Goal: Task Accomplishment & Management: Manage account settings

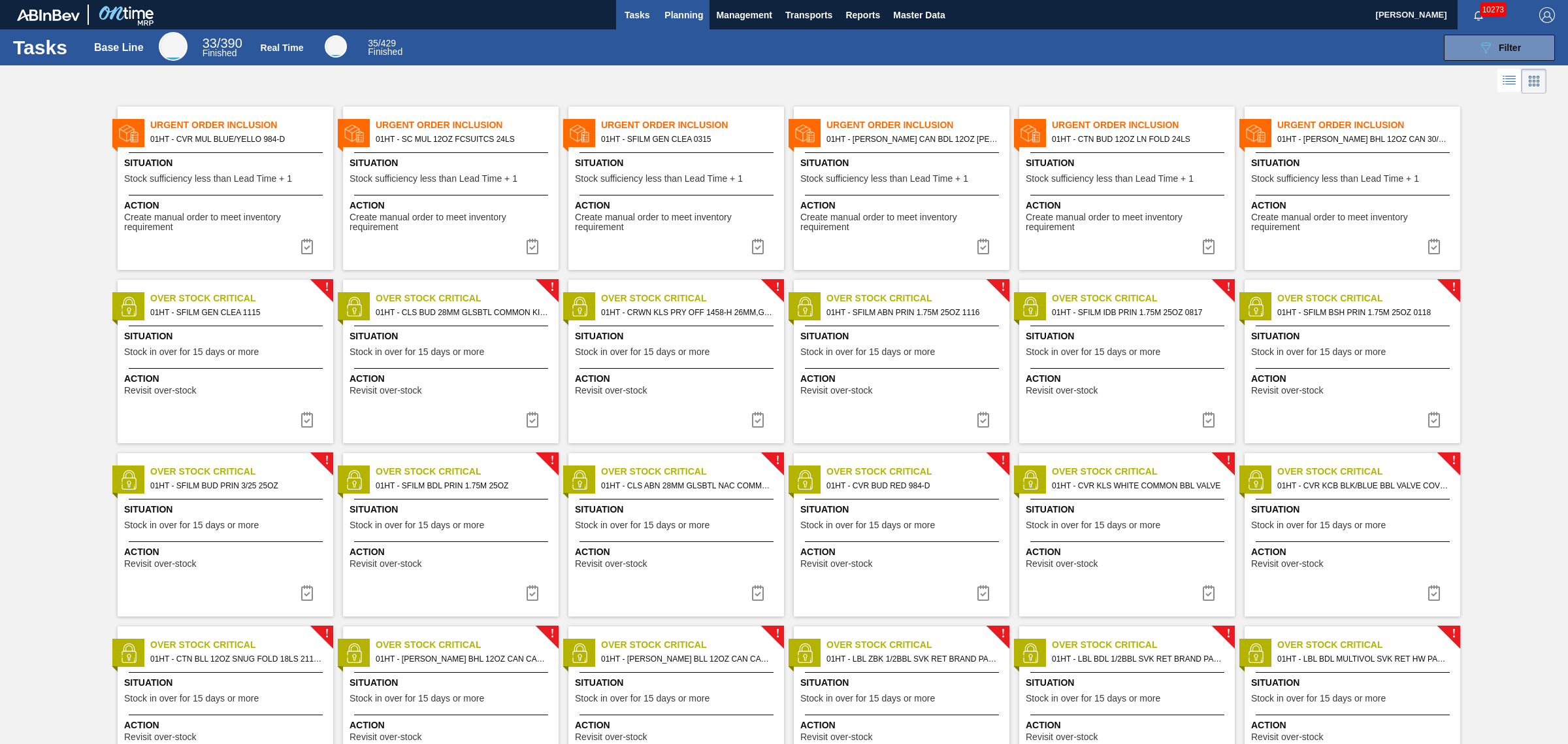
click at [667, 9] on span "Planning" at bounding box center [684, 15] width 39 height 16
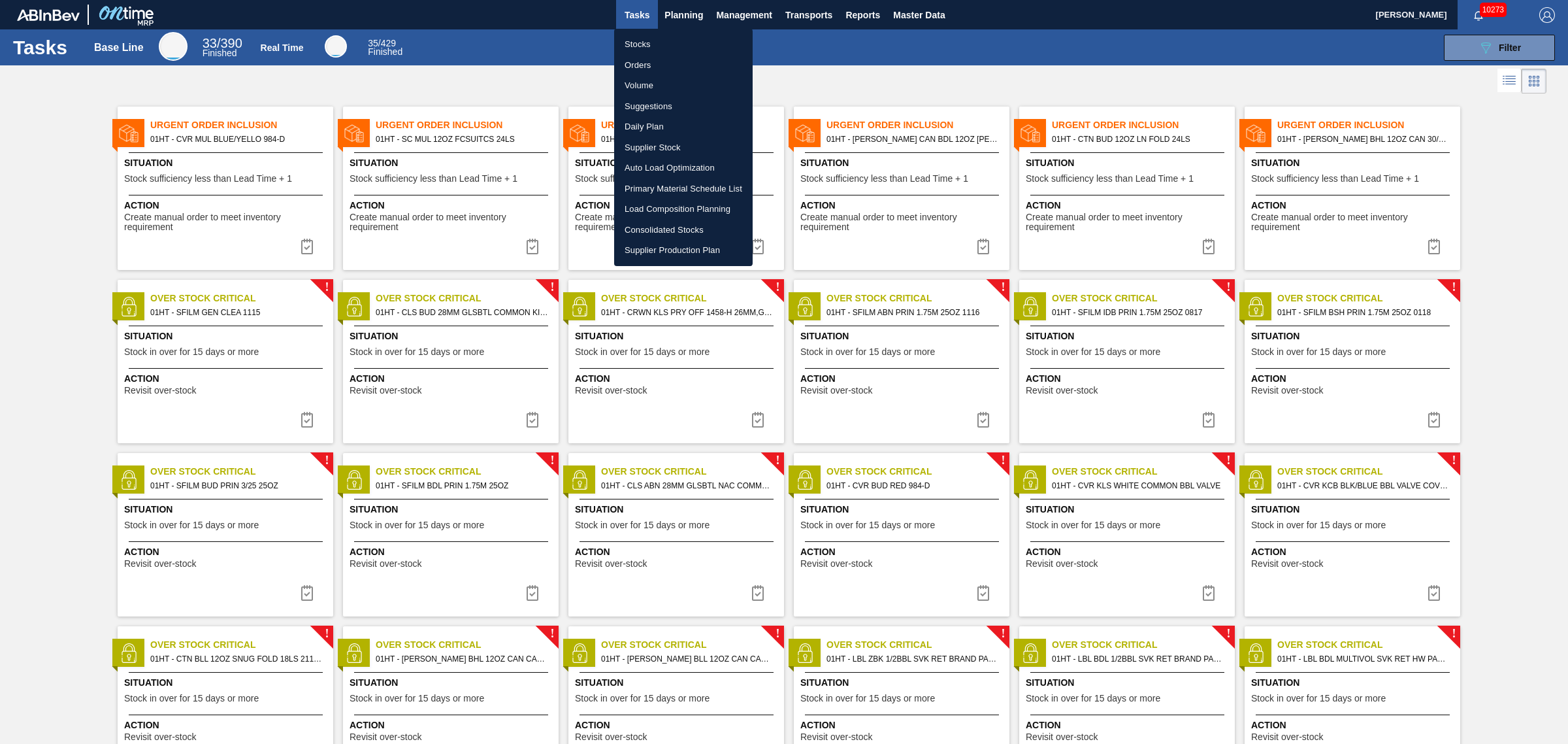
click at [480, 71] on div at bounding box center [784, 372] width 1568 height 744
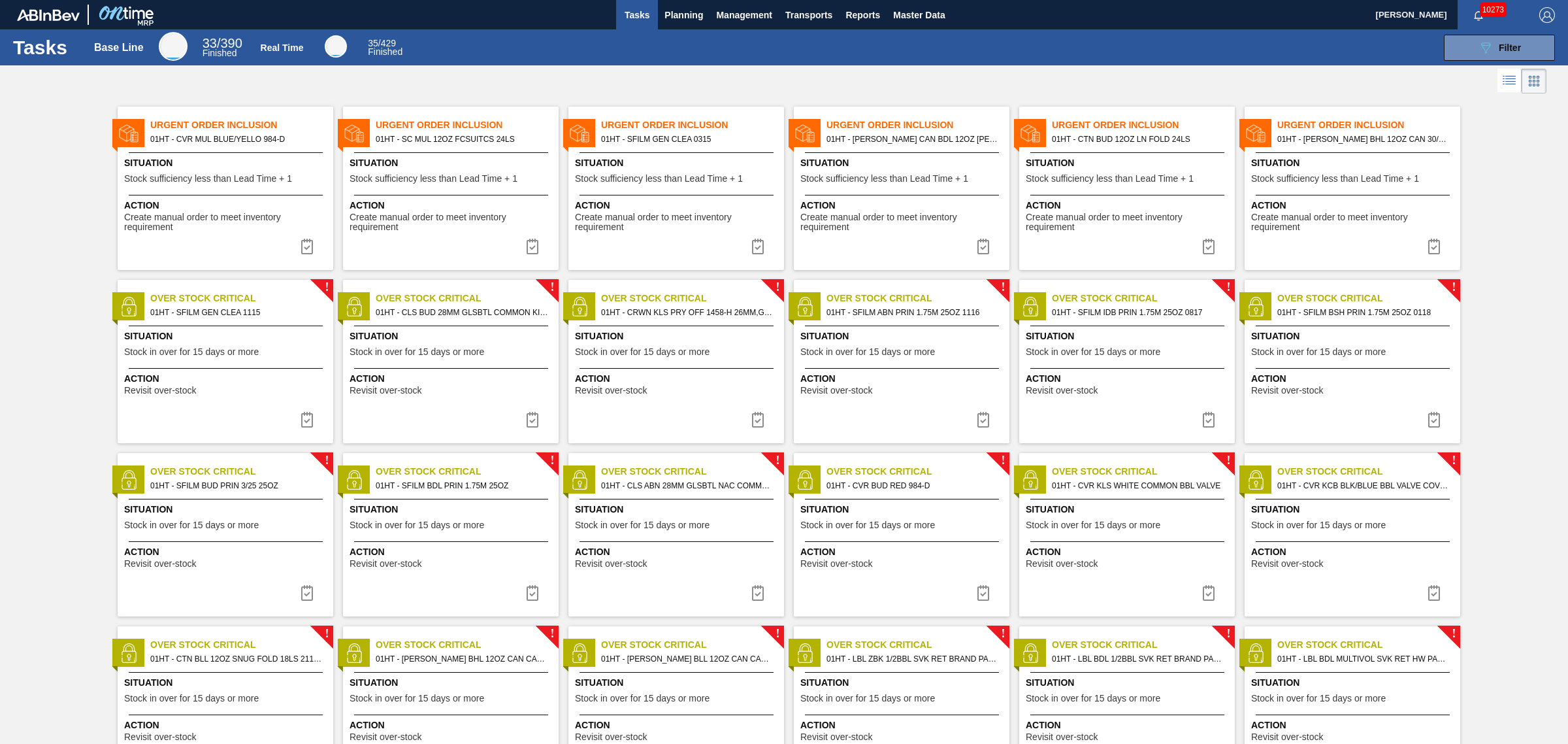
click at [258, 158] on span "Situation" at bounding box center [226, 163] width 206 height 14
click at [464, 177] on span "Stock sufficiency less than Lead Time + 1" at bounding box center [433, 179] width 168 height 10
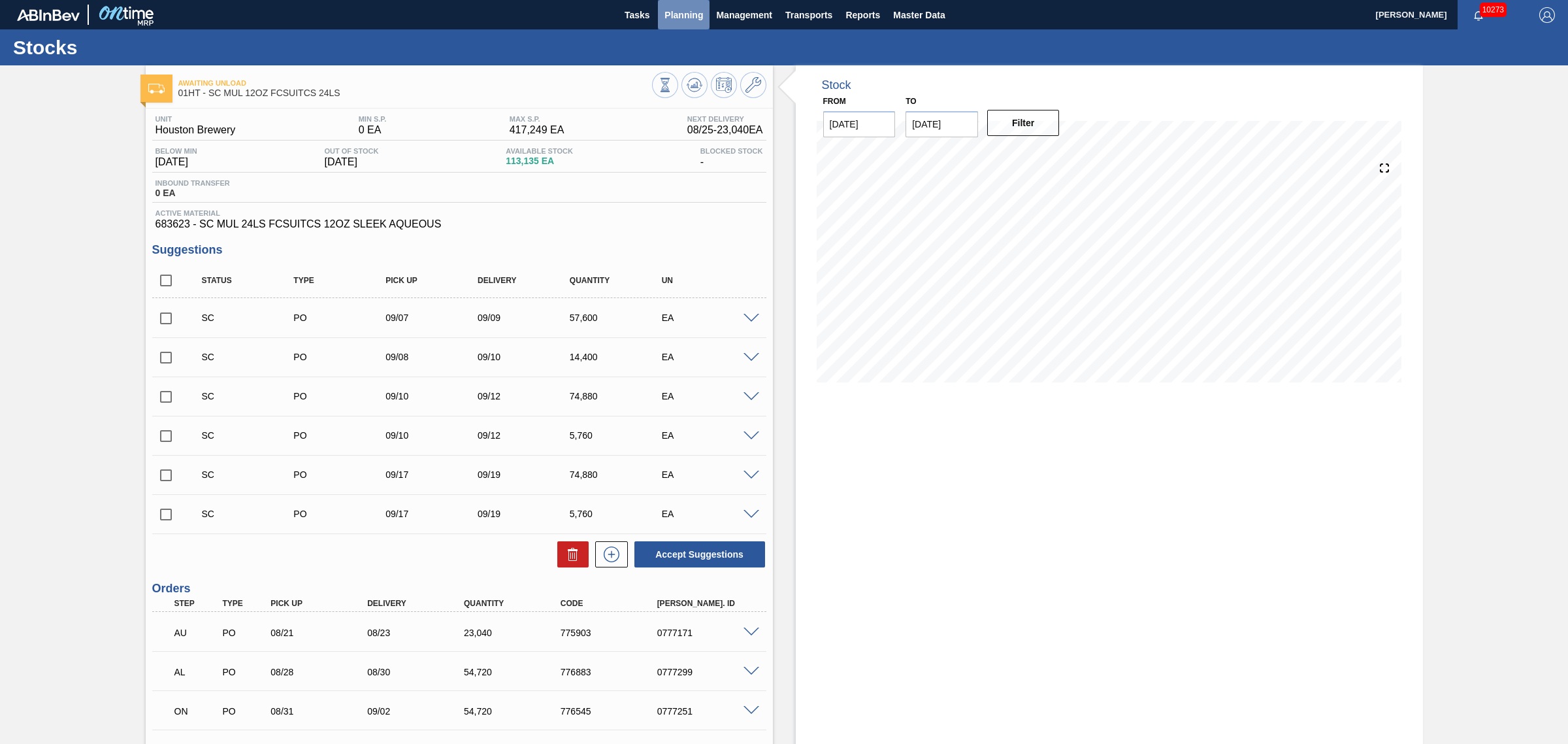
click at [672, 16] on span "Planning" at bounding box center [684, 15] width 39 height 16
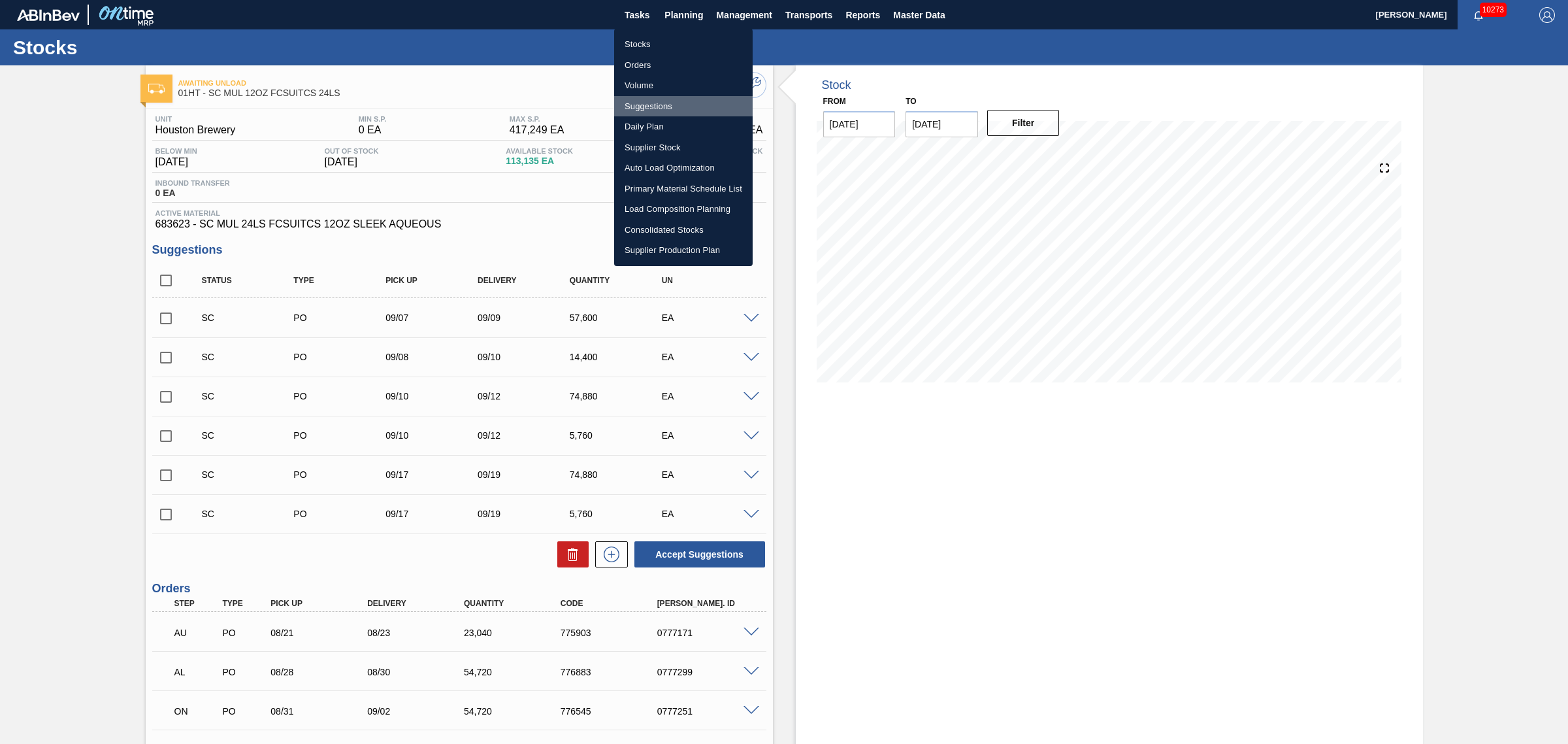
click at [641, 108] on li "Suggestions" at bounding box center [683, 106] width 138 height 21
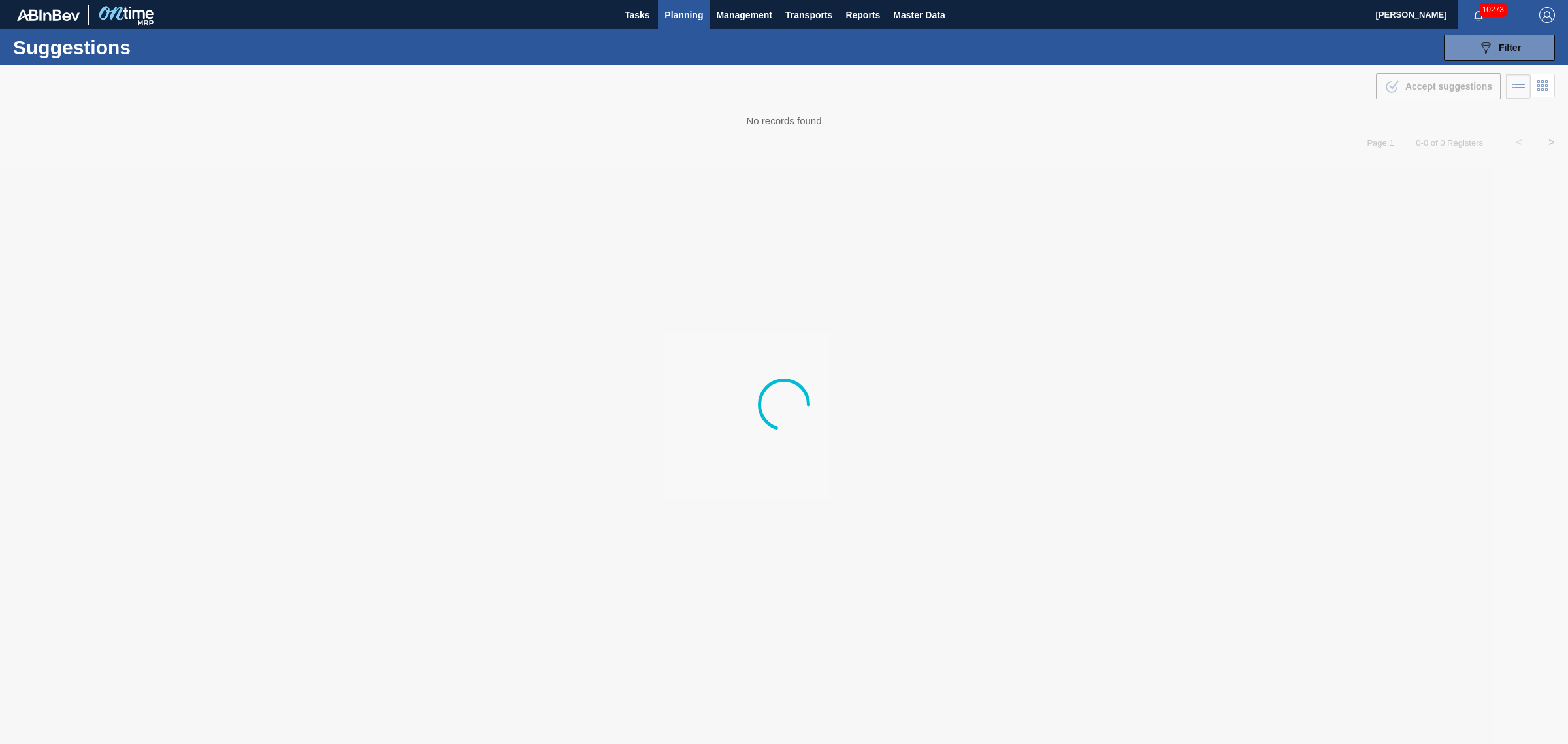
type from "[DATE]"
type to "[DATE]"
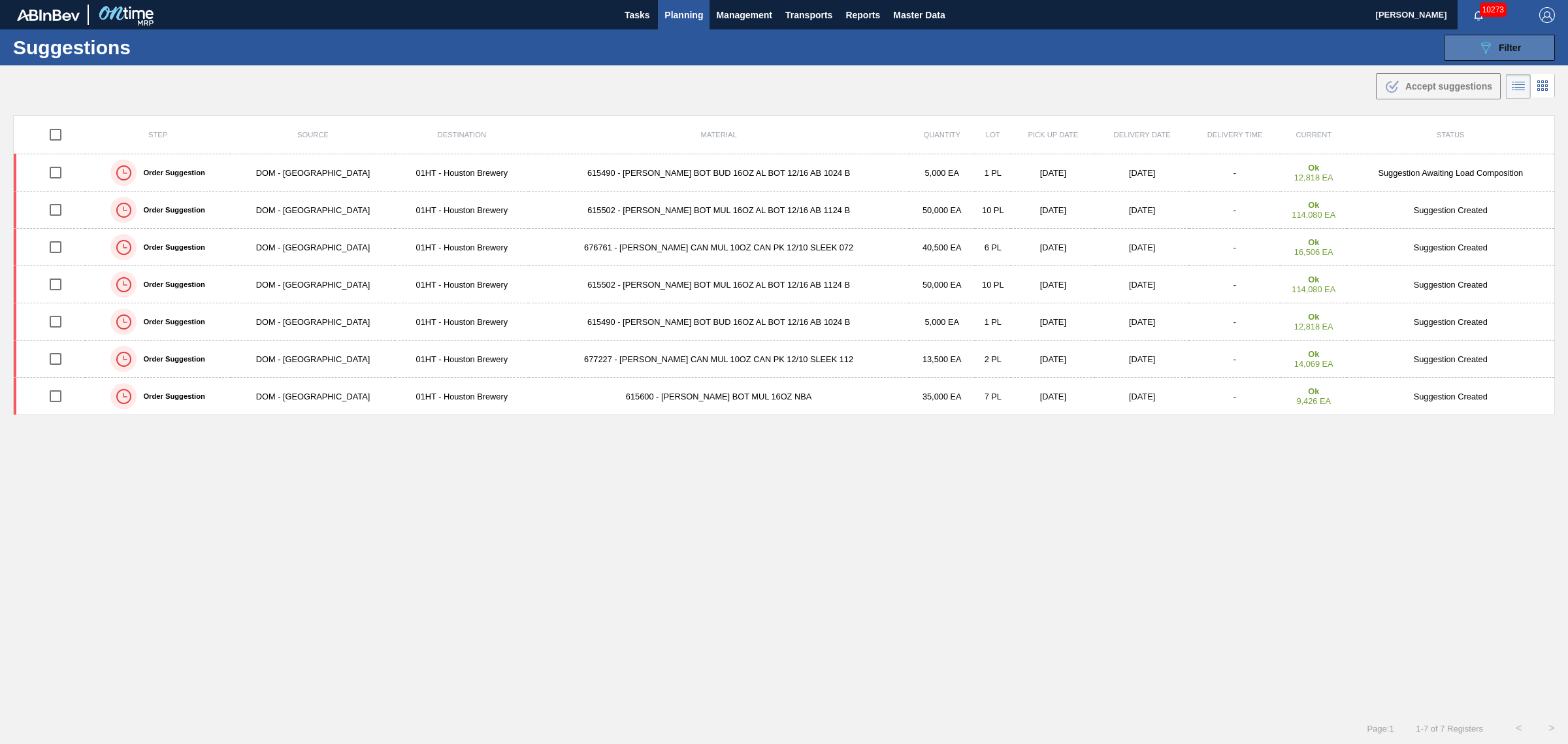
click at [1504, 48] on span "Filter" at bounding box center [1509, 47] width 22 height 11
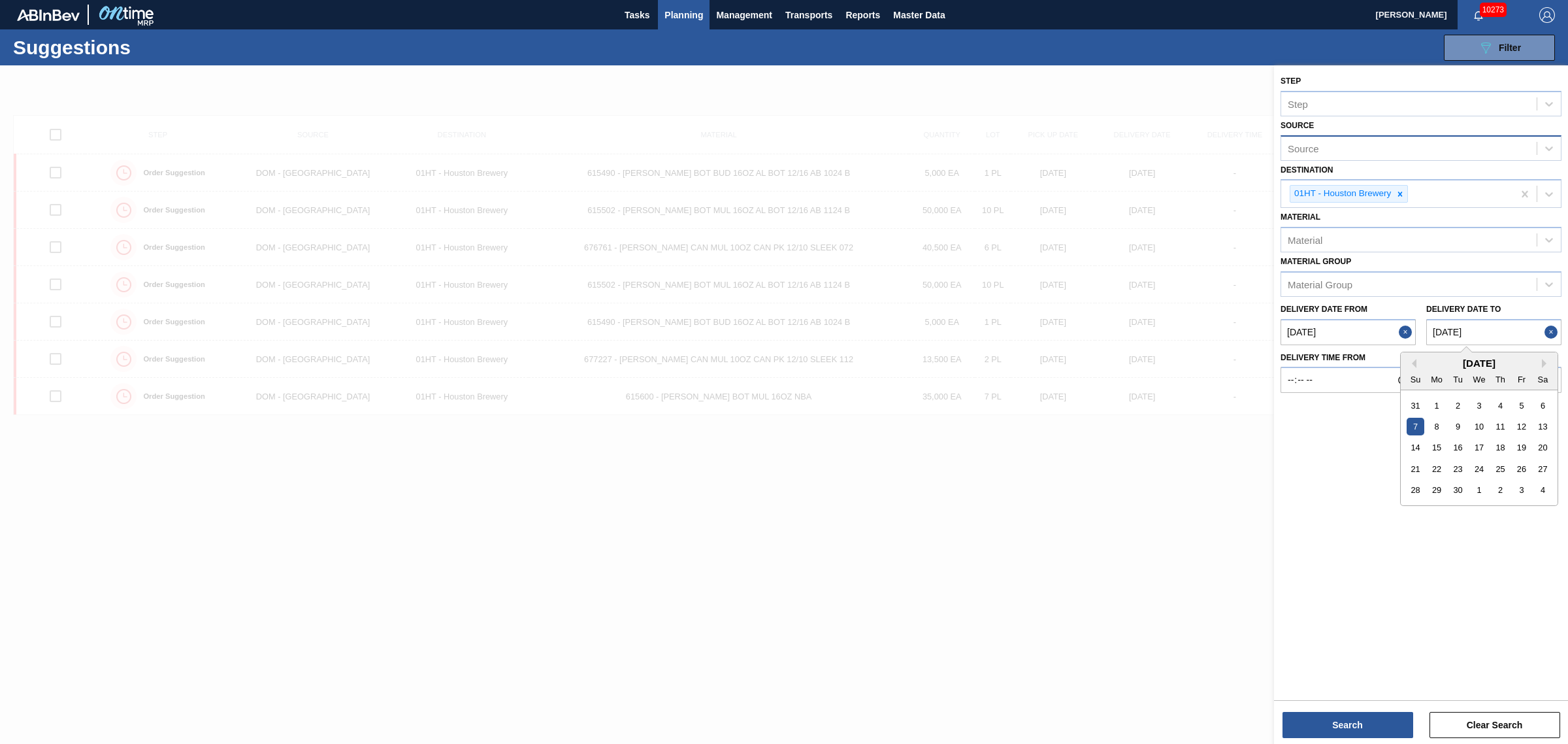
click at [1455, 323] on to "[DATE]" at bounding box center [1494, 332] width 135 height 26
click at [1419, 360] on div "[DATE]" at bounding box center [1478, 363] width 157 height 11
click at [1411, 359] on button "Previous Month" at bounding box center [1412, 363] width 9 height 9
click at [1540, 360] on div "[DATE]" at bounding box center [1478, 363] width 157 height 11
click at [1353, 730] on button "Search" at bounding box center [1347, 725] width 130 height 26
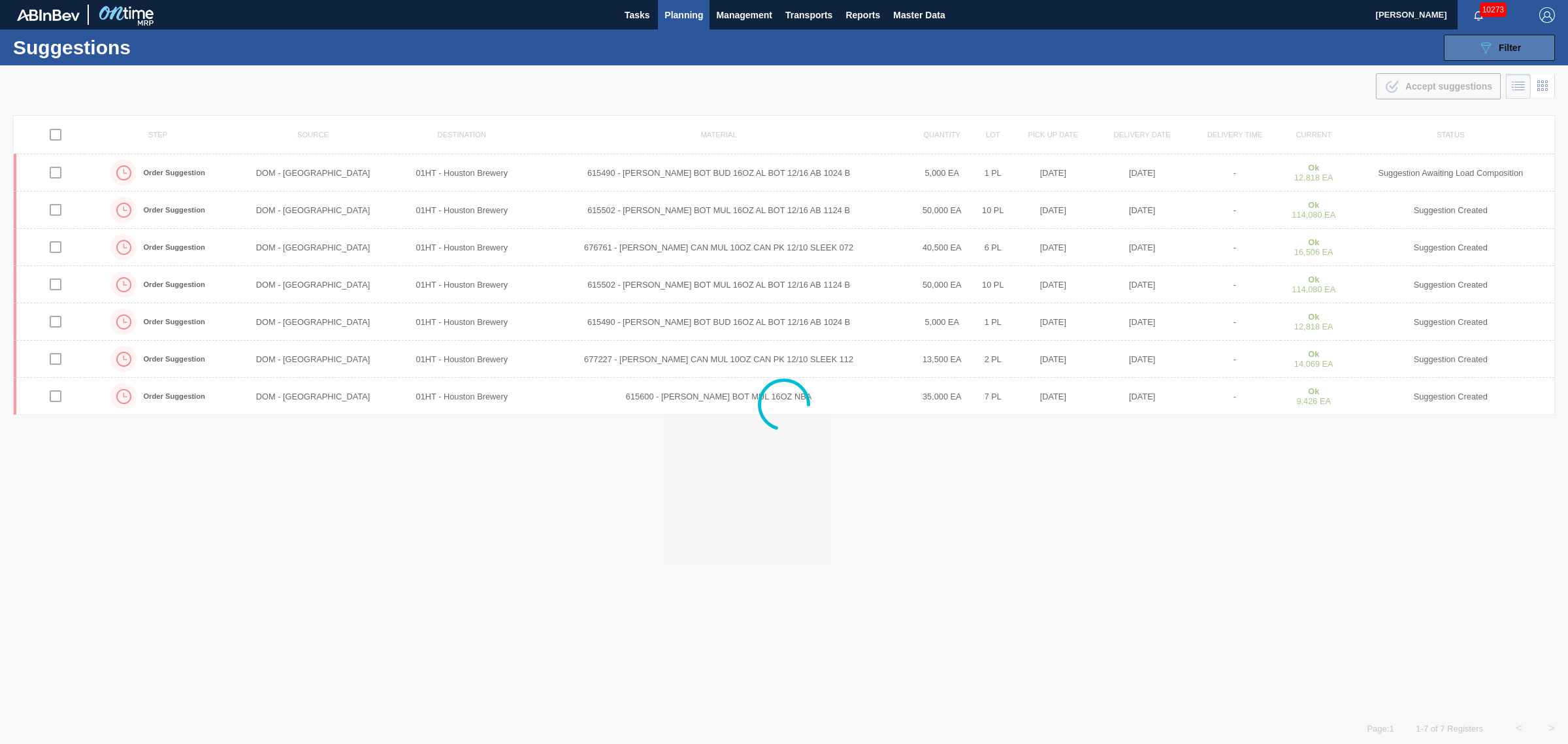
click at [1496, 41] on div "089F7B8B-B2A5-4AFE-B5C0-19BA573D28AC Filter" at bounding box center [1499, 48] width 43 height 16
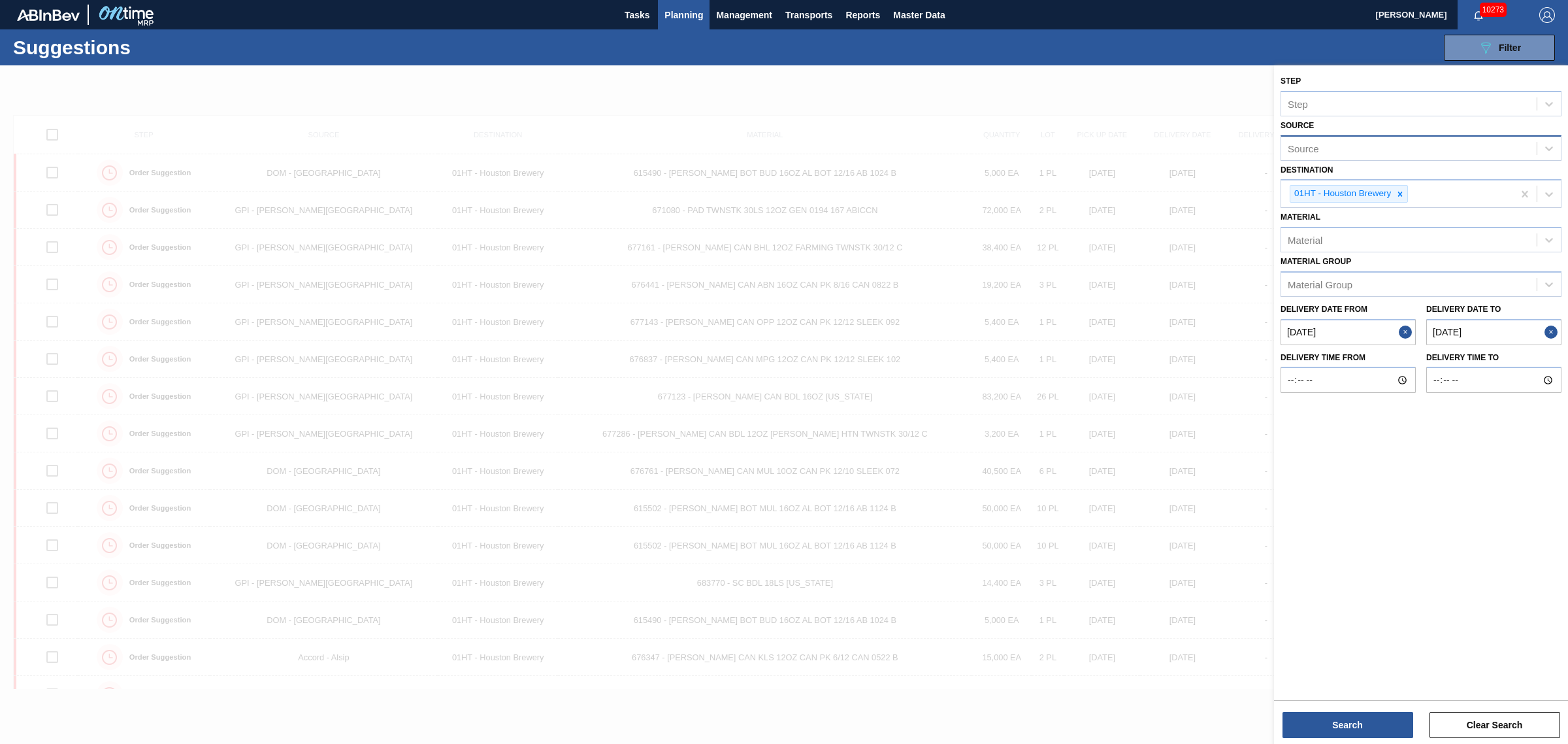
click at [1526, 145] on div "Source" at bounding box center [1409, 148] width 256 height 19
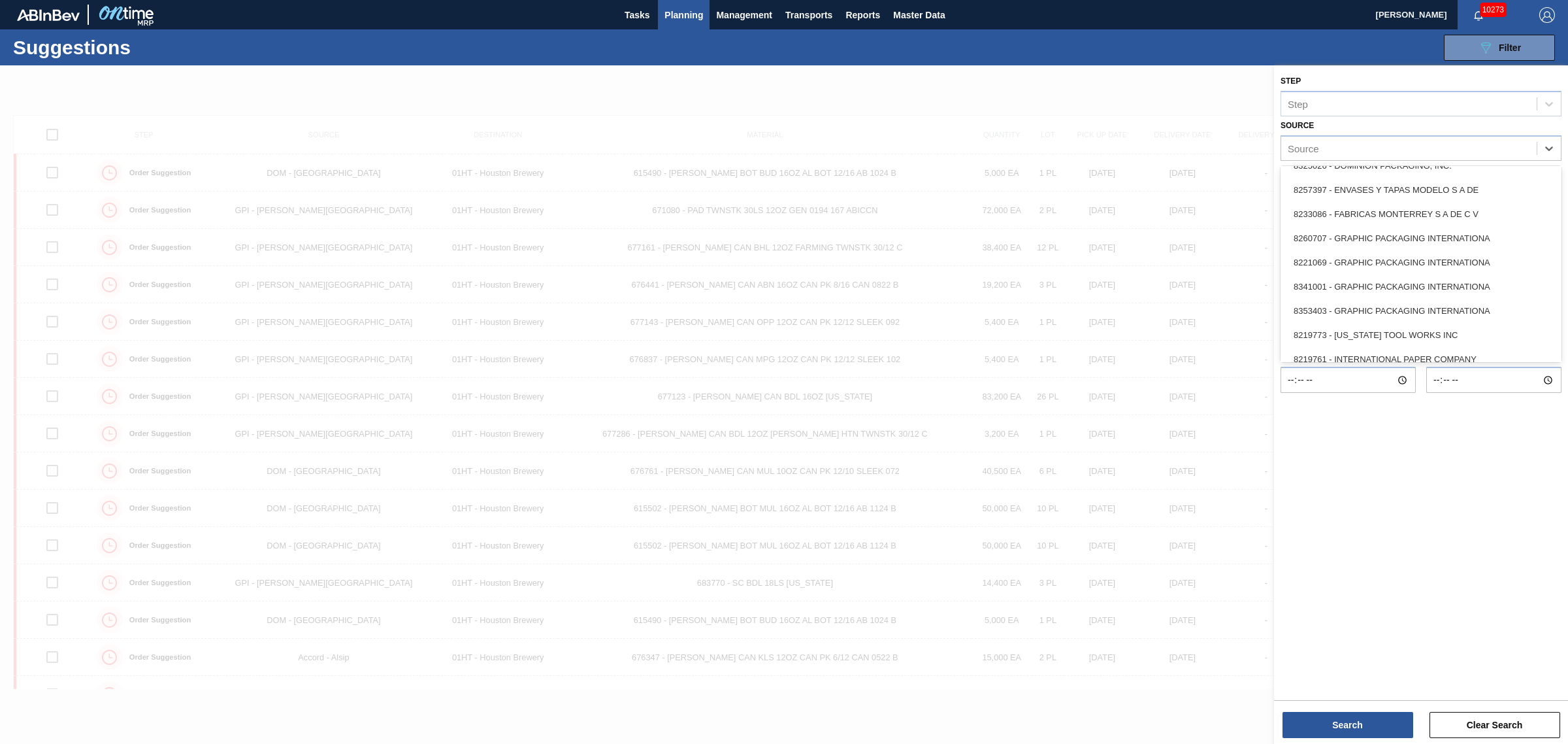
scroll to position [245, 0]
click at [1372, 264] on div "8221069 - GRAPHIC PACKAGING INTERNATIONA" at bounding box center [1421, 275] width 281 height 24
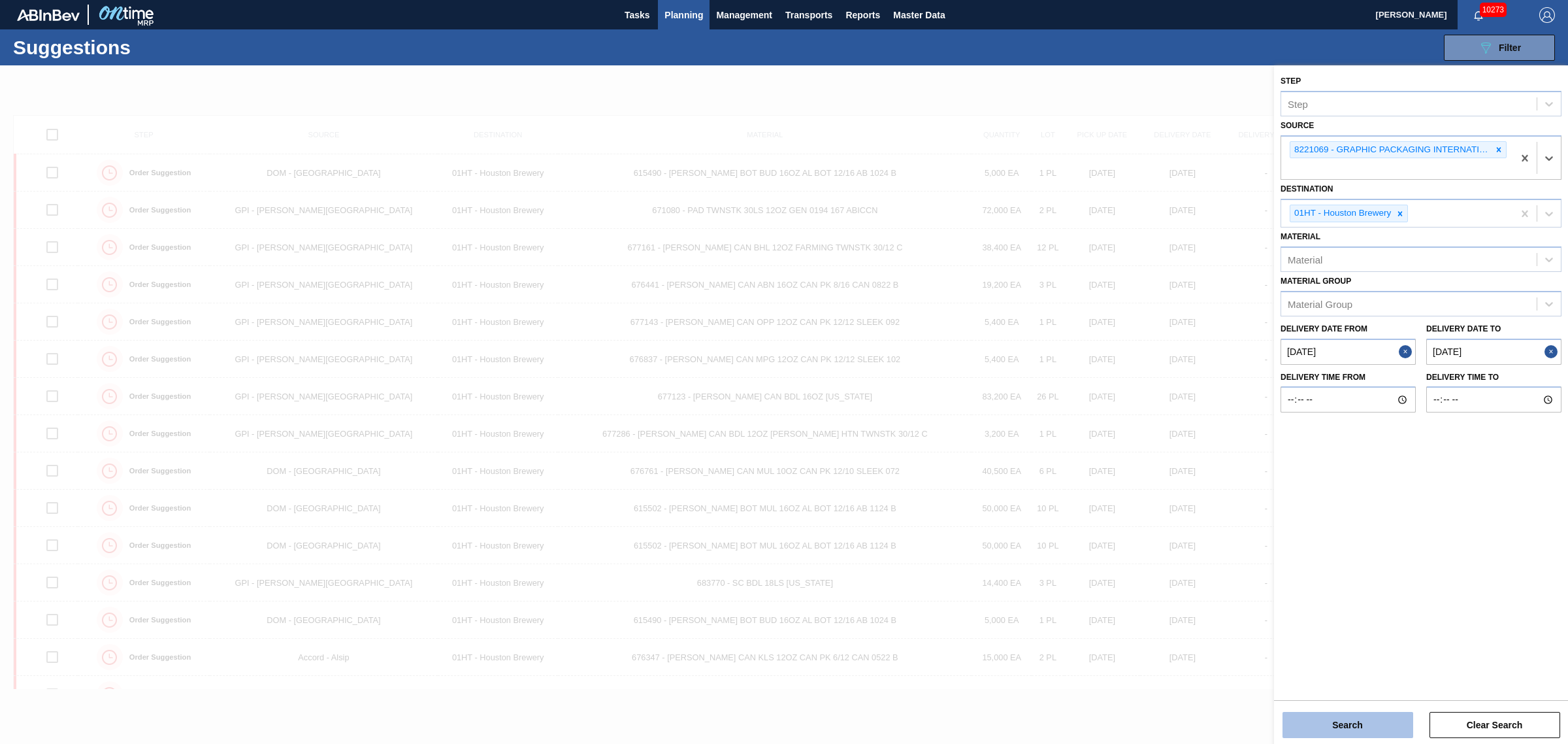
click at [1342, 729] on button "Search" at bounding box center [1347, 725] width 130 height 26
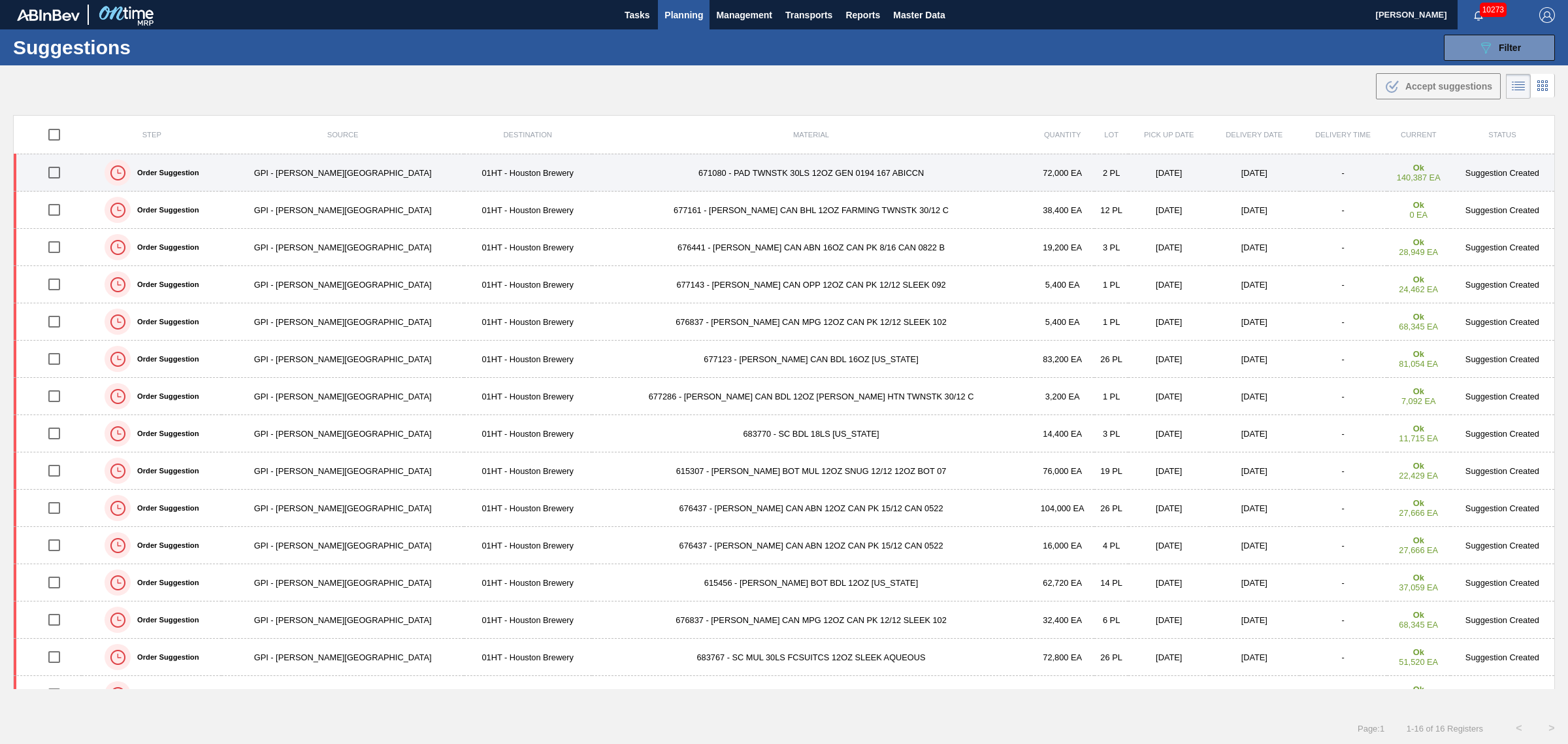
click at [57, 174] on input "checkbox" at bounding box center [54, 173] width 27 height 27
checkbox input "true"
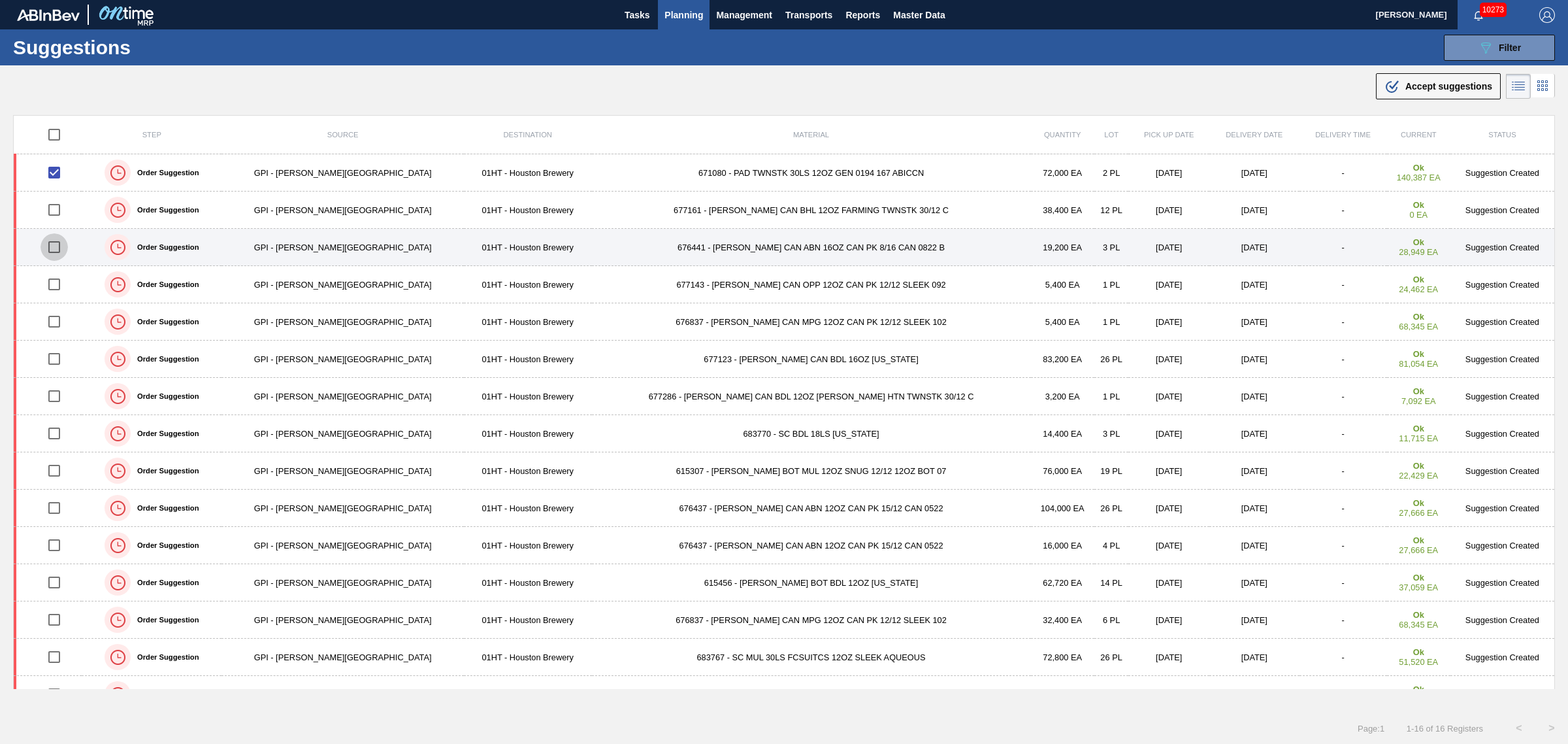
click at [63, 249] on input "checkbox" at bounding box center [54, 247] width 27 height 27
checkbox input "true"
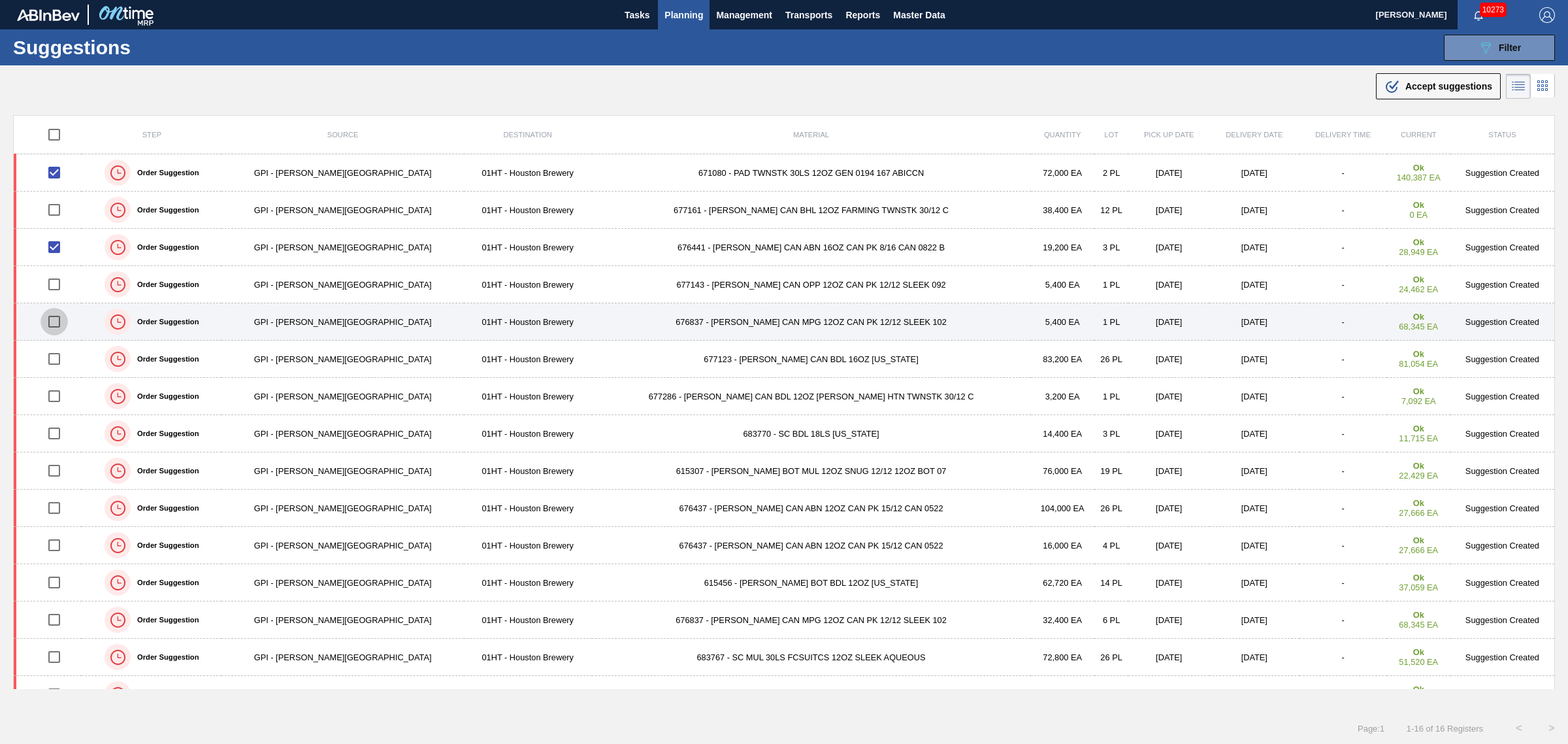
click at [57, 319] on input "checkbox" at bounding box center [54, 322] width 27 height 27
checkbox input "true"
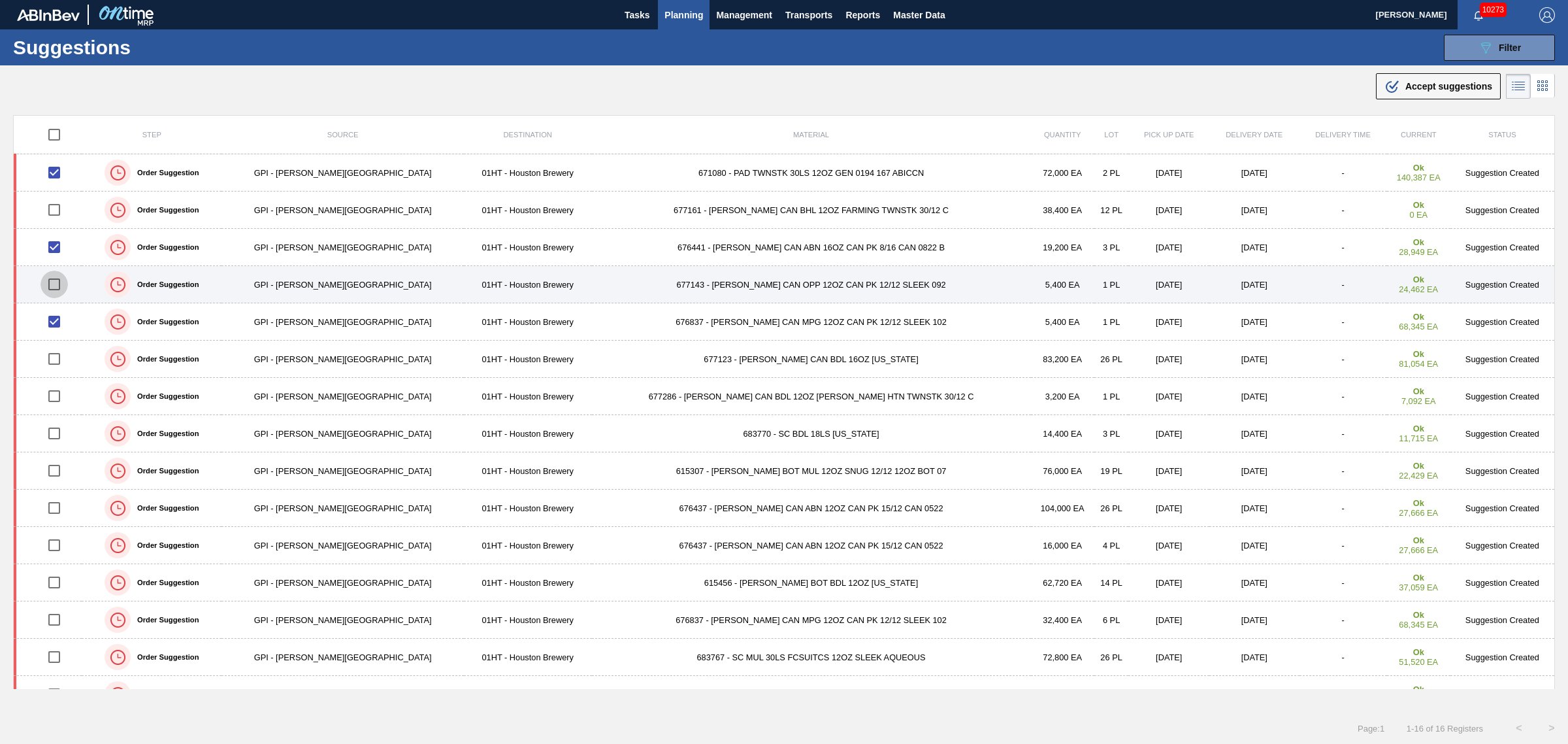
click at [57, 283] on input "checkbox" at bounding box center [54, 285] width 27 height 27
checkbox input "true"
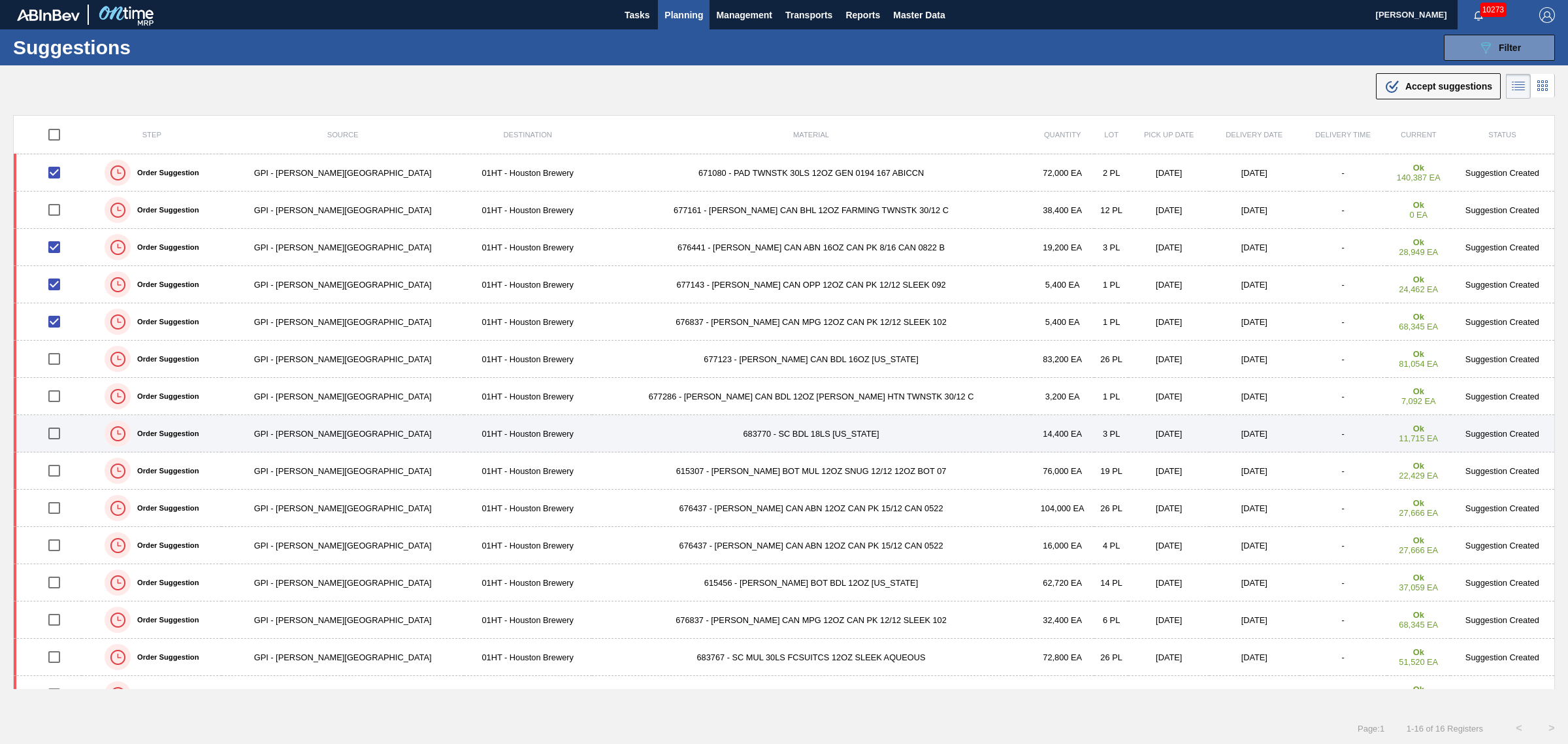
click at [60, 434] on input "checkbox" at bounding box center [54, 434] width 27 height 27
checkbox input "true"
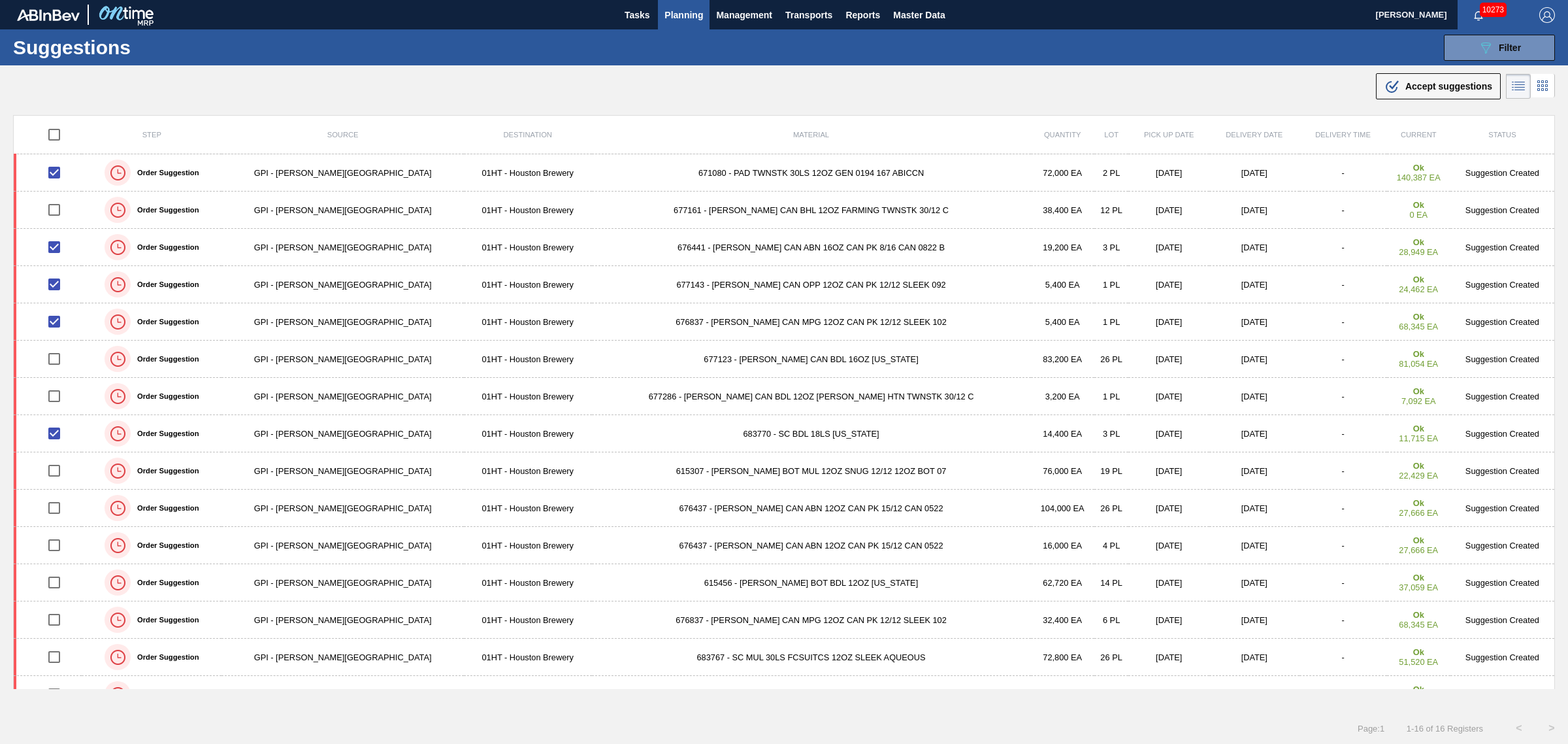
drag, startPoint x: 1420, startPoint y: 89, endPoint x: 1377, endPoint y: 95, distance: 43.4
click at [1420, 89] on span "Accept suggestions" at bounding box center [1448, 86] width 87 height 11
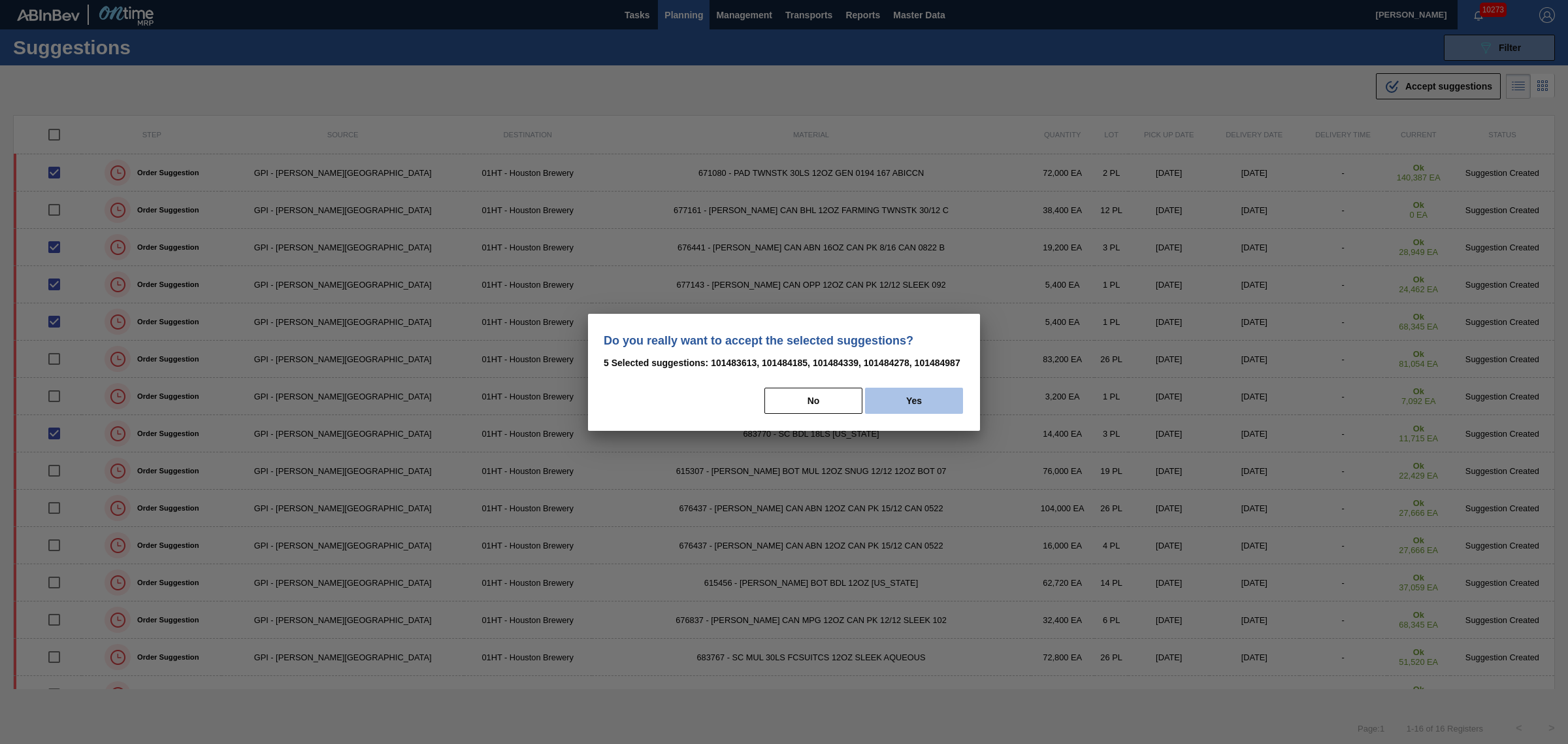
click at [917, 397] on button "Yes" at bounding box center [914, 401] width 98 height 26
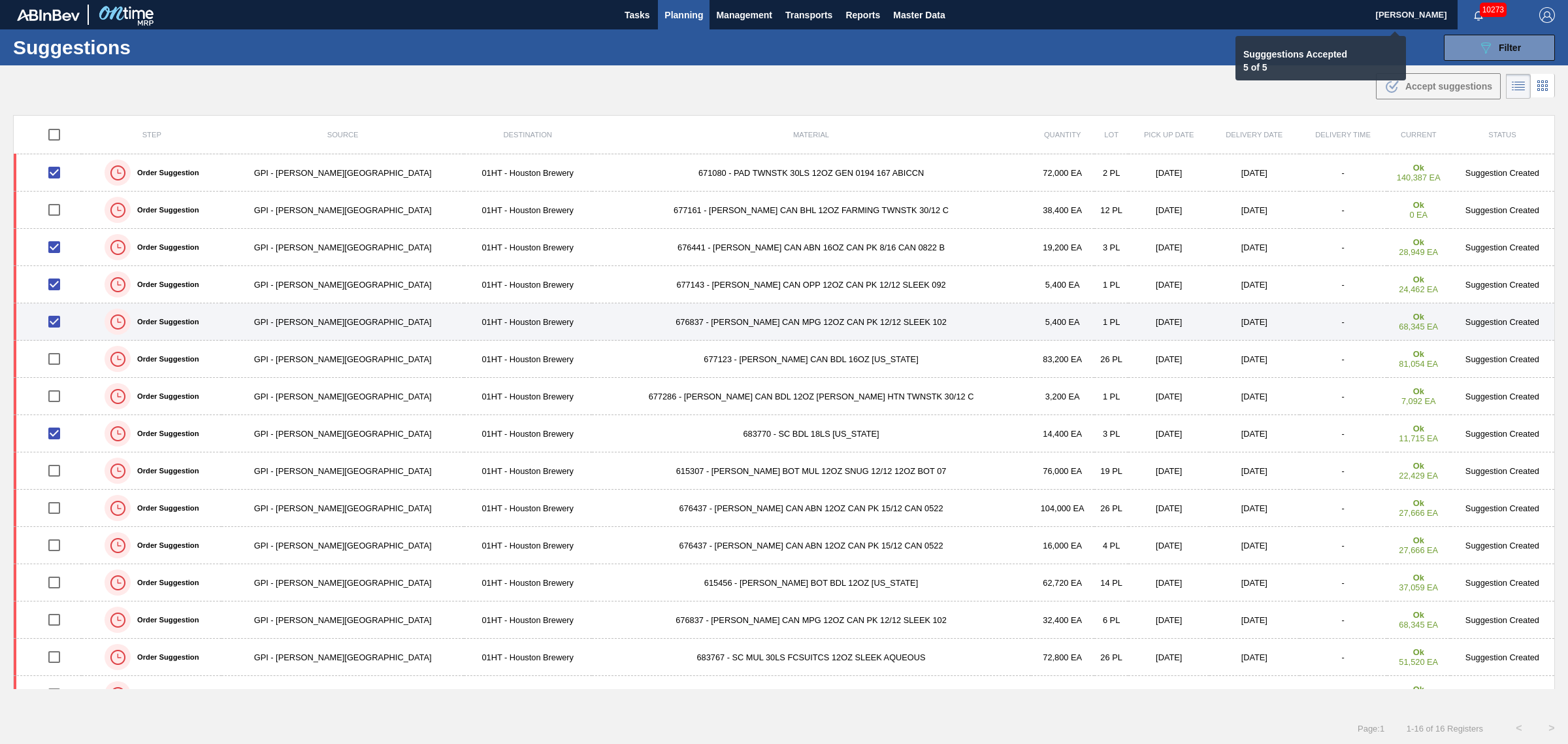
checkbox input "false"
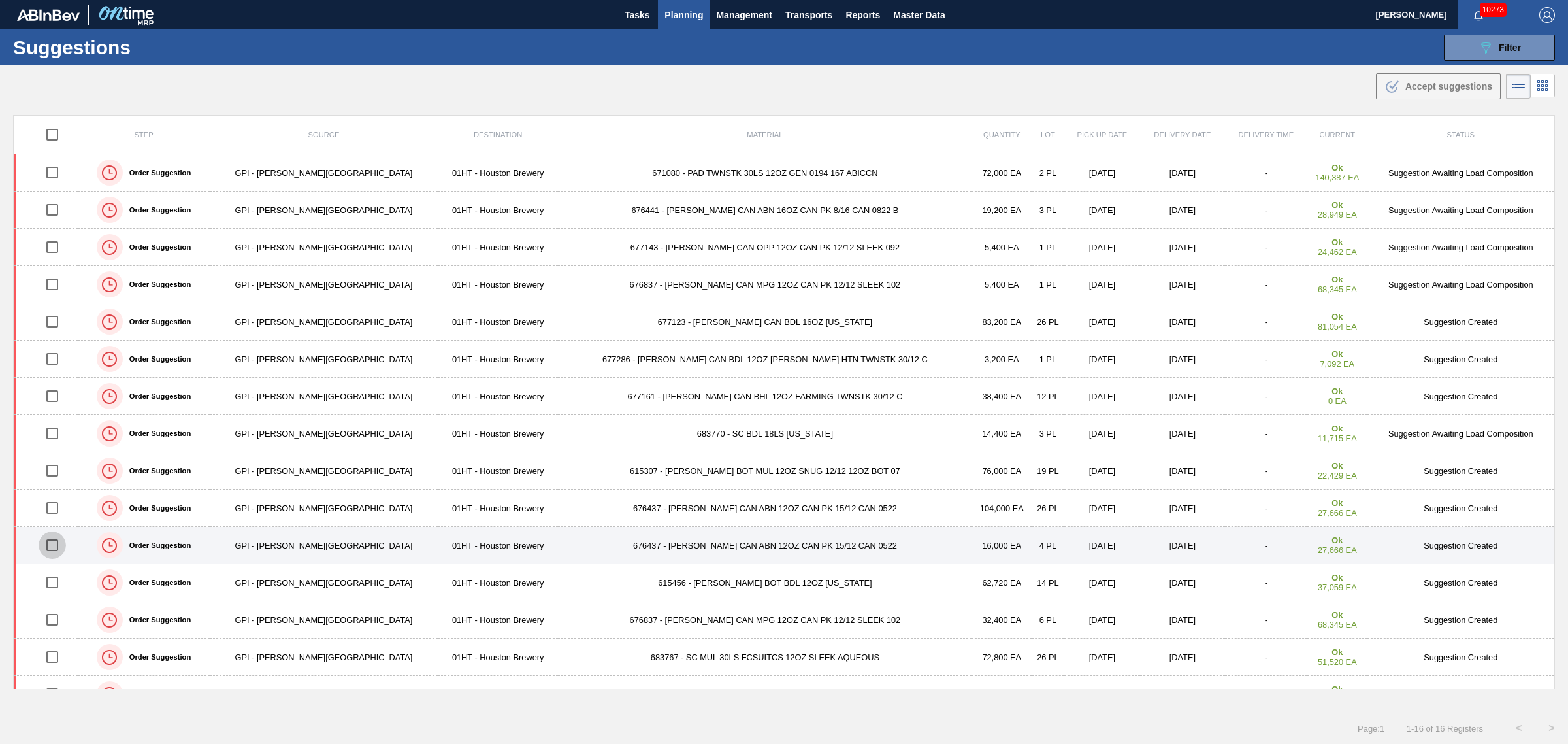
click at [54, 548] on input "checkbox" at bounding box center [52, 545] width 27 height 27
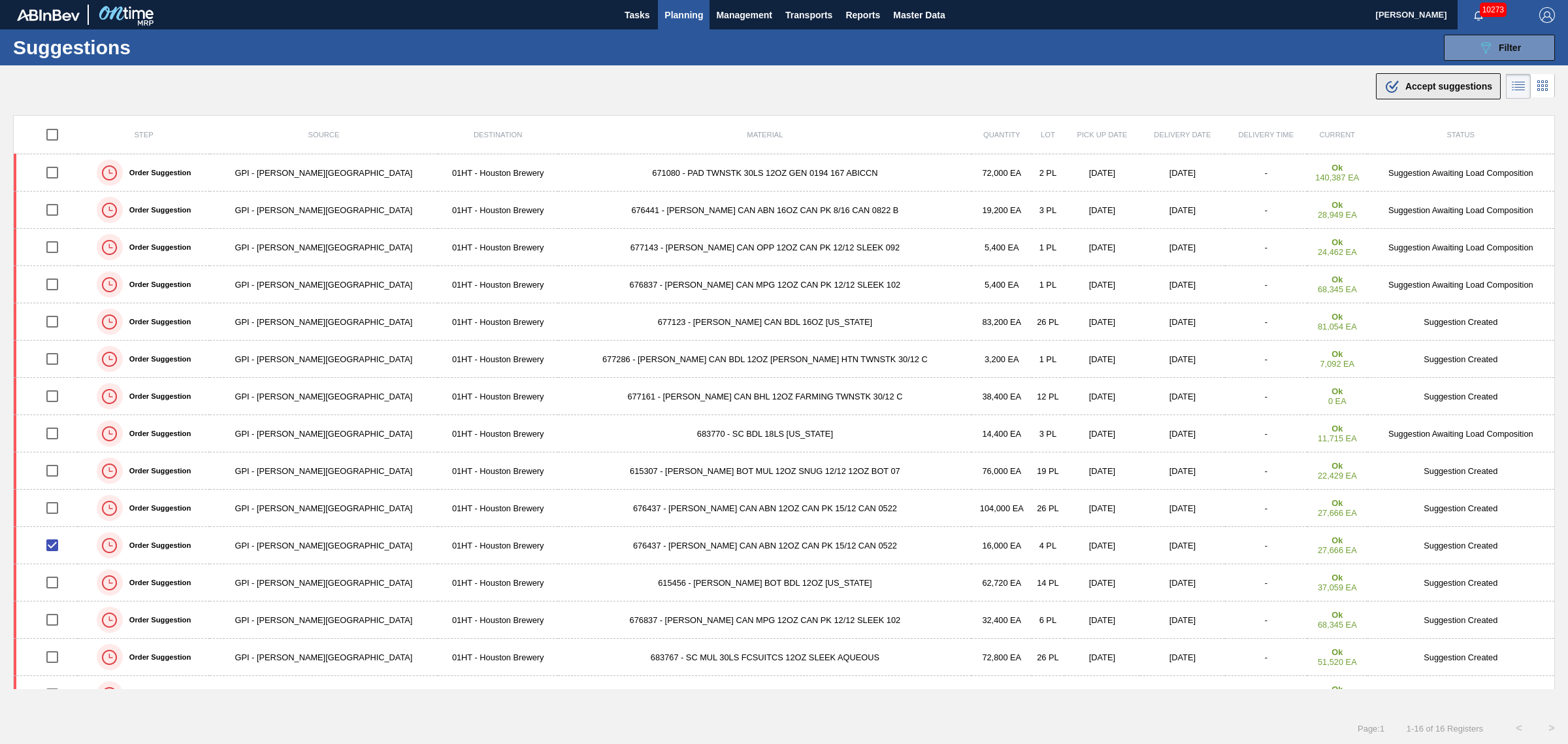
click at [1426, 82] on span "Accept suggestions" at bounding box center [1448, 86] width 87 height 11
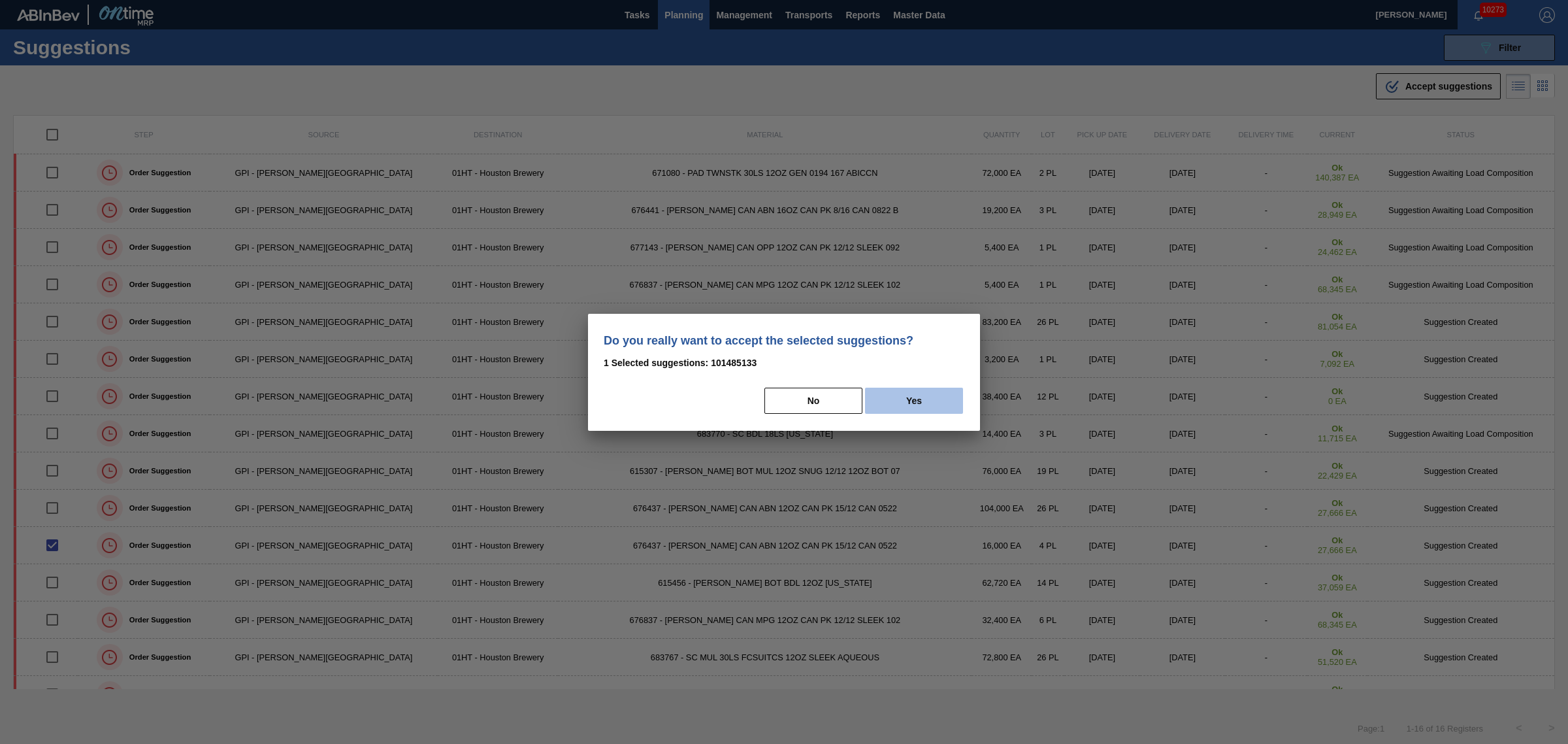
click at [908, 399] on button "Yes" at bounding box center [914, 401] width 98 height 26
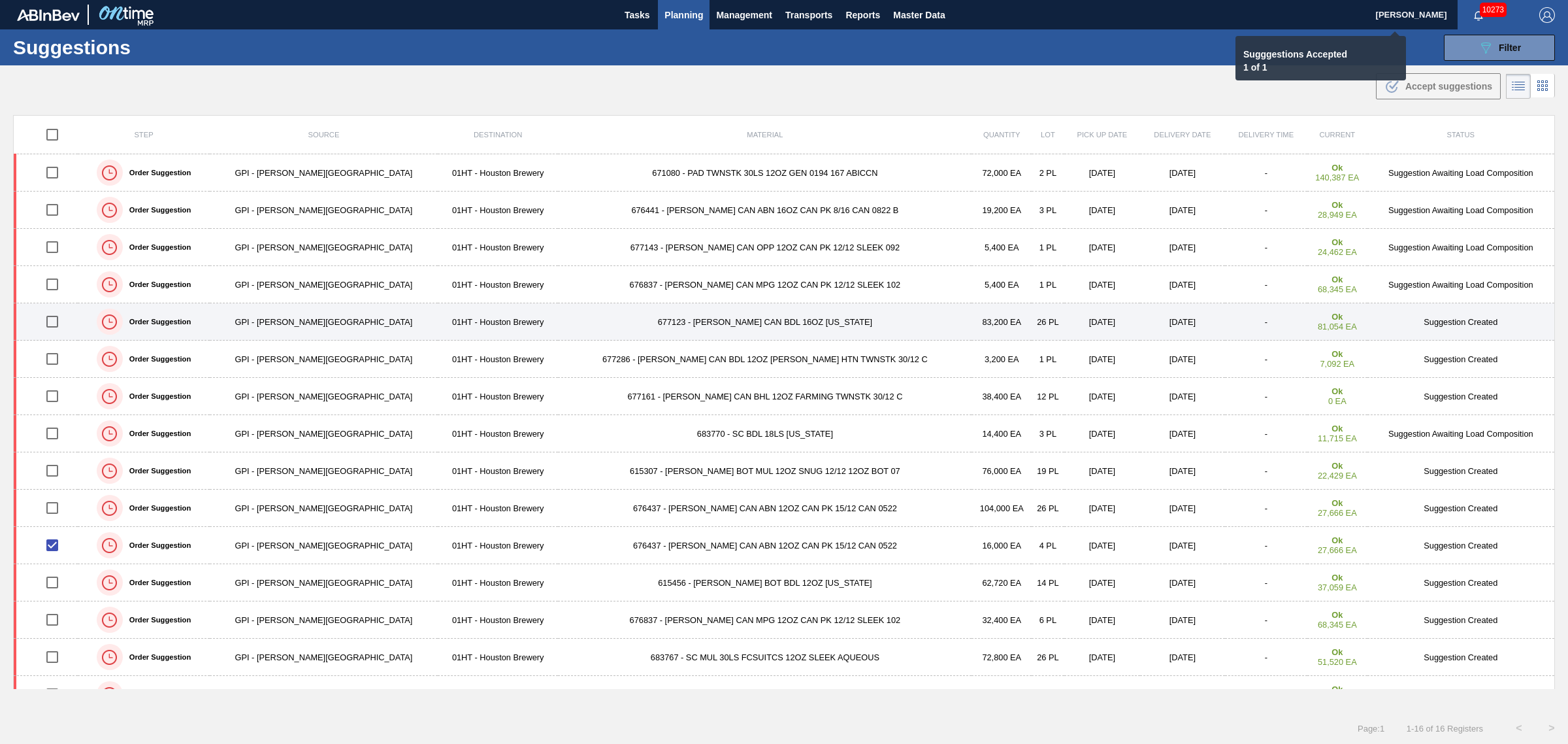
checkbox input "false"
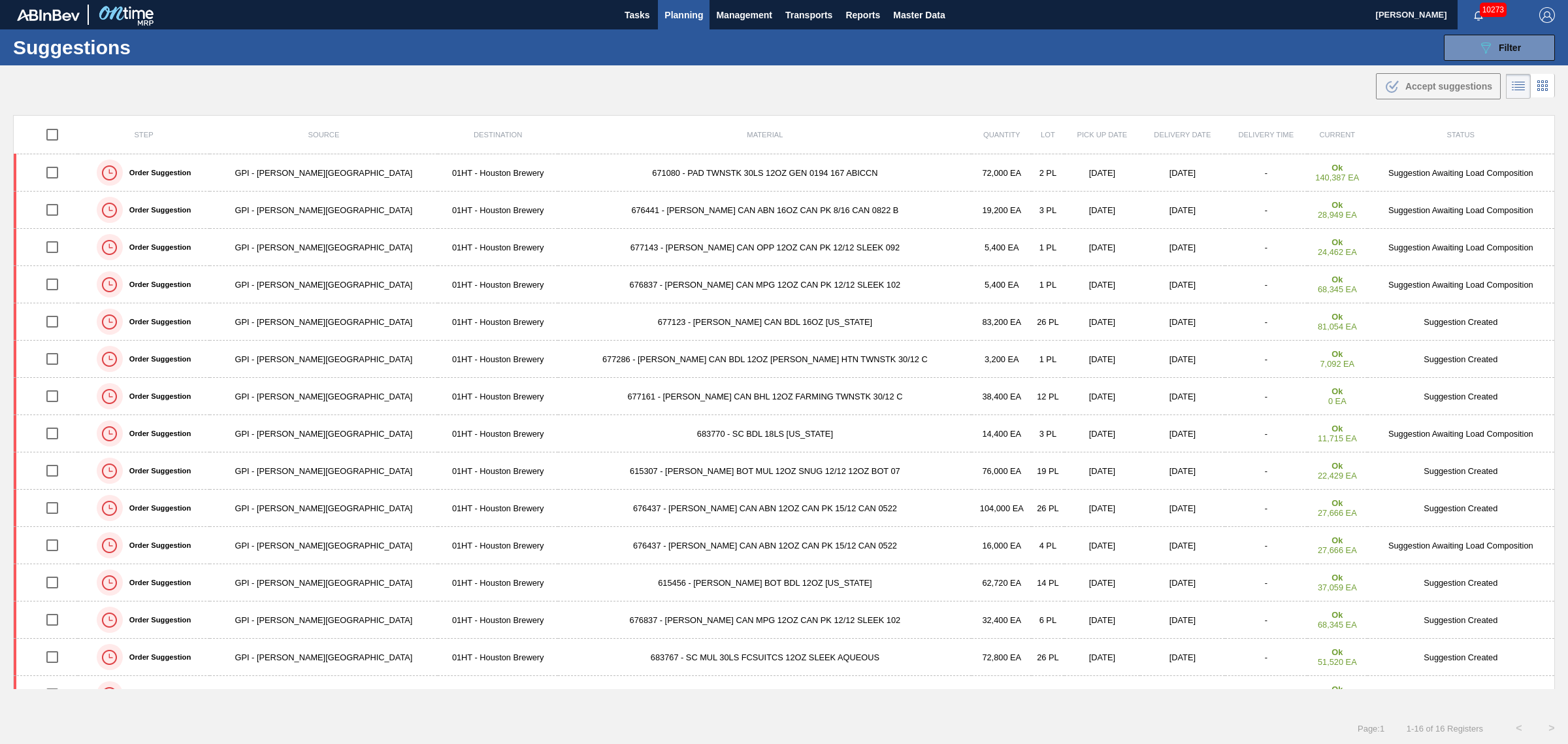
drag, startPoint x: 727, startPoint y: 315, endPoint x: 717, endPoint y: 316, distance: 10.0
click at [725, 316] on td "677123 - [PERSON_NAME] CAN BDL 16OZ [US_STATE]" at bounding box center [764, 322] width 413 height 37
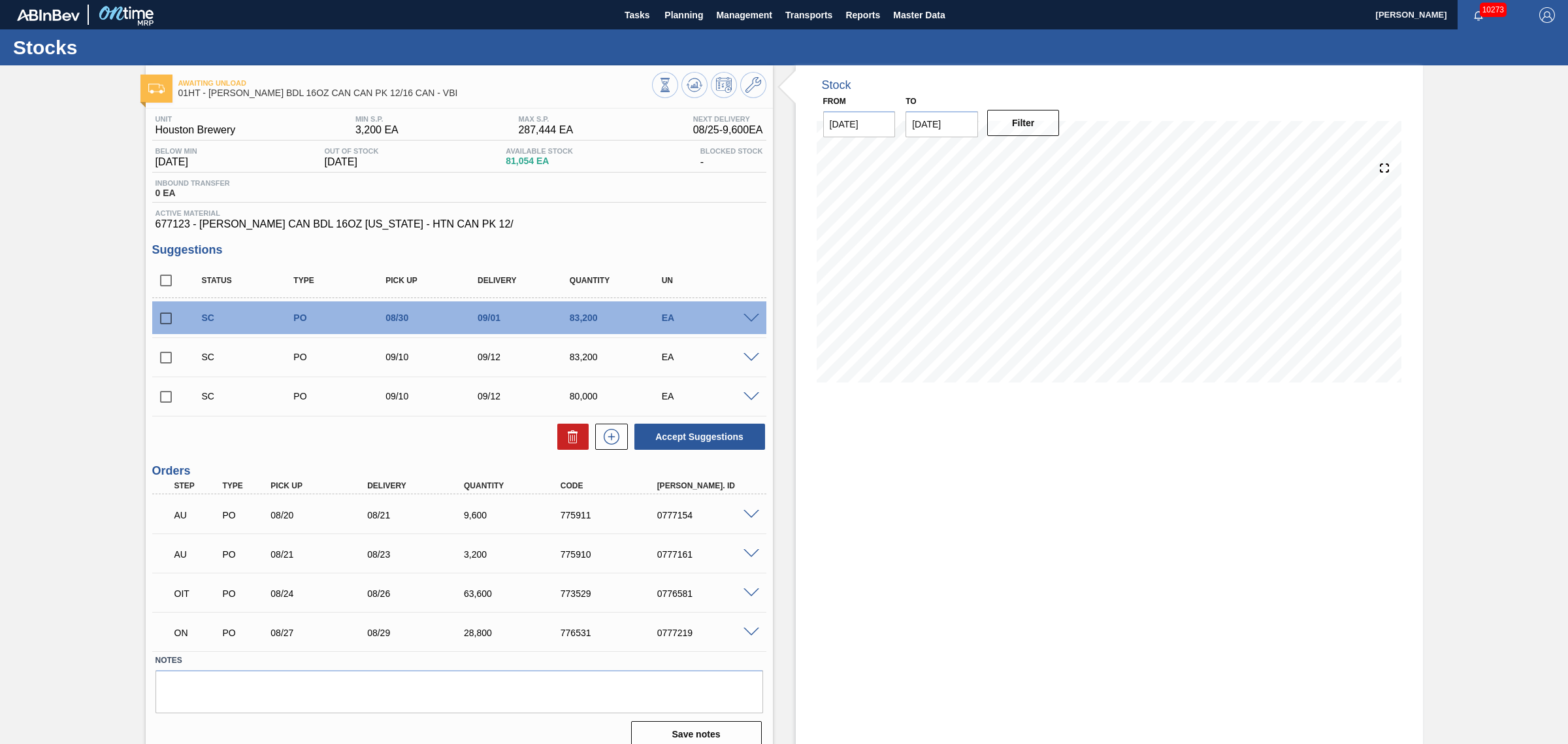
click at [165, 324] on input "checkbox" at bounding box center [166, 318] width 27 height 27
click at [673, 442] on button "Accept Suggestions" at bounding box center [700, 437] width 130 height 26
checkbox input "false"
click at [683, 14] on span "Planning" at bounding box center [684, 15] width 39 height 16
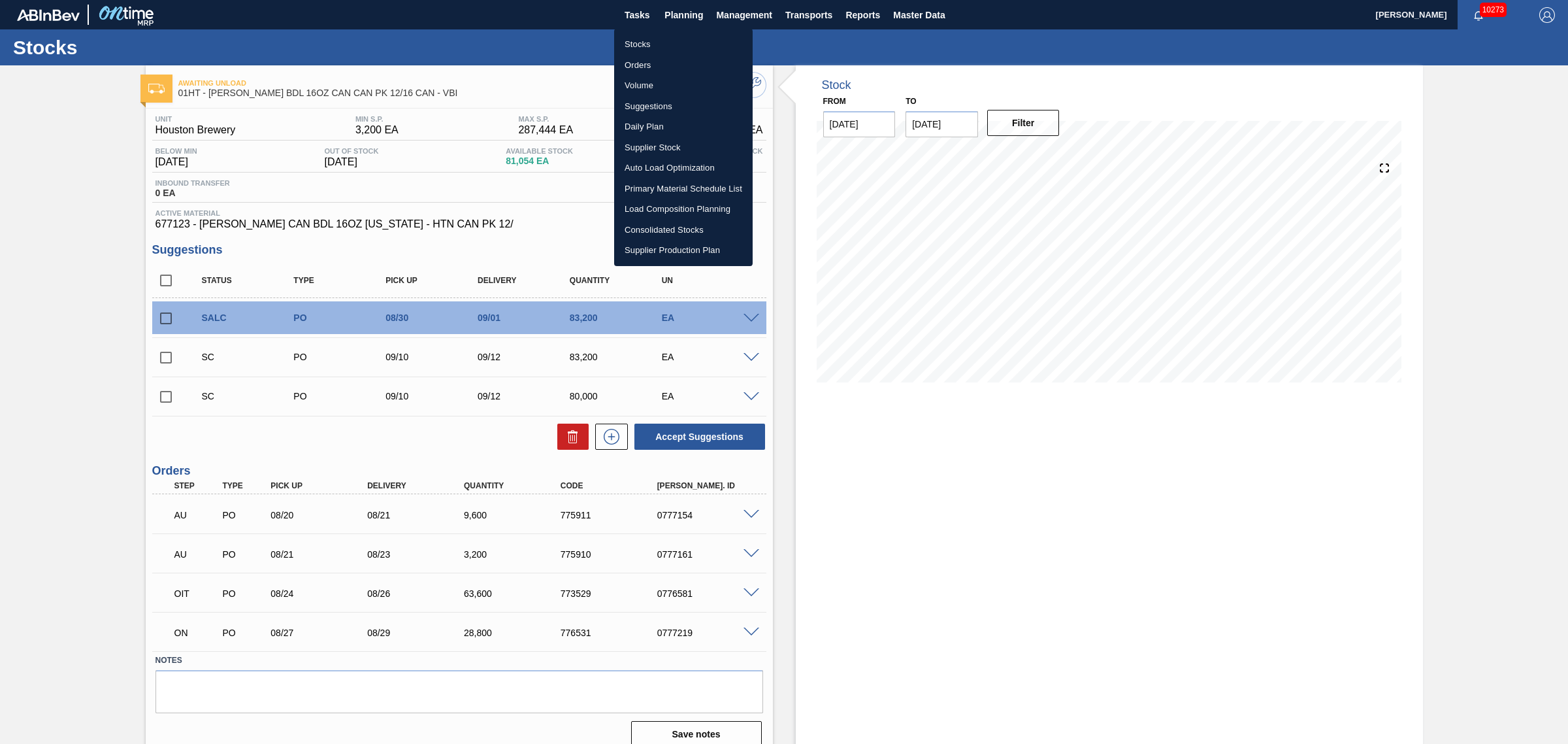
click at [647, 105] on li "Suggestions" at bounding box center [683, 106] width 138 height 21
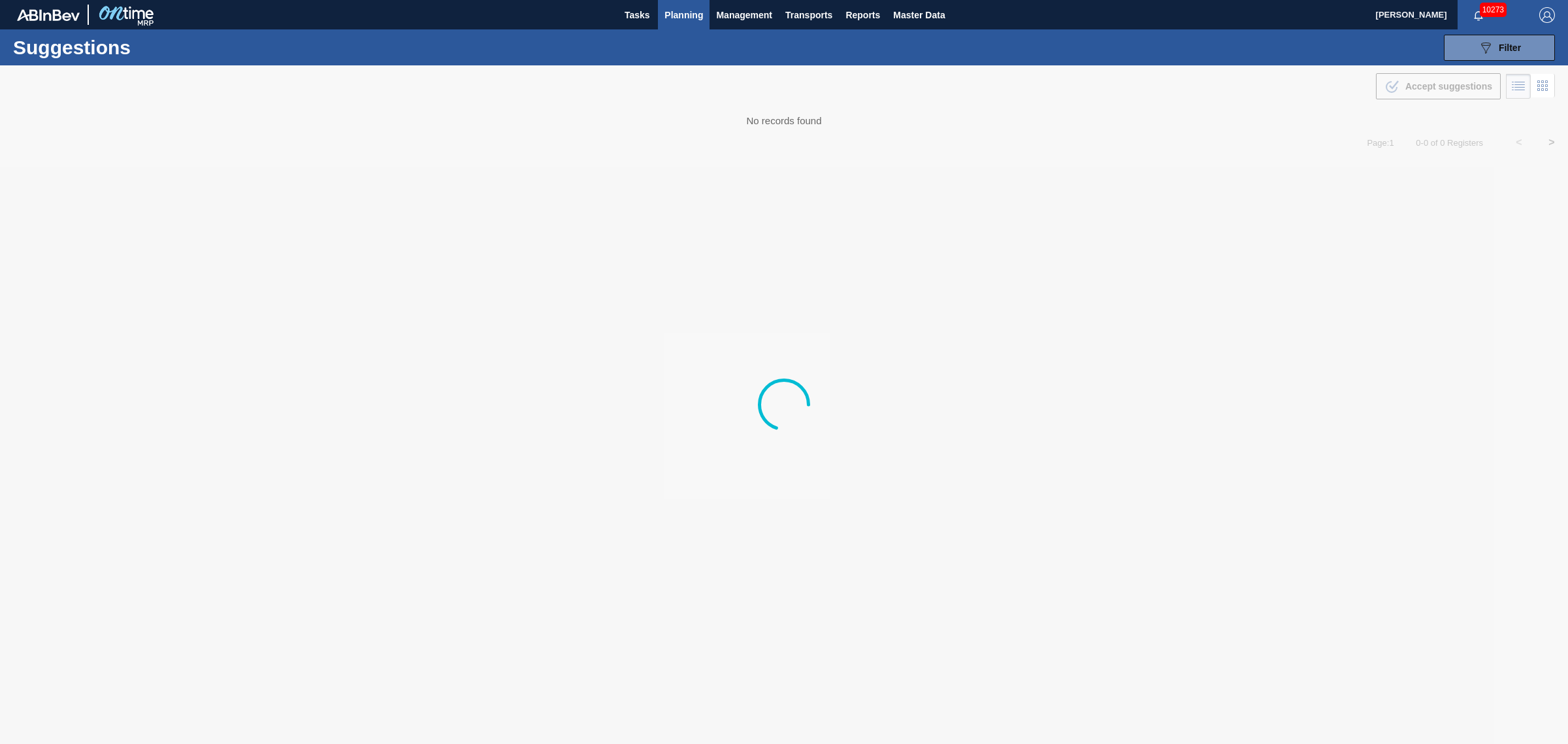
type from "[DATE]"
type to "[DATE]"
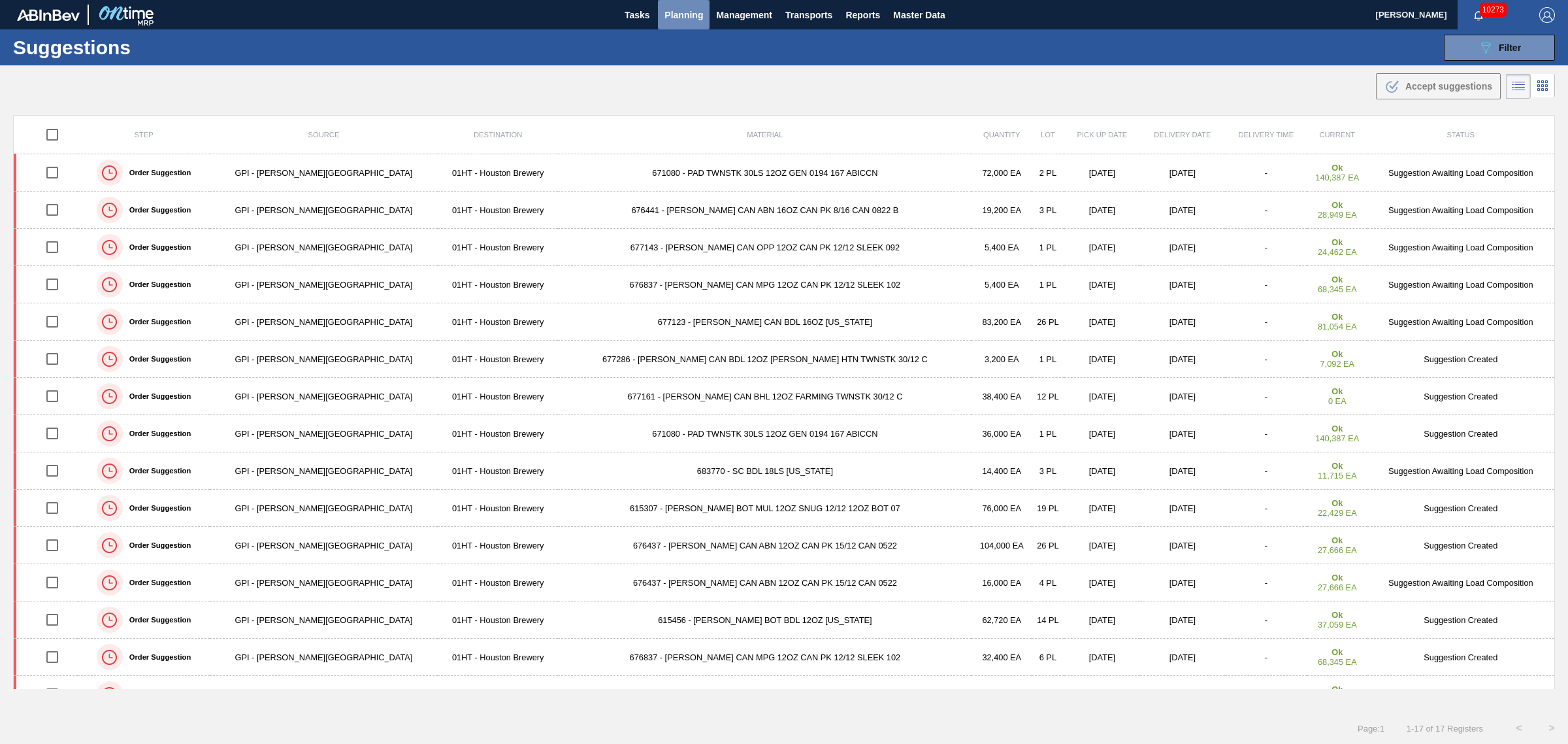
click at [687, 9] on span "Planning" at bounding box center [684, 15] width 39 height 16
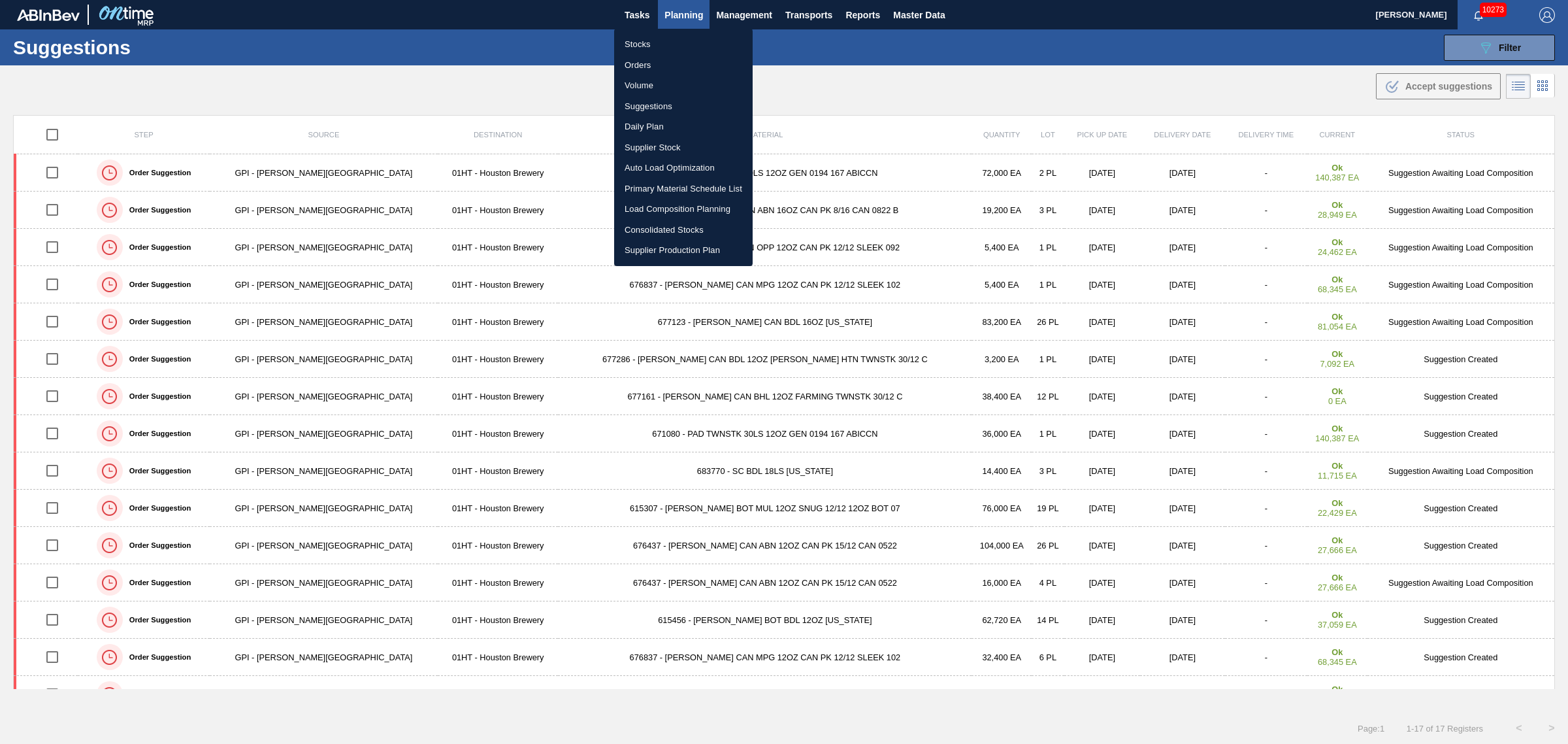
click at [661, 206] on li "Load Composition Planning" at bounding box center [683, 209] width 138 height 21
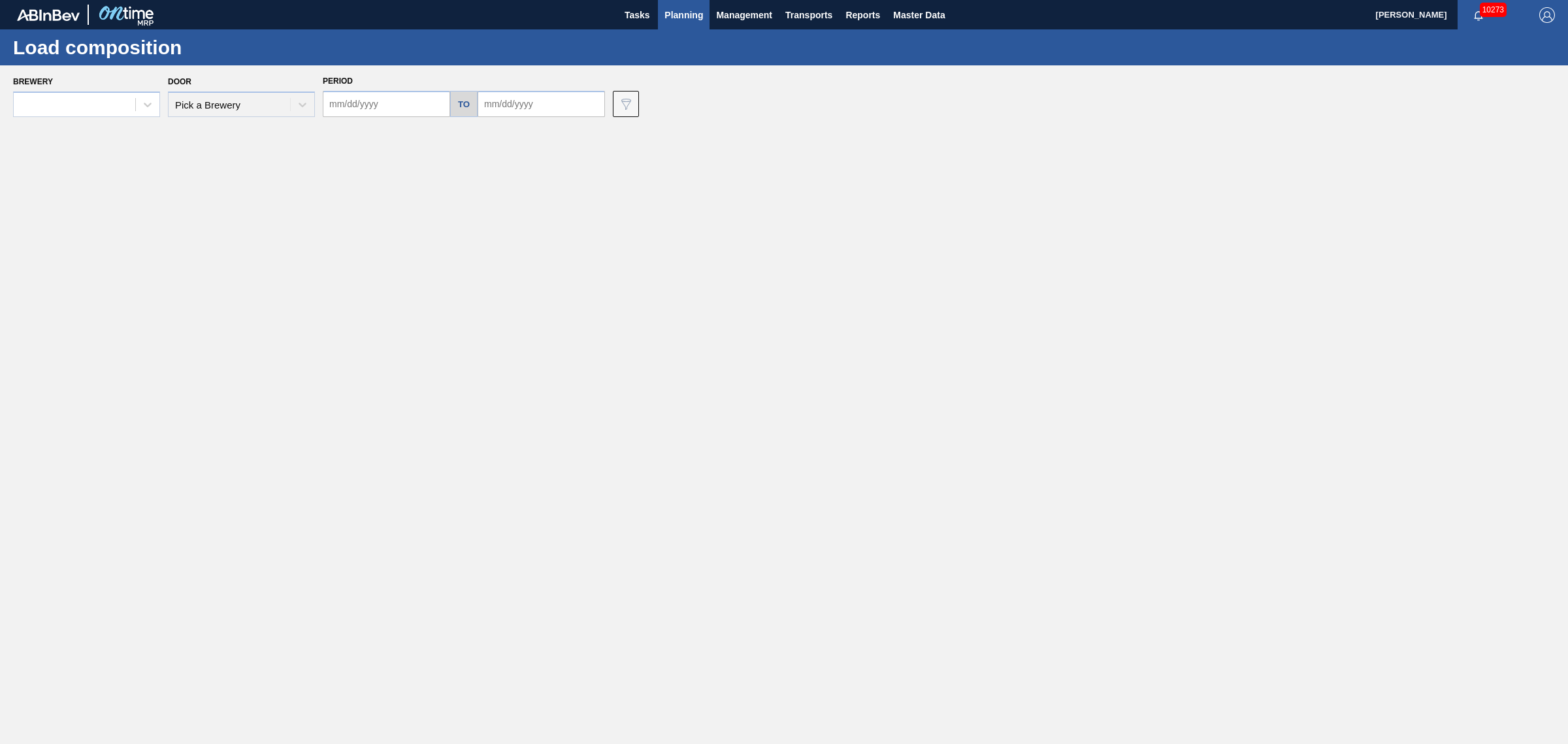
type input "[DATE]"
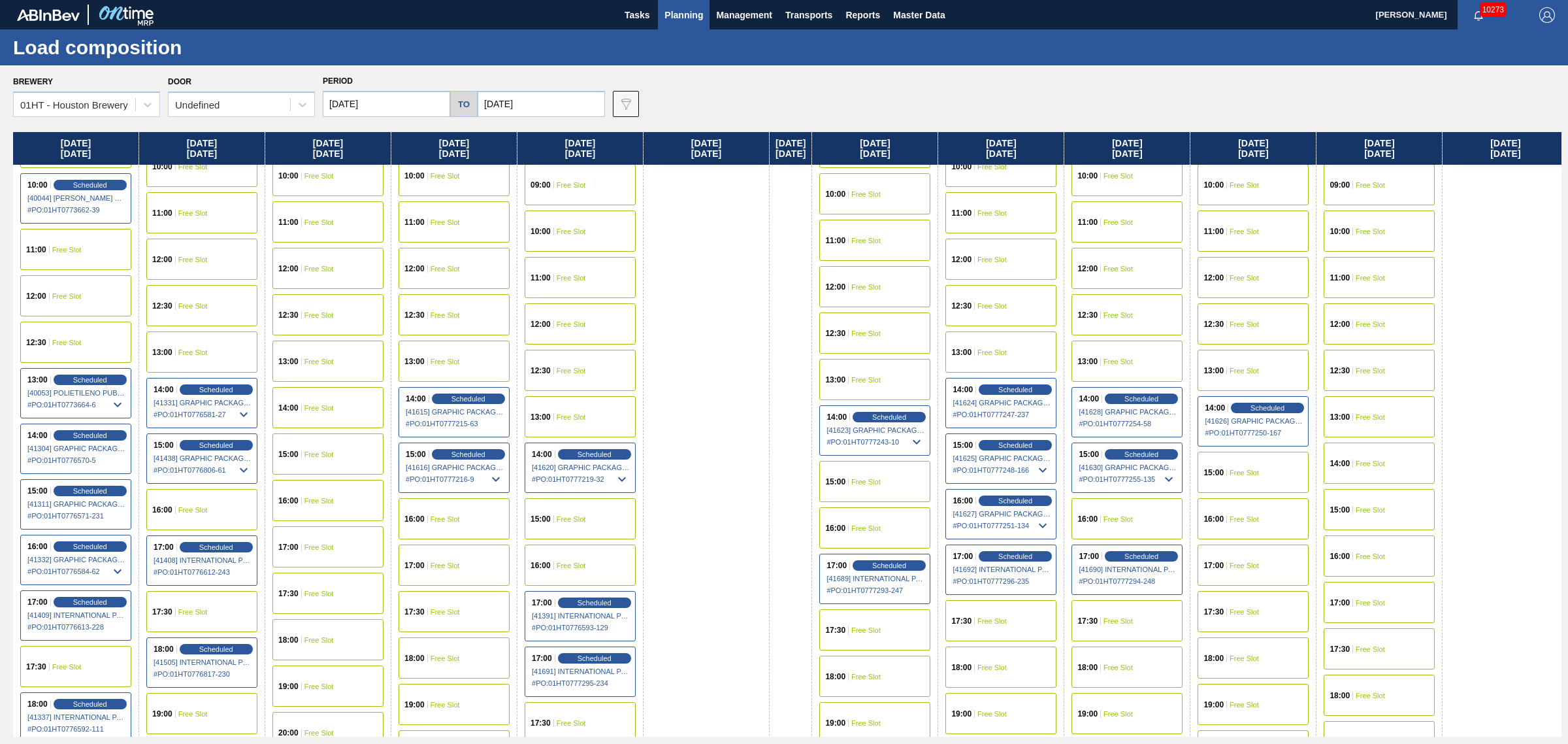
scroll to position [490, 0]
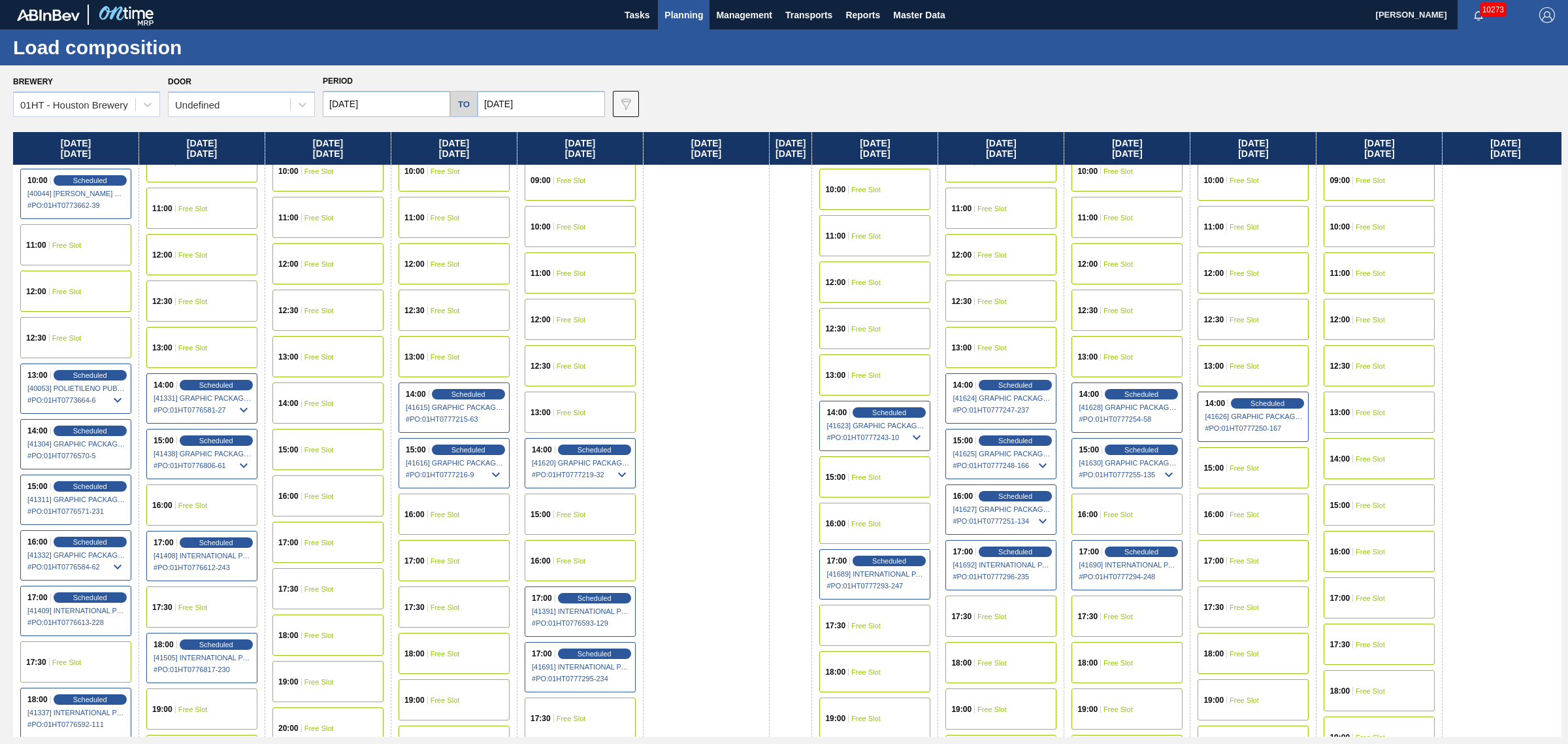
click at [449, 514] on span "Free Slot" at bounding box center [445, 514] width 29 height 8
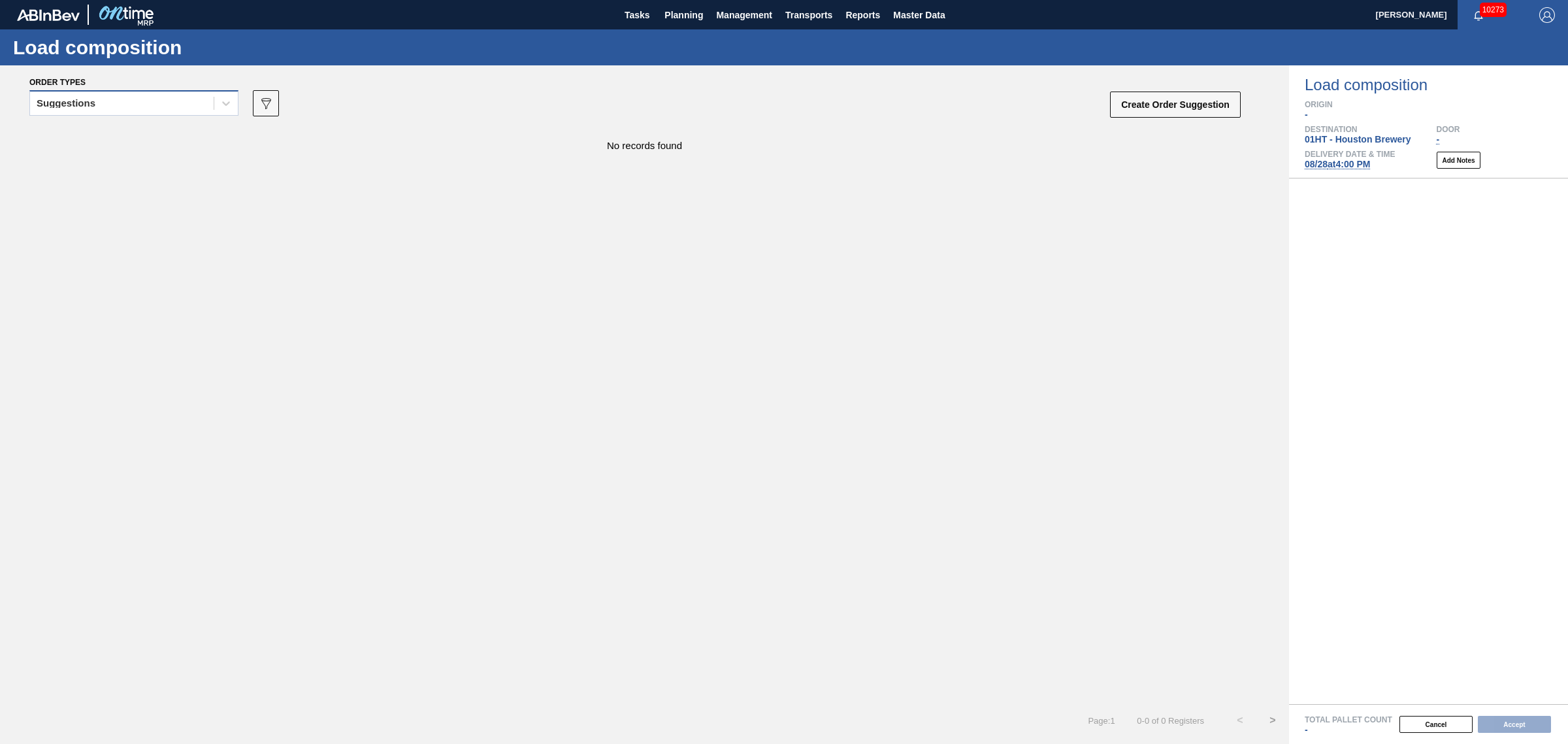
click at [140, 108] on div "Suggestions" at bounding box center [122, 103] width 183 height 19
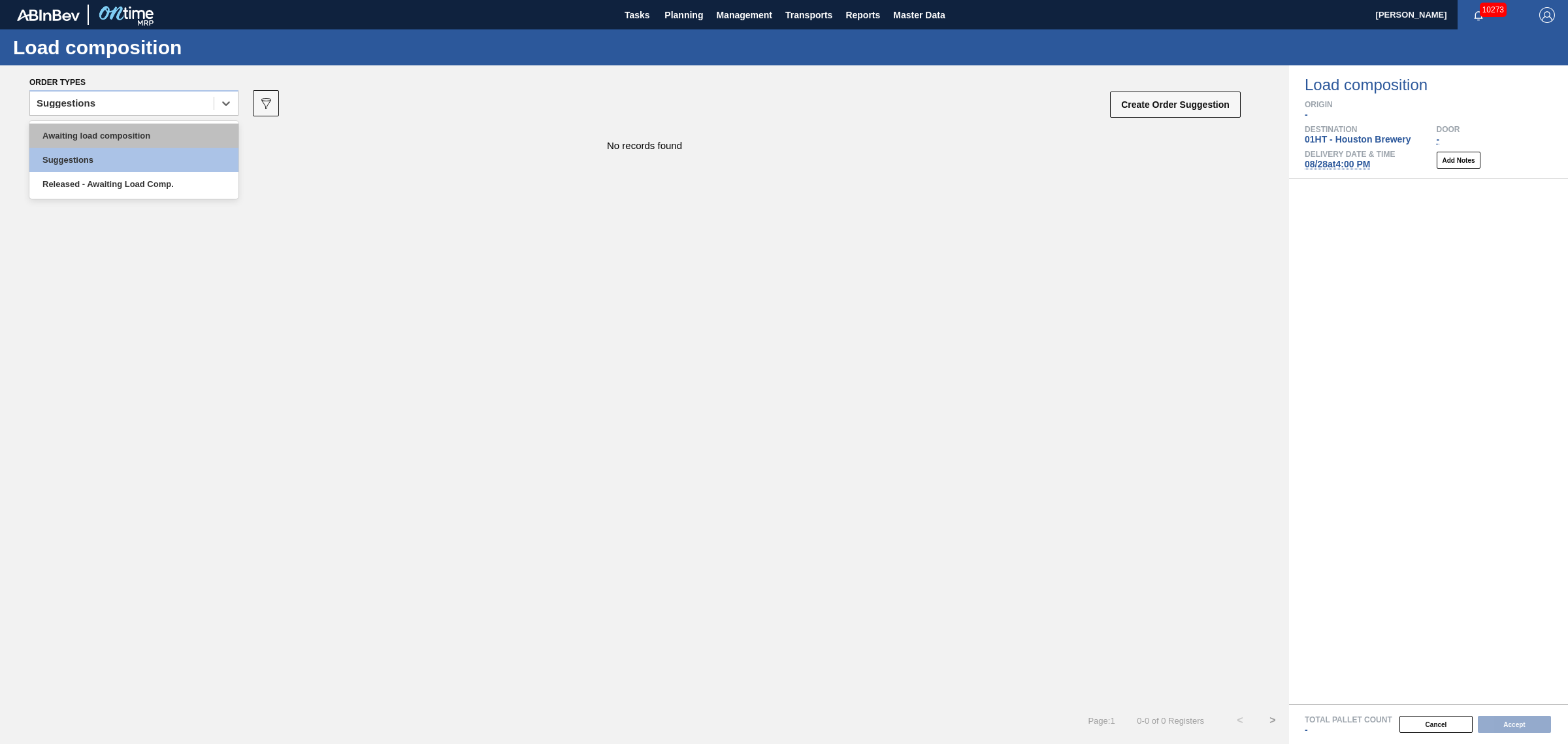
click at [144, 130] on div "Awaiting load composition" at bounding box center [134, 135] width 209 height 24
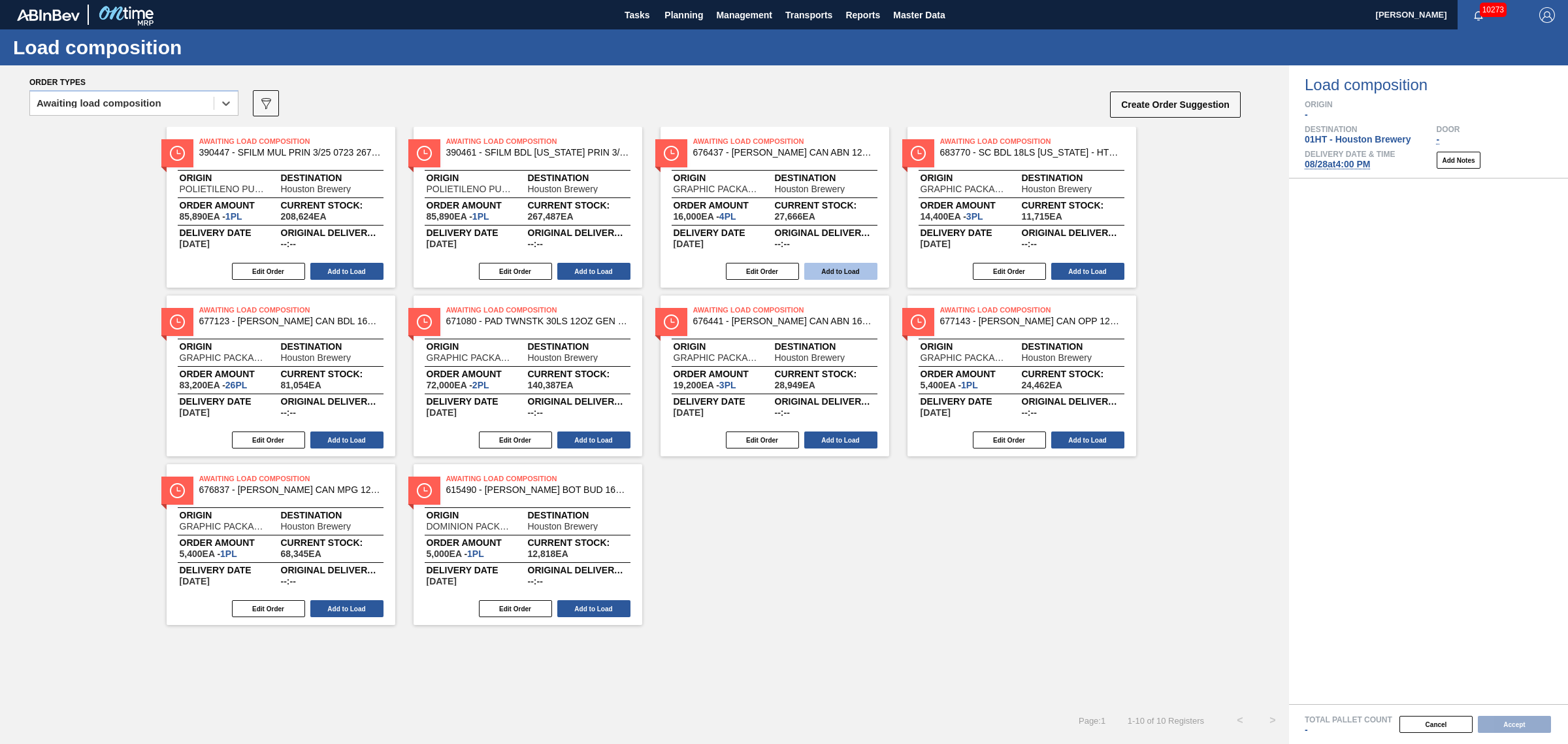
click at [850, 264] on button "Add to Load" at bounding box center [841, 272] width 73 height 17
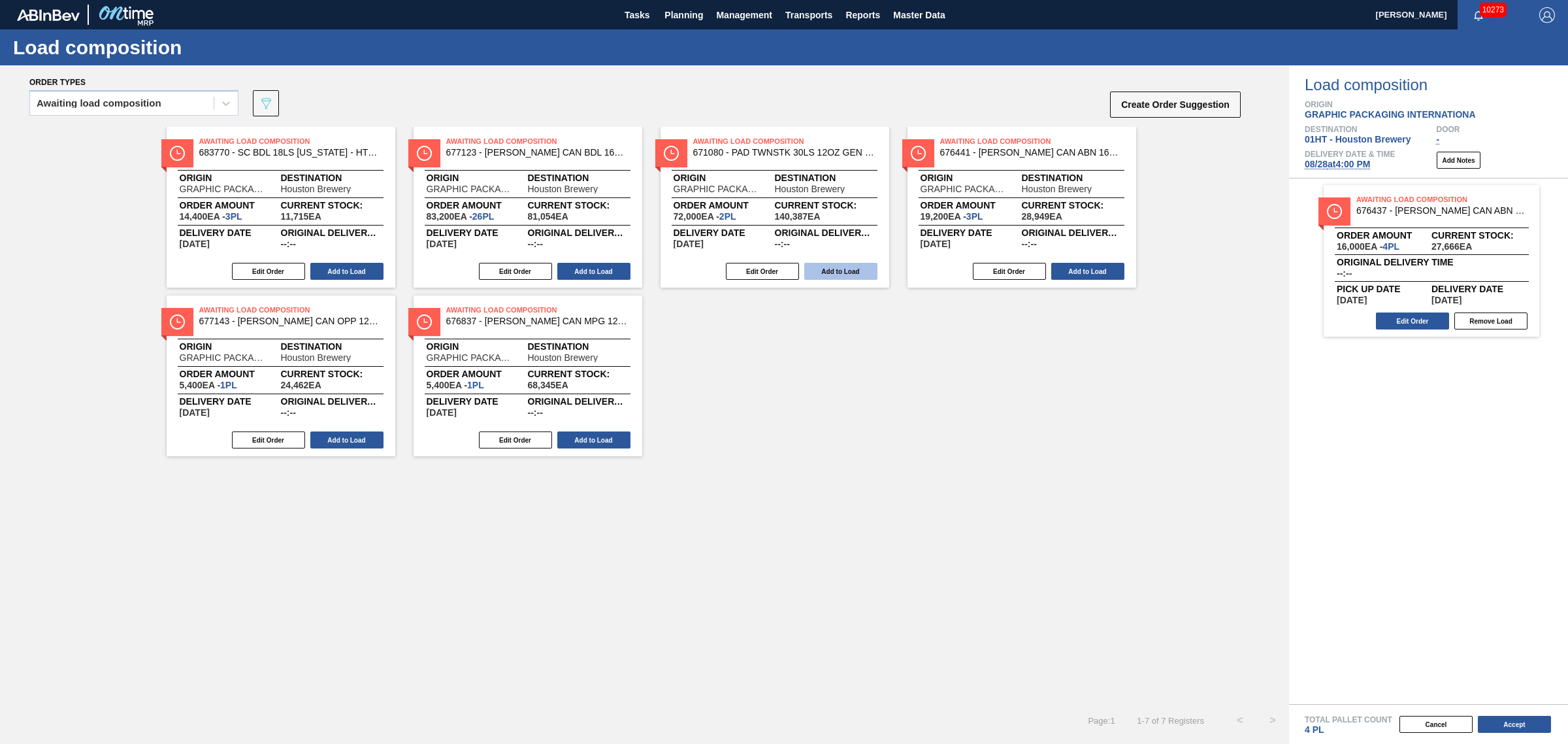
click at [871, 265] on button "Add to Load" at bounding box center [841, 272] width 73 height 17
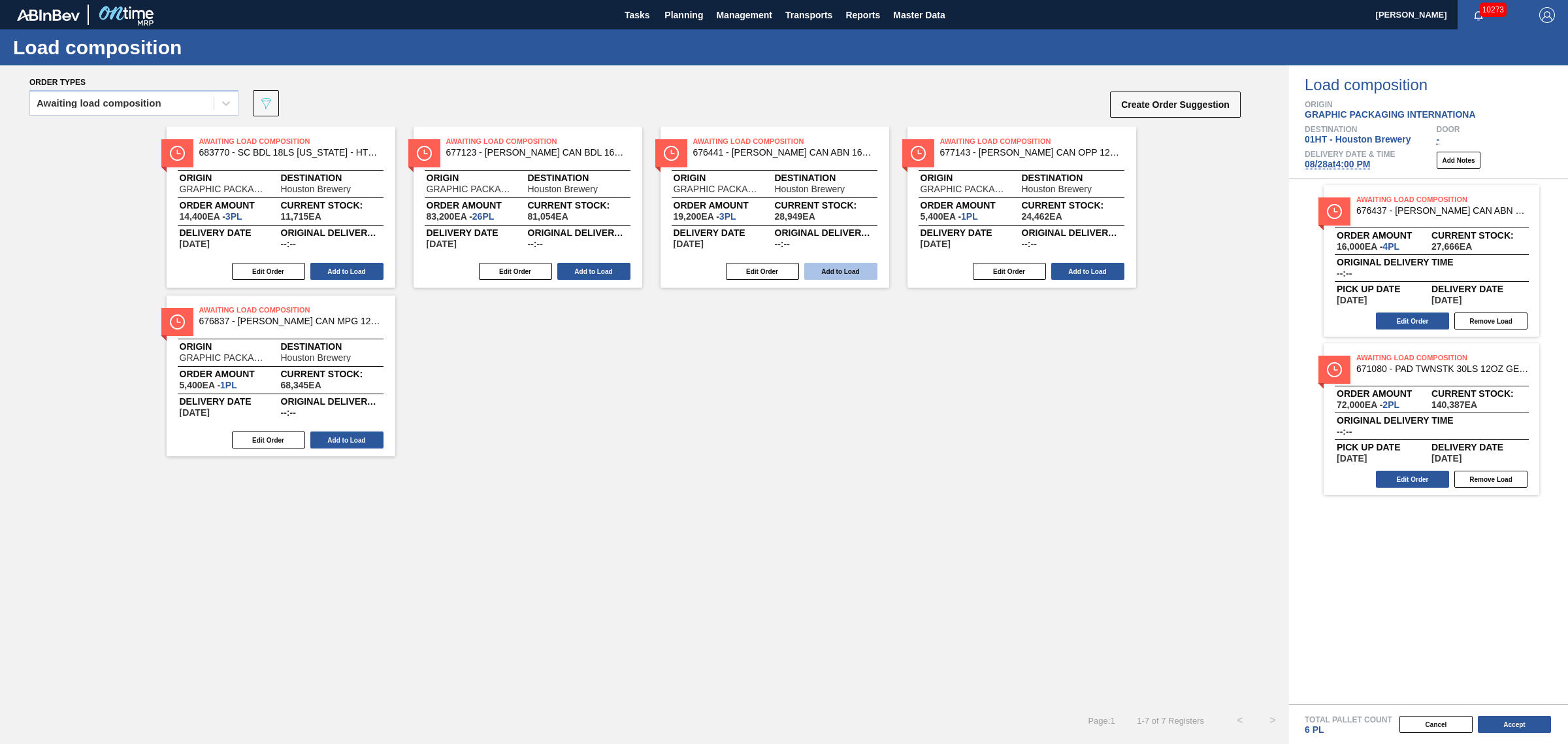
click at [843, 266] on button "Add to Load" at bounding box center [841, 272] width 73 height 17
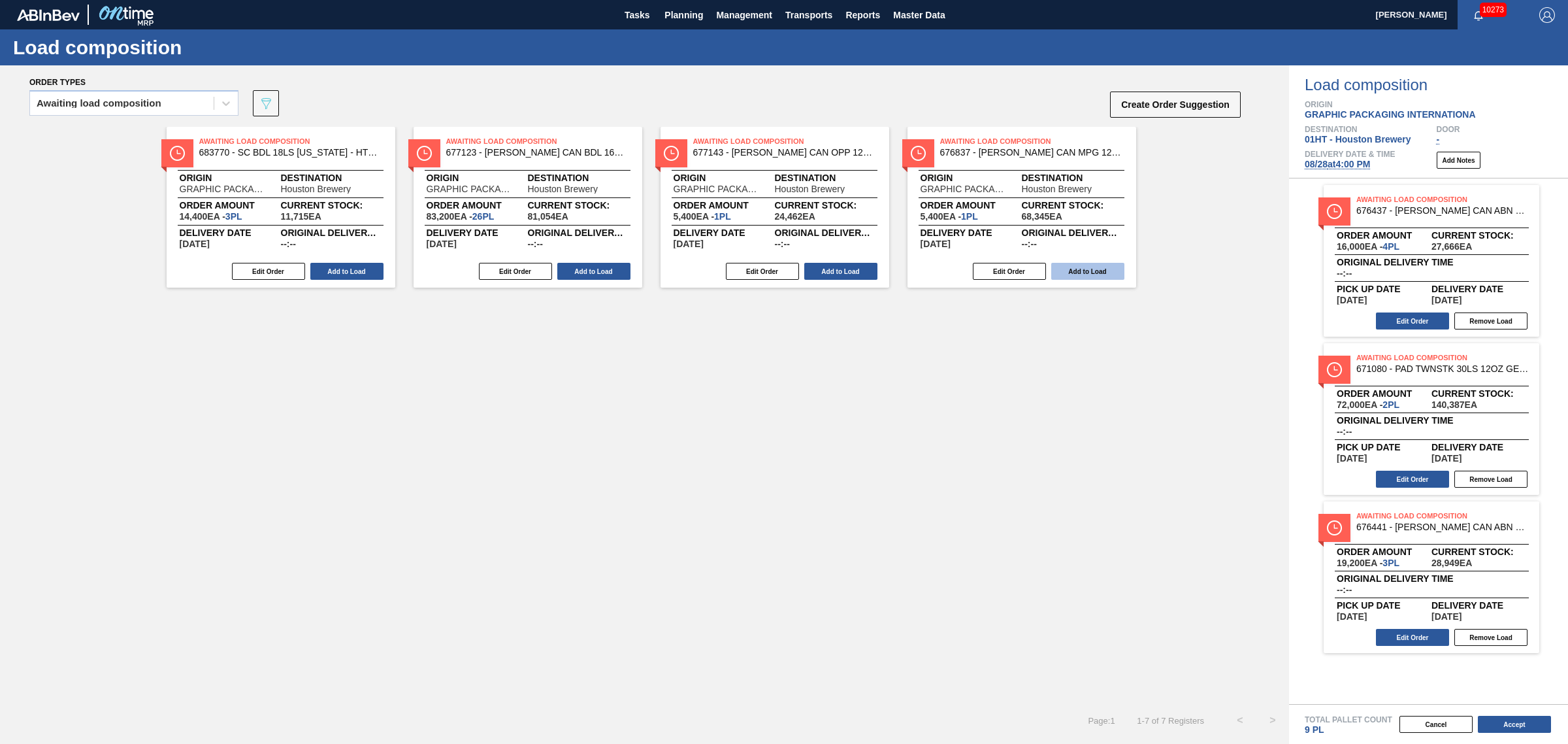
click at [843, 264] on button "Add to Load" at bounding box center [841, 272] width 73 height 17
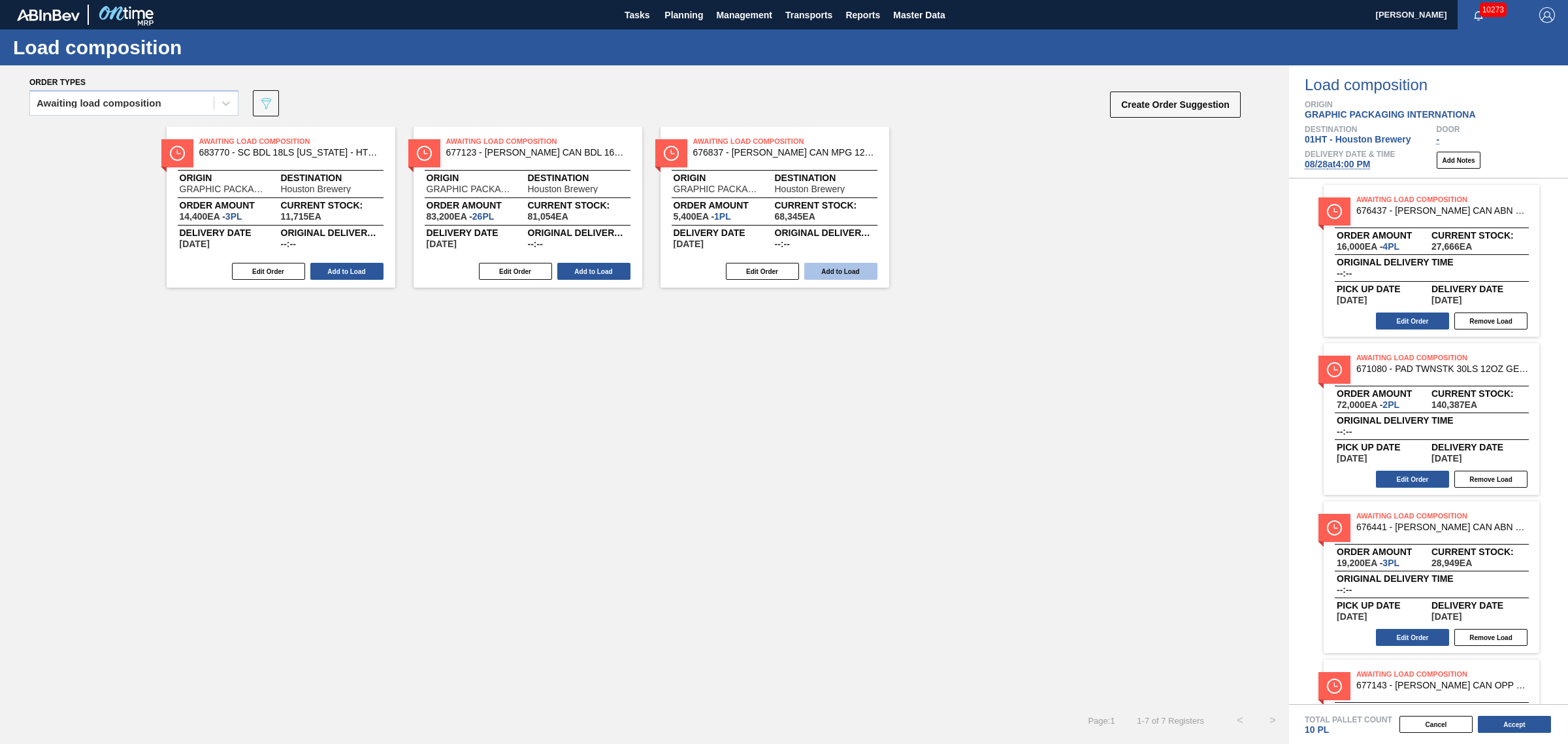
click at [843, 264] on button "Add to Load" at bounding box center [841, 272] width 73 height 17
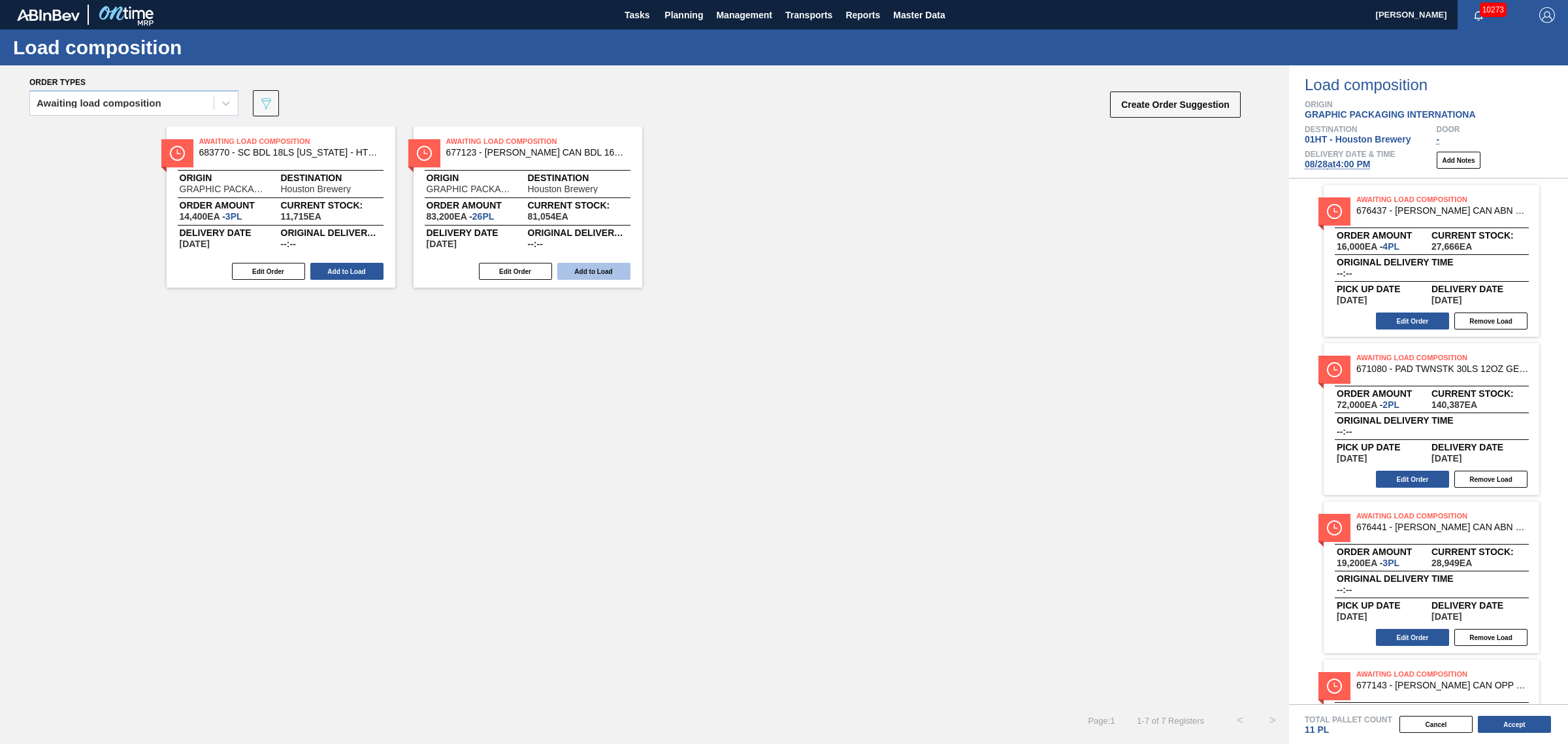
click at [357, 264] on button "Add to Load" at bounding box center [347, 272] width 73 height 17
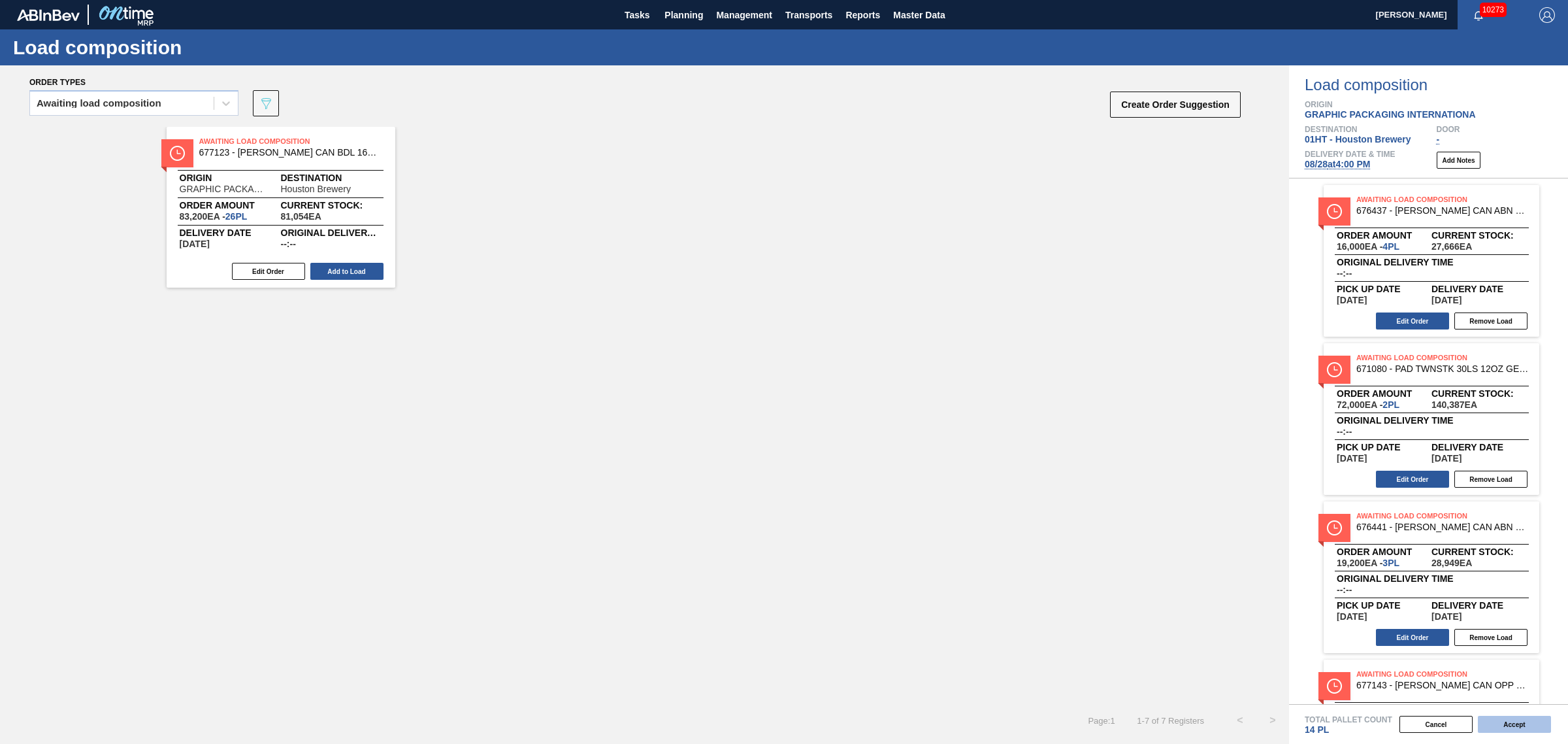
click at [1511, 720] on button "Accept" at bounding box center [1514, 725] width 73 height 17
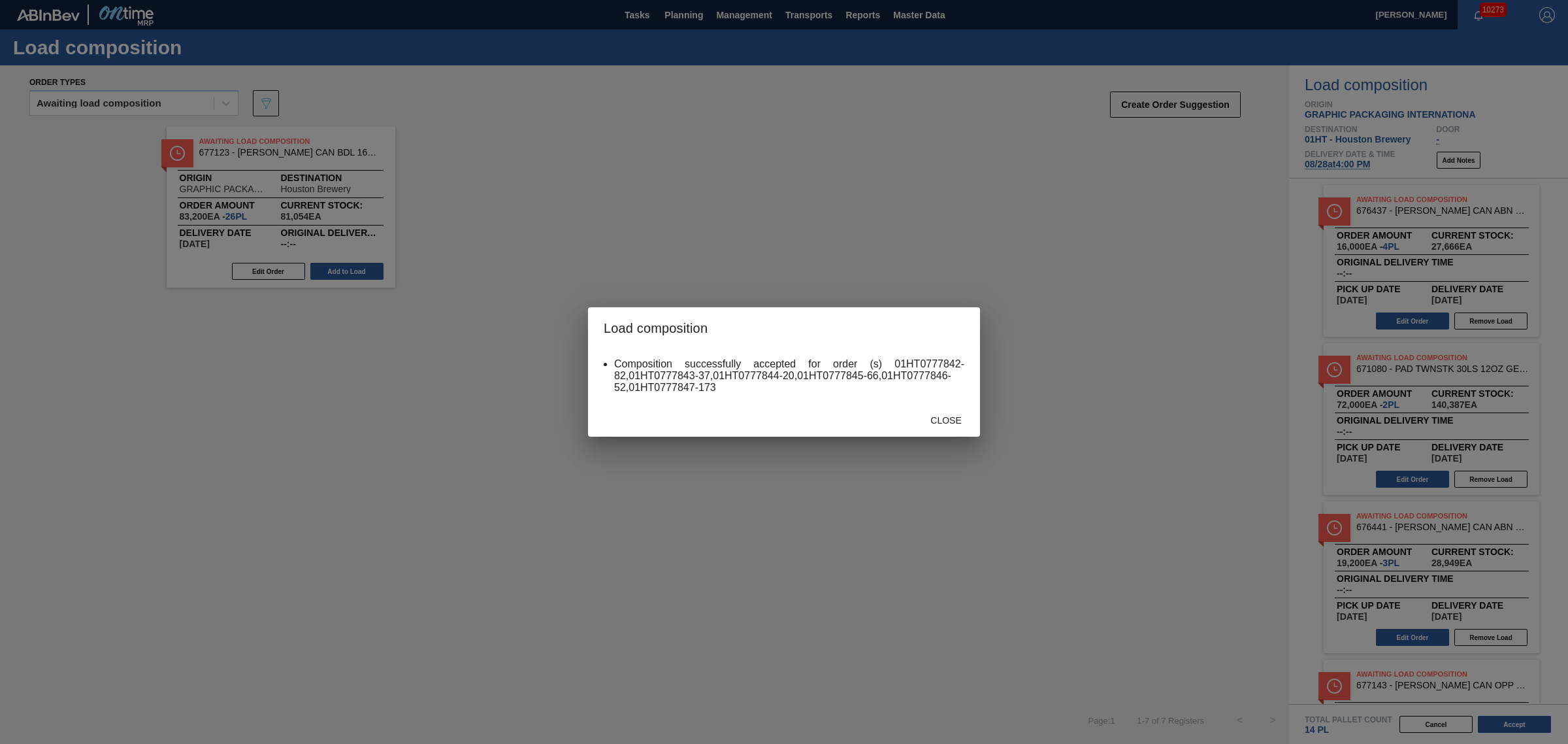
click at [1393, 0] on html "Tasks Planning Management Transports Reports Master Data Dionne Beck 10273 Mark…" at bounding box center [784, 0] width 1568 height 0
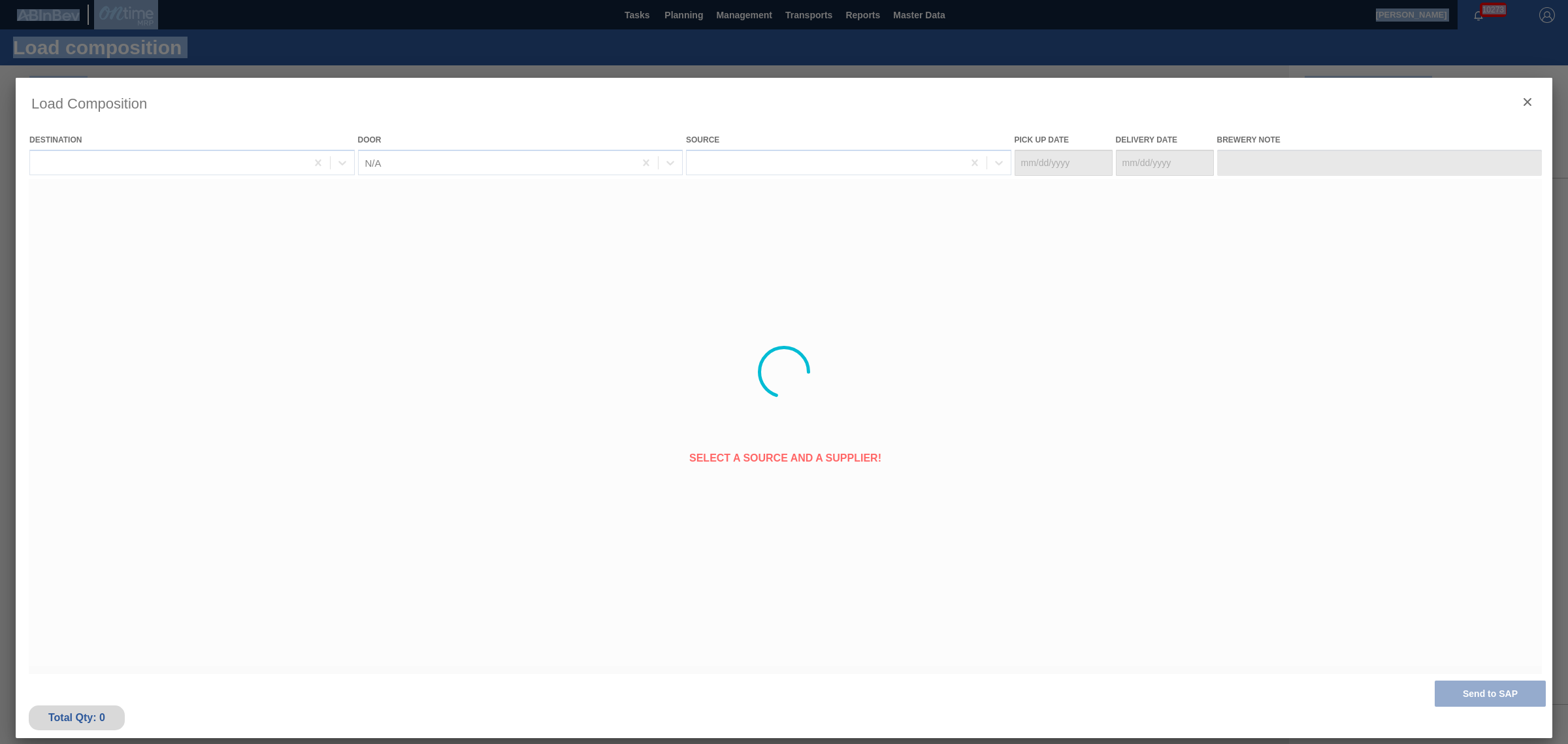
type Date "[DATE]"
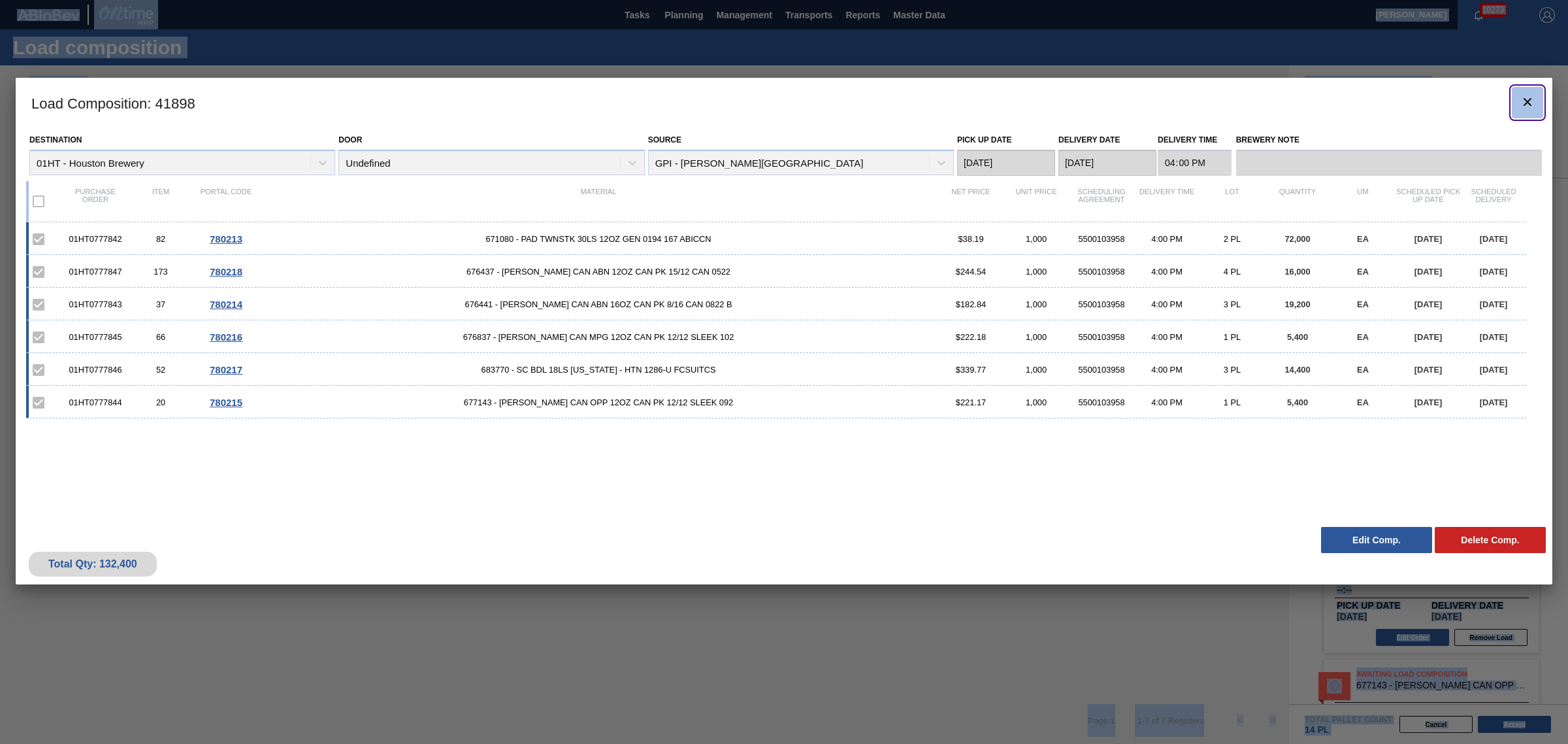
click at [1529, 102] on icon "botão de ícone" at bounding box center [1527, 102] width 16 height 16
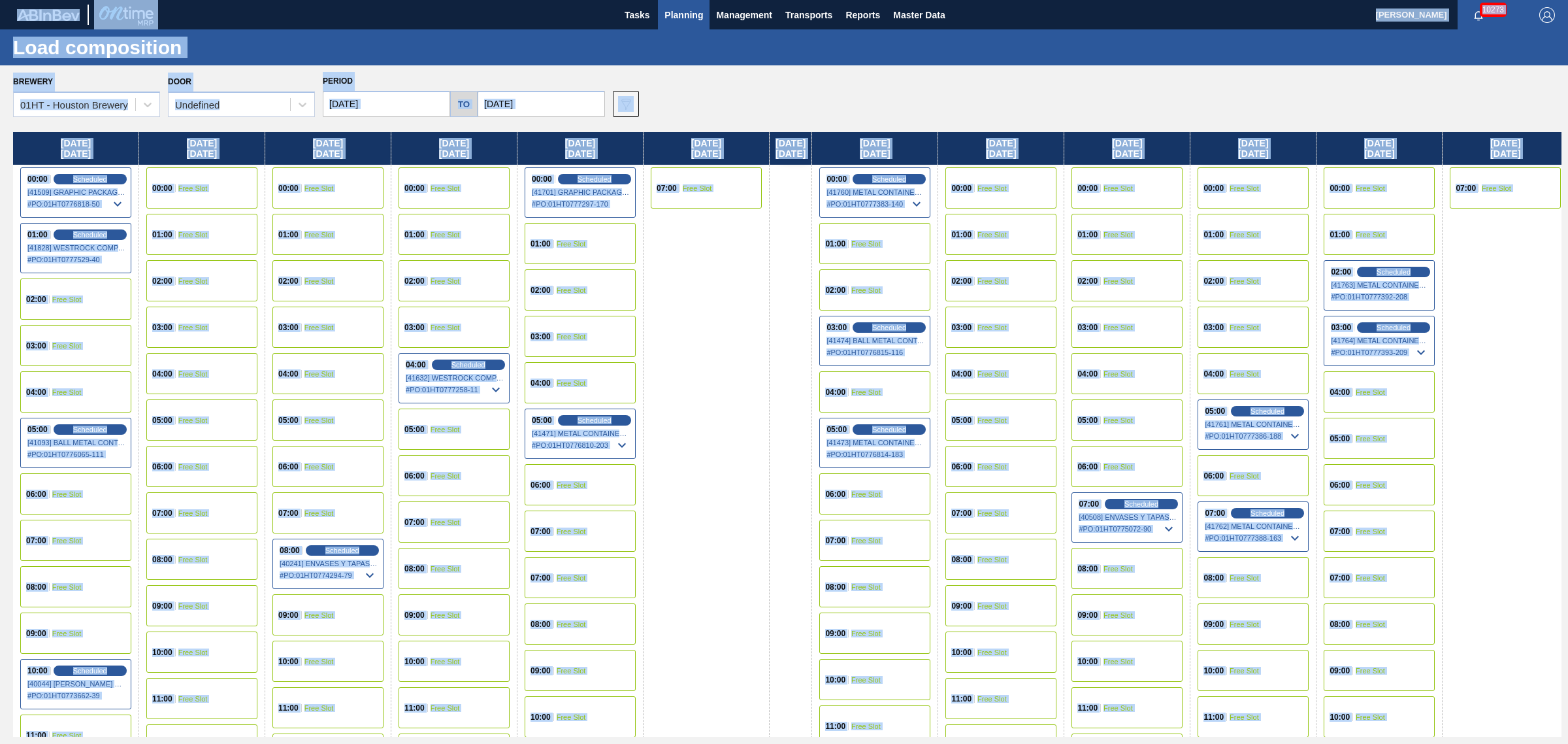
click at [1052, 82] on div "Brewery 01HT - Houston Brewery Door Undefined Period 08/25/2025 to 10/04/2025 D…" at bounding box center [787, 94] width 1549 height 45
click at [544, 44] on div "Load composition" at bounding box center [784, 47] width 1568 height 36
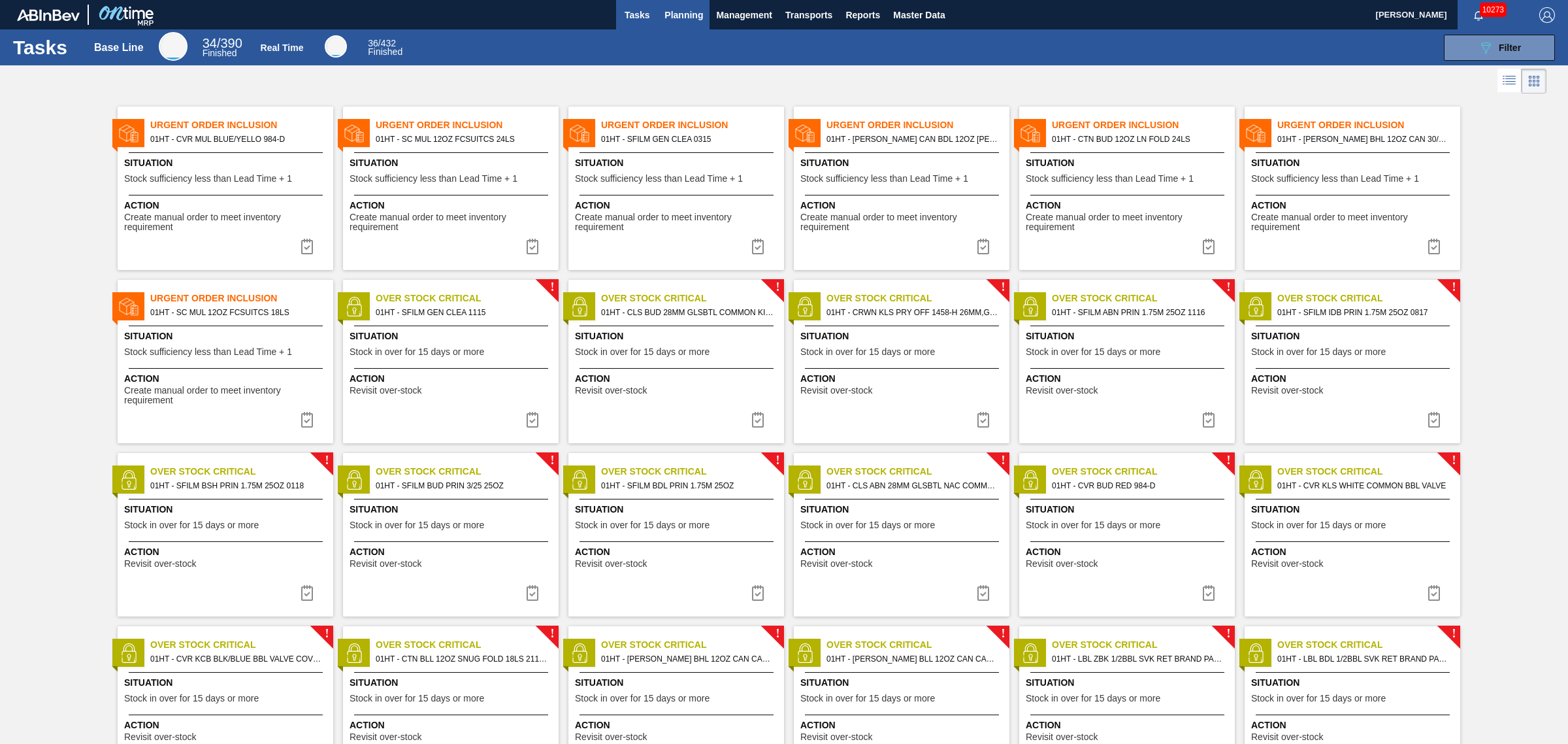
click at [675, 18] on span "Planning" at bounding box center [684, 15] width 39 height 16
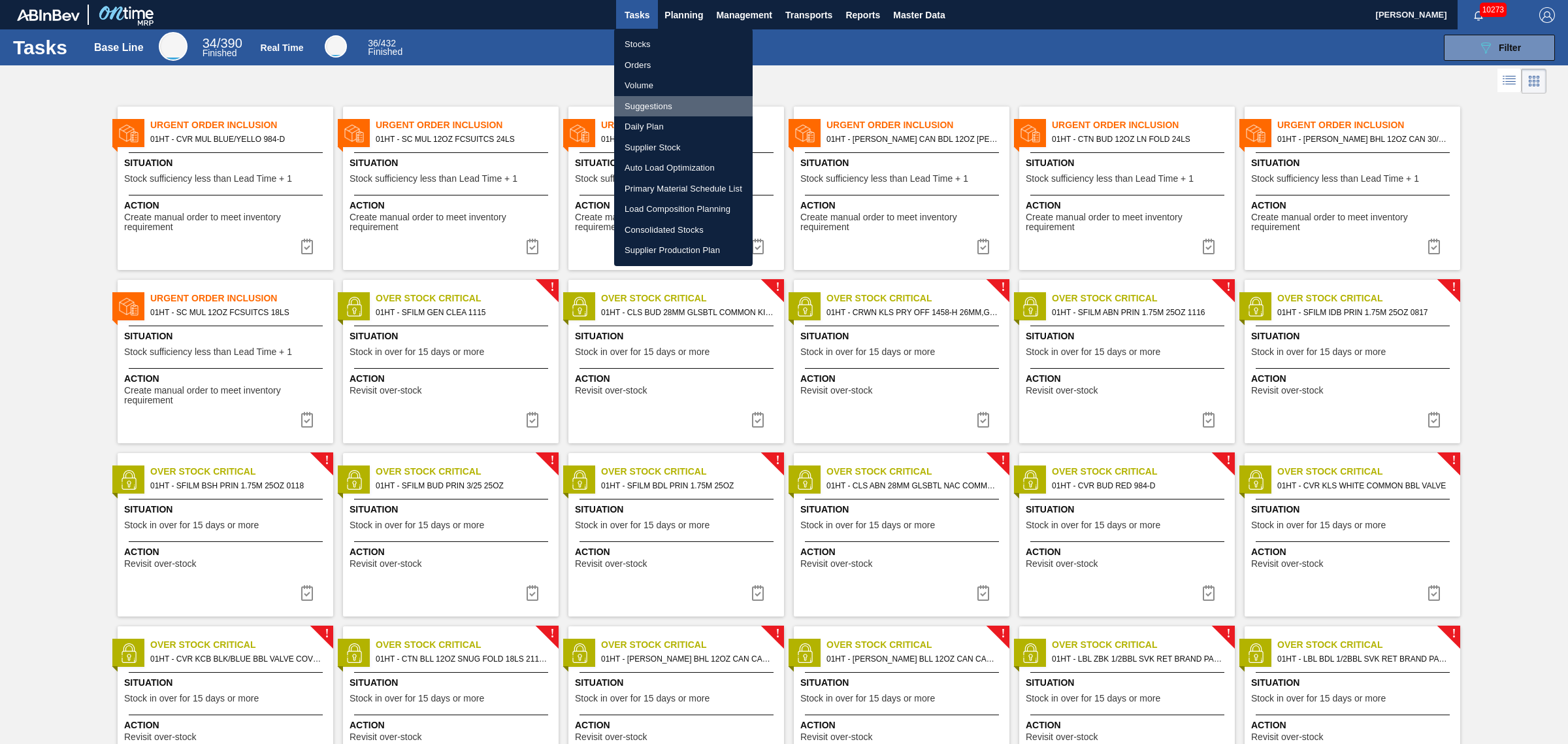
click at [650, 105] on li "Suggestions" at bounding box center [683, 106] width 138 height 21
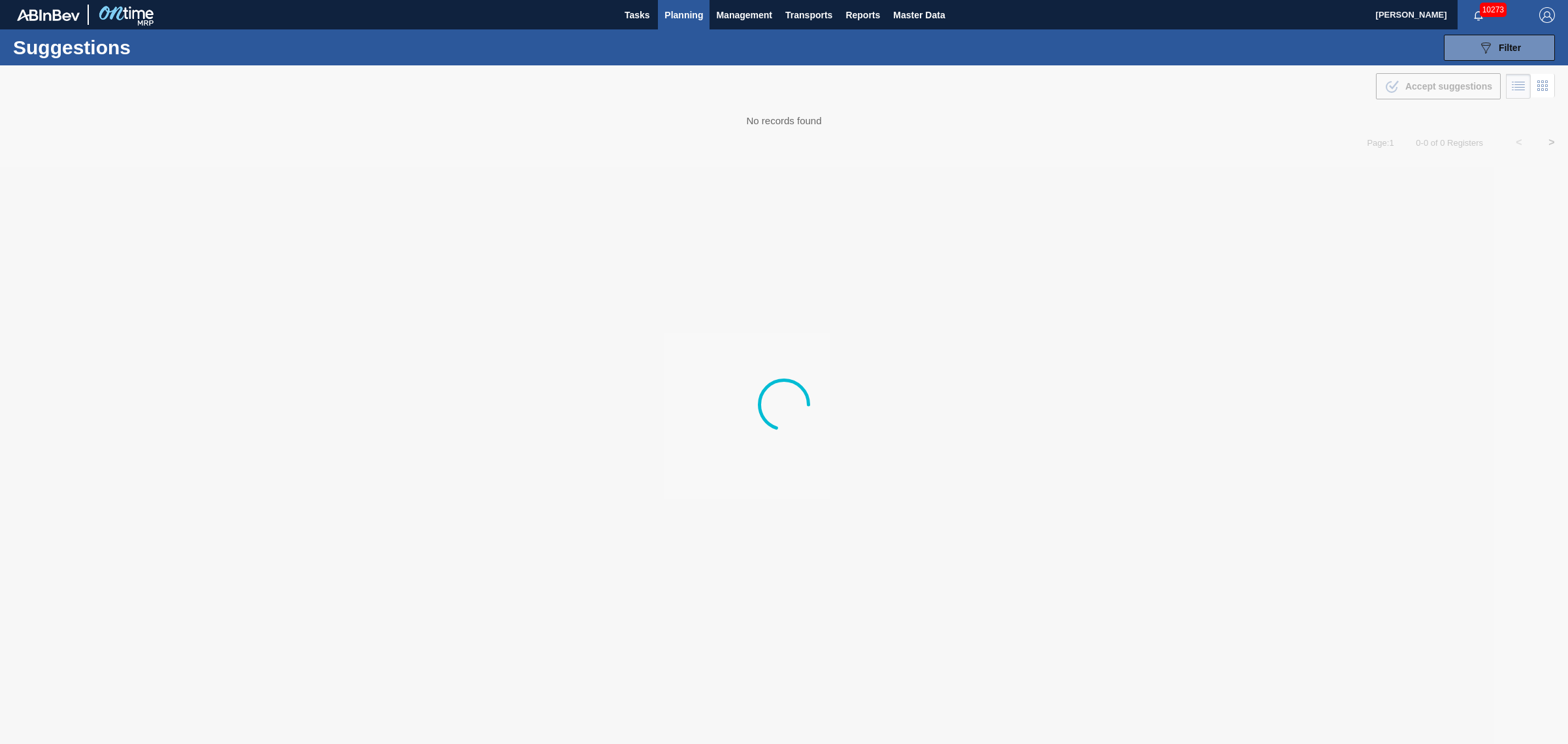
type from "[DATE]"
type to "[DATE]"
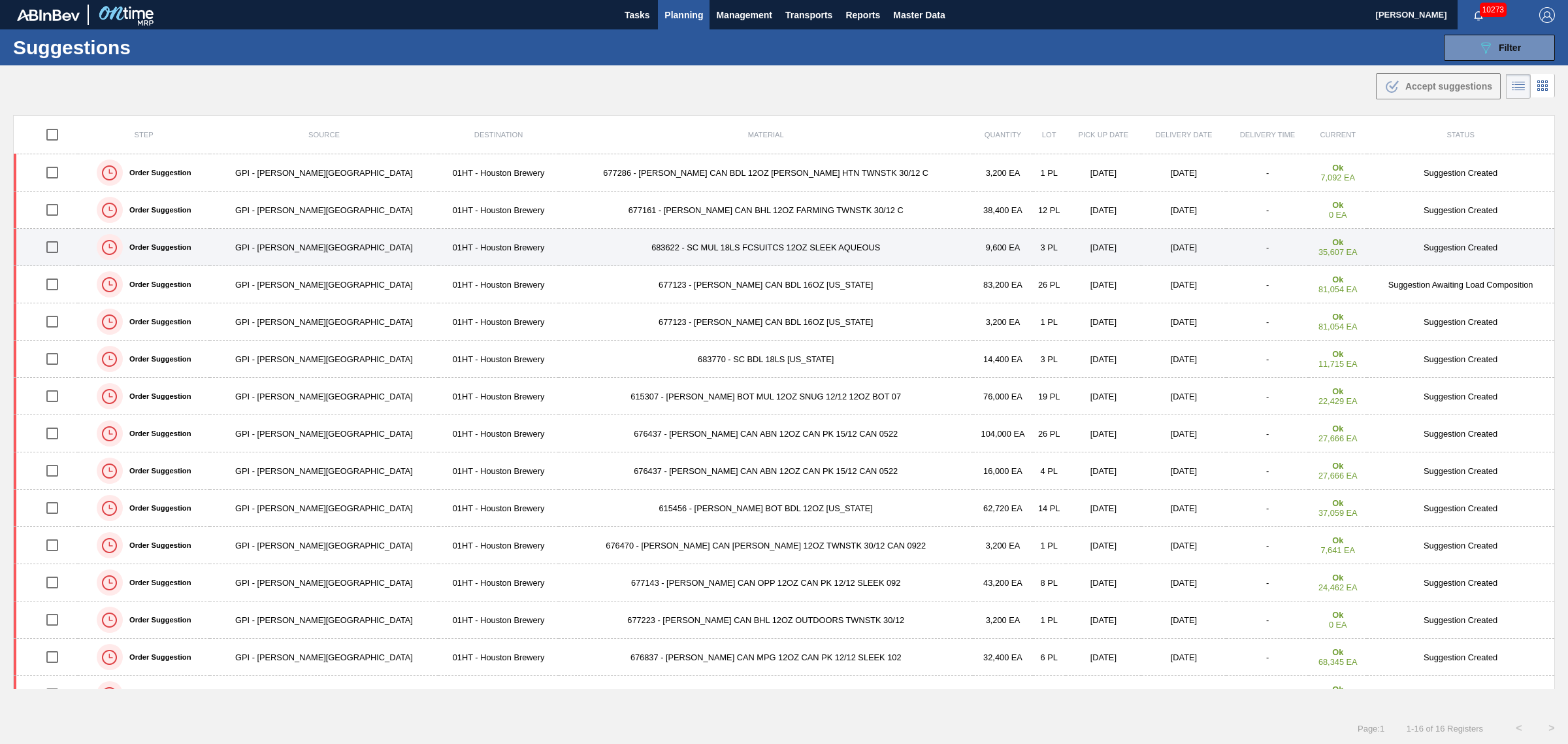
click at [644, 249] on td "683622 - SC MUL 18LS FCSUITCS 12OZ SLEEK AQUEOUS" at bounding box center [766, 247] width 414 height 37
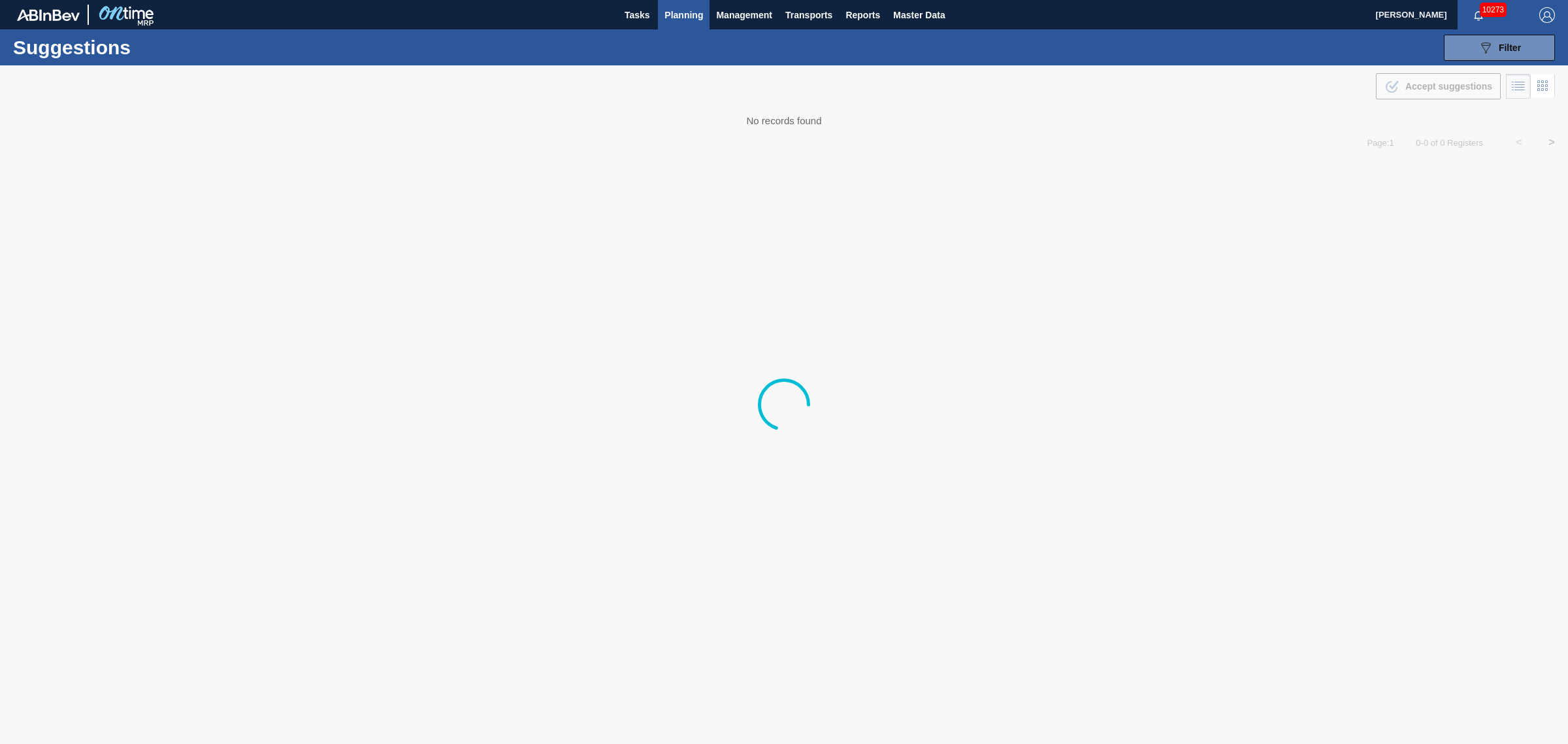
type from "[DATE]"
type to "[DATE]"
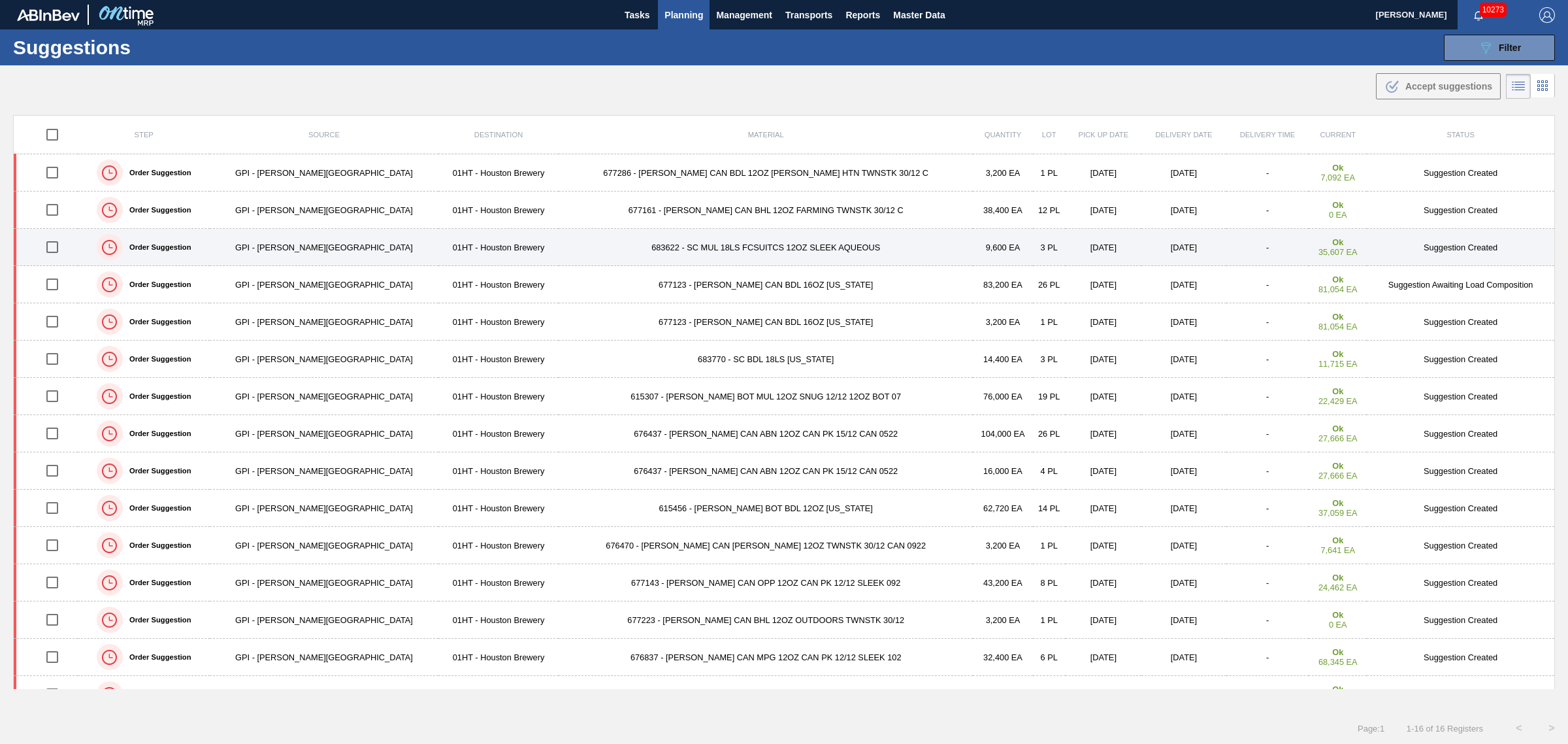
click at [63, 247] on input "checkbox" at bounding box center [52, 247] width 27 height 27
checkbox input "true"
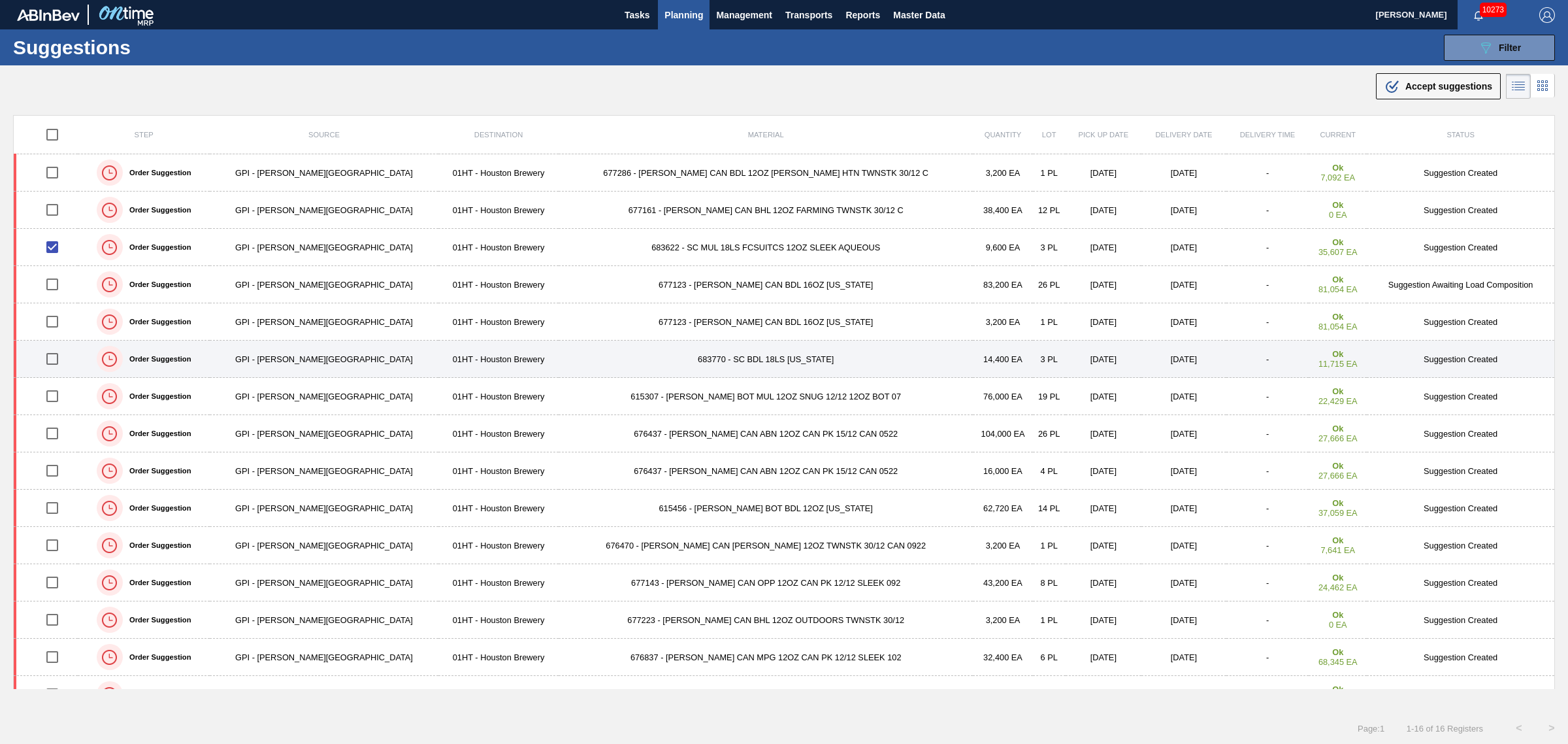
click at [633, 365] on td "683770 - SC BDL 18LS TEXAS" at bounding box center [766, 359] width 414 height 37
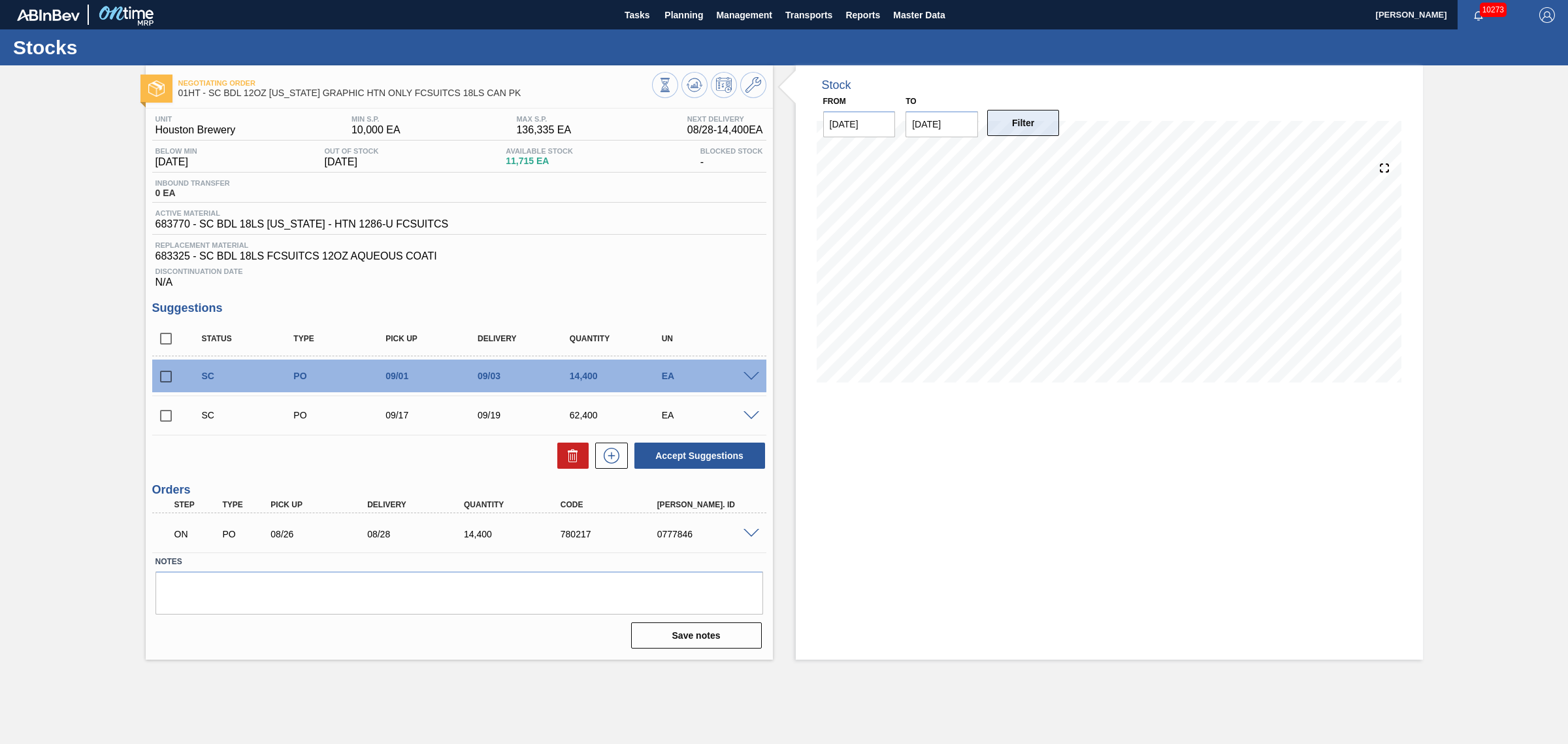
click at [1031, 122] on button "Filter" at bounding box center [1023, 123] width 72 height 26
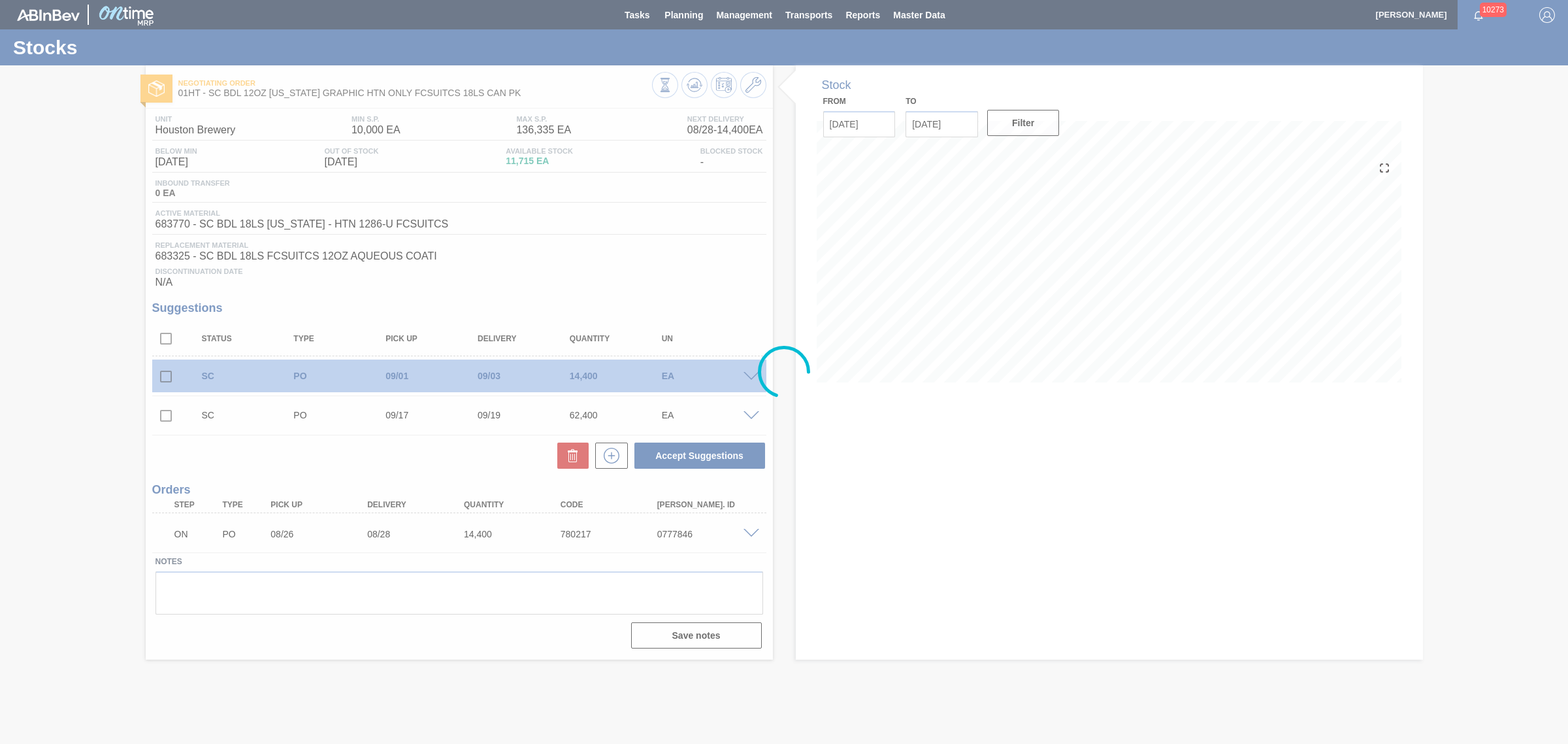
click at [951, 126] on div at bounding box center [784, 372] width 1568 height 744
click at [933, 119] on div at bounding box center [784, 372] width 1568 height 744
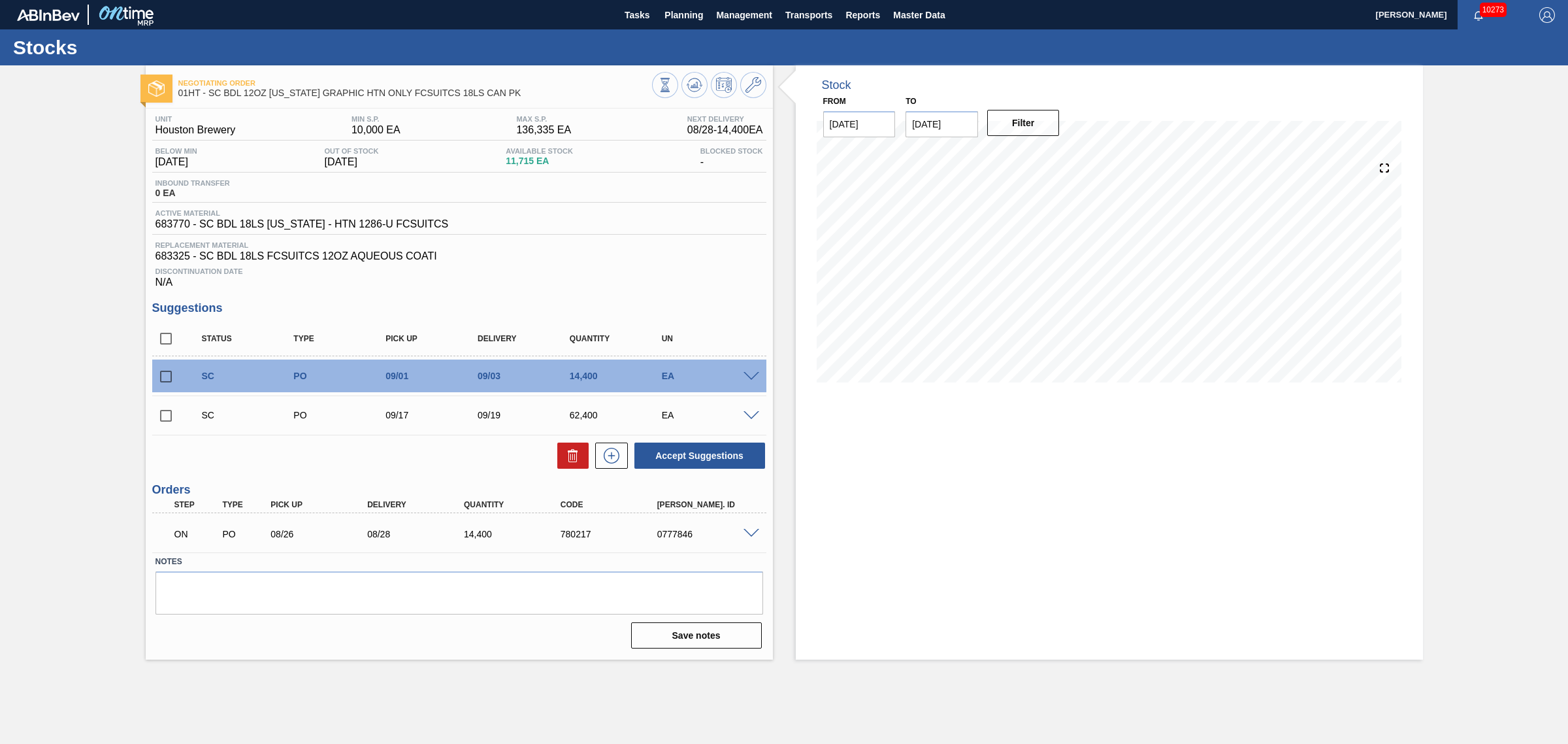
click at [931, 122] on input "[DATE]" at bounding box center [941, 124] width 72 height 26
click at [923, 234] on div "14" at bounding box center [920, 239] width 18 height 18
type input "[DATE]"
click at [1022, 125] on button "Filter" at bounding box center [1023, 123] width 72 height 26
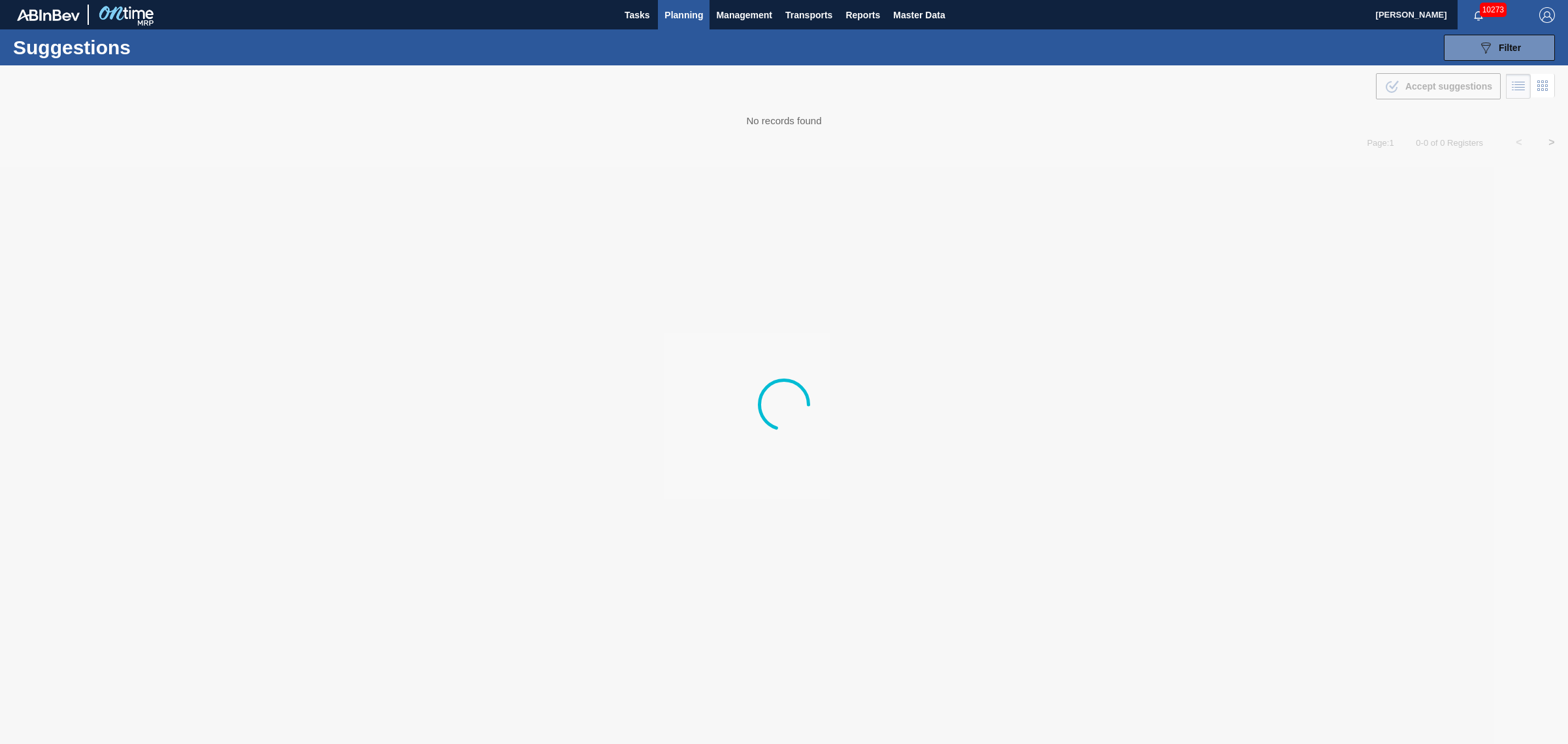
type from "[DATE]"
type to "[DATE]"
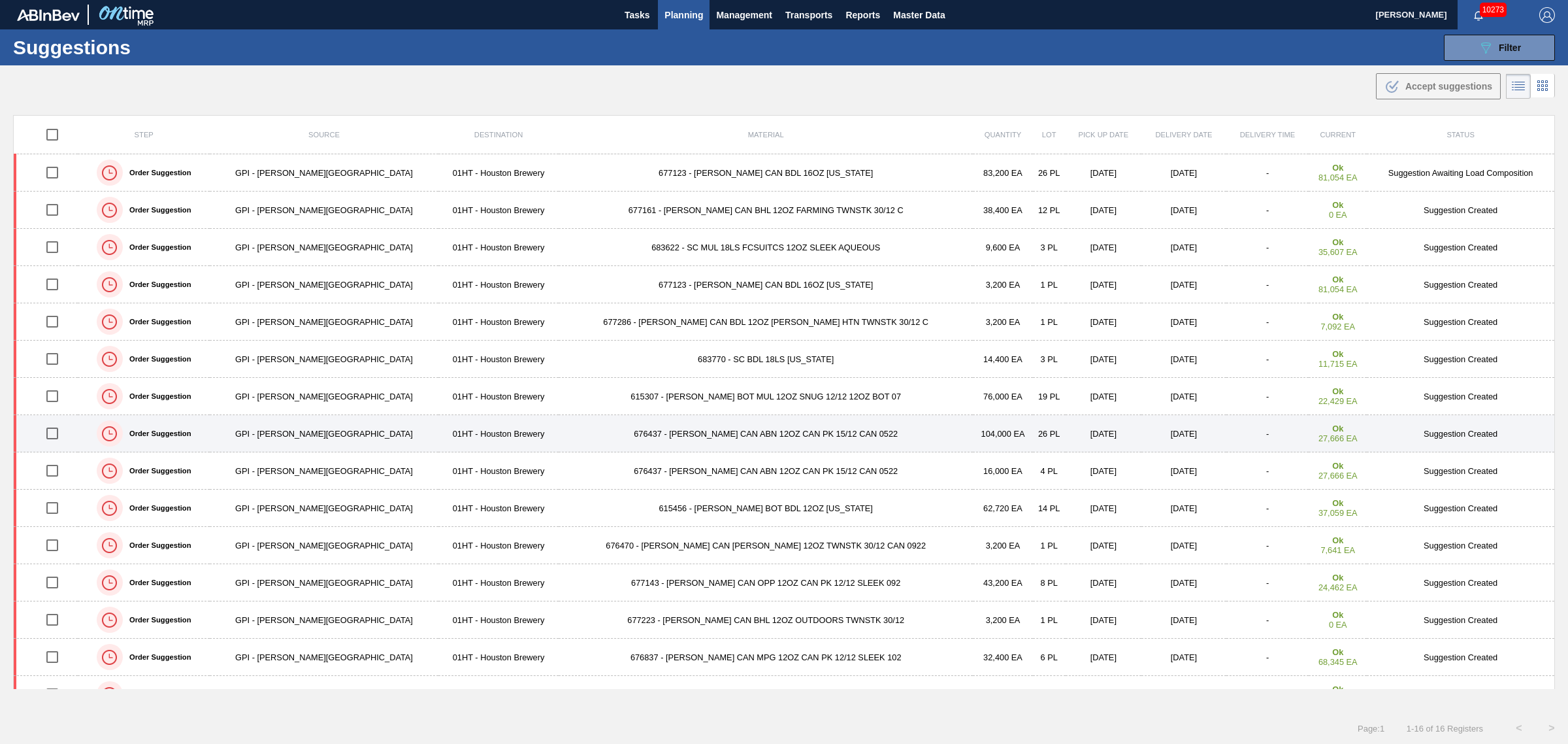
click at [62, 431] on input "checkbox" at bounding box center [52, 434] width 27 height 27
checkbox input "true"
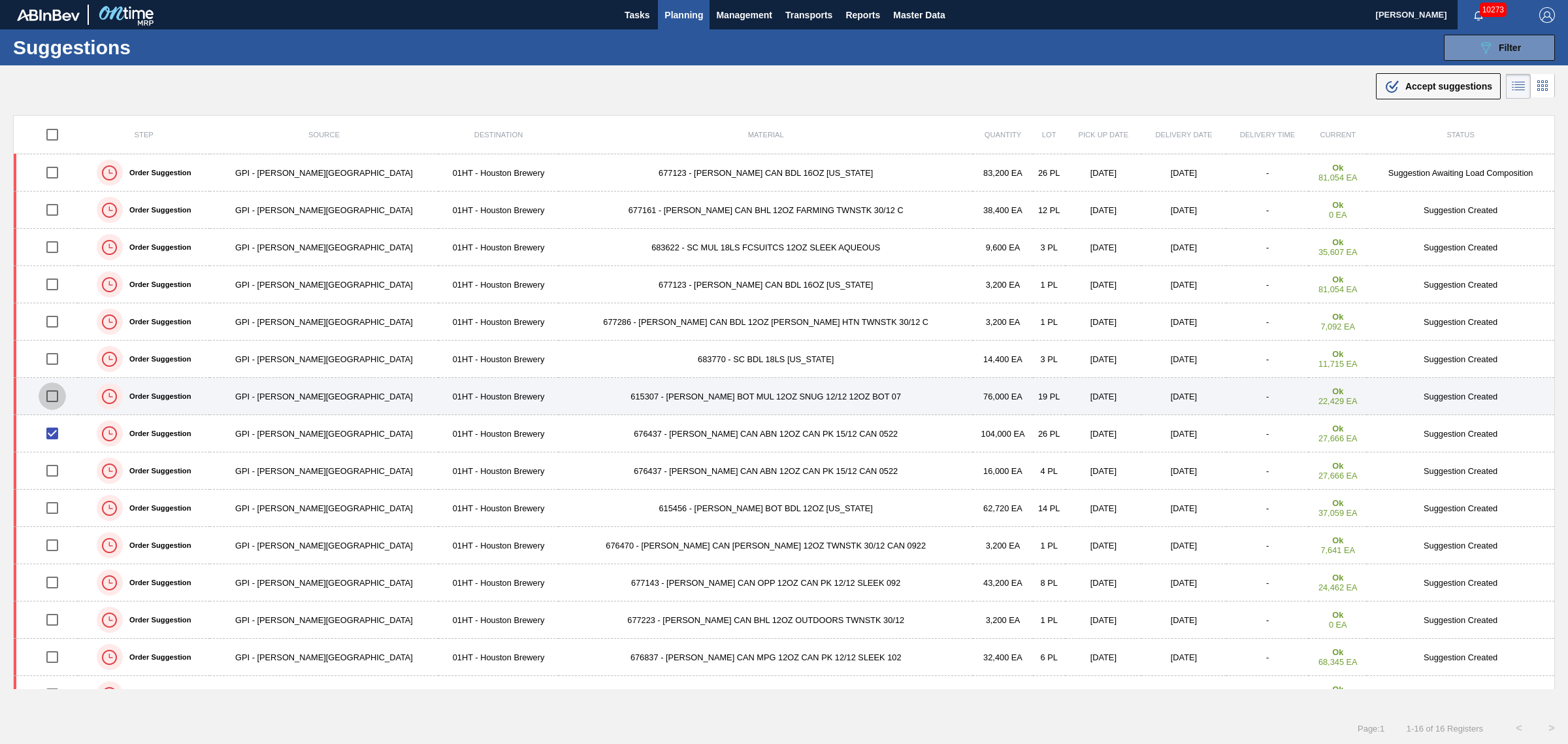
click at [62, 394] on input "checkbox" at bounding box center [52, 396] width 27 height 27
checkbox input "true"
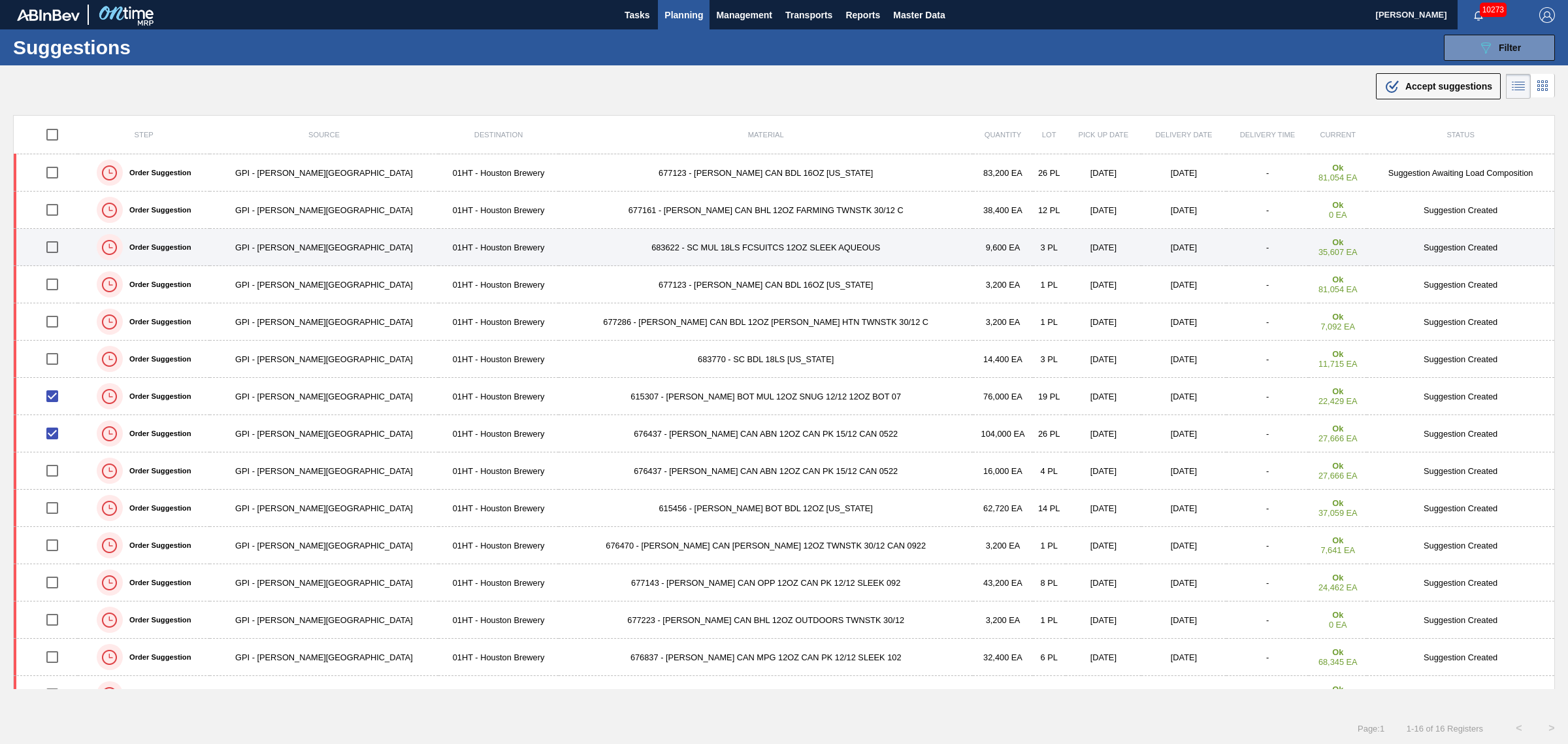
click at [49, 242] on input "checkbox" at bounding box center [52, 247] width 27 height 27
checkbox input "true"
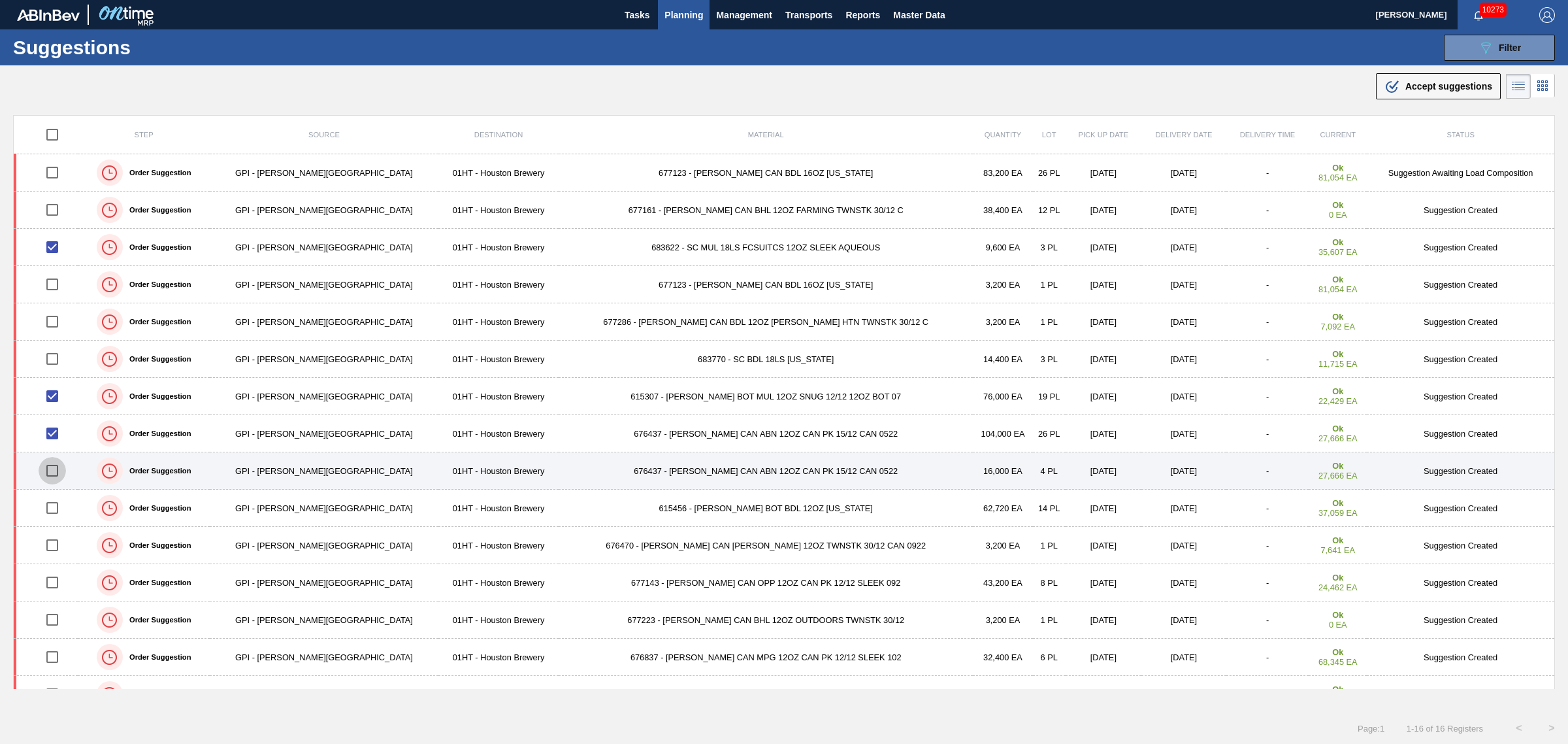
click at [63, 472] on input "checkbox" at bounding box center [52, 471] width 27 height 27
checkbox input "true"
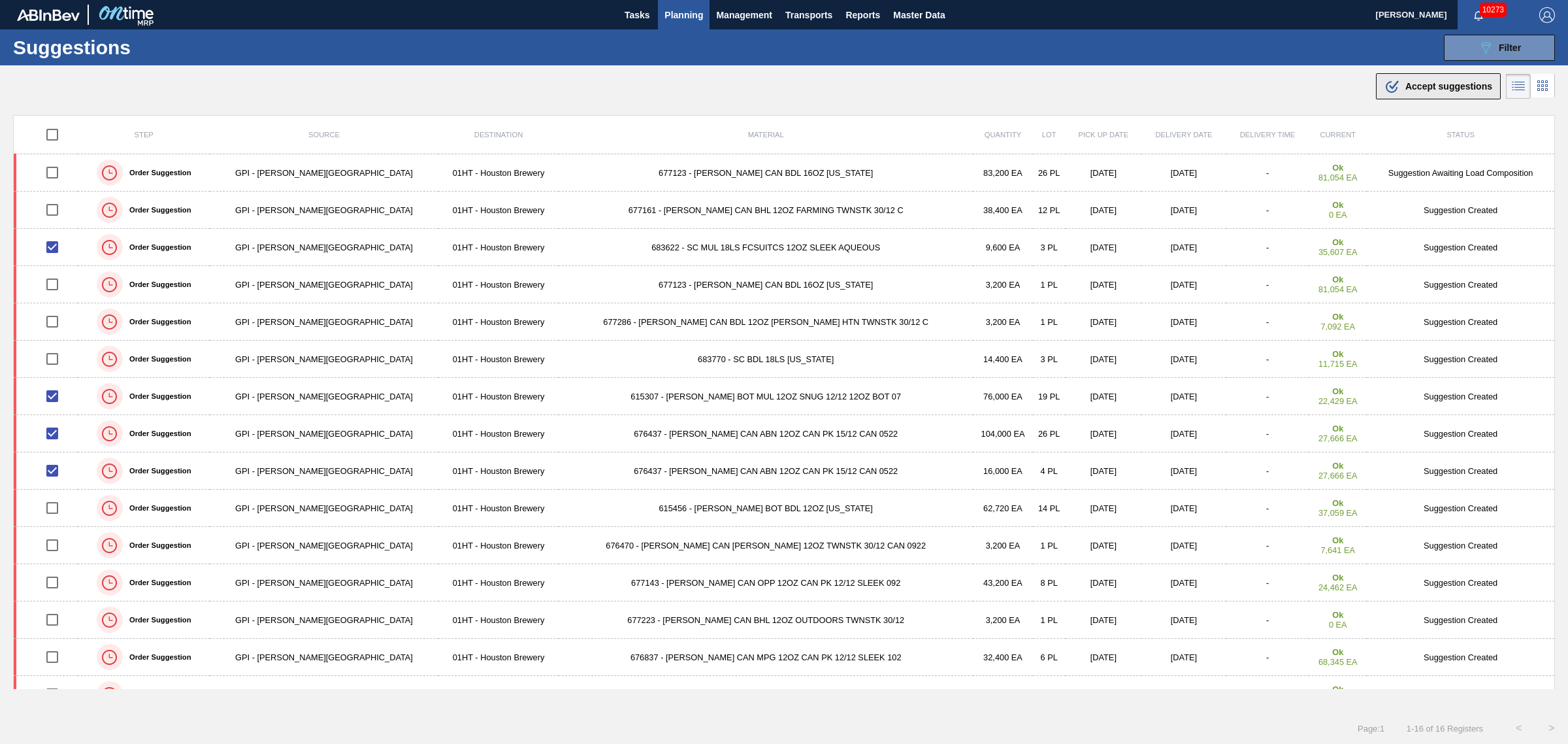
click at [1434, 90] on span "Accept suggestions" at bounding box center [1448, 86] width 87 height 11
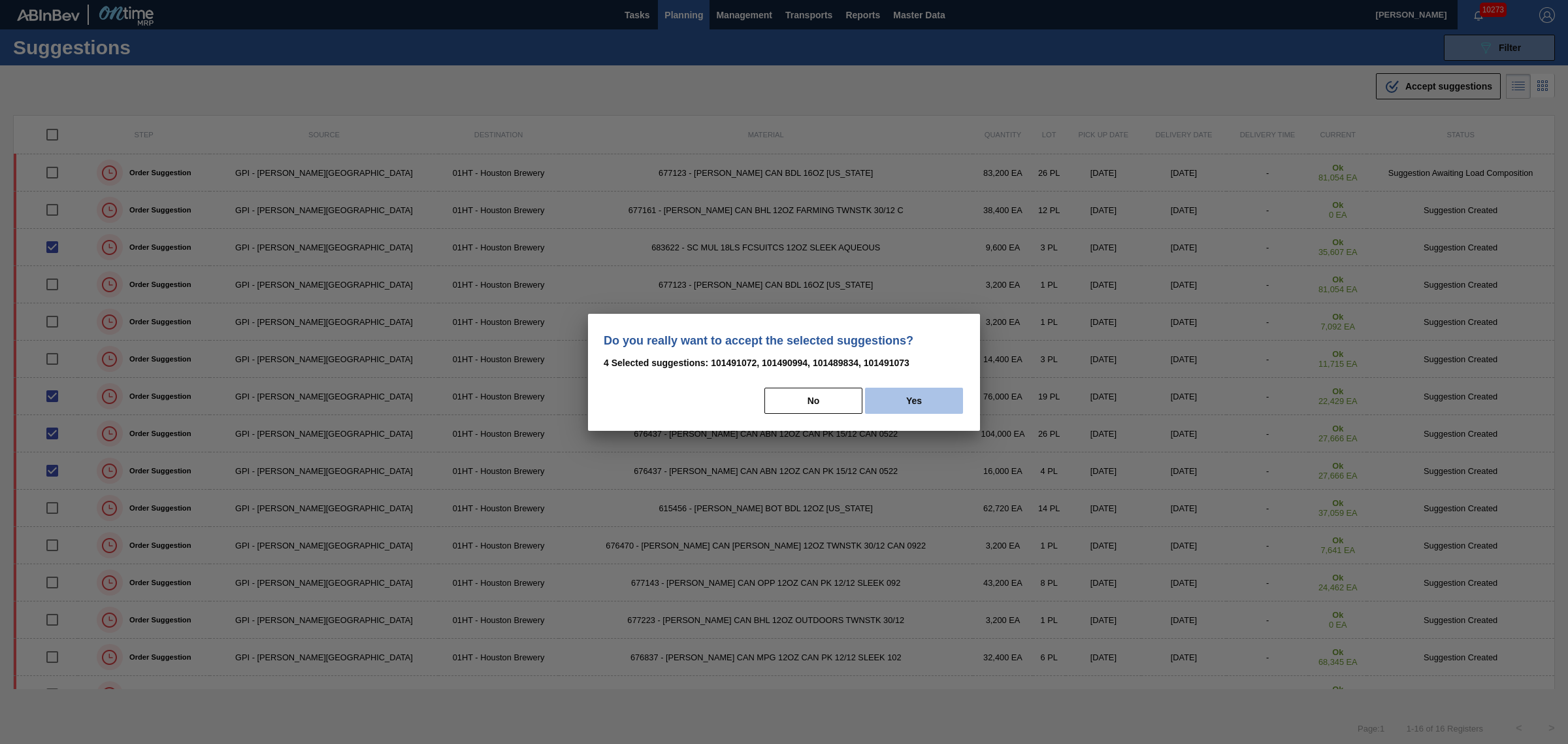
click at [921, 406] on button "Yes" at bounding box center [914, 401] width 98 height 26
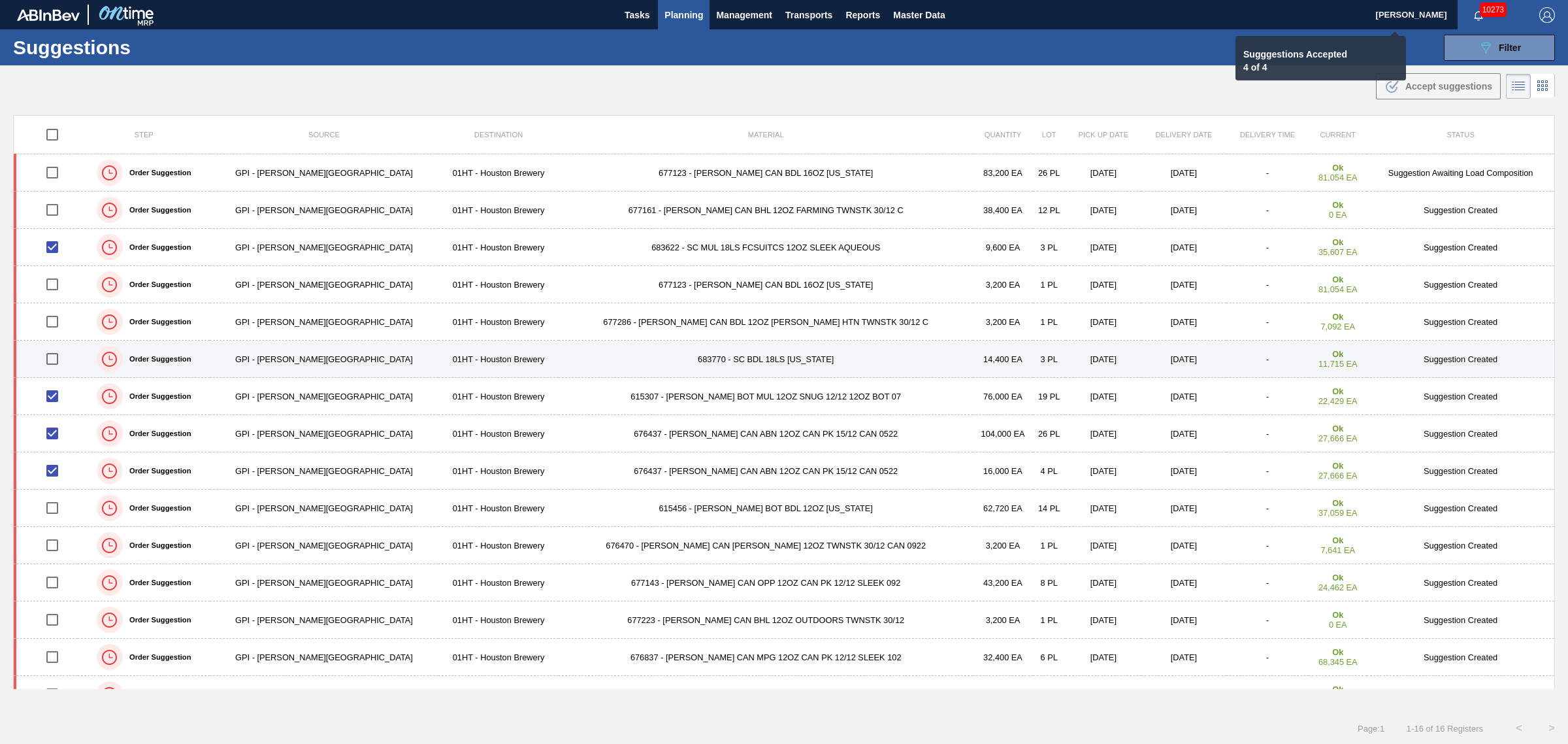
checkbox input "false"
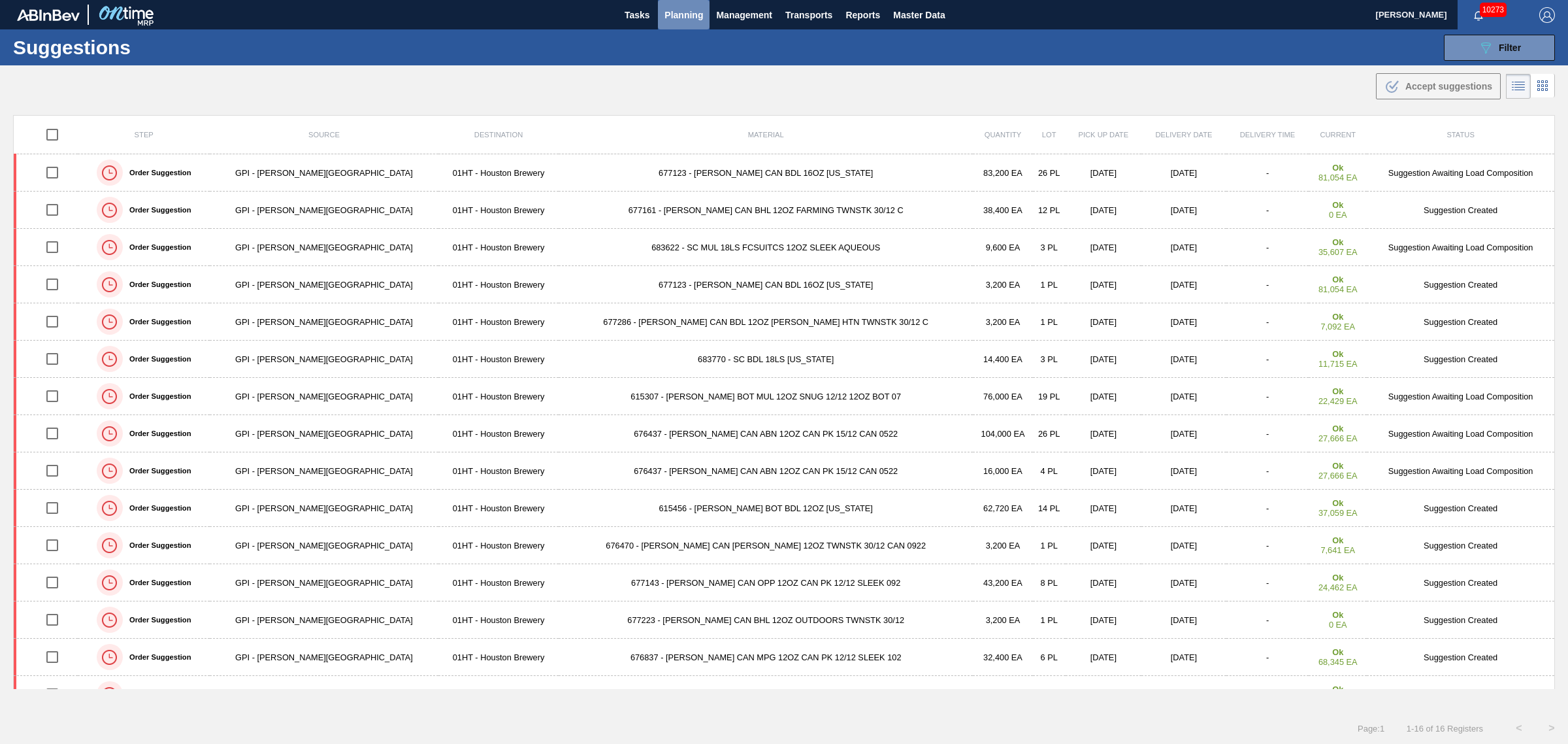
click at [690, 14] on span "Planning" at bounding box center [684, 15] width 39 height 16
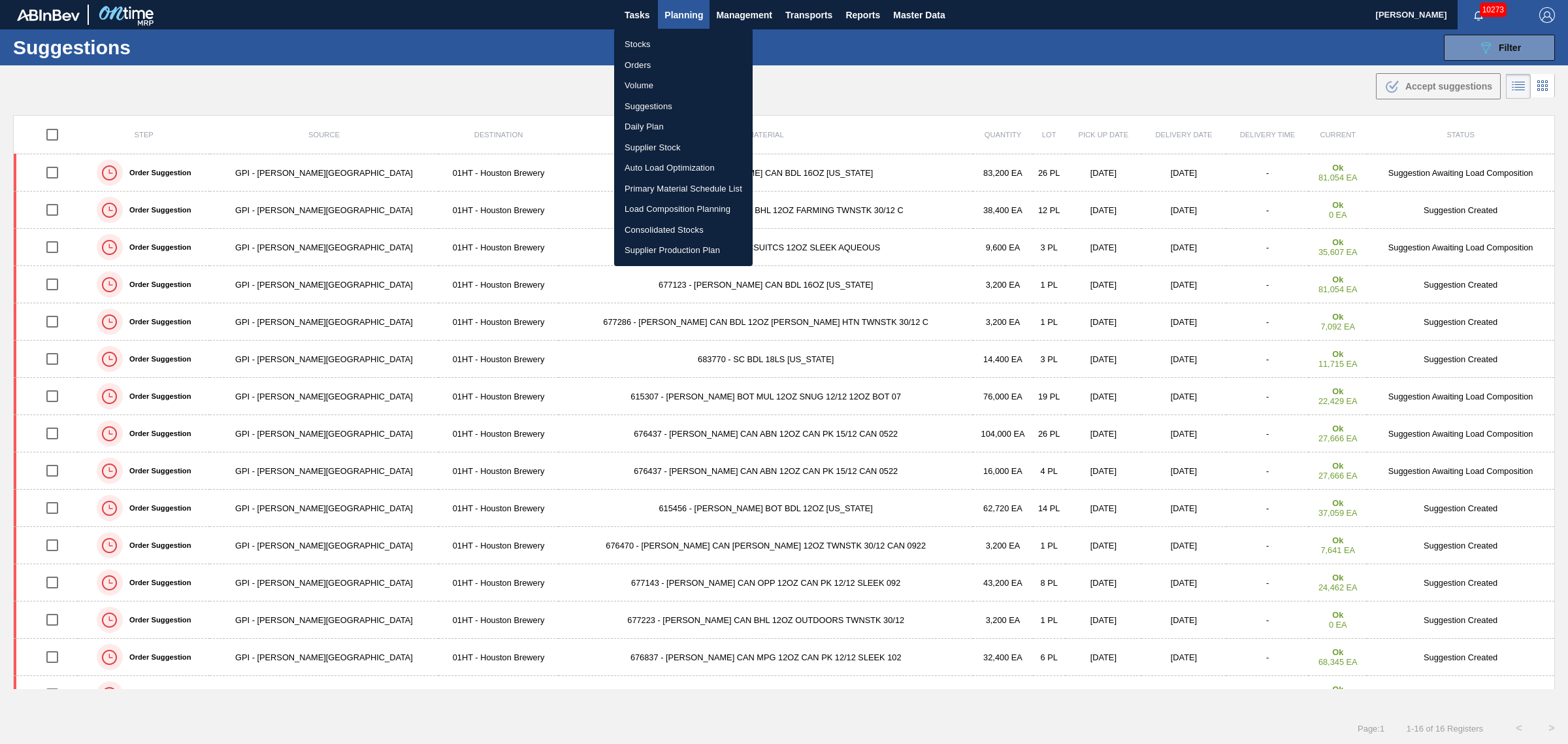
click at [668, 211] on li "Load Composition Planning" at bounding box center [683, 209] width 138 height 21
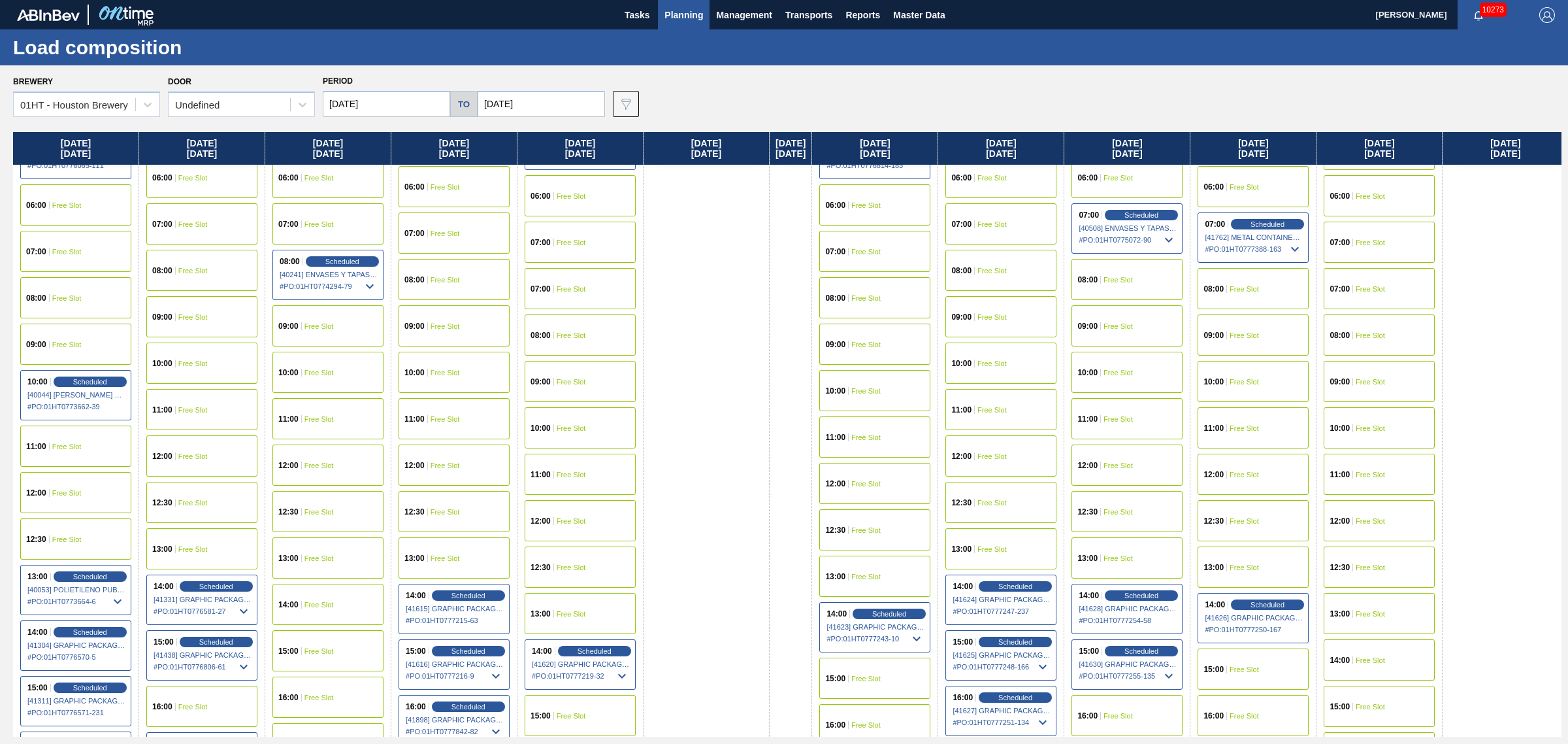
scroll to position [327, 0]
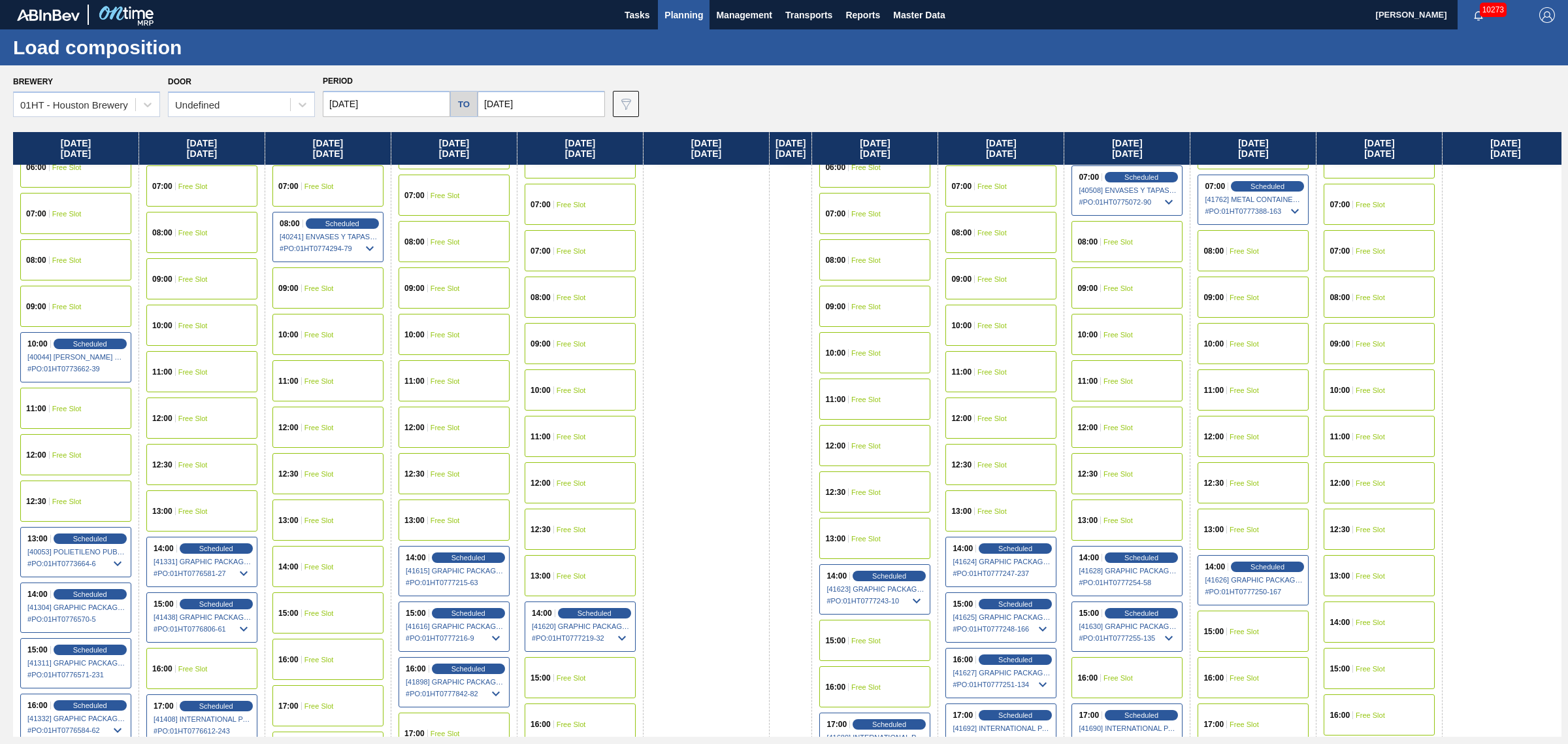
click at [1405, 611] on div "14:00 Free Slot" at bounding box center [1379, 621] width 111 height 41
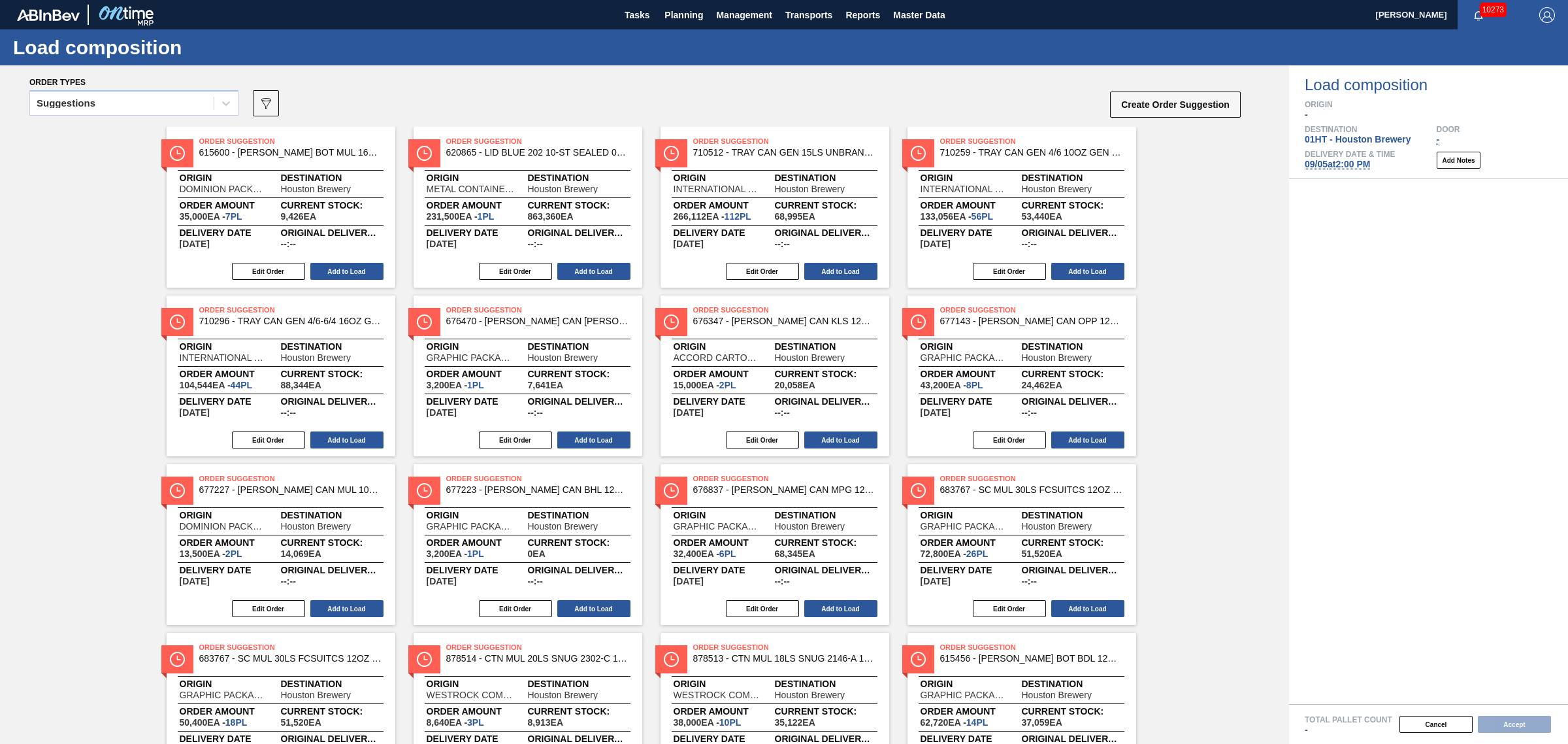
click at [160, 115] on div "Suggestions" at bounding box center [134, 107] width 209 height 34
click at [138, 87] on div "Suggestions 089F7B8B-B2A5-4AFE-B5C0-19BA573D28AC Create Order Suggestion" at bounding box center [635, 107] width 1213 height 39
click at [139, 98] on div "Suggestions" at bounding box center [122, 103] width 183 height 19
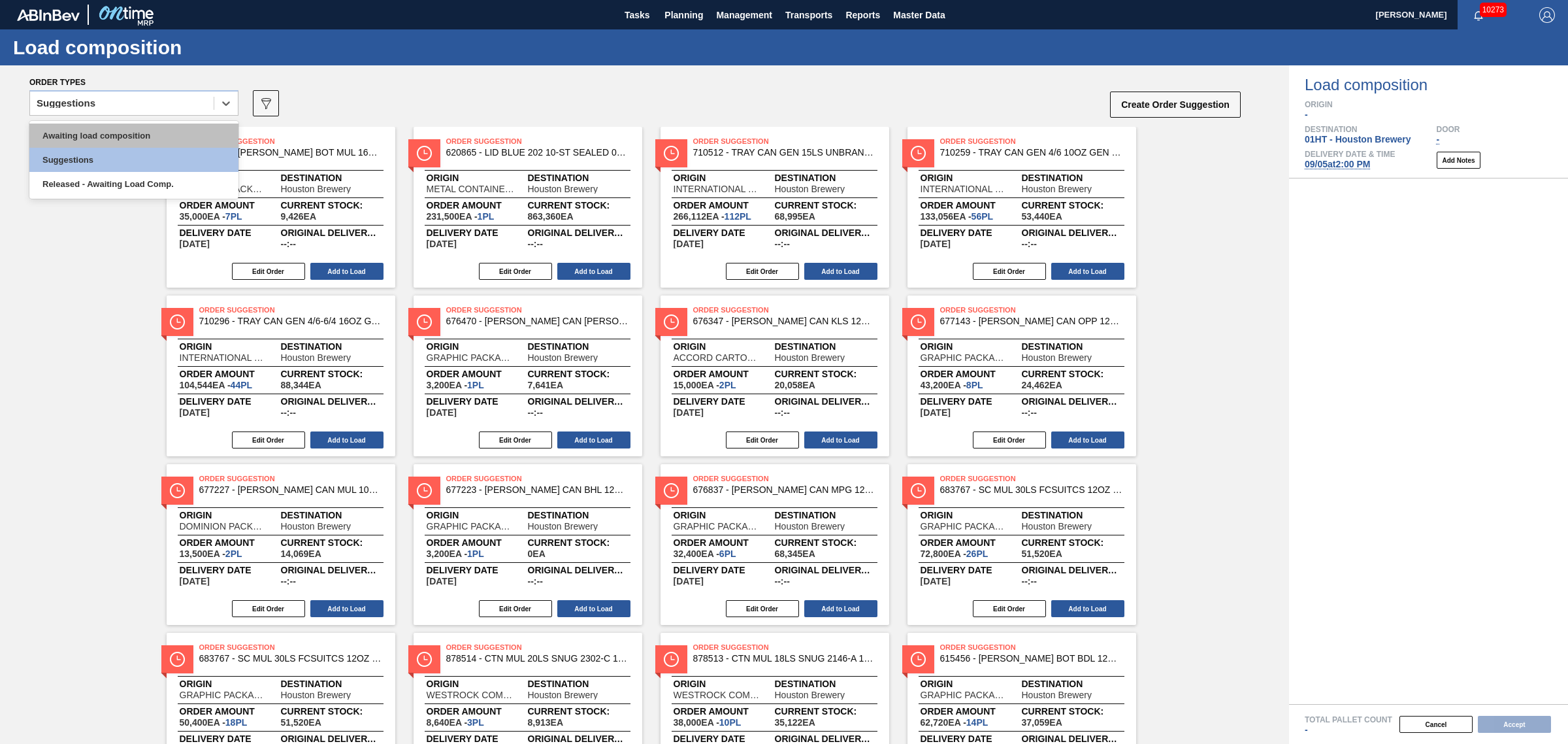
click at [147, 126] on div "Awaiting load composition" at bounding box center [134, 135] width 209 height 24
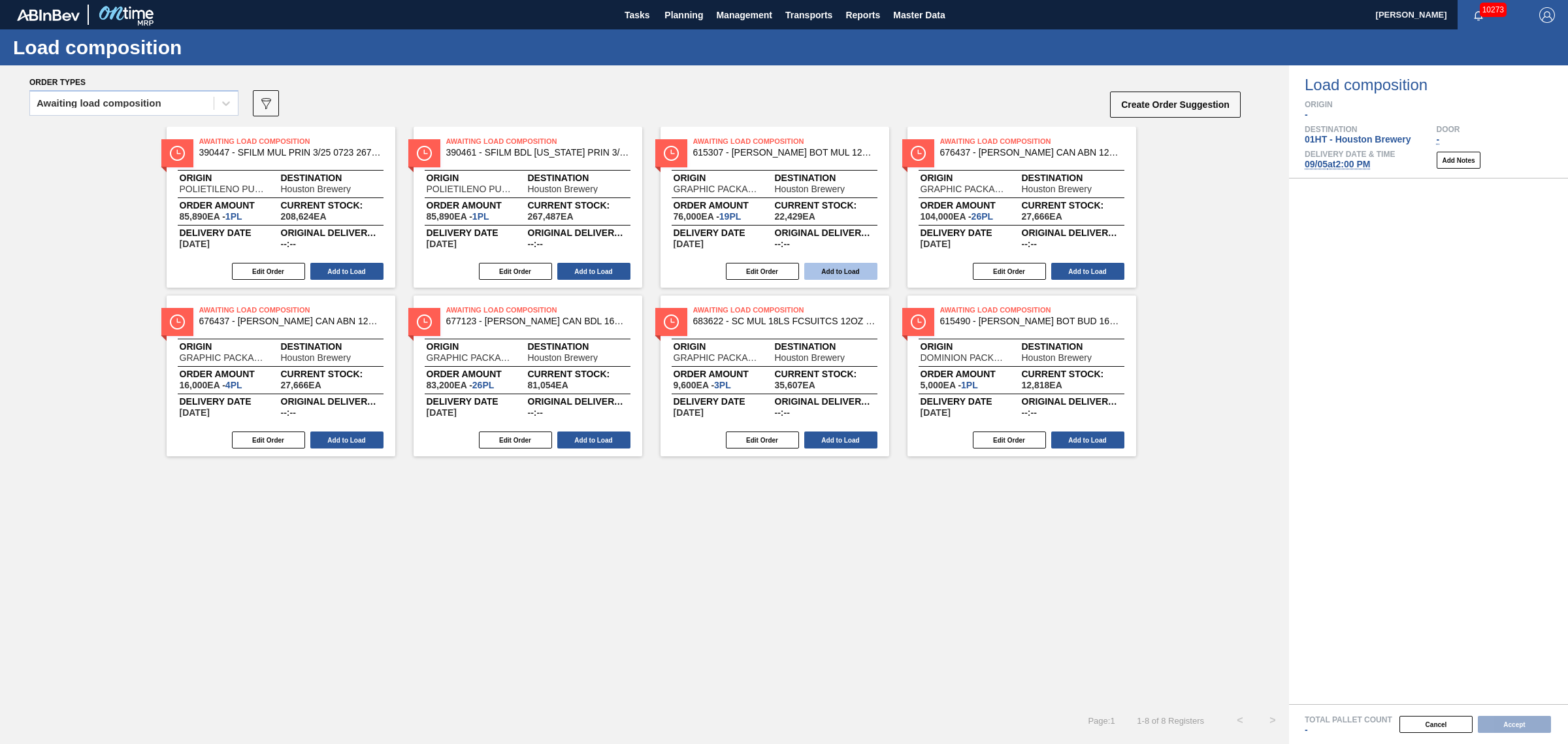
click at [844, 272] on button "Add to Load" at bounding box center [841, 272] width 73 height 17
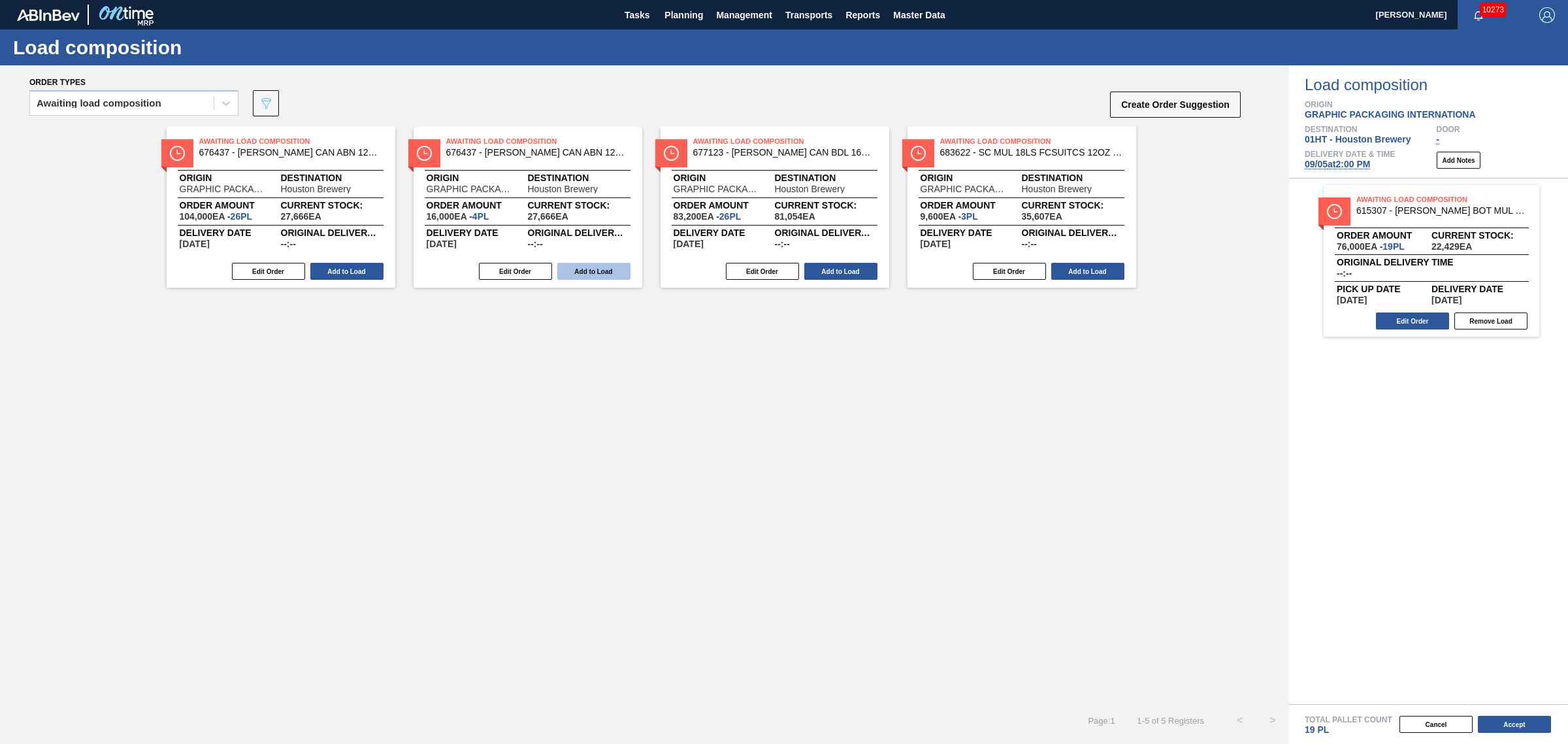
click at [600, 269] on button "Add to Load" at bounding box center [594, 272] width 73 height 17
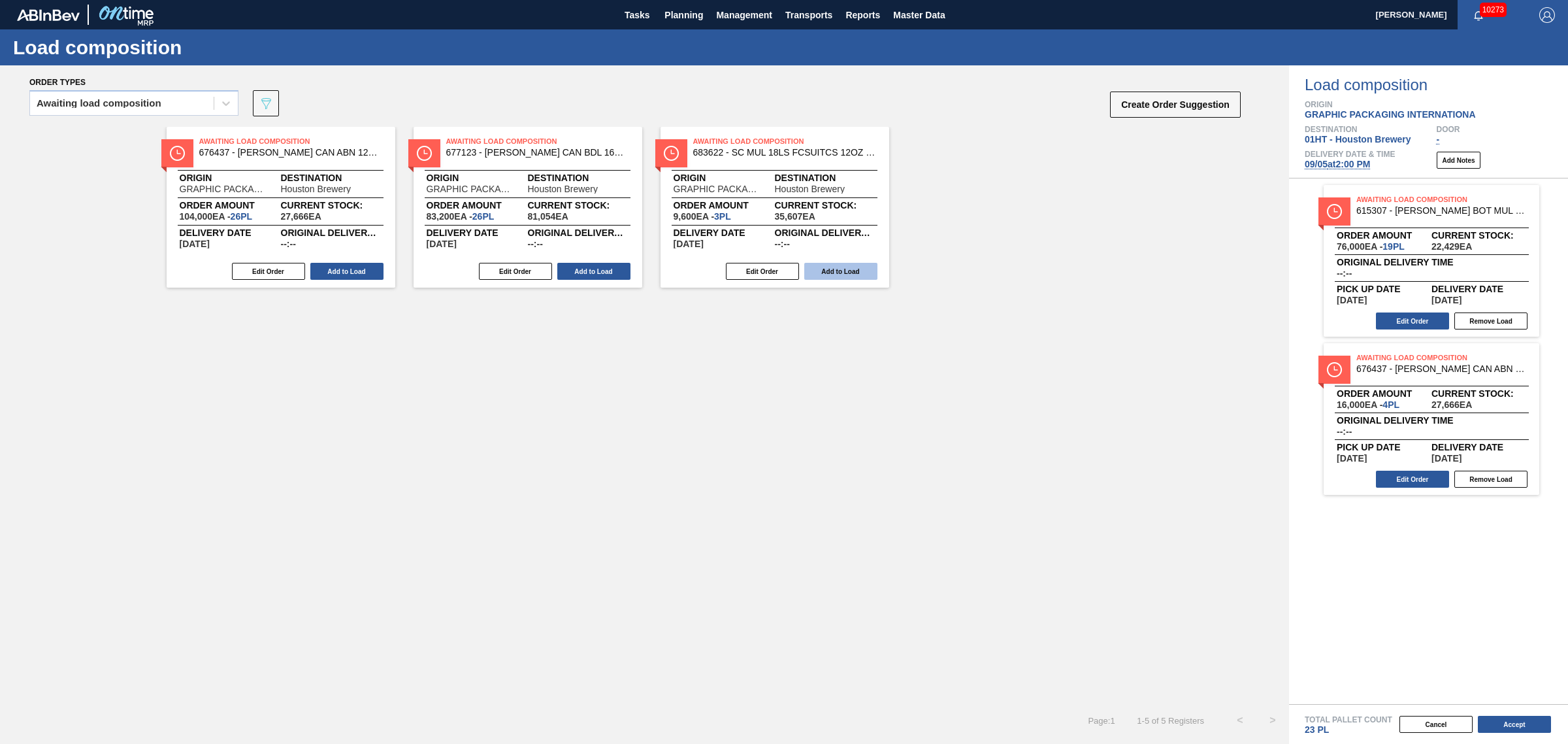
click at [857, 270] on button "Add to Load" at bounding box center [841, 272] width 73 height 17
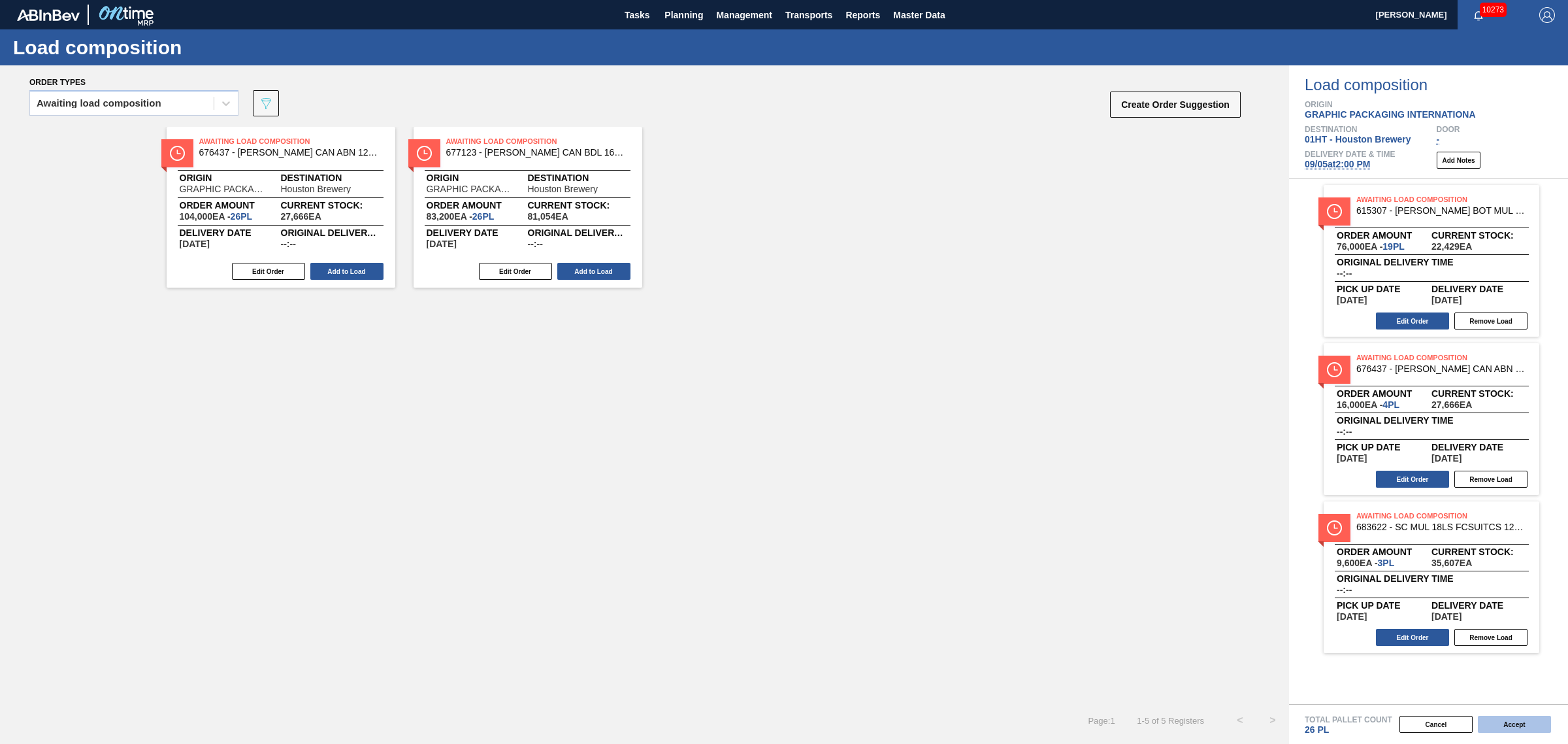
click at [1517, 723] on button "Accept" at bounding box center [1514, 725] width 73 height 17
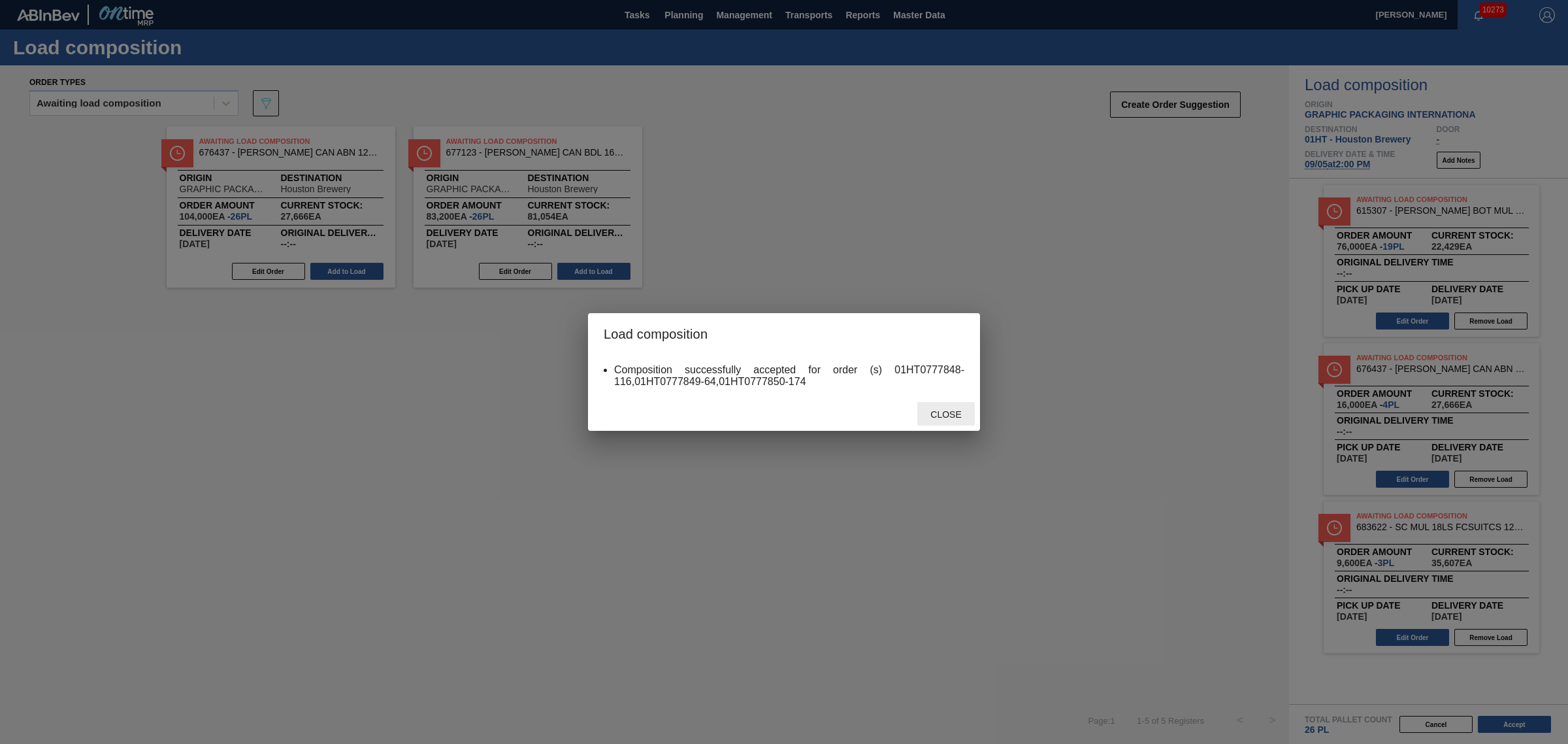
click at [953, 419] on div "Close" at bounding box center [946, 414] width 57 height 24
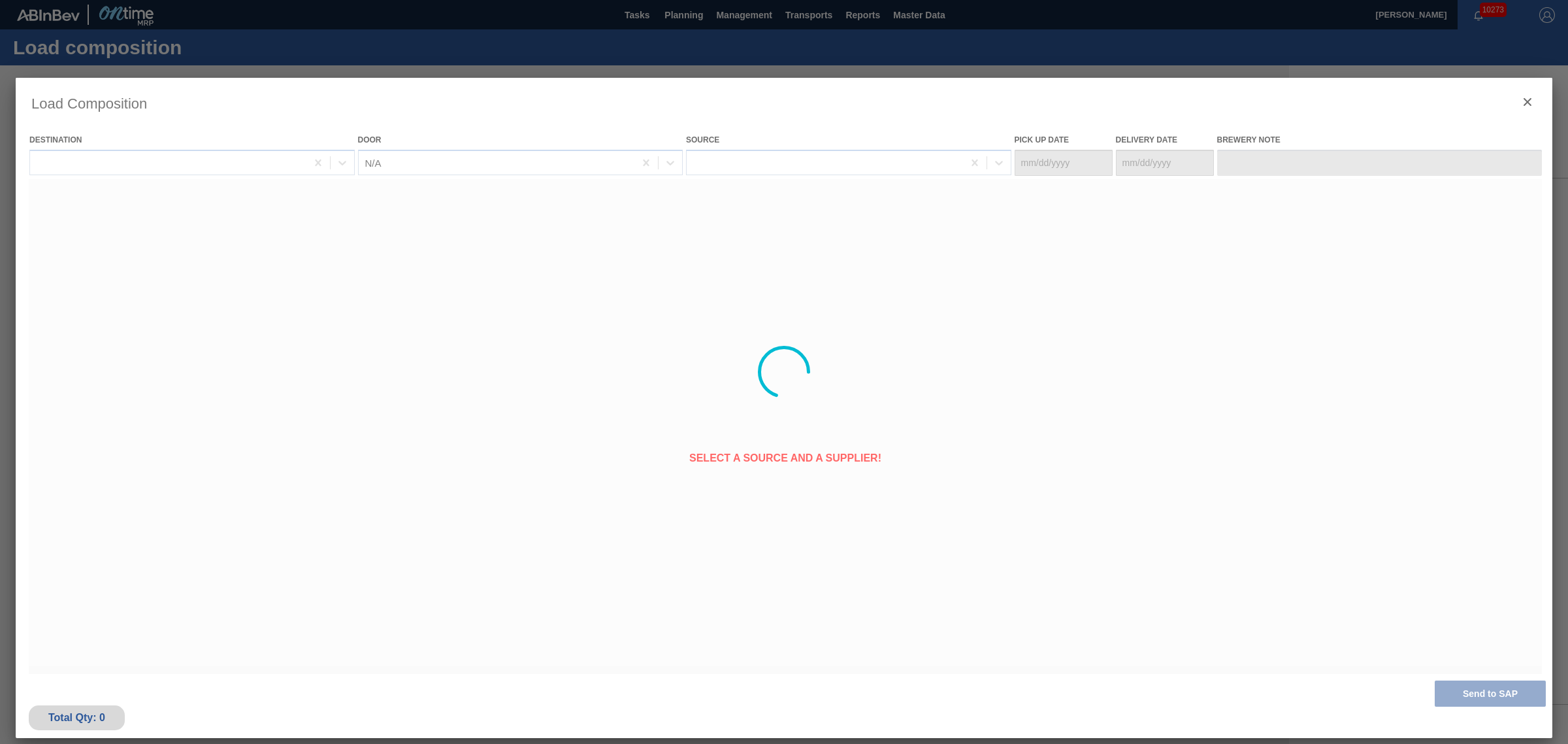
type Date "[DATE]"
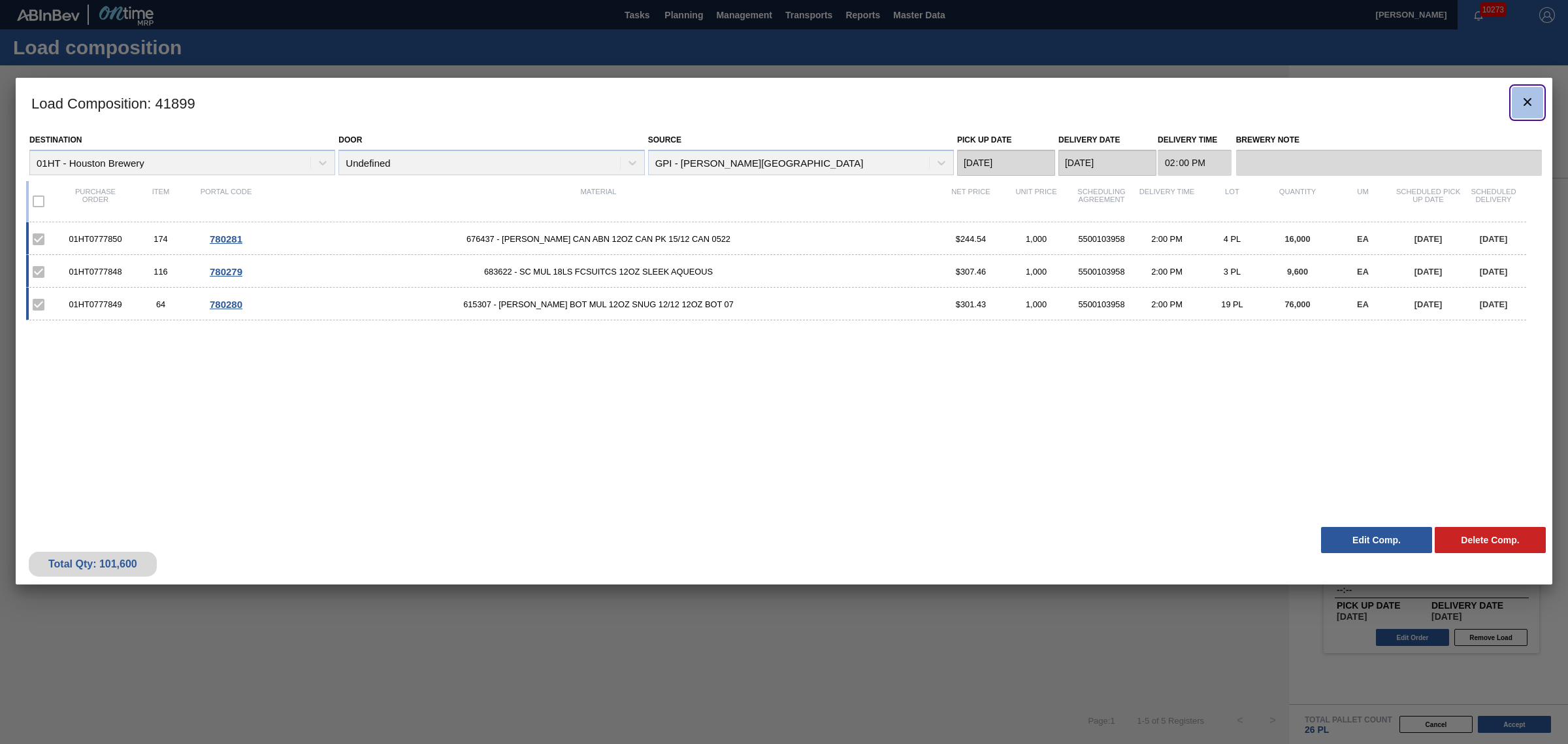
click at [1521, 95] on icon "botão de ícone" at bounding box center [1527, 102] width 16 height 16
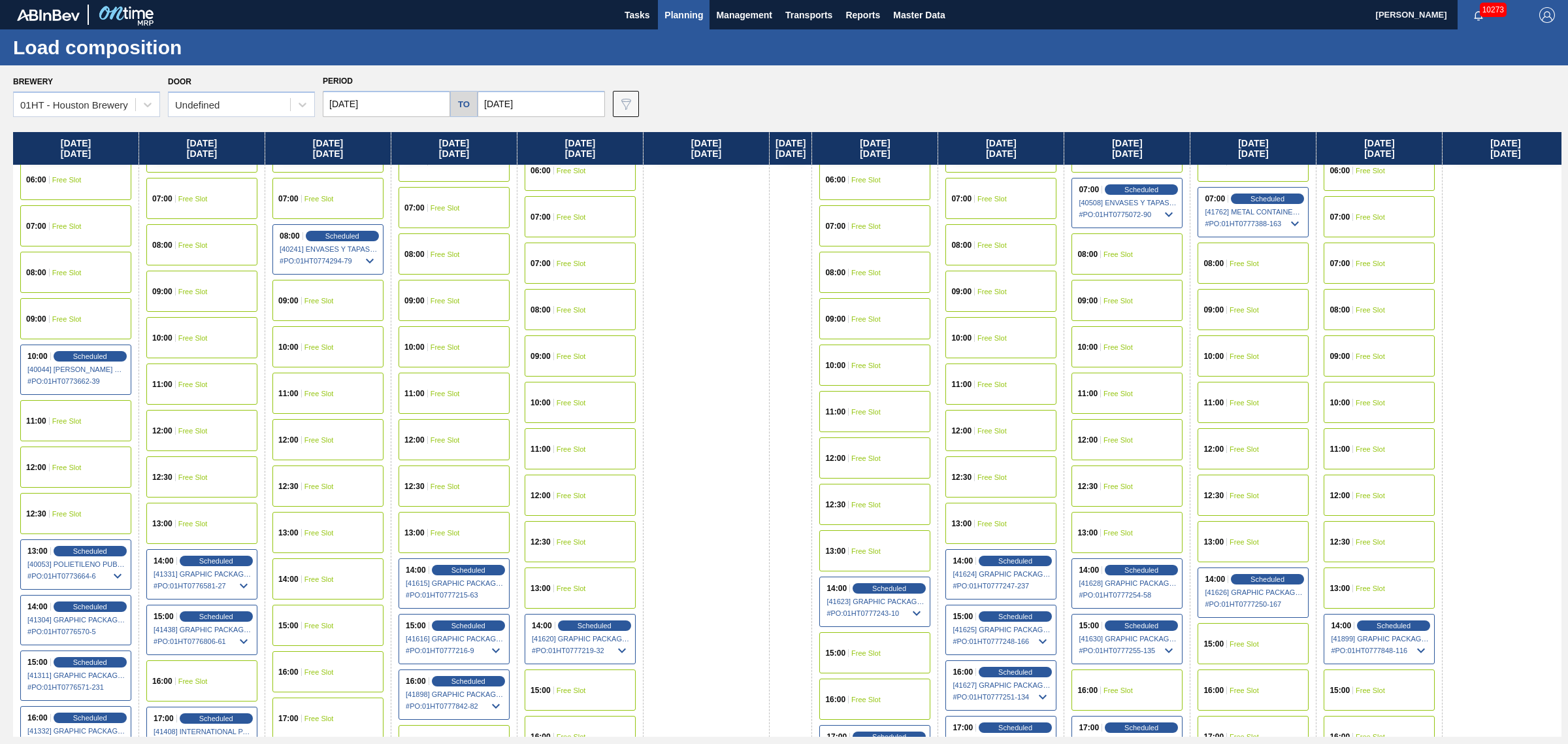
scroll to position [327, 0]
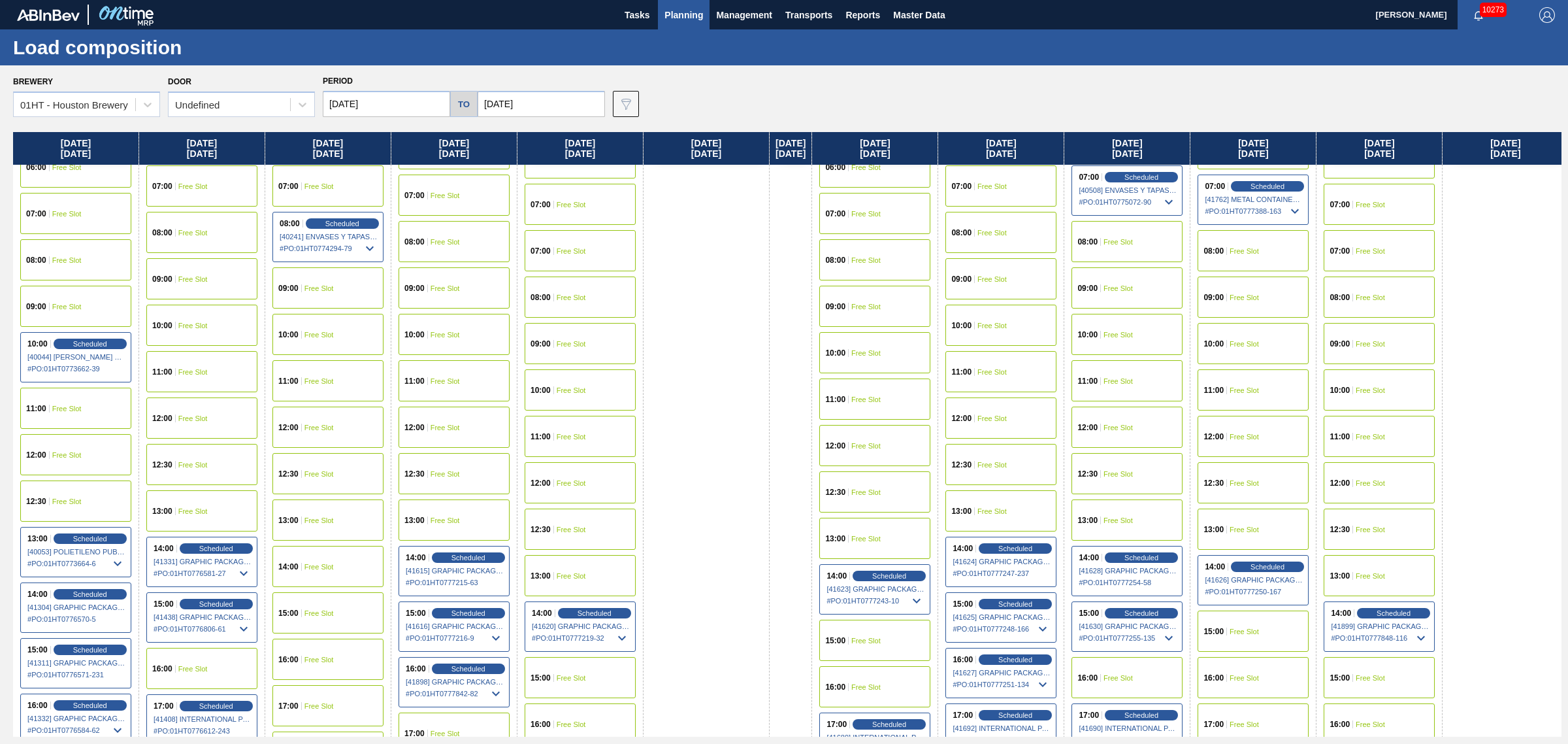
click at [1276, 639] on div "15:00 Free Slot" at bounding box center [1253, 631] width 111 height 41
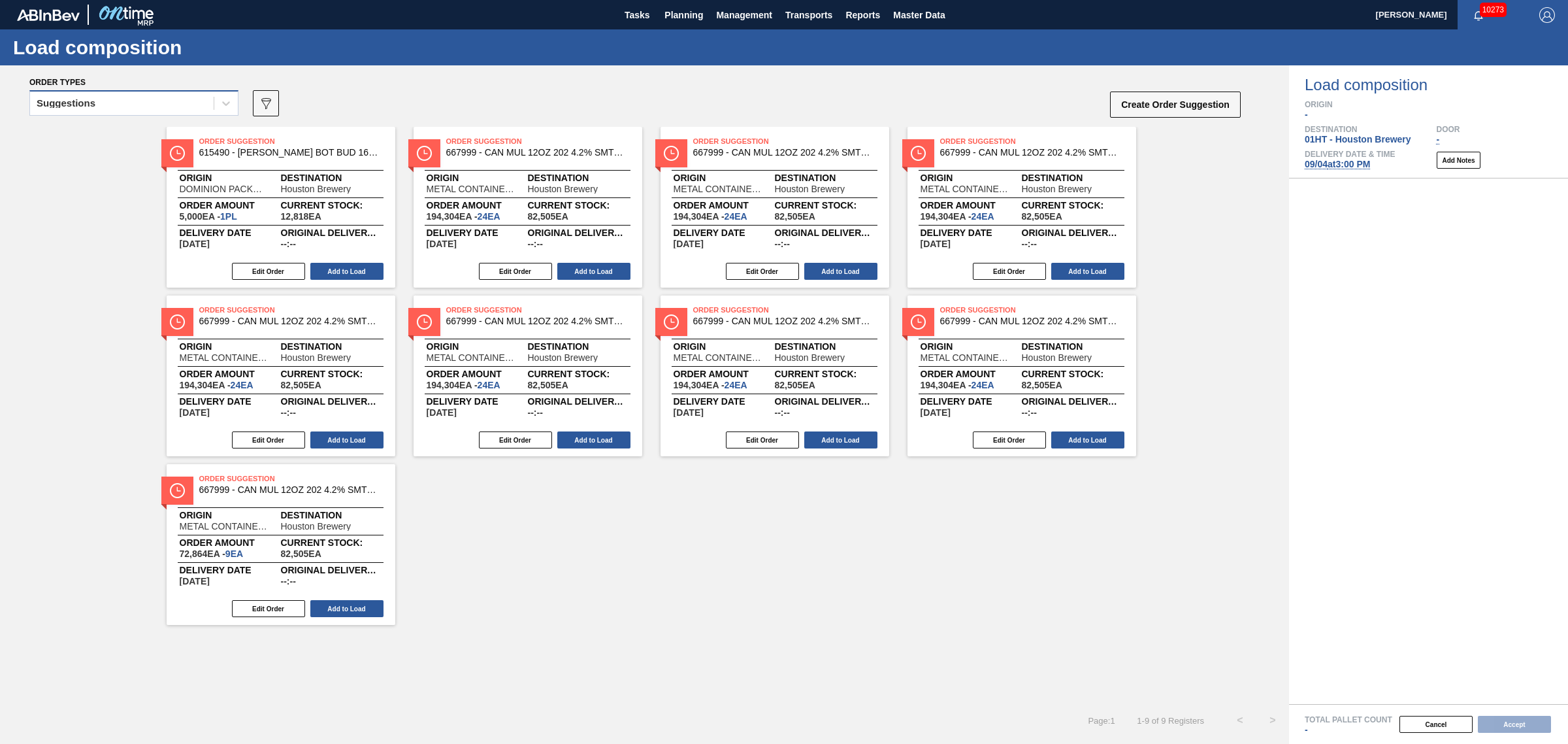
click at [138, 110] on div "Suggestions" at bounding box center [122, 103] width 183 height 19
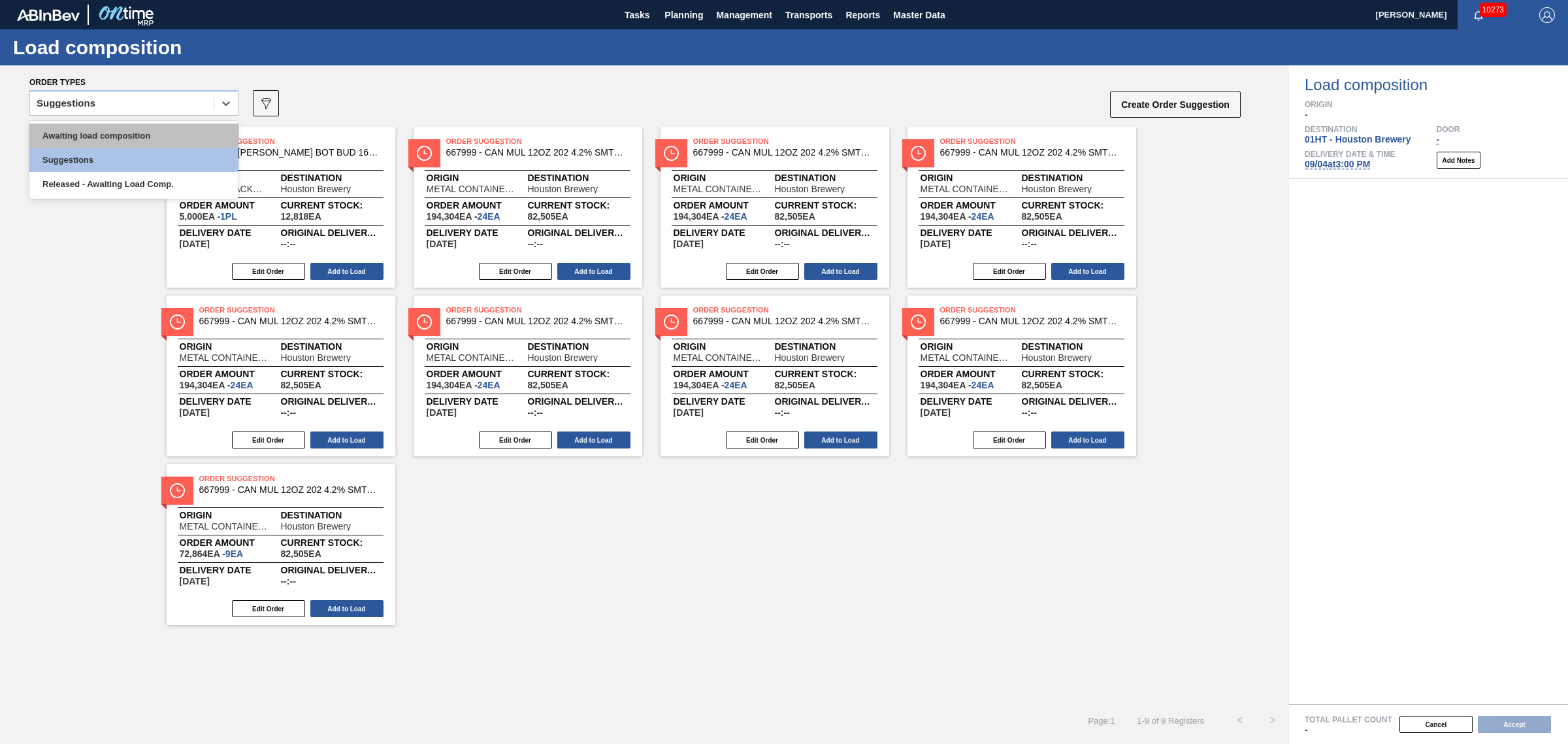
click at [136, 135] on div "Awaiting load composition" at bounding box center [134, 135] width 209 height 24
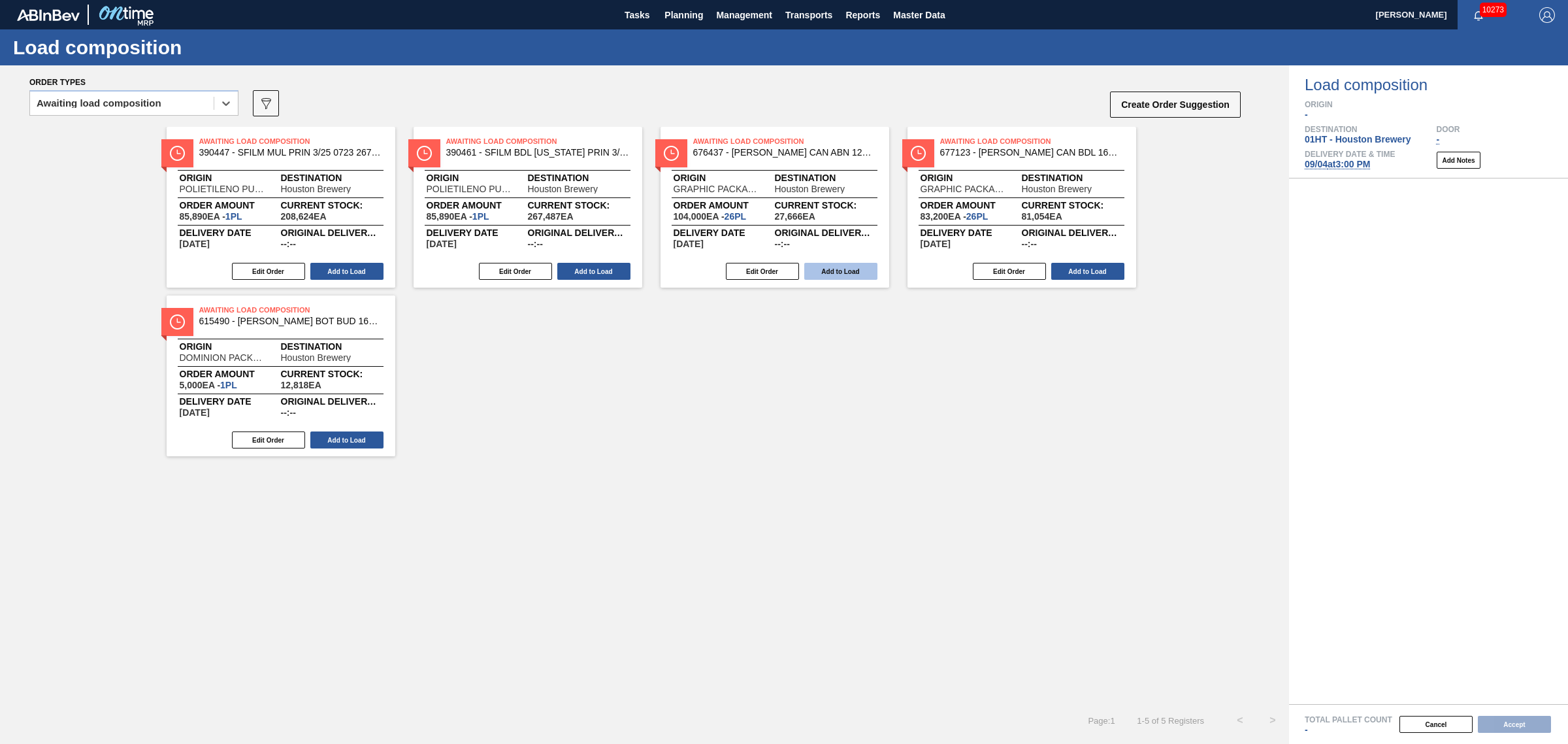
click at [862, 270] on button "Add to Load" at bounding box center [841, 272] width 73 height 17
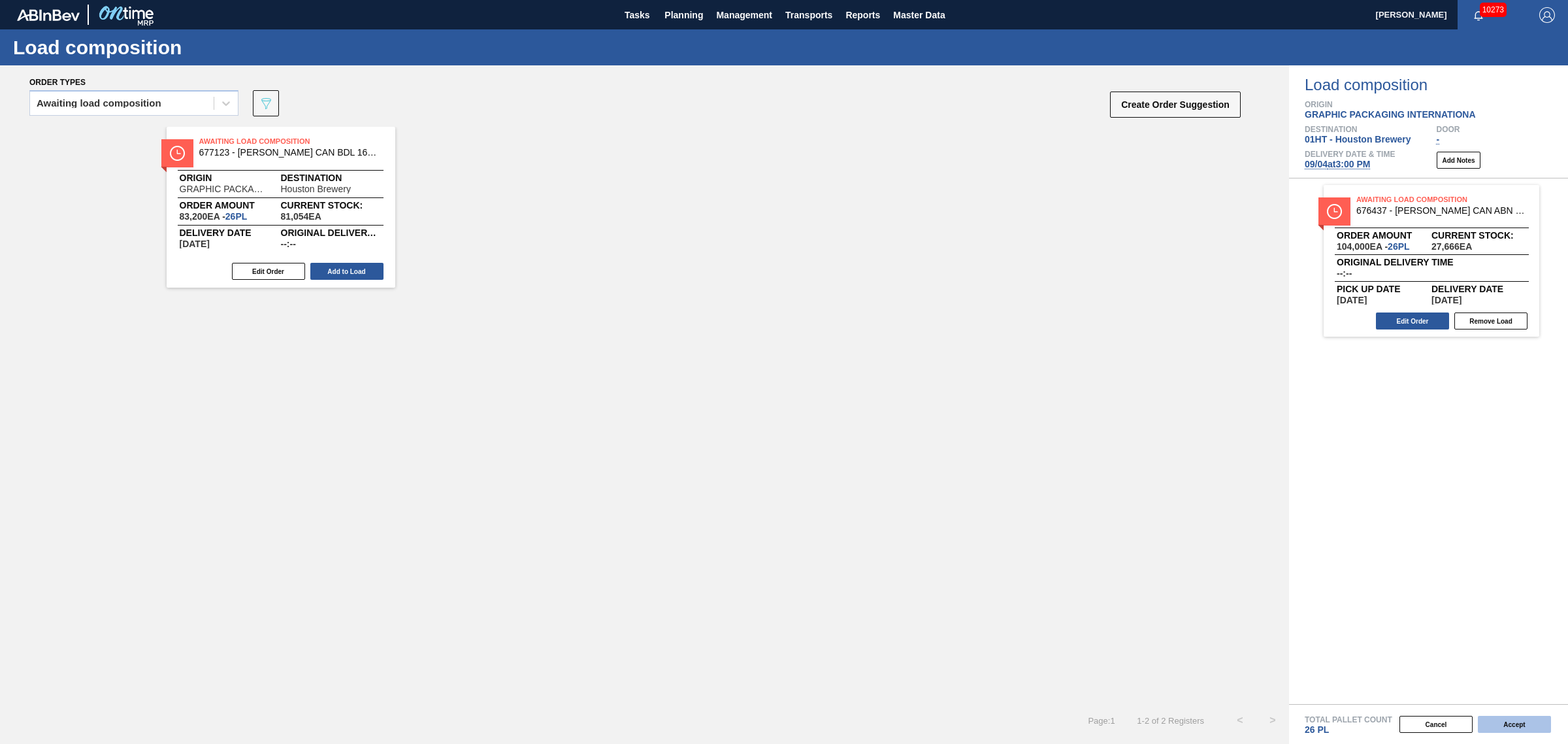
click at [1512, 721] on button "Accept" at bounding box center [1514, 725] width 73 height 17
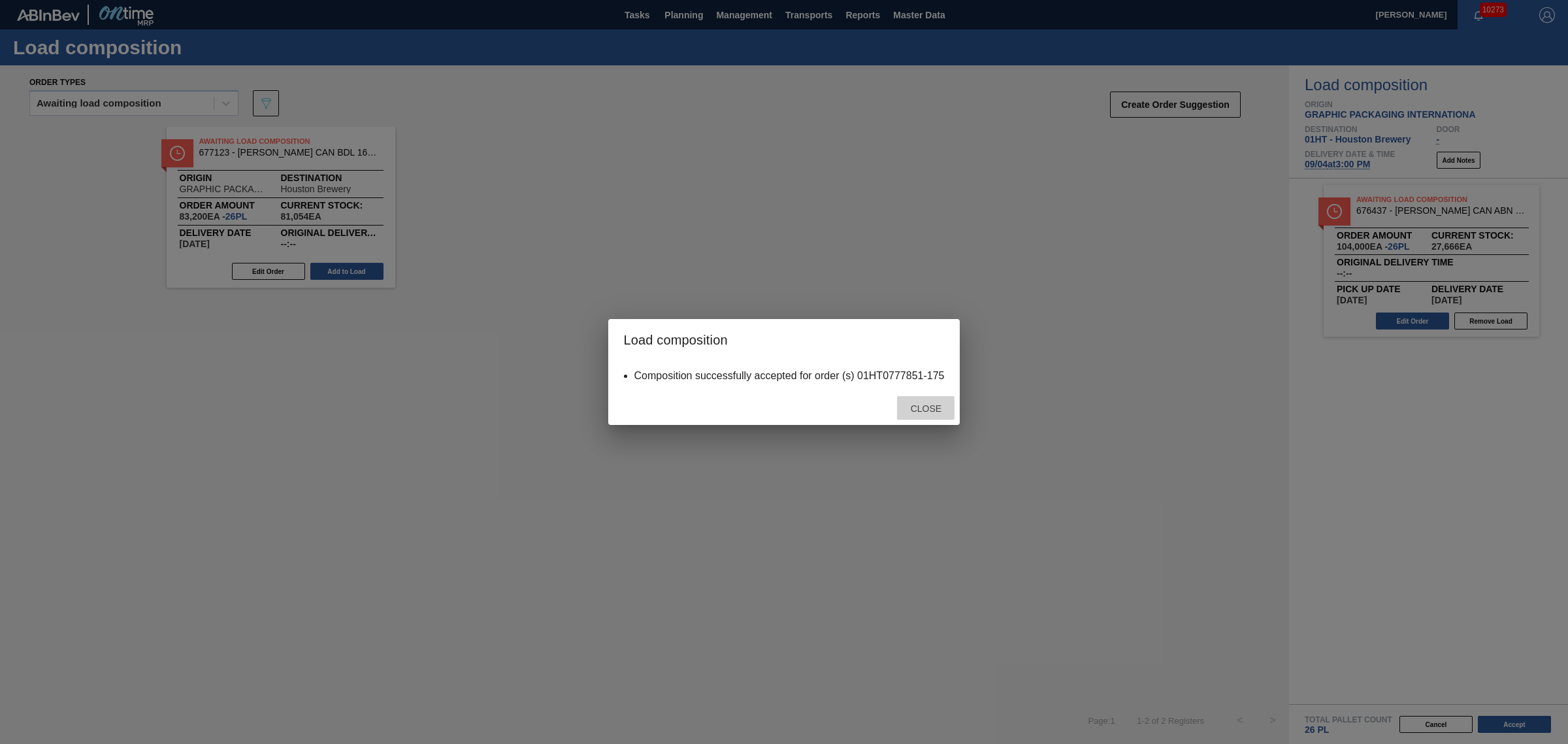
click at [934, 410] on span "Close" at bounding box center [926, 409] width 52 height 11
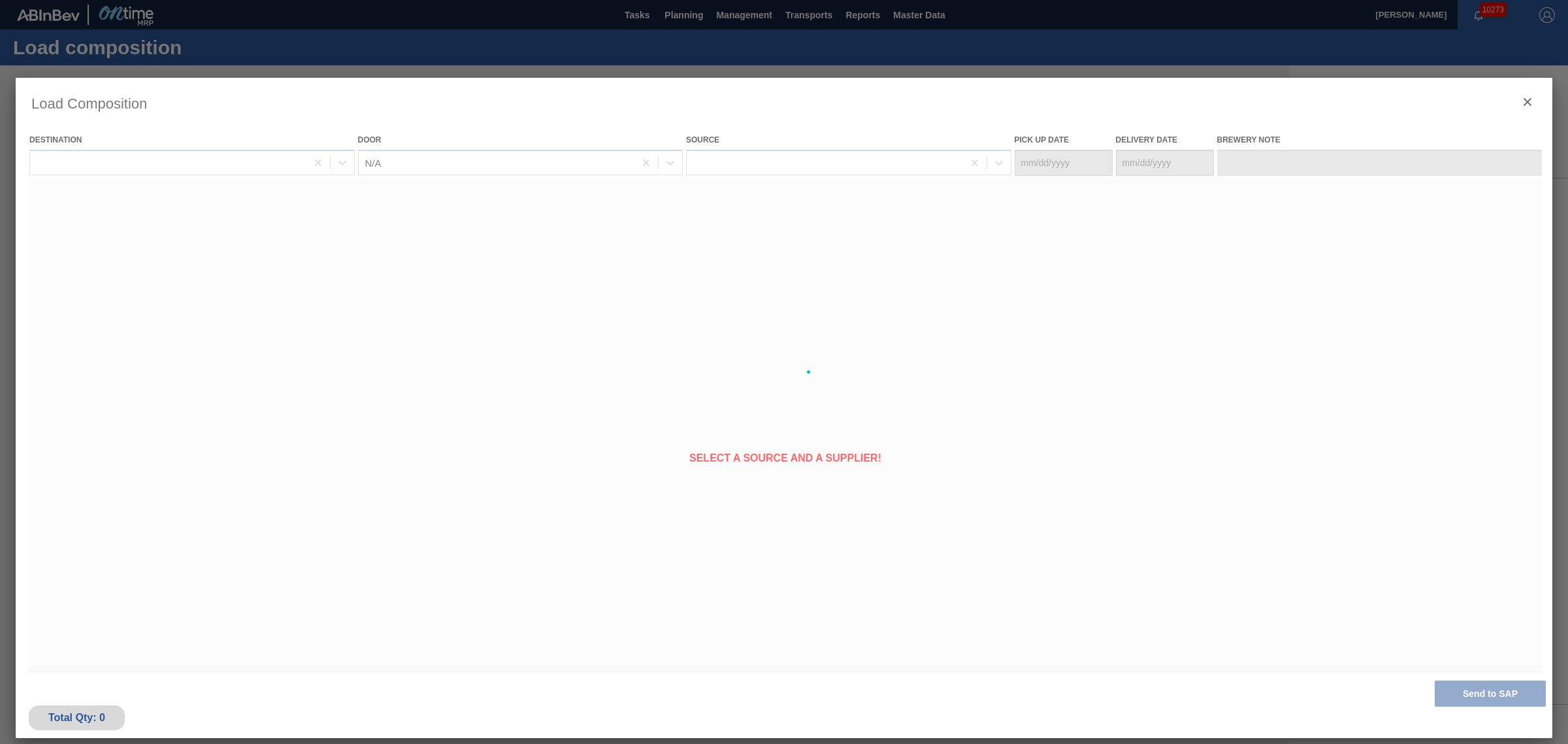
type Date "[DATE]"
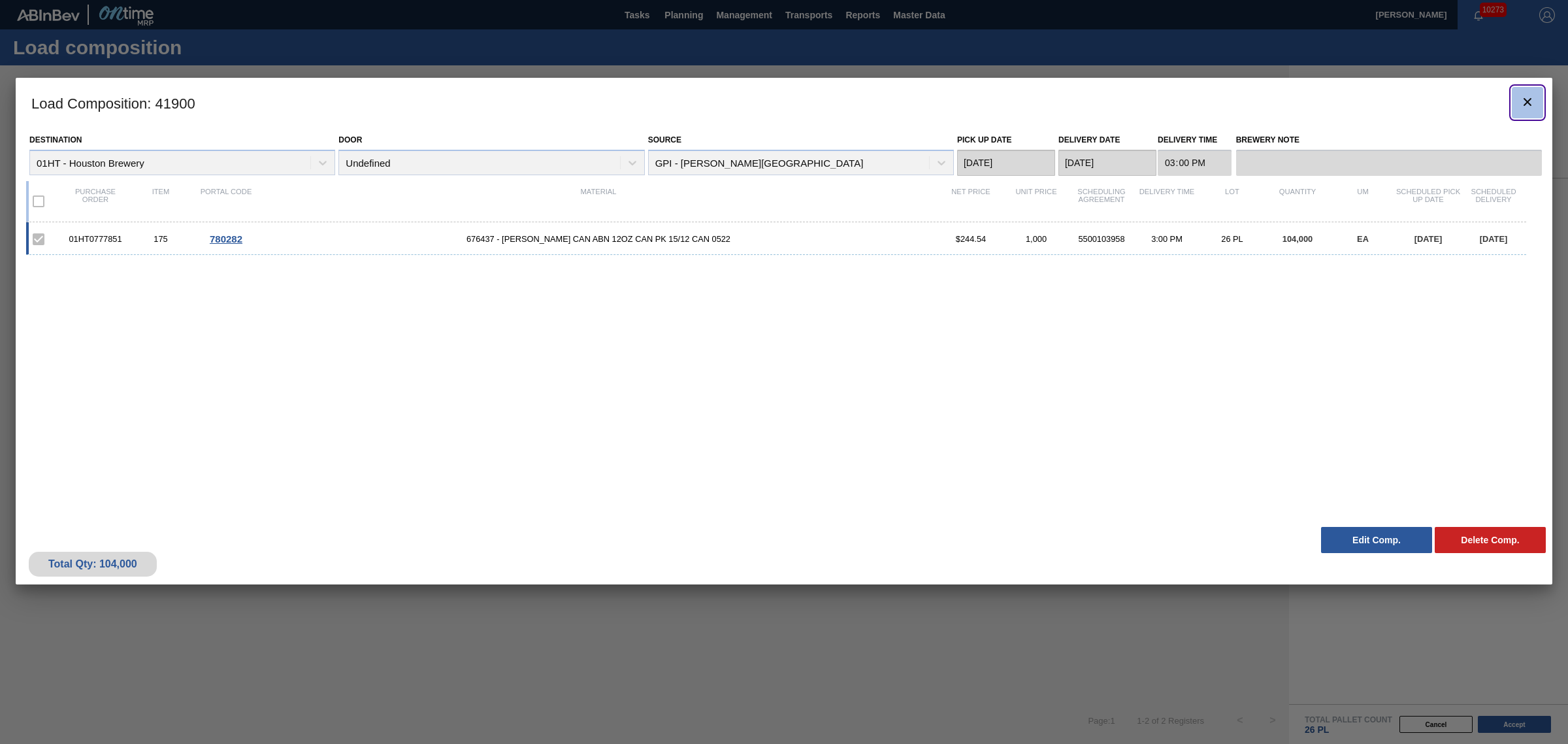
click at [1534, 102] on icon "botão de ícone" at bounding box center [1527, 102] width 16 height 16
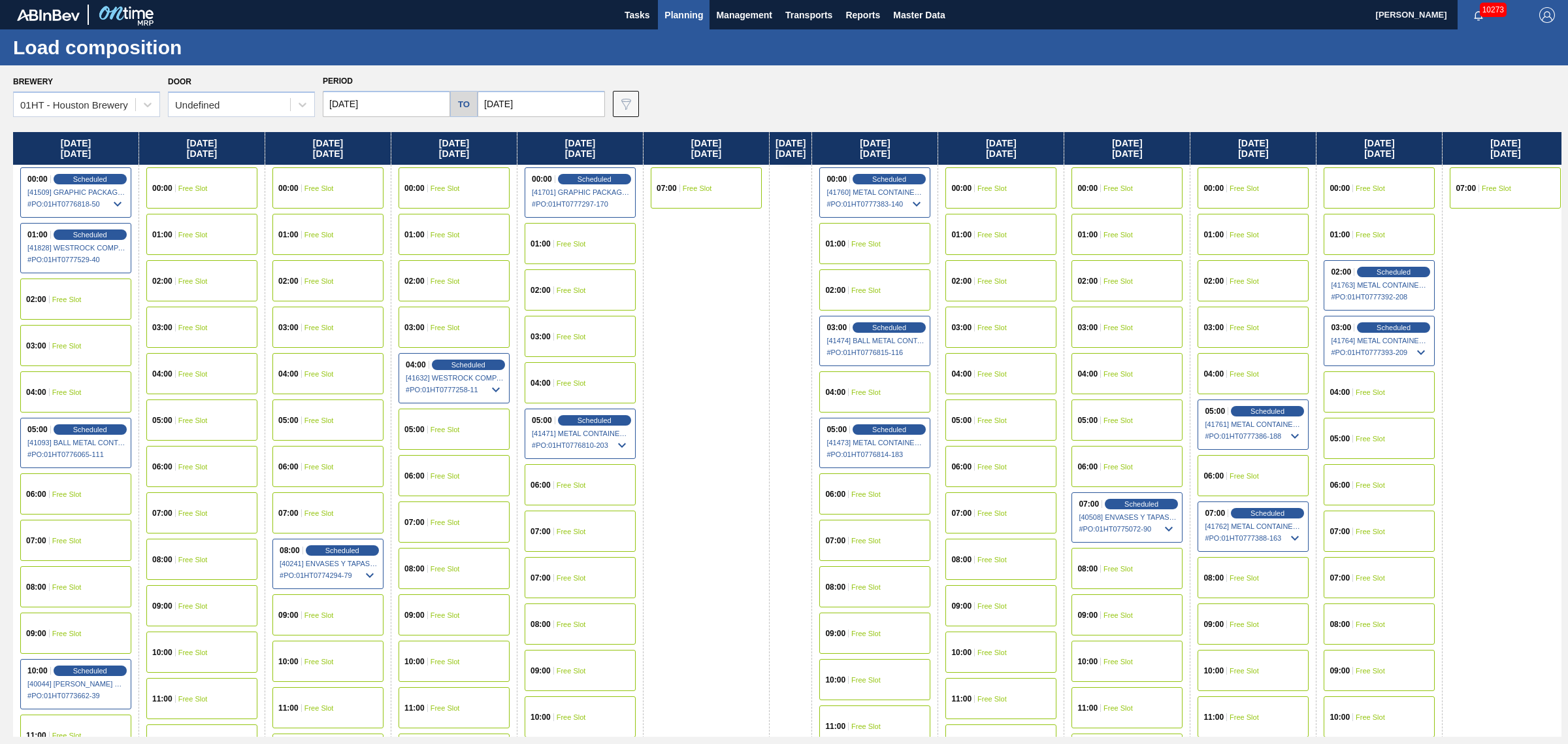
click at [570, 240] on span "Free Slot" at bounding box center [571, 244] width 29 height 8
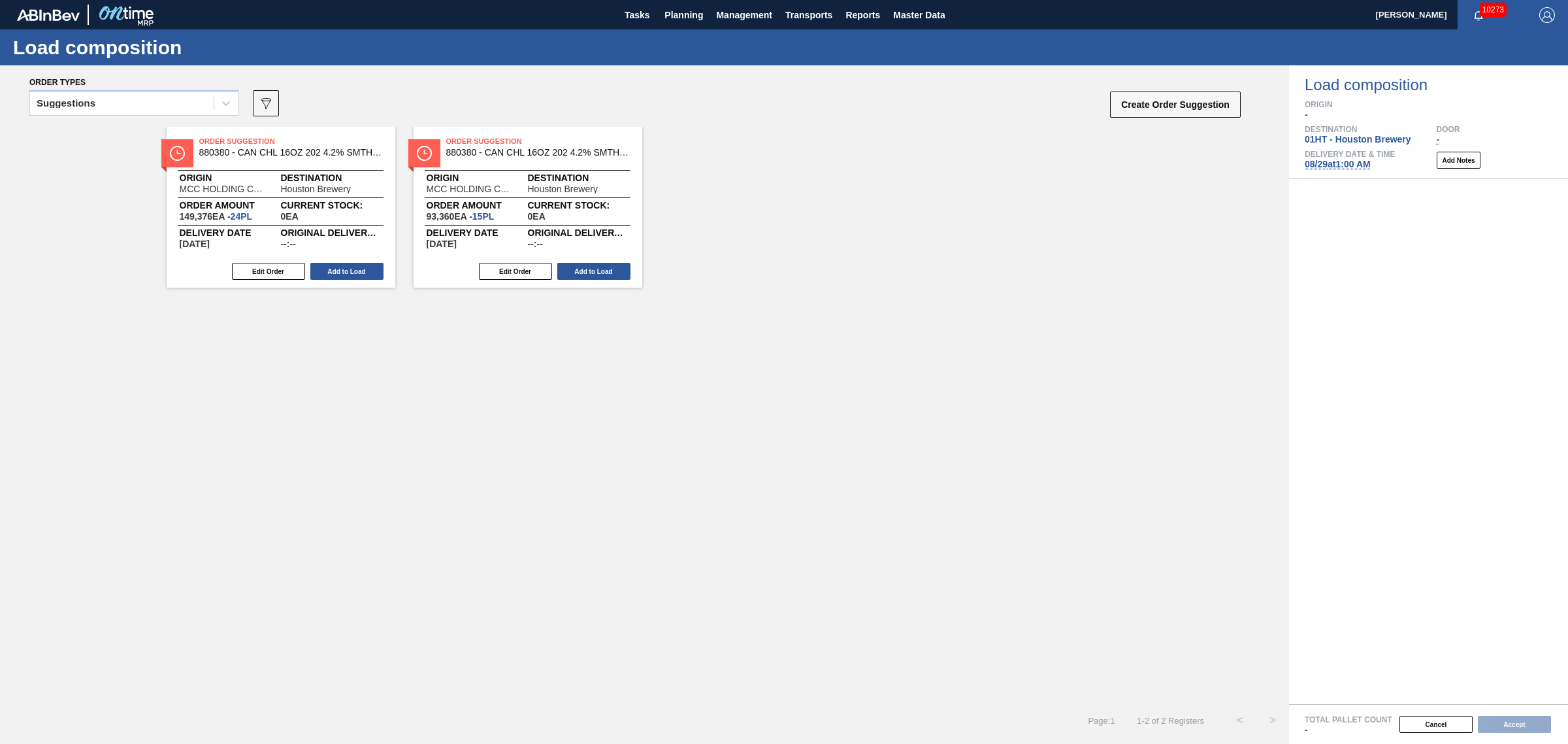
click at [125, 100] on div "Suggestions" at bounding box center [122, 103] width 183 height 19
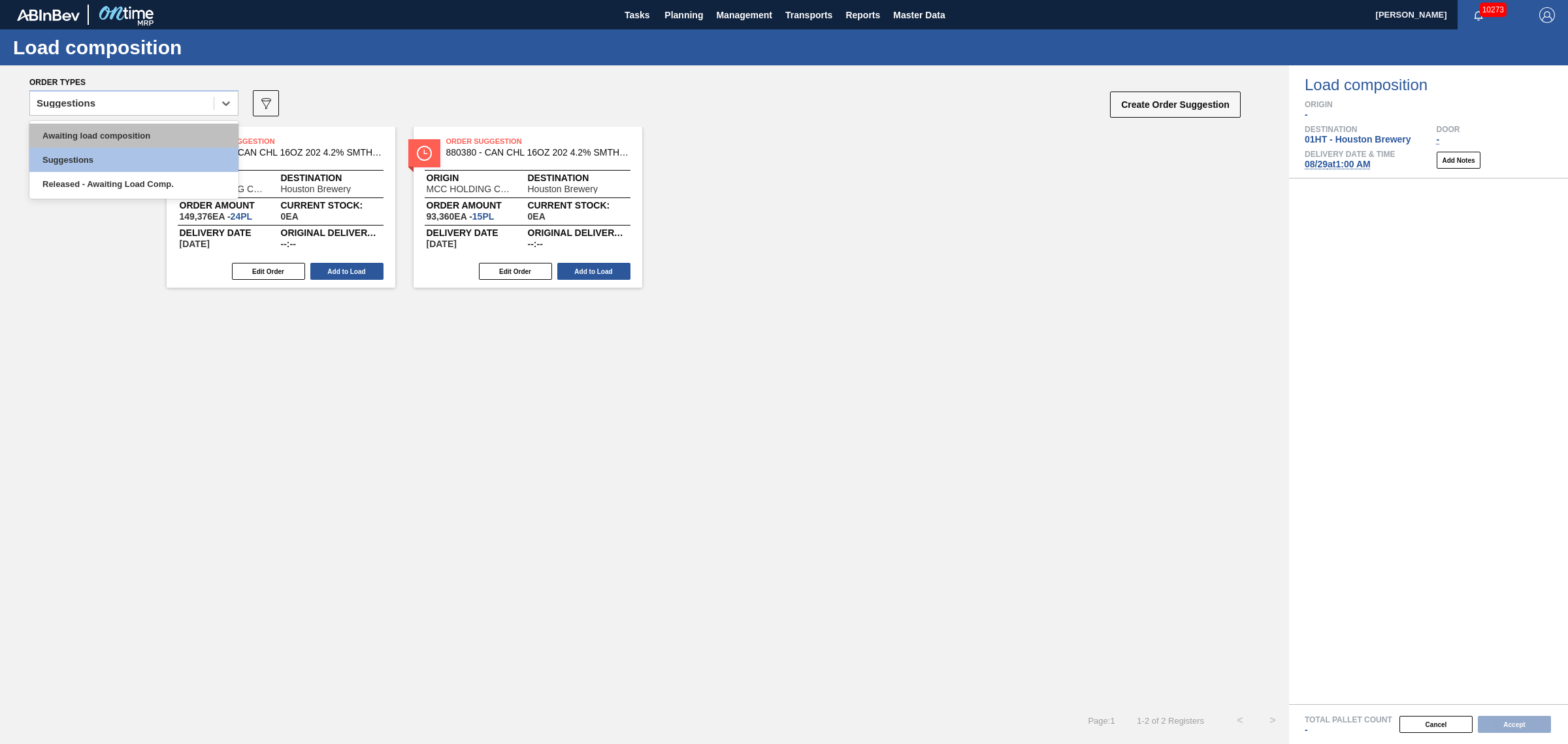
click at [119, 128] on div "Awaiting load composition" at bounding box center [134, 135] width 209 height 24
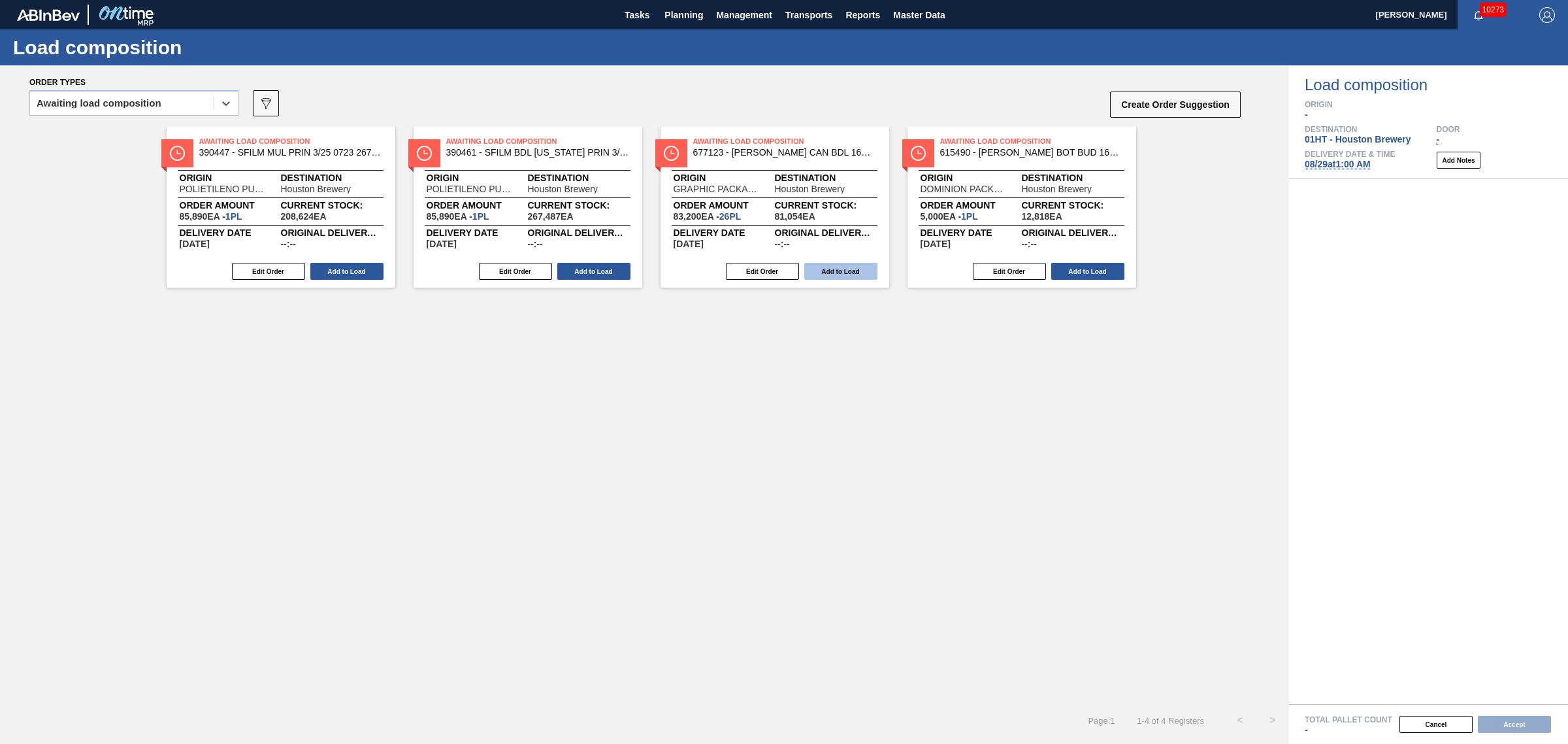
click at [856, 275] on button "Add to Load" at bounding box center [841, 272] width 73 height 17
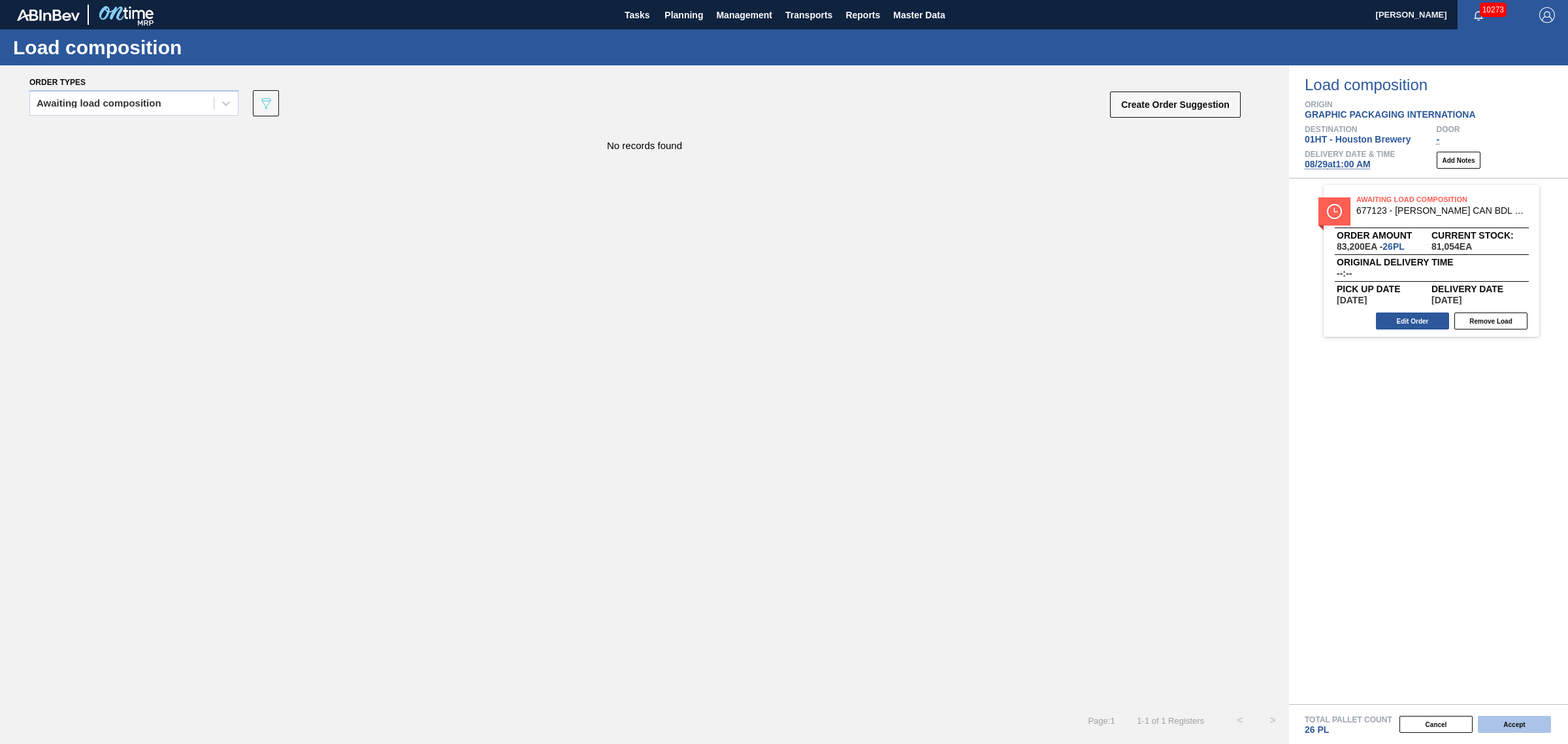
click at [1506, 717] on button "Accept" at bounding box center [1514, 725] width 73 height 17
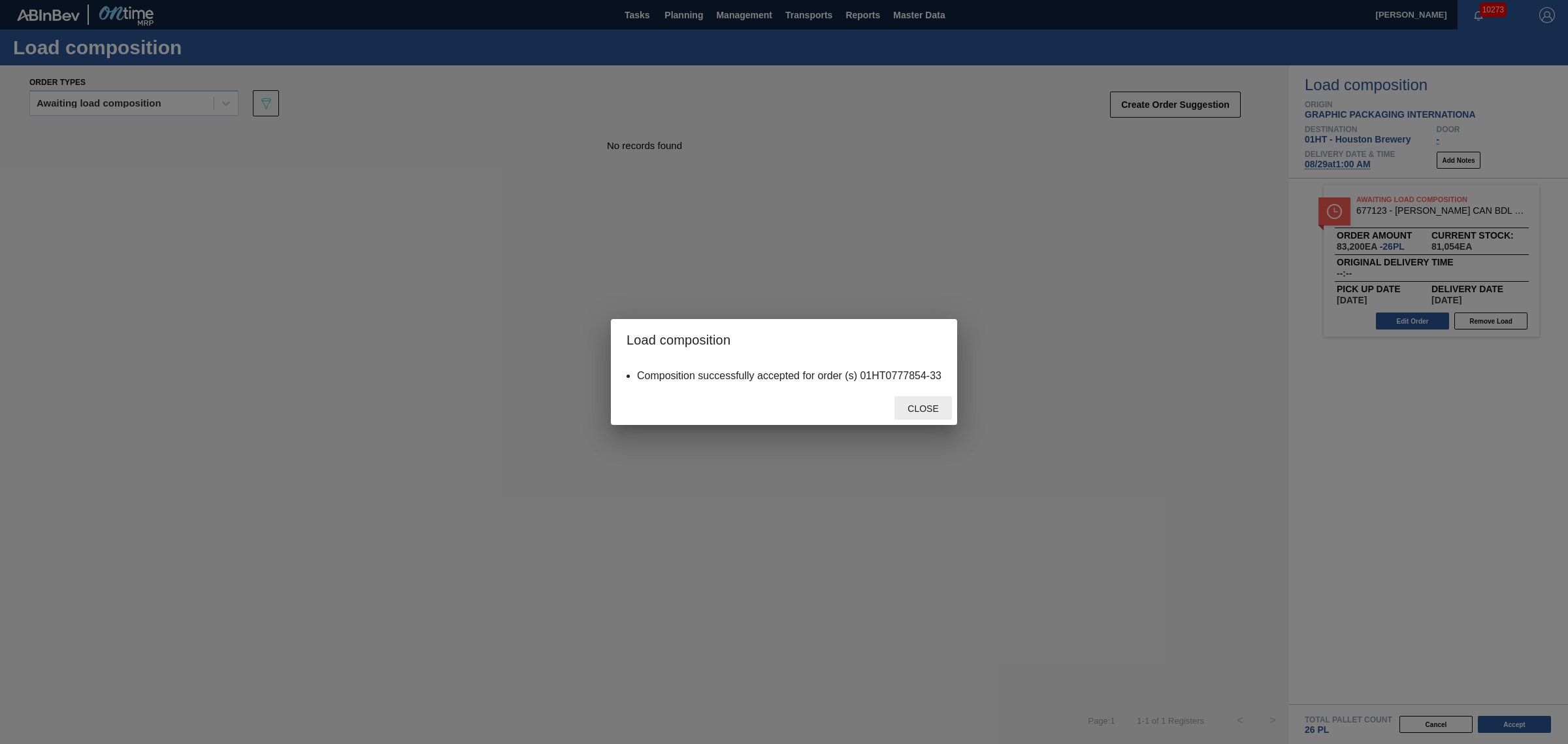
click at [918, 404] on span "Close" at bounding box center [923, 409] width 52 height 11
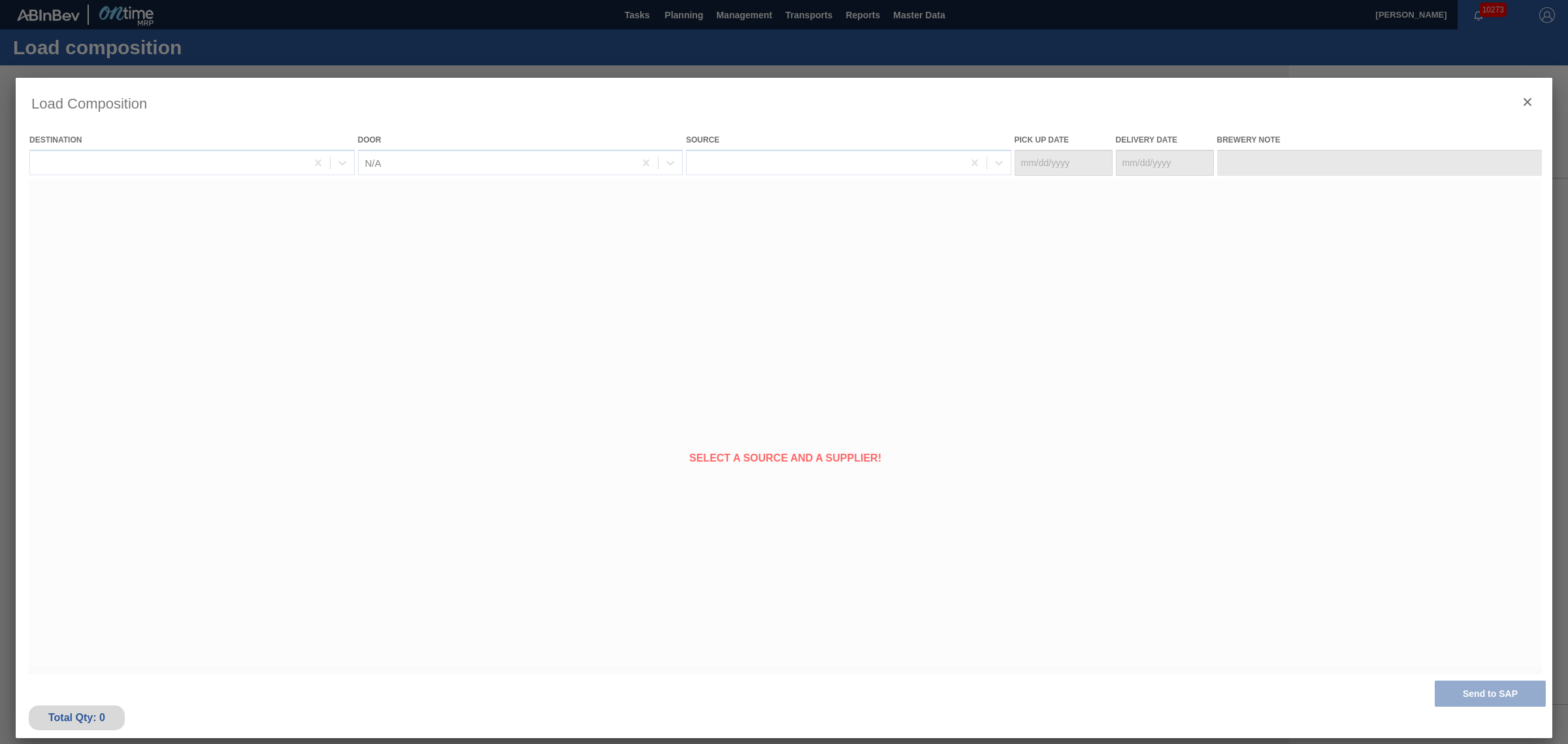
type Date "08/27/2025"
type Date "08/29/2025"
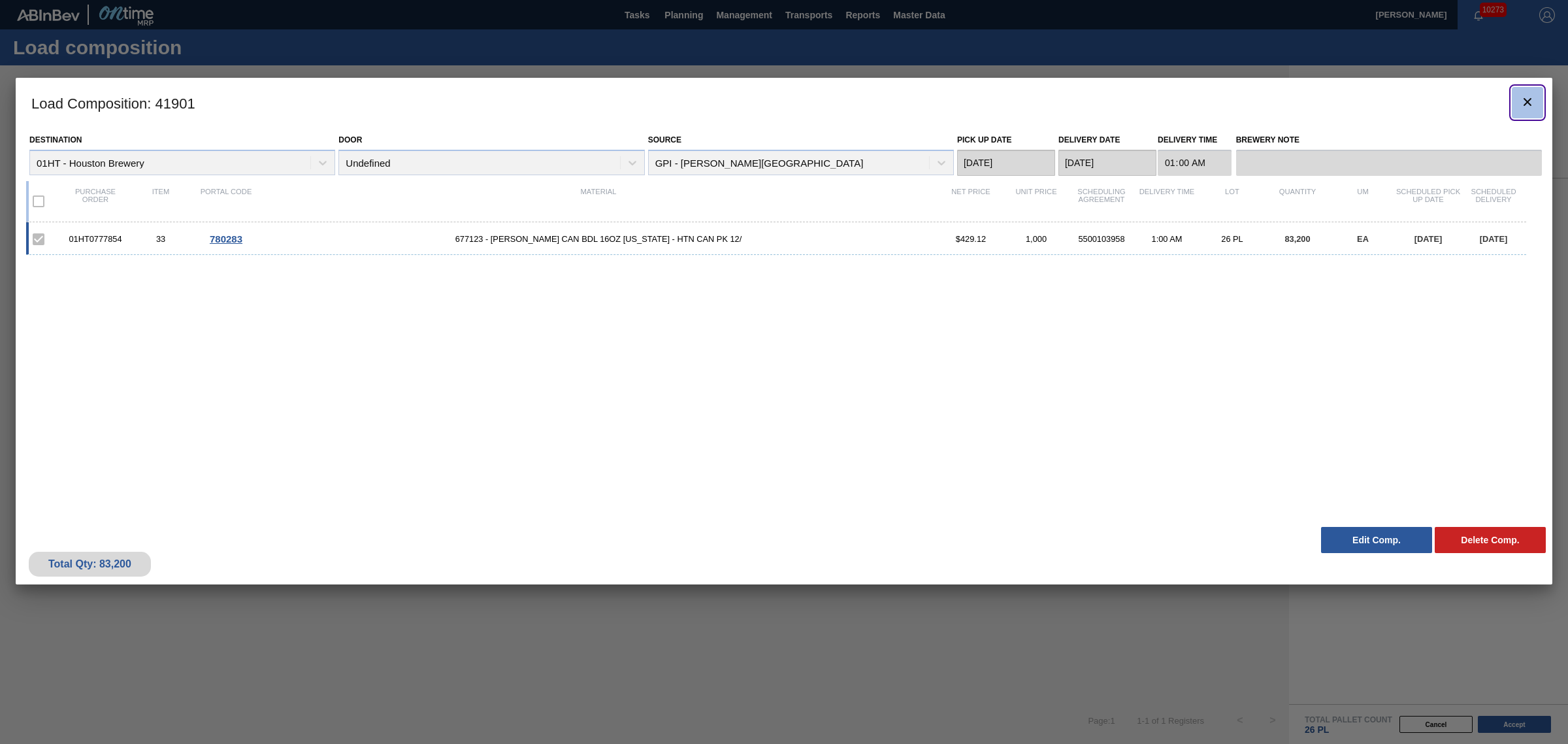
click at [1529, 95] on icon "botão de ícone" at bounding box center [1527, 102] width 16 height 16
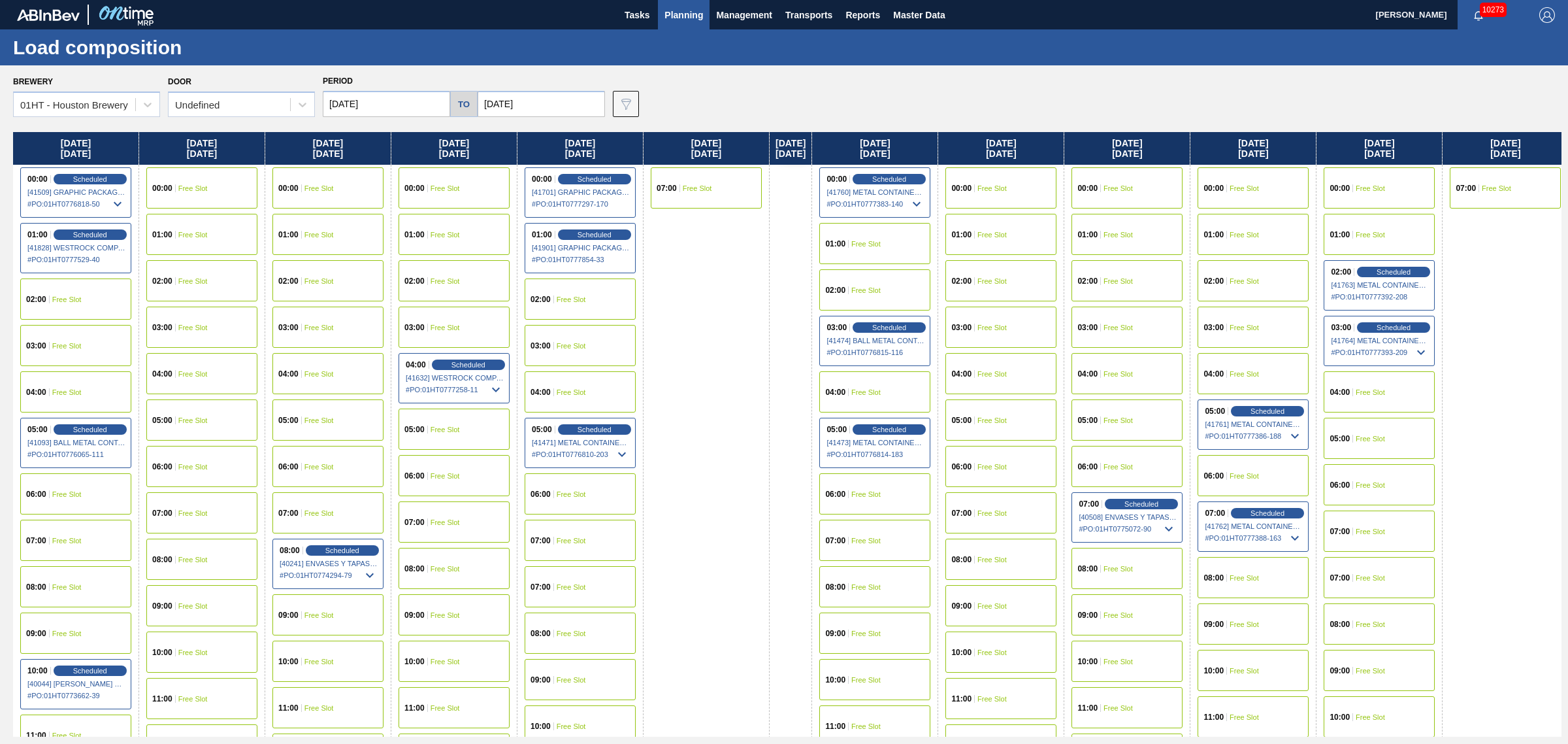
click at [688, 16] on span "Planning" at bounding box center [684, 15] width 39 height 16
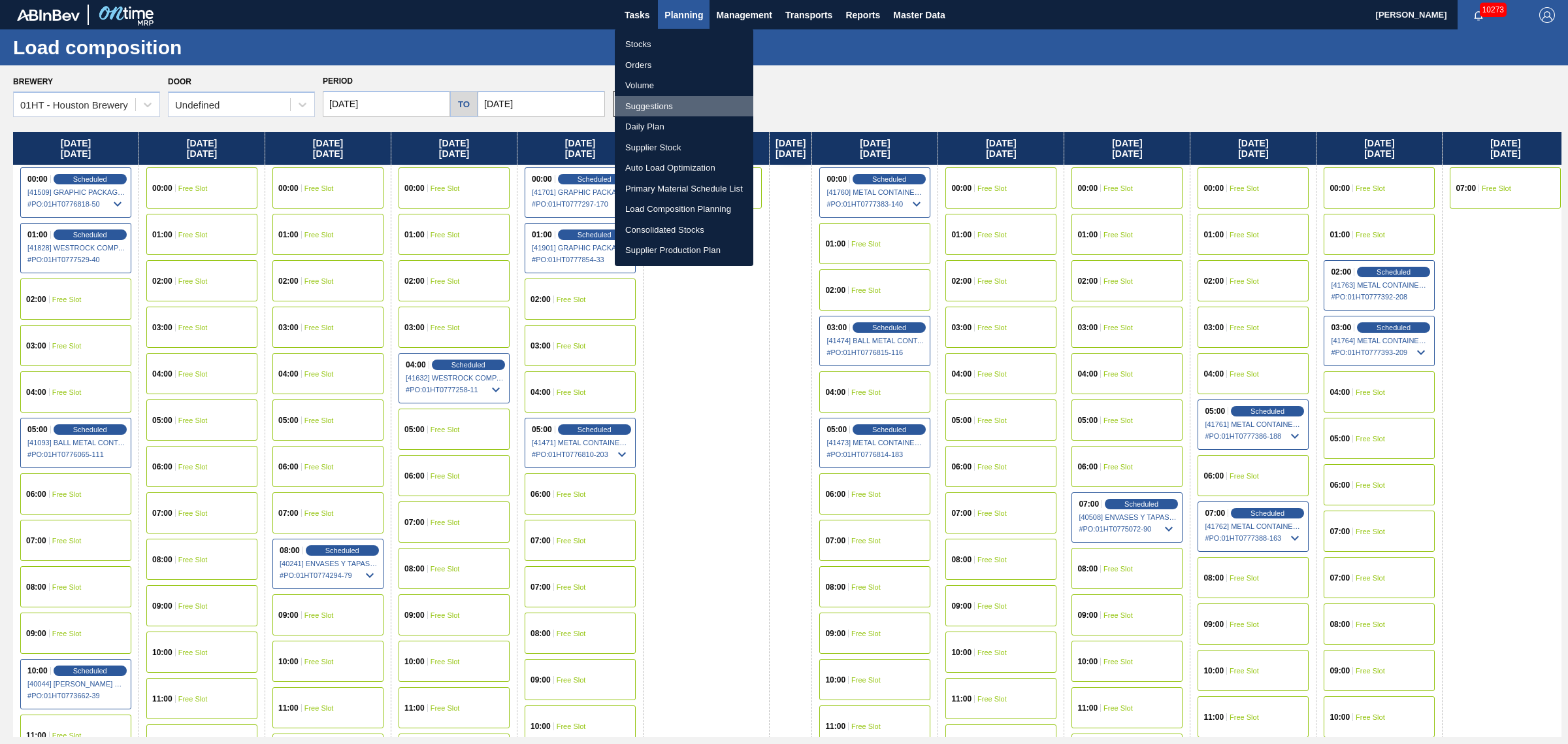
drag, startPoint x: 643, startPoint y: 105, endPoint x: 688, endPoint y: 141, distance: 57.6
click at [643, 105] on li "Suggestions" at bounding box center [683, 106] width 138 height 21
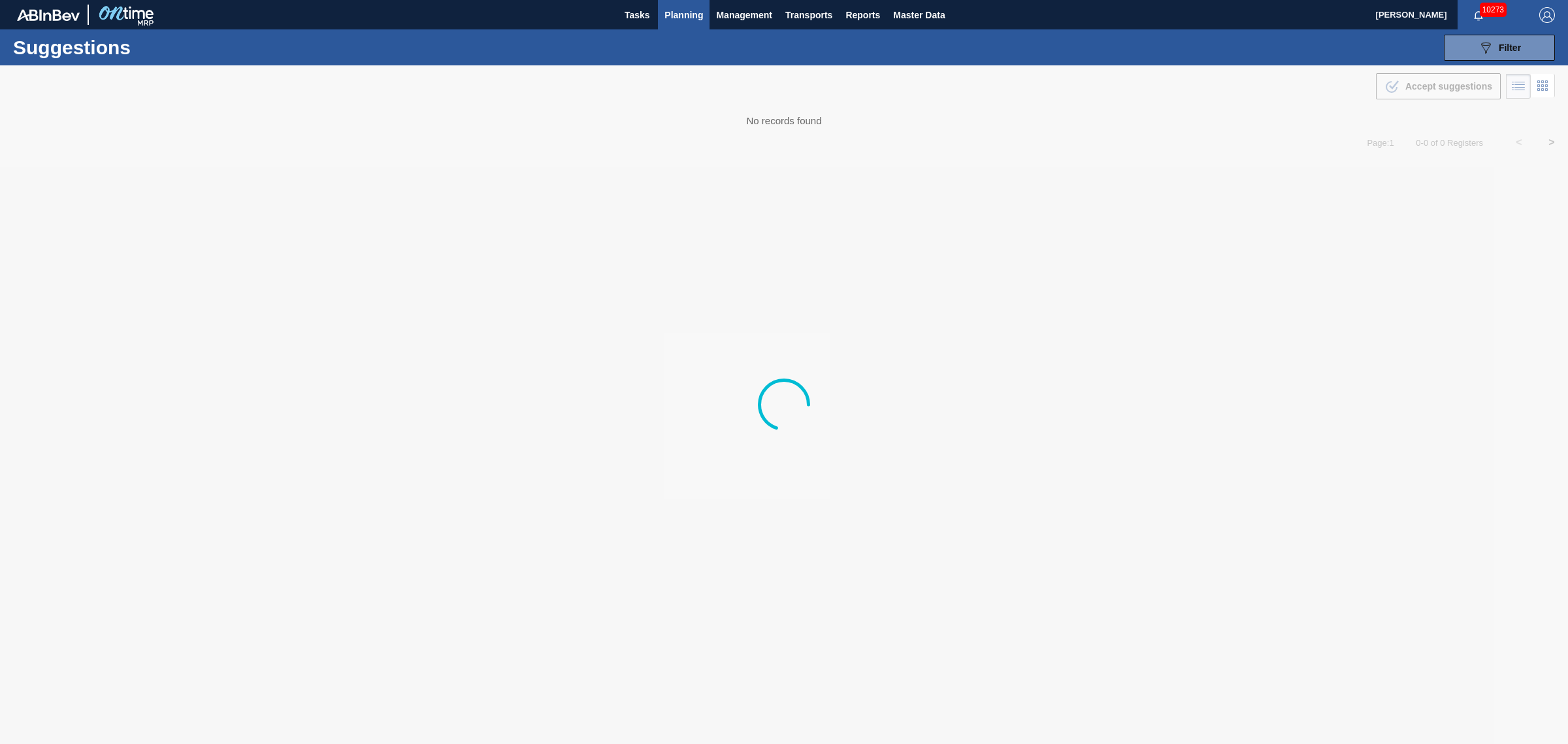
type from "08/25/2025"
type to "[DATE]"
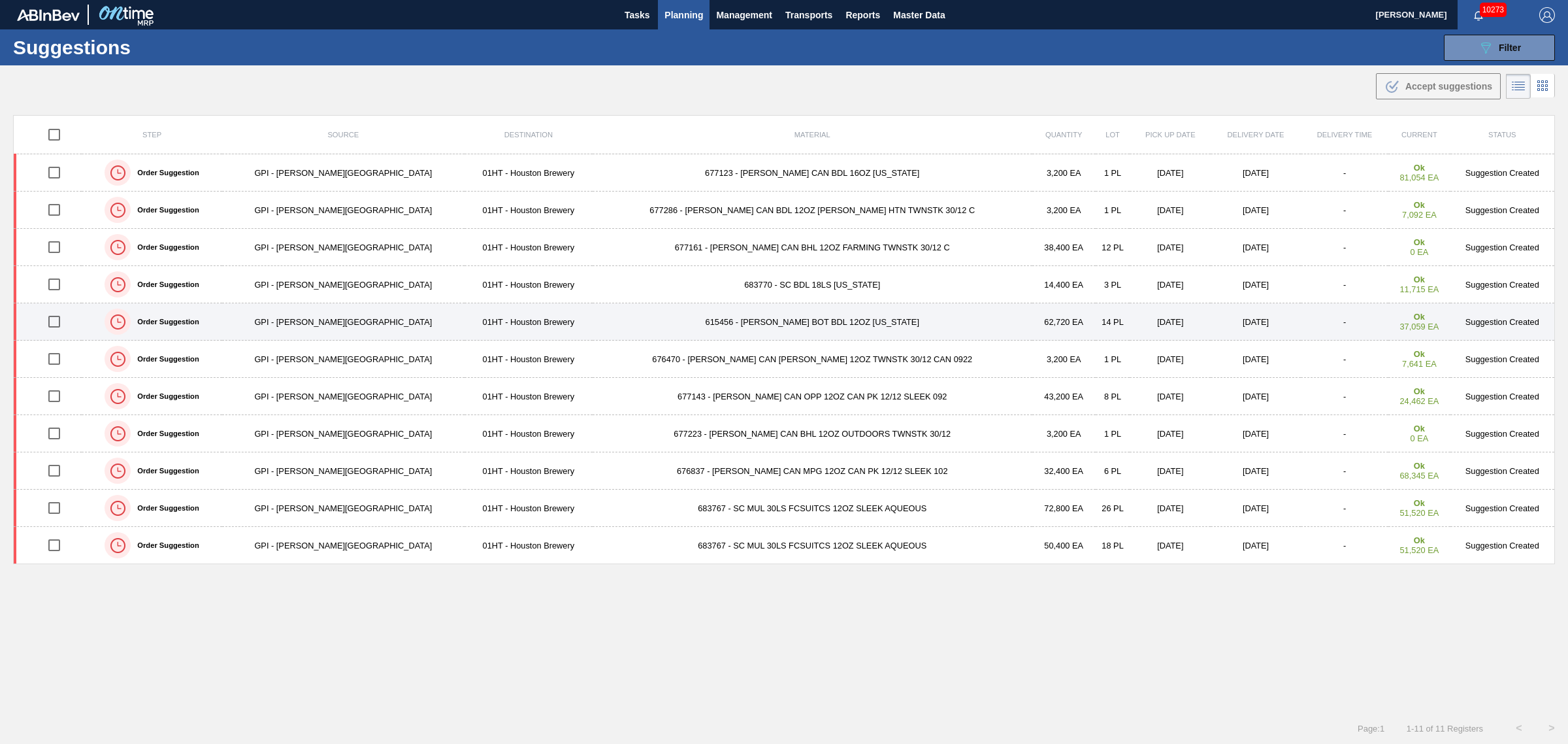
click at [60, 325] on input "checkbox" at bounding box center [54, 322] width 27 height 27
checkbox input "true"
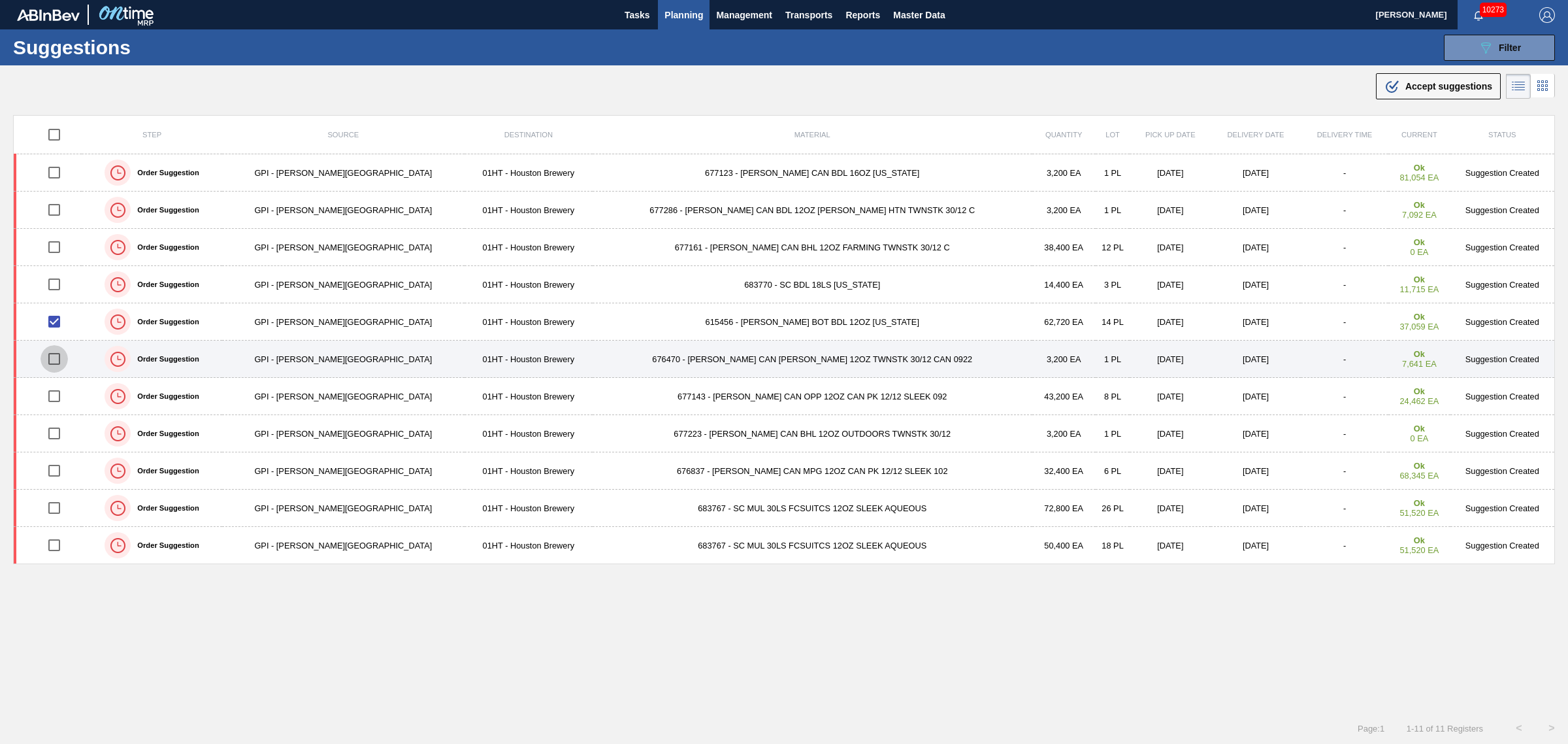
click at [61, 356] on input "checkbox" at bounding box center [54, 359] width 27 height 27
checkbox input "true"
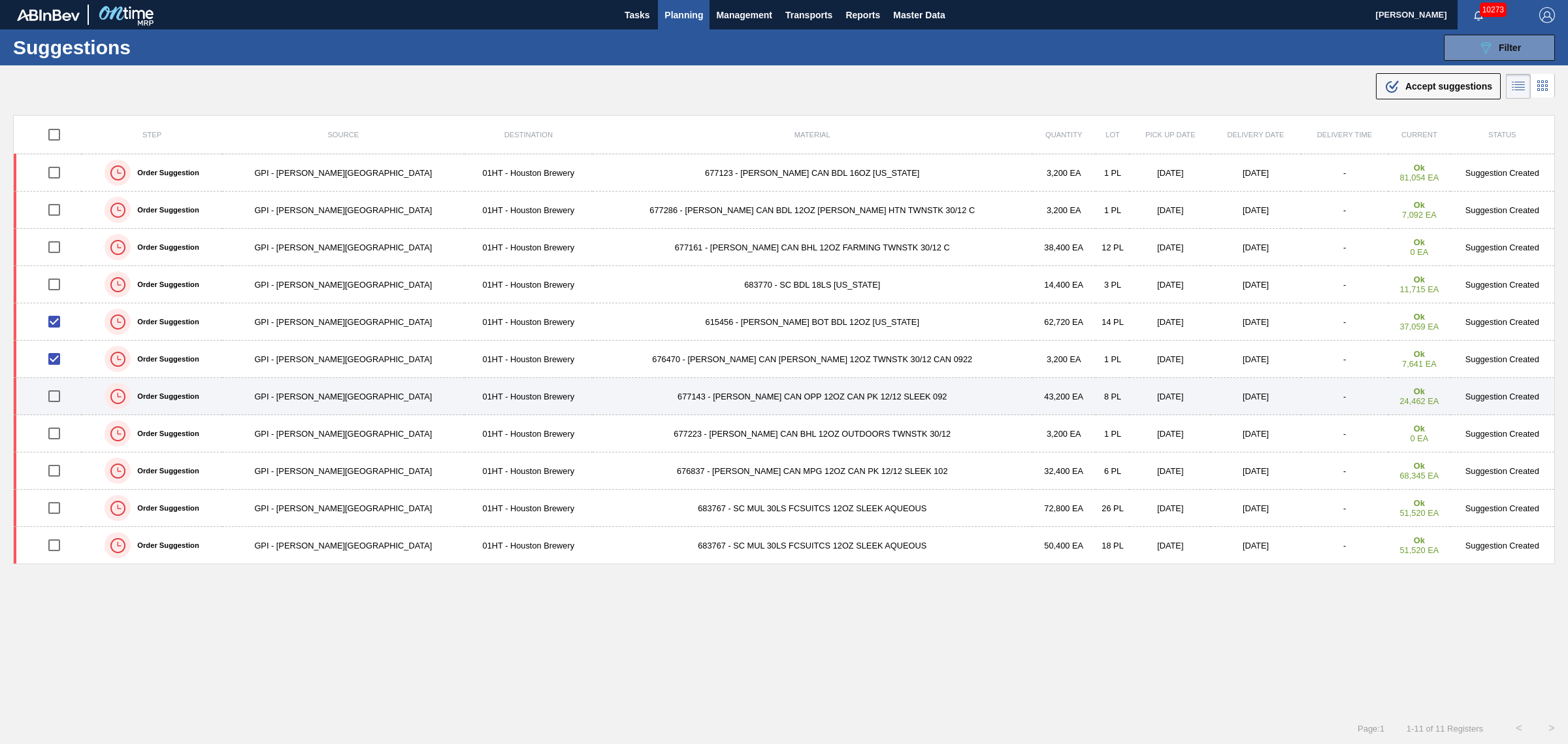
click at [60, 394] on input "checkbox" at bounding box center [54, 396] width 27 height 27
checkbox input "true"
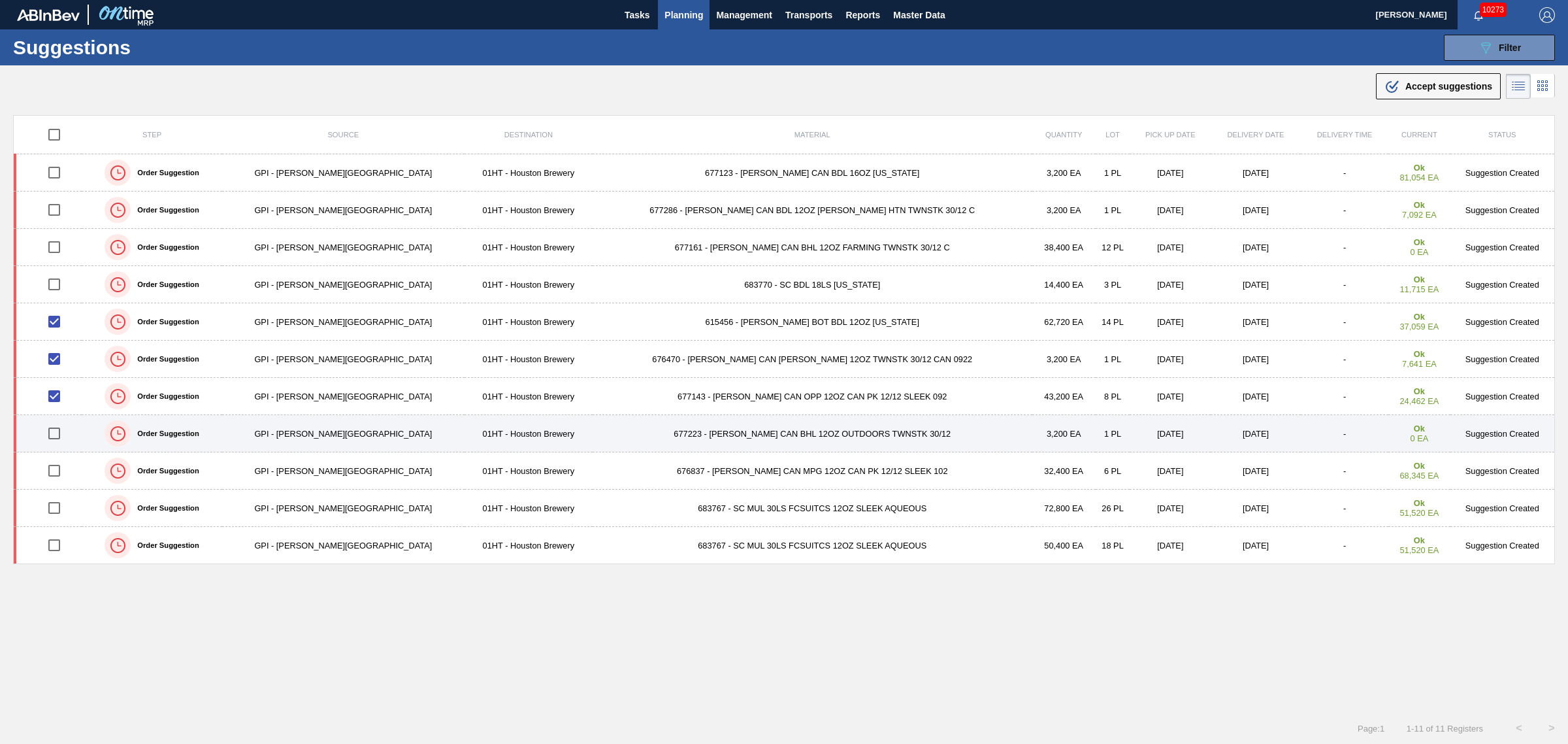
click at [63, 429] on input "checkbox" at bounding box center [54, 434] width 27 height 27
checkbox input "true"
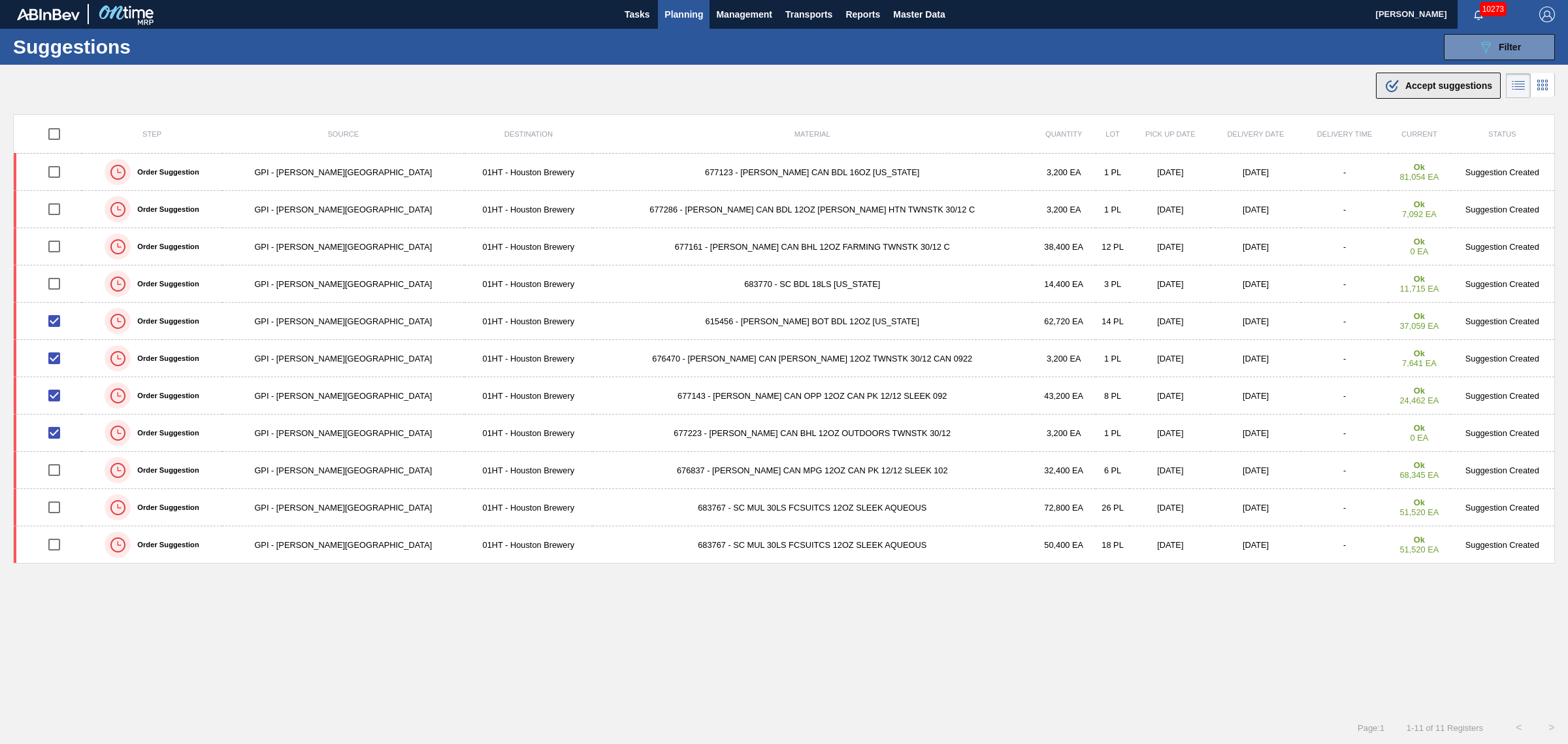
click at [1458, 85] on span "Accept suggestions" at bounding box center [1448, 85] width 87 height 11
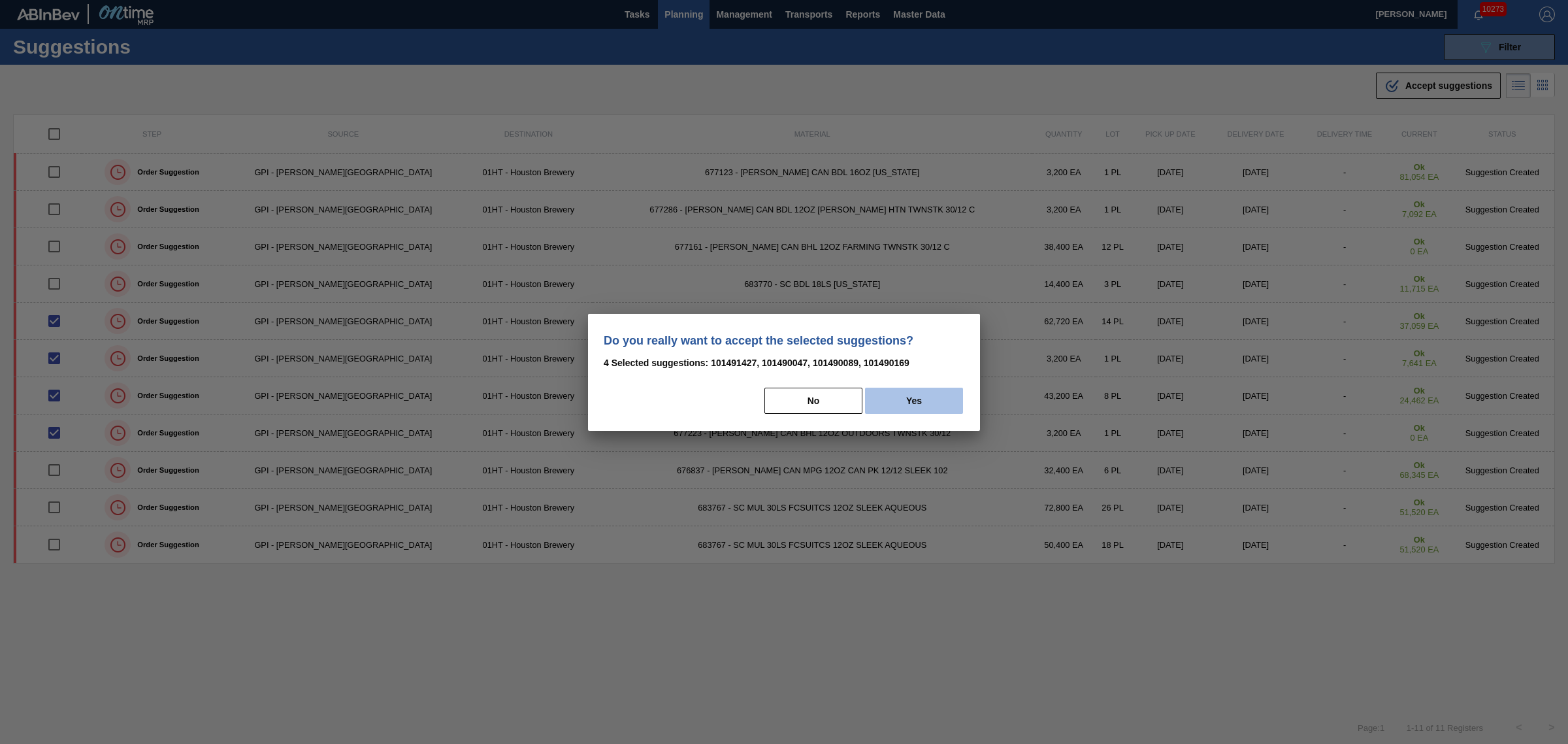
click at [919, 389] on button "Yes" at bounding box center [914, 401] width 98 height 26
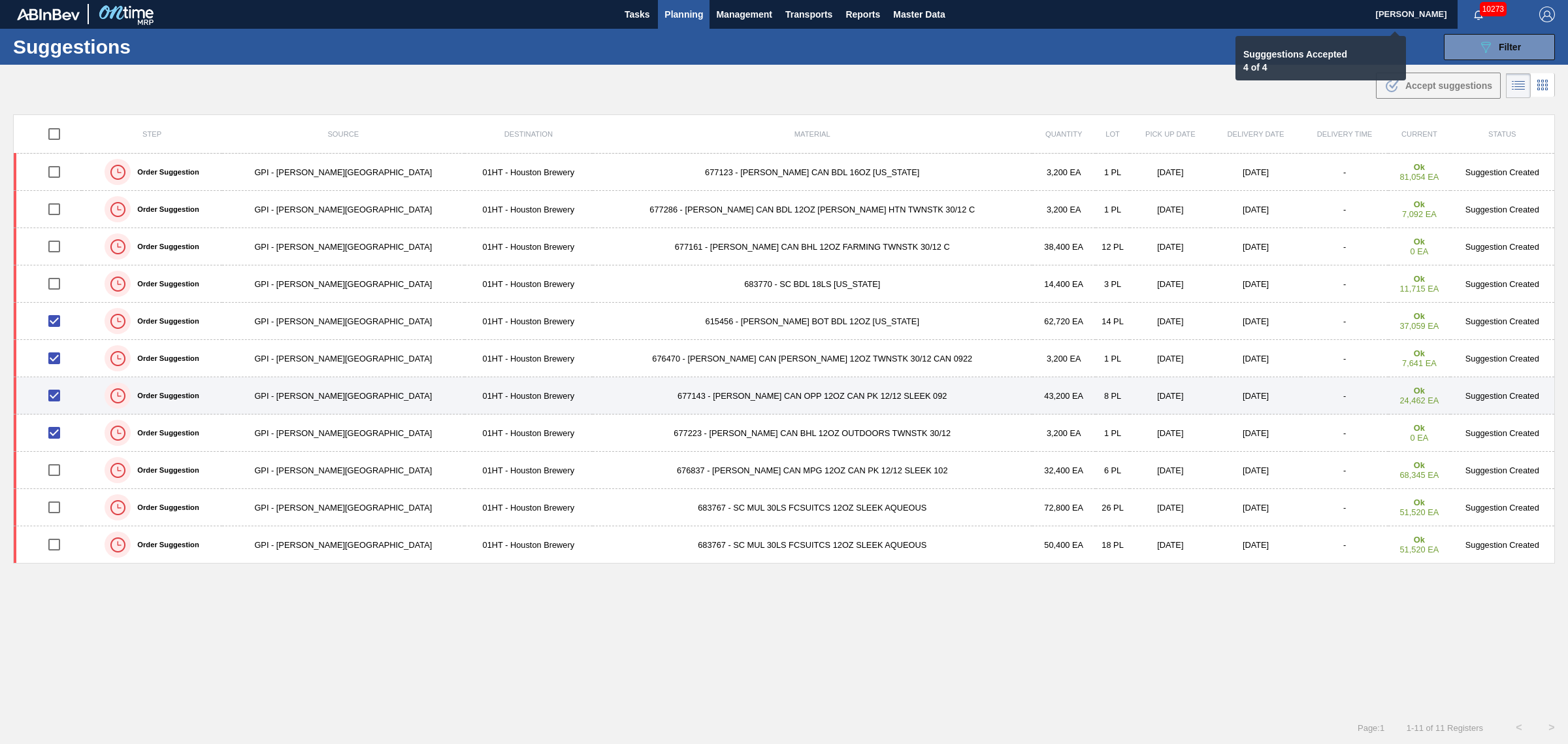
checkbox input "false"
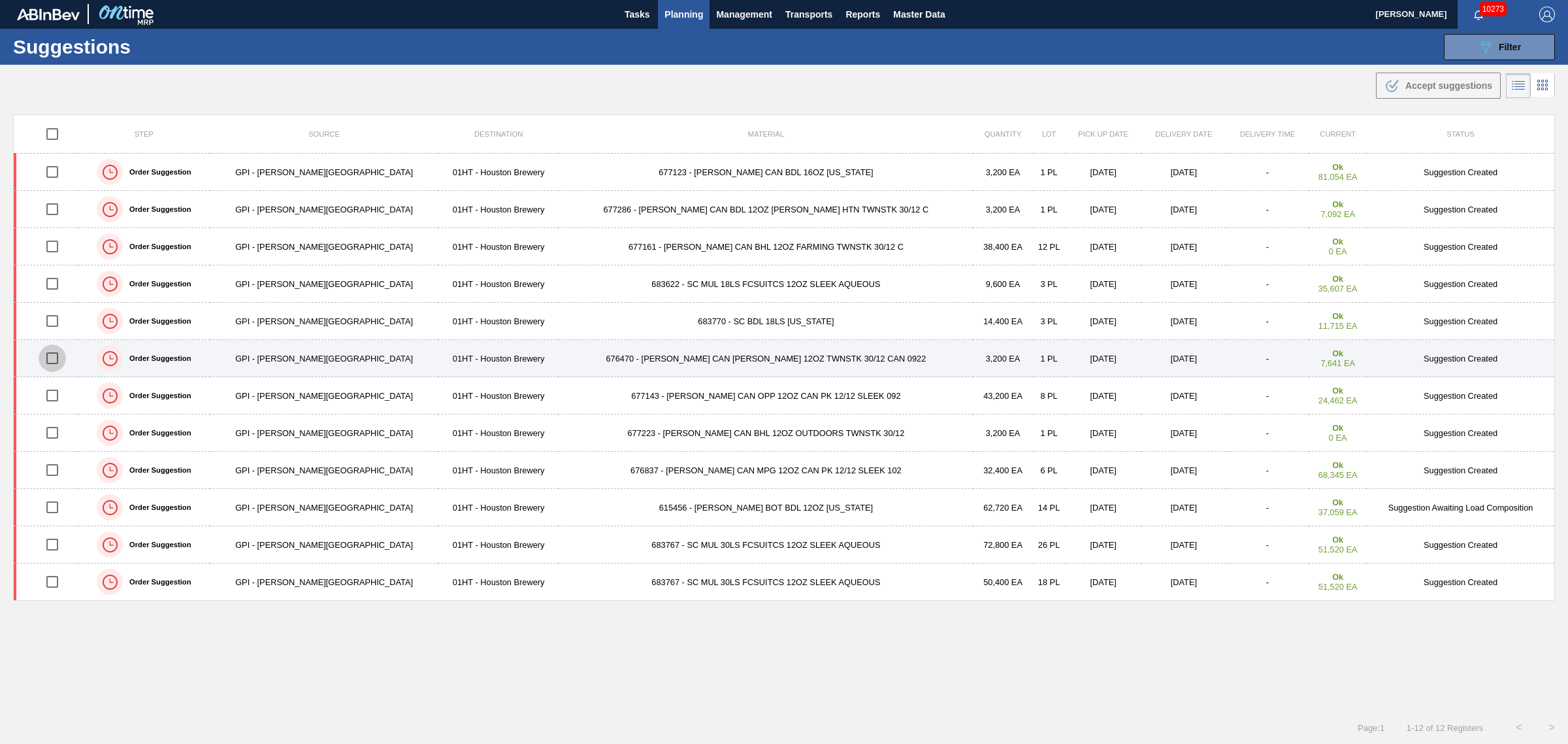
click at [59, 358] on input "checkbox" at bounding box center [52, 358] width 27 height 27
checkbox input "true"
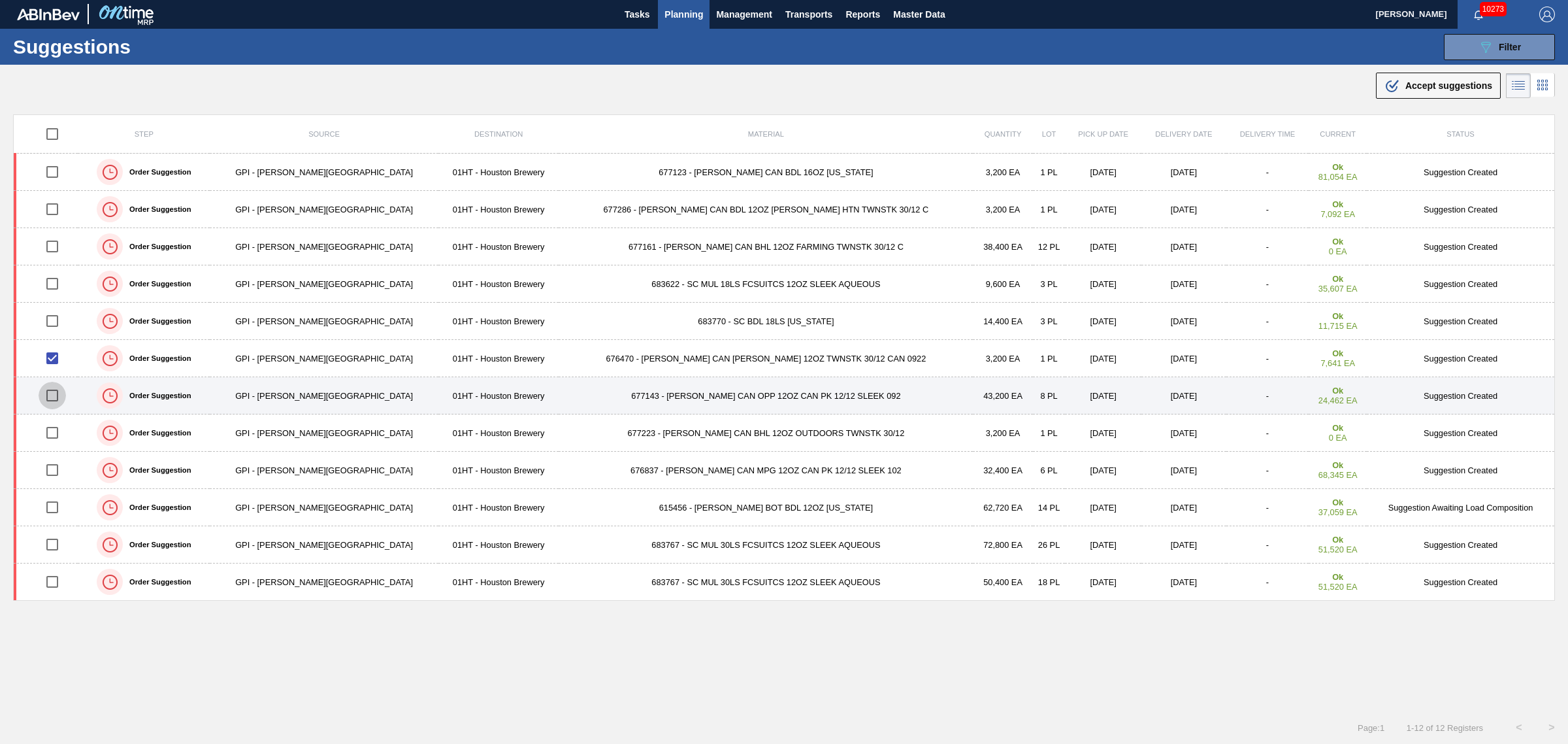
click at [60, 399] on input "checkbox" at bounding box center [52, 396] width 27 height 27
checkbox input "true"
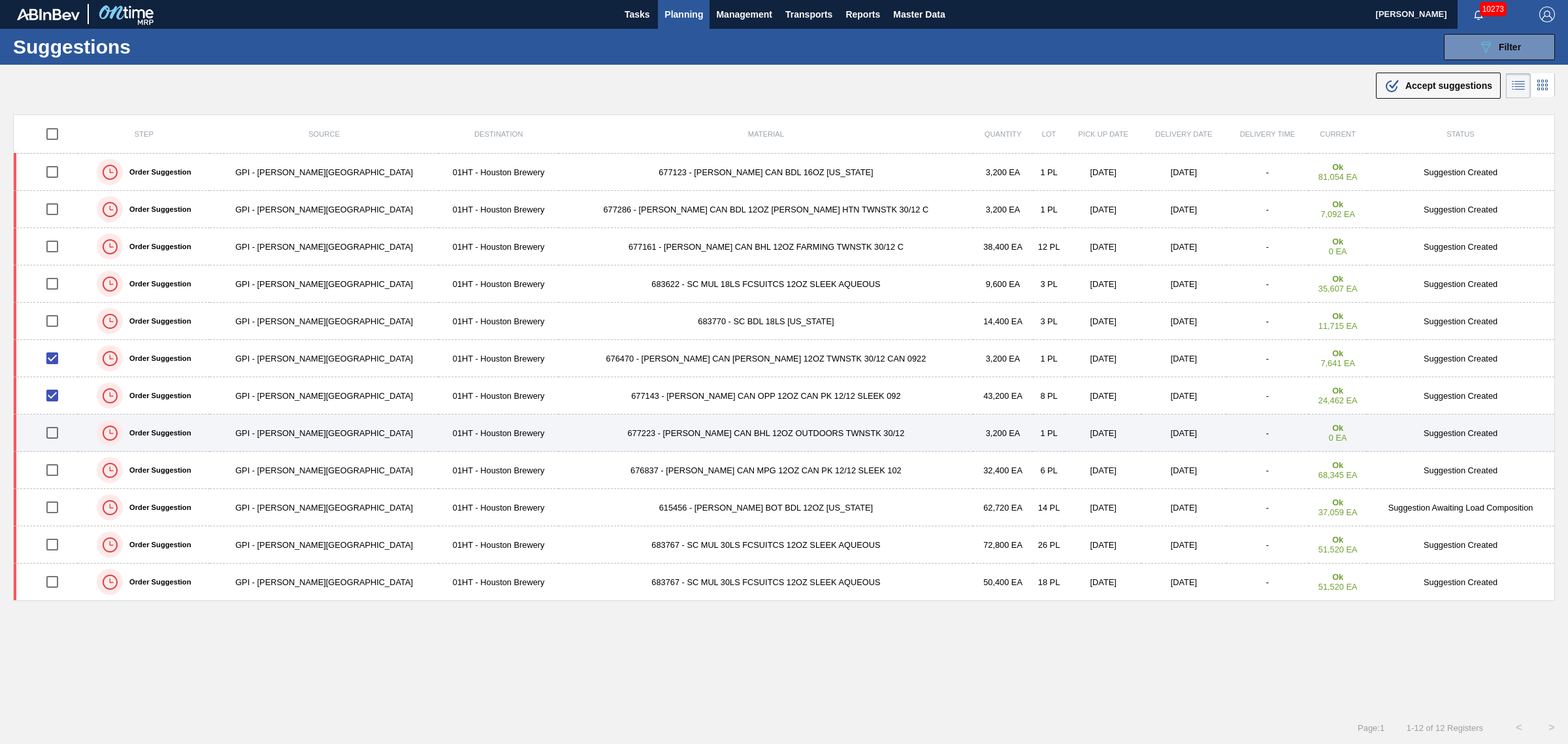
click at [54, 434] on input "checkbox" at bounding box center [52, 433] width 27 height 27
checkbox input "true"
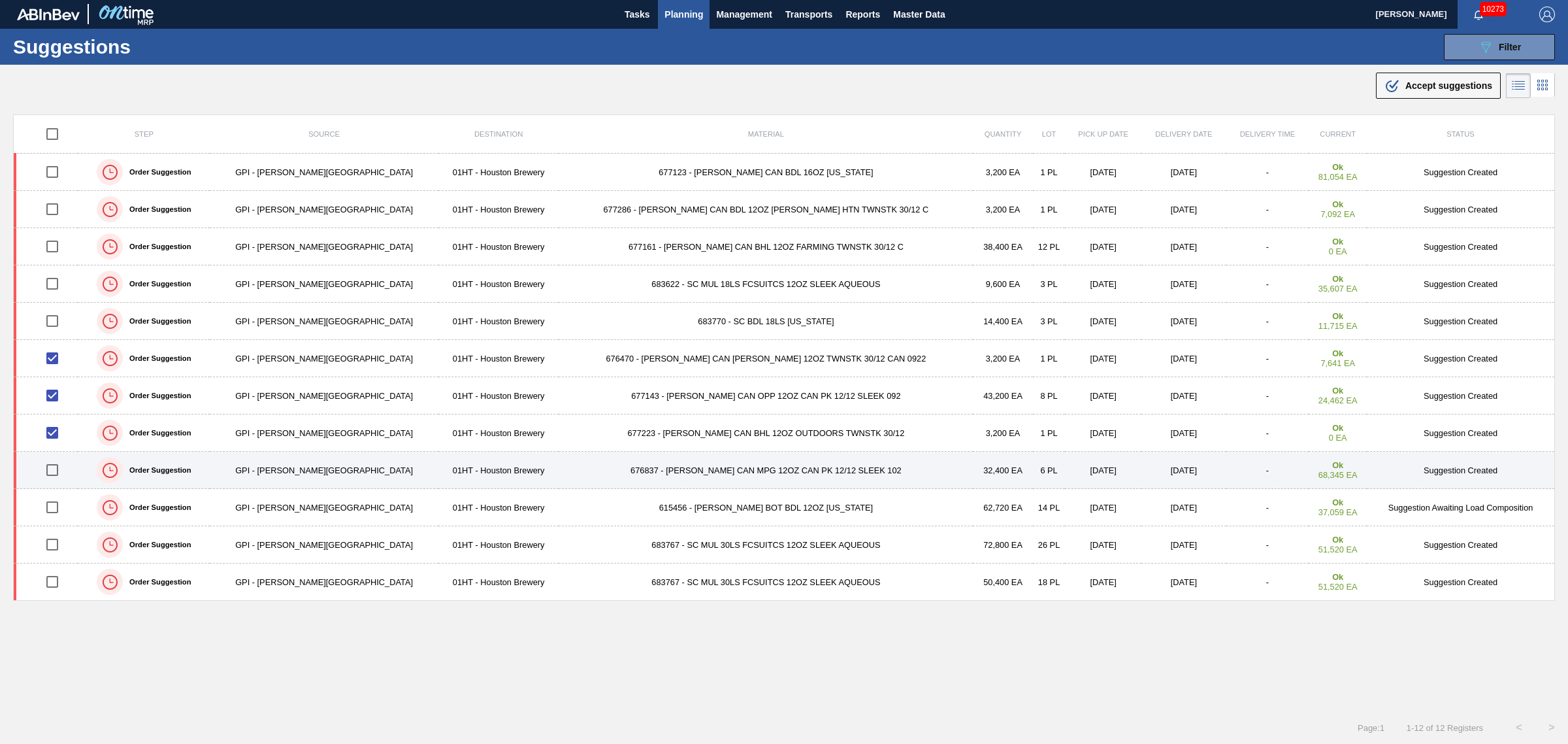
click at [62, 472] on input "checkbox" at bounding box center [52, 470] width 27 height 27
checkbox input "true"
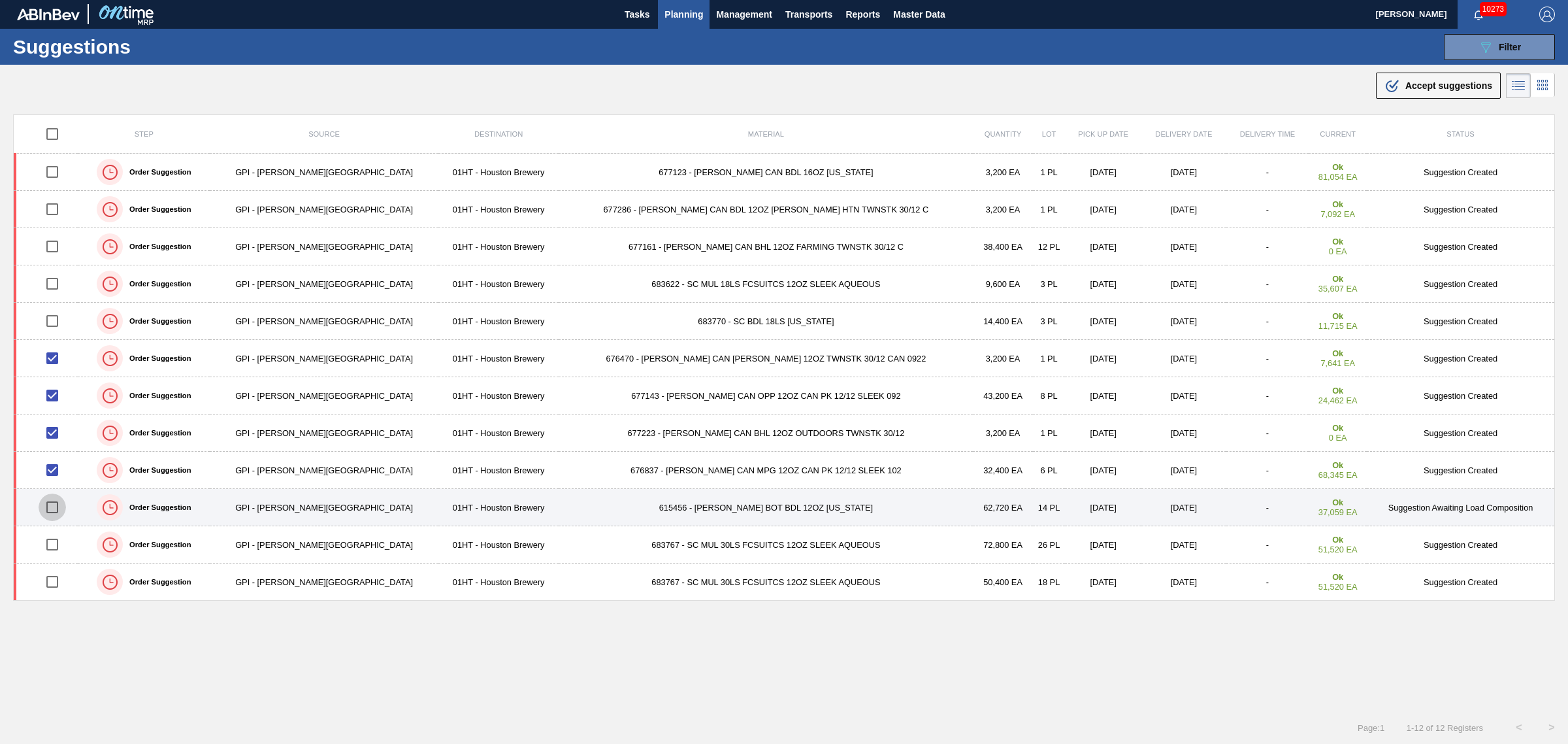
click at [57, 504] on input "checkbox" at bounding box center [52, 507] width 27 height 27
checkbox input "true"
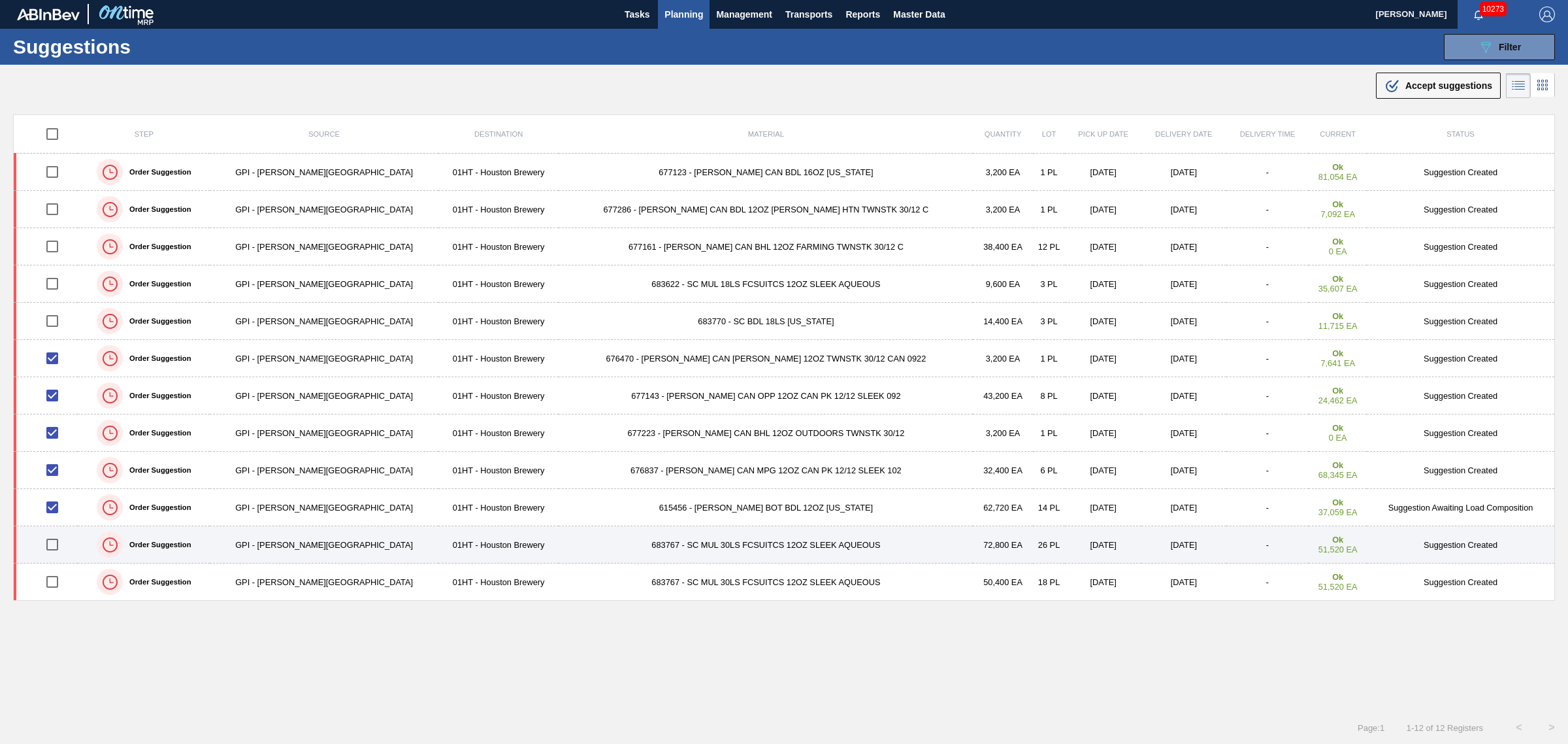
click at [59, 540] on input "checkbox" at bounding box center [52, 545] width 27 height 27
checkbox input "true"
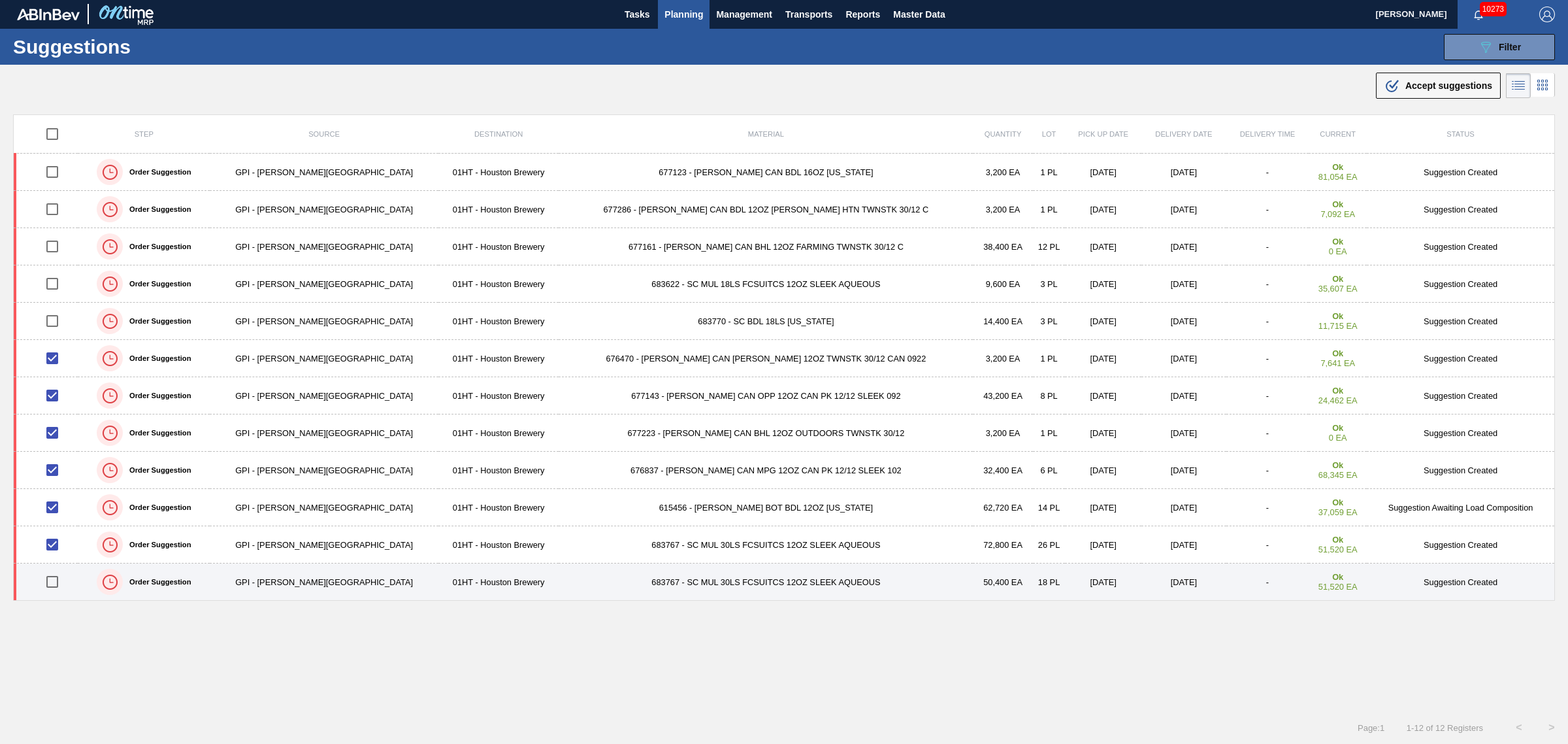
click at [59, 582] on input "checkbox" at bounding box center [52, 582] width 27 height 27
checkbox input "true"
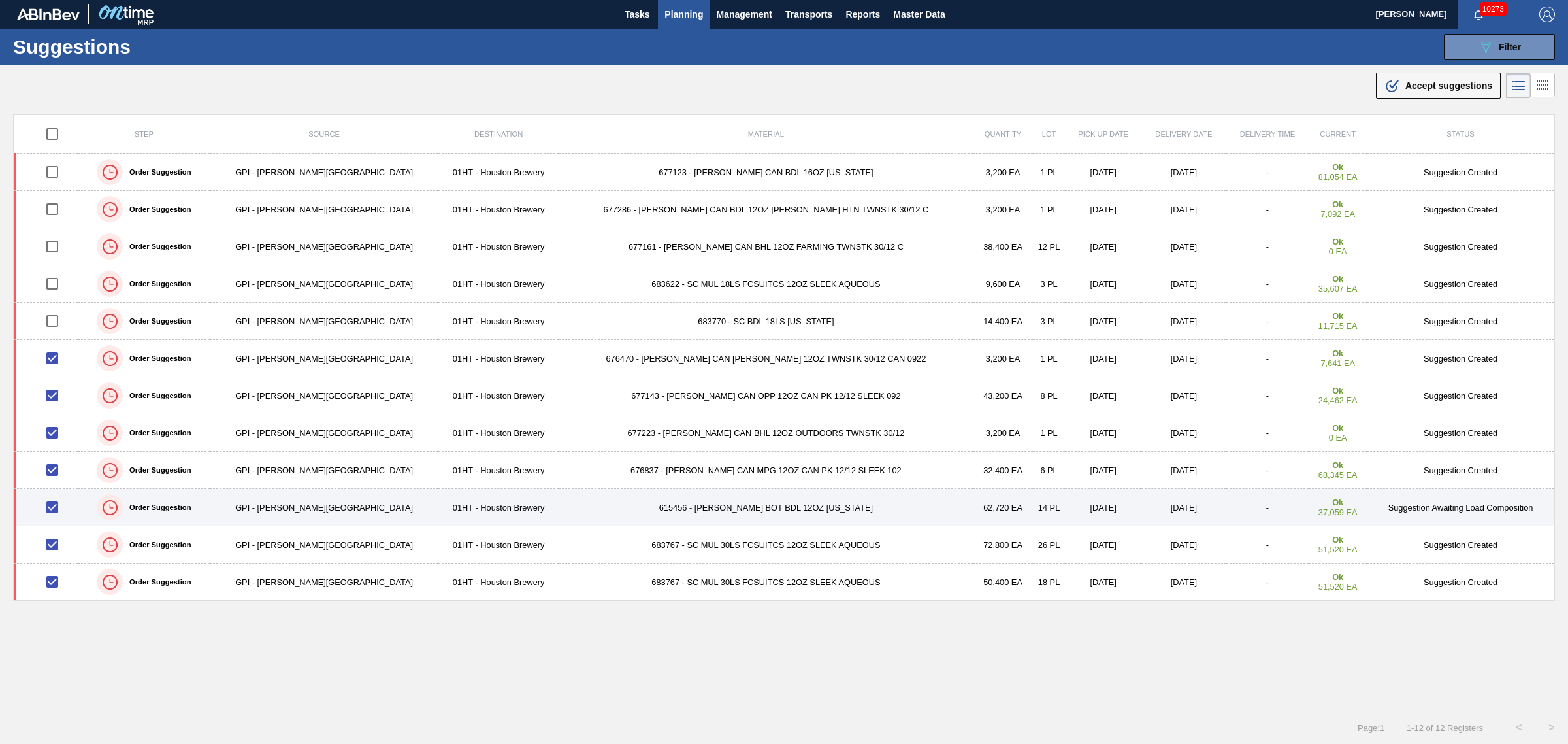
click at [56, 505] on input "checkbox" at bounding box center [52, 507] width 27 height 27
checkbox input "false"
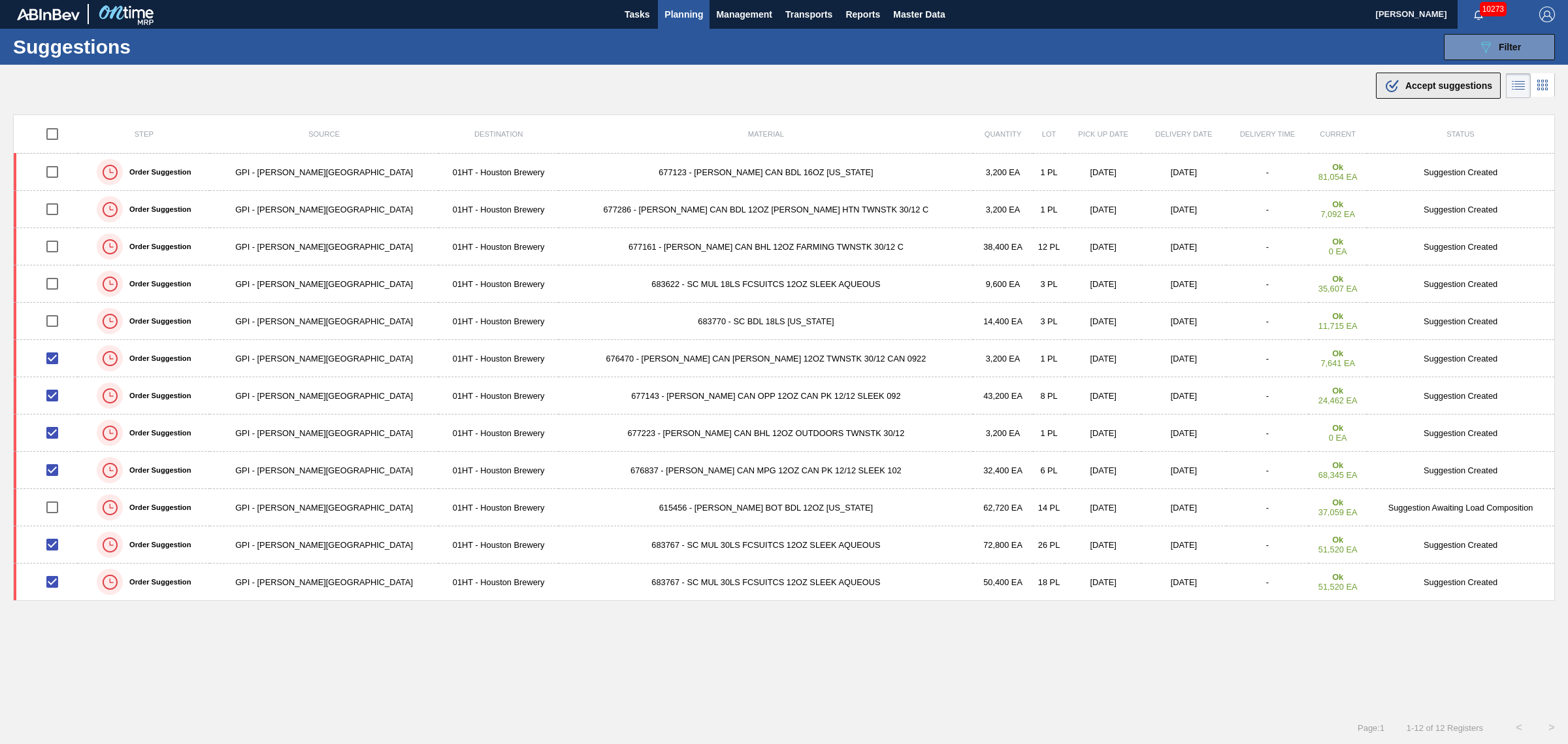
click at [1452, 89] on span "Accept suggestions" at bounding box center [1448, 85] width 87 height 11
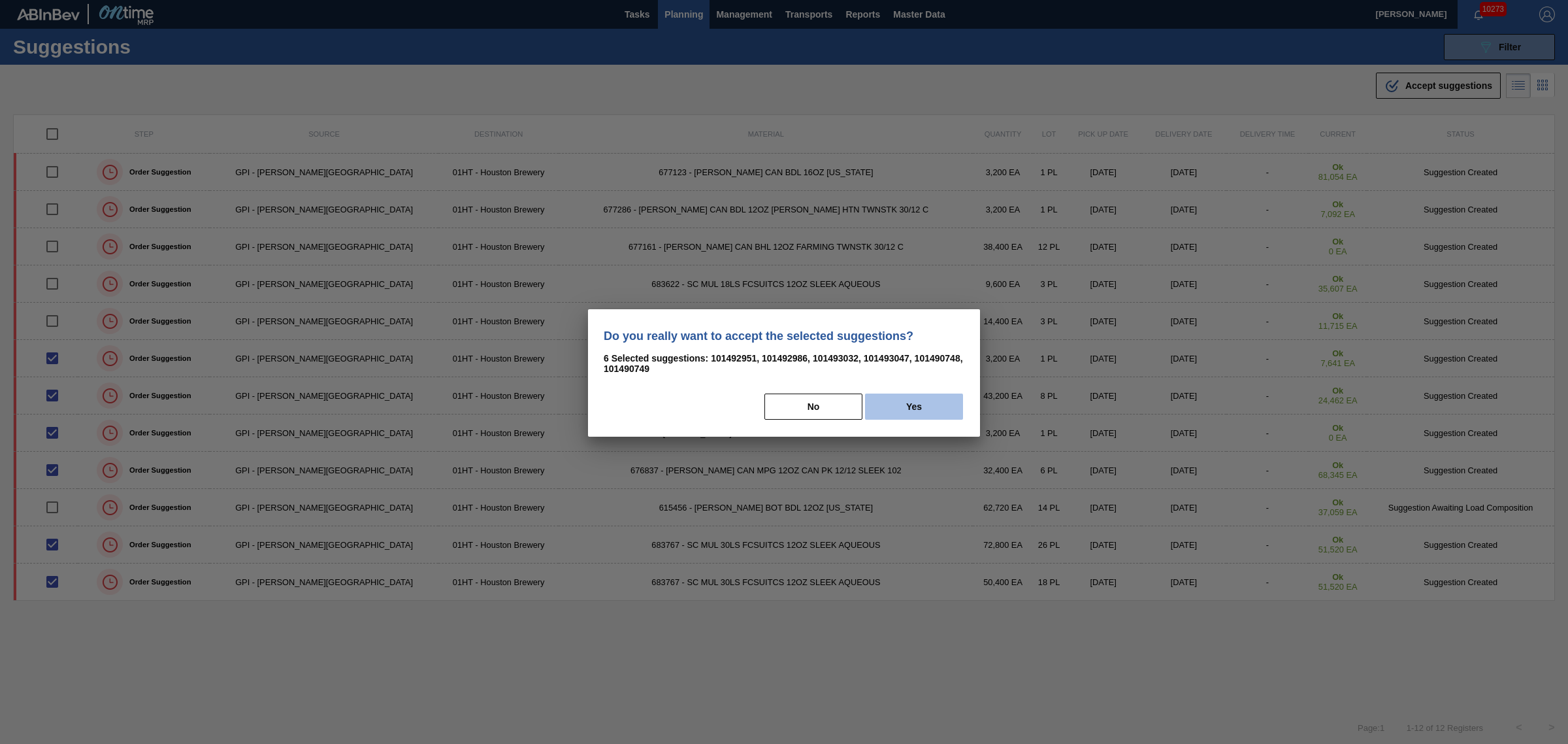
click at [918, 403] on button "Yes" at bounding box center [914, 406] width 98 height 26
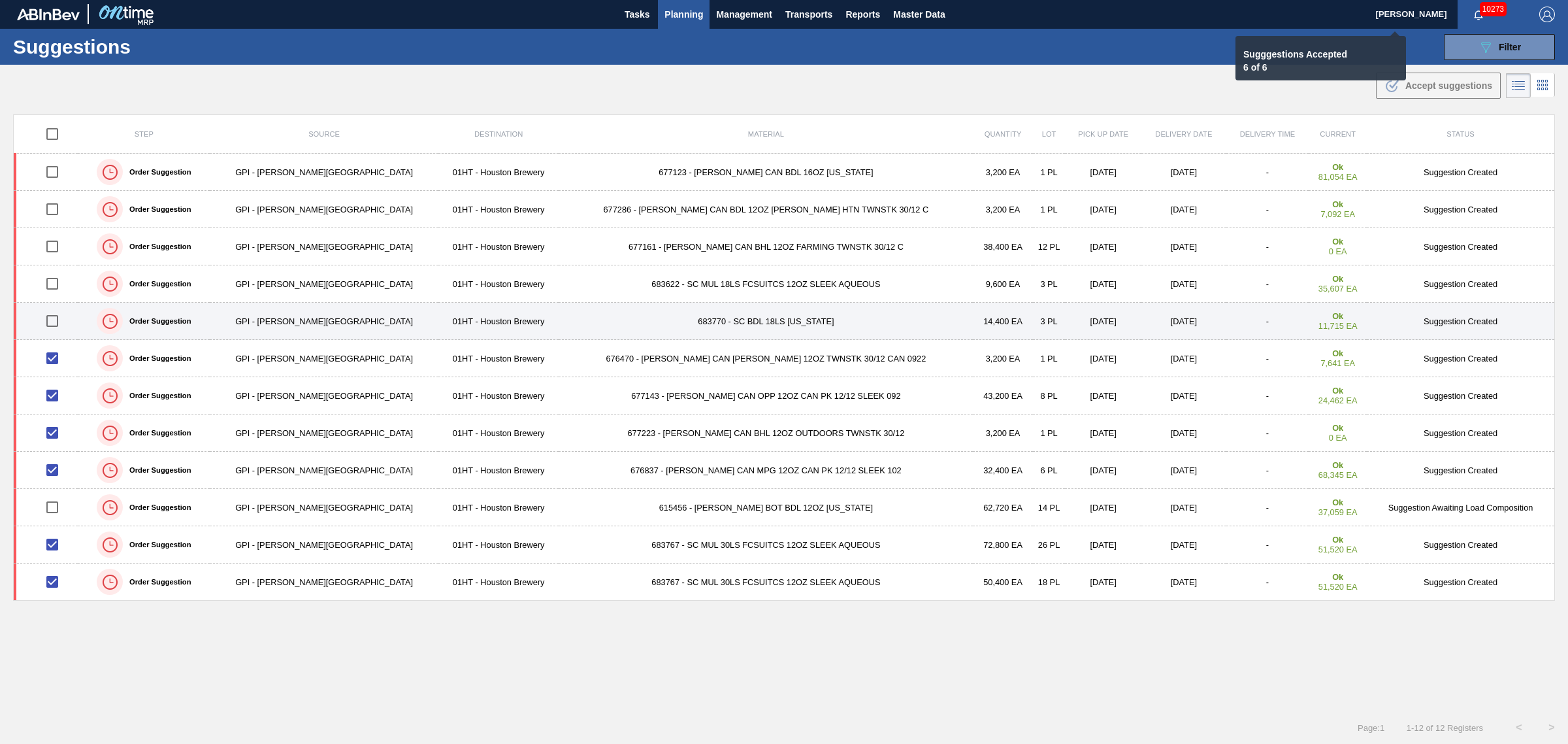
checkbox input "false"
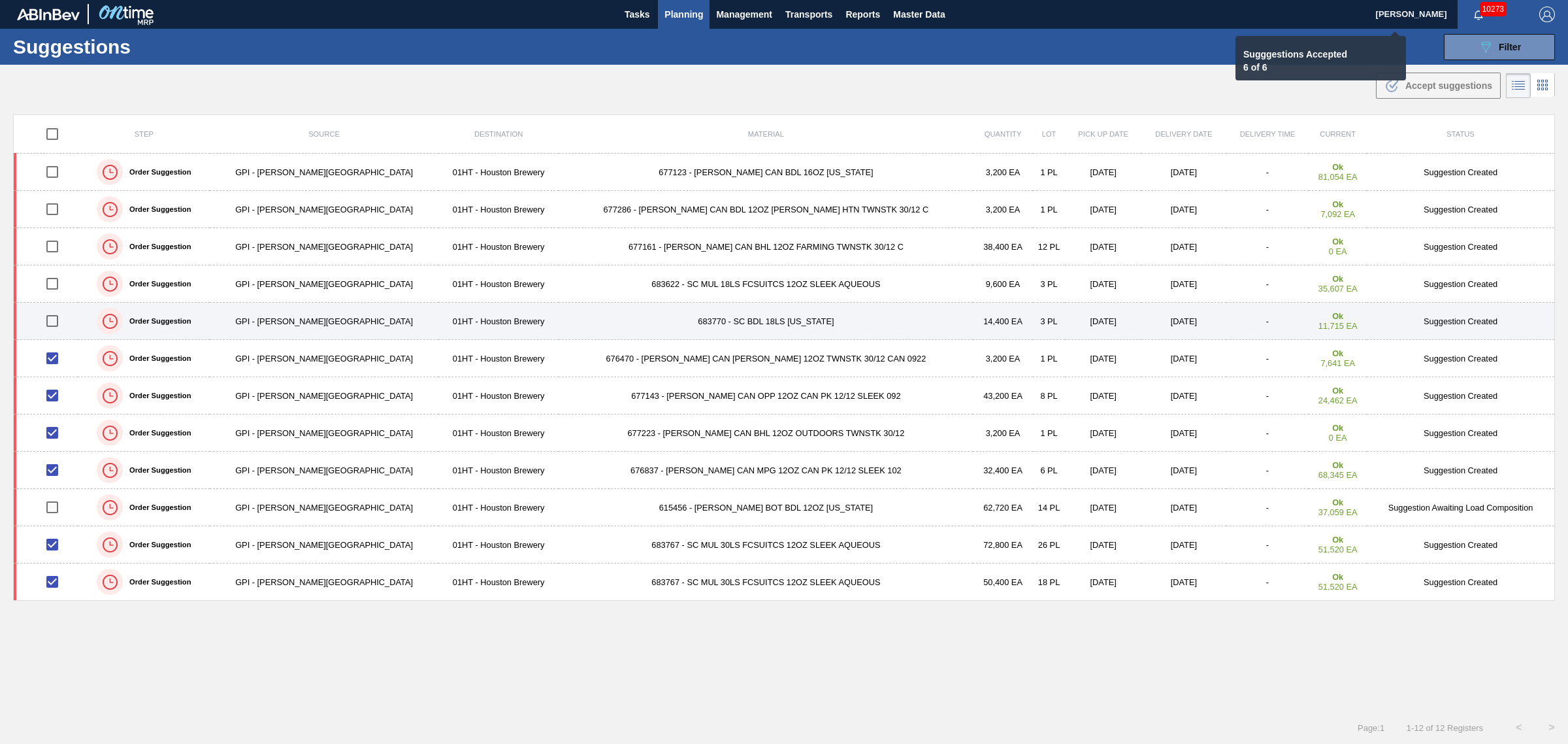
checkbox input "false"
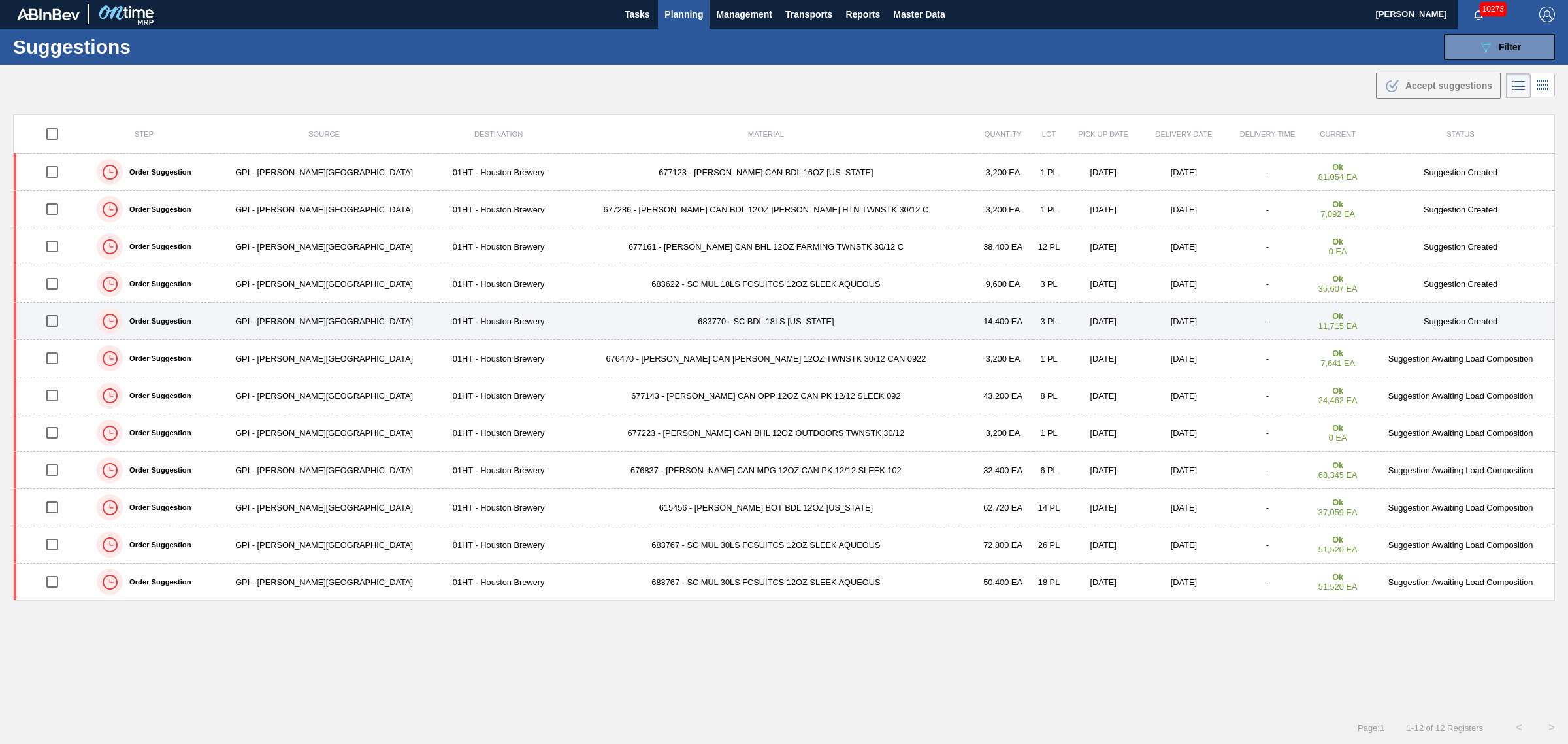
click at [54, 323] on input "checkbox" at bounding box center [52, 321] width 27 height 27
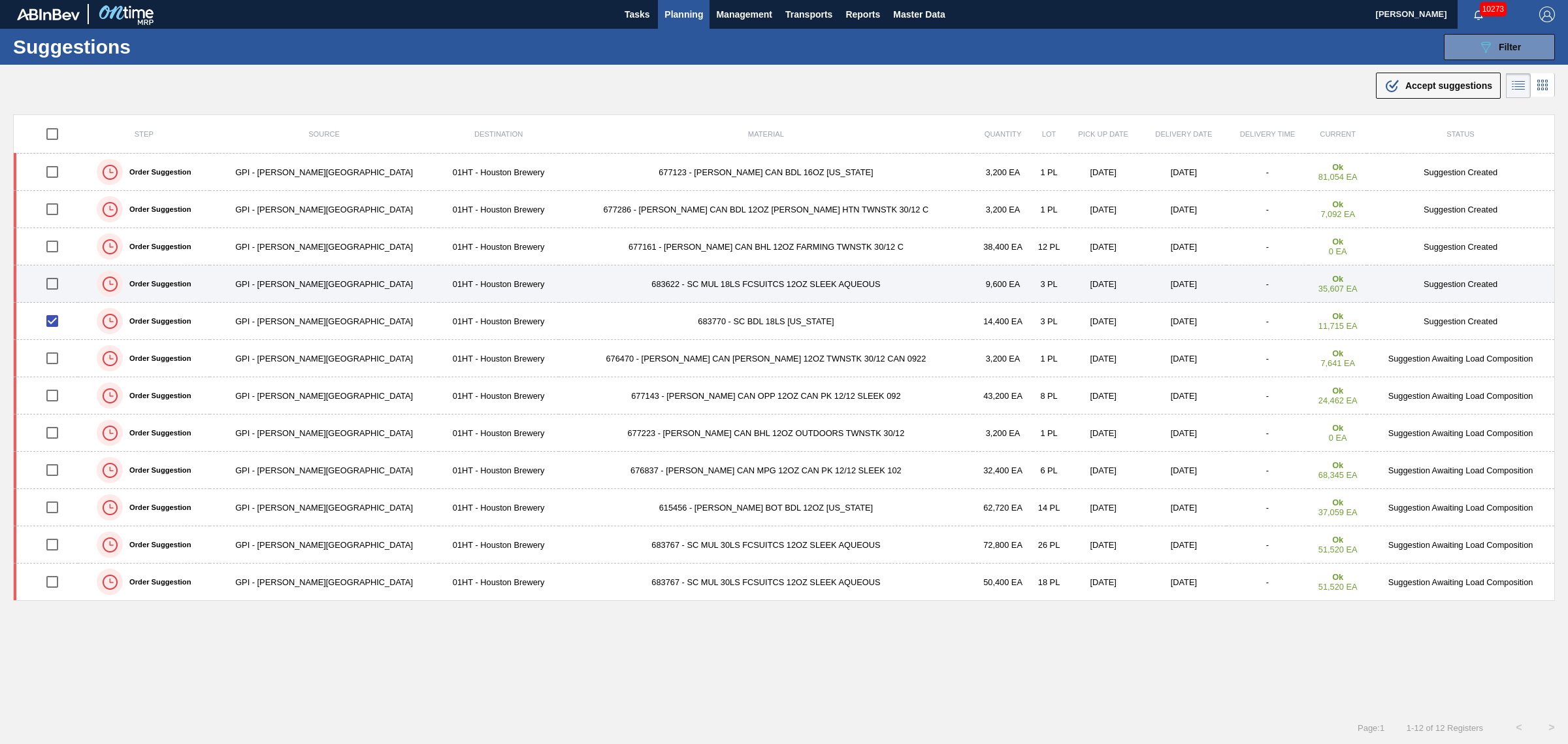
drag, startPoint x: 51, startPoint y: 322, endPoint x: 212, endPoint y: 283, distance: 165.7
click at [54, 321] on input "checkbox" at bounding box center [52, 321] width 27 height 27
checkbox input "false"
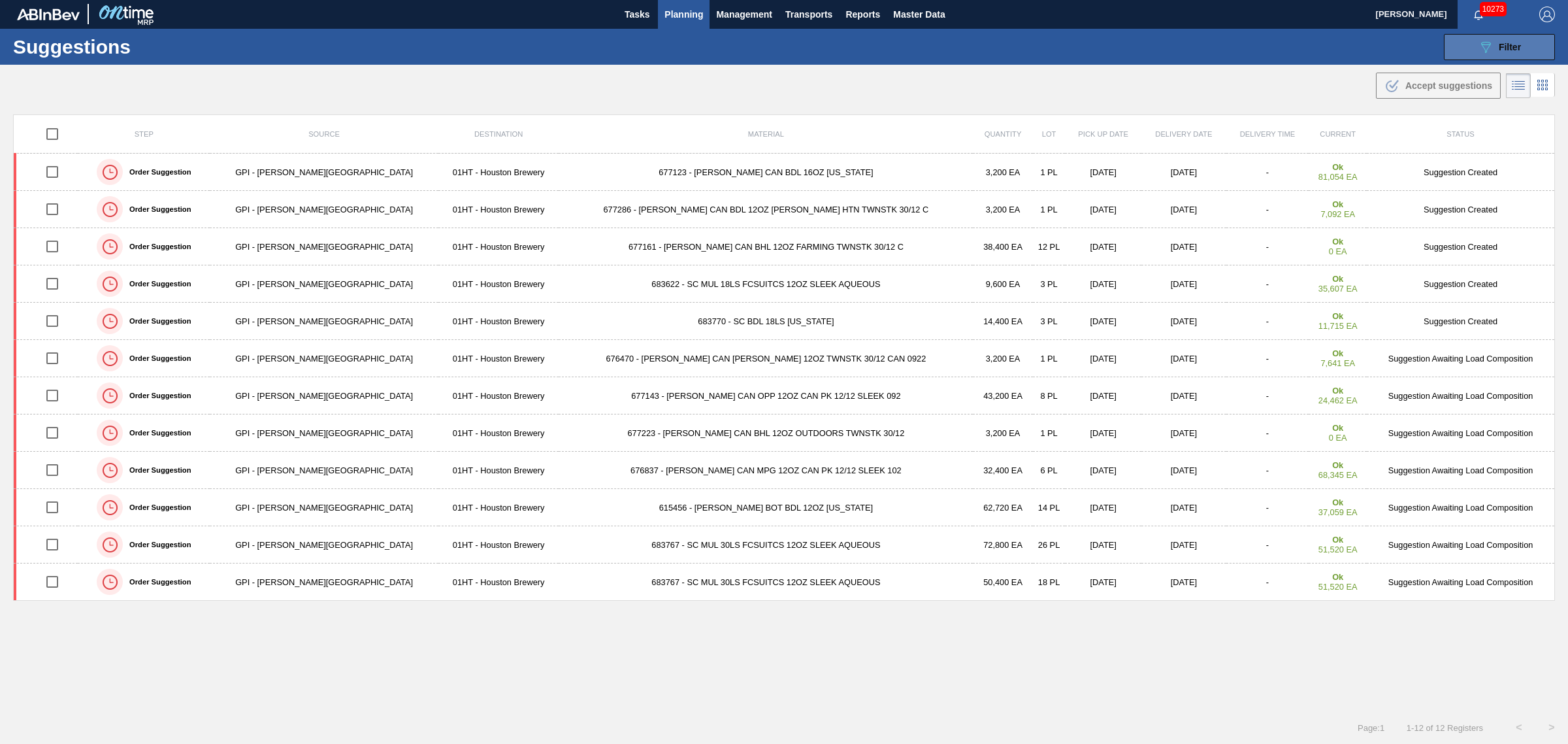
click at [1522, 51] on button "089F7B8B-B2A5-4AFE-B5C0-19BA573D28AC Filter" at bounding box center [1499, 47] width 111 height 26
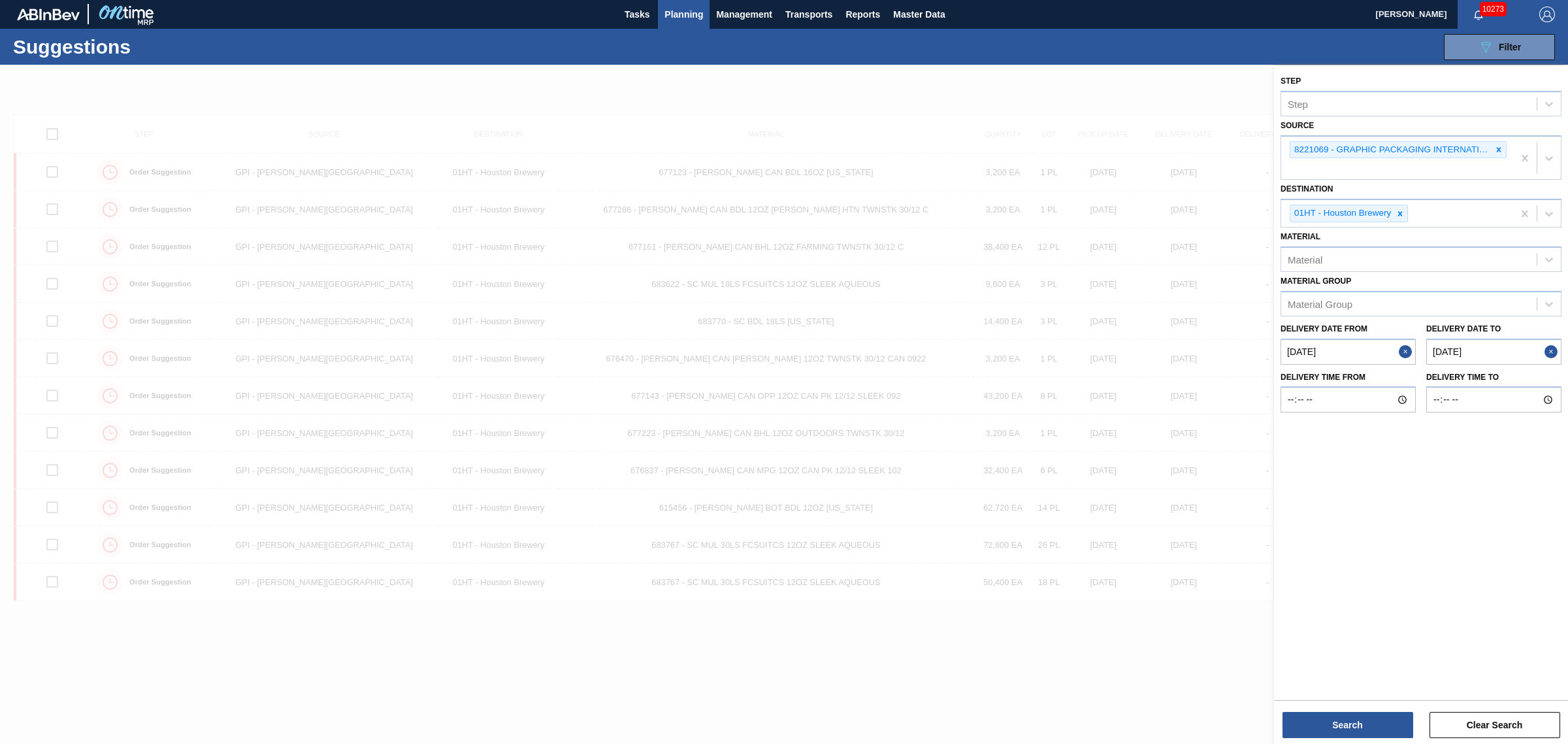
click at [1533, 355] on to "[DATE]" at bounding box center [1494, 351] width 135 height 26
click at [1522, 445] on div "12" at bounding box center [1521, 446] width 18 height 18
type to "[DATE]"
click at [1393, 721] on button "Search" at bounding box center [1347, 725] width 130 height 26
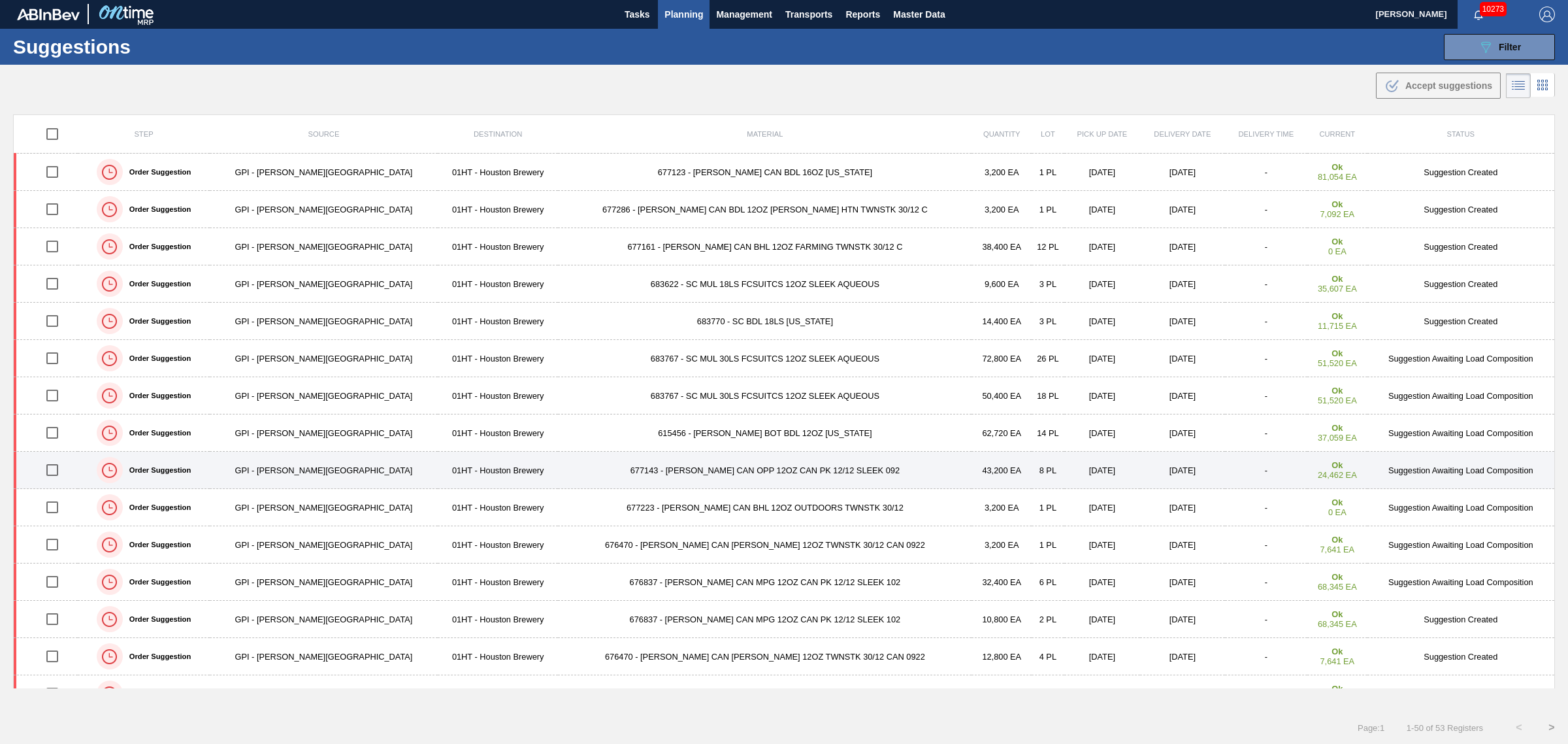
scroll to position [82, 0]
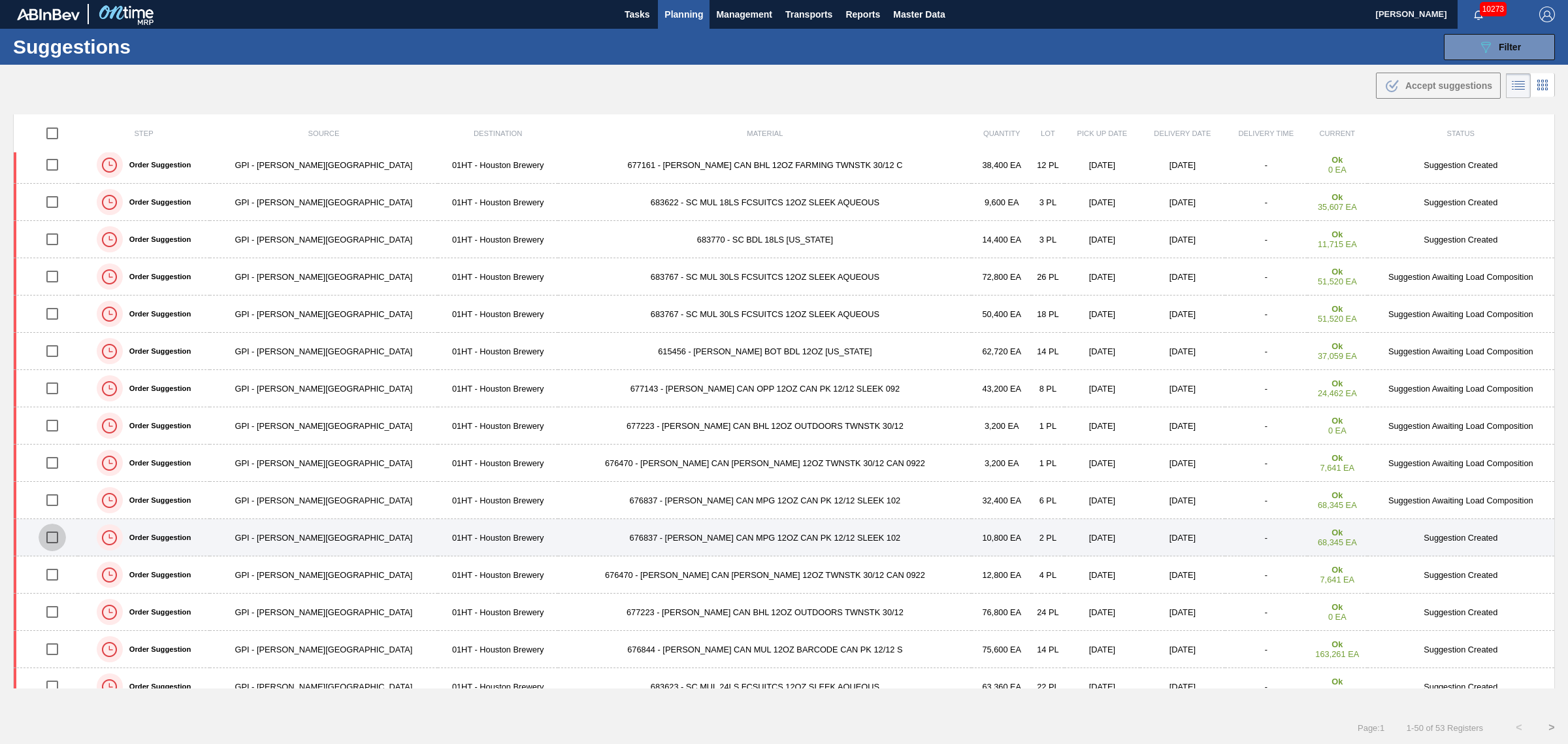
click at [59, 540] on input "checkbox" at bounding box center [52, 538] width 27 height 27
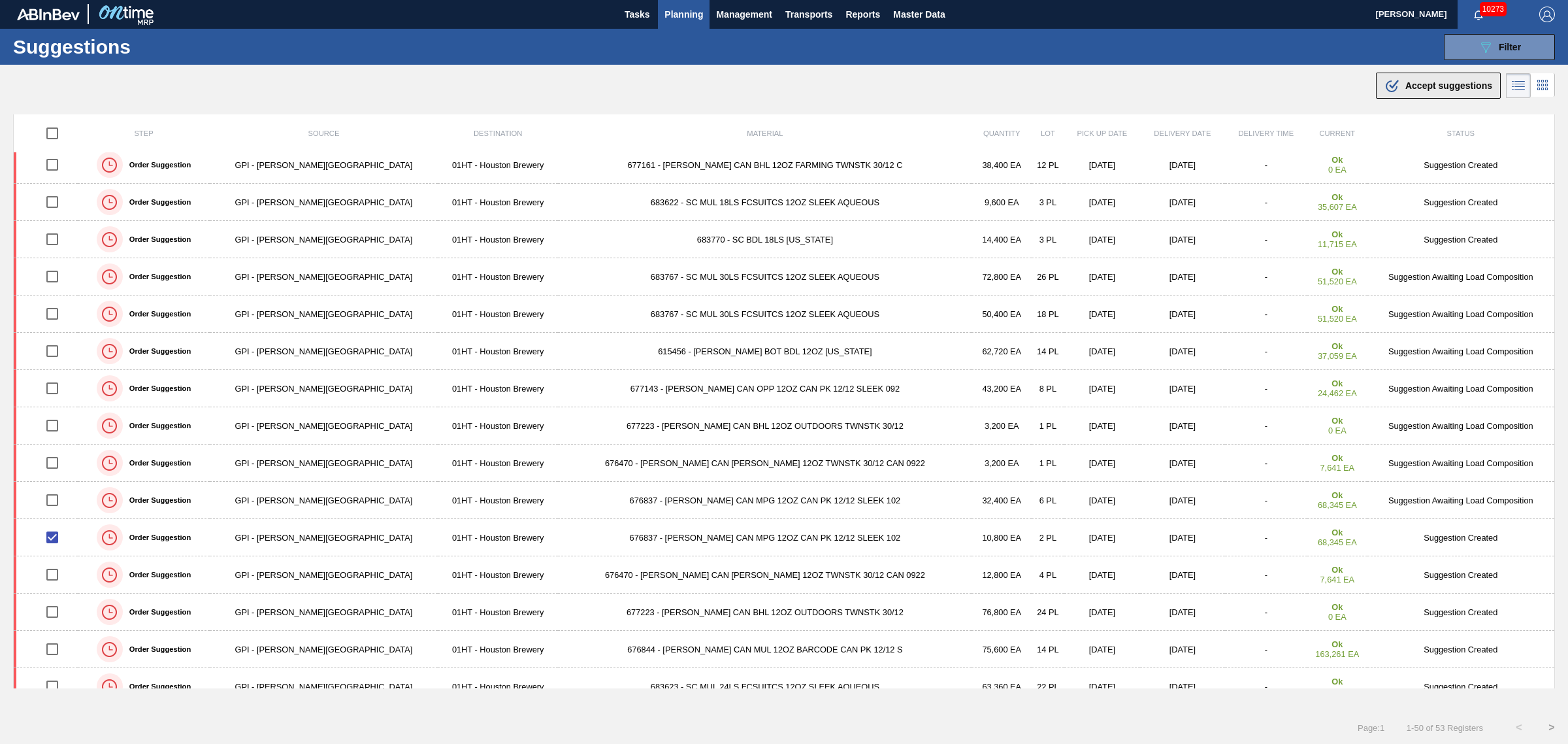
click at [1412, 82] on span "Accept suggestions" at bounding box center [1448, 85] width 87 height 11
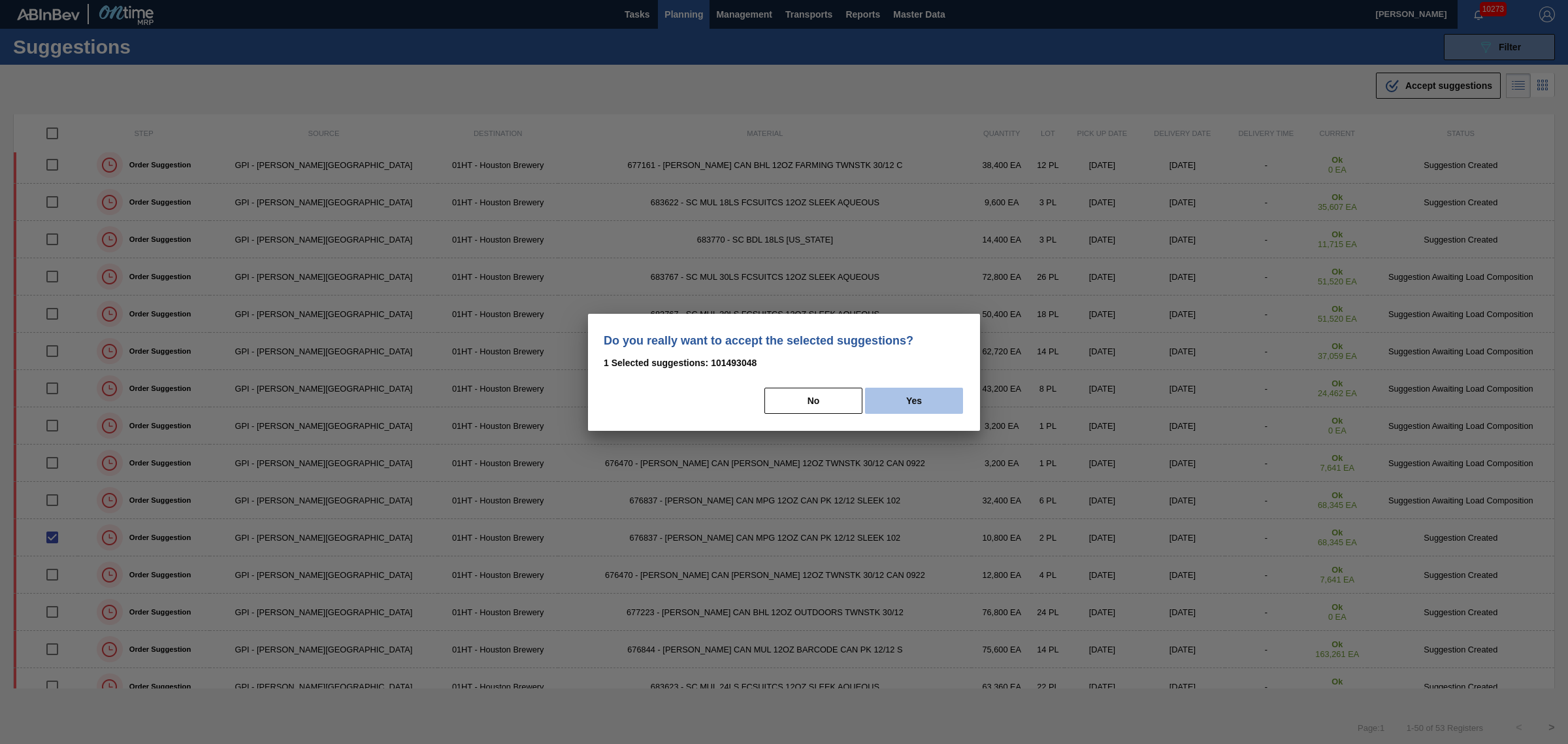
click at [919, 399] on button "Yes" at bounding box center [914, 401] width 98 height 26
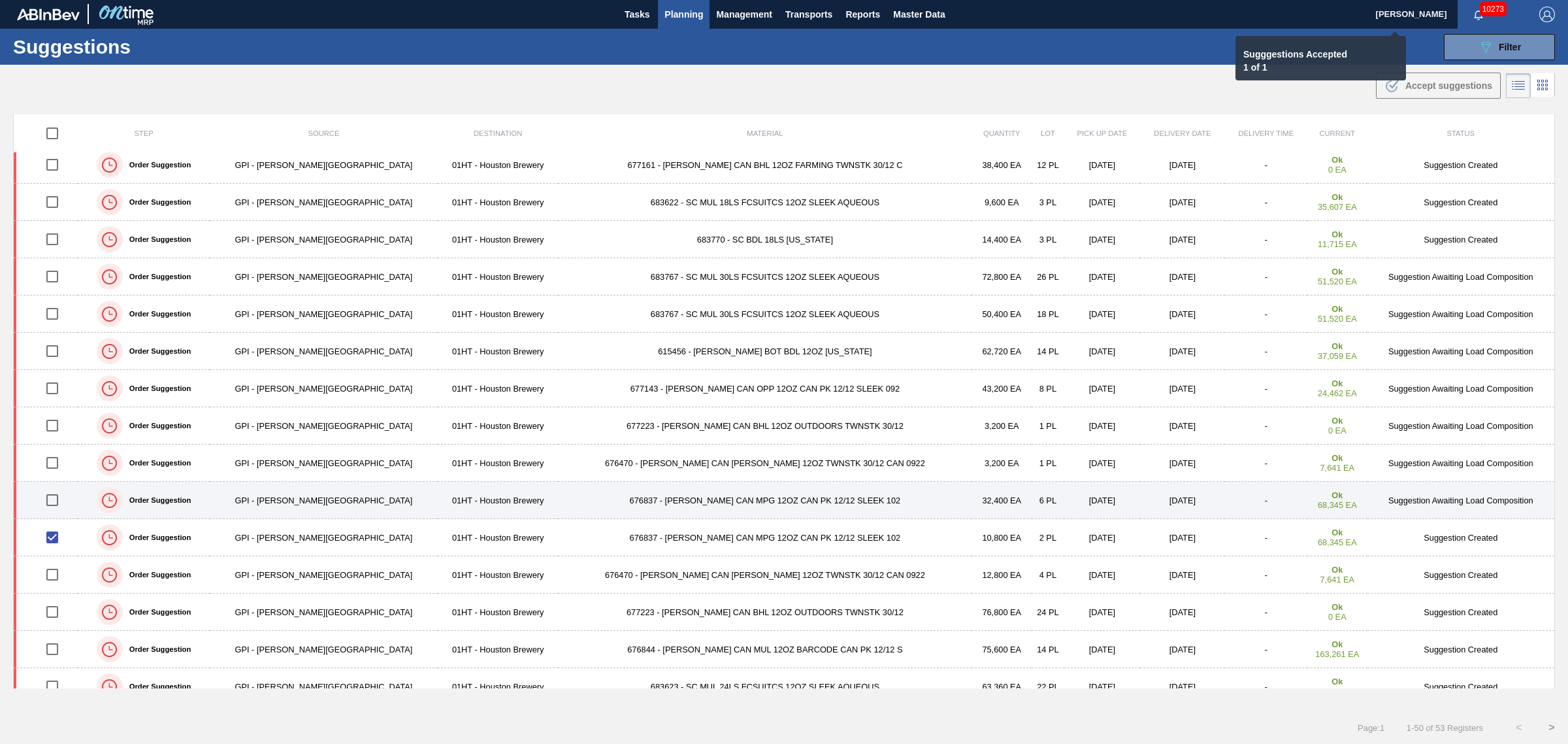
checkbox input "false"
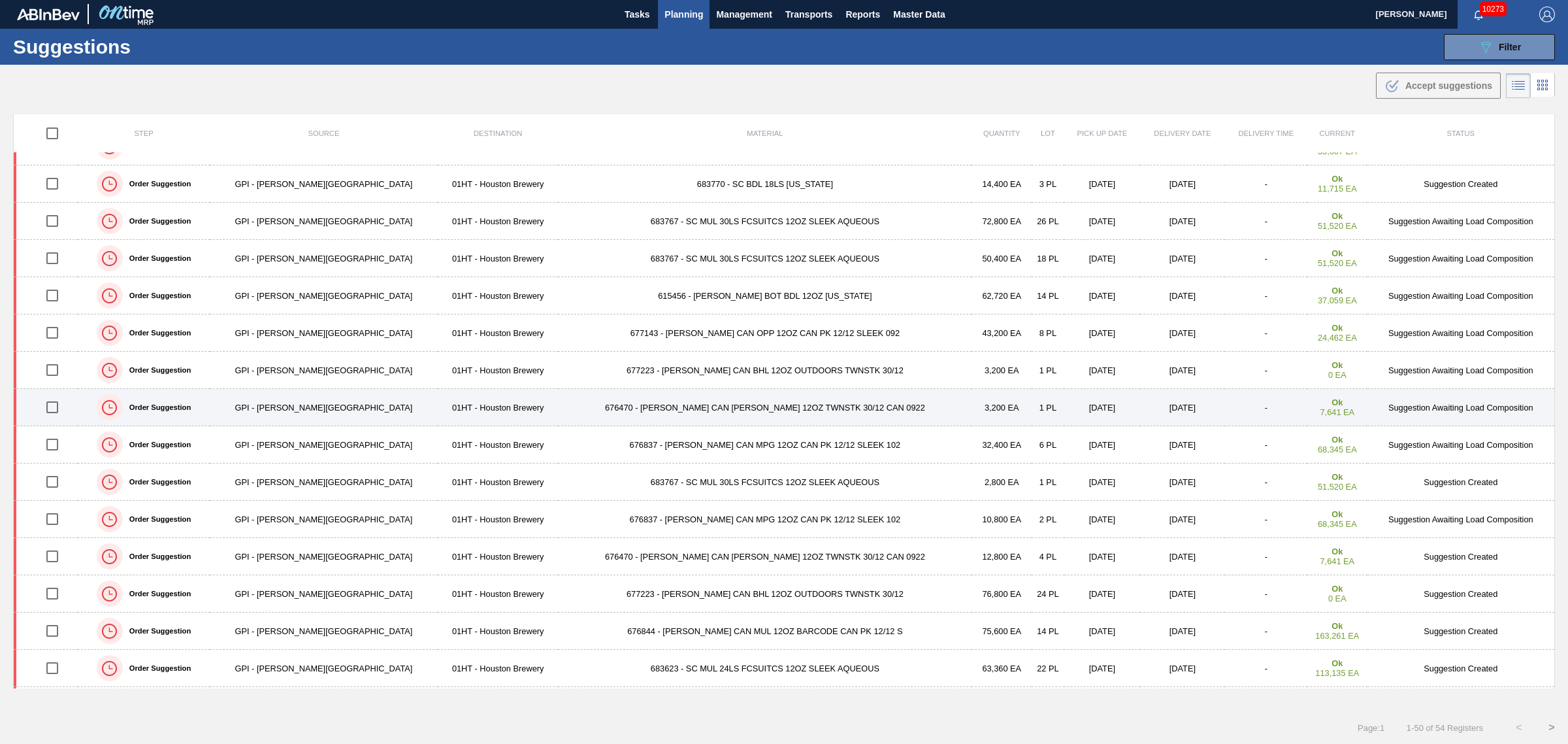
scroll to position [163, 0]
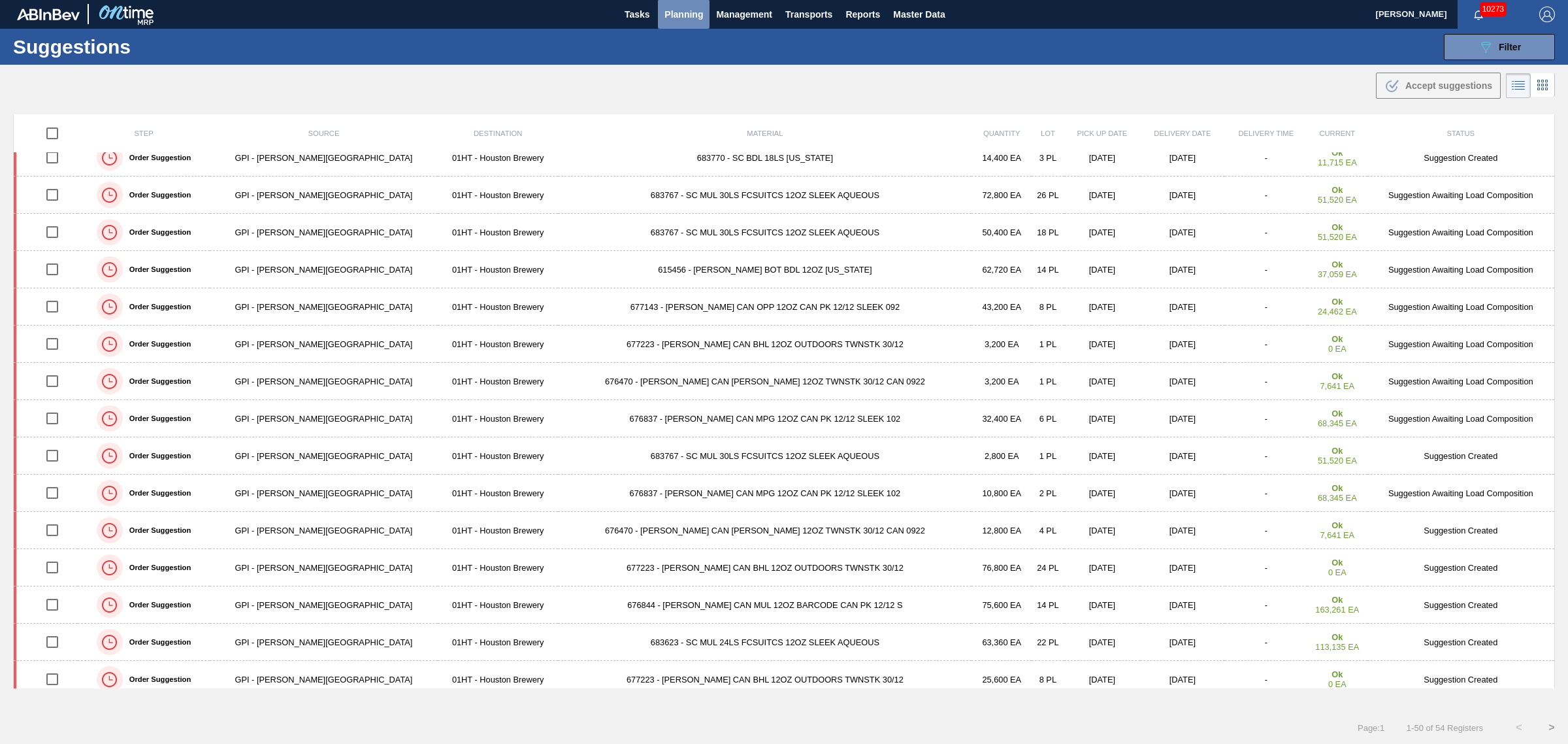
click at [684, 4] on button "Planning" at bounding box center [683, 14] width 52 height 29
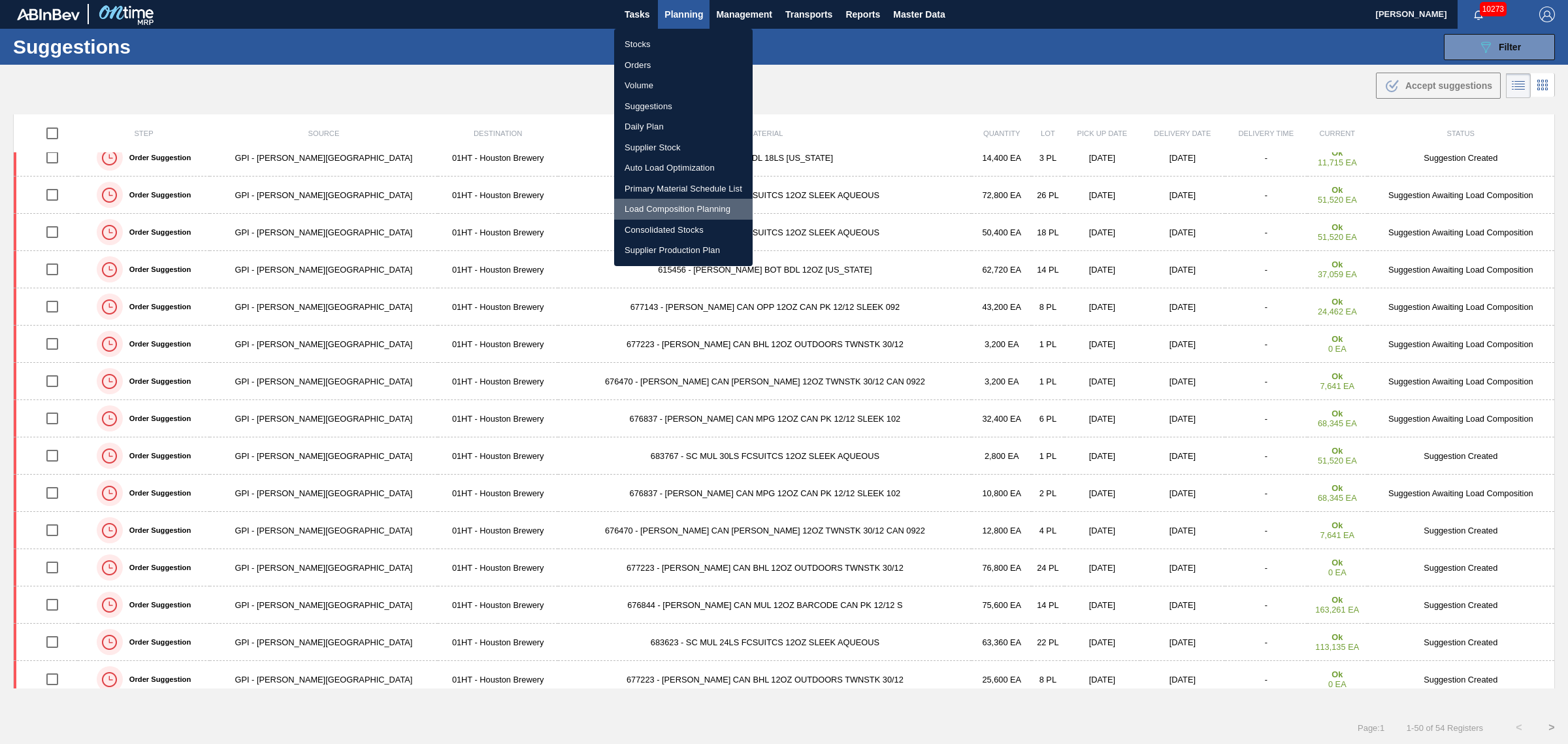
click at [648, 209] on li "Load Composition Planning" at bounding box center [683, 209] width 138 height 21
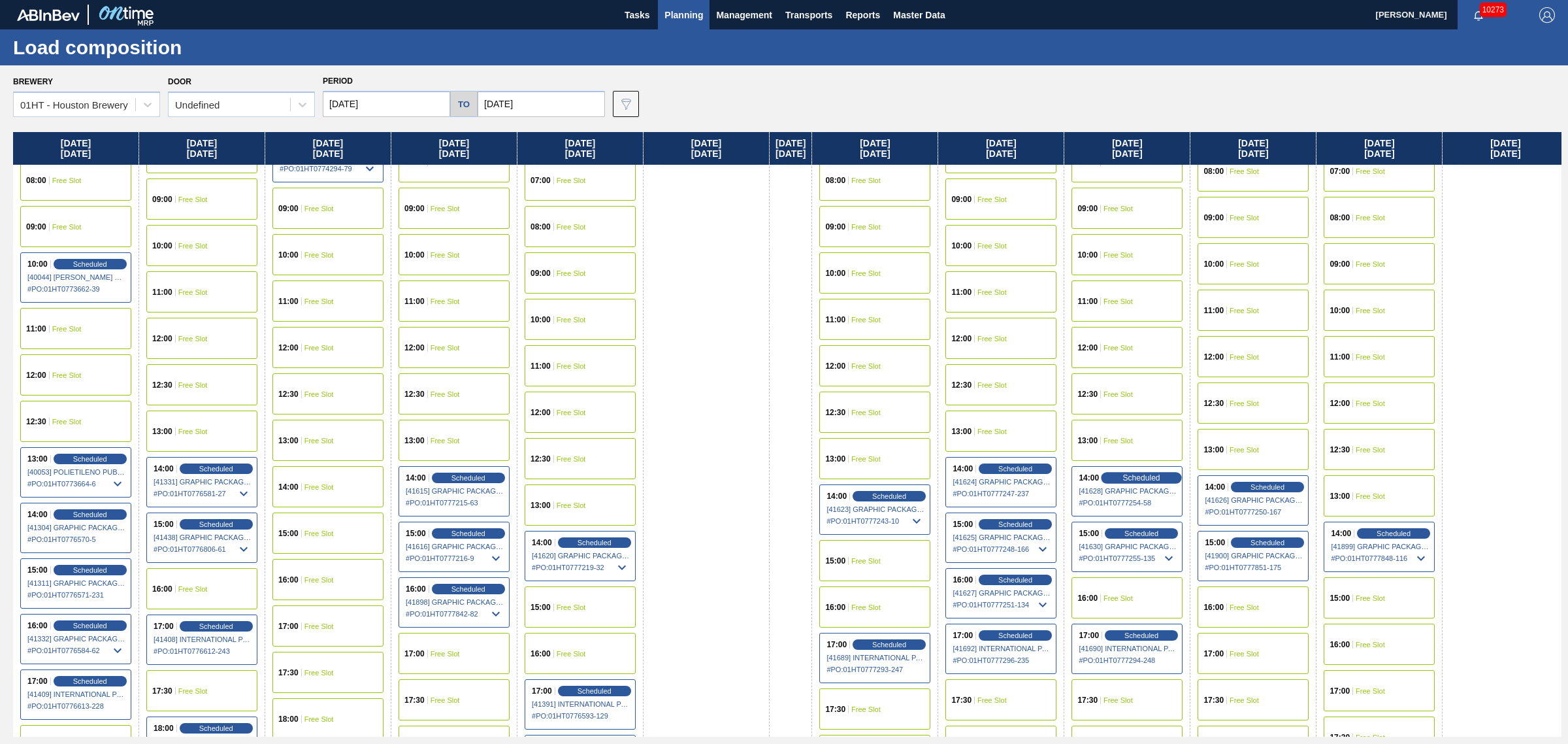
scroll to position [409, 0]
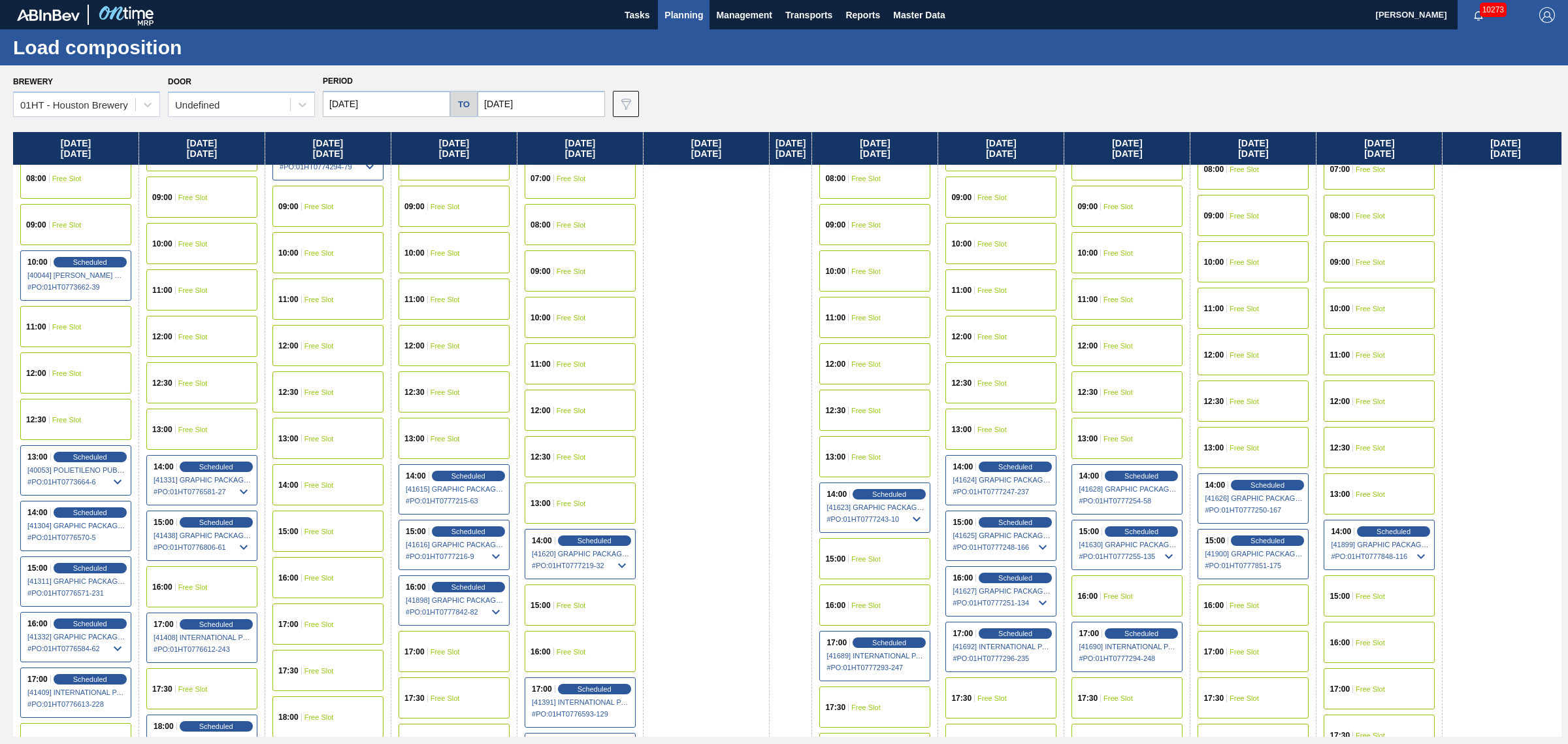
click at [1135, 585] on div "16:00 Free Slot" at bounding box center [1127, 596] width 111 height 41
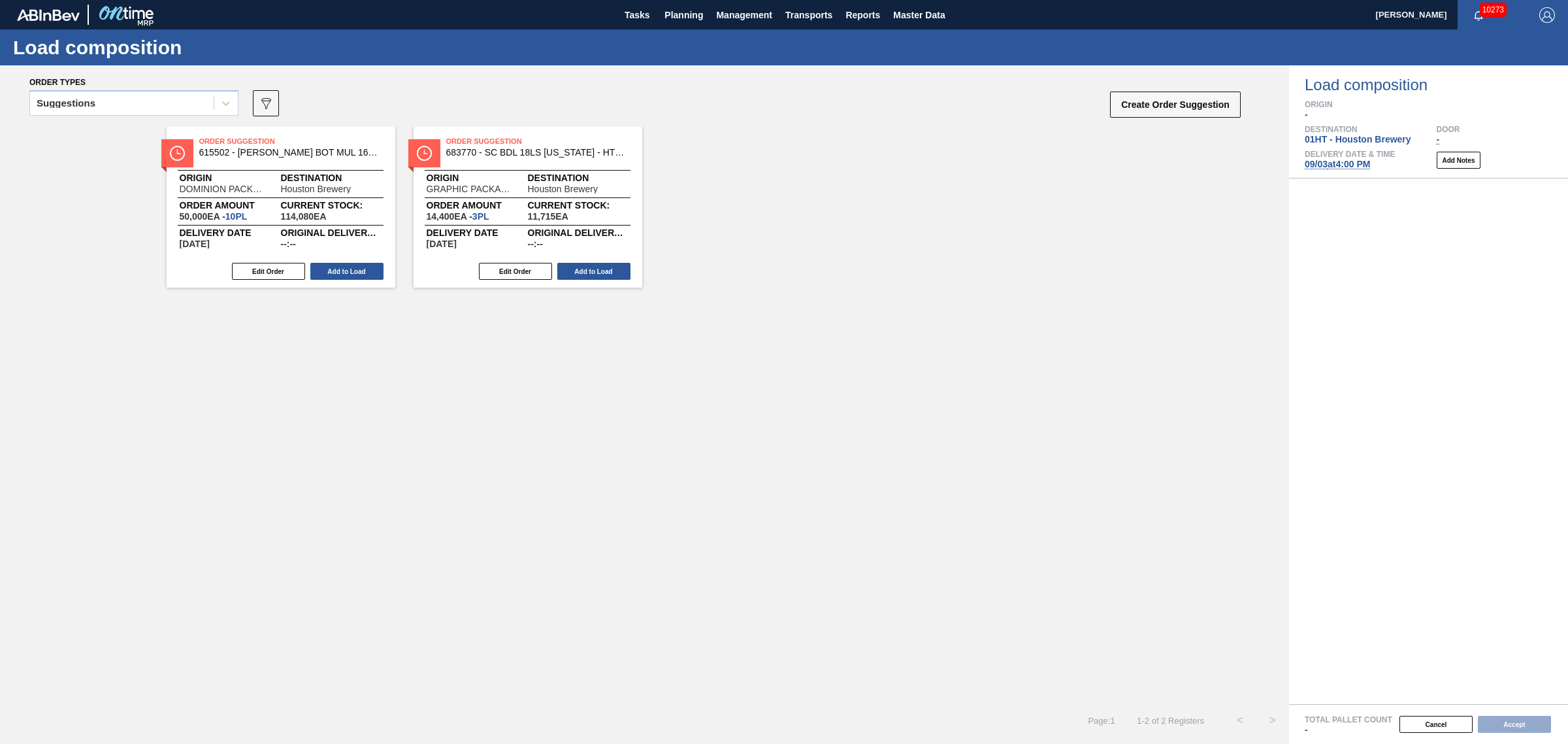
click at [155, 107] on div "Suggestions" at bounding box center [122, 103] width 183 height 19
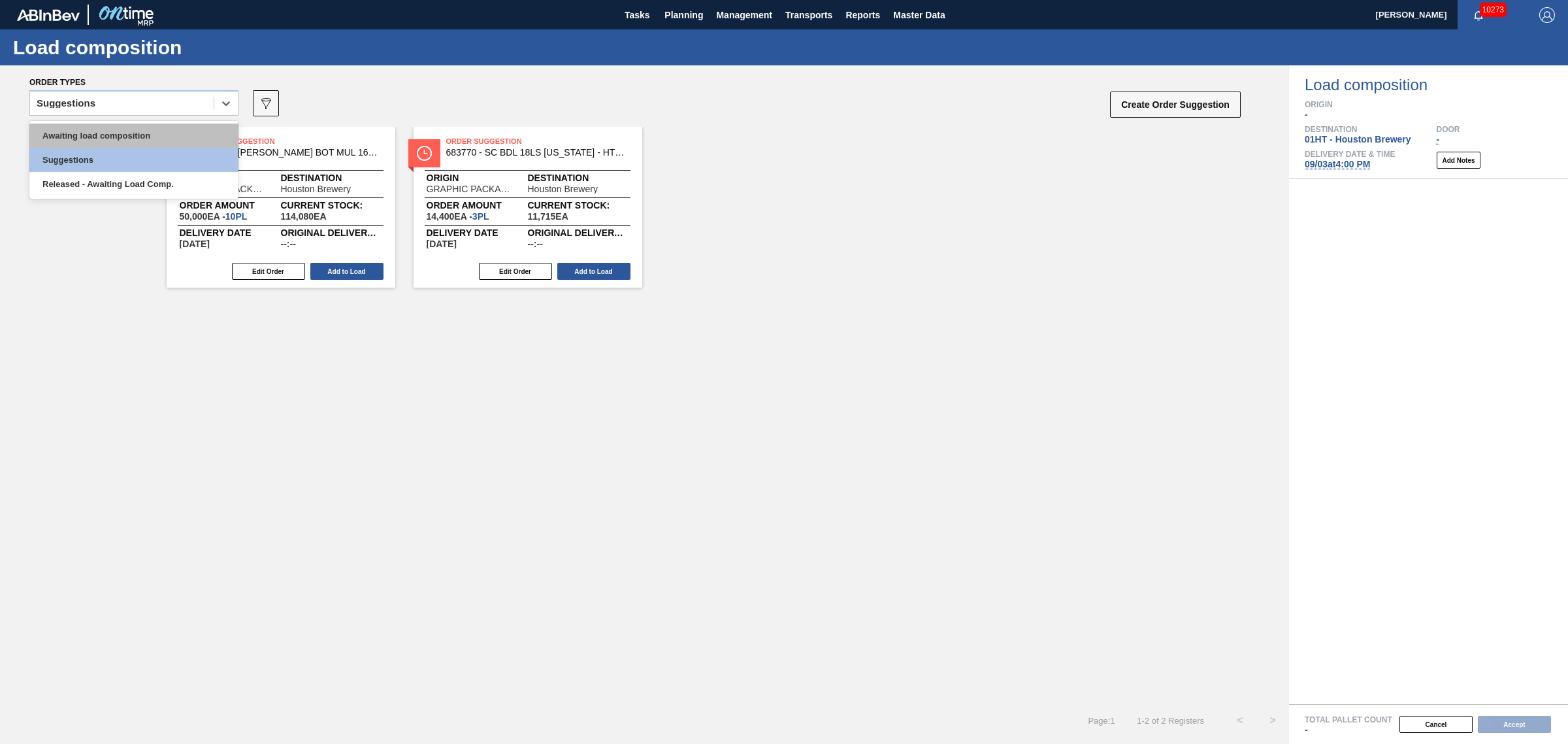
click at [145, 136] on div "Awaiting load composition" at bounding box center [134, 135] width 209 height 24
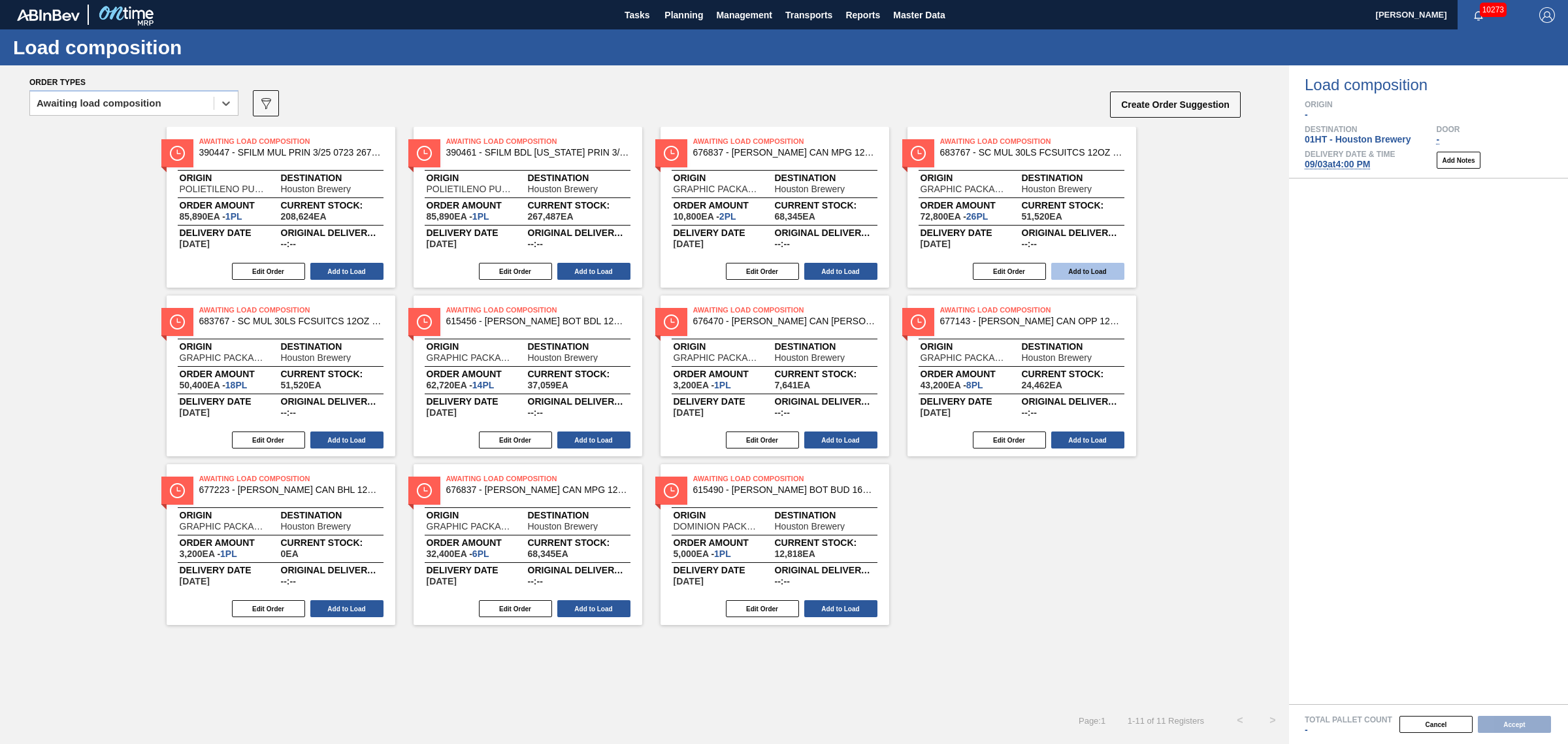
click at [1082, 264] on button "Add to Load" at bounding box center [1088, 272] width 73 height 17
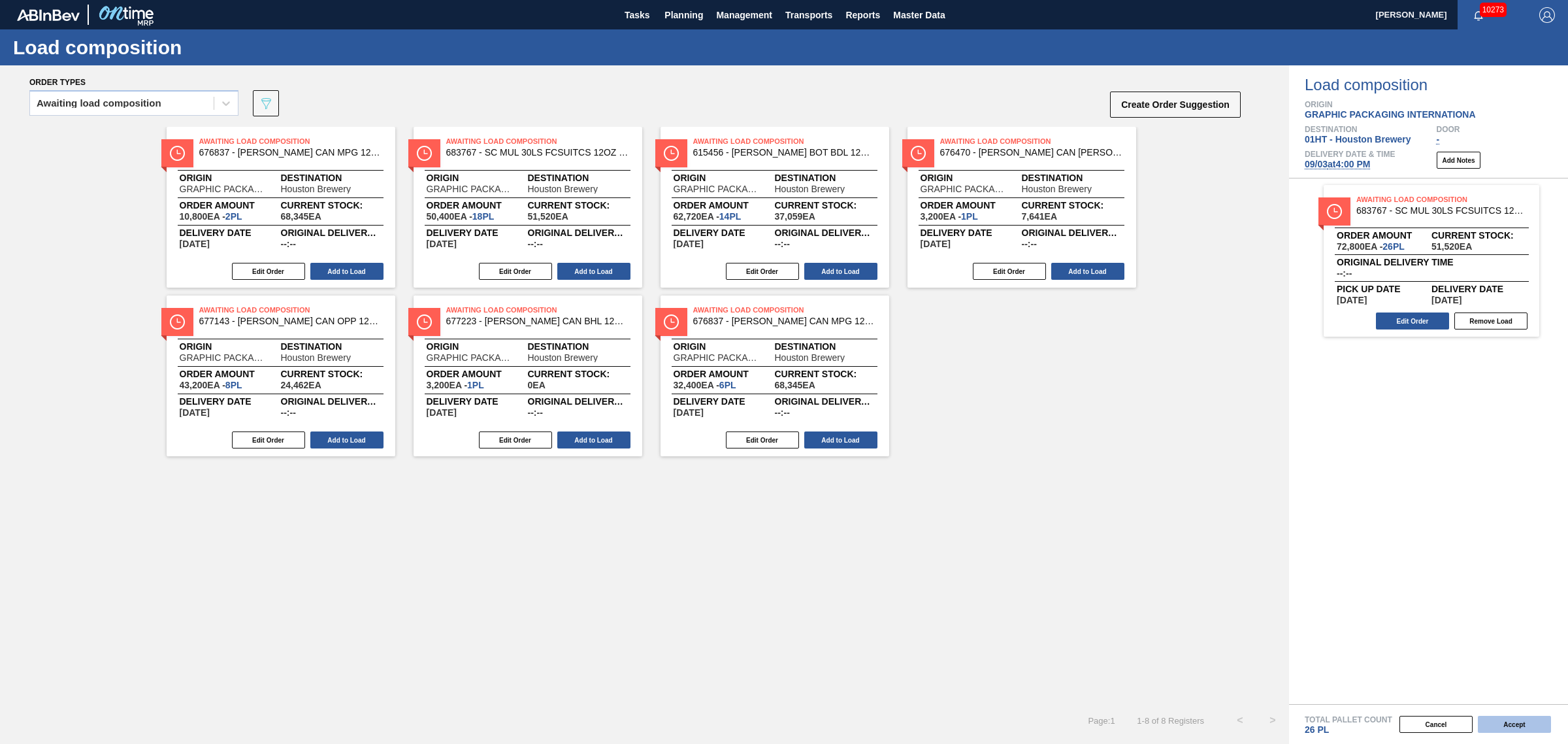
click at [1518, 720] on button "Accept" at bounding box center [1514, 725] width 73 height 17
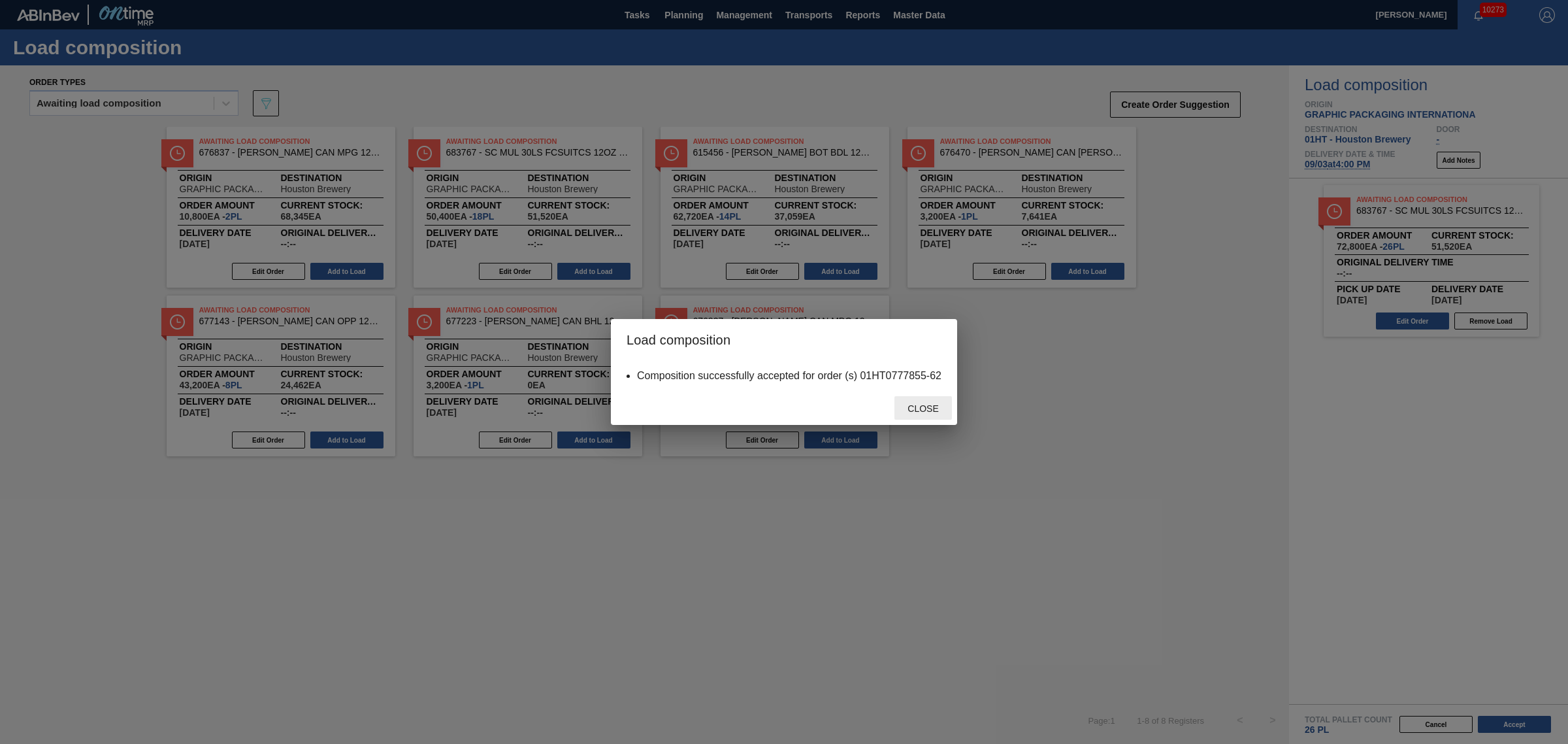
click at [928, 406] on span "Close" at bounding box center [923, 409] width 52 height 11
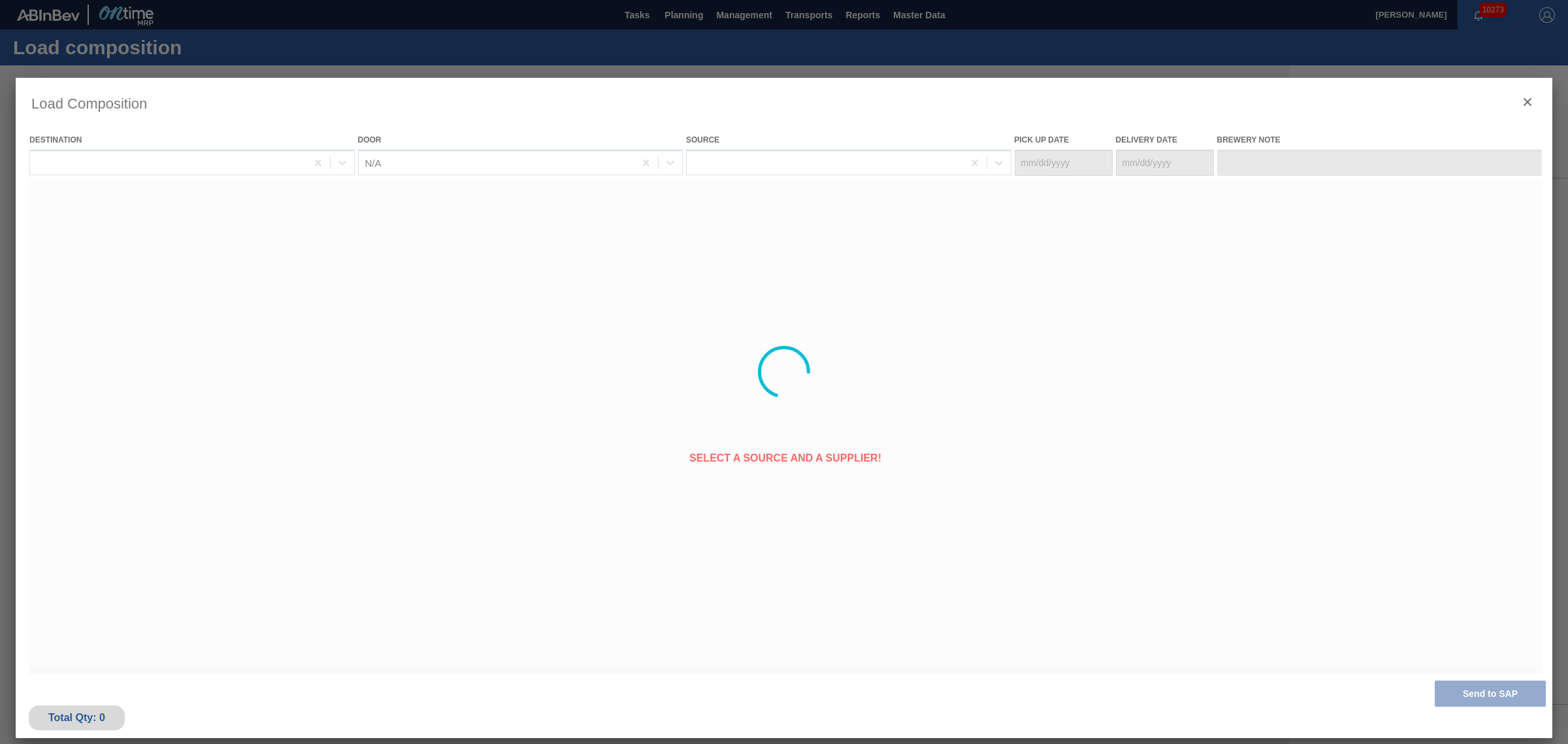
type Date "[DATE]"
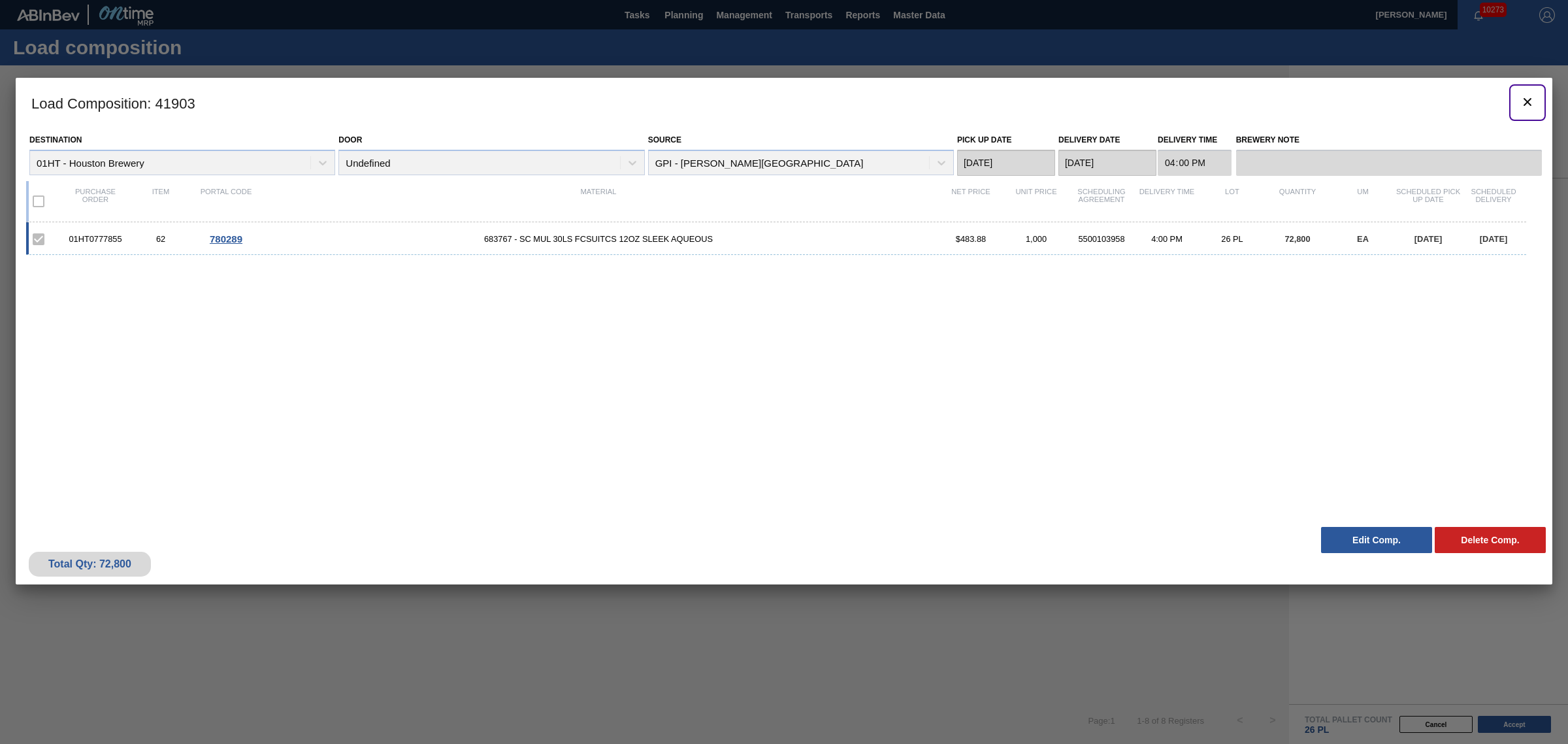
drag, startPoint x: 1524, startPoint y: 95, endPoint x: 519, endPoint y: 24, distance: 1007.5
click at [1524, 94] on icon "botão de ícone" at bounding box center [1527, 102] width 16 height 16
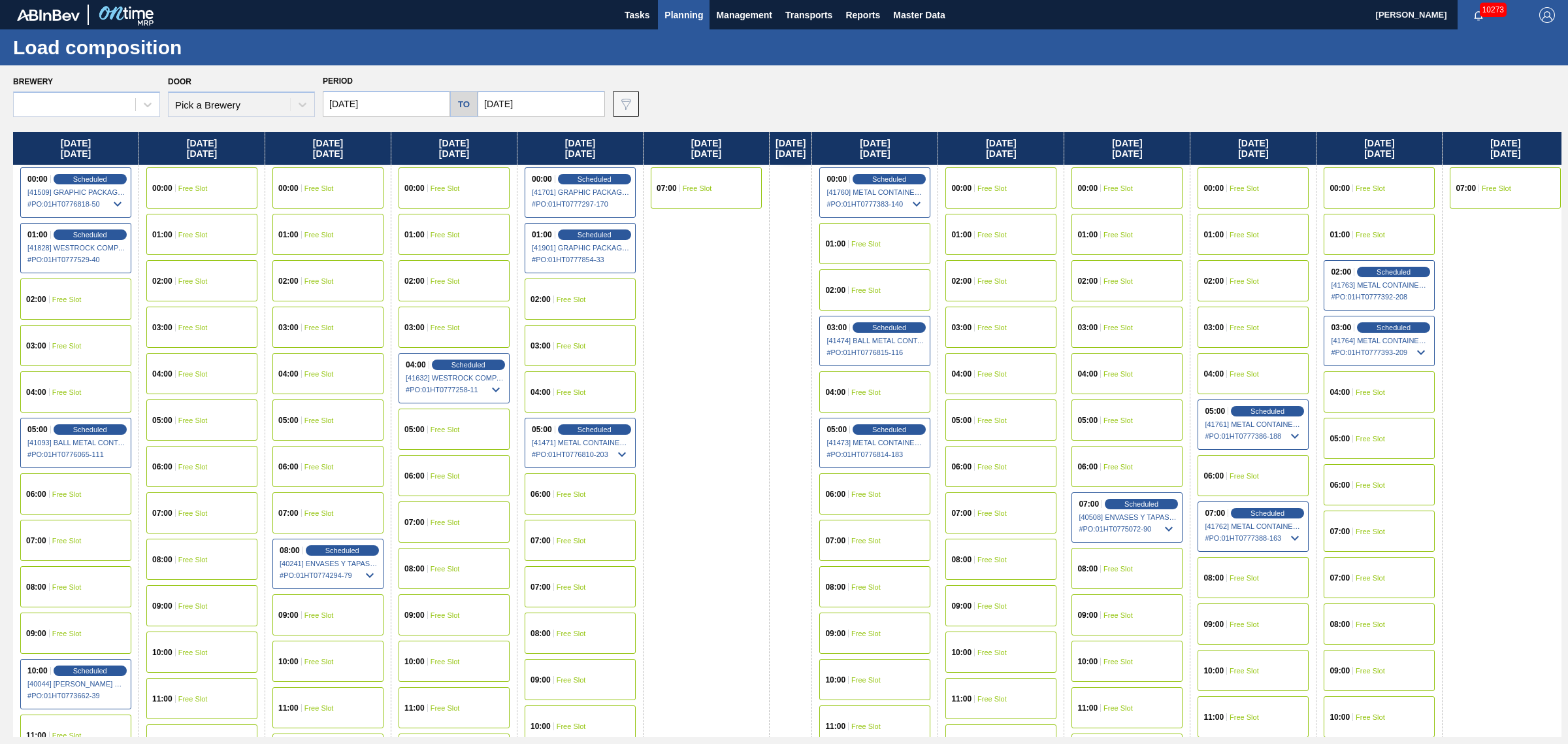
type input "08/25/2025"
type input "[DATE]"
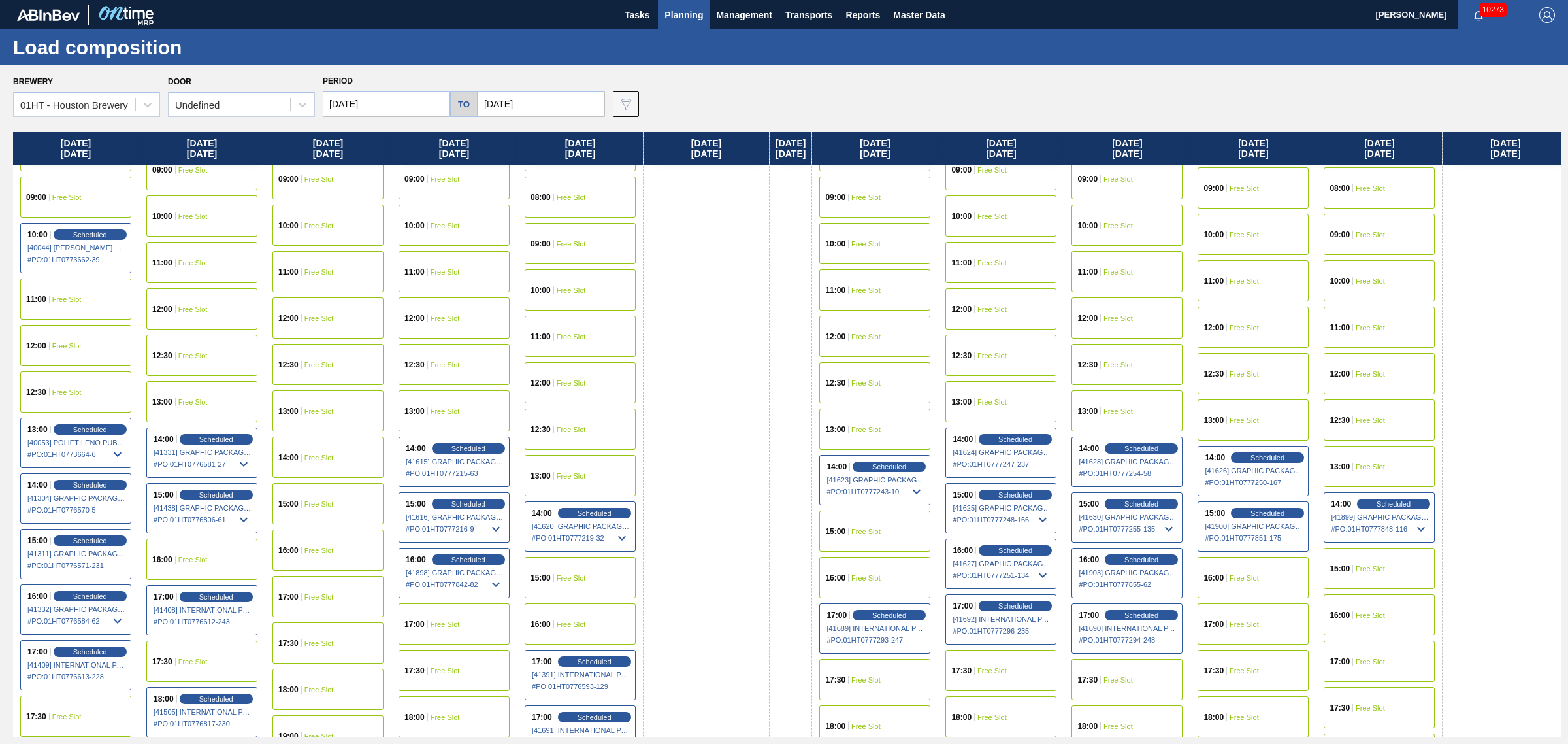
scroll to position [490, 0]
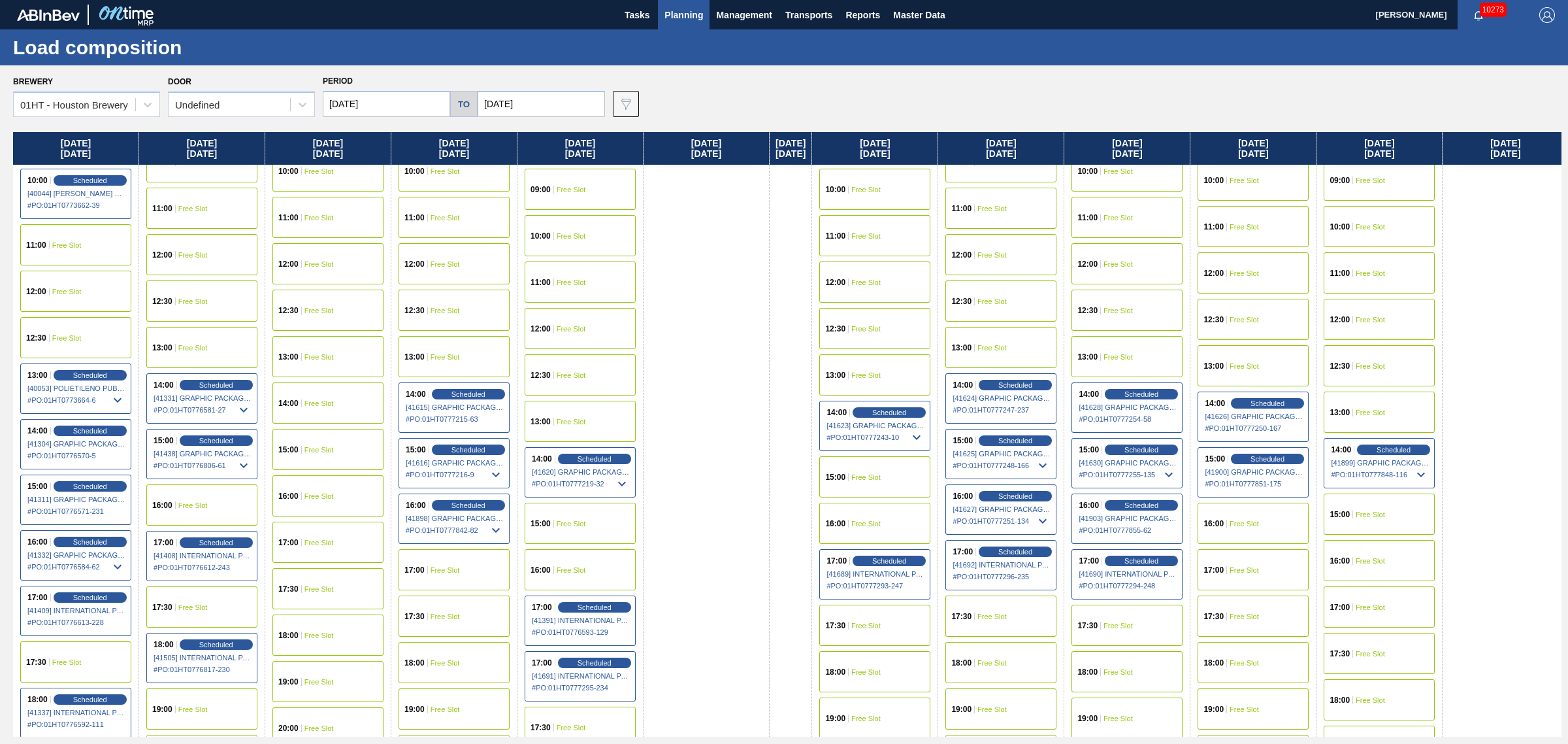
click at [1383, 503] on div "15:00 Free Slot" at bounding box center [1379, 514] width 111 height 41
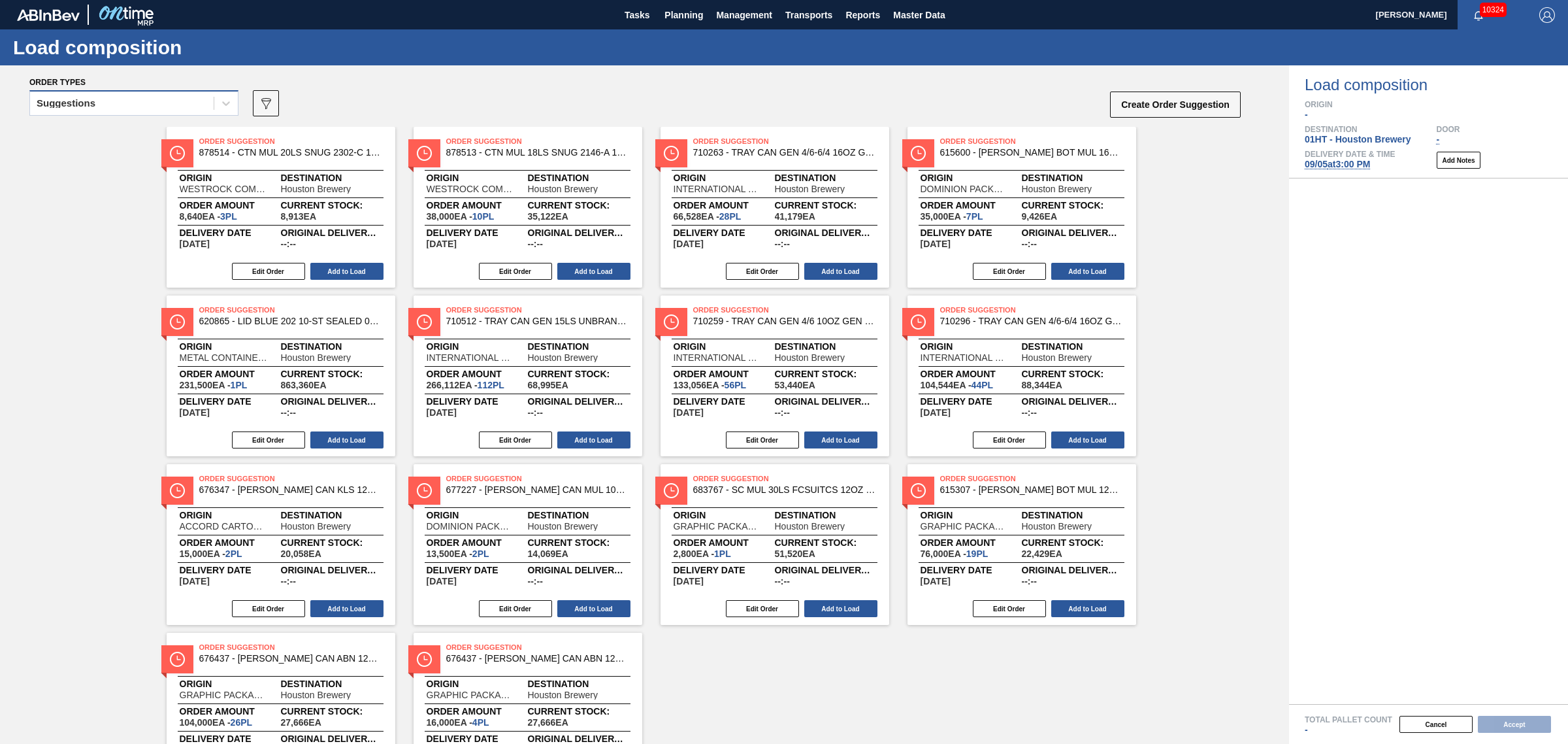
click at [157, 100] on div "Suggestions" at bounding box center [122, 103] width 183 height 19
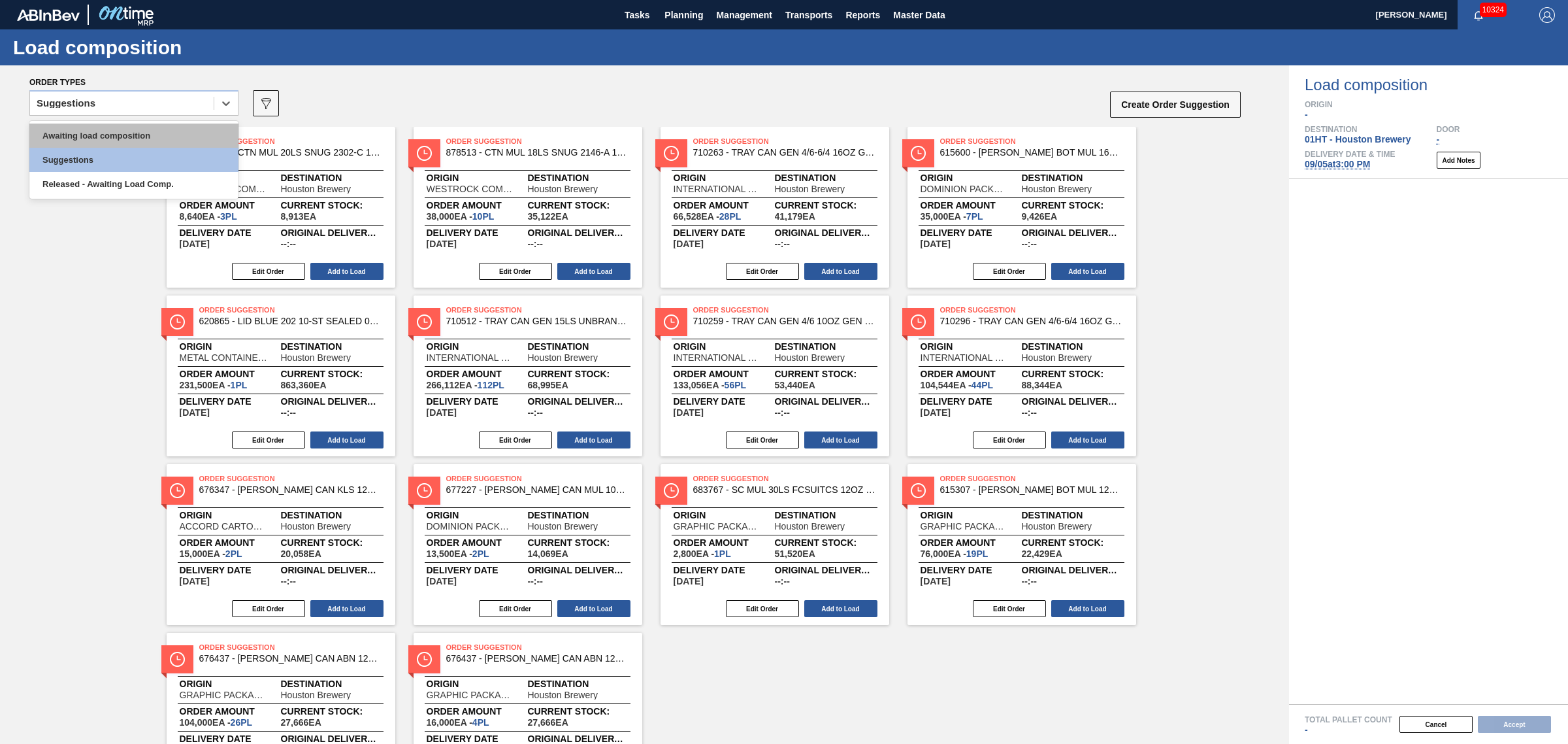
click at [159, 133] on div "Awaiting load composition" at bounding box center [134, 135] width 209 height 24
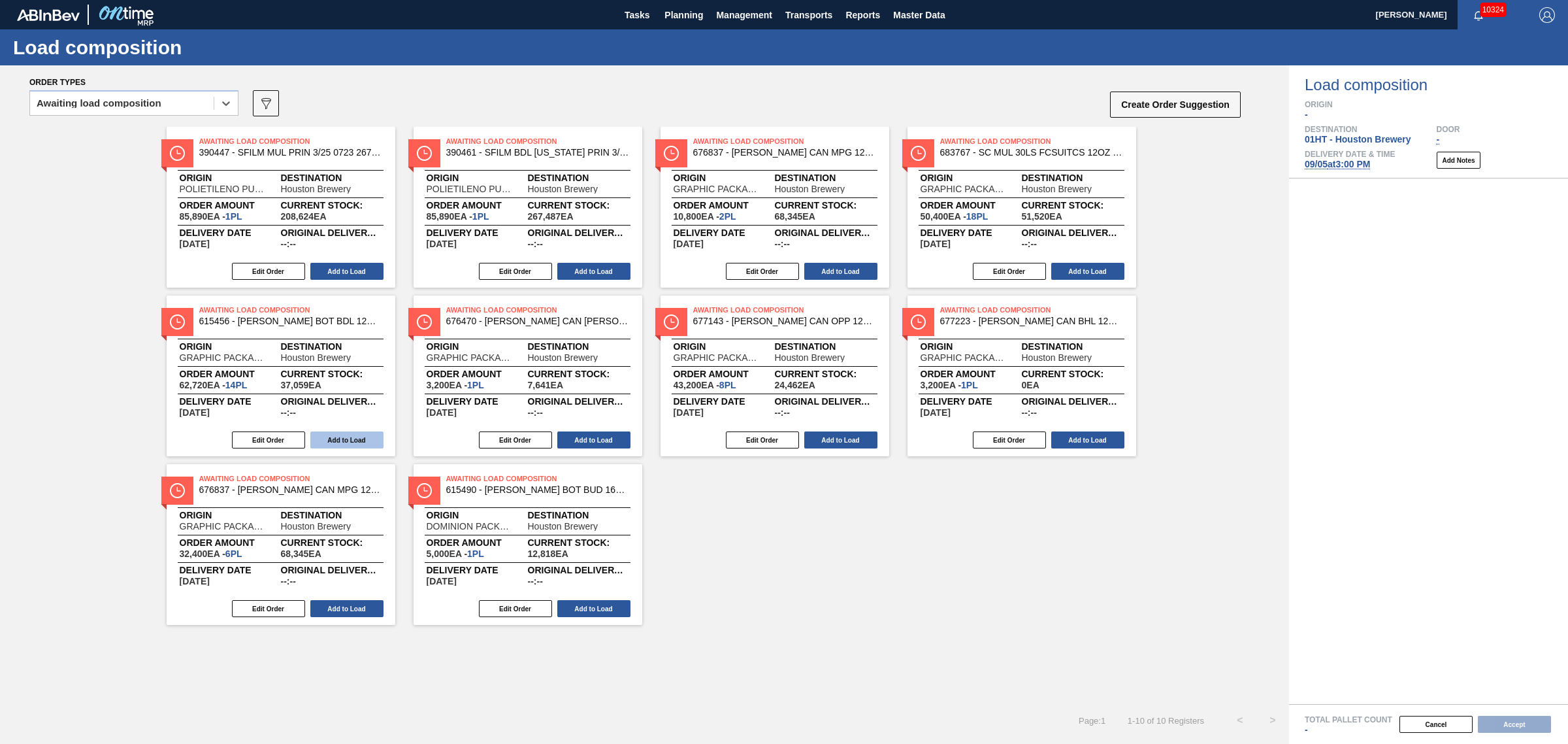
click at [338, 440] on button "Add to Load" at bounding box center [347, 440] width 73 height 17
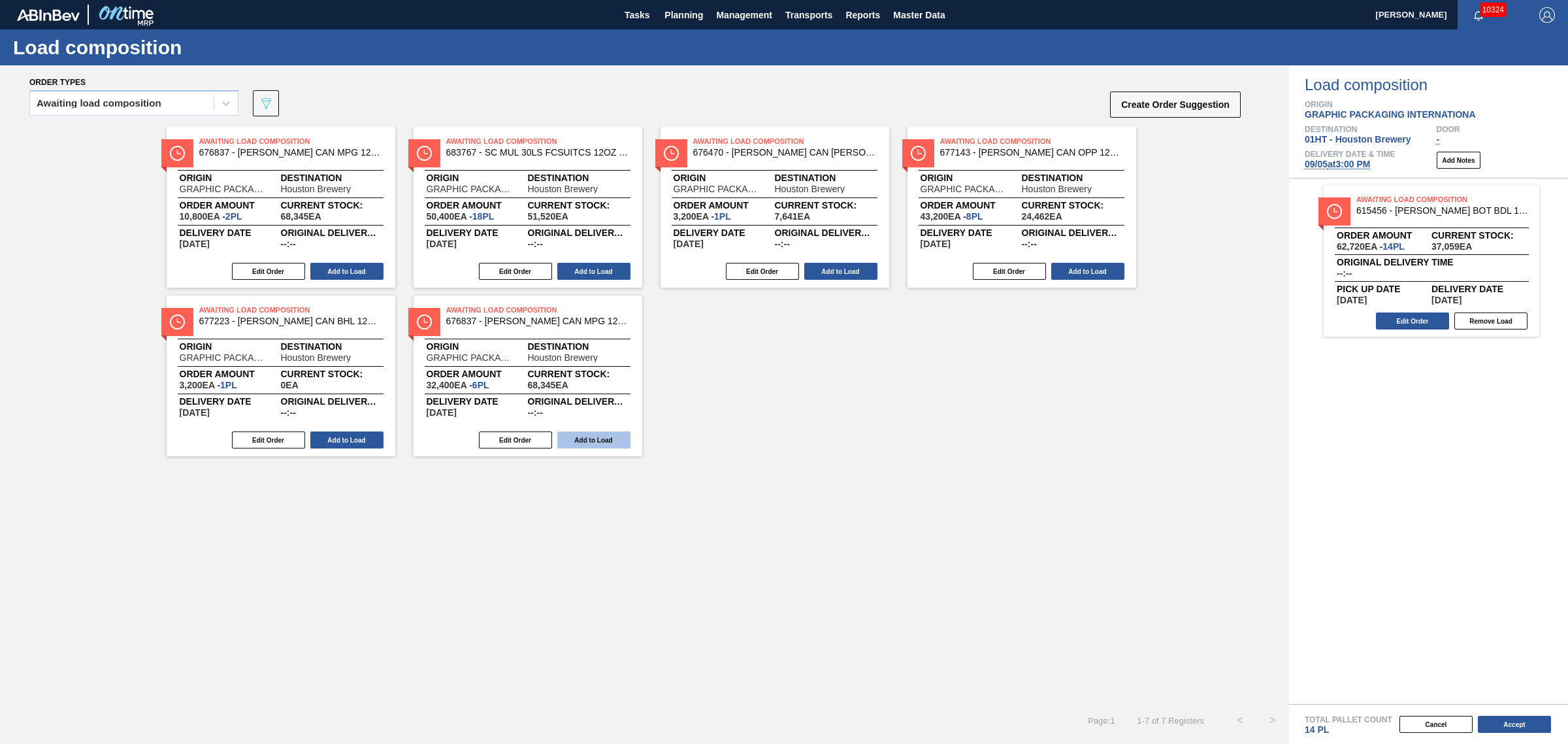
click at [591, 442] on button "Add to Load" at bounding box center [594, 440] width 73 height 17
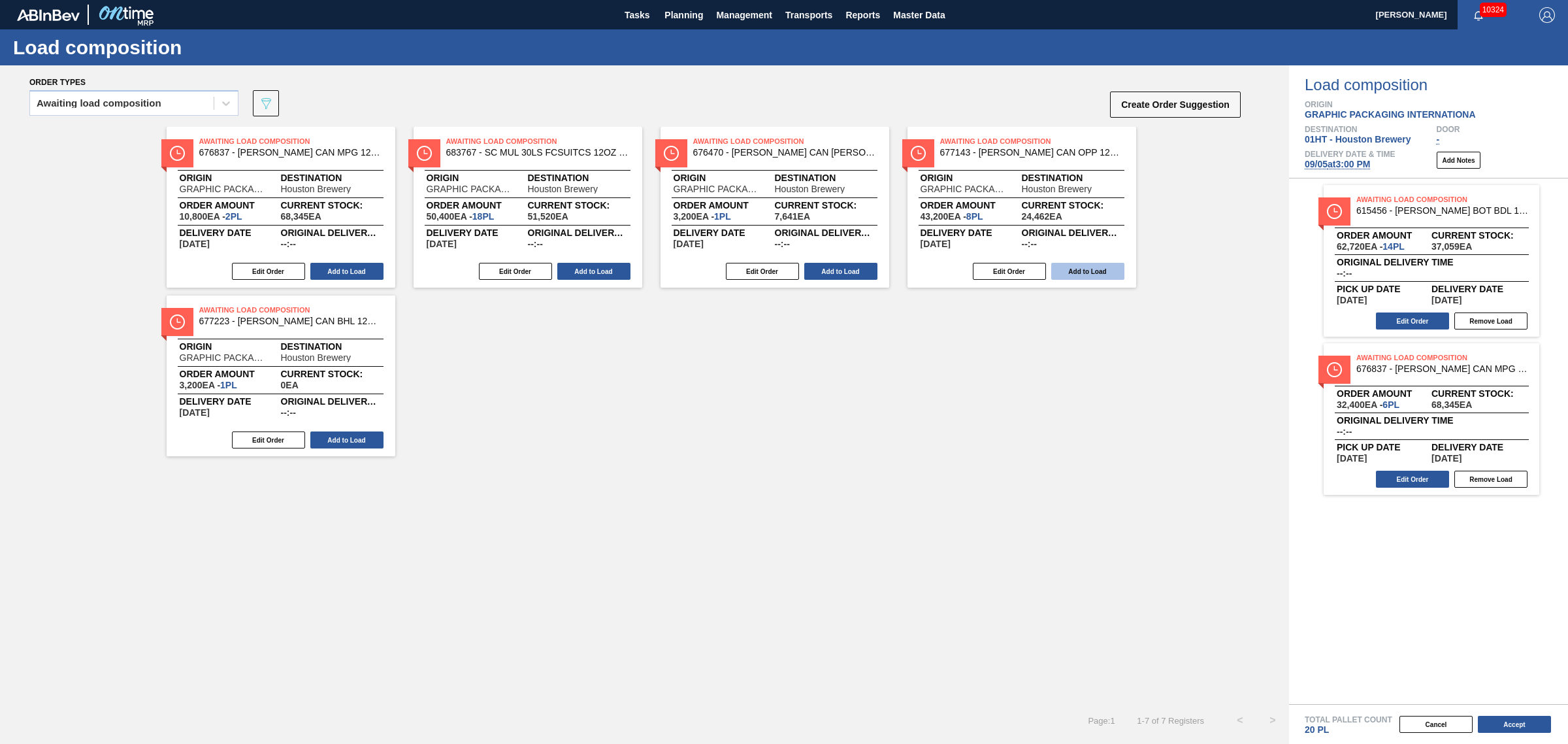
click at [1091, 275] on button "Add to Load" at bounding box center [1088, 272] width 73 height 17
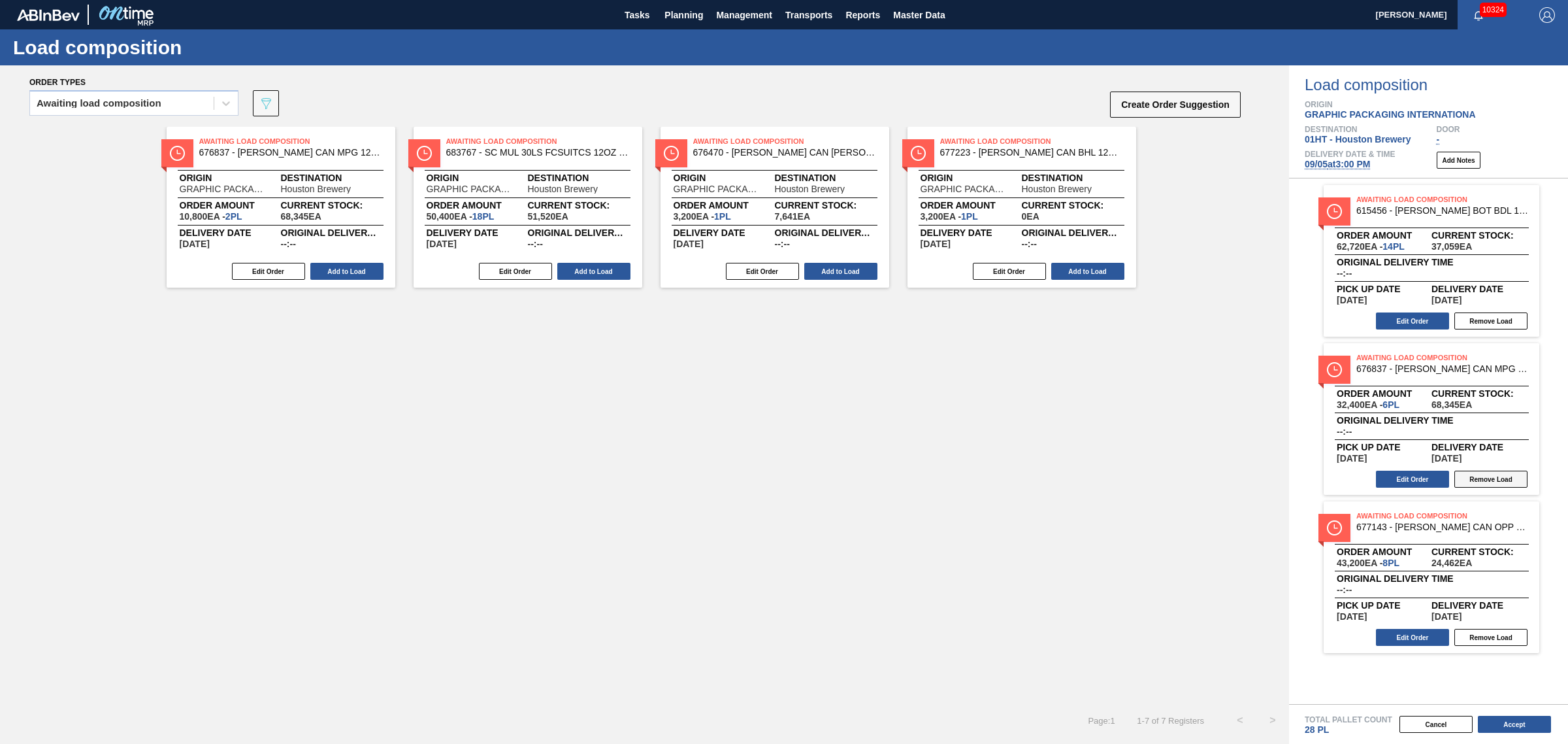
click at [1480, 480] on button "Remove Load" at bounding box center [1491, 480] width 73 height 17
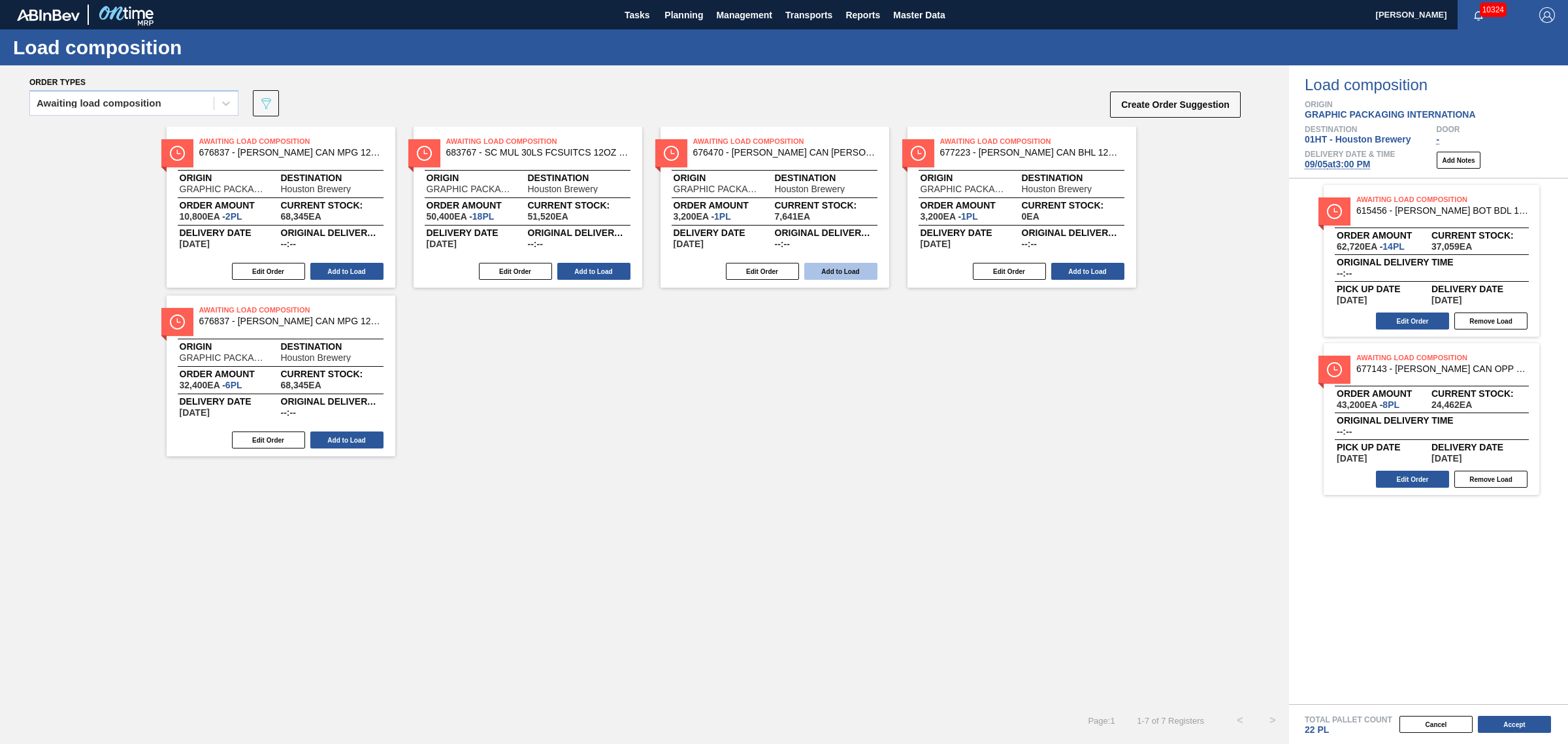
click at [827, 269] on button "Add to Load" at bounding box center [841, 272] width 73 height 17
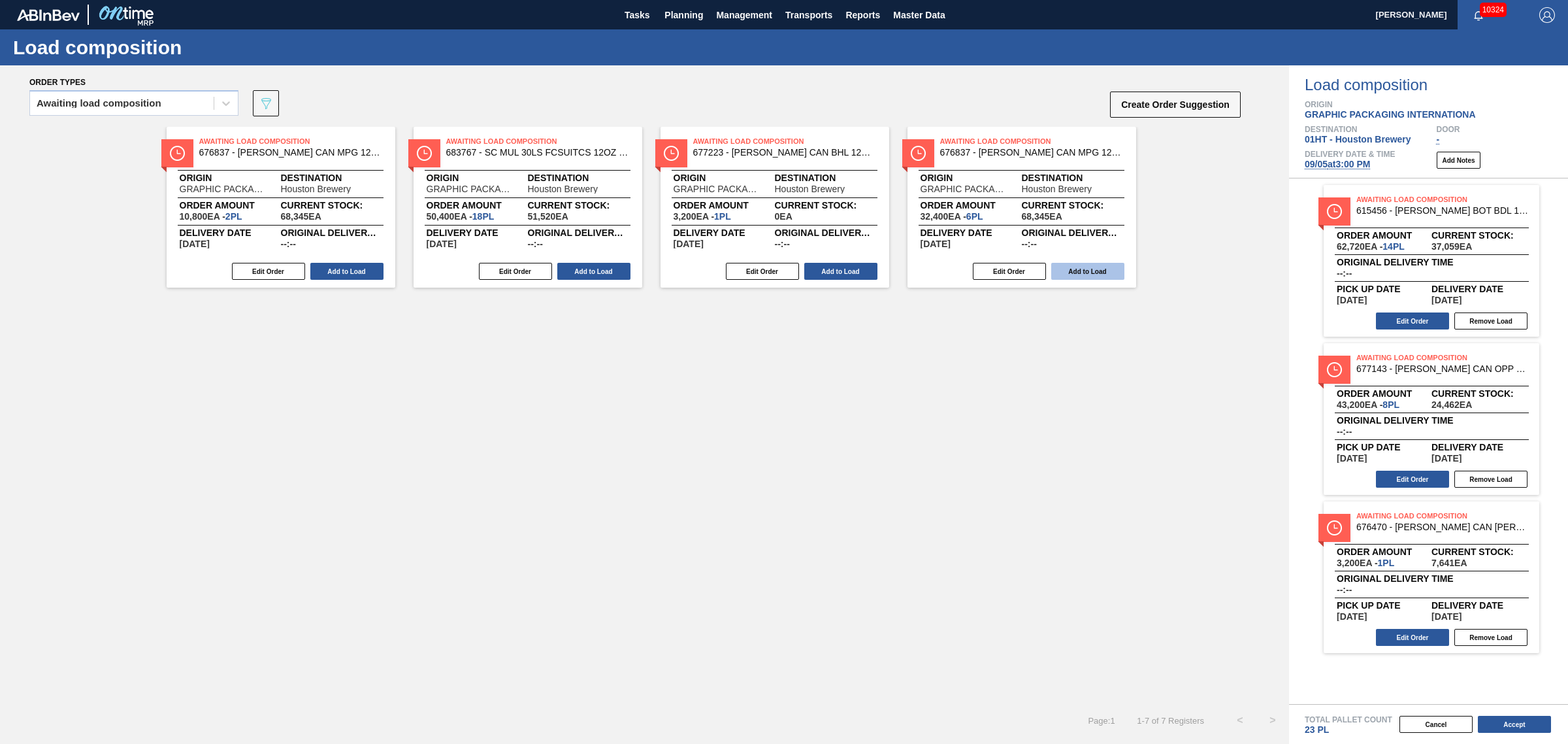
click at [1098, 279] on button "Add to Load" at bounding box center [1088, 272] width 73 height 17
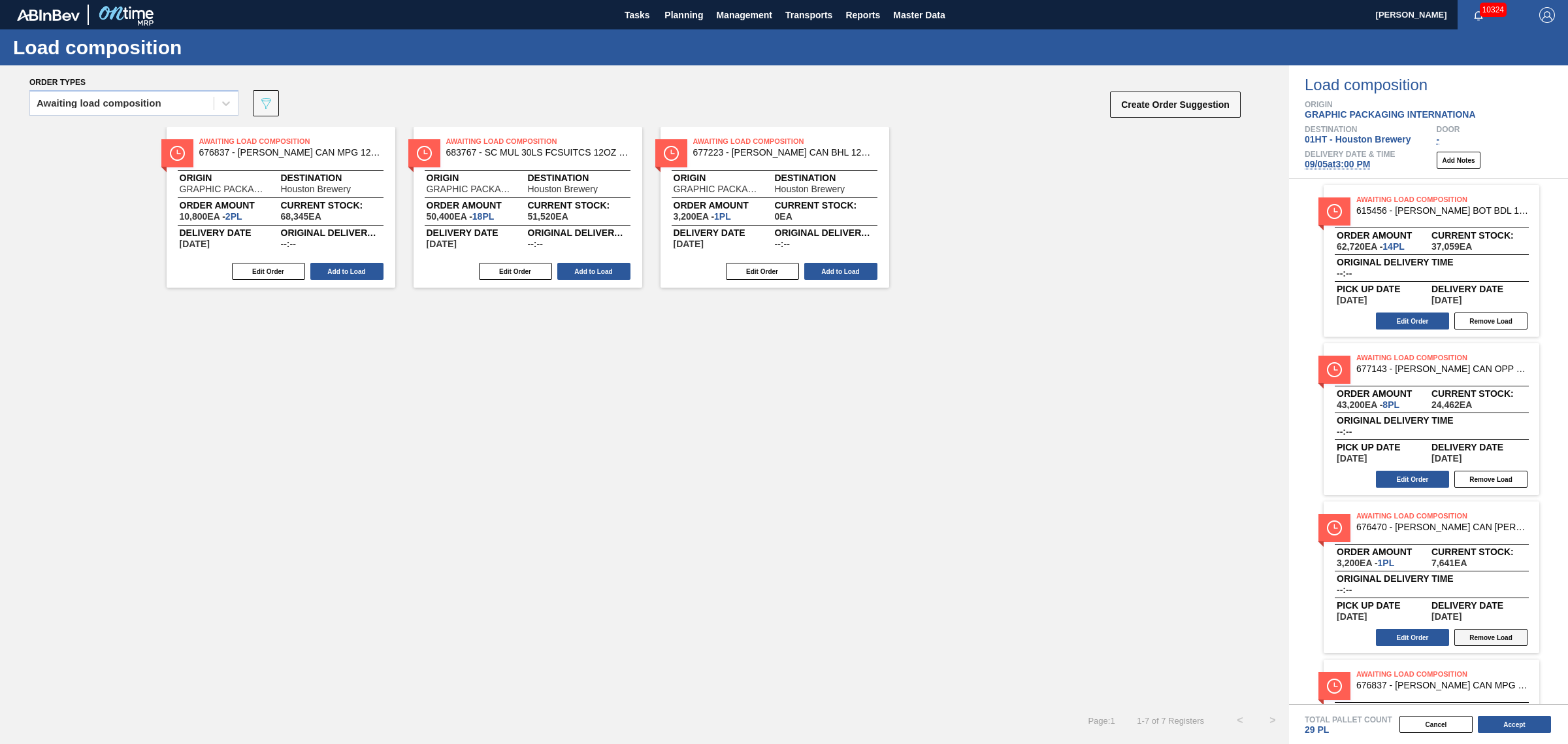
drag, startPoint x: 1504, startPoint y: 482, endPoint x: 1494, endPoint y: 480, distance: 10.2
click at [1504, 481] on button "Remove Load" at bounding box center [1491, 480] width 73 height 17
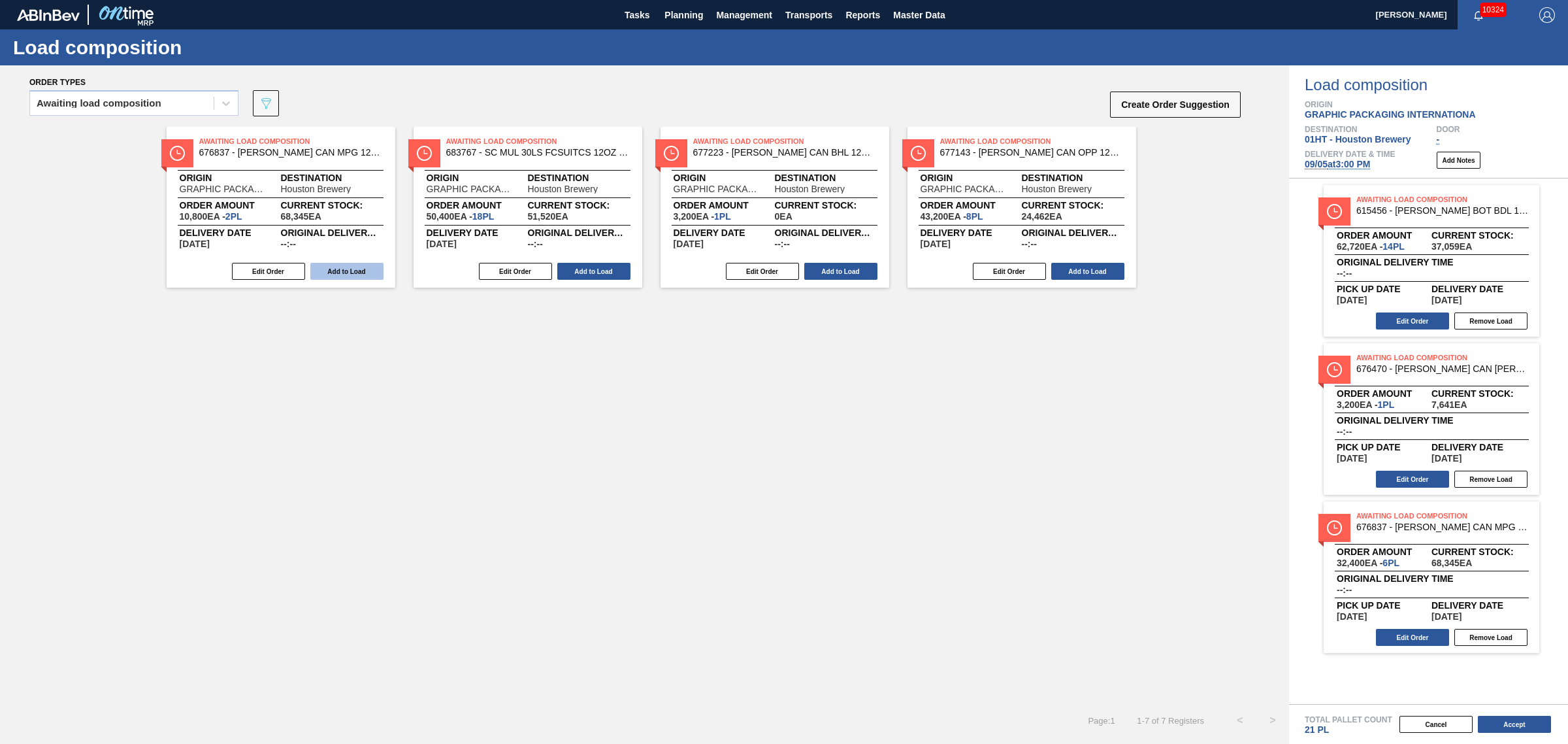
click at [357, 270] on button "Add to Load" at bounding box center [347, 272] width 73 height 17
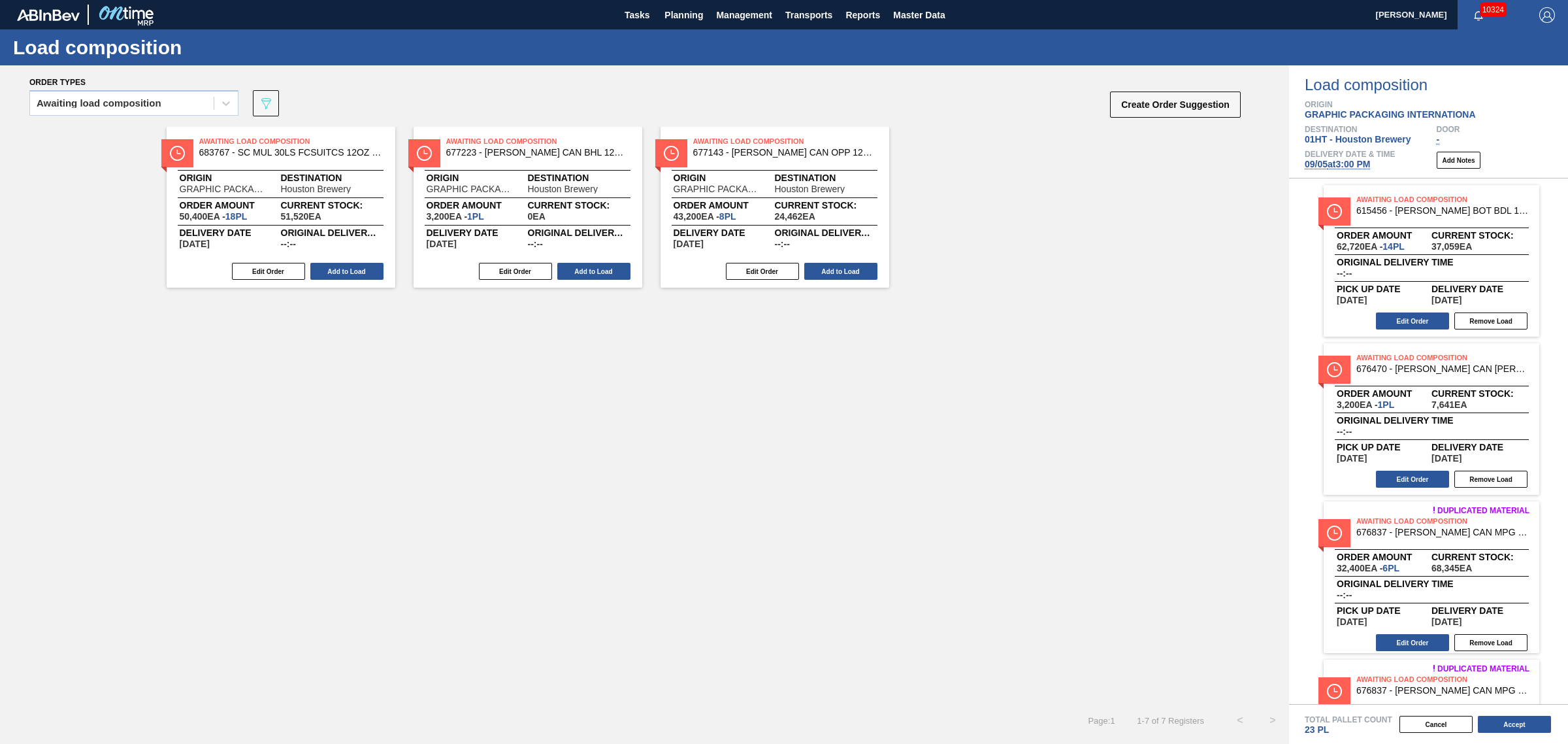
click at [612, 280] on div "Edit Order Add to Load" at bounding box center [522, 271] width 218 height 19
click at [611, 276] on button "Add to Load" at bounding box center [594, 272] width 73 height 17
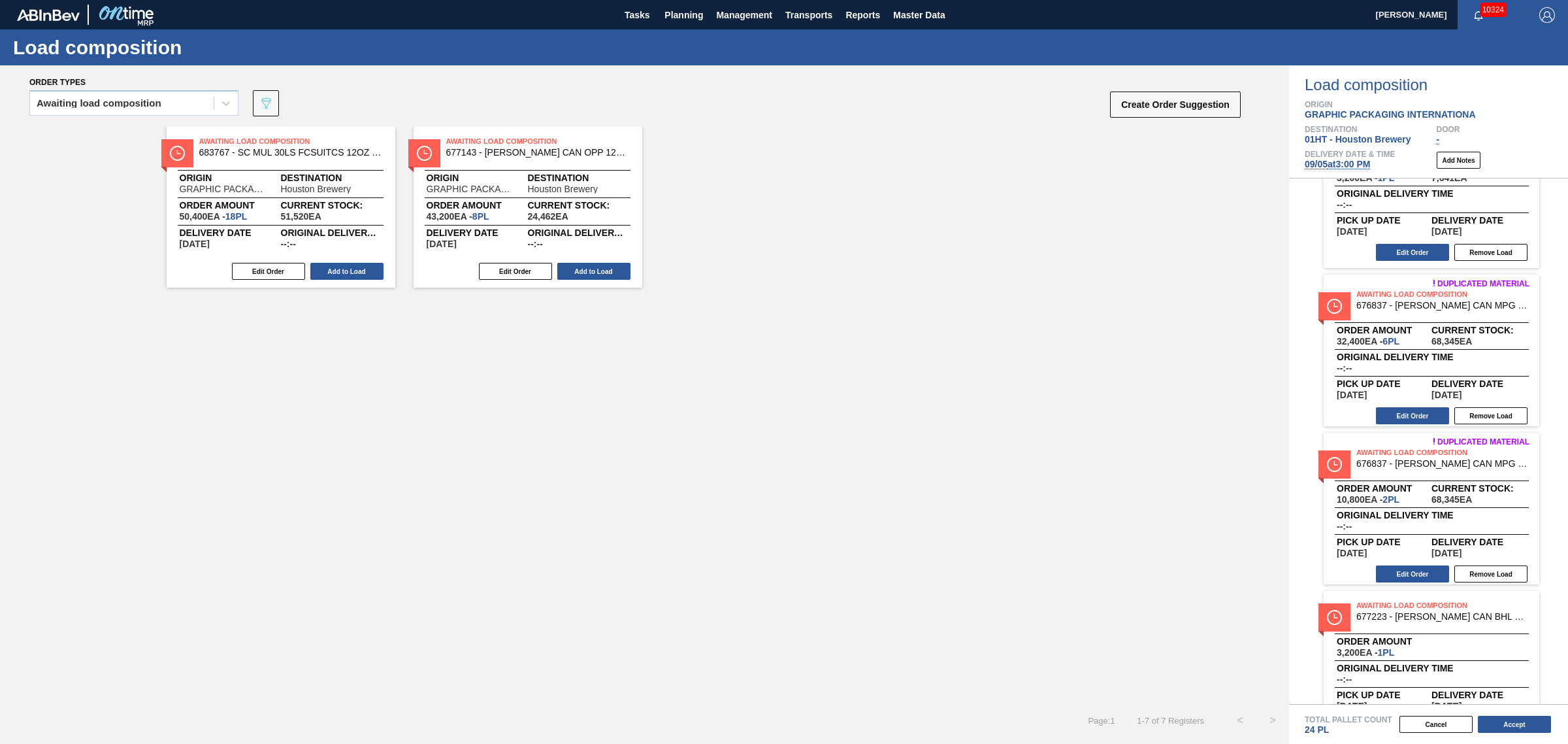
scroll to position [245, 0]
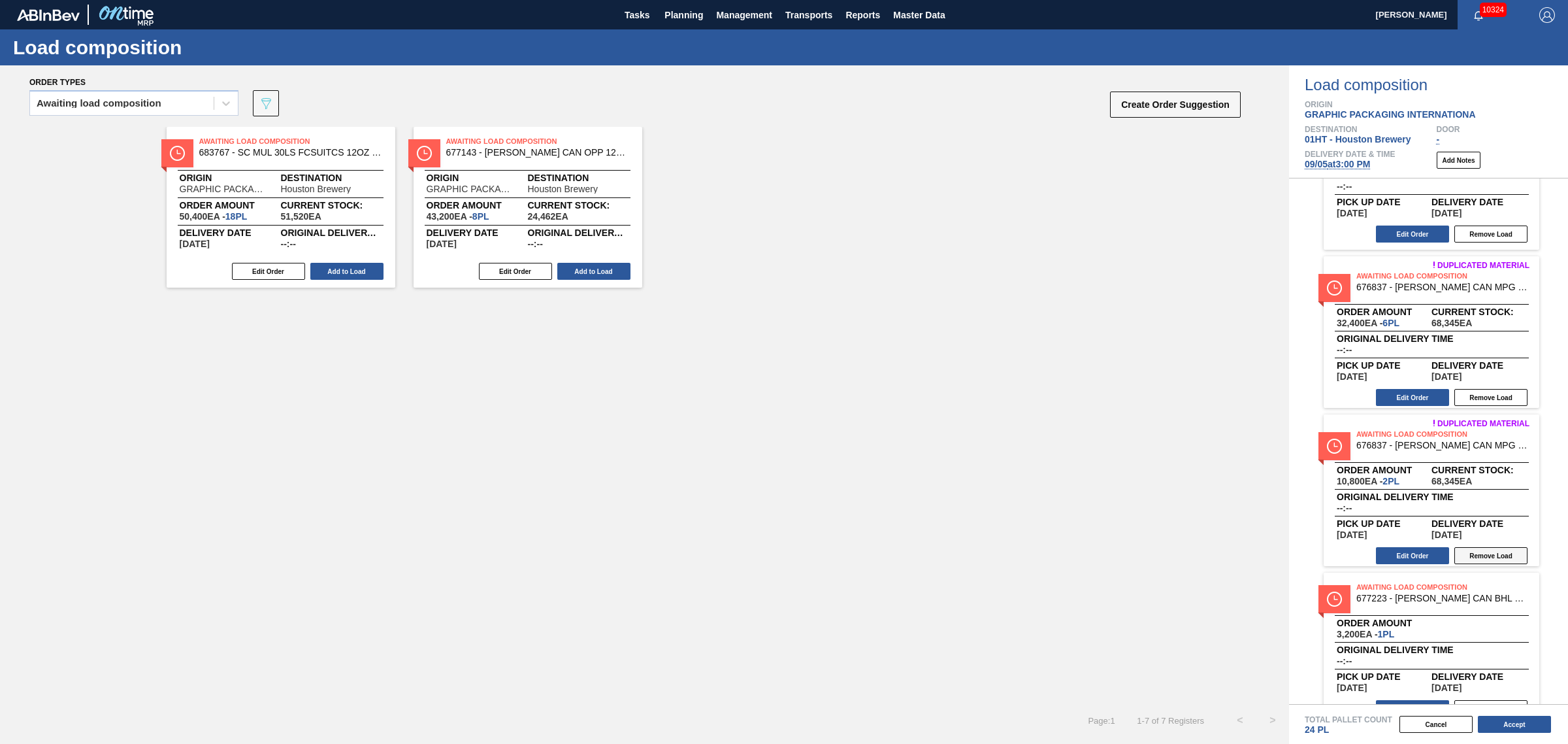
click at [1474, 554] on button "Remove Load" at bounding box center [1491, 555] width 73 height 17
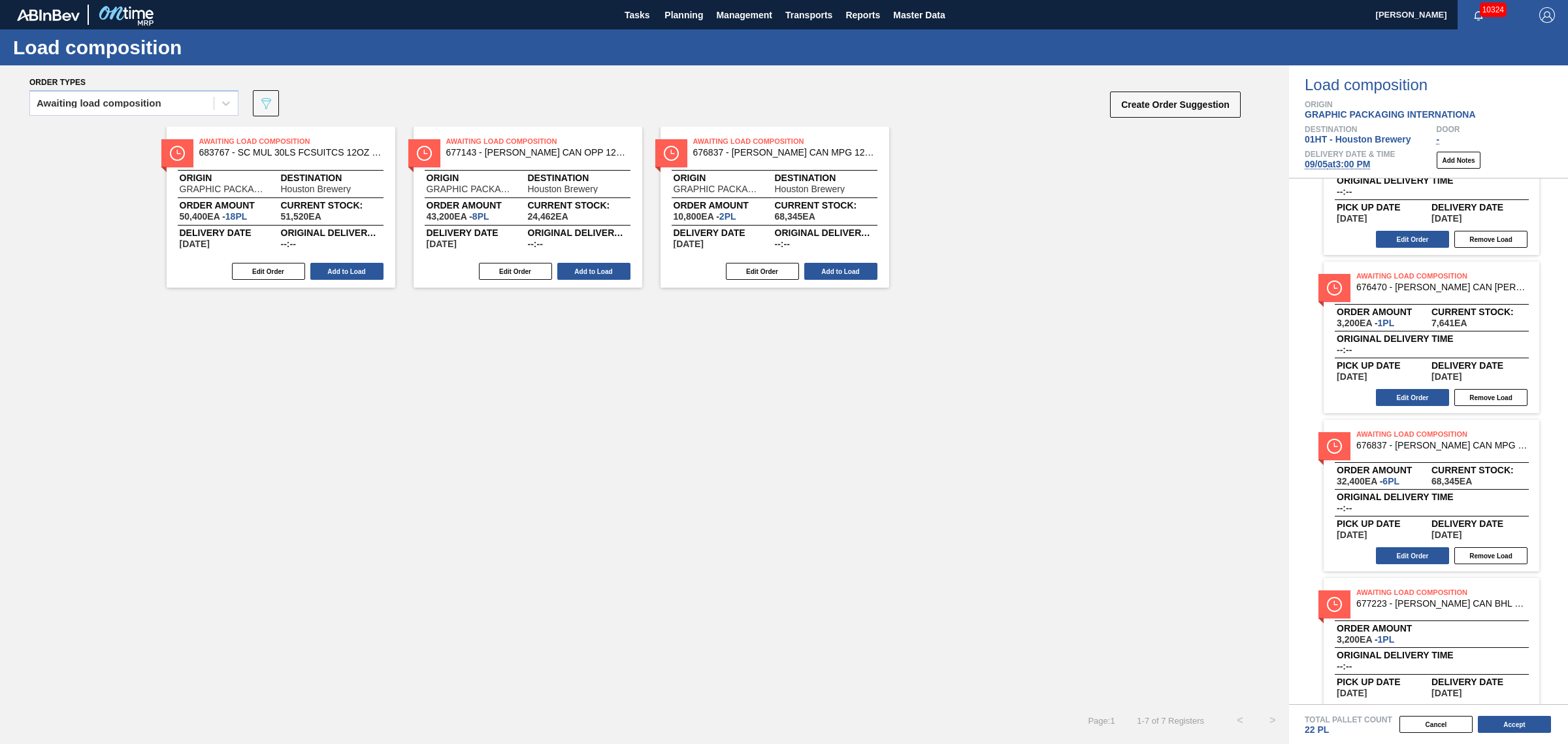
scroll to position [115, 0]
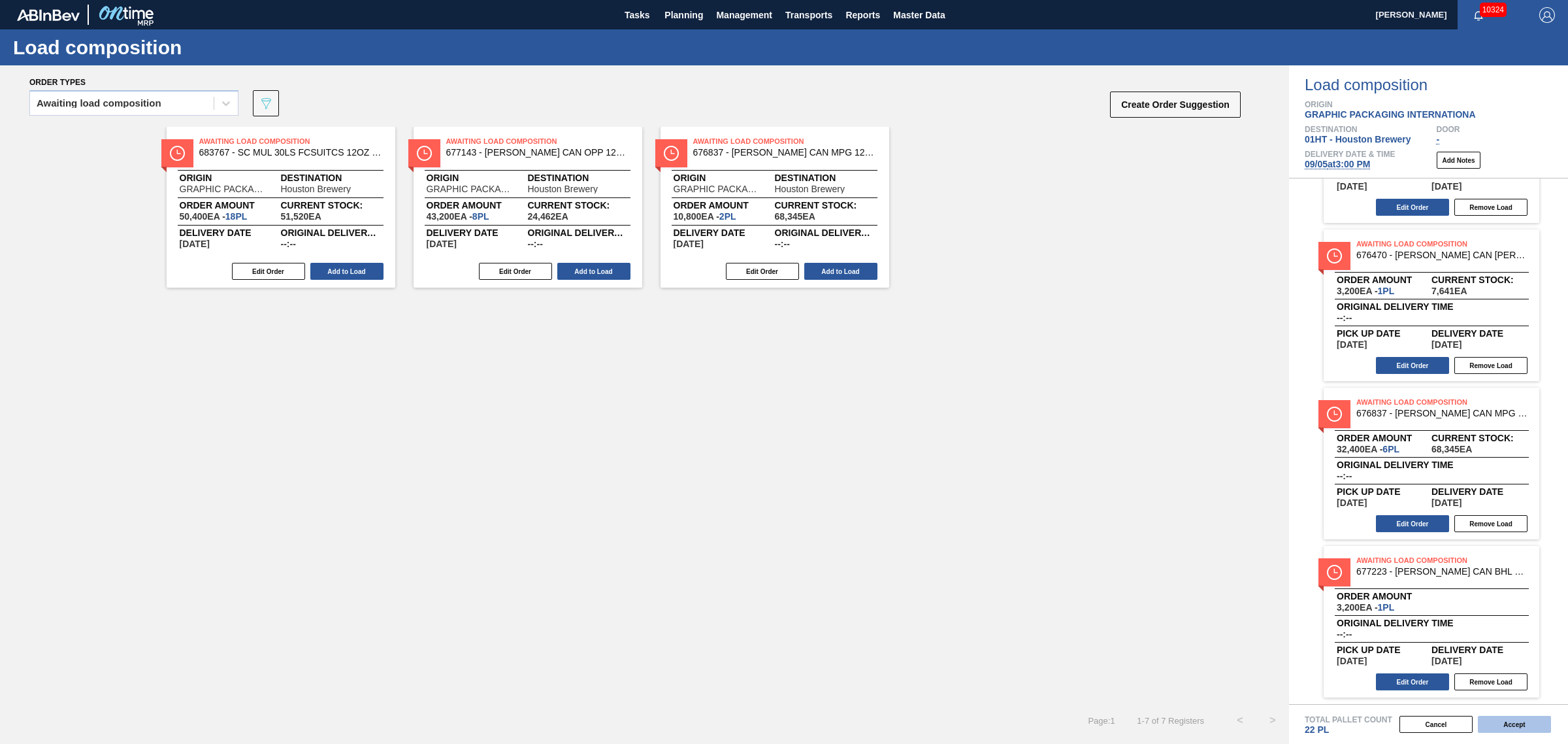
click at [1519, 726] on button "Accept" at bounding box center [1514, 725] width 73 height 17
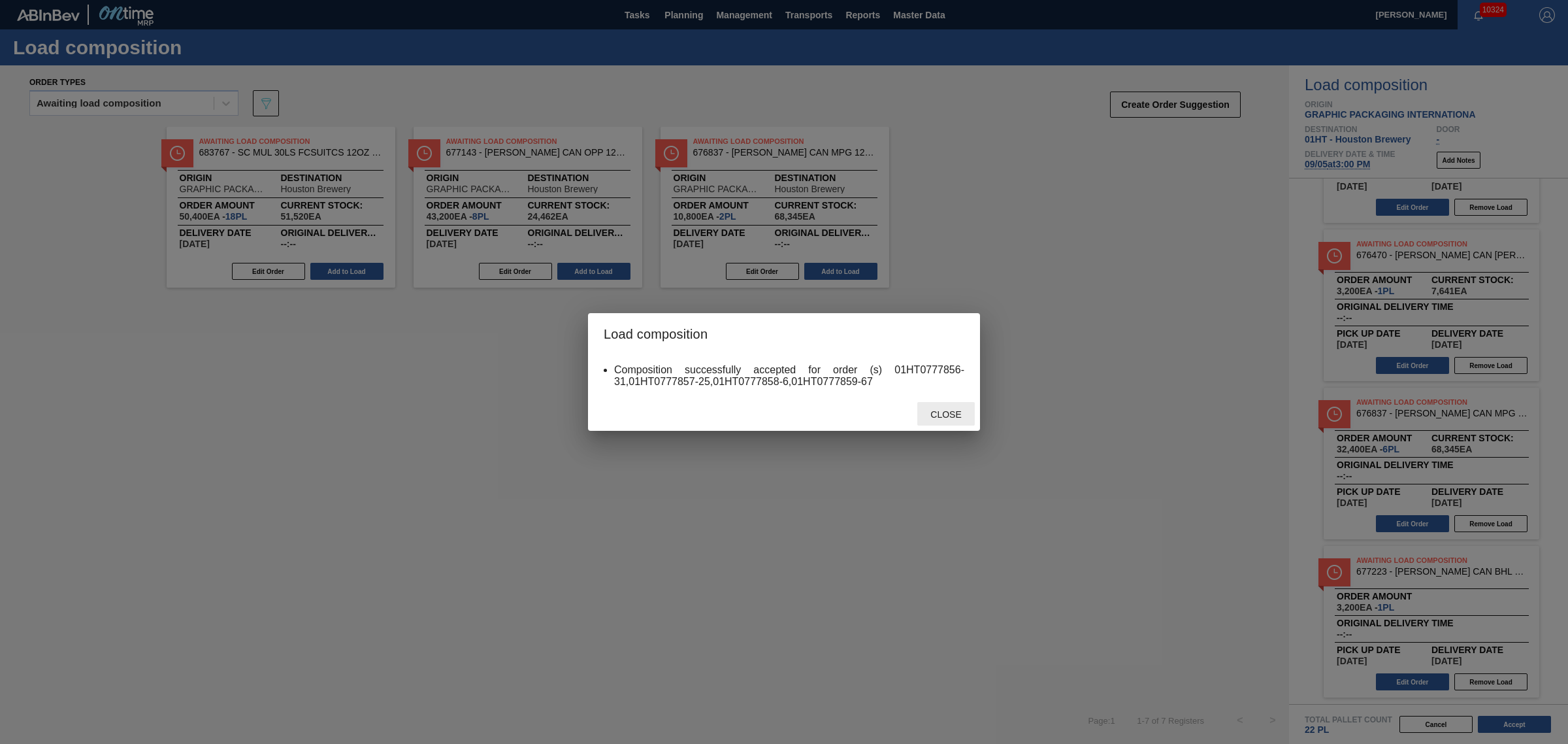
click at [945, 416] on span "Close" at bounding box center [946, 414] width 52 height 11
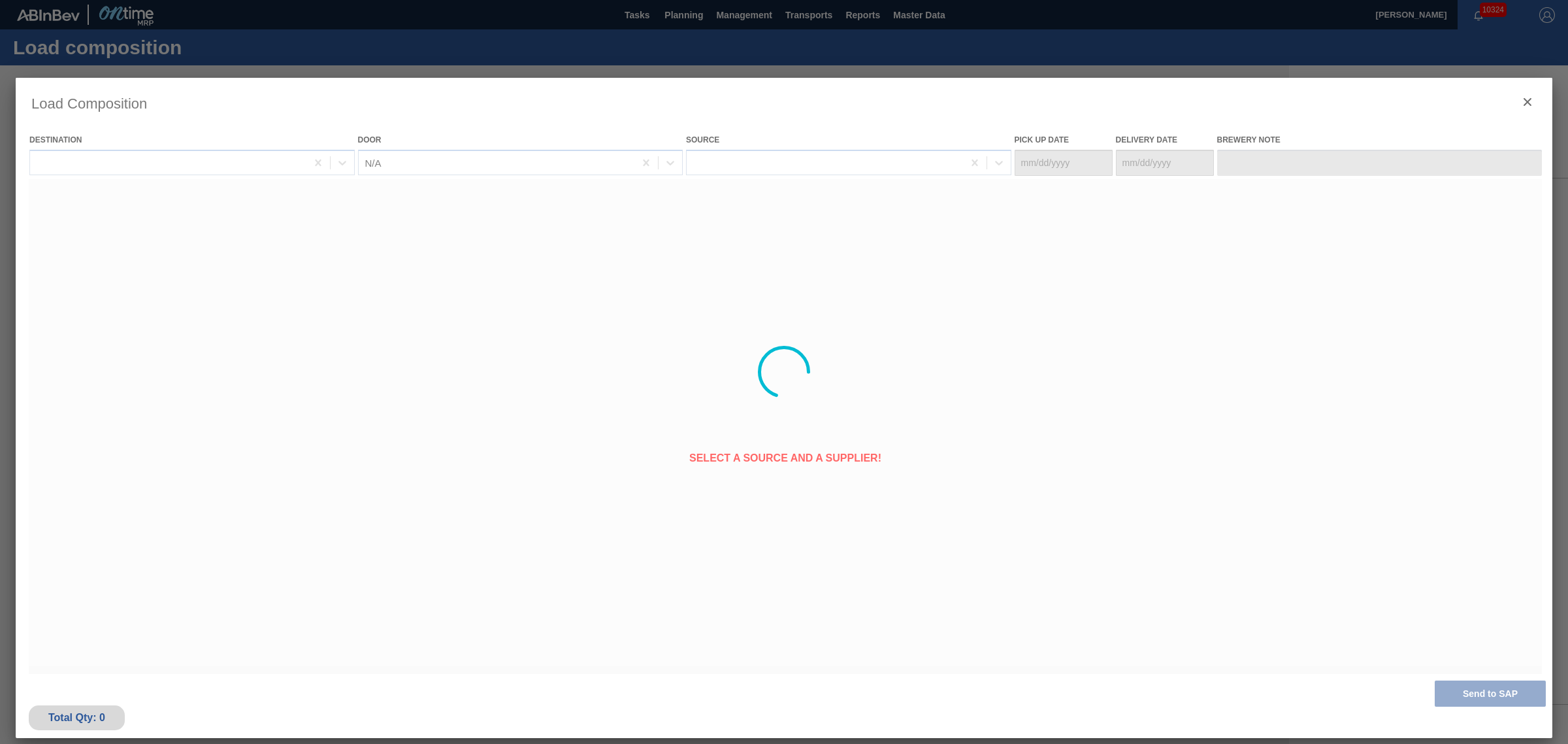
type Date "[DATE]"
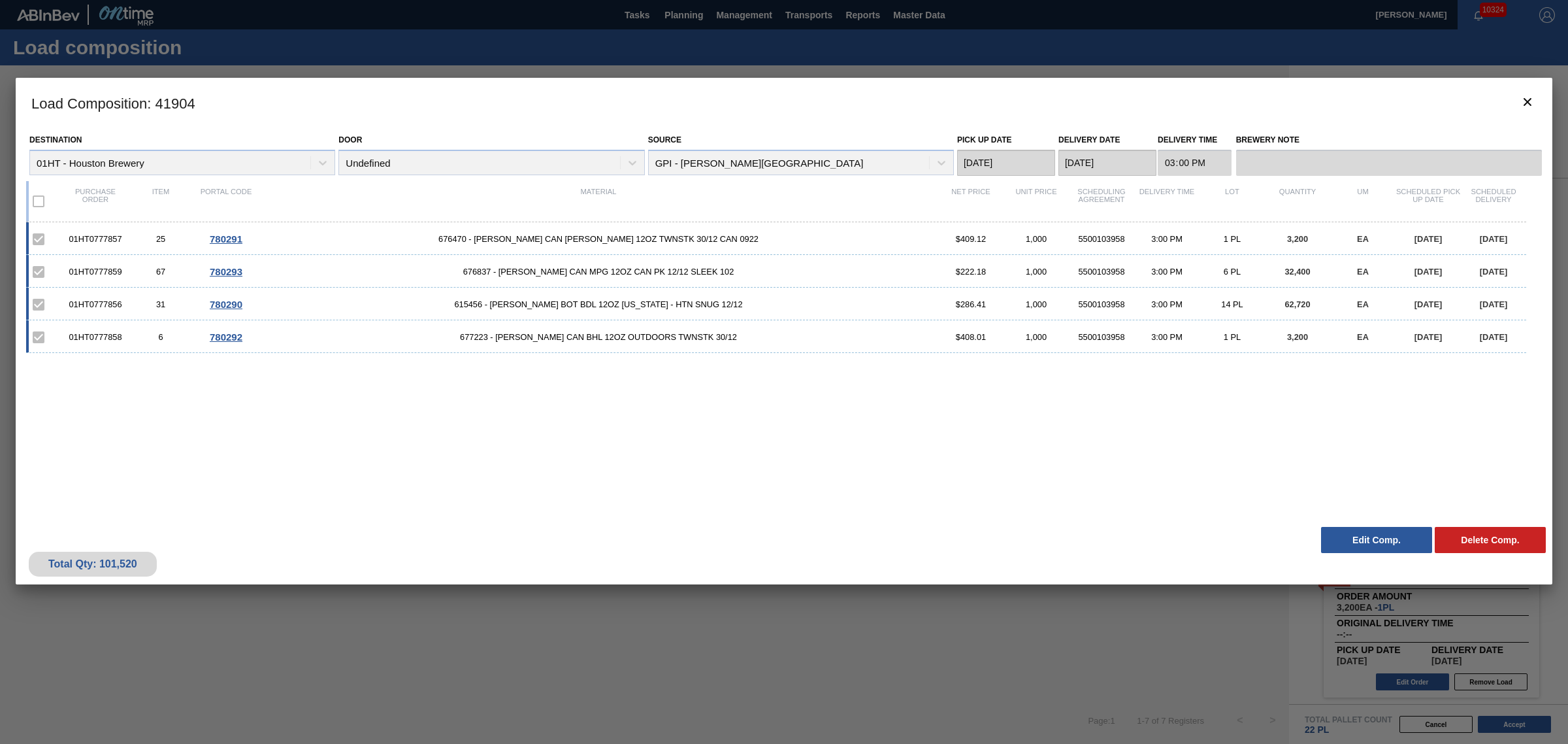
click at [532, 266] on div "01HT0777859 67 780293 676837 - CARR CAN MPG 12OZ CAN PK 12/12 SLEEK 102 $222.18…" at bounding box center [776, 272] width 1500 height 33
click at [1526, 98] on icon "botão de ícone" at bounding box center [1527, 102] width 16 height 16
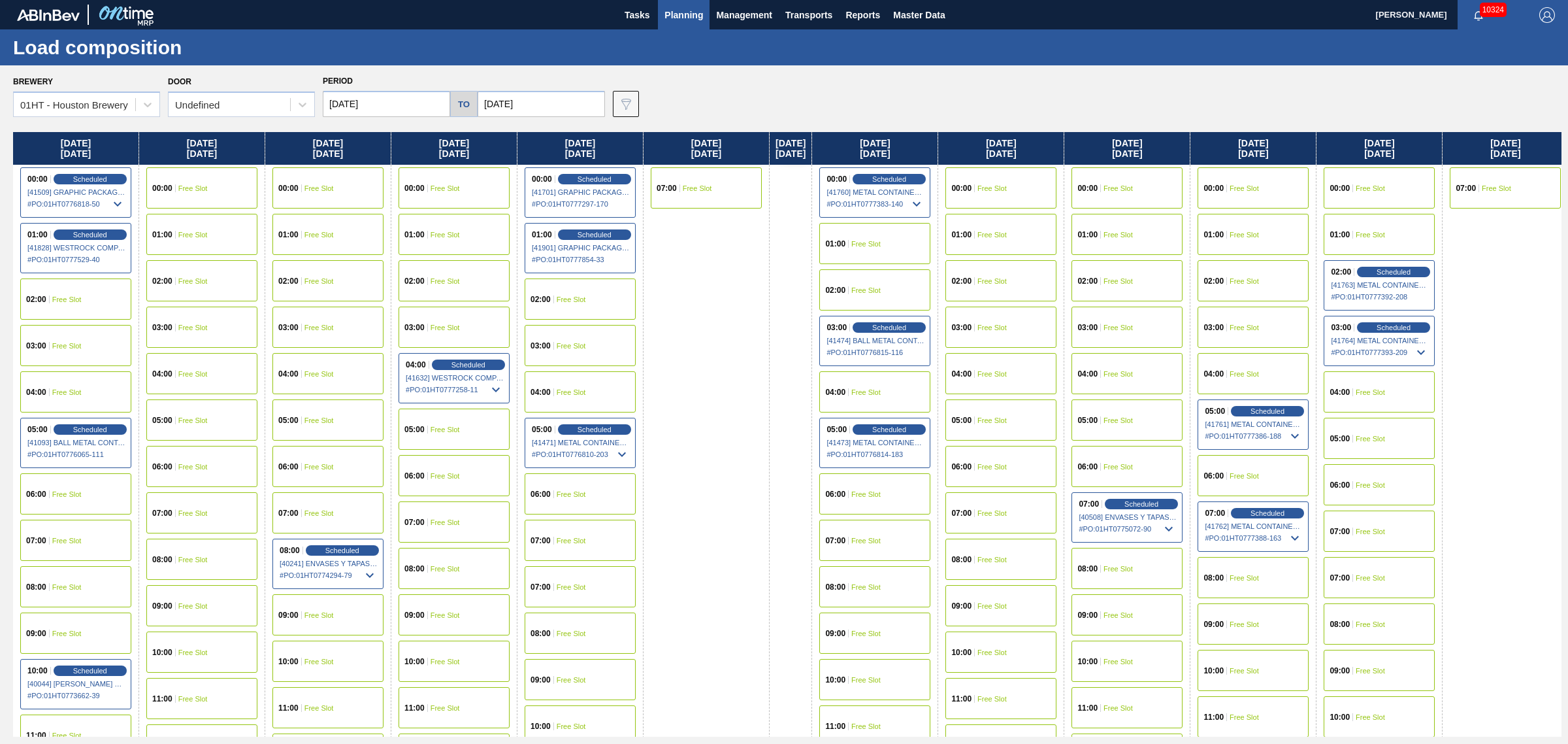
click at [671, 13] on span "Planning" at bounding box center [684, 15] width 39 height 16
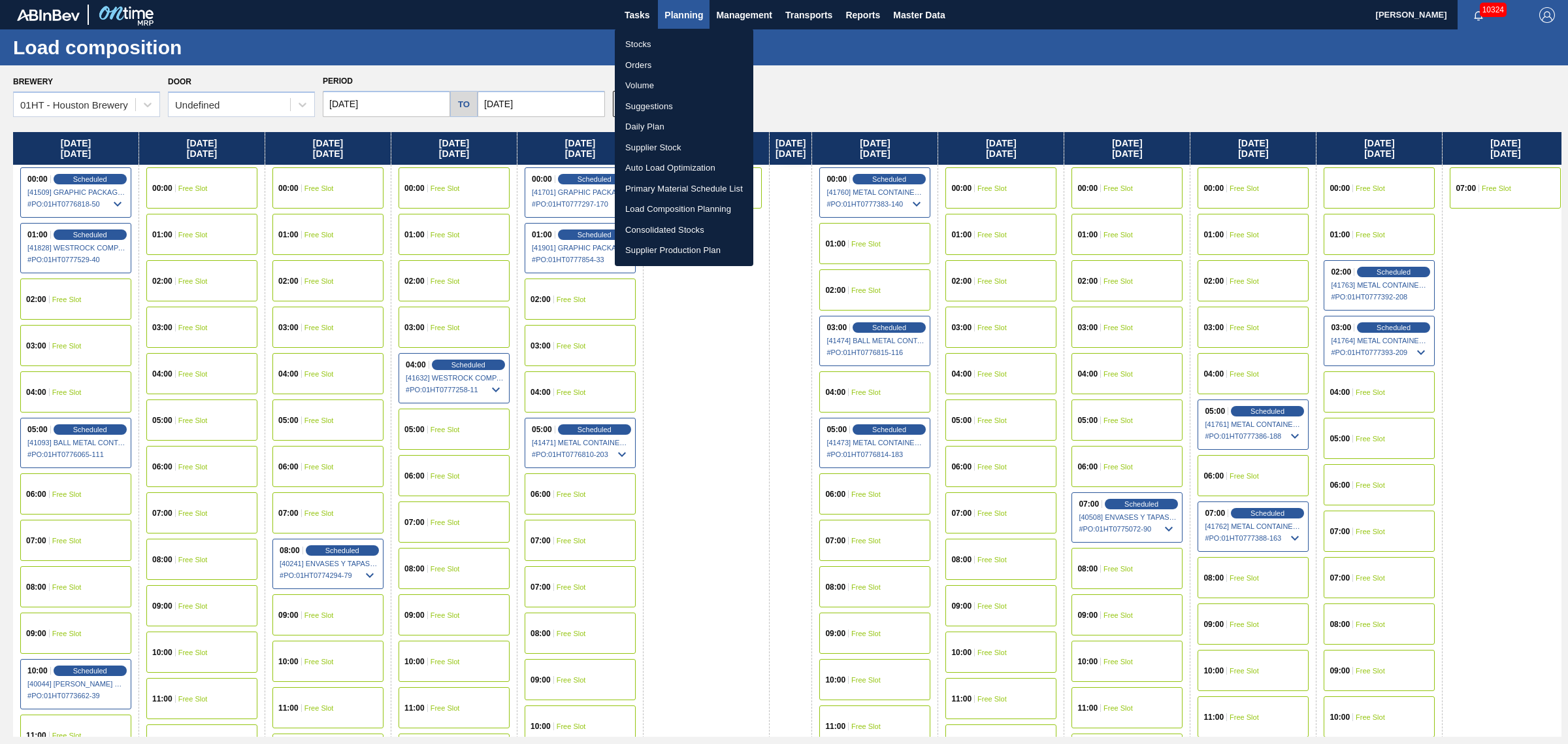
click at [637, 39] on li "Stocks" at bounding box center [683, 44] width 138 height 21
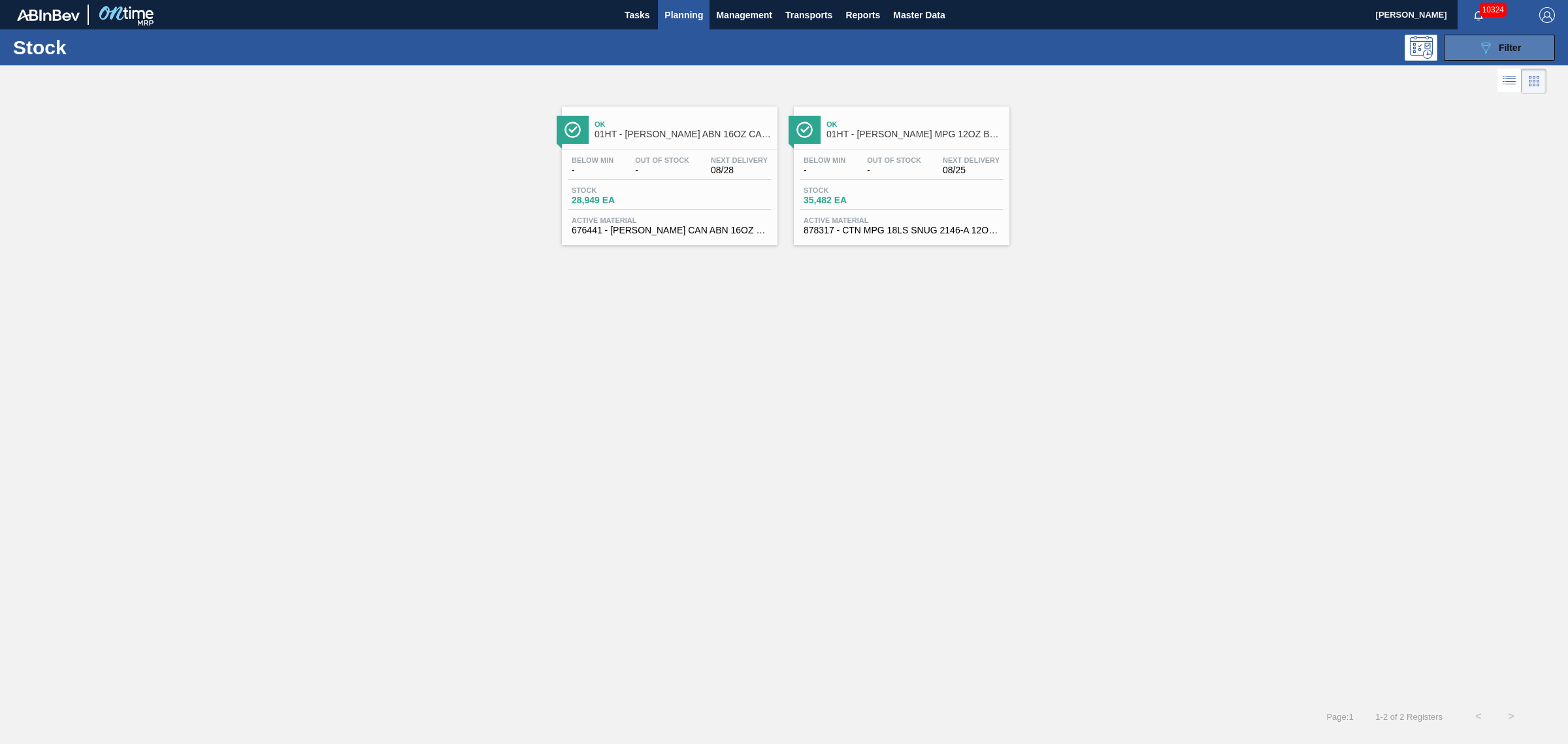
click at [1516, 47] on span "Filter" at bounding box center [1509, 47] width 22 height 11
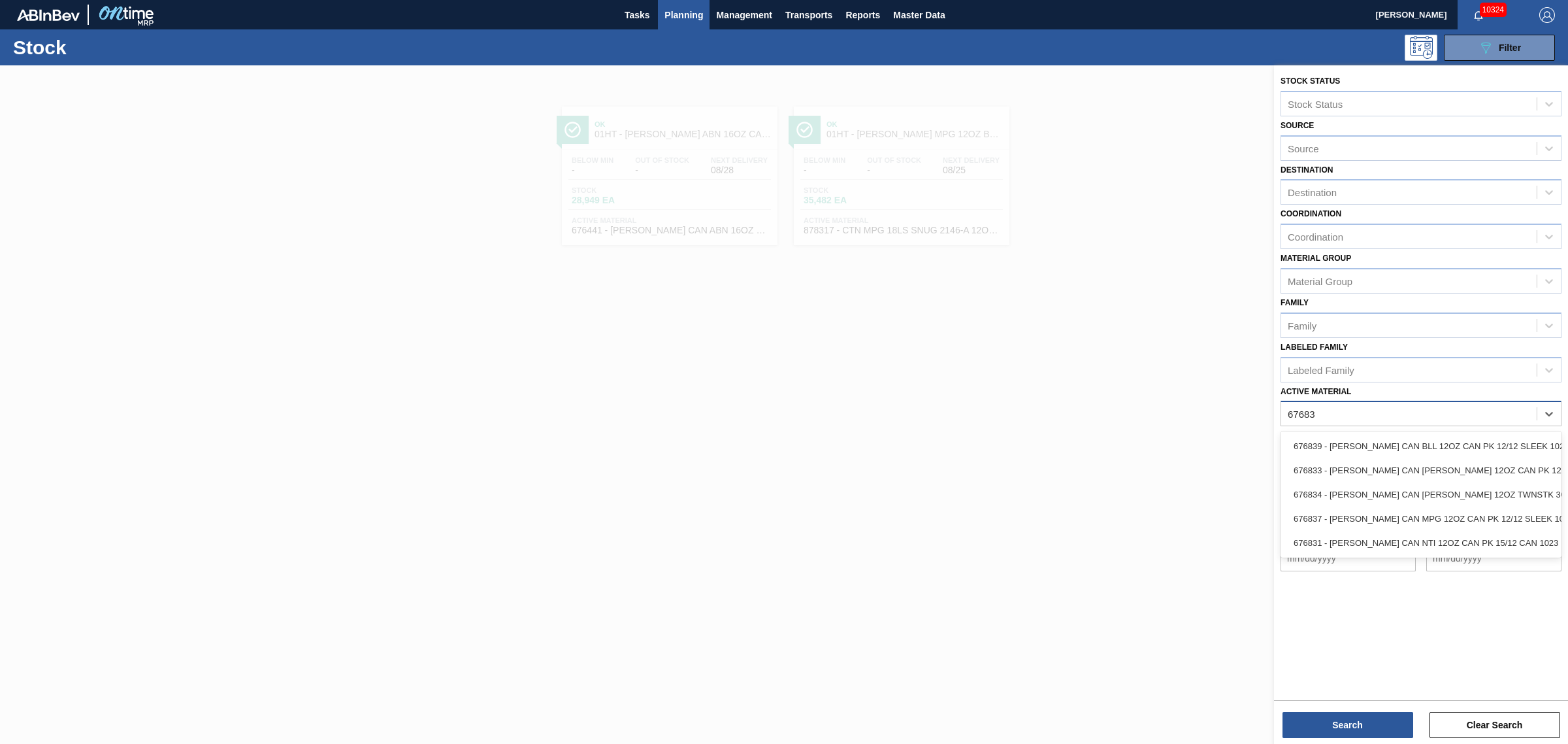
type Material "676837"
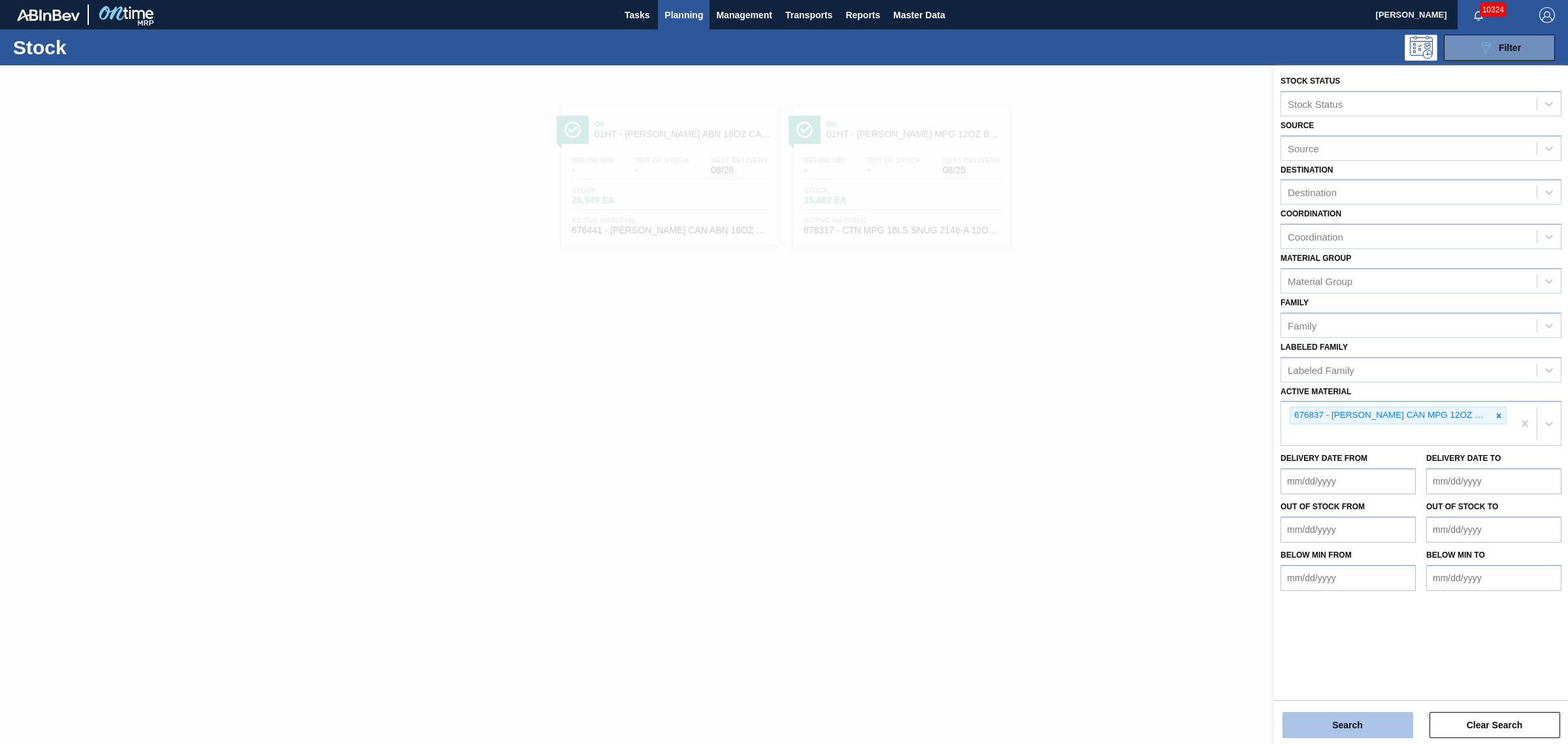
click at [1367, 712] on button "Search" at bounding box center [1347, 725] width 130 height 26
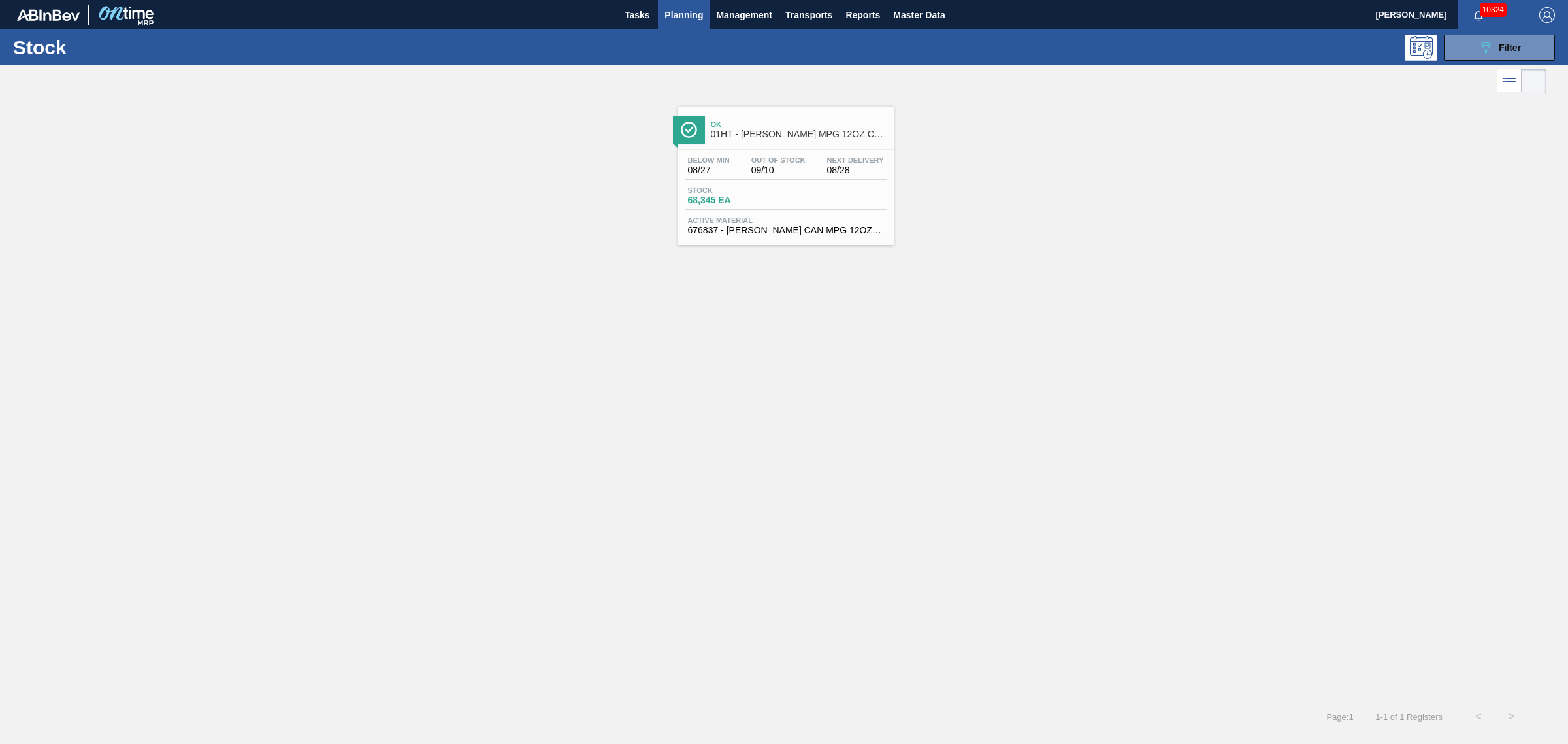
click at [713, 204] on span "68,345 EA" at bounding box center [734, 201] width 92 height 10
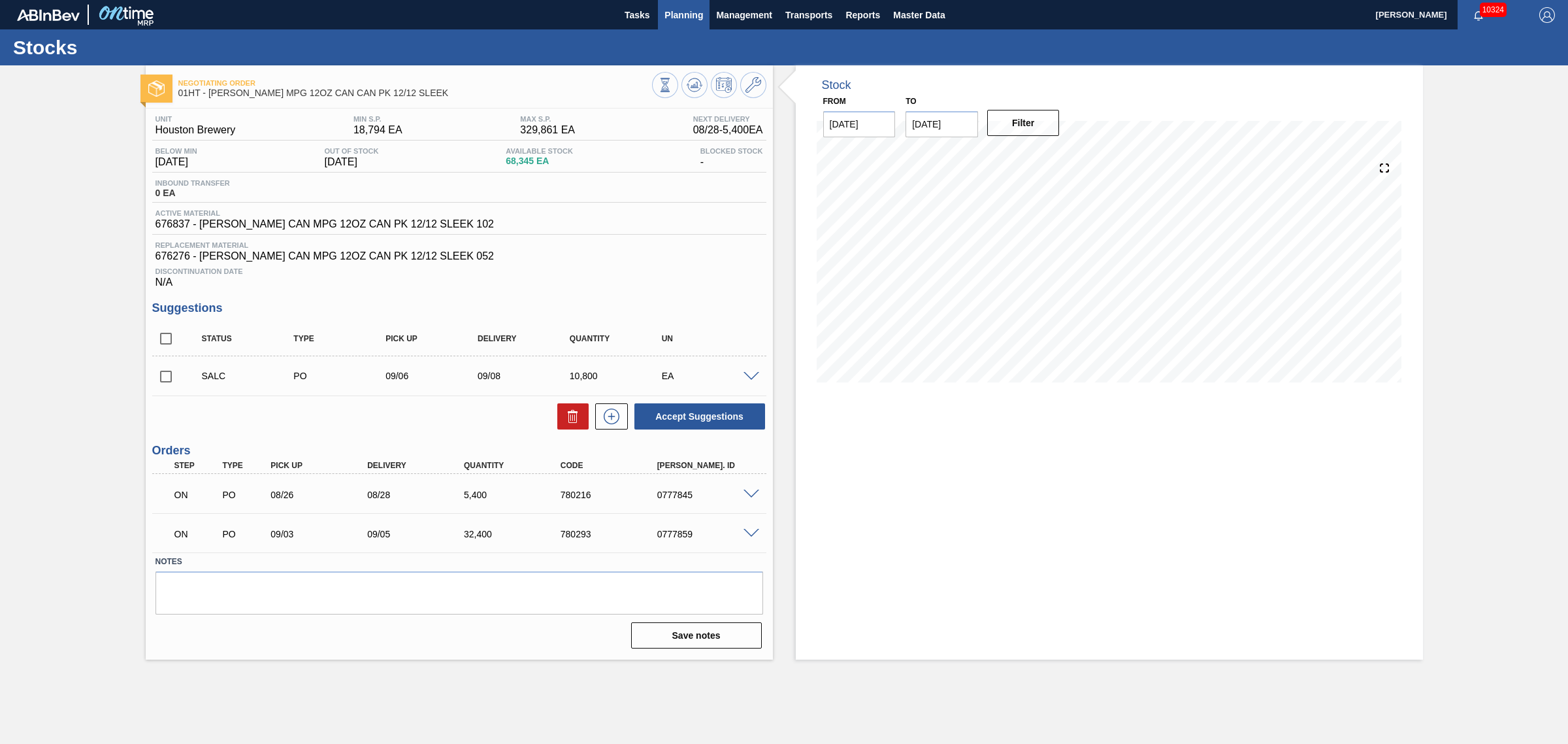
click at [680, 11] on span "Planning" at bounding box center [684, 15] width 39 height 16
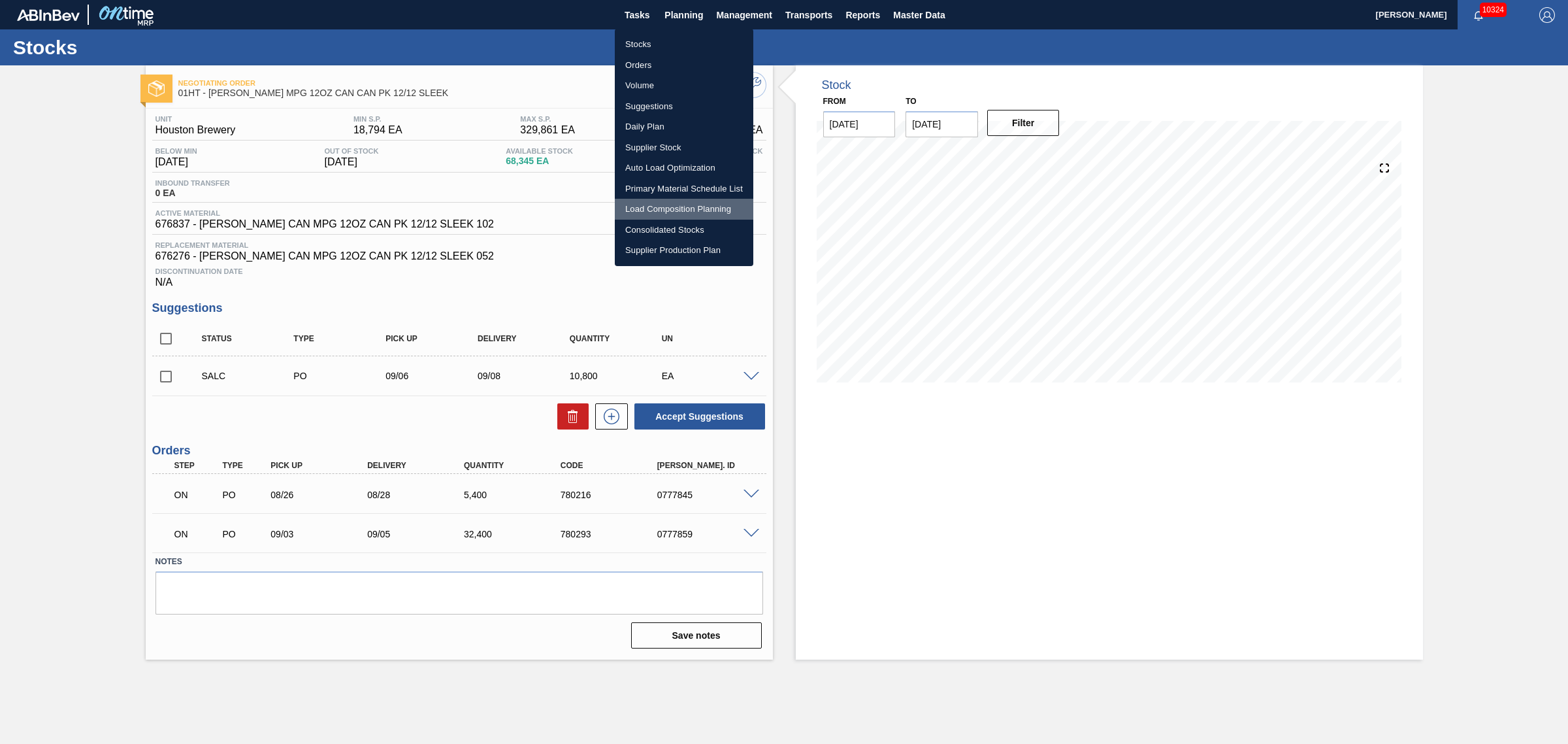
click at [658, 207] on li "Load Composition Planning" at bounding box center [683, 209] width 138 height 21
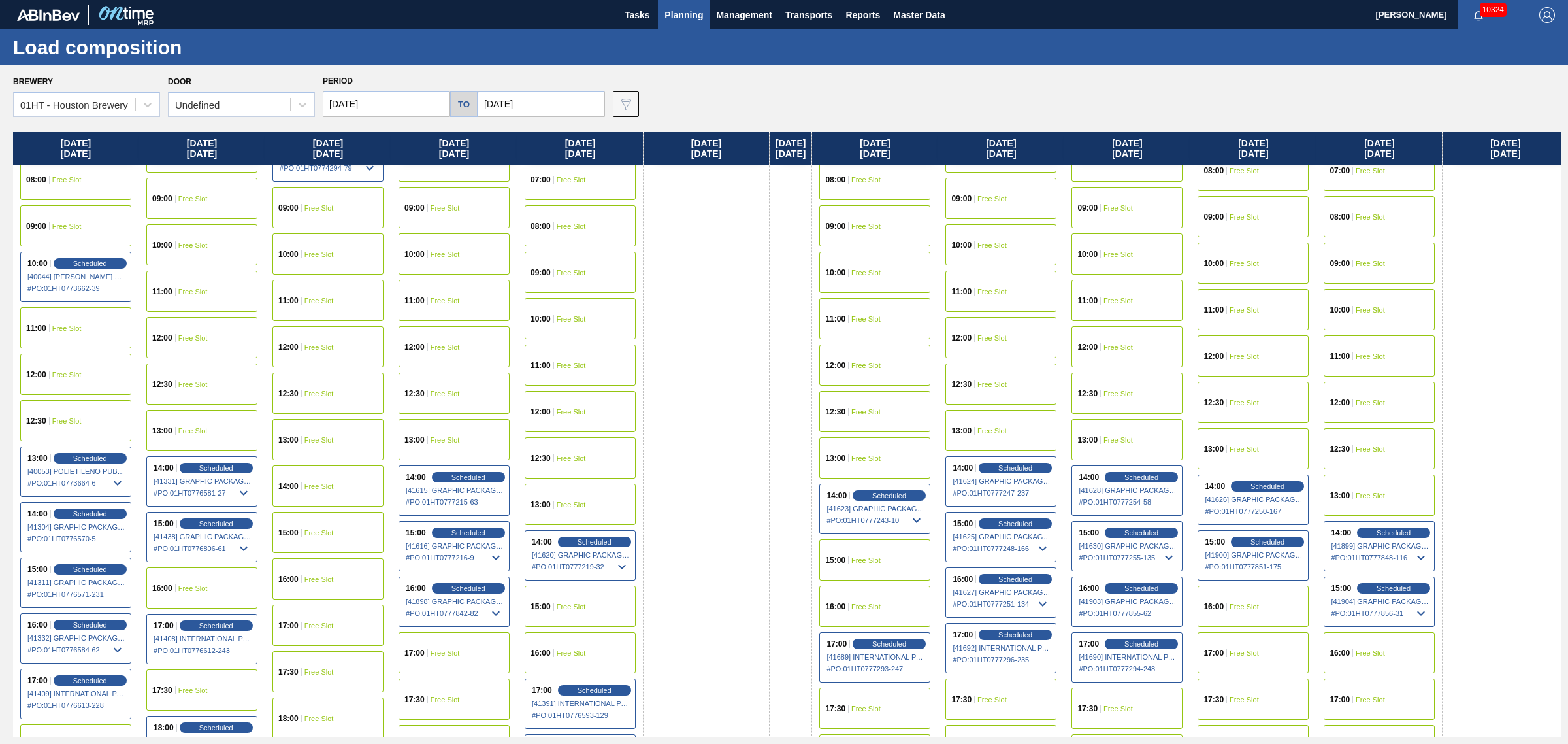
scroll to position [409, 0]
click at [1385, 648] on span "Free Slot" at bounding box center [1370, 652] width 29 height 8
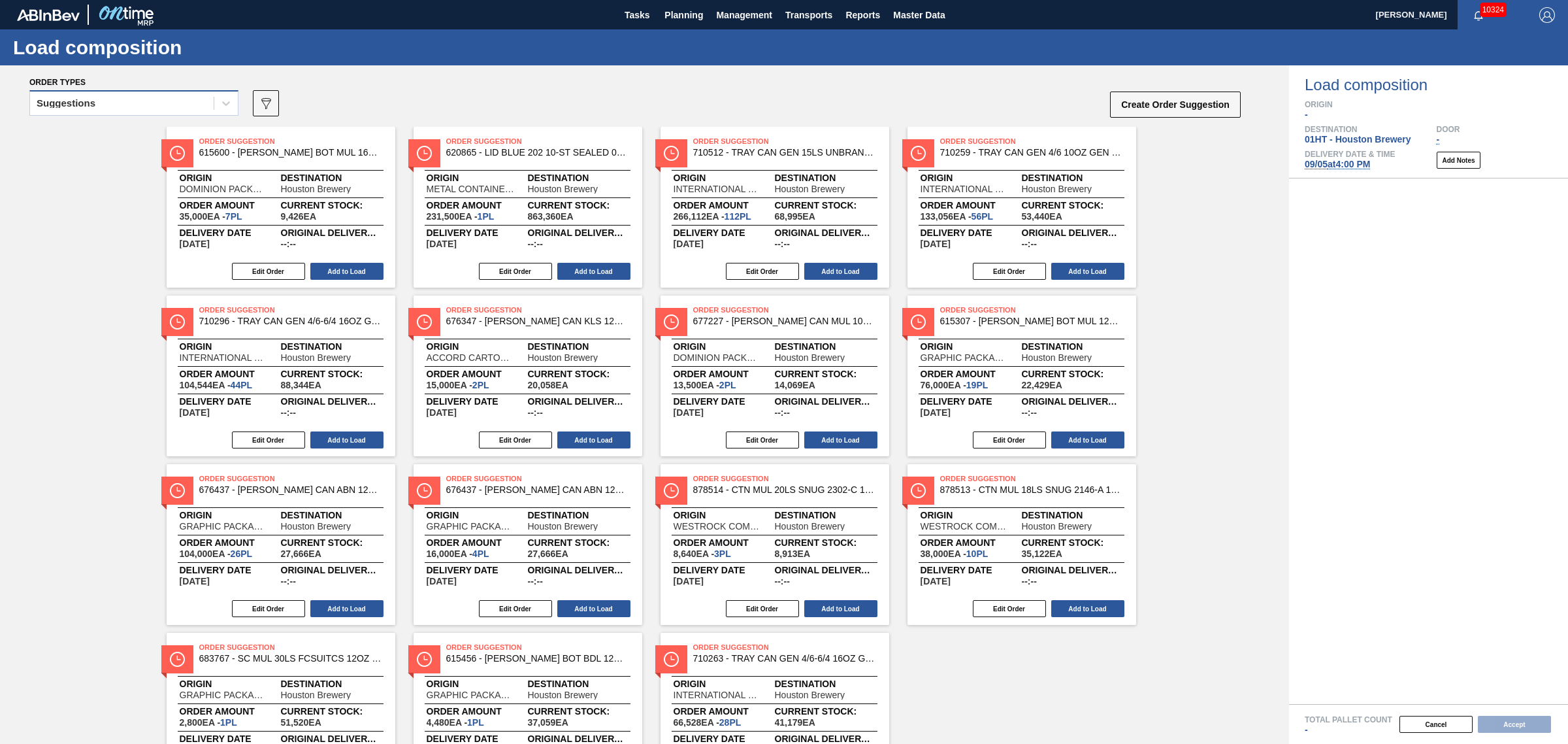
click at [158, 99] on div "Suggestions" at bounding box center [122, 103] width 183 height 19
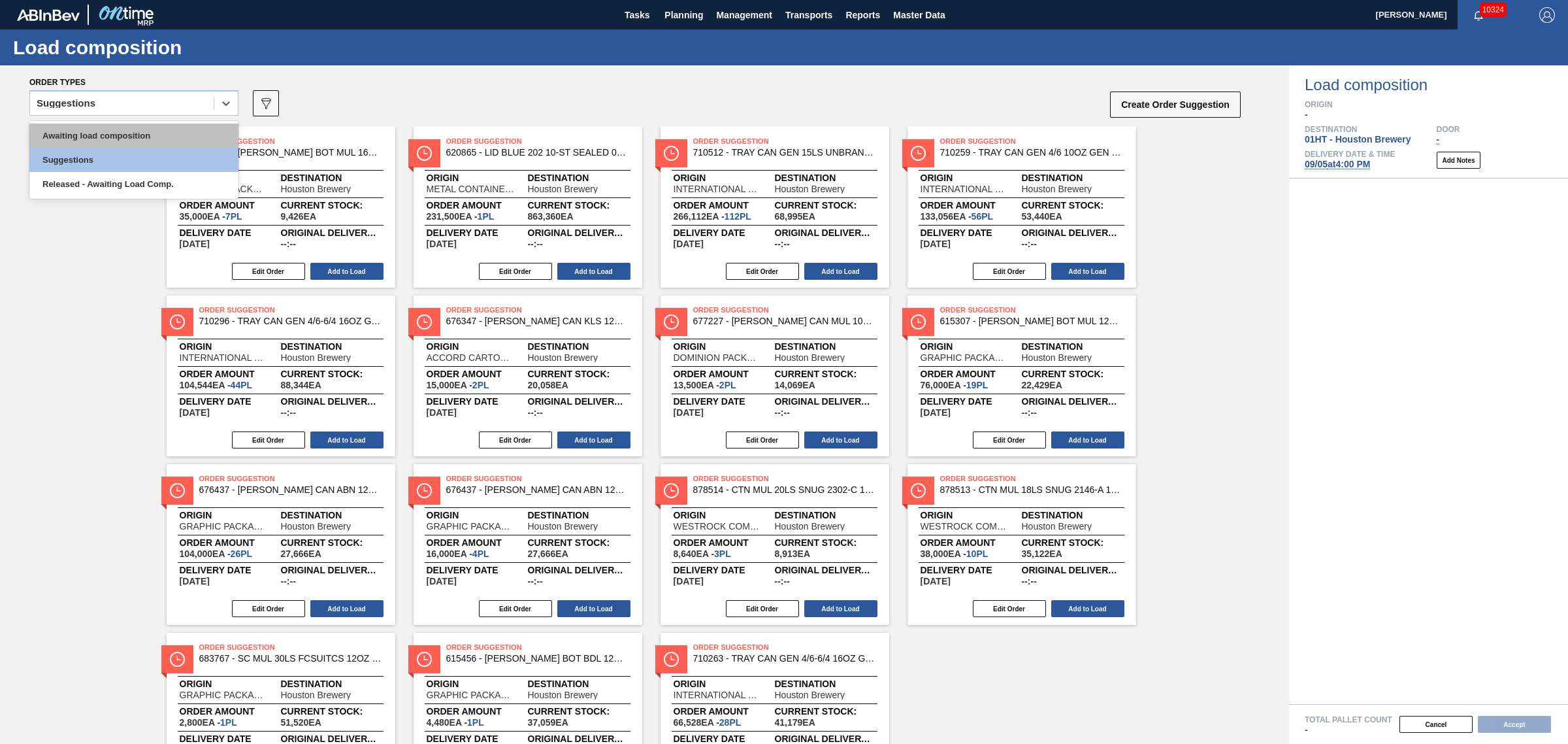
click at [159, 138] on div "Awaiting load composition" at bounding box center [134, 135] width 209 height 24
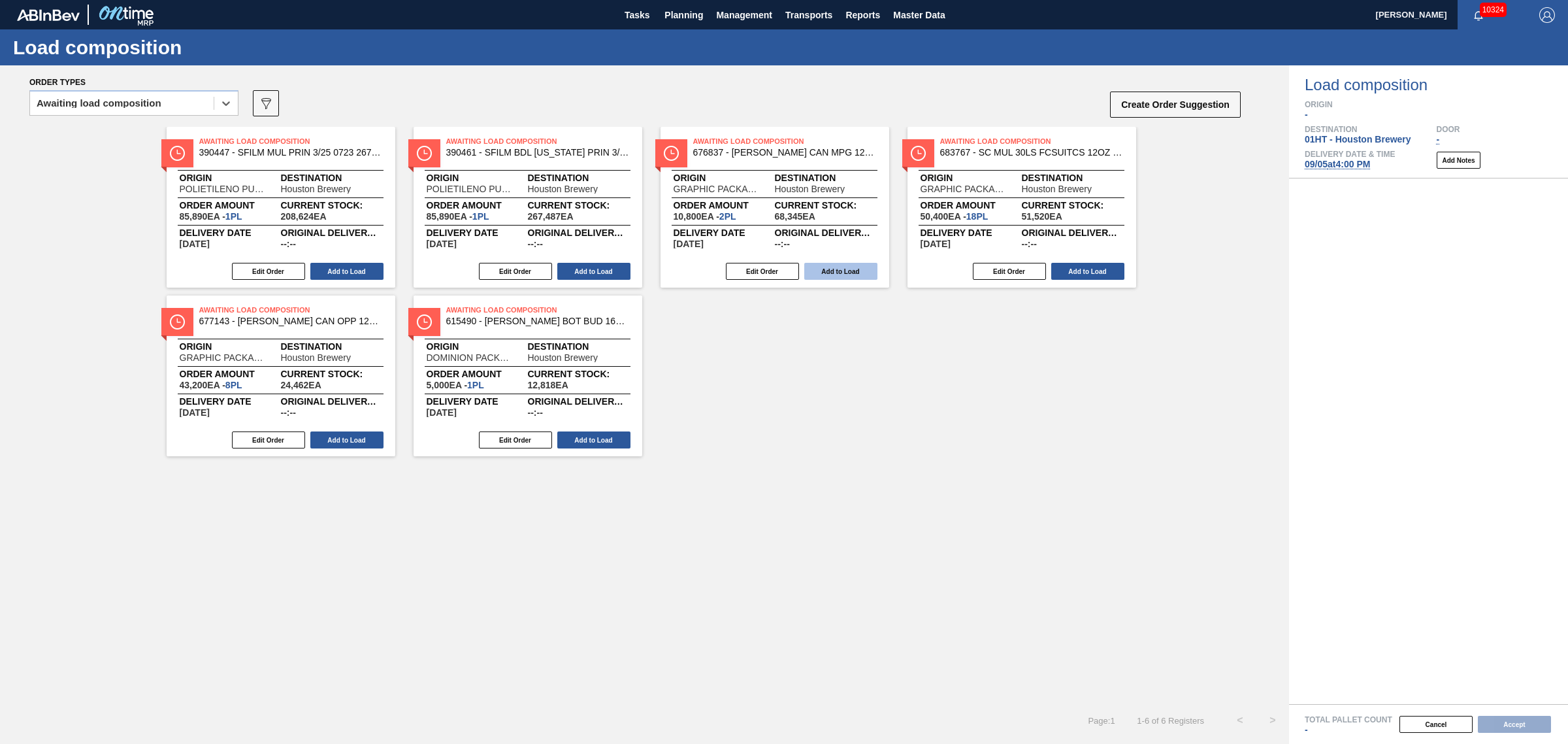
click at [838, 263] on button "Add to Load" at bounding box center [841, 272] width 73 height 17
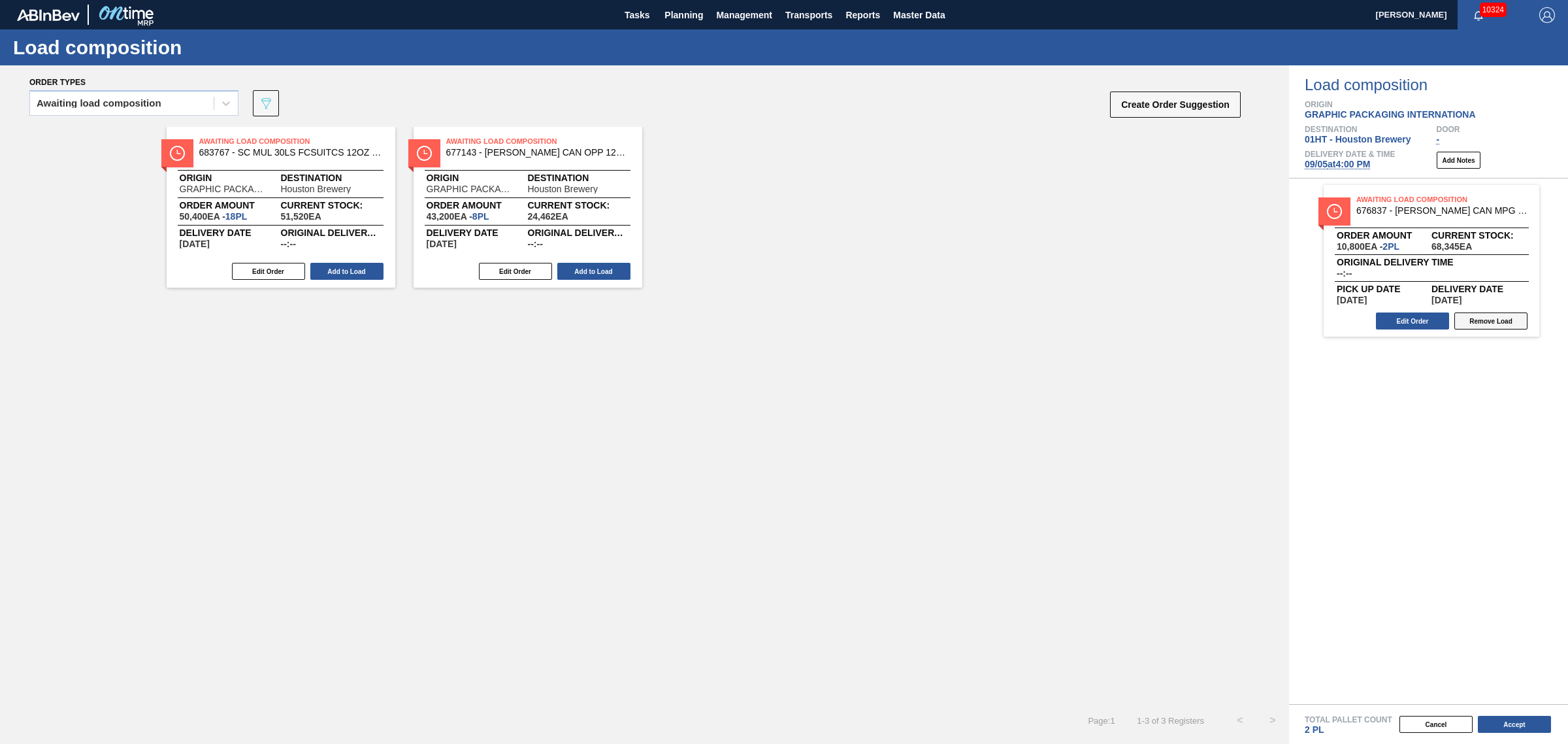
click at [1494, 316] on button "Remove Load" at bounding box center [1491, 321] width 73 height 17
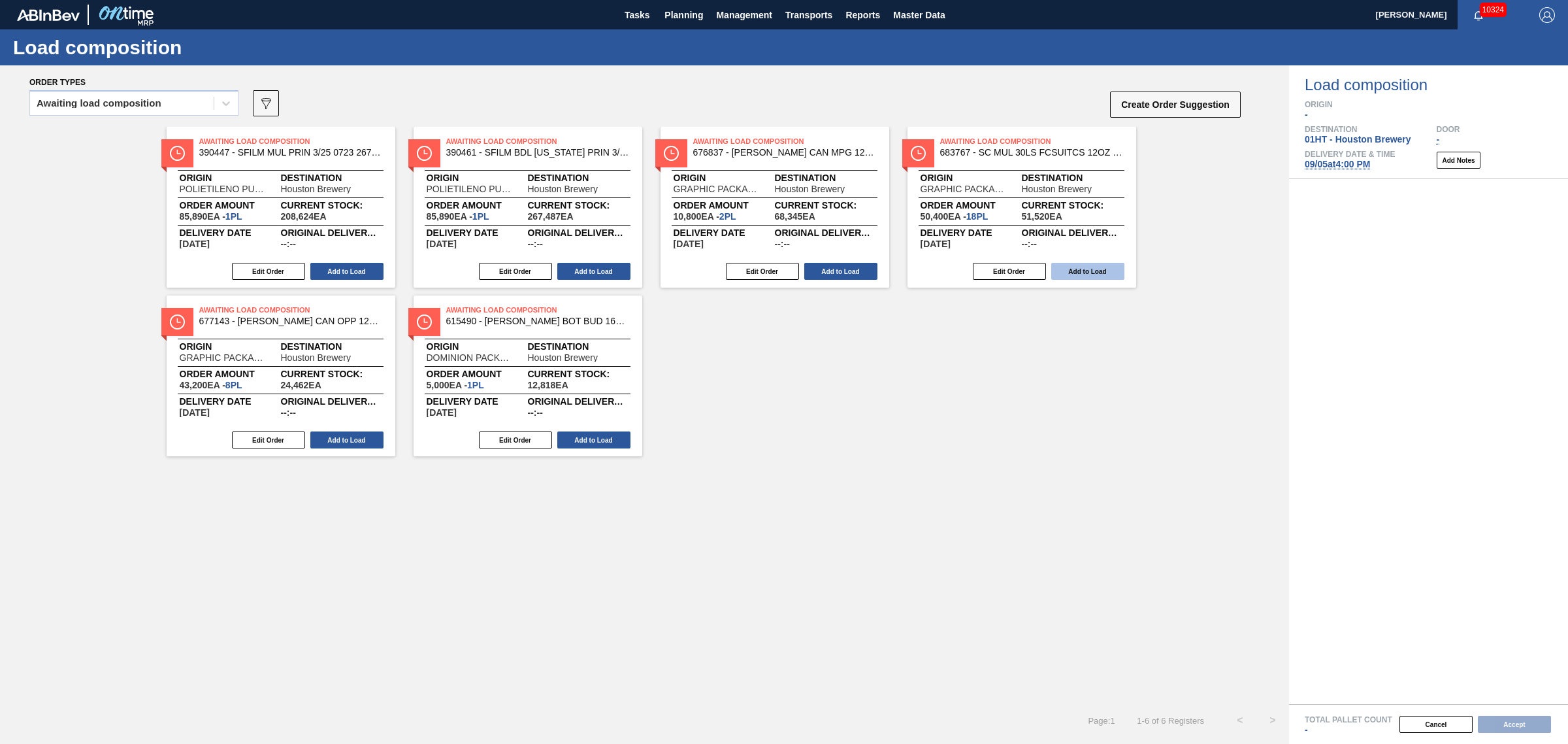
click at [1110, 270] on button "Add to Load" at bounding box center [1088, 272] width 73 height 17
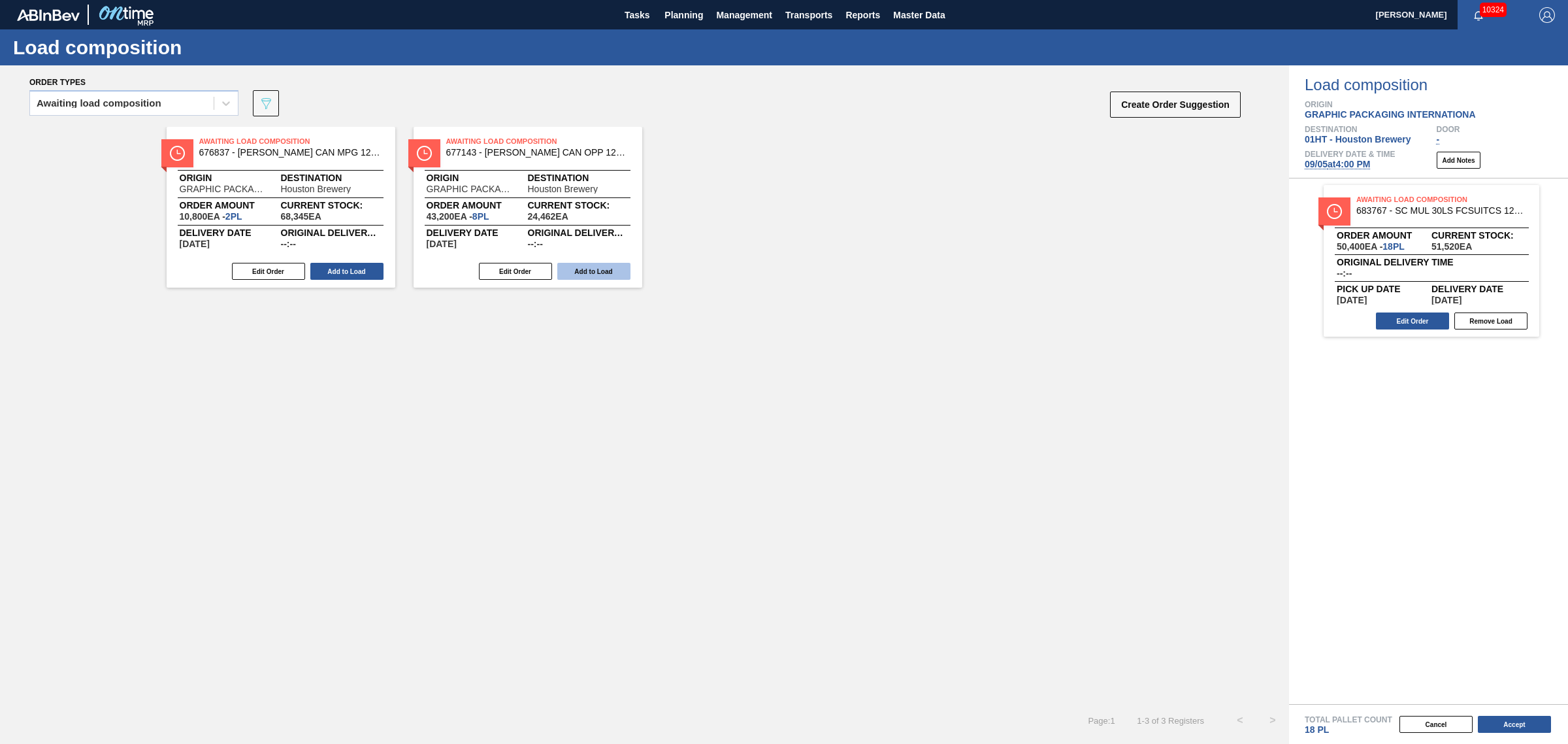
click at [597, 268] on button "Add to Load" at bounding box center [594, 272] width 73 height 17
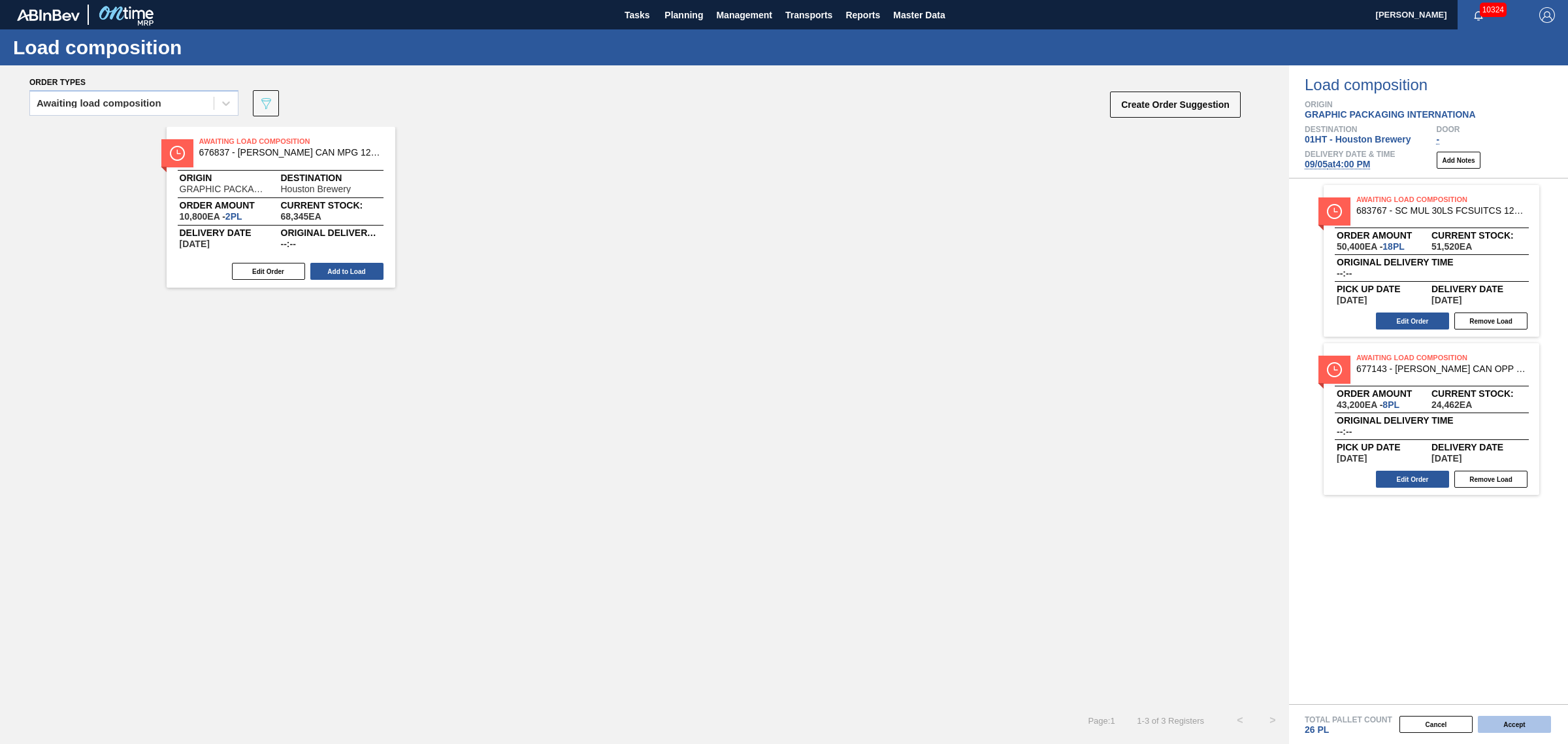
click at [1511, 723] on button "Accept" at bounding box center [1514, 725] width 73 height 17
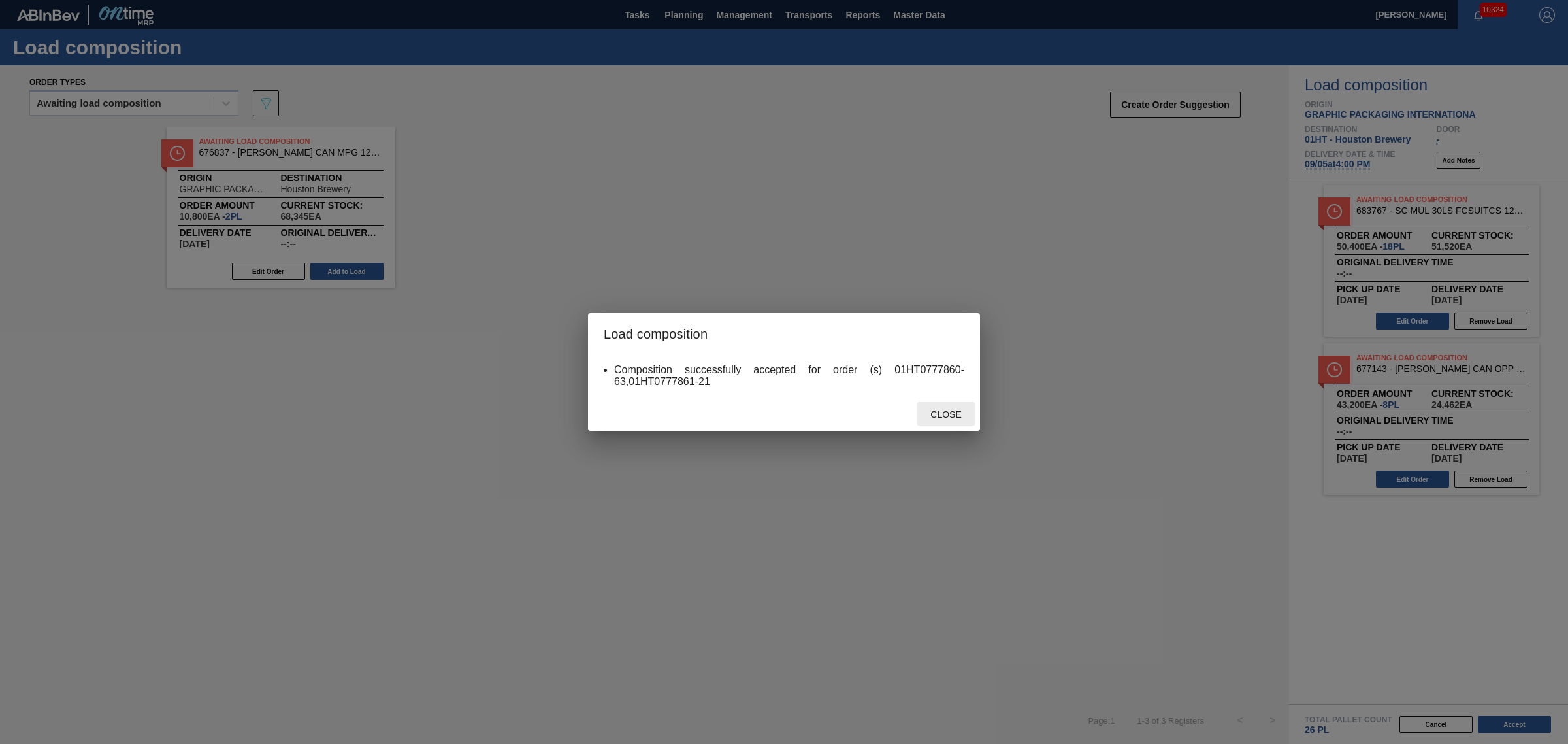
click at [951, 416] on span "Close" at bounding box center [946, 414] width 52 height 11
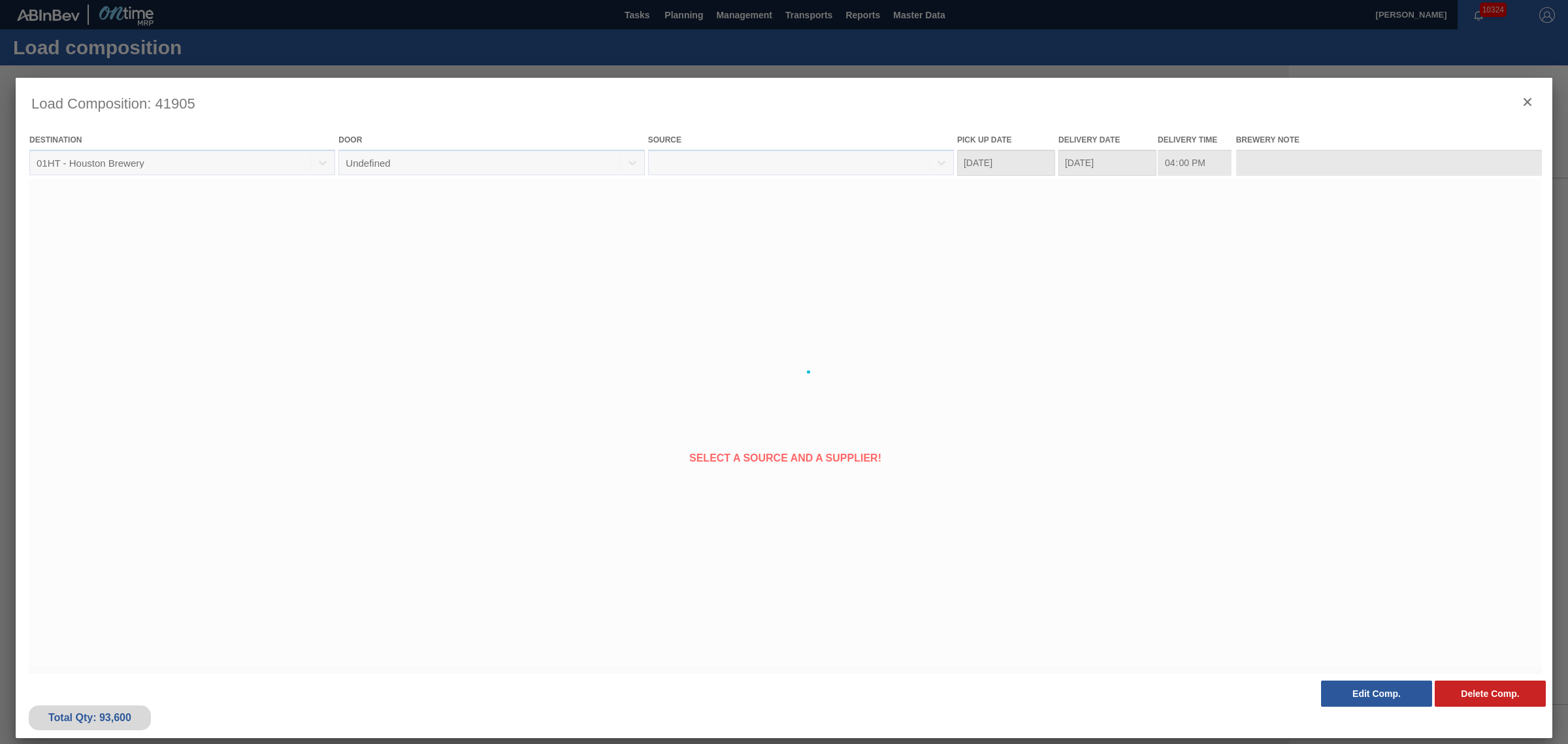
type Date "[DATE]"
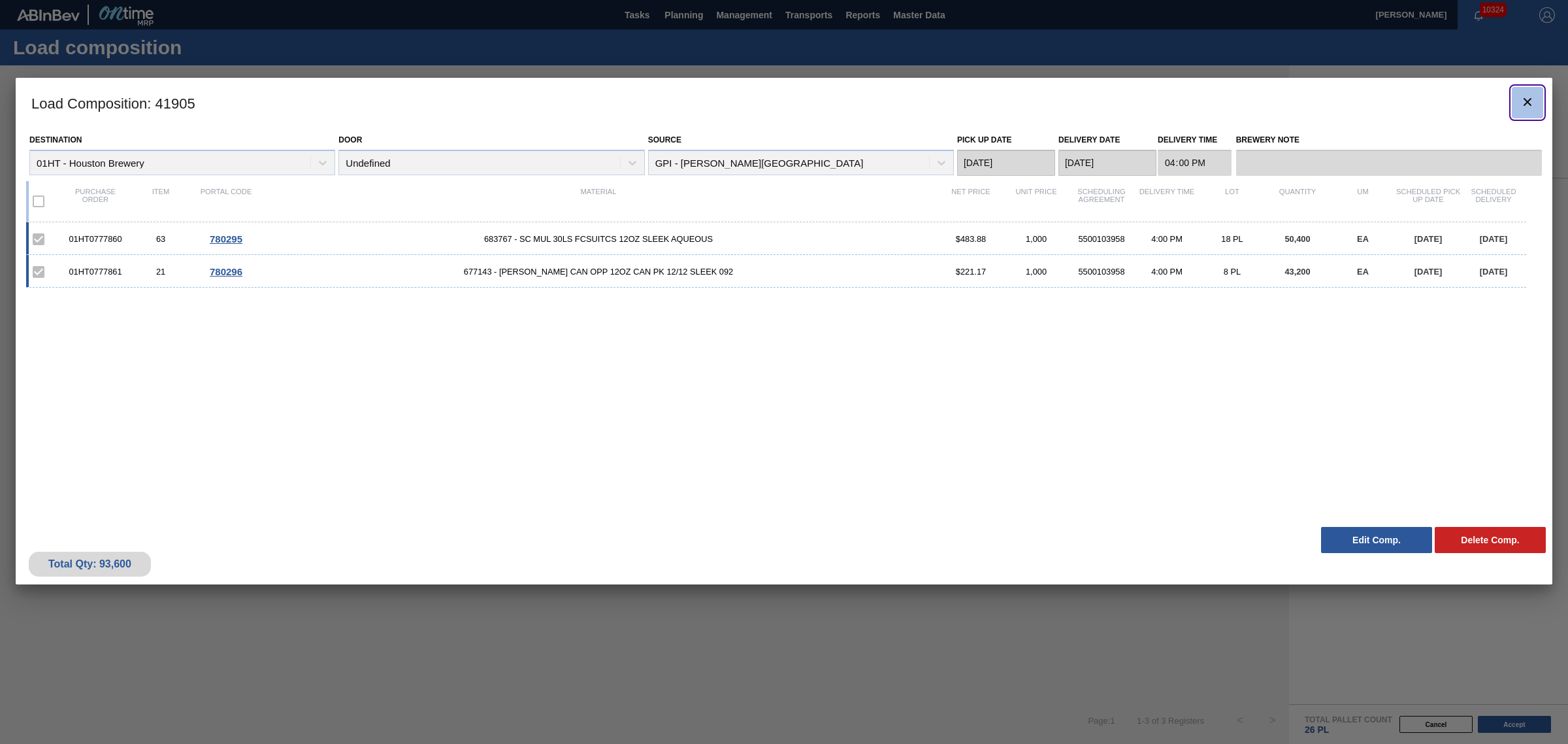
click at [1529, 99] on icon "botão de ícone" at bounding box center [1527, 102] width 16 height 16
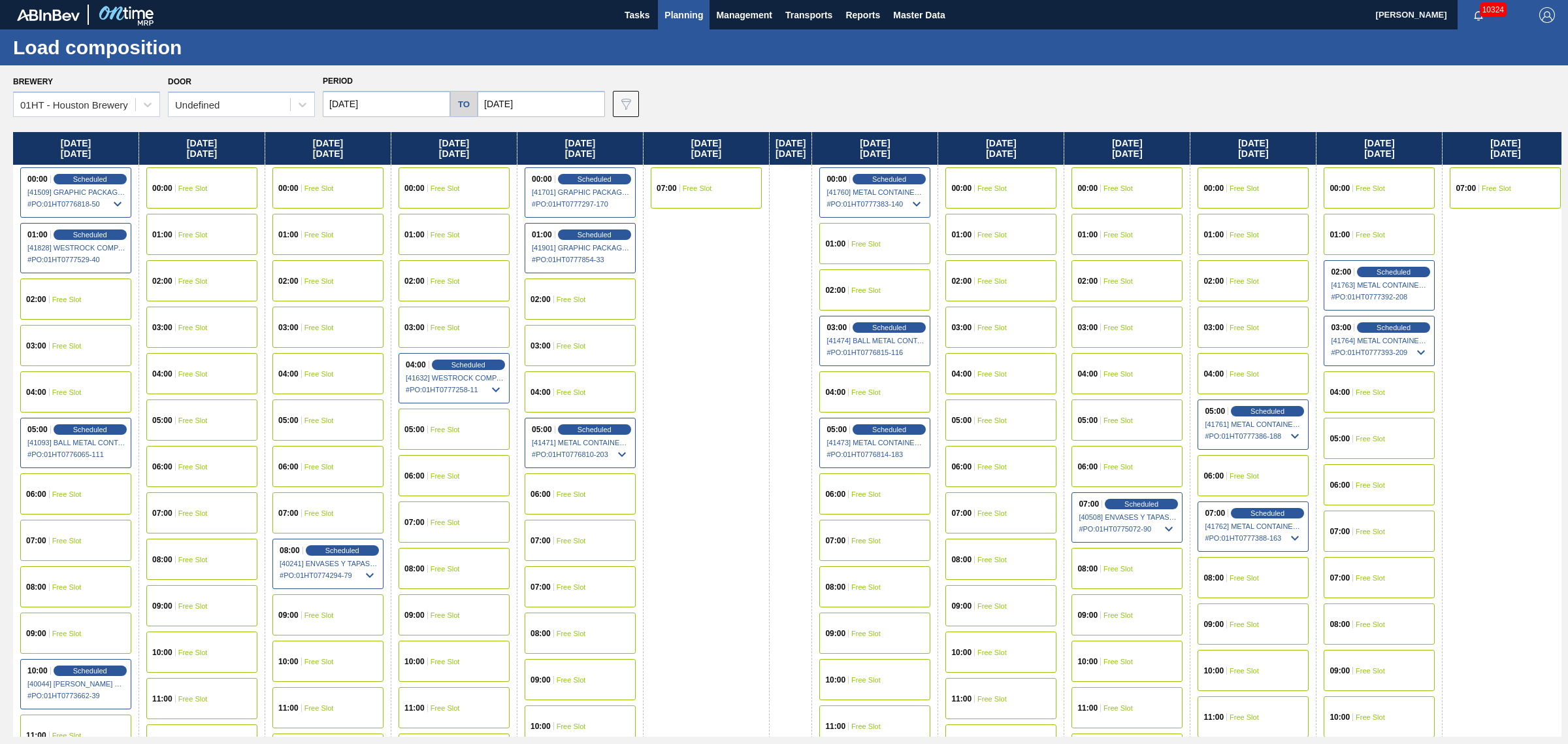
click at [691, 11] on span "Planning" at bounding box center [684, 15] width 39 height 16
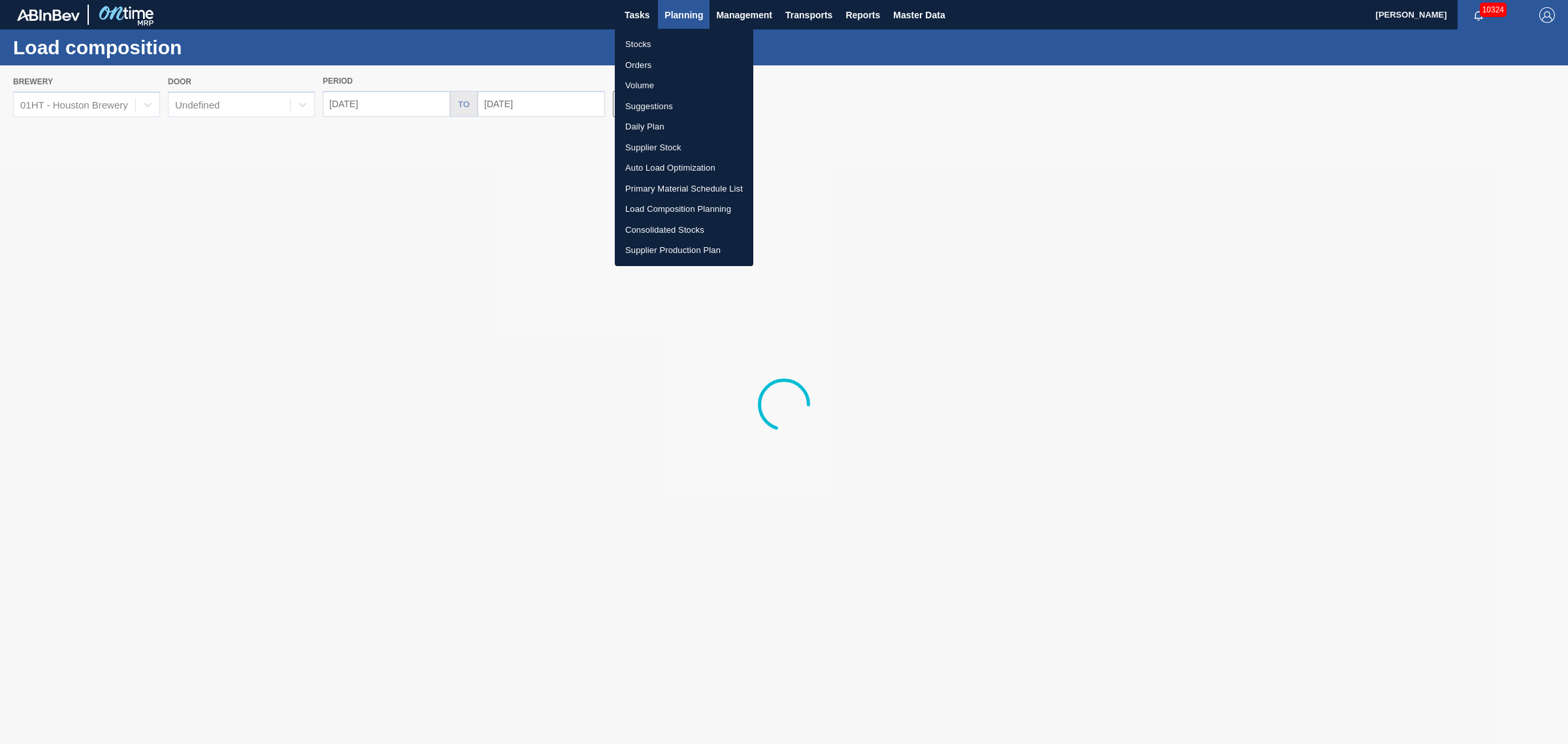
drag, startPoint x: 635, startPoint y: 41, endPoint x: 840, endPoint y: 246, distance: 289.9
click at [634, 41] on li "Stocks" at bounding box center [683, 44] width 138 height 21
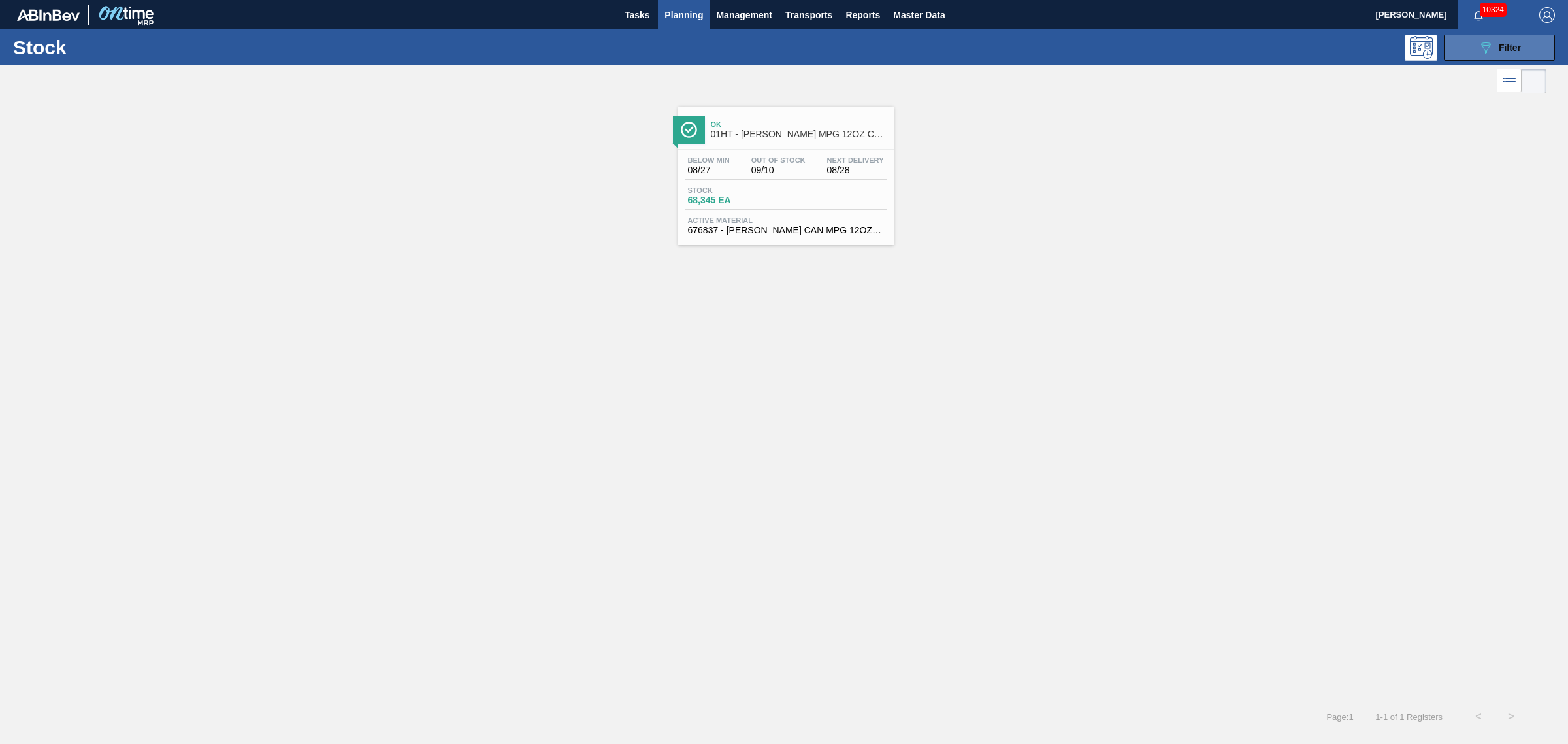
click at [1516, 54] on div "089F7B8B-B2A5-4AFE-B5C0-19BA573D28AC Filter" at bounding box center [1499, 48] width 43 height 16
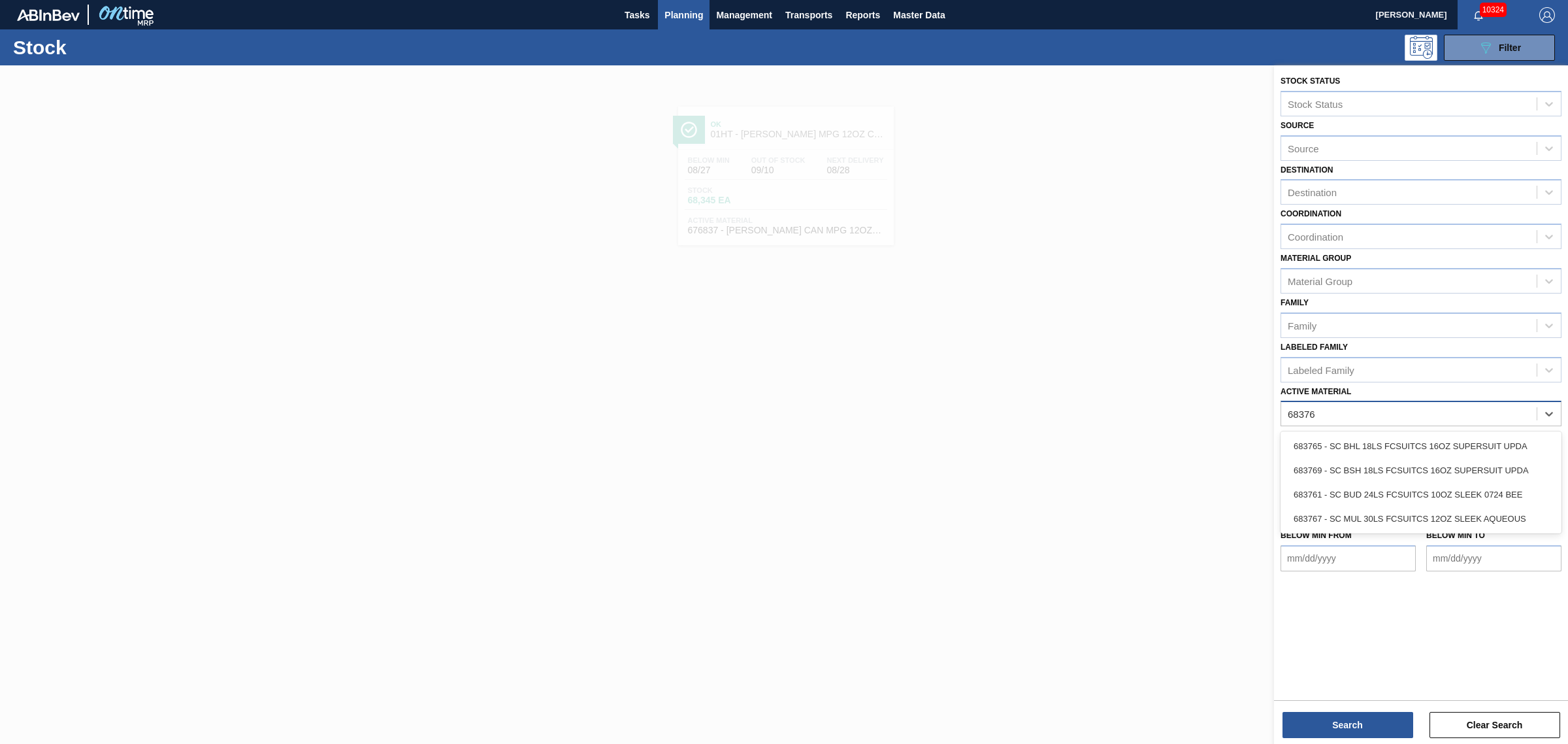
type Material "683767"
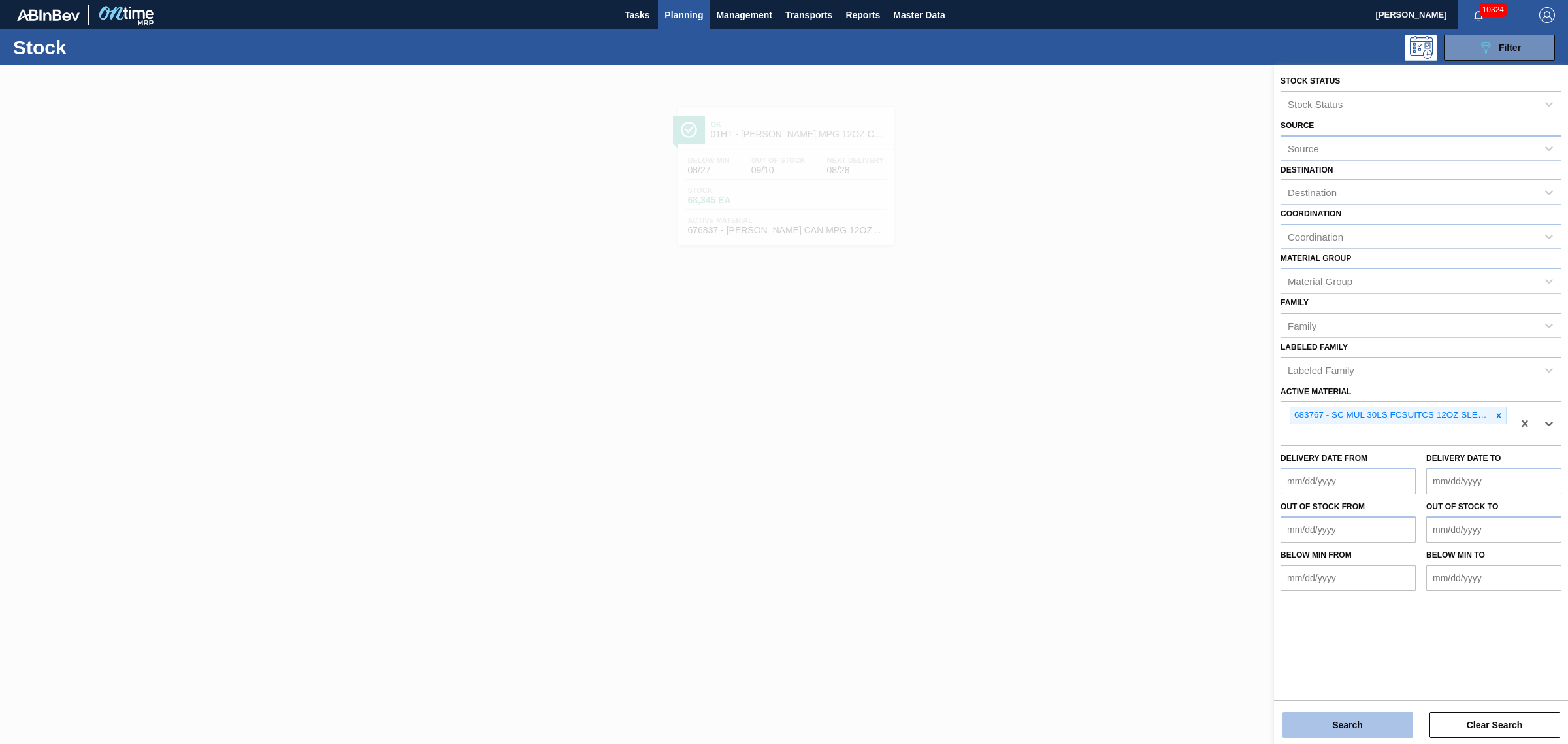
click at [1380, 714] on button "Search" at bounding box center [1347, 725] width 130 height 26
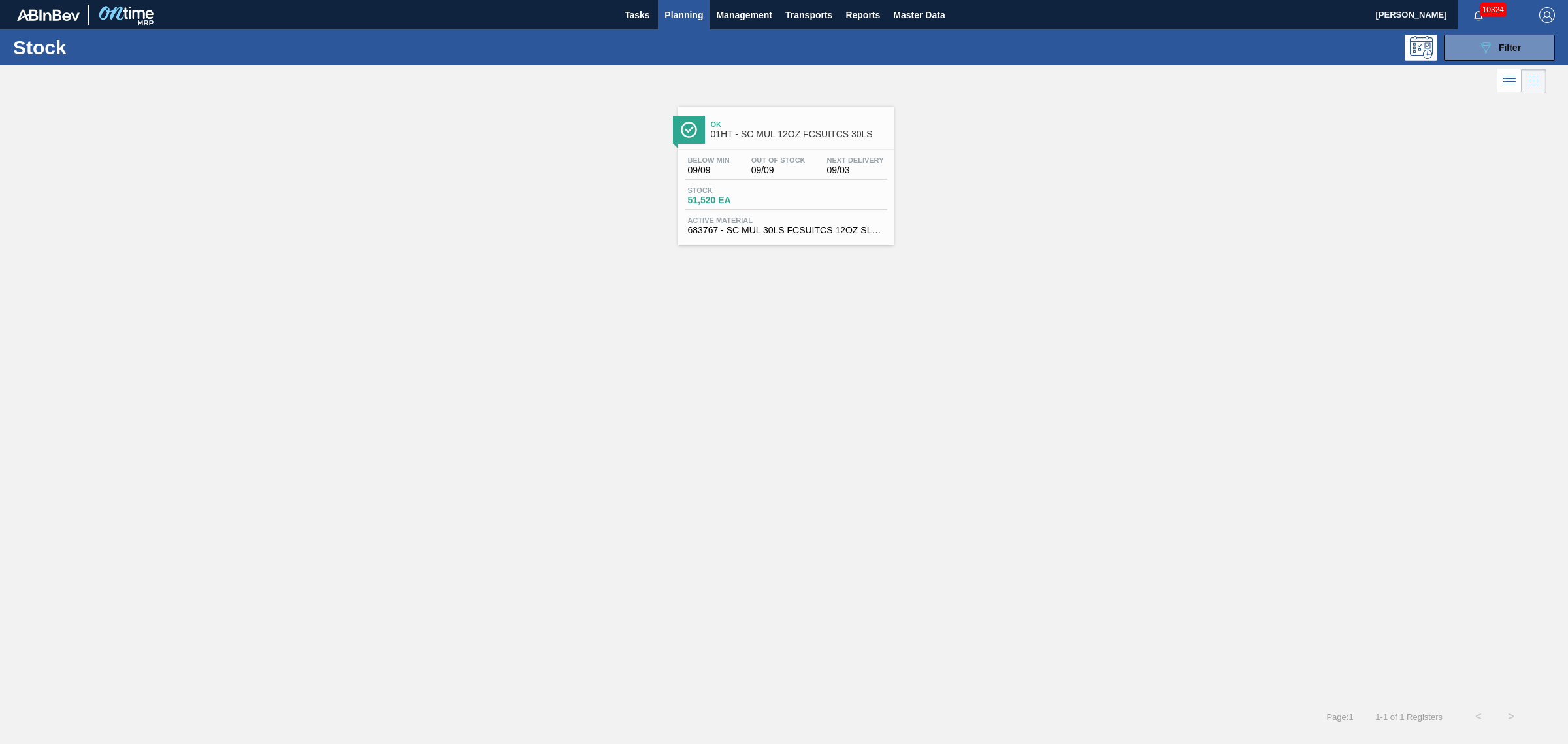
click at [734, 203] on span "51,520 EA" at bounding box center [734, 201] width 92 height 10
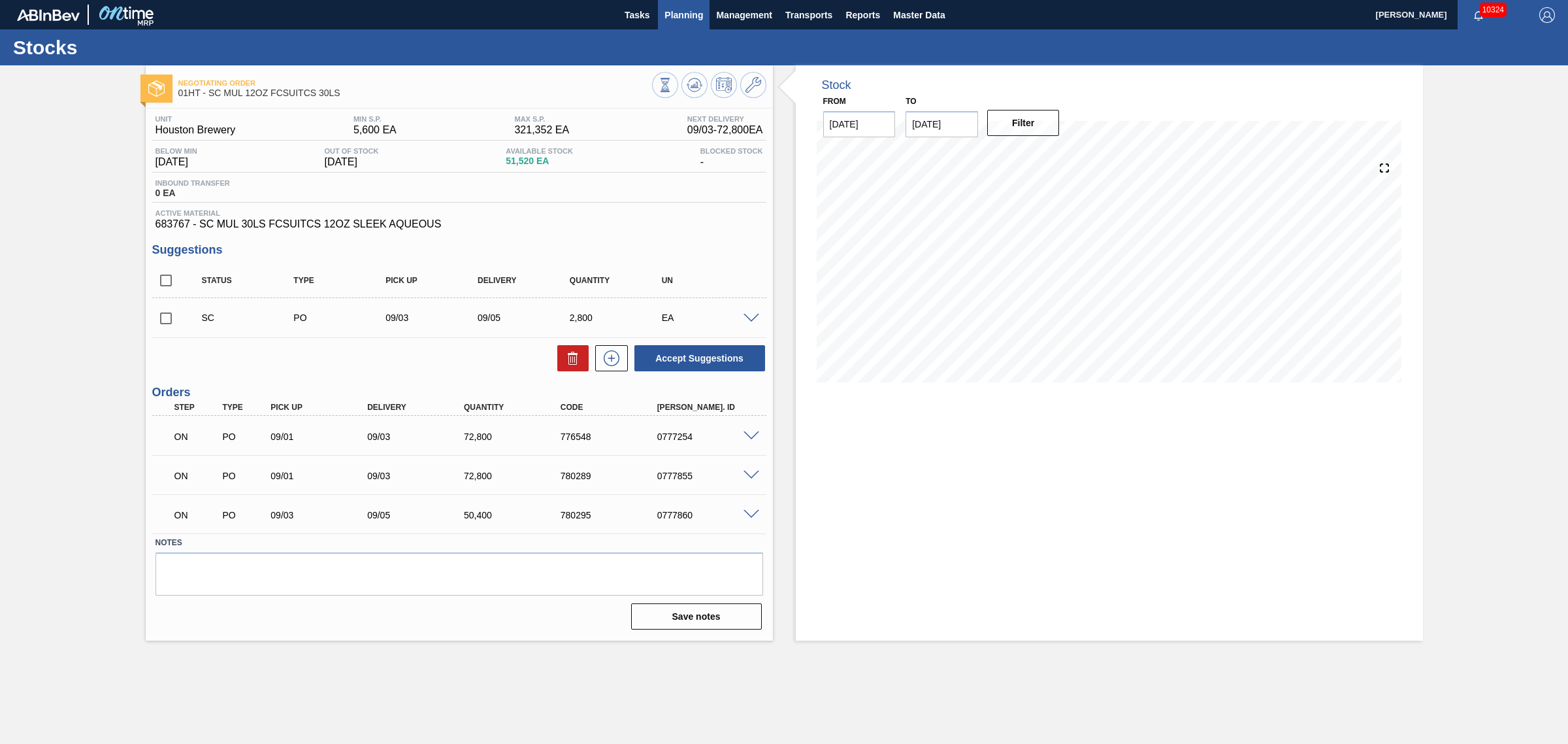
click at [691, 16] on span "Planning" at bounding box center [684, 15] width 39 height 16
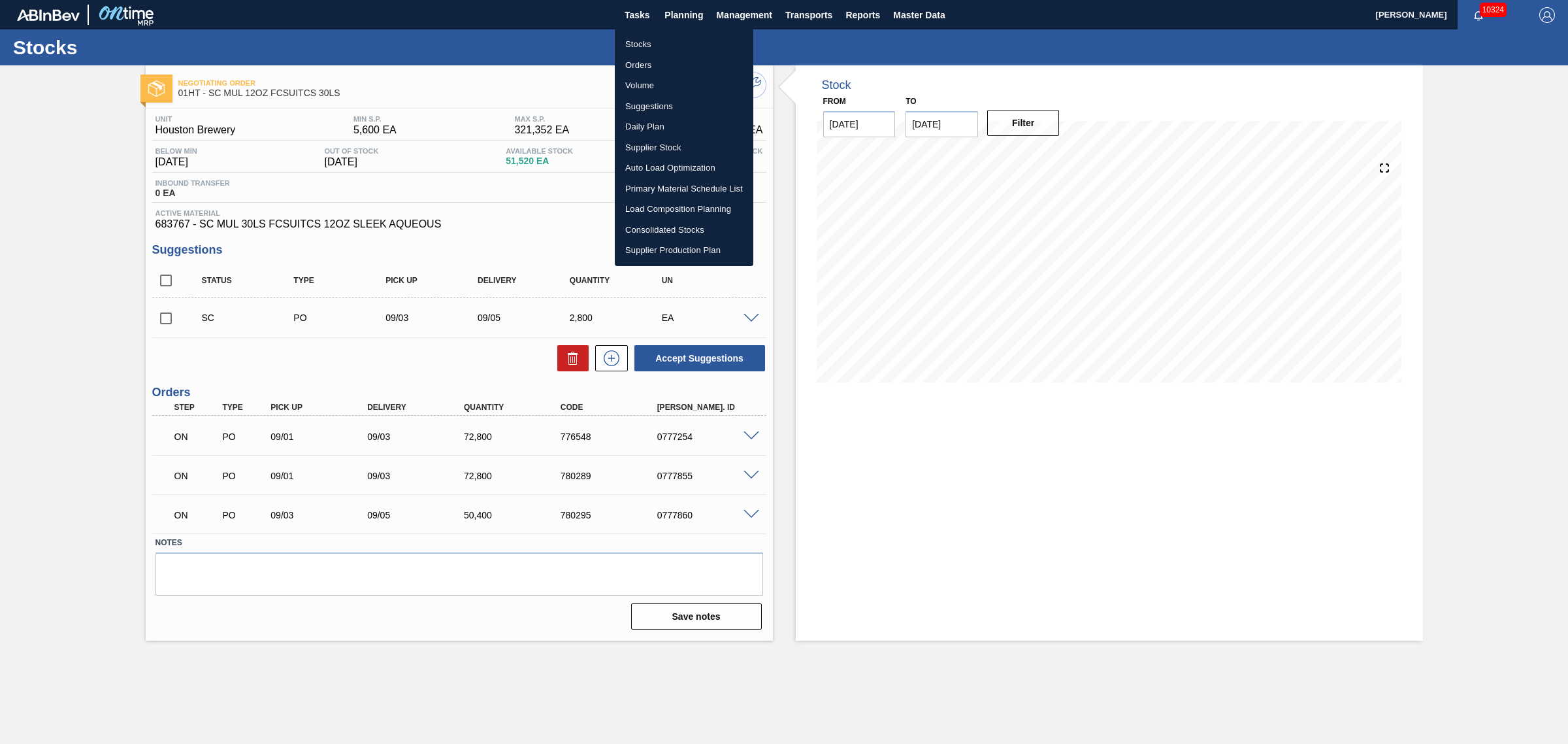
click at [647, 102] on li "Suggestions" at bounding box center [683, 106] width 138 height 21
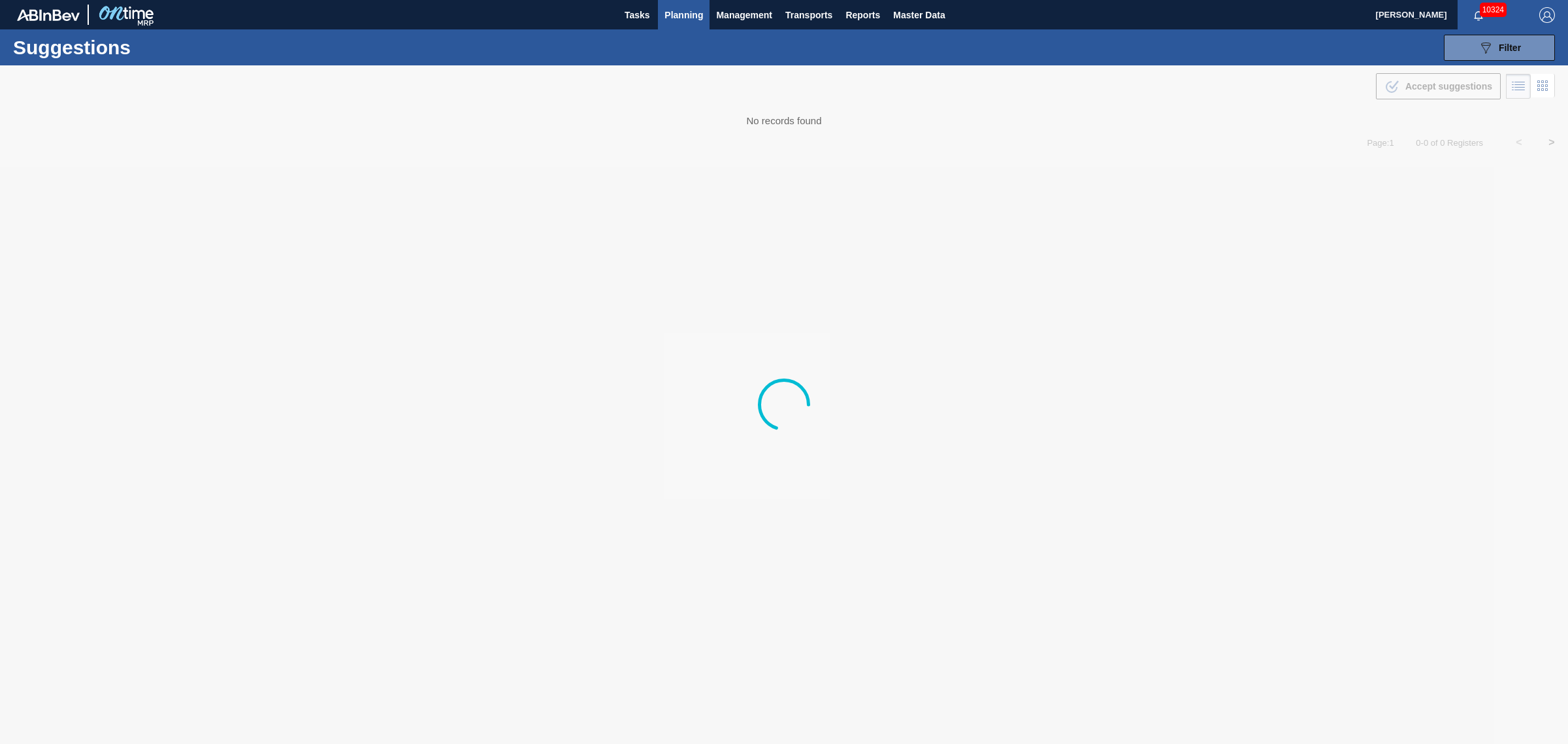
type from "08/25/2025"
type to "[DATE]"
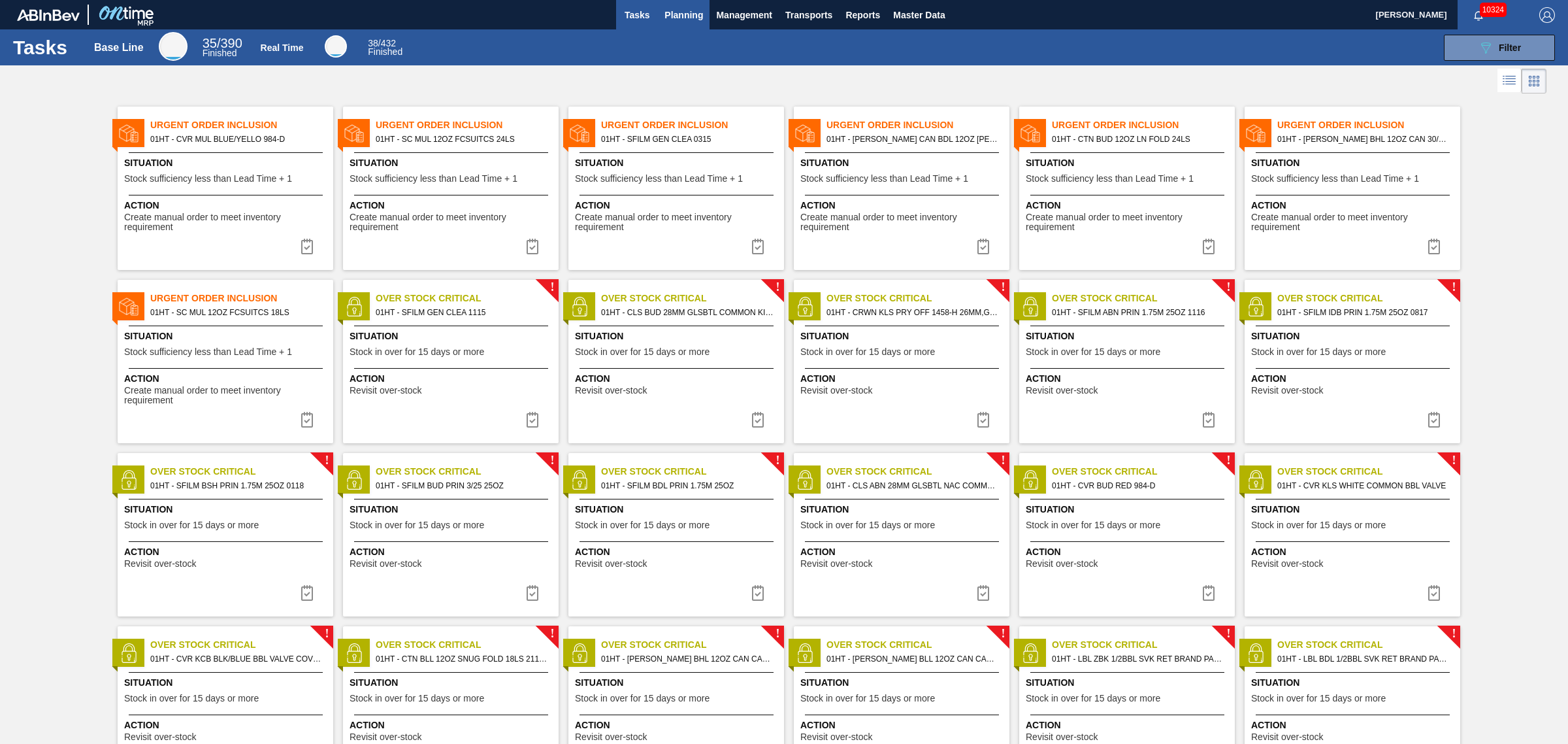
click at [673, 8] on span "Planning" at bounding box center [684, 15] width 39 height 16
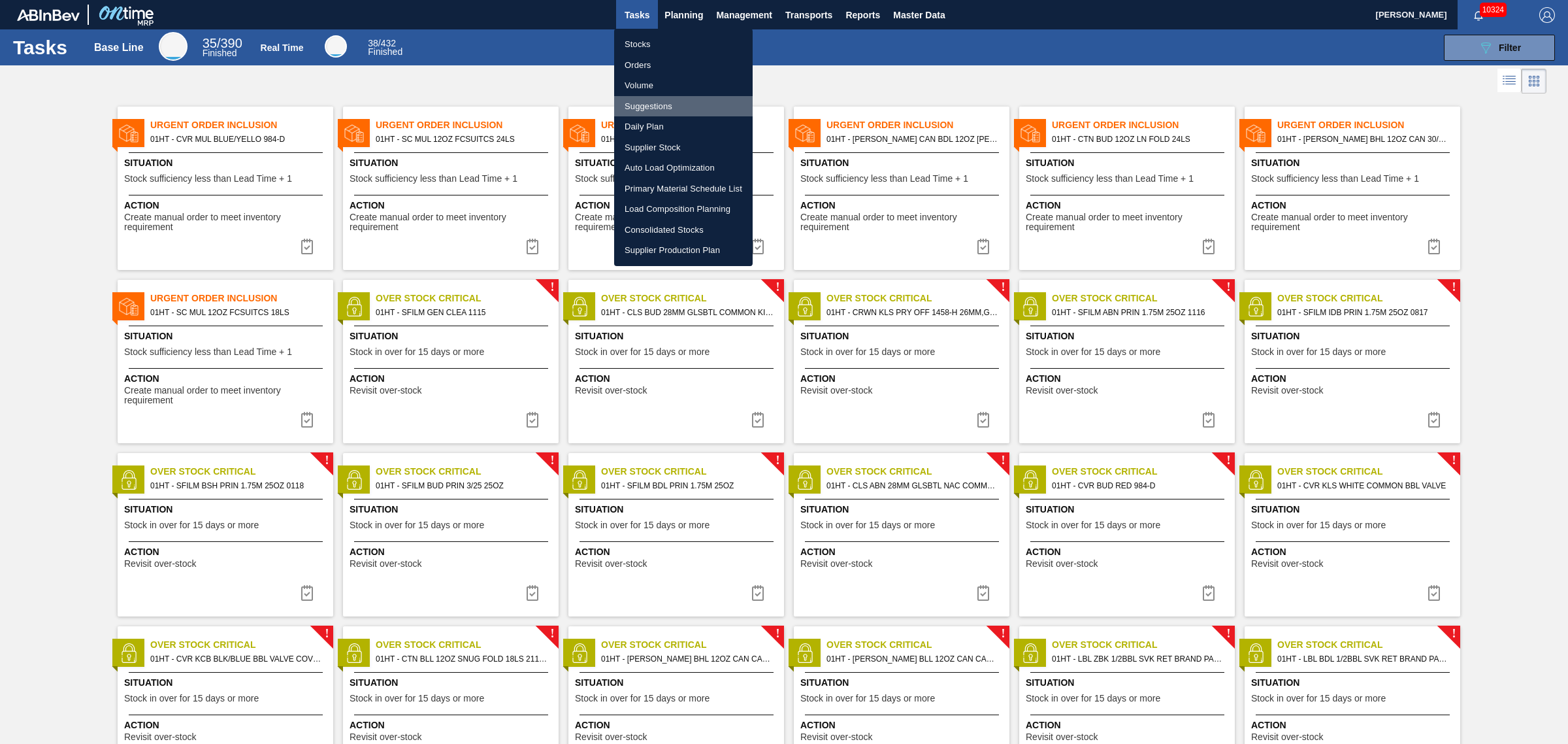
click at [655, 102] on li "Suggestions" at bounding box center [683, 106] width 138 height 21
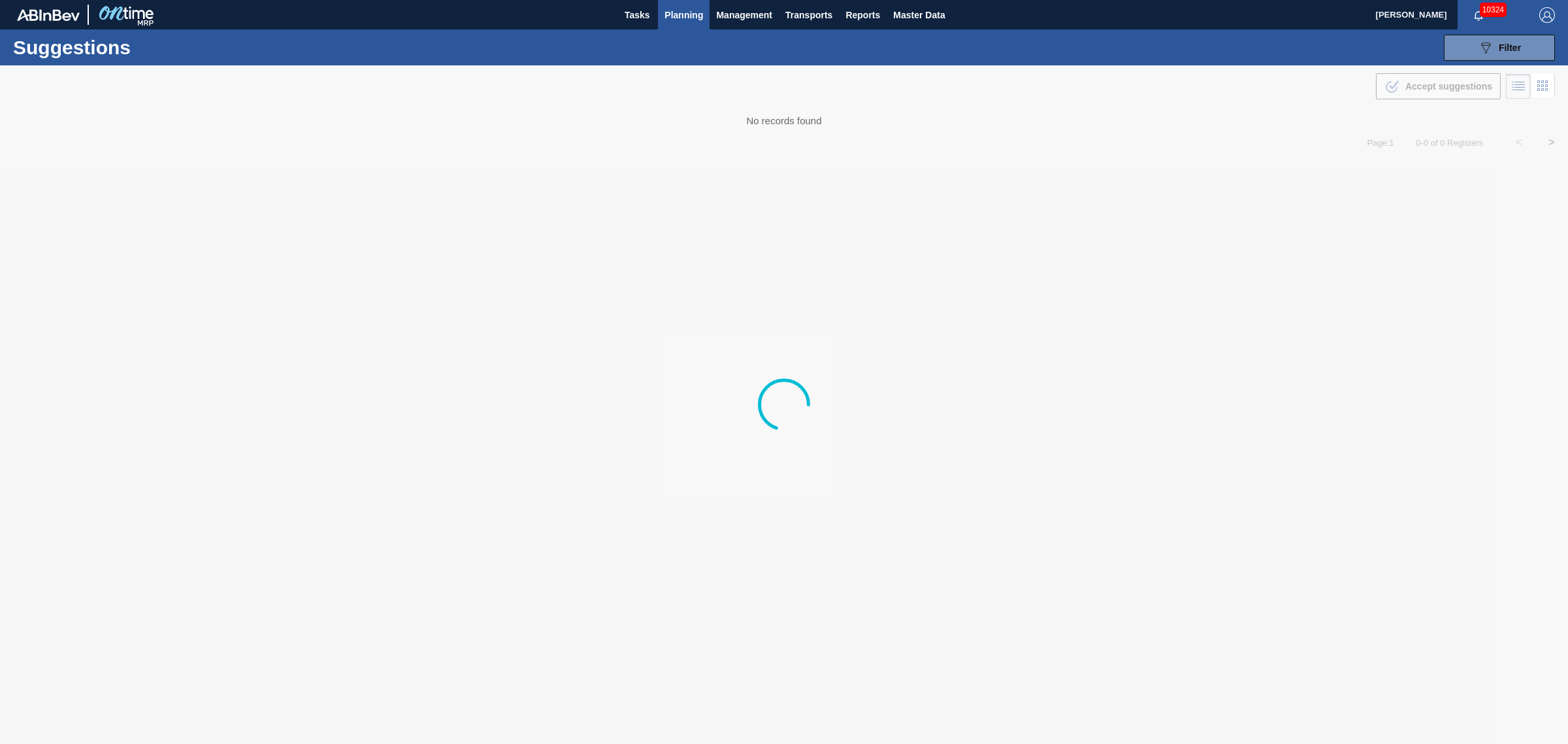
type from "[DATE]"
type to "[DATE]"
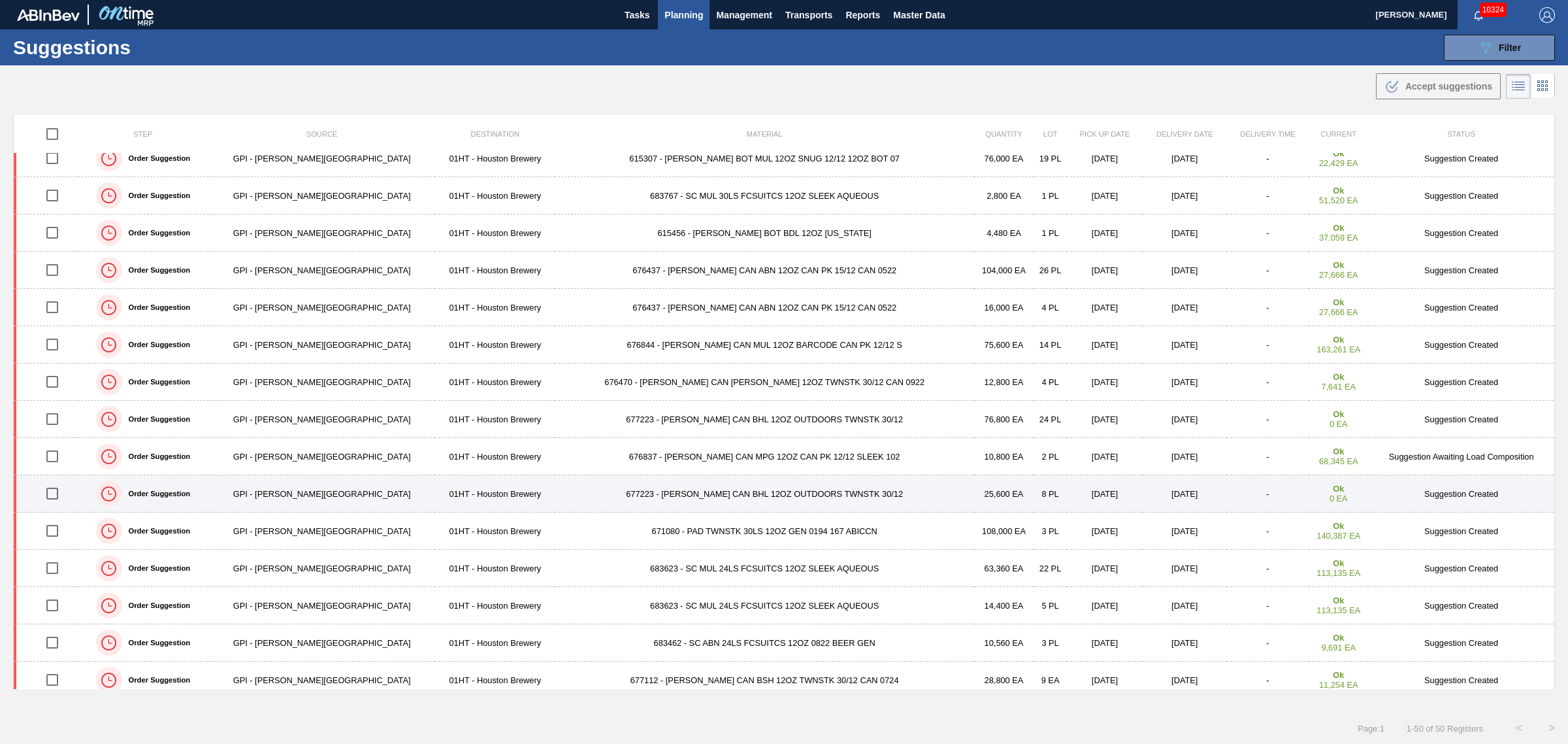
scroll to position [245, 0]
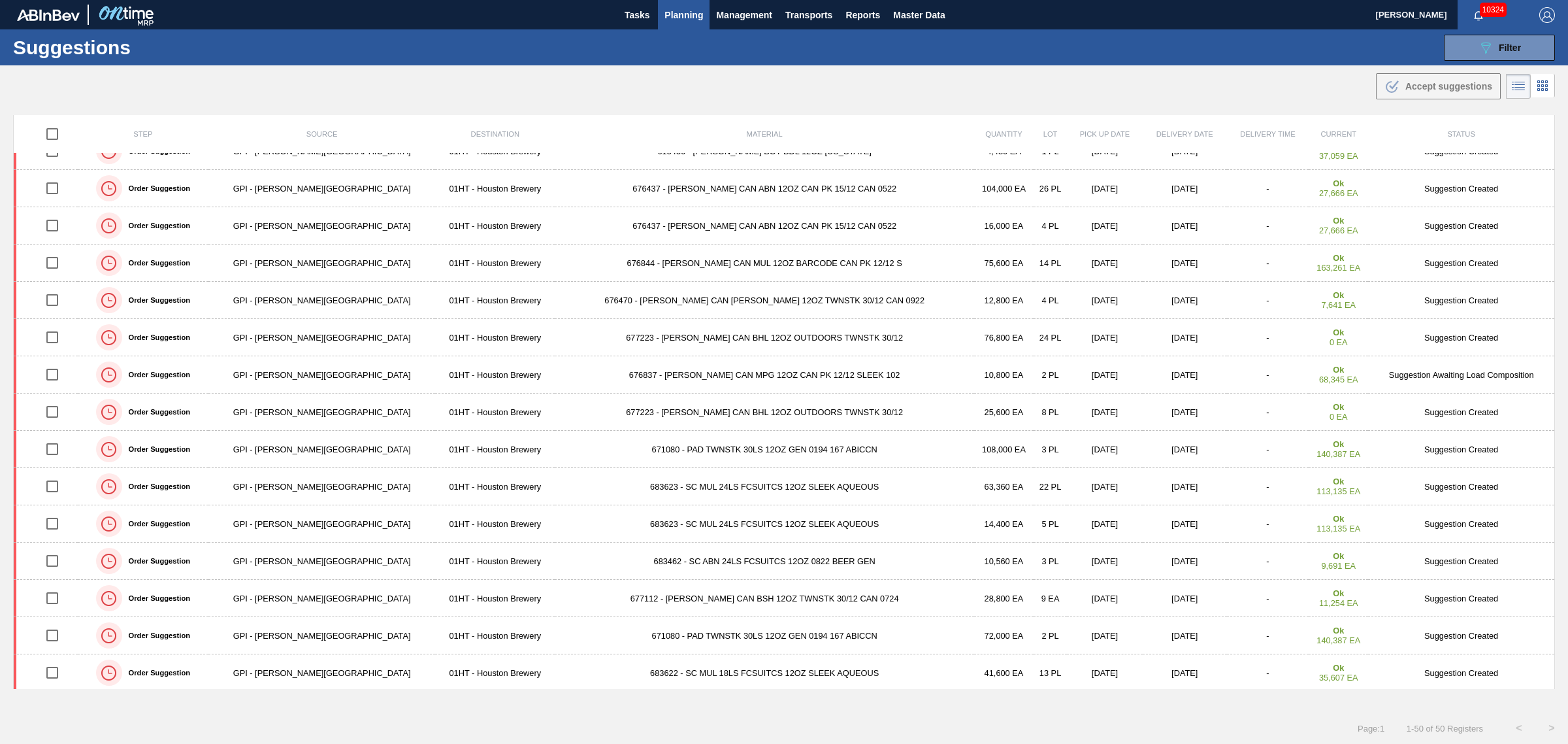
drag, startPoint x: 1524, startPoint y: 54, endPoint x: 1495, endPoint y: 72, distance: 34.1
click at [1526, 54] on button "089F7B8B-B2A5-4AFE-B5C0-19BA573D28AC Filter" at bounding box center [1499, 47] width 111 height 26
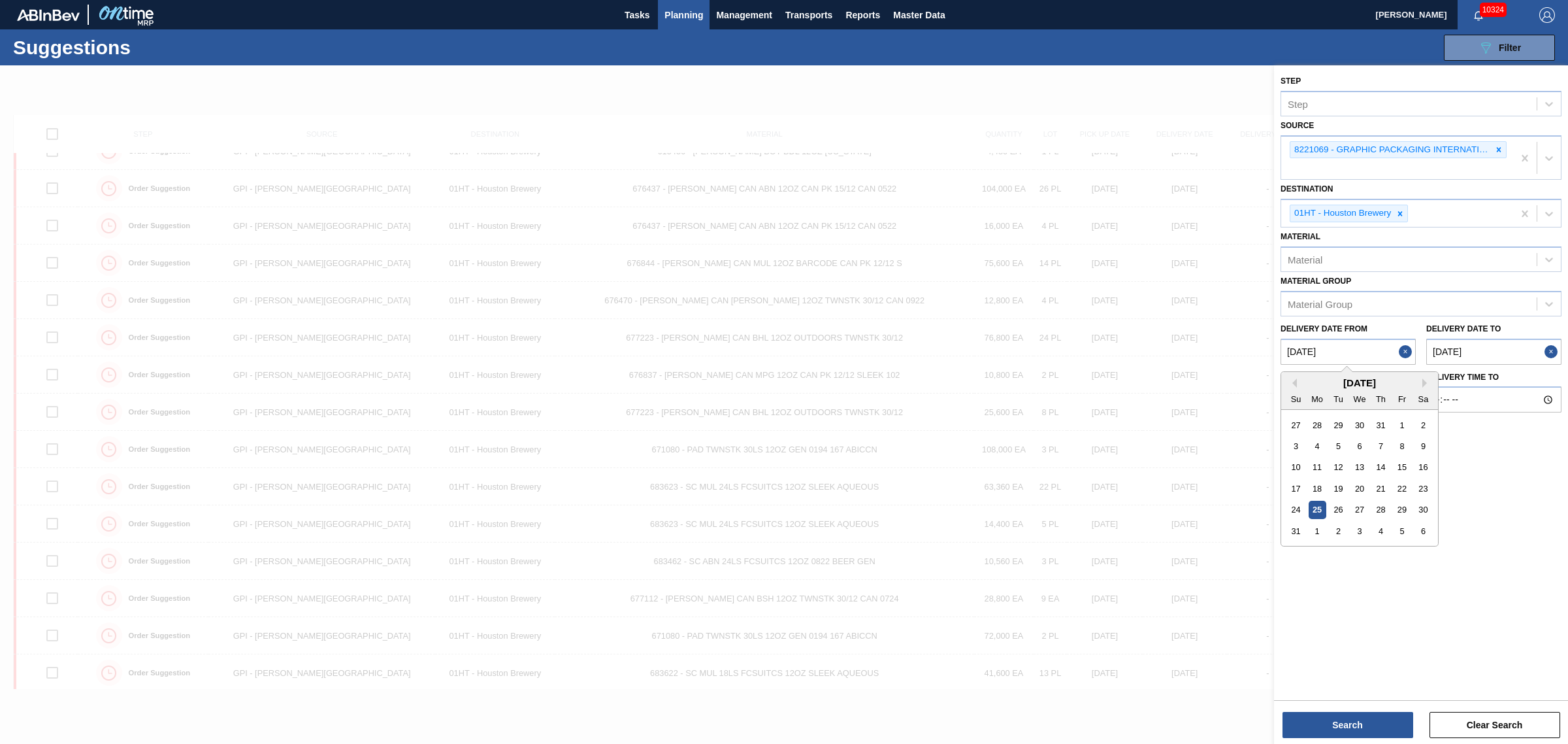
click at [1340, 353] on from "[DATE]" at bounding box center [1348, 351] width 135 height 26
click at [1317, 531] on div "1" at bounding box center [1317, 531] width 18 height 18
click at [1385, 348] on from "[DATE]" at bounding box center [1348, 351] width 135 height 26
click at [1420, 419] on div "6" at bounding box center [1423, 424] width 18 height 18
type from "[DATE]"
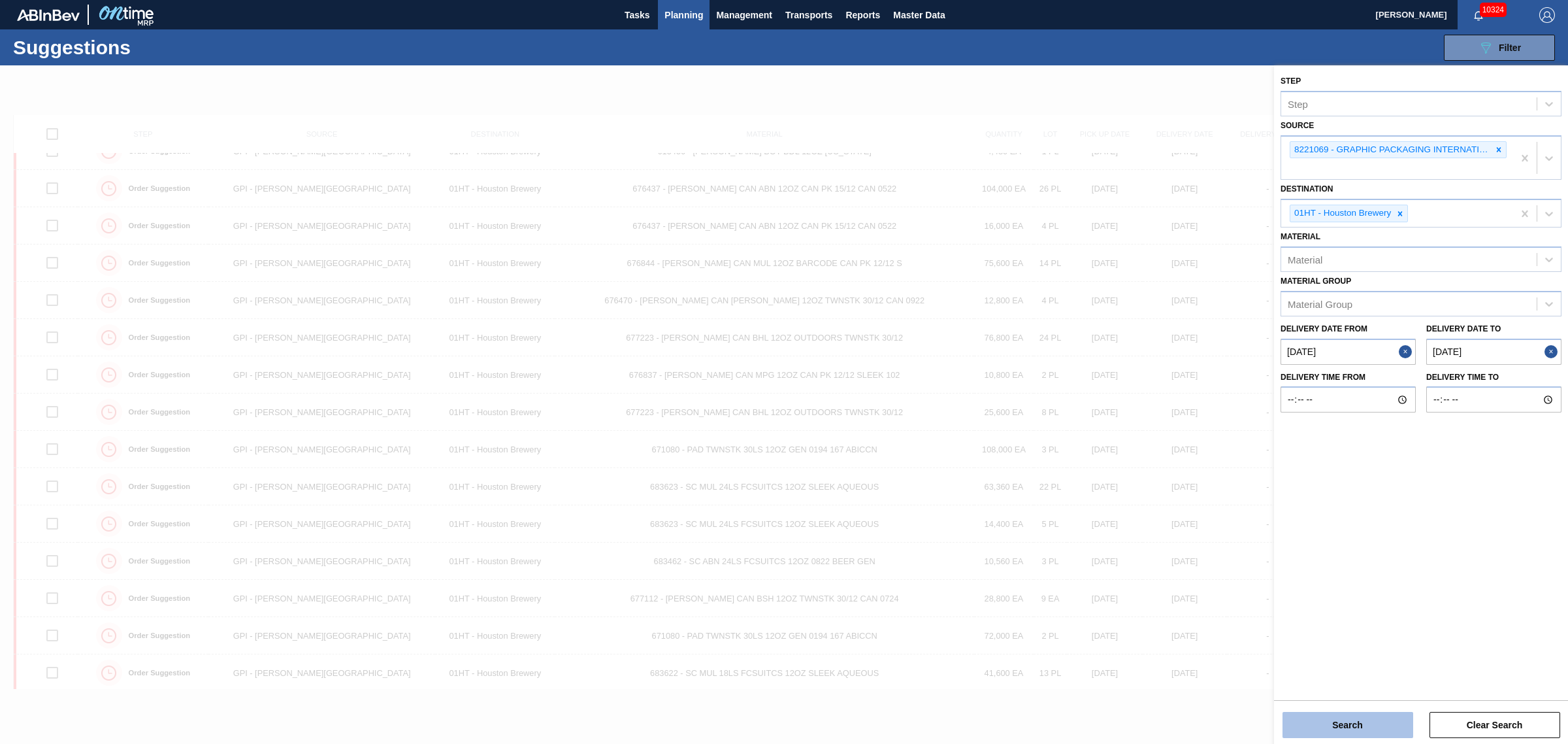
click at [1361, 715] on button "Search" at bounding box center [1347, 725] width 130 height 26
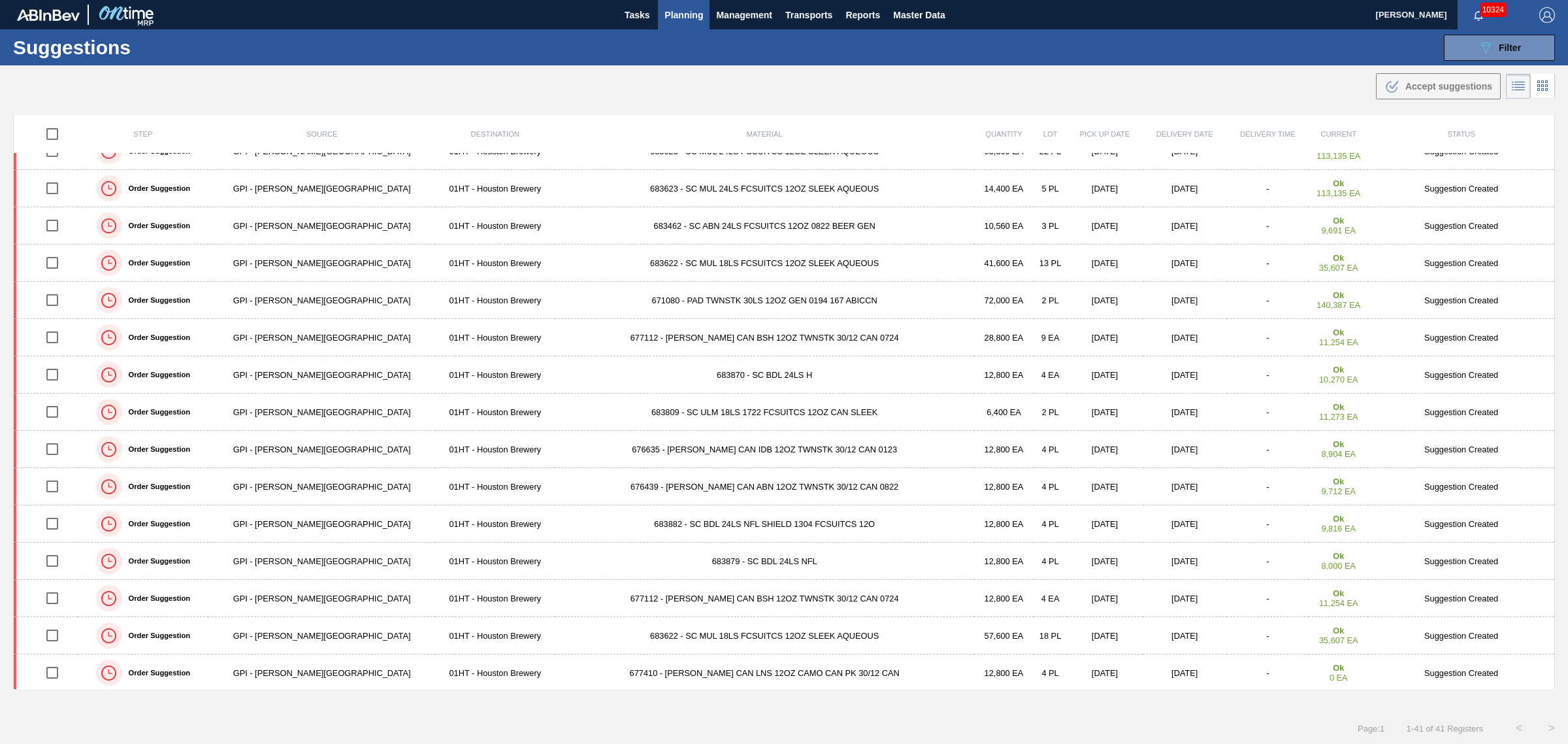
scroll to position [0, 0]
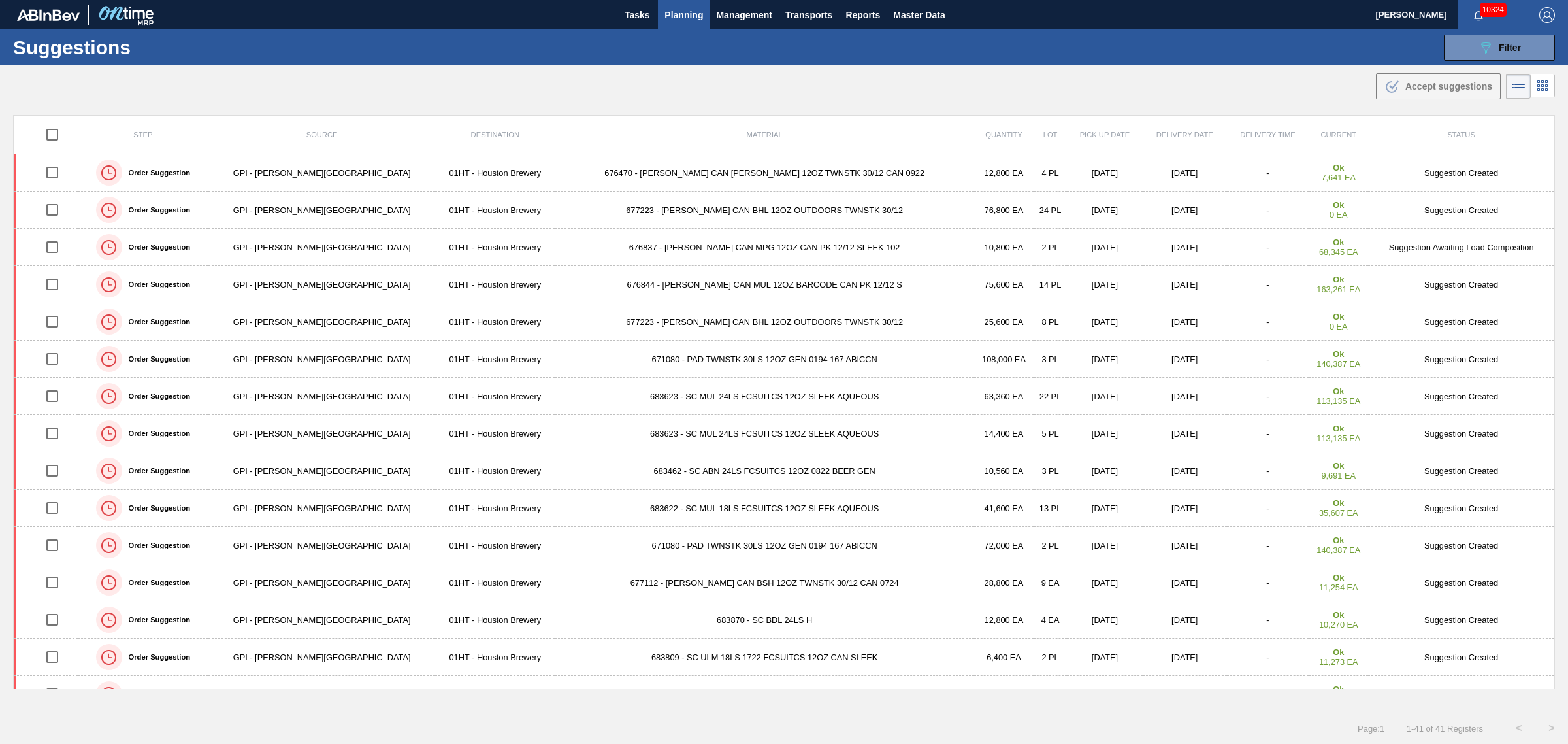
click at [756, 173] on td "676470 - [PERSON_NAME] CAN [PERSON_NAME] 12OZ TWNSTK 30/12 CAN 0922" at bounding box center [764, 173] width 420 height 37
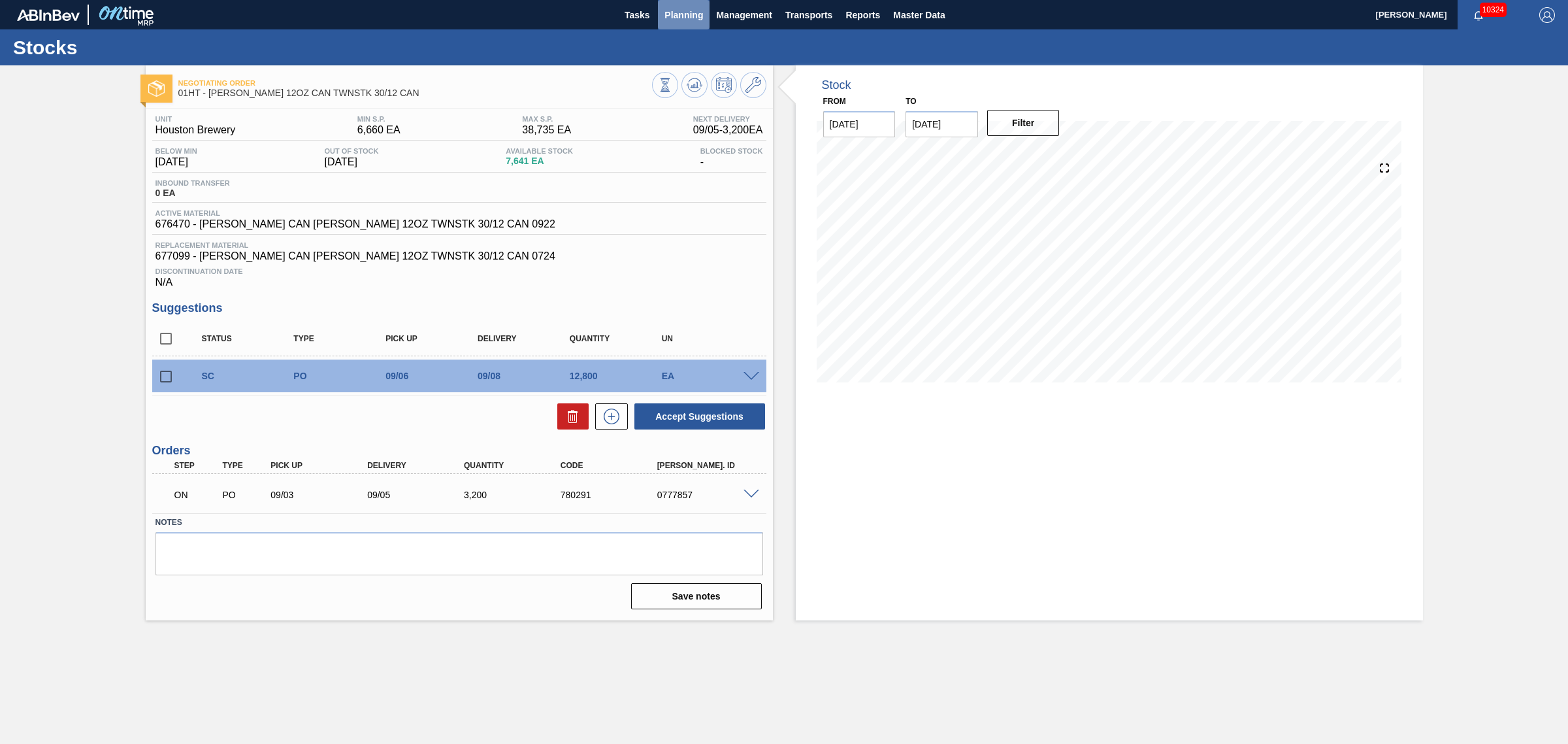
click at [676, 18] on span "Planning" at bounding box center [684, 15] width 39 height 16
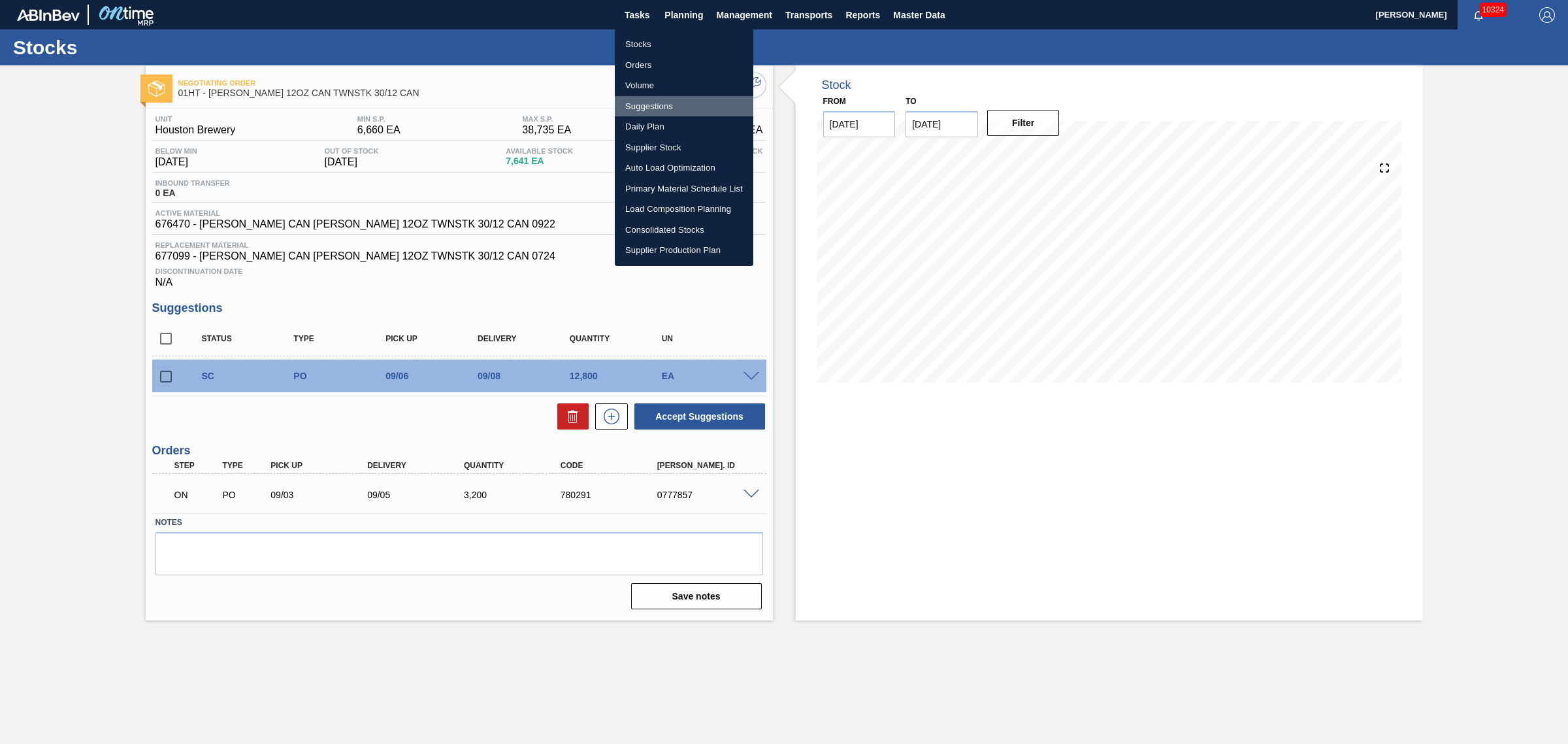
click at [635, 100] on li "Suggestions" at bounding box center [683, 106] width 138 height 21
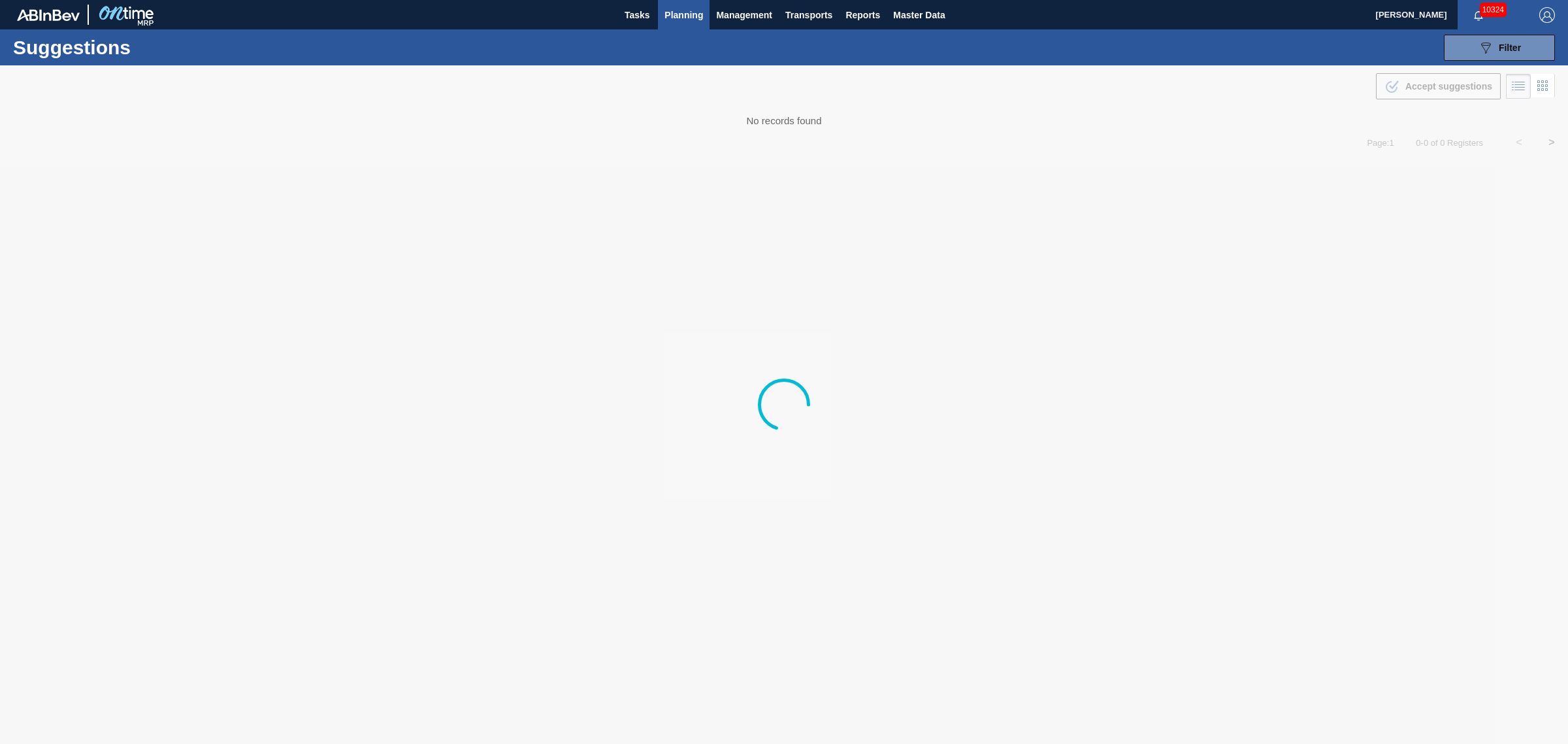
type from "[DATE]"
type to "[DATE]"
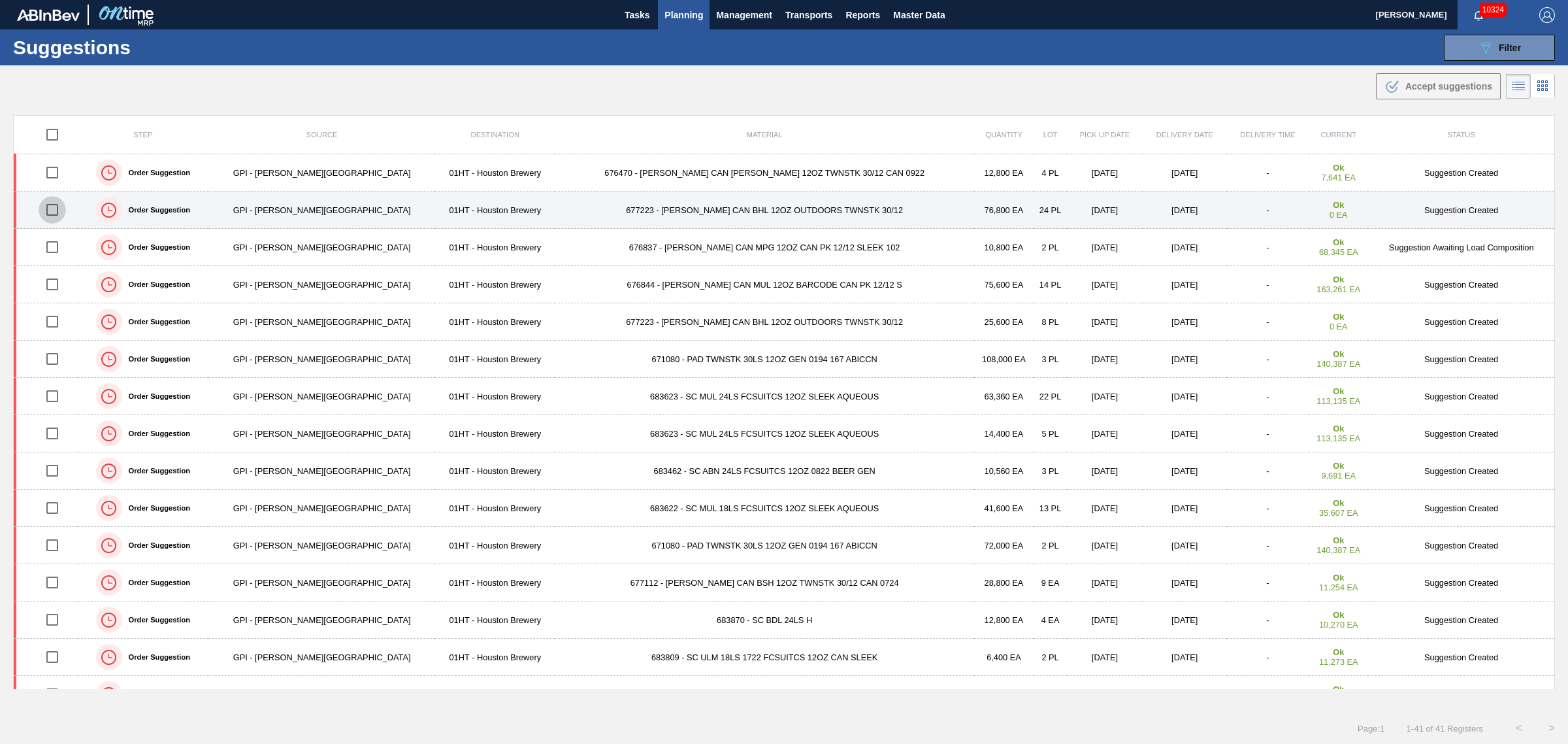
click at [57, 208] on input "checkbox" at bounding box center [52, 210] width 27 height 27
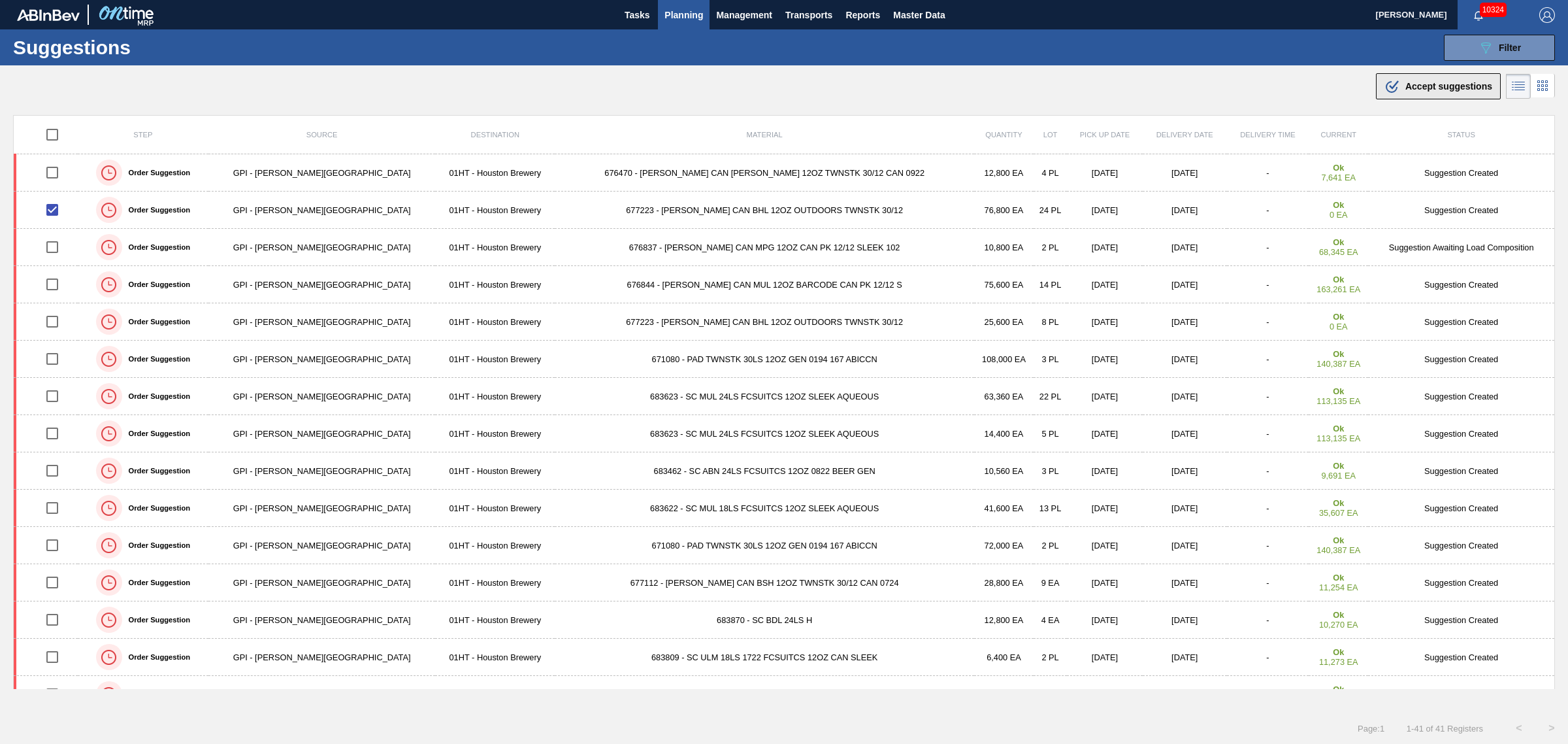
click at [1422, 90] on span "Accept suggestions" at bounding box center [1448, 86] width 87 height 11
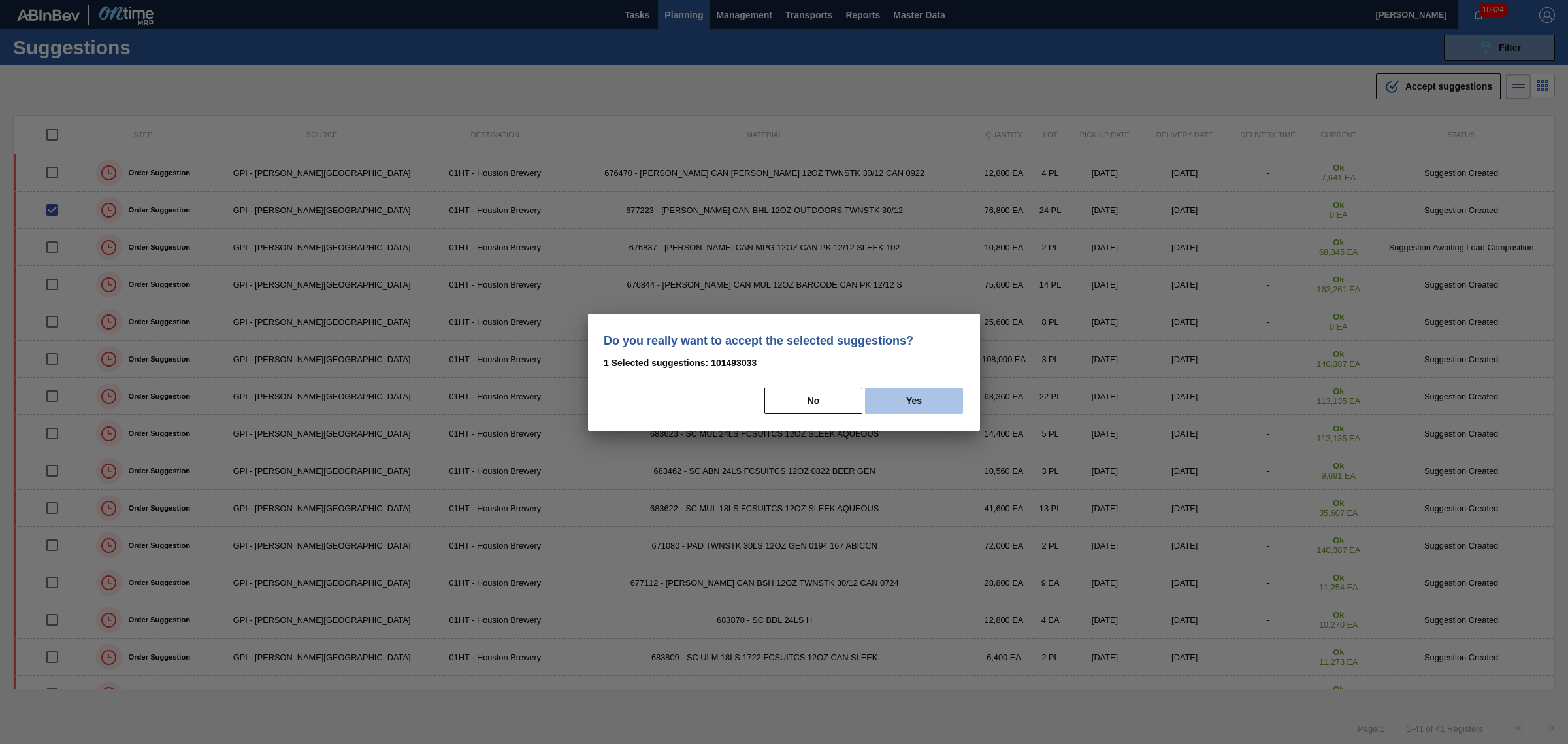
click at [944, 400] on button "Yes" at bounding box center [914, 401] width 98 height 26
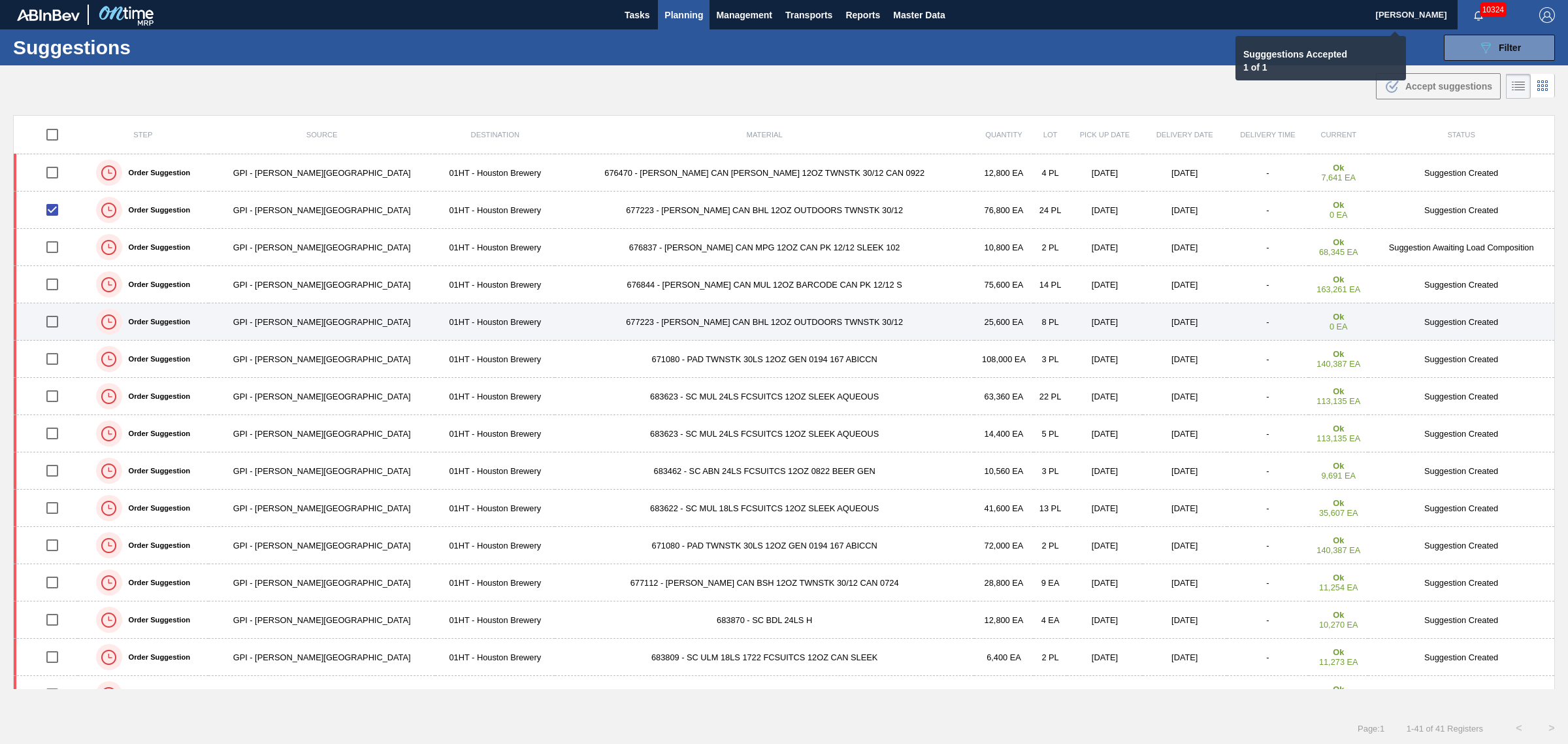
checkbox input "false"
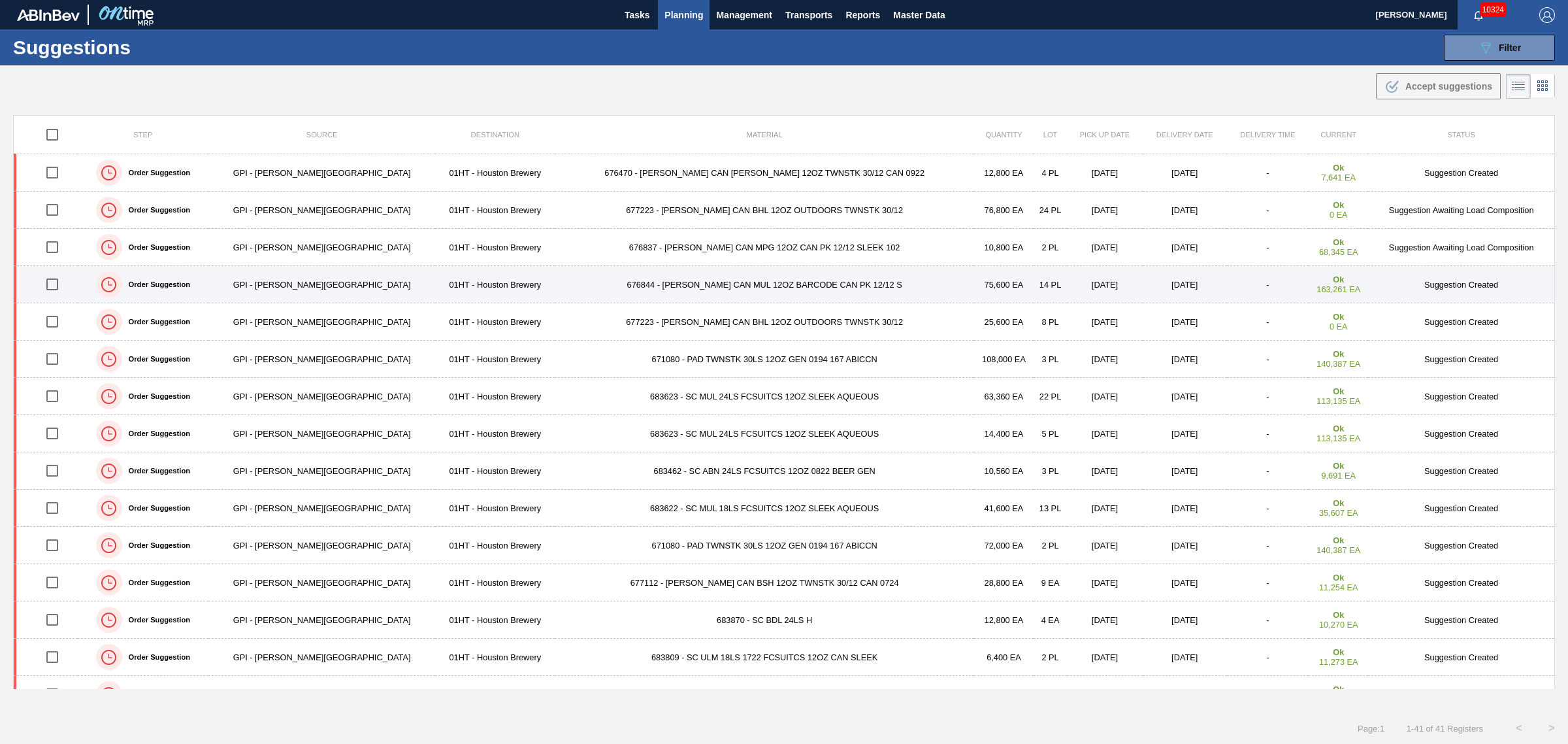
click at [63, 282] on input "checkbox" at bounding box center [52, 285] width 27 height 27
checkbox input "true"
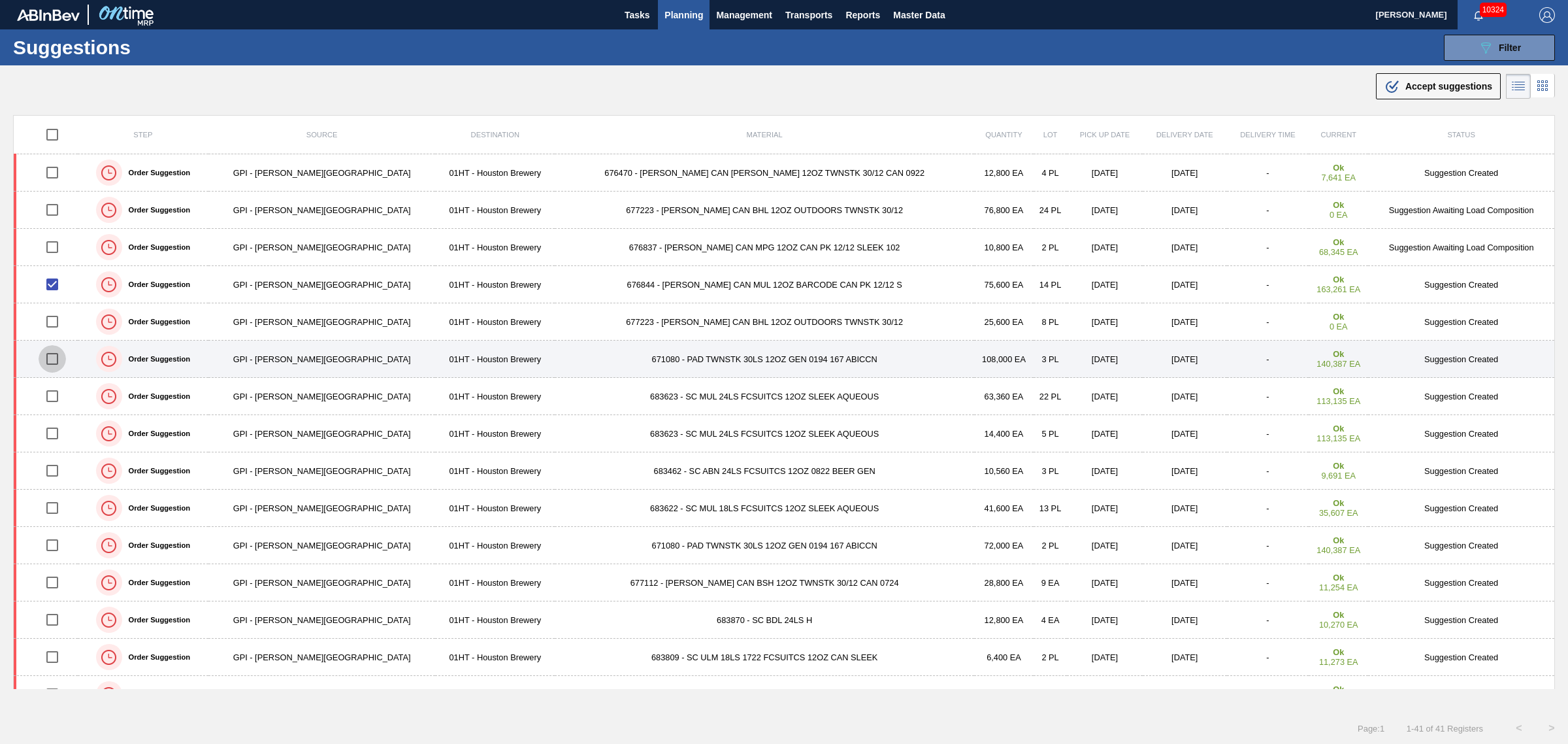
click at [62, 361] on input "checkbox" at bounding box center [52, 359] width 27 height 27
checkbox input "true"
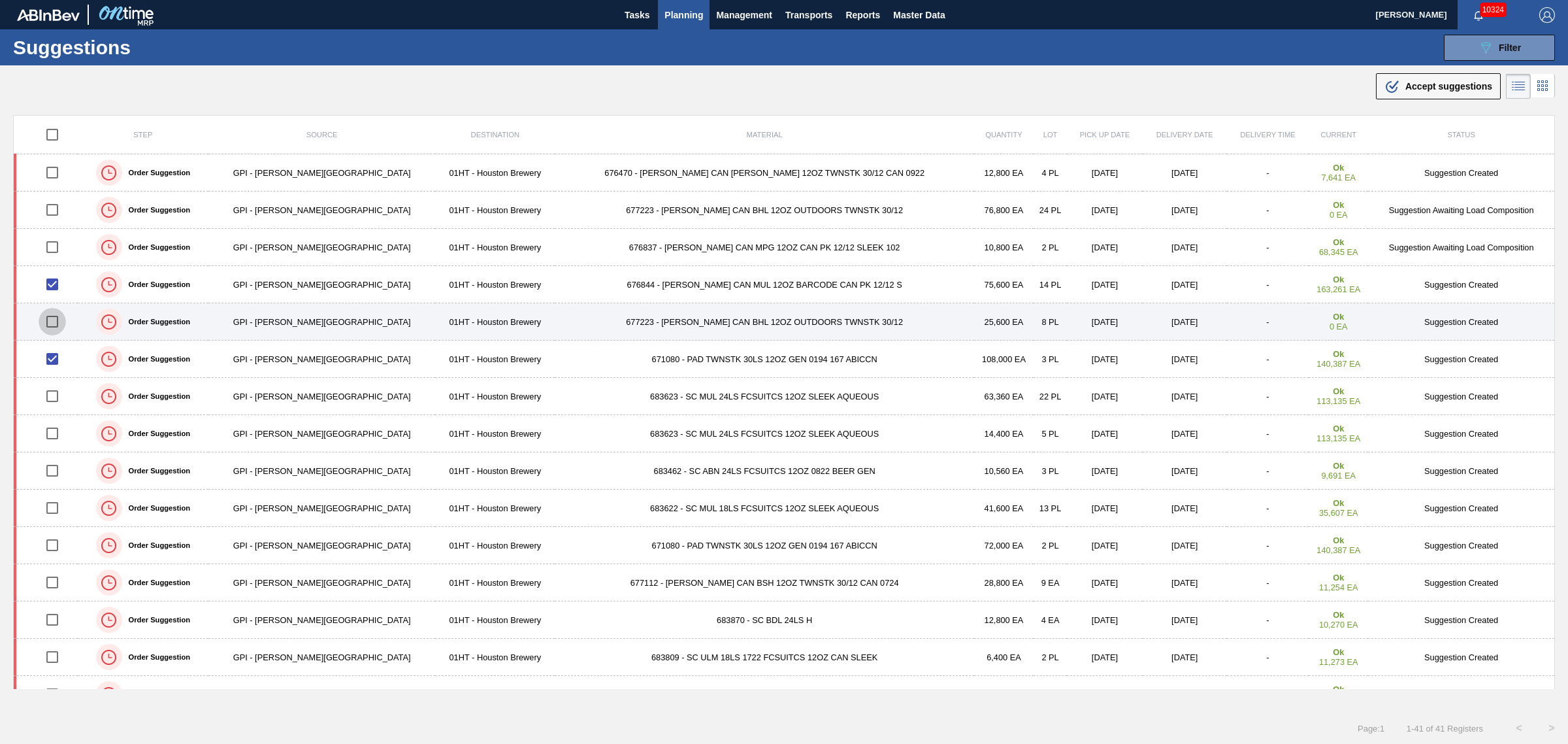
click at [64, 325] on input "checkbox" at bounding box center [52, 322] width 27 height 27
checkbox input "true"
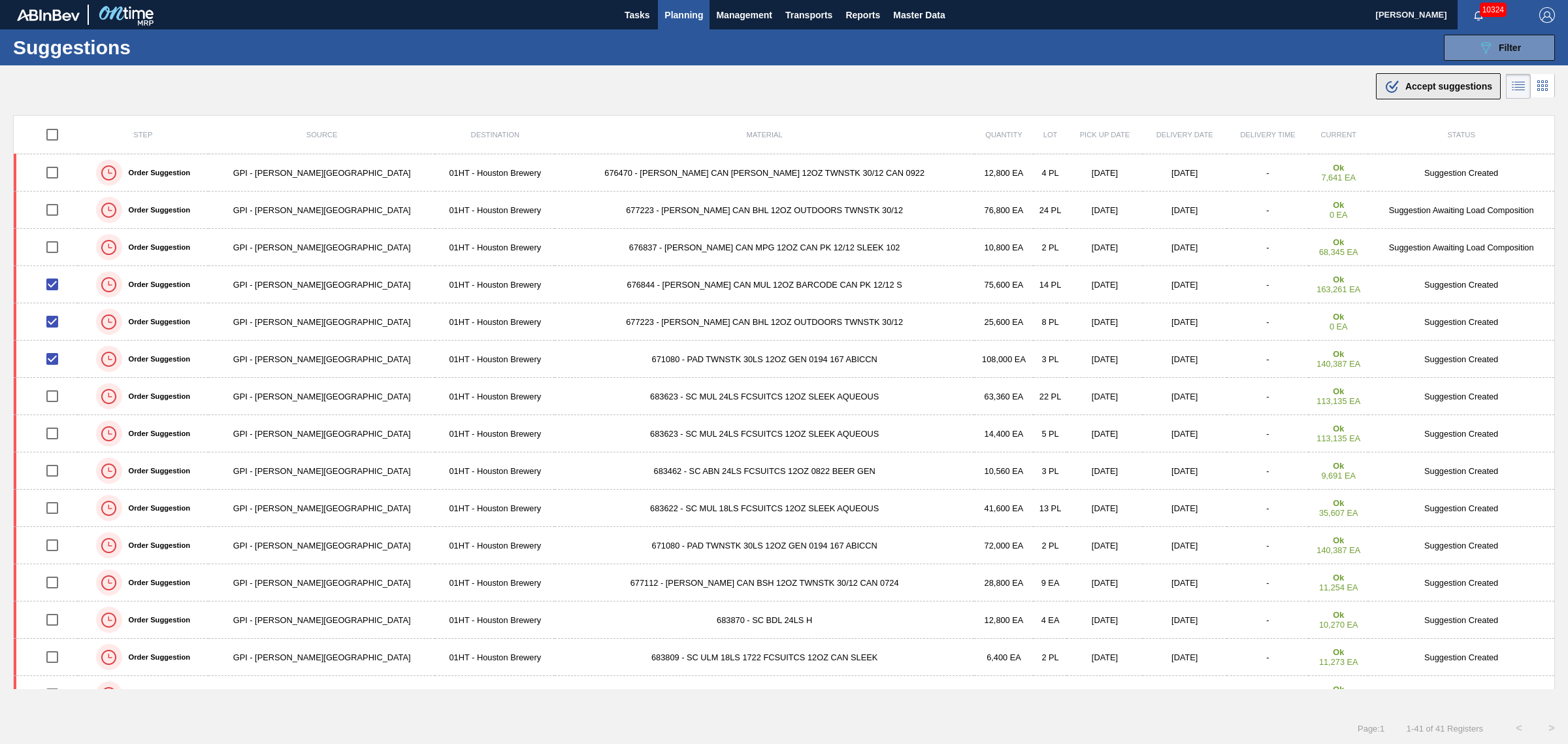
click at [1428, 90] on span "Accept suggestions" at bounding box center [1448, 86] width 87 height 11
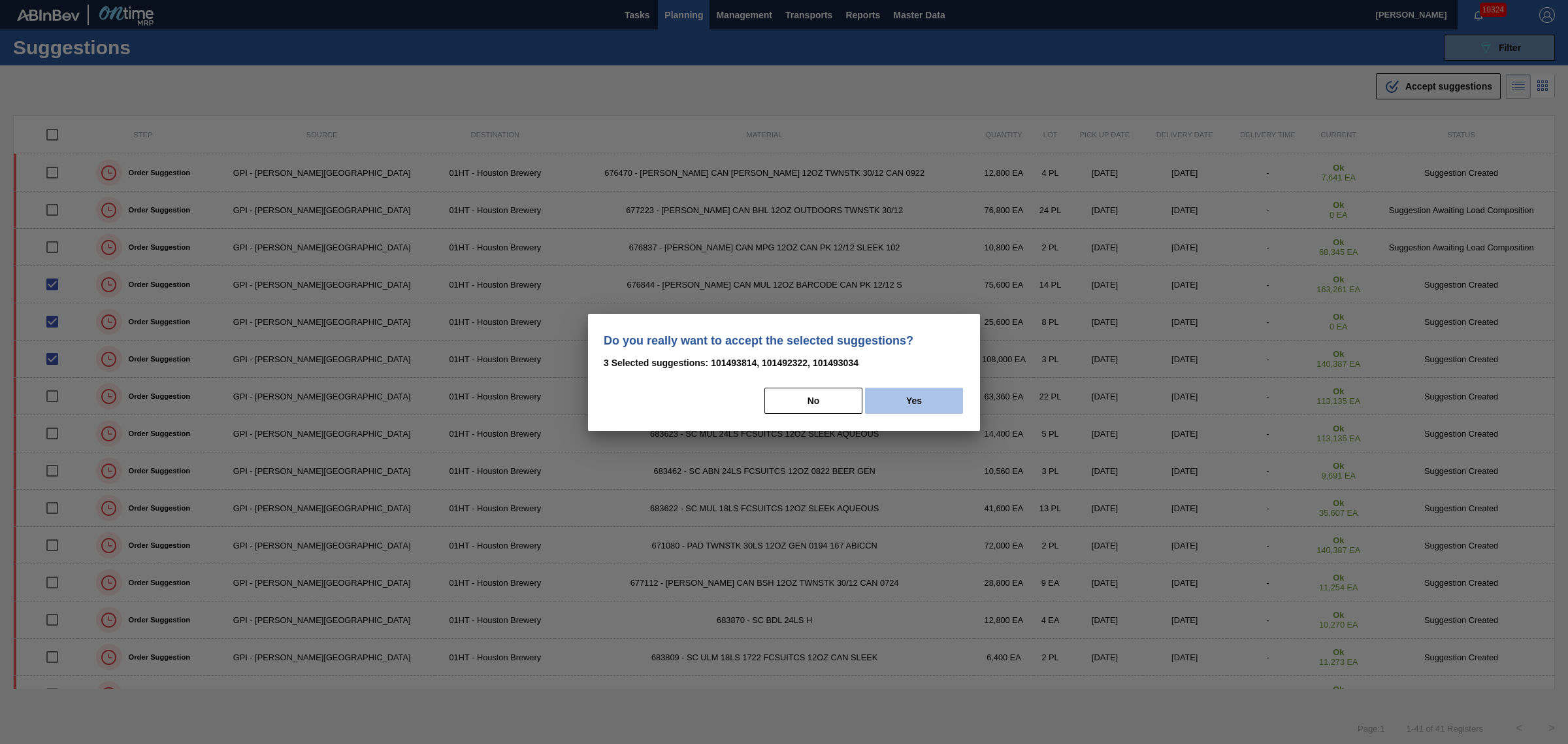
click at [926, 391] on button "Yes" at bounding box center [914, 401] width 98 height 26
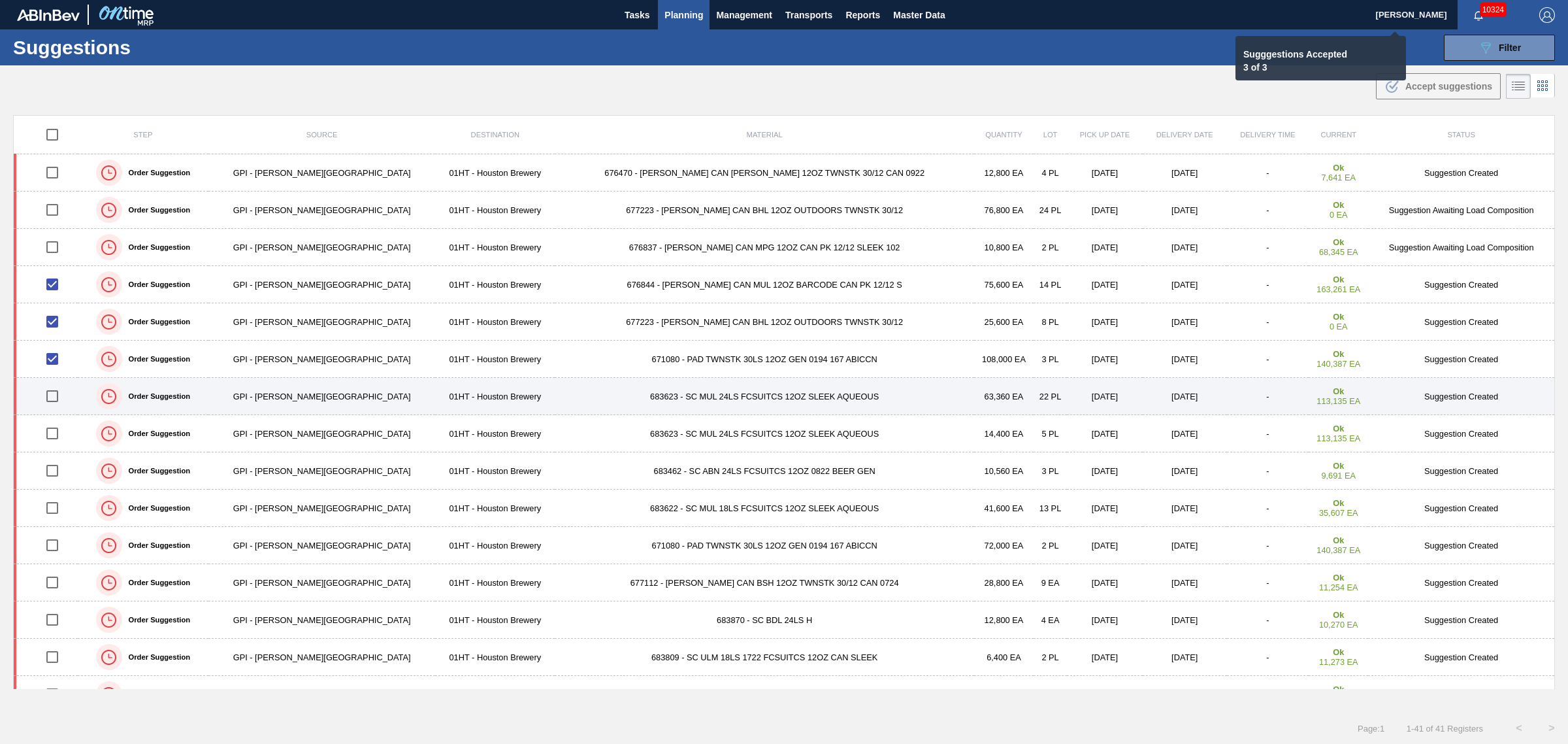
checkbox input "false"
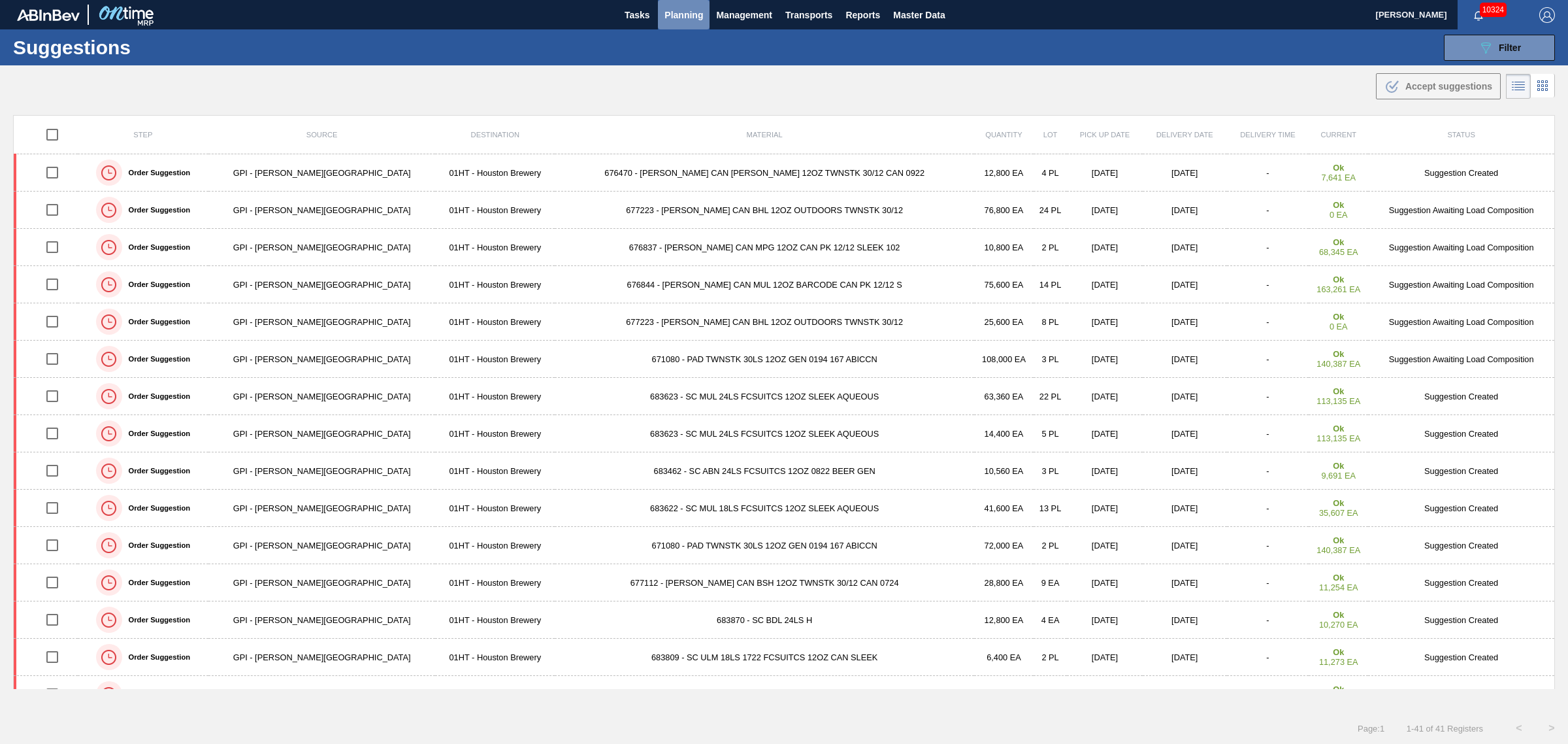
click at [678, 7] on span "Planning" at bounding box center [684, 15] width 39 height 16
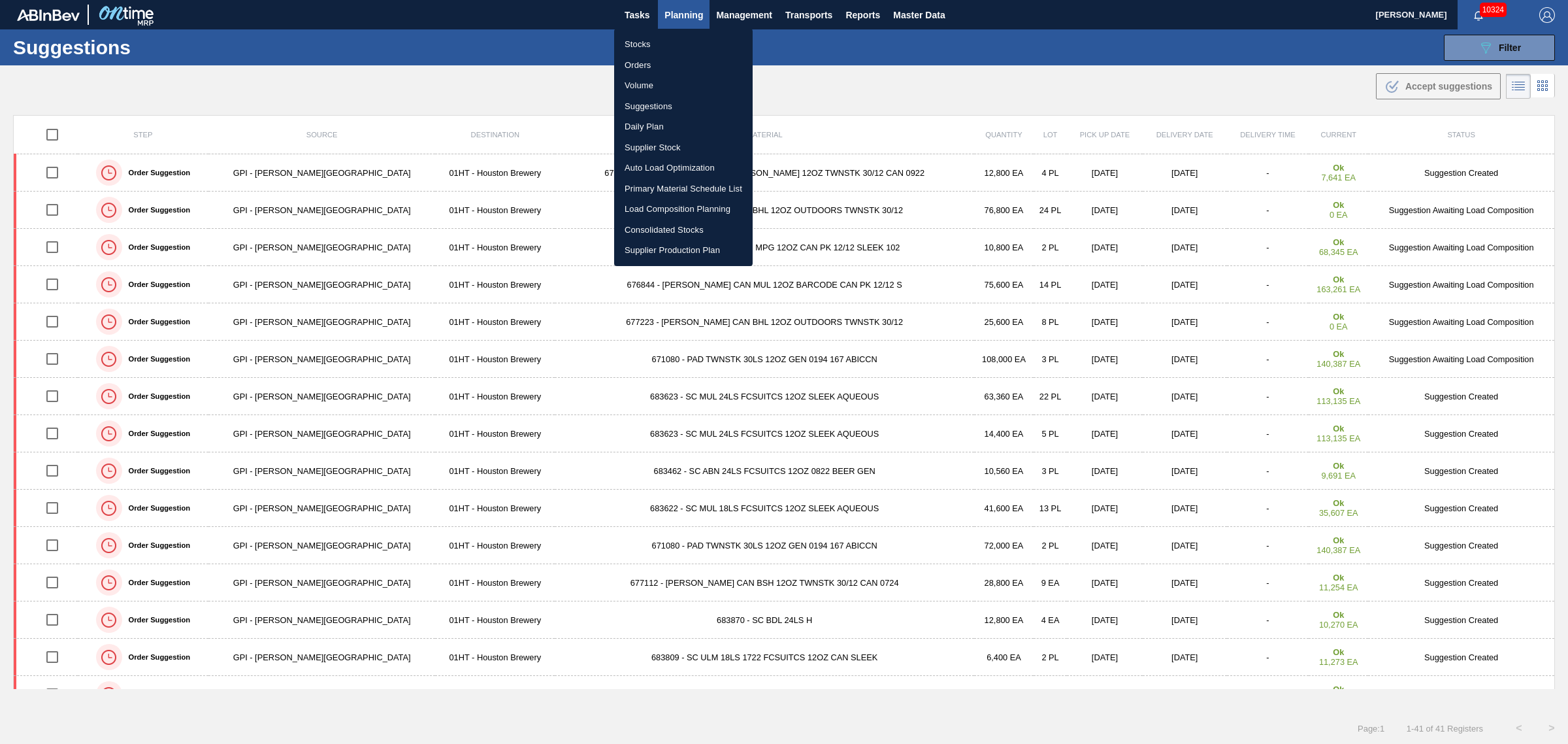
click at [650, 107] on li "Suggestions" at bounding box center [683, 106] width 138 height 21
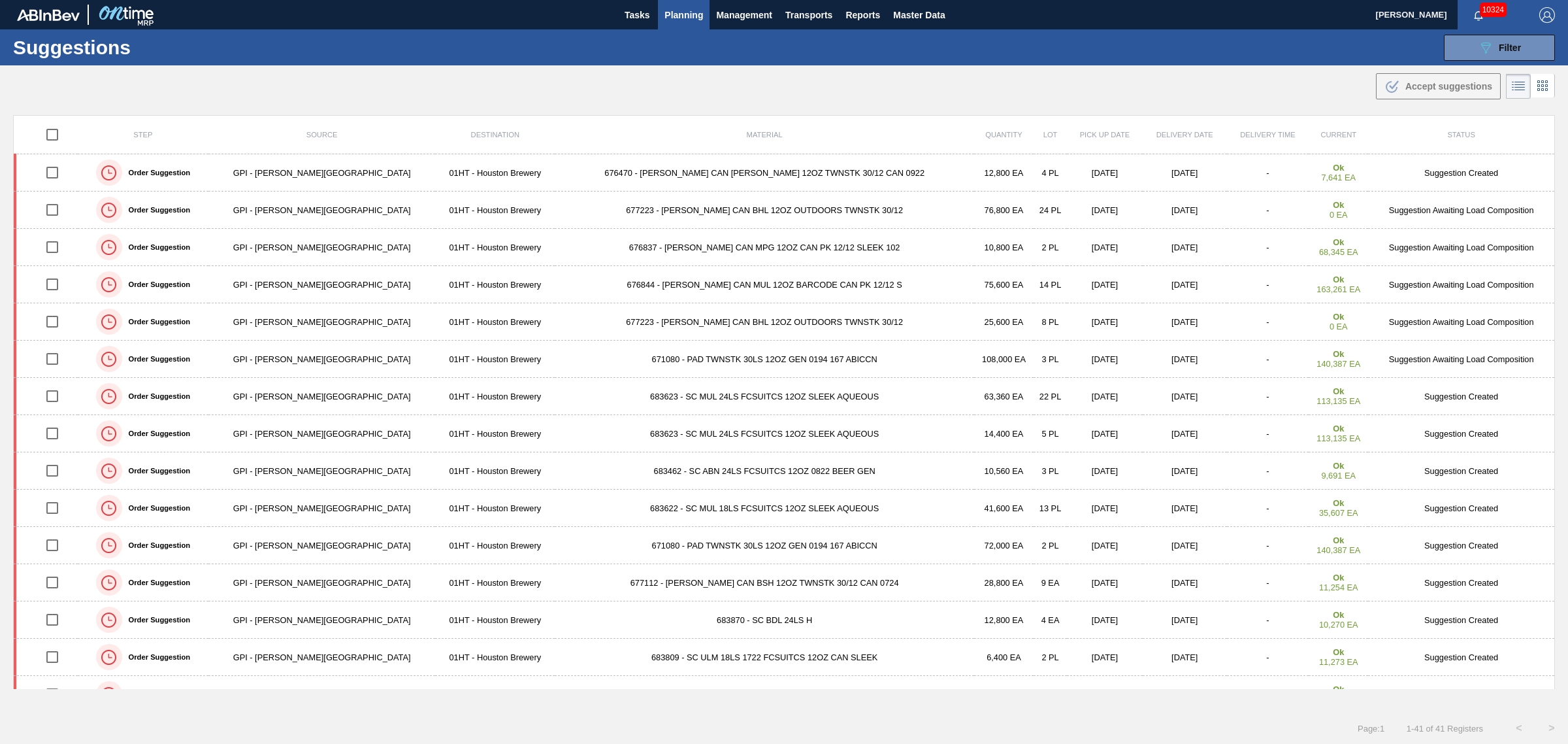
click at [685, 16] on span "Planning" at bounding box center [684, 15] width 39 height 16
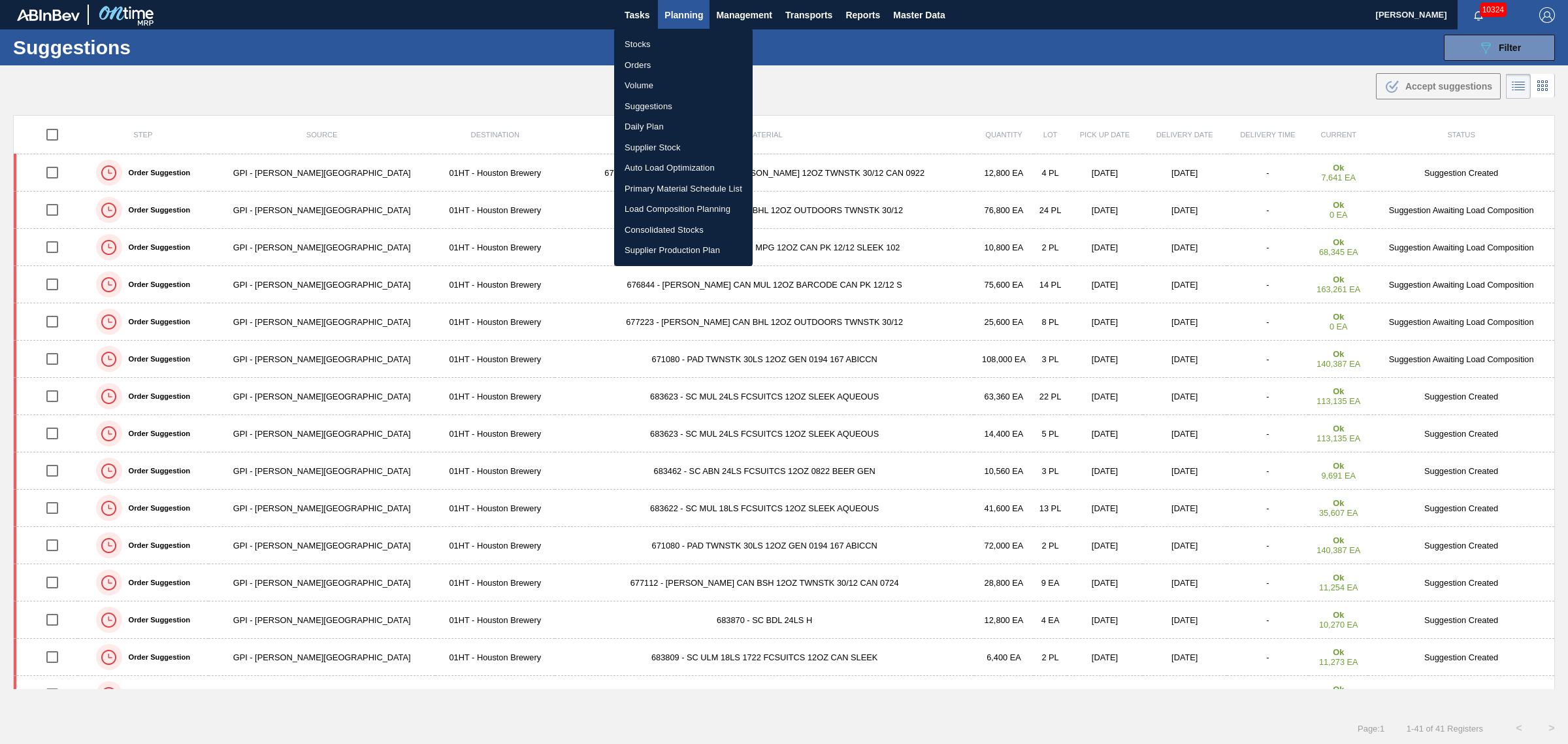
click at [660, 201] on li "Load Composition Planning" at bounding box center [683, 209] width 138 height 21
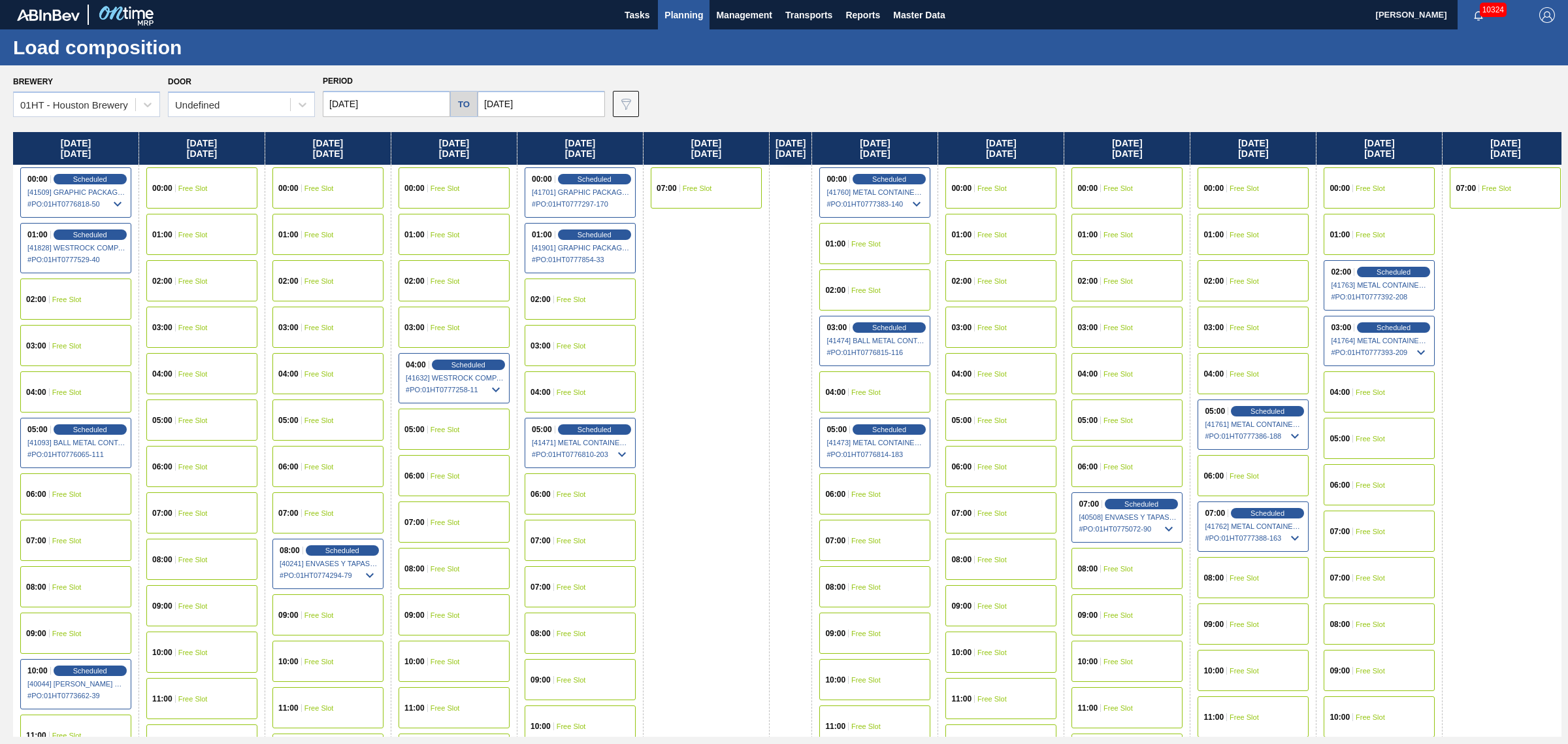
click at [404, 101] on input "08/25/2025" at bounding box center [387, 104] width 128 height 26
click at [383, 281] on div "2" at bounding box center [380, 283] width 18 height 18
type input "[DATE]"
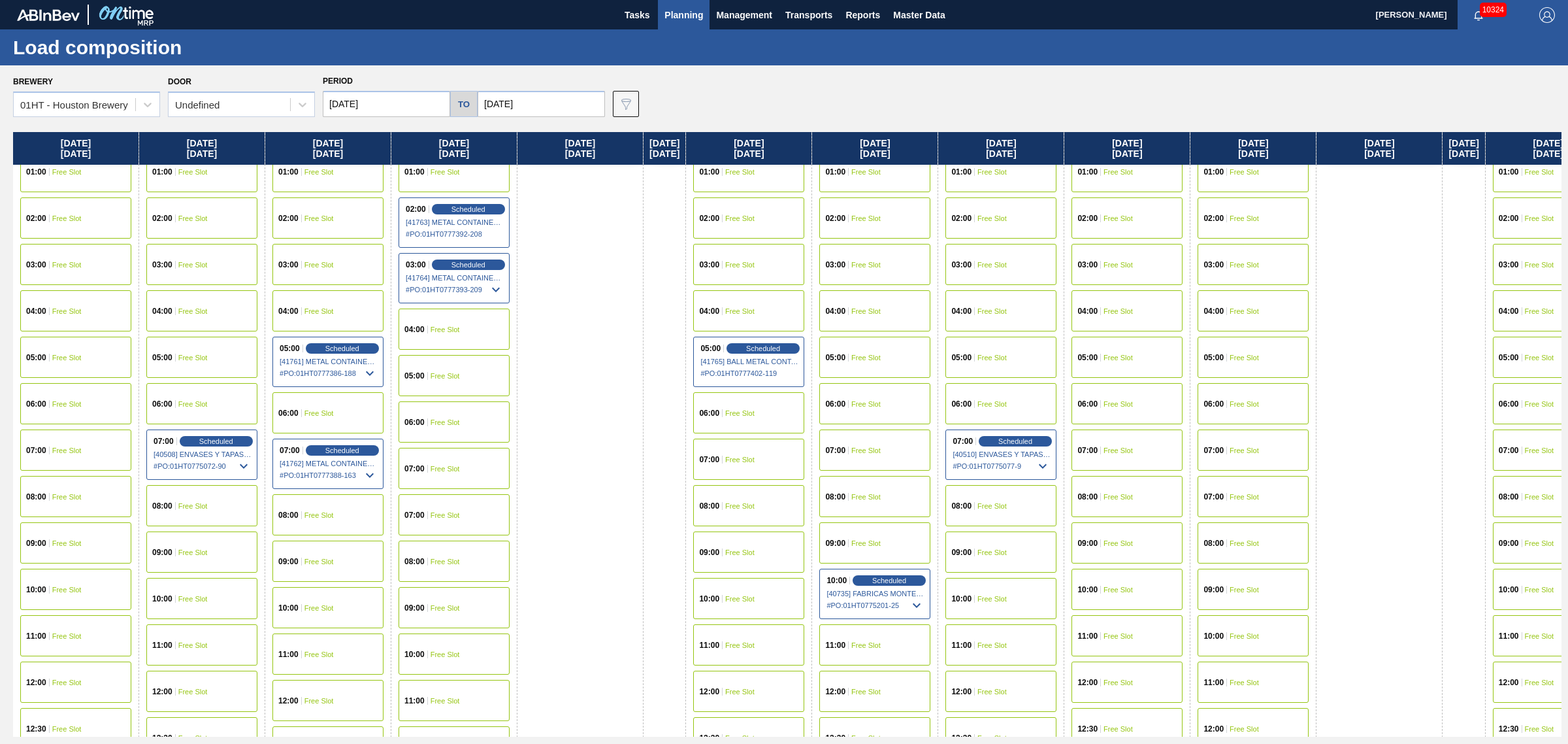
scroll to position [245, 0]
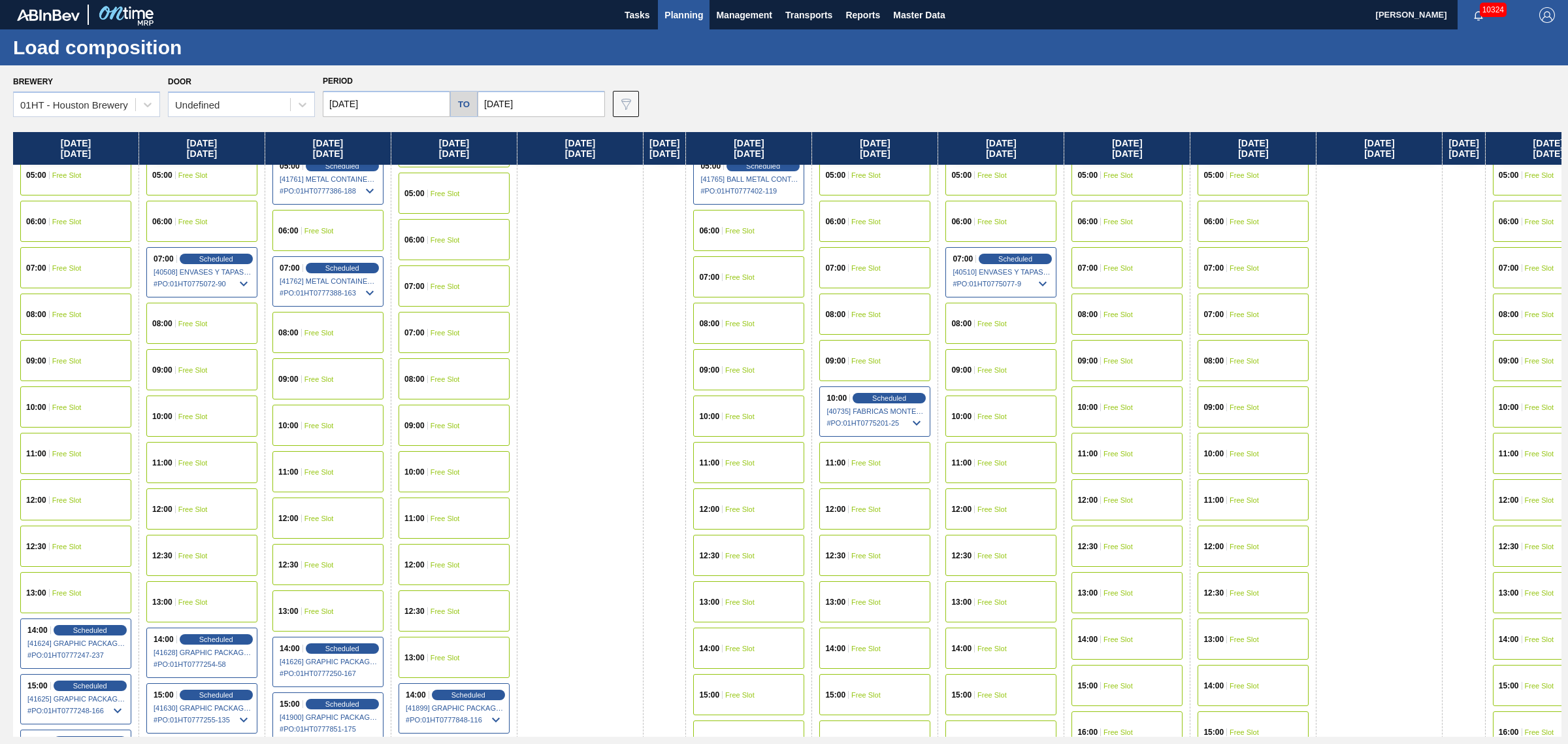
click at [874, 646] on span "Free Slot" at bounding box center [865, 648] width 29 height 8
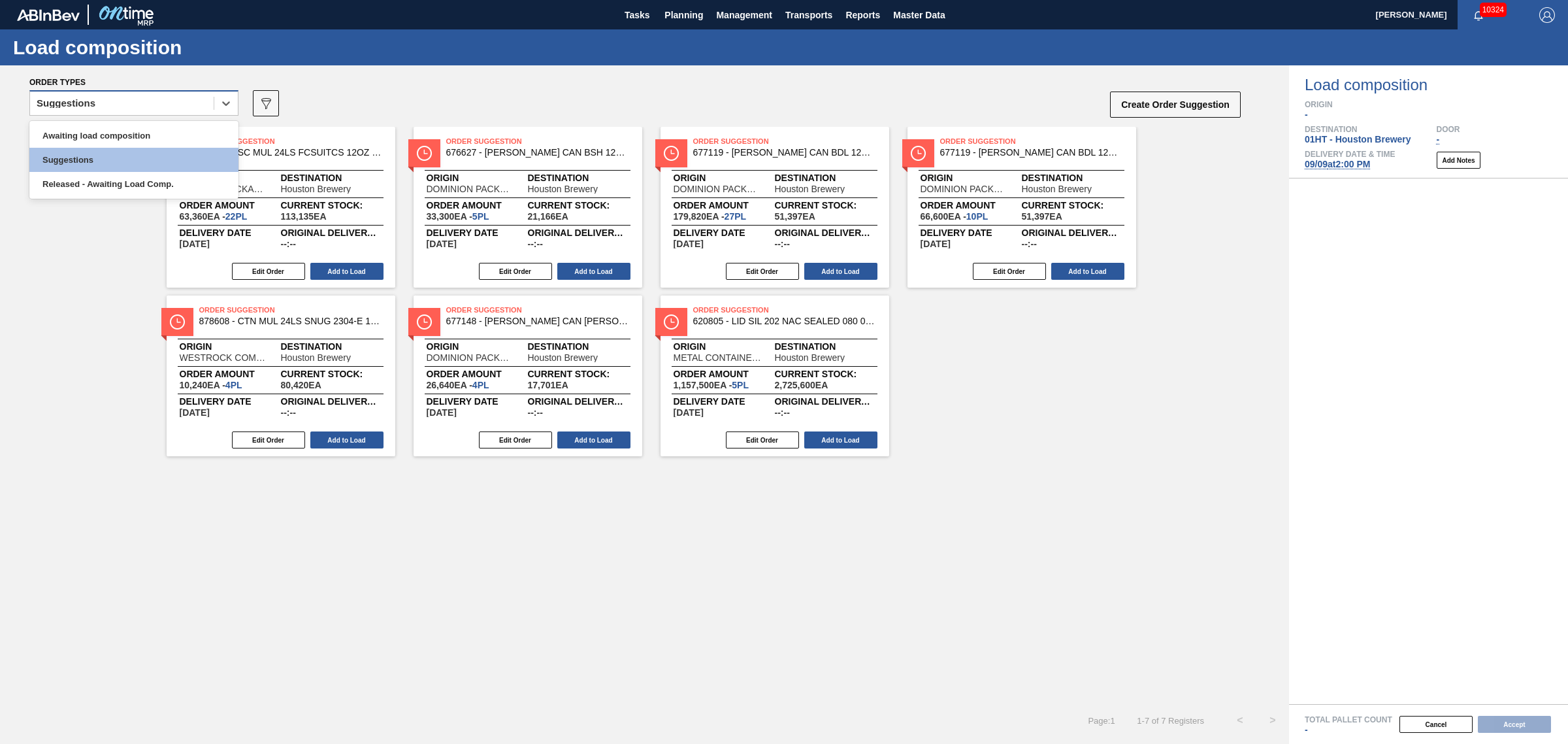
click at [145, 100] on div "Suggestions" at bounding box center [122, 103] width 183 height 19
click at [135, 130] on div "Awaiting load composition" at bounding box center [134, 135] width 209 height 24
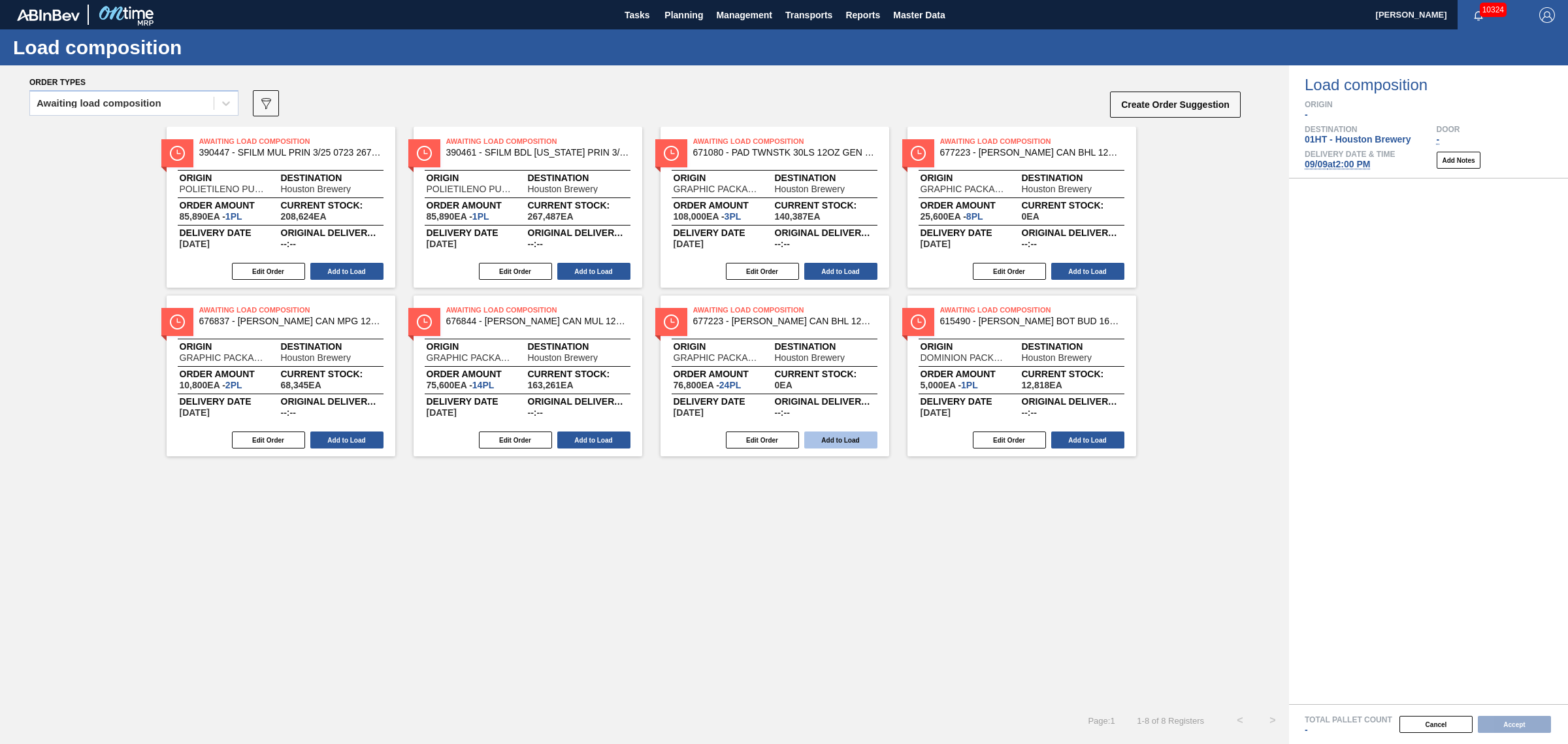
click at [829, 439] on button "Add to Load" at bounding box center [841, 440] width 73 height 17
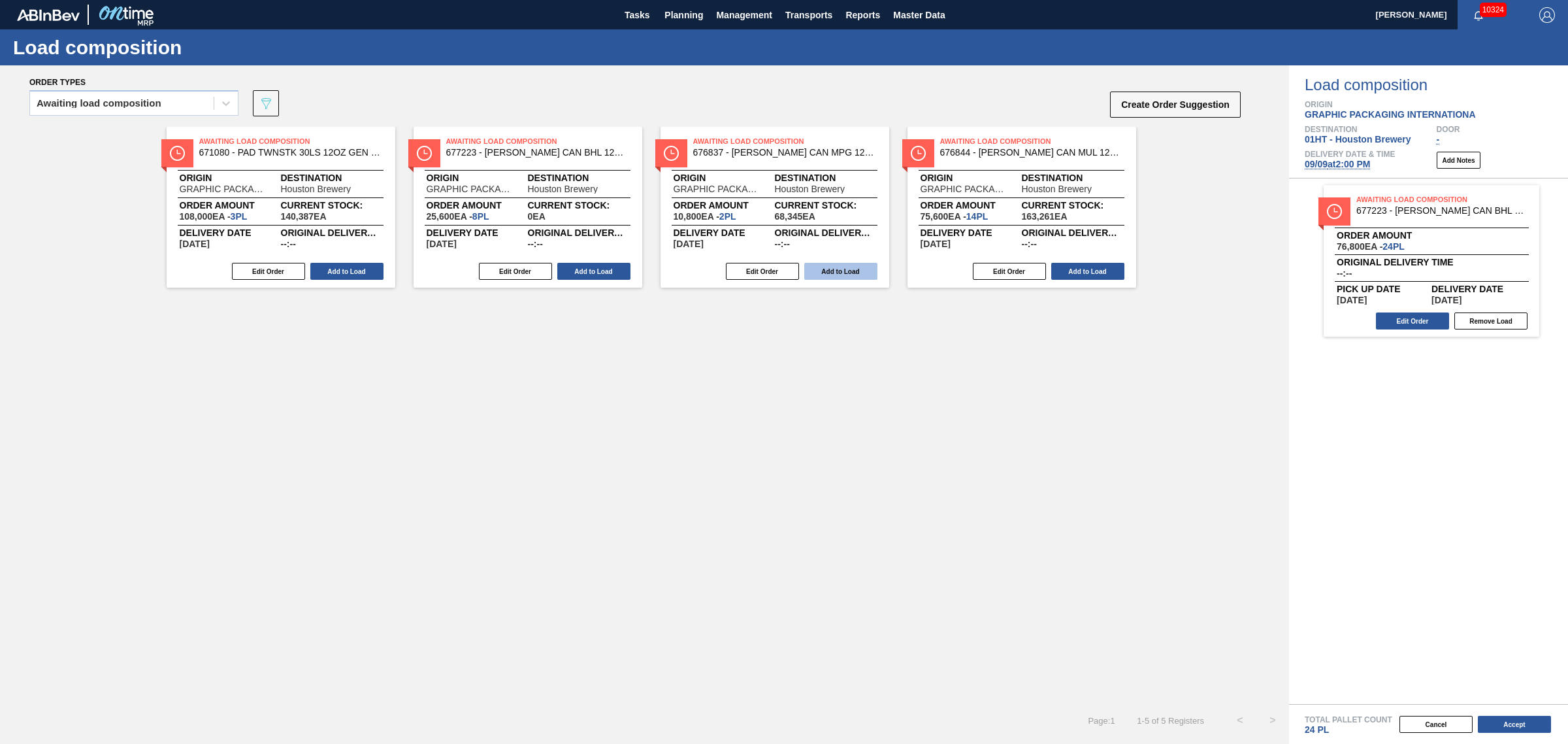
click at [843, 270] on button "Add to Load" at bounding box center [841, 272] width 73 height 17
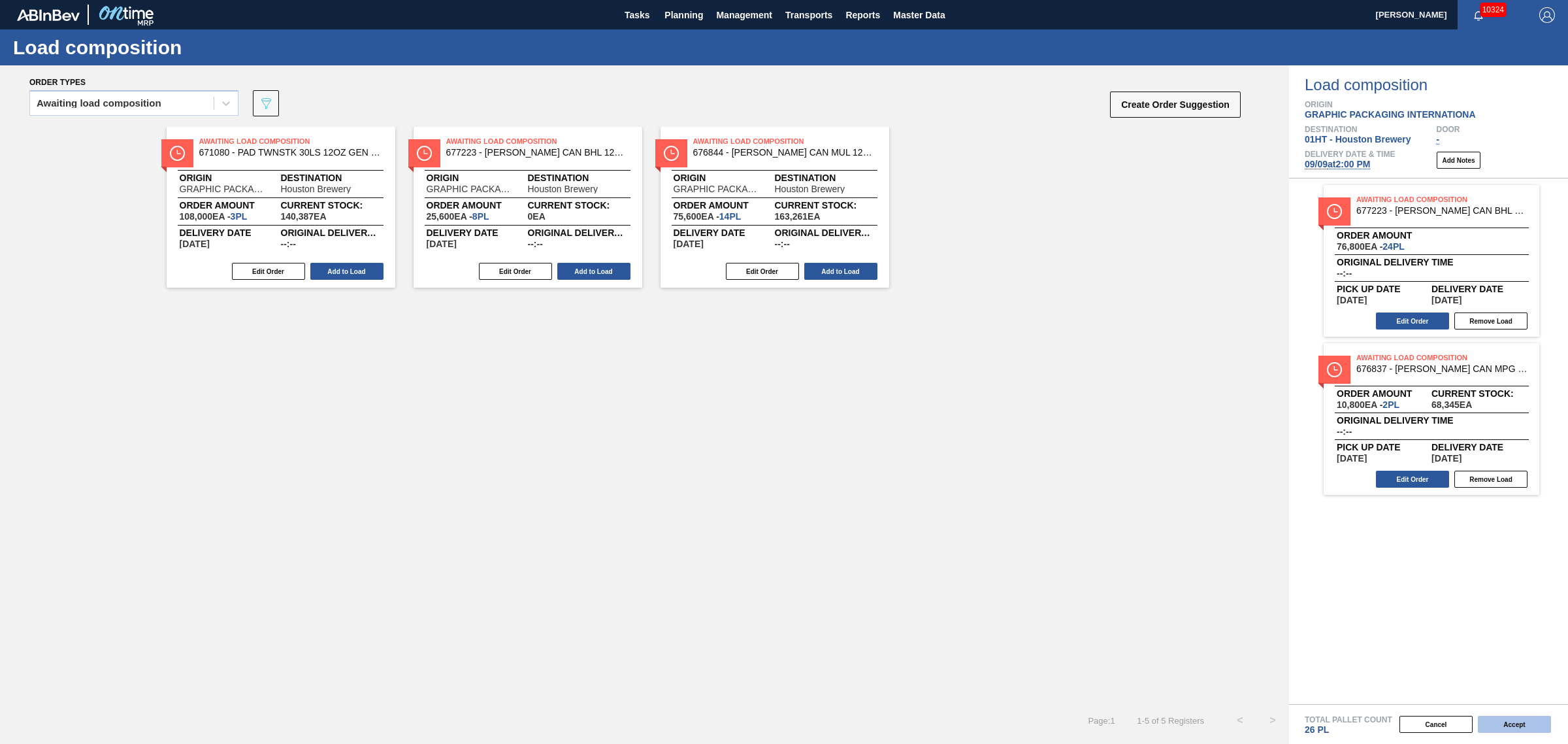
click at [1527, 720] on button "Accept" at bounding box center [1514, 725] width 73 height 17
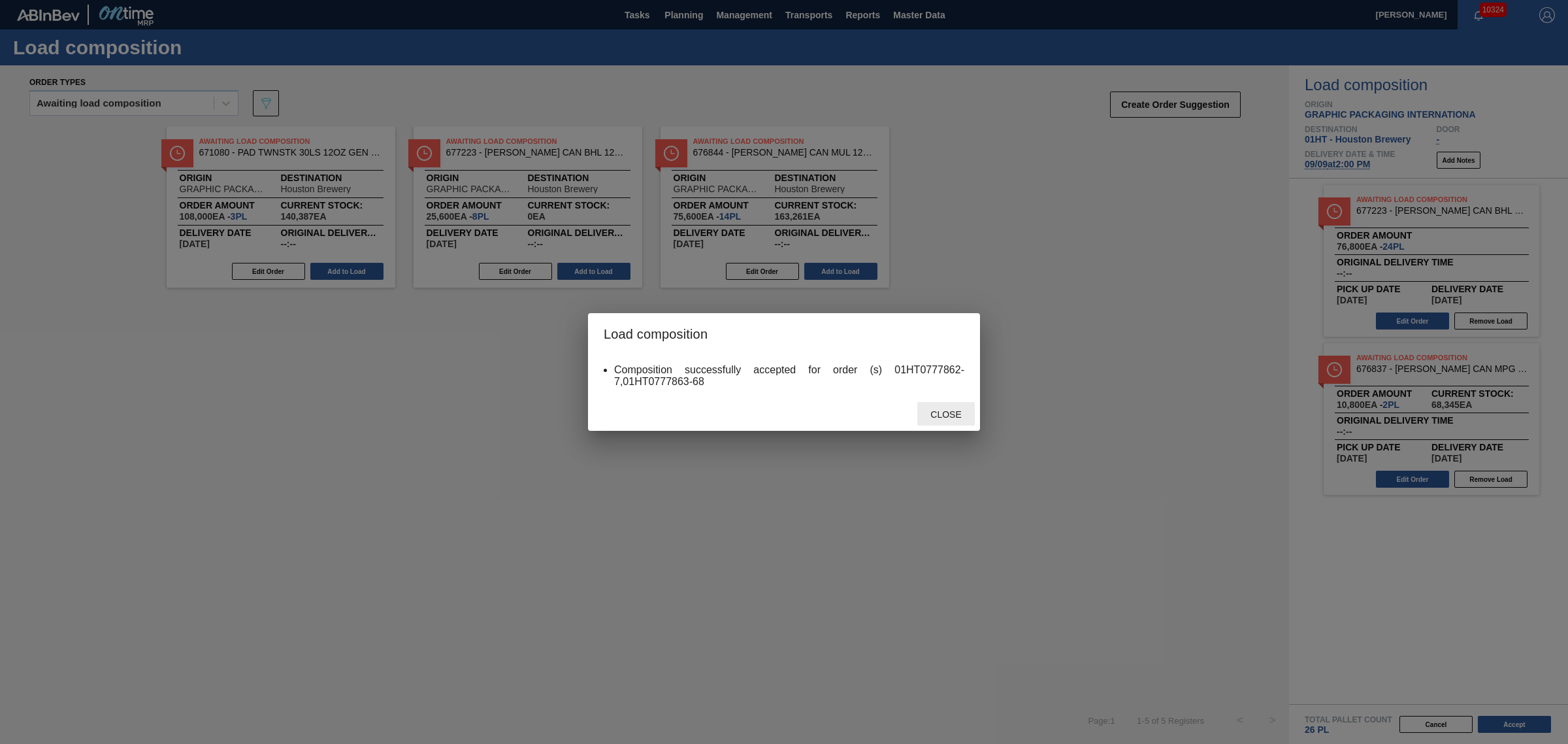
click at [958, 416] on div "Close" at bounding box center [946, 414] width 57 height 24
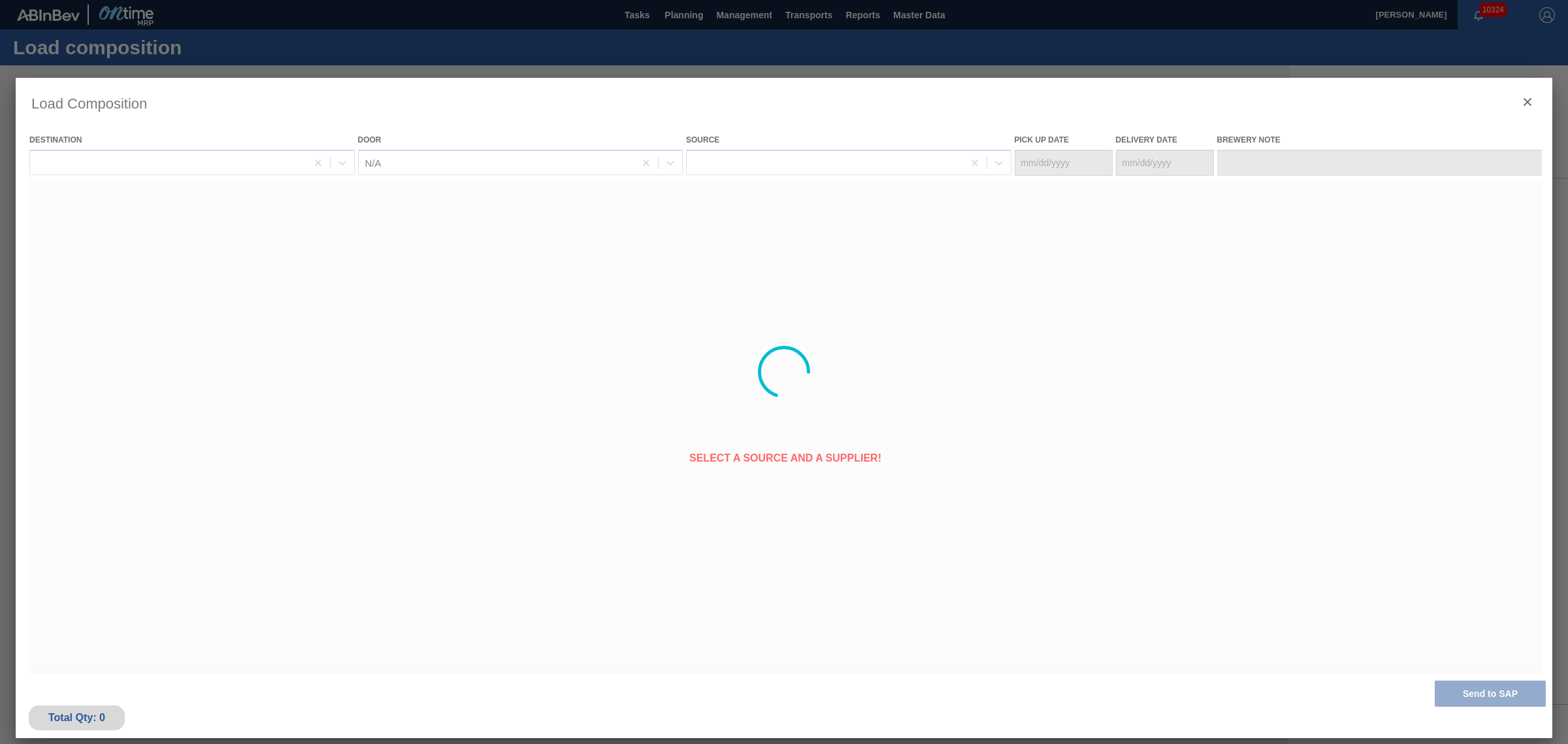
type Date "[DATE]"
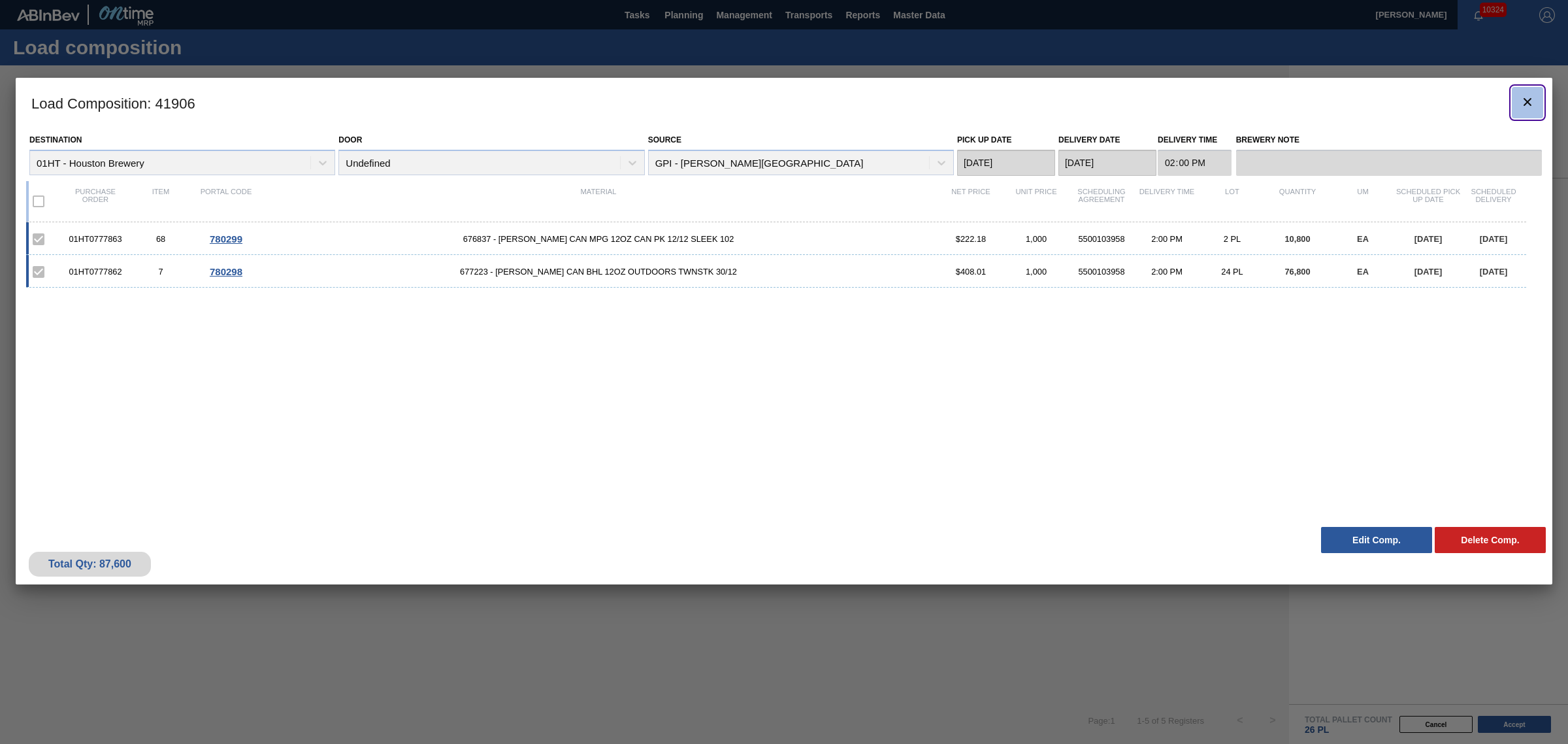
click at [1527, 95] on icon "botão de ícone" at bounding box center [1527, 102] width 16 height 16
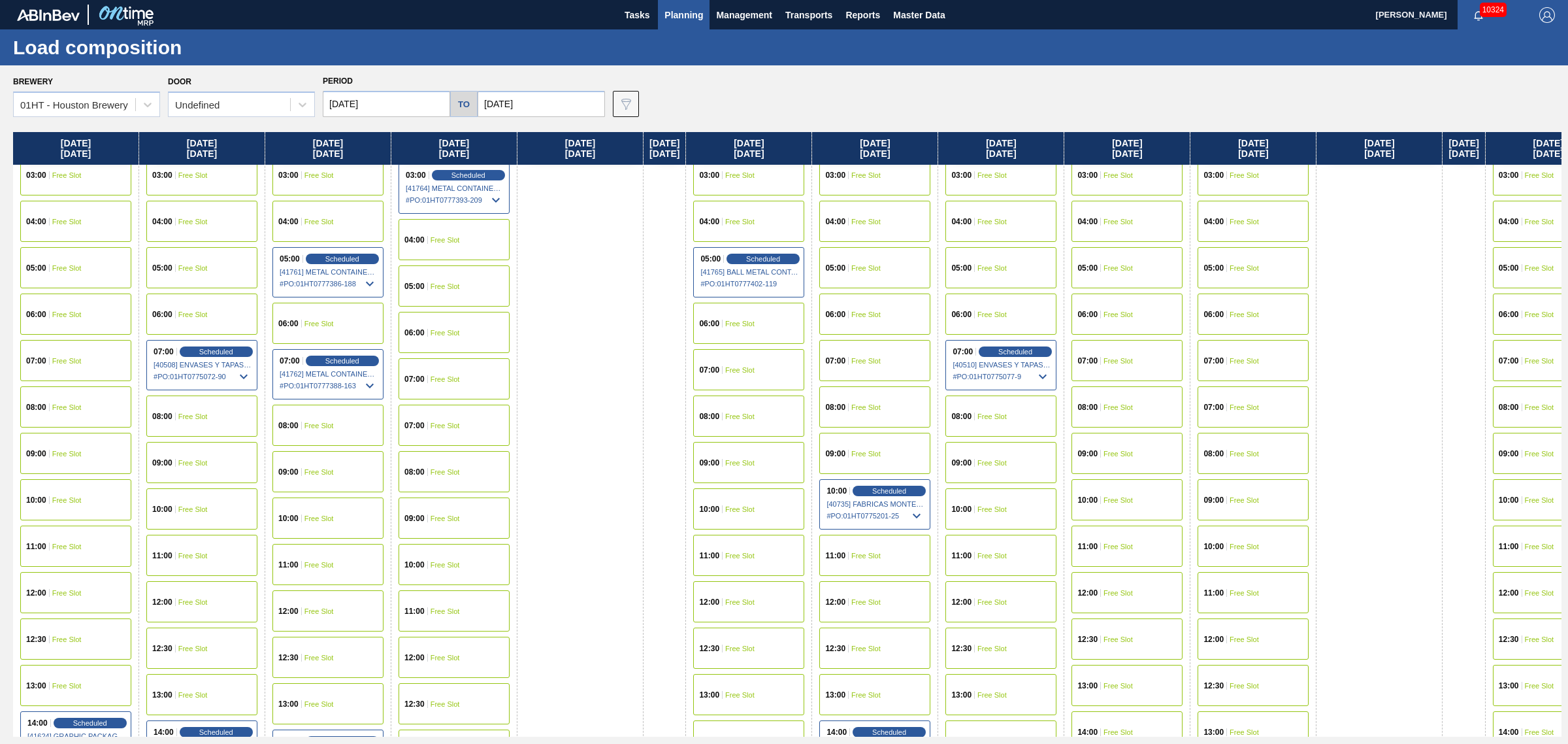
scroll to position [163, 0]
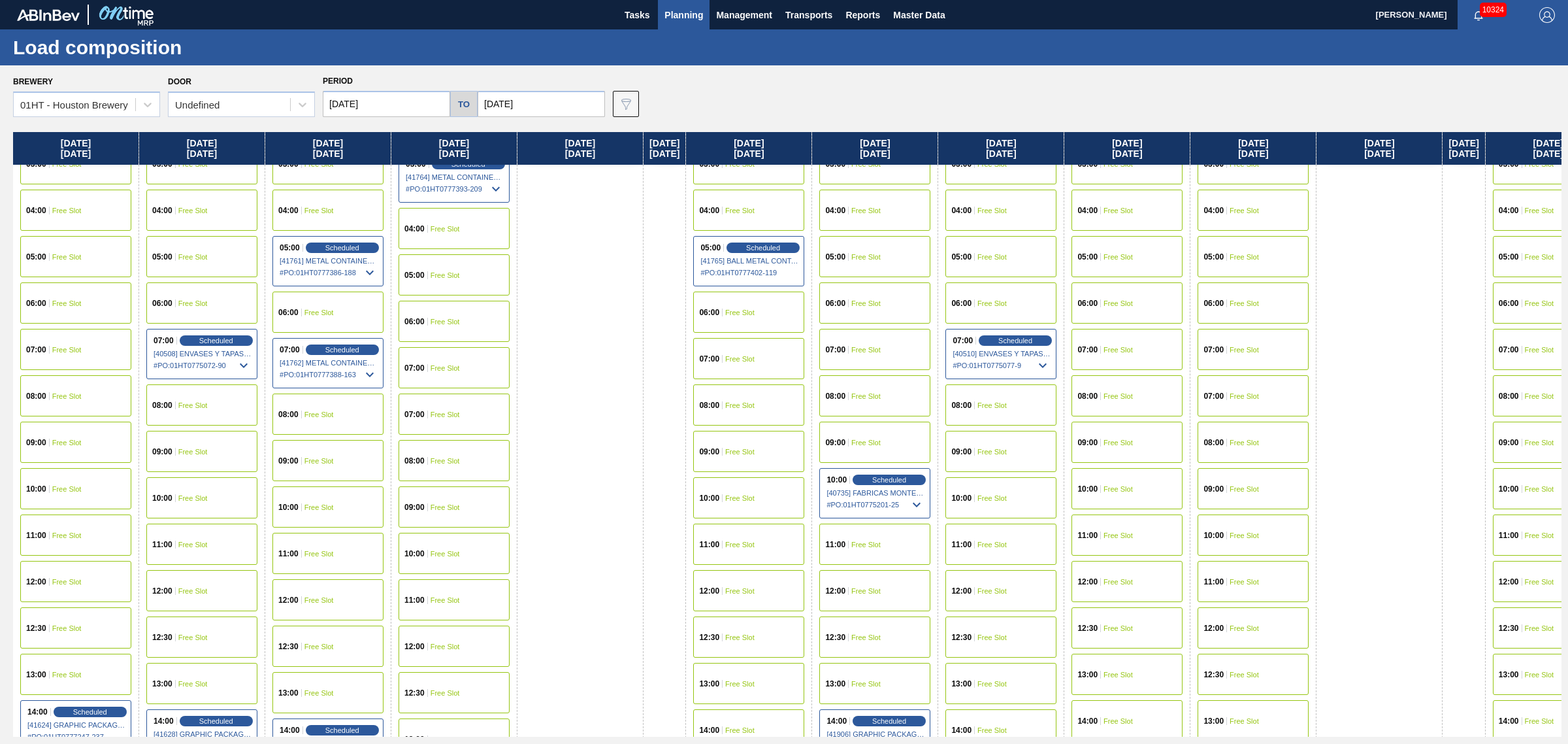
click at [763, 713] on div "14:00 Free Slot" at bounding box center [749, 730] width 111 height 41
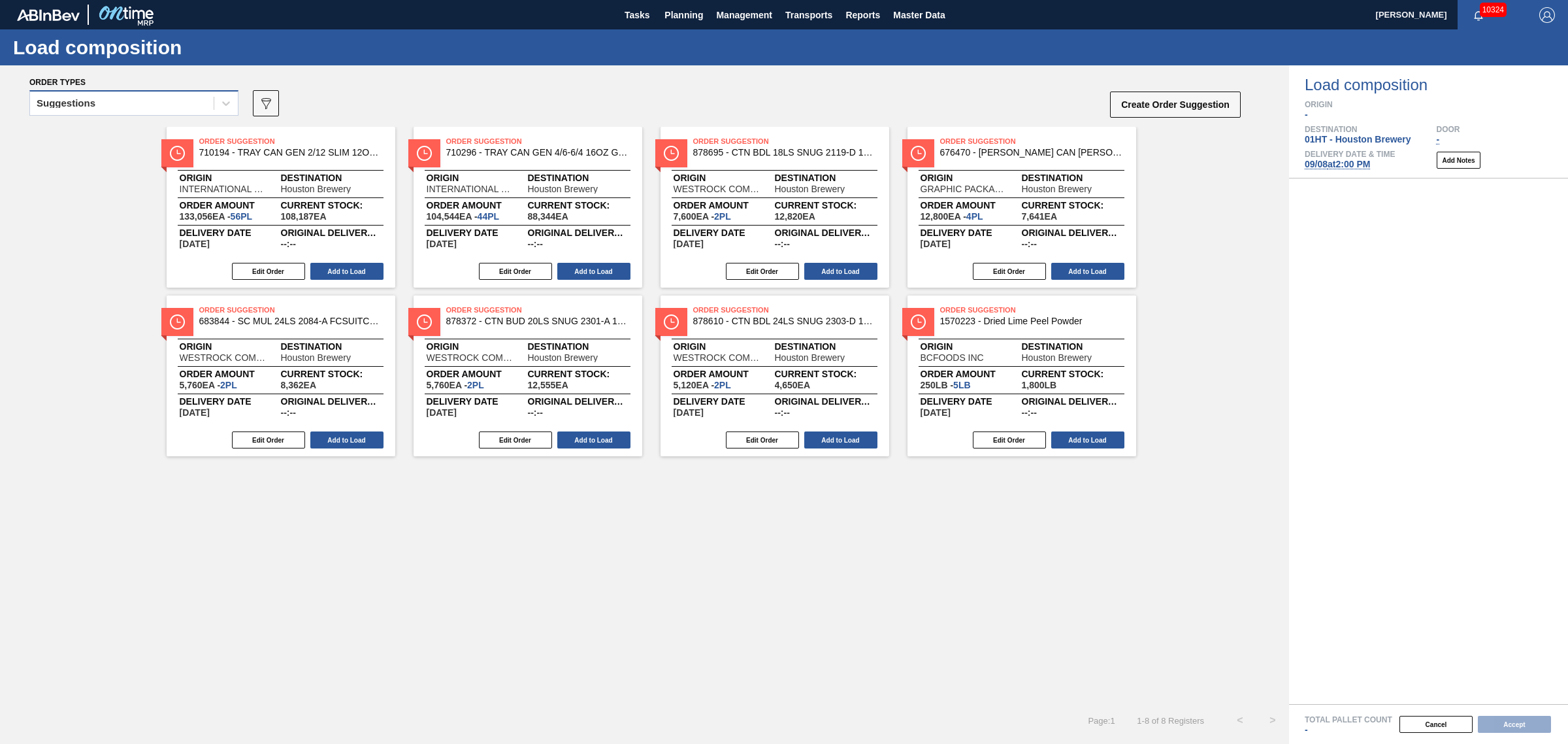
click at [126, 101] on div "Suggestions" at bounding box center [122, 103] width 183 height 19
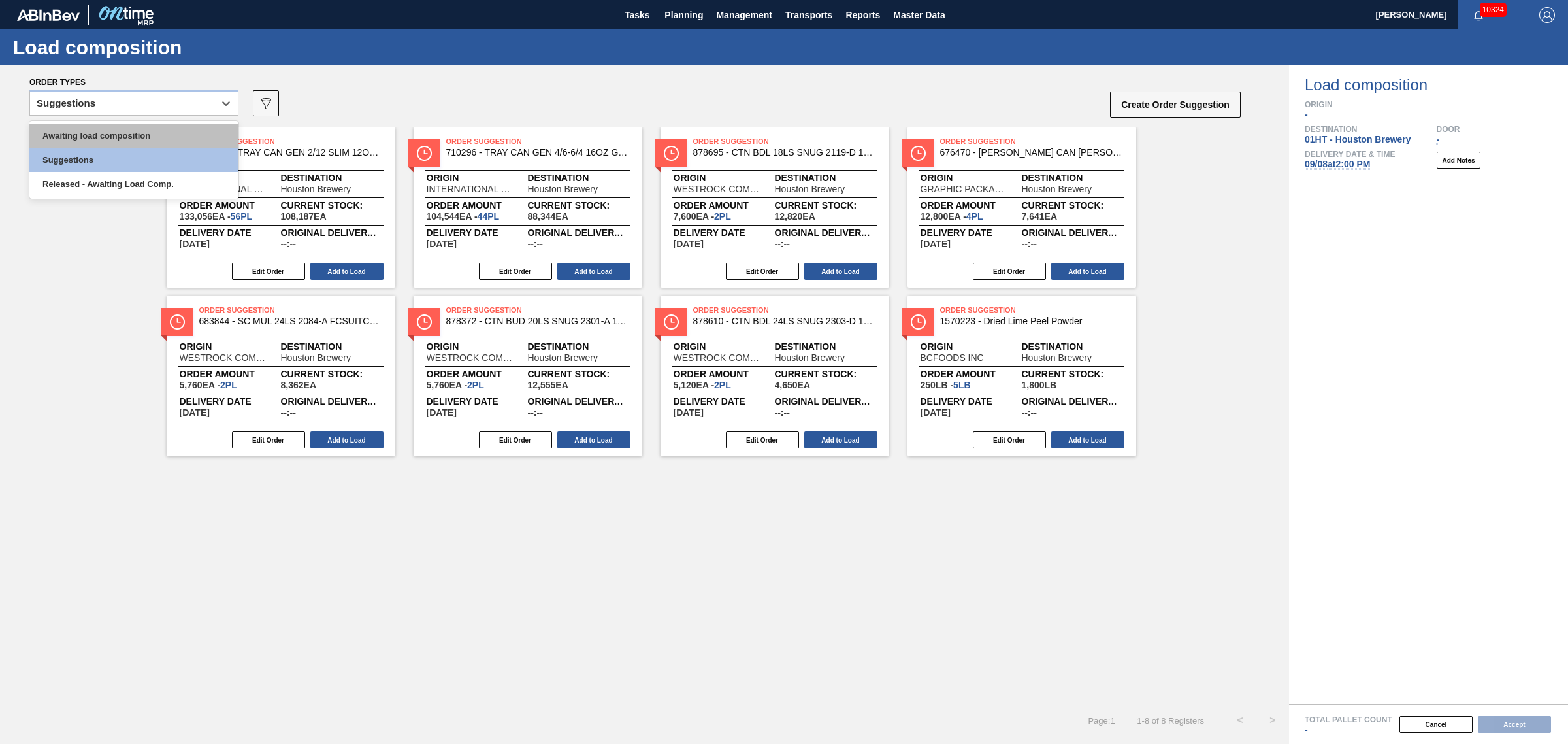
click at [122, 132] on div "Awaiting load composition" at bounding box center [134, 135] width 209 height 24
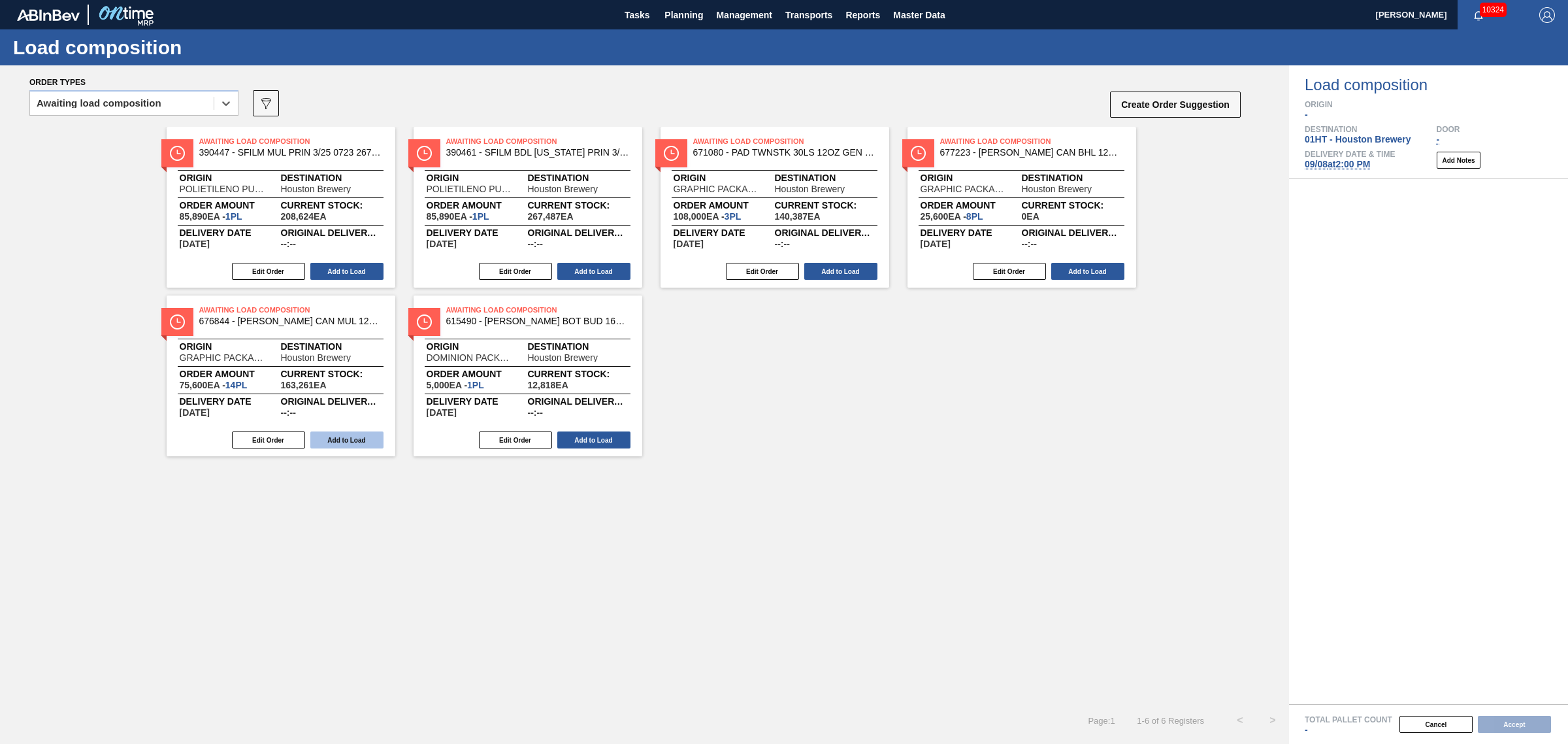
click at [337, 442] on button "Add to Load" at bounding box center [347, 440] width 73 height 17
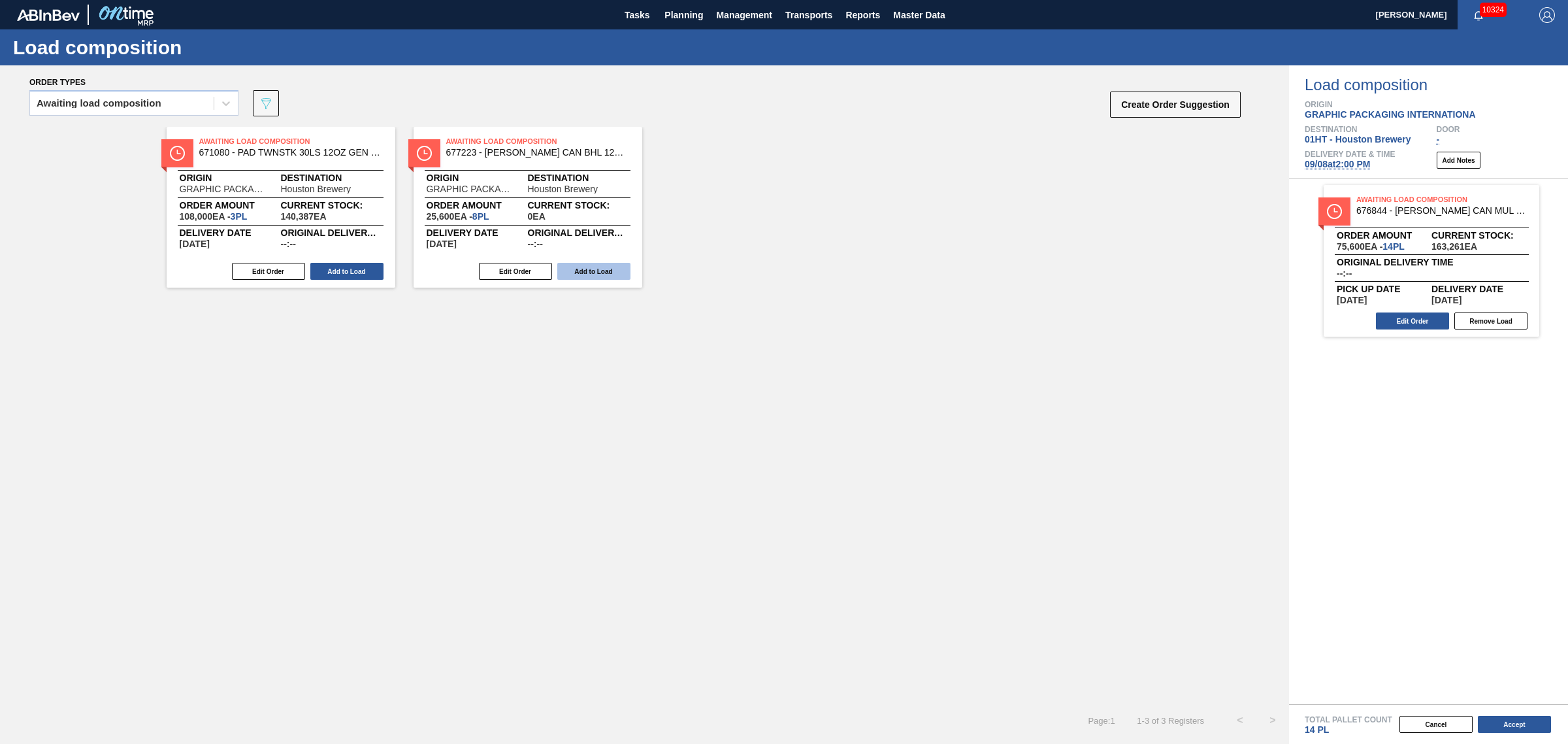
click at [583, 275] on button "Add to Load" at bounding box center [594, 272] width 73 height 17
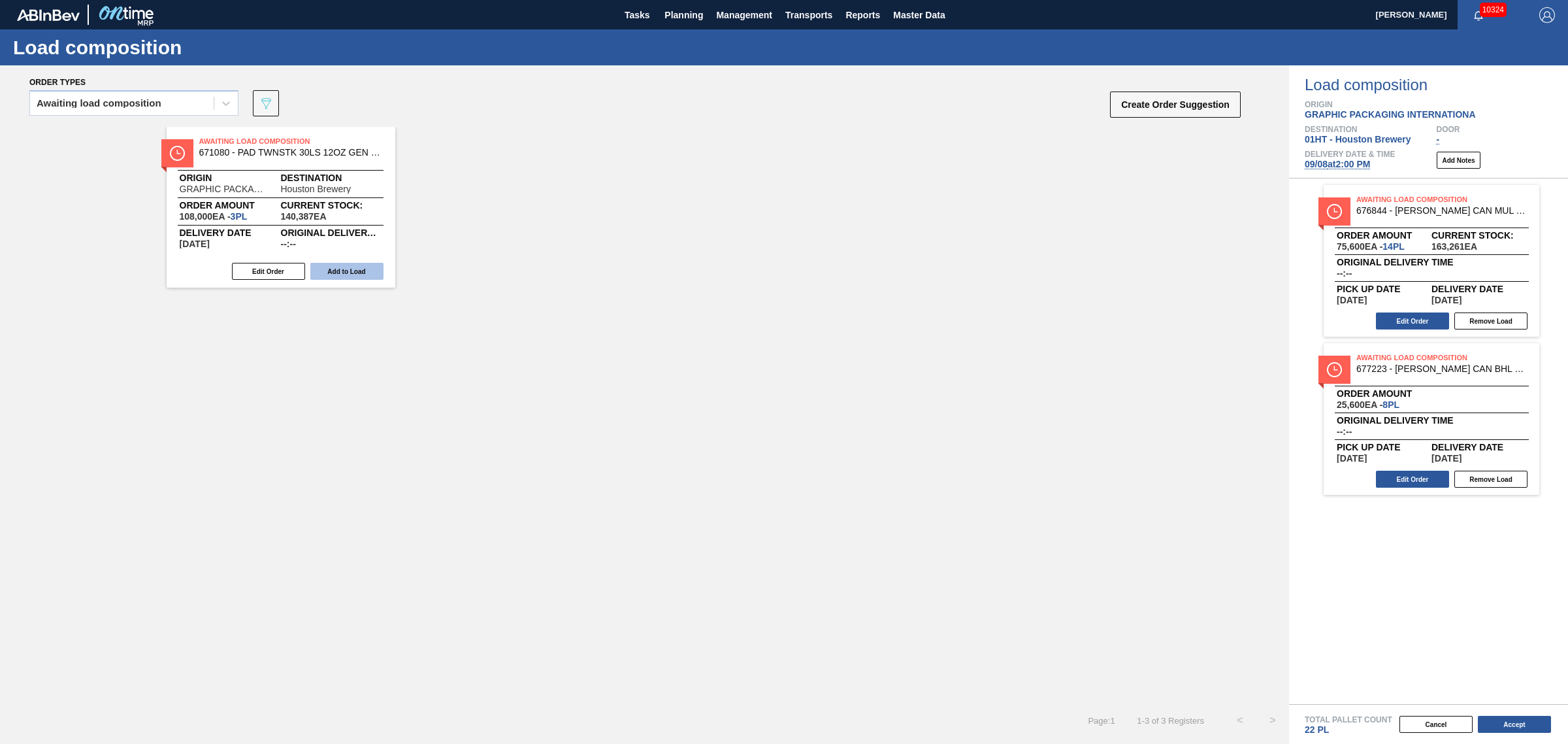
click at [363, 275] on button "Add to Load" at bounding box center [347, 272] width 73 height 17
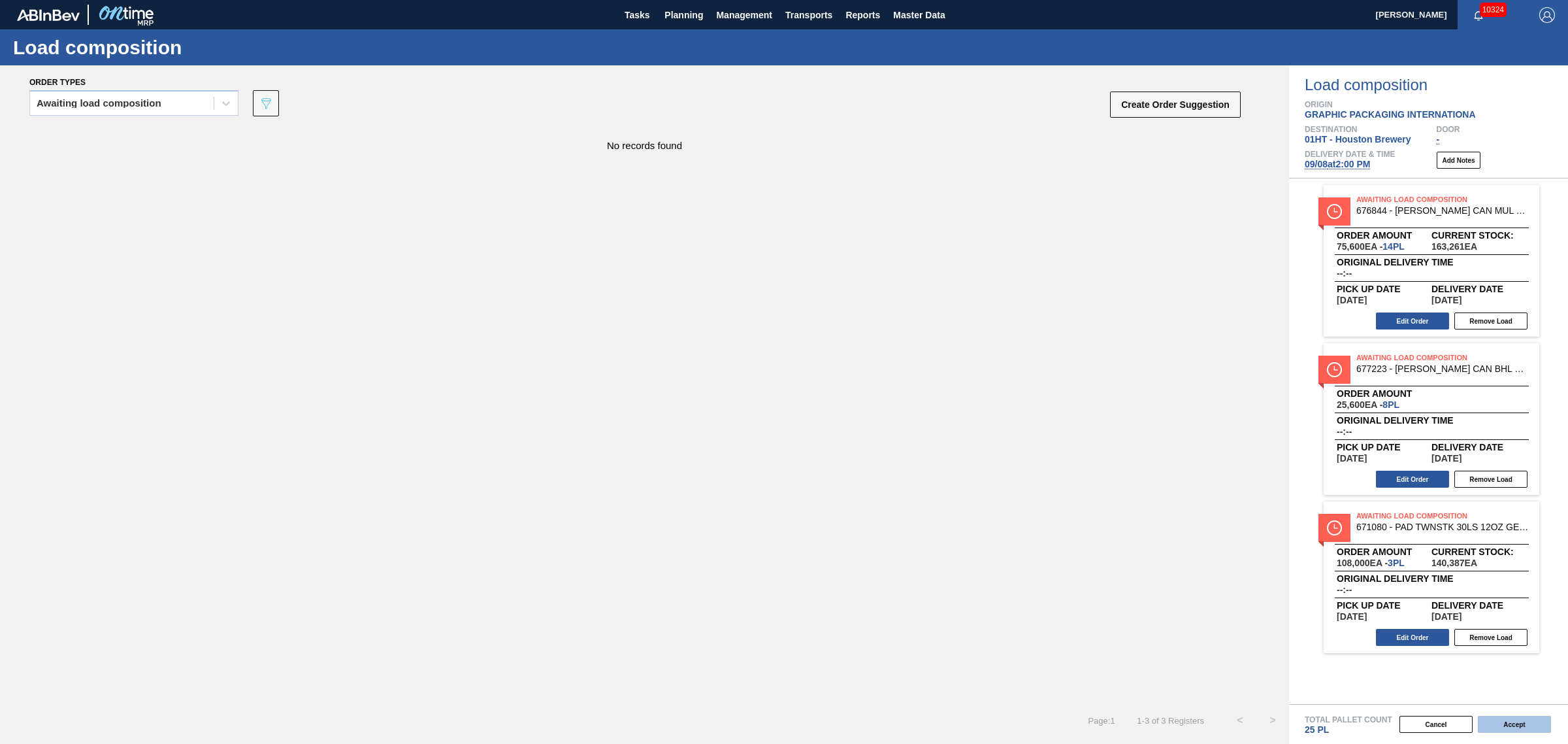
click at [1505, 724] on button "Accept" at bounding box center [1514, 725] width 73 height 17
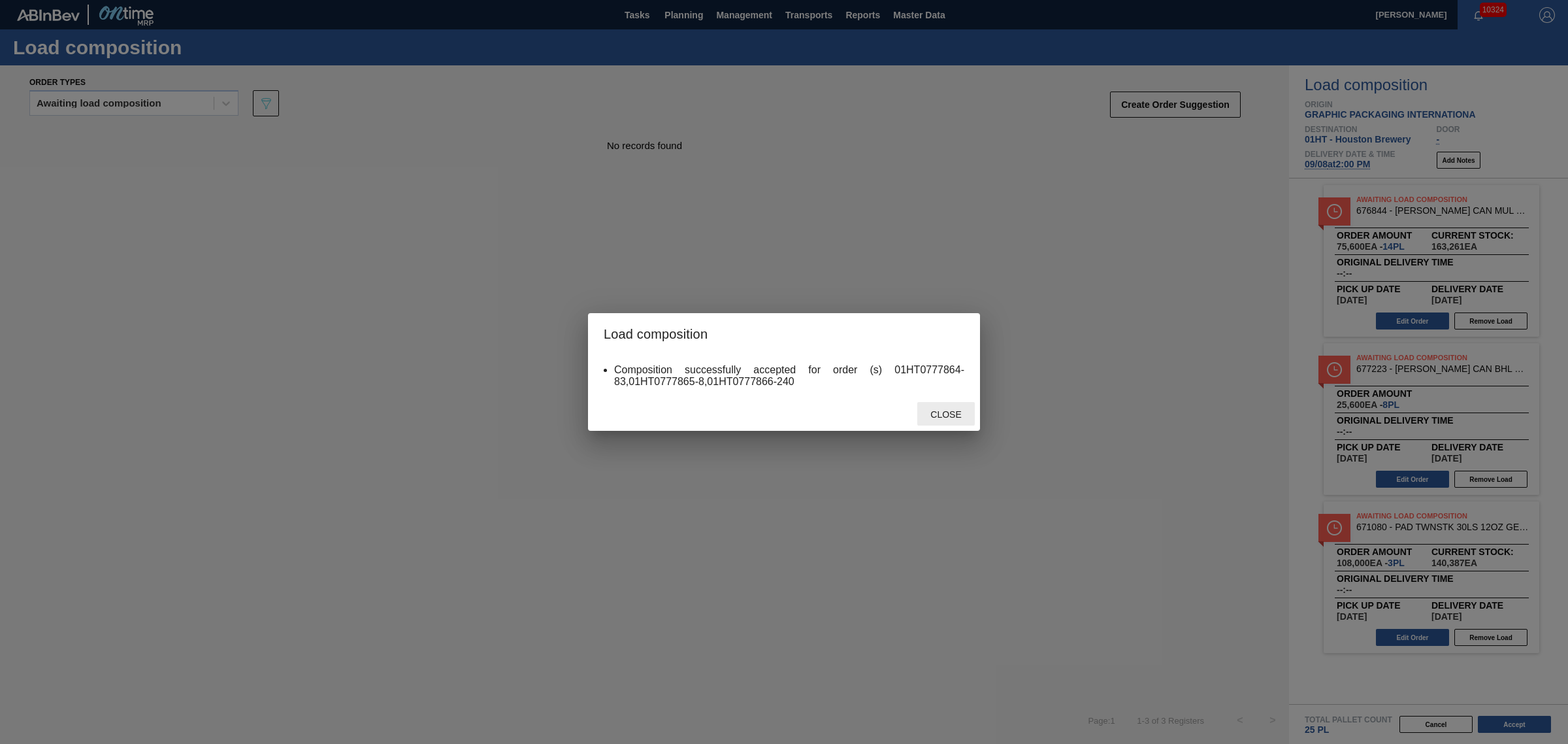
click at [946, 413] on span "Close" at bounding box center [946, 414] width 52 height 11
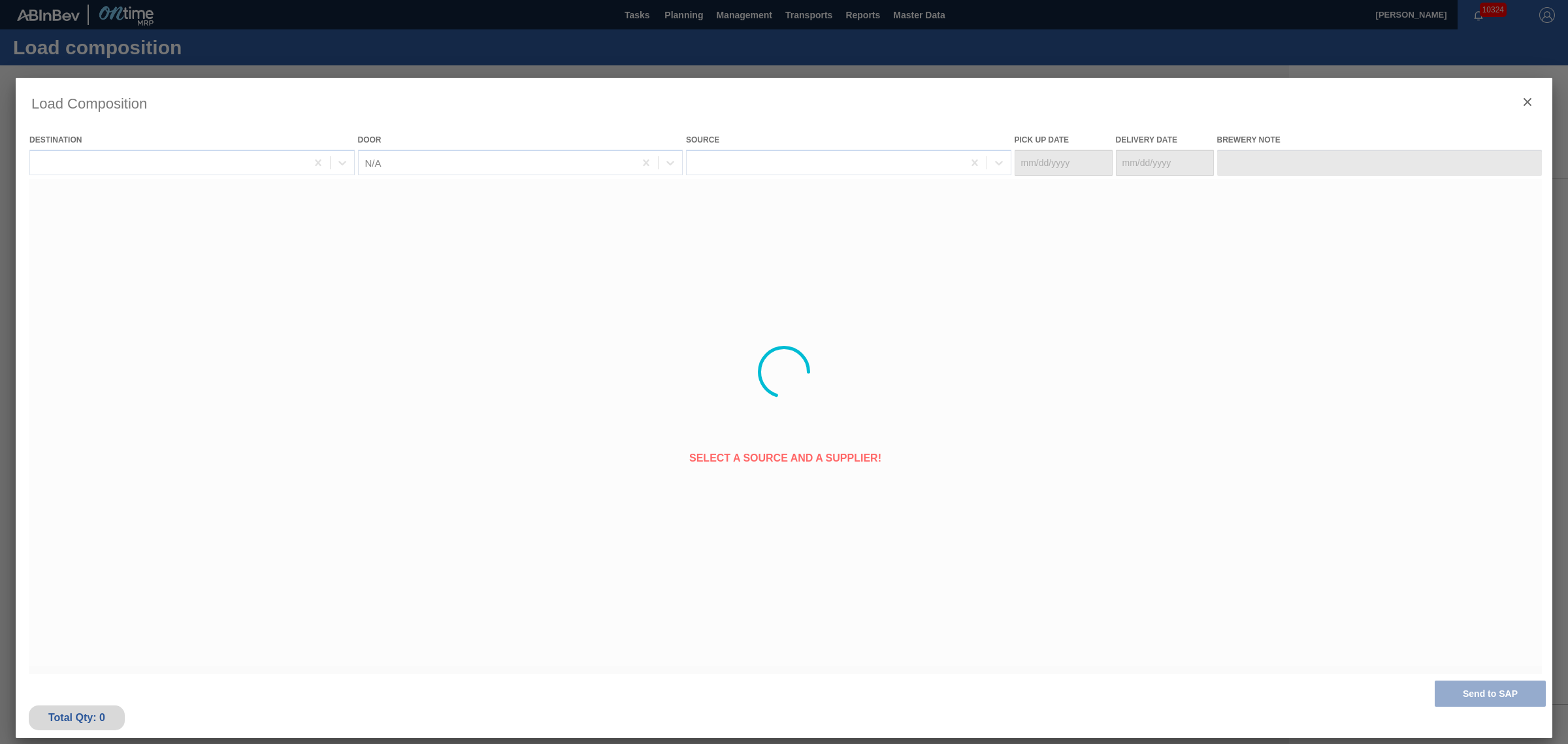
type Date "[DATE]"
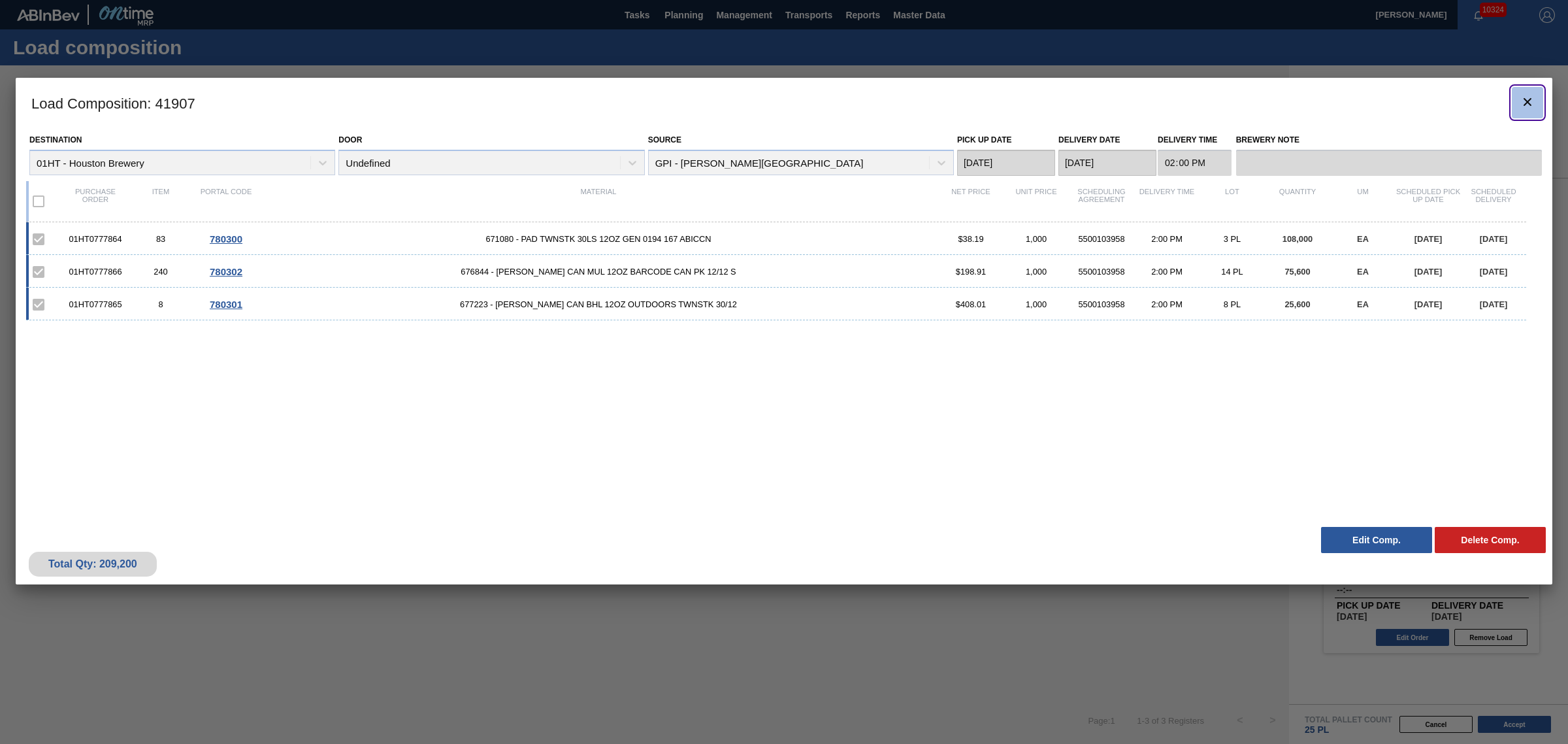
click at [1531, 101] on icon "botão de ícone" at bounding box center [1527, 102] width 16 height 16
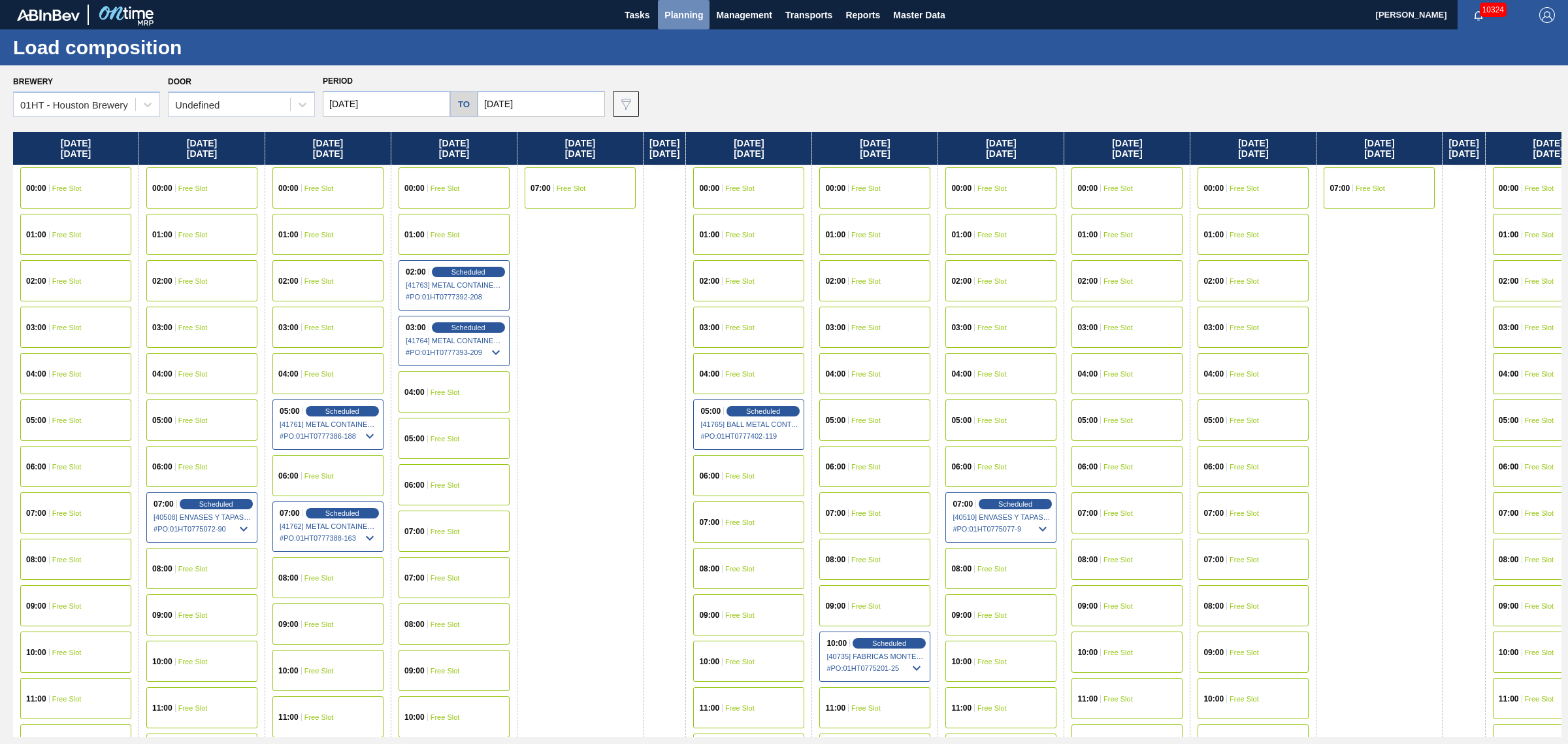
click at [684, 11] on span "Planning" at bounding box center [684, 15] width 39 height 16
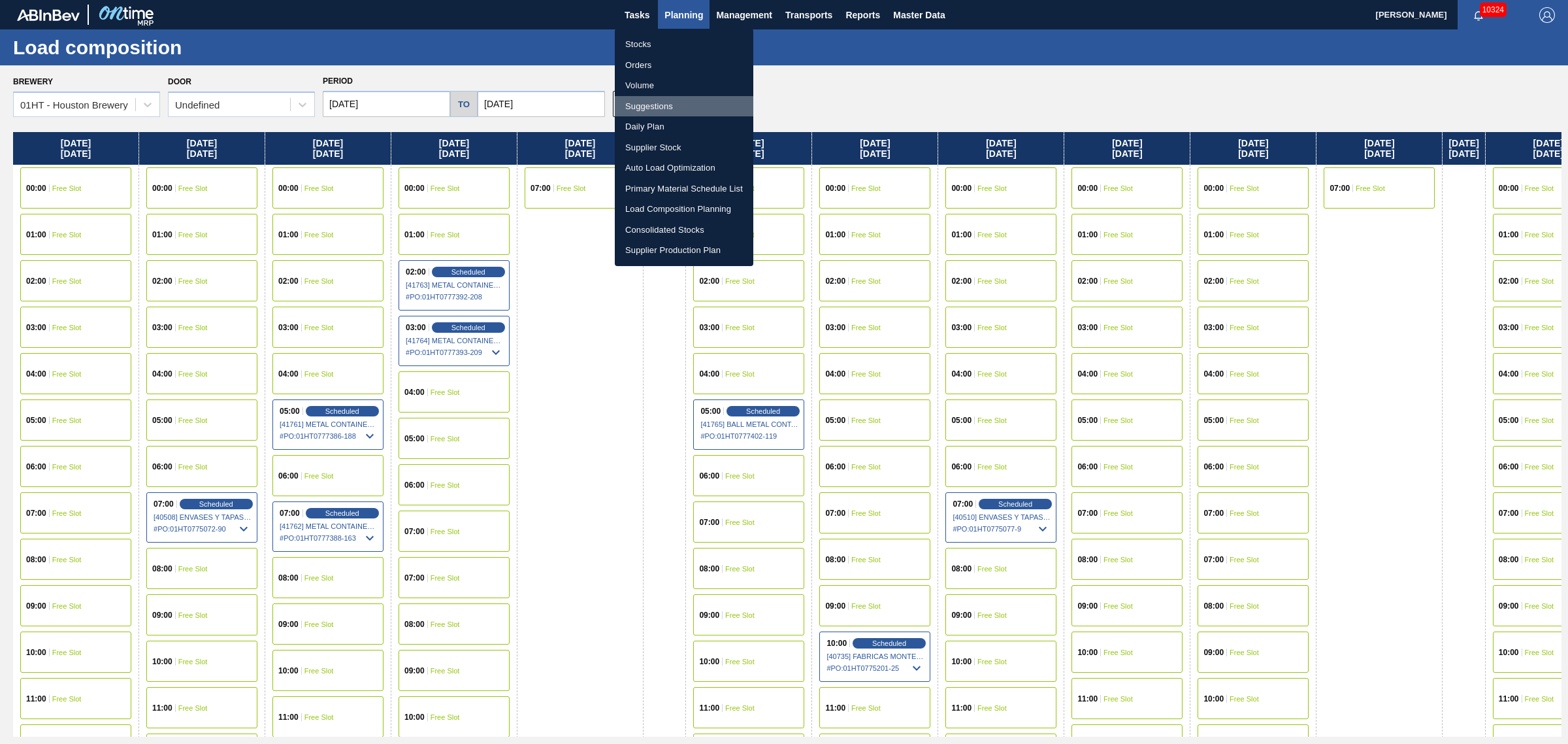
click at [644, 105] on li "Suggestions" at bounding box center [683, 106] width 138 height 21
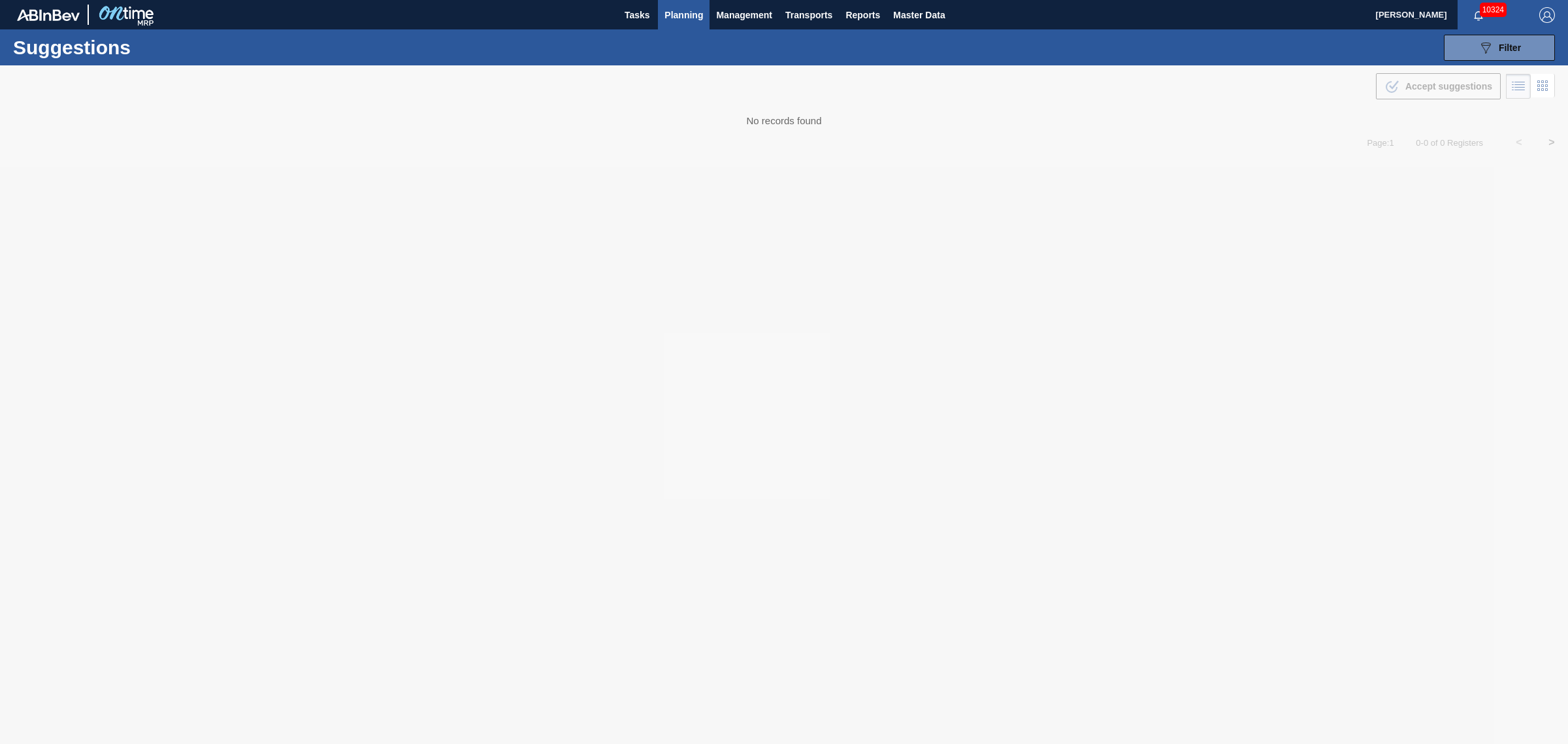
type from "[DATE]"
type to "[DATE]"
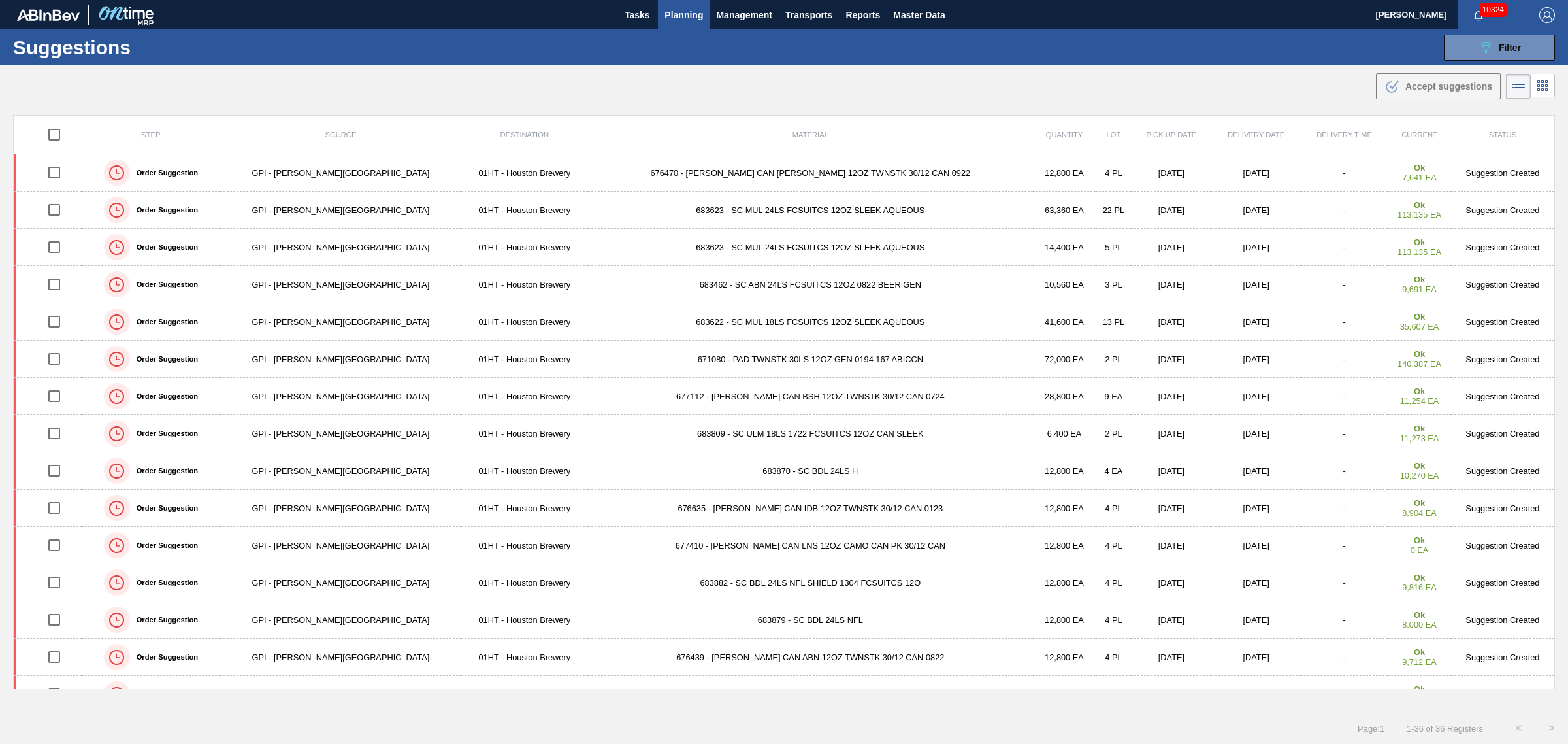
drag, startPoint x: 724, startPoint y: 170, endPoint x: 713, endPoint y: 171, distance: 11.0
click at [724, 170] on td "676470 - [PERSON_NAME] CAN [PERSON_NAME] 12OZ TWNSTK 30/12 CAN 0922" at bounding box center [810, 173] width 445 height 37
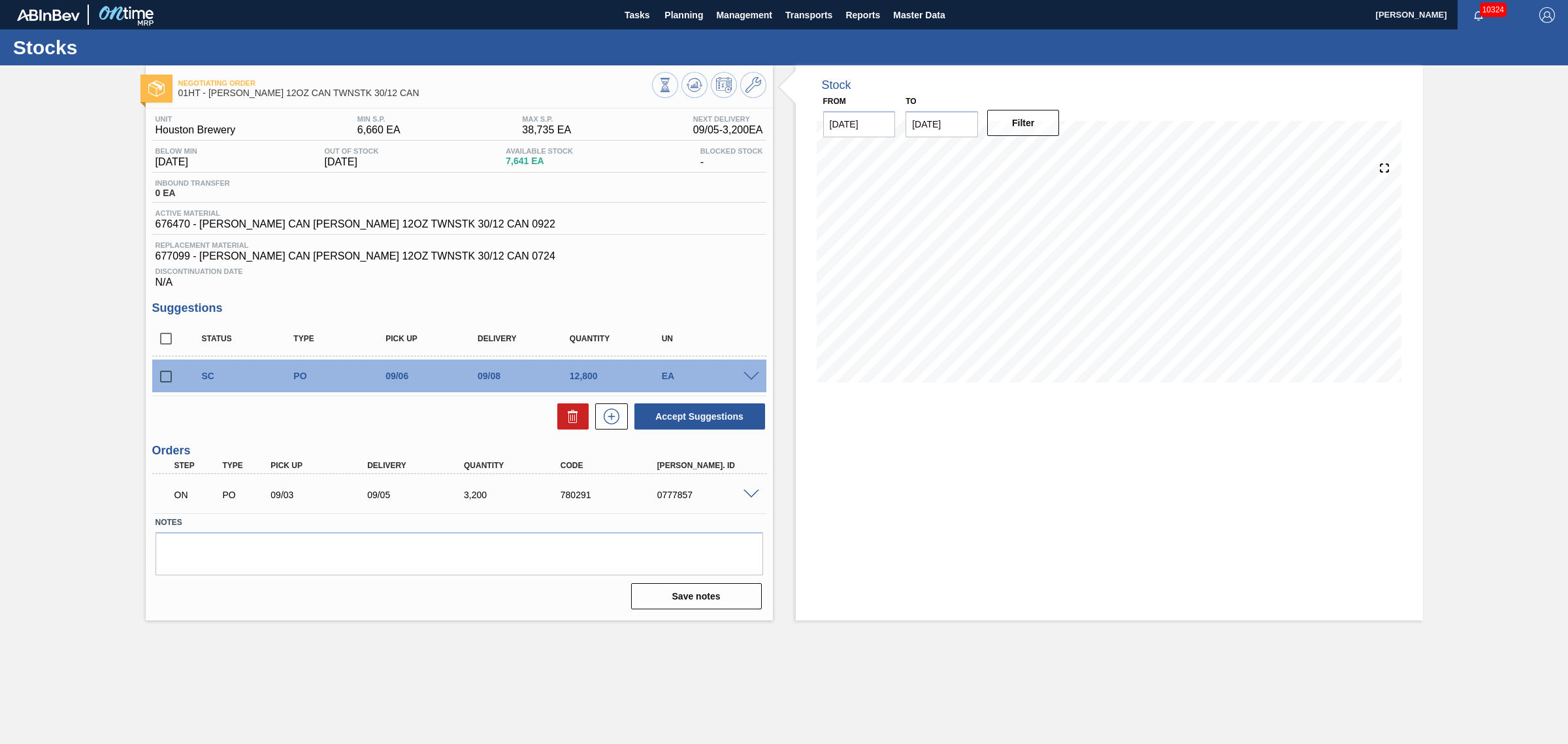
click at [752, 495] on span at bounding box center [751, 495] width 16 height 10
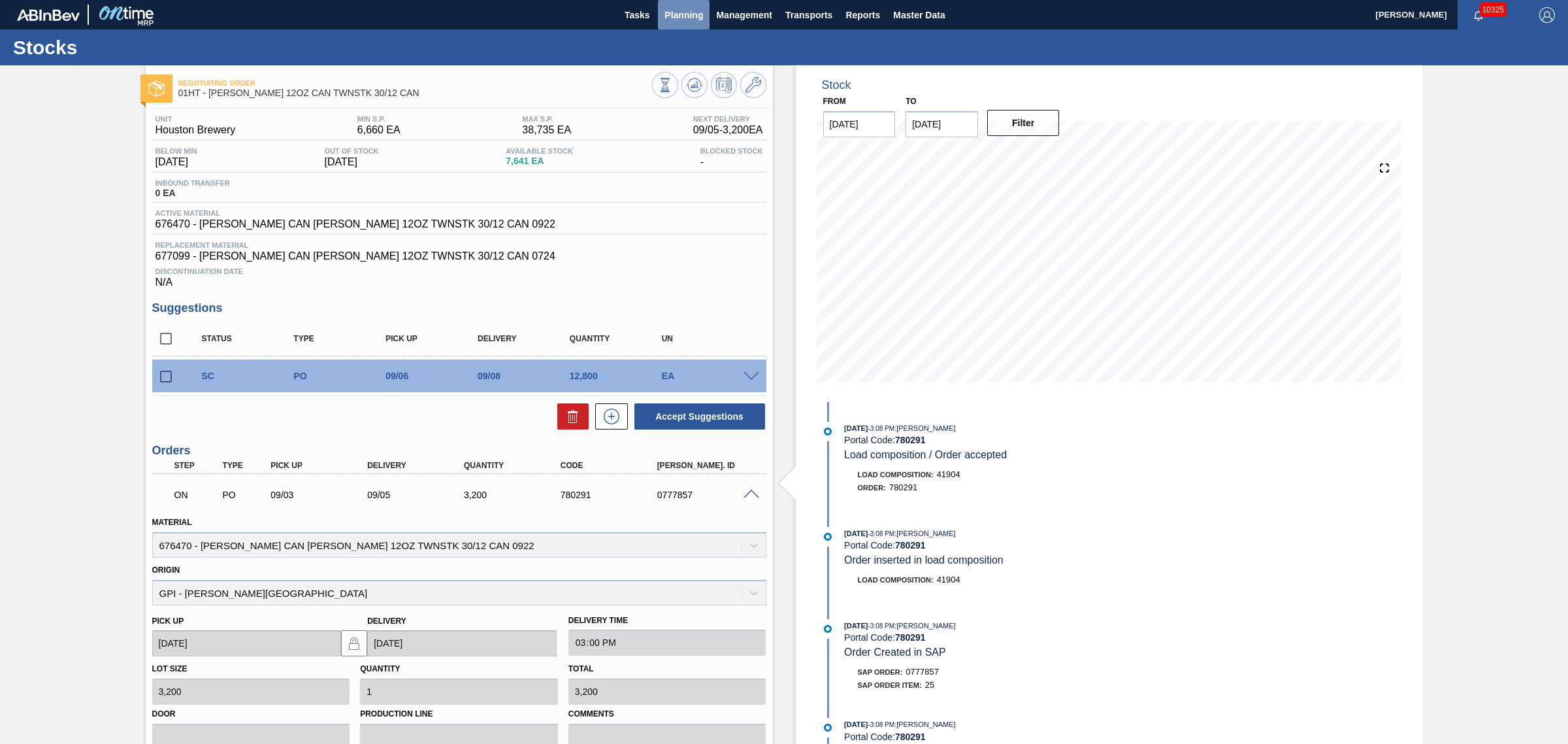
click at [680, 0] on button "Planning" at bounding box center [683, 14] width 52 height 29
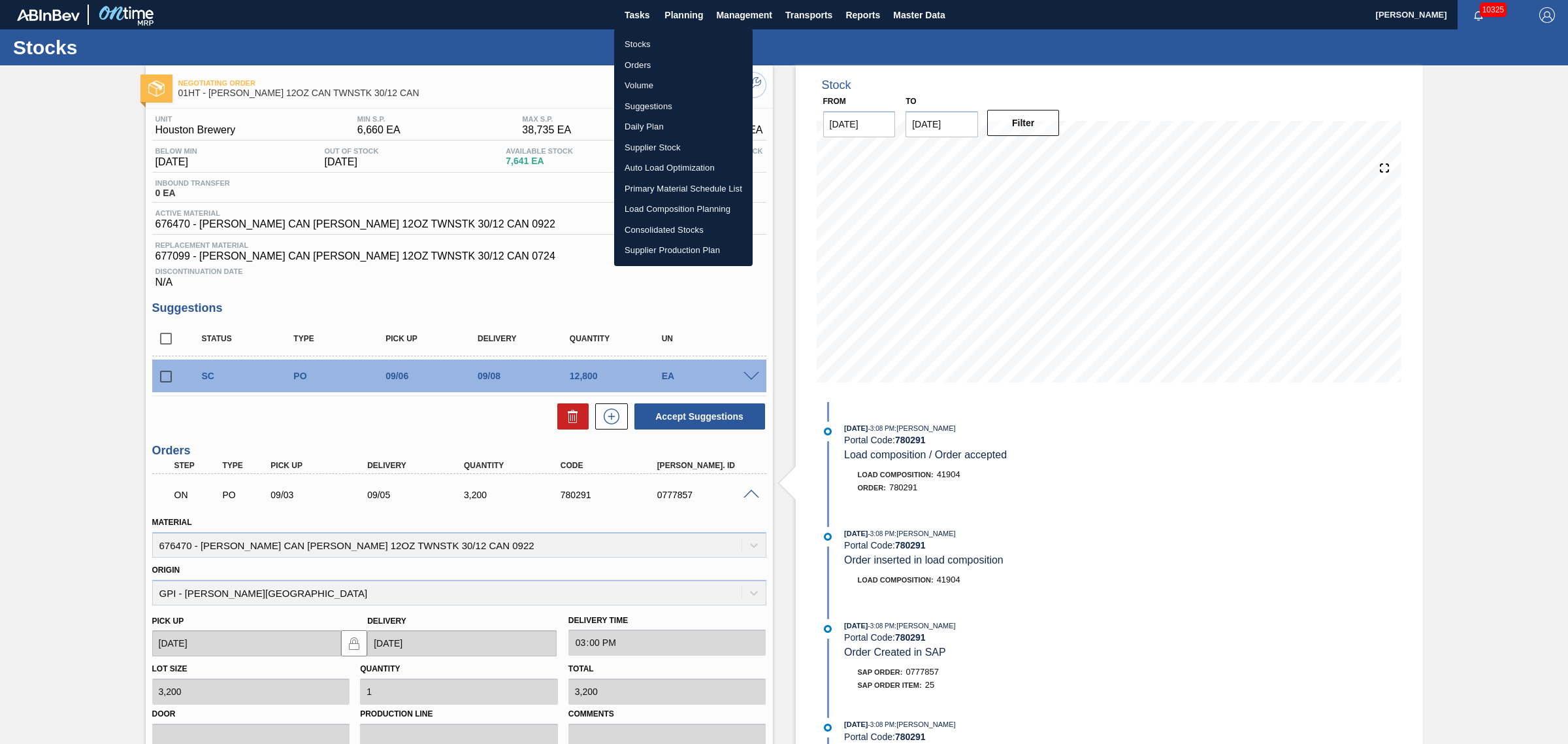
drag, startPoint x: 643, startPoint y: 102, endPoint x: 603, endPoint y: 105, distance: 40.1
click at [643, 102] on li "Suggestions" at bounding box center [683, 106] width 138 height 21
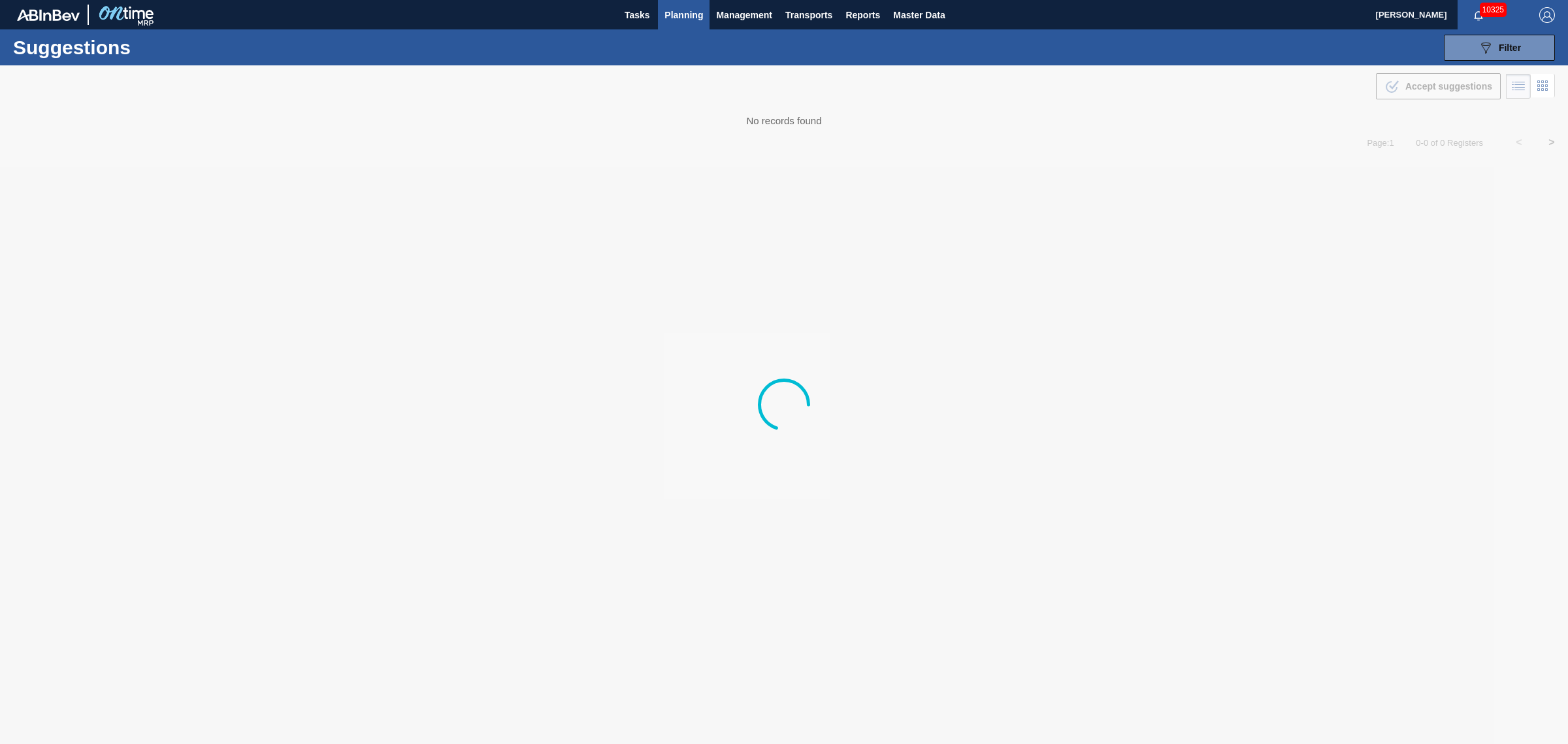
type from "[DATE]"
type to "[DATE]"
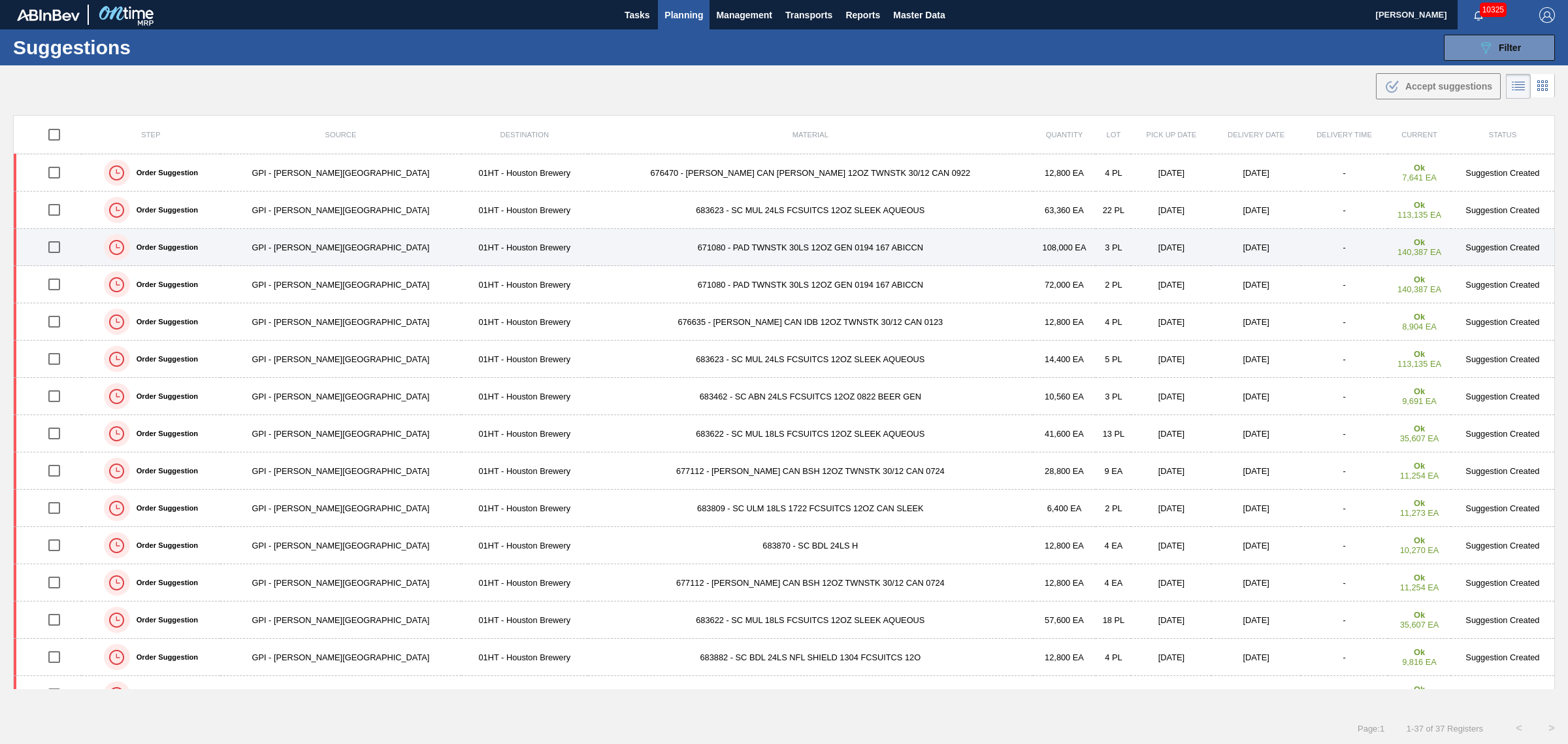
click at [62, 249] on input "checkbox" at bounding box center [54, 247] width 27 height 27
checkbox input "true"
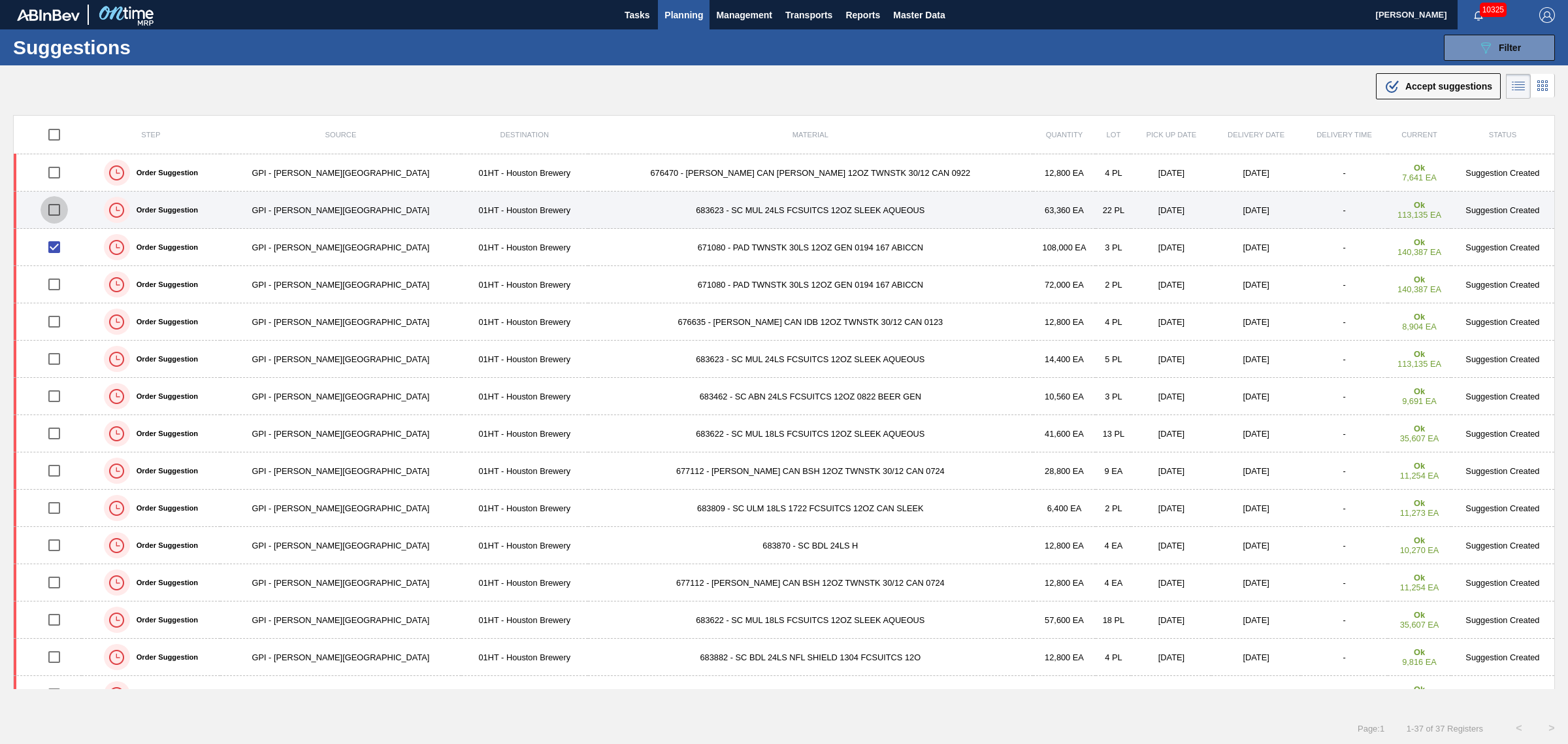
click at [59, 208] on input "checkbox" at bounding box center [54, 210] width 27 height 27
checkbox input "true"
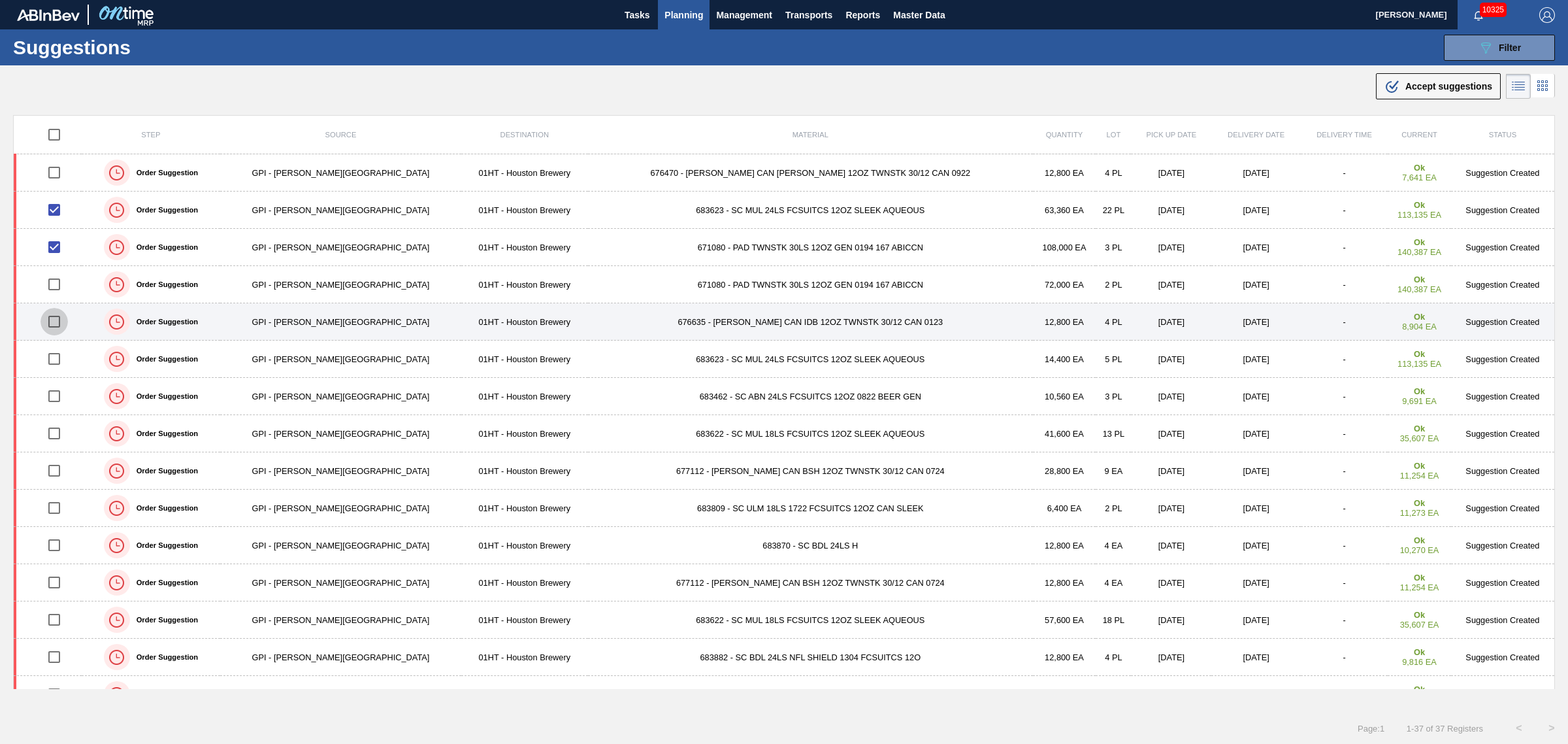
click at [59, 321] on input "checkbox" at bounding box center [54, 322] width 27 height 27
checkbox input "true"
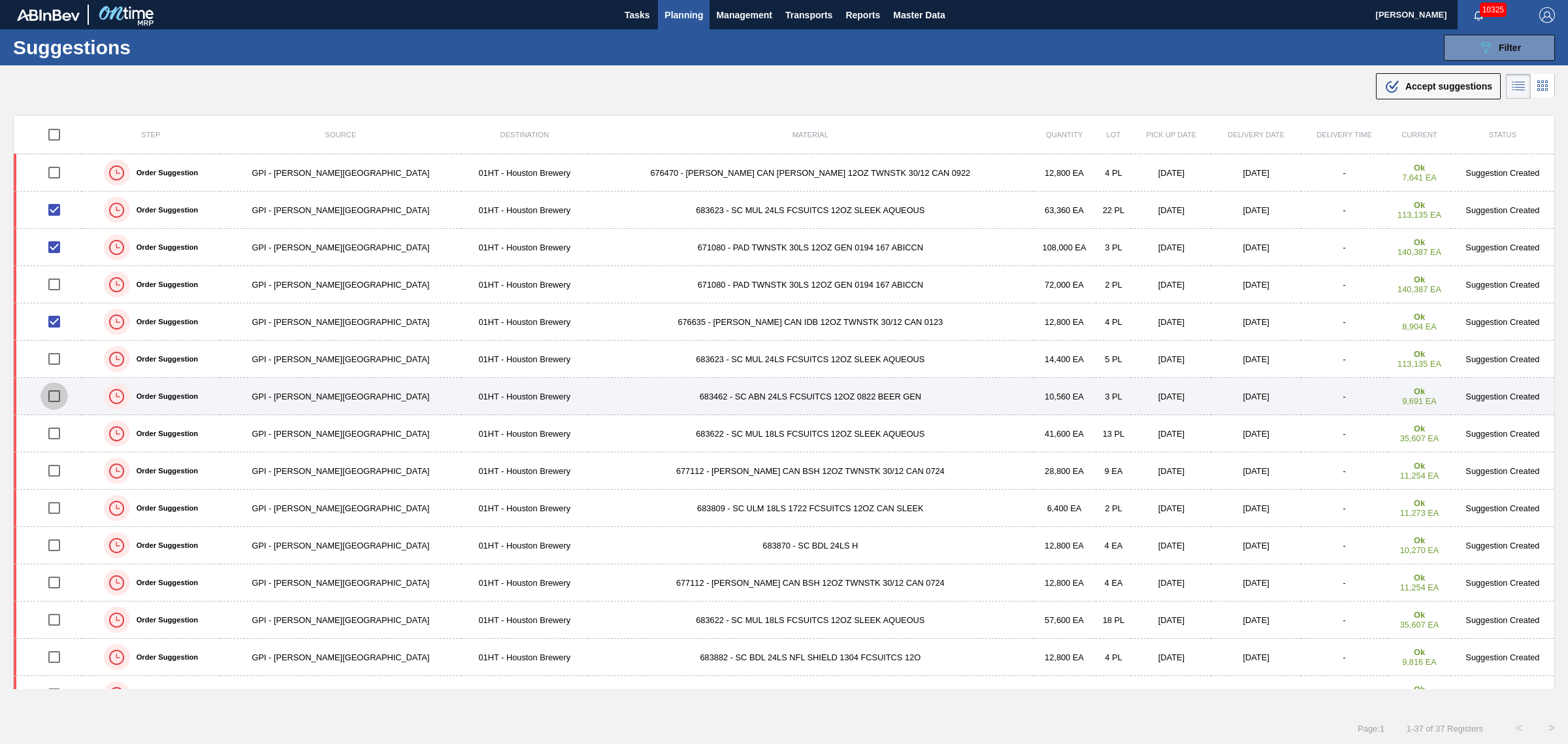
click at [65, 394] on input "checkbox" at bounding box center [54, 396] width 27 height 27
checkbox input "true"
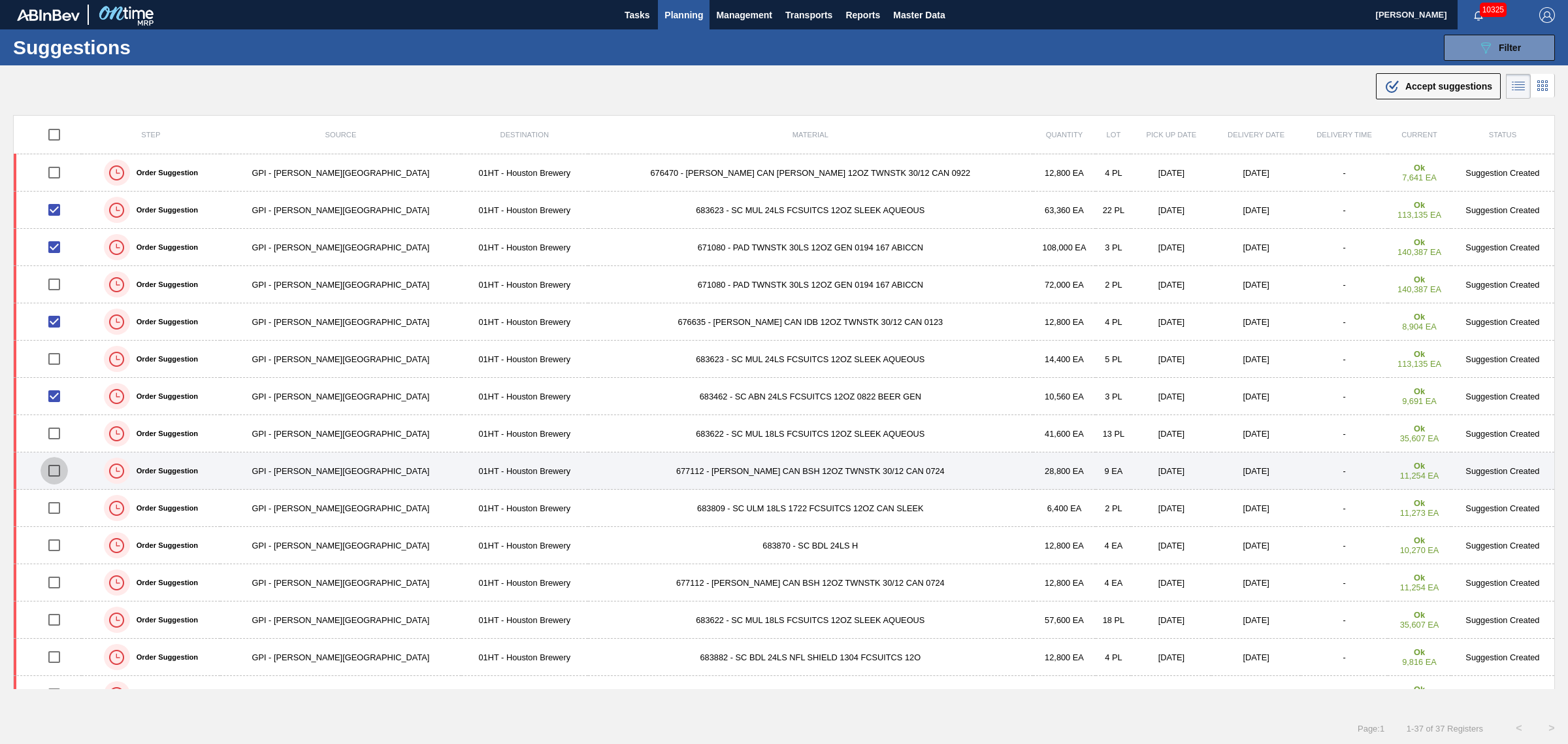
click at [62, 474] on input "checkbox" at bounding box center [54, 471] width 27 height 27
checkbox input "true"
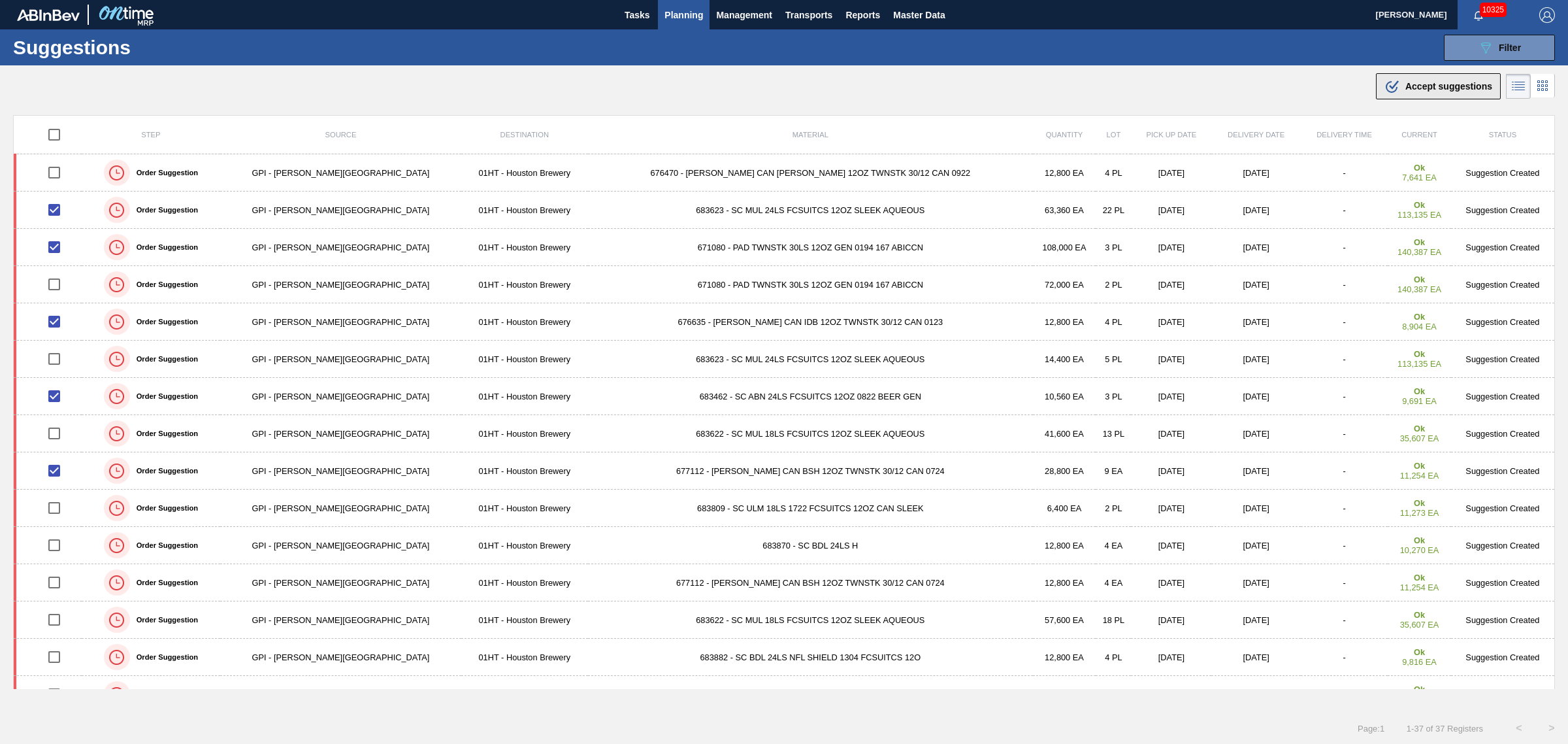
click at [1435, 88] on span "Accept suggestions" at bounding box center [1448, 86] width 87 height 11
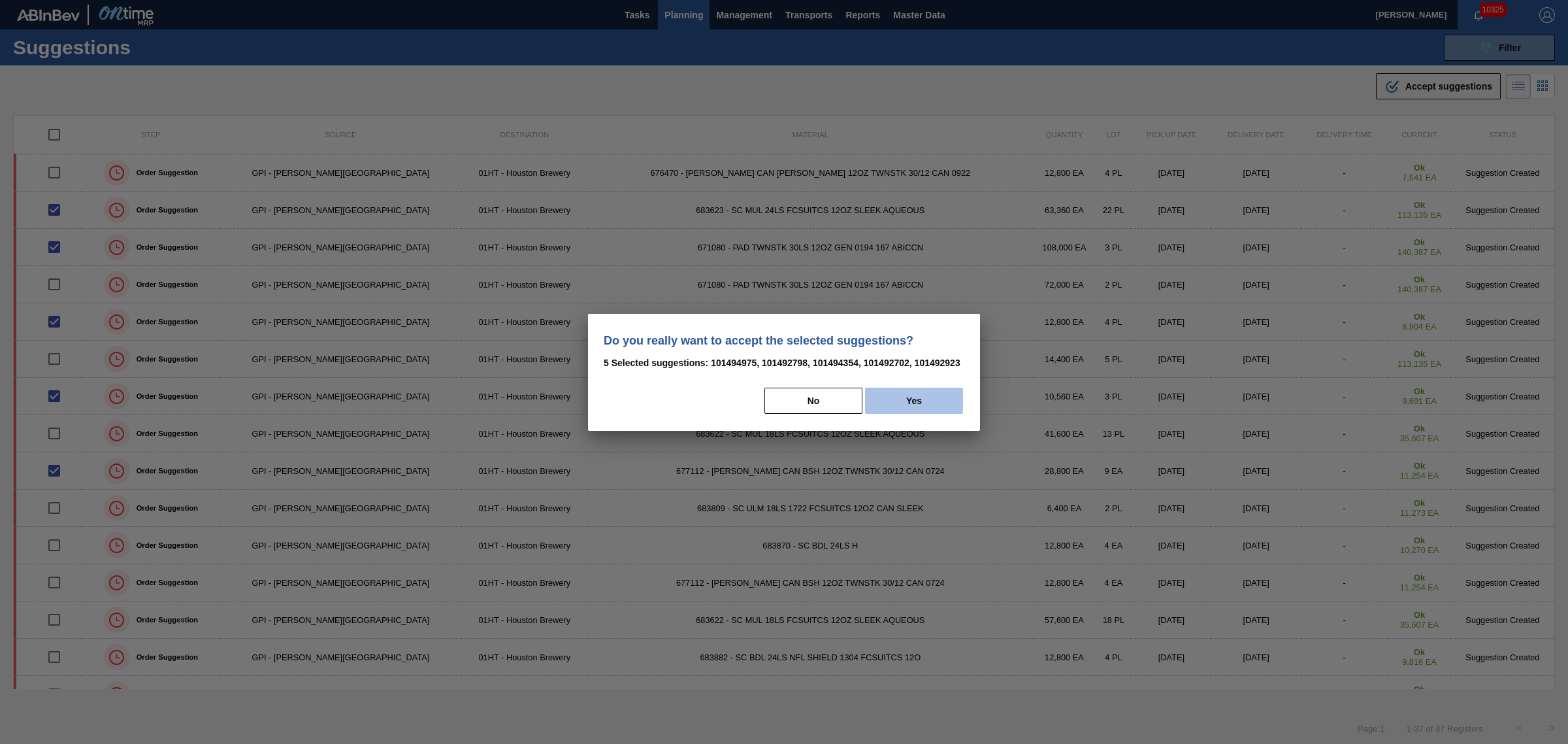
drag, startPoint x: 910, startPoint y: 398, endPoint x: 893, endPoint y: 390, distance: 18.8
click at [910, 394] on button "Yes" at bounding box center [914, 401] width 98 height 26
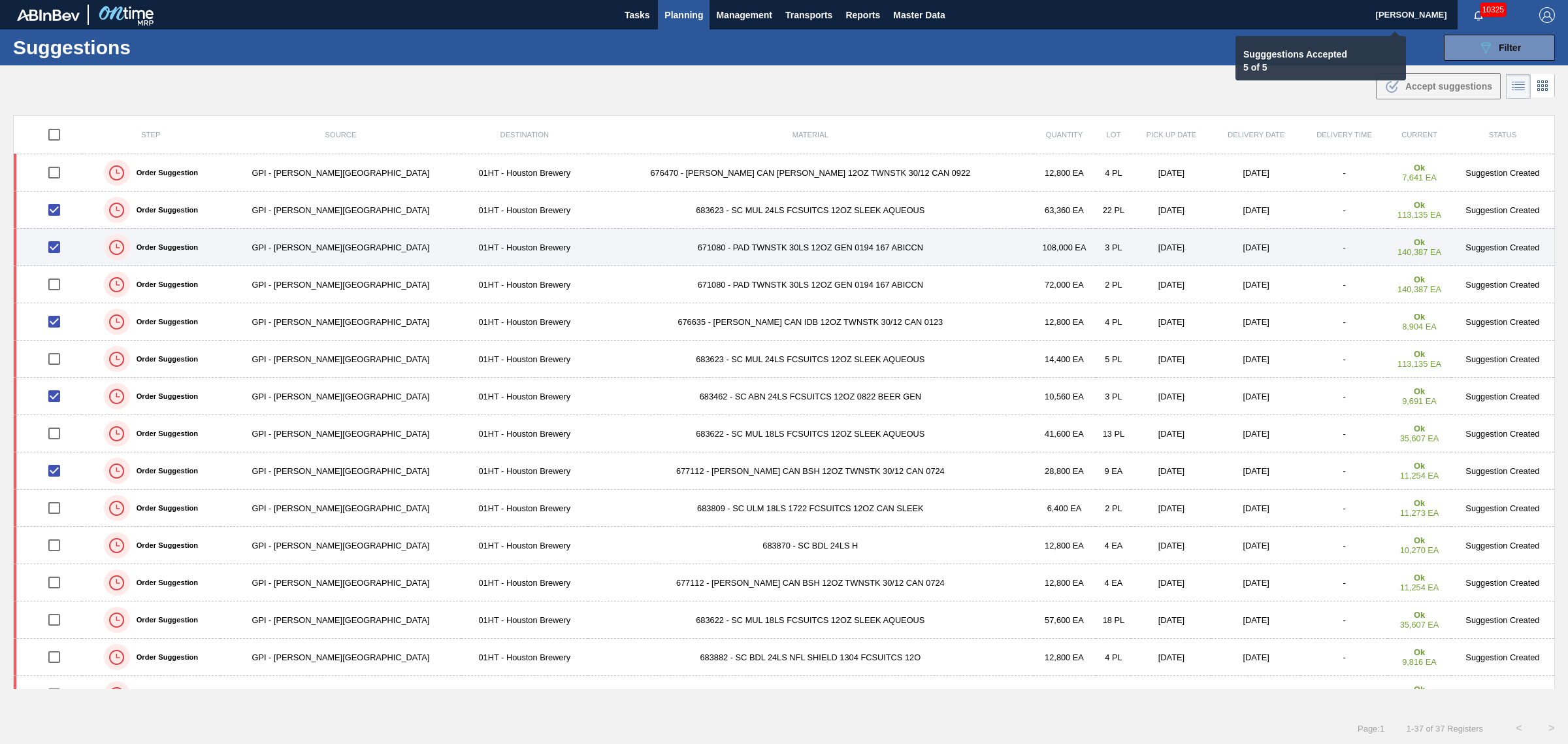
checkbox input "false"
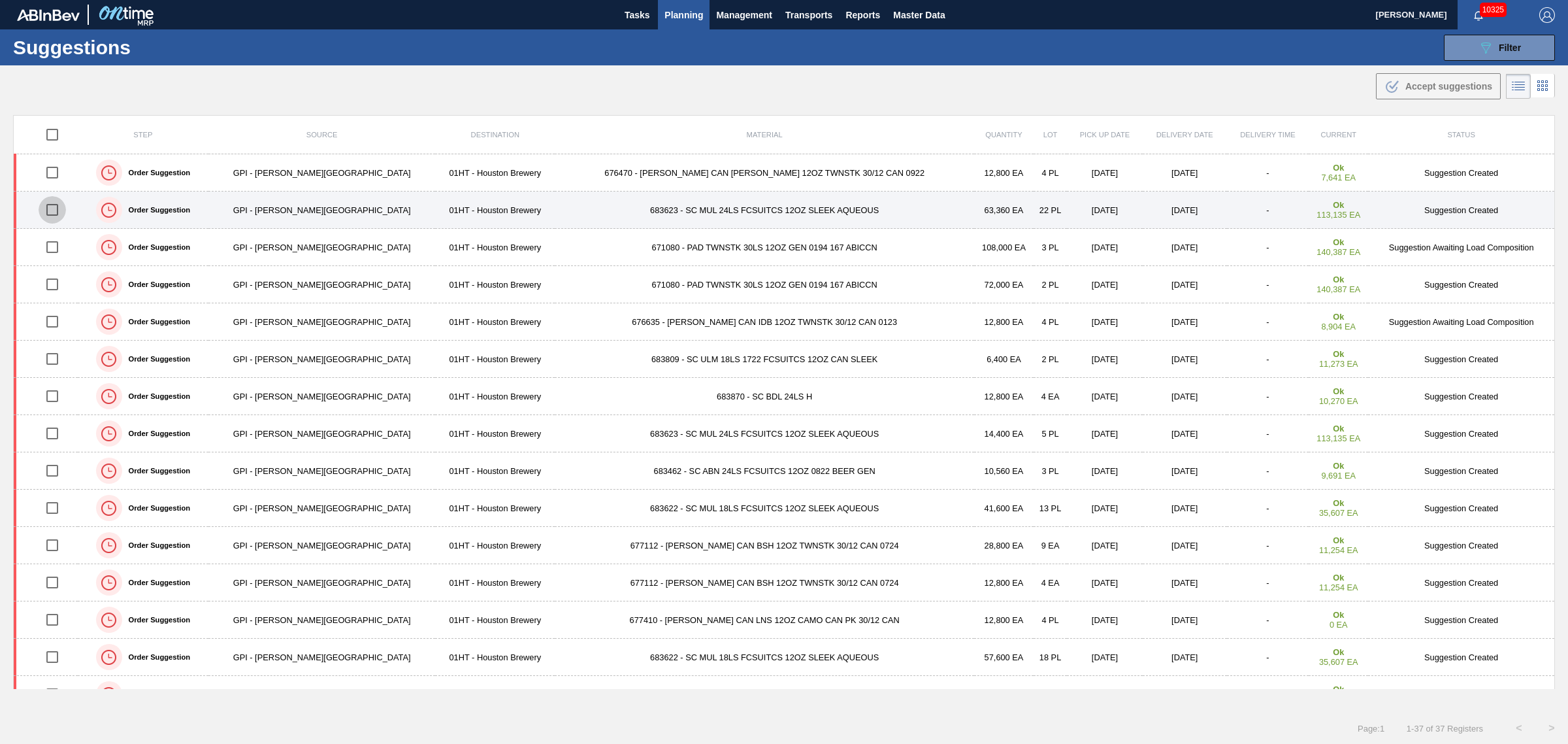
click at [61, 208] on input "checkbox" at bounding box center [52, 210] width 27 height 27
checkbox input "true"
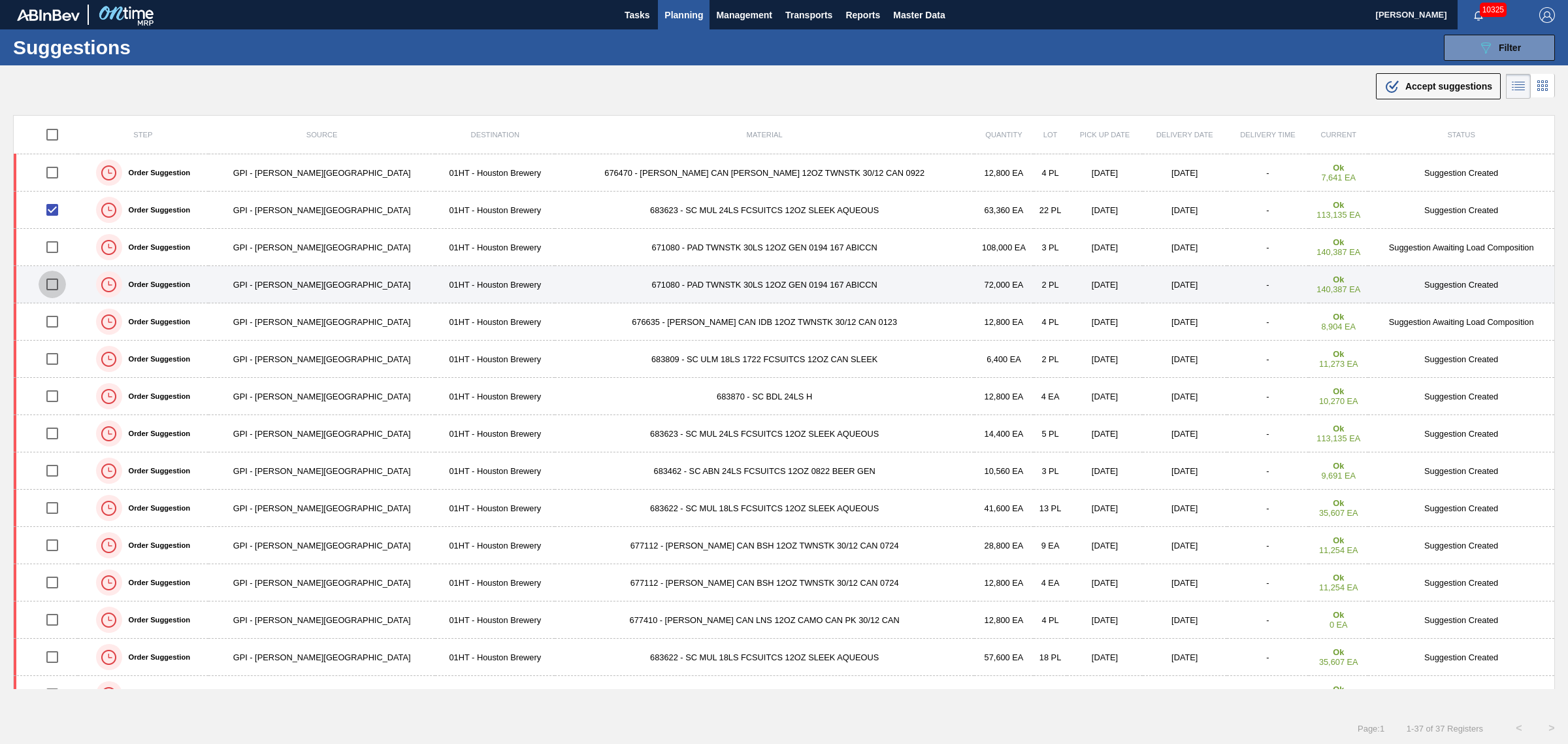
click at [56, 282] on input "checkbox" at bounding box center [52, 285] width 27 height 27
checkbox input "true"
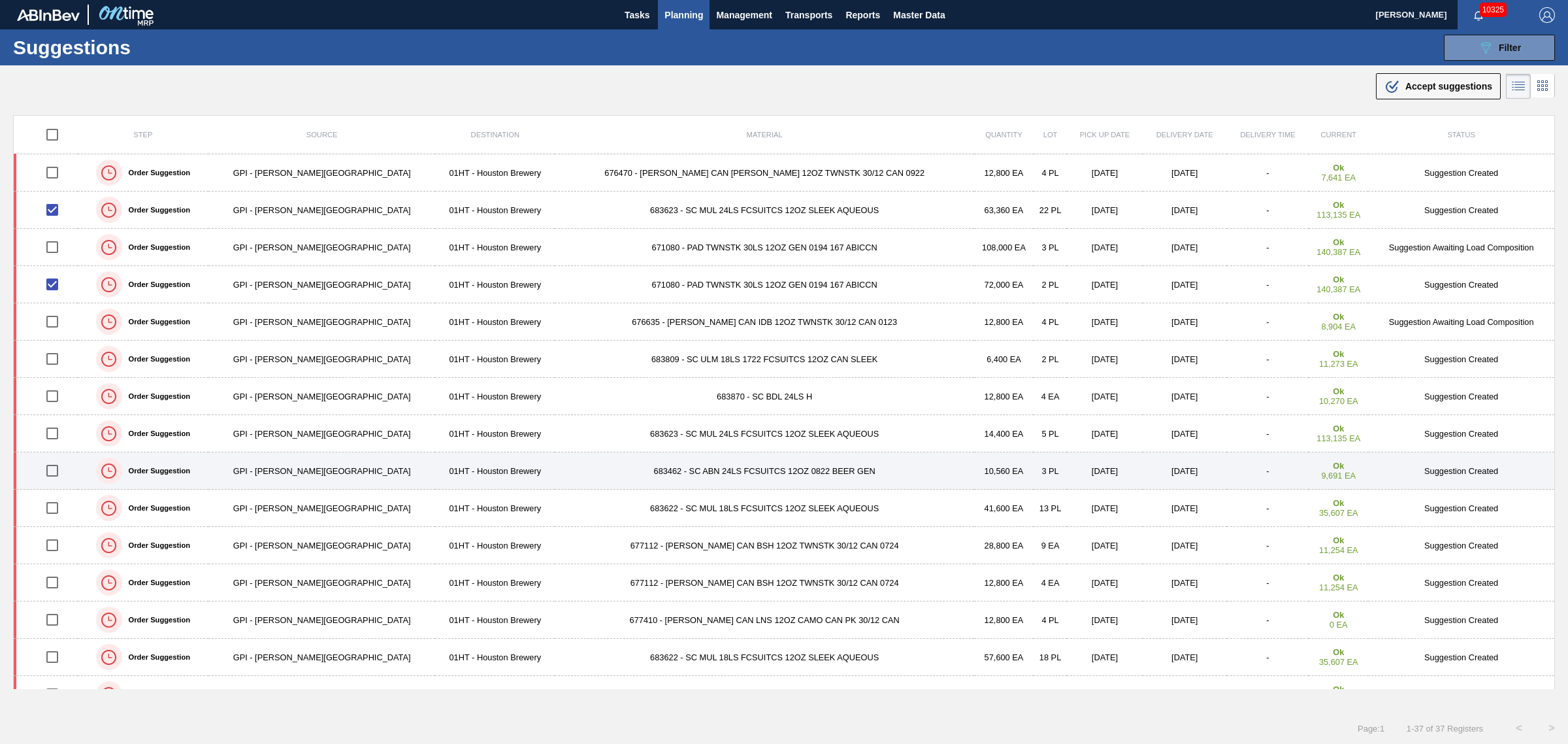
click at [53, 472] on input "checkbox" at bounding box center [52, 471] width 27 height 27
checkbox input "true"
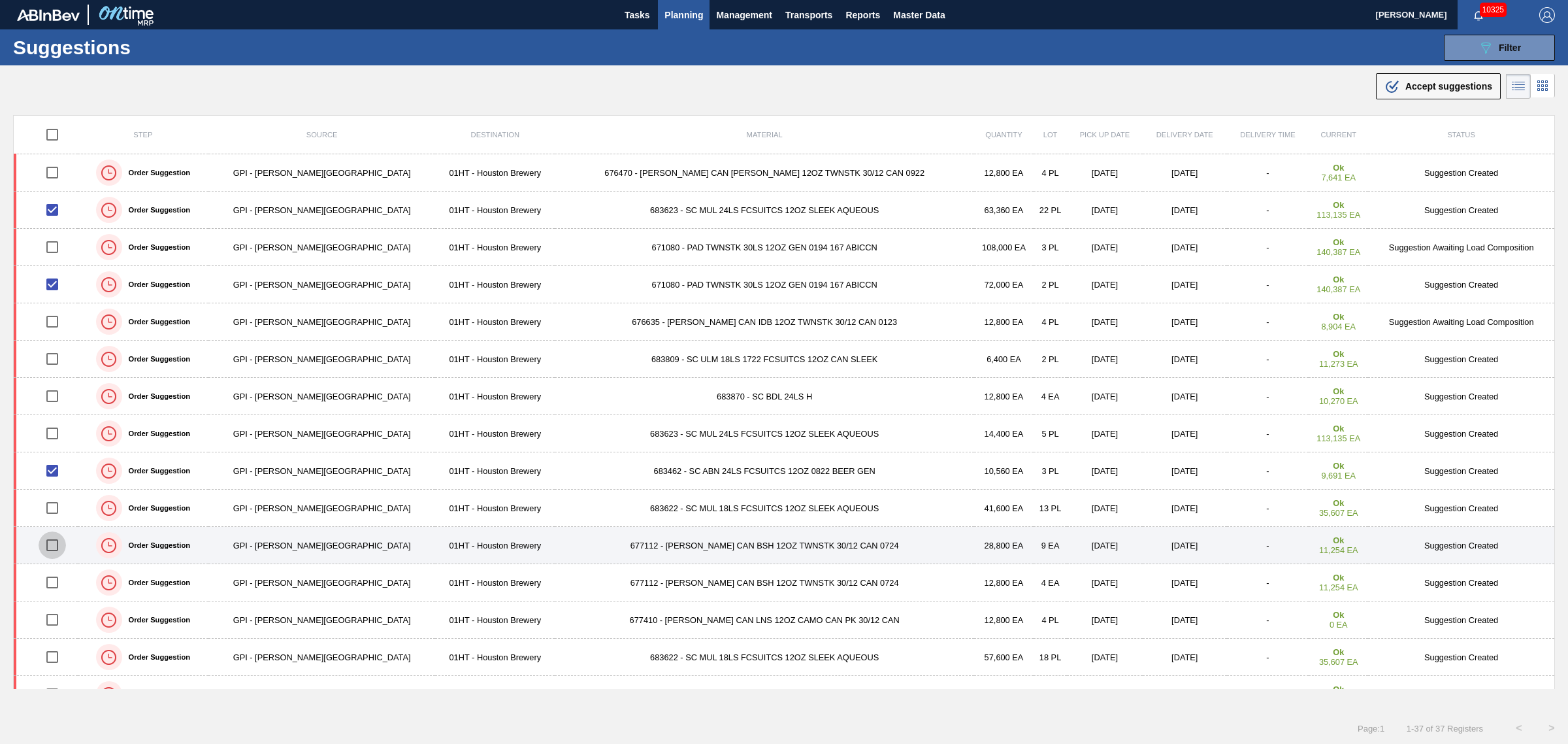
click at [56, 546] on input "checkbox" at bounding box center [52, 545] width 27 height 27
checkbox input "true"
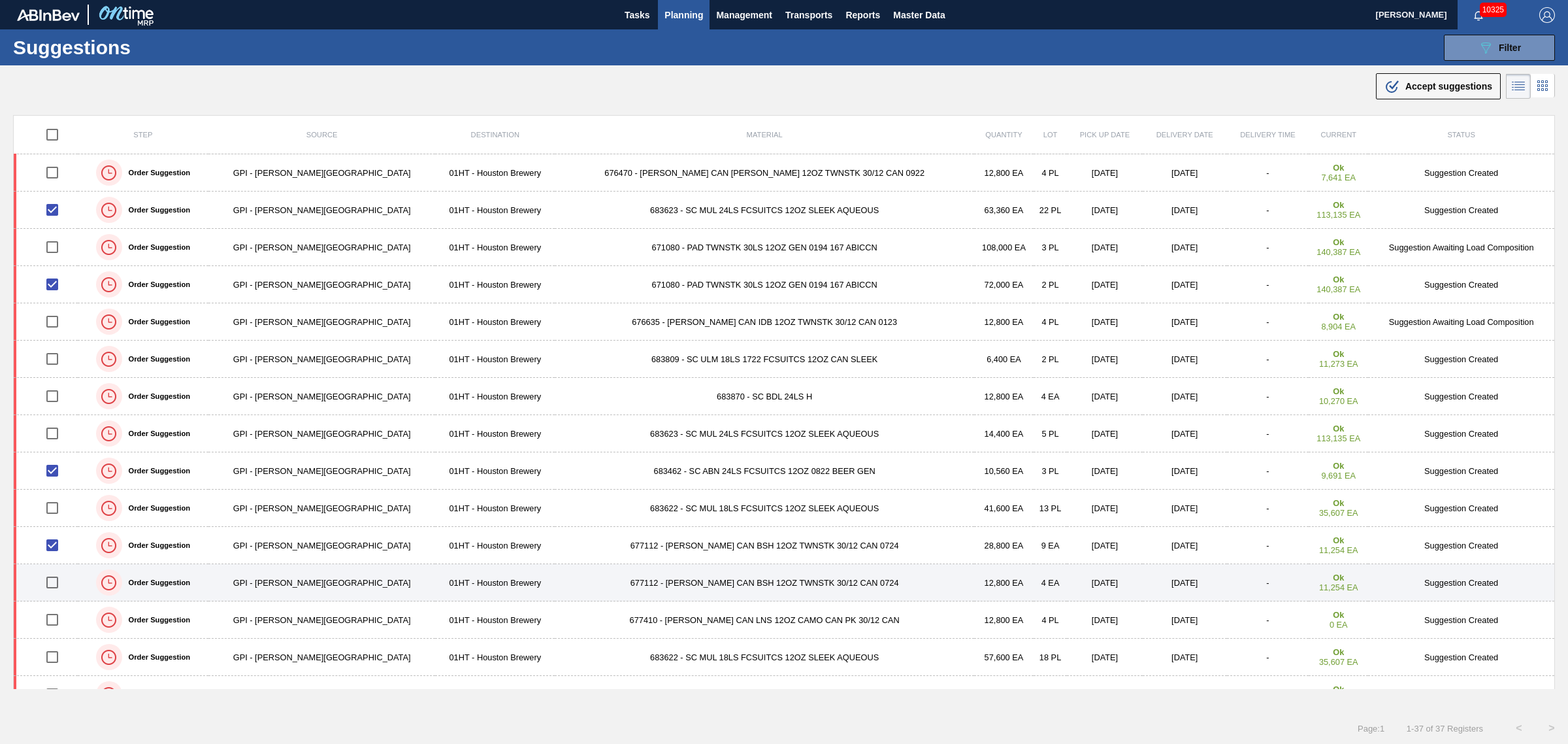
click at [54, 585] on input "checkbox" at bounding box center [52, 583] width 27 height 27
checkbox input "true"
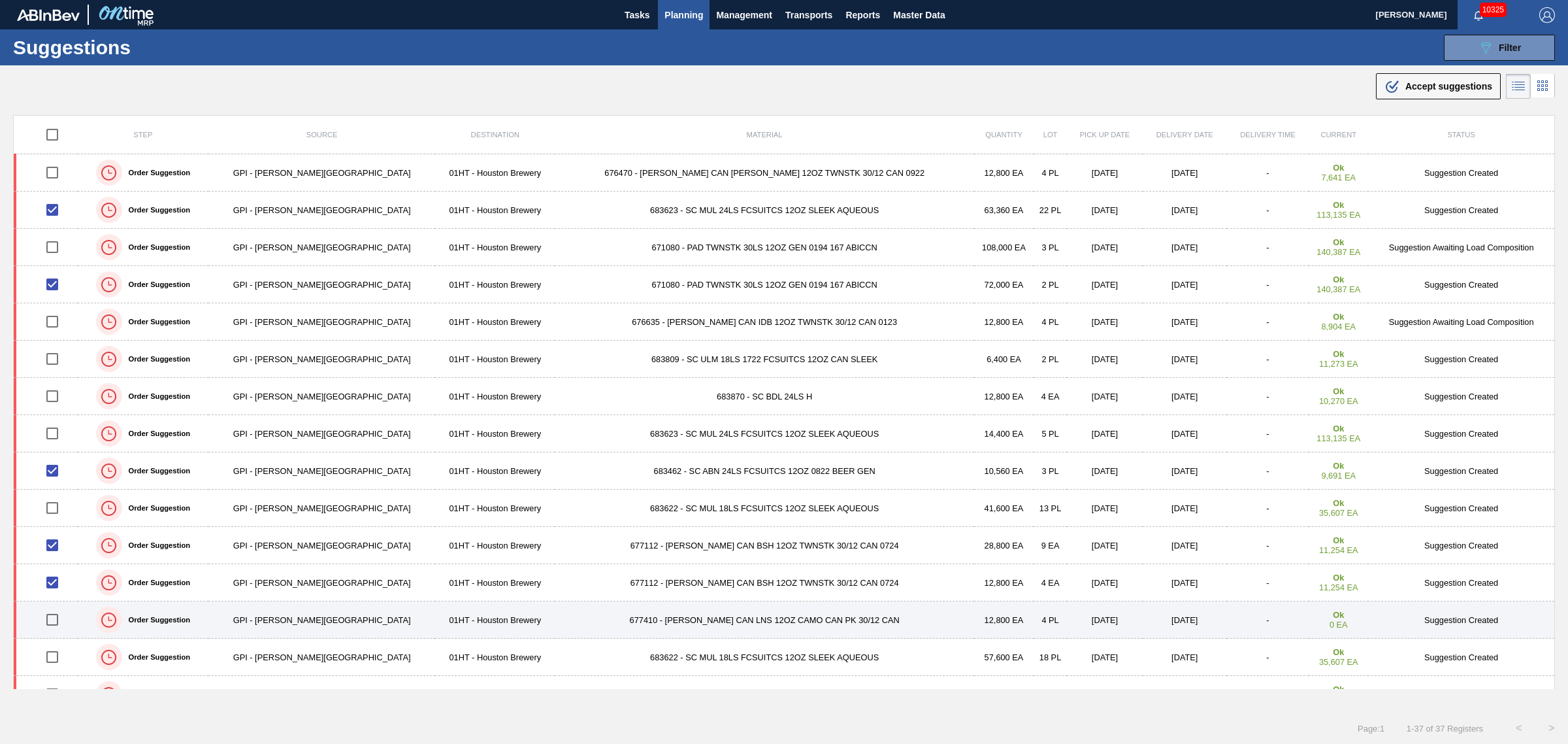
click at [57, 623] on input "checkbox" at bounding box center [52, 619] width 27 height 27
checkbox input "true"
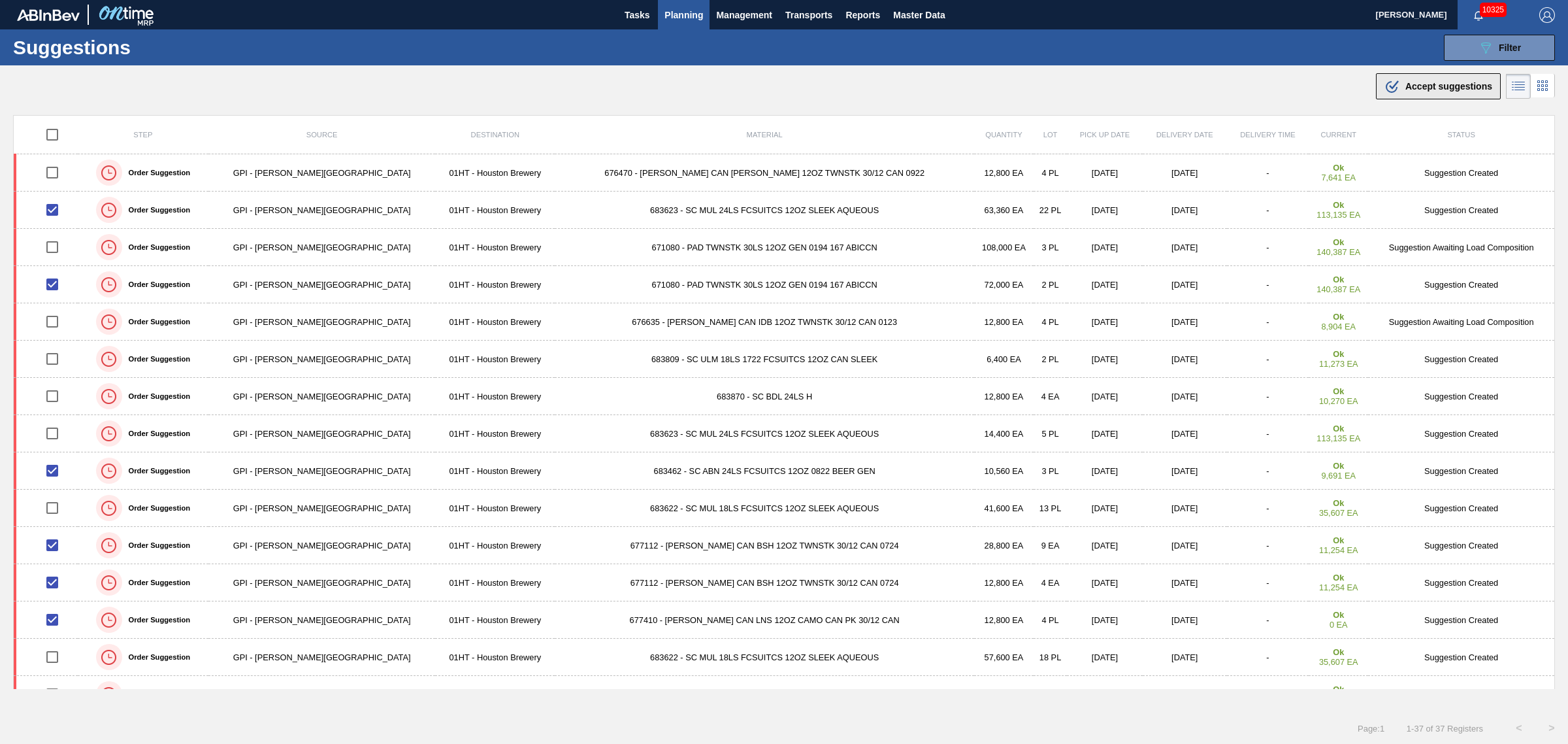
click at [1461, 85] on span "Accept suggestions" at bounding box center [1448, 86] width 87 height 11
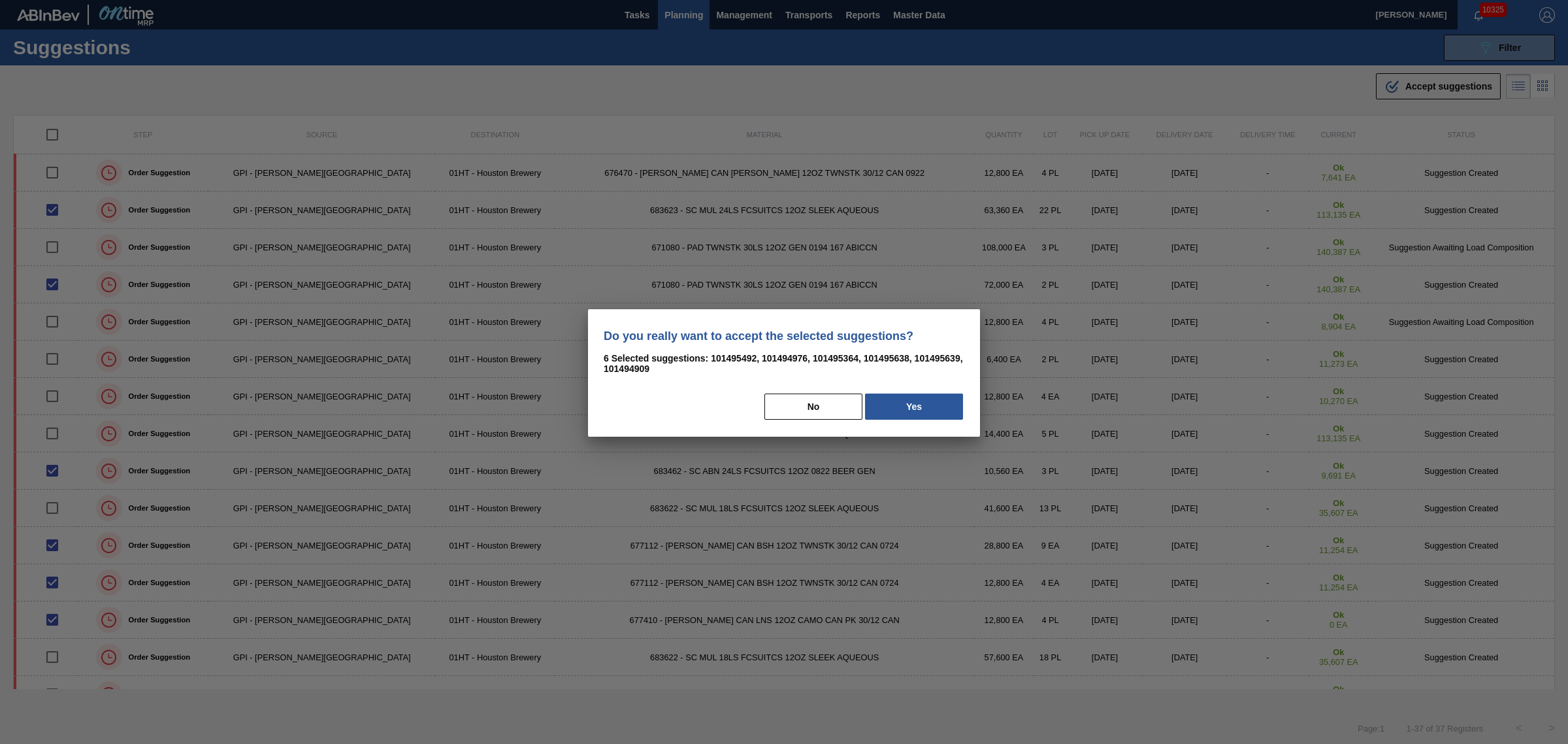
click at [941, 392] on div "No Yes" at bounding box center [784, 406] width 360 height 29
click at [897, 400] on button "Yes" at bounding box center [914, 406] width 98 height 26
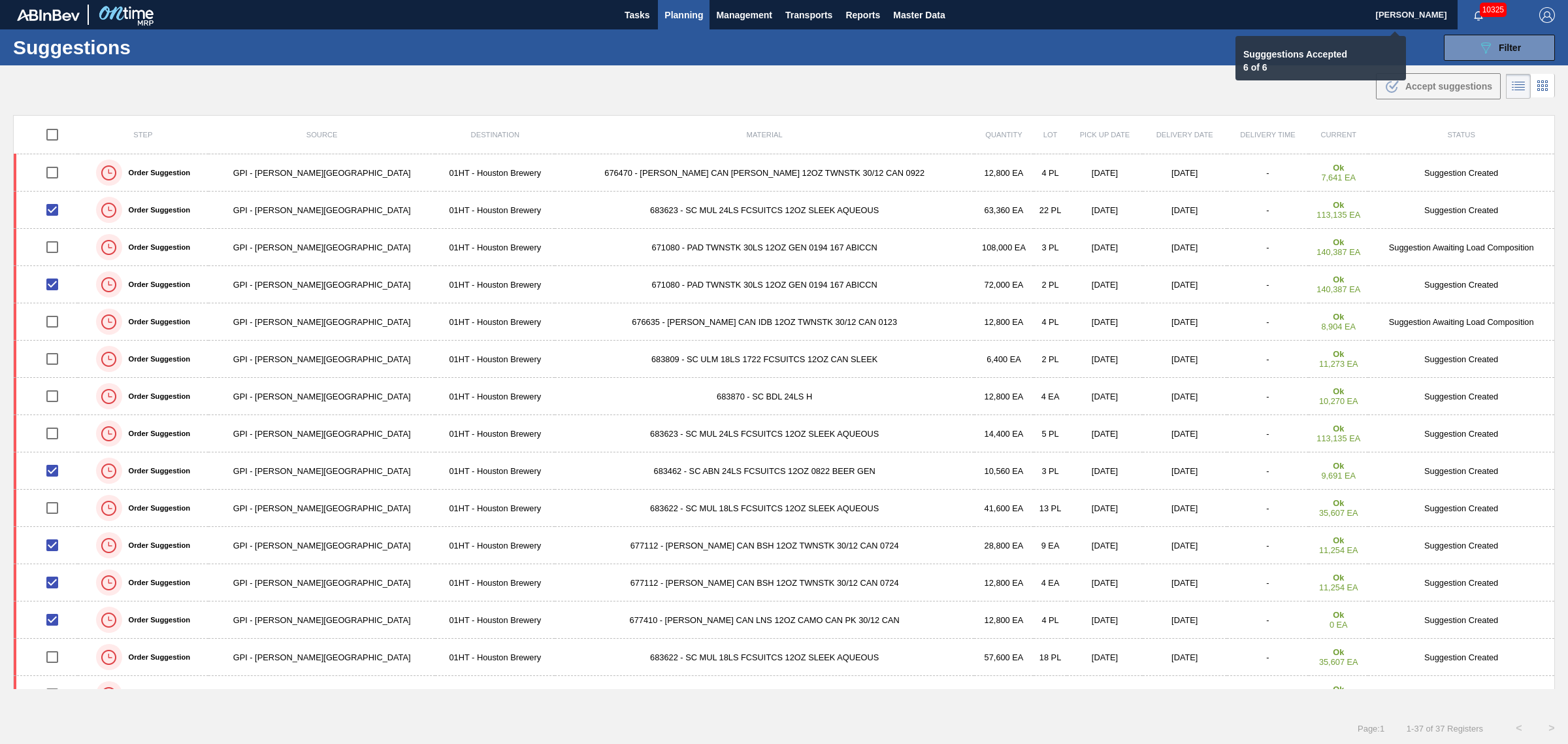
checkbox input "false"
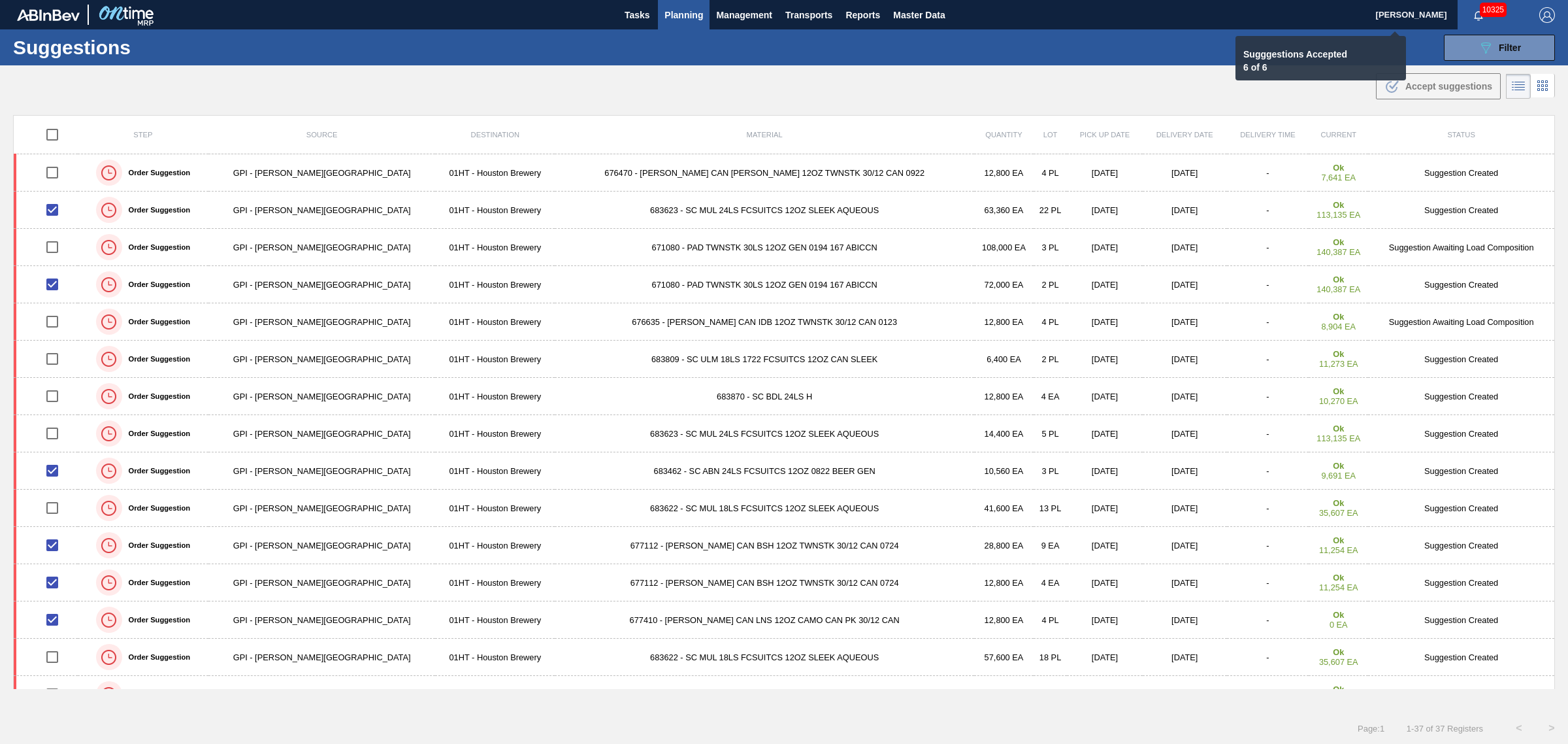
checkbox input "false"
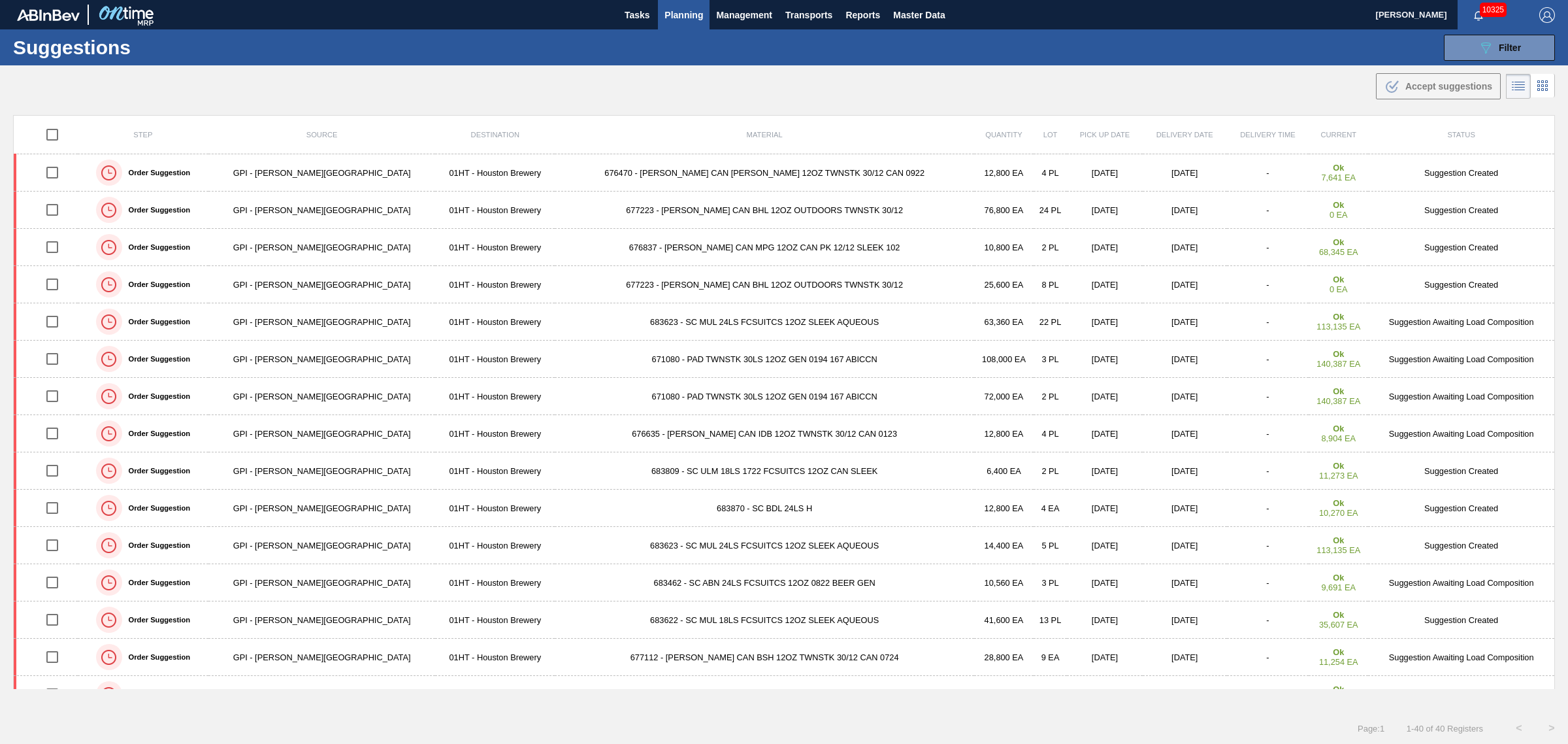
drag, startPoint x: 648, startPoint y: 353, endPoint x: 640, endPoint y: 353, distance: 8.0
click at [648, 353] on td "671080 - PAD TWNSTK 30LS 12OZ GEN 0194 167 ABICCN" at bounding box center [764, 359] width 420 height 37
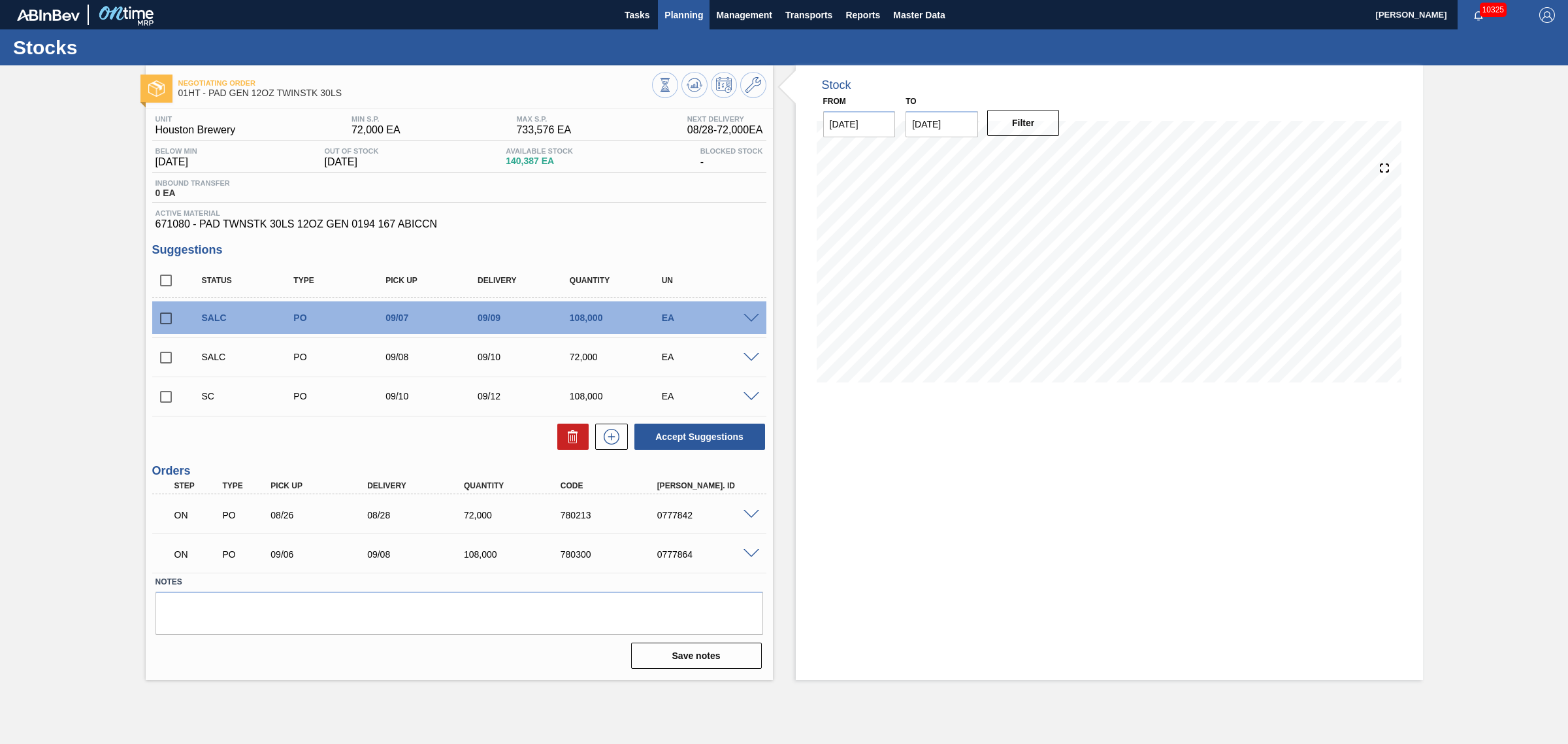
click at [680, 13] on span "Planning" at bounding box center [684, 15] width 39 height 16
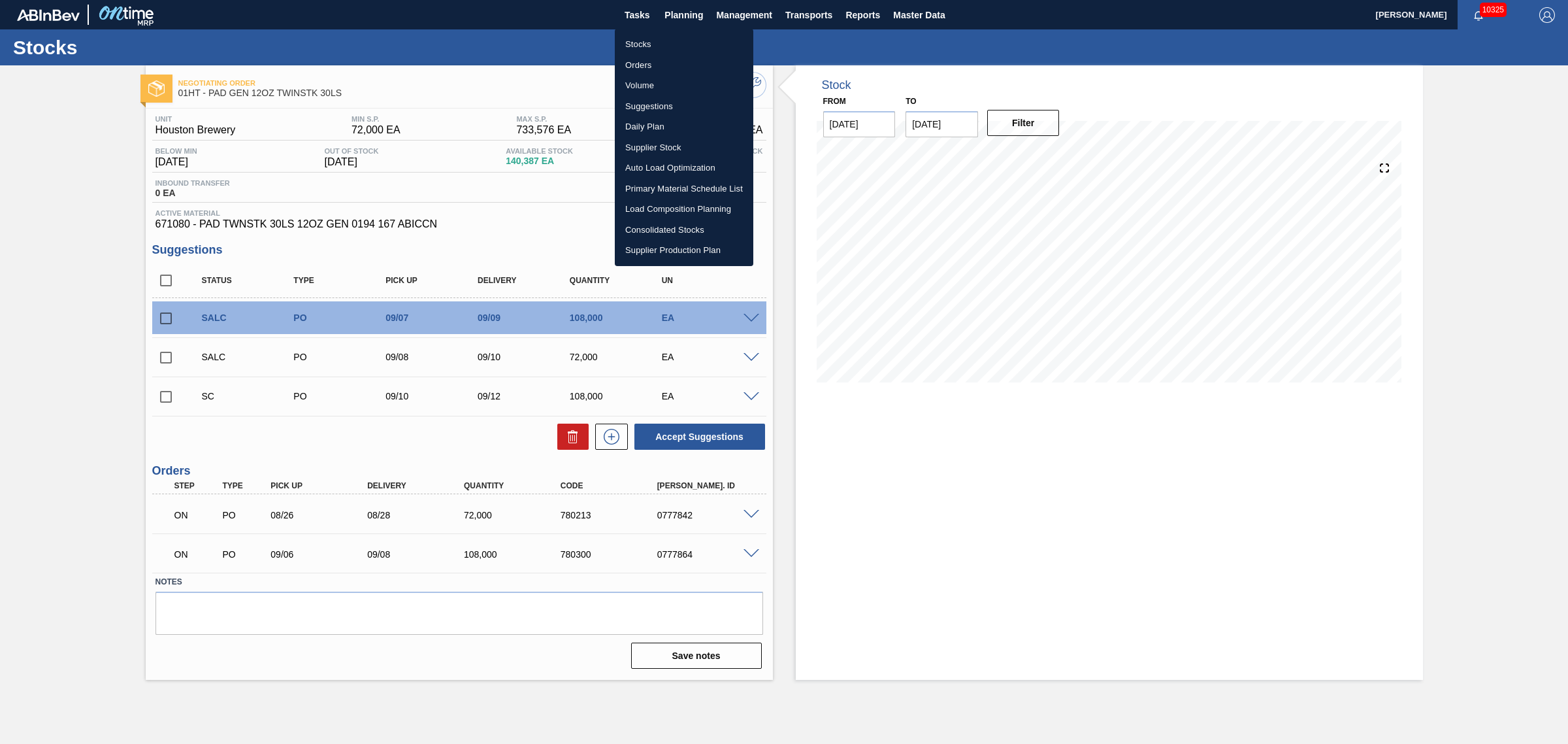
click at [663, 102] on li "Suggestions" at bounding box center [683, 106] width 138 height 21
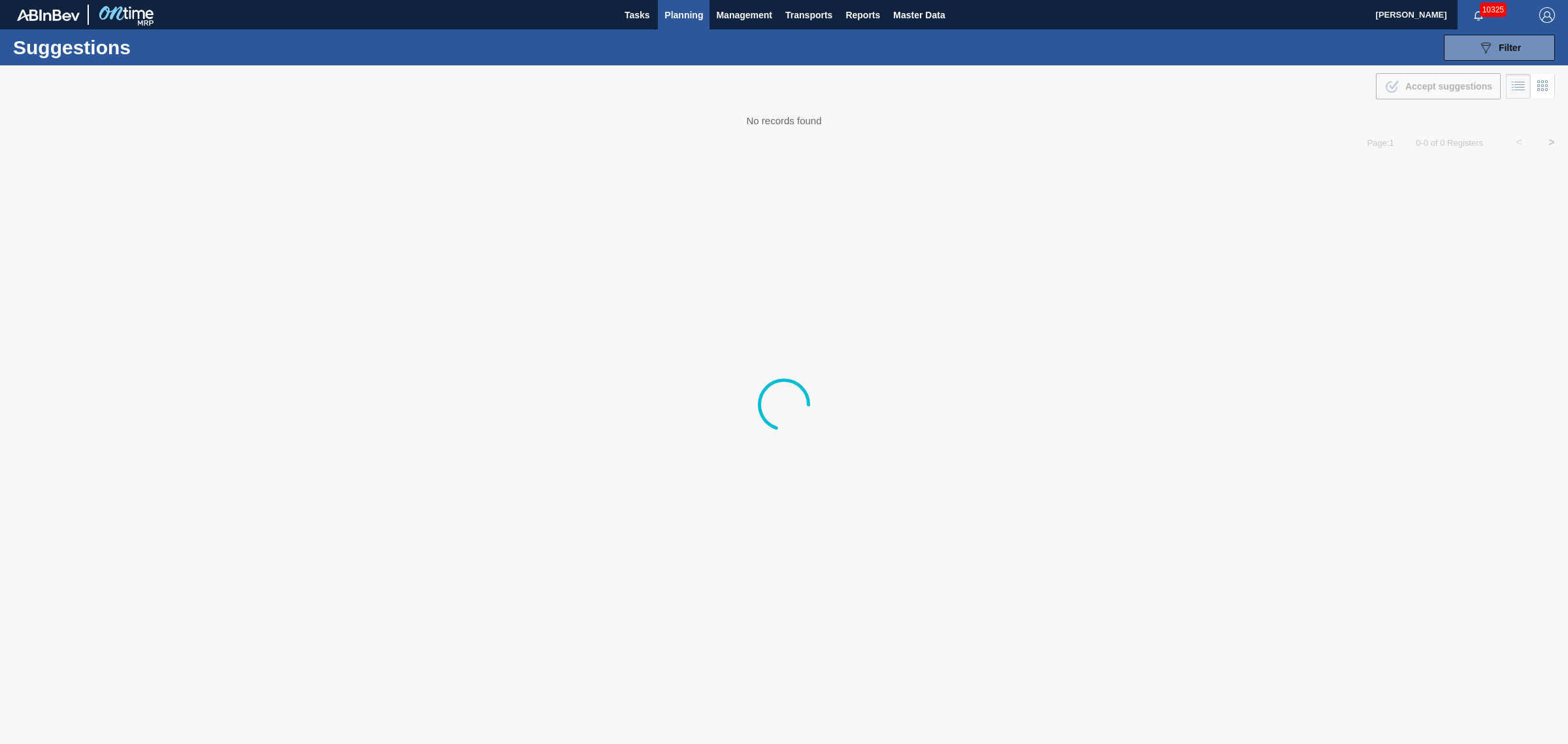
type from "[DATE]"
type to "[DATE]"
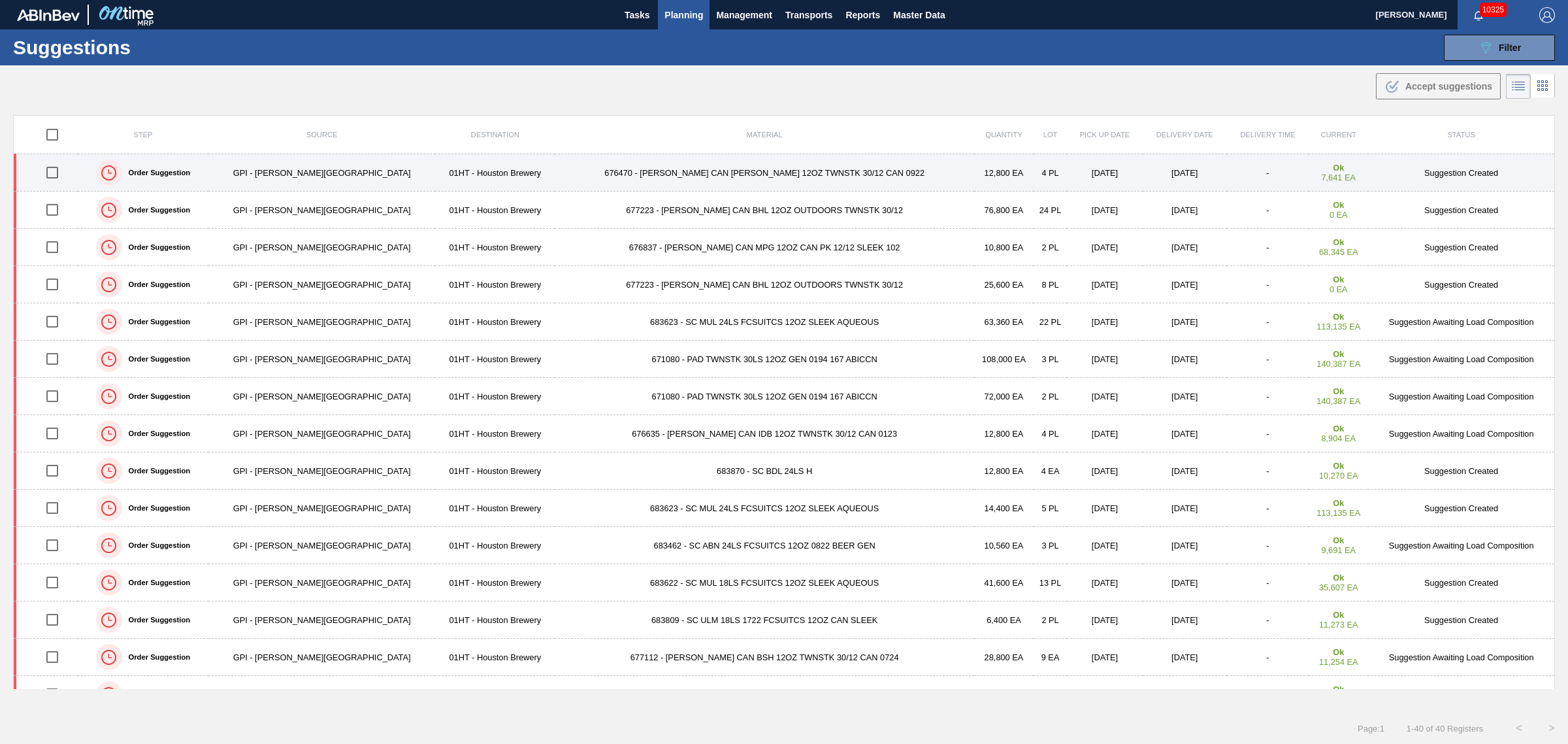
click at [750, 168] on td "676470 - [PERSON_NAME] CAN [PERSON_NAME] 12OZ TWNSTK 30/12 CAN 0922" at bounding box center [764, 173] width 420 height 37
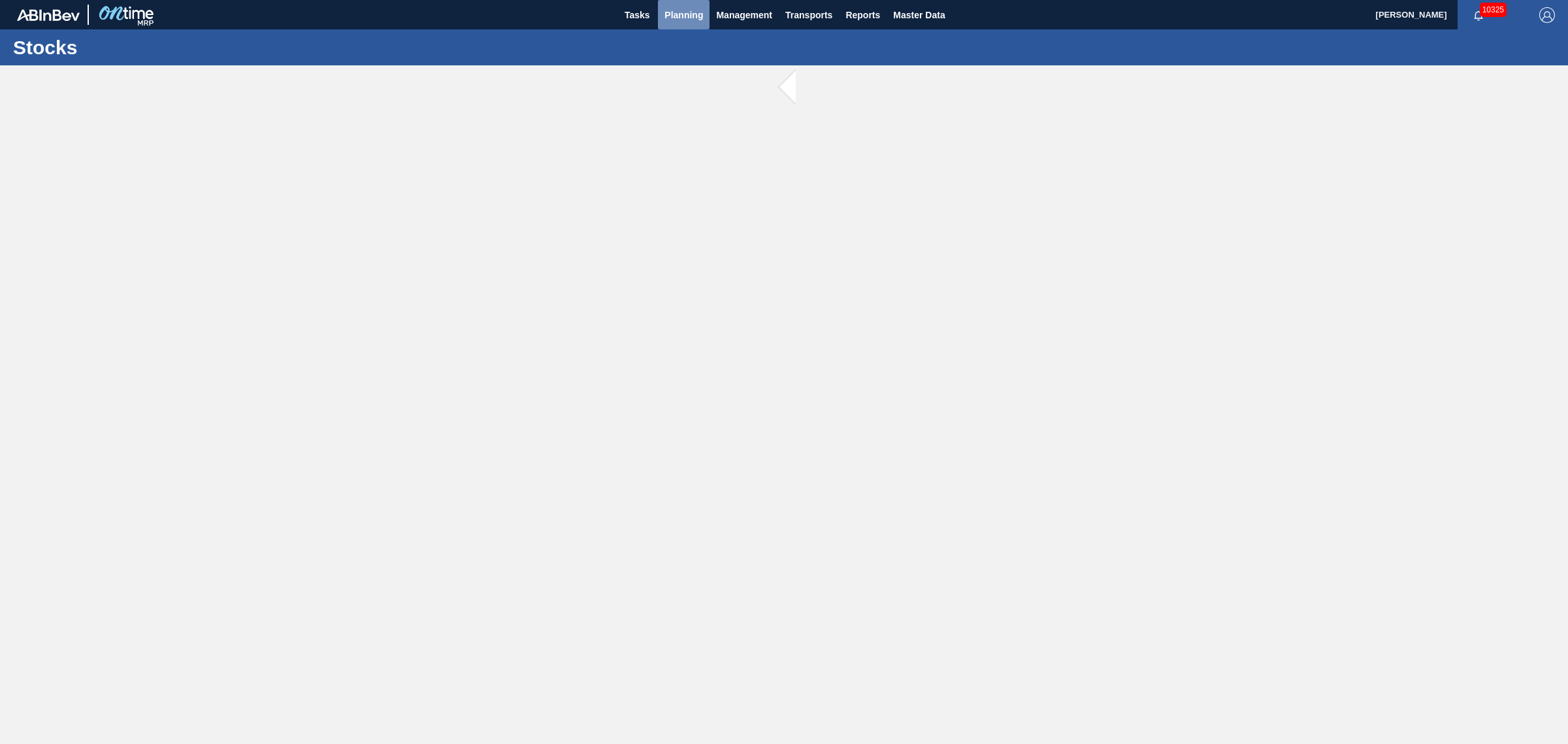
click at [673, 13] on span "Planning" at bounding box center [684, 15] width 39 height 16
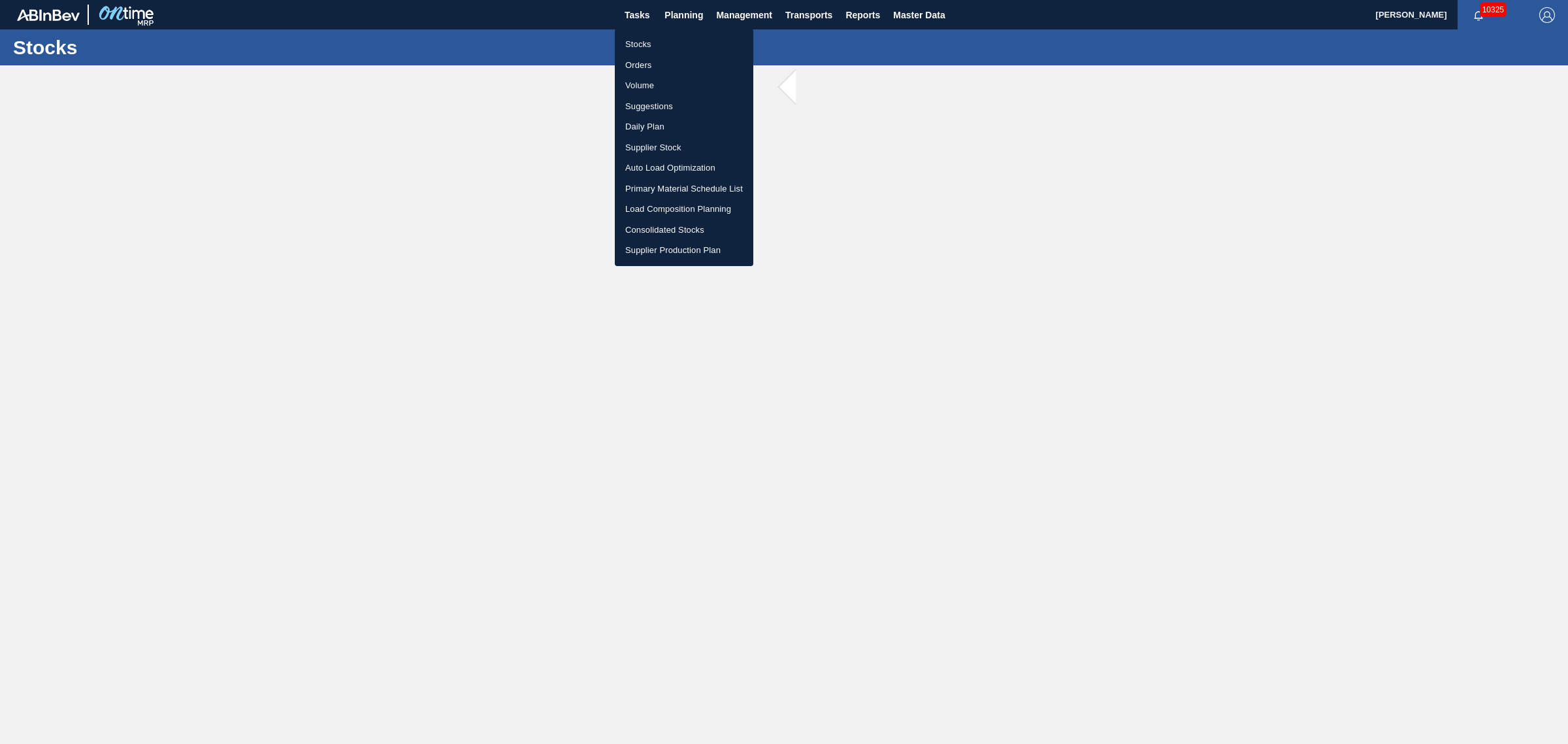
click at [652, 101] on li "Suggestions" at bounding box center [683, 106] width 138 height 21
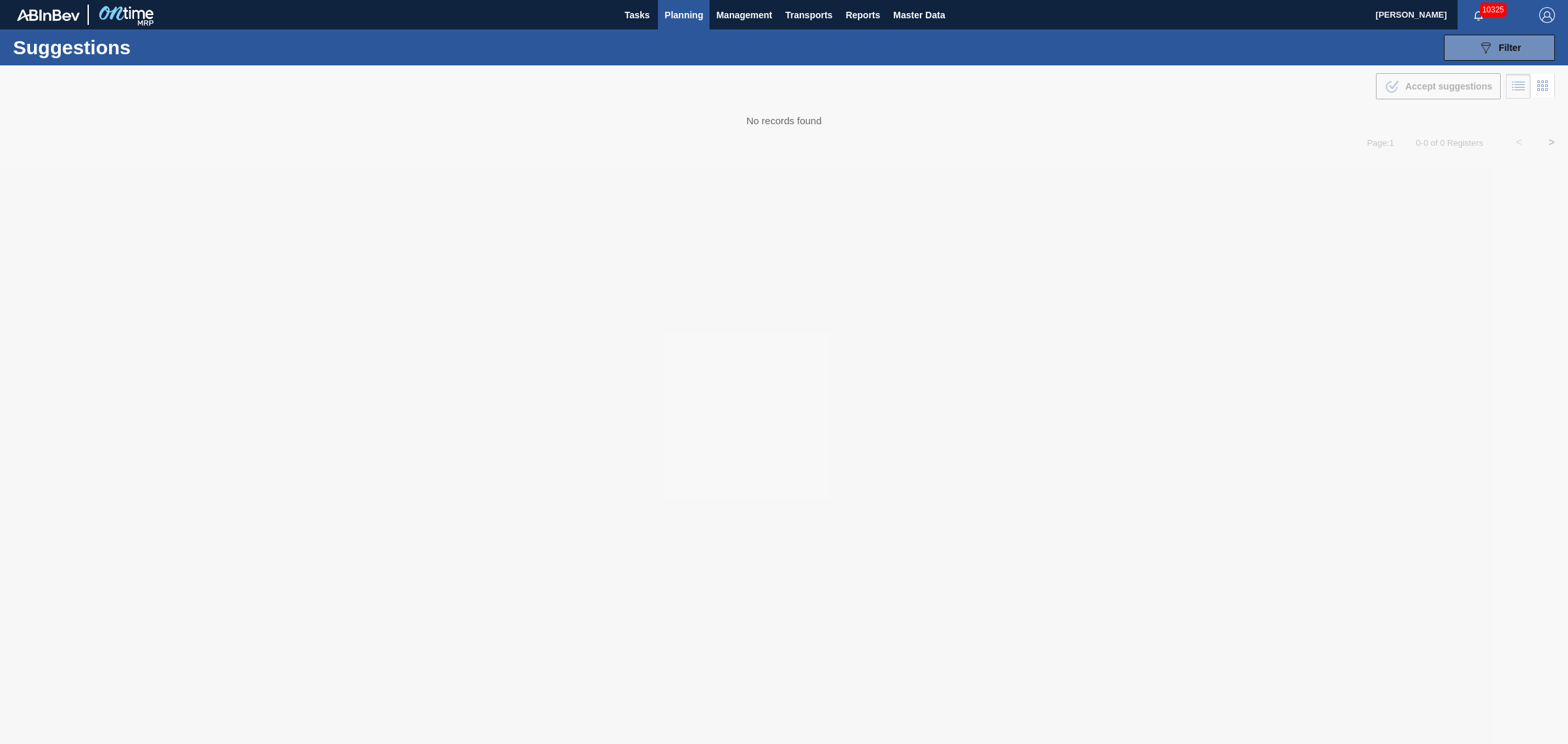
type from "[DATE]"
type to "[DATE]"
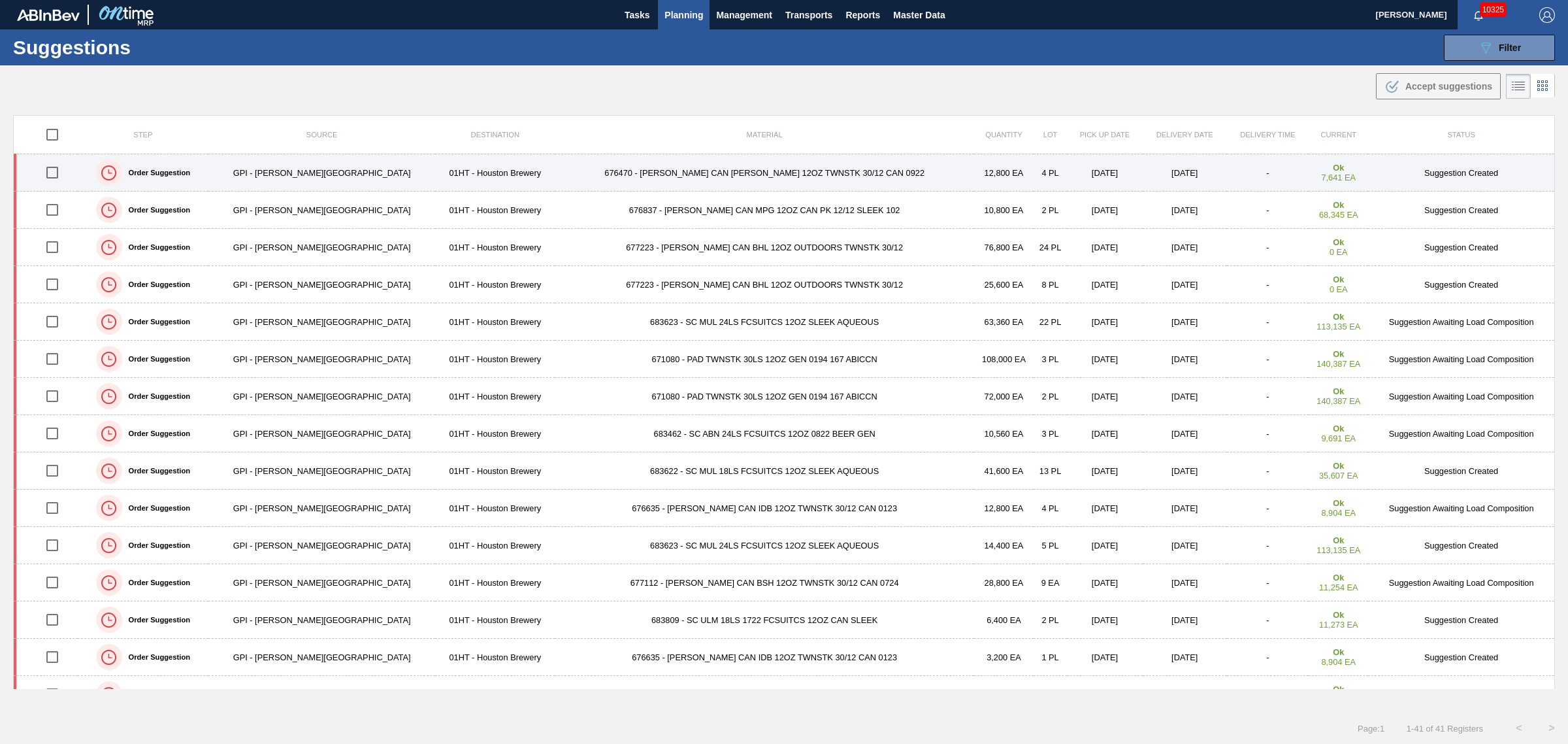
click at [675, 170] on td "676470 - [PERSON_NAME] CAN [PERSON_NAME] 12OZ TWNSTK 30/12 CAN 0922" at bounding box center [764, 173] width 420 height 37
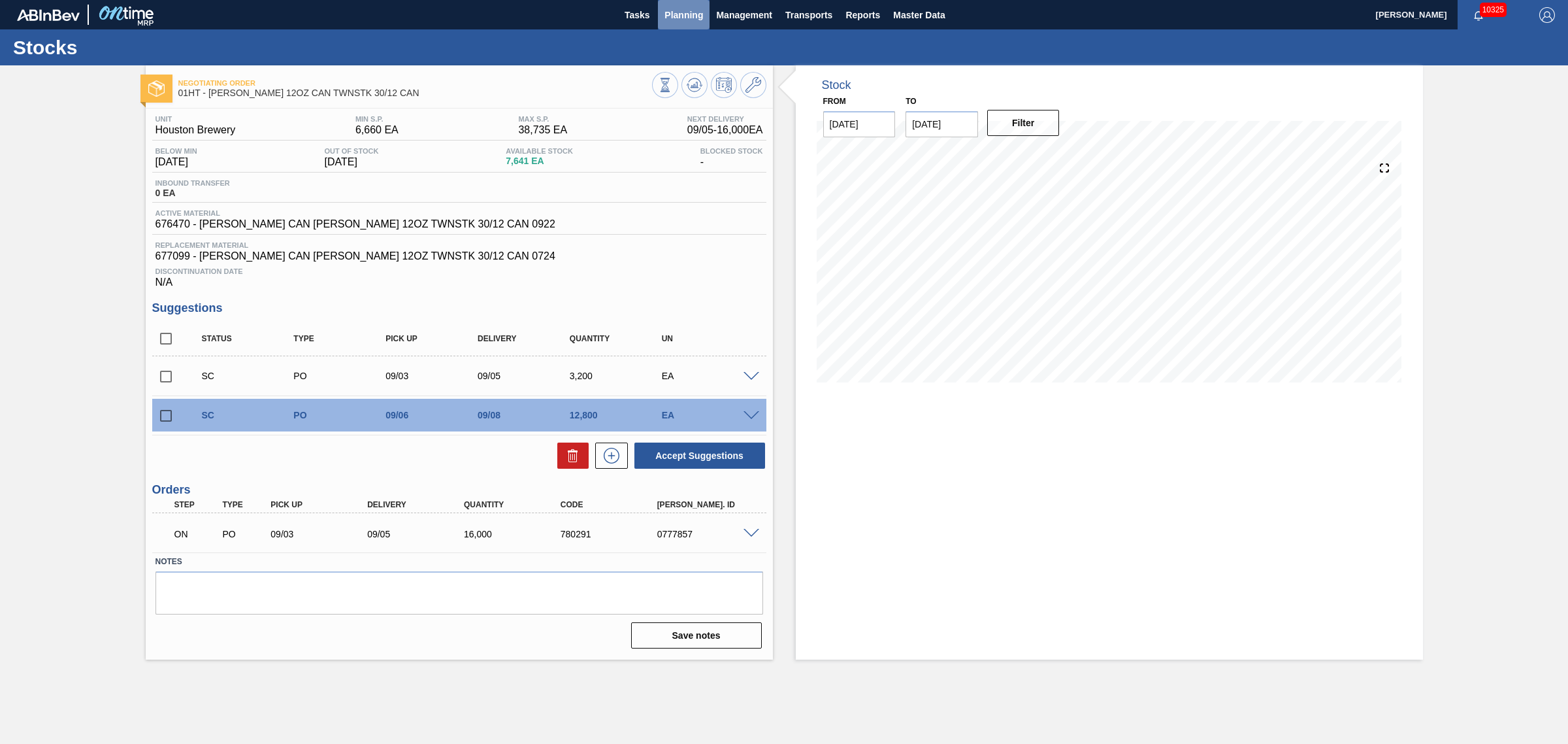
click at [680, 13] on span "Planning" at bounding box center [684, 15] width 39 height 16
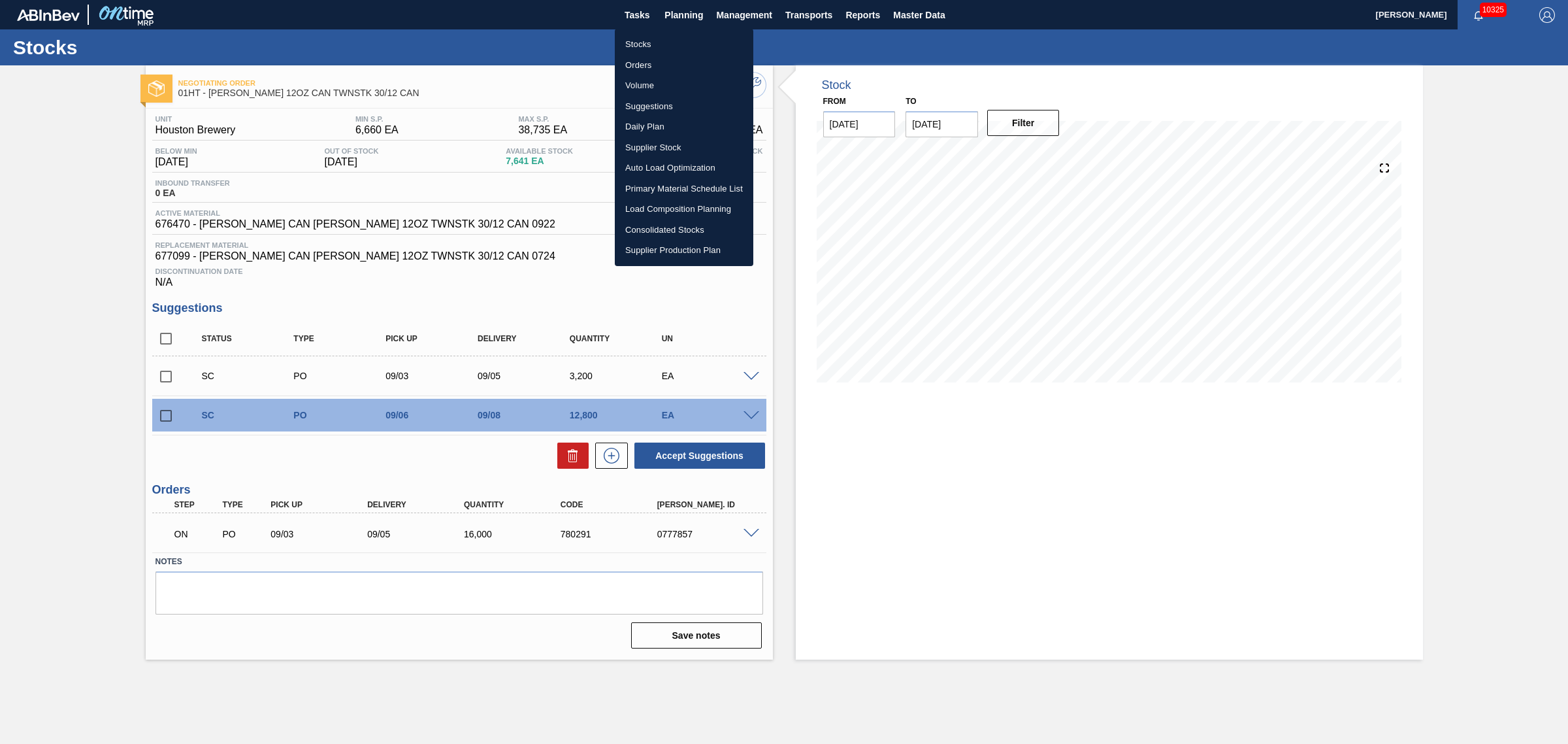
click at [658, 101] on li "Suggestions" at bounding box center [683, 106] width 138 height 21
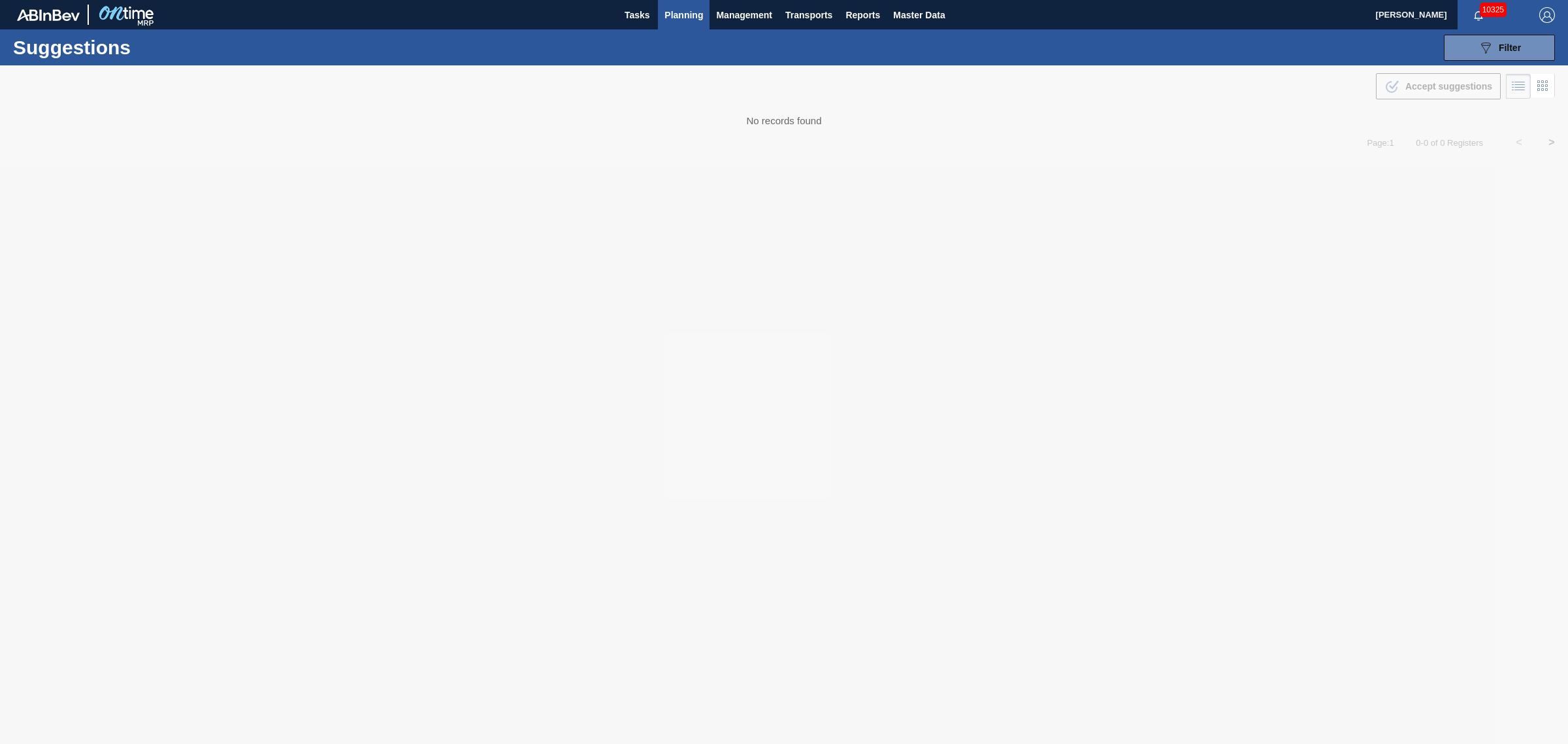
type from "[DATE]"
type to "[DATE]"
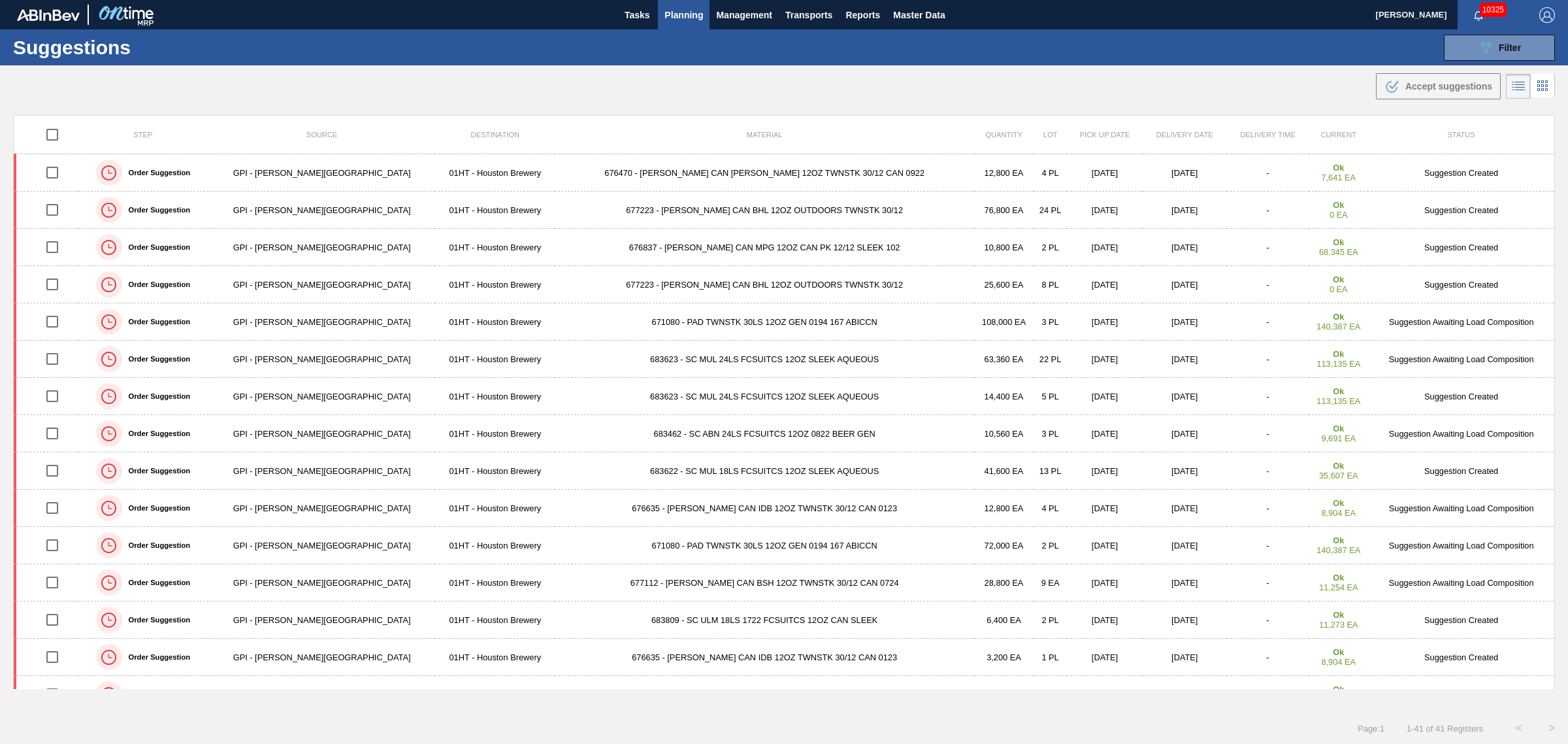
click at [673, 11] on span "Planning" at bounding box center [684, 15] width 39 height 16
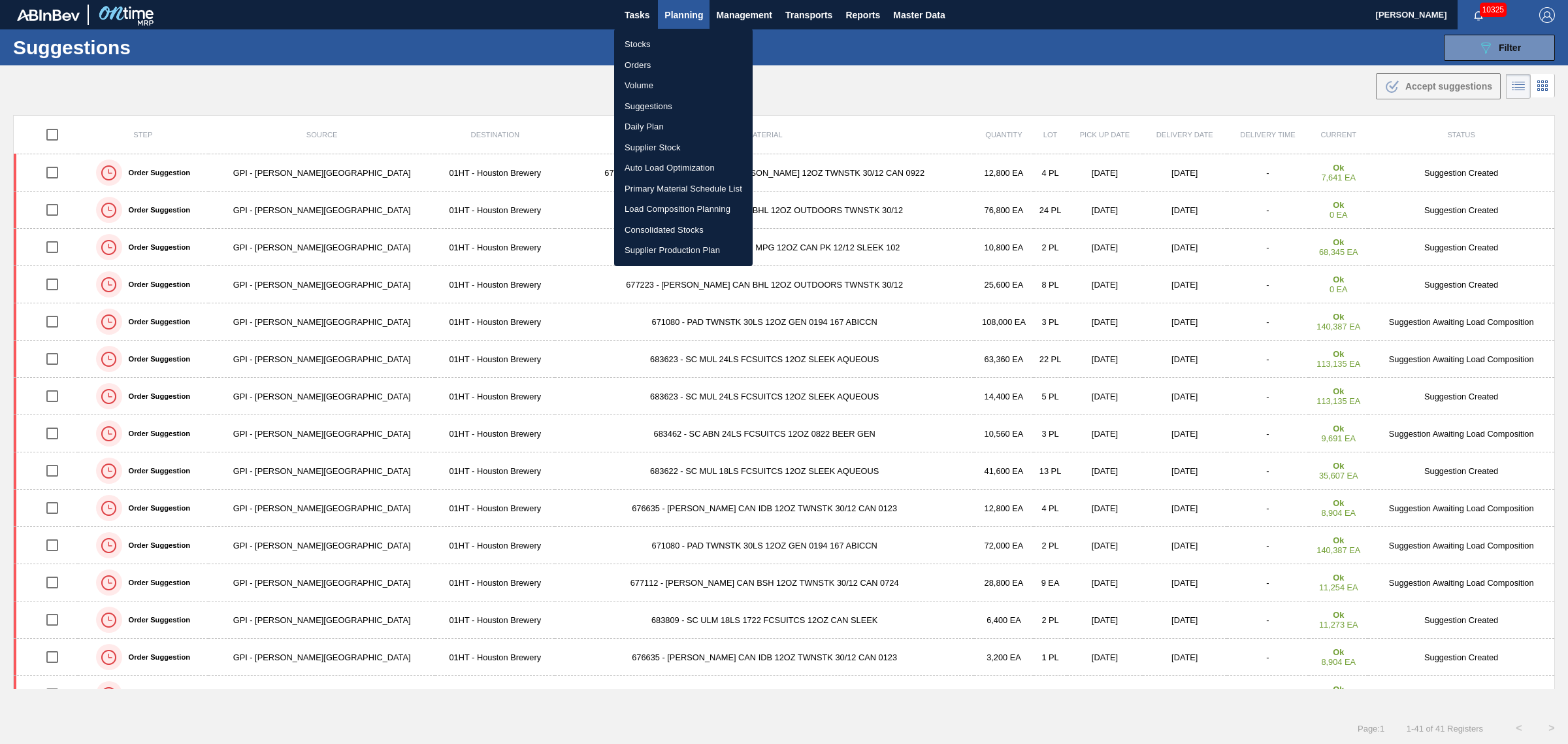
click at [674, 203] on li "Load Composition Planning" at bounding box center [683, 209] width 138 height 21
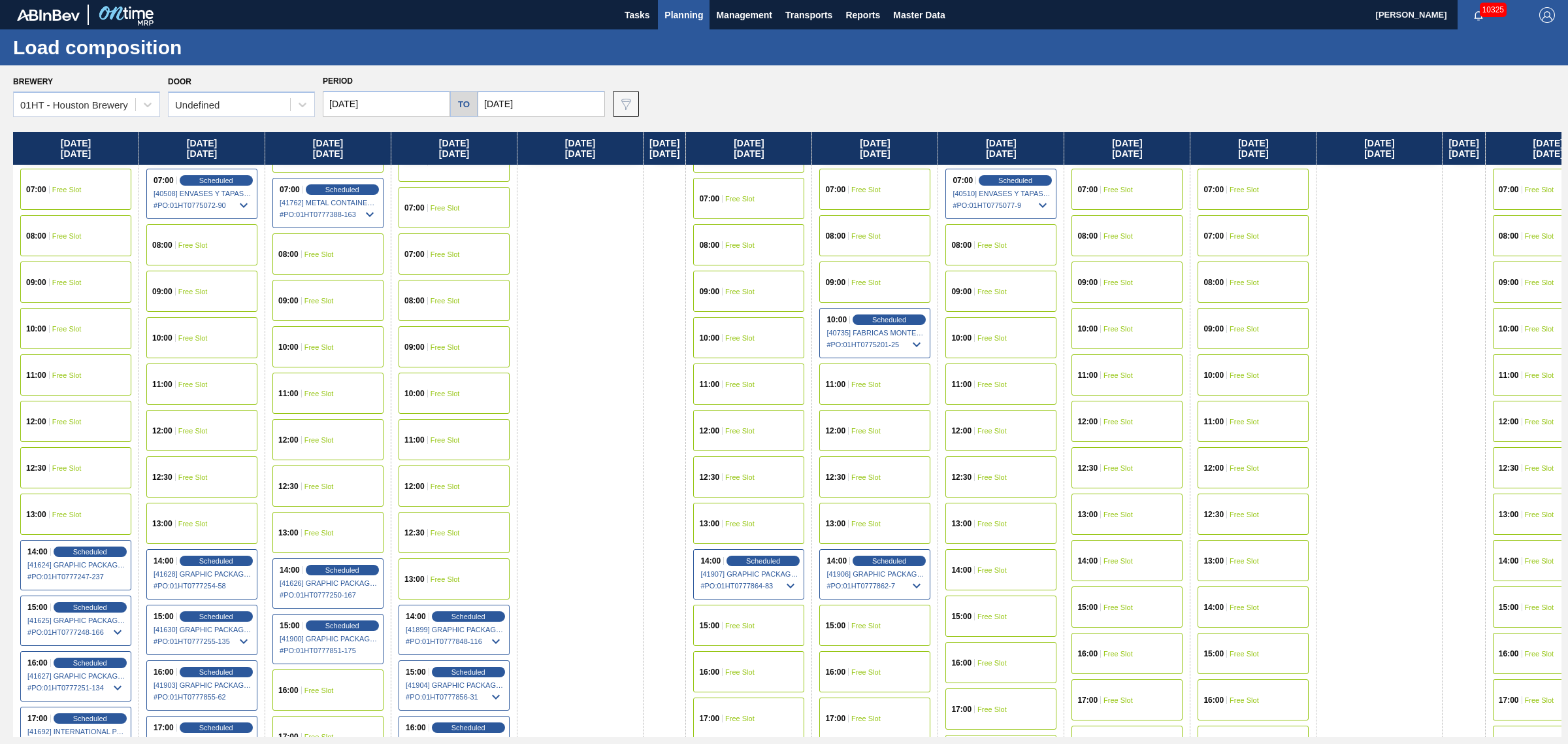
scroll to position [327, 0]
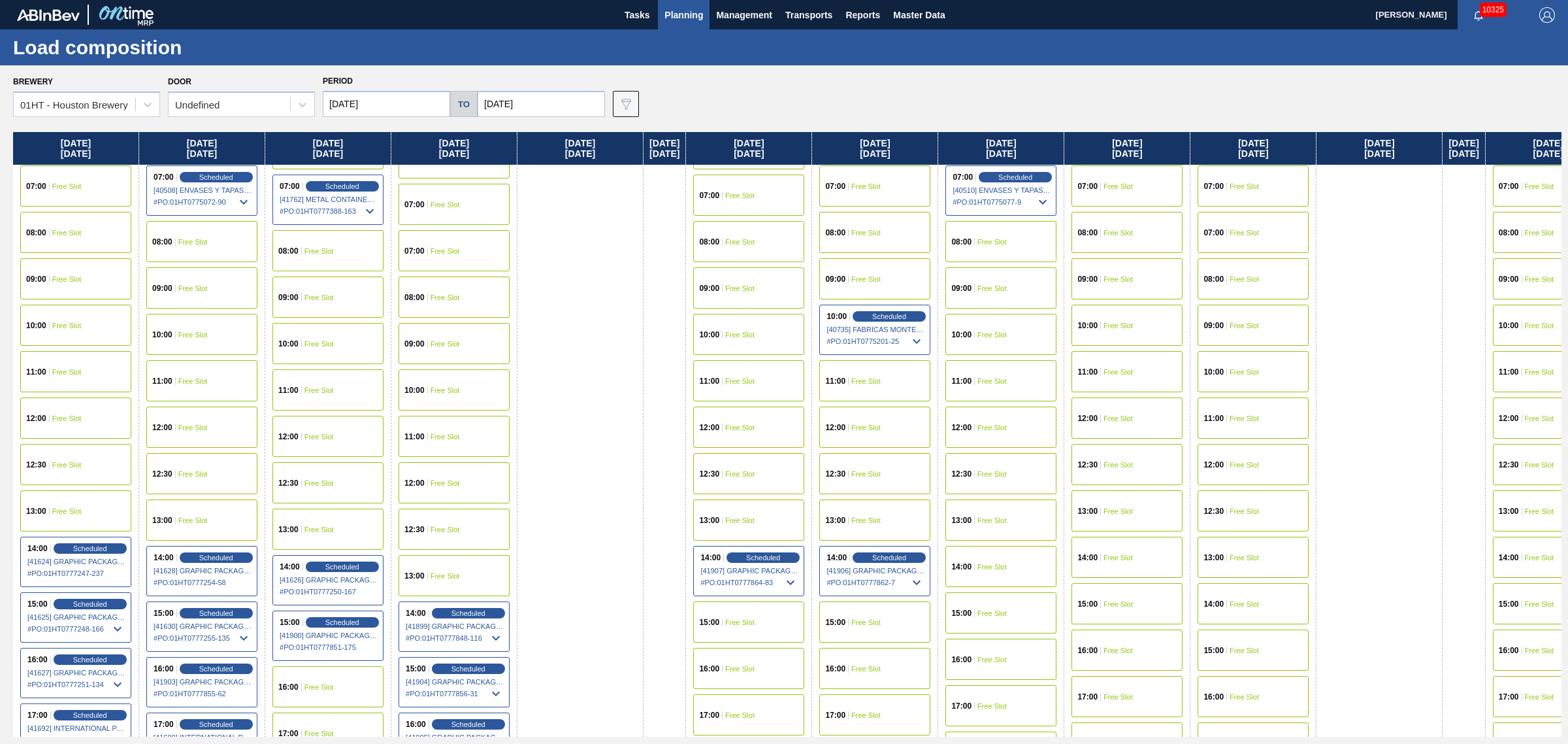
click at [729, 626] on div "15:00 Free Slot" at bounding box center [749, 621] width 111 height 41
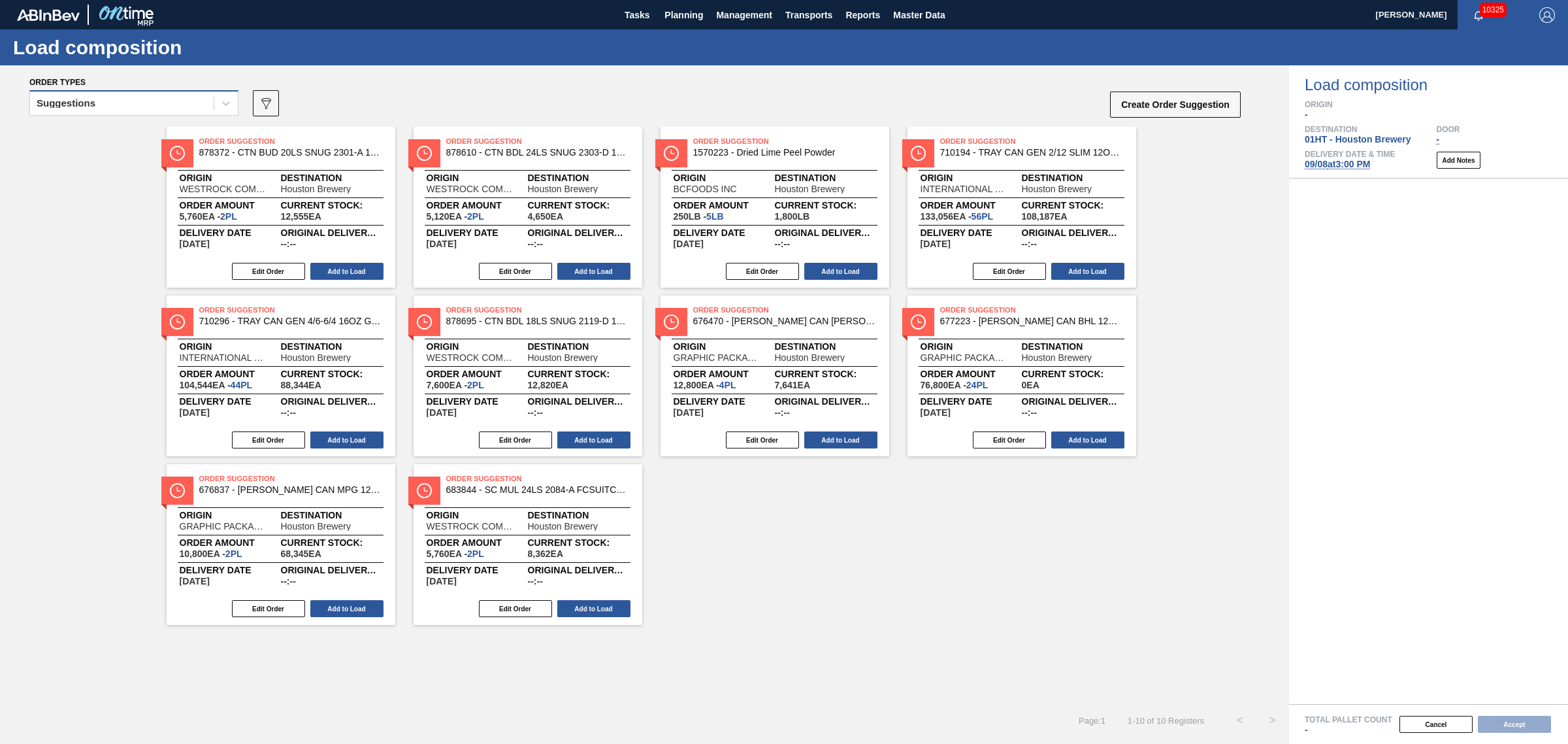
click at [149, 96] on div "Suggestions" at bounding box center [122, 103] width 183 height 19
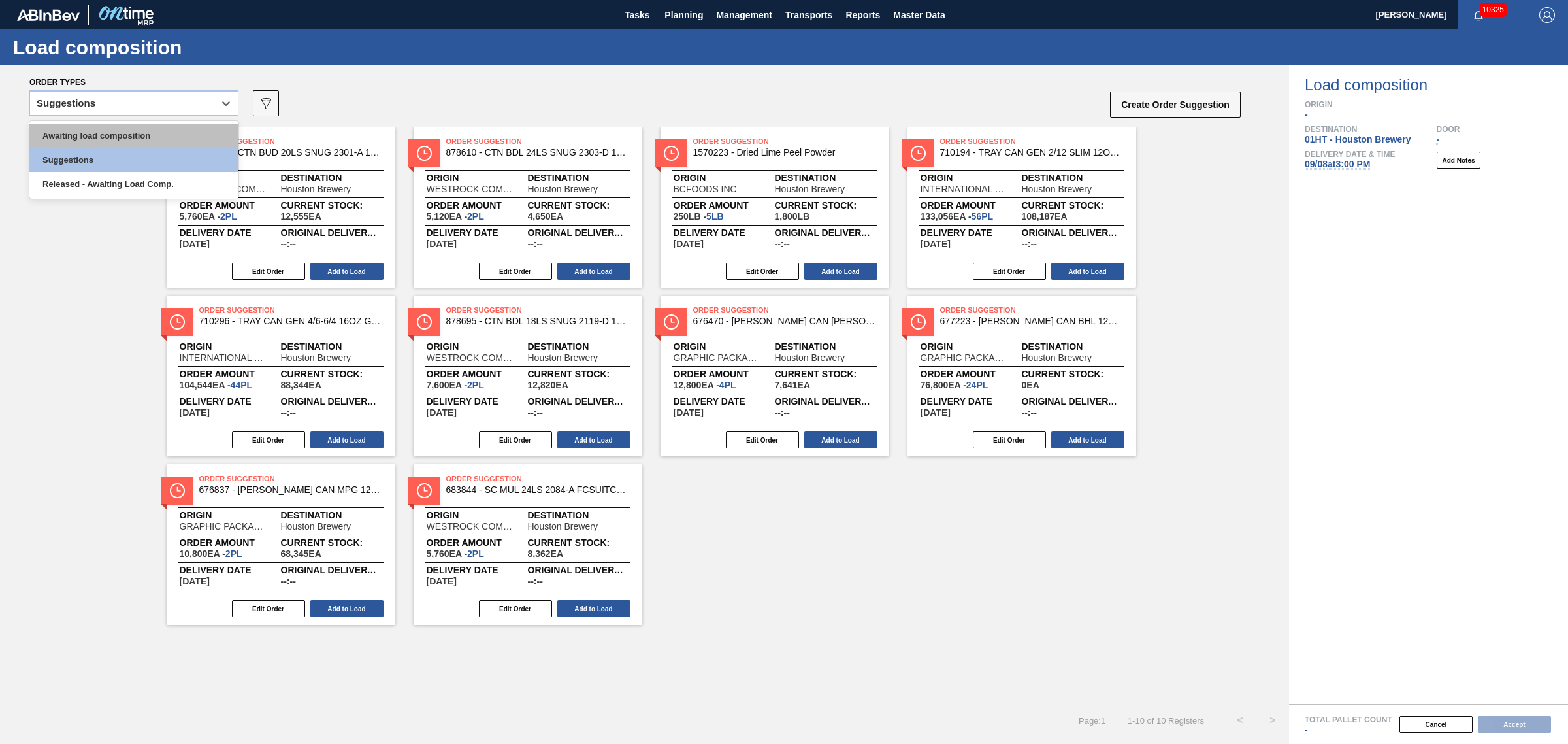
click at [148, 124] on div "Awaiting load composition" at bounding box center [134, 135] width 209 height 24
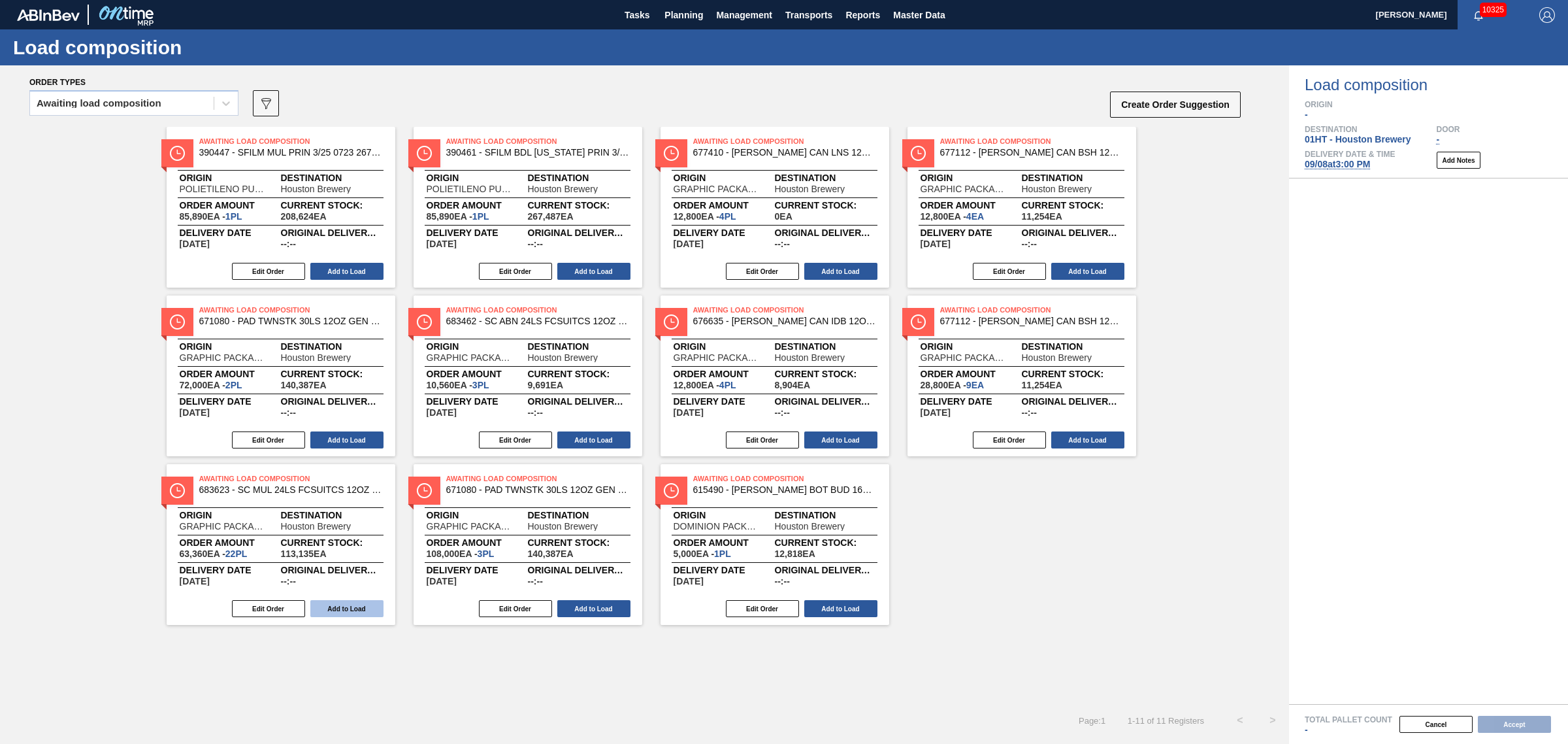
click at [325, 603] on button "Add to Load" at bounding box center [347, 609] width 73 height 17
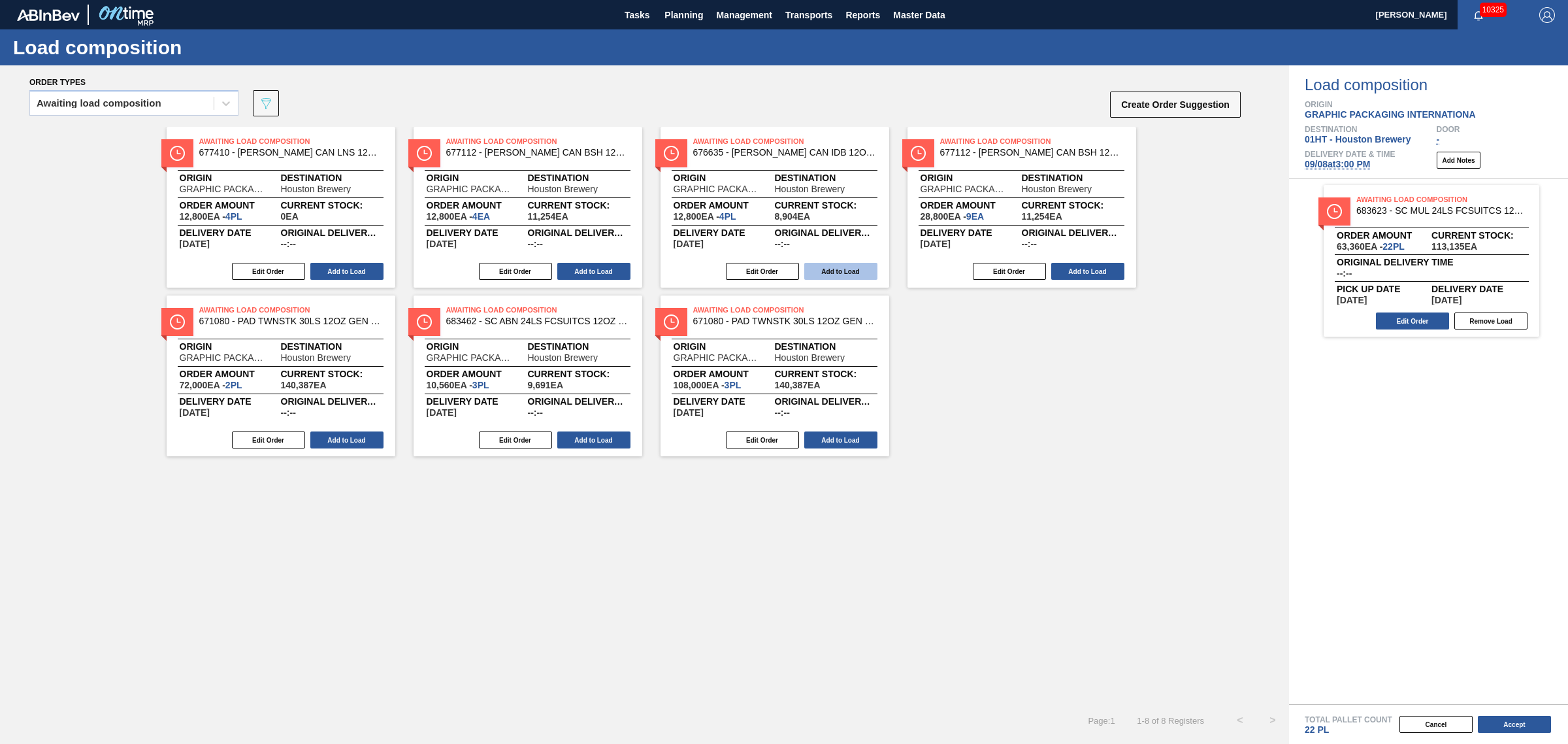
click at [822, 270] on button "Add to Load" at bounding box center [841, 272] width 73 height 17
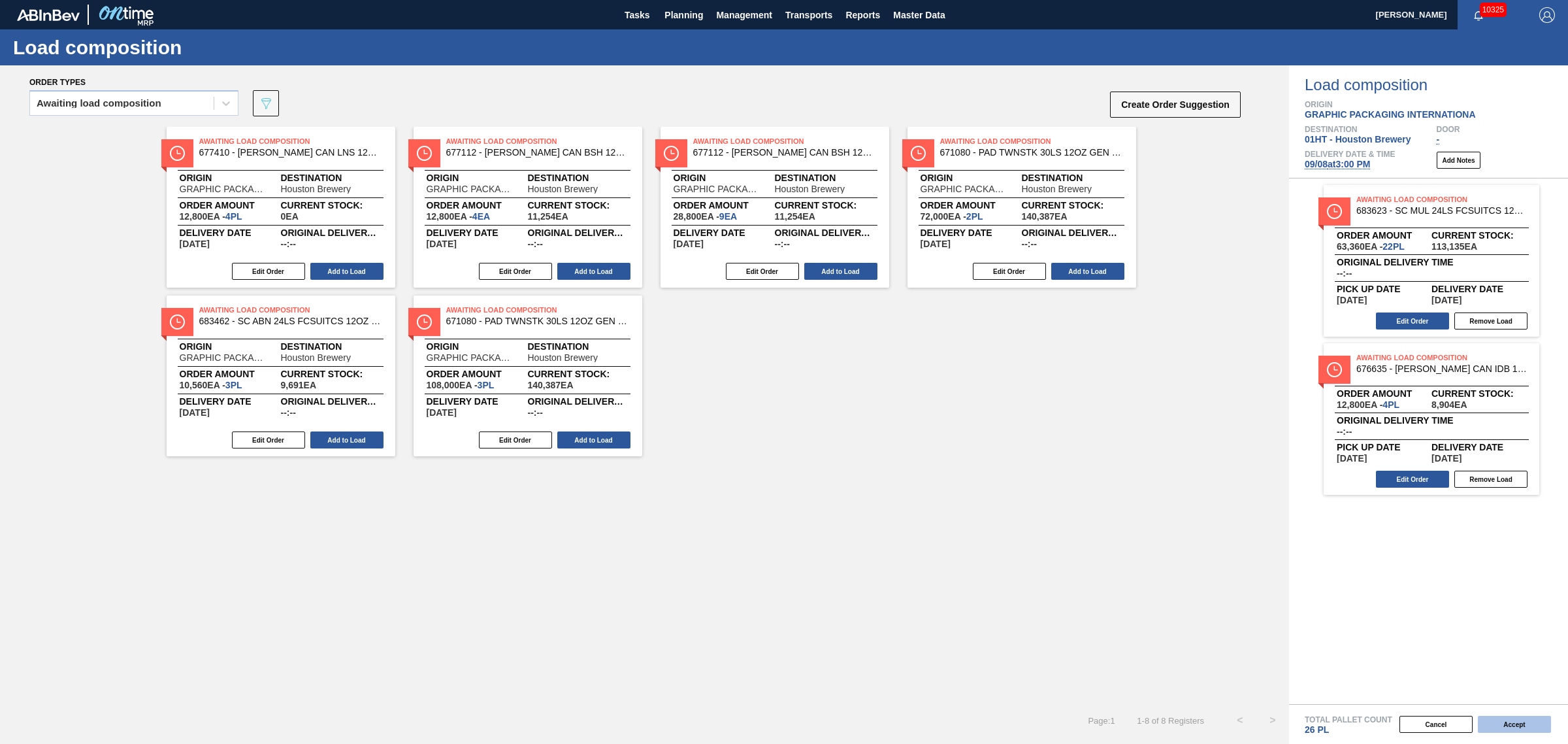
click at [1511, 723] on button "Accept" at bounding box center [1514, 725] width 73 height 17
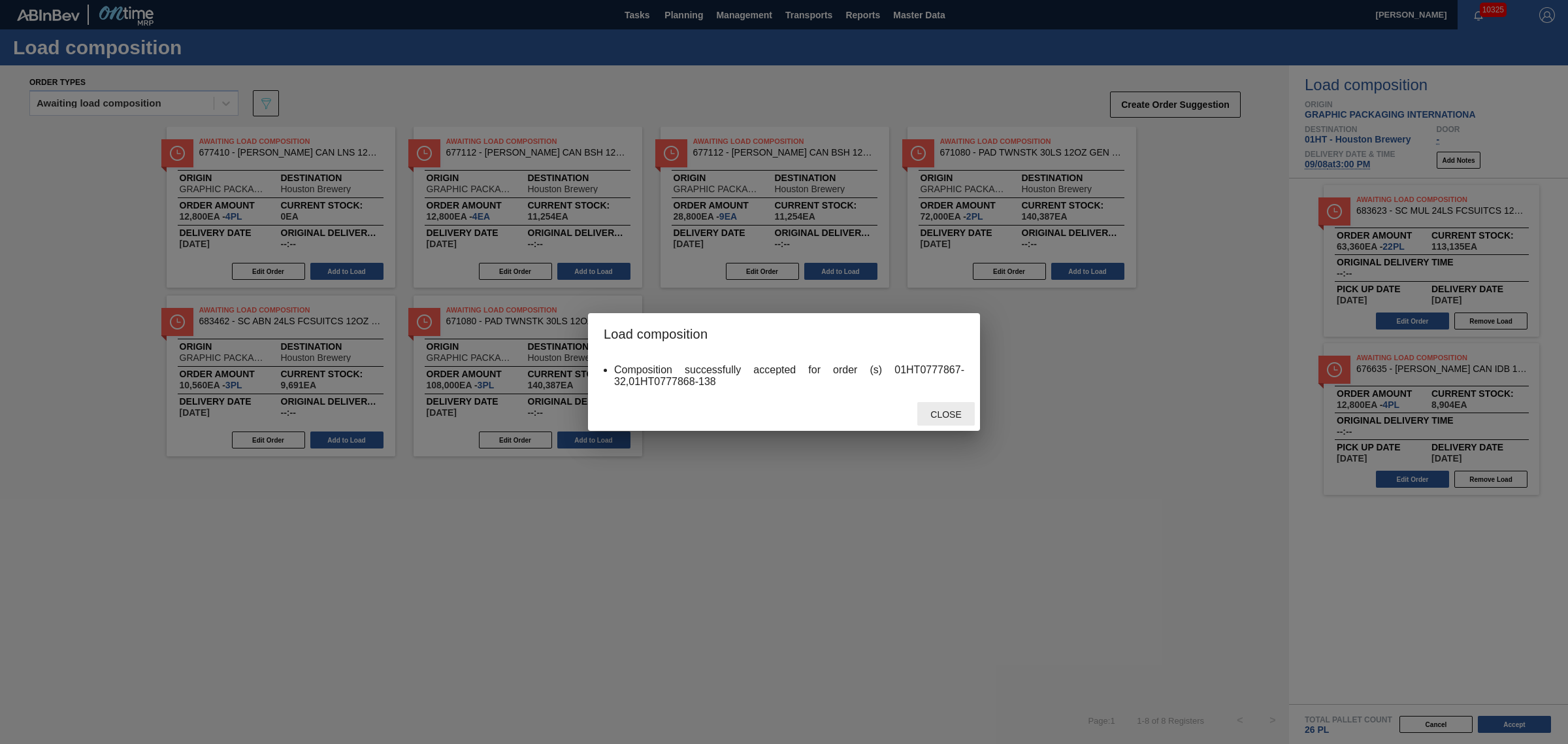
click at [946, 407] on div "Close" at bounding box center [946, 414] width 57 height 24
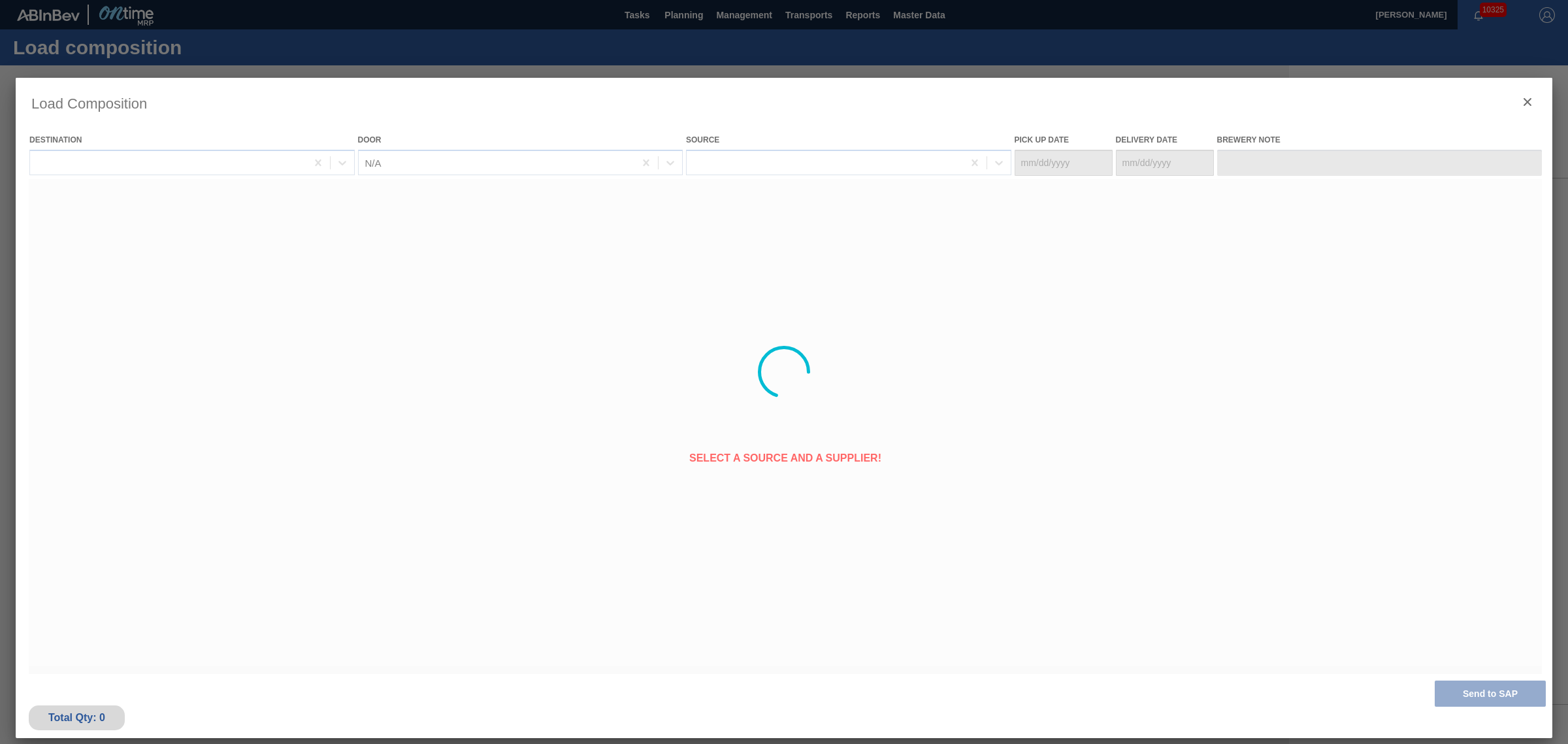
type Date "[DATE]"
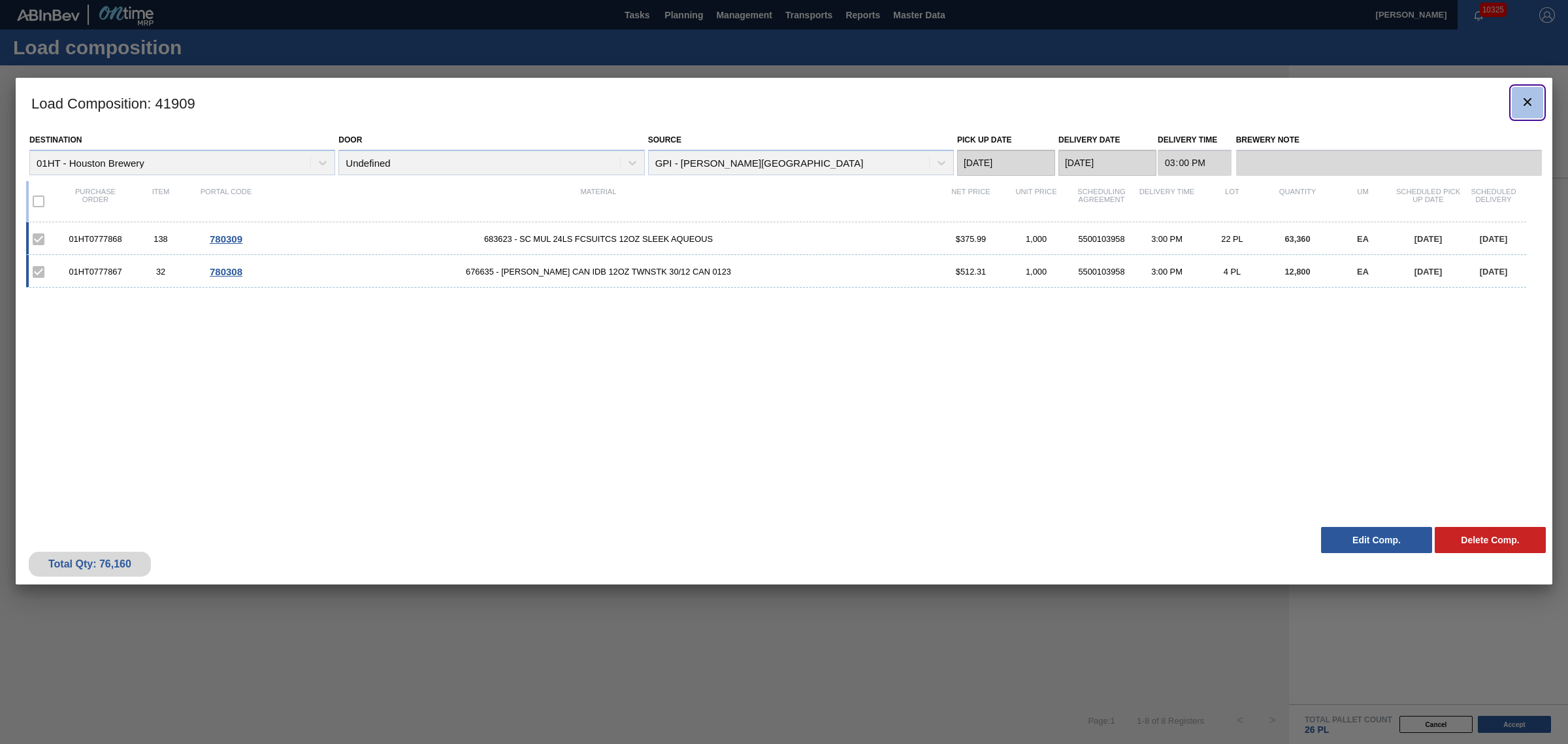
click at [1530, 106] on icon "botão de ícone" at bounding box center [1527, 102] width 16 height 16
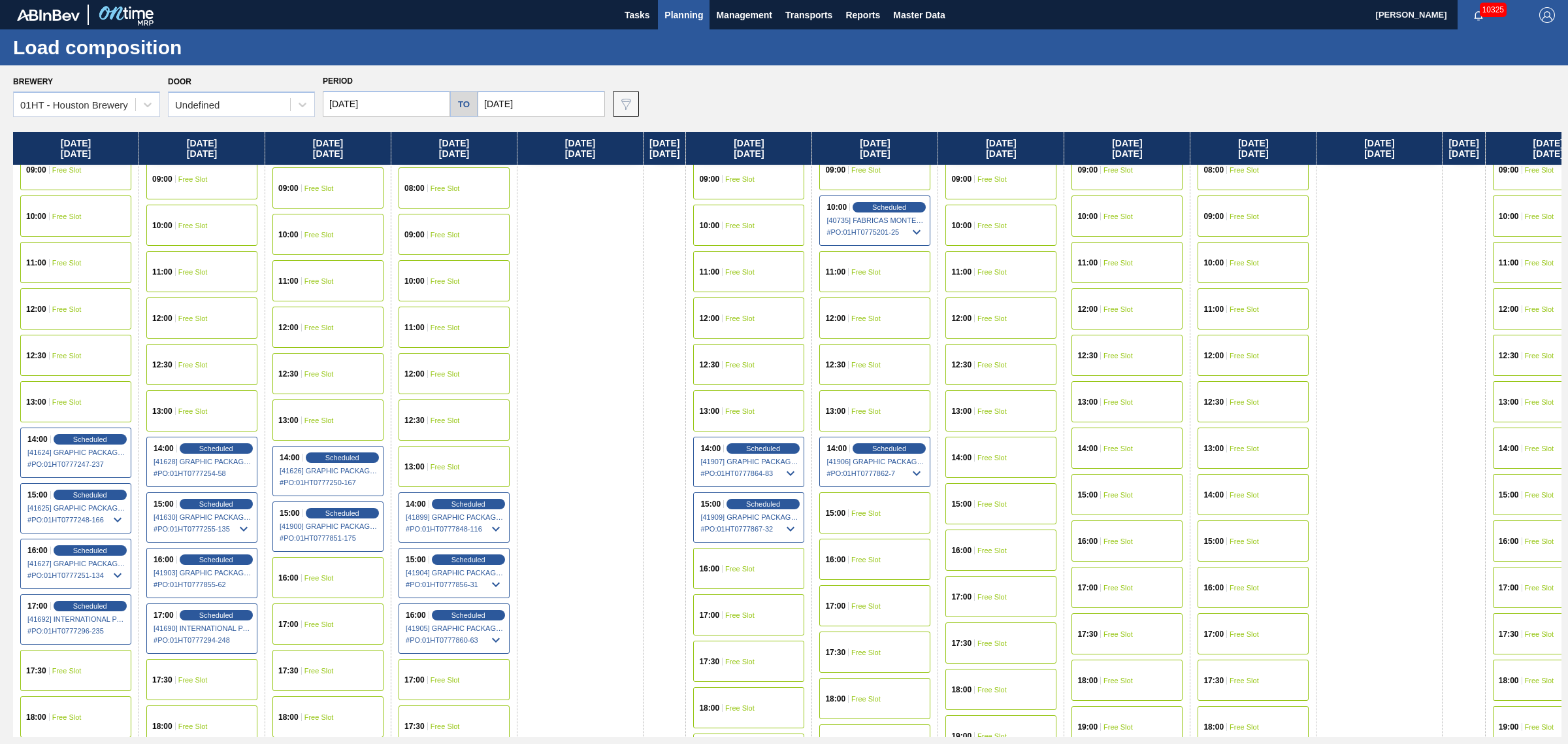
scroll to position [490, 0]
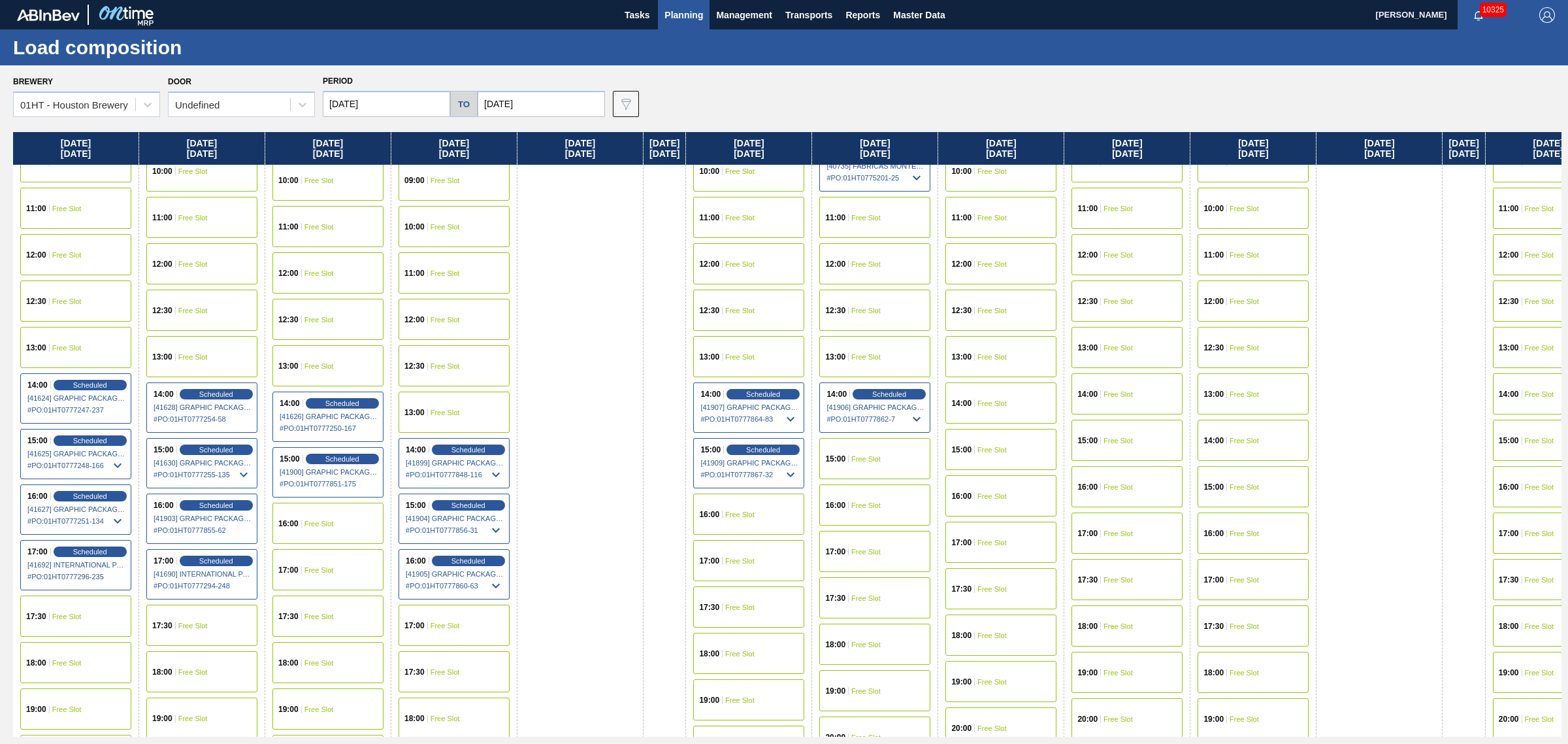
click at [746, 459] on span "[41909] GRAPHIC PACKAGING INTERNATIONA - 0008221069" at bounding box center [749, 462] width 98 height 8
click at [799, 466] on icon at bounding box center [791, 472] width 16 height 16
click at [776, 447] on span "Scheduled" at bounding box center [764, 449] width 37 height 9
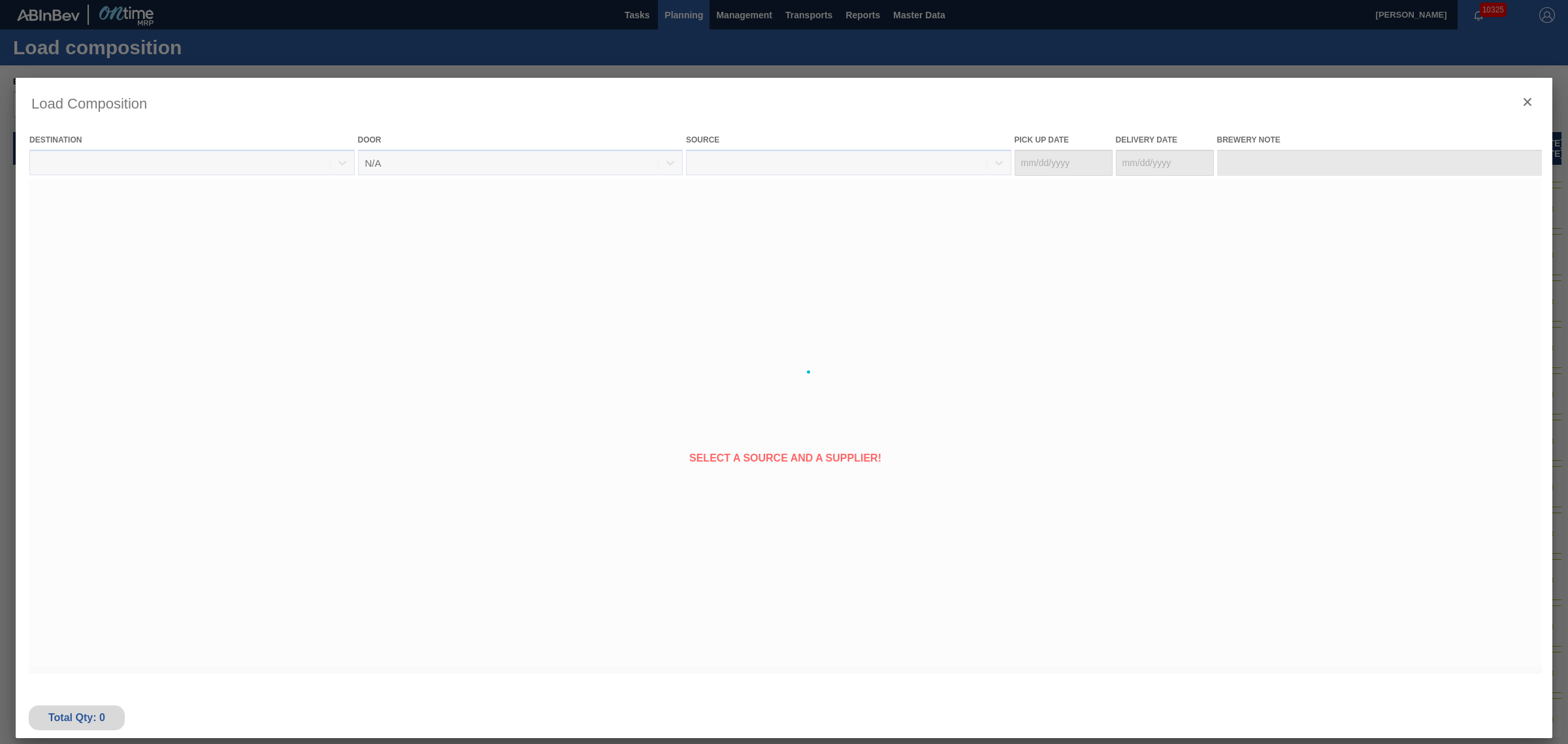
type Date "[DATE]"
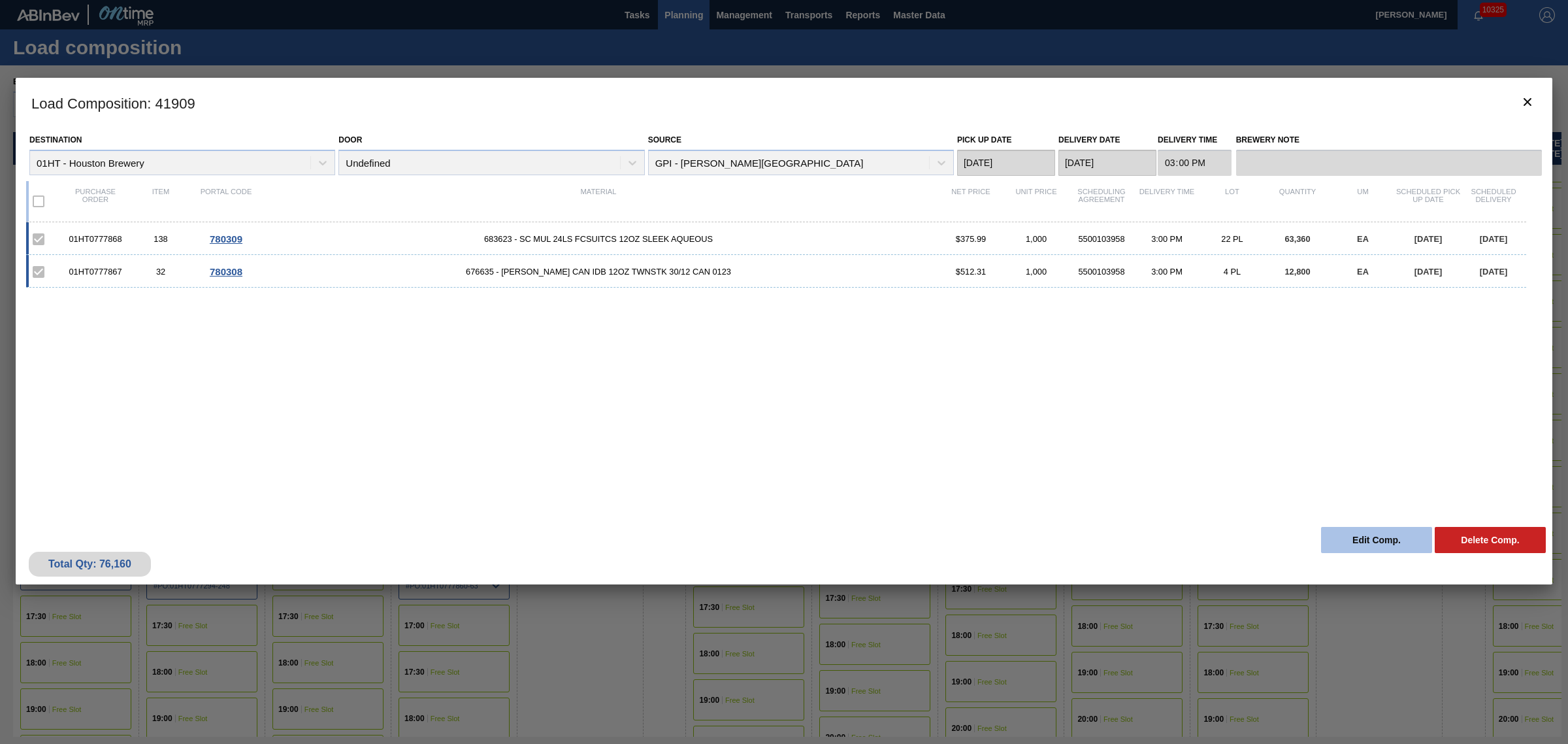
click at [1370, 546] on button "Edit Comp." at bounding box center [1376, 540] width 111 height 26
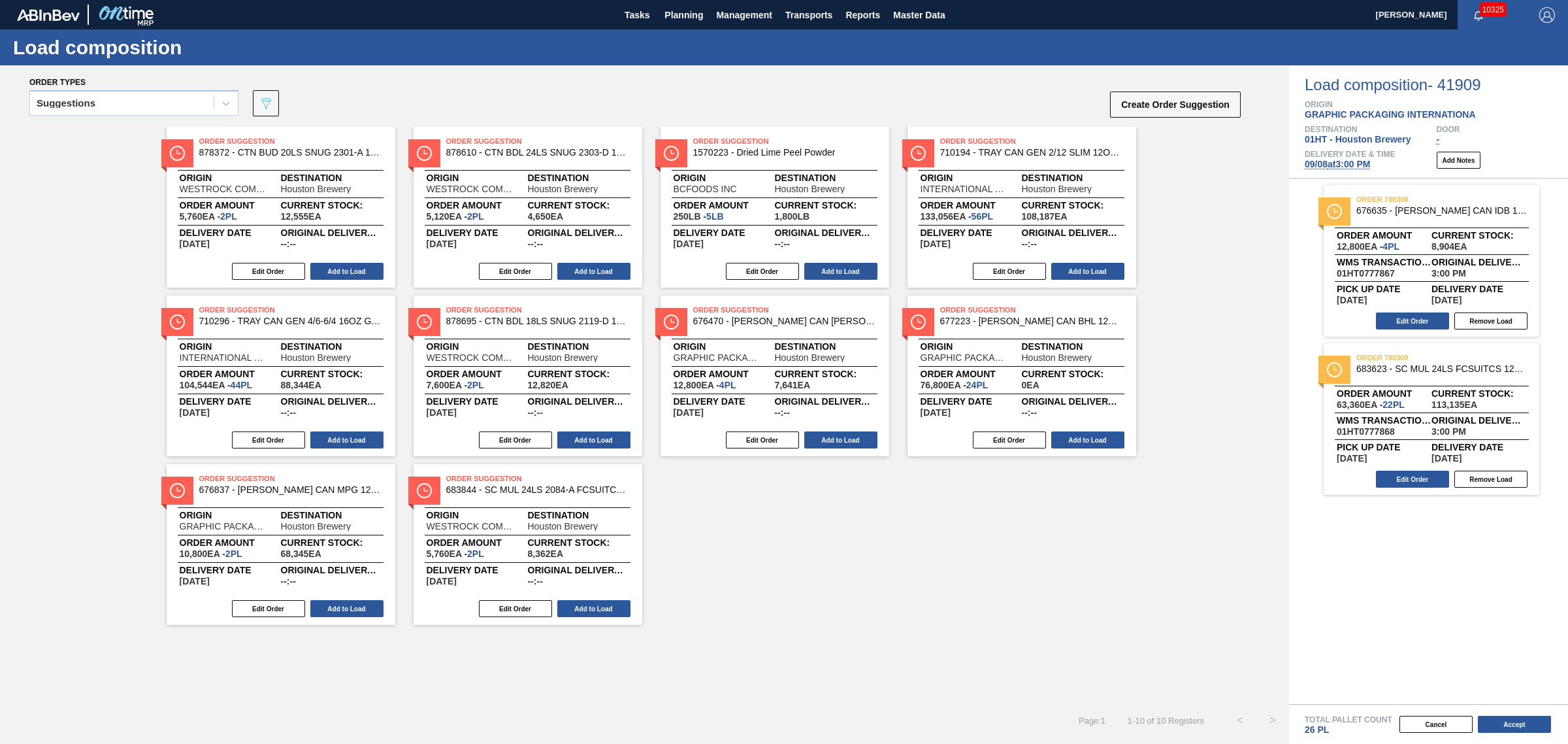
click at [1327, 167] on span "09/08 at 3:00 PM" at bounding box center [1337, 164] width 65 height 11
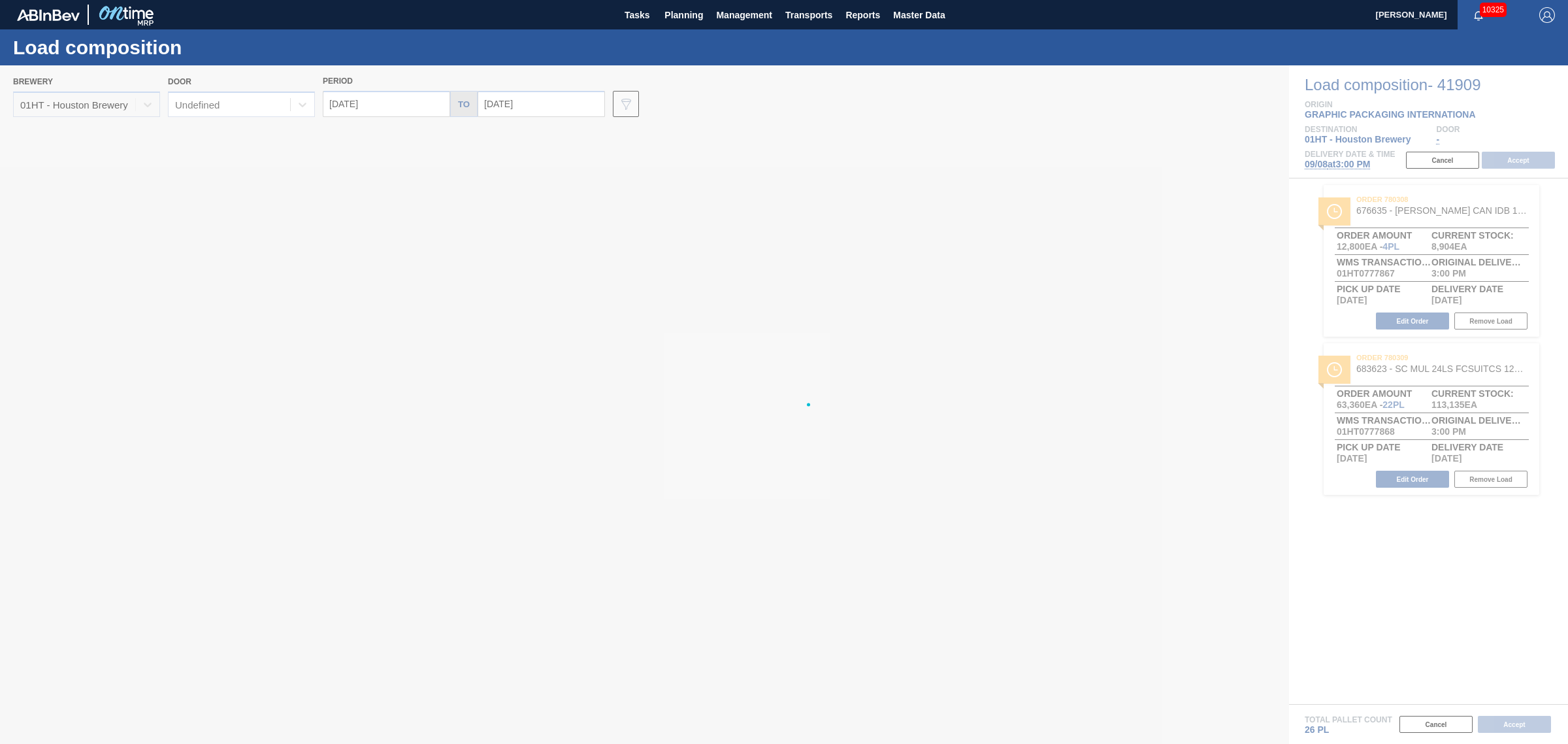
type input "[DATE]"
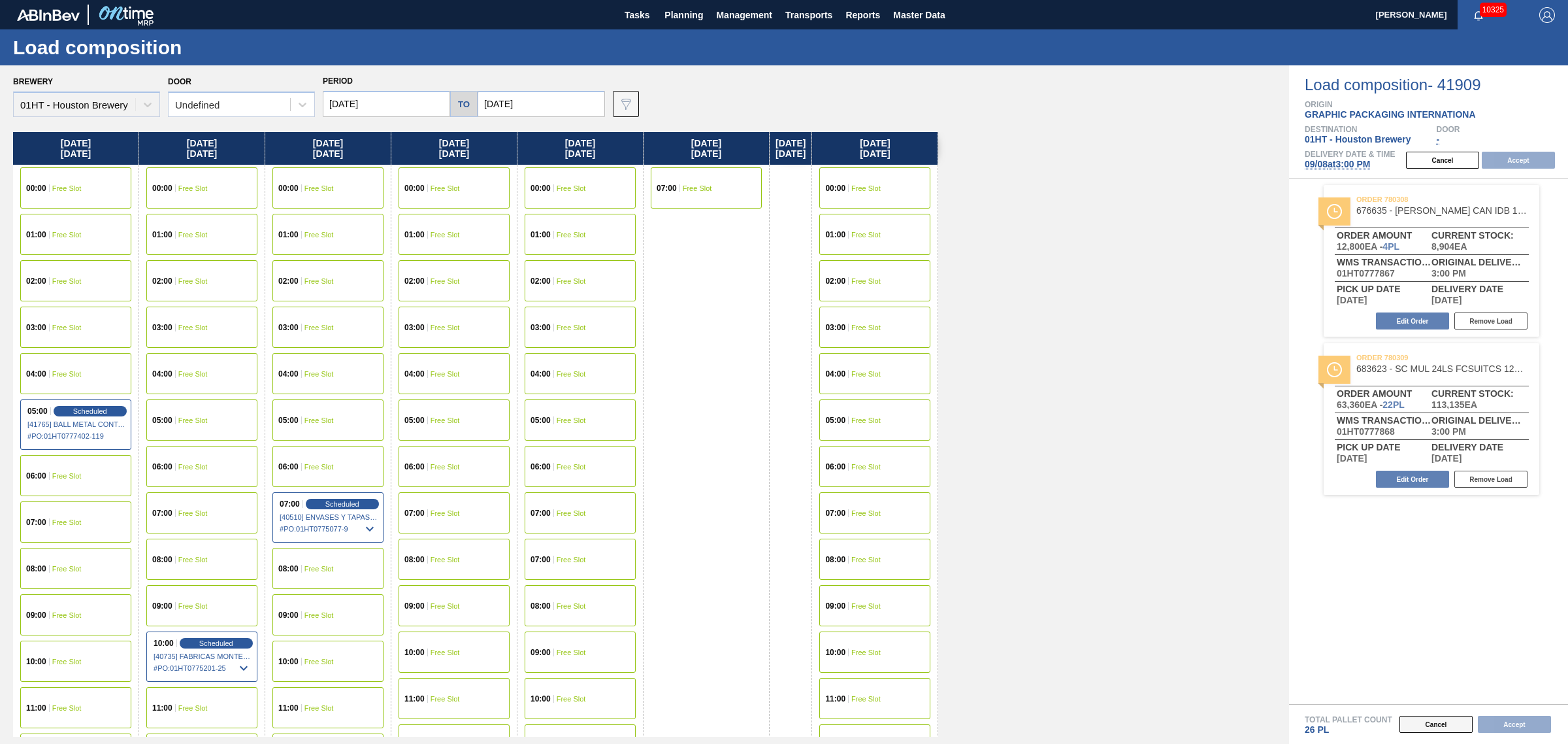
click at [1458, 724] on button "Cancel" at bounding box center [1436, 725] width 73 height 17
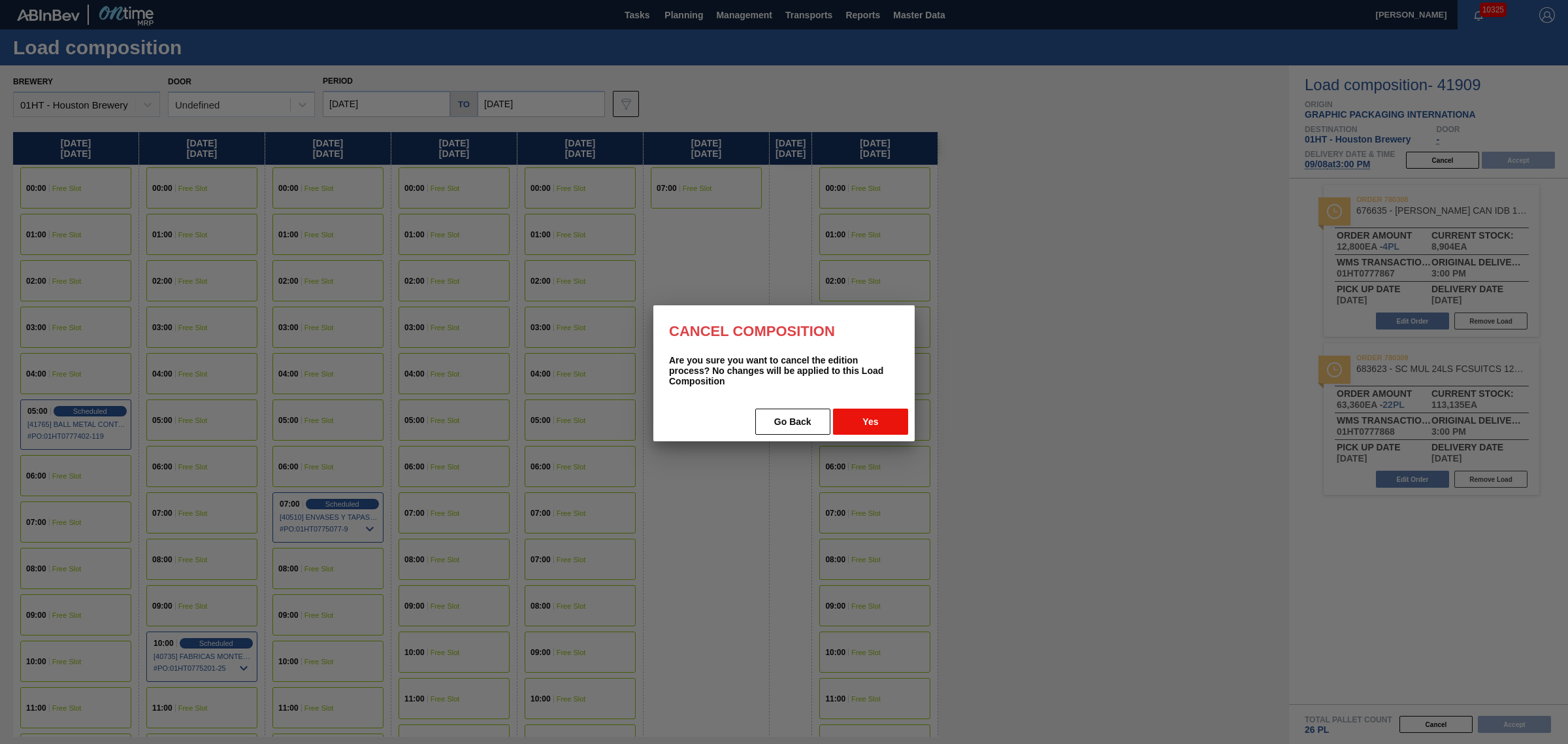
click at [867, 415] on button "Yes" at bounding box center [870, 421] width 75 height 26
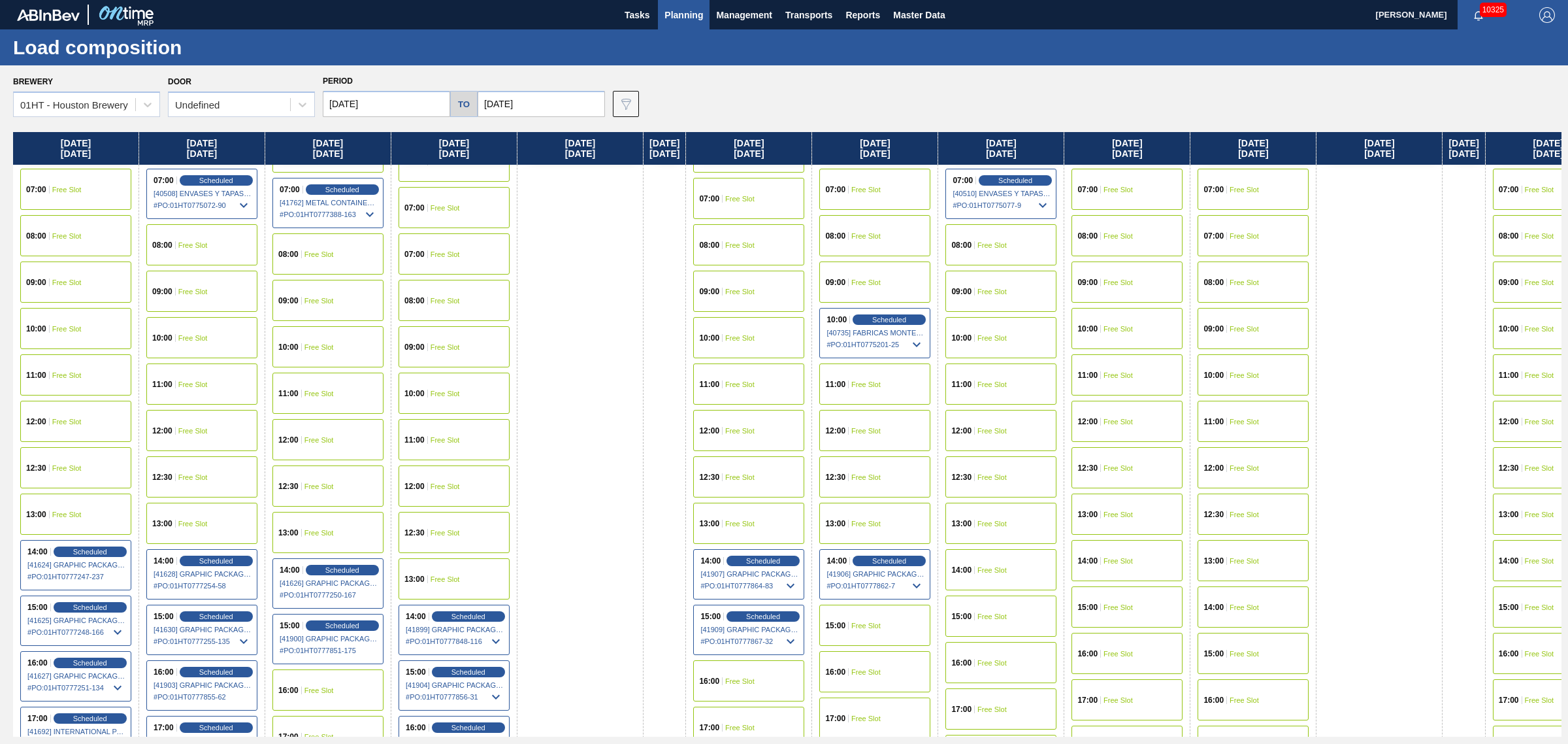
scroll to position [327, 0]
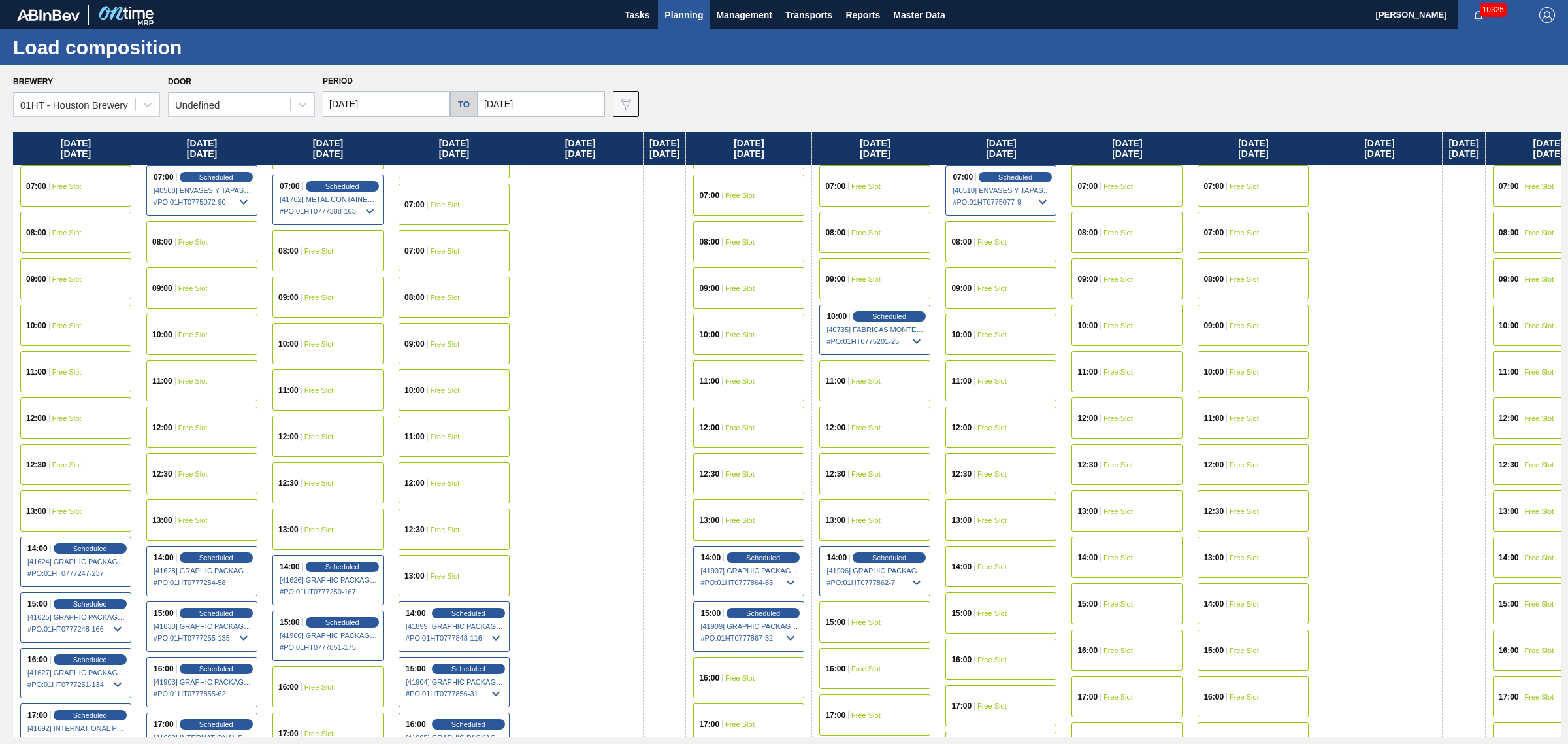
click at [766, 624] on span "[41909] GRAPHIC PACKAGING INTERNATIONA - 0008221069" at bounding box center [749, 626] width 98 height 8
click at [777, 614] on span "Scheduled" at bounding box center [764, 613] width 37 height 9
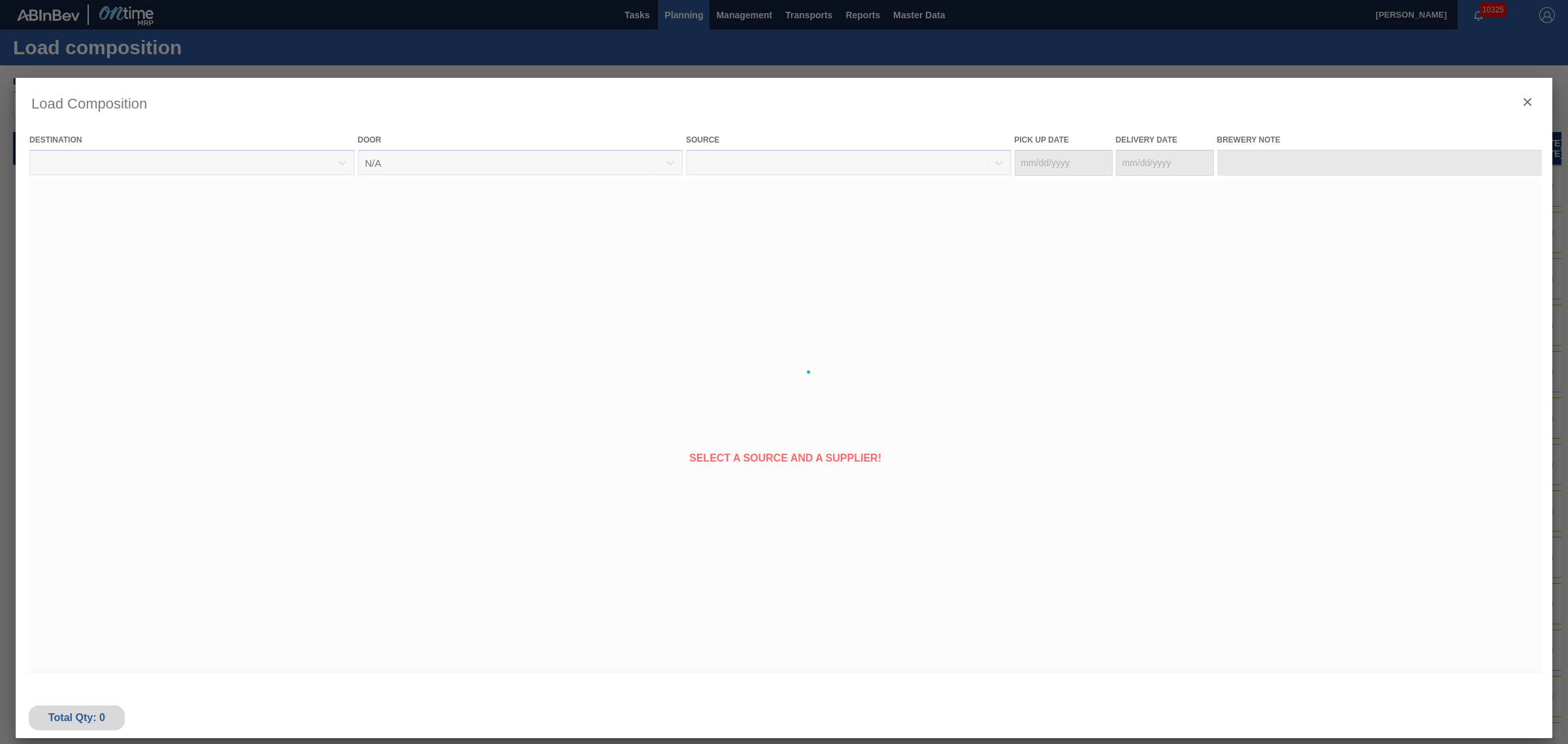
type Date "[DATE]"
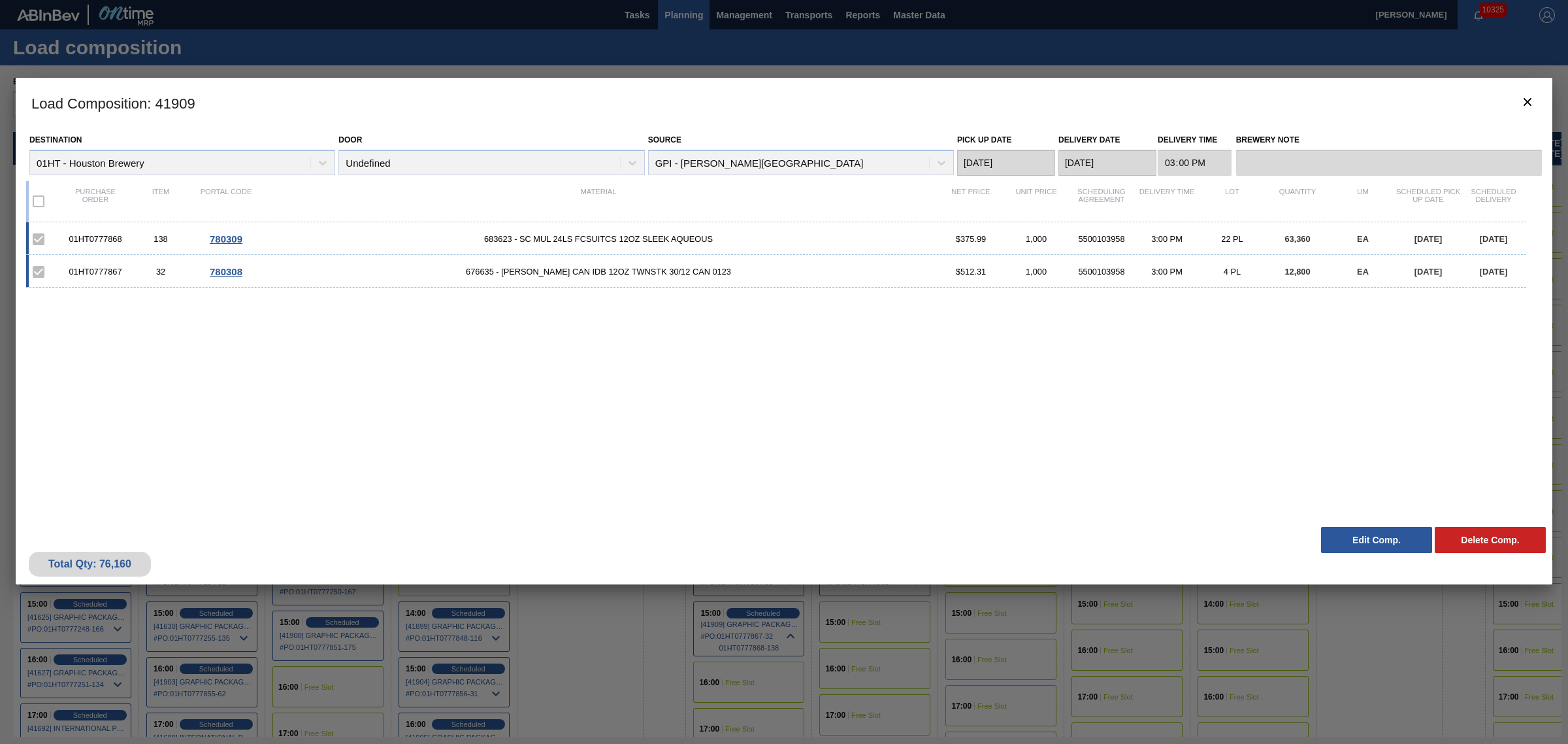
click at [1367, 543] on button "Edit Comp." at bounding box center [1376, 540] width 111 height 26
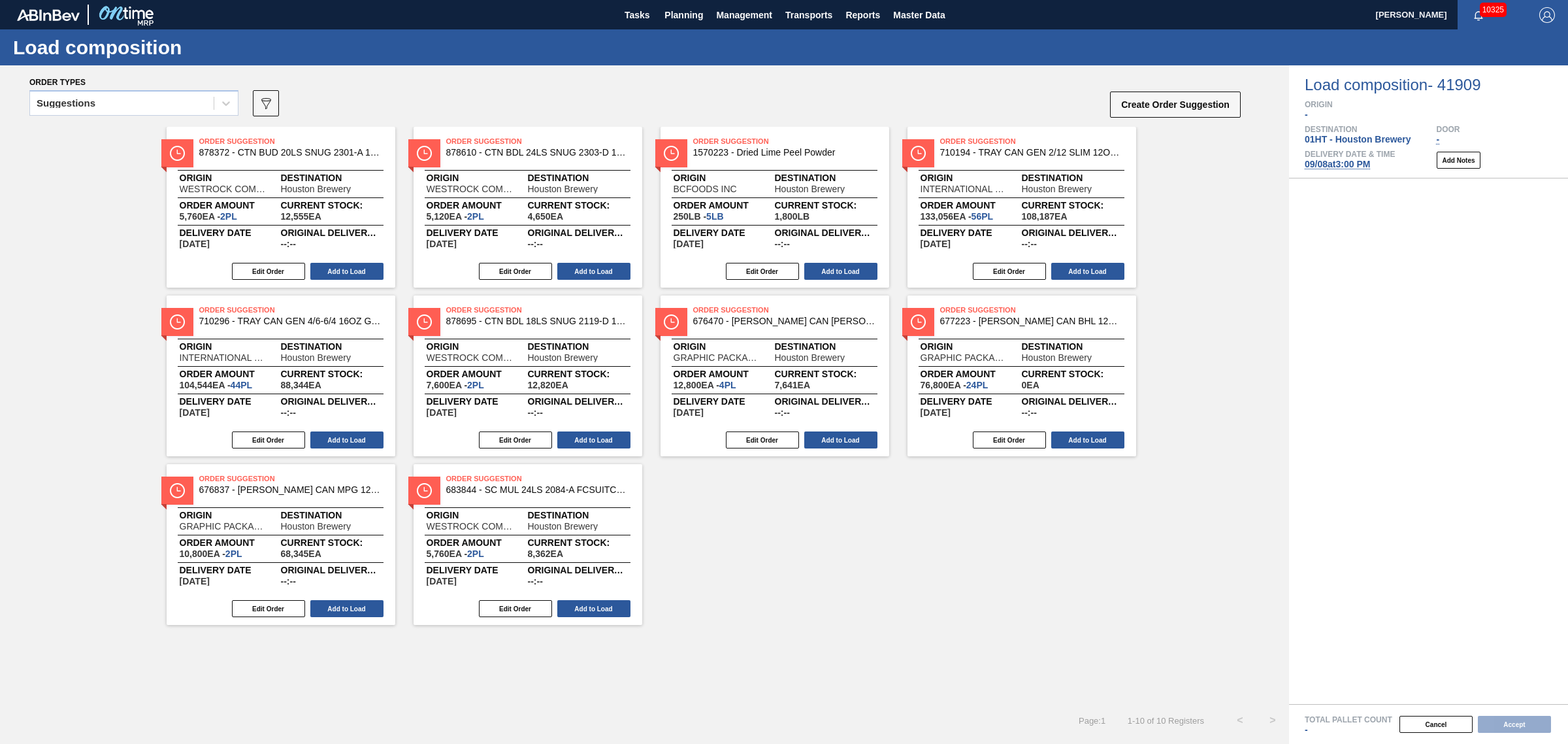
click at [1347, 168] on span "09/08 at 3:00 PM" at bounding box center [1337, 164] width 65 height 11
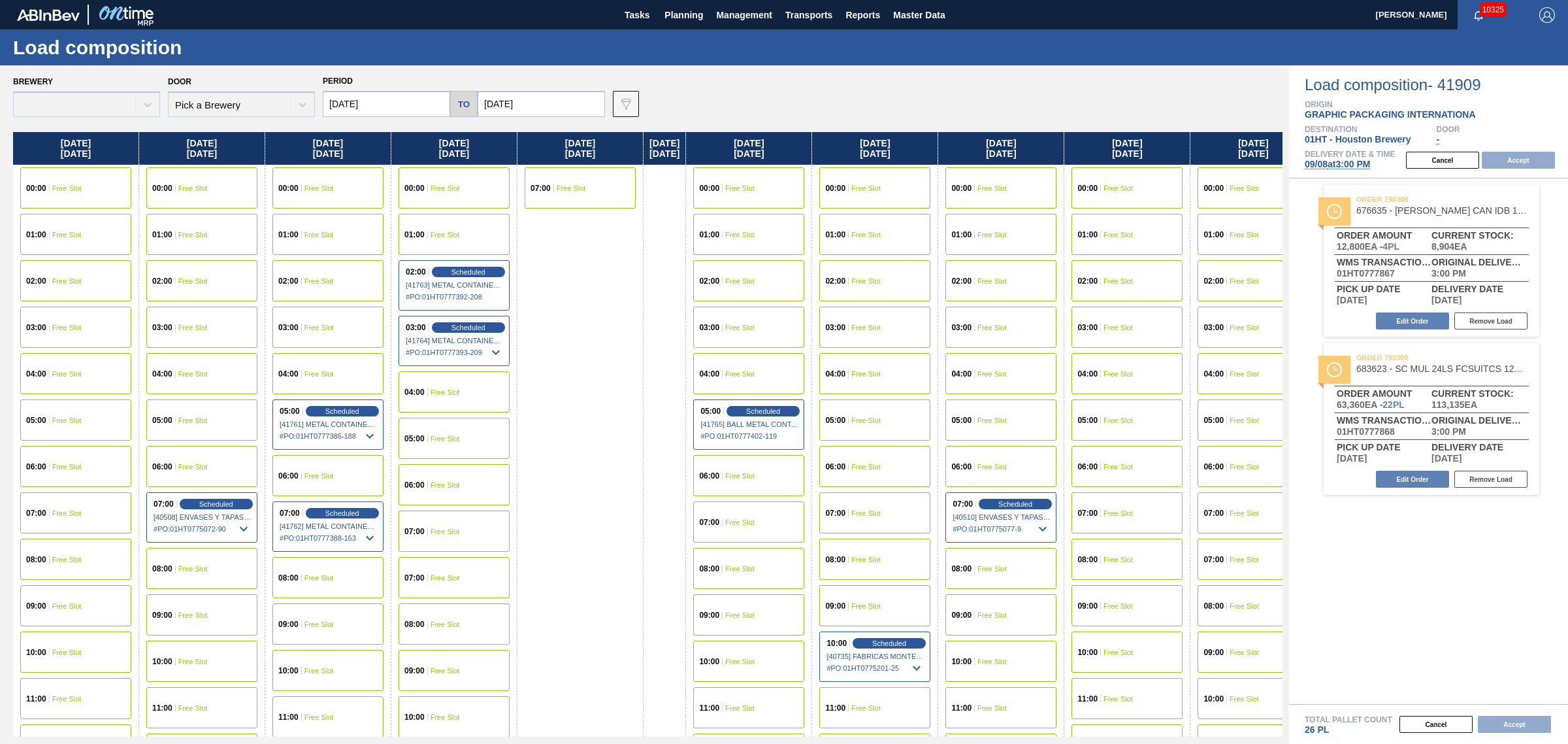
click at [461, 184] on div "00:00 Free Slot" at bounding box center [453, 187] width 111 height 41
type input "[DATE]"
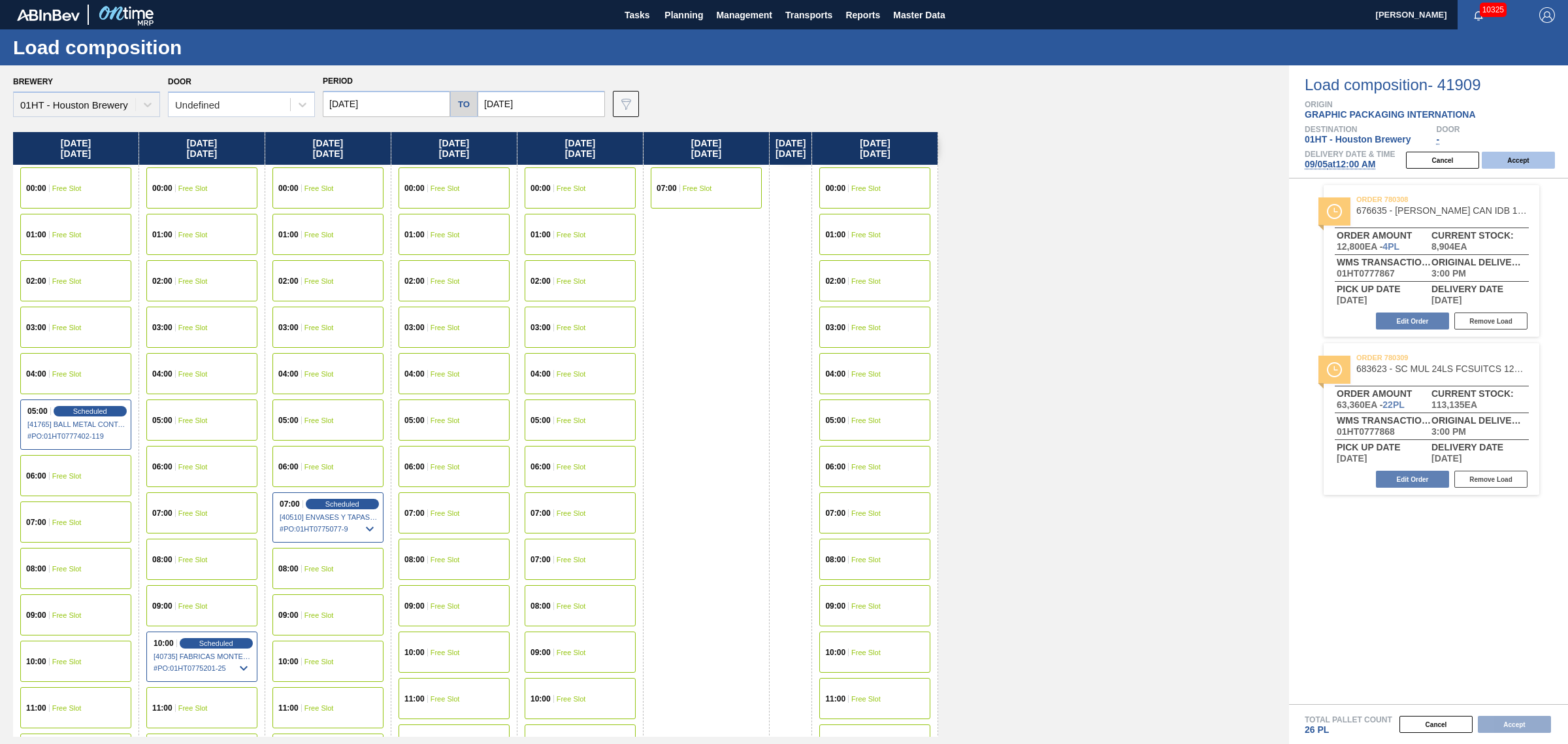
click at [1509, 161] on button "Accept" at bounding box center [1519, 161] width 73 height 17
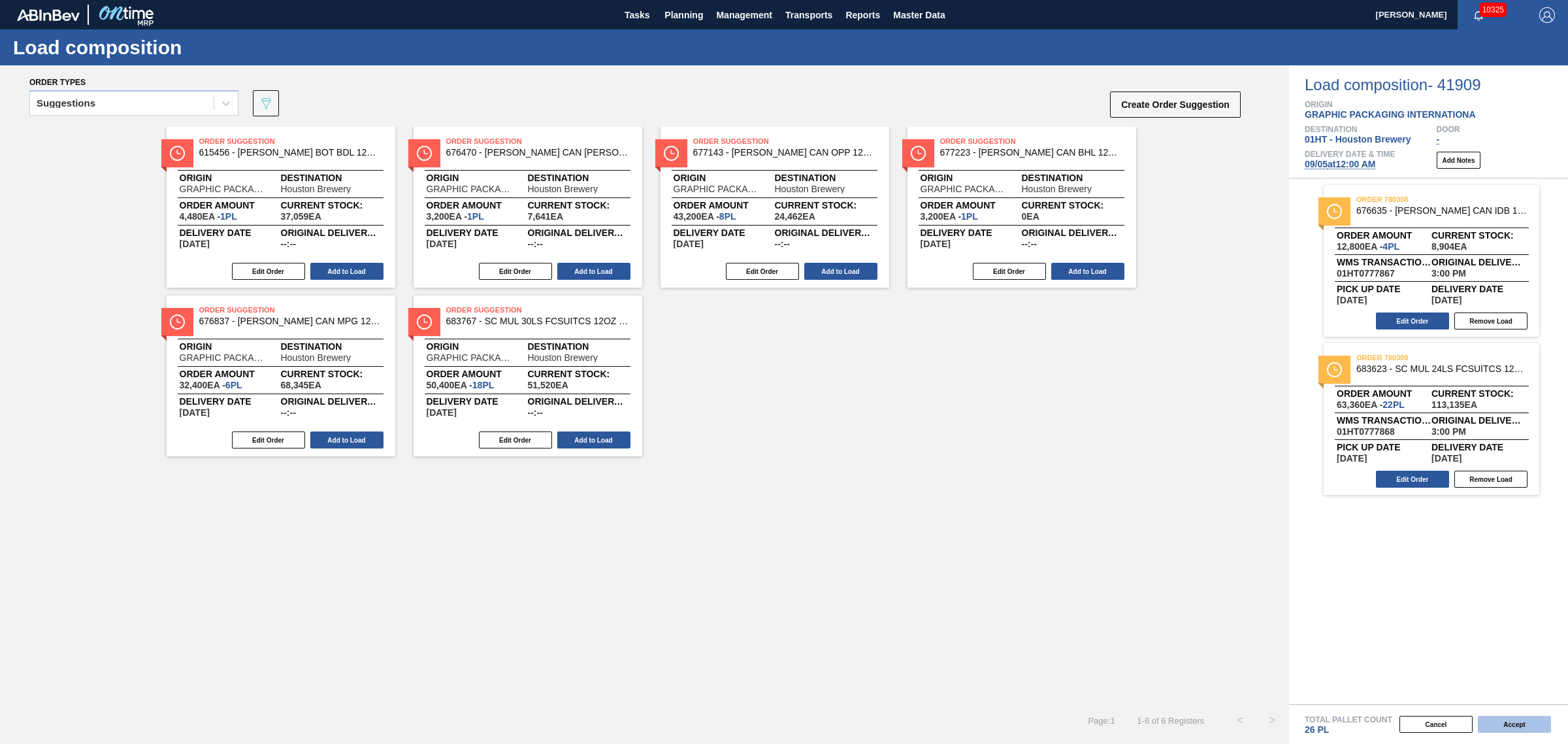
click at [1510, 726] on button "Accept" at bounding box center [1514, 725] width 73 height 17
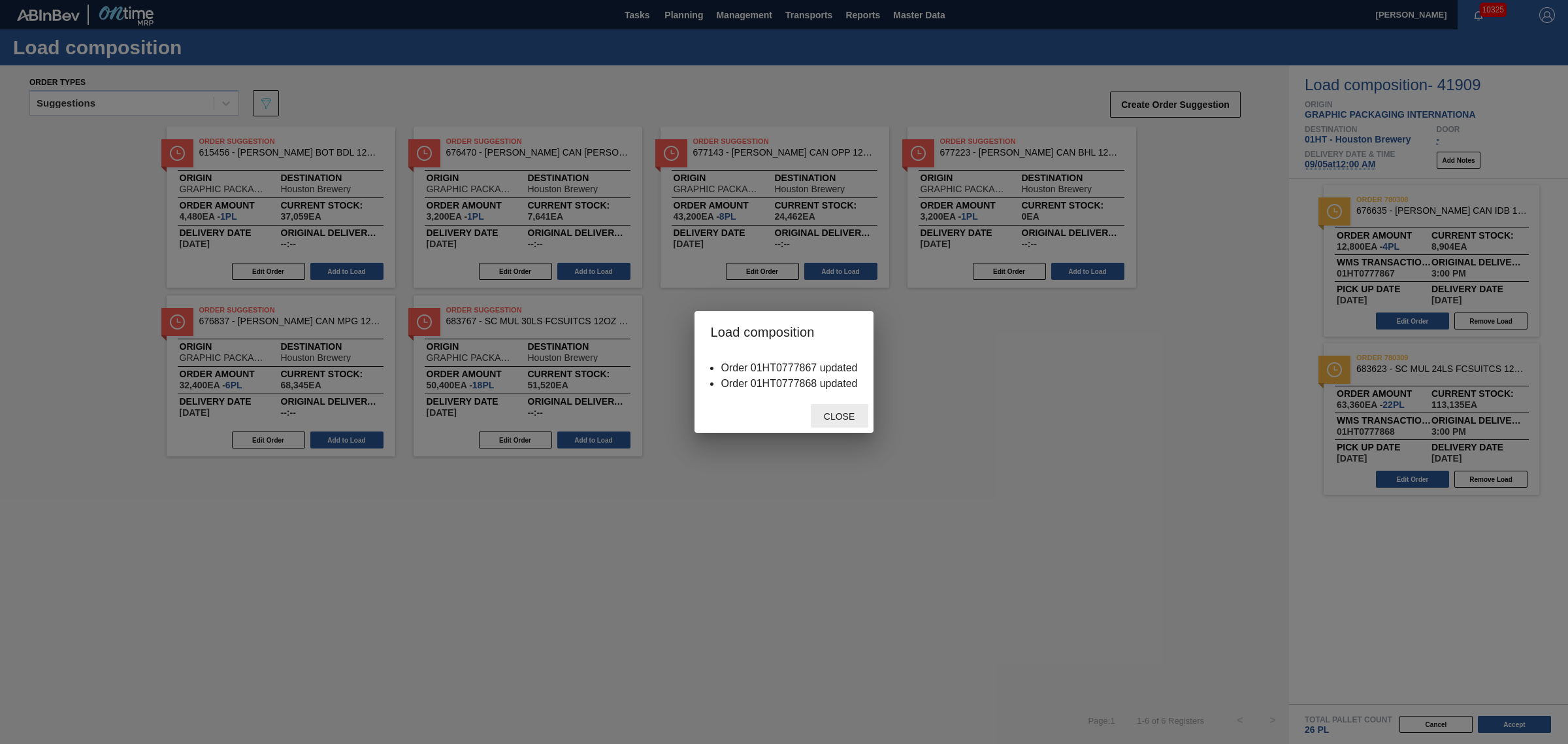
click at [837, 422] on div "Close" at bounding box center [840, 416] width 57 height 24
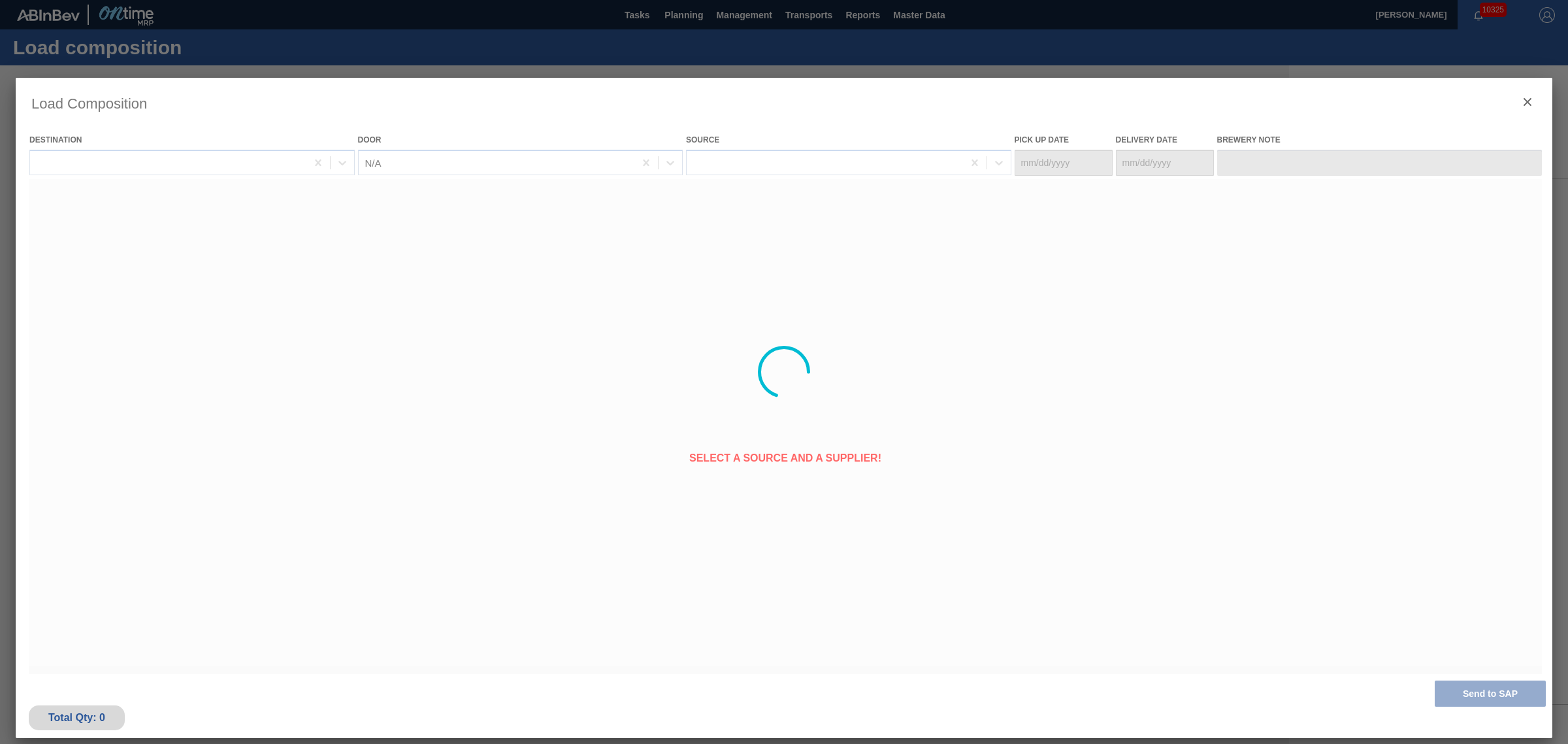
type Date "[DATE]"
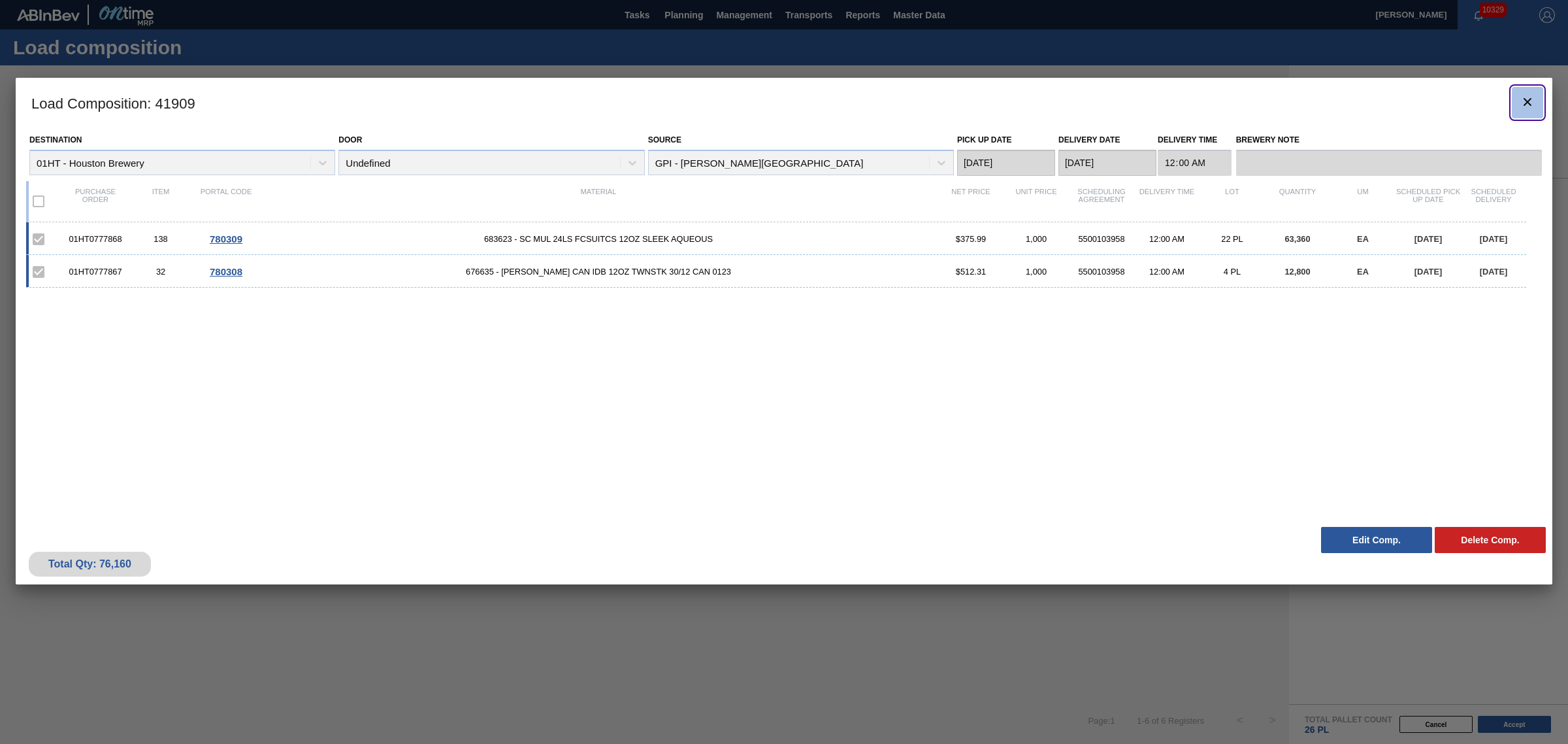
click at [1522, 100] on icon "botão de ícone" at bounding box center [1527, 102] width 16 height 16
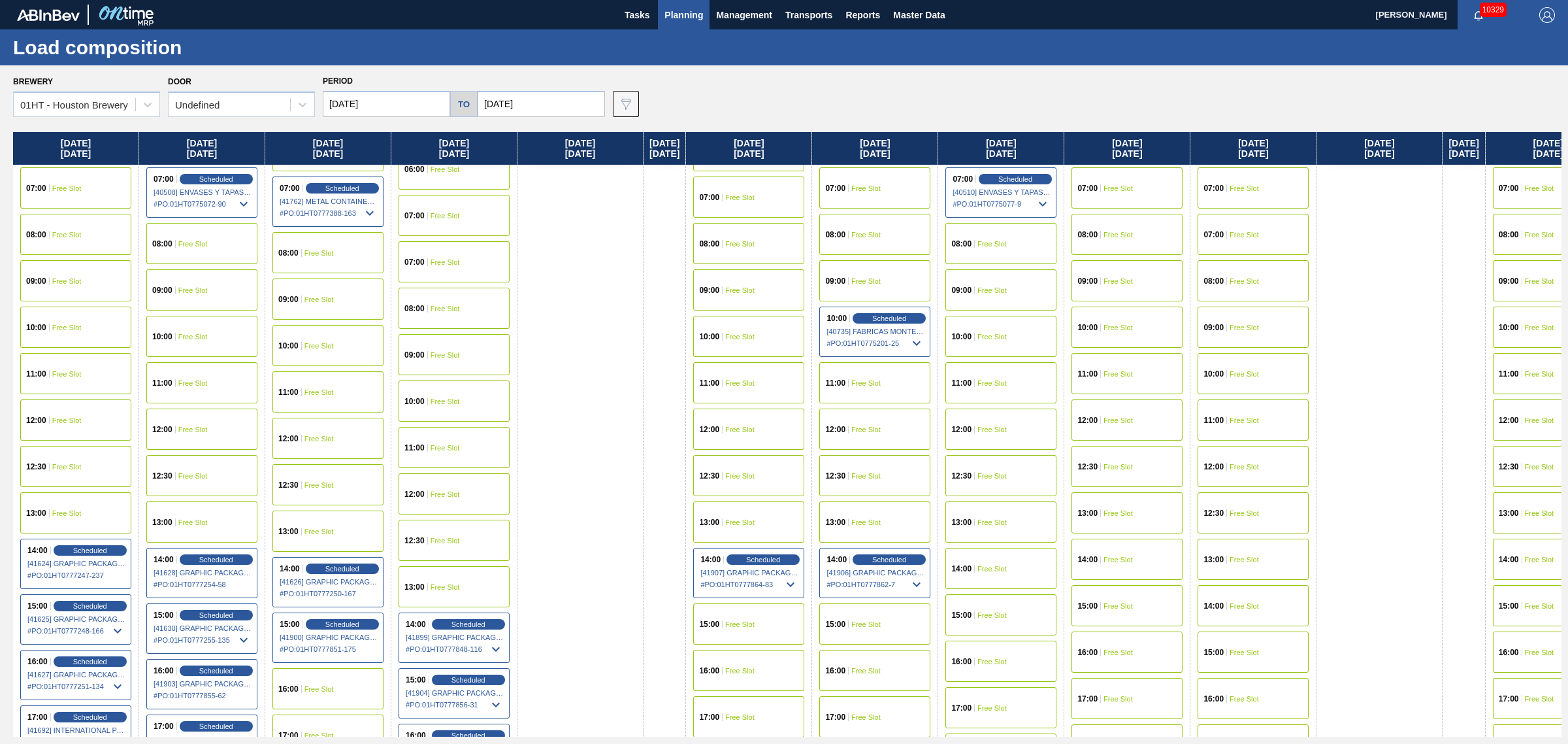
scroll to position [327, 0]
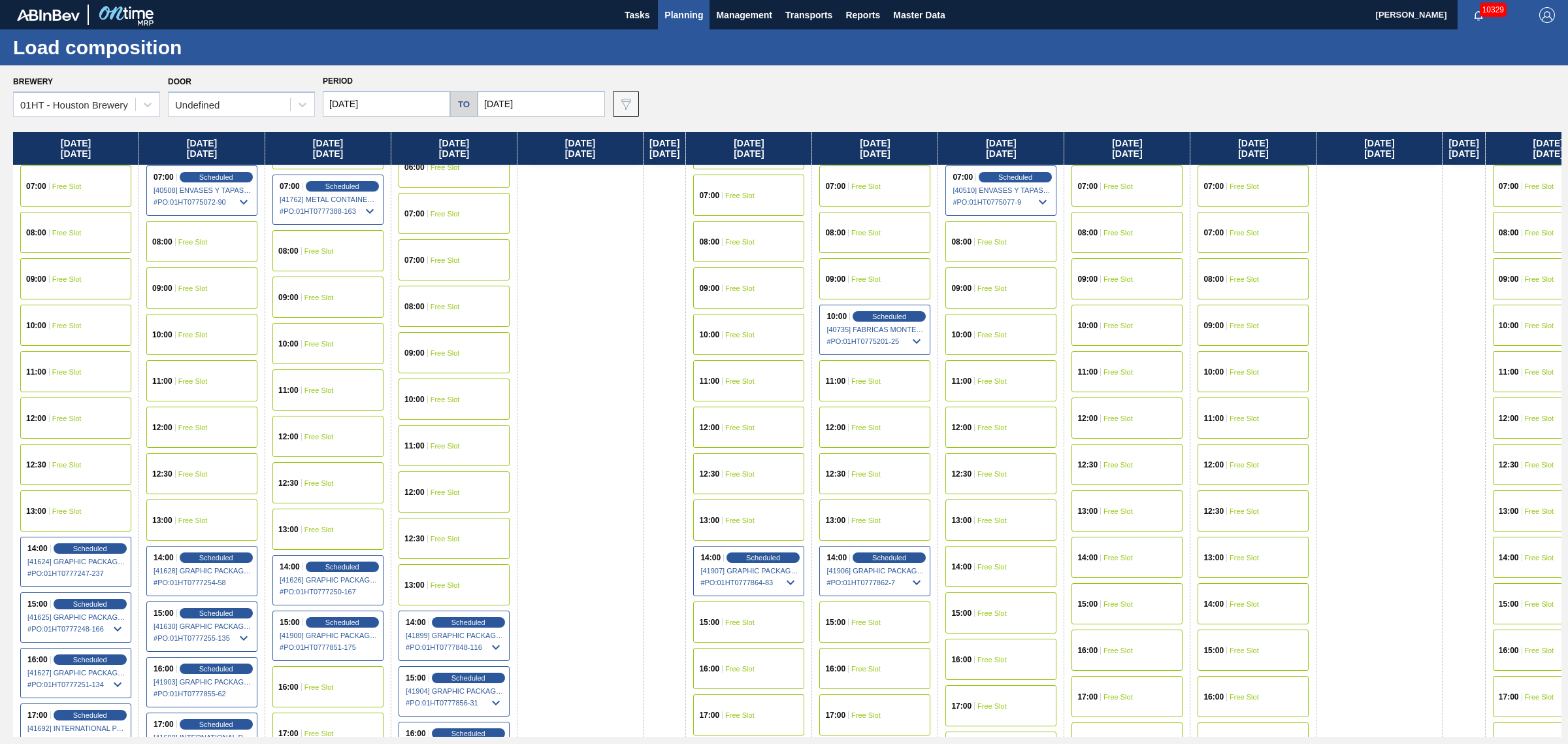
click at [880, 619] on span "Free Slot" at bounding box center [865, 622] width 29 height 8
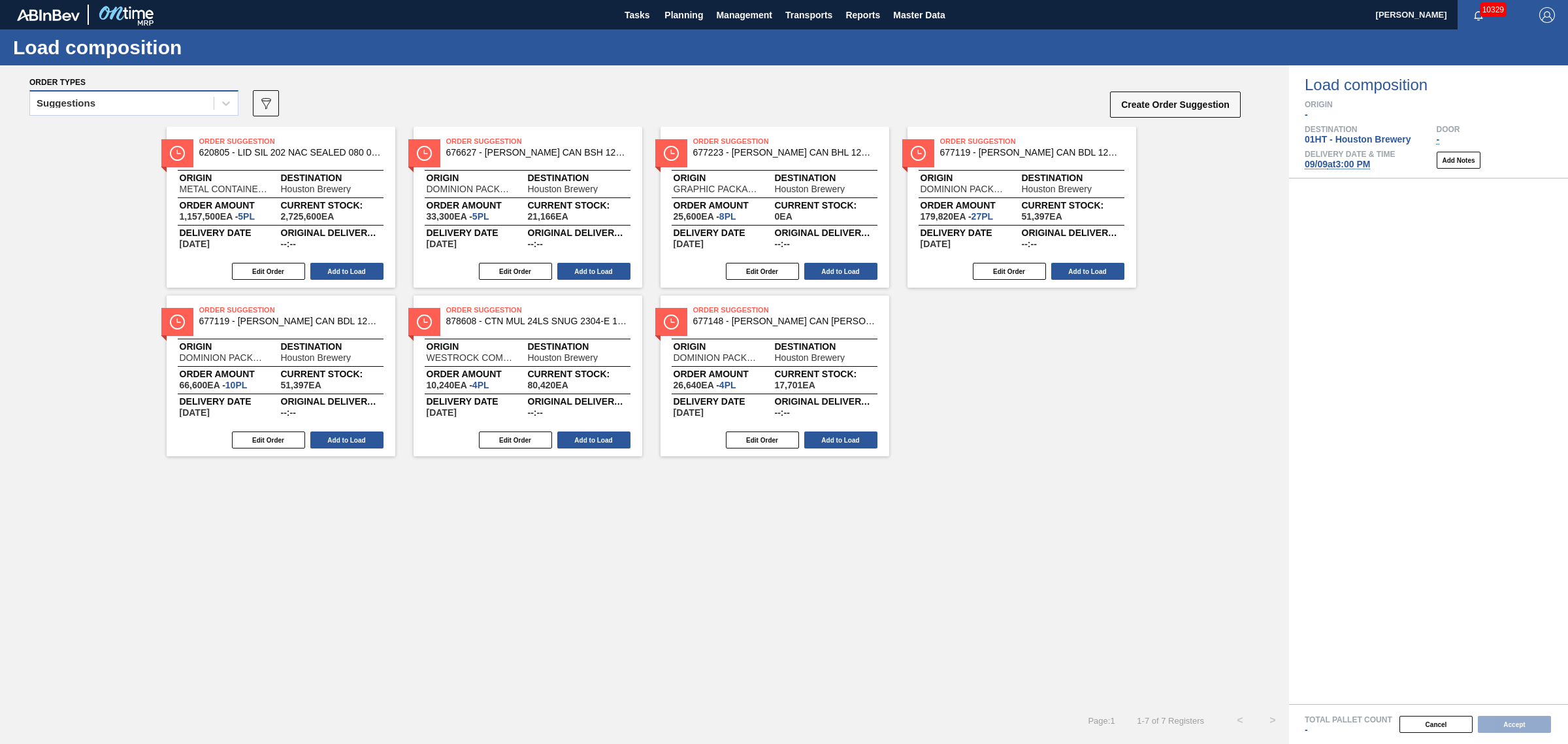
drag, startPoint x: 171, startPoint y: 93, endPoint x: 167, endPoint y: 110, distance: 17.5
click at [171, 95] on div "Suggestions" at bounding box center [122, 103] width 183 height 19
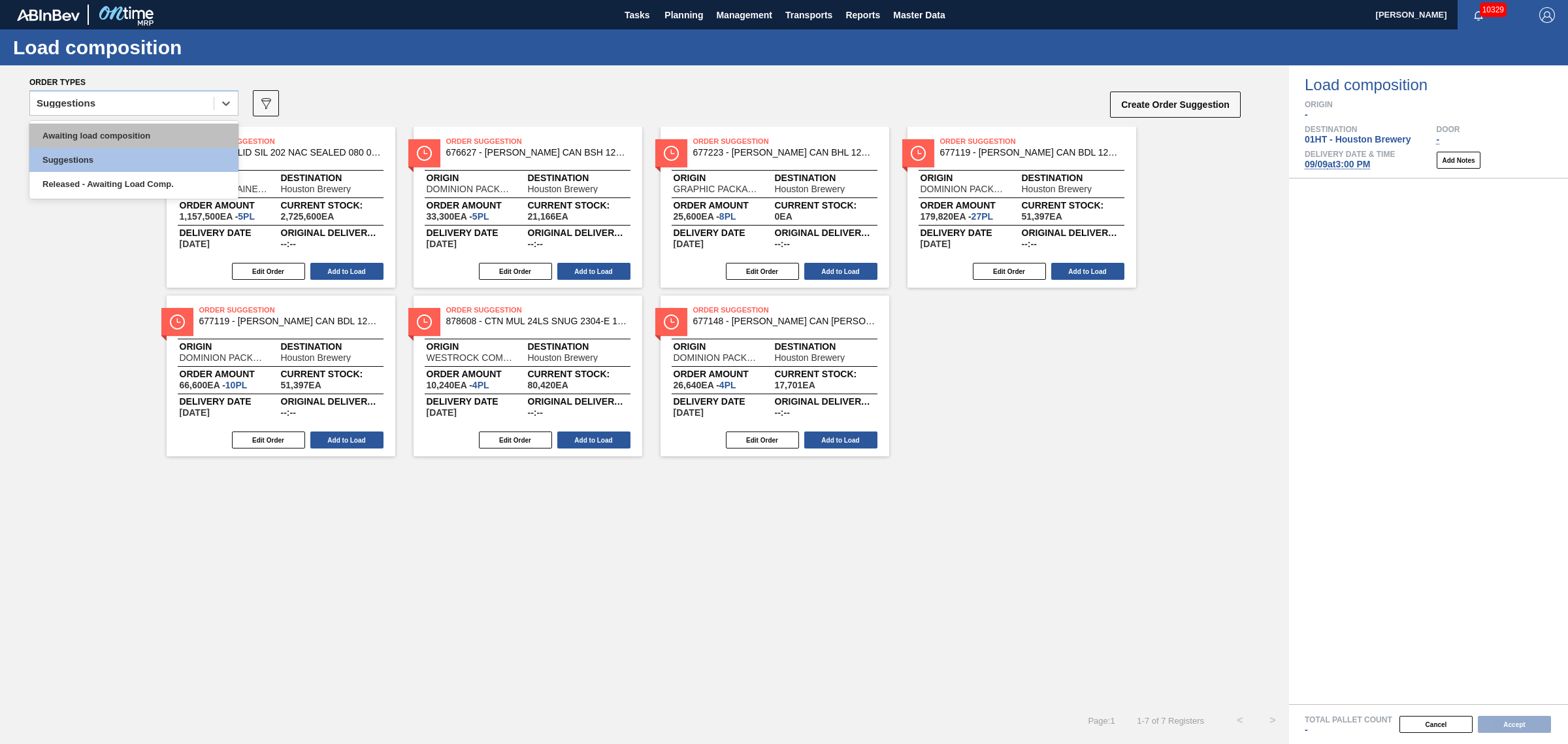
click at [159, 130] on div "Awaiting load composition" at bounding box center [134, 135] width 209 height 24
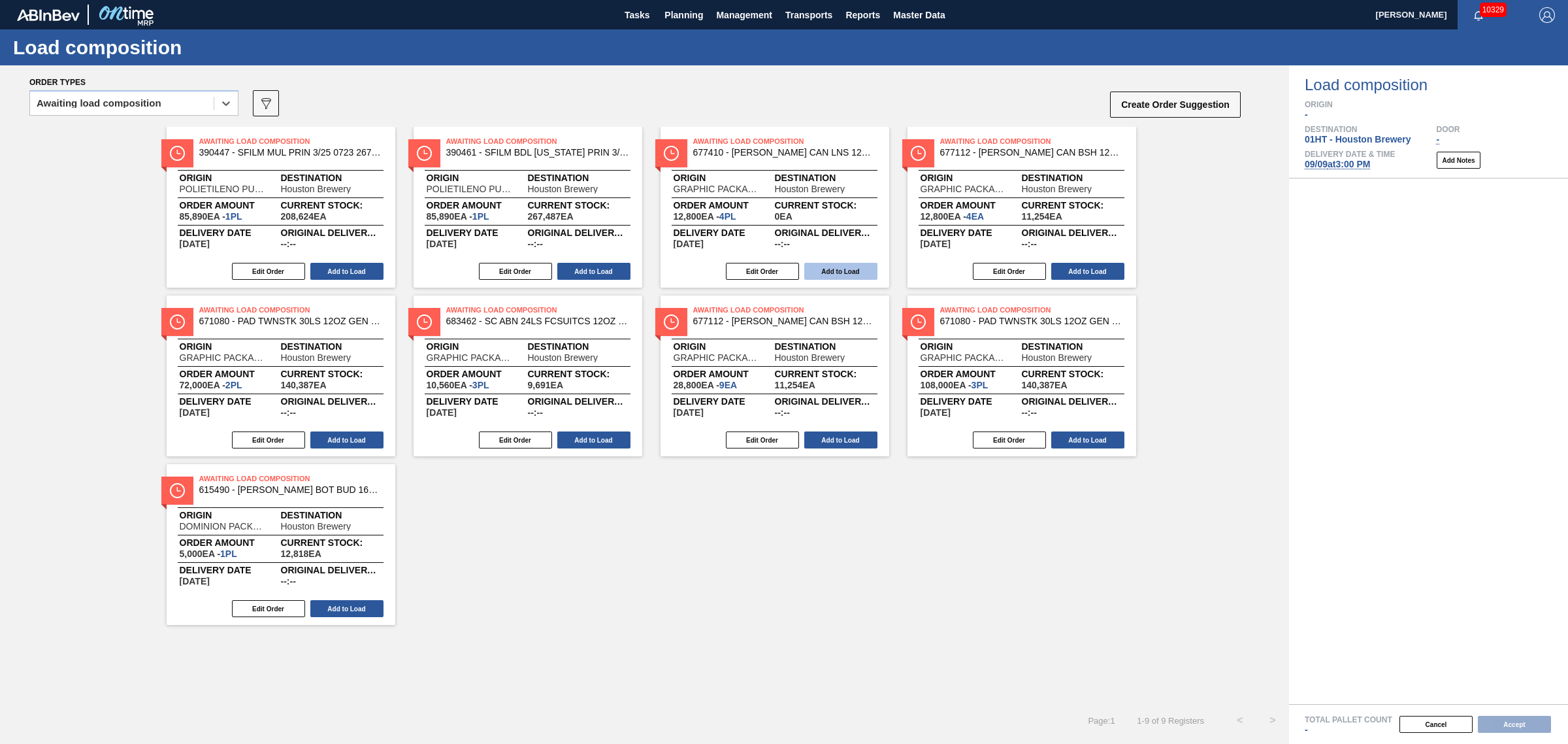
click at [836, 268] on button "Add to Load" at bounding box center [841, 272] width 73 height 17
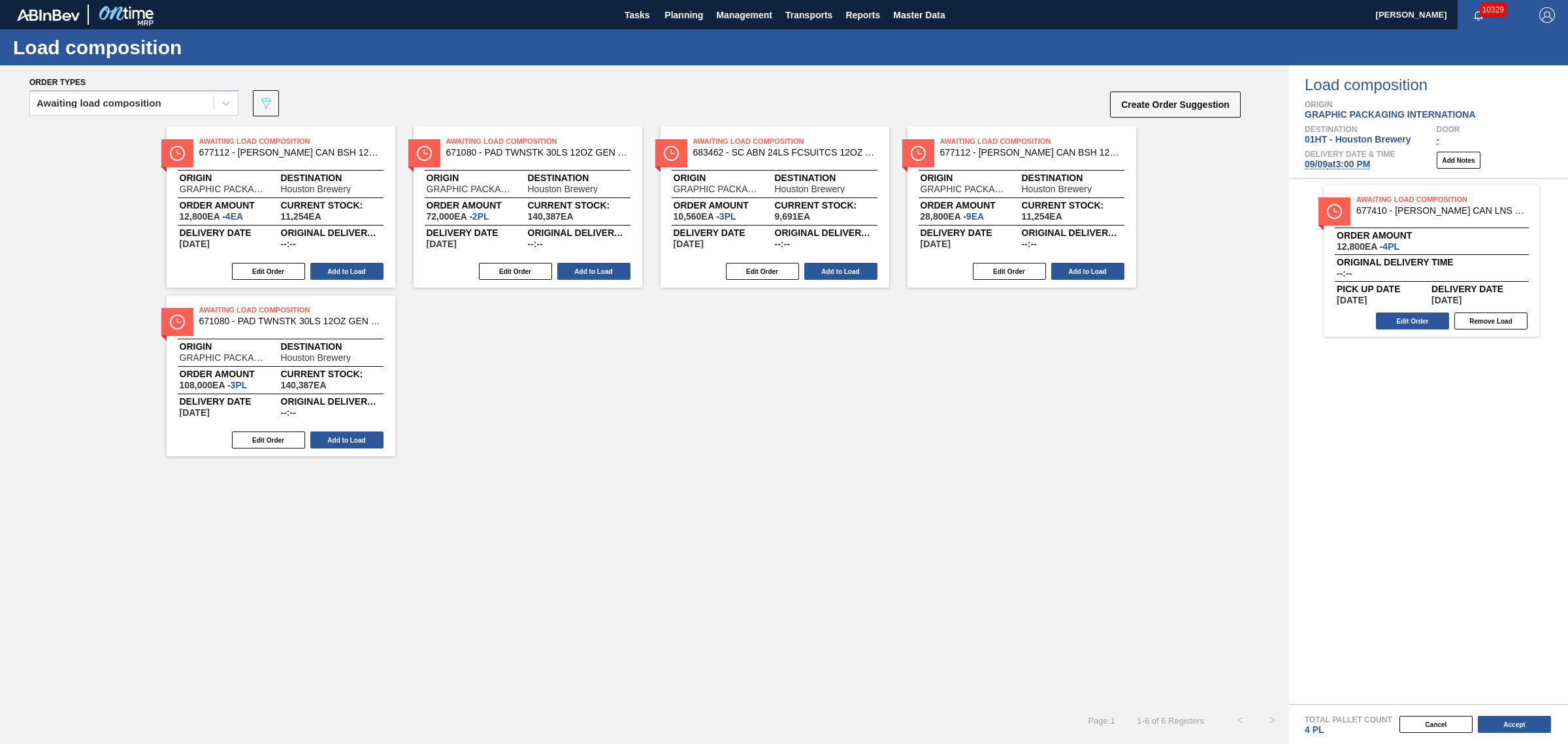
click at [836, 268] on button "Add to Load" at bounding box center [841, 272] width 73 height 17
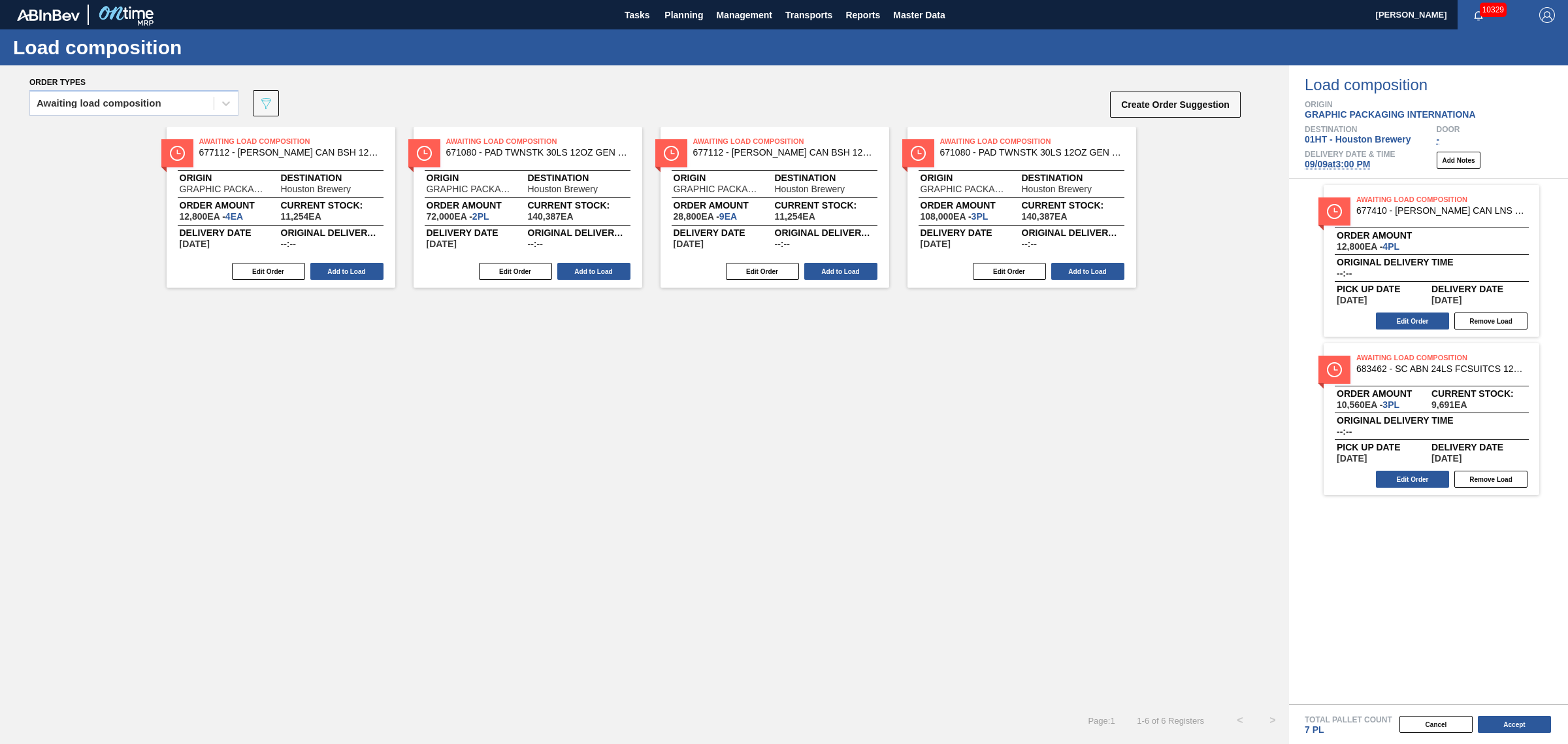
click at [836, 268] on button "Add to Load" at bounding box center [841, 272] width 73 height 17
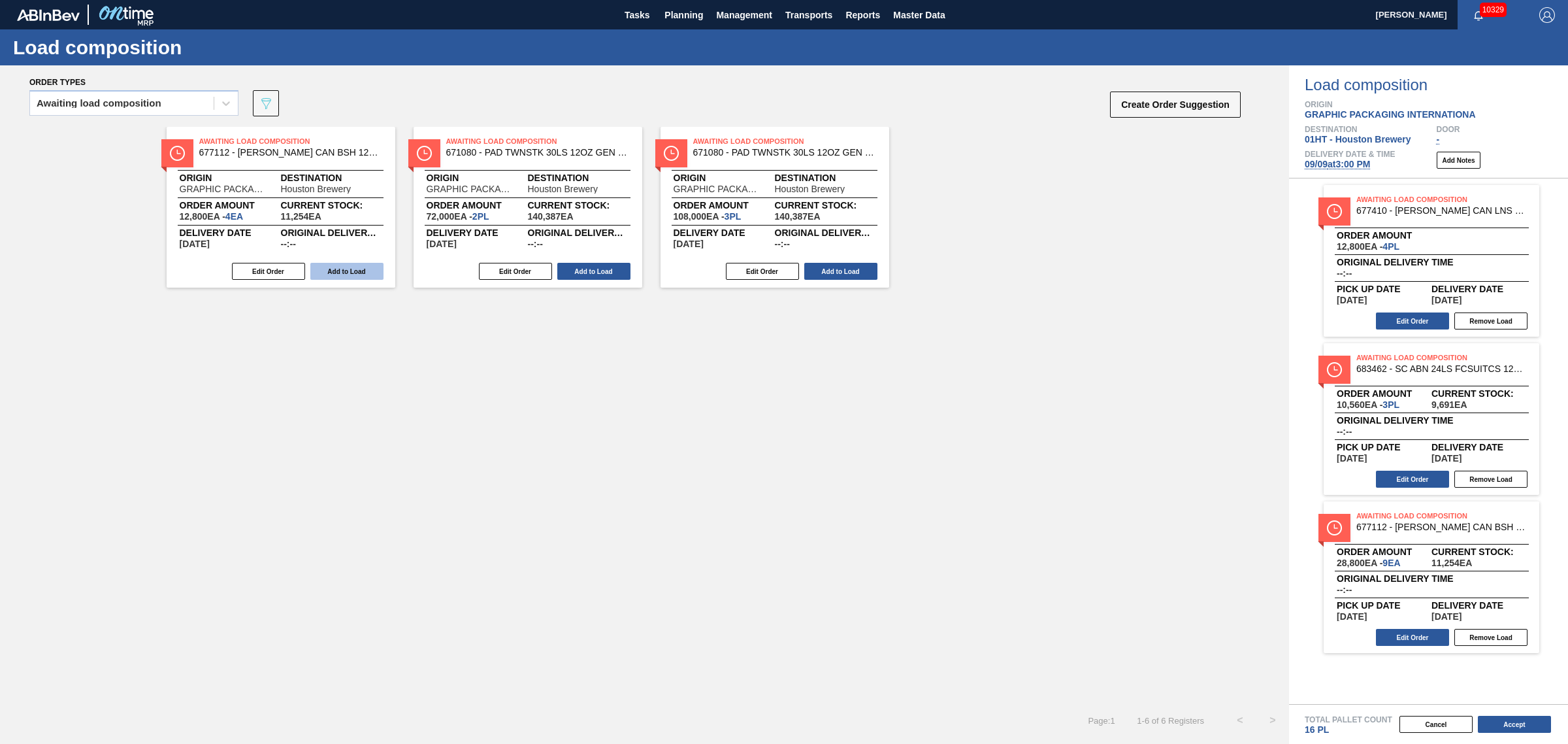
click at [367, 264] on button "Add to Load" at bounding box center [347, 272] width 73 height 17
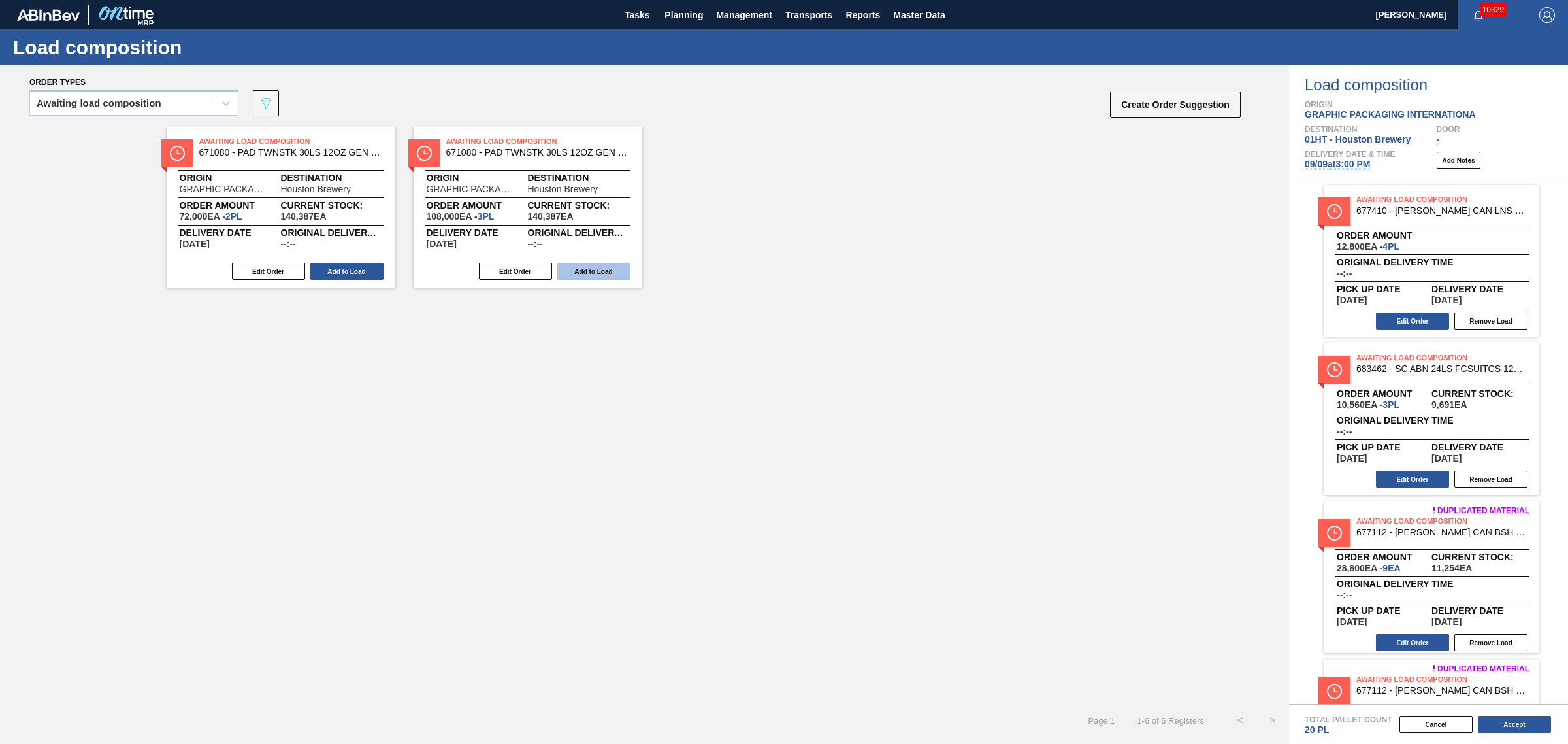
click at [576, 270] on button "Add to Load" at bounding box center [594, 272] width 73 height 17
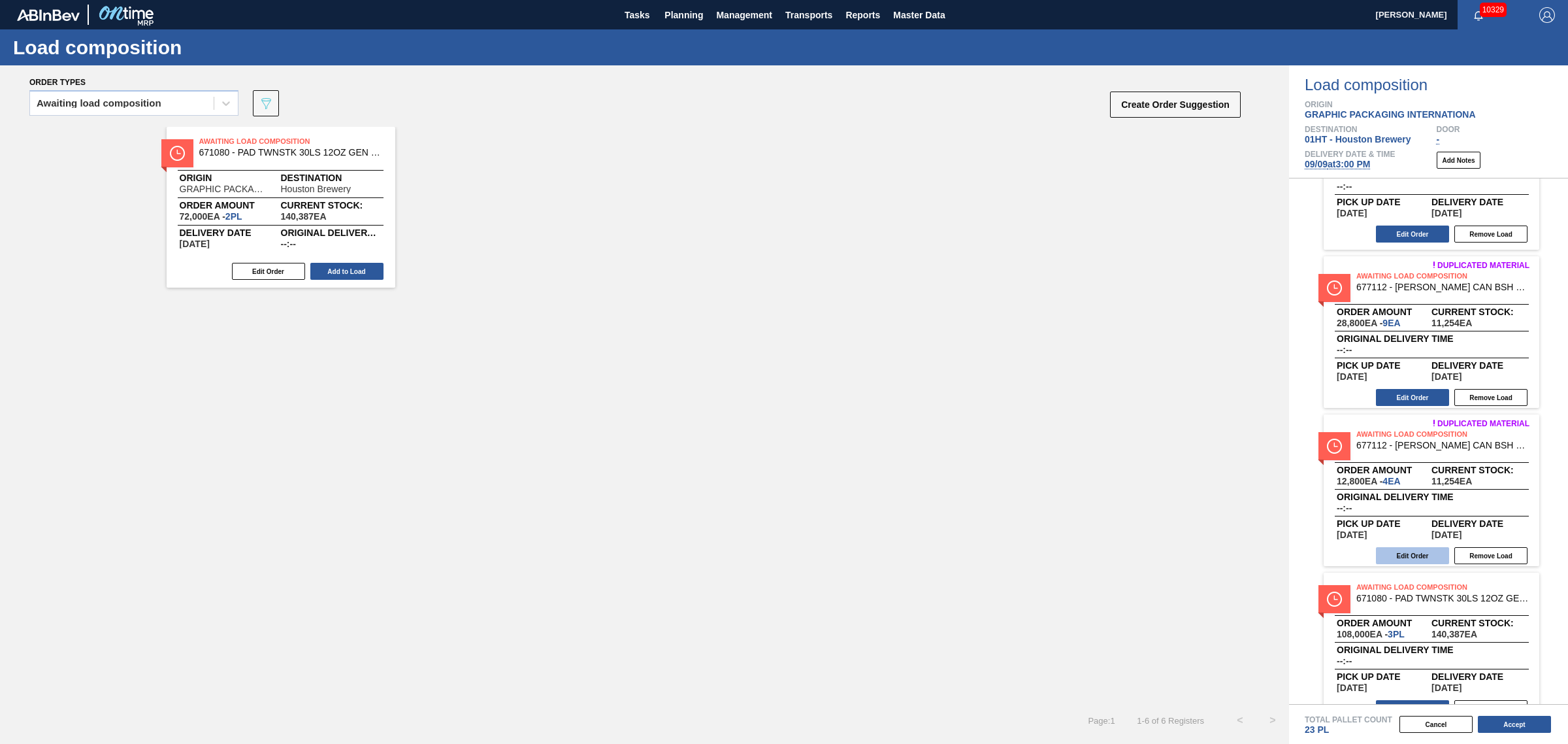
scroll to position [272, 0]
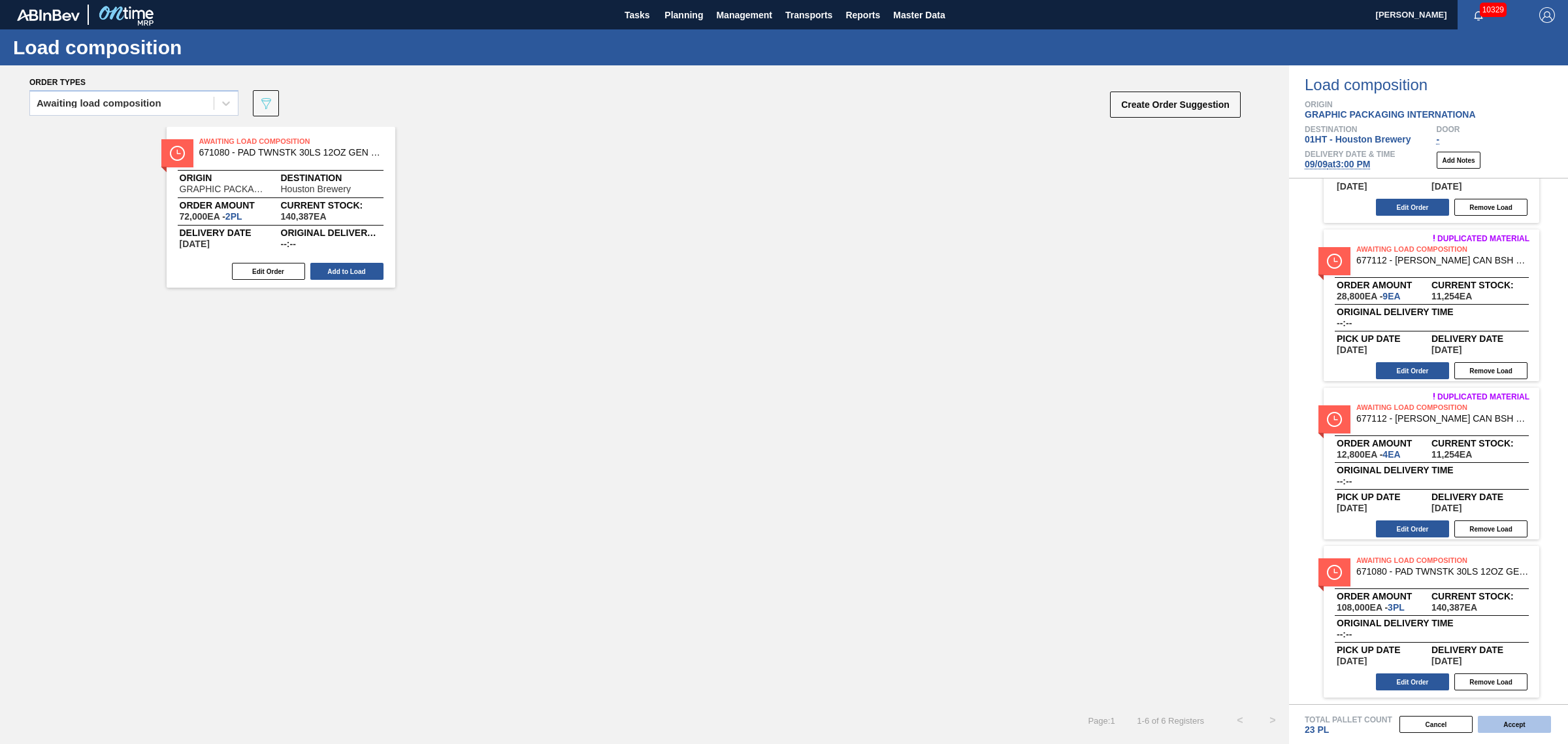
click at [1504, 727] on button "Accept" at bounding box center [1514, 725] width 73 height 17
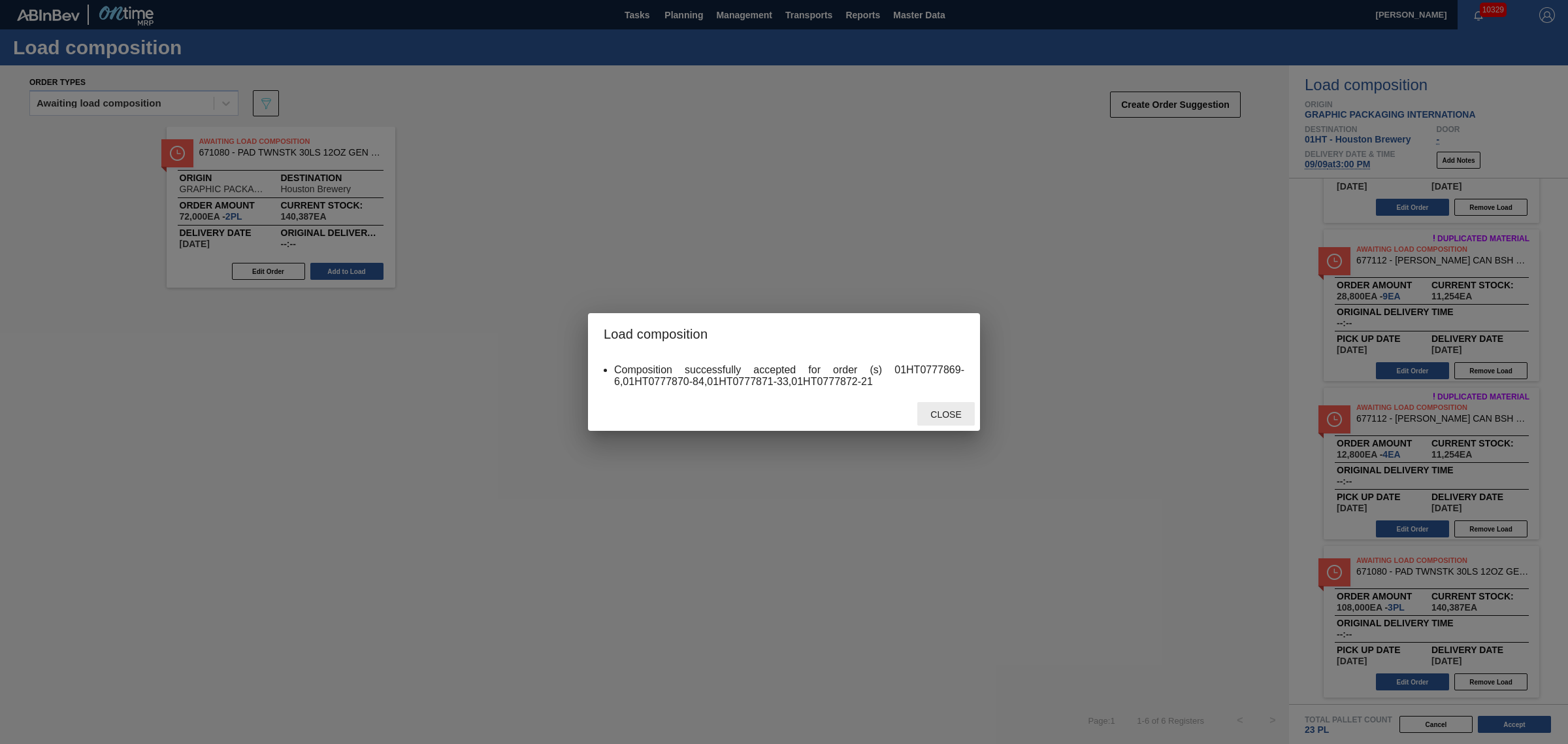
click at [949, 407] on div "Close" at bounding box center [946, 414] width 57 height 24
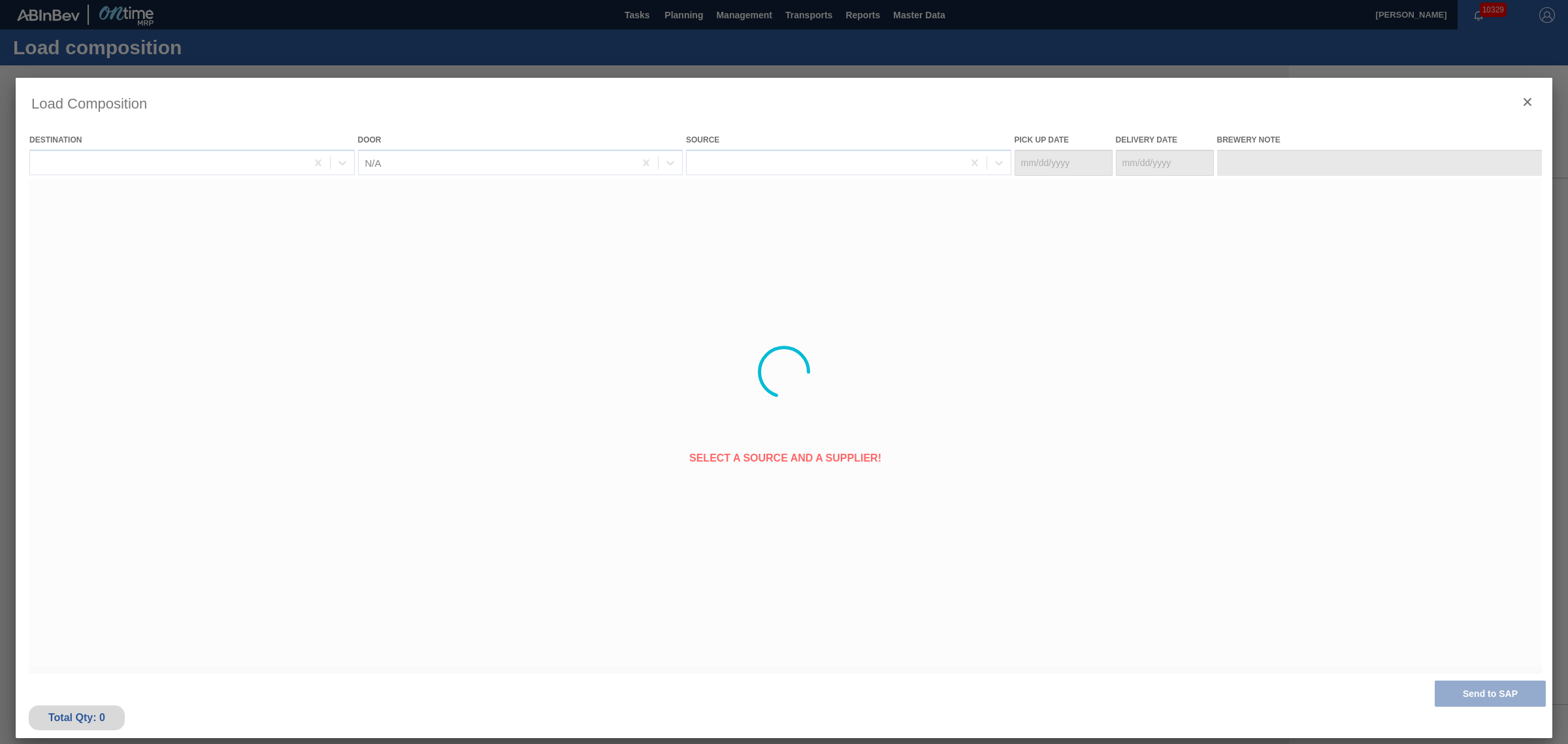
type Date "[DATE]"
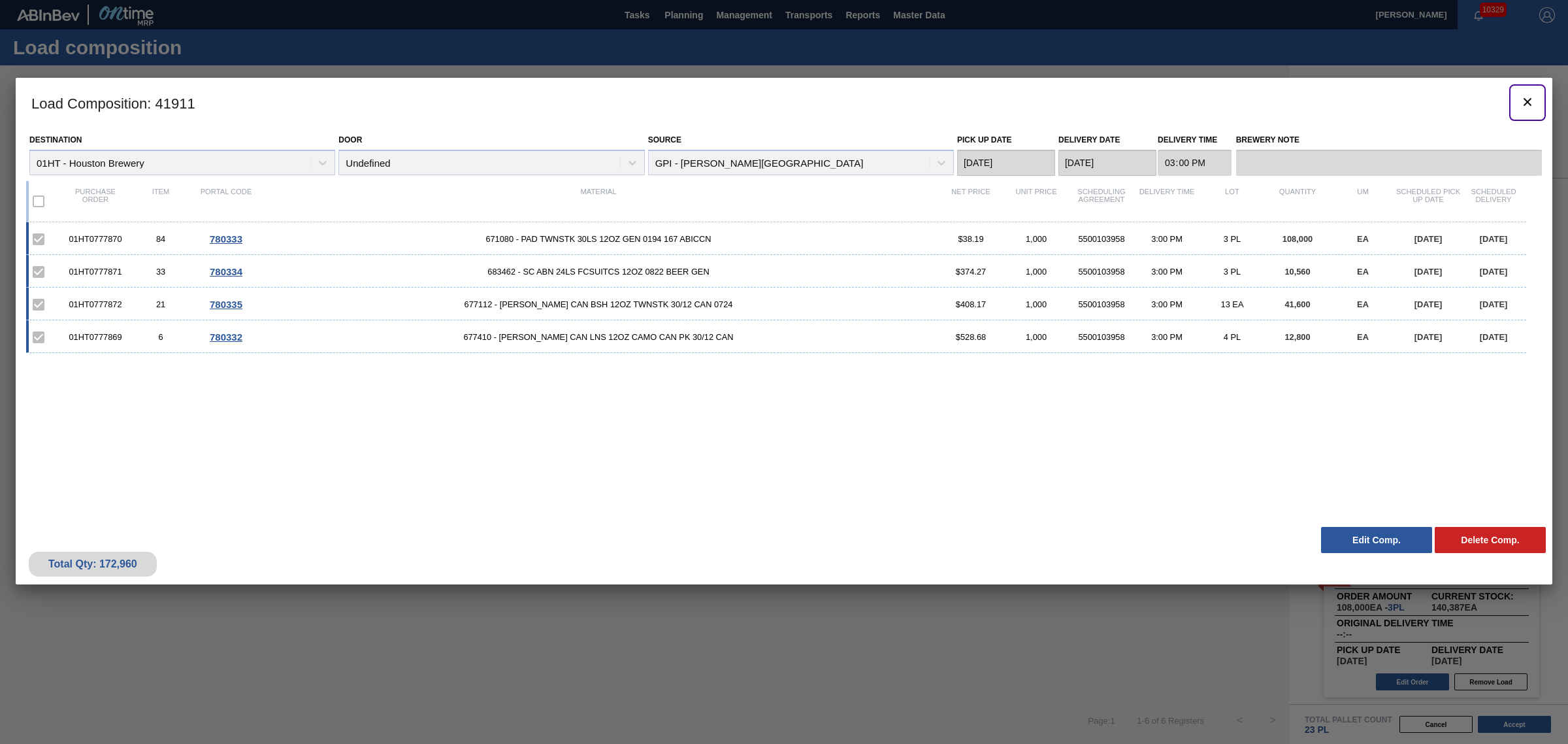
drag, startPoint x: 1526, startPoint y: 93, endPoint x: 611, endPoint y: 16, distance: 918.2
click at [1526, 94] on icon "botão de ícone" at bounding box center [1527, 102] width 16 height 16
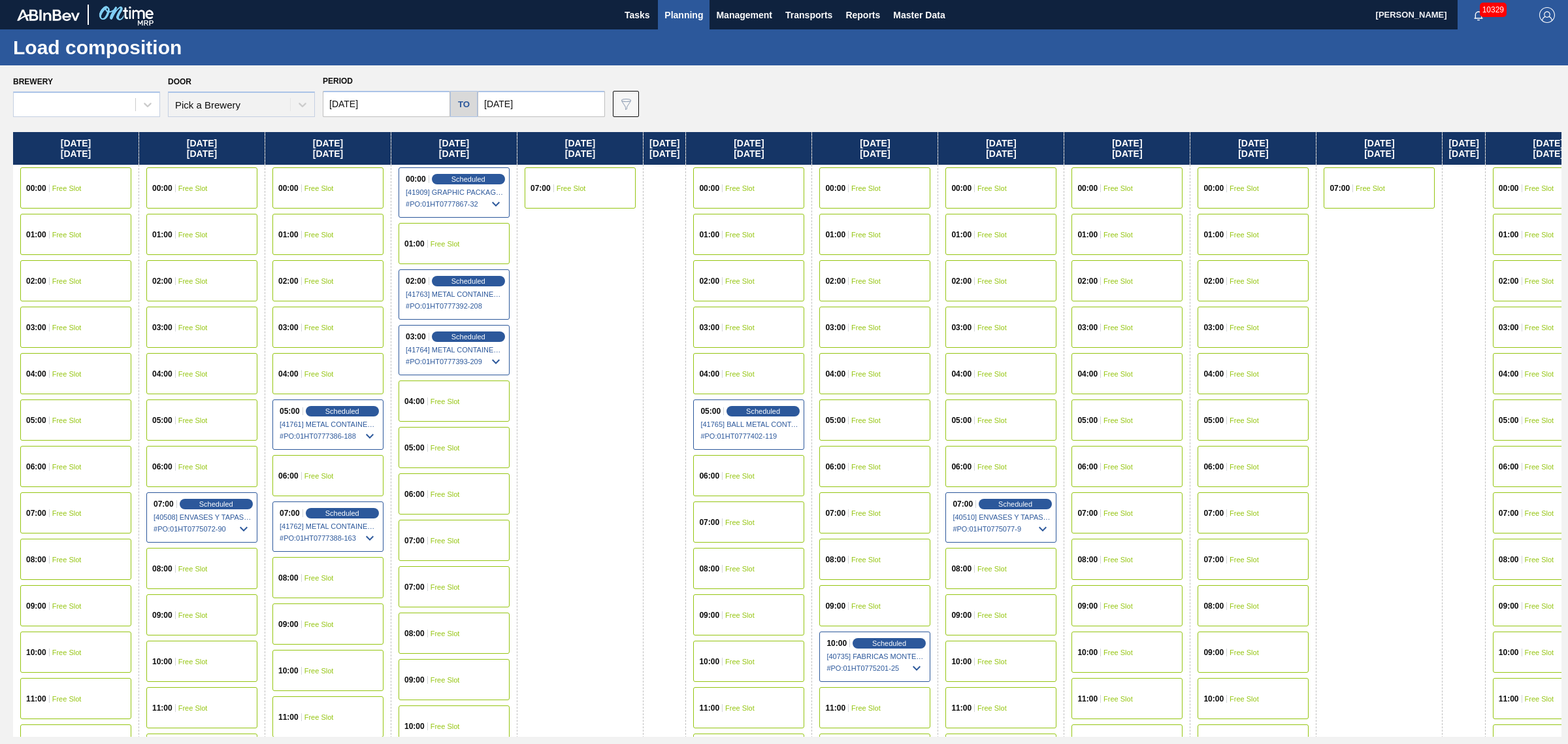
click at [685, 19] on span "Planning" at bounding box center [684, 15] width 39 height 16
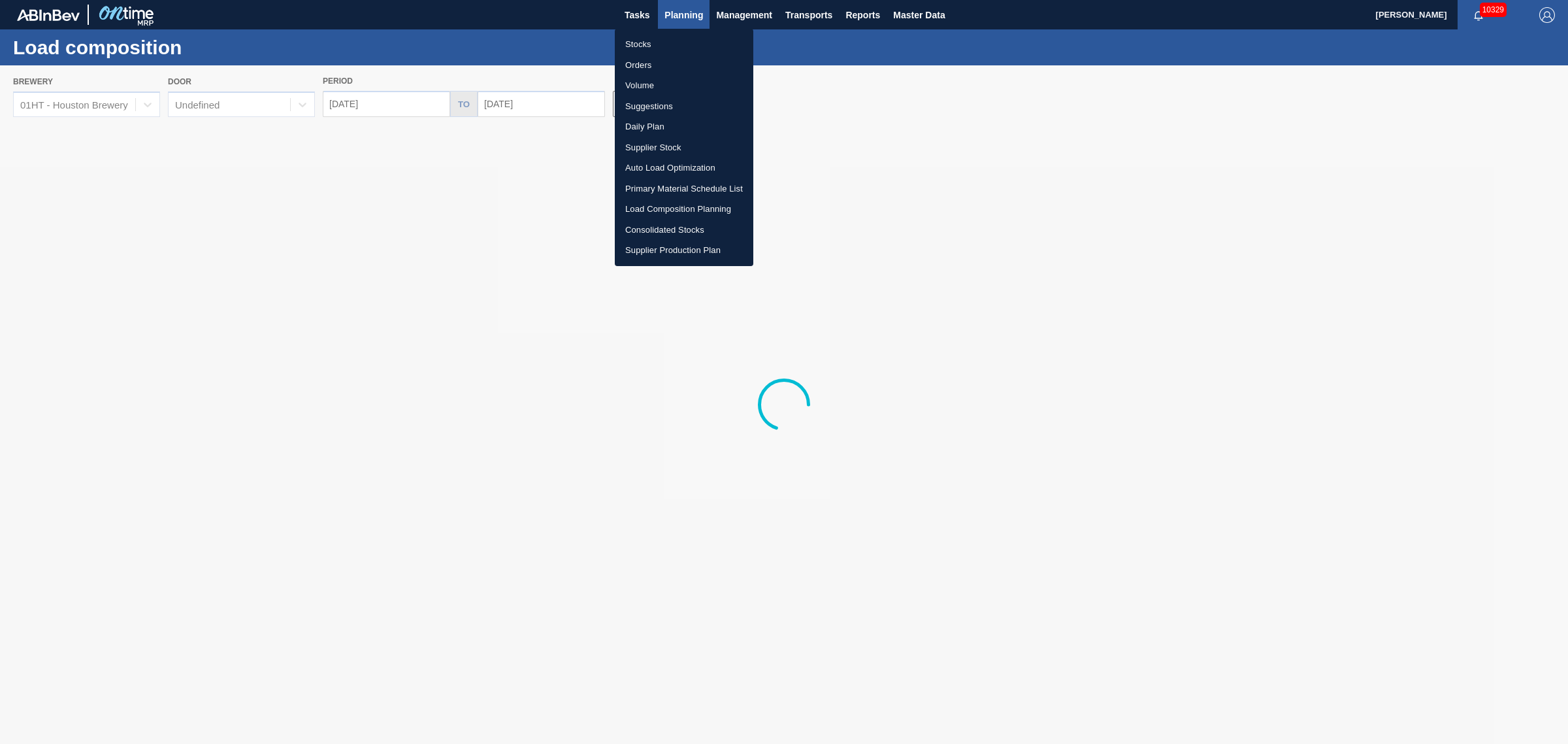
click at [630, 43] on li "Stocks" at bounding box center [683, 44] width 138 height 21
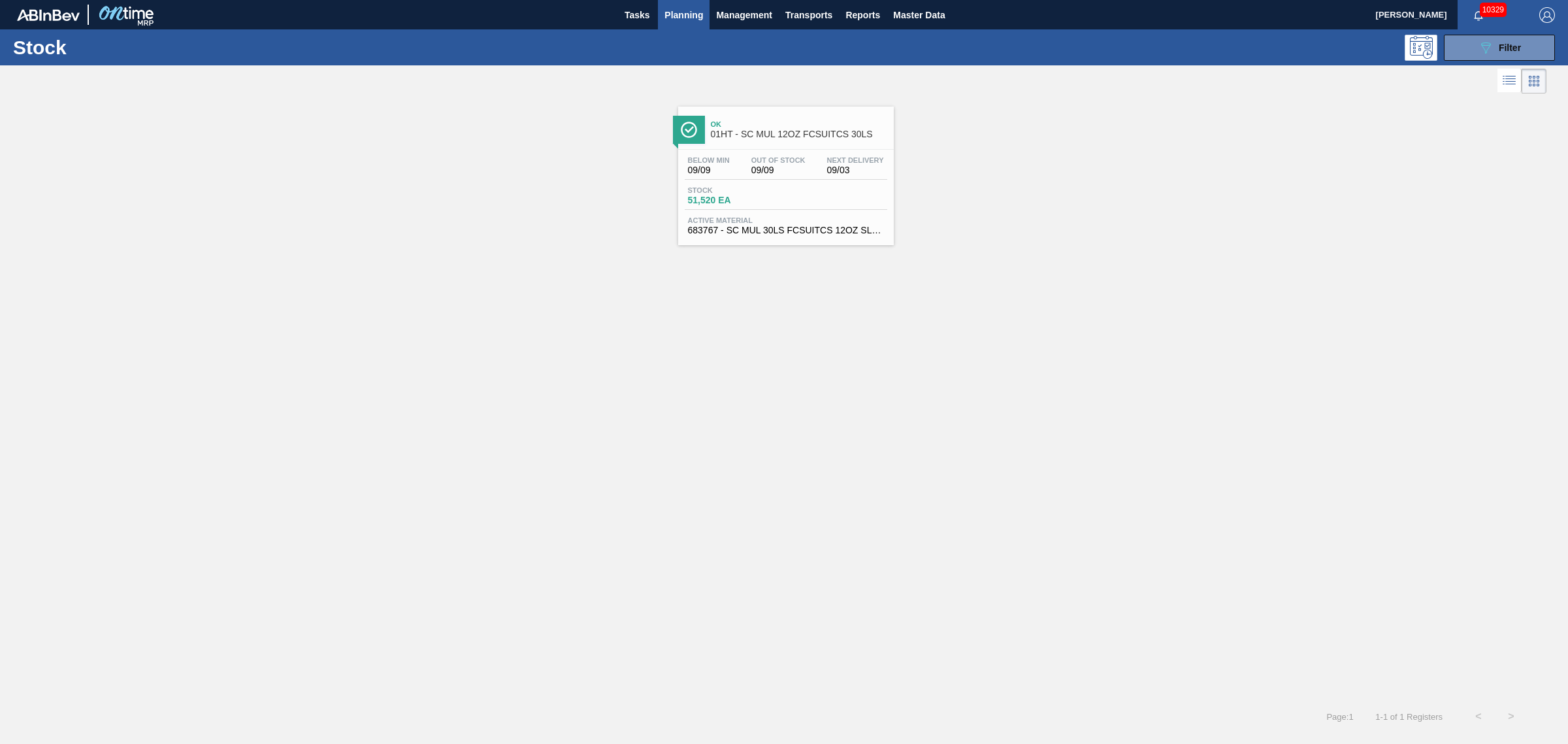
click at [765, 189] on span "Stock" at bounding box center [734, 190] width 92 height 8
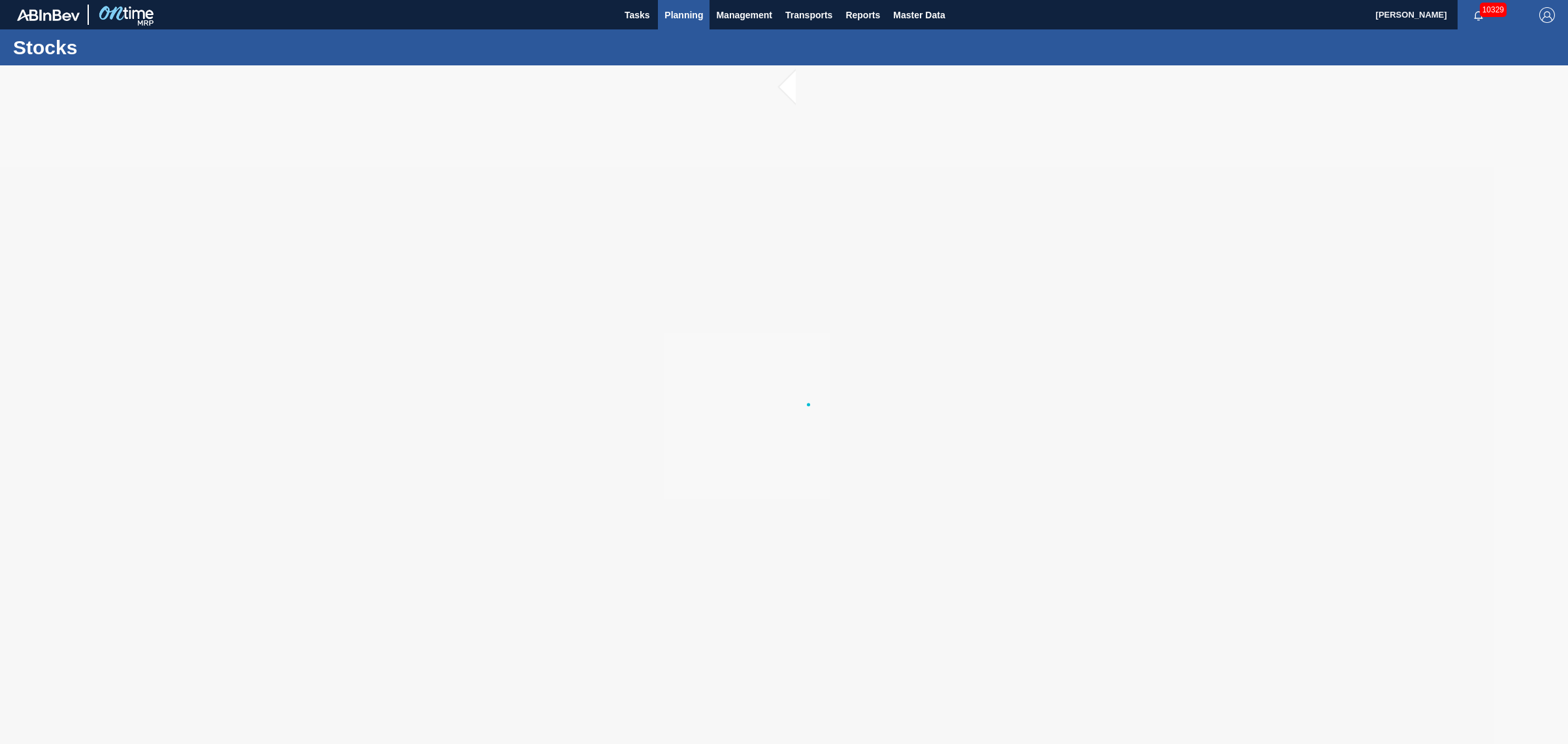
click at [691, 11] on span "Planning" at bounding box center [684, 15] width 39 height 16
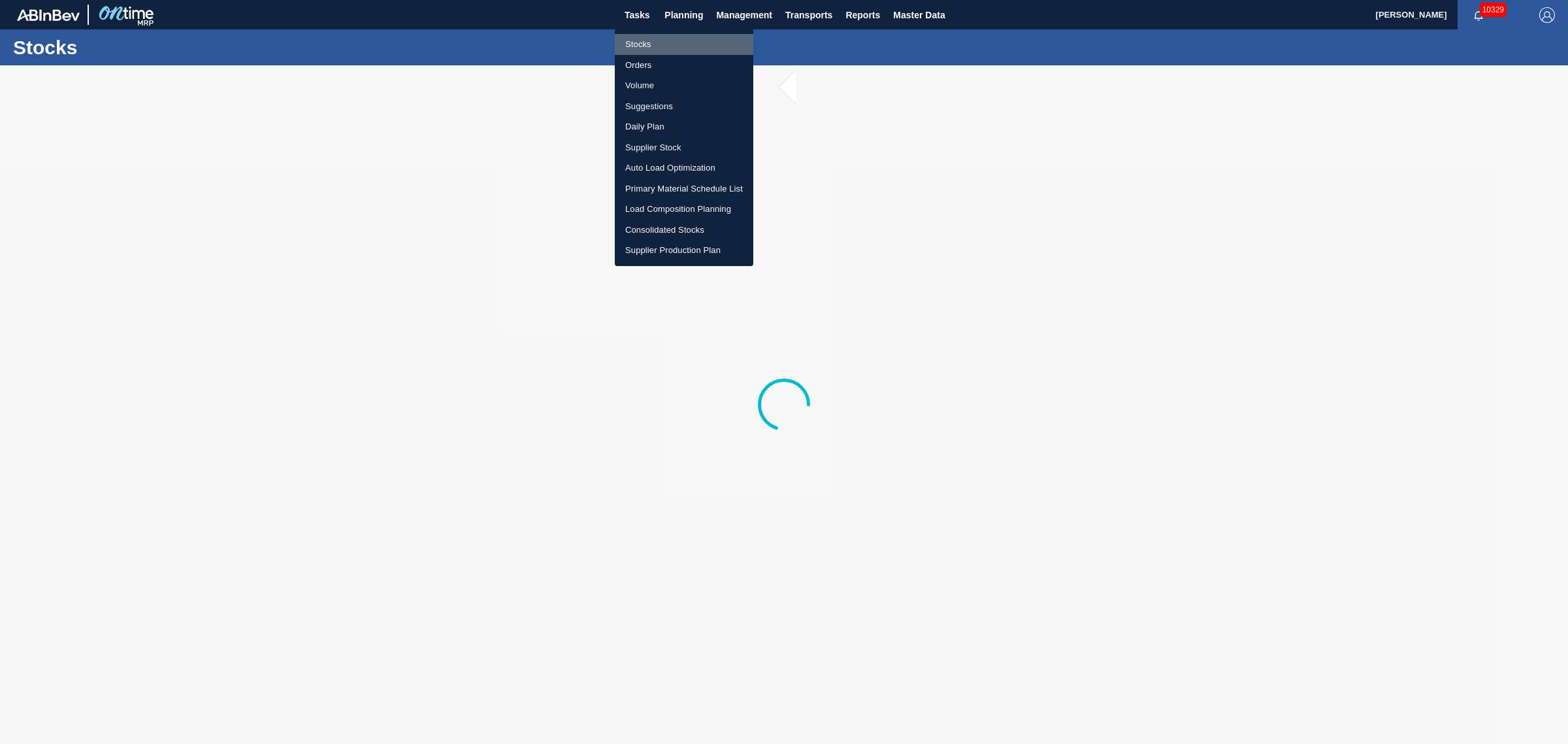
click at [645, 43] on li "Stocks" at bounding box center [683, 44] width 138 height 21
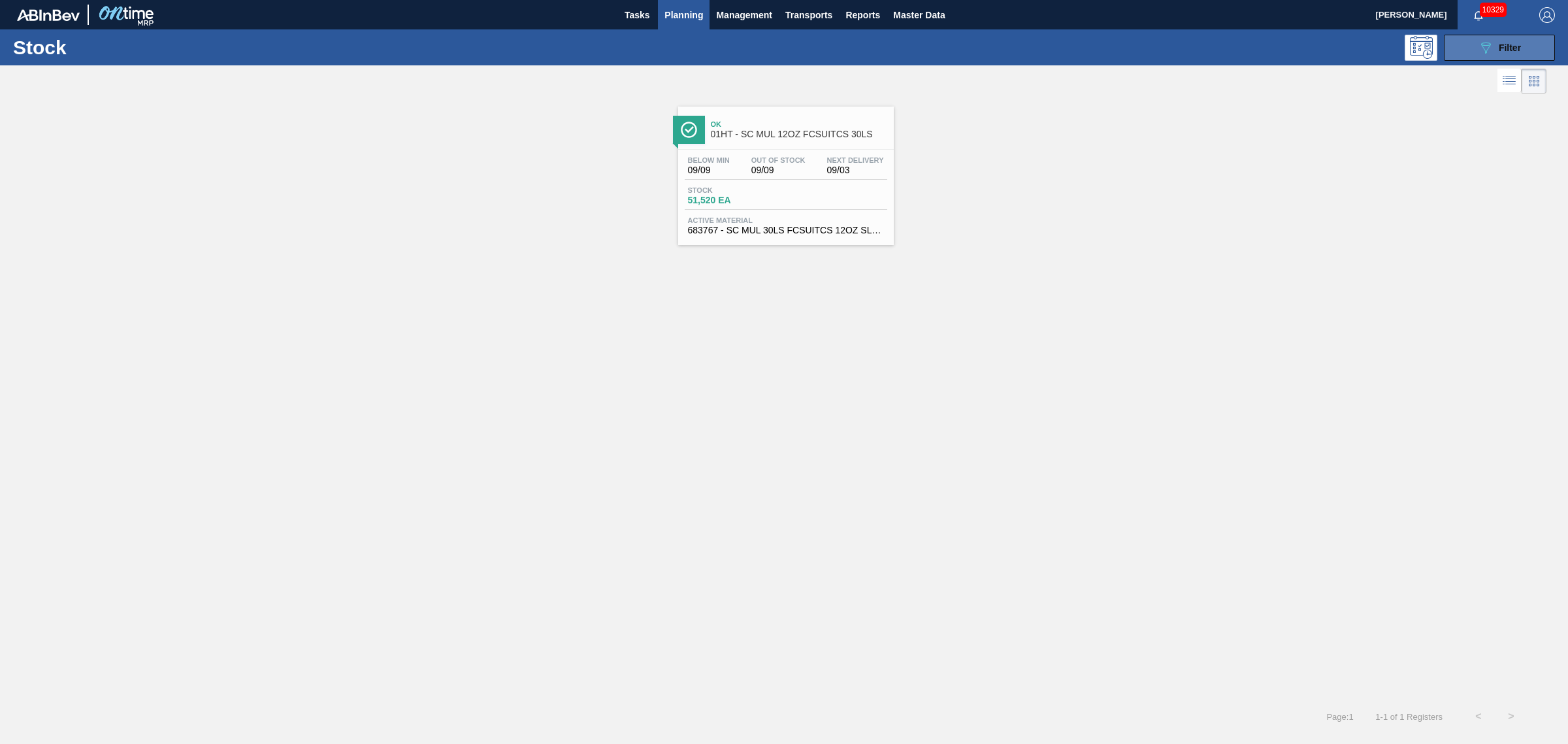
click at [1499, 50] on span "Filter" at bounding box center [1509, 47] width 22 height 11
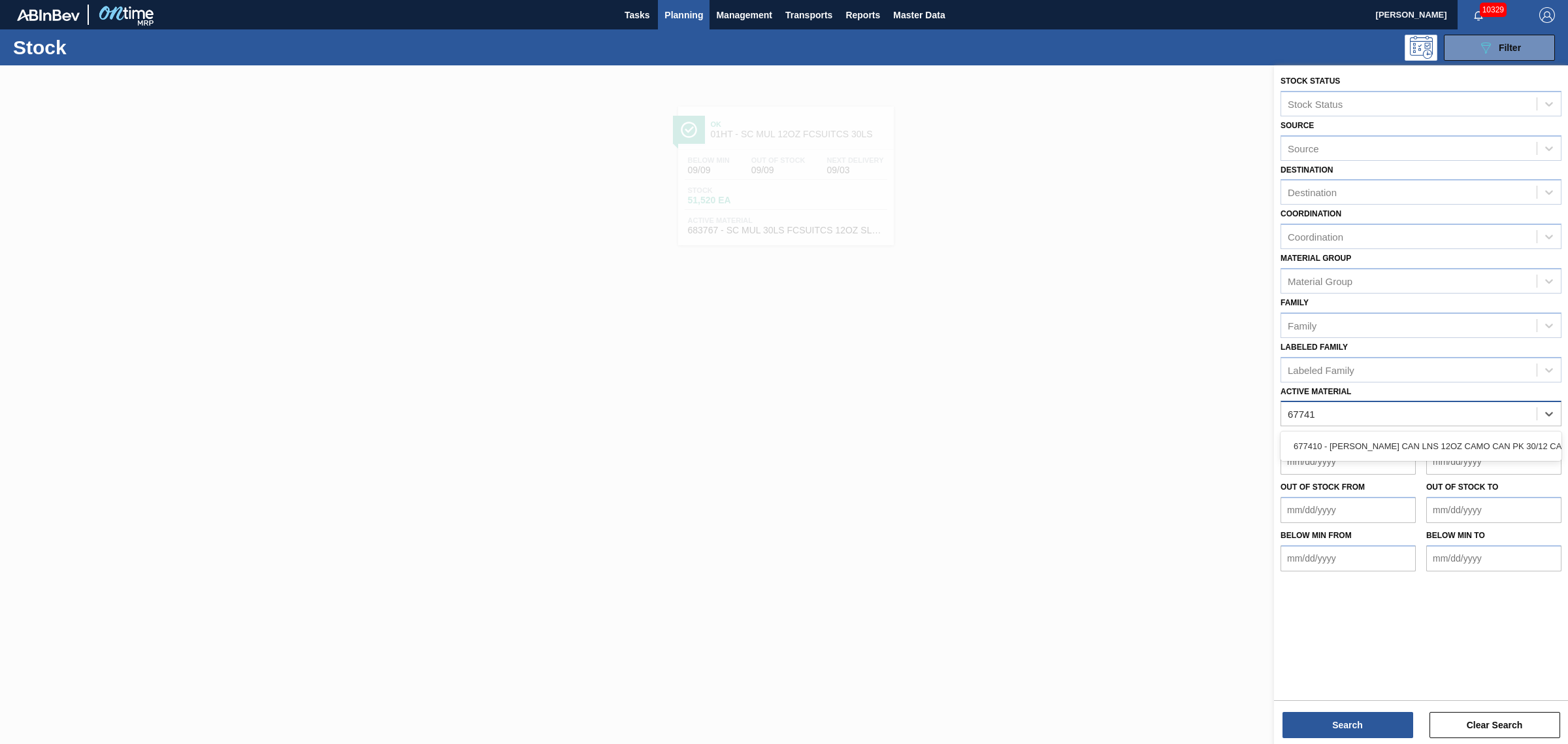
type Material "677410"
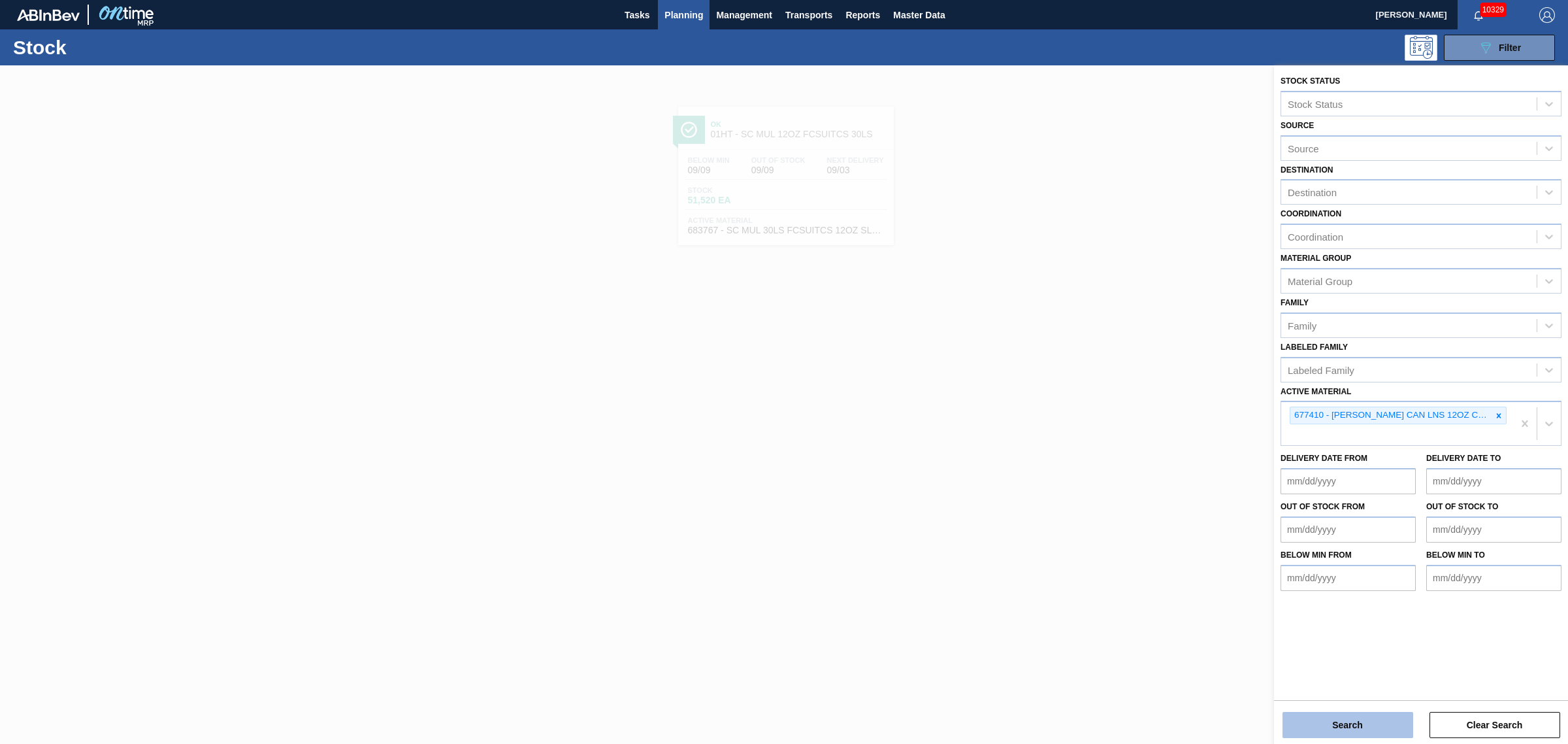
click at [1334, 726] on button "Search" at bounding box center [1347, 725] width 130 height 26
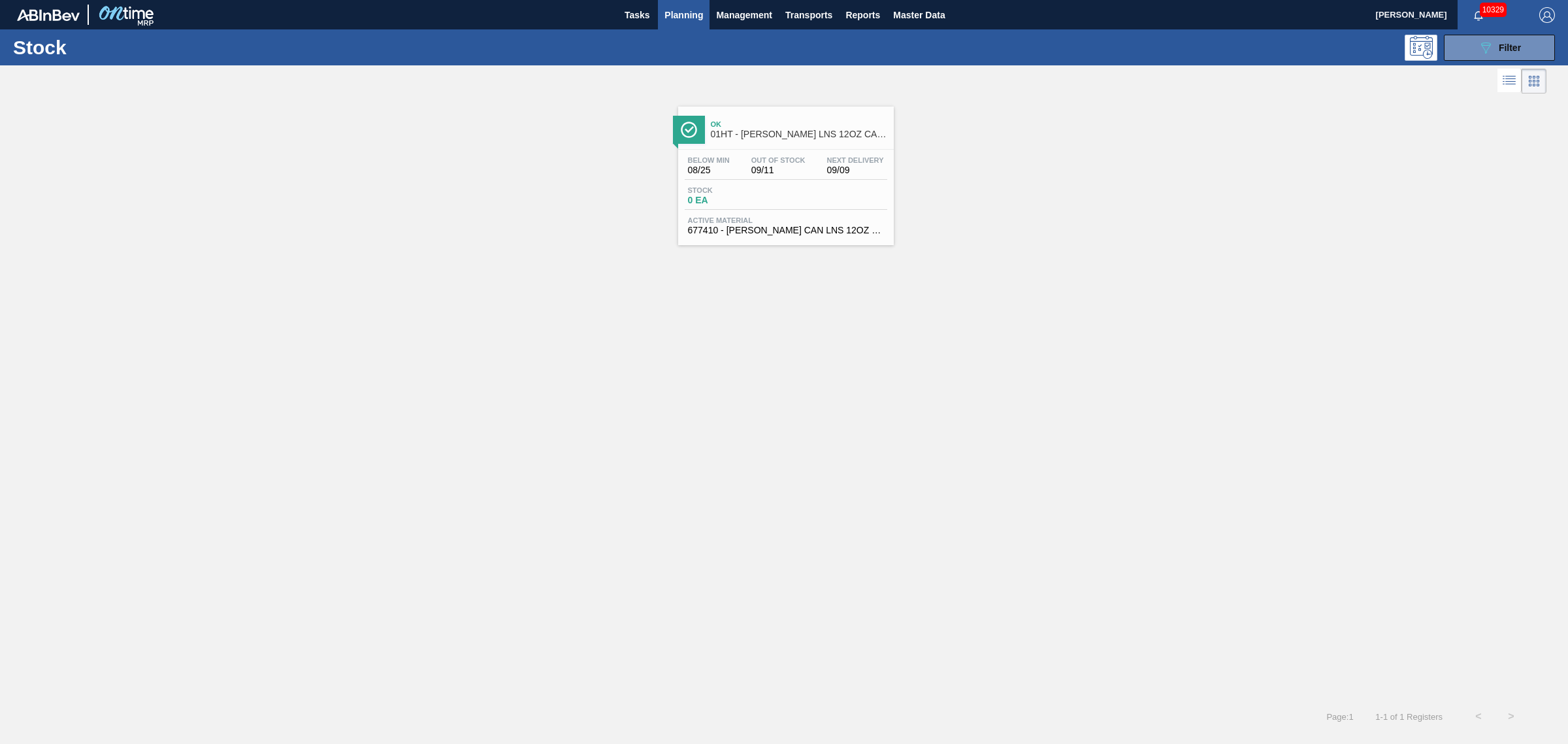
click at [745, 203] on span "0 EA" at bounding box center [734, 201] width 92 height 10
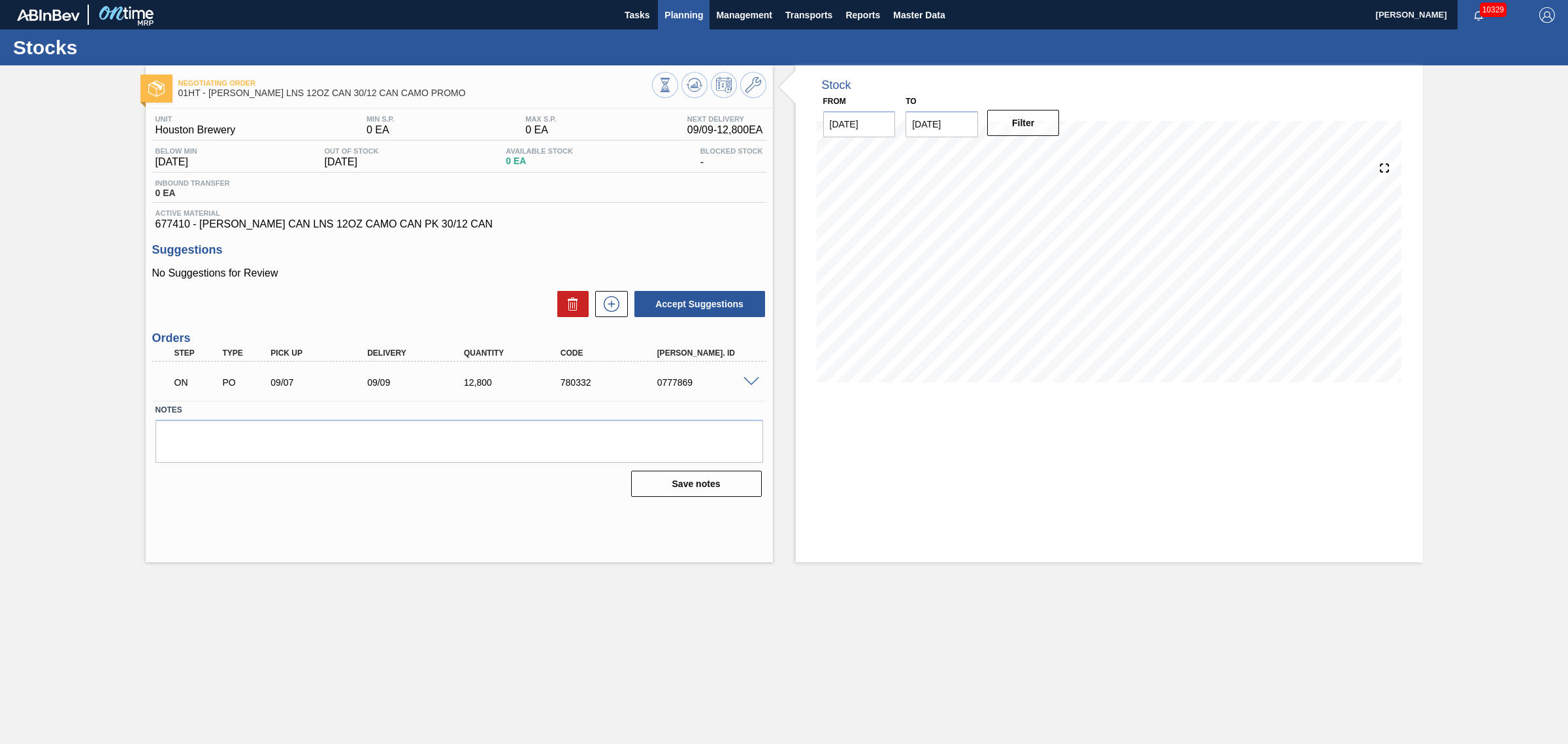
click at [674, 14] on span "Planning" at bounding box center [684, 15] width 39 height 16
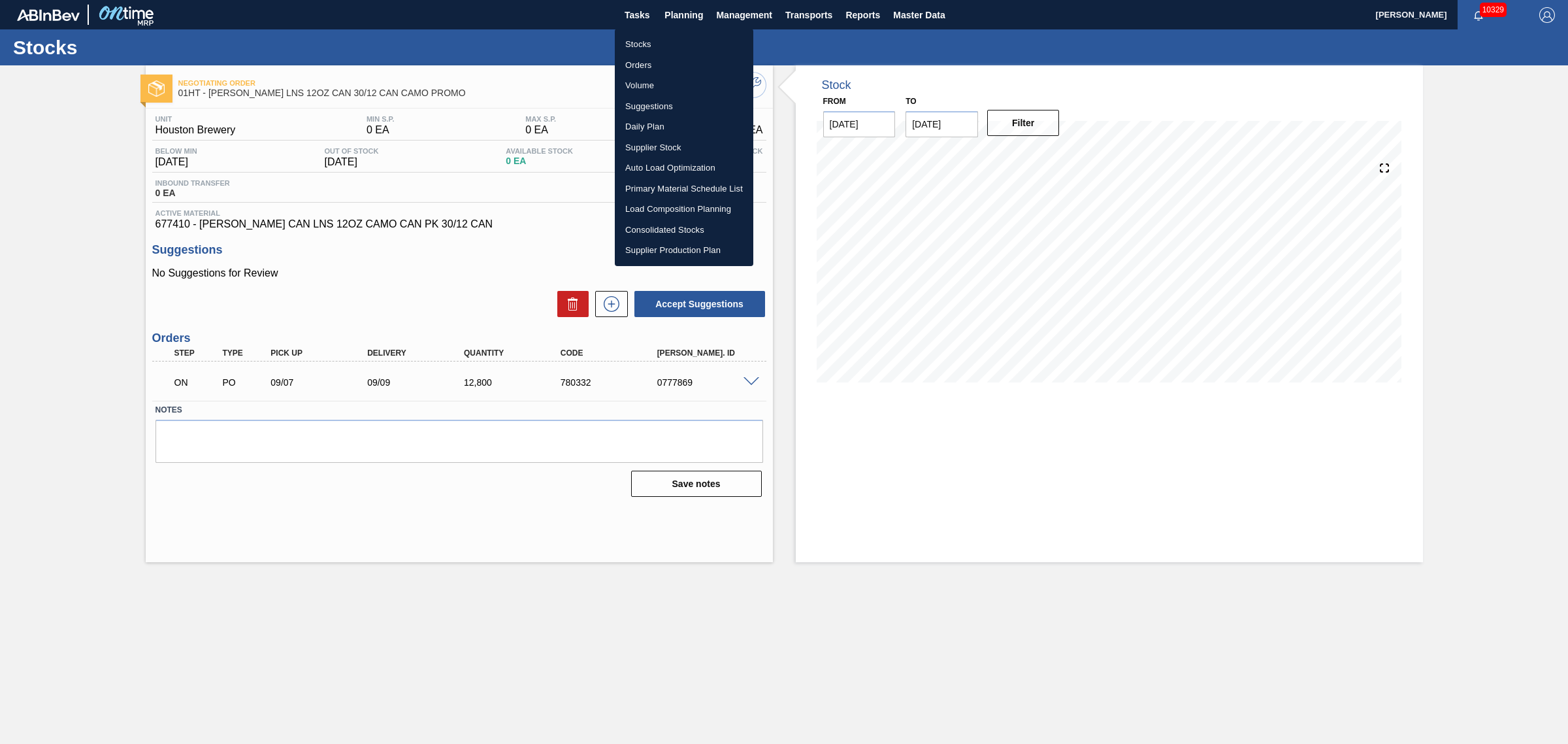
click at [641, 102] on li "Suggestions" at bounding box center [683, 106] width 138 height 21
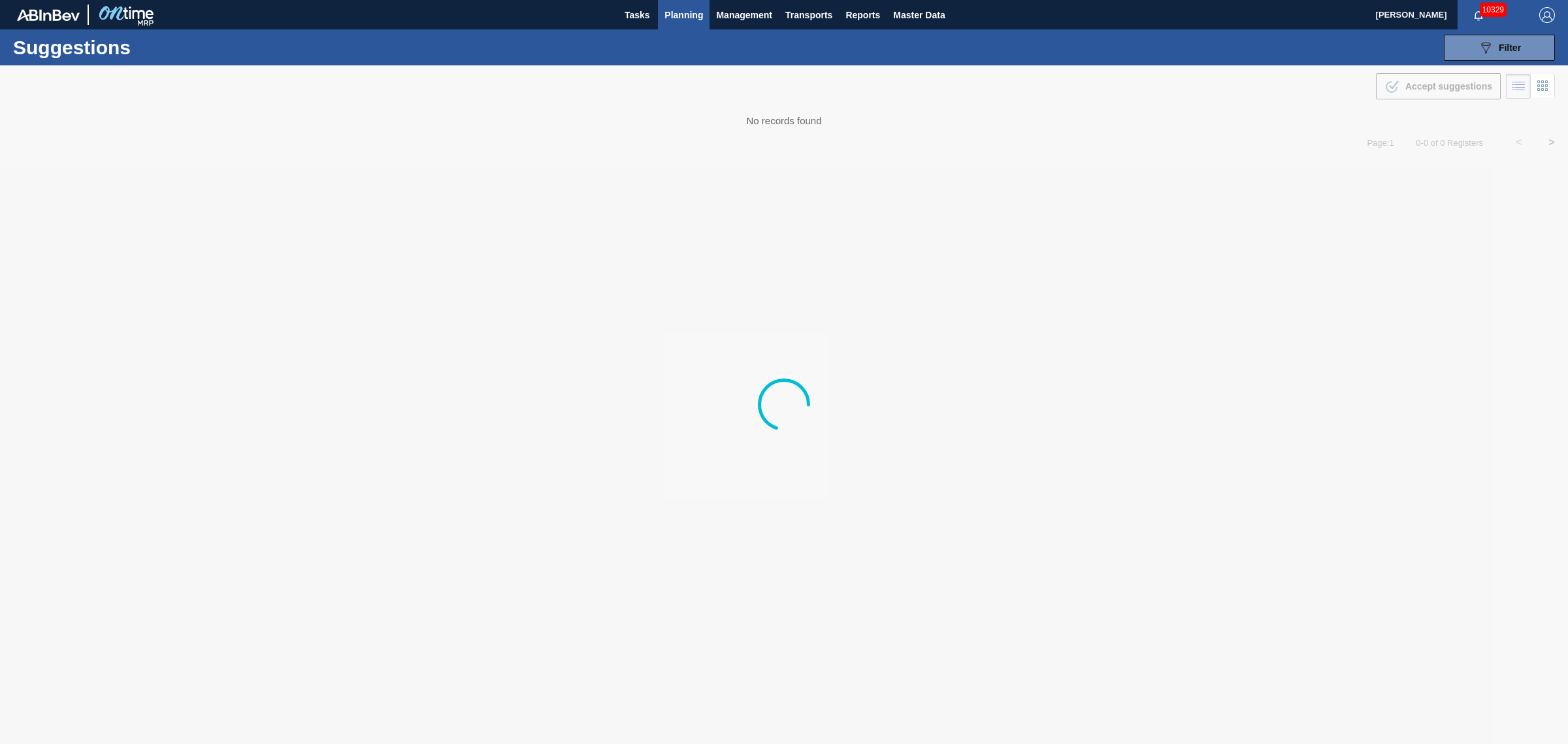
type from "[DATE]"
type to "[DATE]"
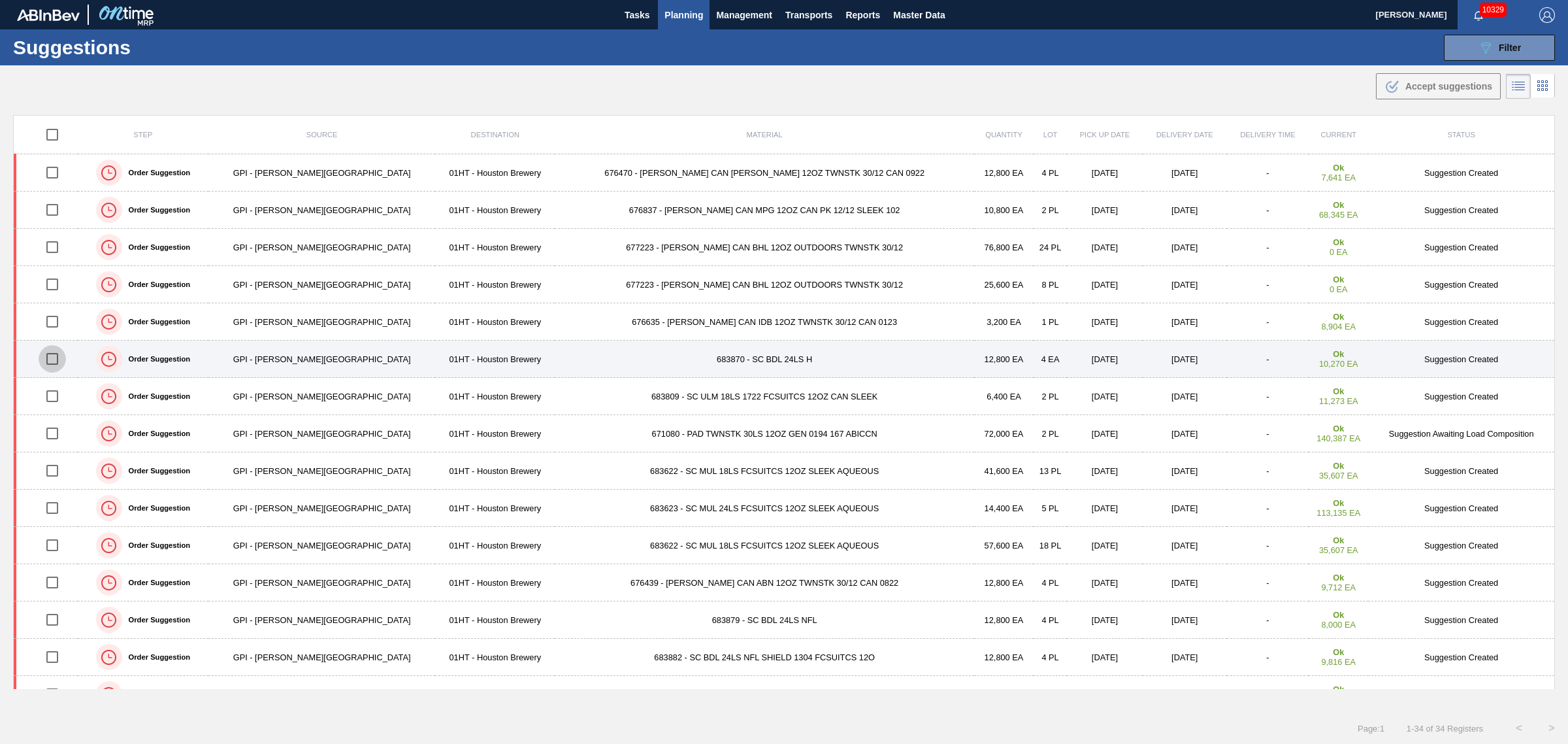
click at [56, 357] on input "checkbox" at bounding box center [52, 359] width 27 height 27
checkbox input "true"
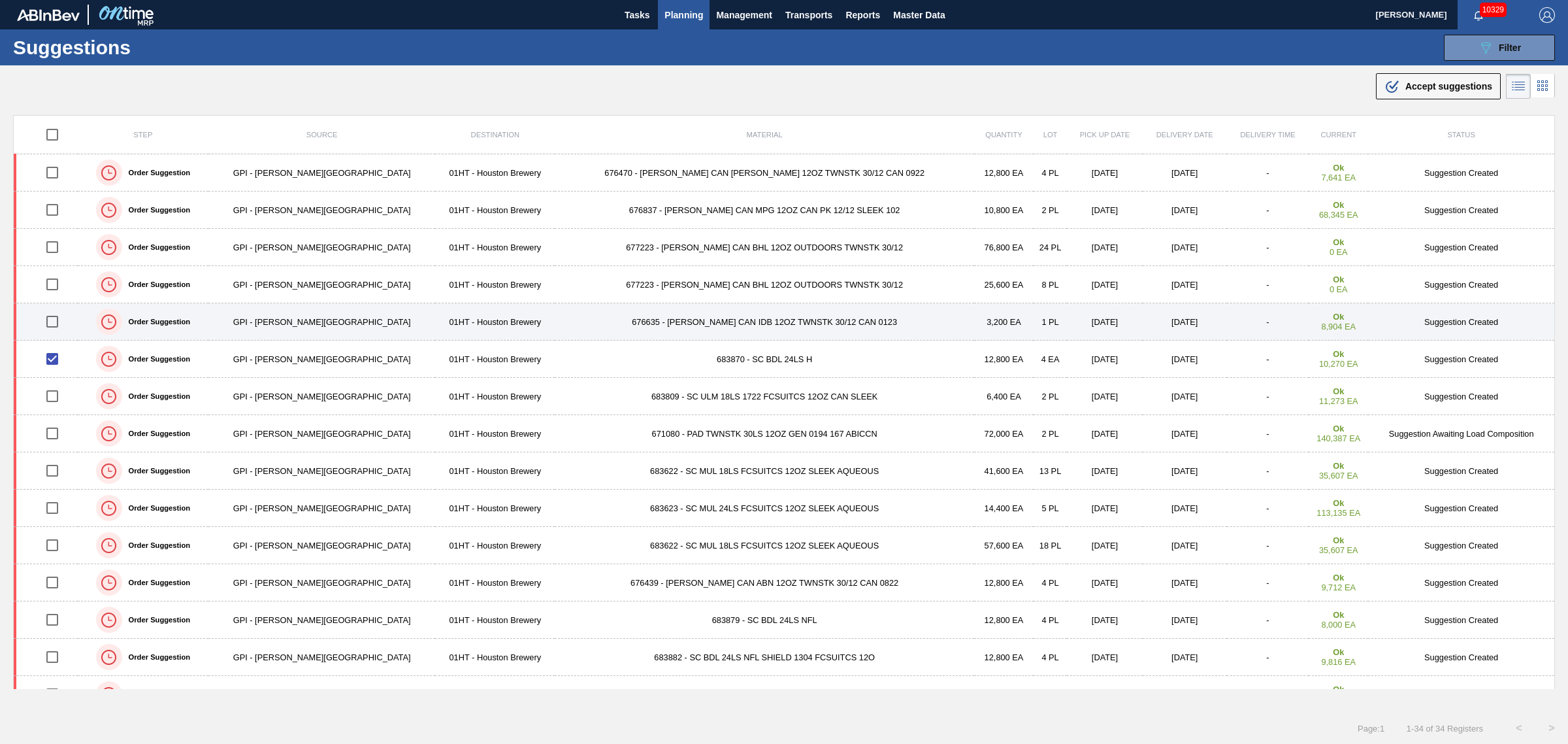
click at [664, 322] on td "676635 - [PERSON_NAME] CAN IDB 12OZ TWNSTK 30/12 CAN 0123" at bounding box center [764, 322] width 420 height 37
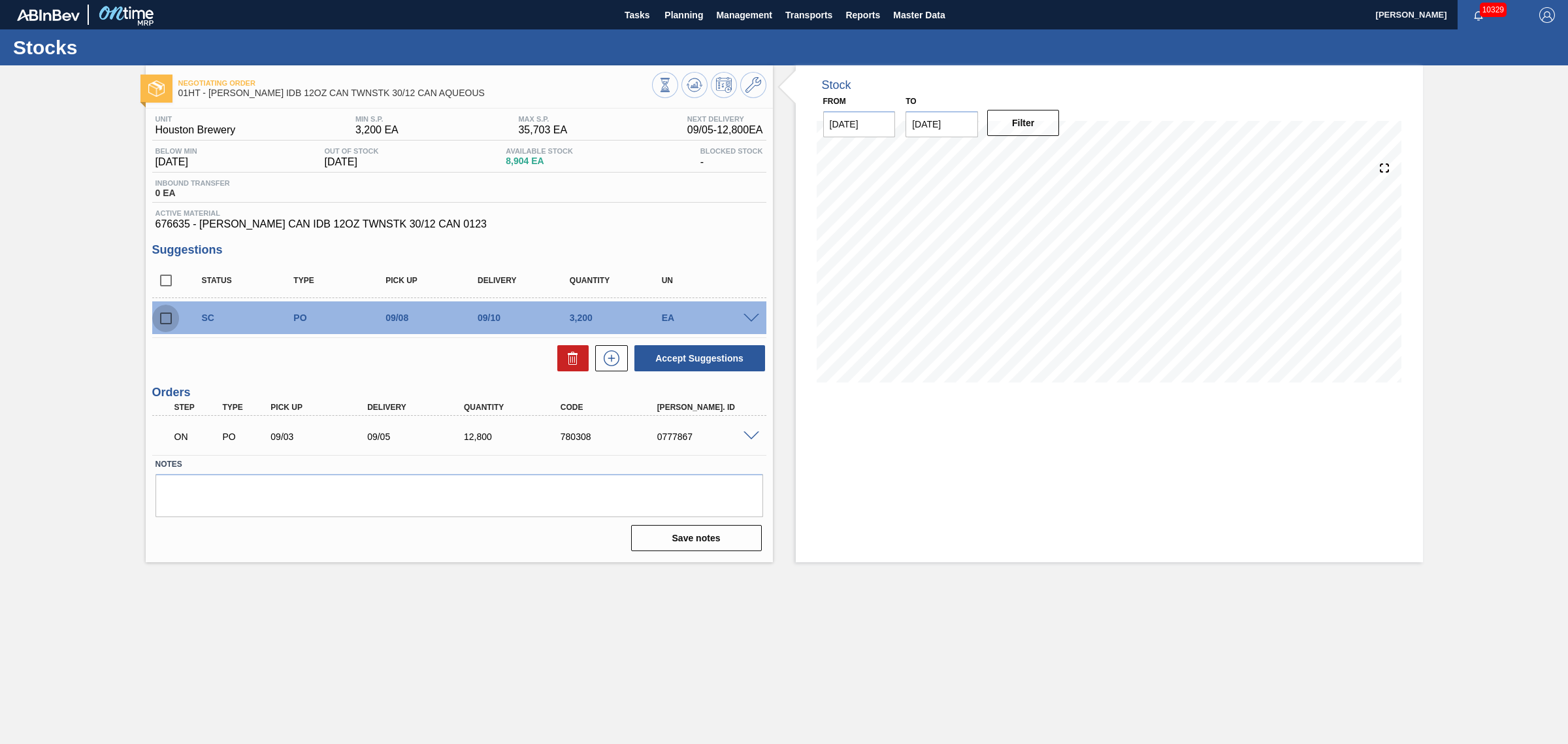
click at [170, 320] on input "checkbox" at bounding box center [166, 318] width 27 height 27
click at [714, 360] on button "Accept Suggestions" at bounding box center [700, 358] width 130 height 26
checkbox input "false"
click at [688, 10] on span "Planning" at bounding box center [684, 15] width 39 height 16
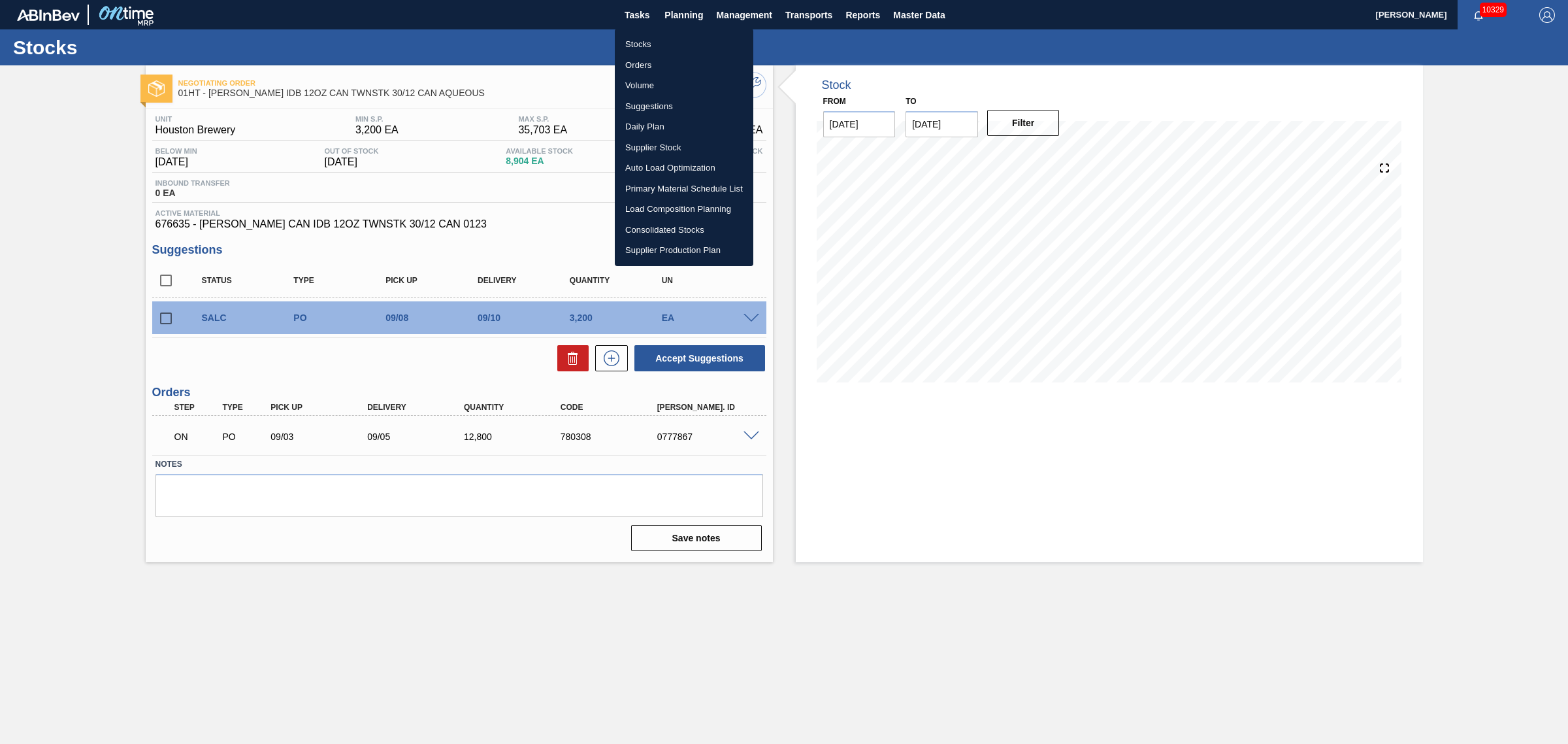
click at [650, 108] on li "Suggestions" at bounding box center [683, 106] width 138 height 21
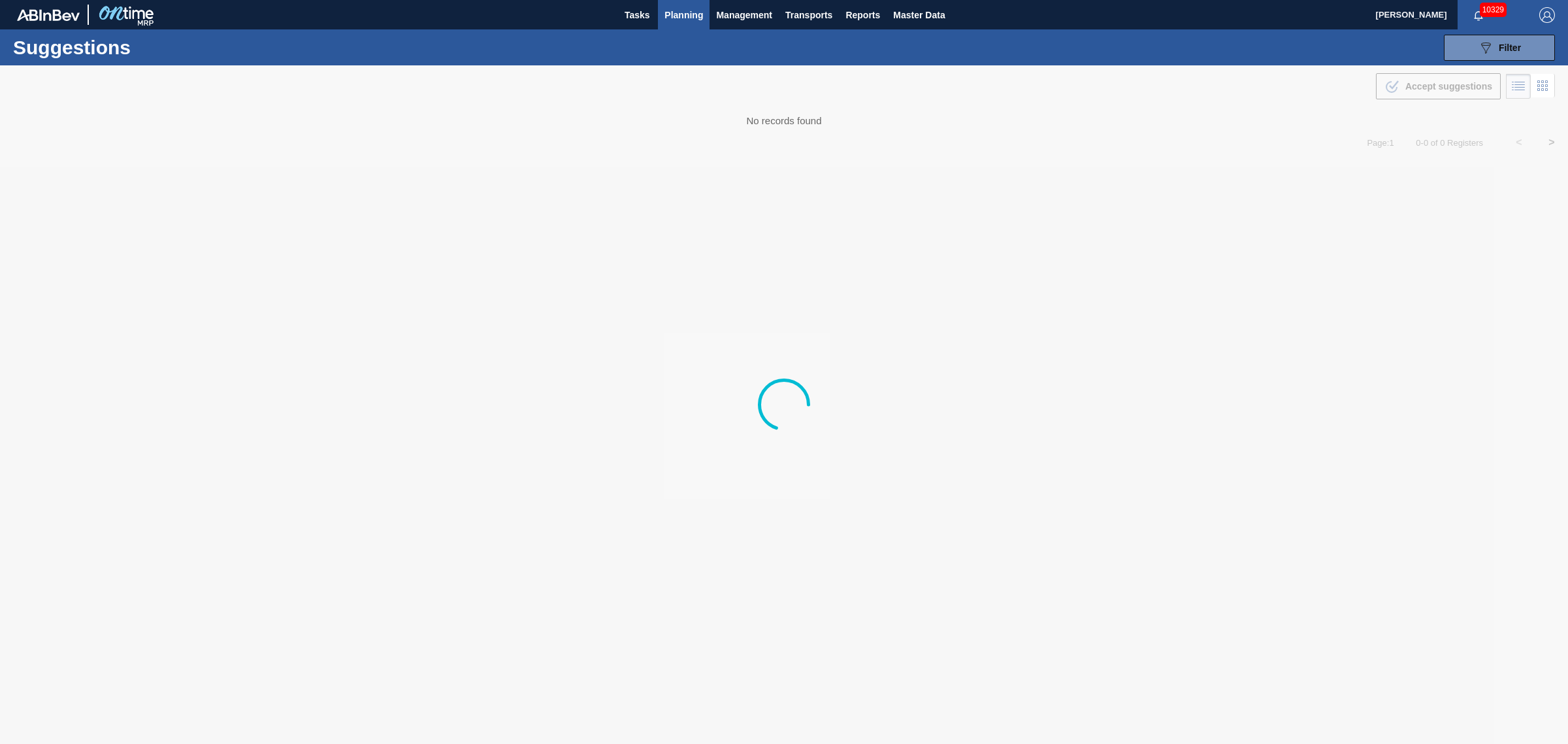
type from "[DATE]"
type to "[DATE]"
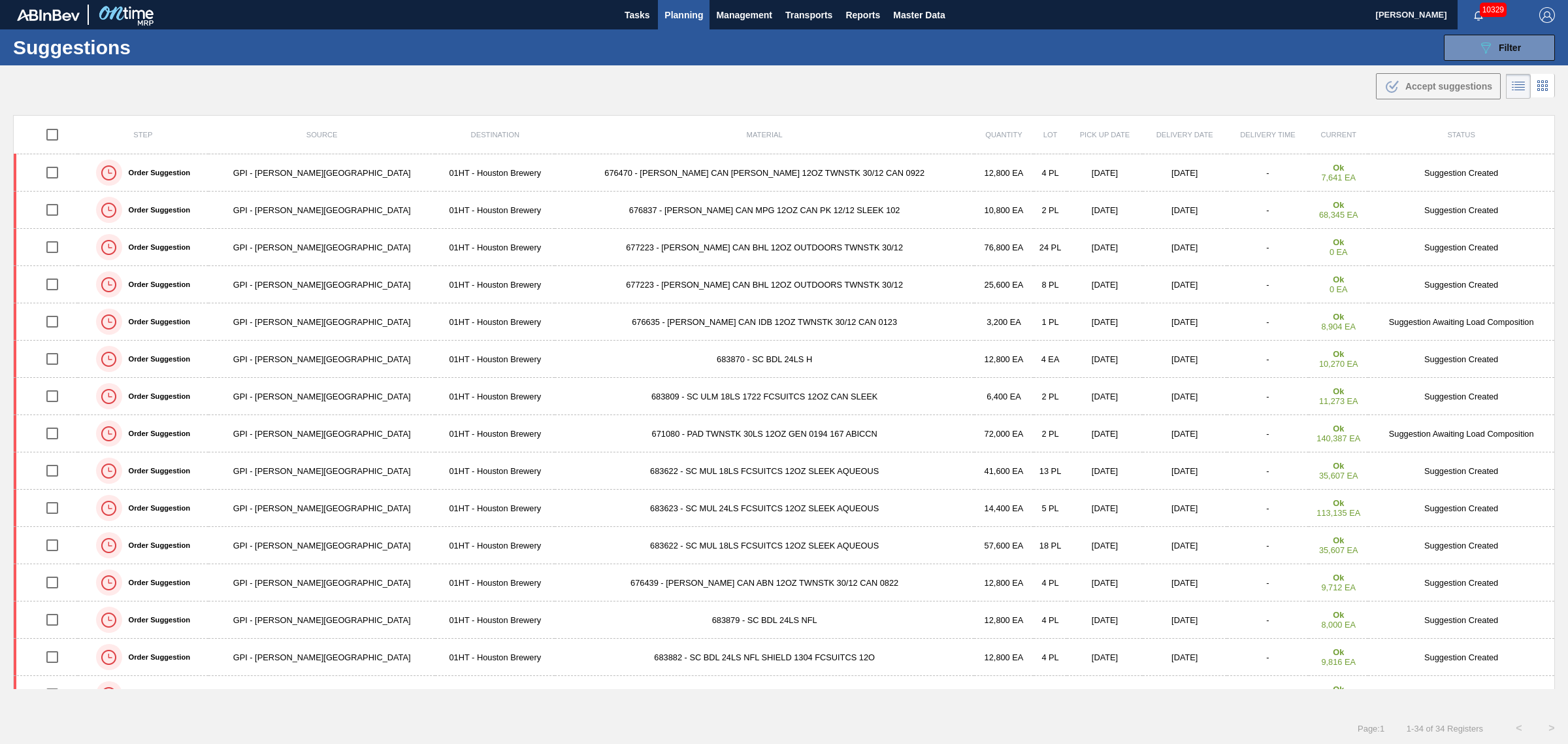
click at [681, 4] on button "Planning" at bounding box center [683, 14] width 52 height 29
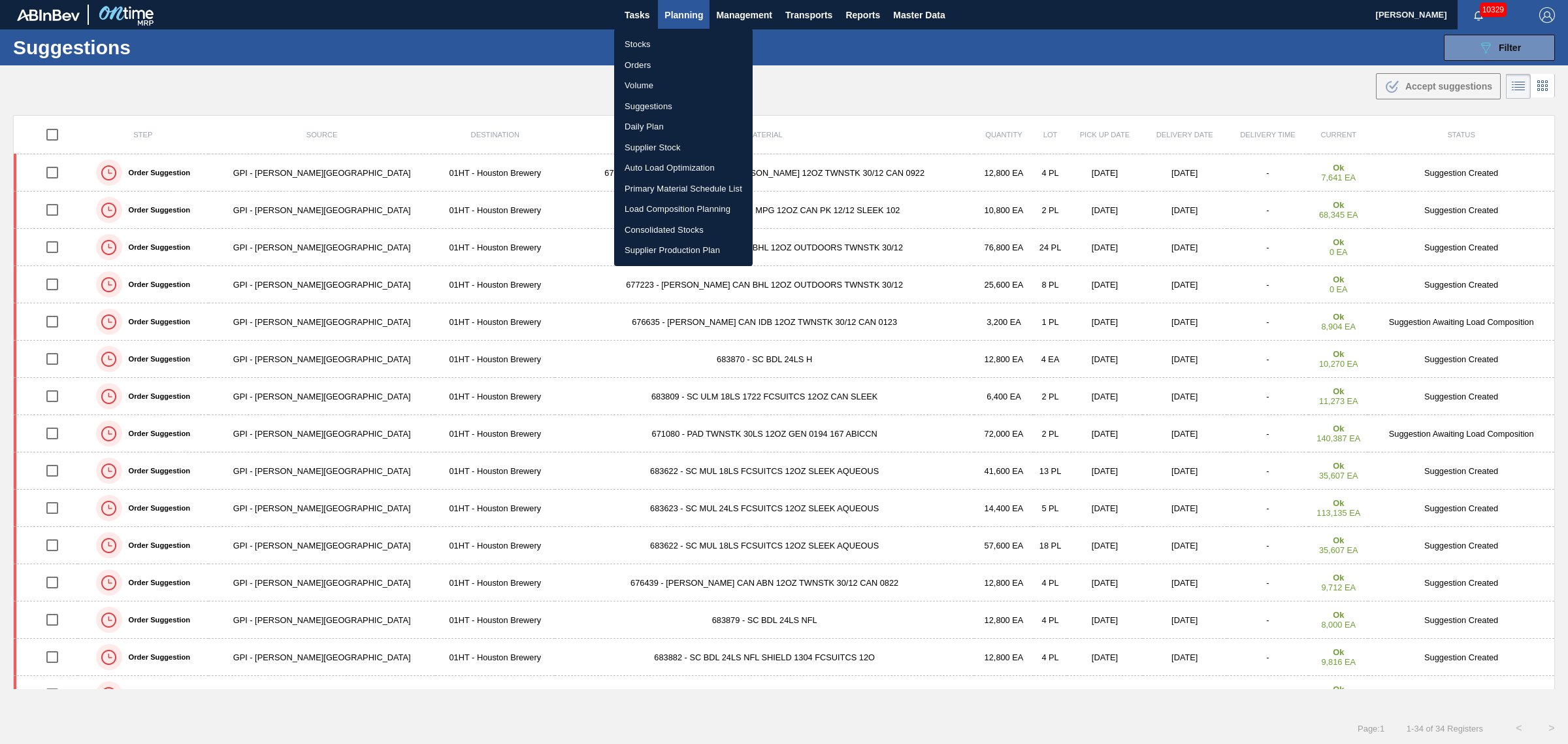
click at [655, 204] on li "Load Composition Planning" at bounding box center [683, 209] width 138 height 21
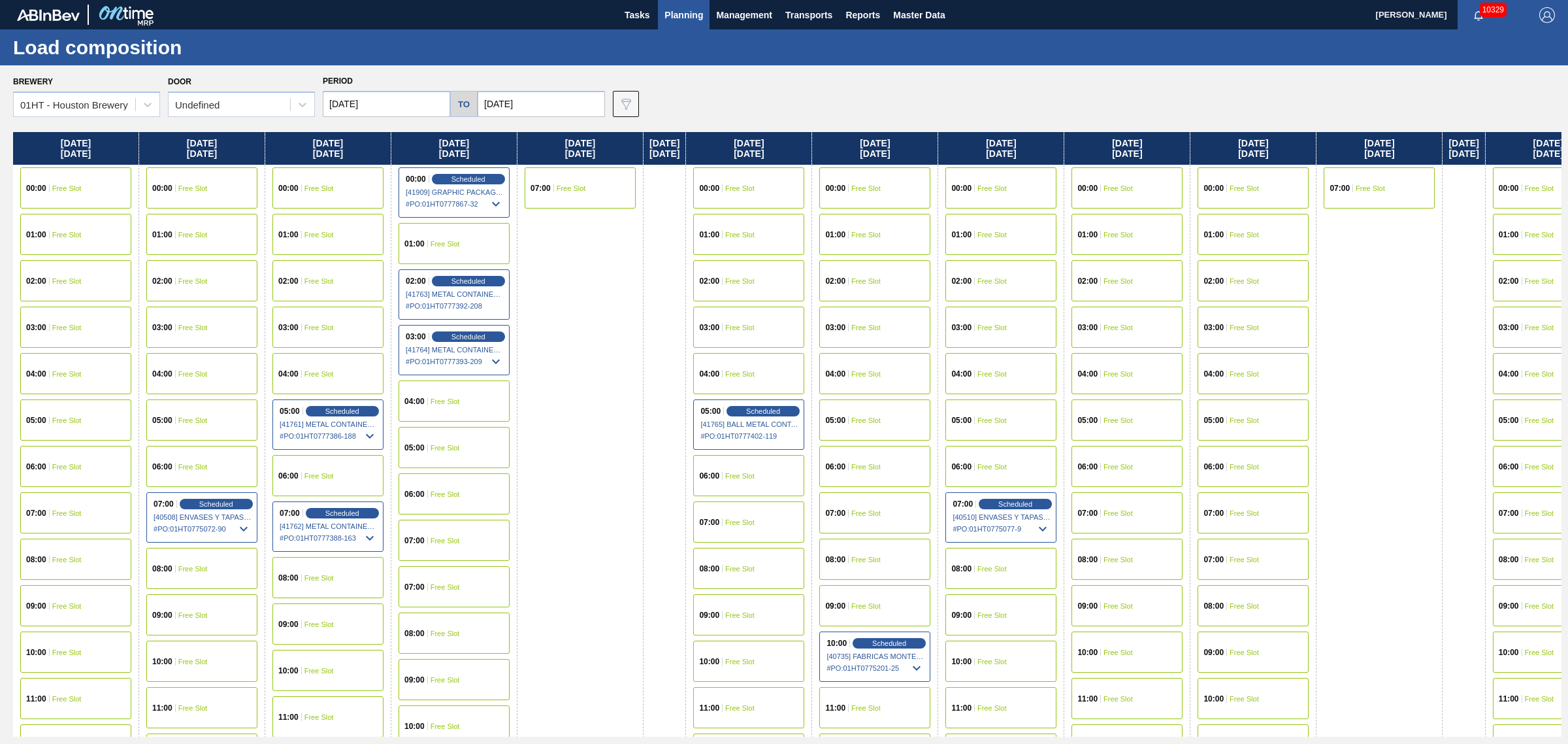
click at [338, 183] on div "00:00 Free Slot" at bounding box center [327, 187] width 111 height 41
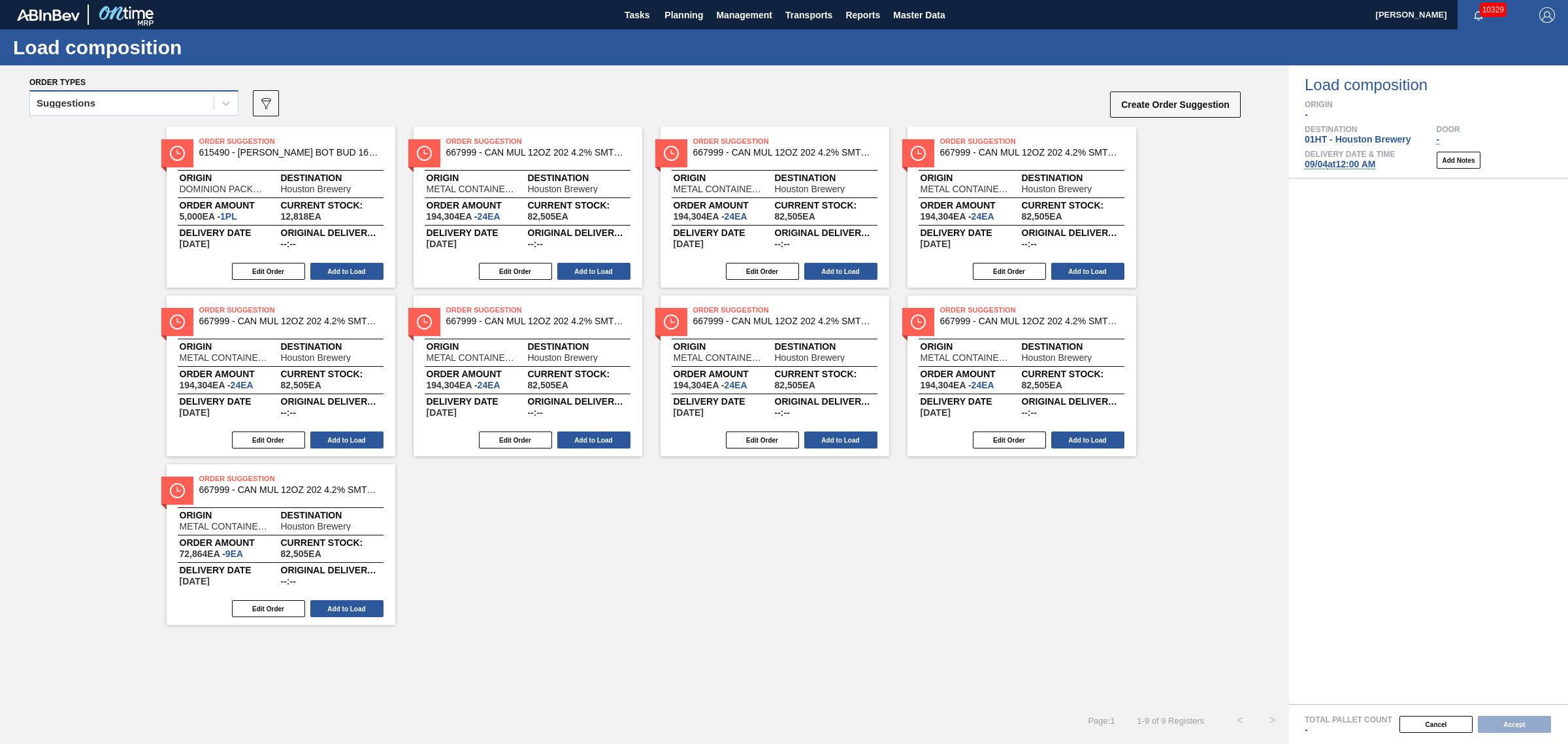
drag, startPoint x: 72, startPoint y: 88, endPoint x: 85, endPoint y: 111, distance: 26.4
click at [72, 89] on div "Suggestions 089F7B8B-B2A5-4AFE-B5C0-19BA573D28AC Create Order Suggestion" at bounding box center [635, 107] width 1213 height 39
click at [85, 111] on div "Suggestions" at bounding box center [122, 103] width 183 height 19
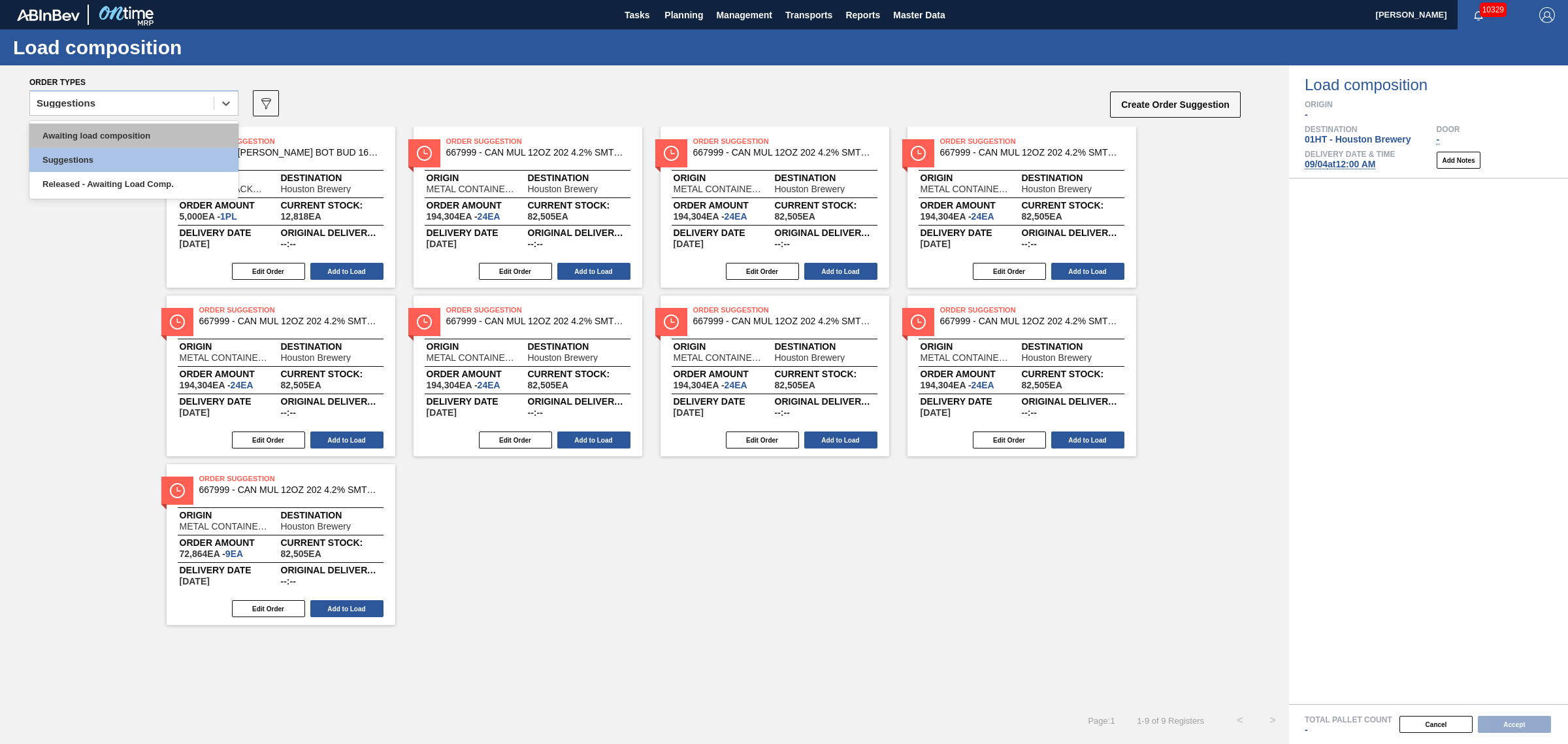
click at [90, 125] on div "Awaiting load composition" at bounding box center [134, 135] width 209 height 24
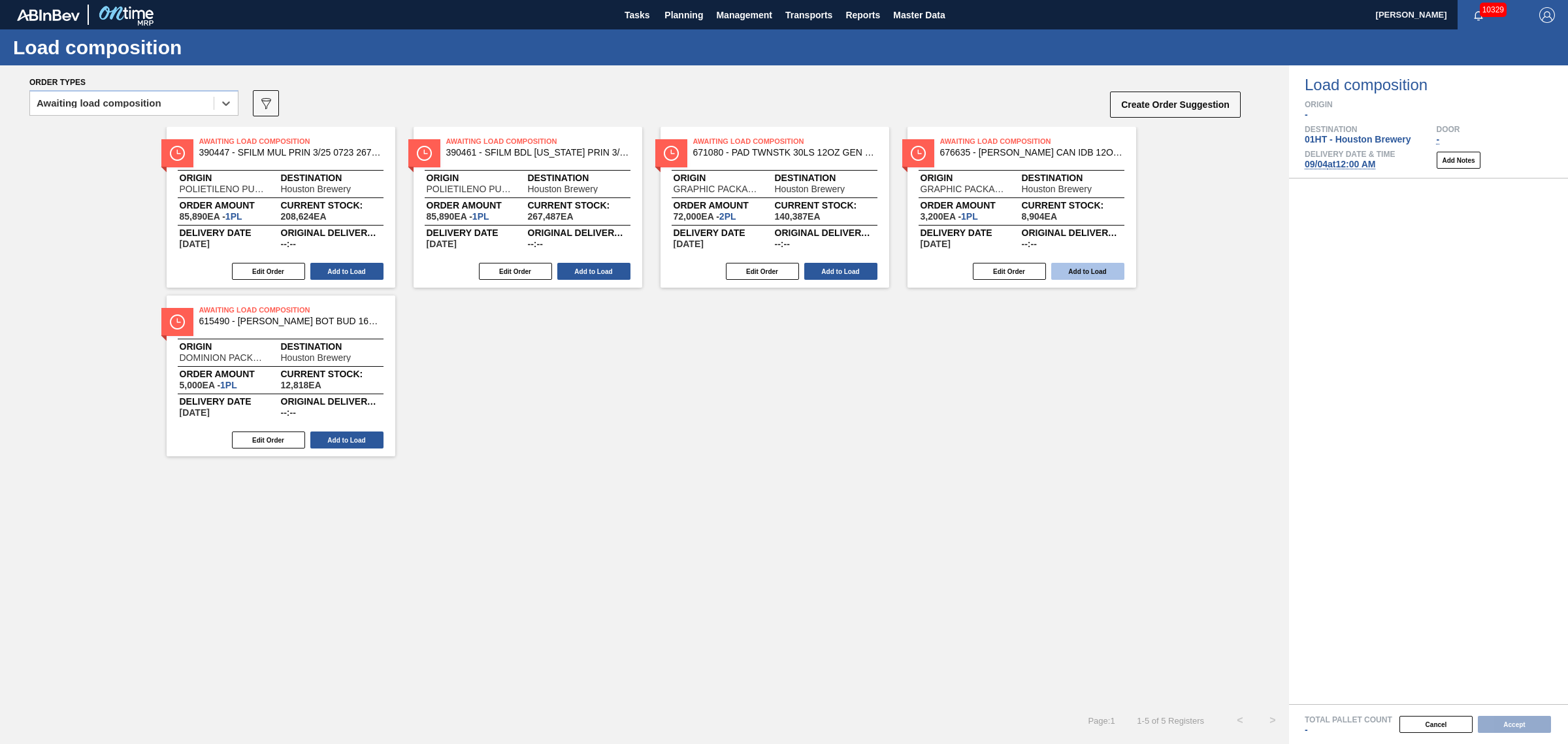
click at [1102, 273] on button "Add to Load" at bounding box center [1088, 272] width 73 height 17
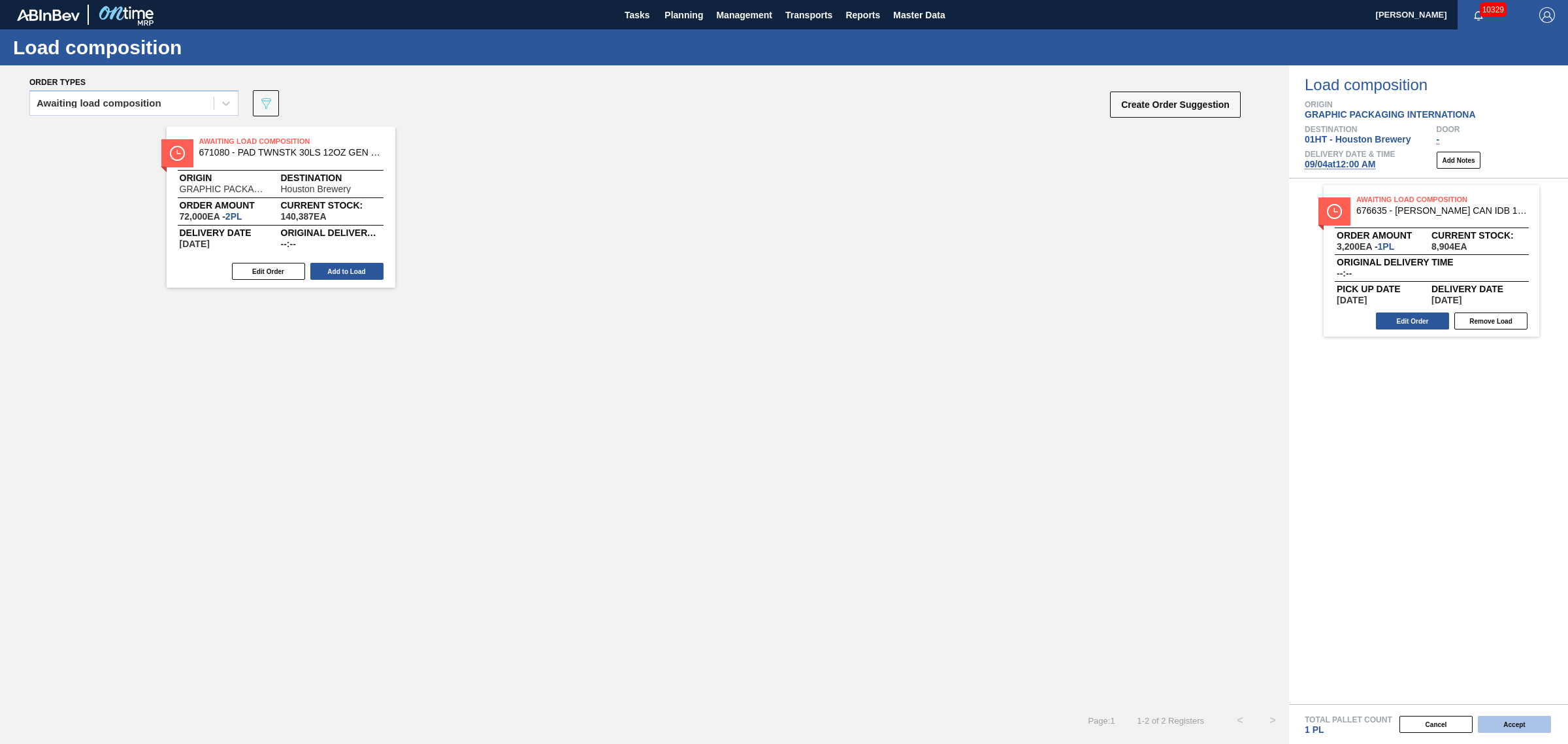
click at [1526, 727] on button "Accept" at bounding box center [1514, 725] width 73 height 17
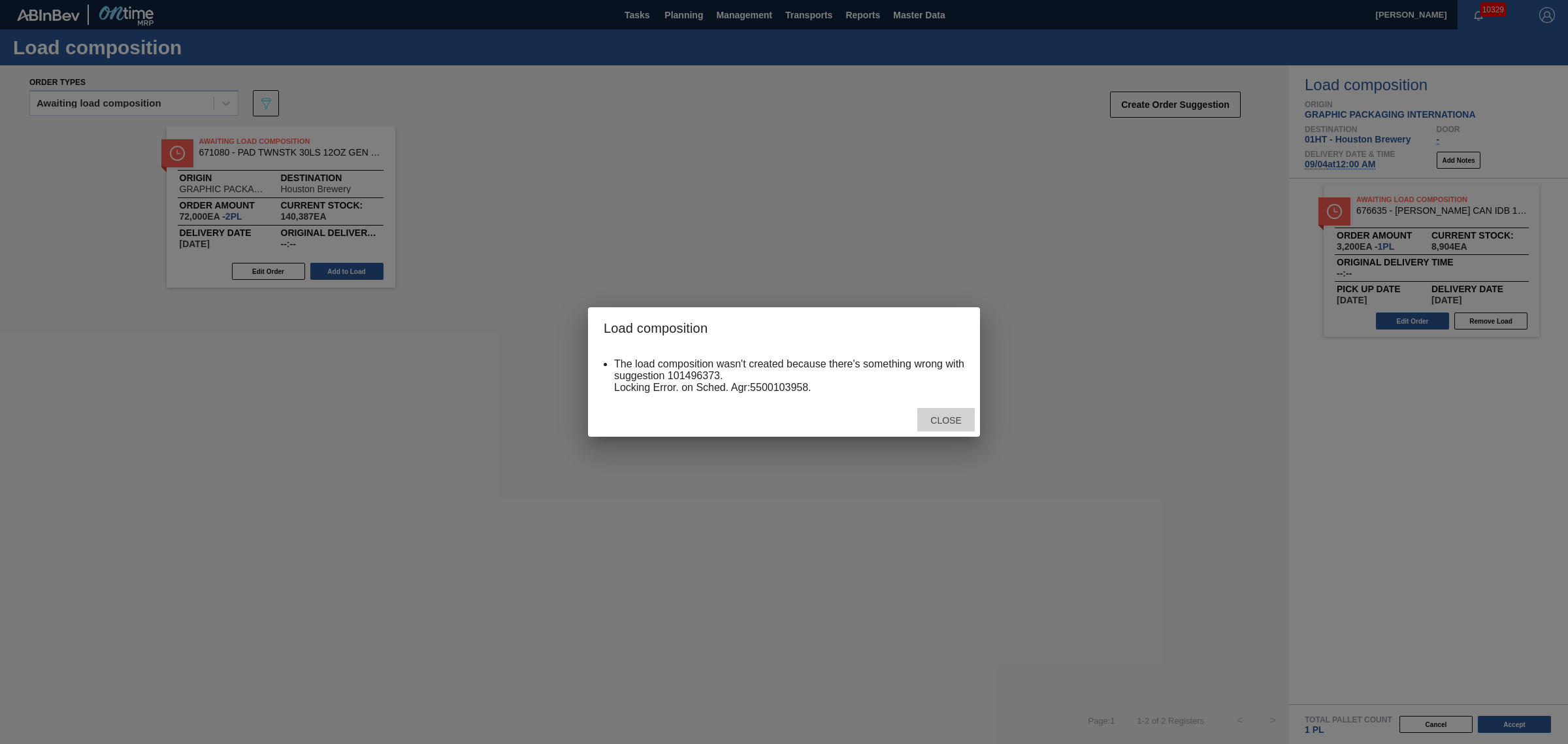
click at [945, 426] on div "Close" at bounding box center [946, 420] width 57 height 24
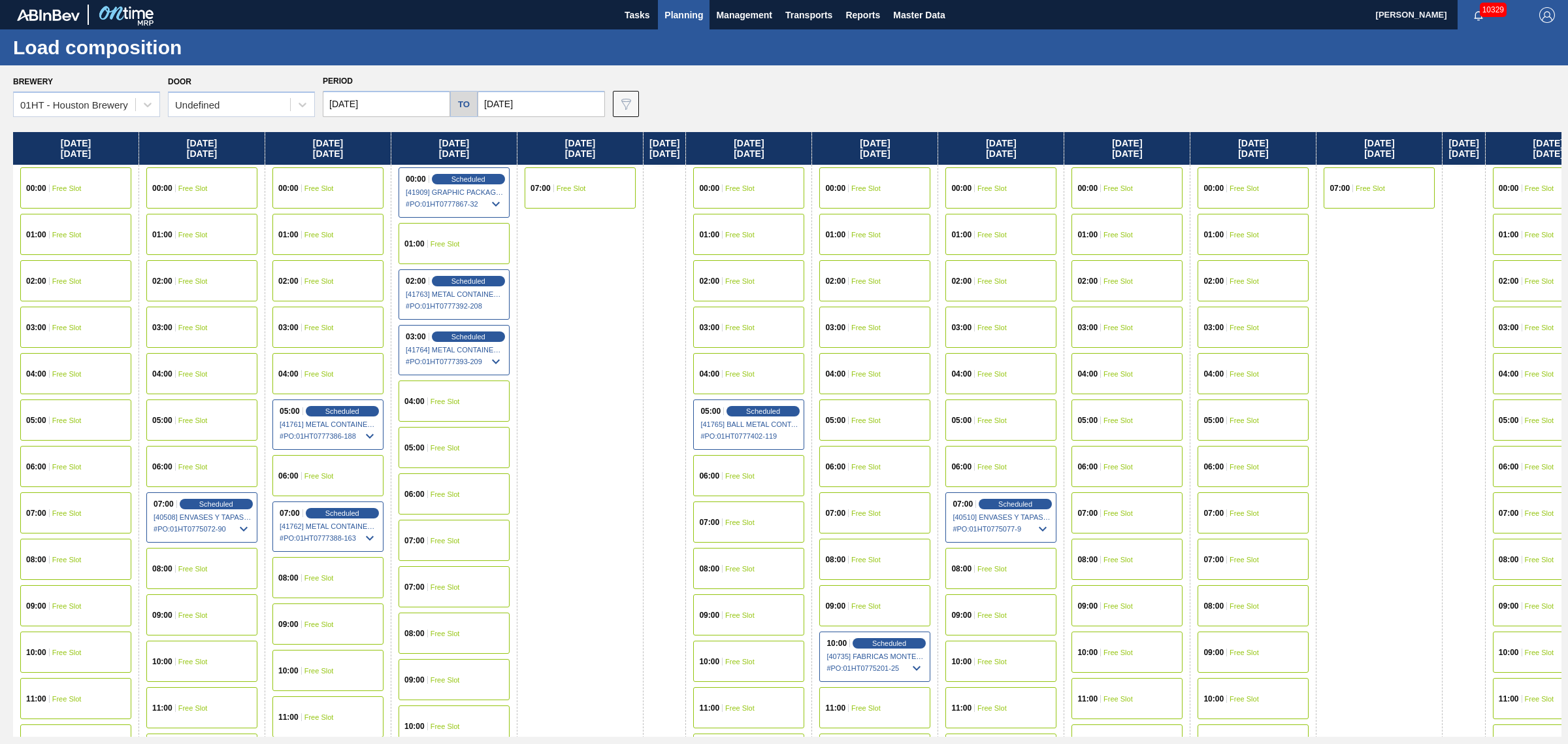
click at [322, 184] on span "Free Slot" at bounding box center [319, 188] width 29 height 8
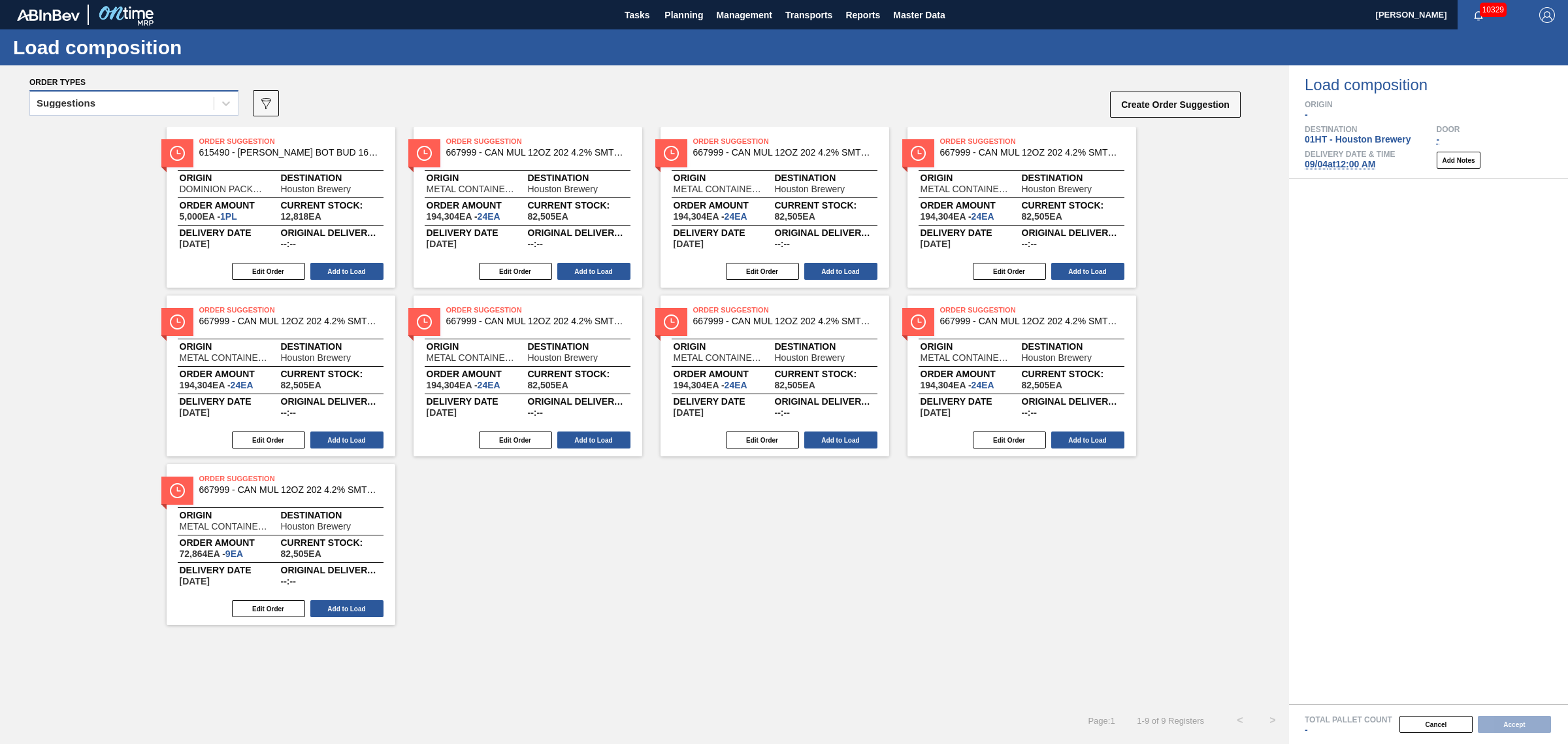
click at [90, 112] on div "Suggestions" at bounding box center [122, 103] width 183 height 19
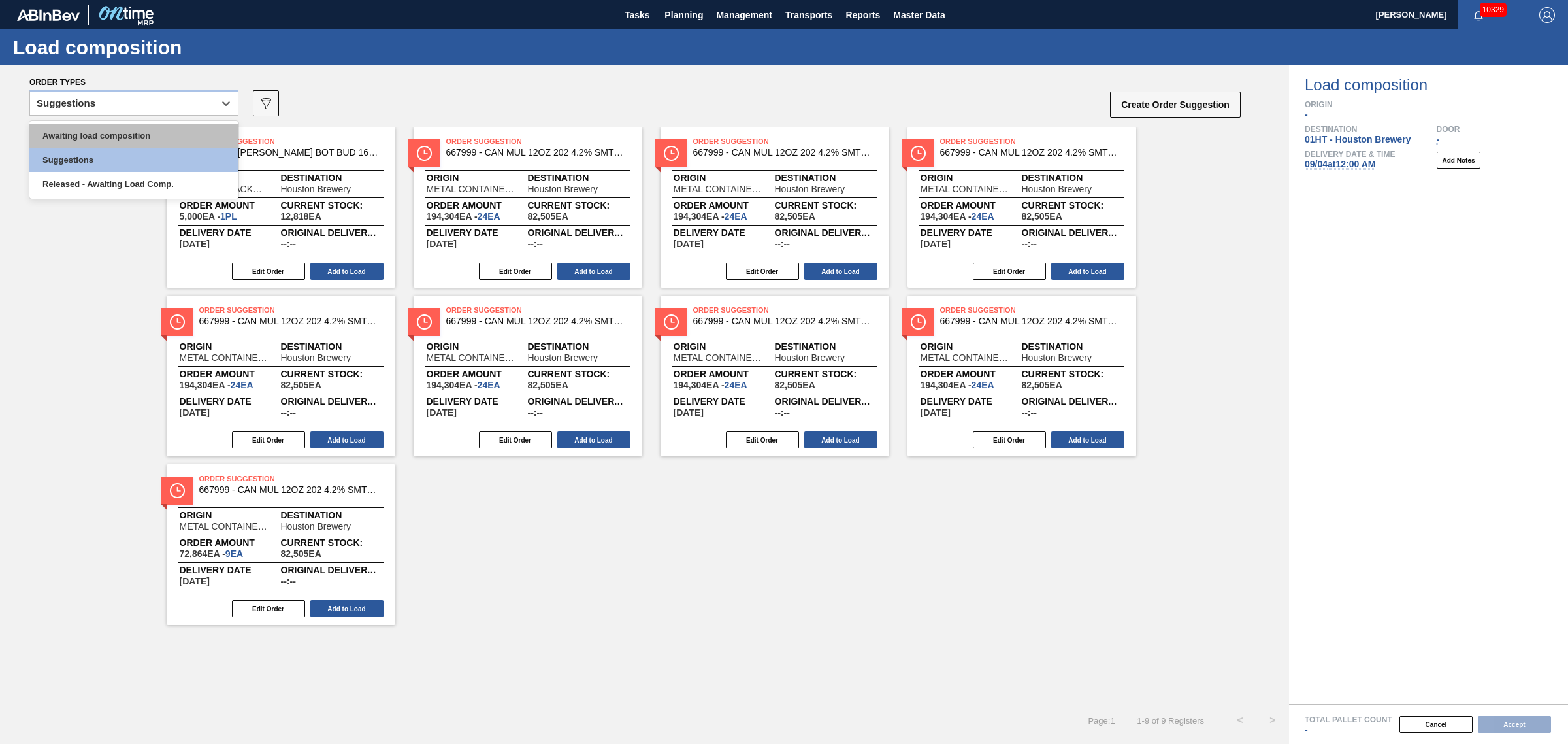
click at [92, 125] on div "Awaiting load composition" at bounding box center [134, 135] width 209 height 24
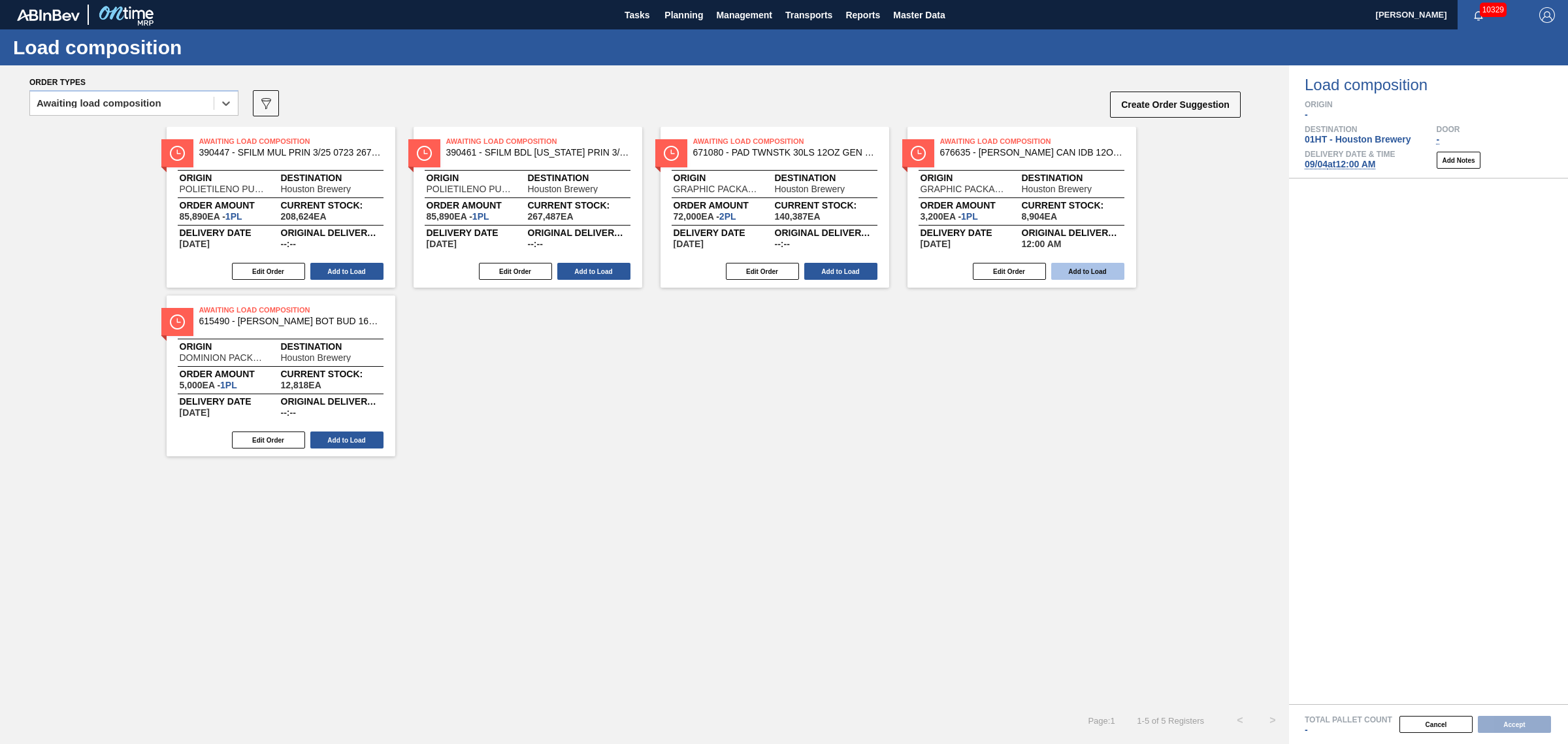
click at [1100, 272] on button "Add to Load" at bounding box center [1088, 272] width 73 height 17
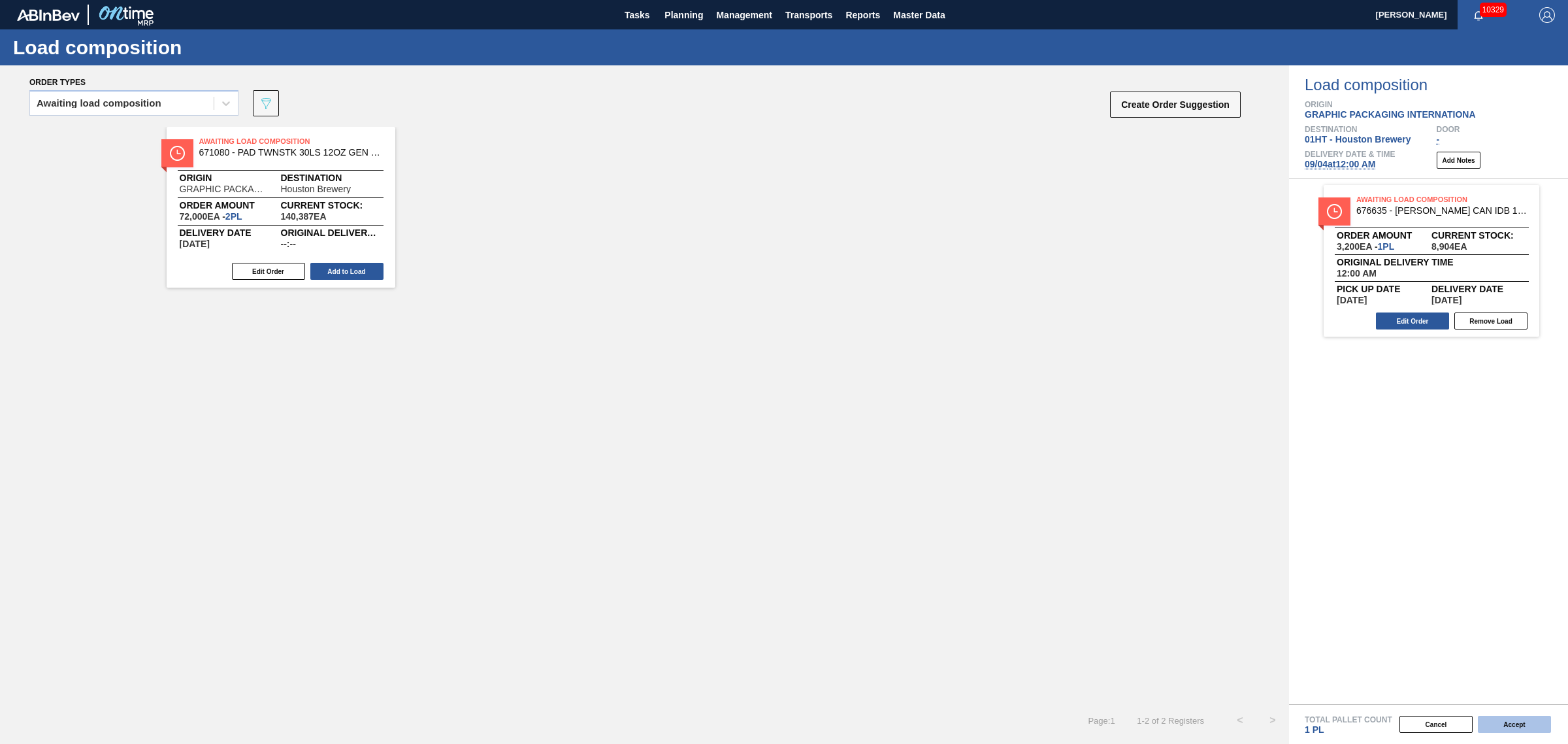
click at [1524, 720] on button "Accept" at bounding box center [1514, 725] width 73 height 17
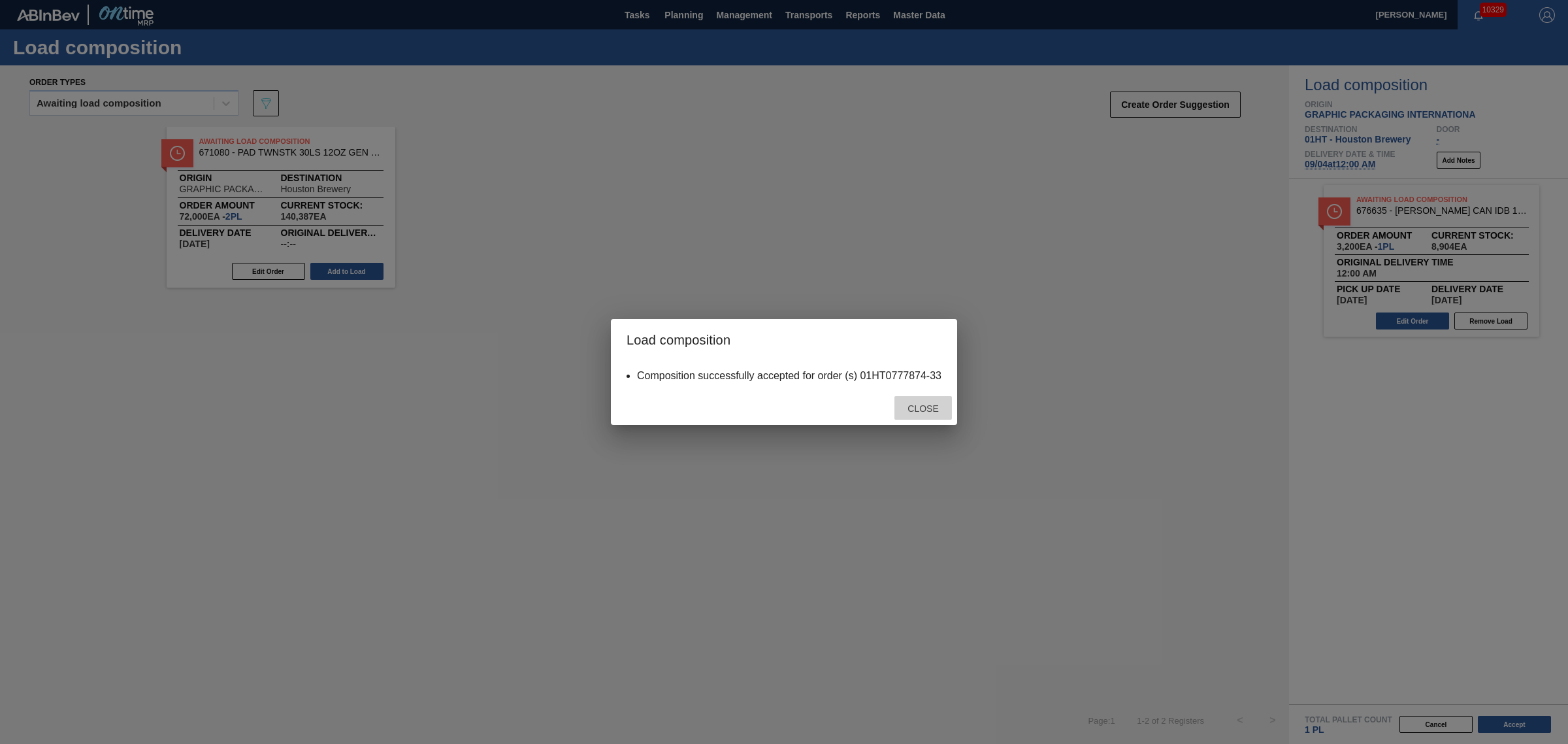
click at [929, 401] on div "Close" at bounding box center [923, 409] width 57 height 24
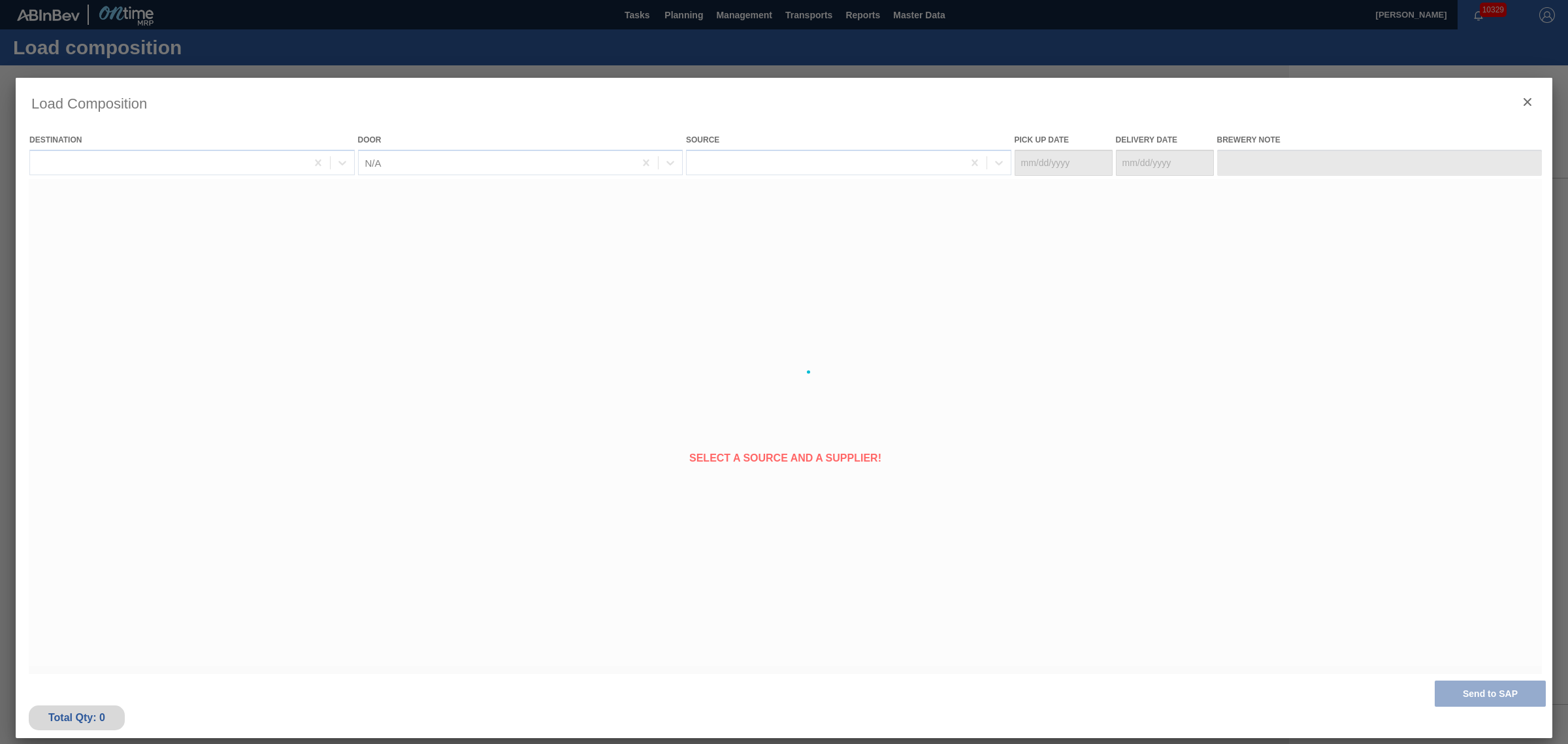
type Date "[DATE]"
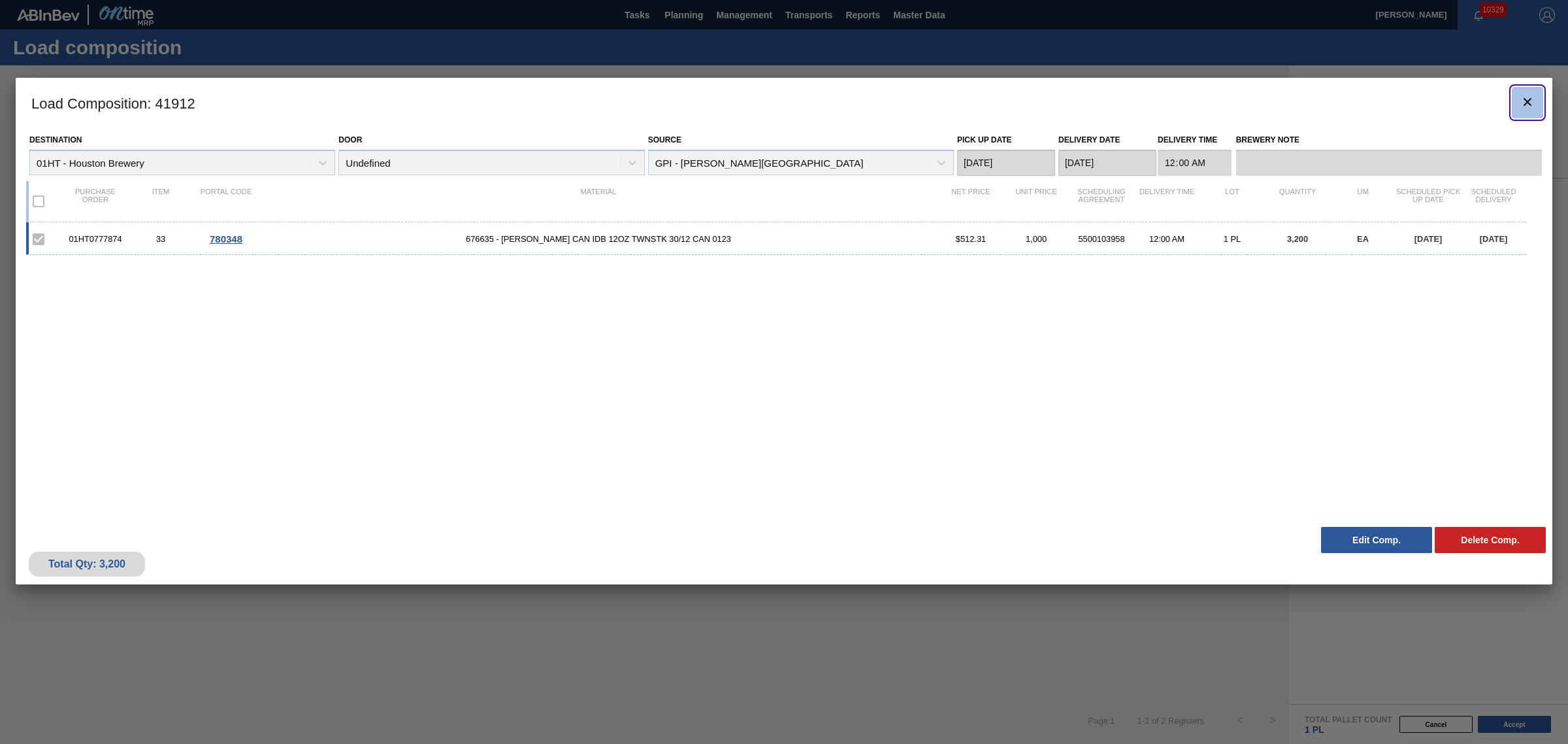
click at [1536, 100] on button "botão de ícone" at bounding box center [1528, 102] width 32 height 32
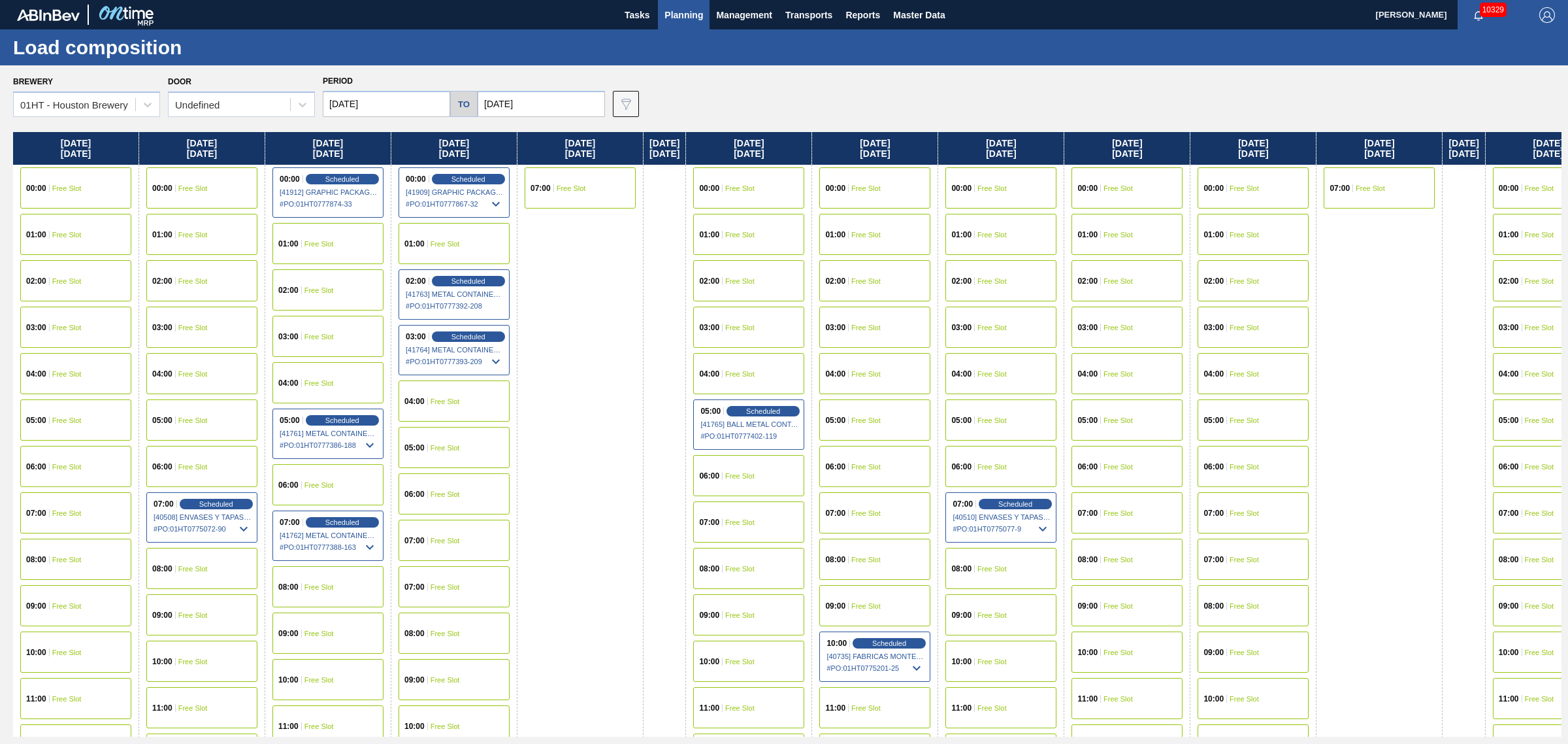
click at [676, 11] on span "Planning" at bounding box center [684, 15] width 39 height 16
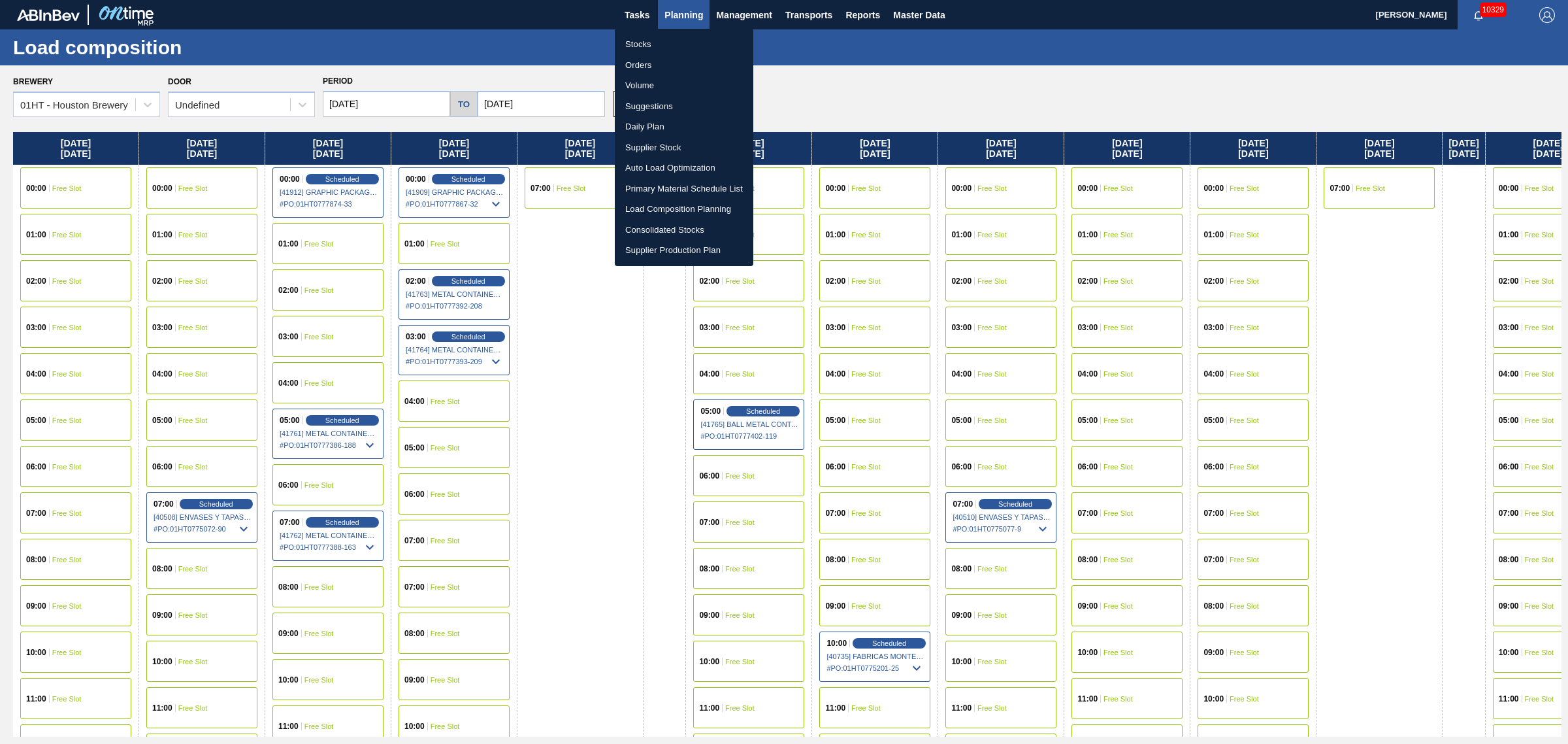
click at [663, 103] on li "Suggestions" at bounding box center [683, 106] width 138 height 21
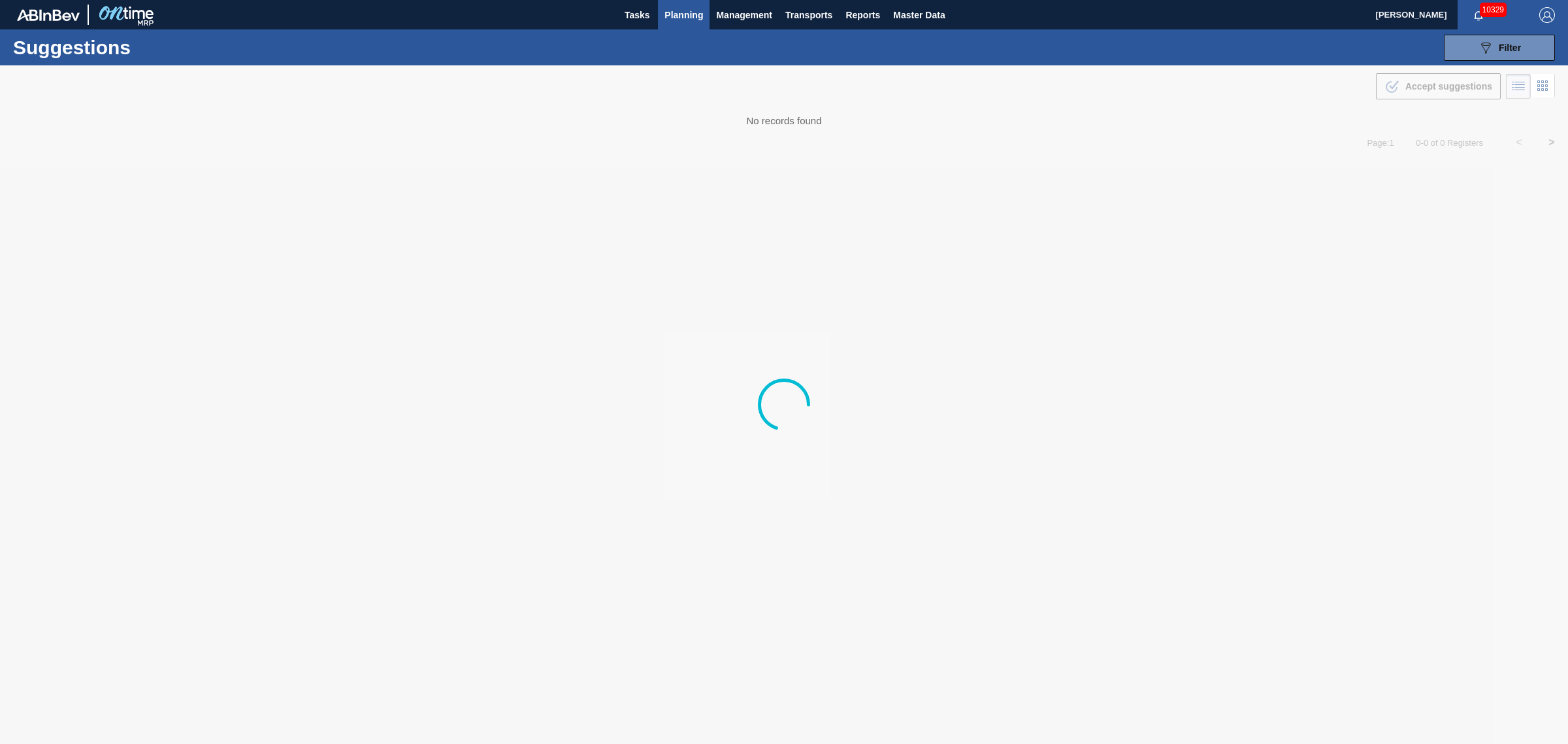
type from "[DATE]"
type to "[DATE]"
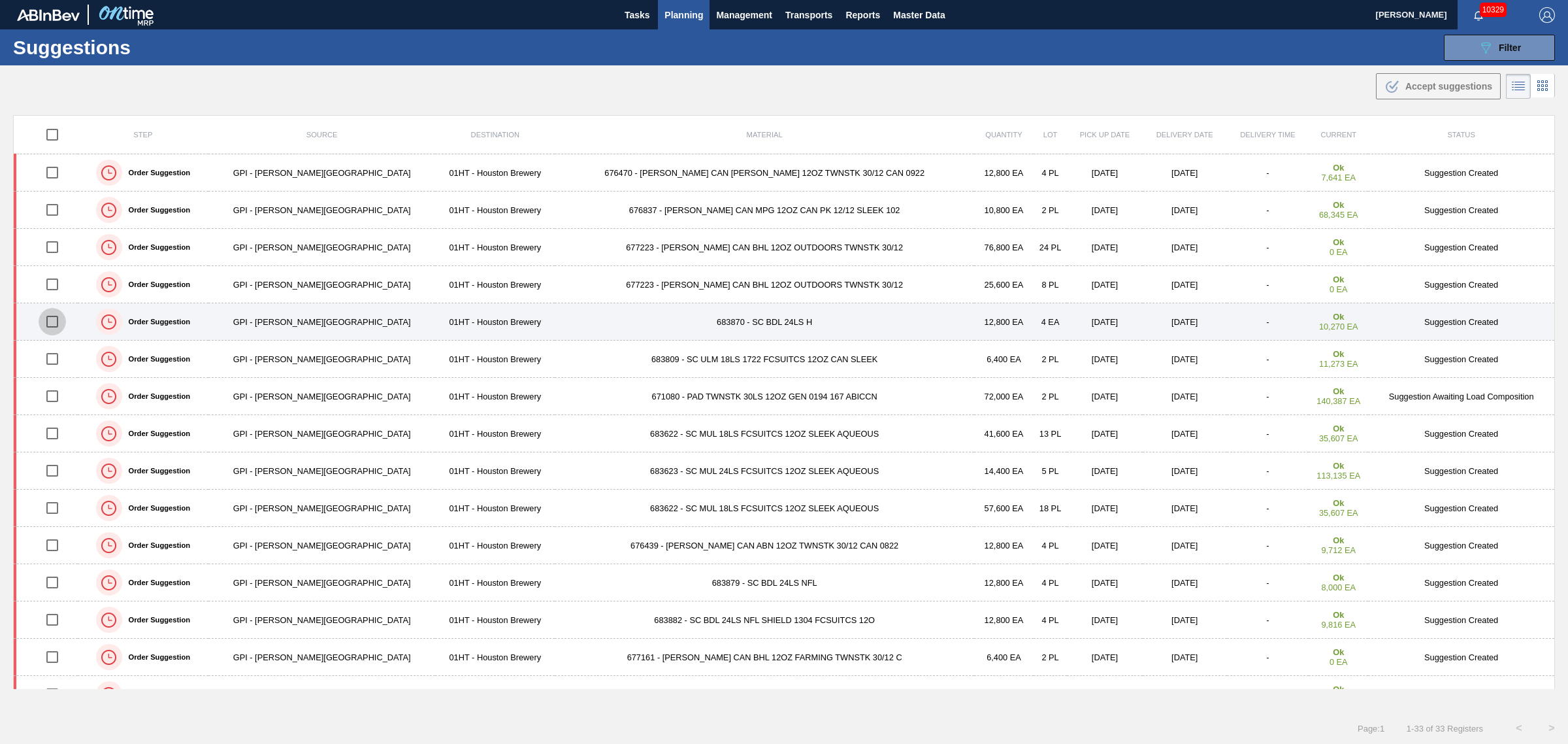
click at [56, 324] on input "checkbox" at bounding box center [52, 322] width 27 height 27
checkbox input "true"
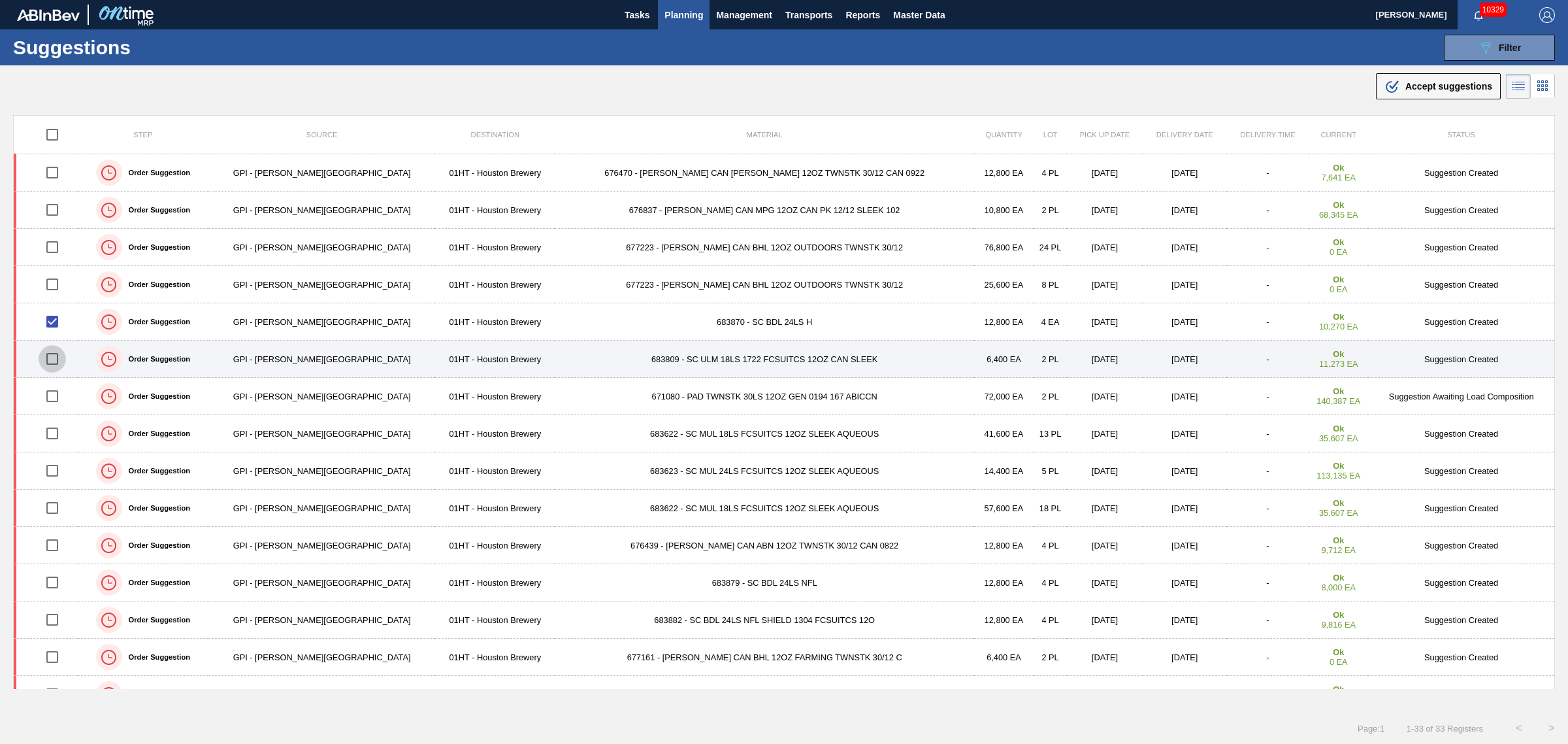
click at [56, 358] on input "checkbox" at bounding box center [52, 359] width 27 height 27
checkbox input "true"
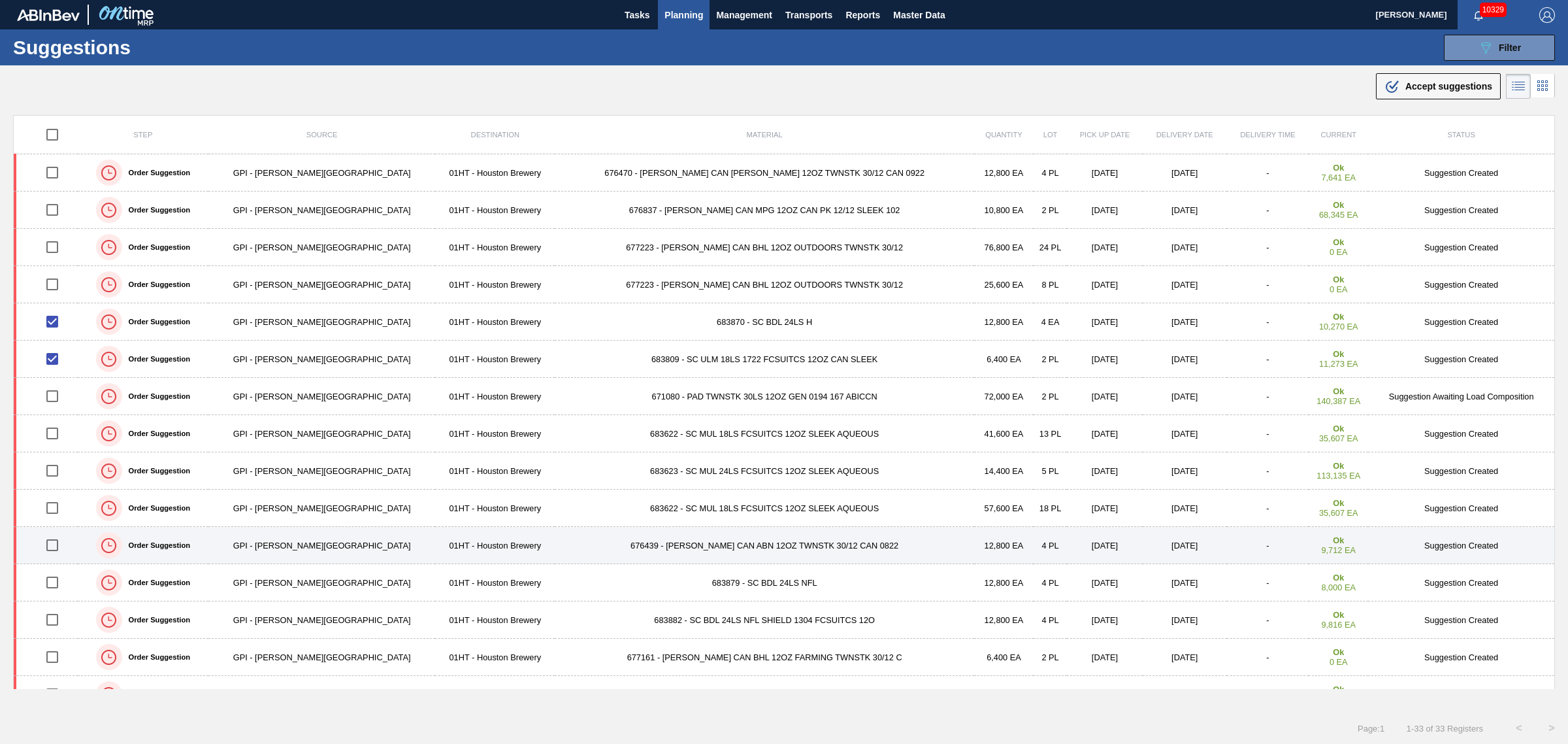
click at [59, 539] on input "checkbox" at bounding box center [52, 545] width 27 height 27
checkbox input "true"
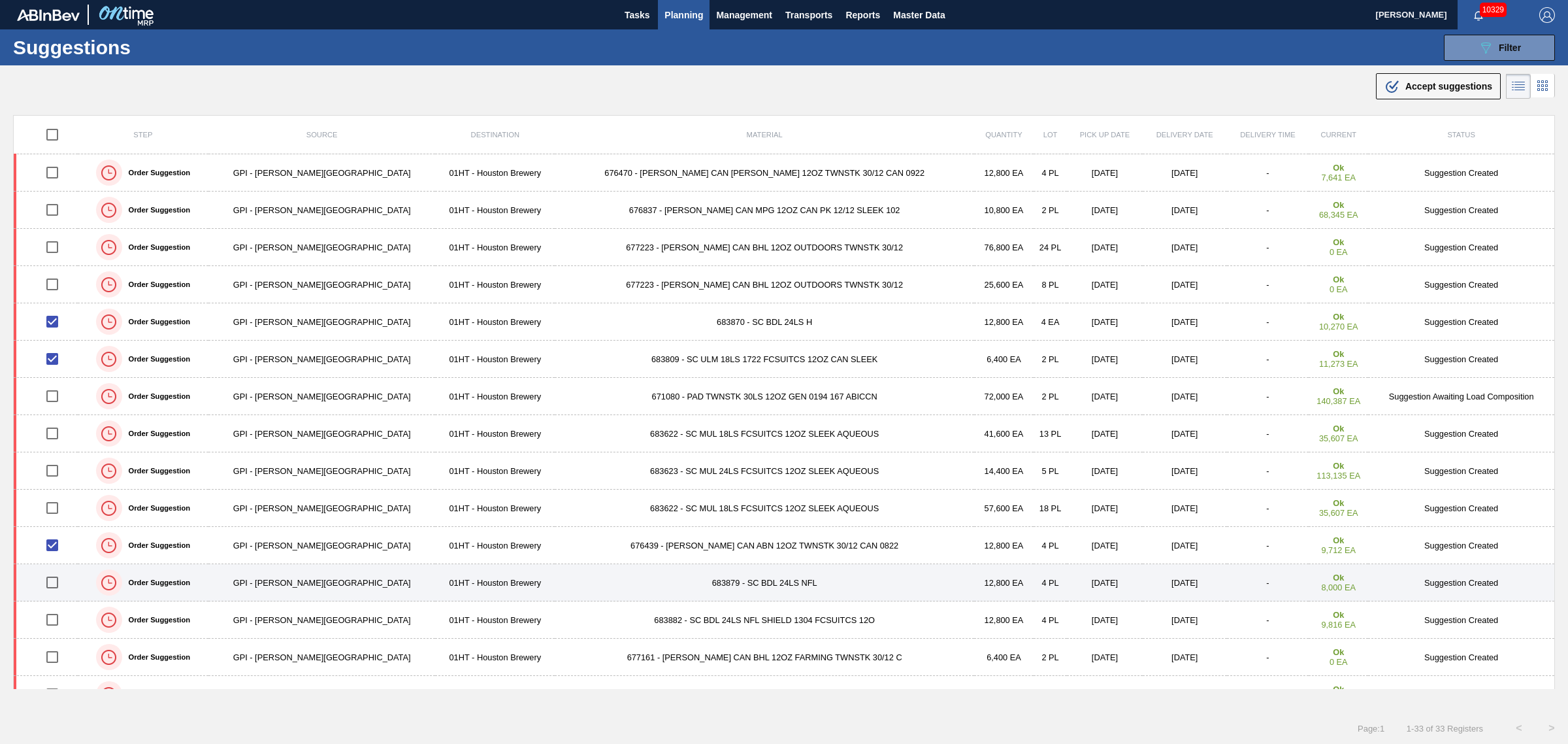
click at [63, 577] on input "checkbox" at bounding box center [52, 583] width 27 height 27
checkbox input "true"
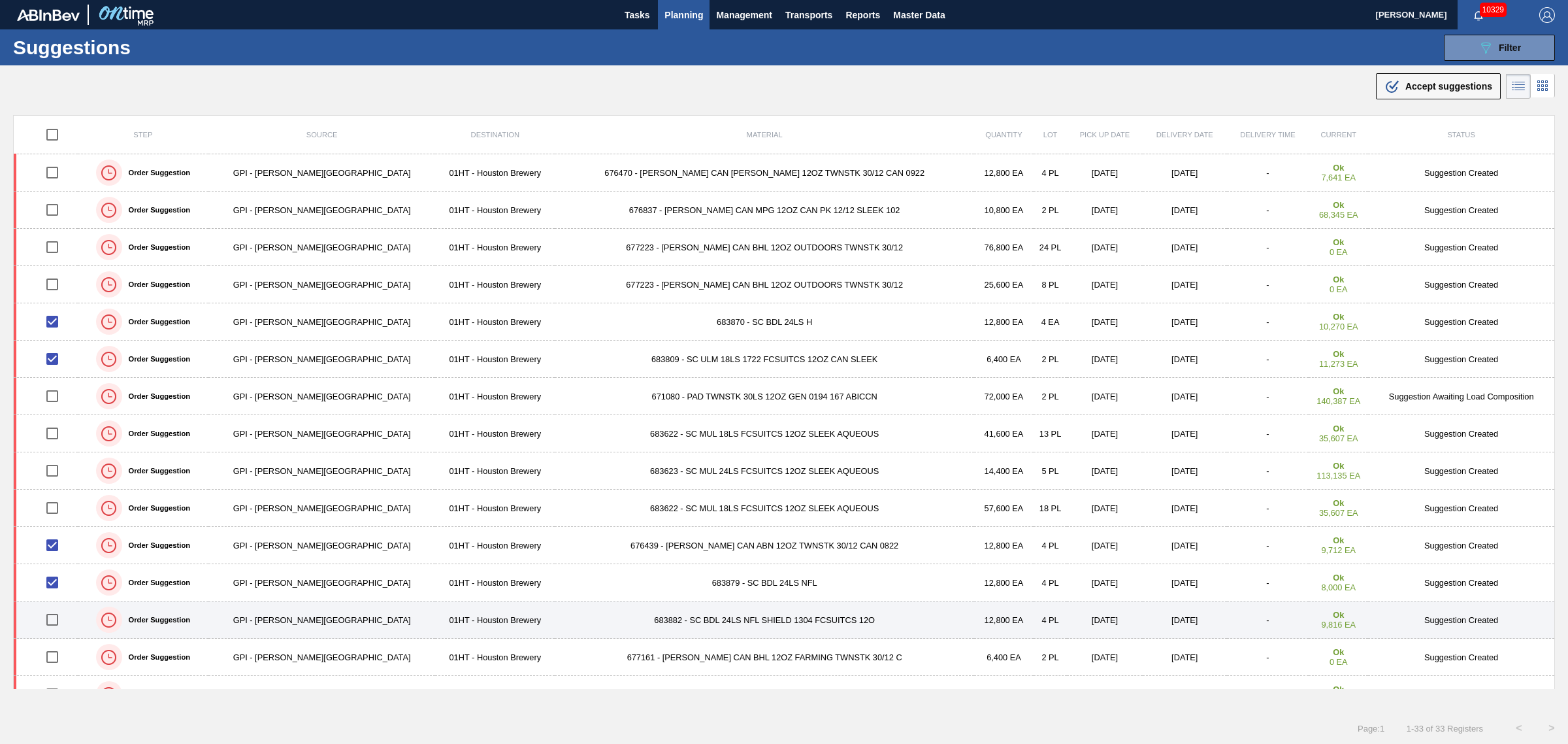
click at [57, 625] on input "checkbox" at bounding box center [52, 619] width 27 height 27
checkbox input "true"
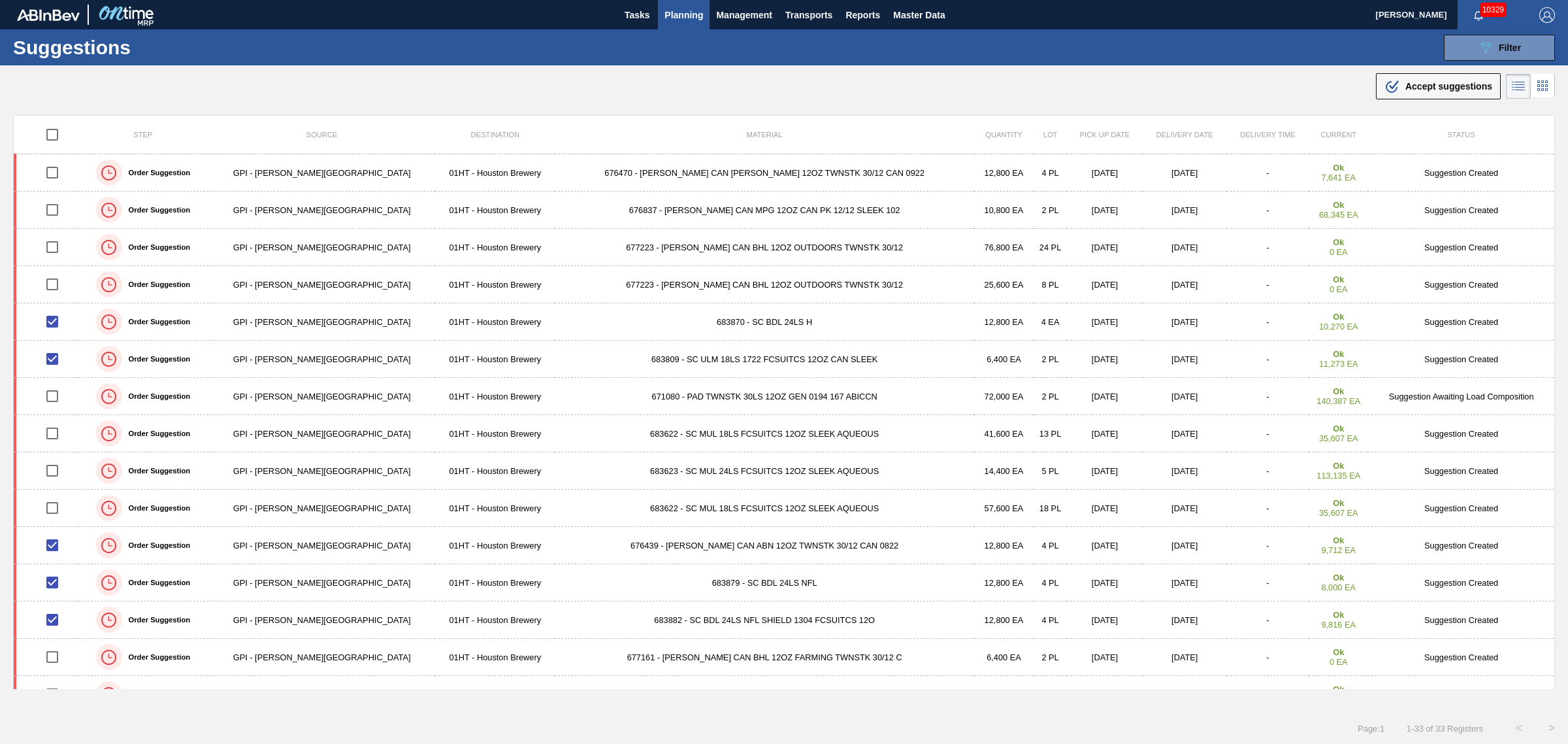
click at [1440, 89] on span "Accept suggestions" at bounding box center [1448, 86] width 87 height 11
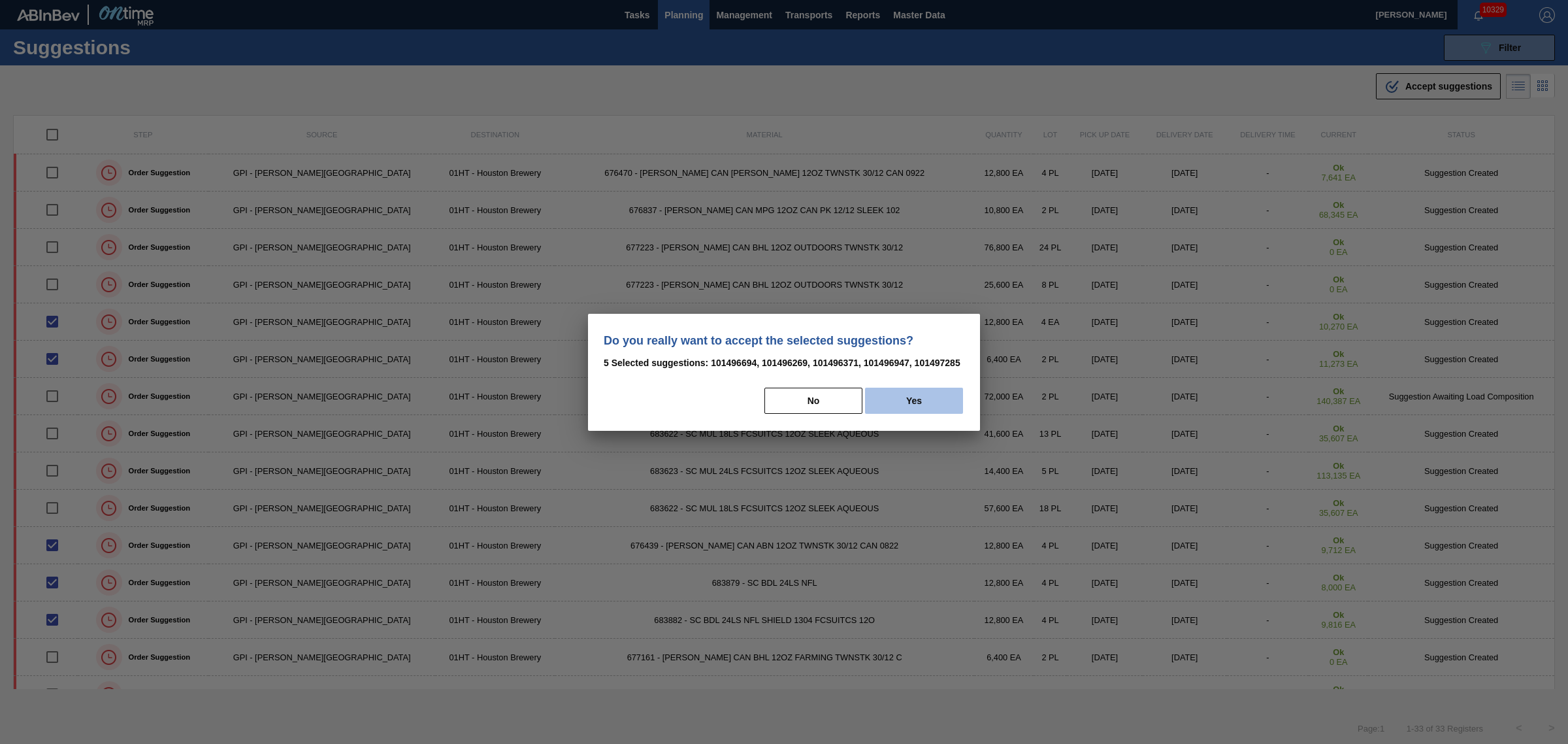
click at [919, 399] on button "Yes" at bounding box center [914, 401] width 98 height 26
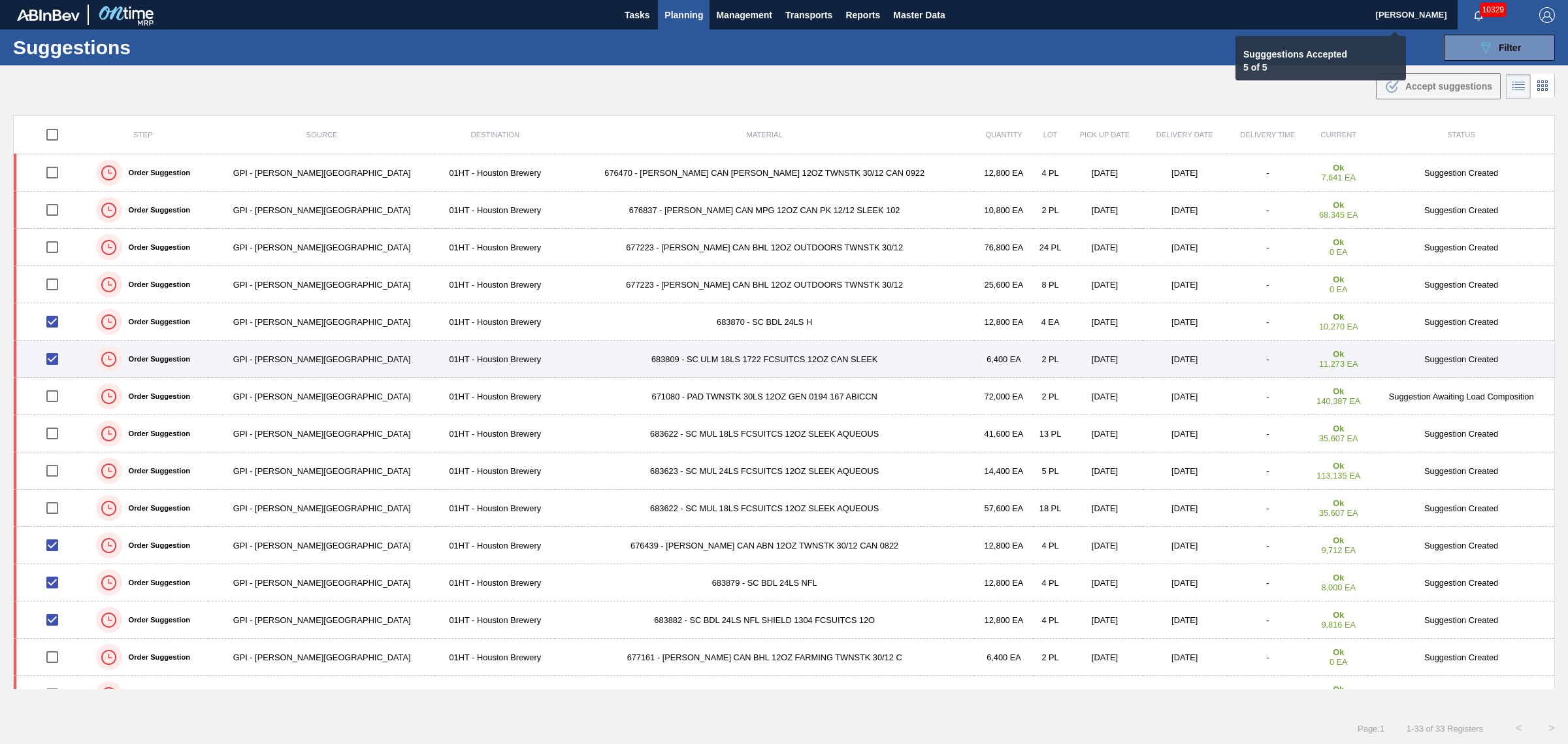
checkbox input "false"
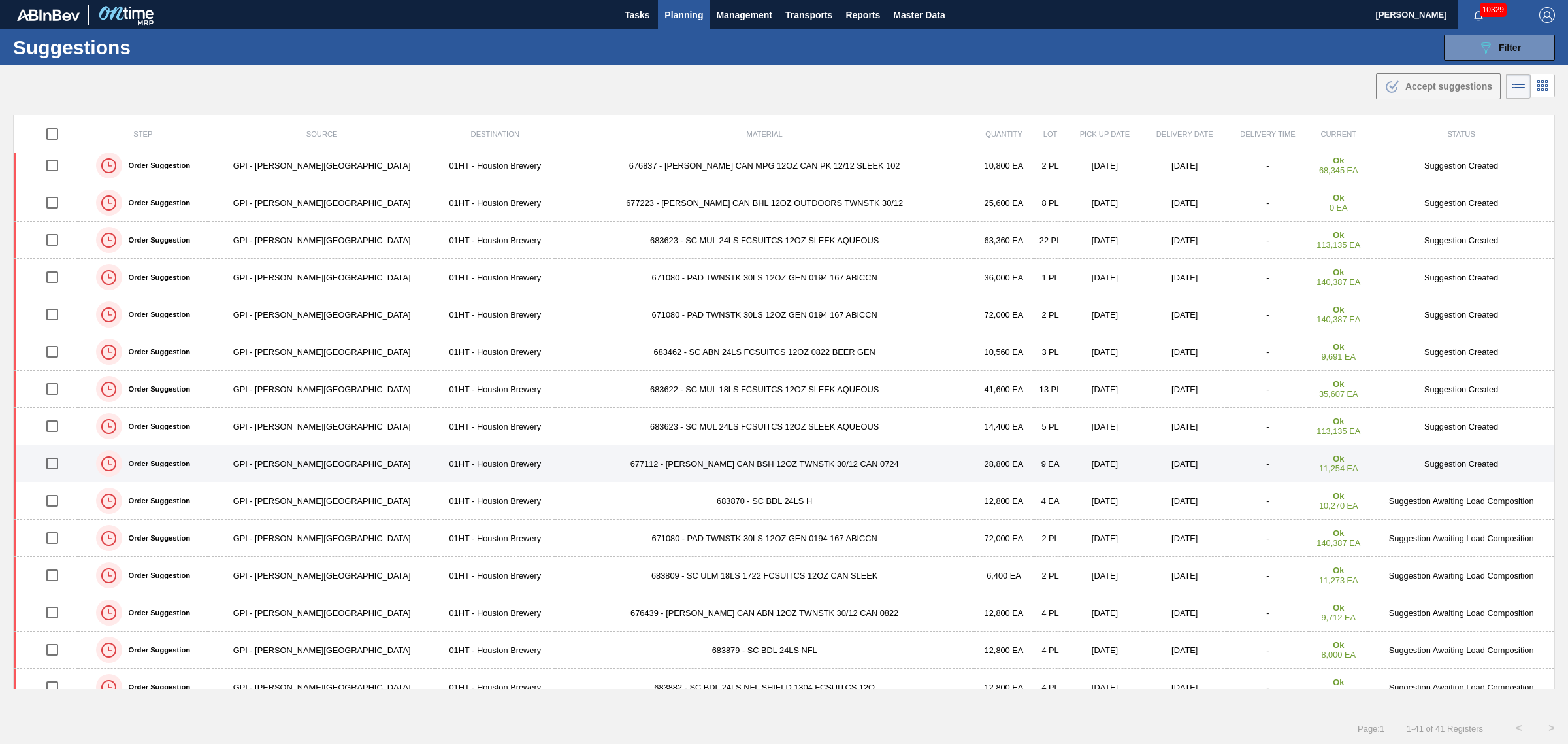
scroll to position [163, 0]
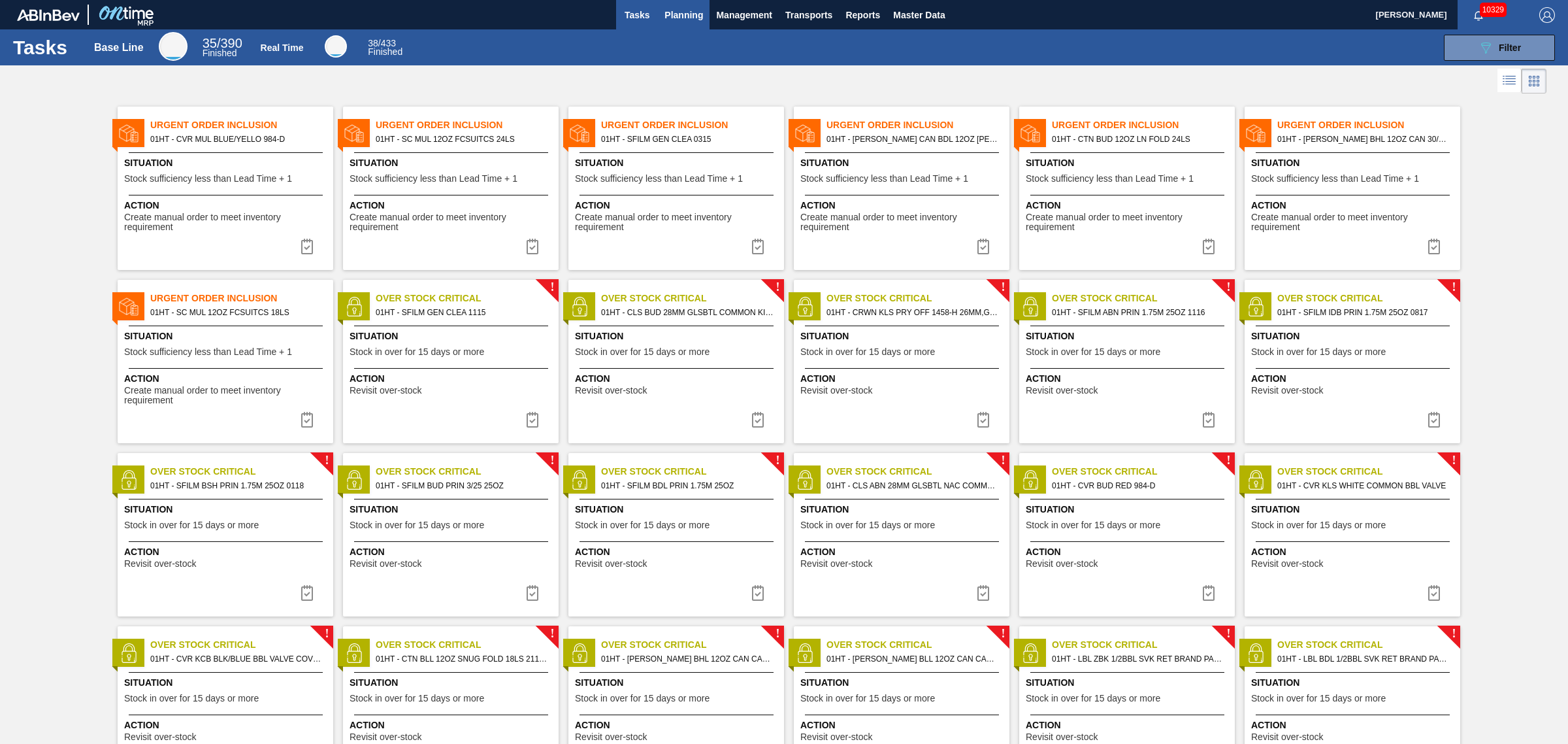
click at [683, 8] on span "Planning" at bounding box center [684, 15] width 39 height 16
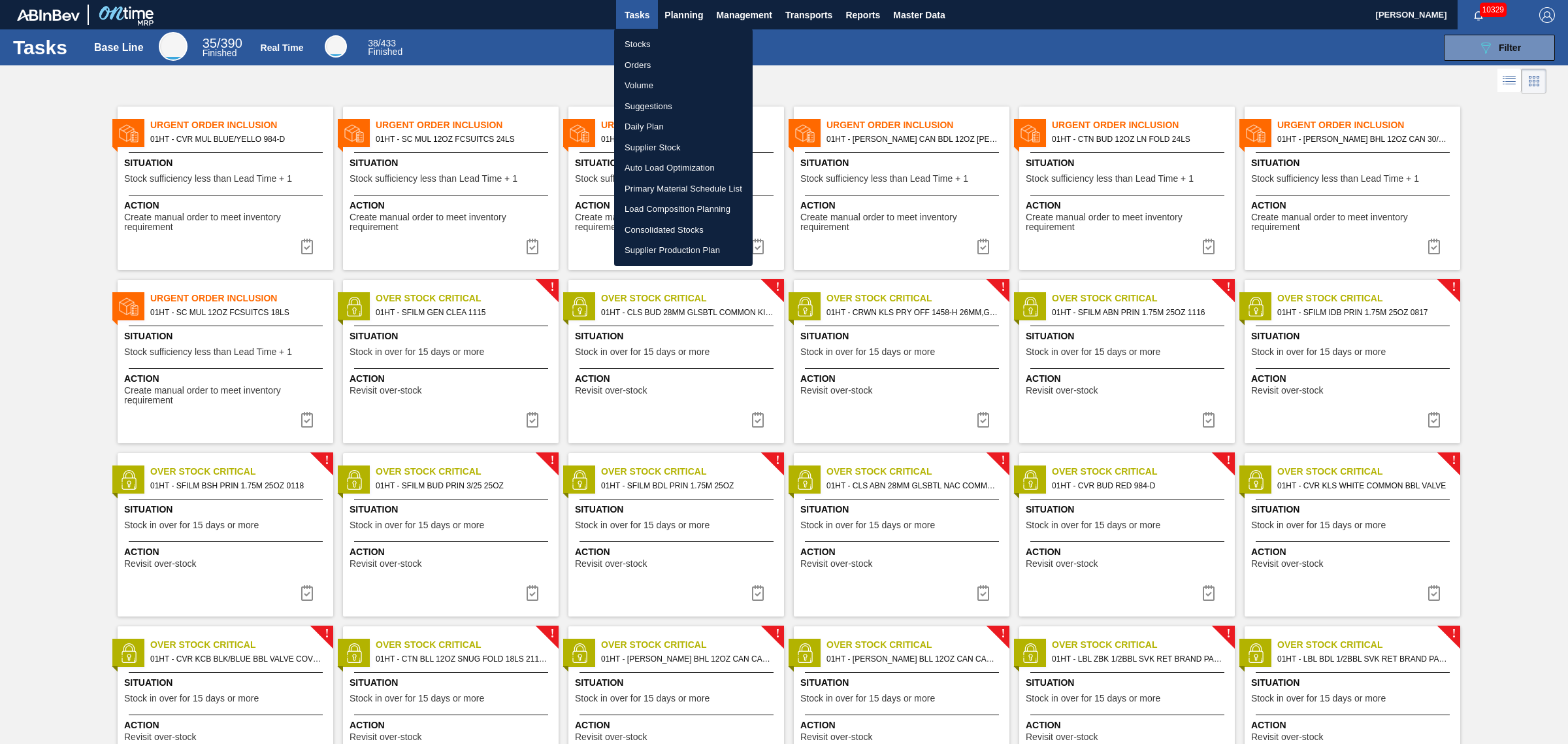
click at [644, 102] on li "Suggestions" at bounding box center [683, 106] width 138 height 21
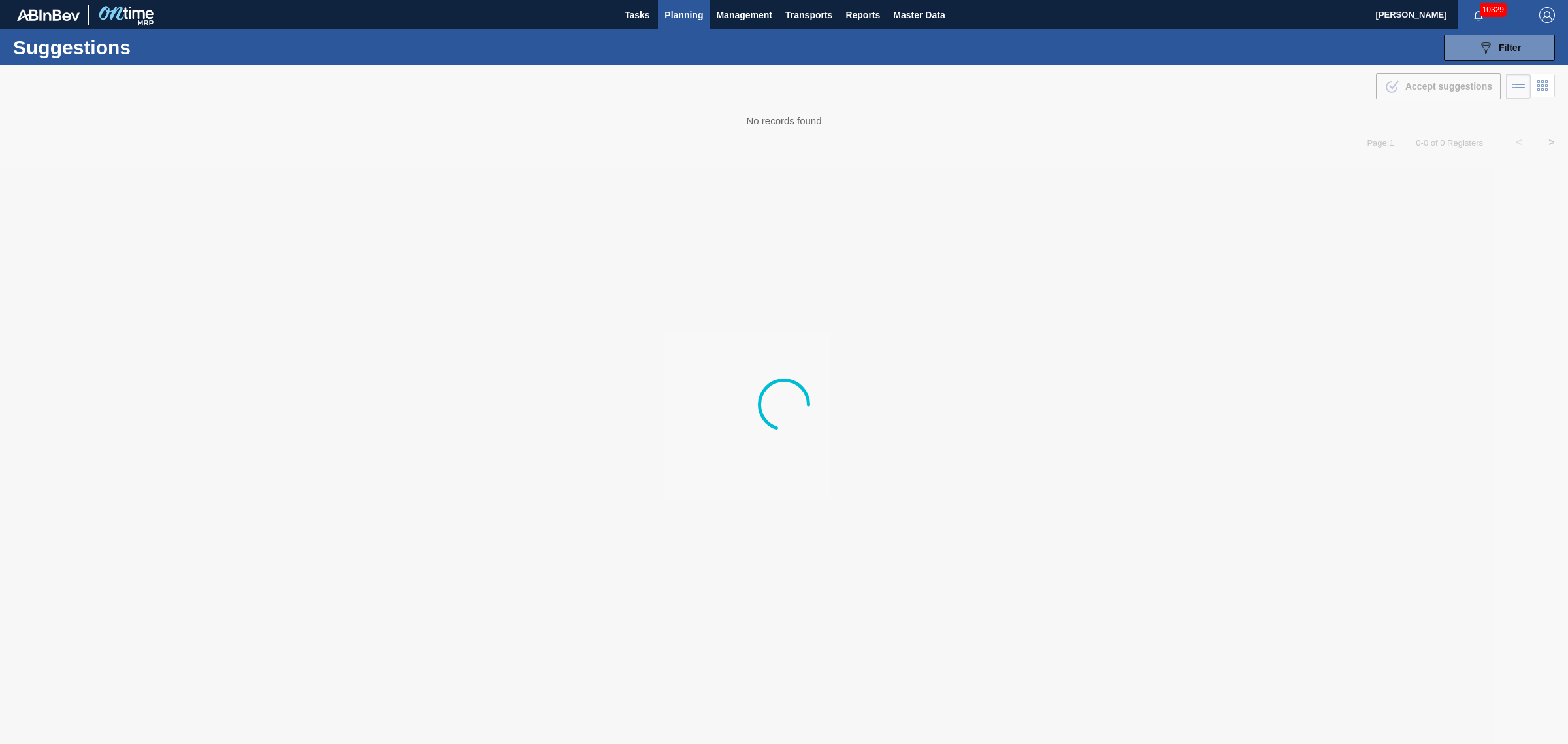
type from "[DATE]"
type to "[DATE]"
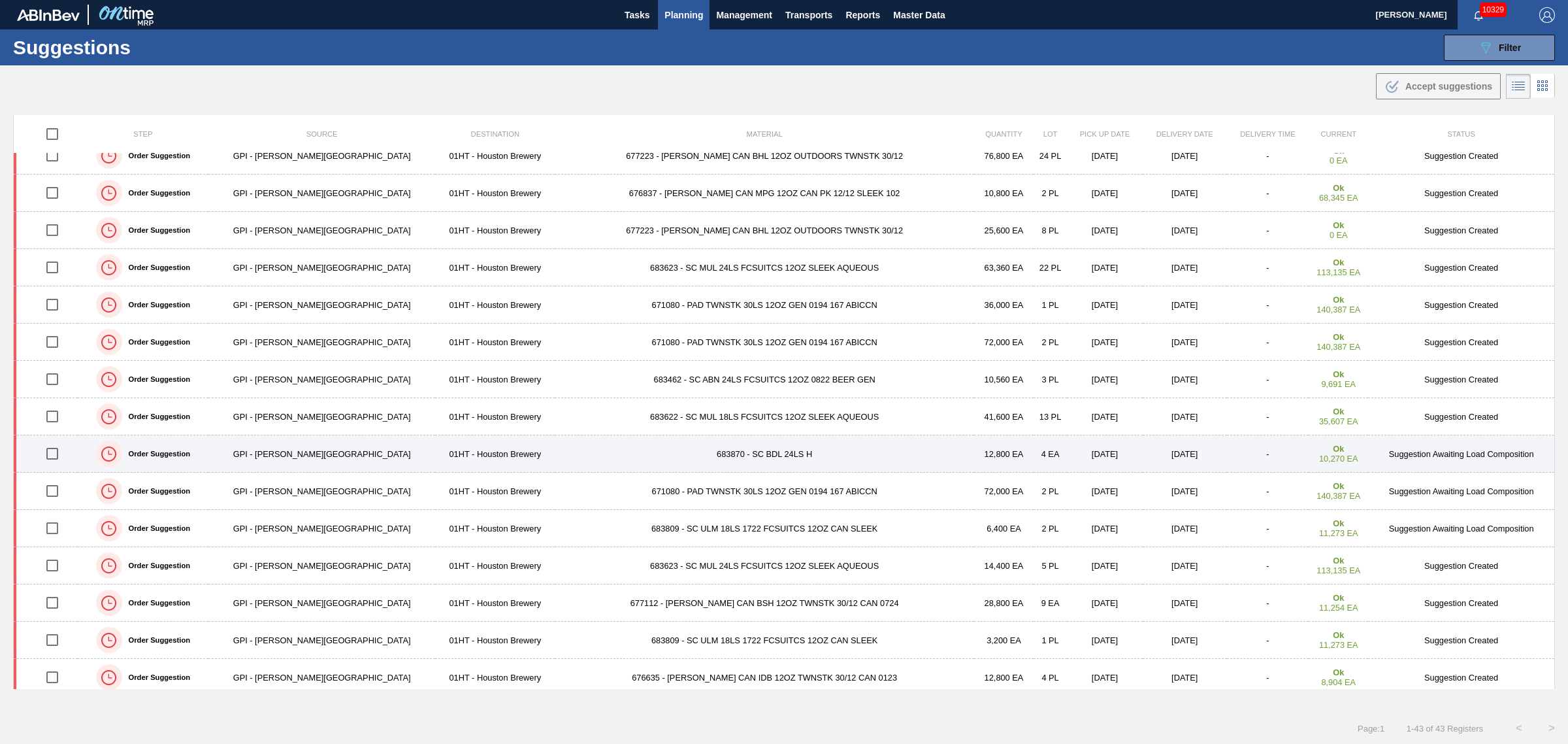
scroll to position [82, 0]
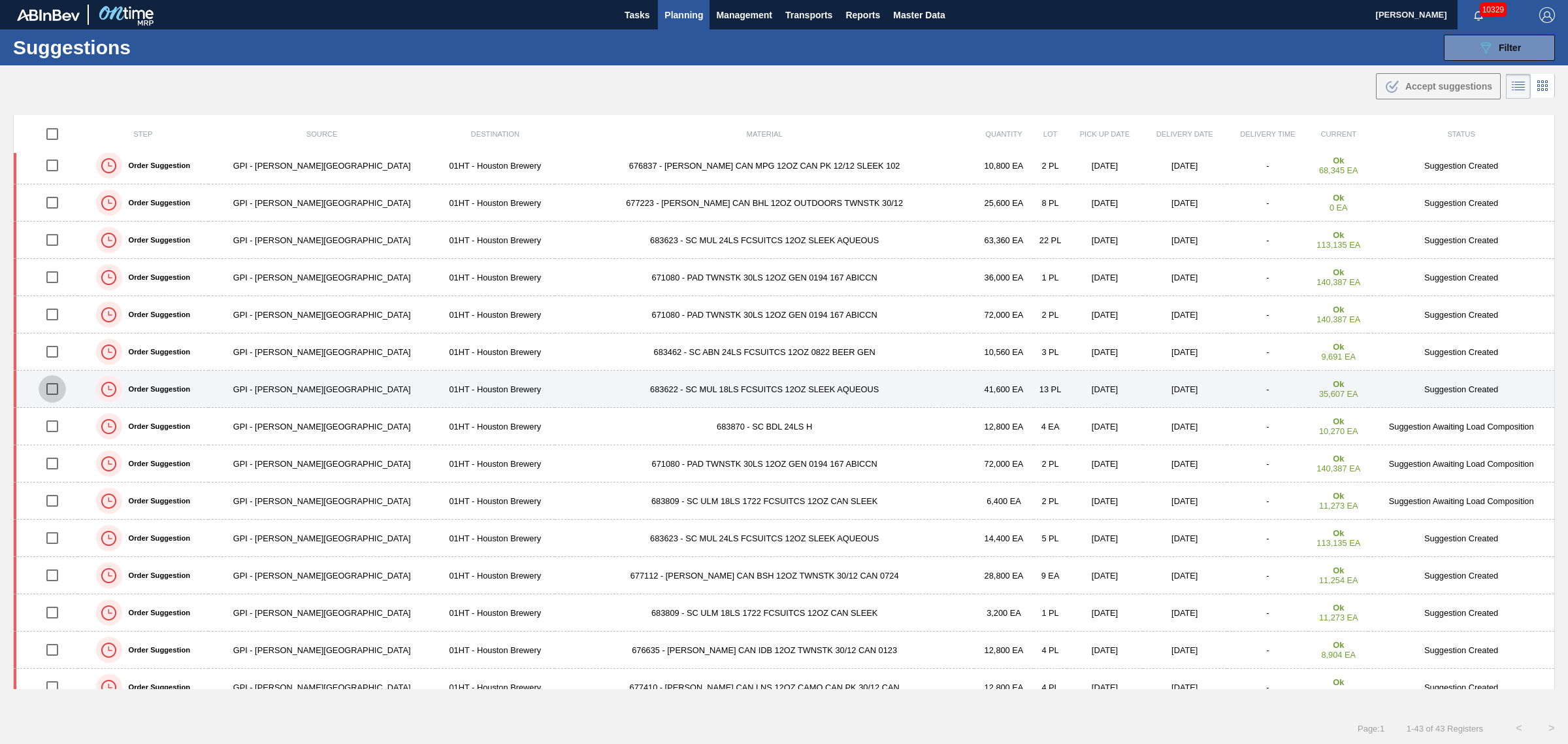
click at [54, 388] on input "checkbox" at bounding box center [52, 389] width 27 height 27
checkbox input "true"
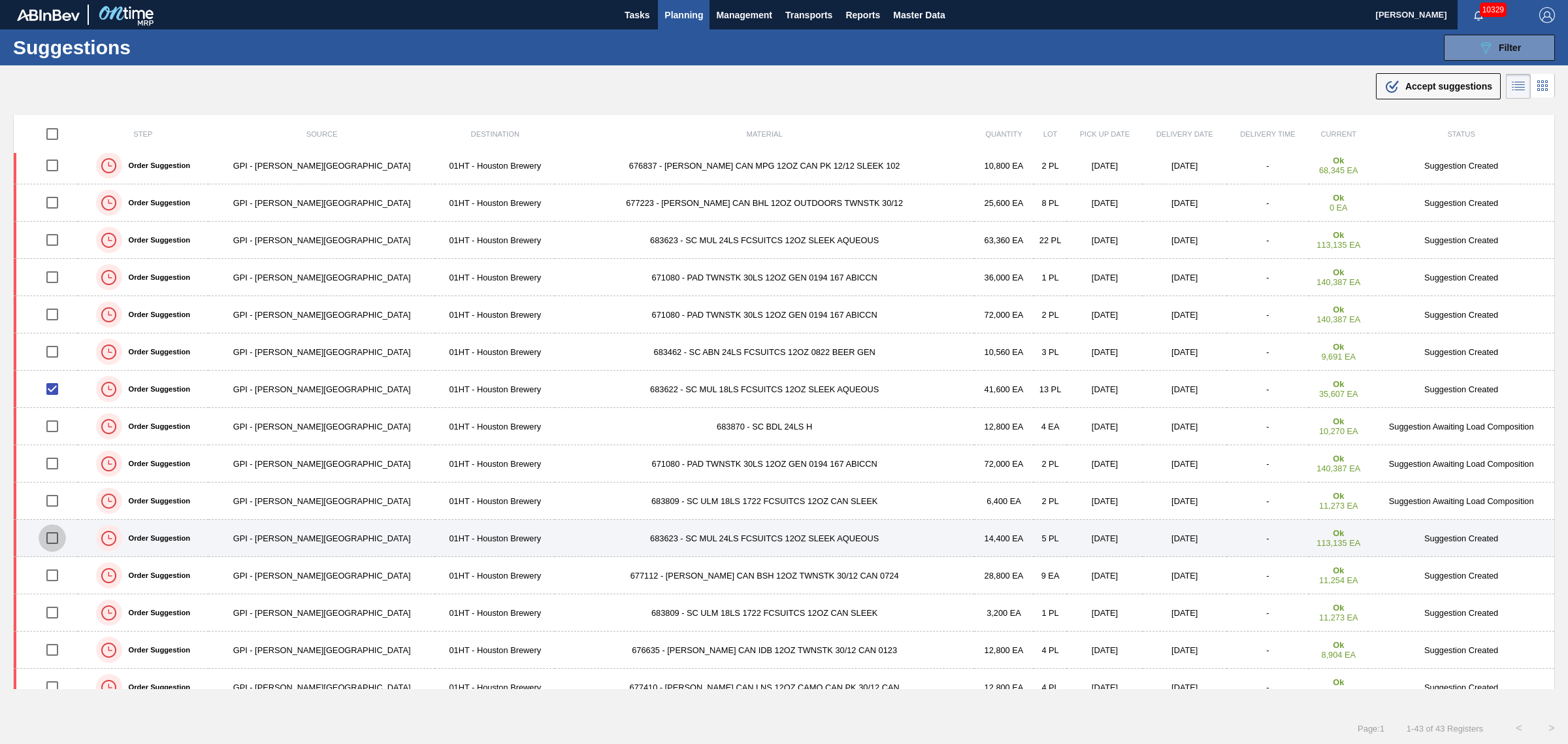
click at [59, 539] on input "checkbox" at bounding box center [52, 538] width 27 height 27
checkbox input "true"
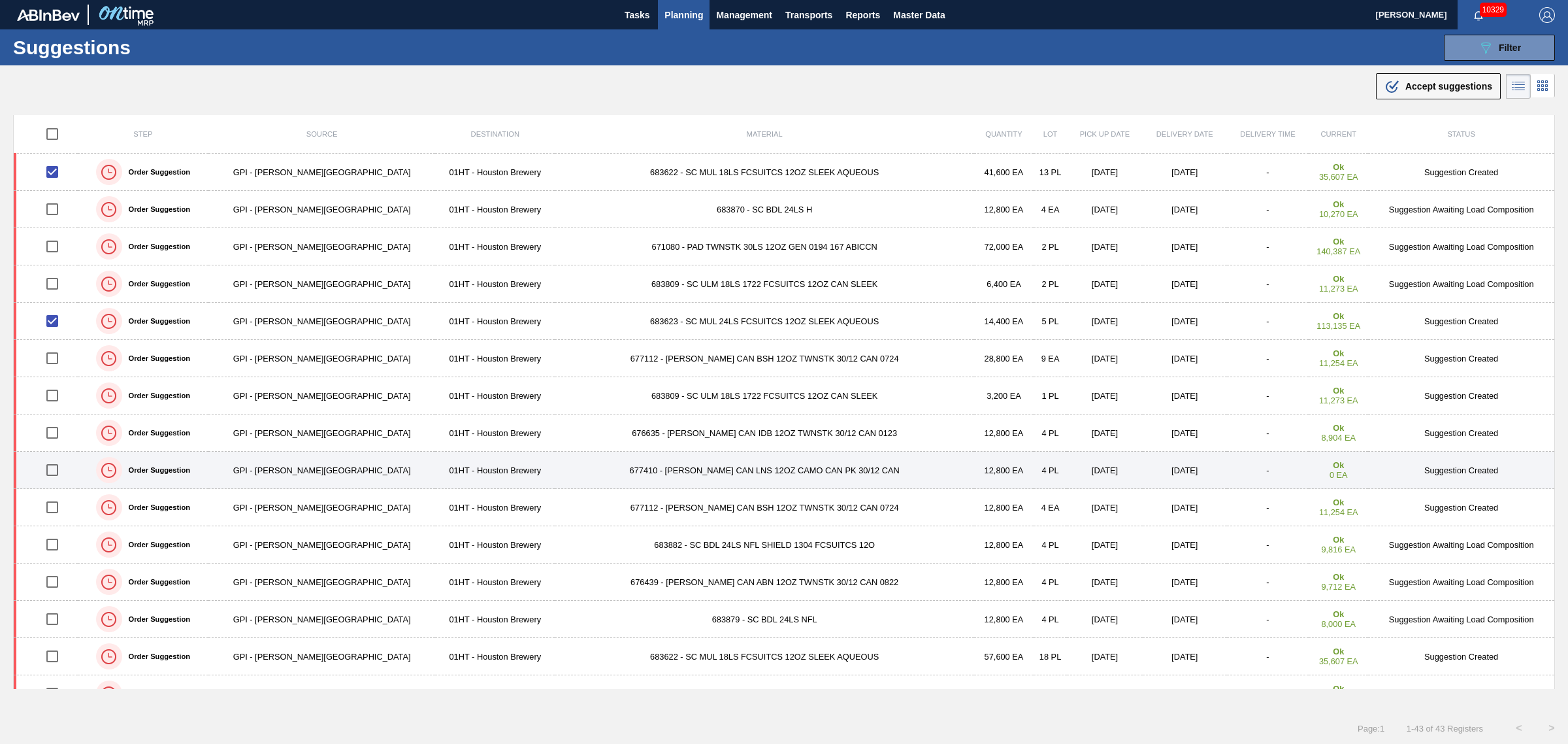
scroll to position [327, 0]
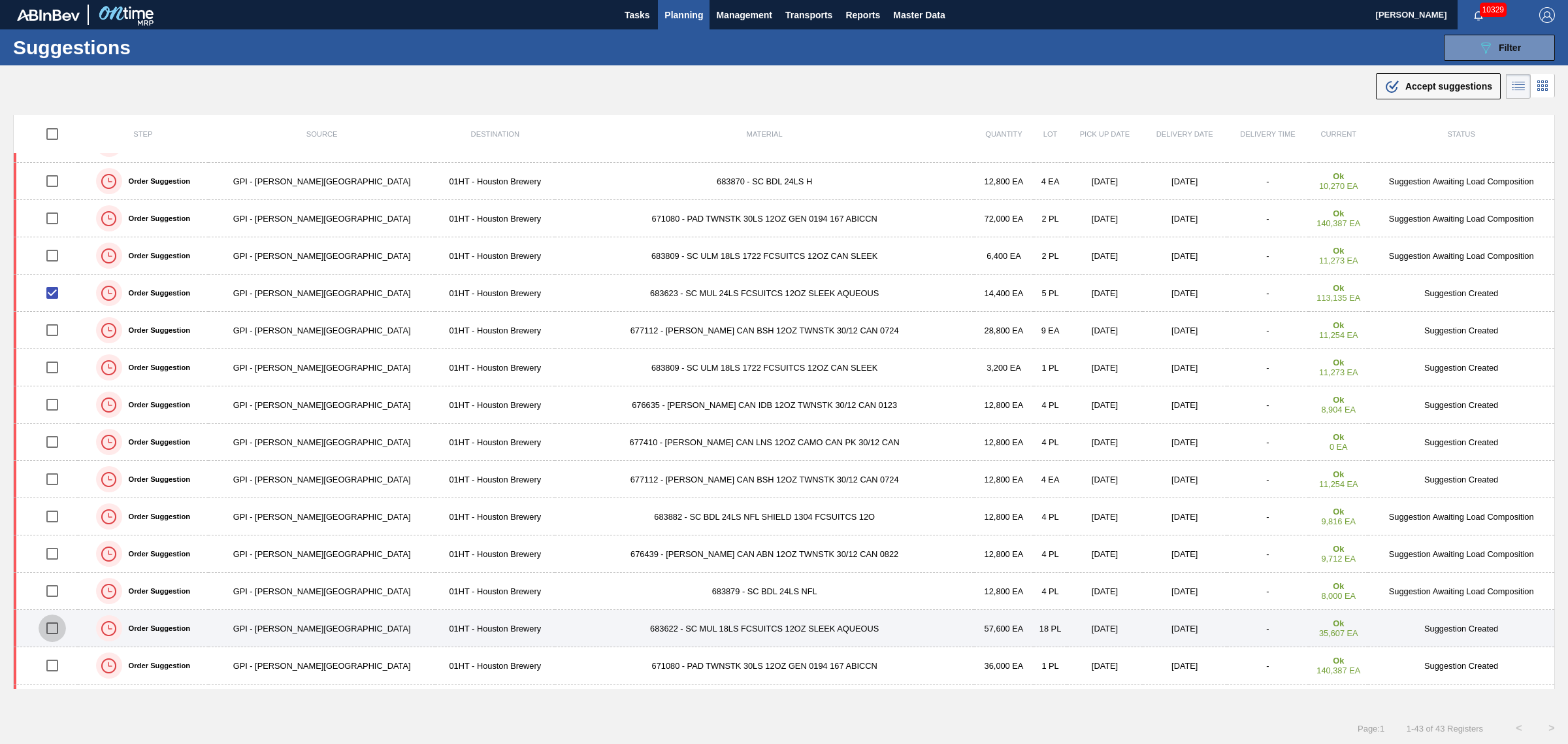
click at [57, 631] on input "checkbox" at bounding box center [52, 628] width 27 height 27
checkbox input "true"
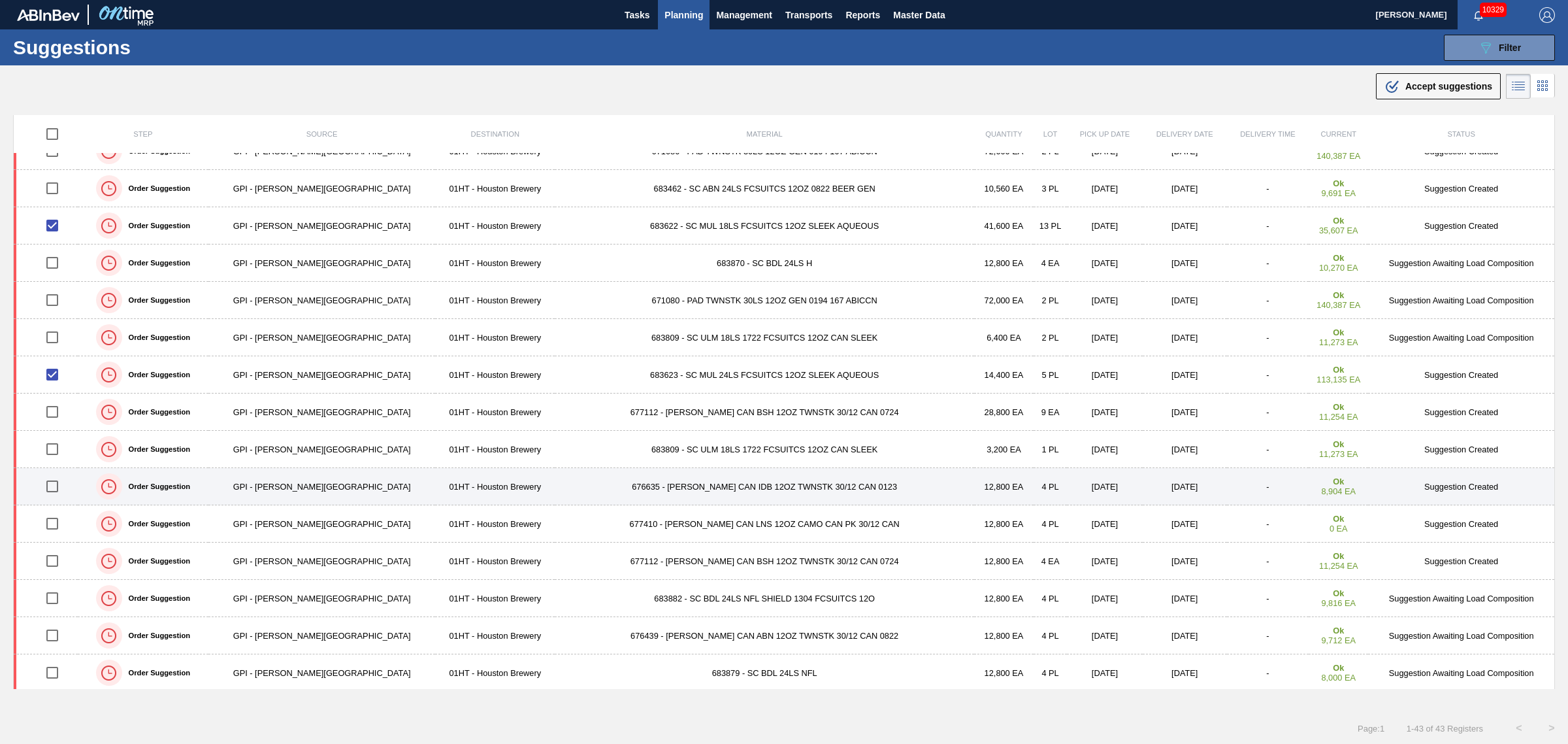
scroll to position [163, 0]
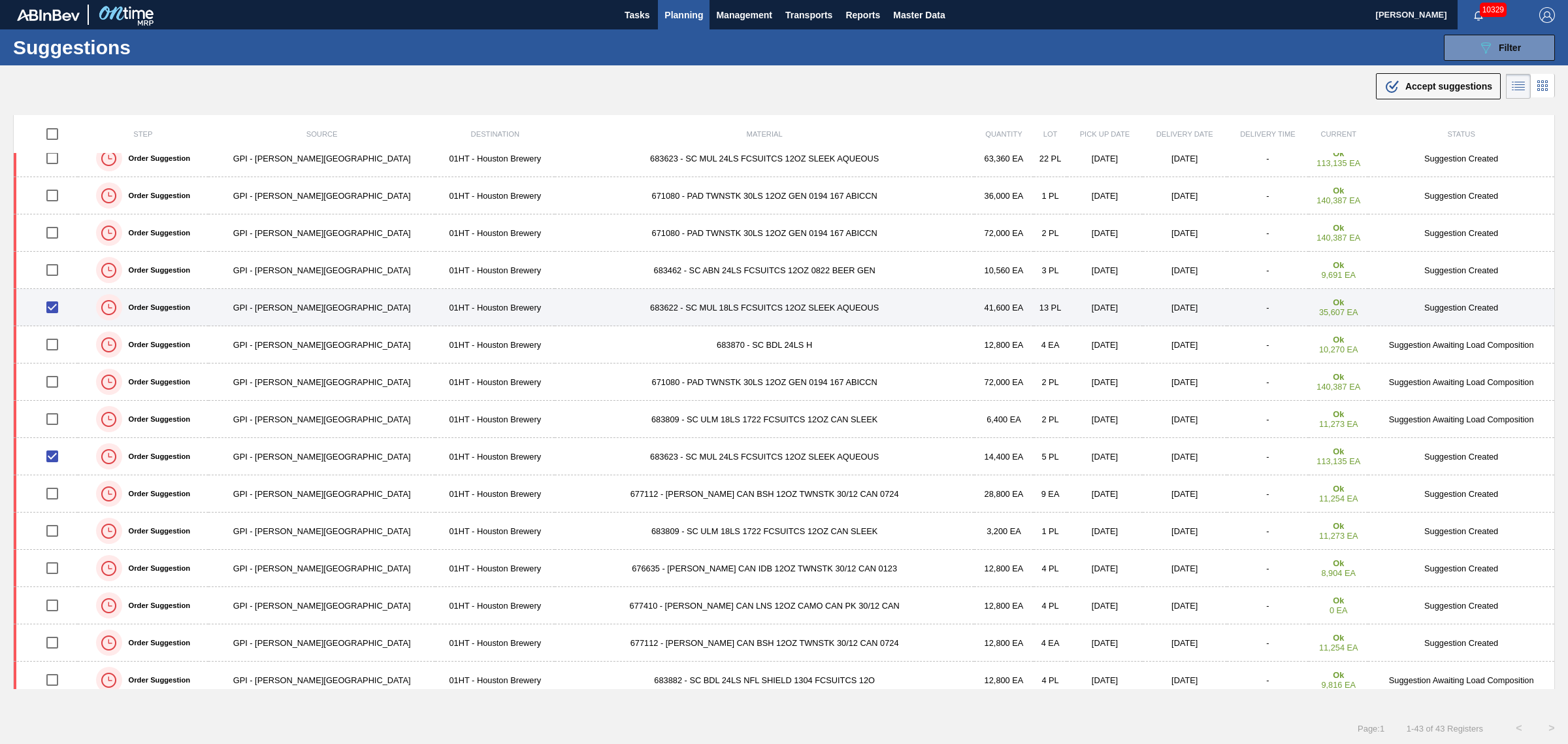
click at [57, 310] on input "checkbox" at bounding box center [52, 307] width 27 height 27
checkbox input "false"
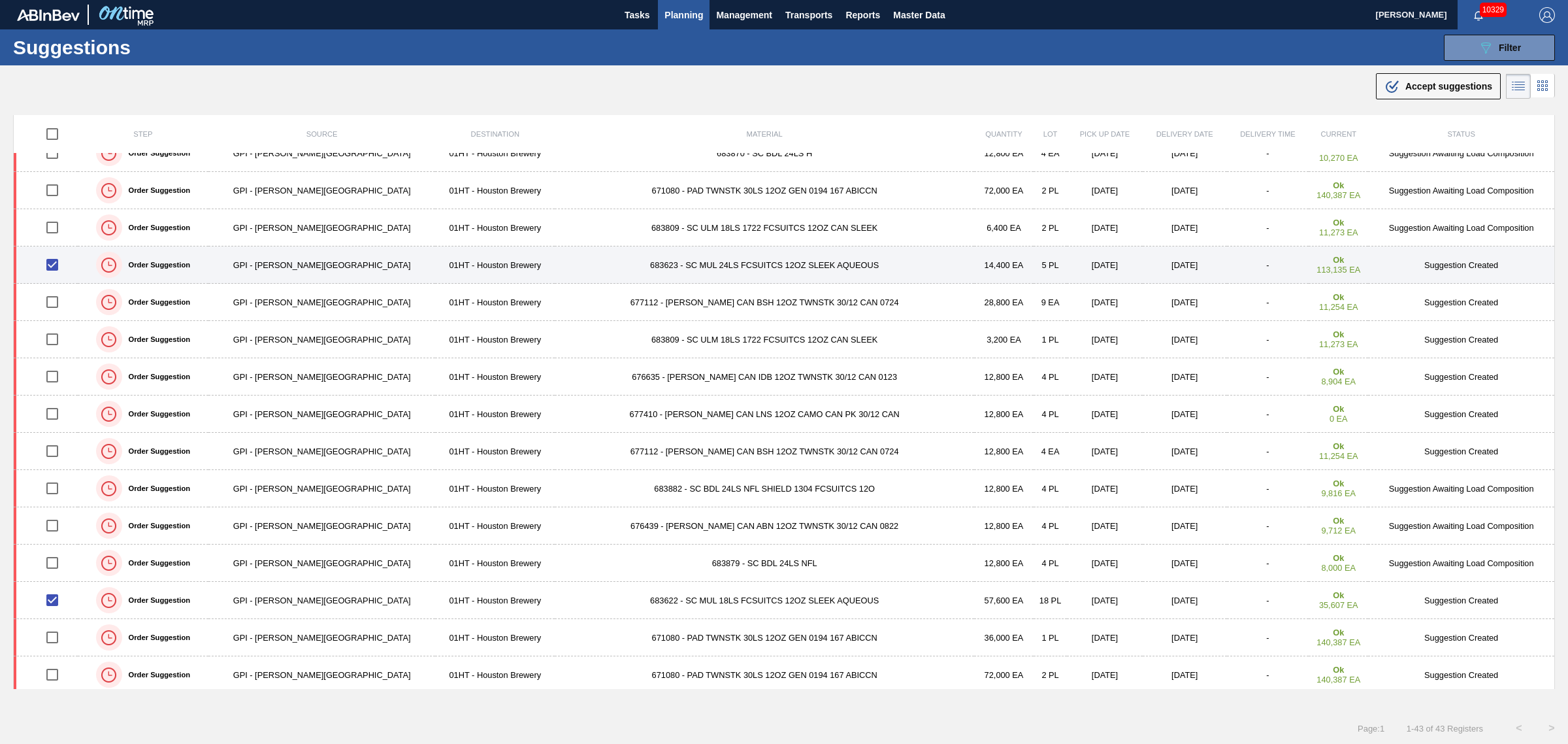
scroll to position [327, 0]
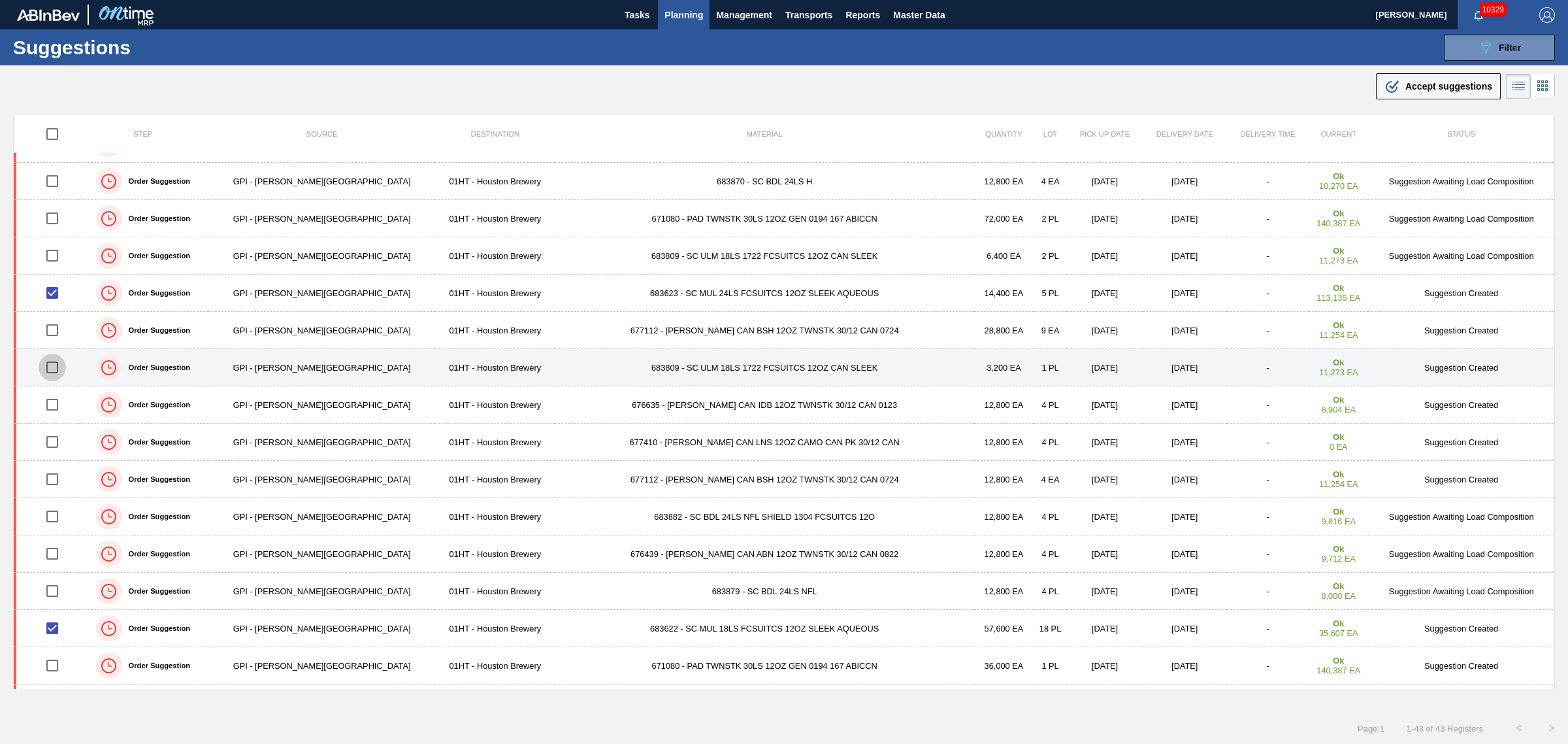
click at [49, 368] on input "checkbox" at bounding box center [52, 367] width 27 height 27
checkbox input "true"
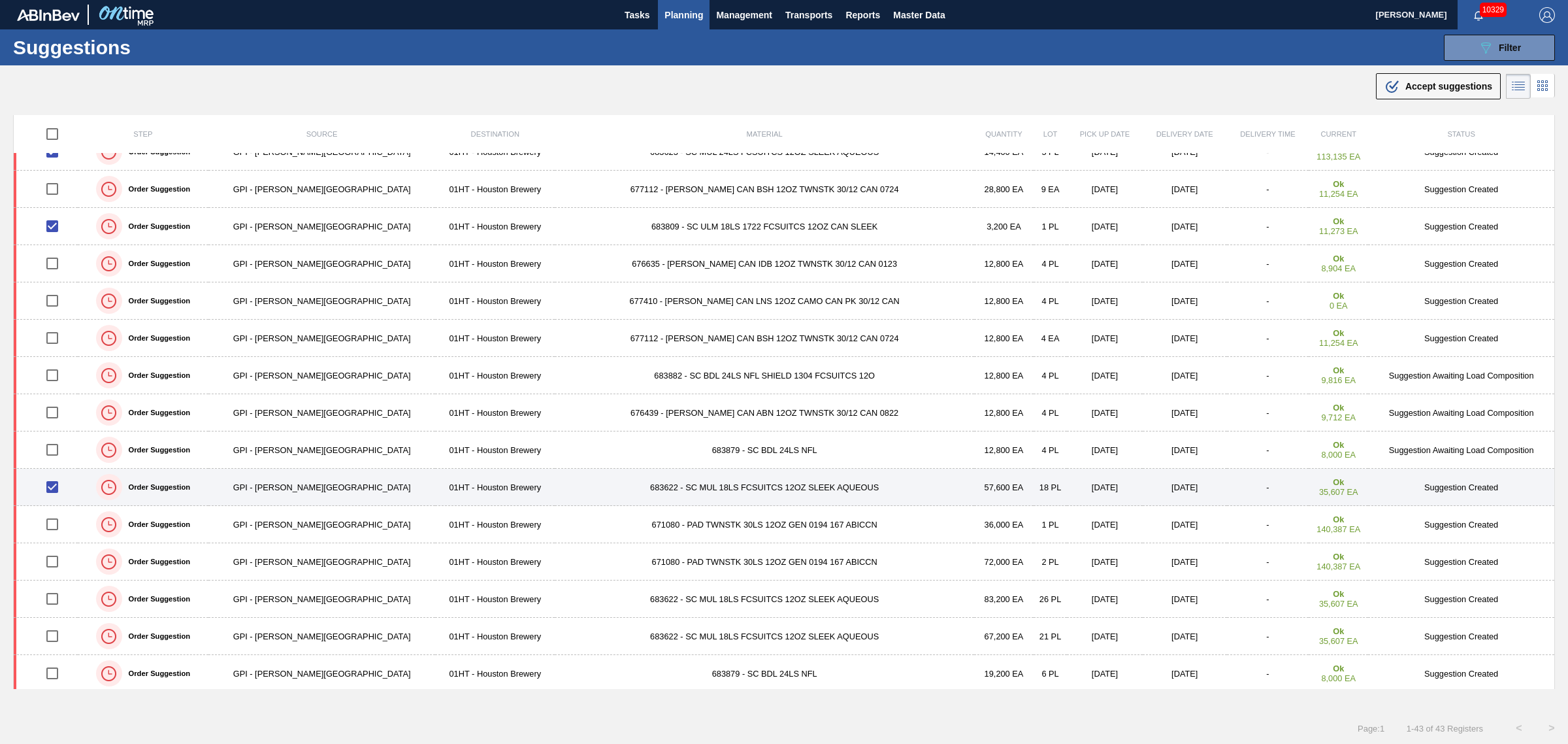
scroll to position [490, 0]
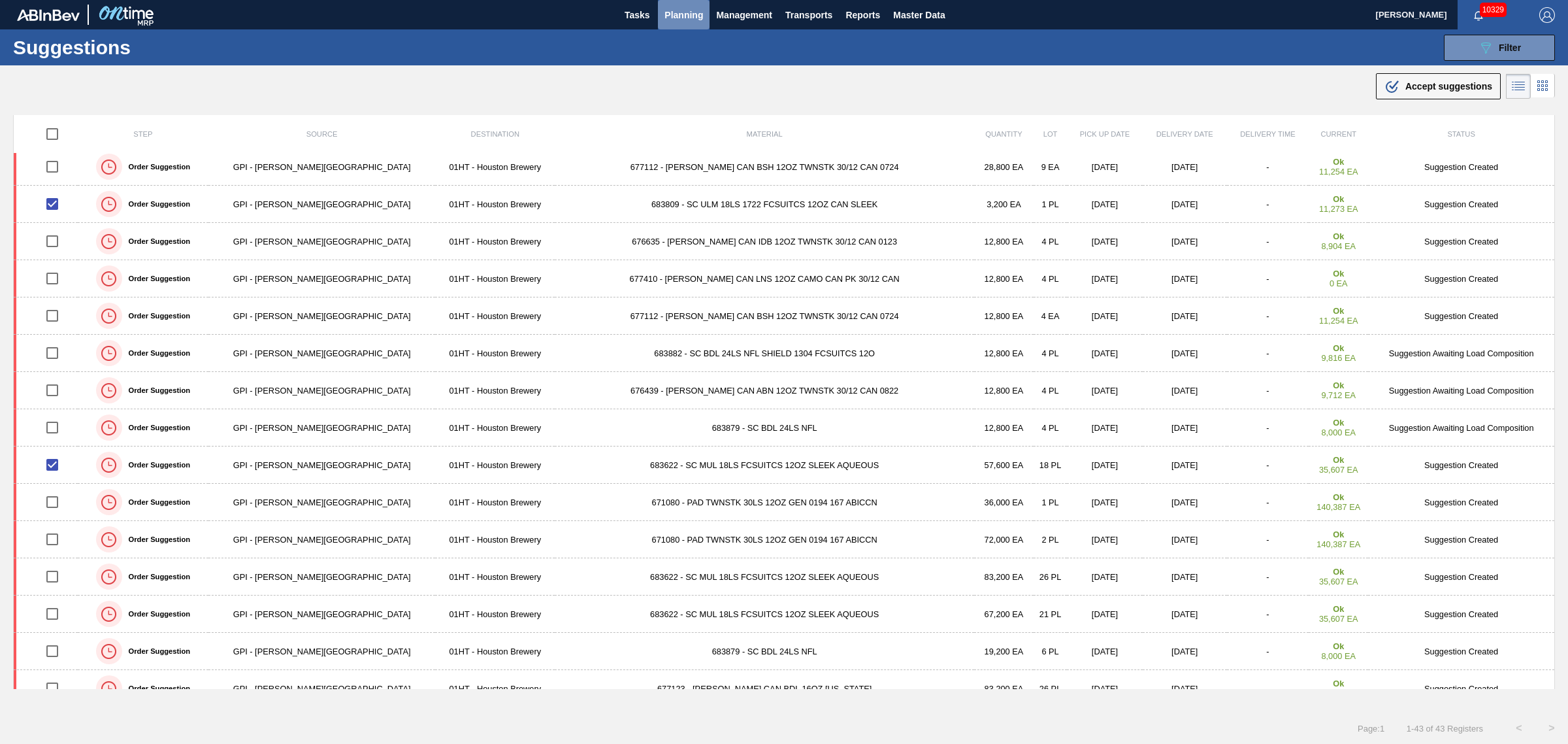
click at [683, 13] on span "Planning" at bounding box center [684, 15] width 39 height 16
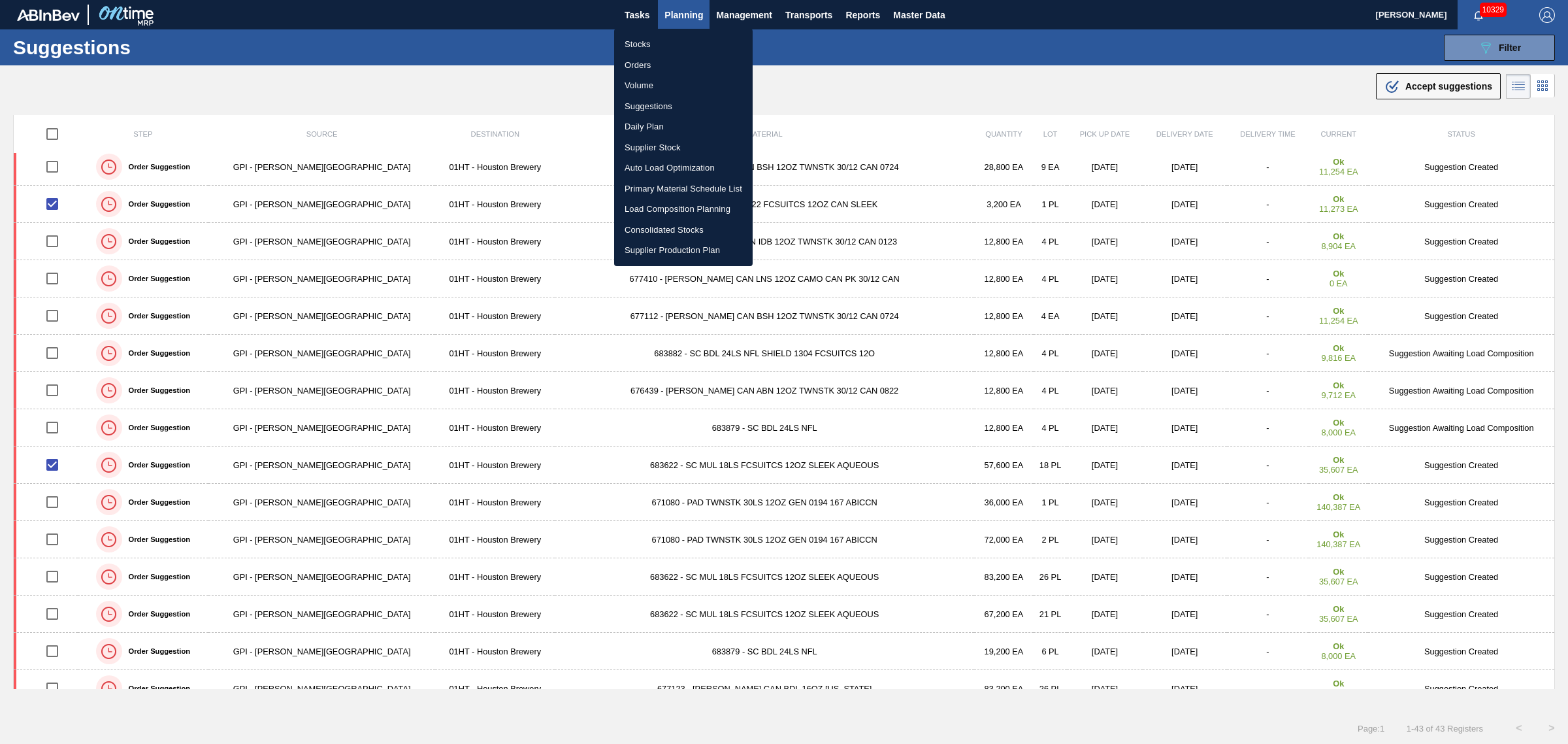
click at [683, 13] on div at bounding box center [784, 372] width 1568 height 744
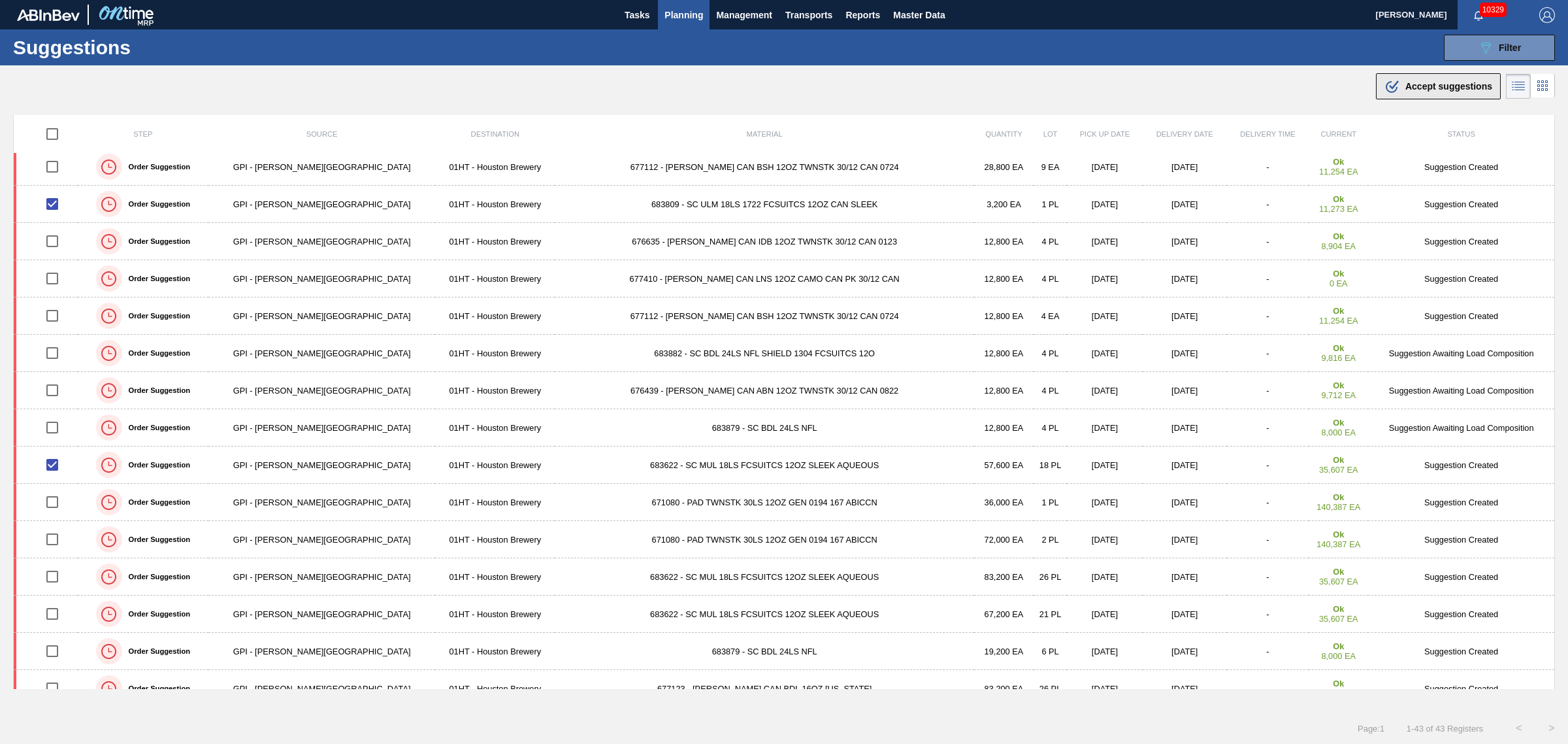
click at [1430, 92] on div ".b{fill:var(--color-action-default)} Accept suggestions" at bounding box center [1438, 86] width 107 height 16
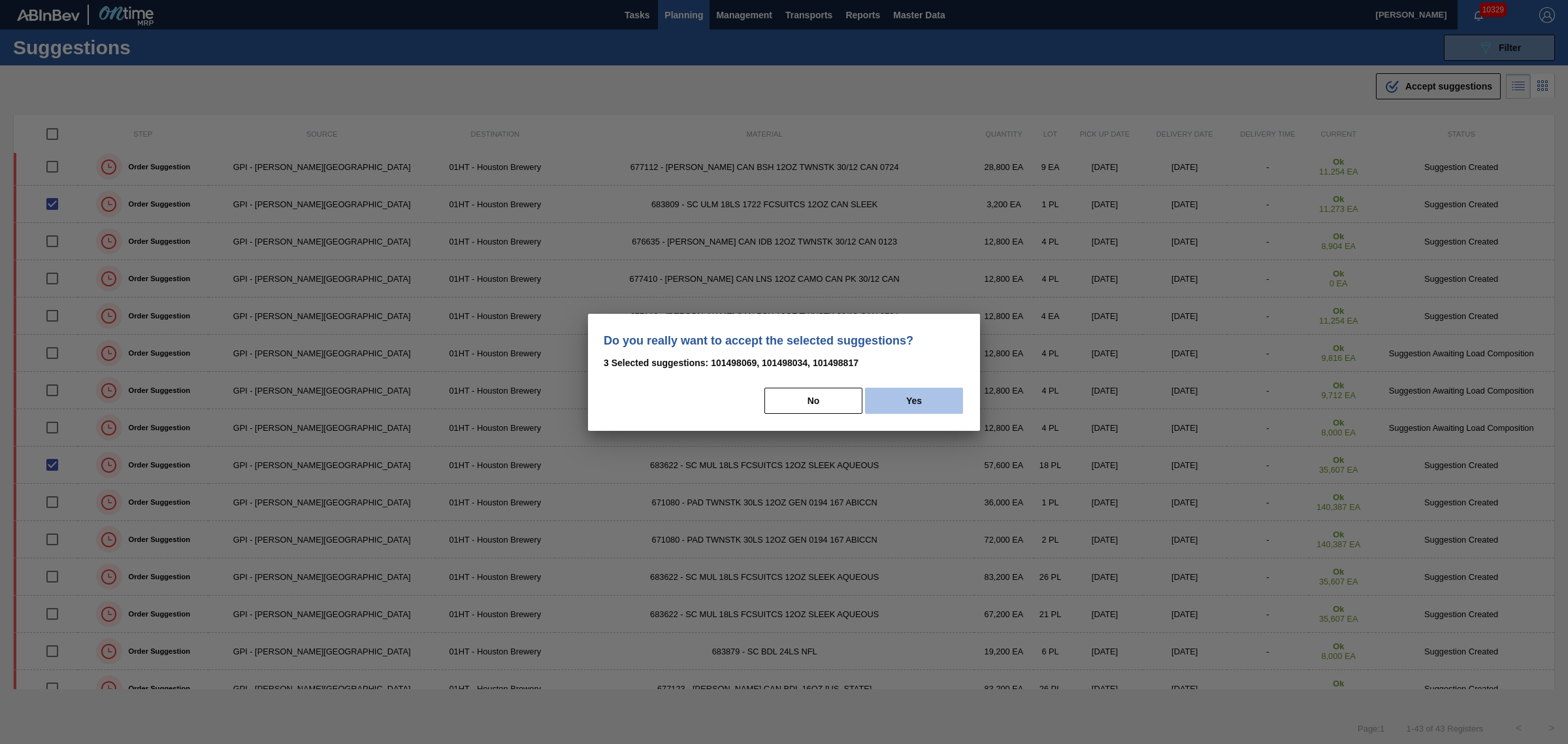
click at [906, 398] on button "Yes" at bounding box center [914, 401] width 98 height 26
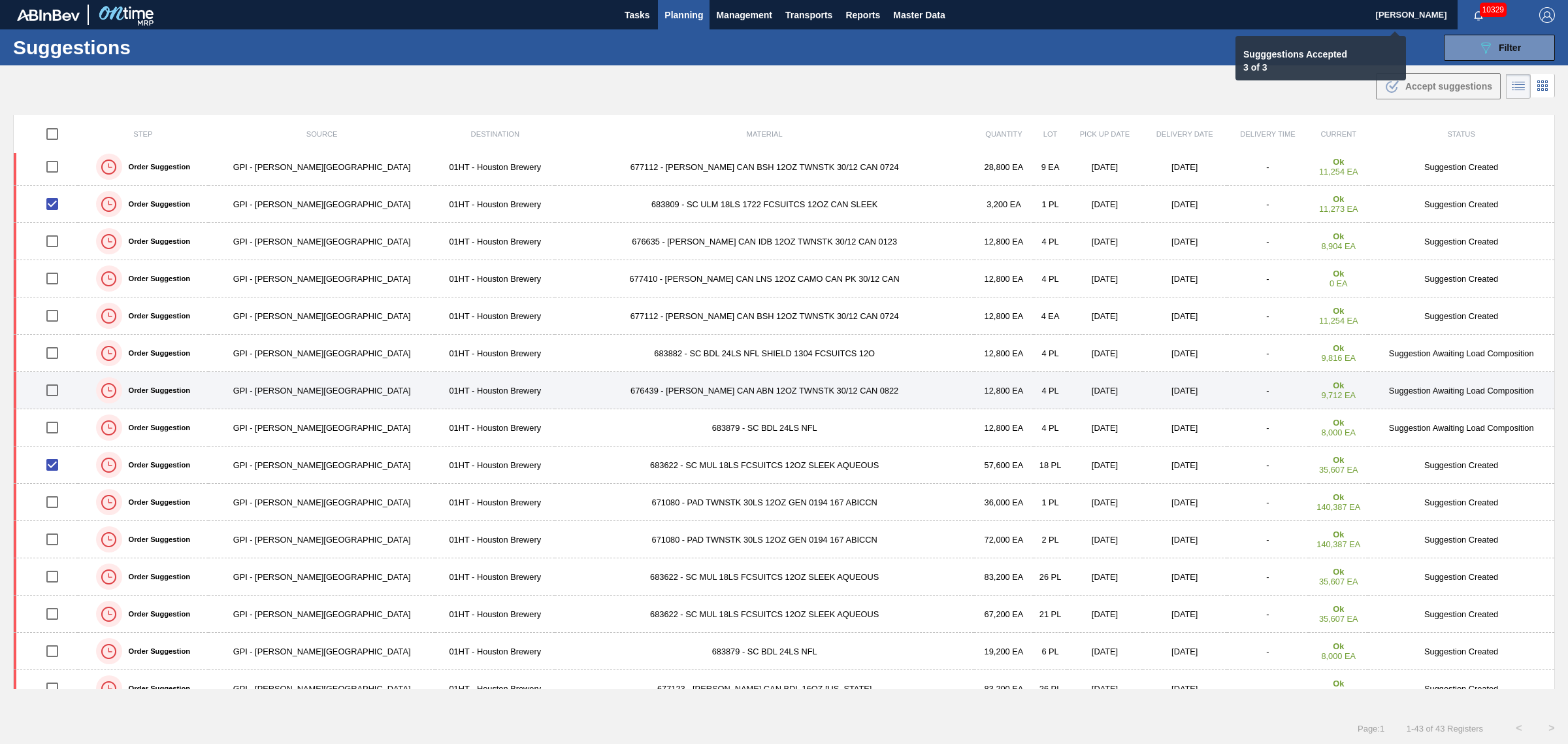
checkbox input "false"
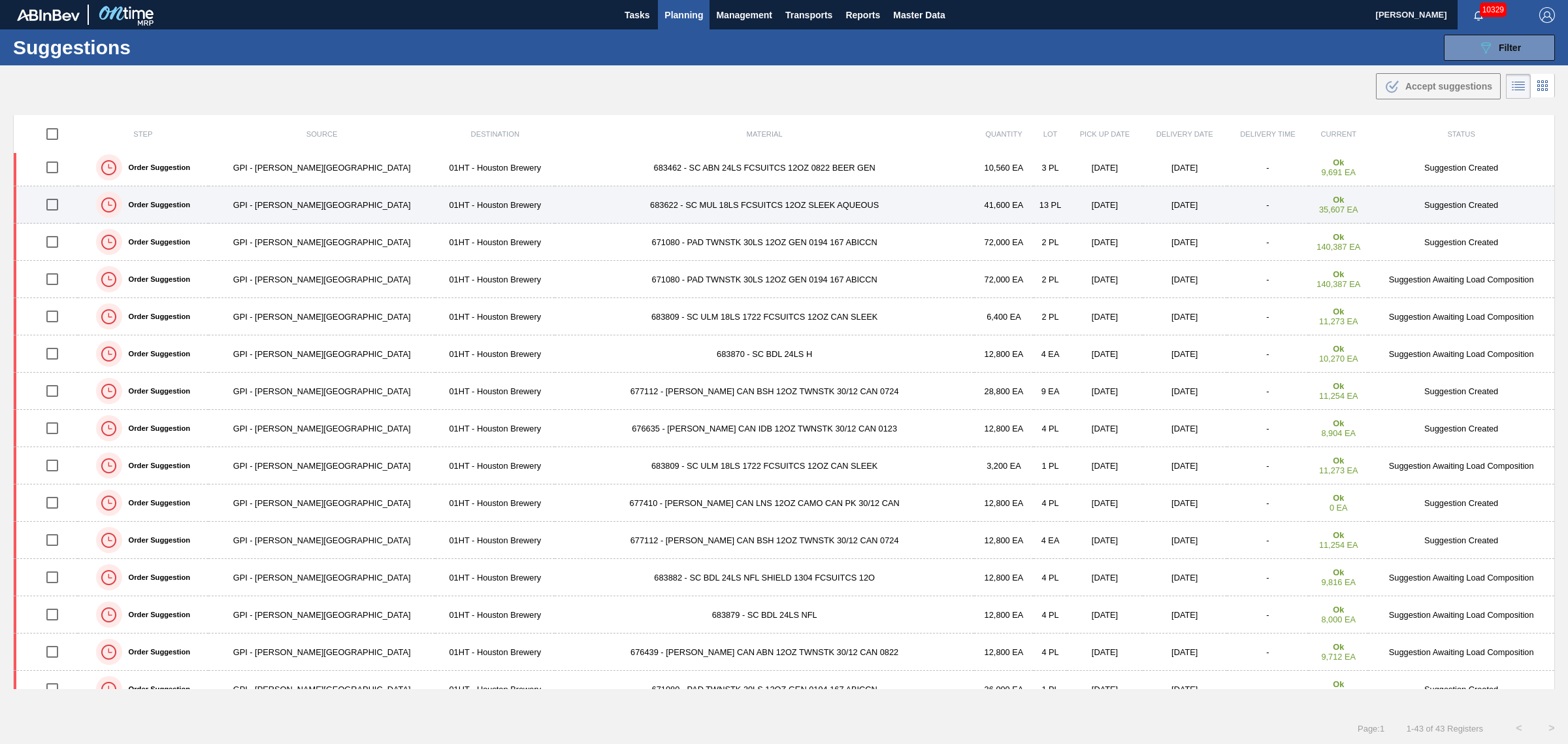
scroll to position [184, 0]
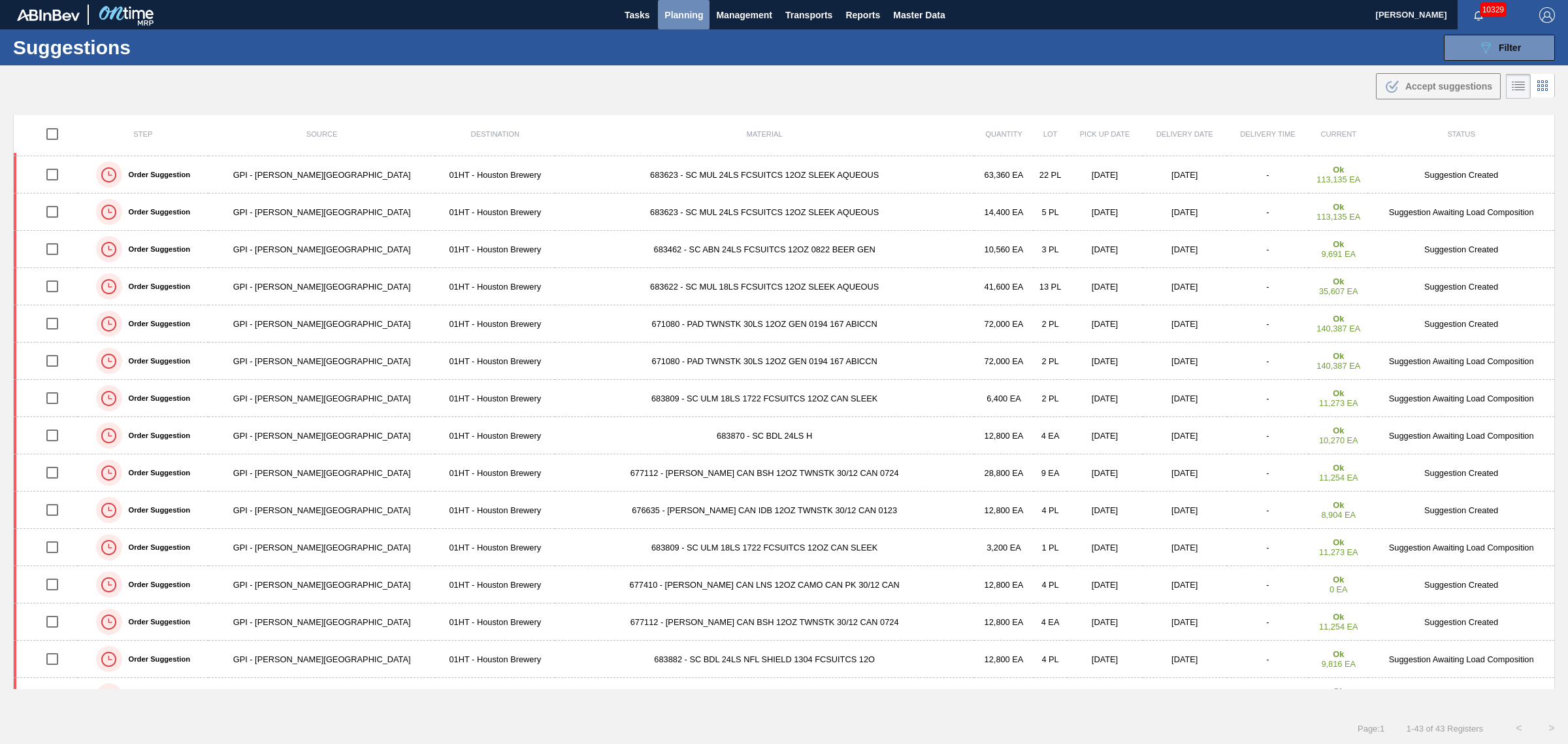
click at [683, 11] on span "Planning" at bounding box center [684, 15] width 39 height 16
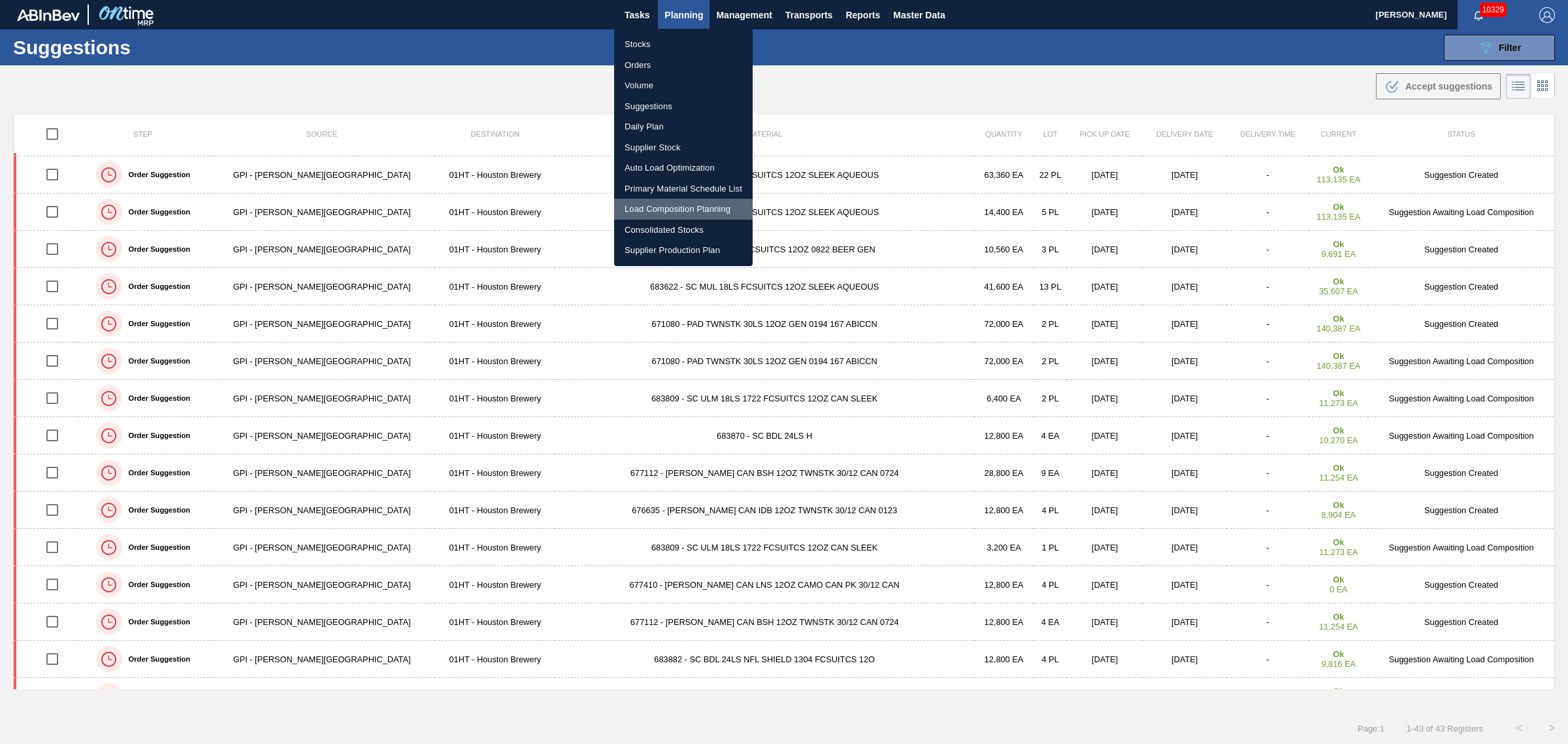
click at [660, 204] on li "Load Composition Planning" at bounding box center [683, 209] width 138 height 21
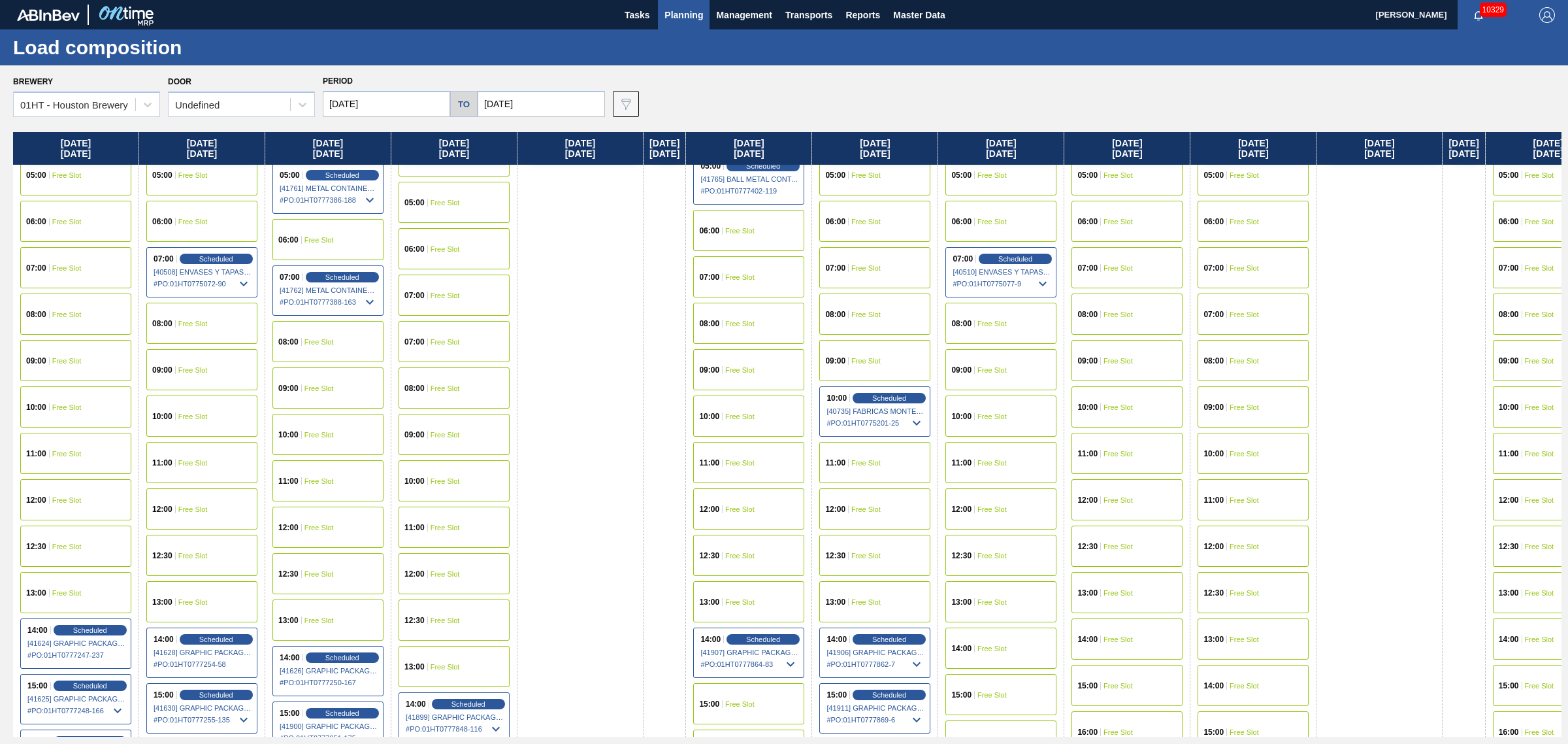
scroll to position [409, 0]
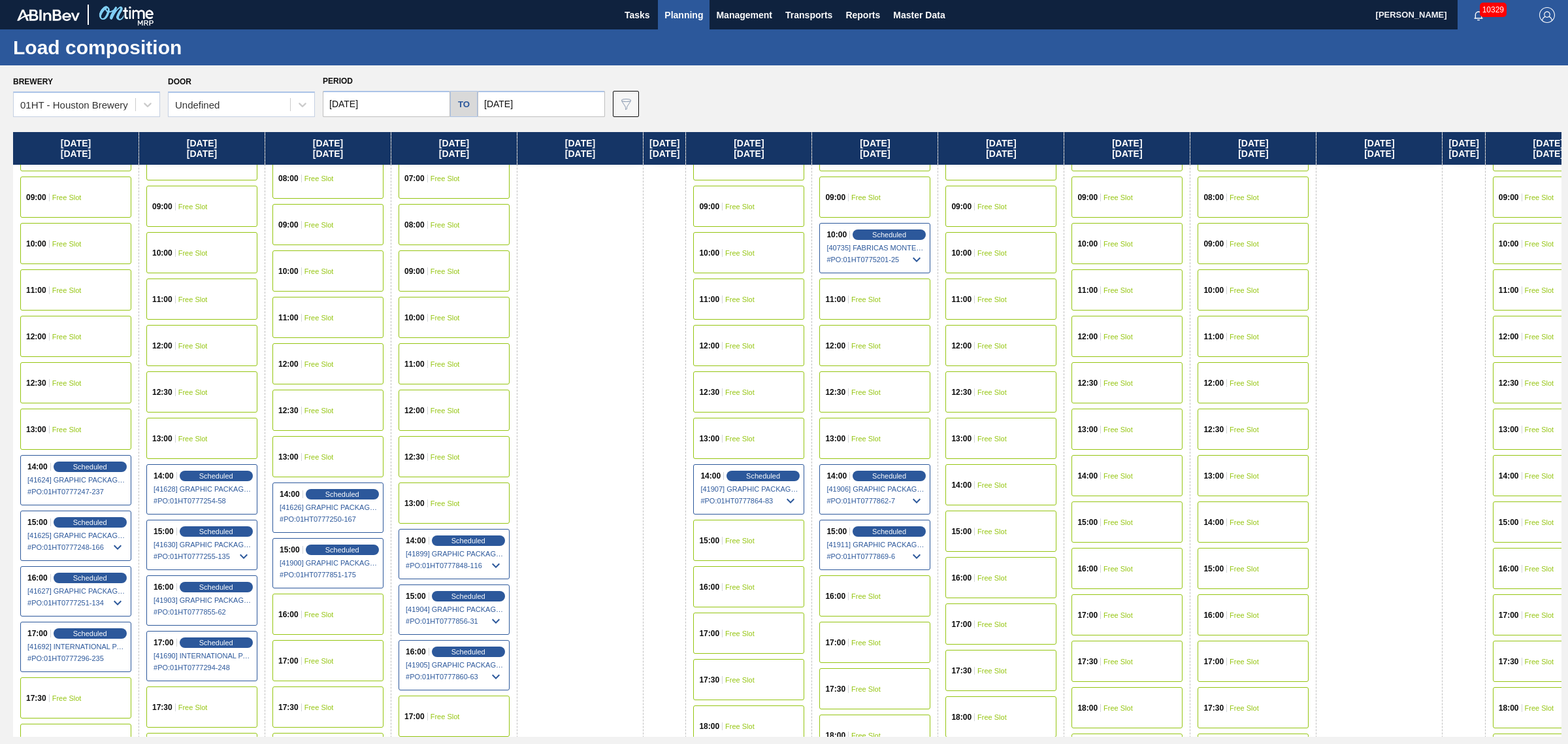
click at [1001, 490] on div "14:00 Free Slot" at bounding box center [1001, 485] width 111 height 41
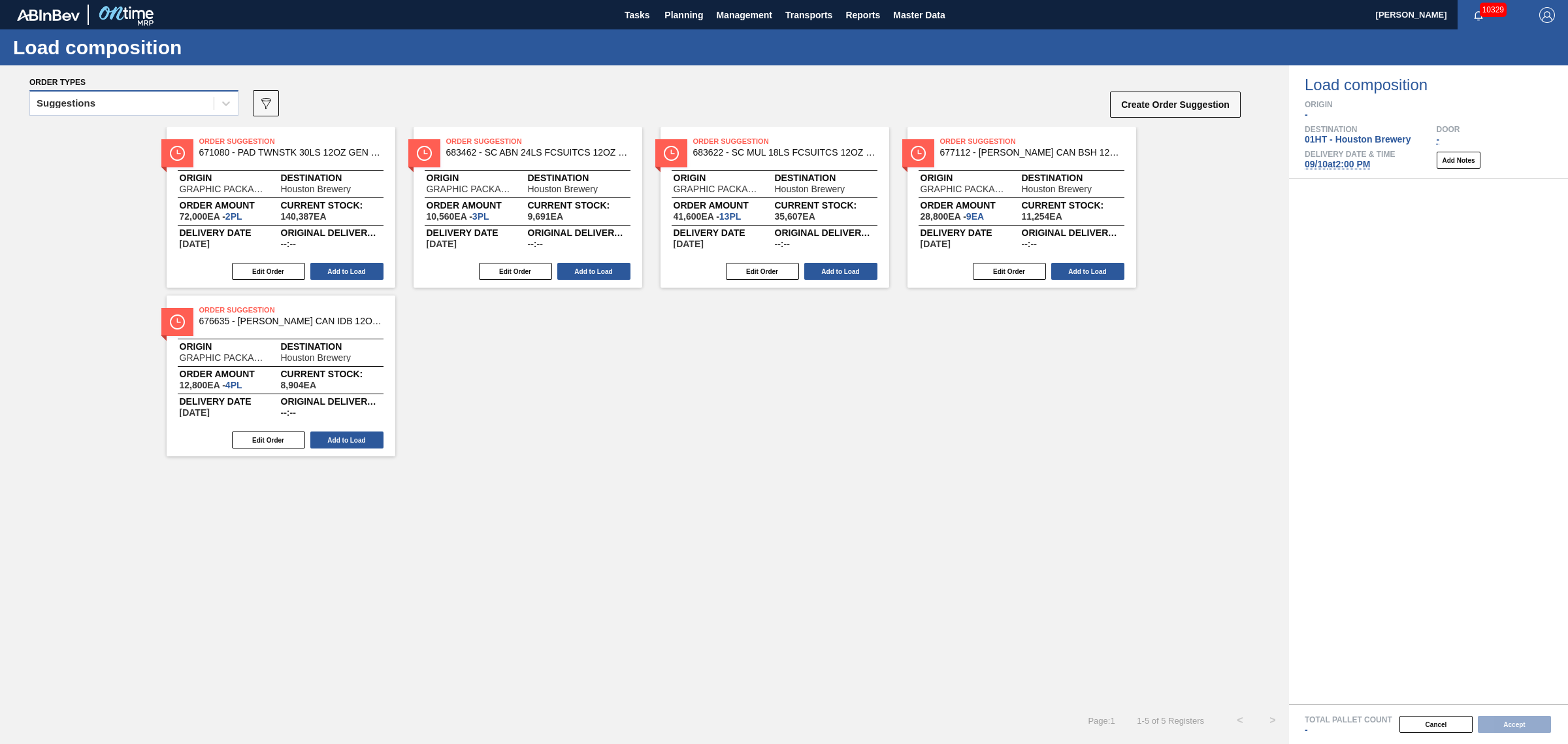
click at [138, 96] on div "Suggestions" at bounding box center [122, 103] width 183 height 19
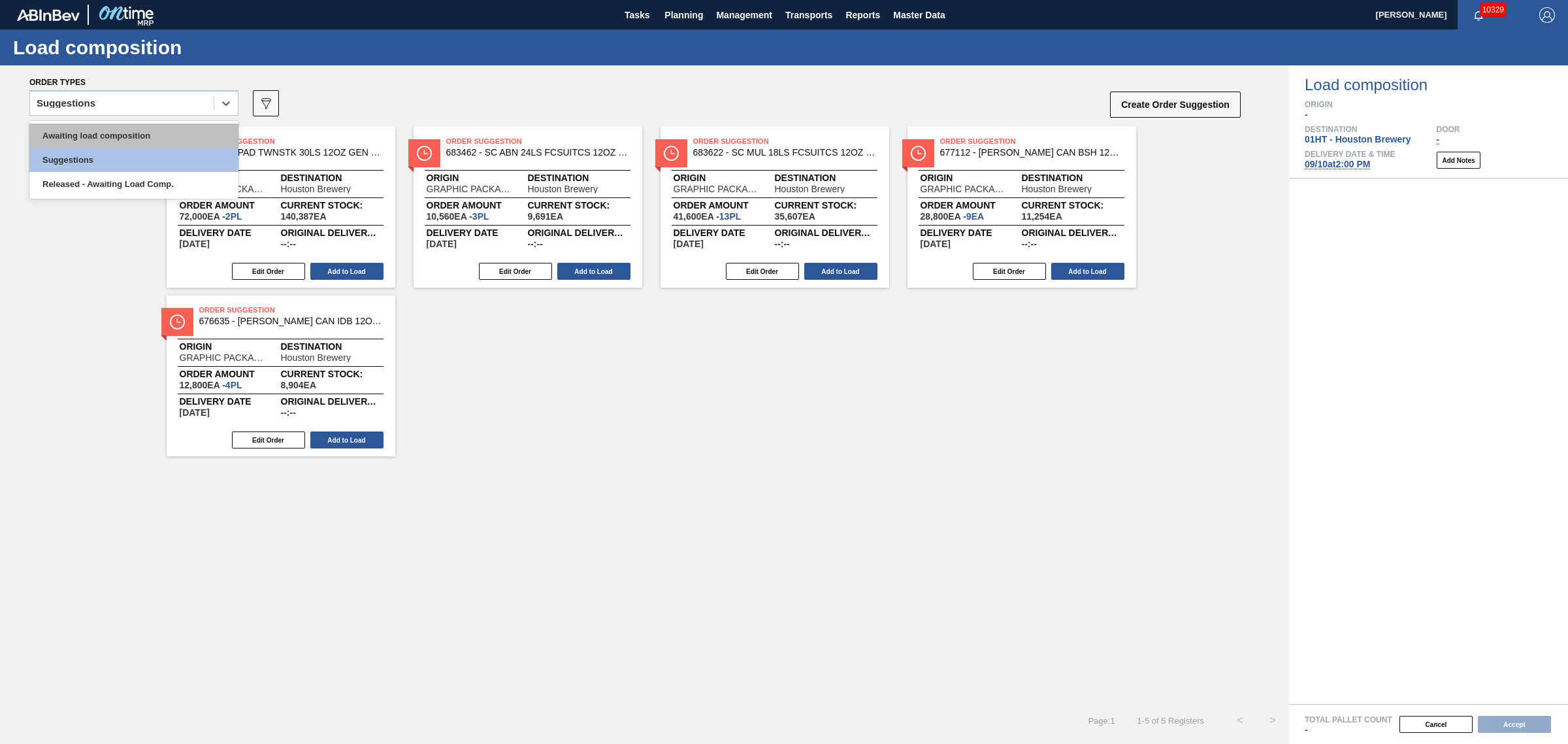
click at [128, 142] on div "Awaiting load composition" at bounding box center [134, 135] width 209 height 24
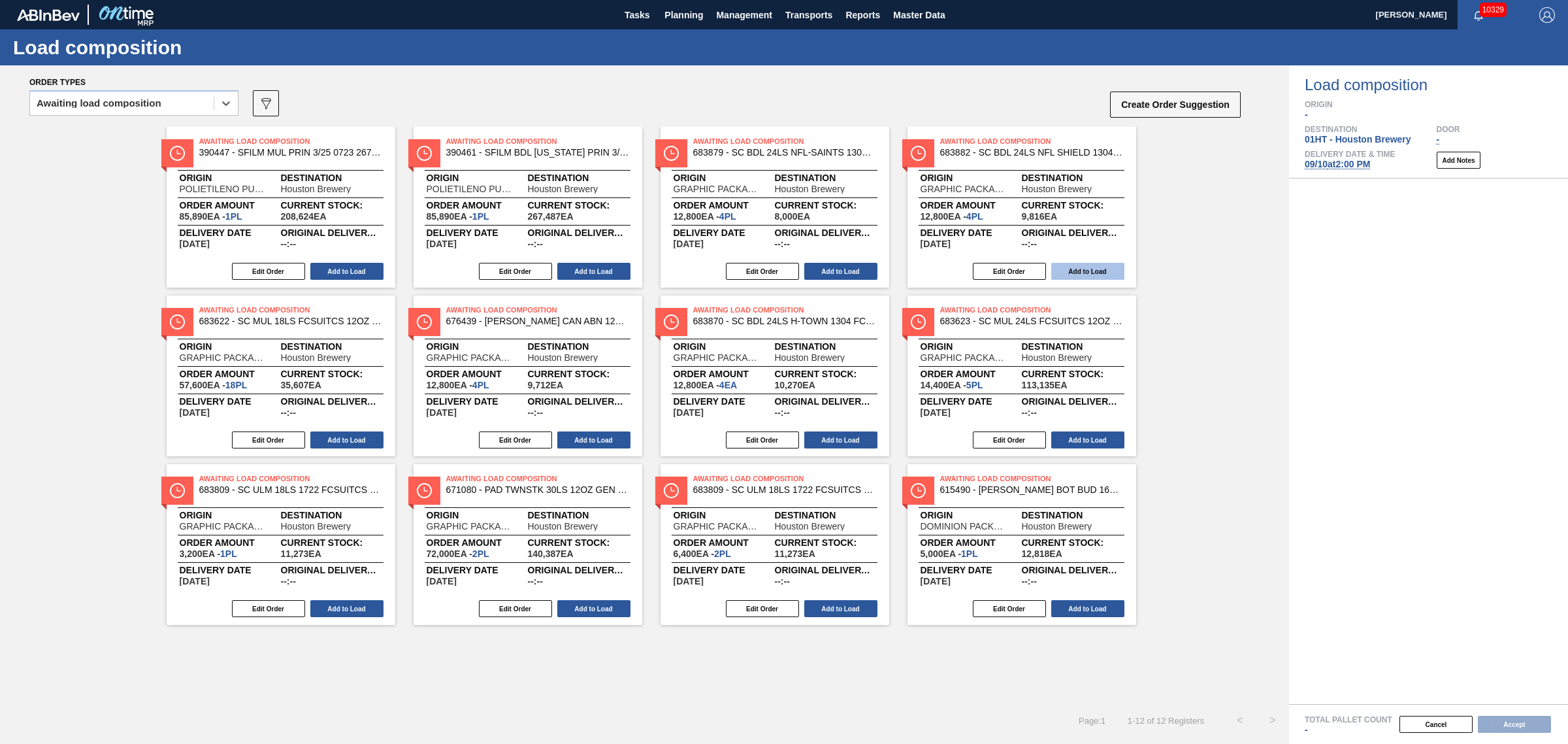
click at [1101, 272] on button "Add to Load" at bounding box center [1088, 272] width 73 height 17
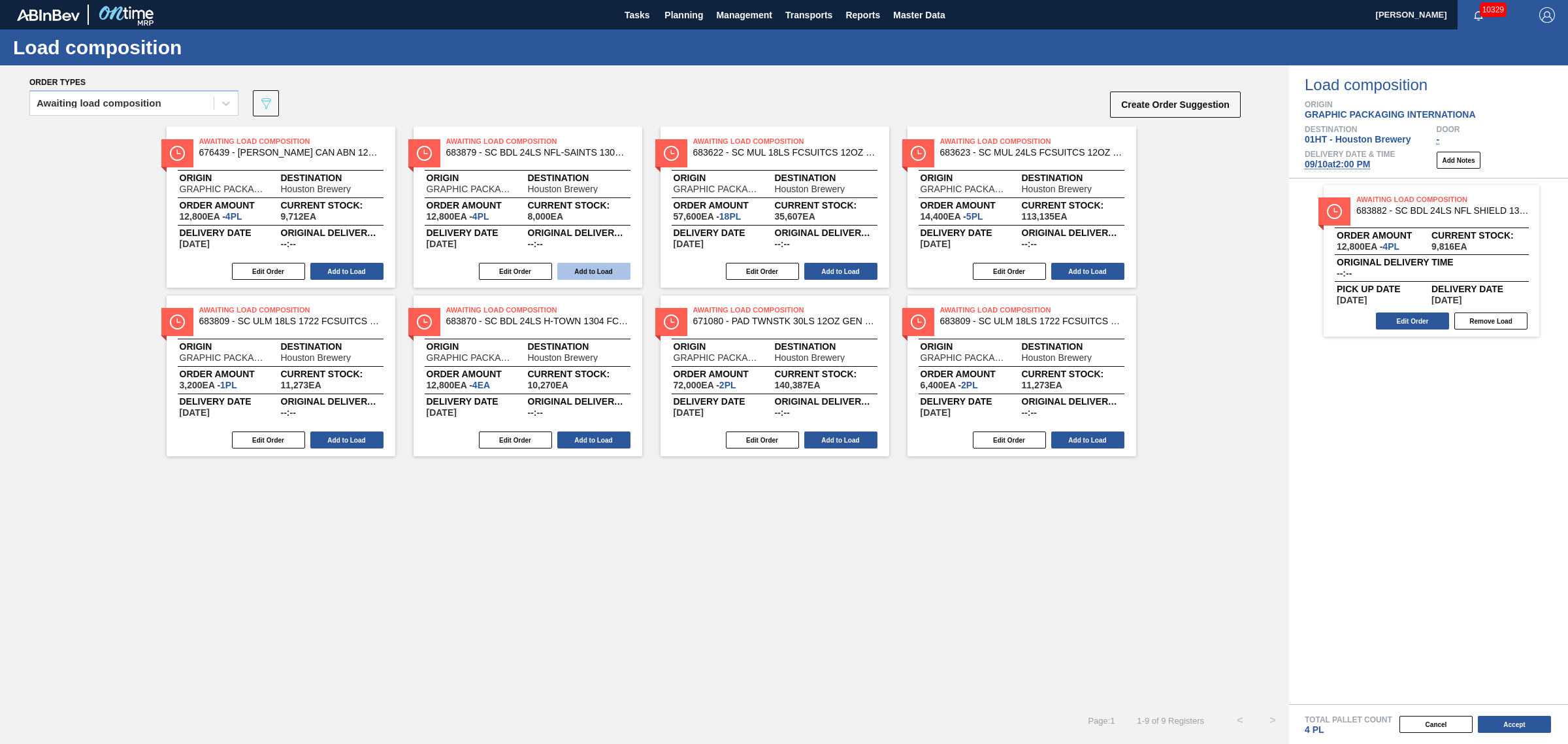
click at [561, 270] on button "Add to Load" at bounding box center [594, 272] width 73 height 17
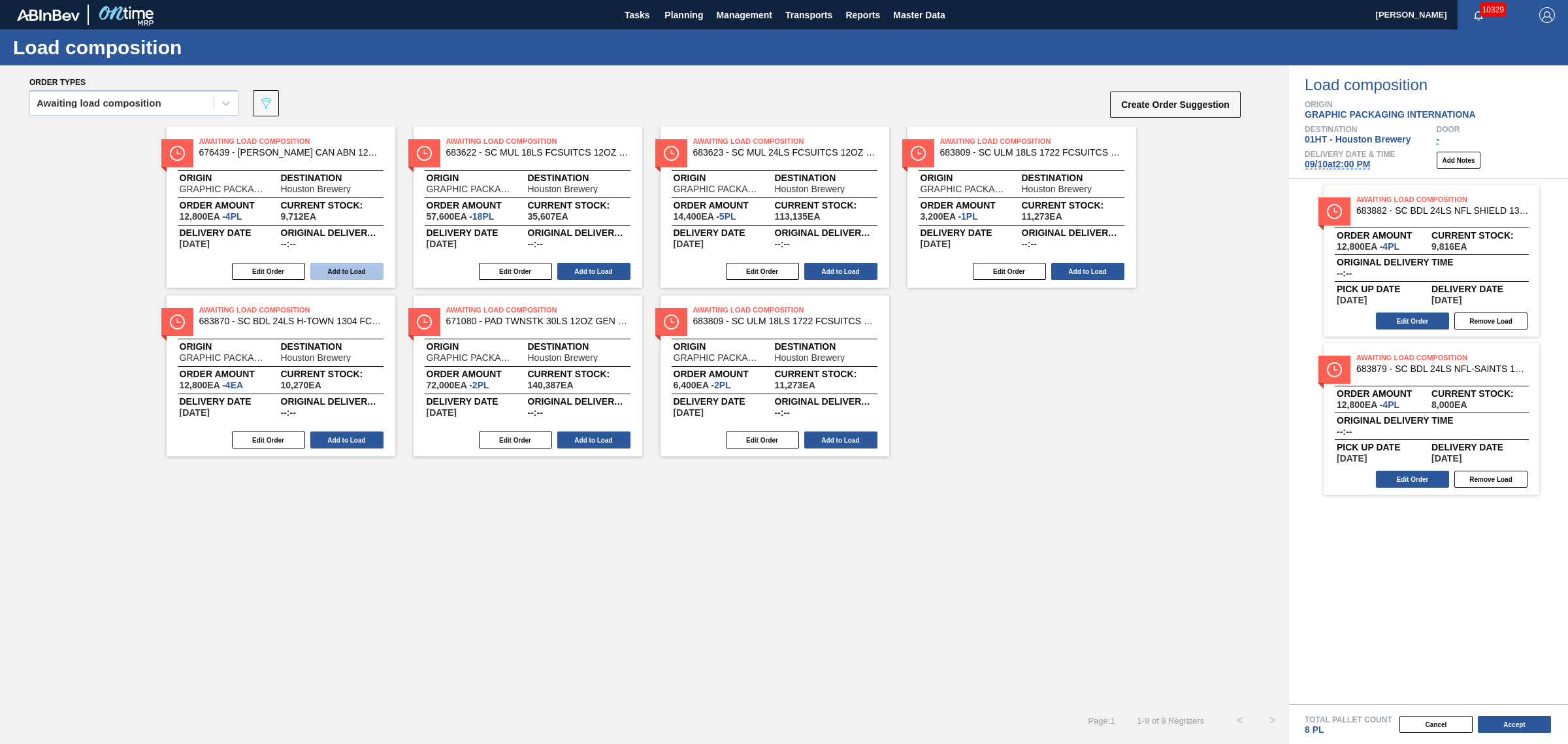
click at [356, 264] on button "Add to Load" at bounding box center [347, 272] width 73 height 17
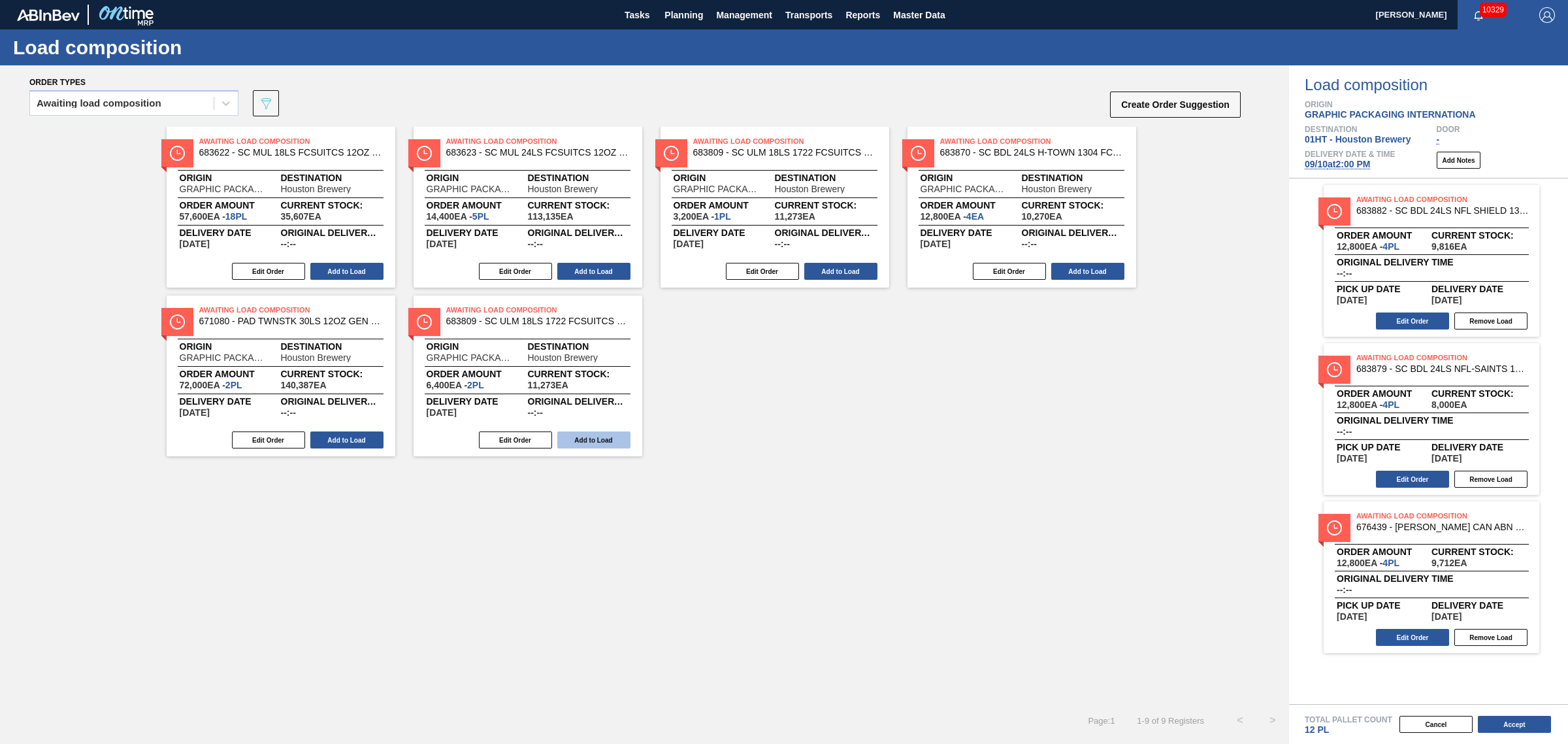
click at [595, 439] on button "Add to Load" at bounding box center [594, 440] width 73 height 17
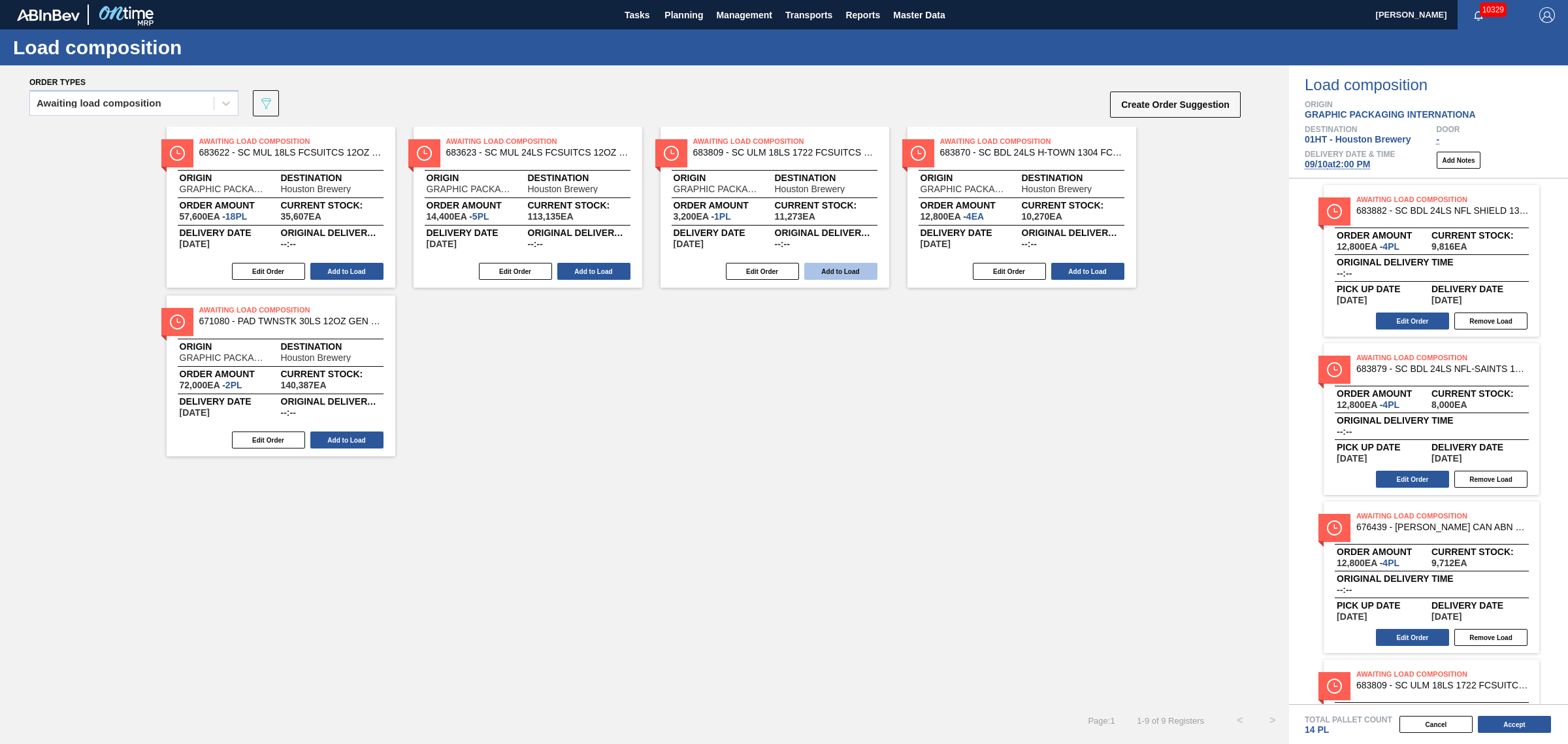
click at [822, 270] on button "Add to Load" at bounding box center [841, 272] width 73 height 17
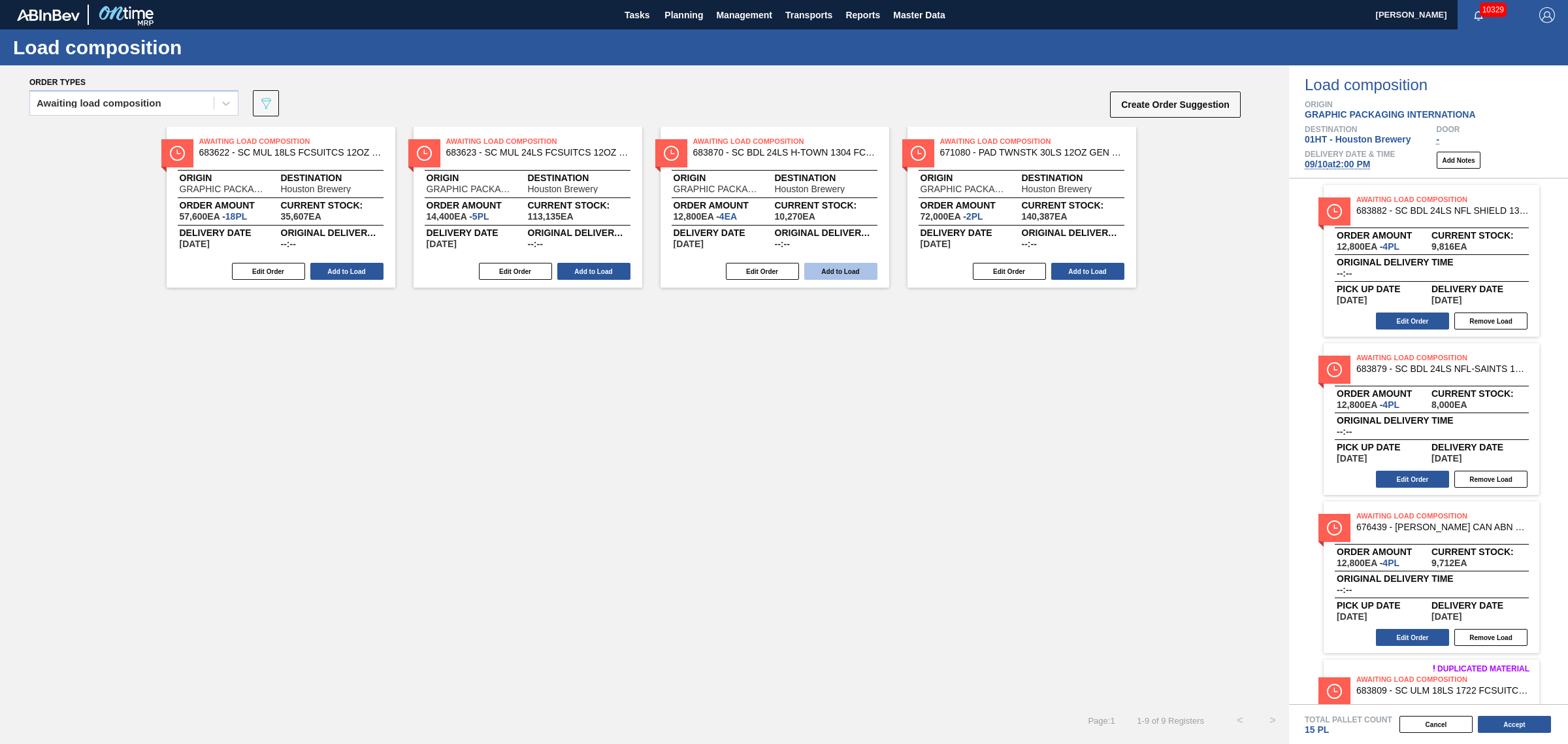
click at [573, 270] on button "Add to Load" at bounding box center [594, 272] width 73 height 17
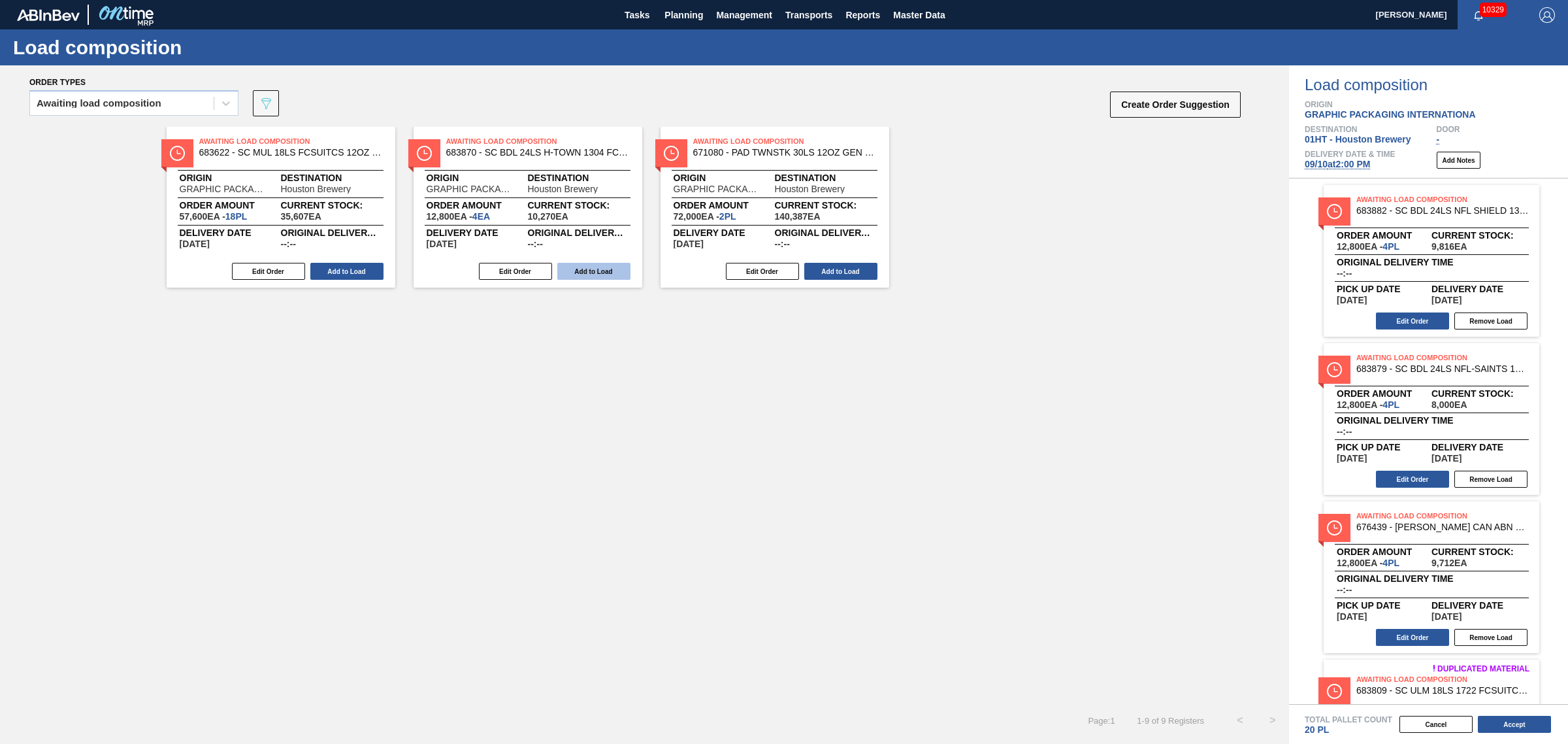
click at [591, 264] on button "Add to Load" at bounding box center [594, 272] width 73 height 17
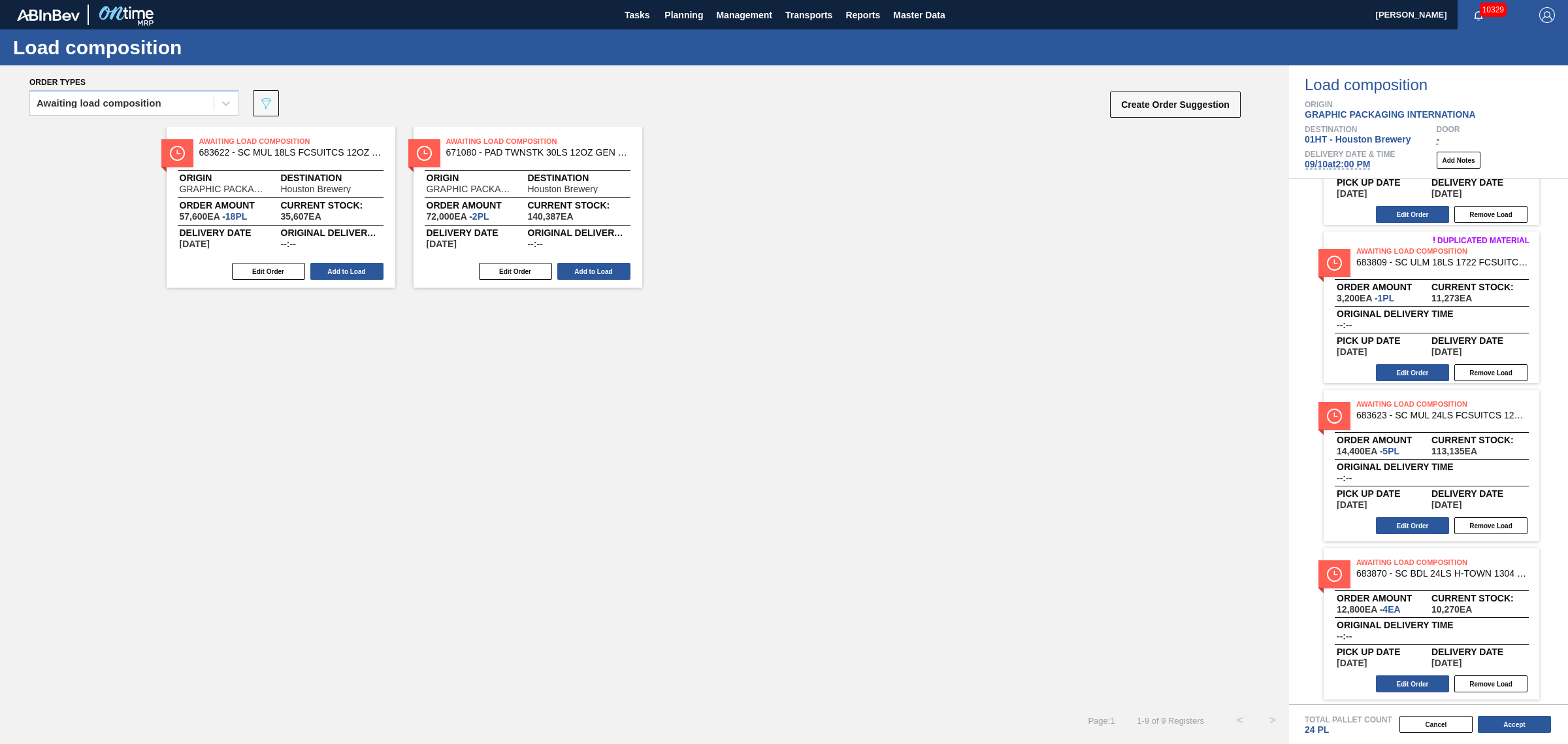
scroll to position [589, 0]
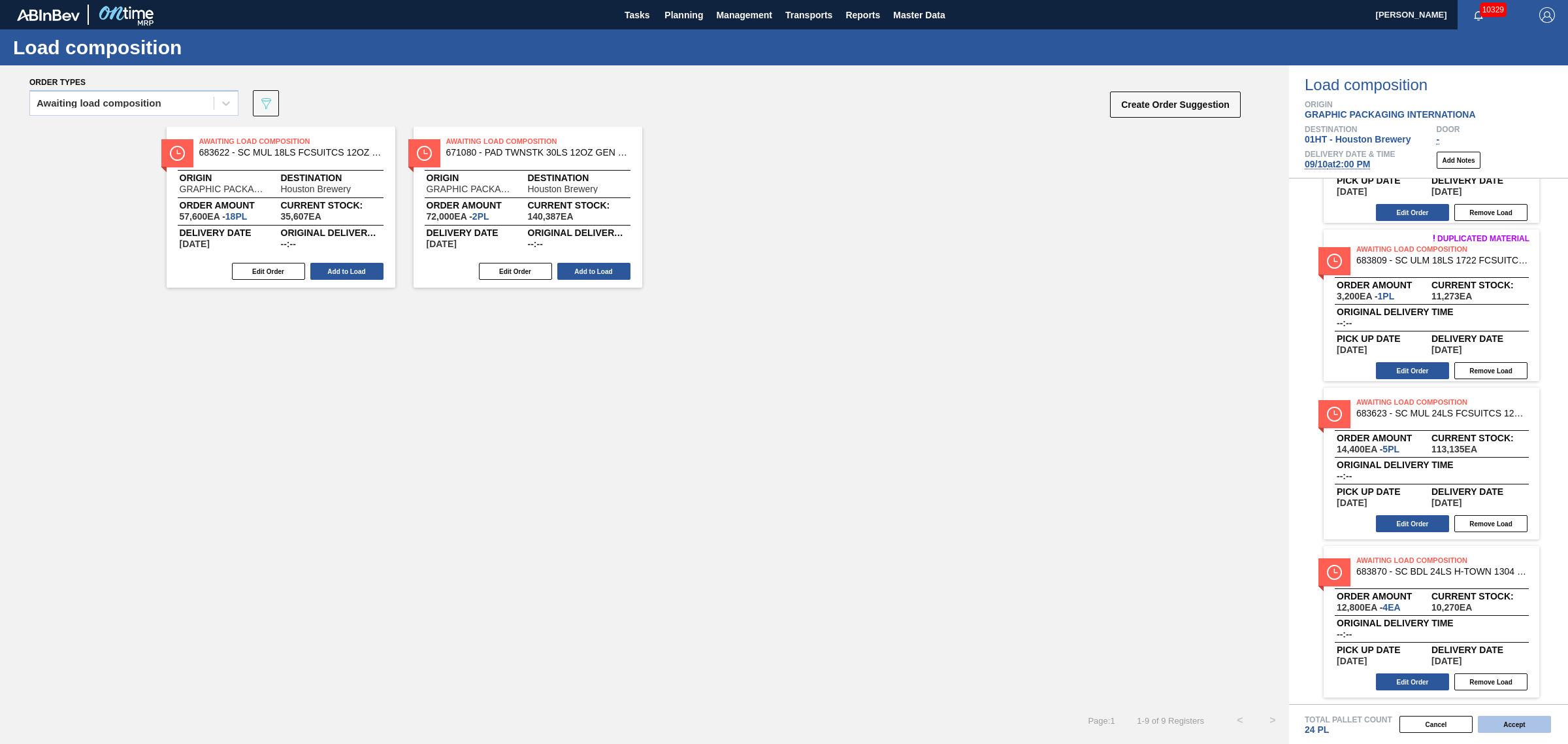
click at [1518, 720] on button "Accept" at bounding box center [1514, 725] width 73 height 17
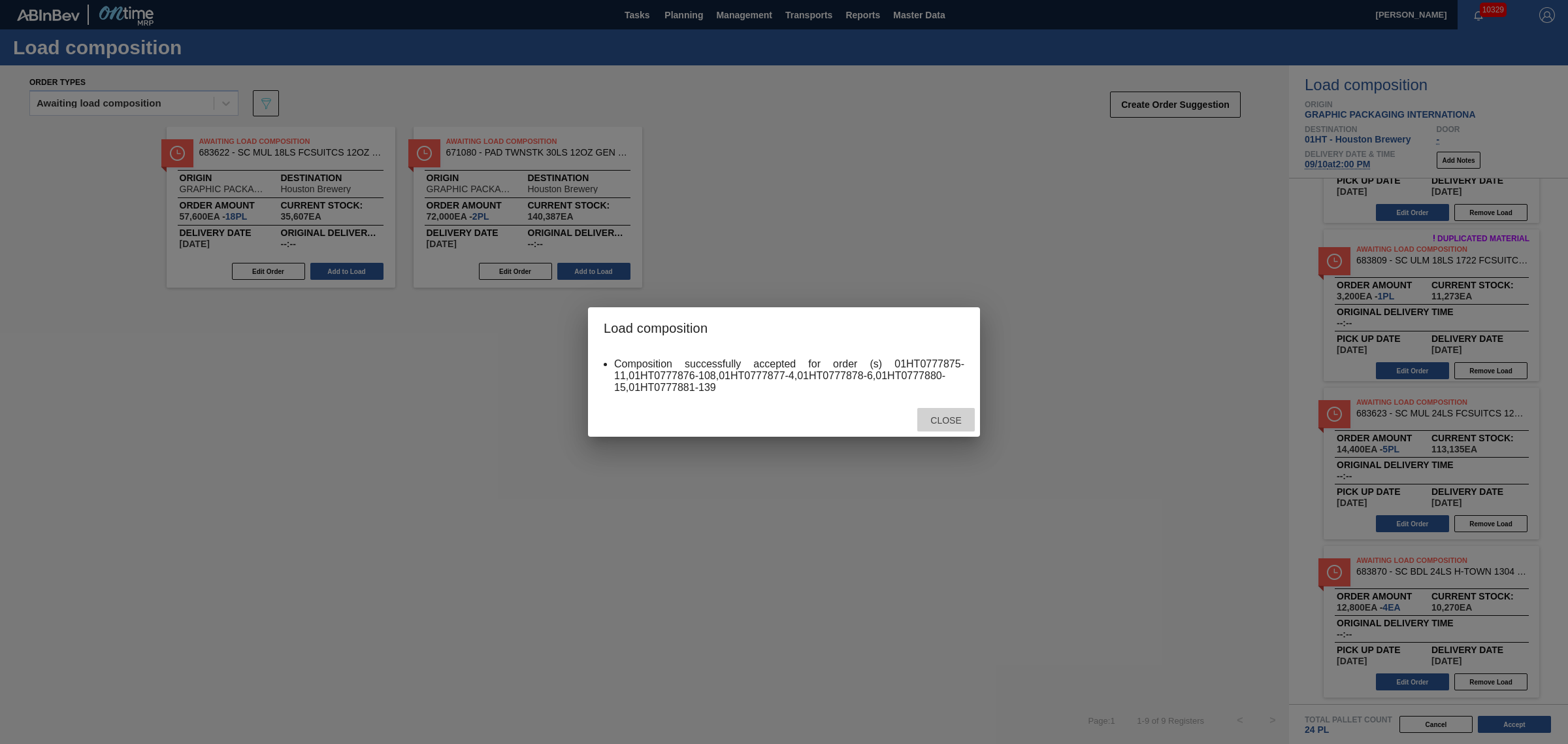
click at [951, 416] on span "Close" at bounding box center [946, 420] width 52 height 11
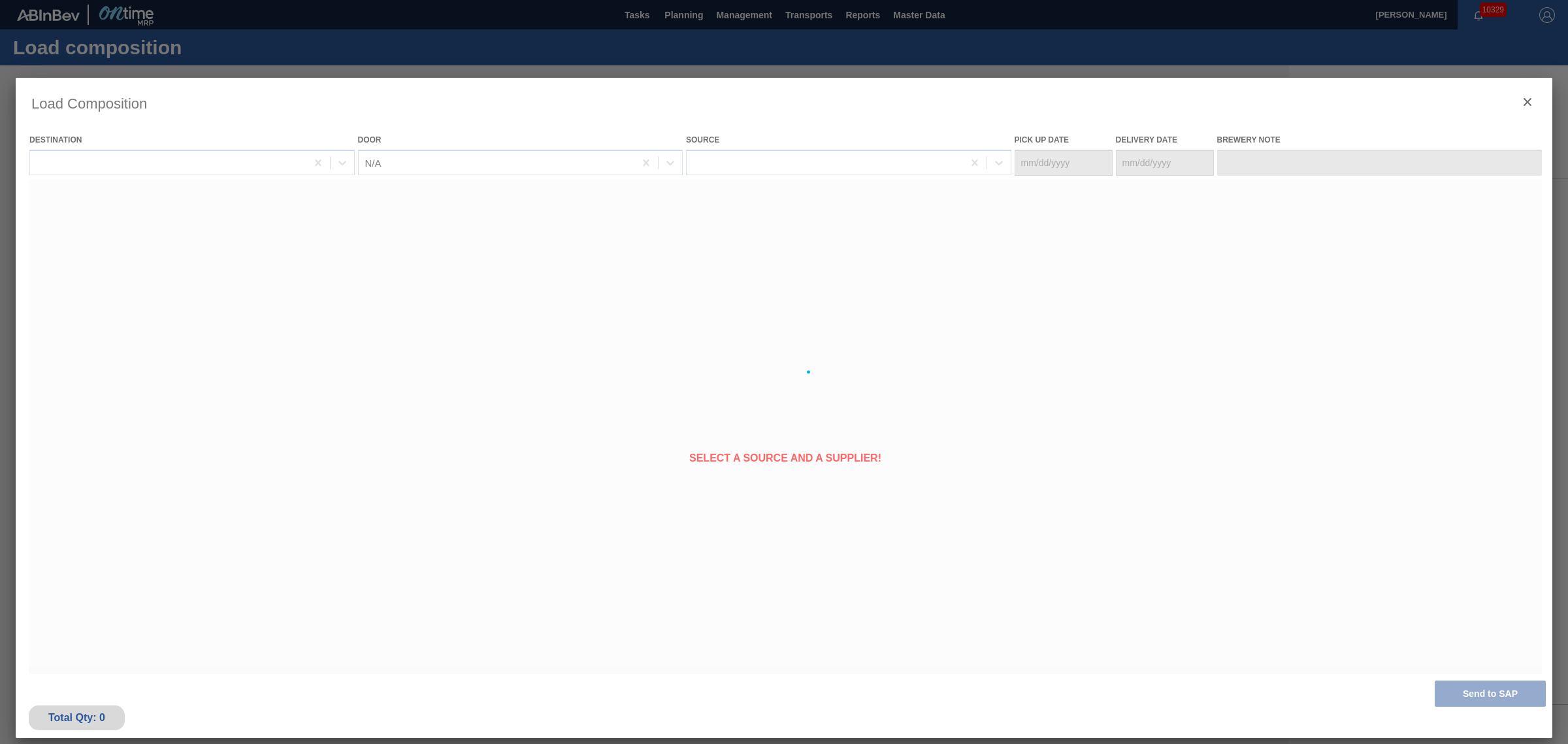
type Date "[DATE]"
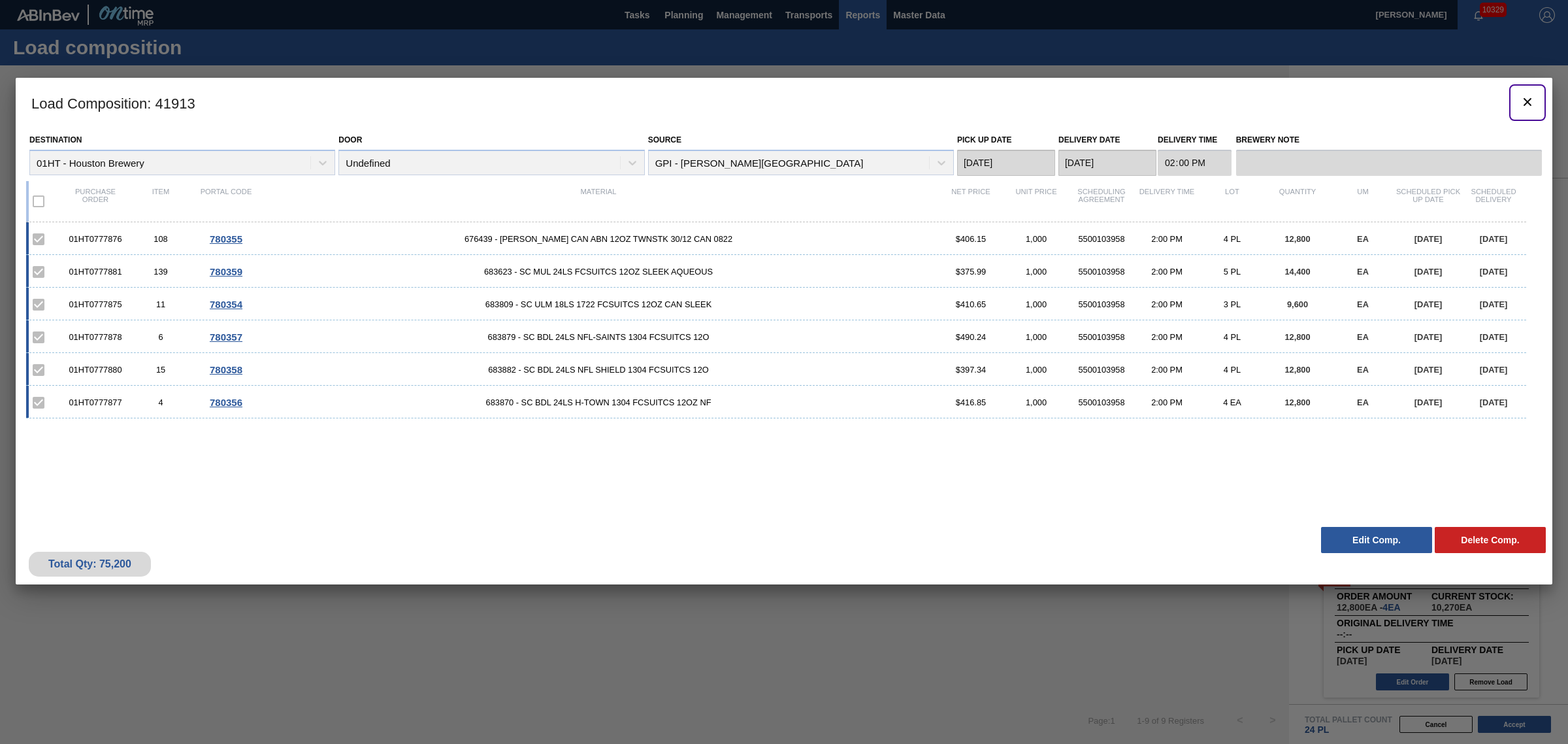
drag, startPoint x: 1526, startPoint y: 106, endPoint x: 870, endPoint y: 6, distance: 663.6
click at [1526, 107] on icon "botão de ícone" at bounding box center [1527, 102] width 16 height 16
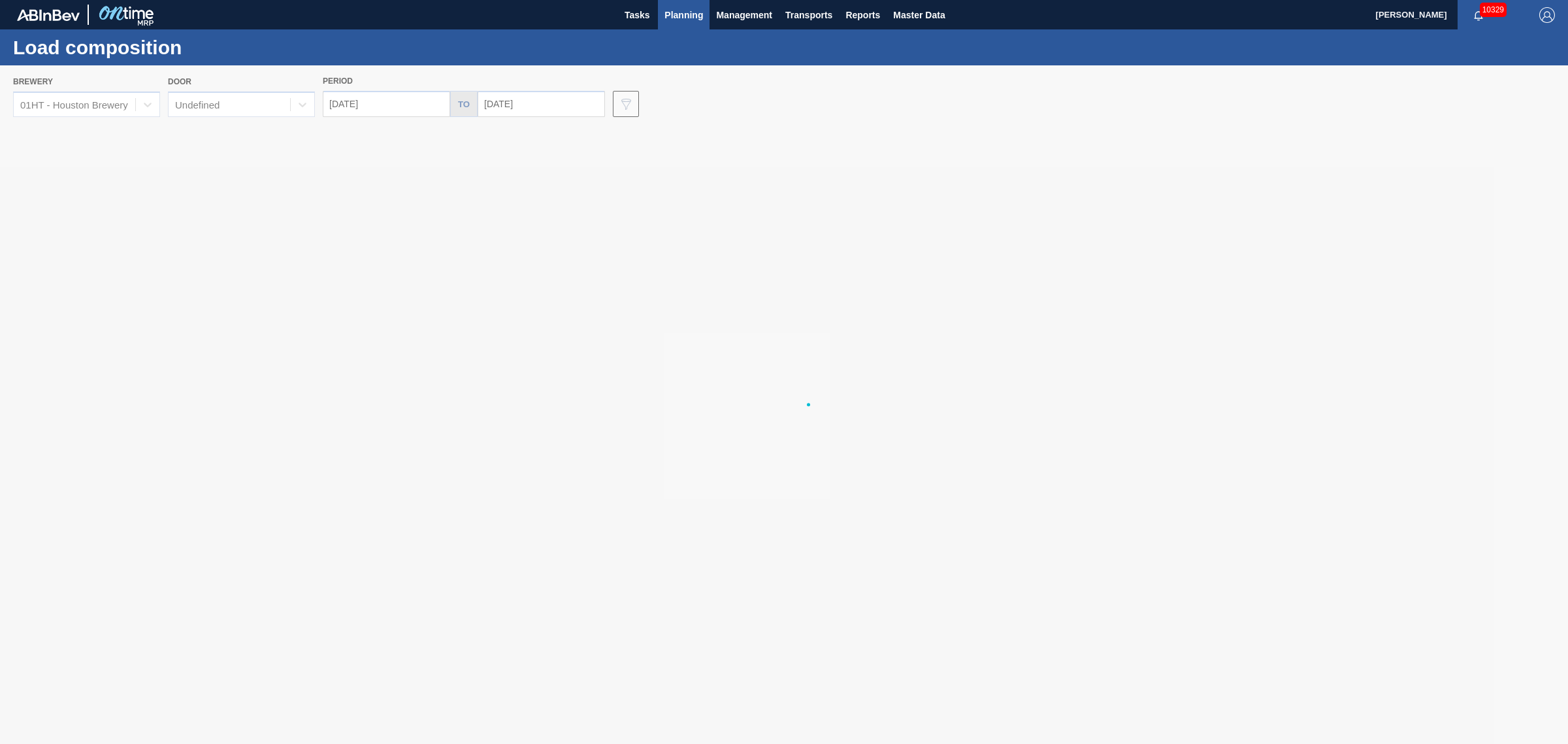
click at [688, 15] on span "Planning" at bounding box center [684, 15] width 39 height 16
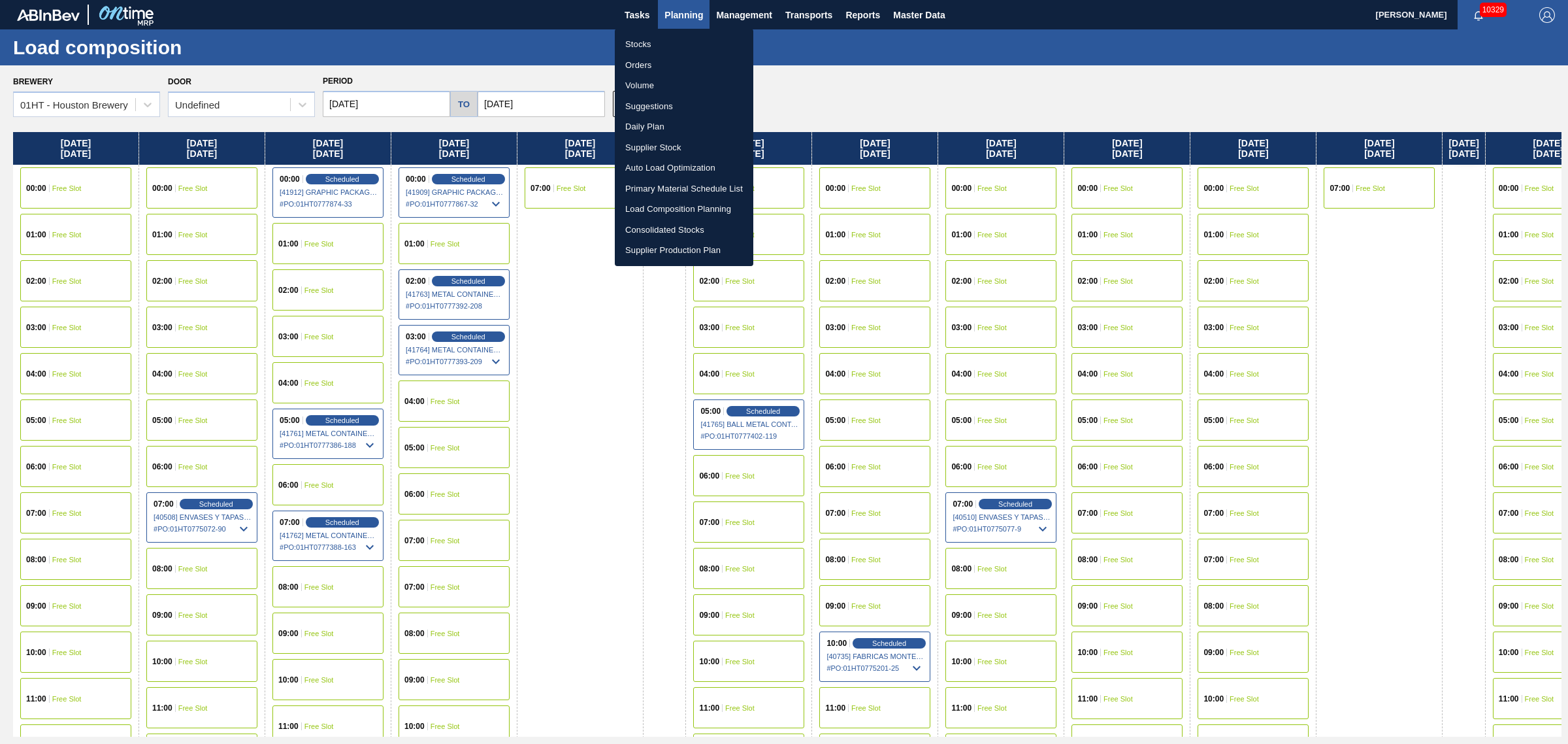
click at [666, 107] on li "Suggestions" at bounding box center [683, 106] width 138 height 21
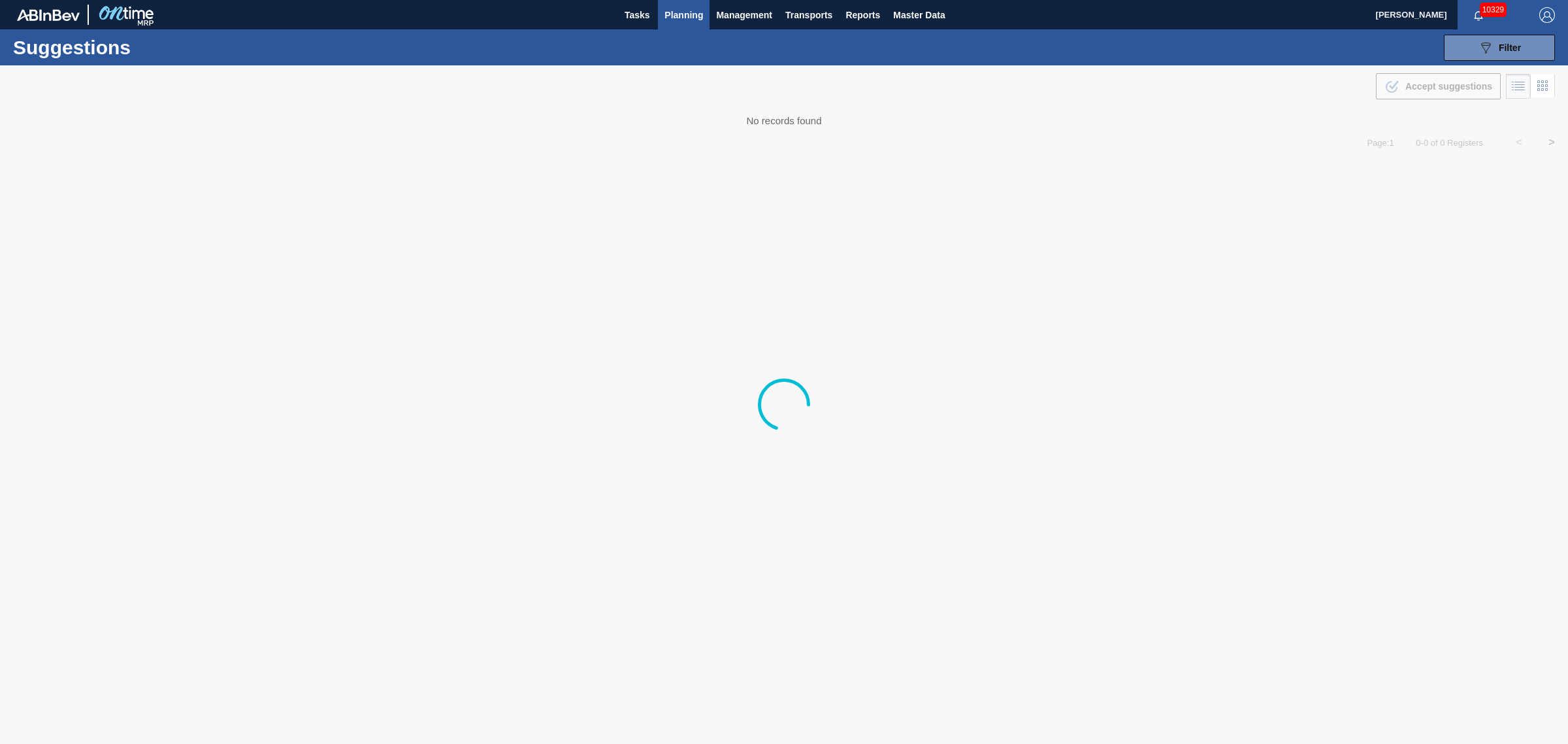
type from "[DATE]"
type to "[DATE]"
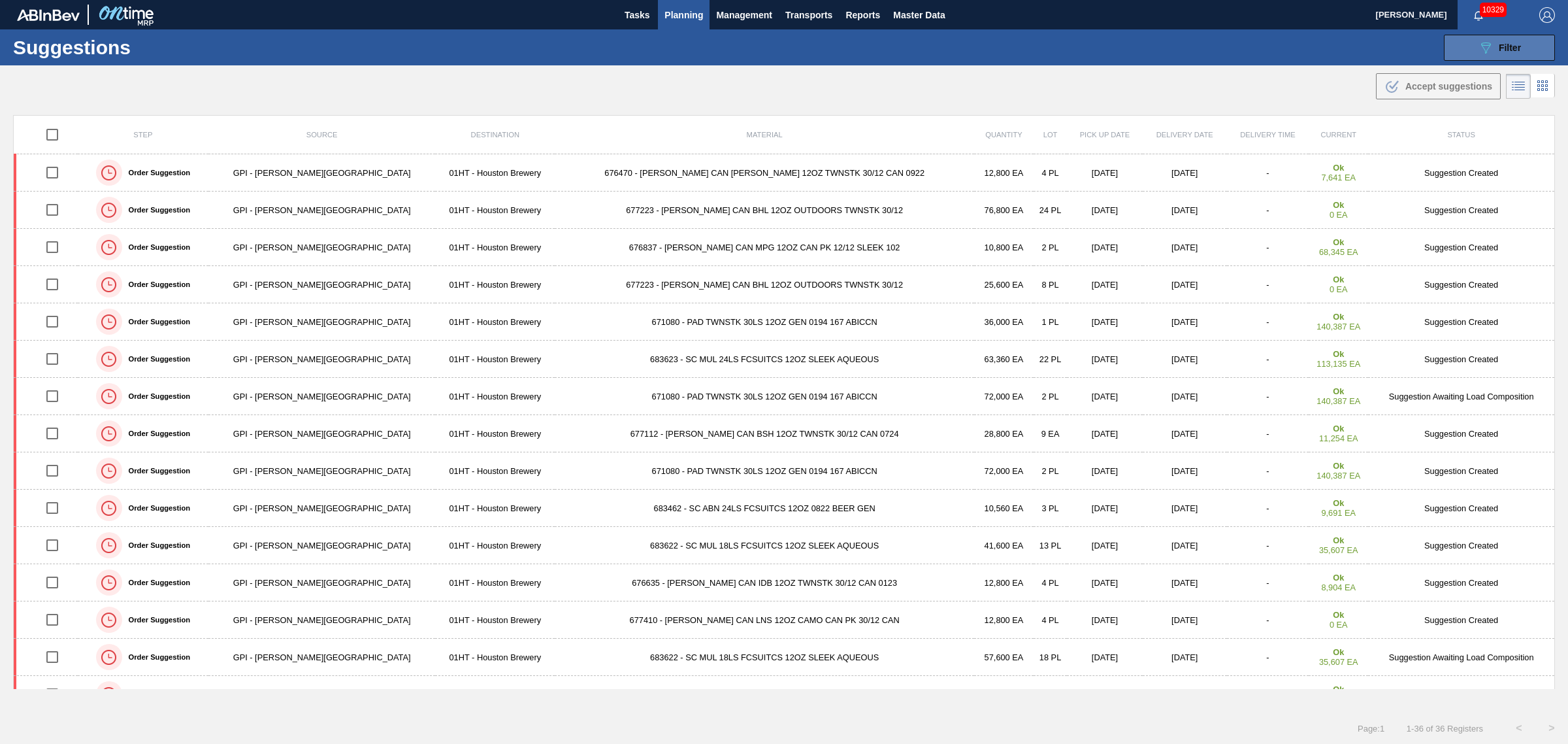
click at [1472, 44] on button "089F7B8B-B2A5-4AFE-B5C0-19BA573D28AC Filter" at bounding box center [1499, 47] width 111 height 26
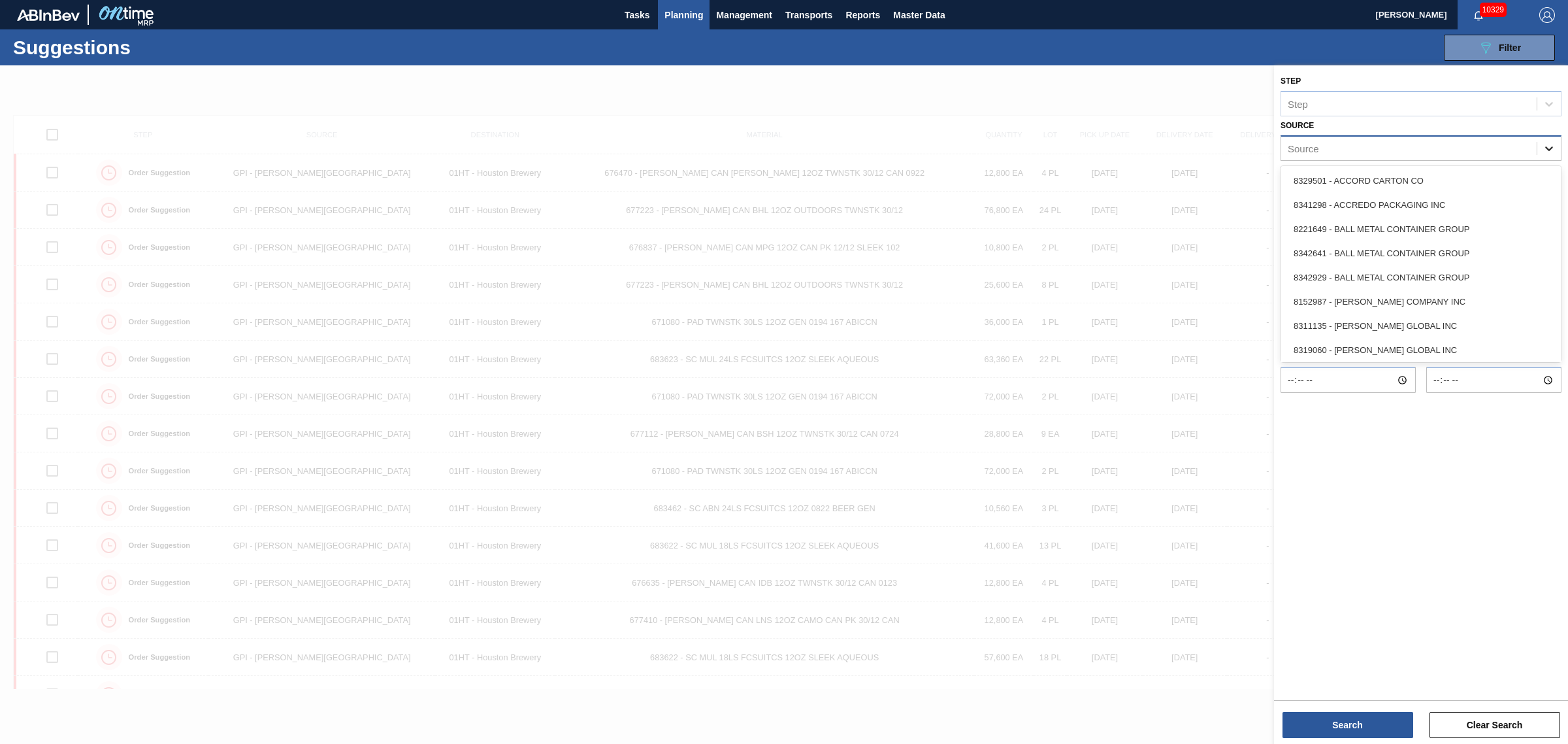
click at [1547, 145] on icon at bounding box center [1549, 148] width 13 height 13
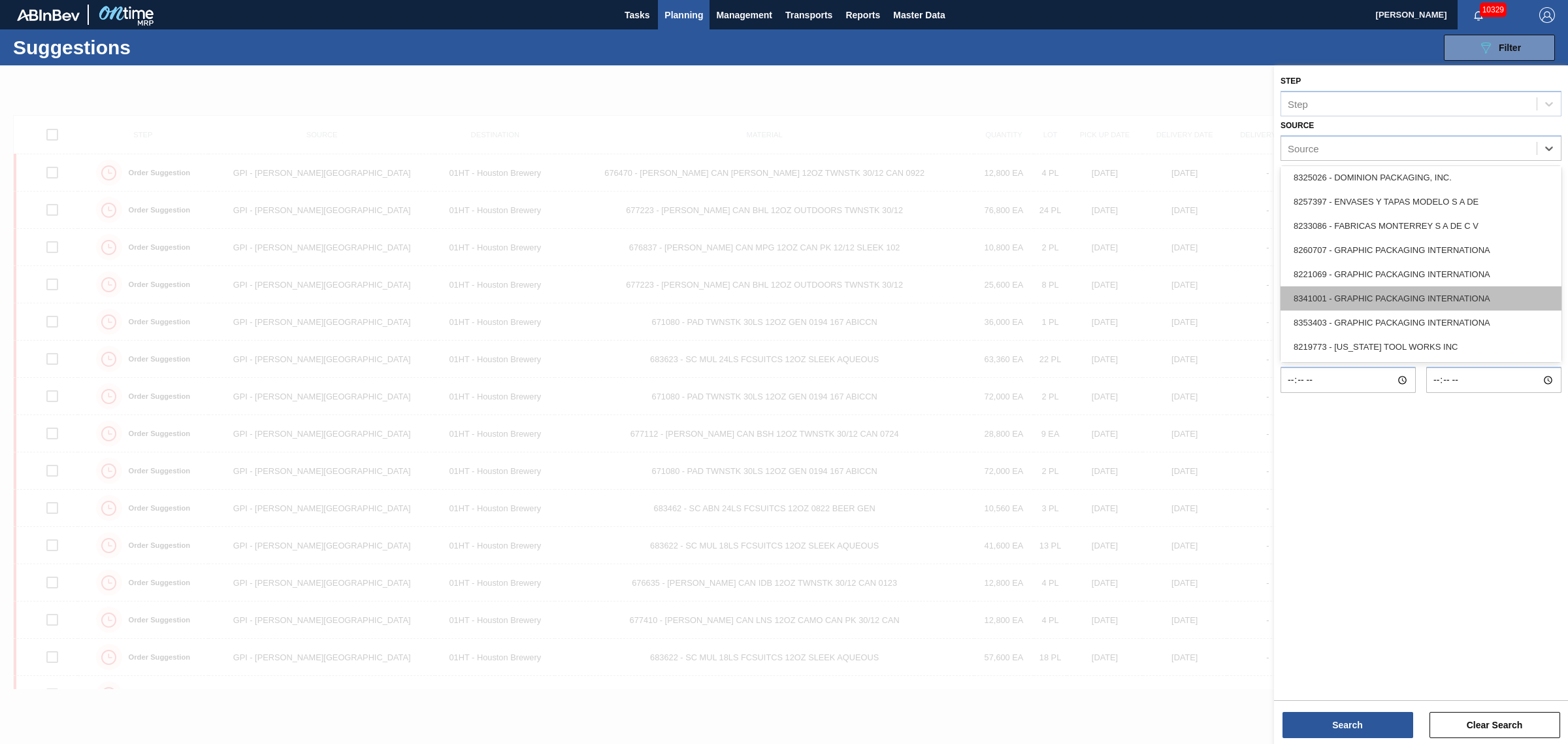
scroll to position [559, 0]
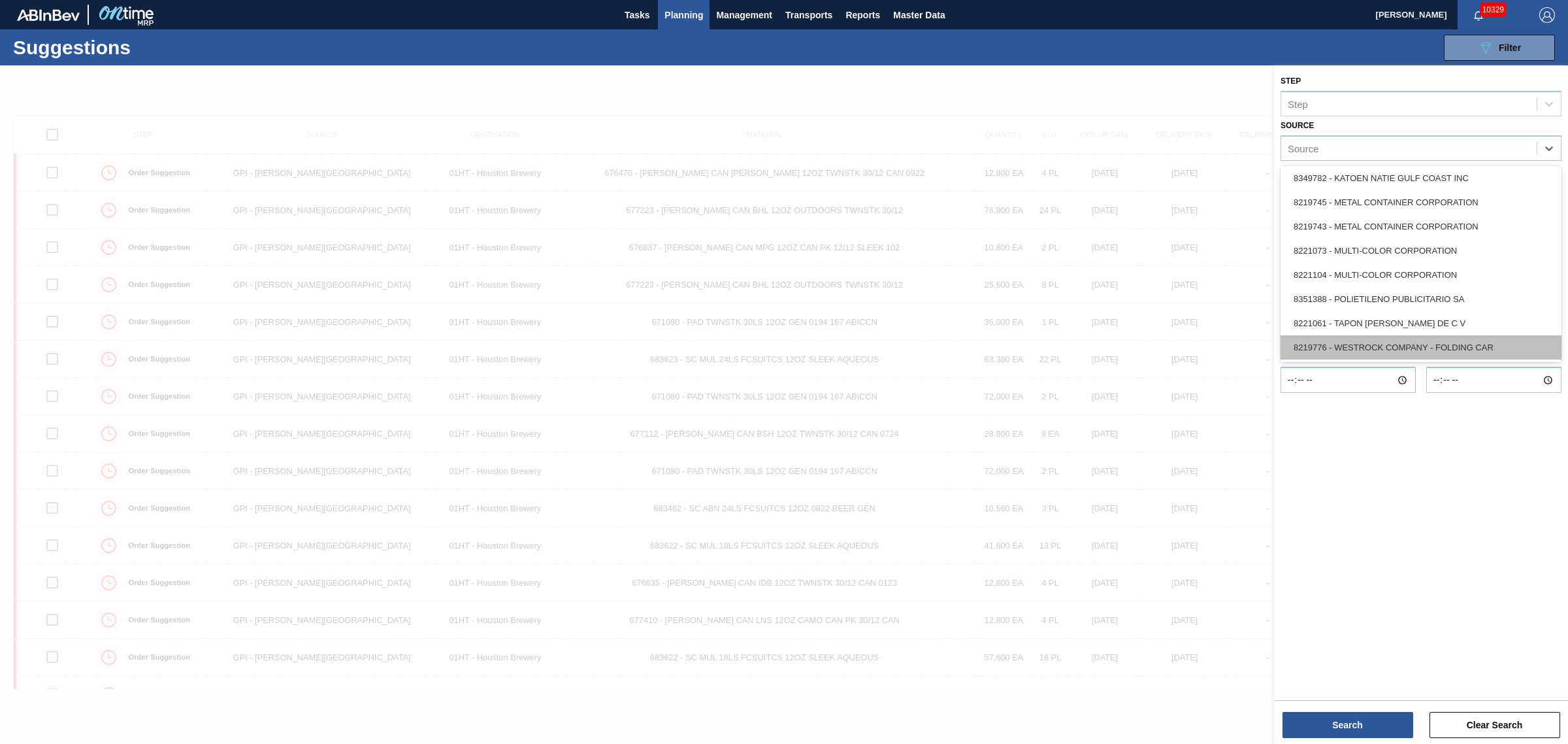
click at [1382, 340] on div "8219776 - WESTROCK COMPANY - FOLDING CAR" at bounding box center [1421, 348] width 281 height 24
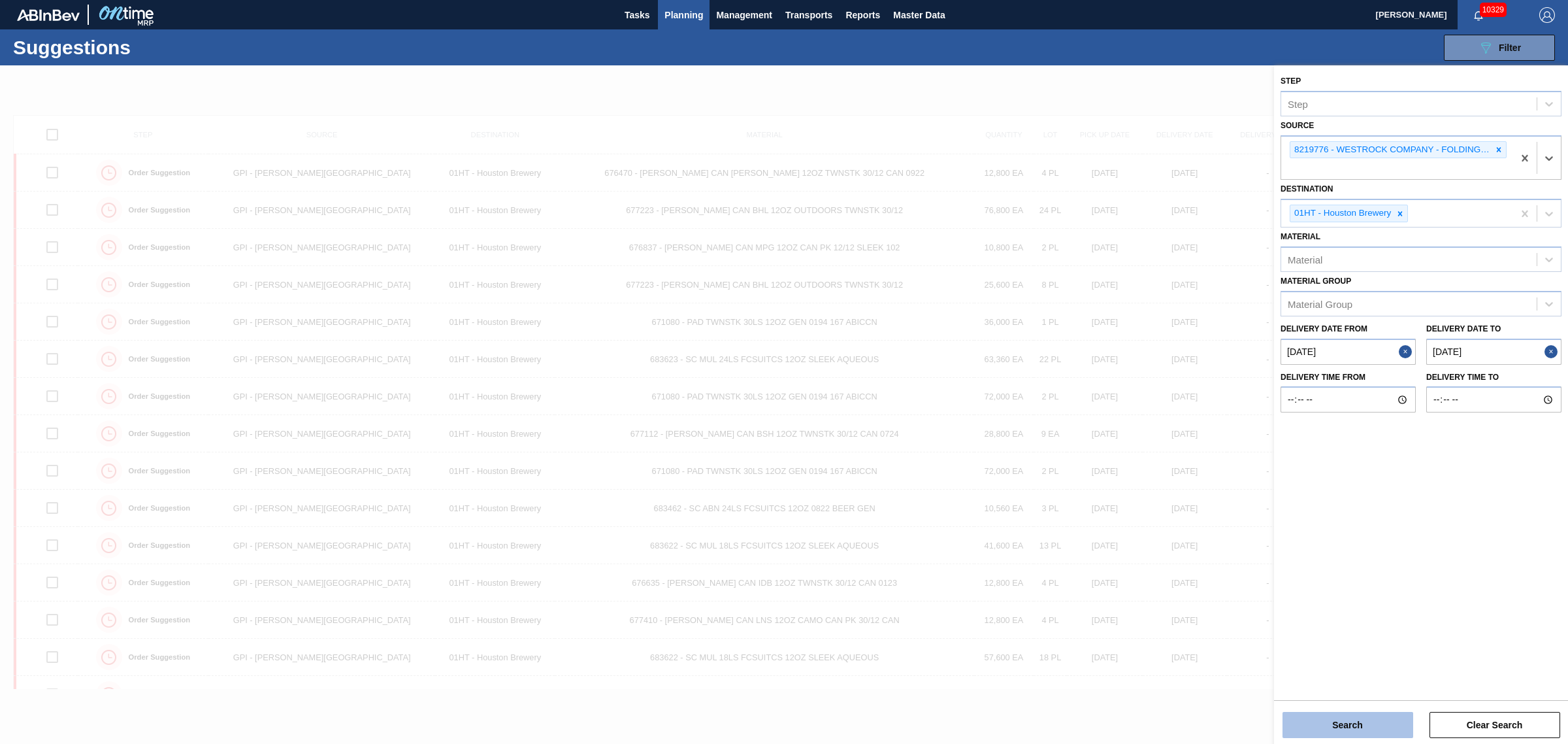
click at [1367, 726] on button "Search" at bounding box center [1347, 725] width 130 height 26
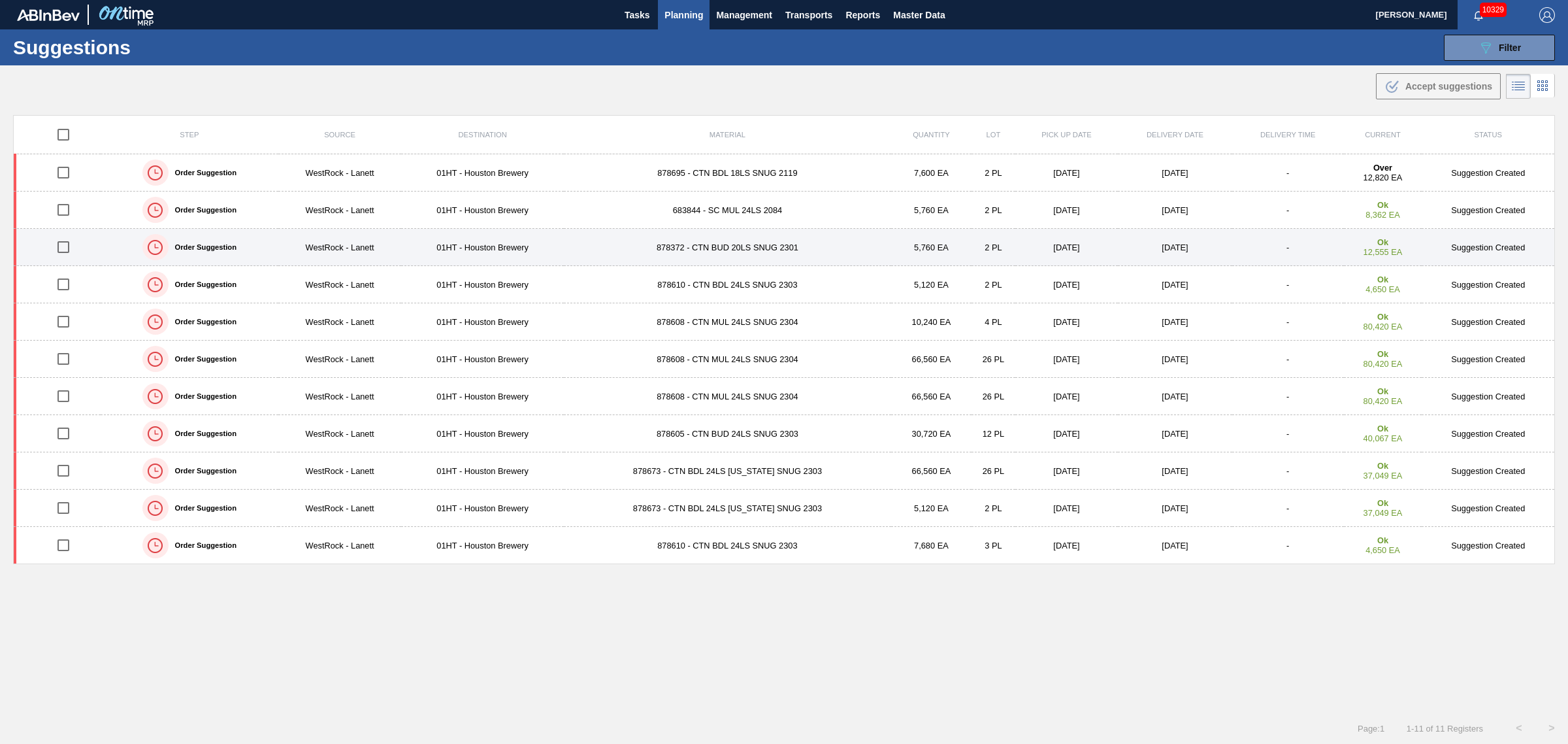
click at [63, 245] on input "checkbox" at bounding box center [63, 247] width 27 height 27
checkbox input "true"
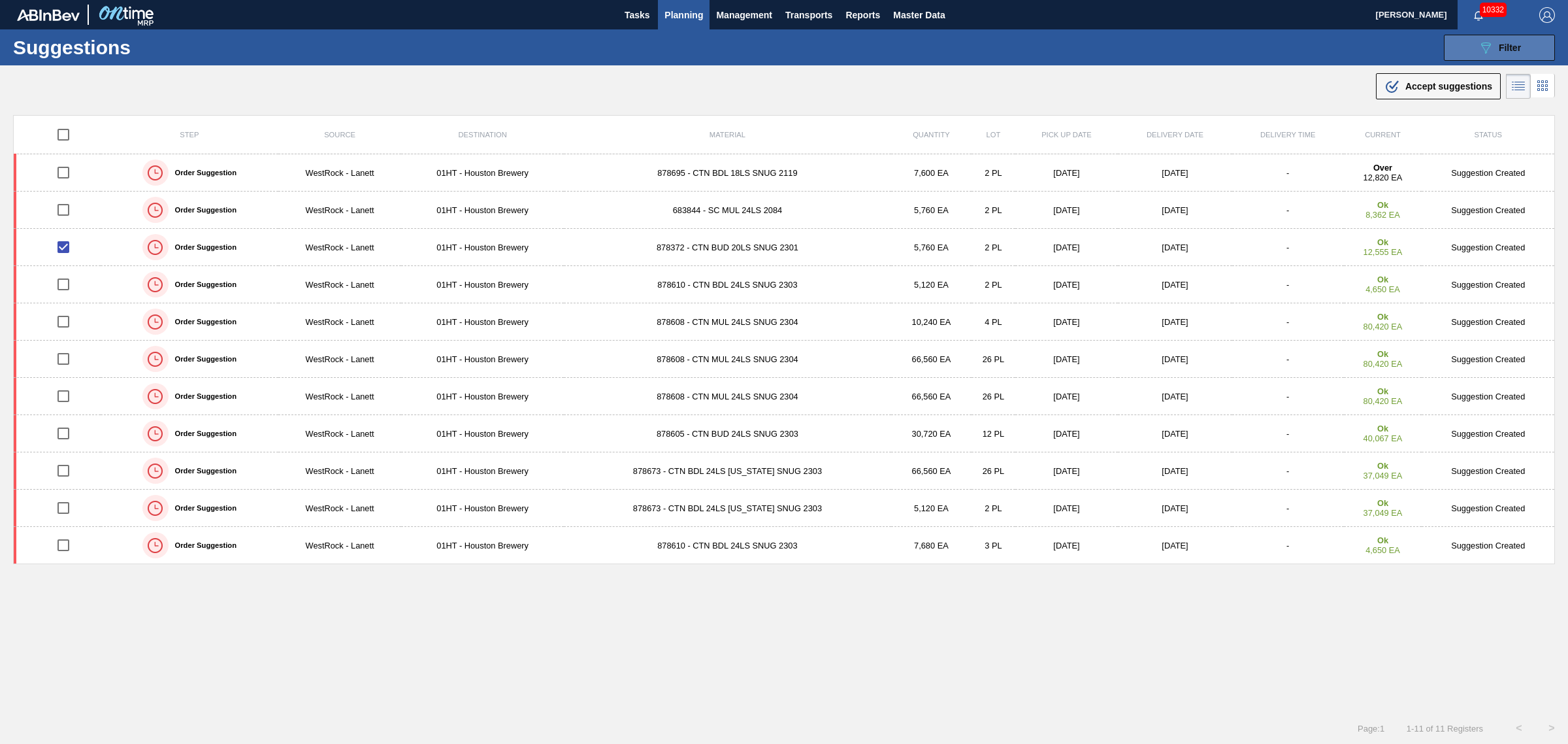
click at [1474, 43] on button "089F7B8B-B2A5-4AFE-B5C0-19BA573D28AC Filter" at bounding box center [1499, 47] width 111 height 26
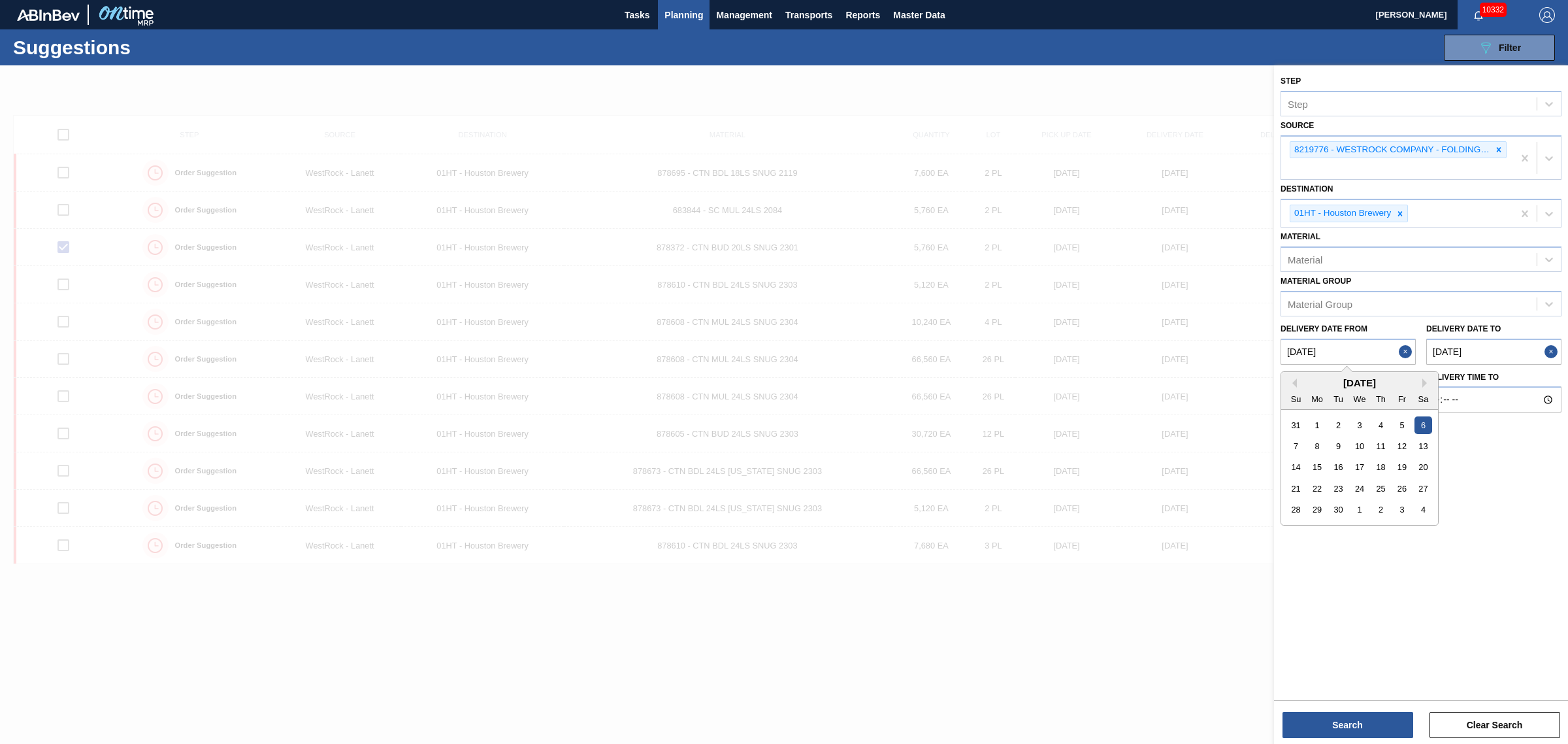
click at [1347, 353] on from "[DATE]" at bounding box center [1348, 351] width 135 height 26
click at [1299, 422] on div "31" at bounding box center [1296, 424] width 18 height 18
type from "[DATE]"
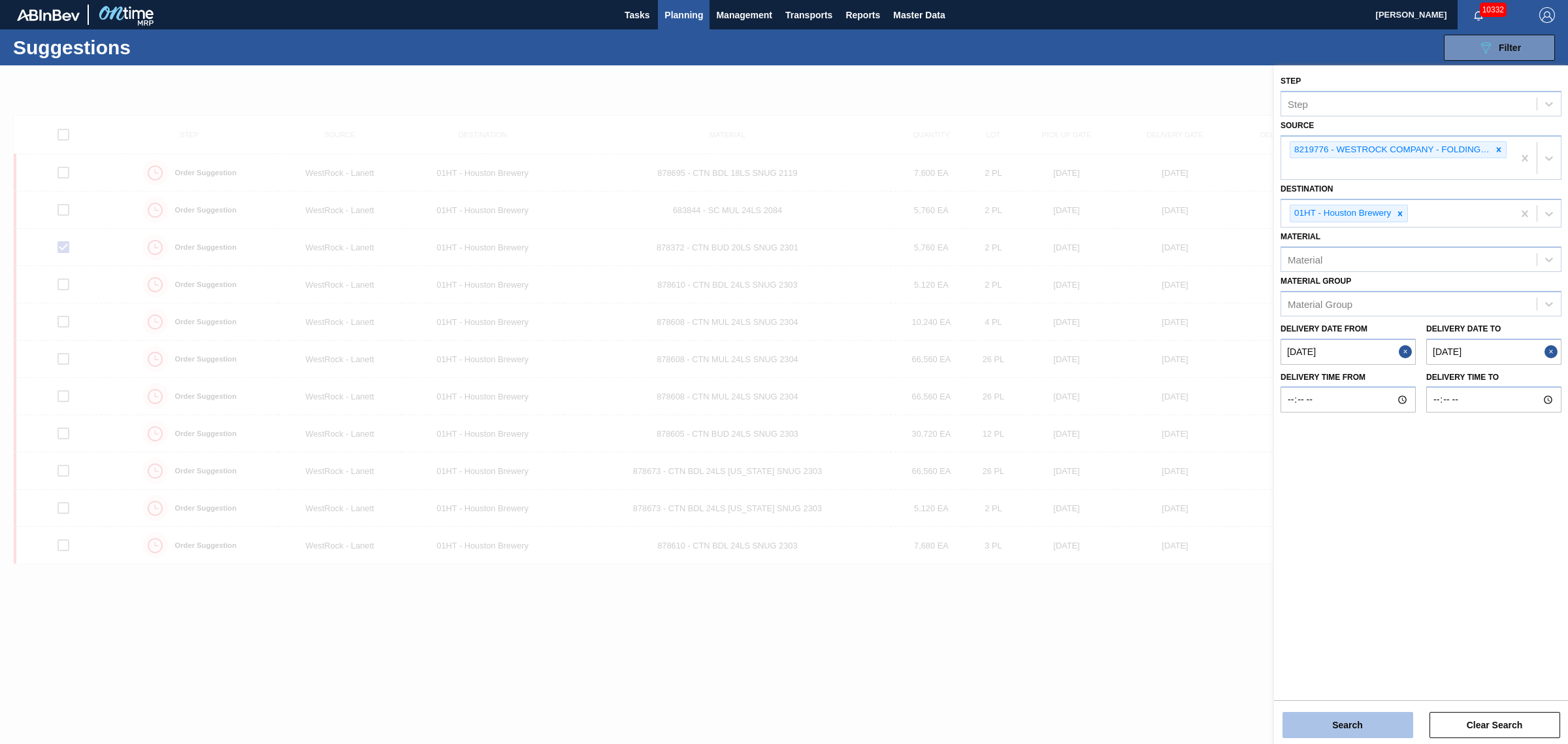
click at [1388, 722] on button "Search" at bounding box center [1347, 725] width 130 height 26
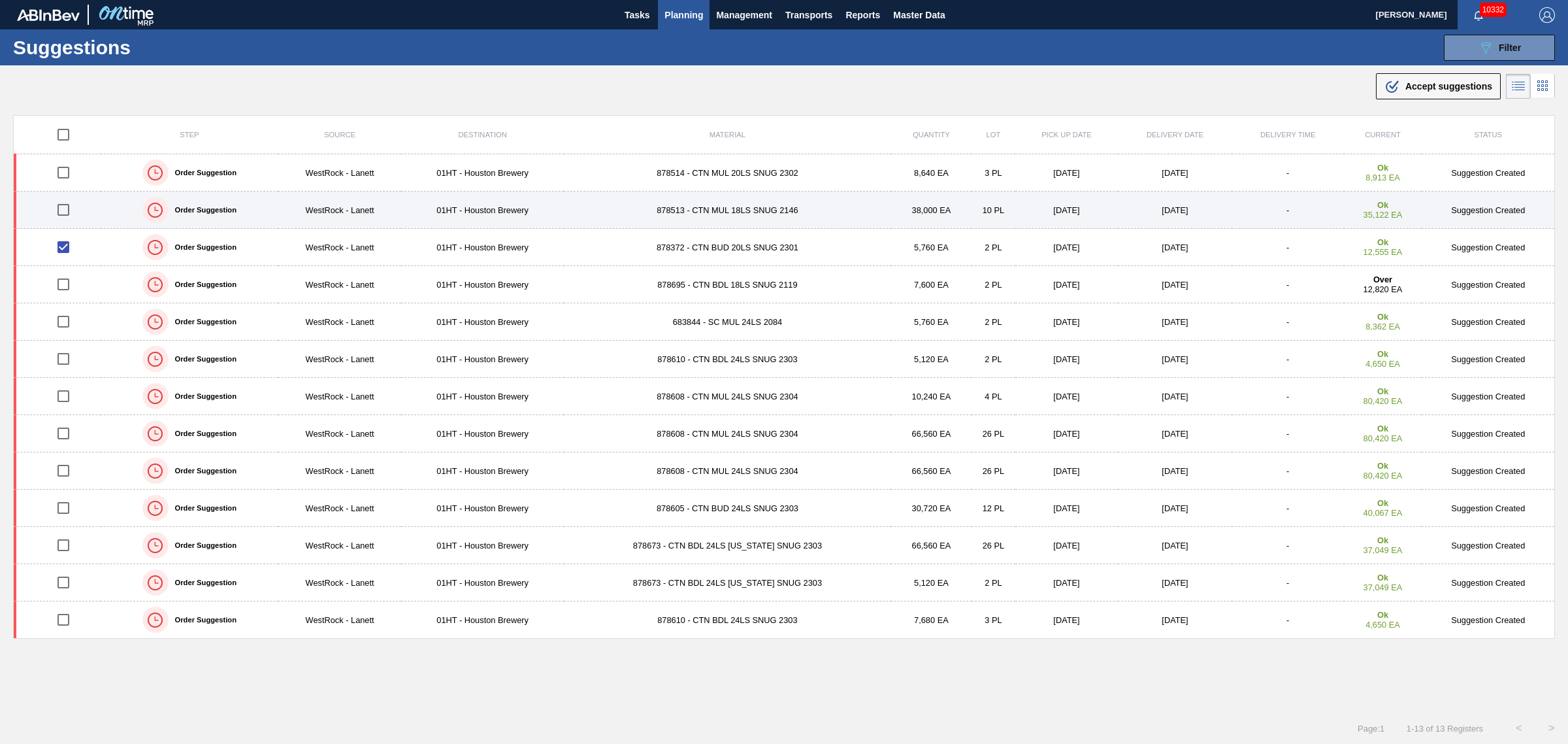
click at [62, 210] on input "checkbox" at bounding box center [63, 210] width 27 height 27
checkbox input "true"
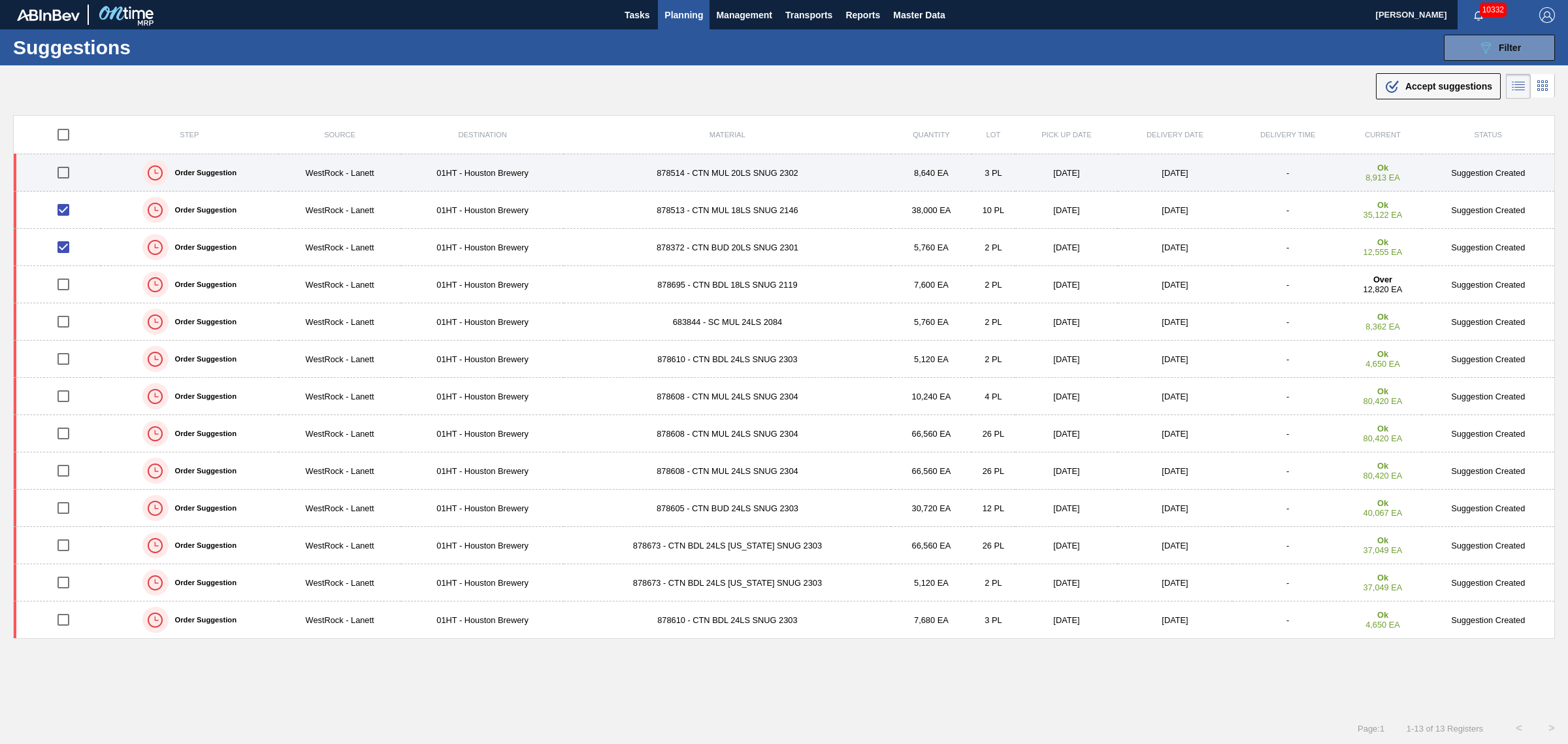
click at [67, 171] on input "checkbox" at bounding box center [63, 173] width 27 height 27
checkbox input "true"
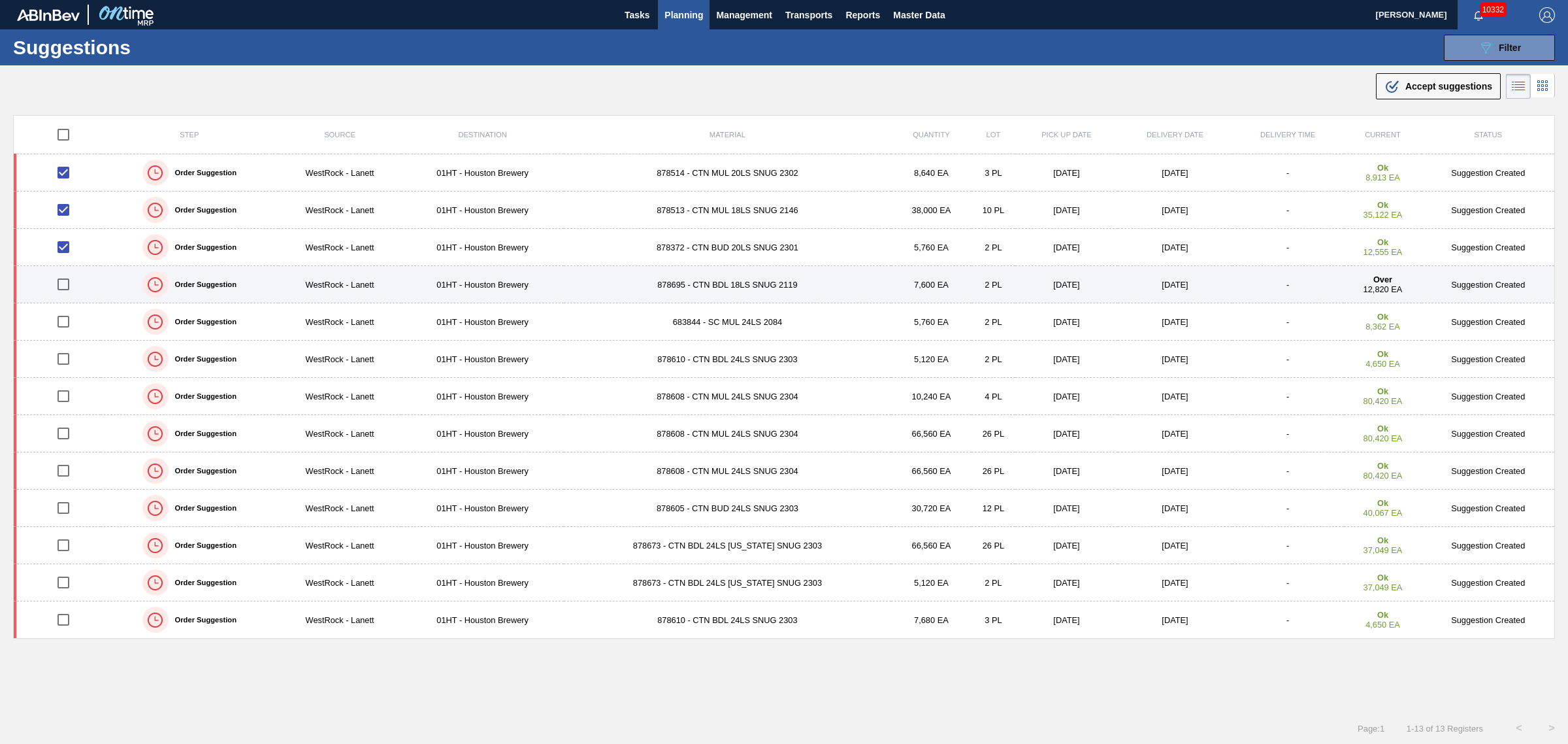
click at [59, 286] on input "checkbox" at bounding box center [63, 285] width 27 height 27
checkbox input "true"
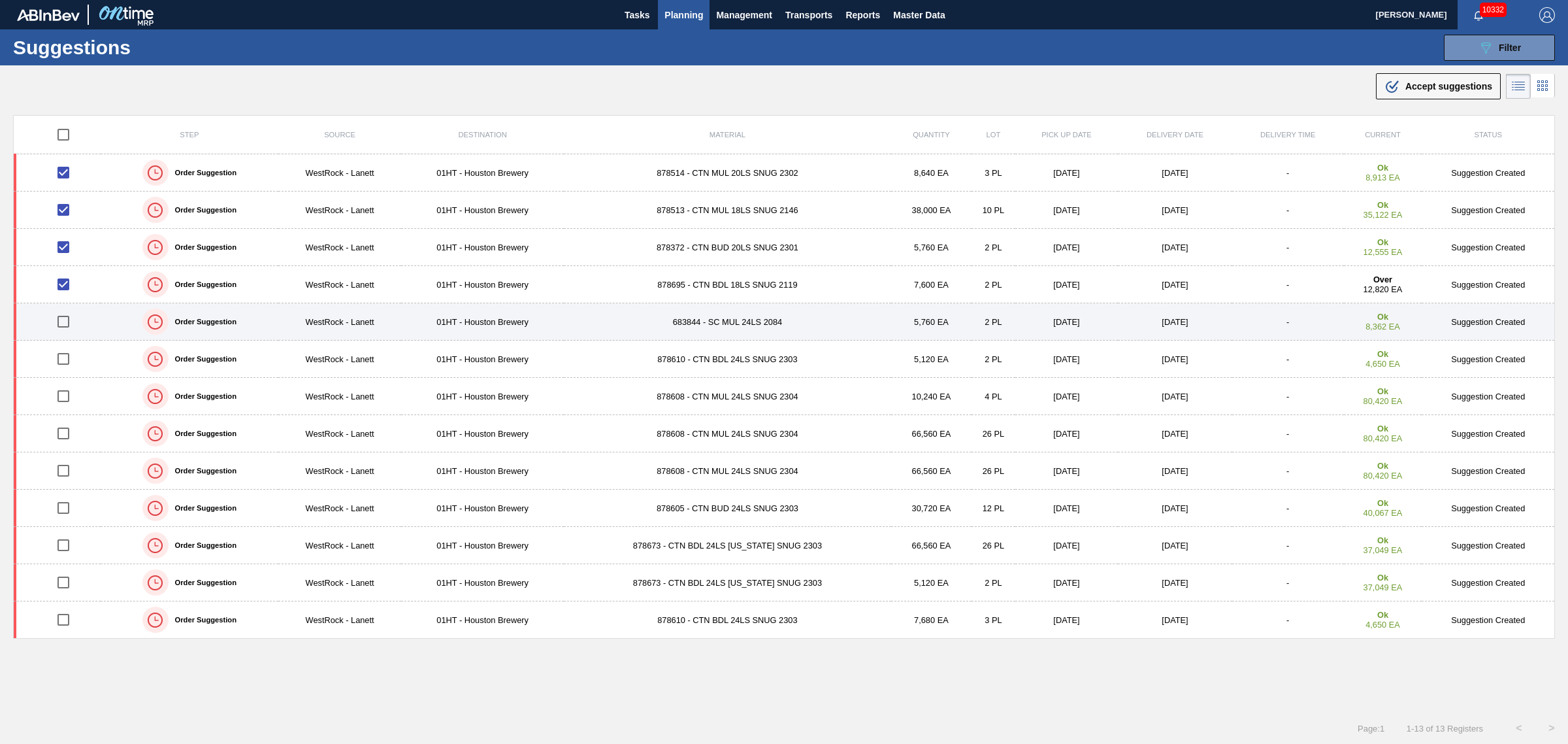
click at [63, 321] on input "checkbox" at bounding box center [63, 322] width 27 height 27
checkbox input "true"
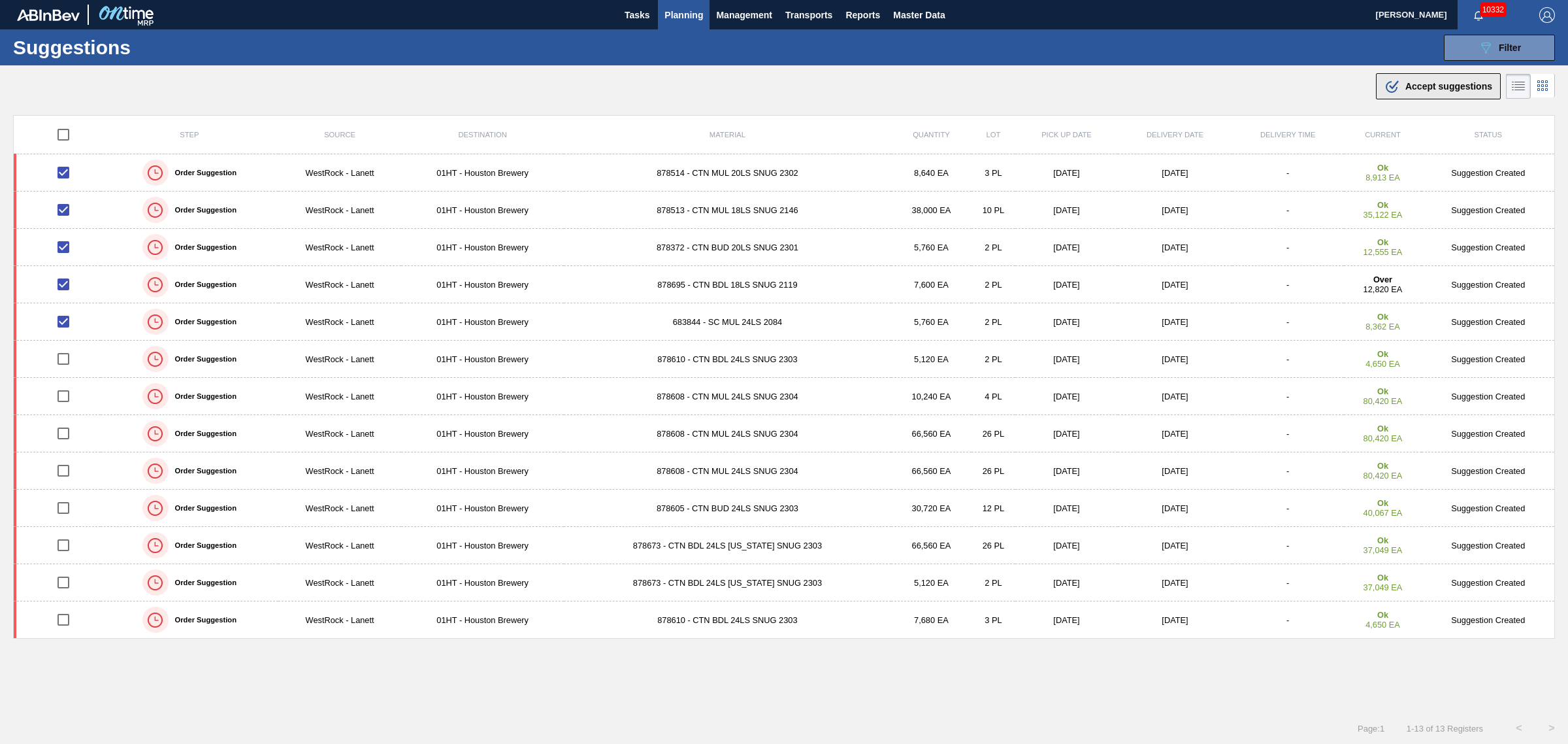
click at [1440, 87] on span "Accept suggestions" at bounding box center [1448, 86] width 87 height 11
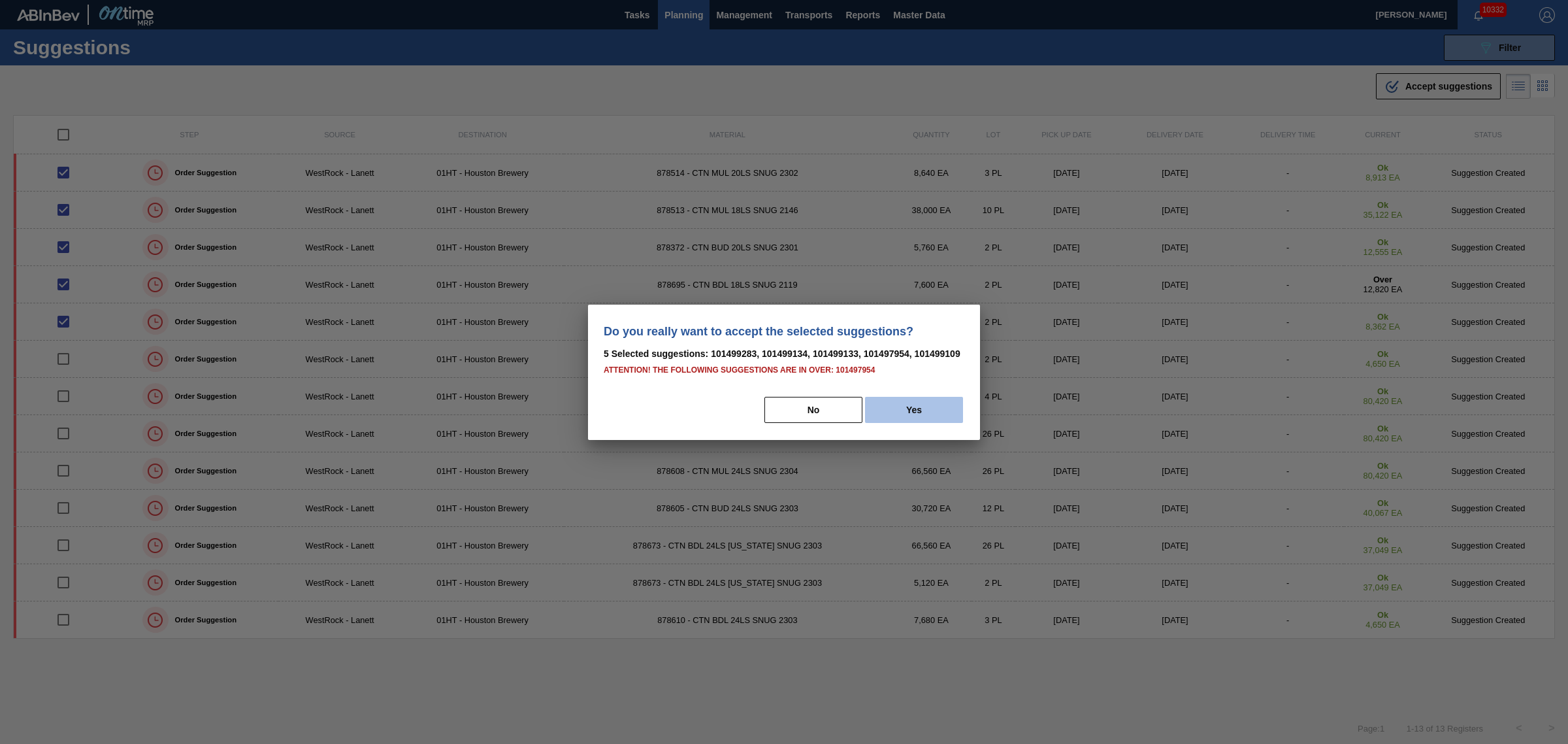
click at [884, 410] on button "Yes" at bounding box center [914, 410] width 98 height 26
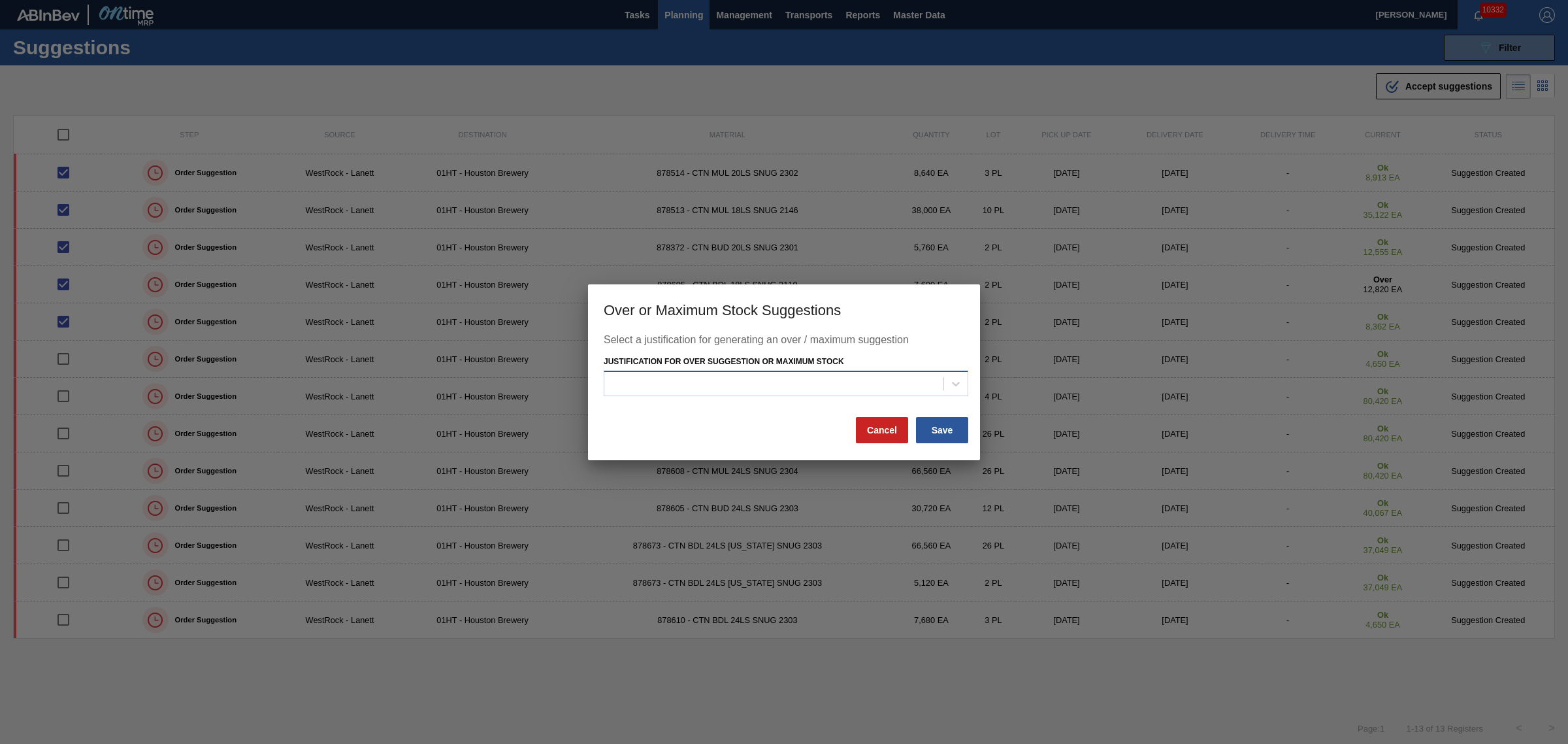
click at [847, 387] on div at bounding box center [774, 384] width 339 height 19
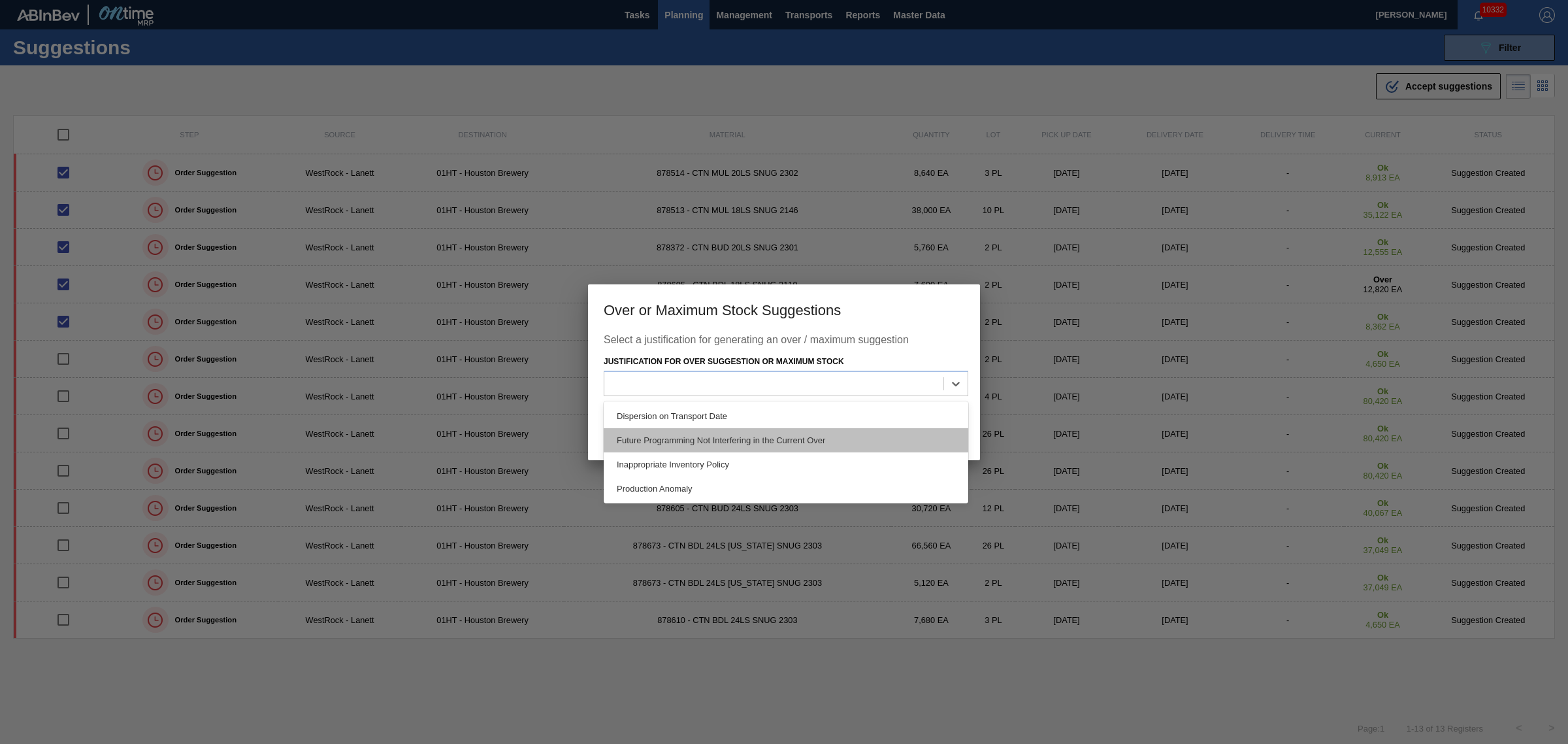
drag, startPoint x: 835, startPoint y: 427, endPoint x: 837, endPoint y: 440, distance: 13.2
click at [837, 440] on div "Dispersion on Transport Date Future Programming Not Interfering in the Current …" at bounding box center [786, 452] width 365 height 102
click at [844, 443] on div "Future Programming Not Interfering in the Current Over" at bounding box center [786, 440] width 365 height 24
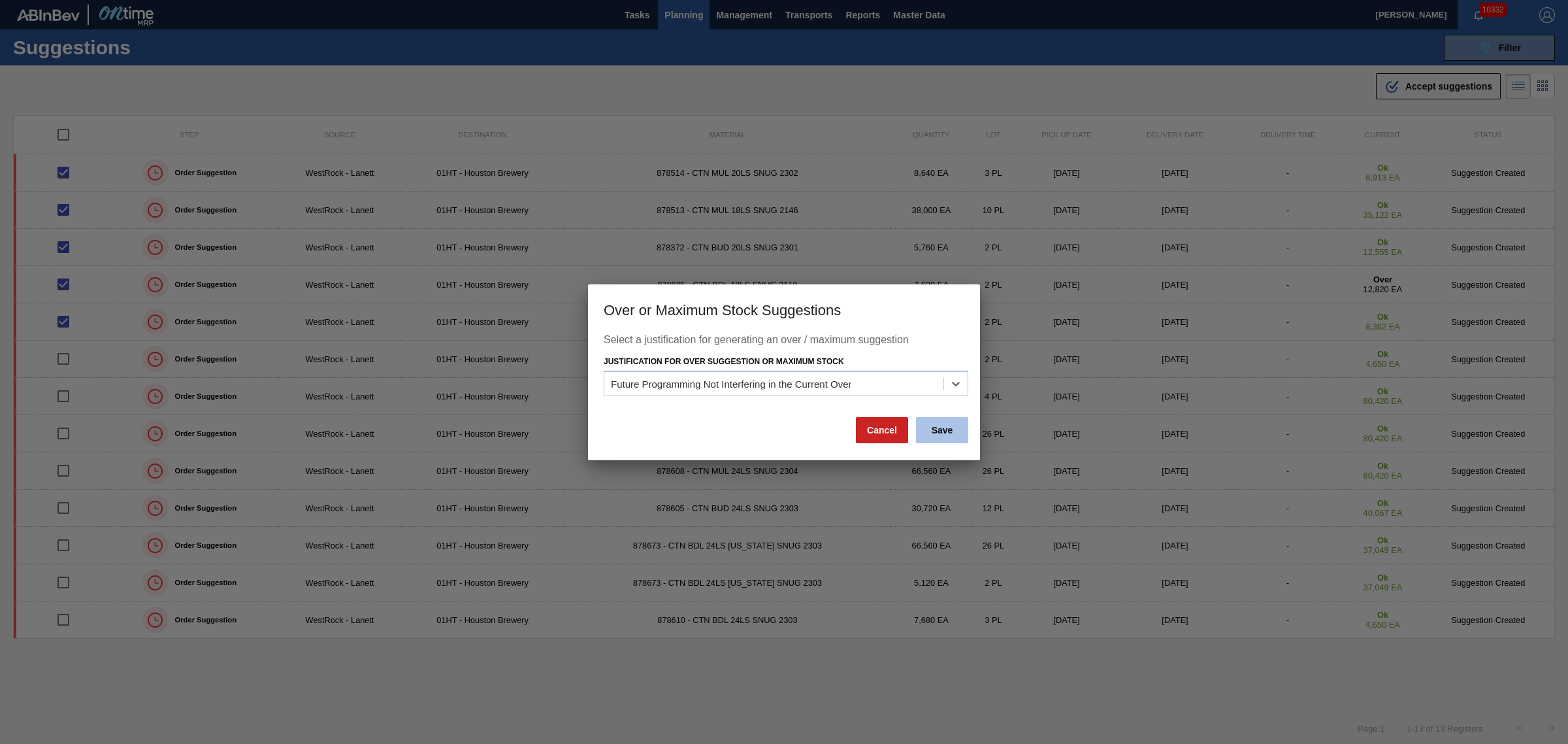
click at [946, 426] on button "Save" at bounding box center [942, 430] width 52 height 26
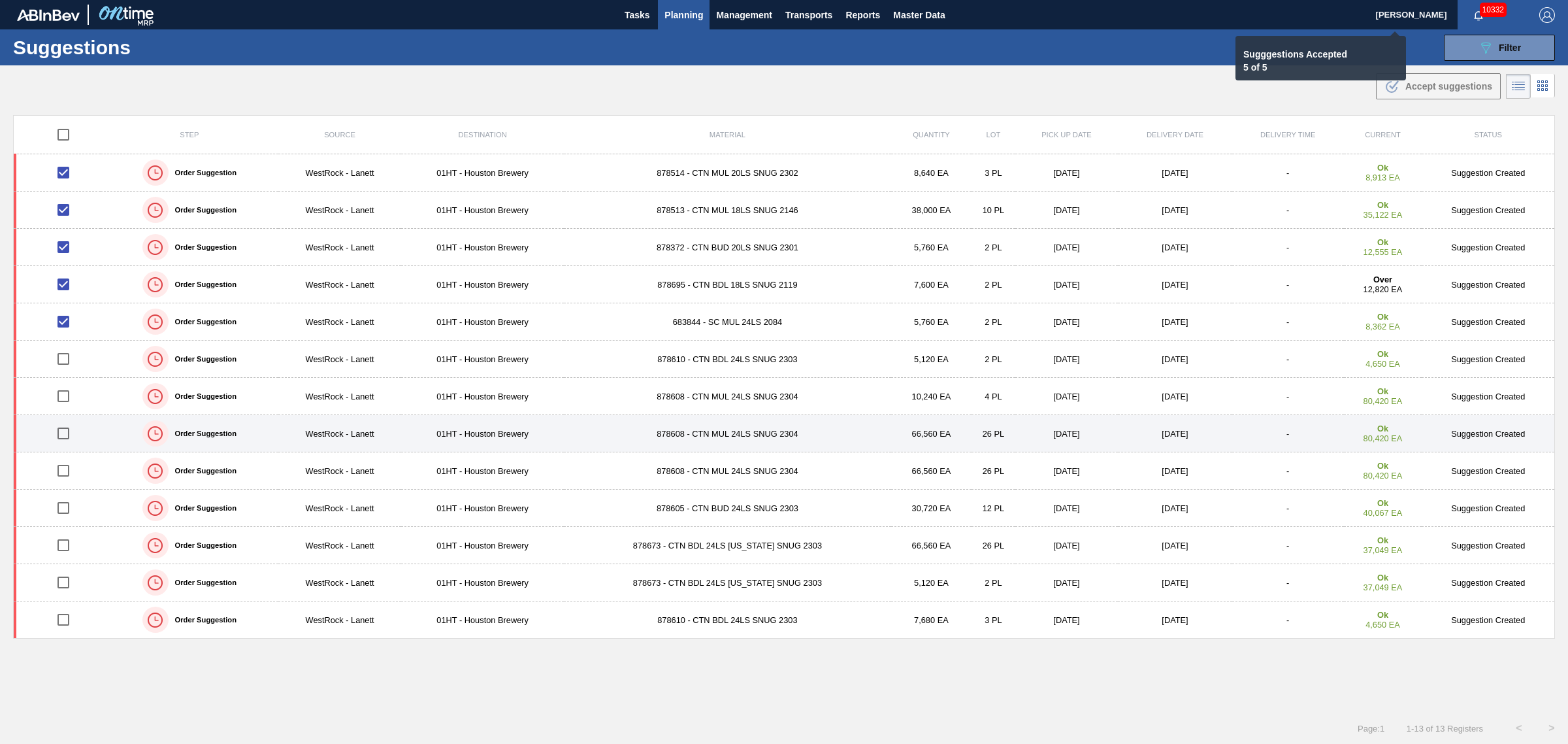
checkbox input "false"
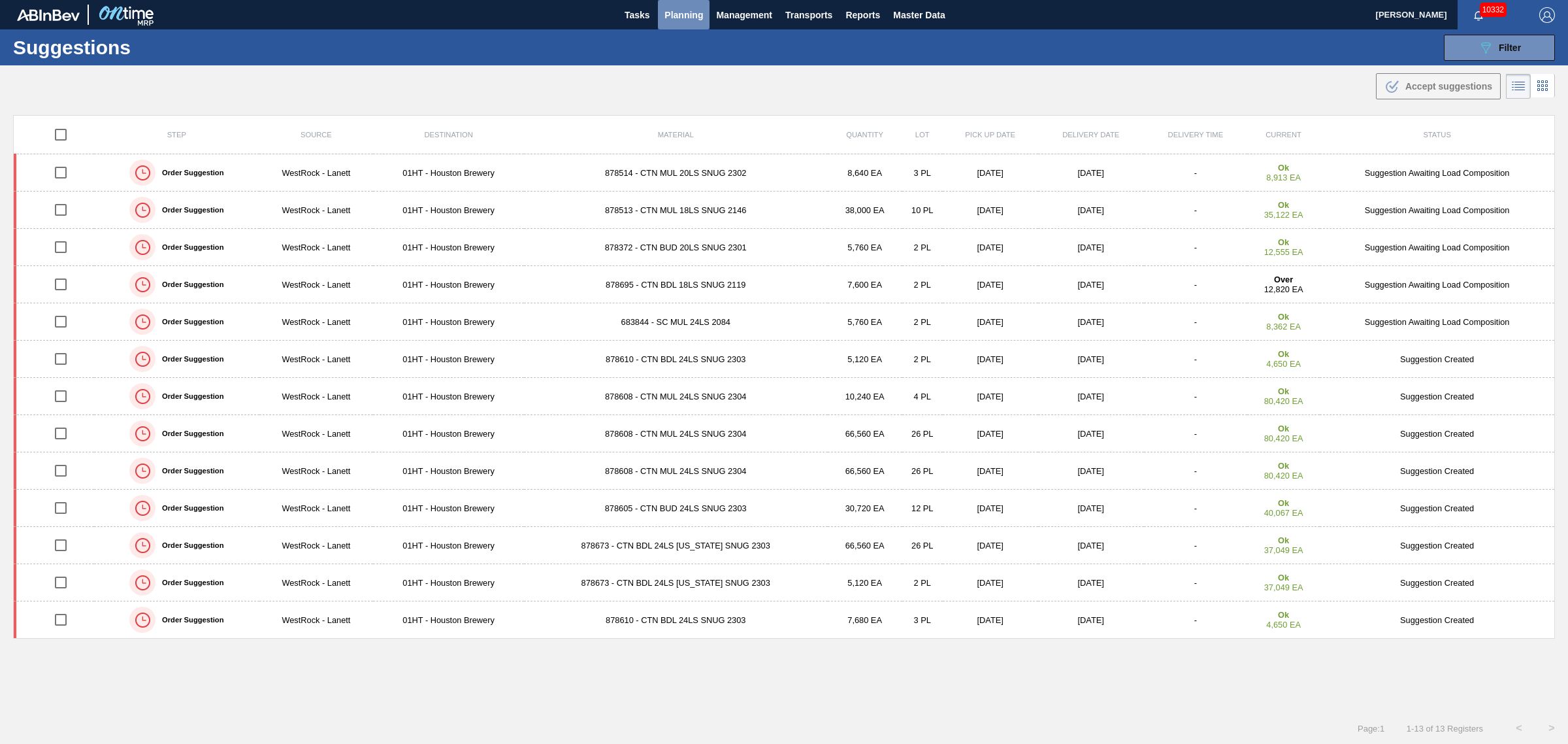
click at [681, 19] on span "Planning" at bounding box center [684, 15] width 39 height 16
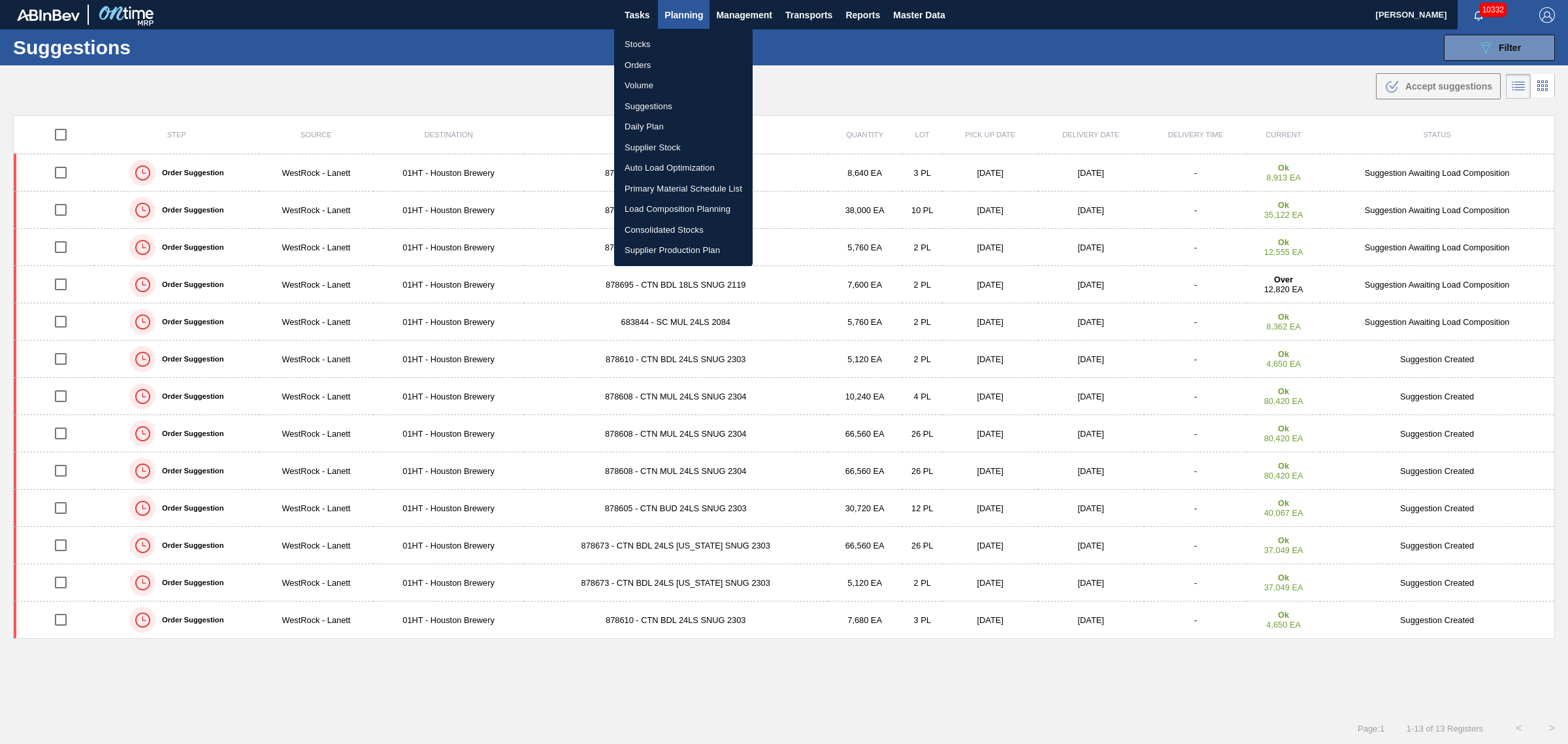
click at [658, 206] on li "Load Composition Planning" at bounding box center [683, 209] width 138 height 21
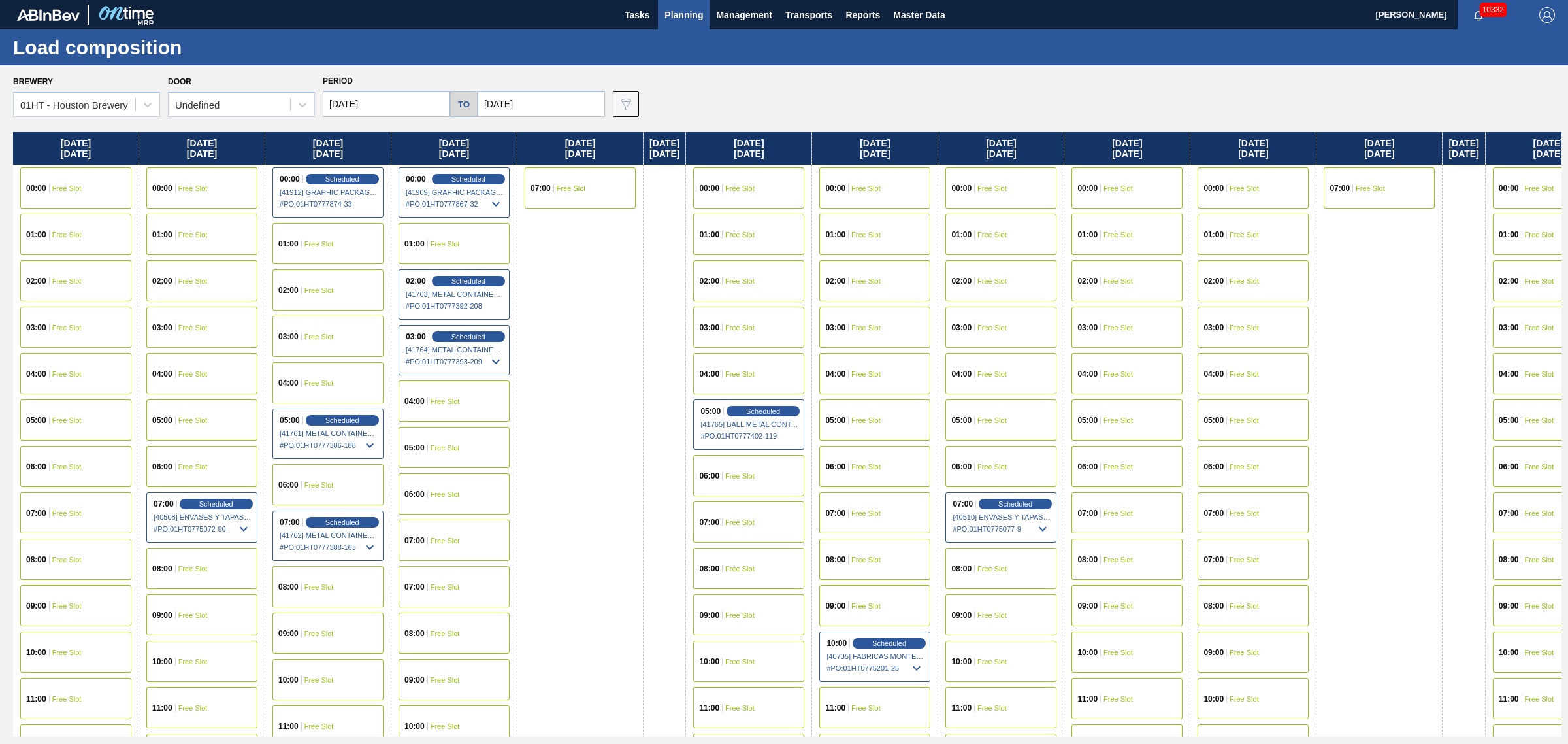
click at [178, 370] on span "Free Slot" at bounding box center [193, 373] width 29 height 8
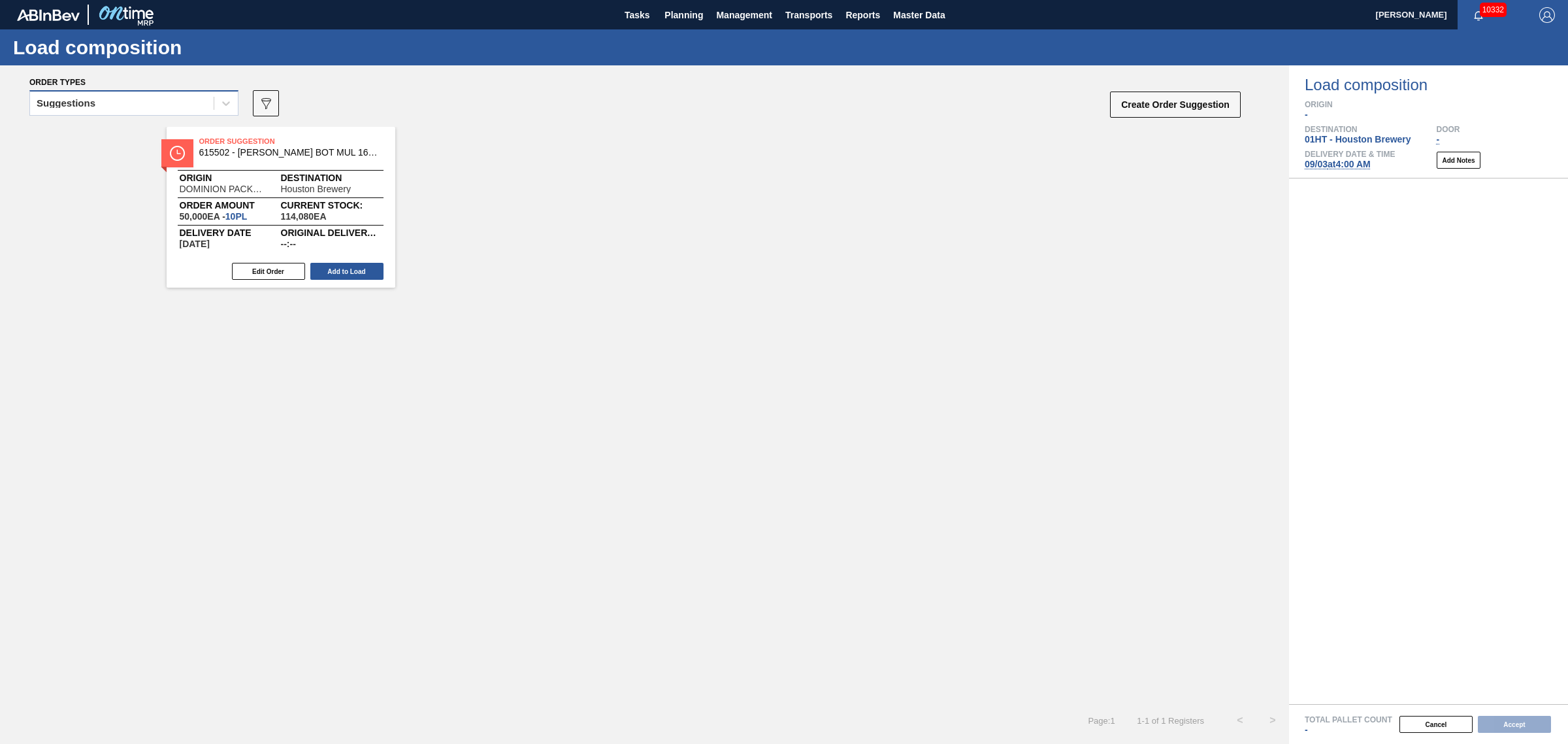
click at [144, 105] on div "Suggestions" at bounding box center [122, 103] width 183 height 19
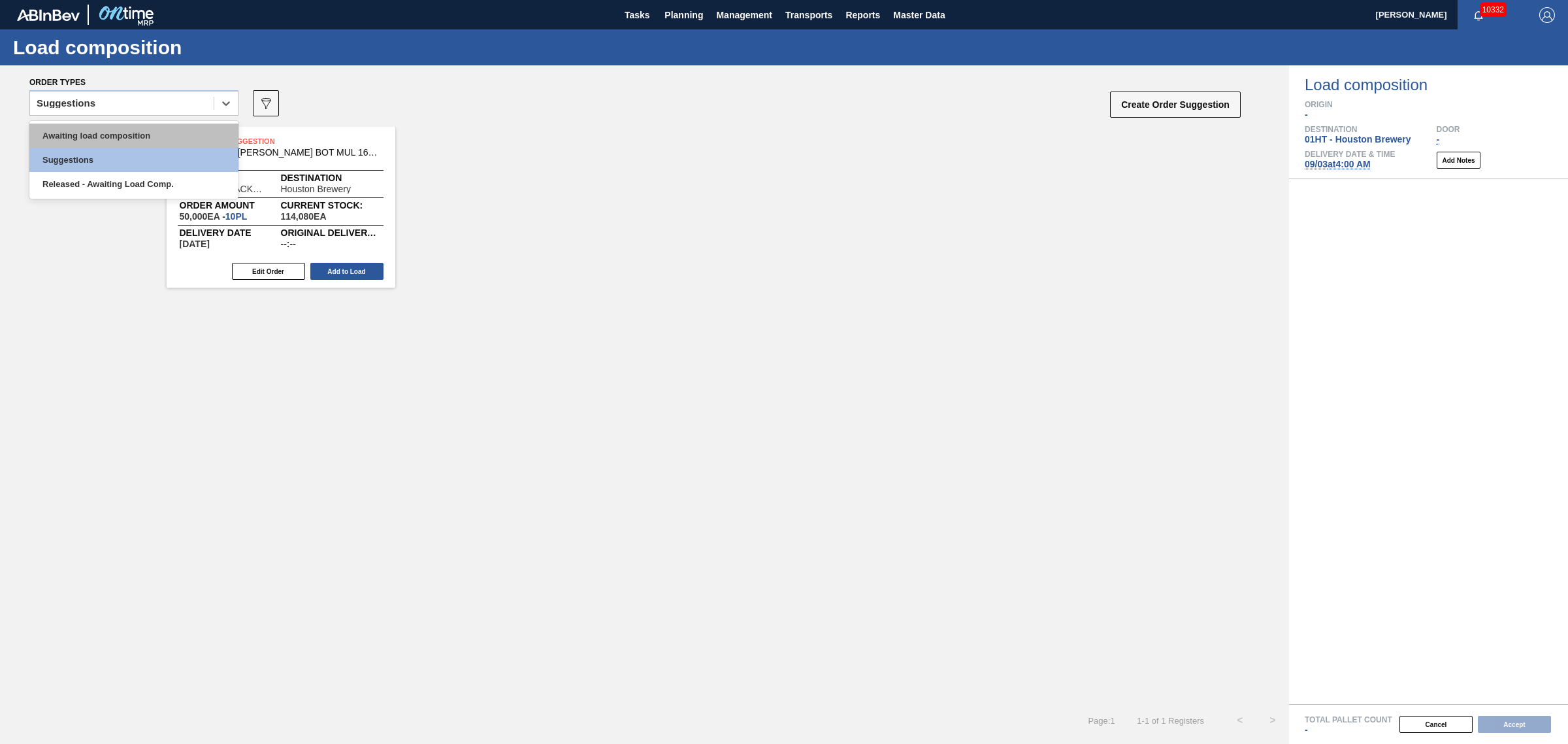
click at [131, 136] on div "Awaiting load composition" at bounding box center [134, 135] width 209 height 24
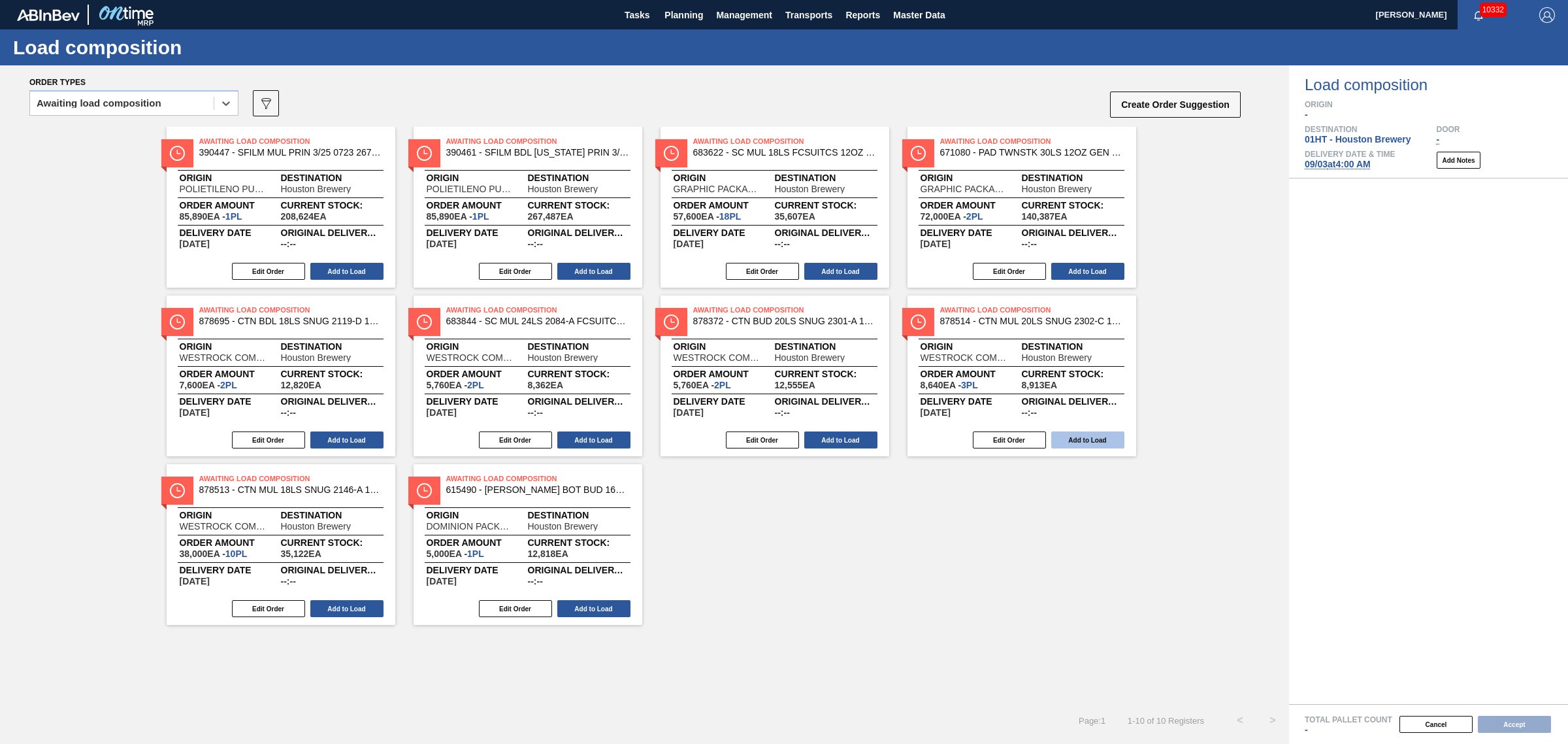
click at [1095, 442] on button "Add to Load" at bounding box center [1088, 440] width 73 height 17
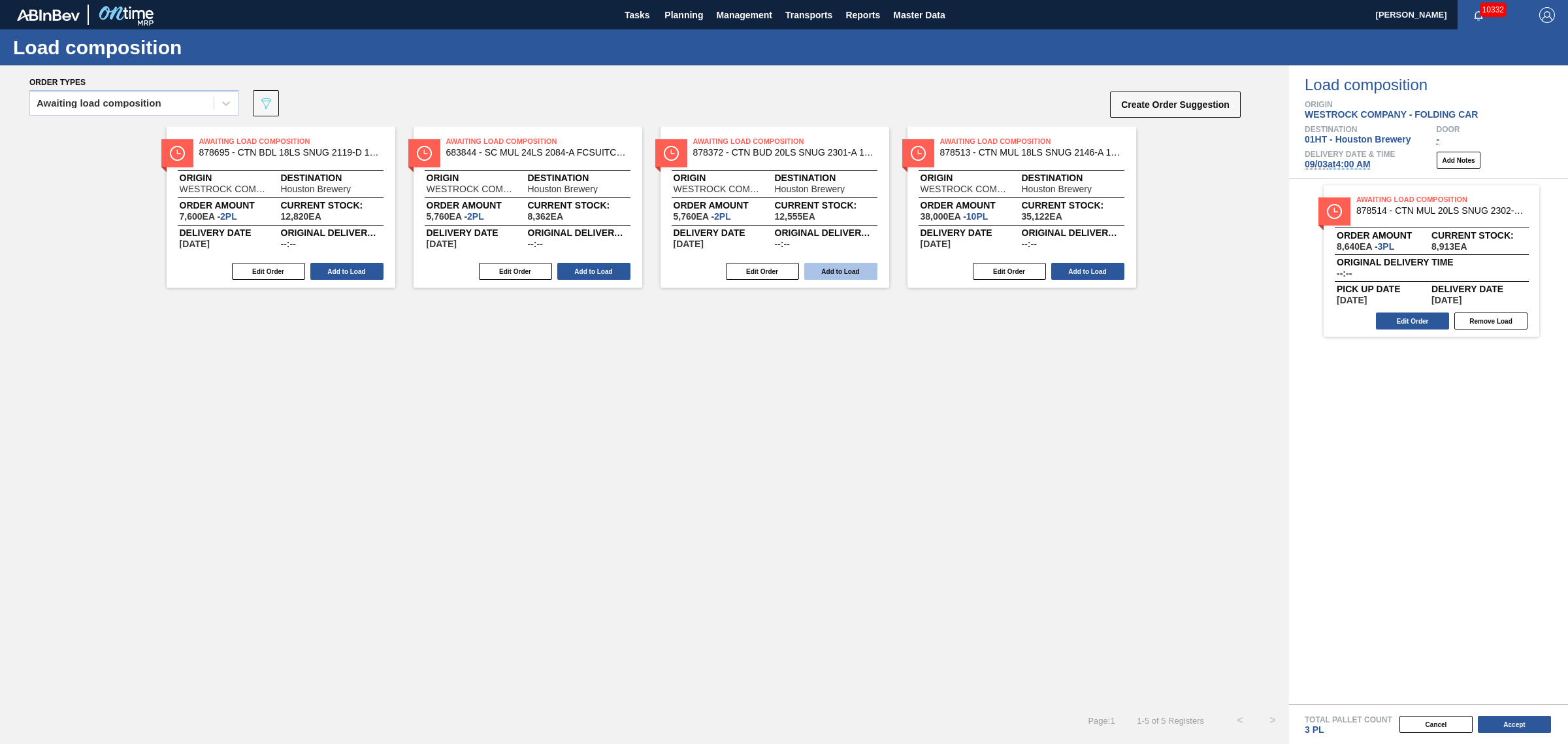
click at [828, 267] on button "Add to Load" at bounding box center [841, 272] width 73 height 17
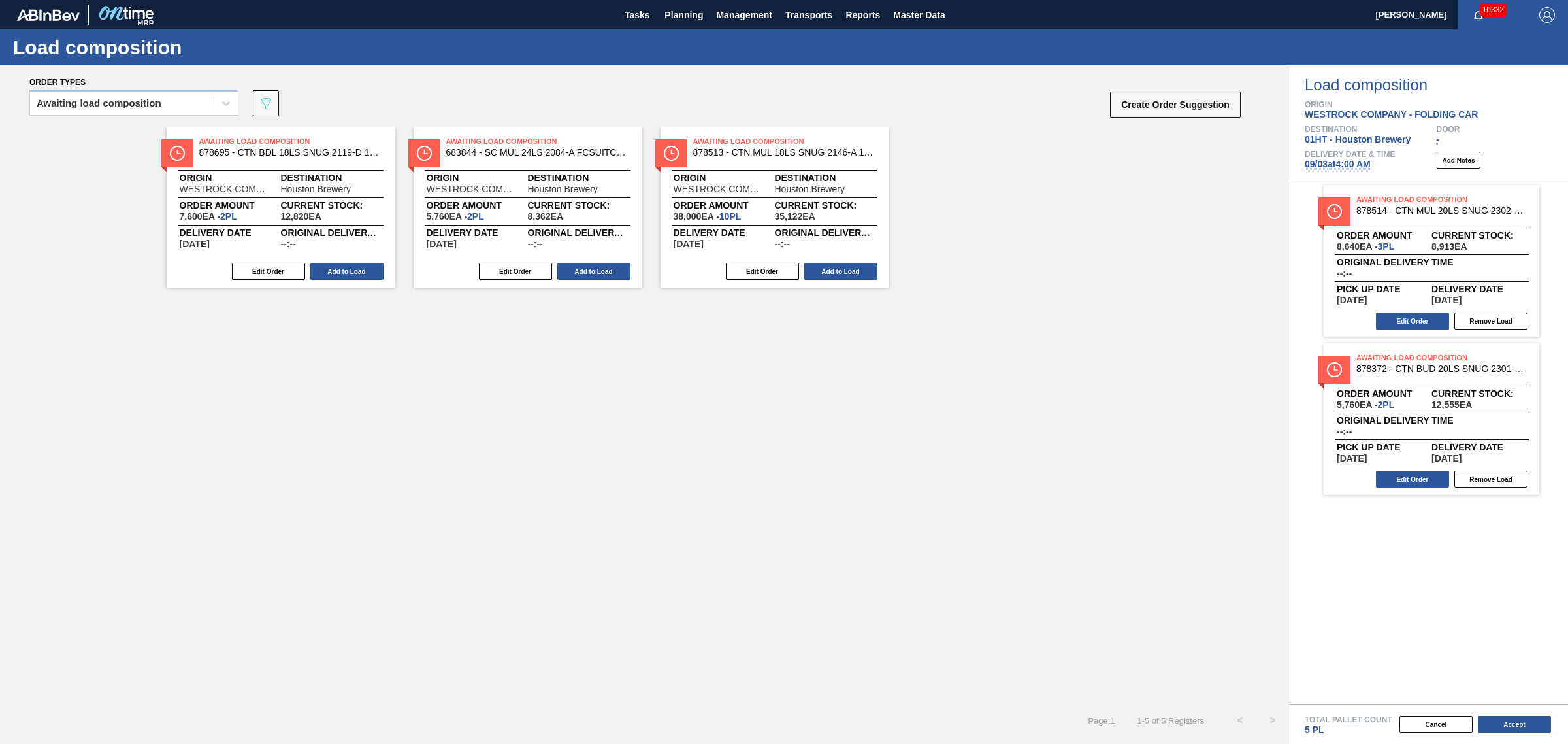
click at [828, 267] on button "Add to Load" at bounding box center [841, 272] width 73 height 17
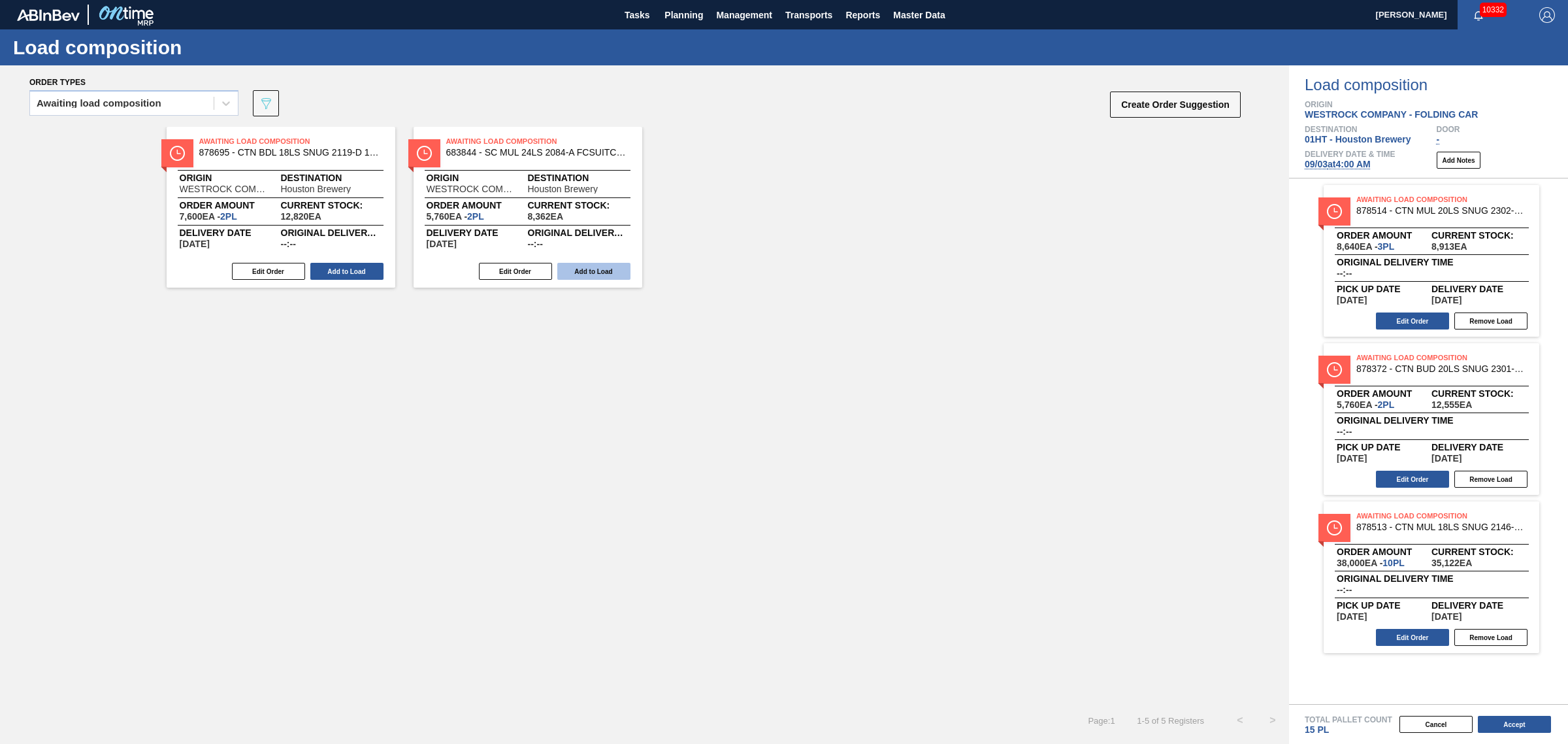
click at [592, 272] on button "Add to Load" at bounding box center [594, 272] width 73 height 17
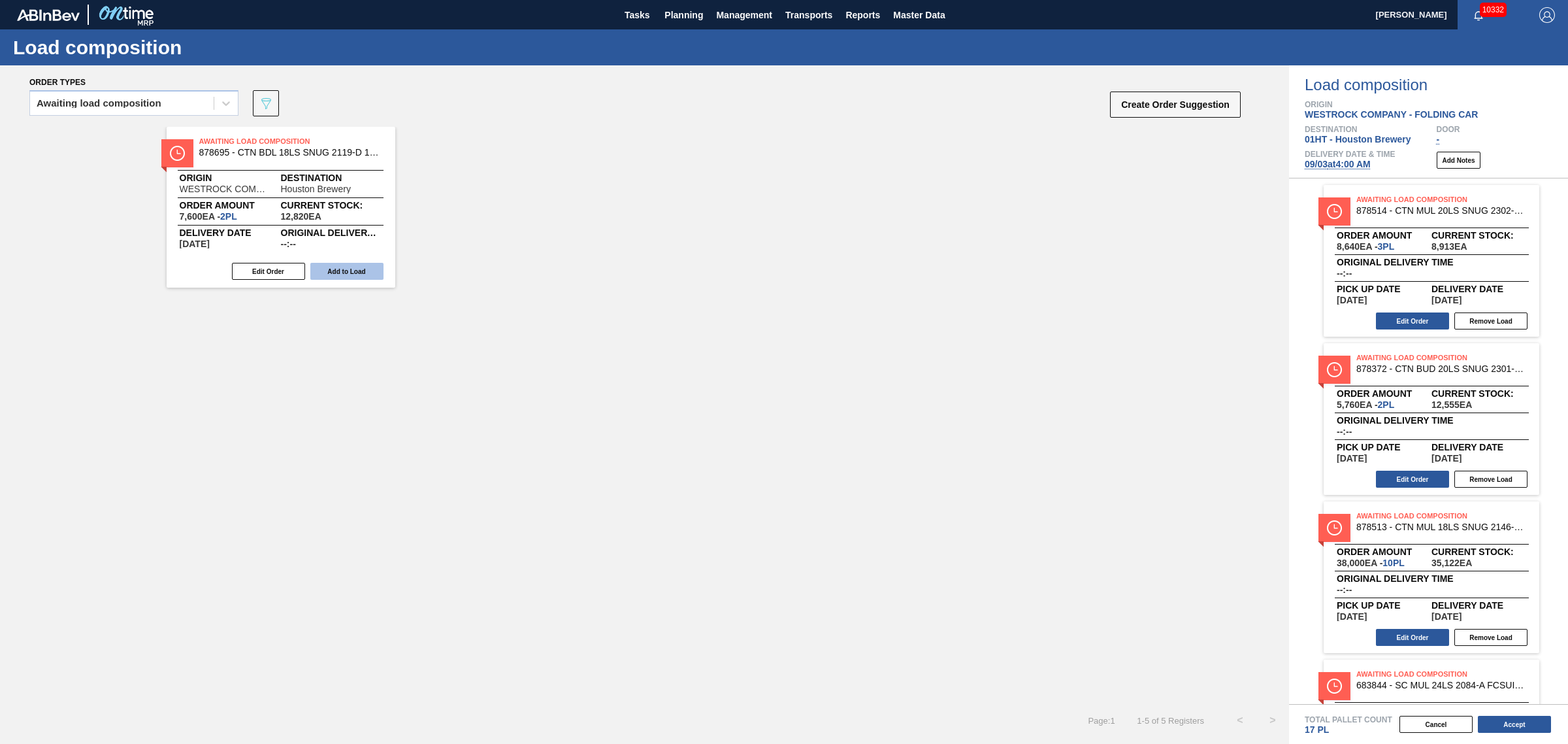
click at [338, 266] on button "Add to Load" at bounding box center [347, 272] width 73 height 17
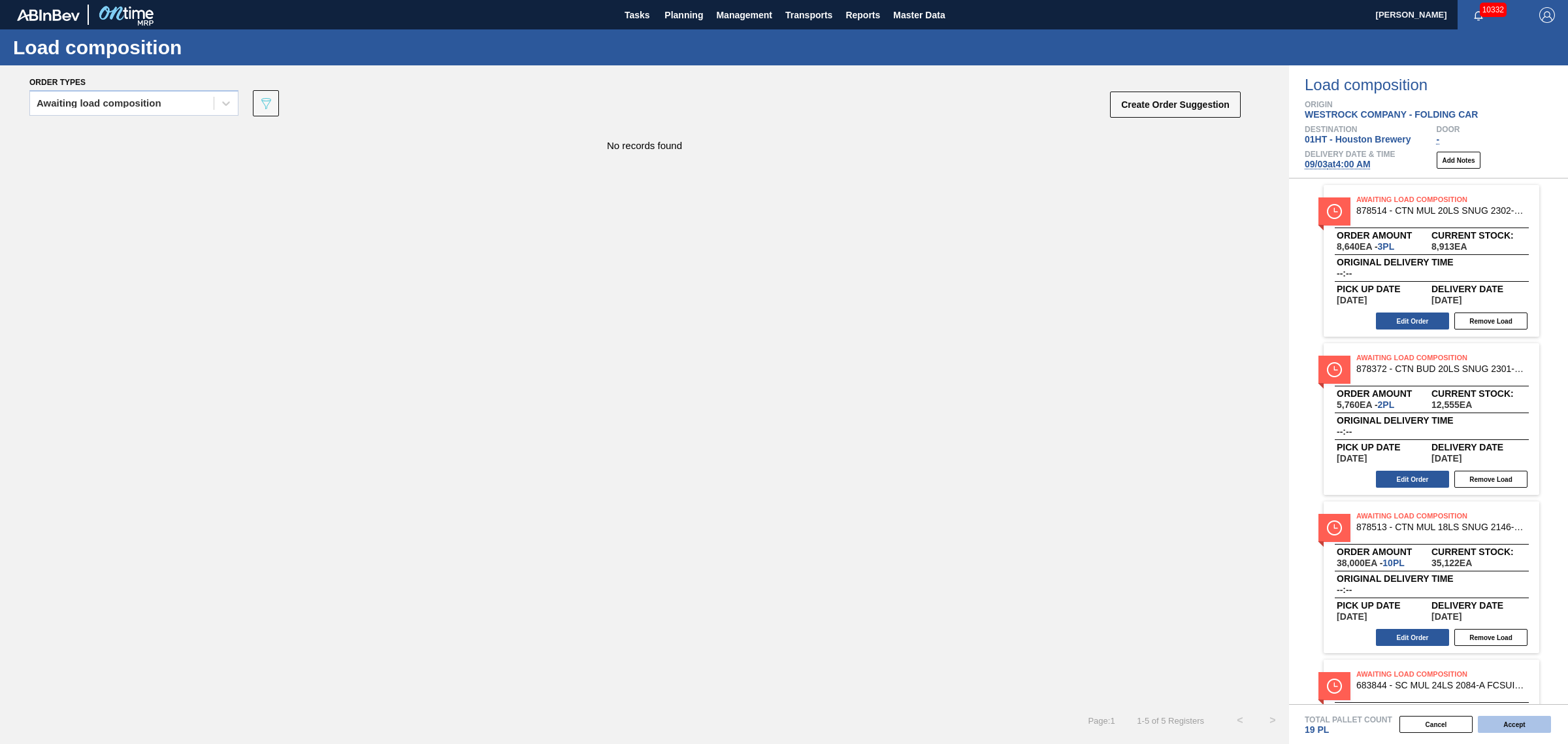
click at [1506, 724] on button "Accept" at bounding box center [1514, 725] width 73 height 17
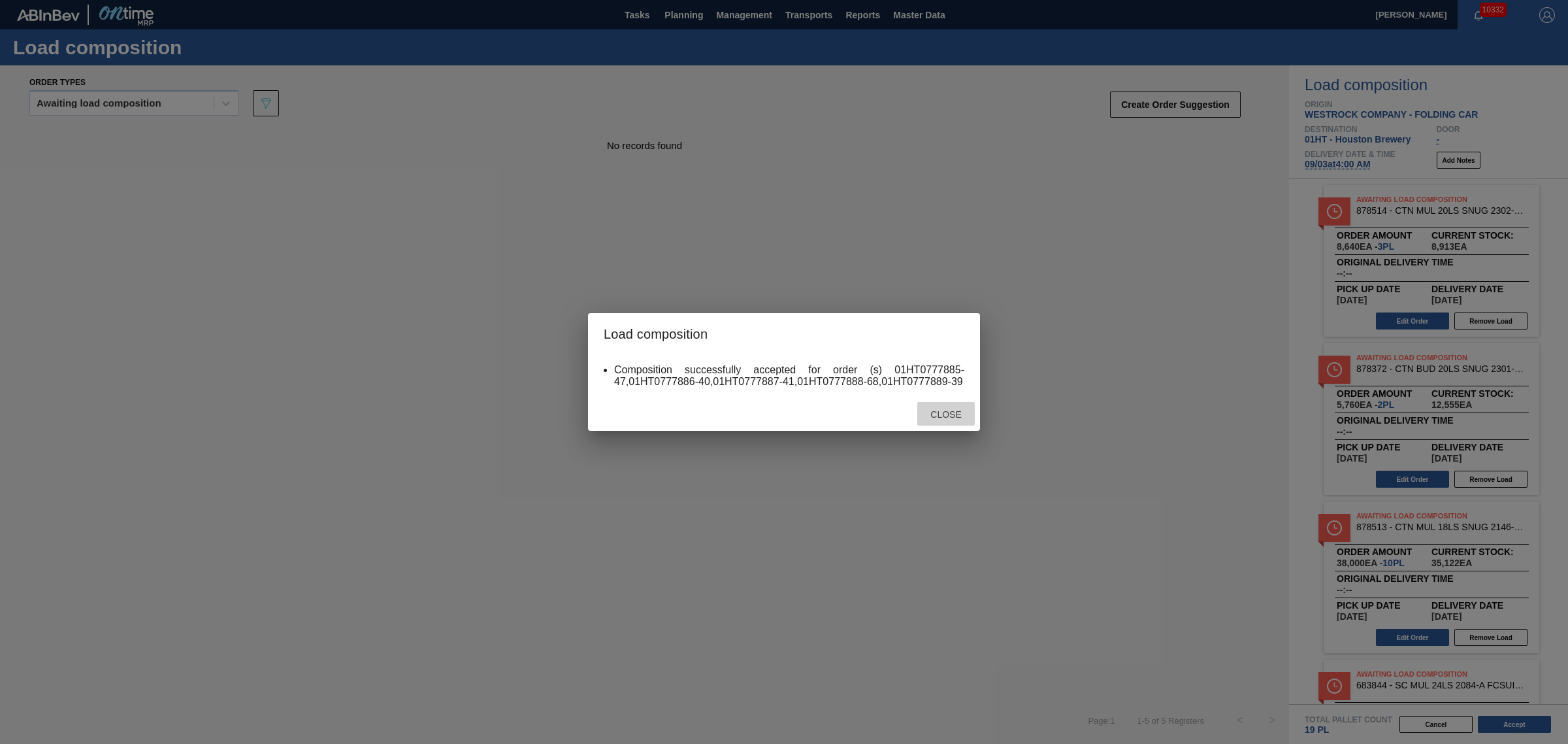
click at [958, 416] on span "Close" at bounding box center [946, 414] width 52 height 11
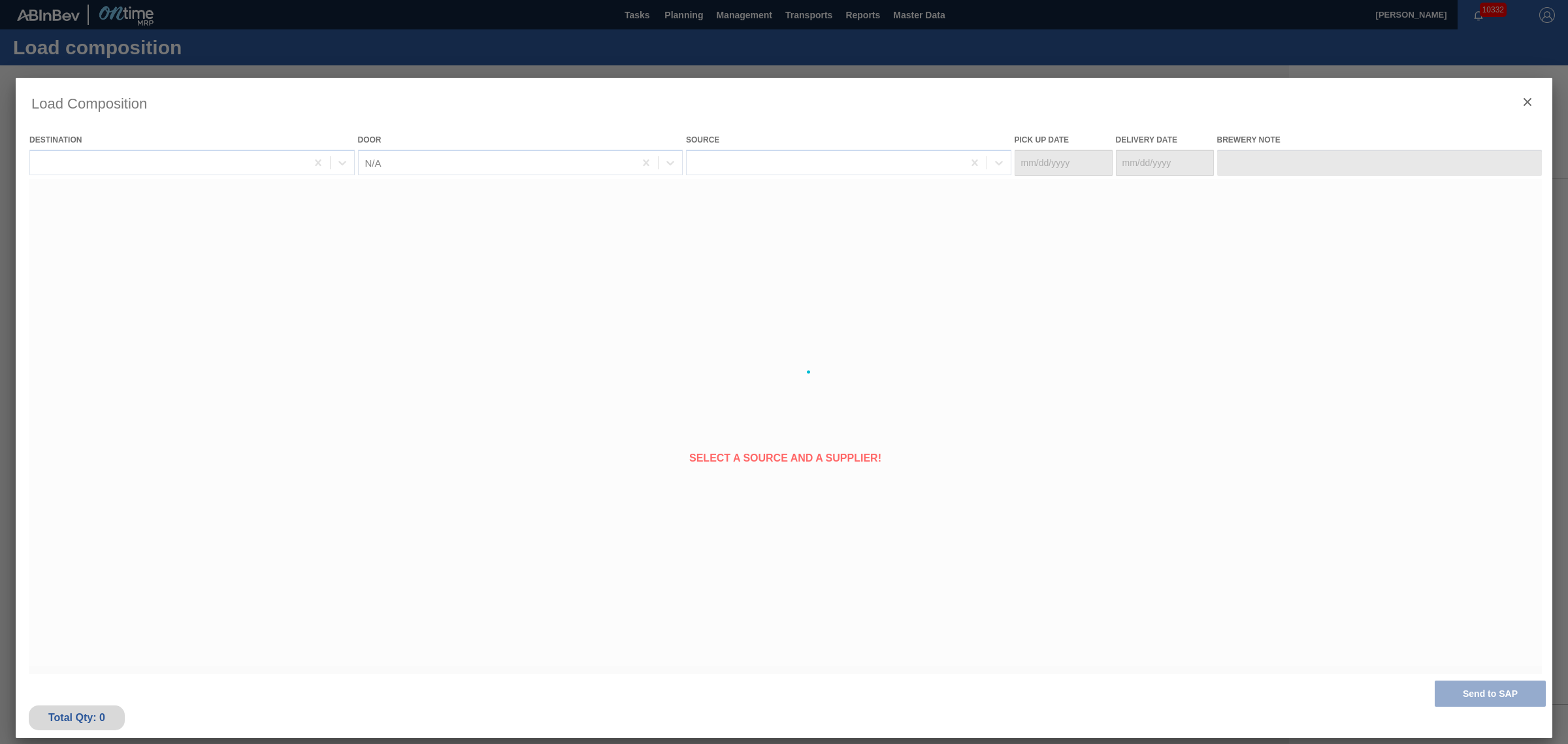
type Date "[DATE]"
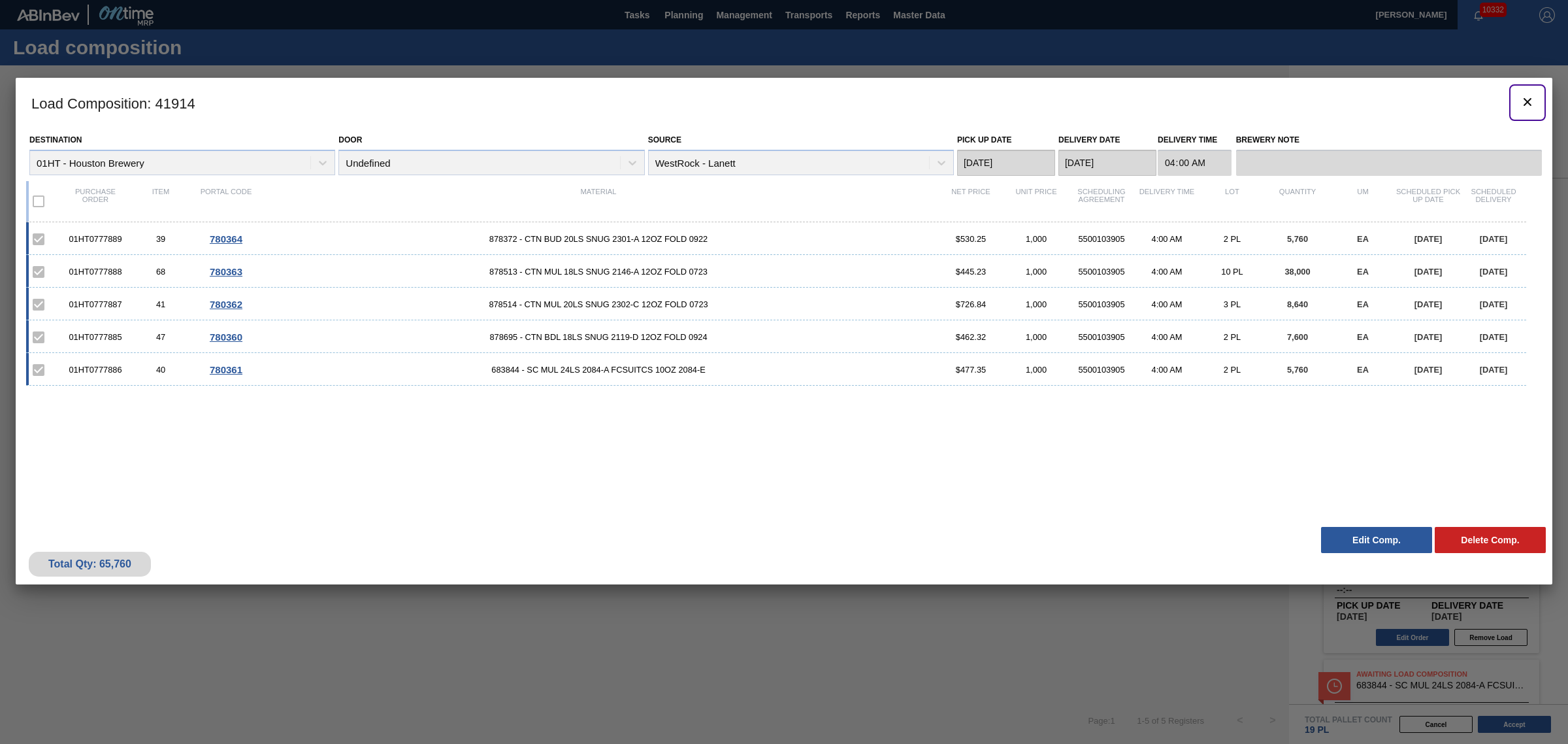
click at [1521, 98] on icon "botão de ícone" at bounding box center [1527, 102] width 16 height 16
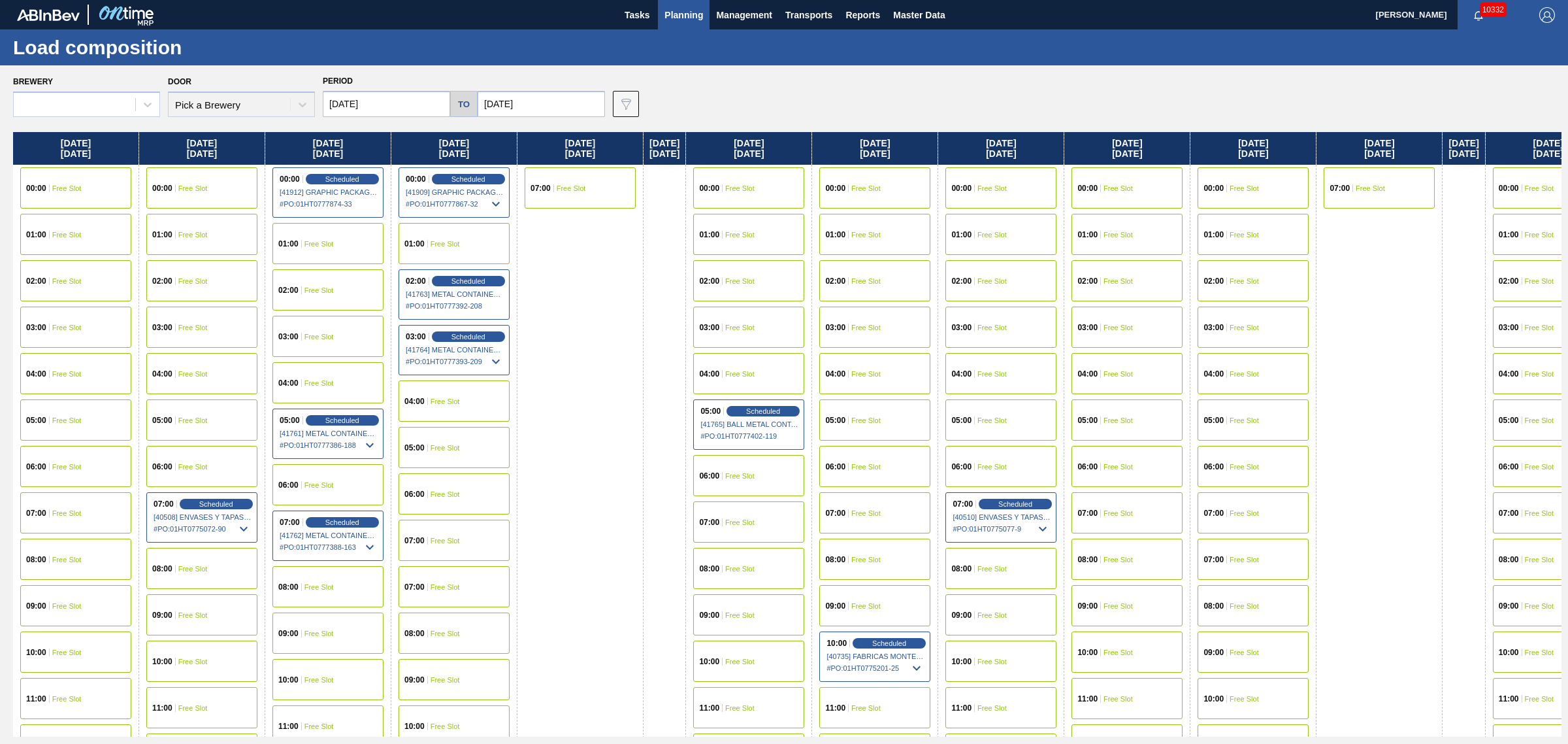
type input "[DATE]"
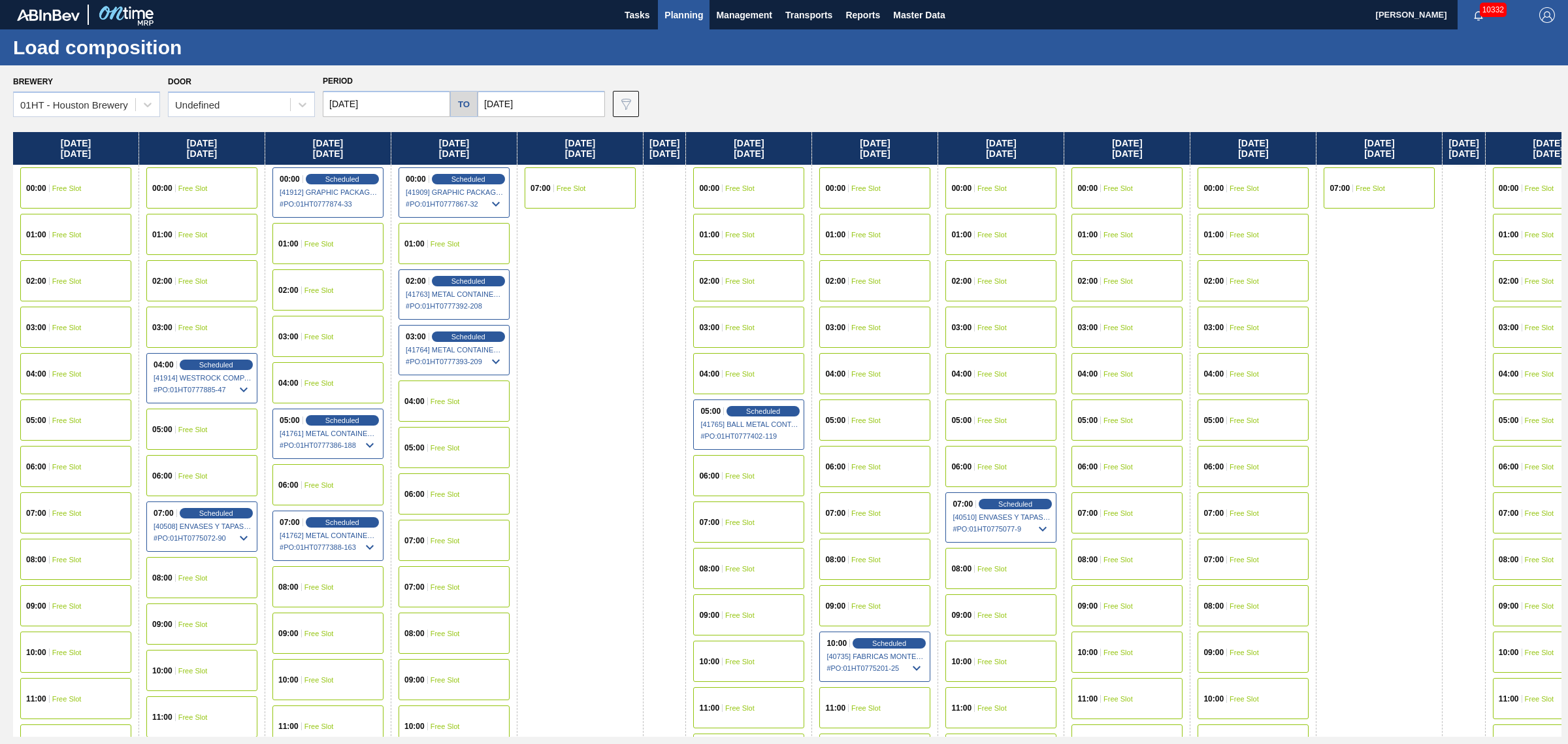
click at [676, 7] on span "Planning" at bounding box center [684, 15] width 39 height 16
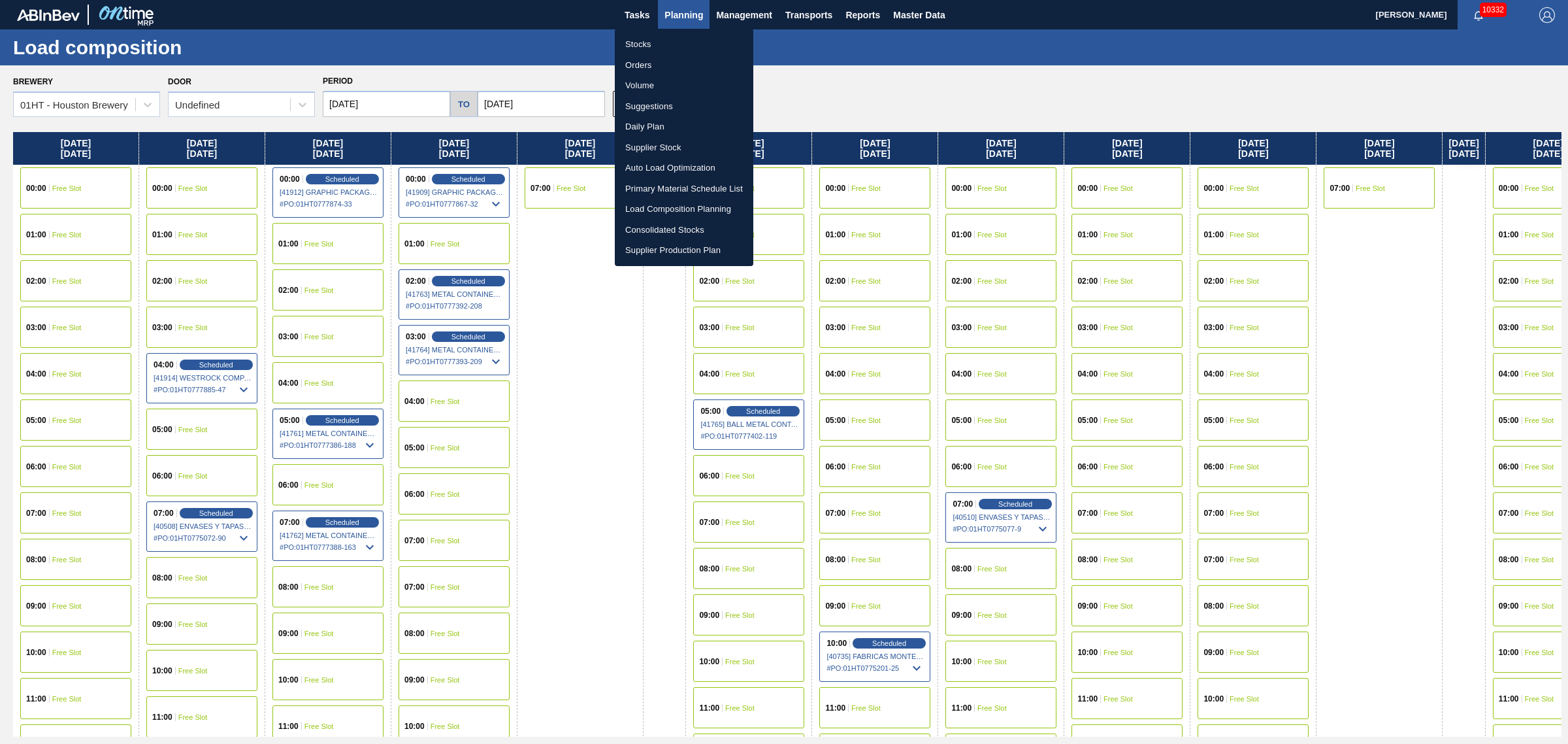
click at [650, 103] on li "Suggestions" at bounding box center [683, 106] width 138 height 21
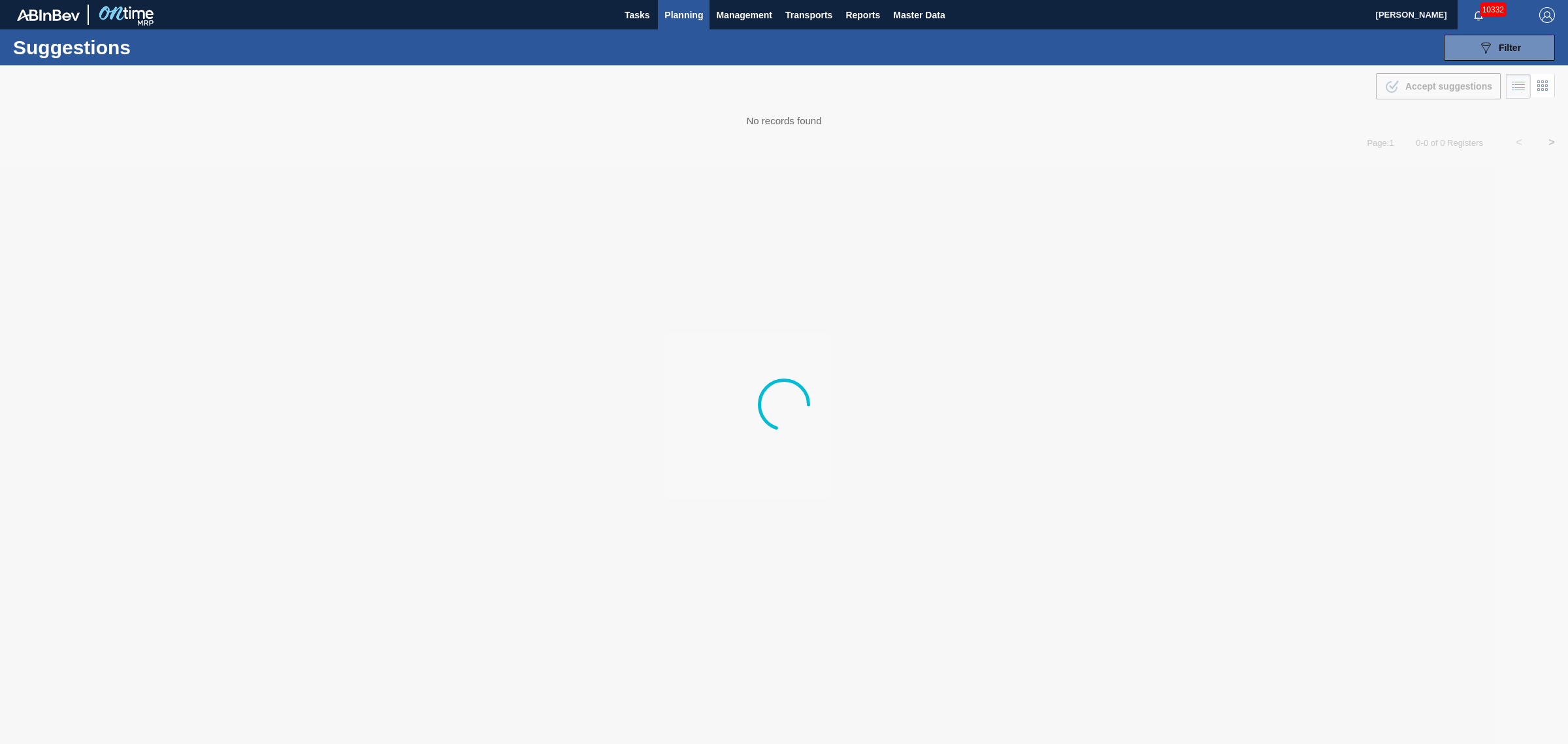
type from "08/31/2025"
type to "[DATE]"
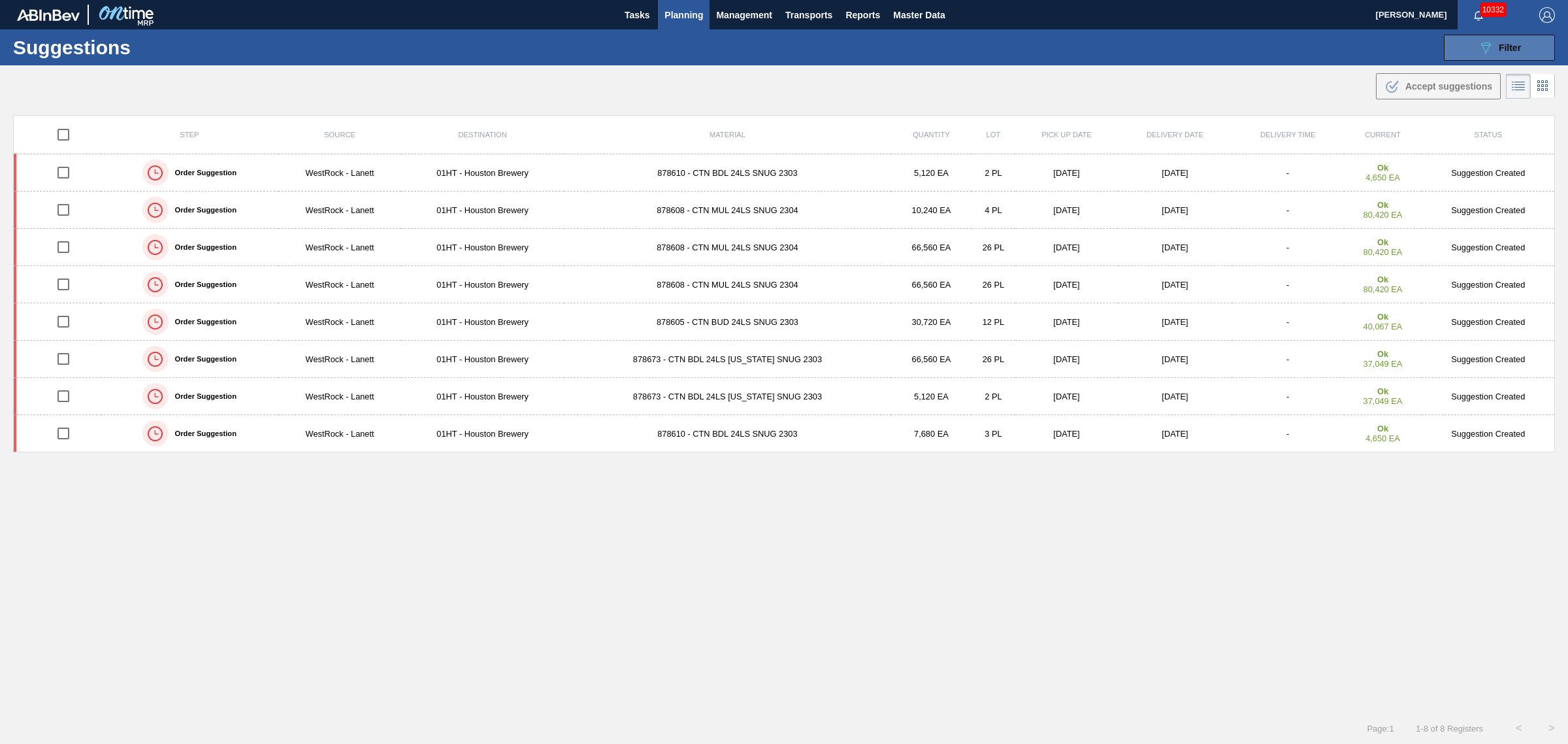
click at [1480, 40] on icon "089F7B8B-B2A5-4AFE-B5C0-19BA573D28AC" at bounding box center [1486, 48] width 16 height 16
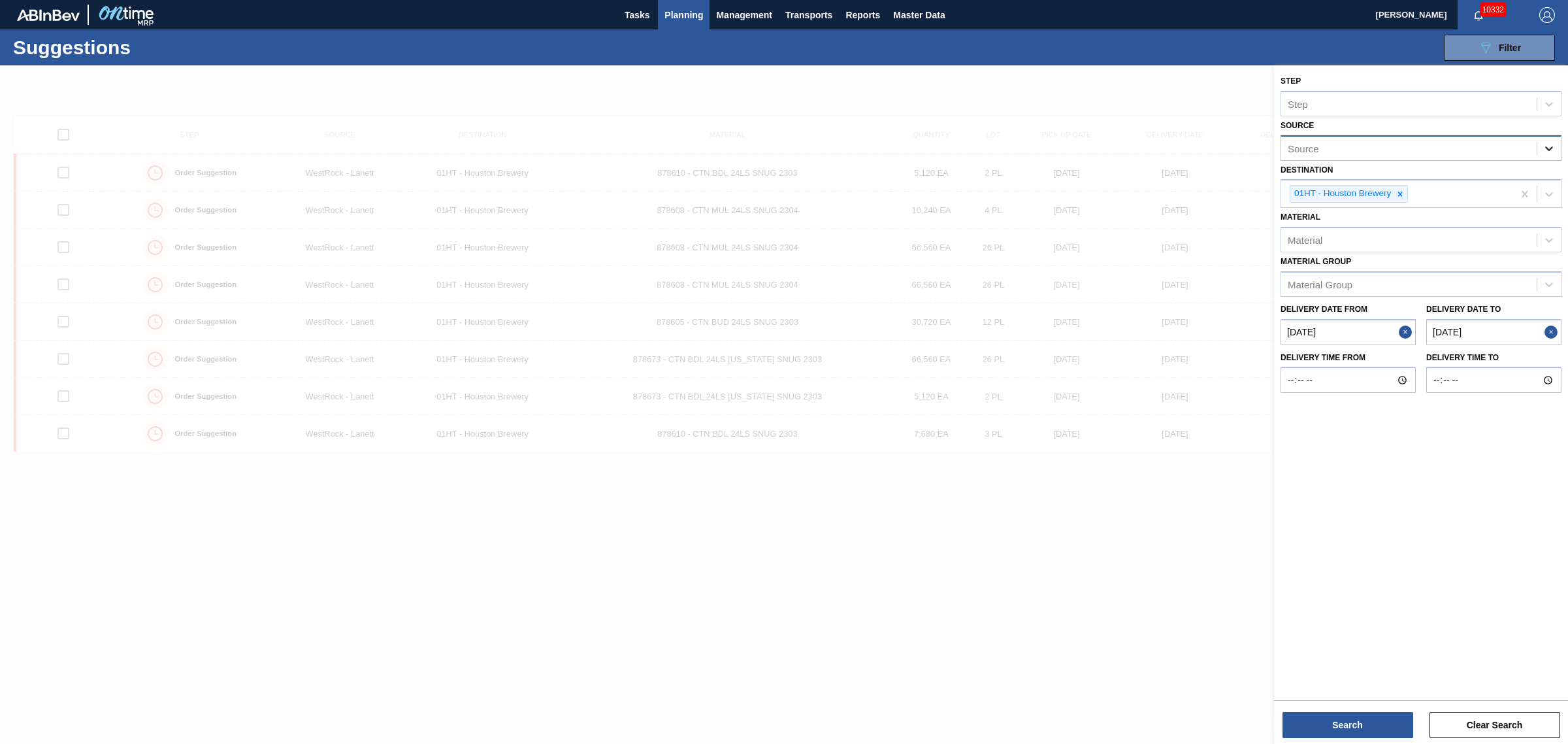
click at [1558, 151] on div at bounding box center [1549, 148] width 24 height 24
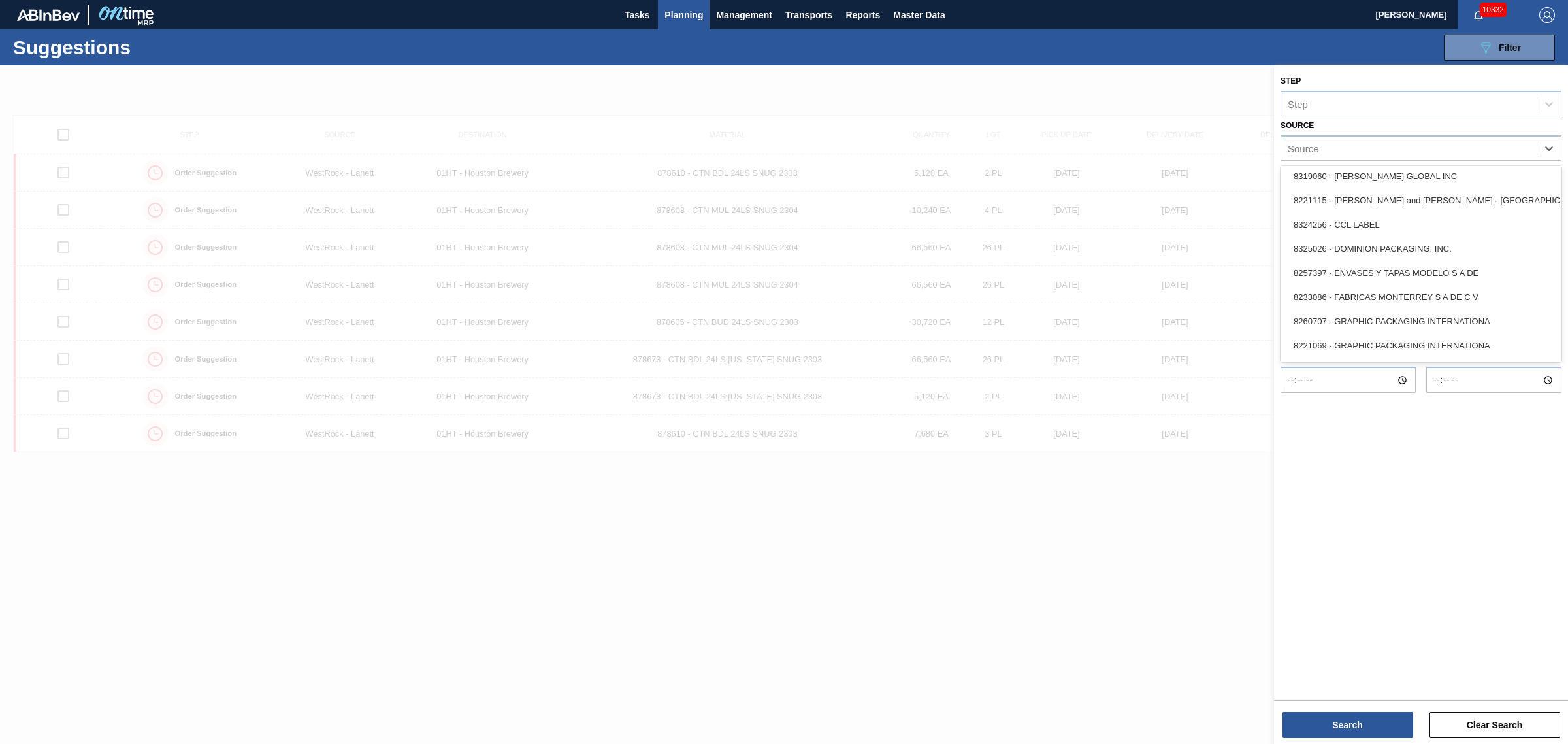
scroll to position [163, 0]
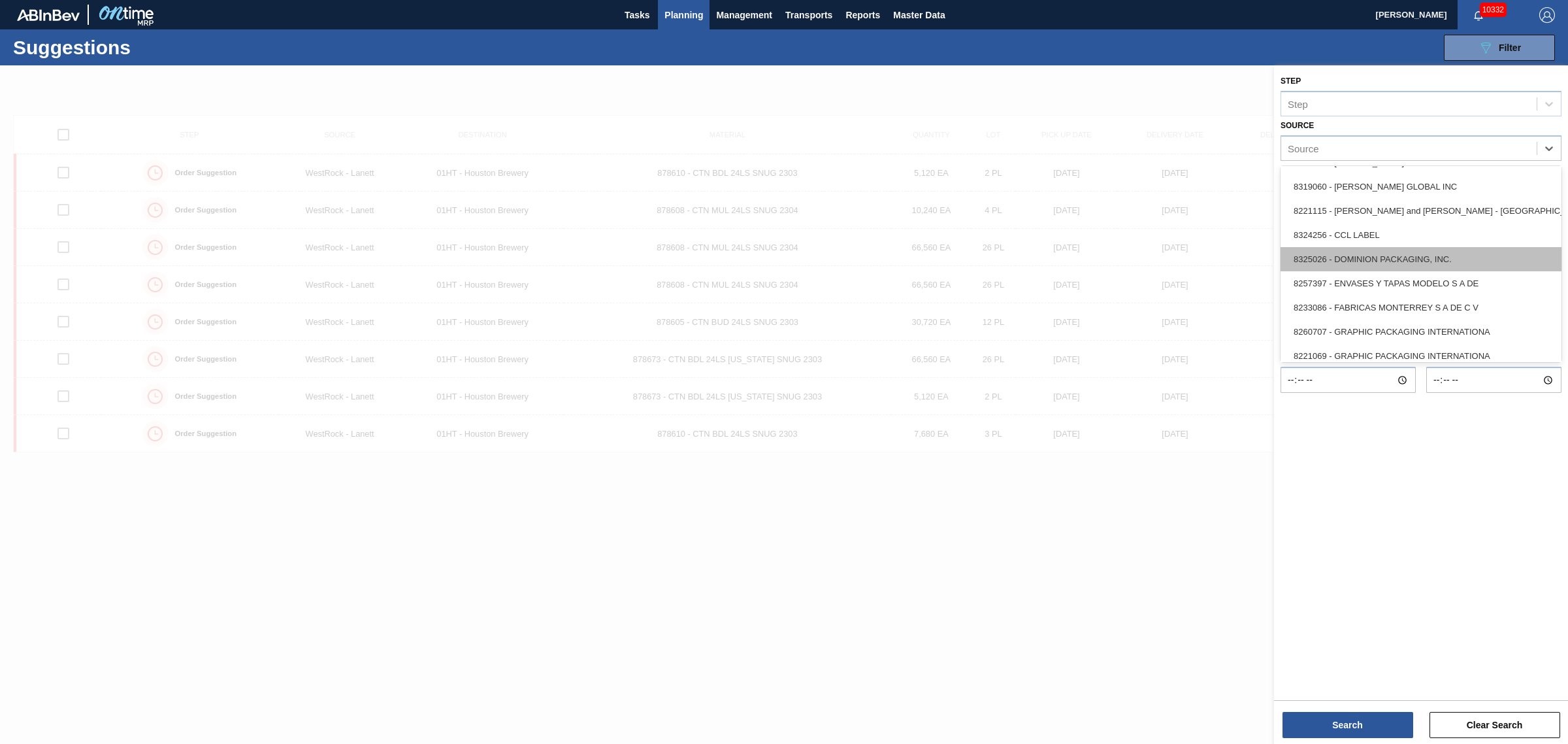
click at [1393, 249] on div "8325026 - DOMINION PACKAGING, INC." at bounding box center [1421, 259] width 281 height 24
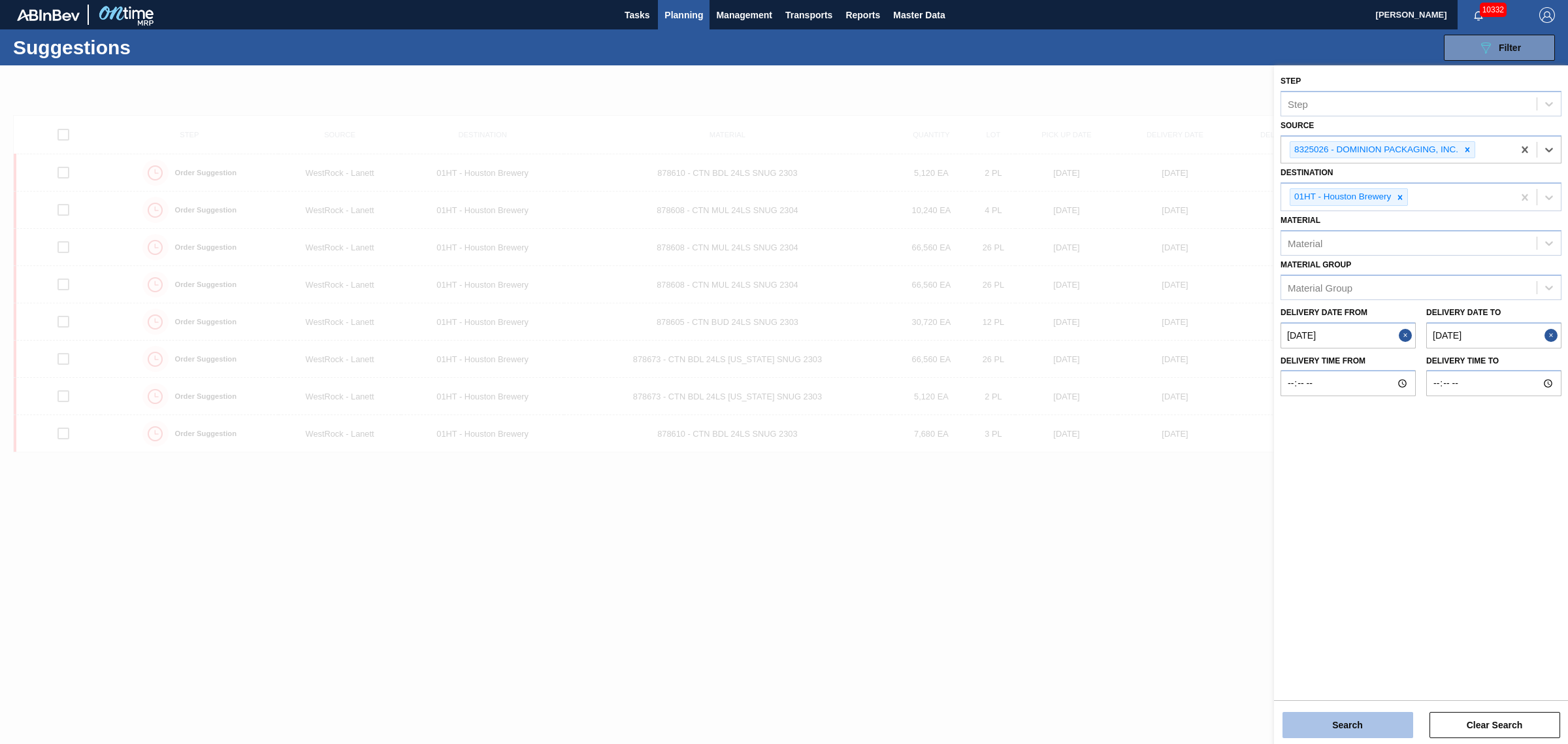
click at [1330, 717] on button "Search" at bounding box center [1347, 725] width 130 height 26
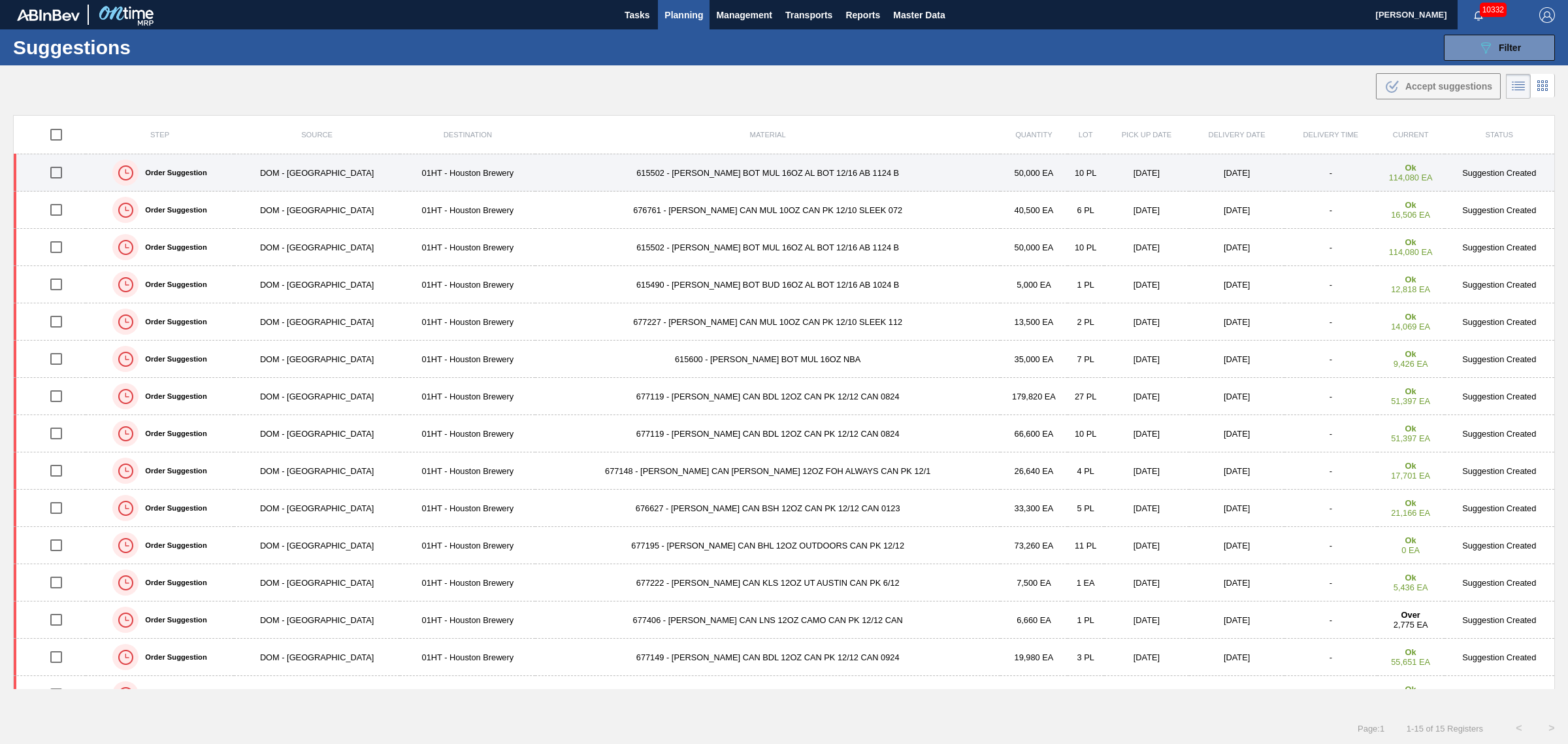
click at [62, 175] on input "checkbox" at bounding box center [56, 173] width 27 height 27
checkbox input "true"
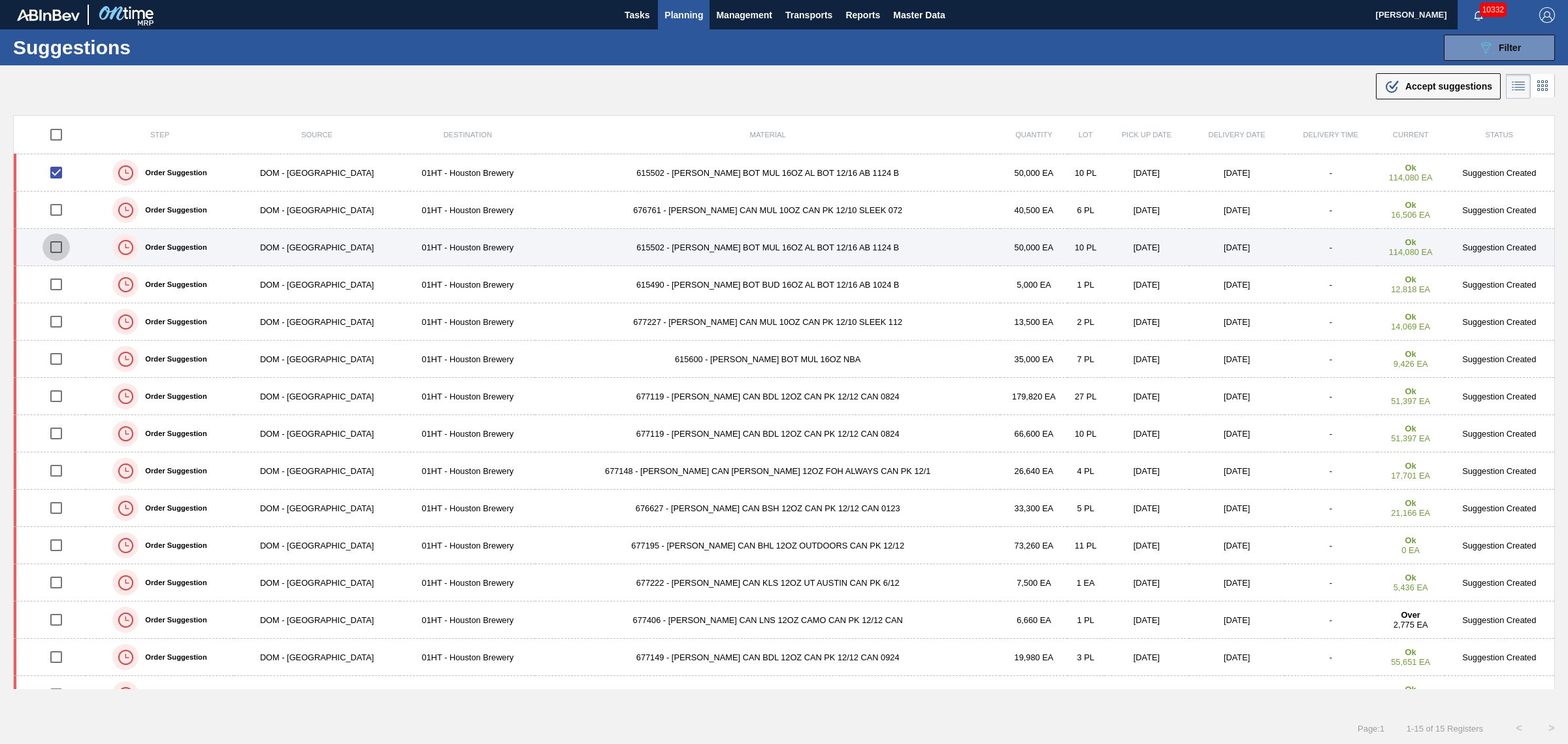
drag, startPoint x: 62, startPoint y: 249, endPoint x: 62, endPoint y: 240, distance: 9.0
click at [62, 247] on input "checkbox" at bounding box center [56, 247] width 27 height 27
checkbox input "true"
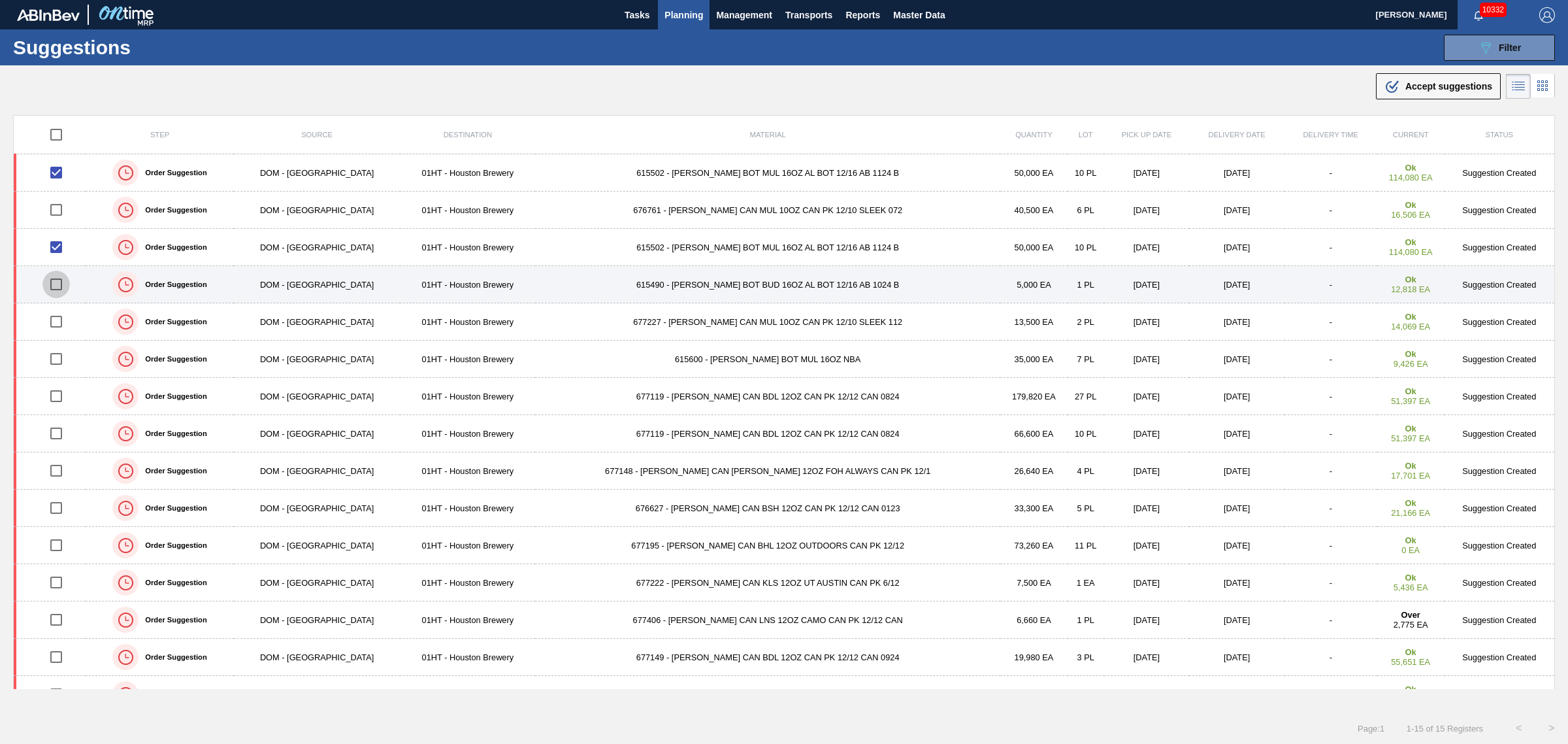
click at [60, 282] on input "checkbox" at bounding box center [56, 285] width 27 height 27
checkbox input "true"
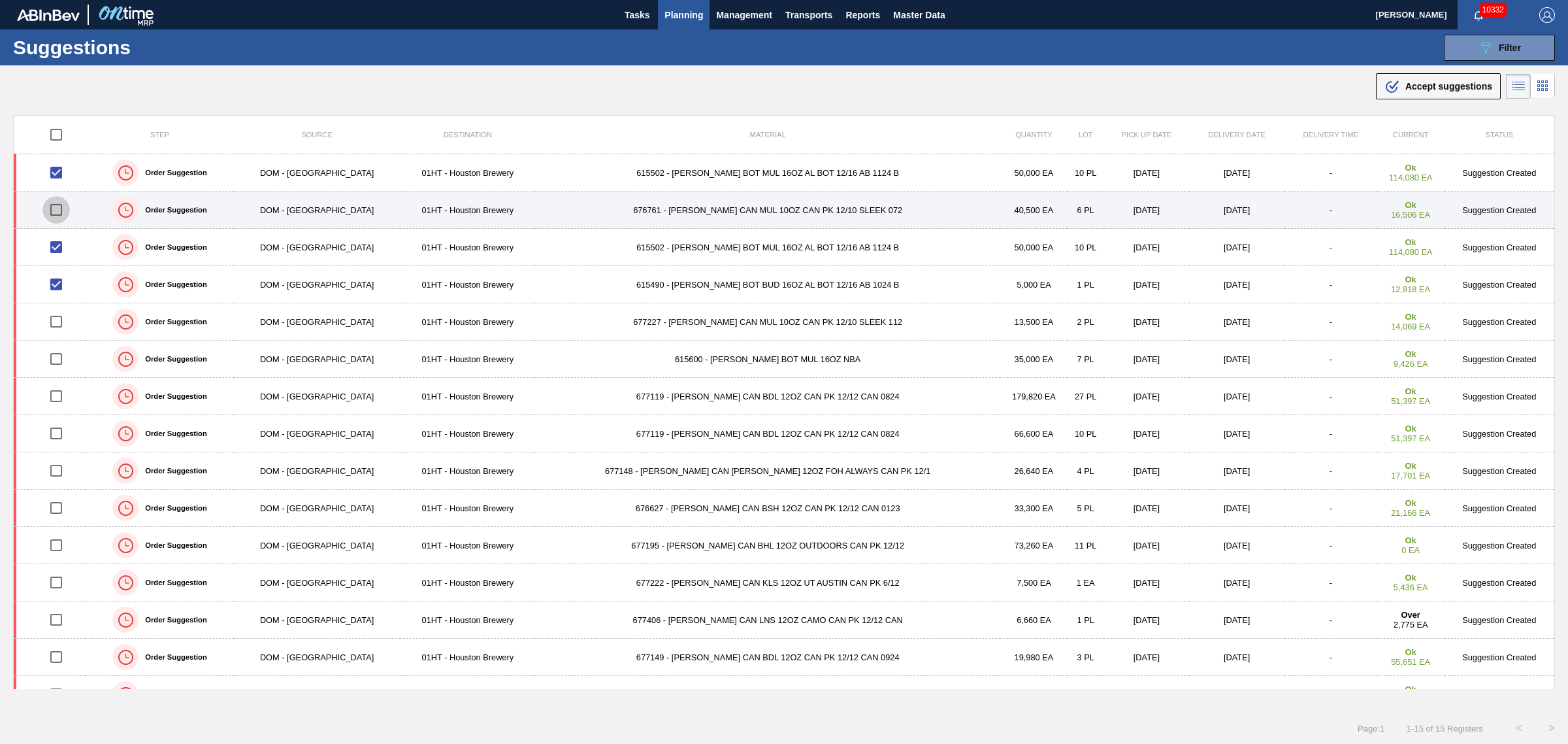
click at [59, 211] on input "checkbox" at bounding box center [56, 210] width 27 height 27
checkbox input "true"
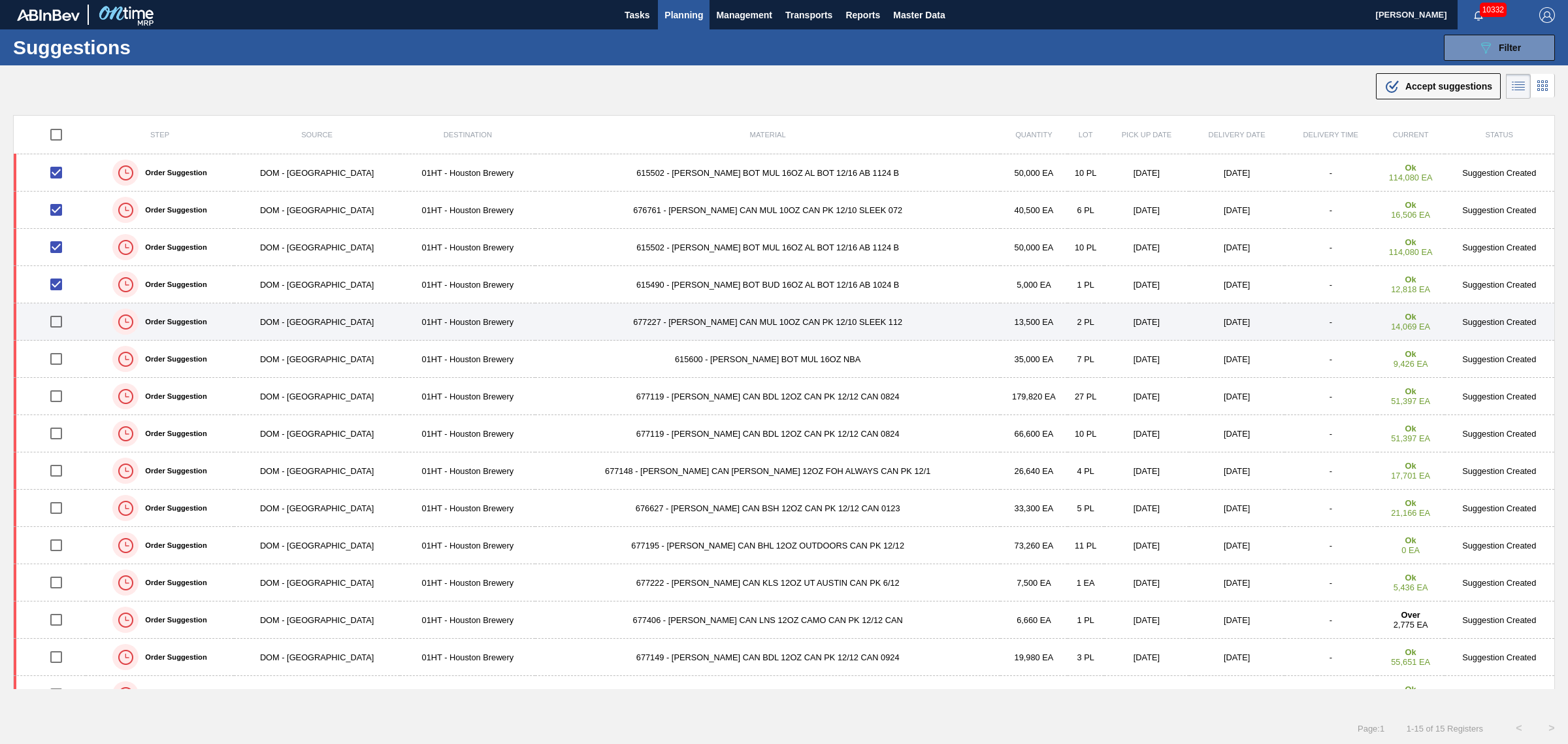
click at [57, 320] on input "checkbox" at bounding box center [56, 322] width 27 height 27
checkbox input "true"
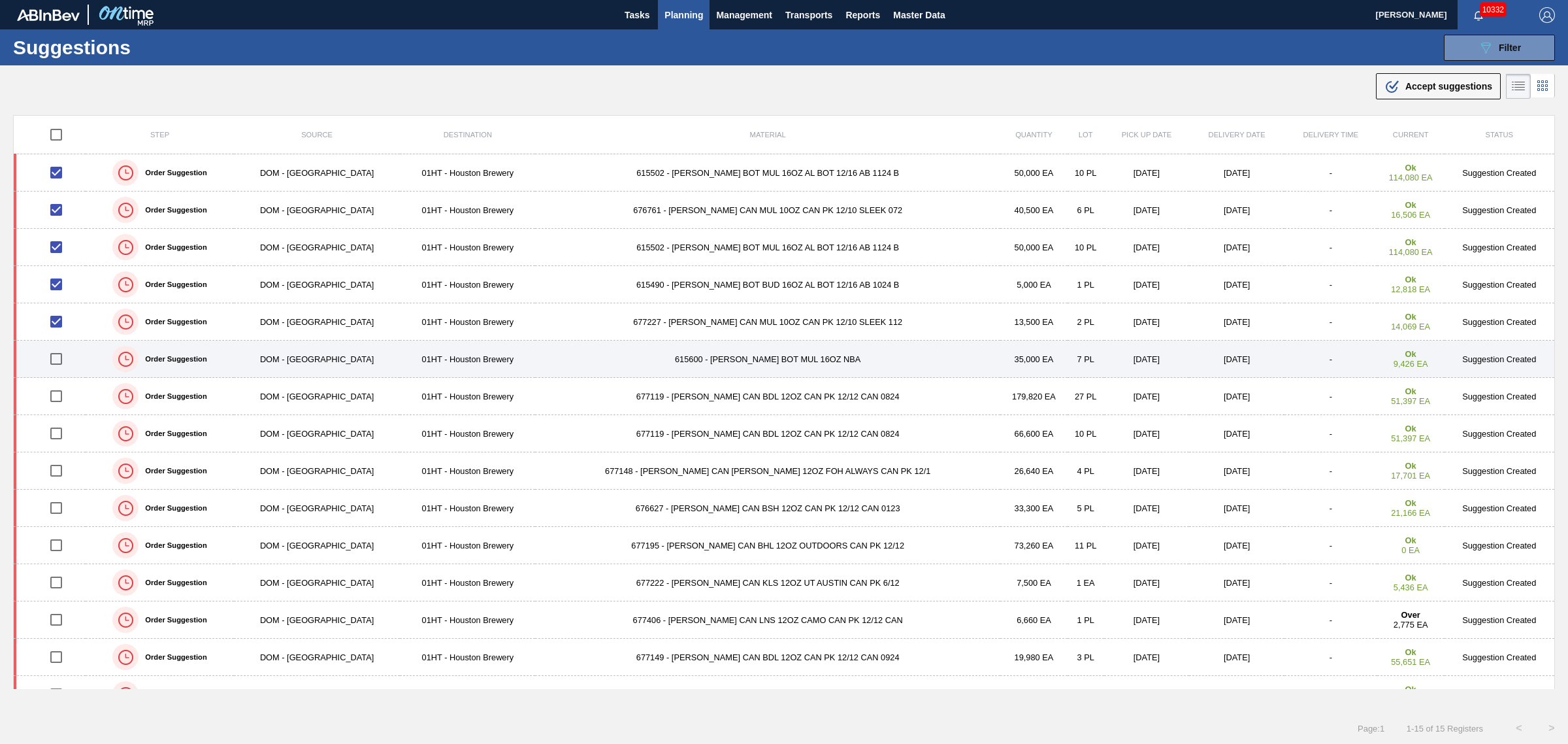
click at [59, 360] on input "checkbox" at bounding box center [56, 359] width 27 height 27
checkbox input "true"
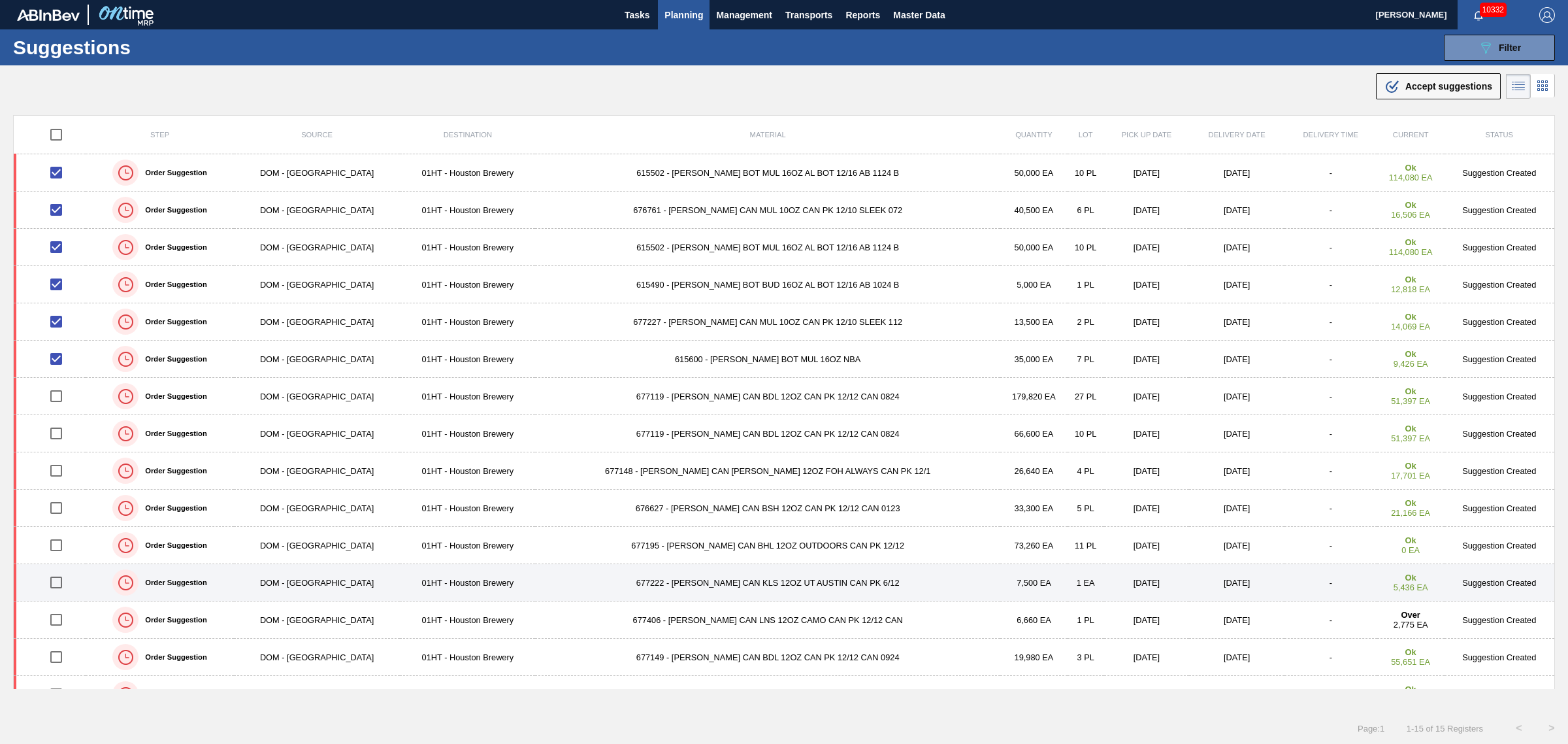
click at [57, 582] on input "checkbox" at bounding box center [56, 583] width 27 height 27
checkbox input "true"
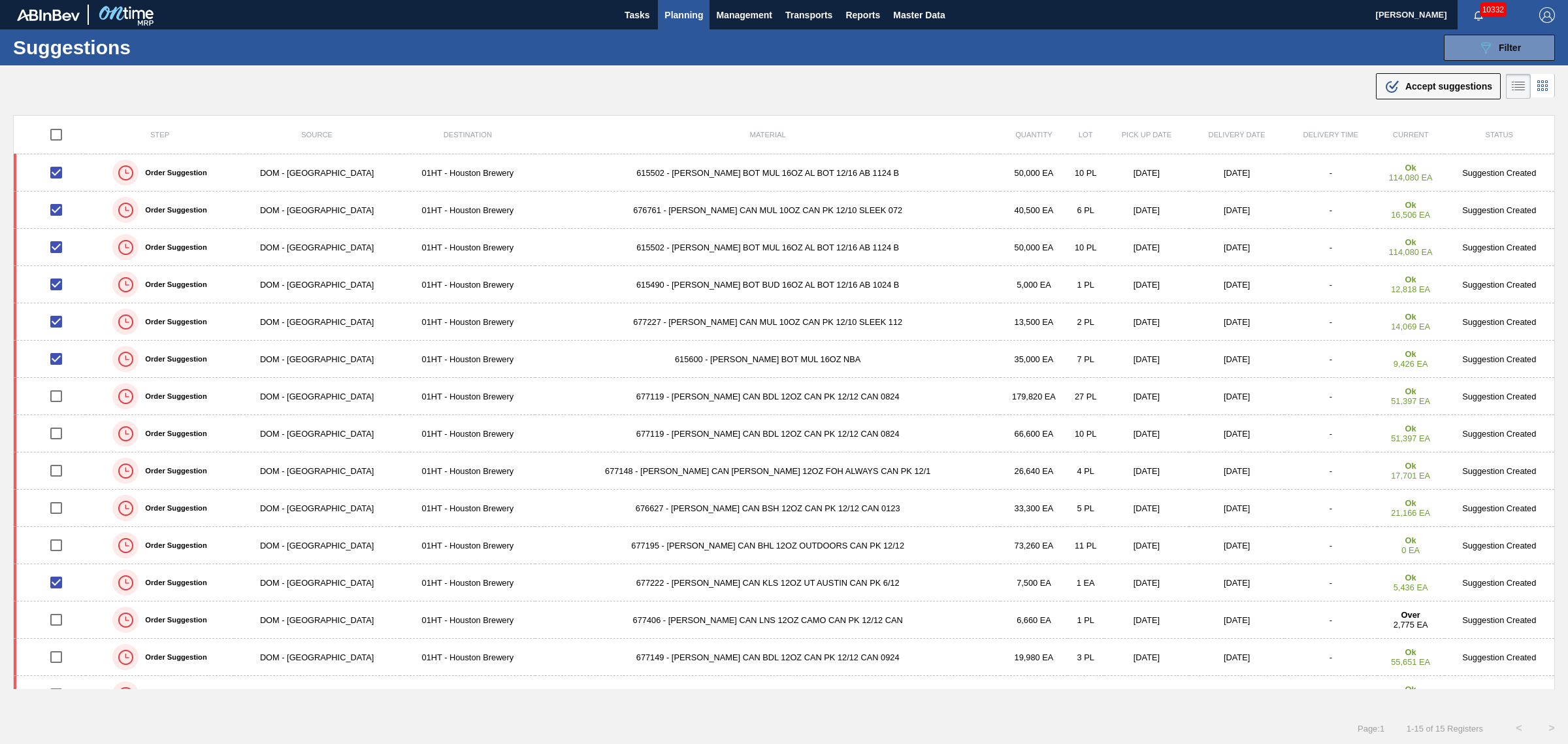
click at [1429, 84] on span "Accept suggestions" at bounding box center [1448, 86] width 87 height 11
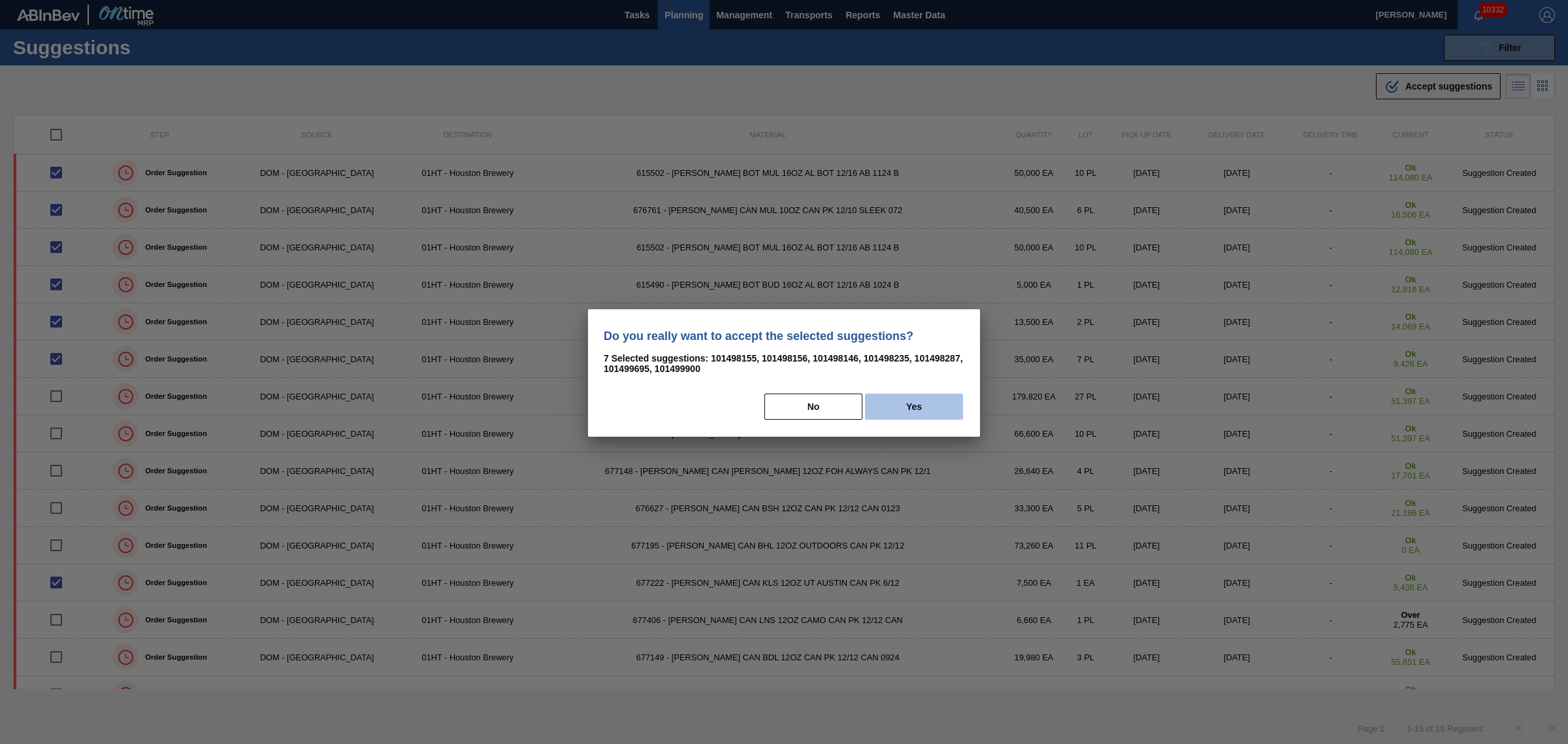
click at [895, 412] on button "Yes" at bounding box center [914, 406] width 98 height 26
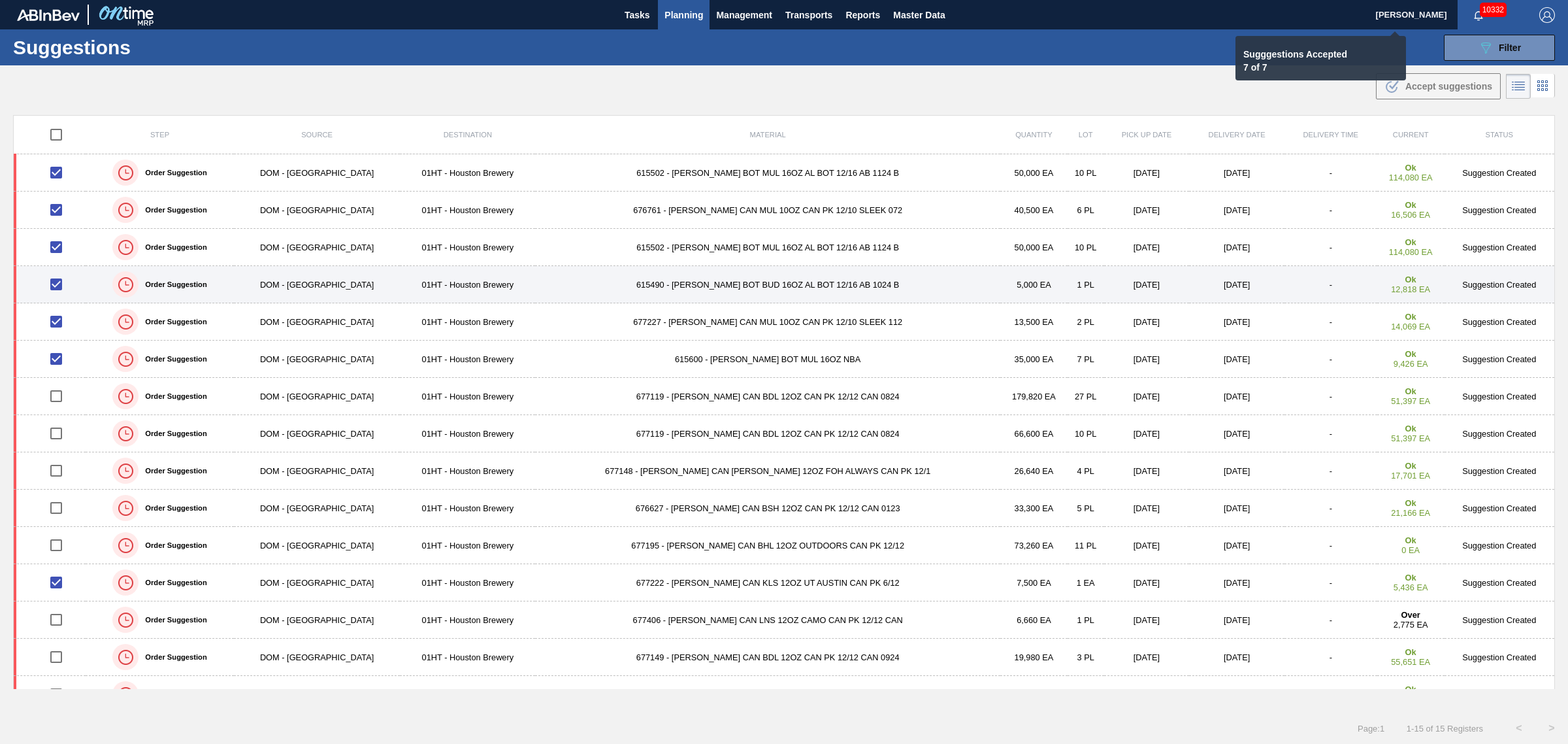
checkbox input "false"
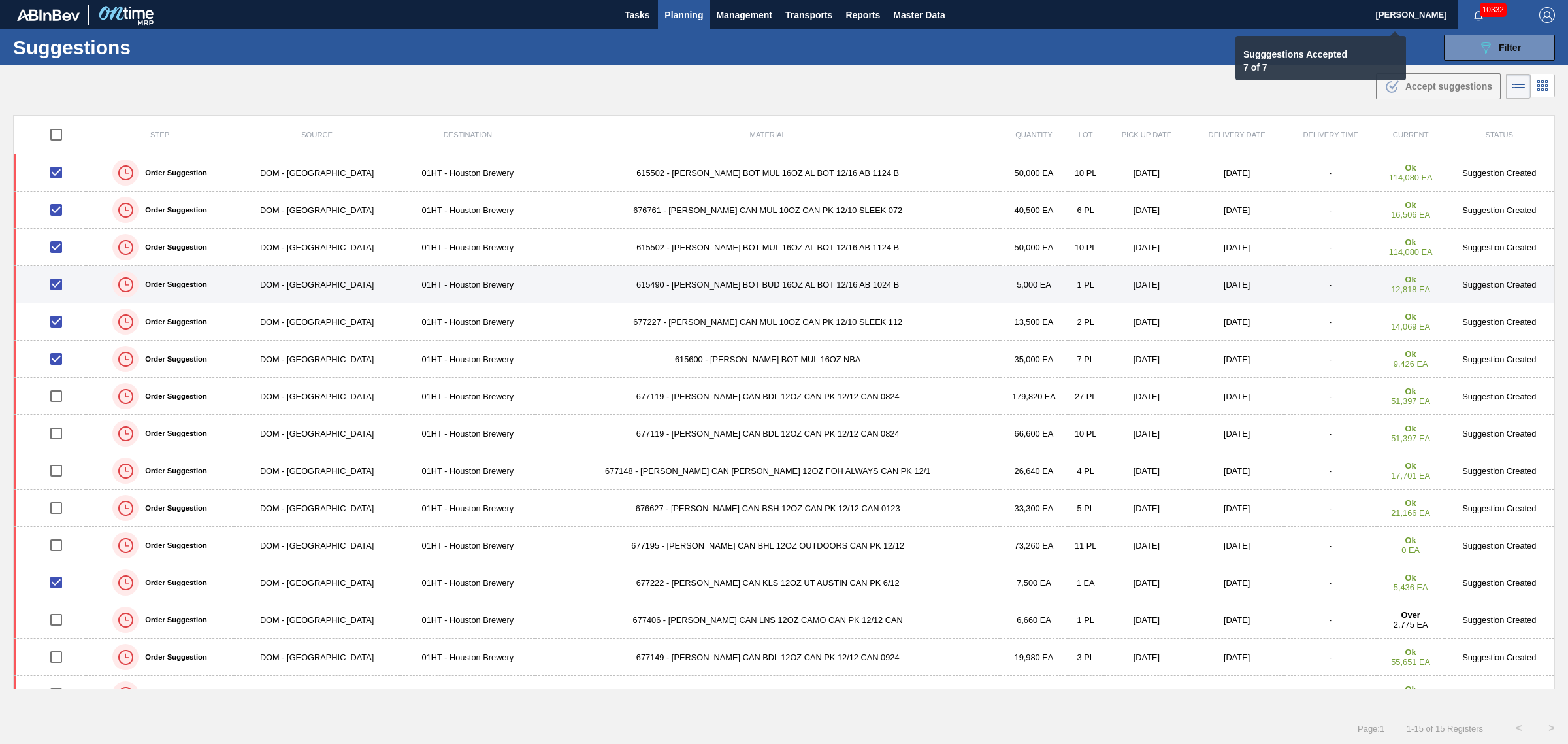
checkbox input "false"
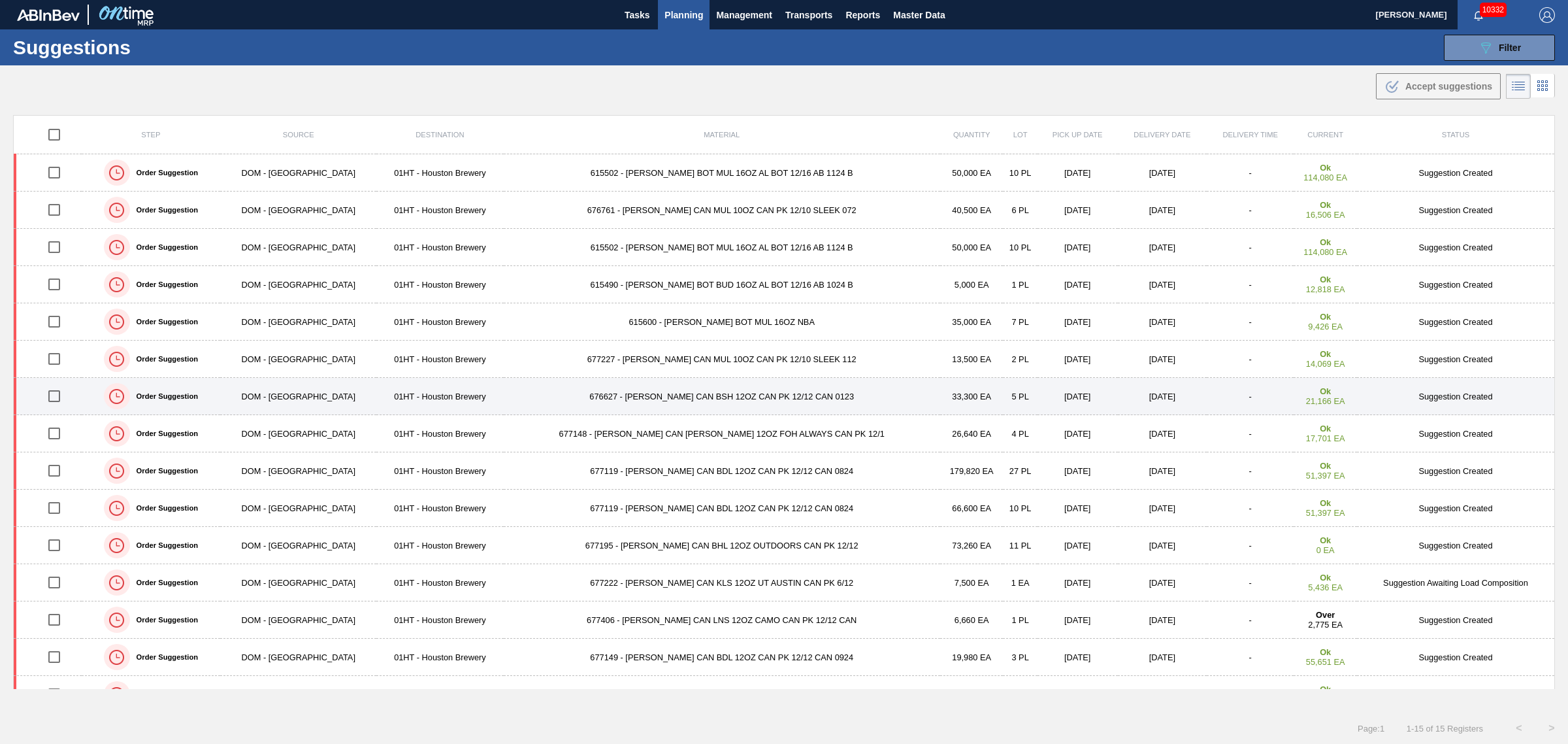
click at [600, 399] on td "676627 - CARR CAN BSH 12OZ CAN PK 12/12 CAN 0123" at bounding box center [721, 396] width 436 height 37
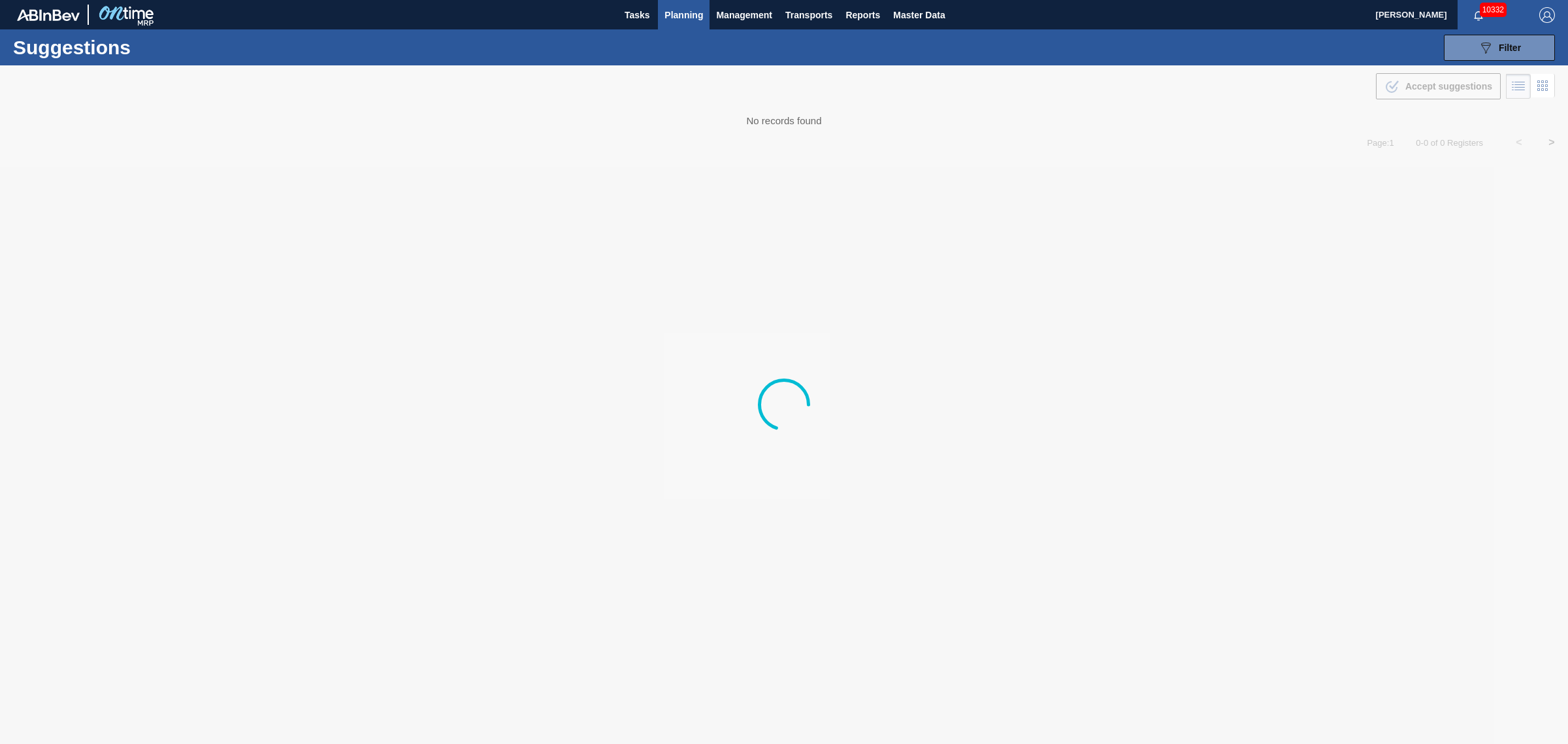
type from "08/31/2025"
type to "[DATE]"
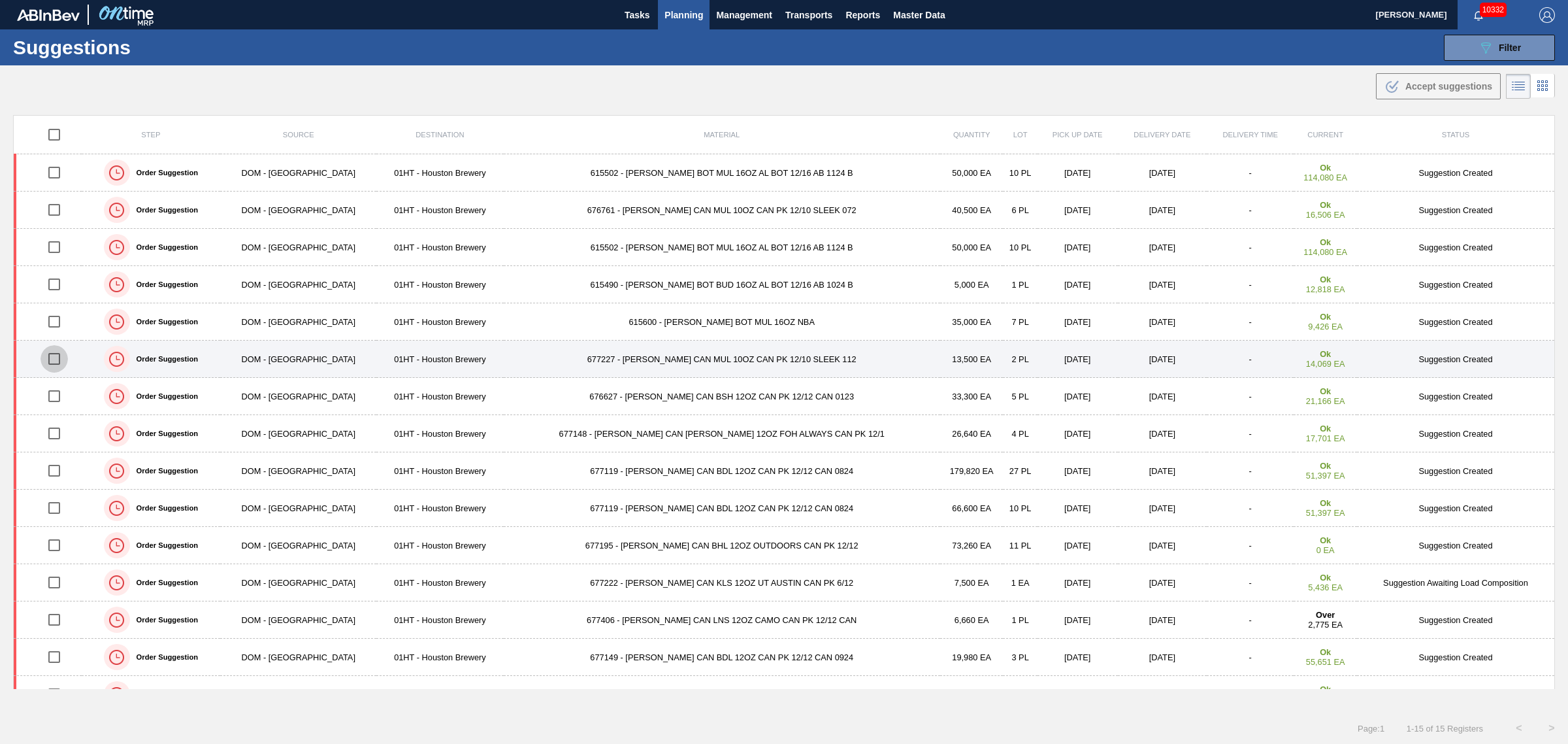
click at [60, 357] on input "checkbox" at bounding box center [54, 359] width 27 height 27
checkbox input "true"
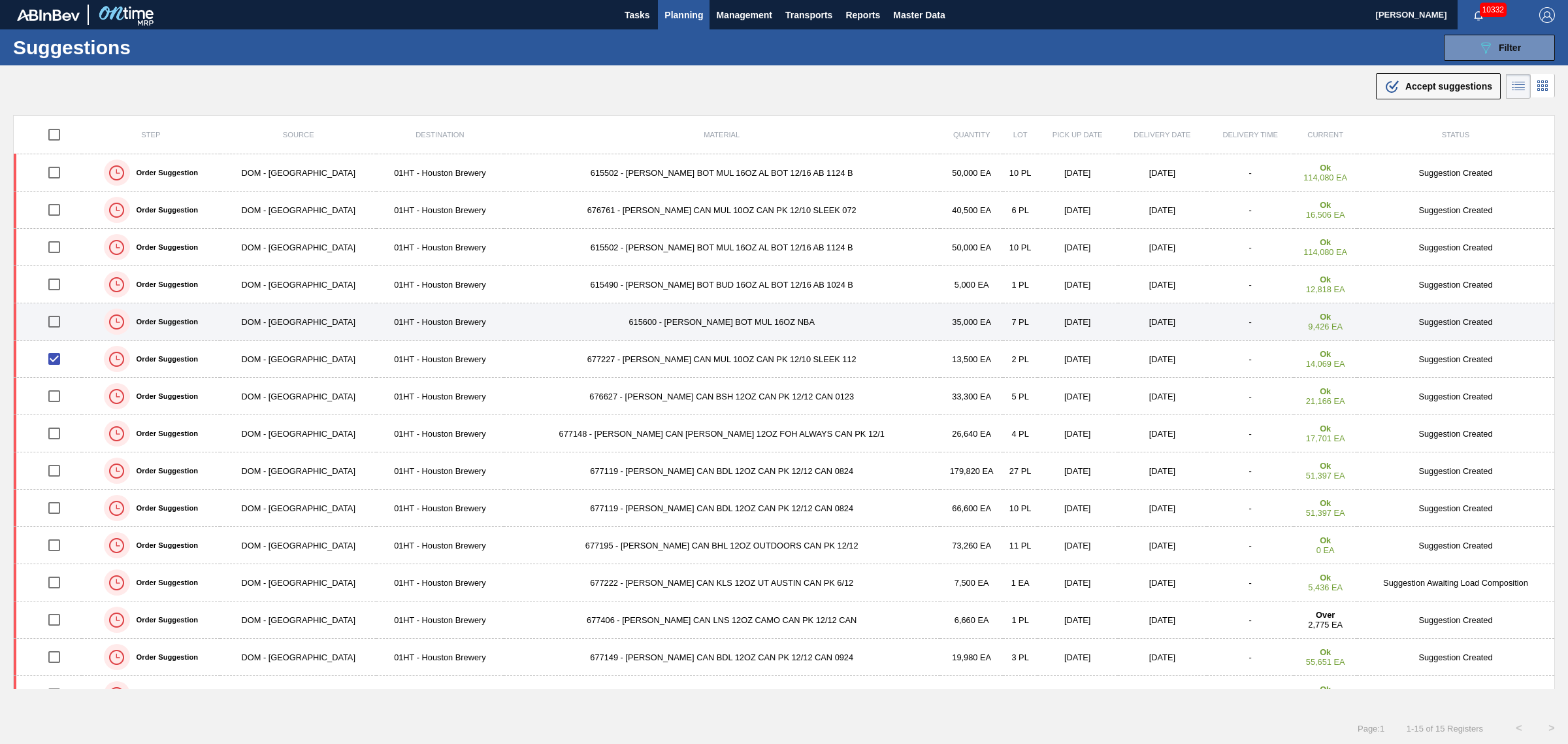
click at [59, 318] on input "checkbox" at bounding box center [54, 322] width 27 height 27
checkbox input "true"
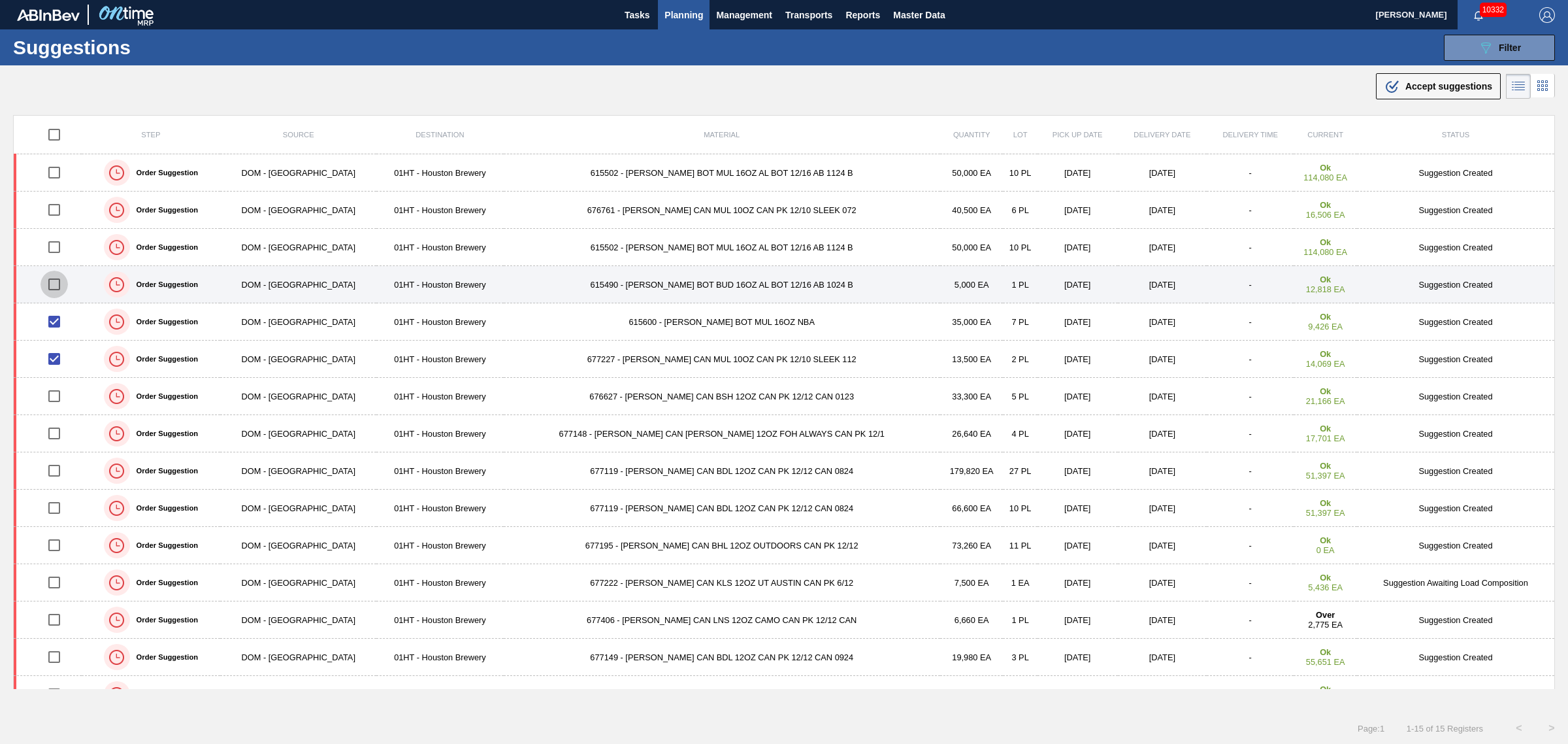
click at [64, 289] on input "checkbox" at bounding box center [54, 285] width 27 height 27
checkbox input "true"
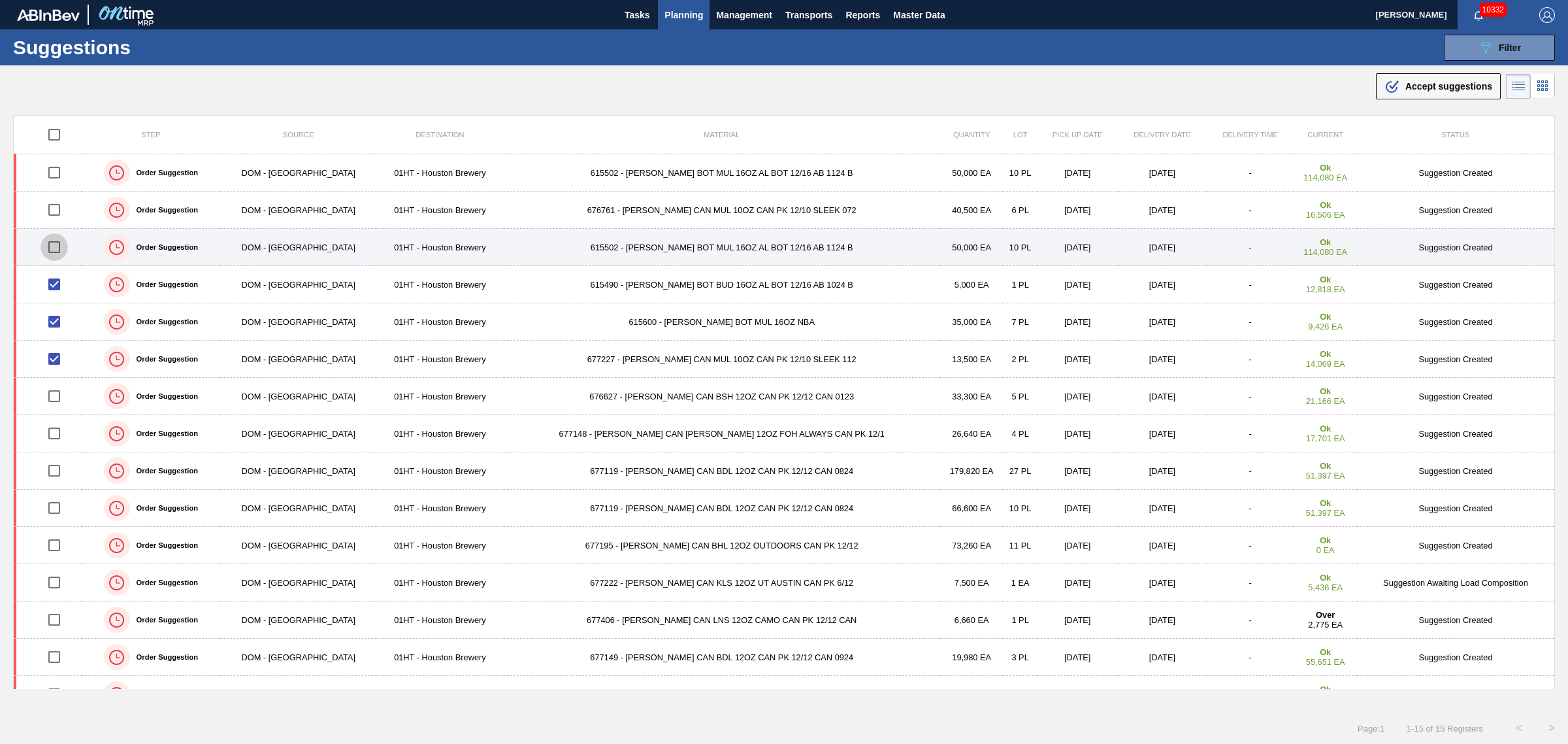
click at [64, 250] on input "checkbox" at bounding box center [54, 247] width 27 height 27
checkbox input "true"
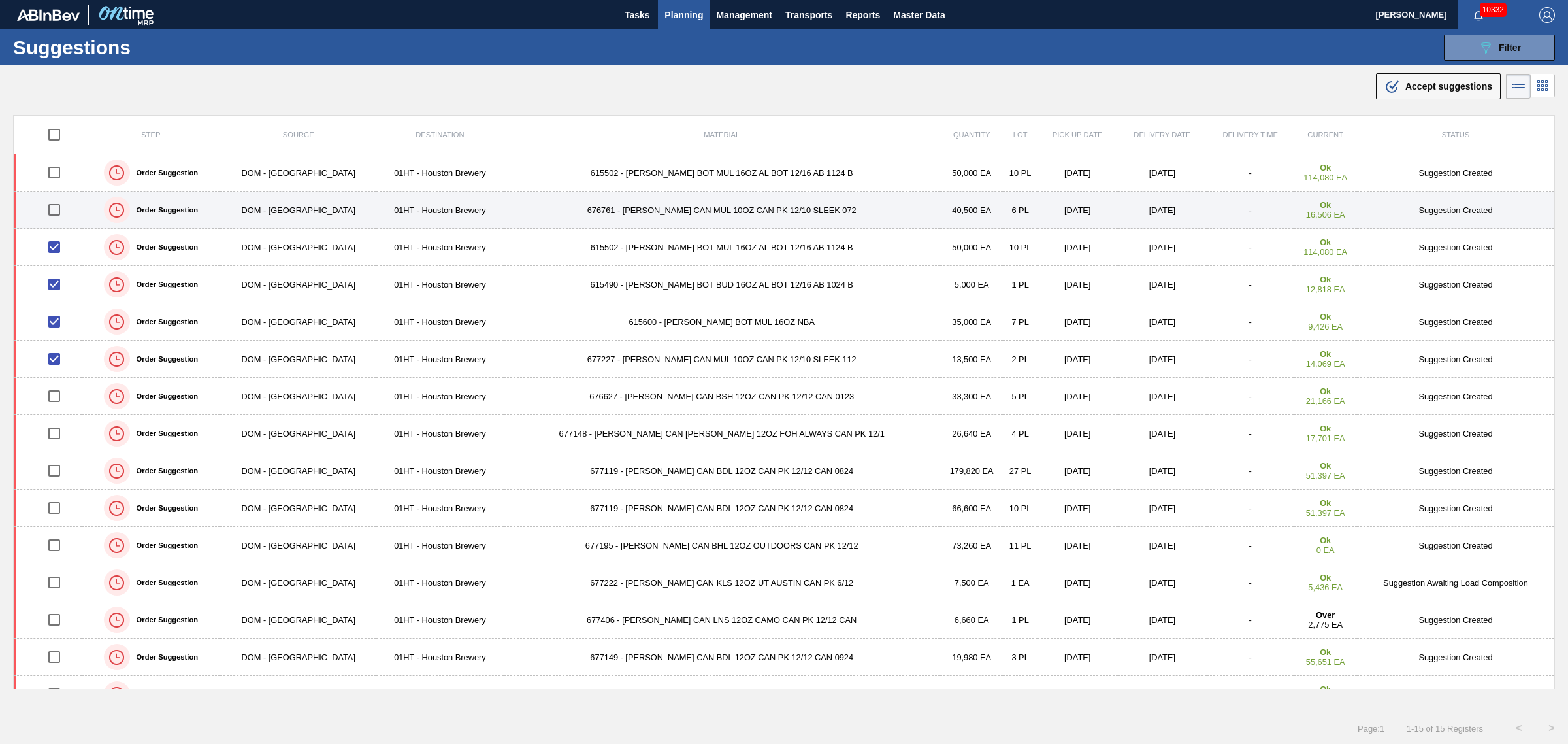
click at [61, 211] on input "checkbox" at bounding box center [54, 210] width 27 height 27
checkbox input "true"
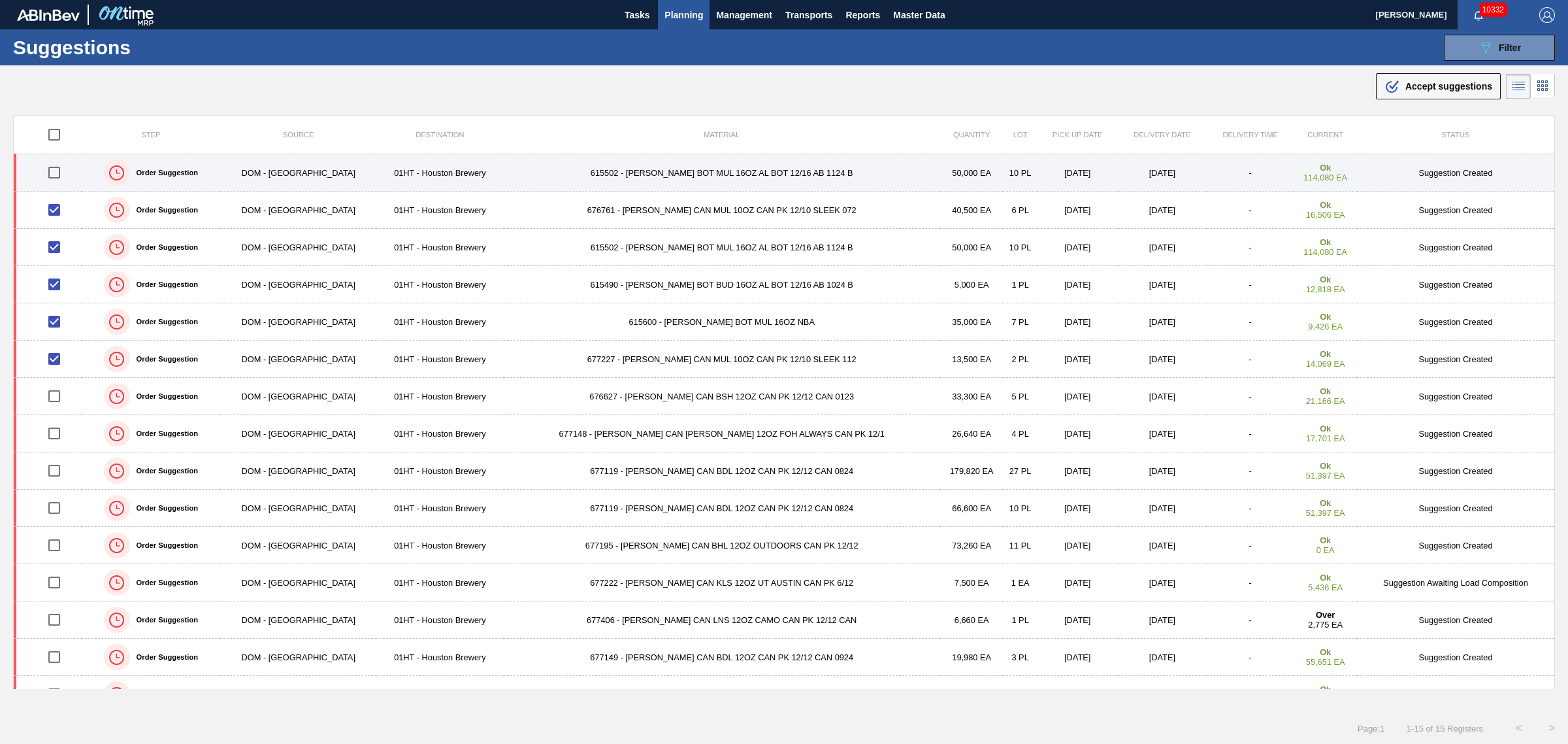
click at [61, 167] on input "checkbox" at bounding box center [54, 173] width 27 height 27
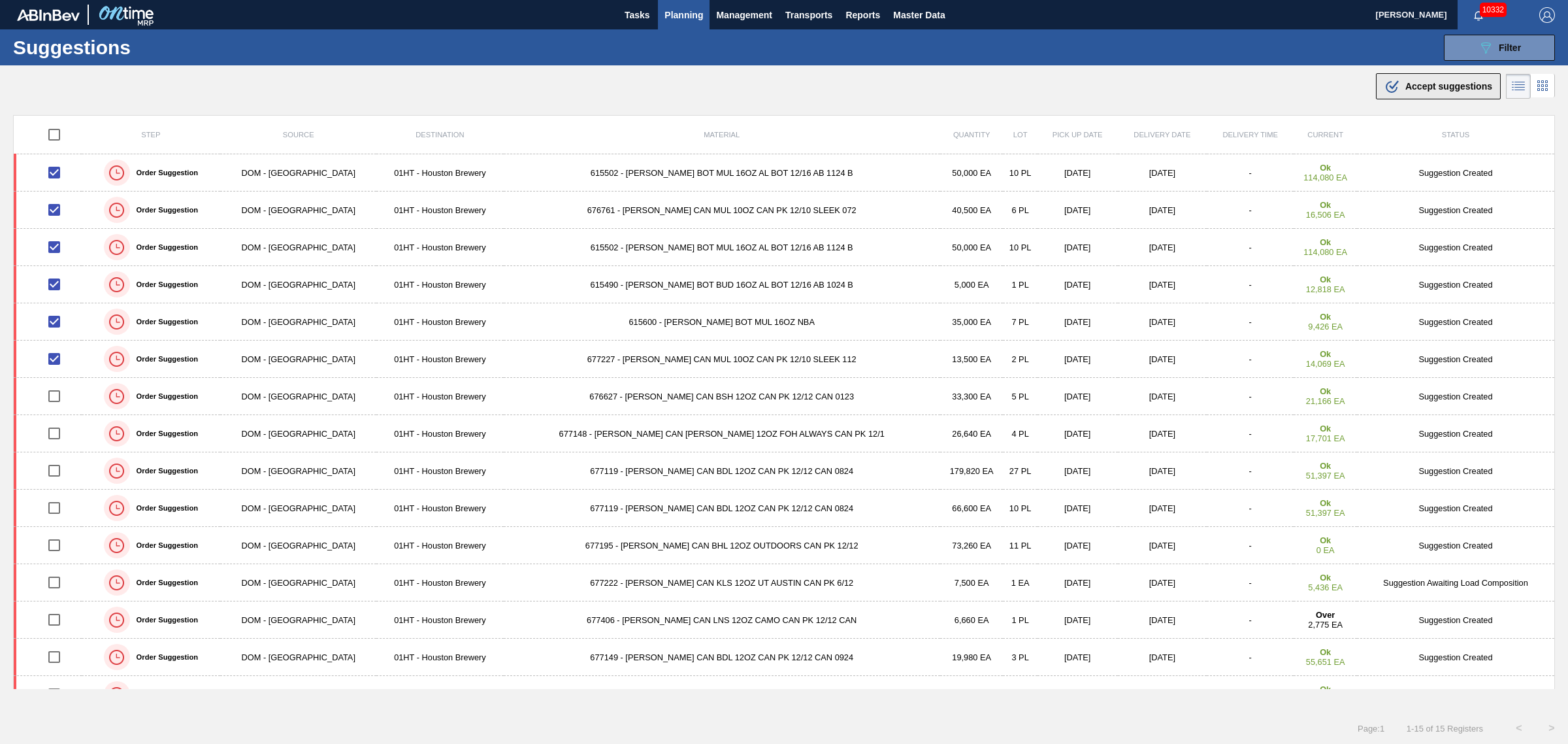
click at [1463, 85] on span "Accept suggestions" at bounding box center [1448, 86] width 87 height 11
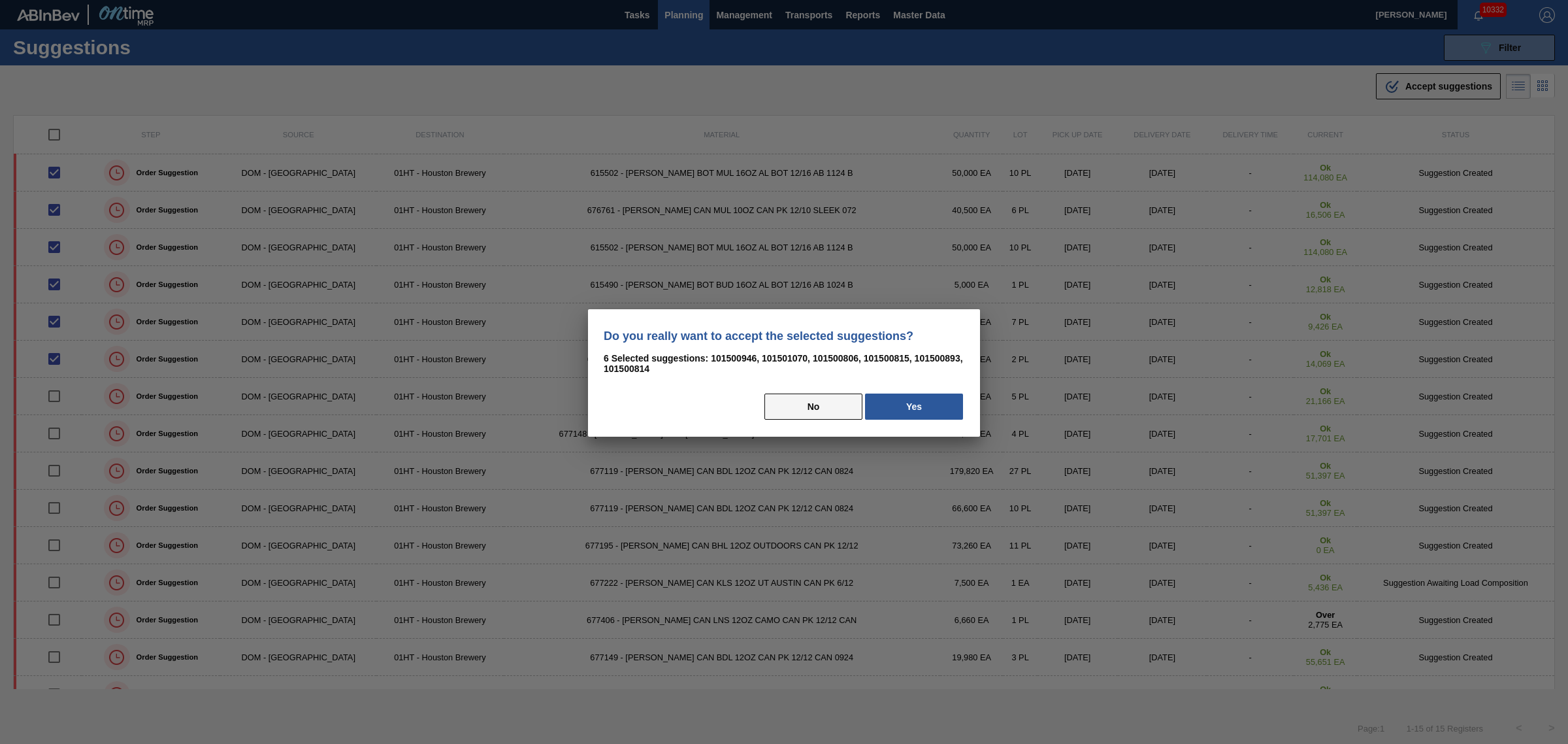
click at [829, 406] on button "No" at bounding box center [813, 406] width 98 height 26
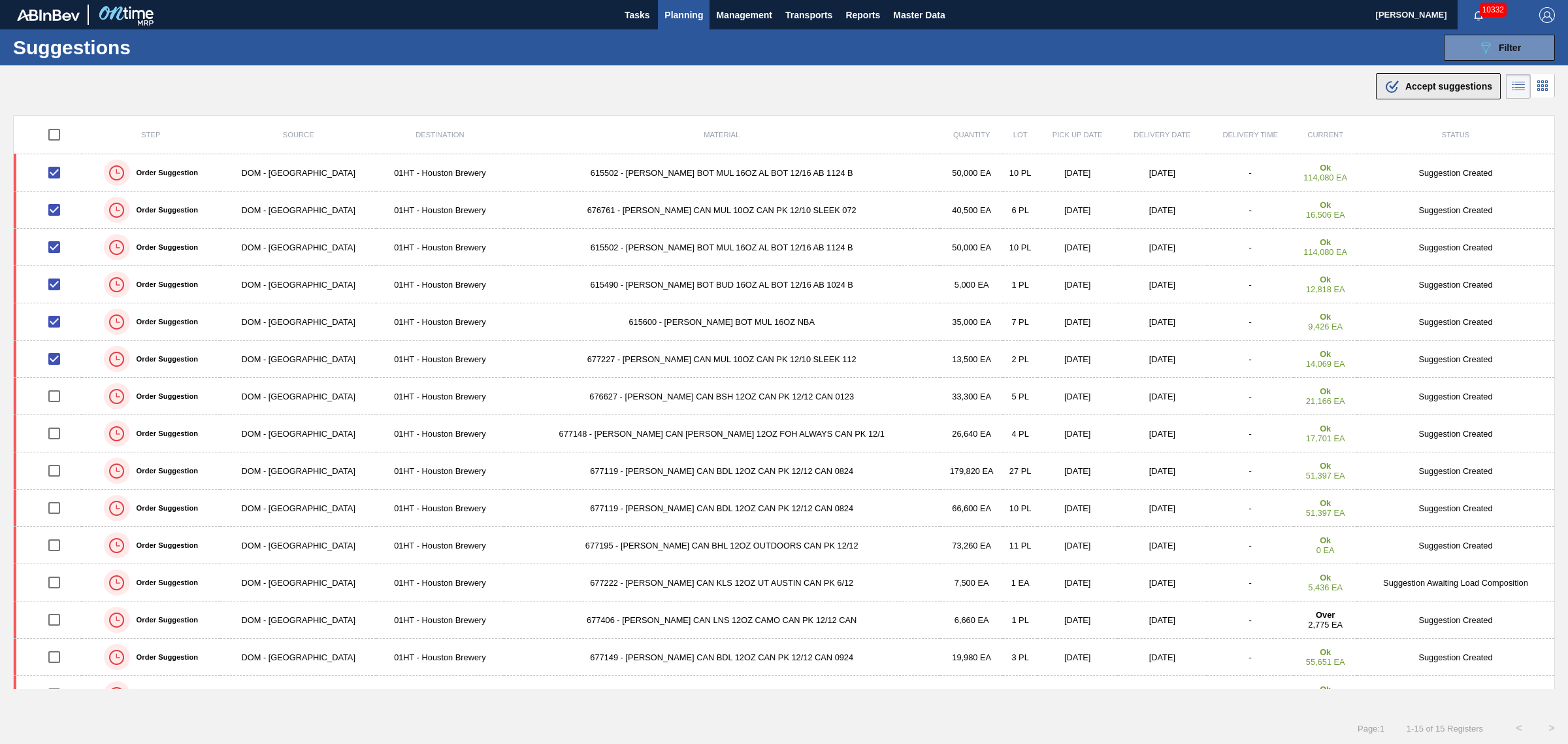
click at [1408, 74] on button ".b{fill:var(--color-action-default)} Accept suggestions" at bounding box center [1438, 86] width 125 height 26
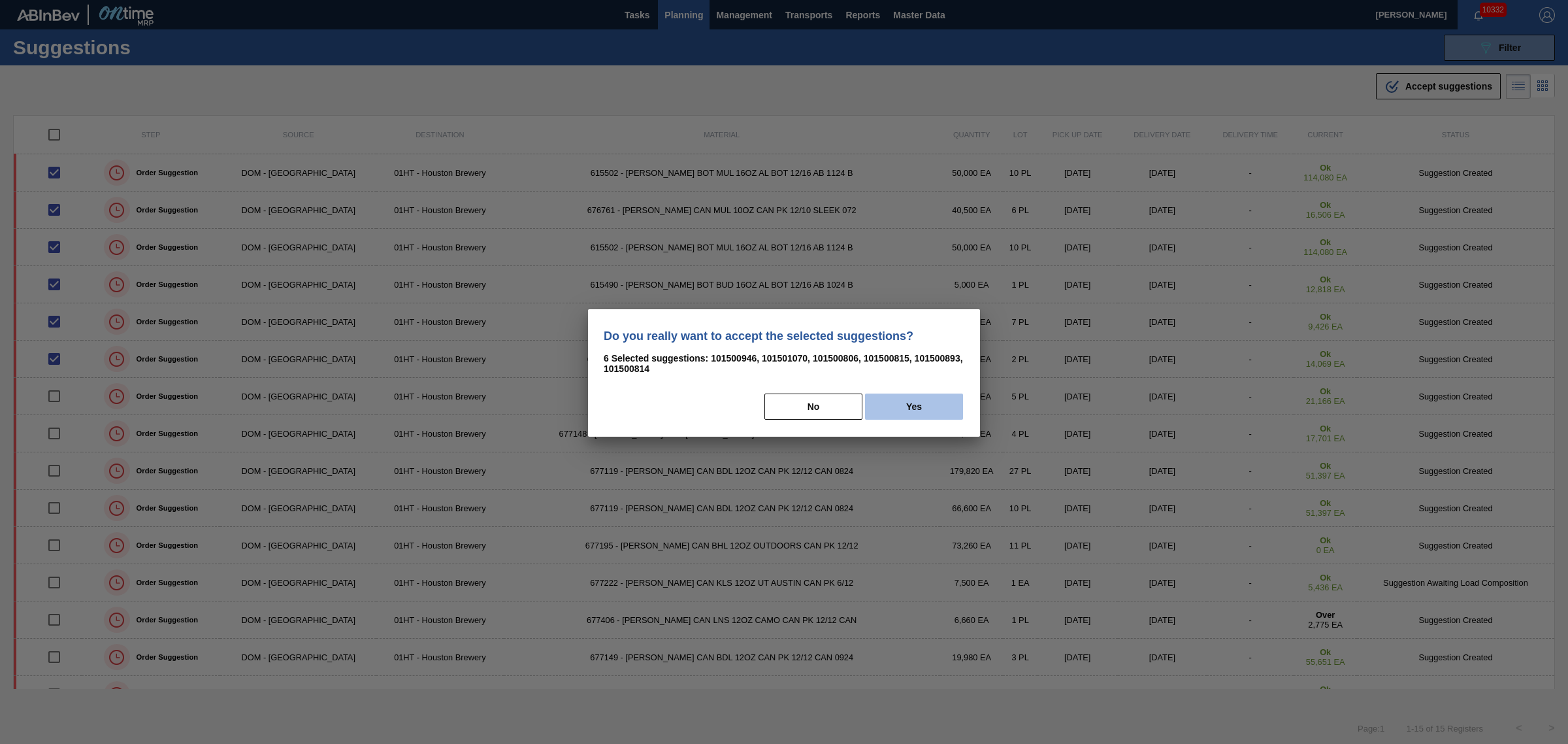
drag, startPoint x: 928, startPoint y: 406, endPoint x: 912, endPoint y: 400, distance: 17.1
click at [928, 406] on button "Yes" at bounding box center [914, 406] width 98 height 26
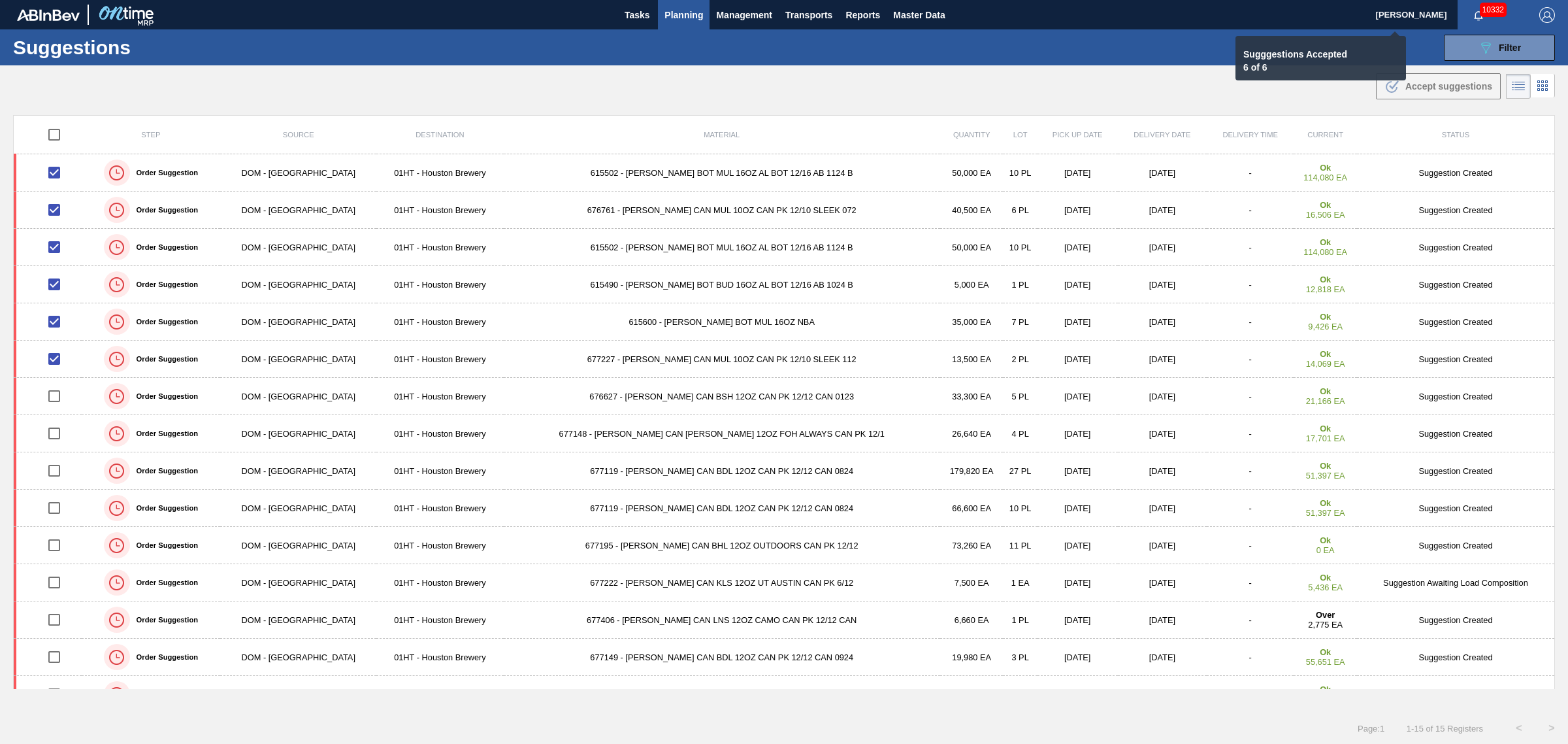
checkbox input "false"
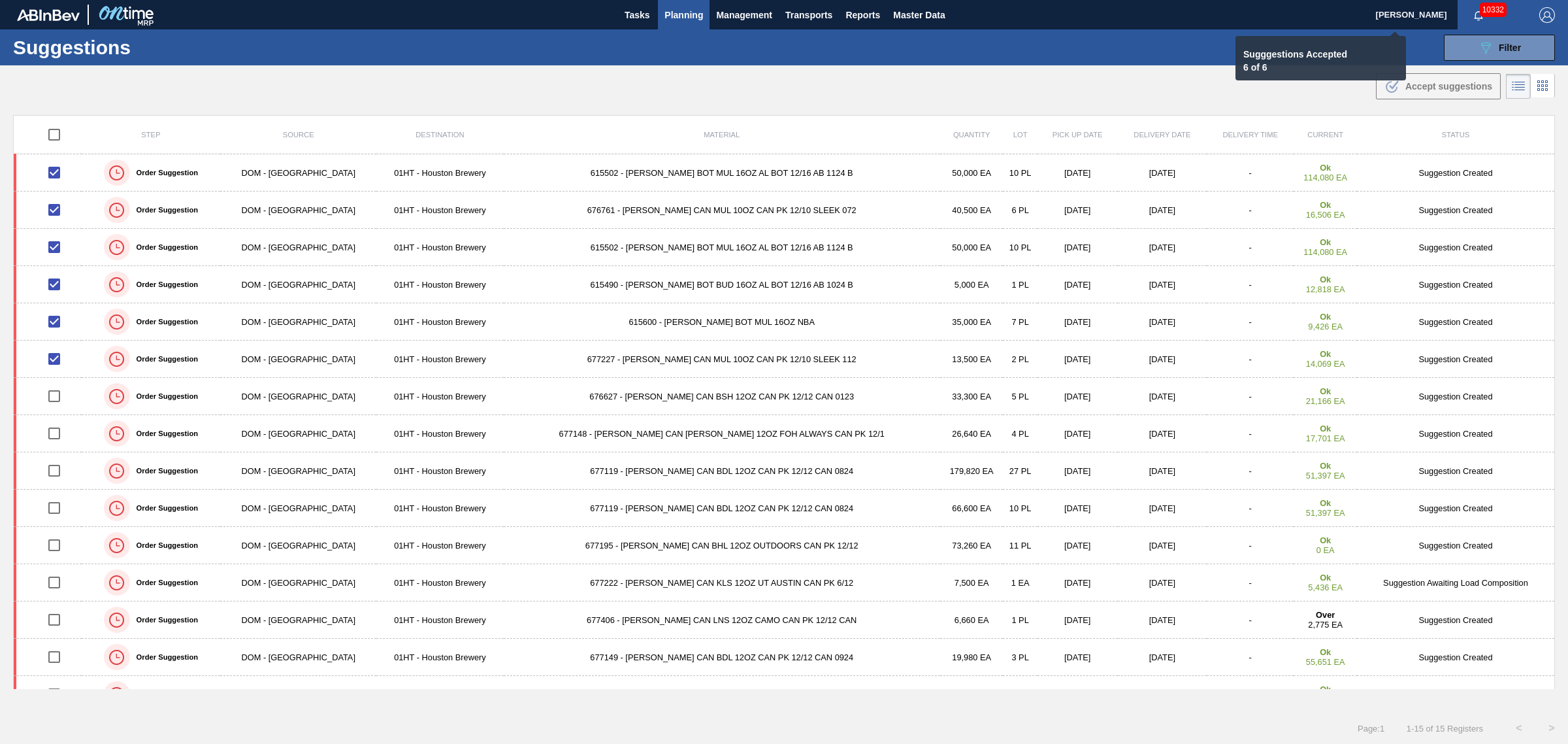
checkbox input "false"
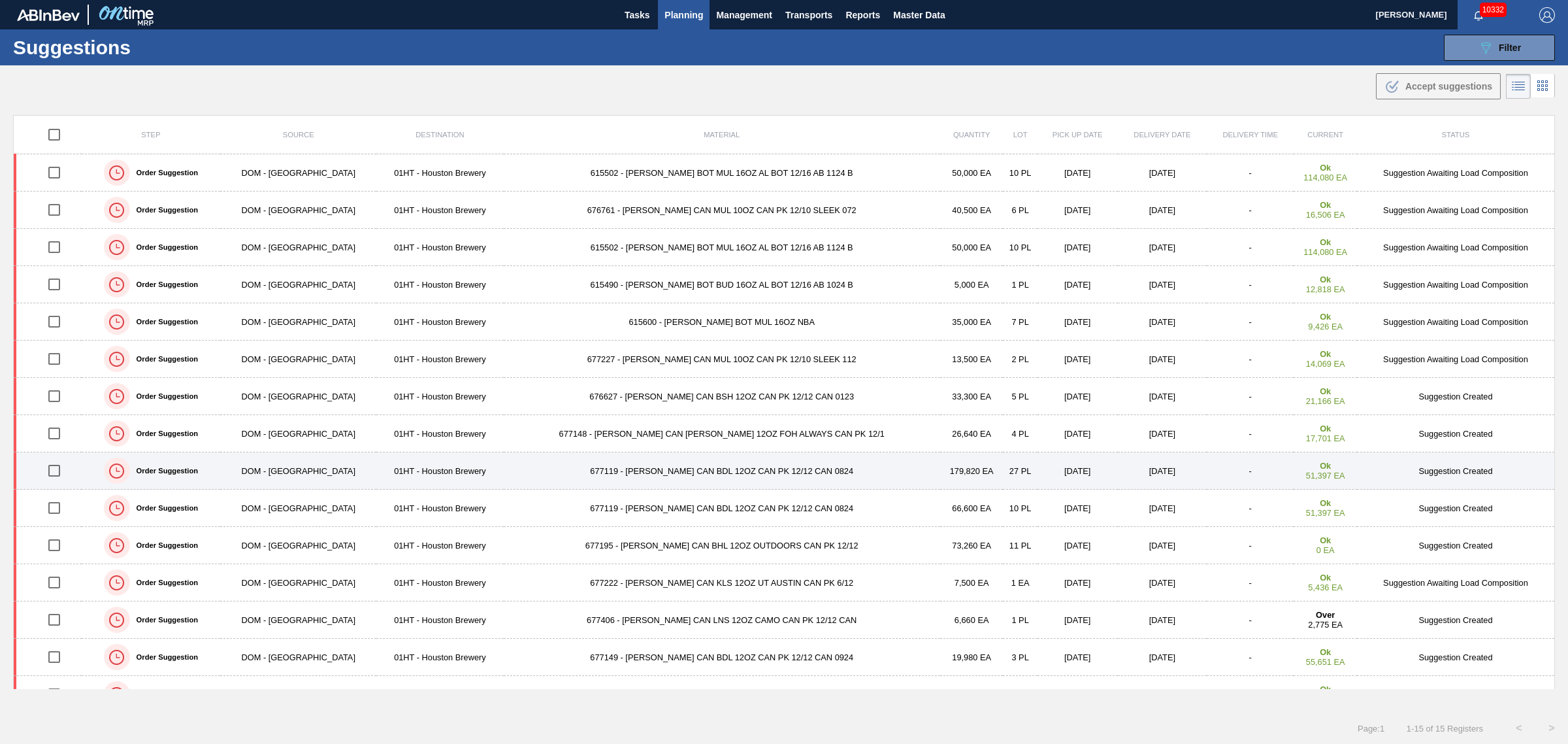
click at [57, 472] on input "checkbox" at bounding box center [54, 471] width 27 height 27
checkbox input "true"
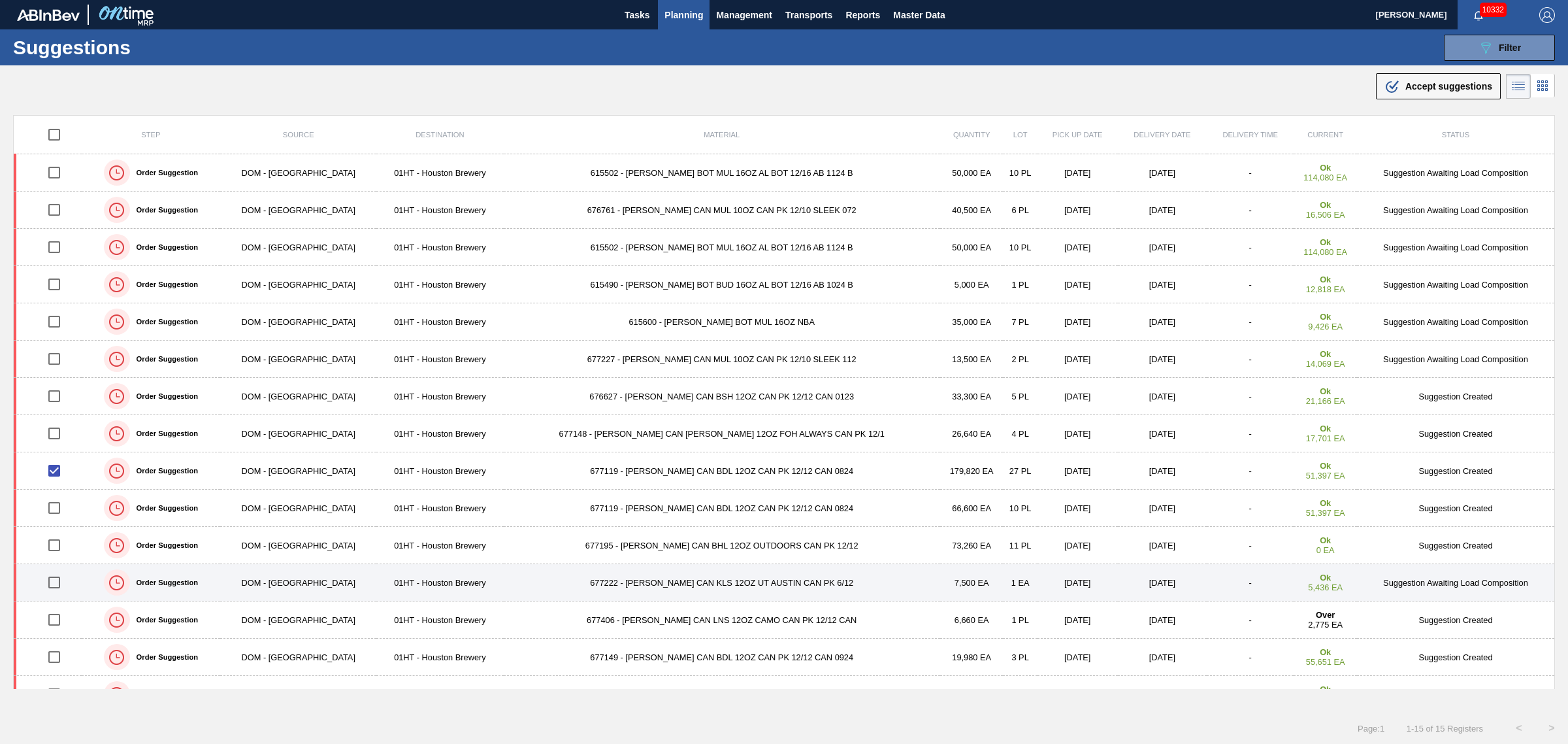
click at [56, 583] on input "checkbox" at bounding box center [54, 583] width 27 height 27
checkbox input "true"
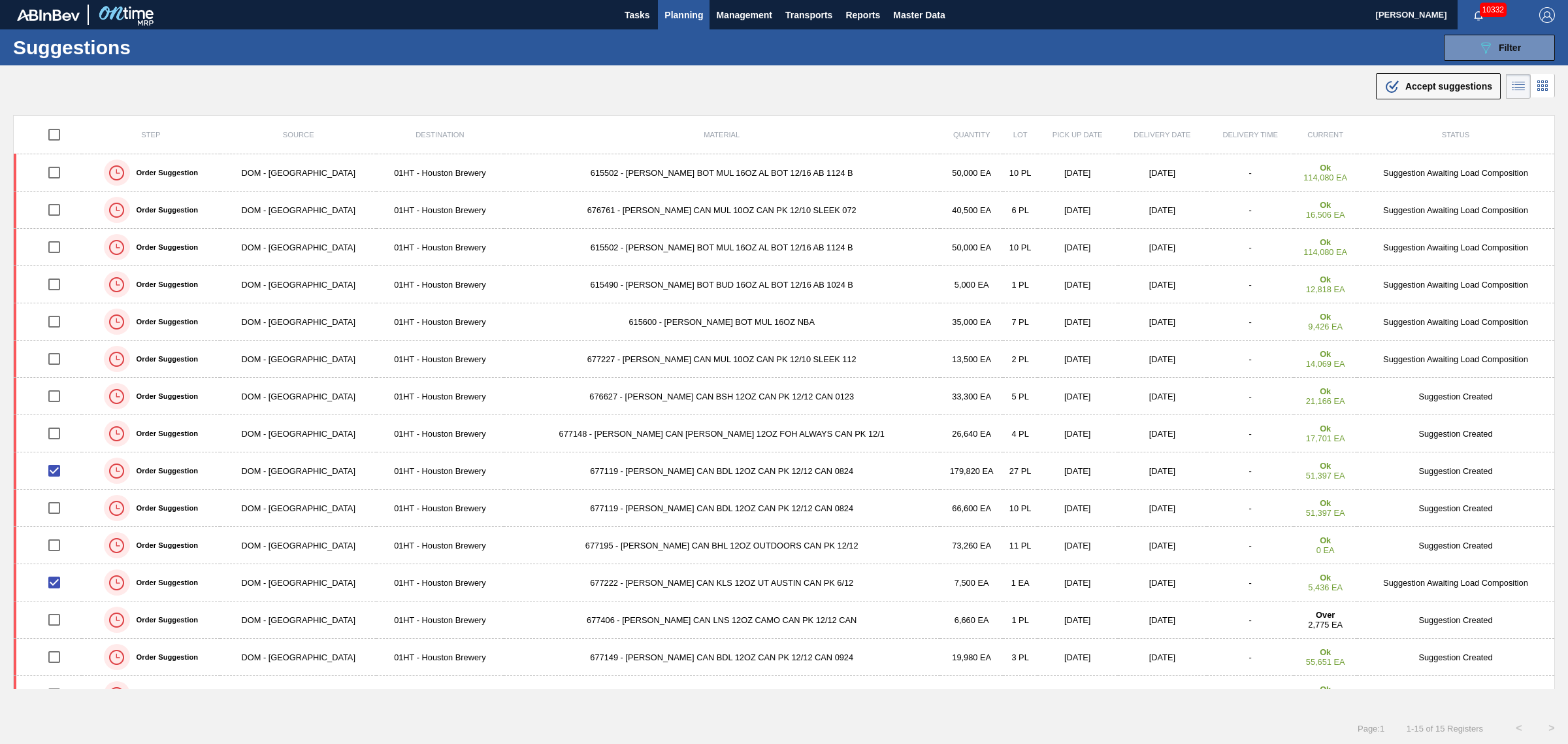
click at [1408, 89] on span "Accept suggestions" at bounding box center [1448, 86] width 87 height 11
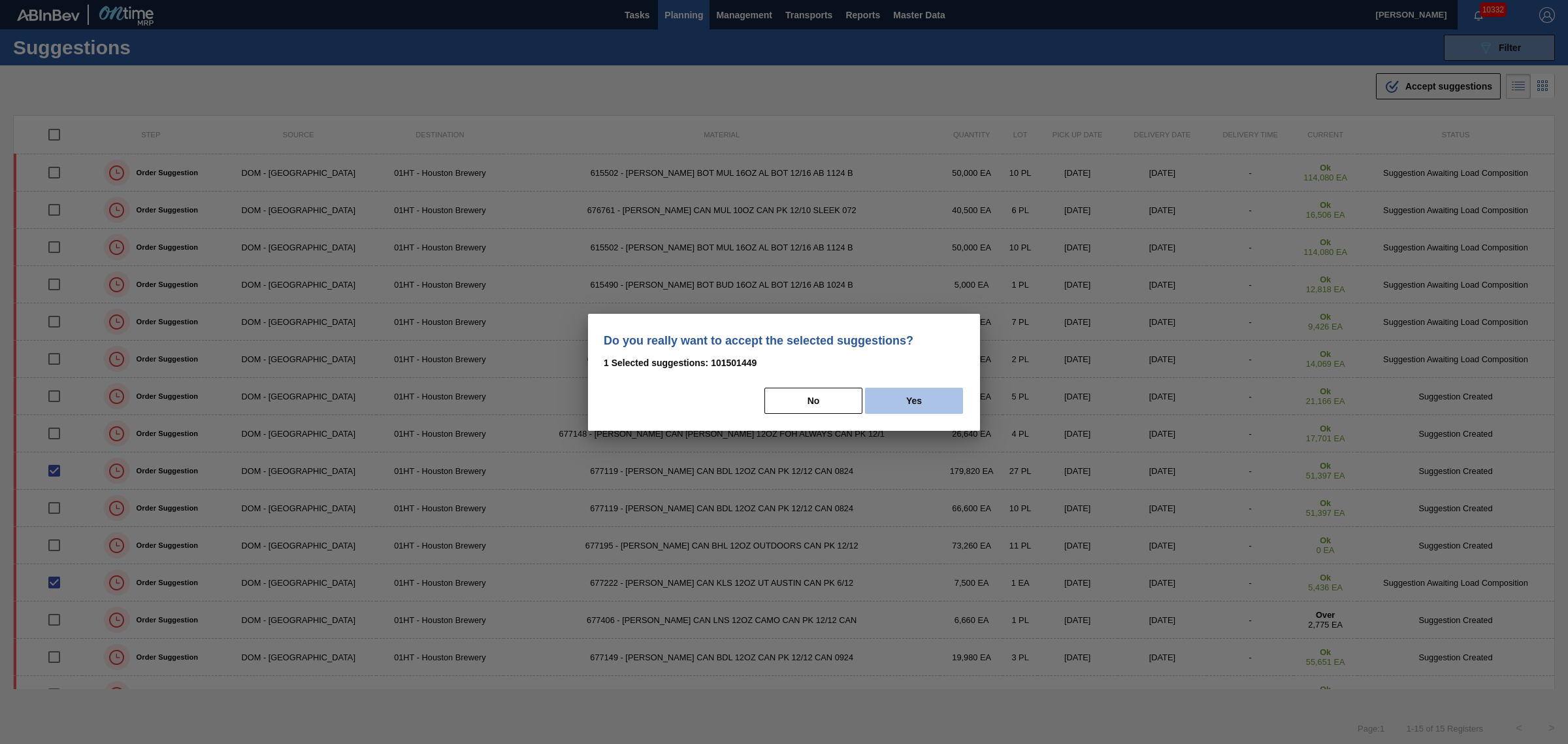
click at [925, 396] on button "Yes" at bounding box center [914, 401] width 98 height 26
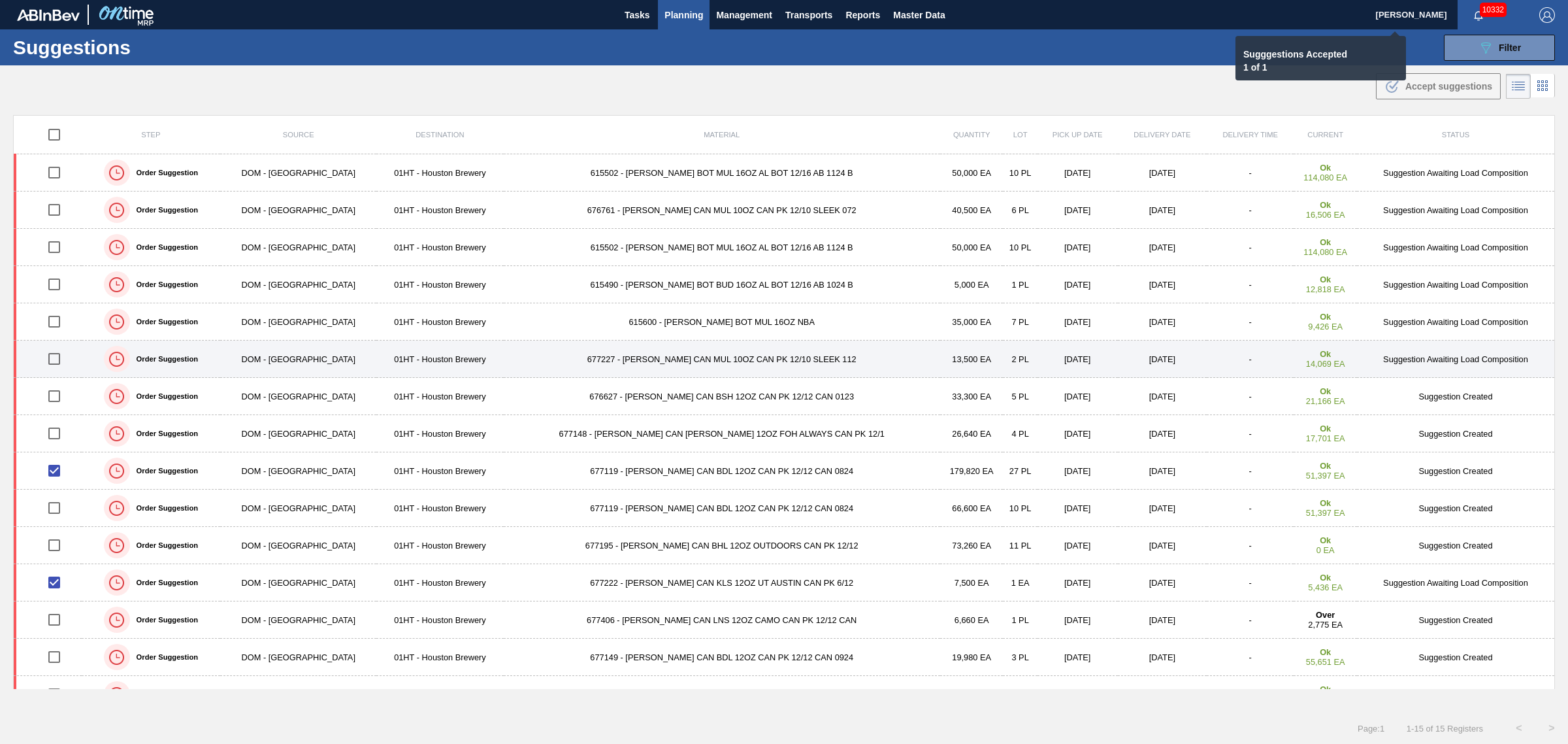
checkbox input "false"
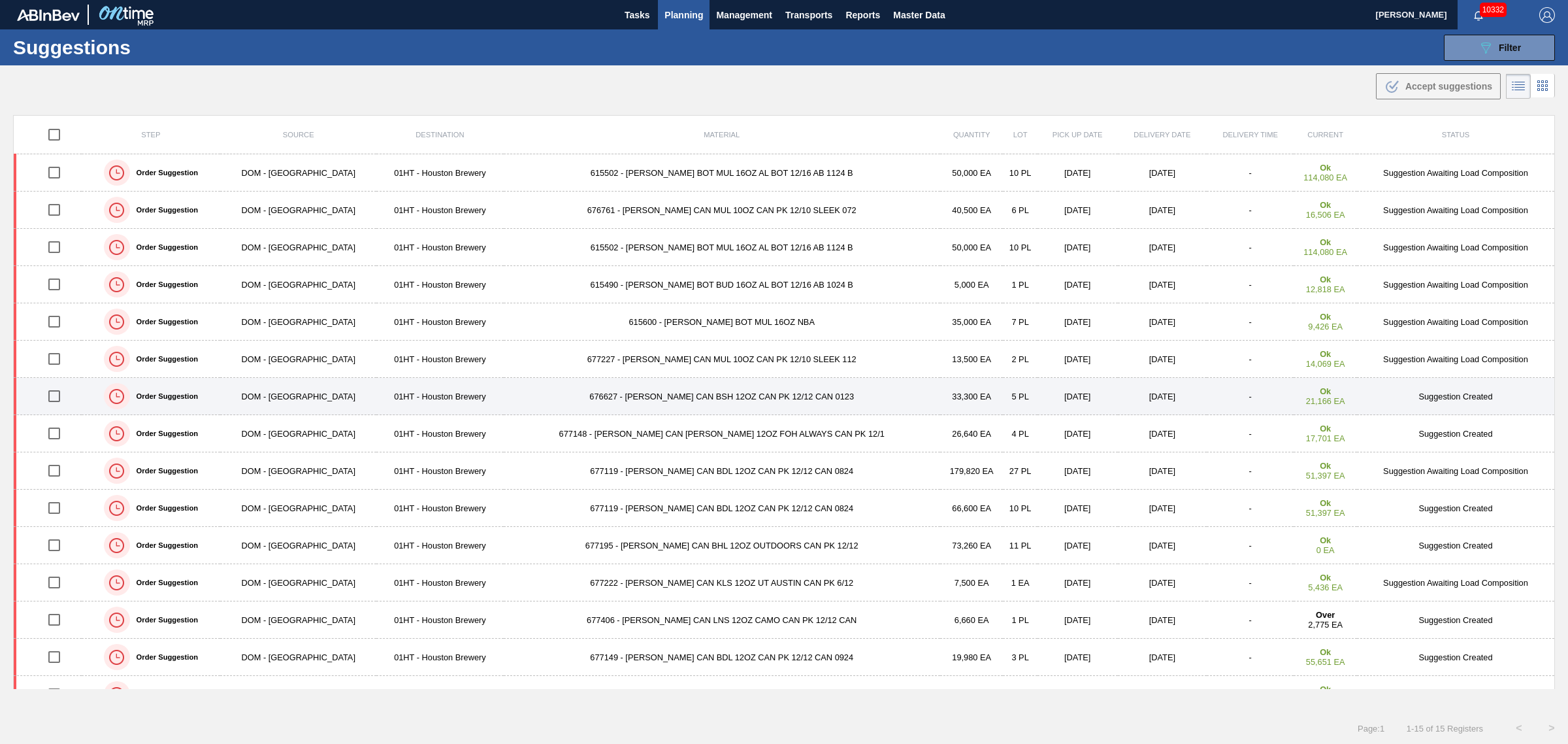
click at [57, 391] on input "checkbox" at bounding box center [54, 396] width 27 height 27
checkbox input "true"
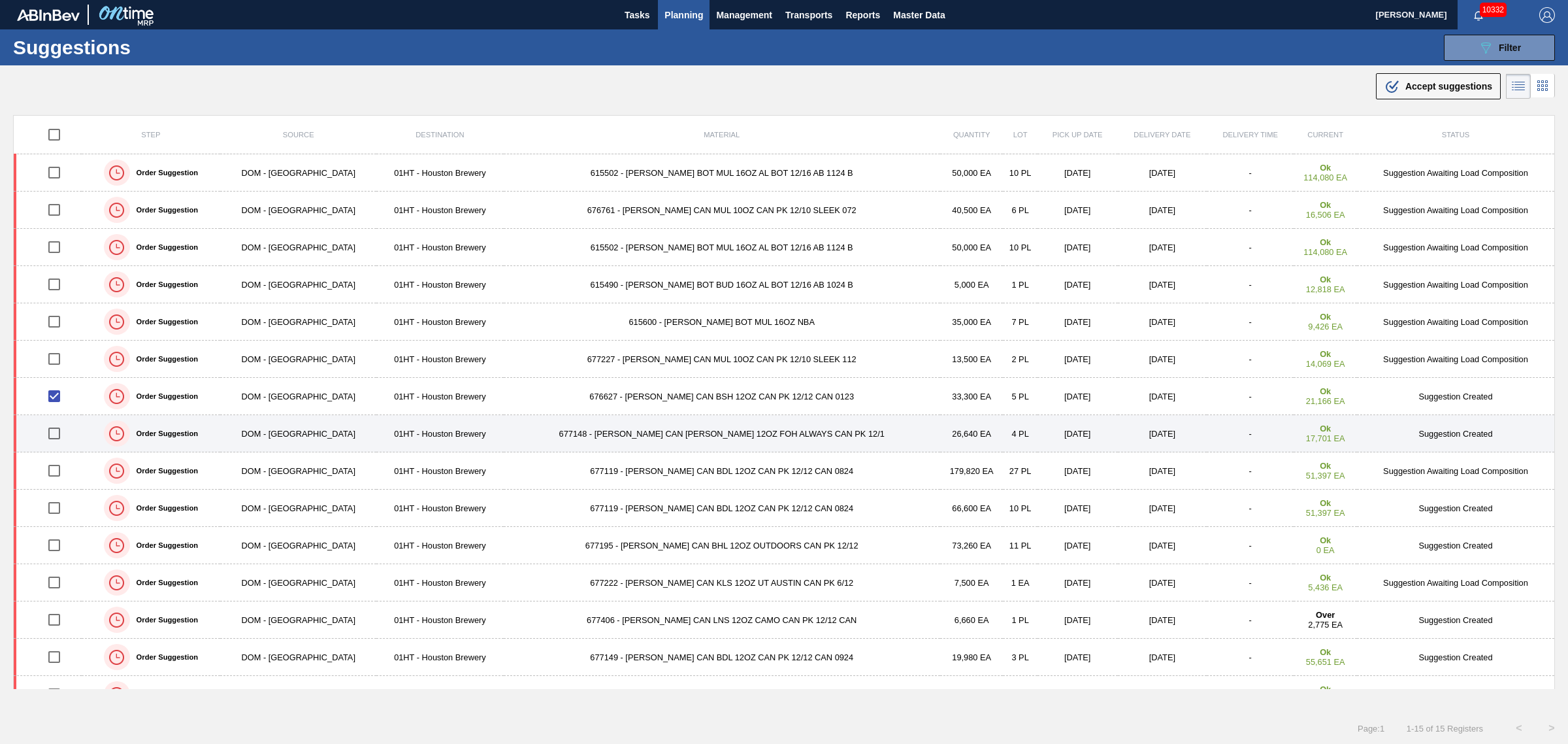
click at [59, 433] on input "checkbox" at bounding box center [54, 434] width 27 height 27
checkbox input "true"
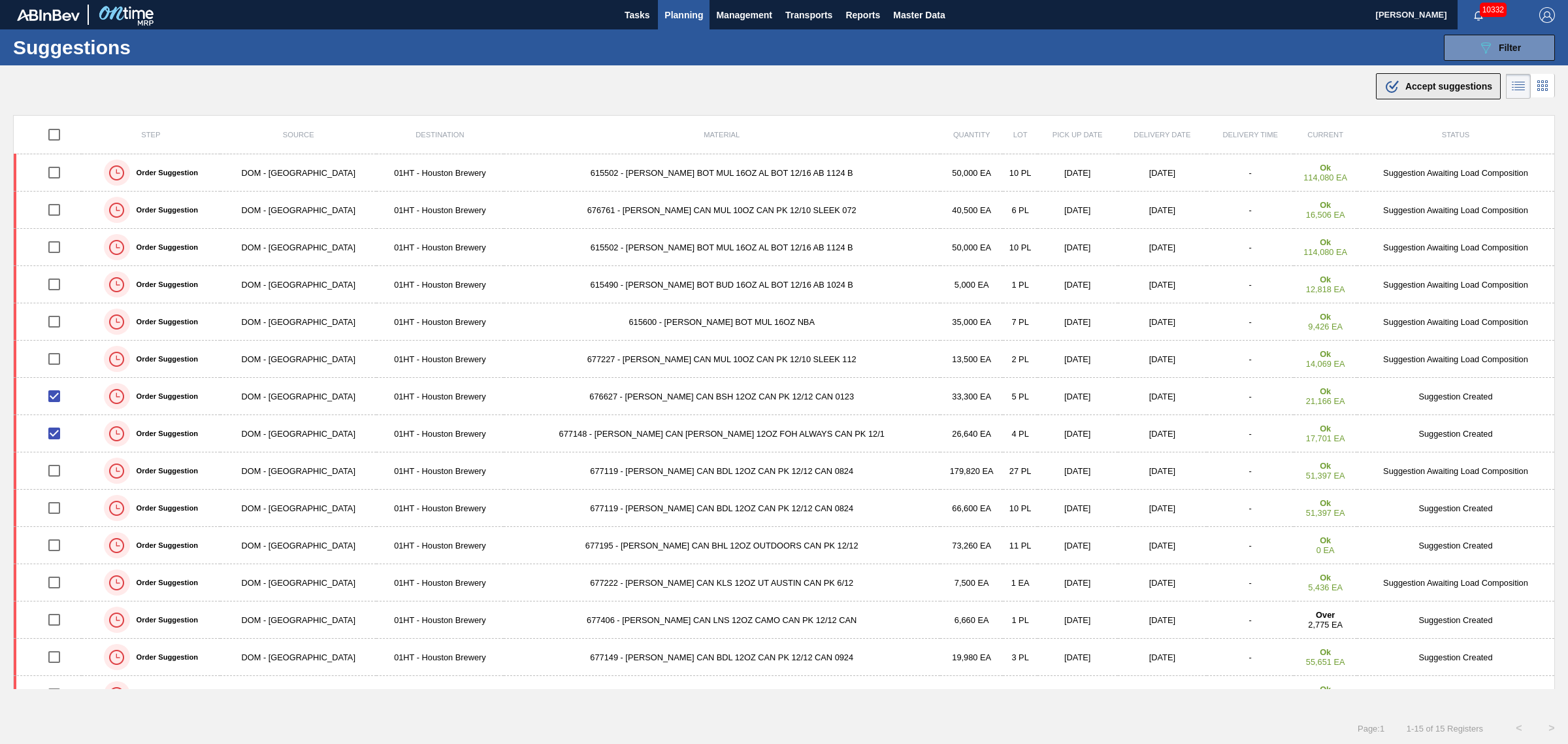
click at [1444, 89] on span "Accept suggestions" at bounding box center [1448, 86] width 87 height 11
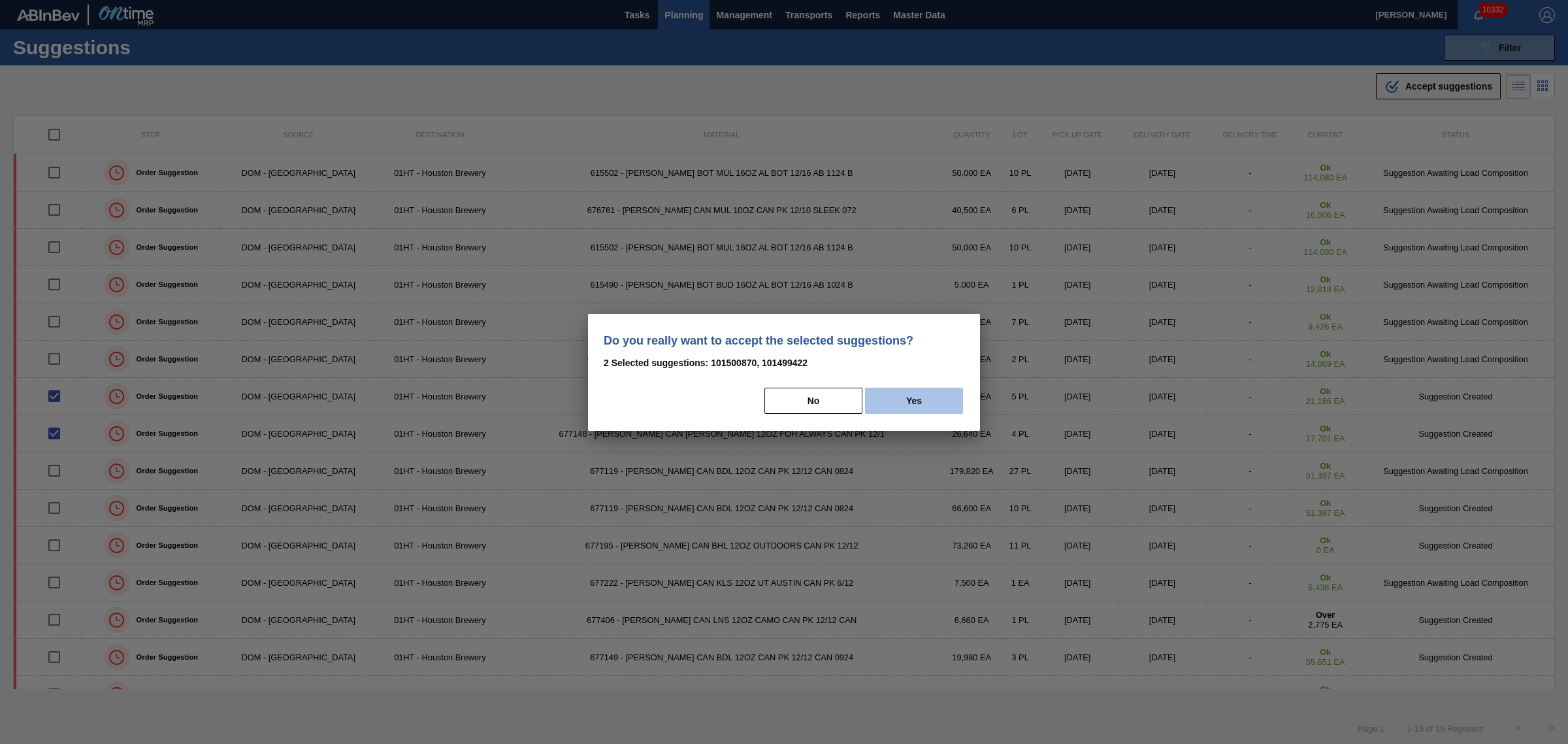
click at [910, 406] on button "Yes" at bounding box center [914, 401] width 98 height 26
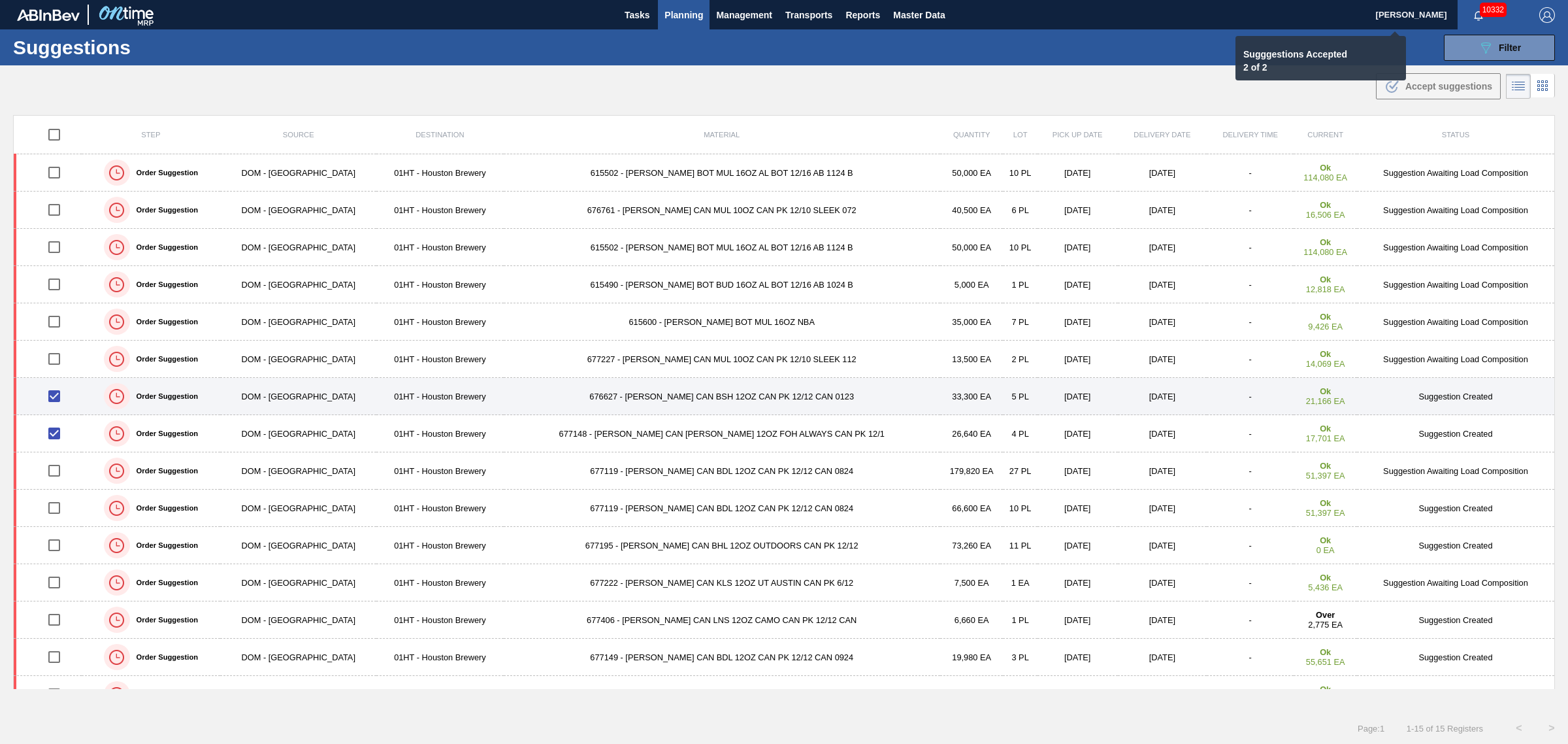
checkbox input "false"
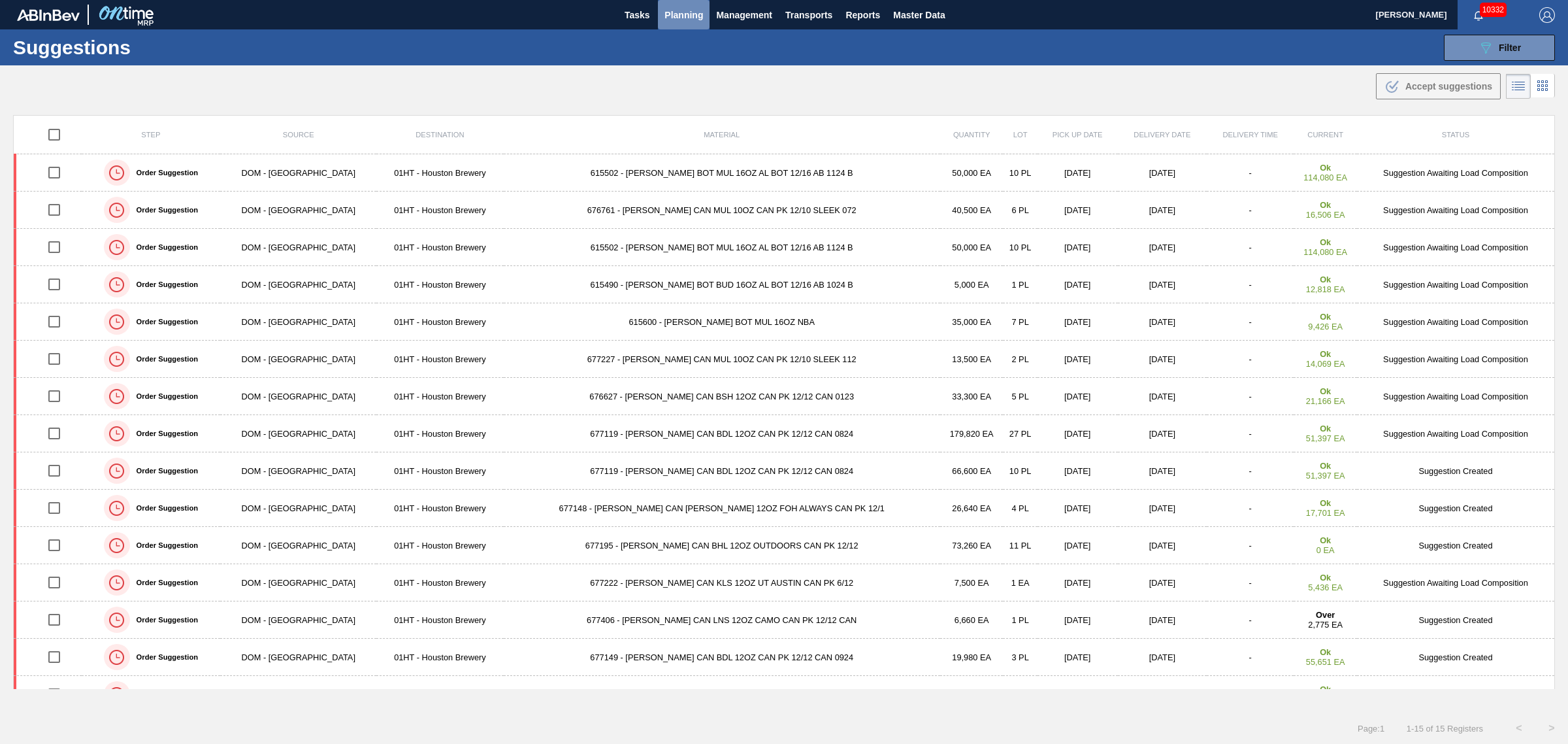
click at [684, 16] on span "Planning" at bounding box center [684, 15] width 39 height 16
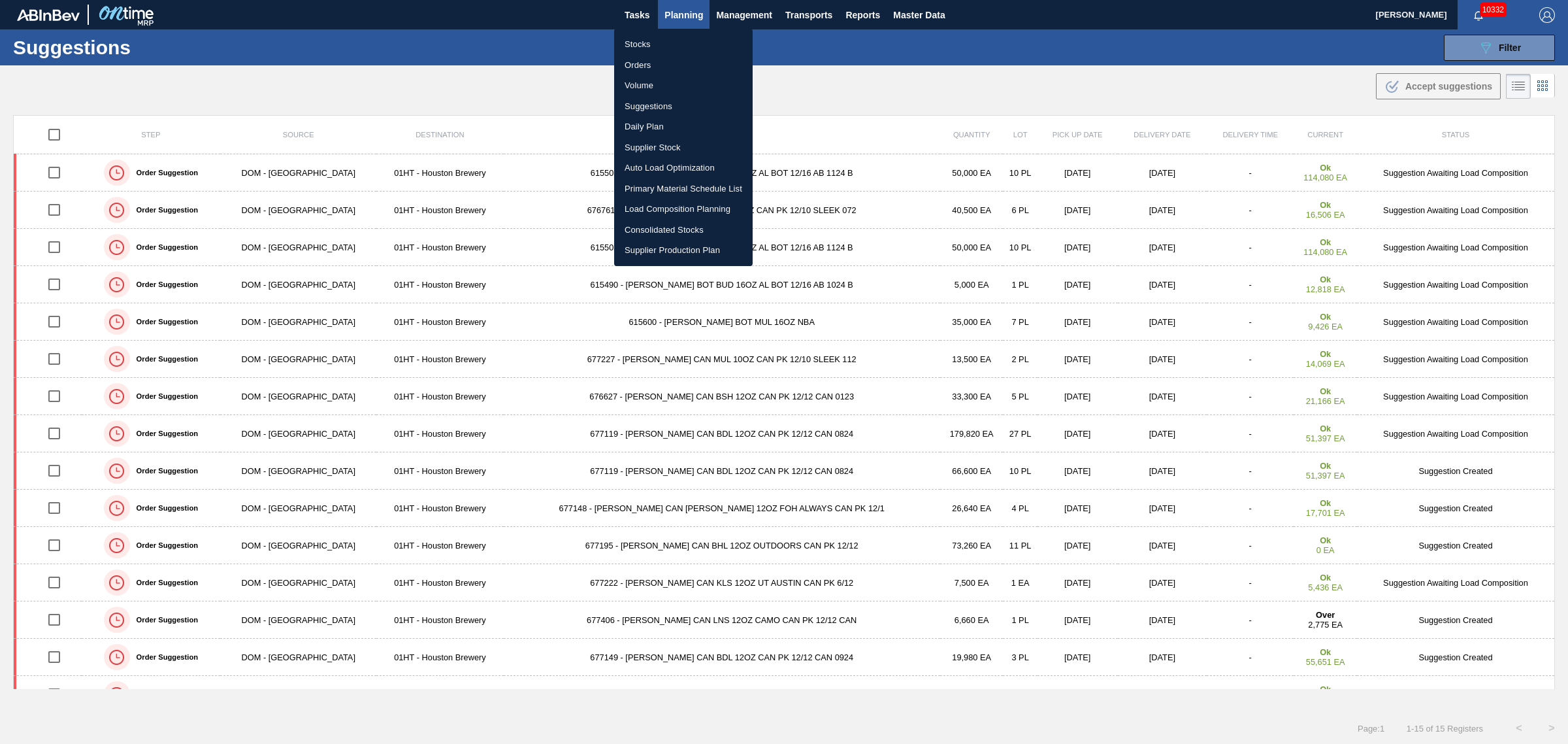
click at [660, 204] on li "Load Composition Planning" at bounding box center [683, 209] width 138 height 21
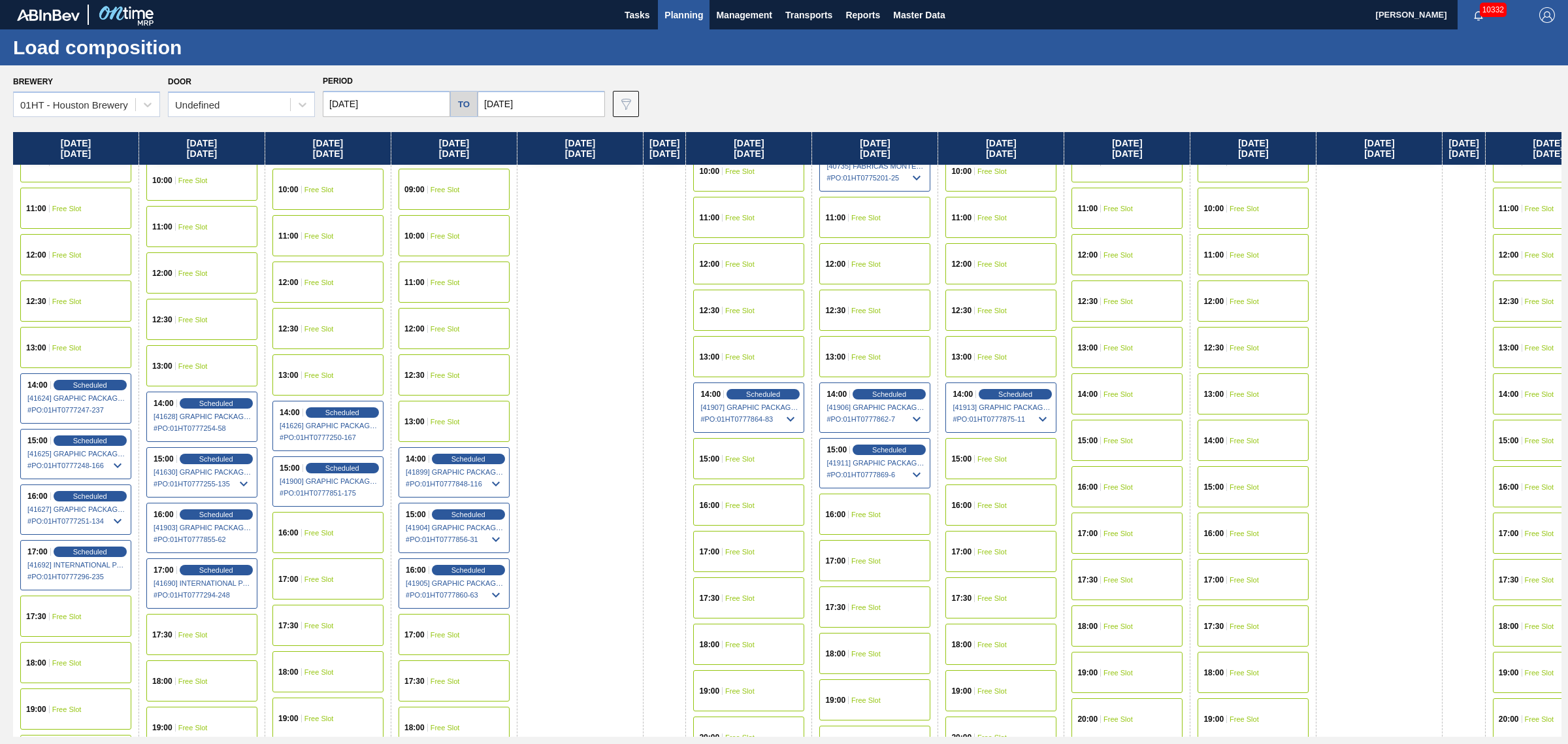
scroll to position [654, 0]
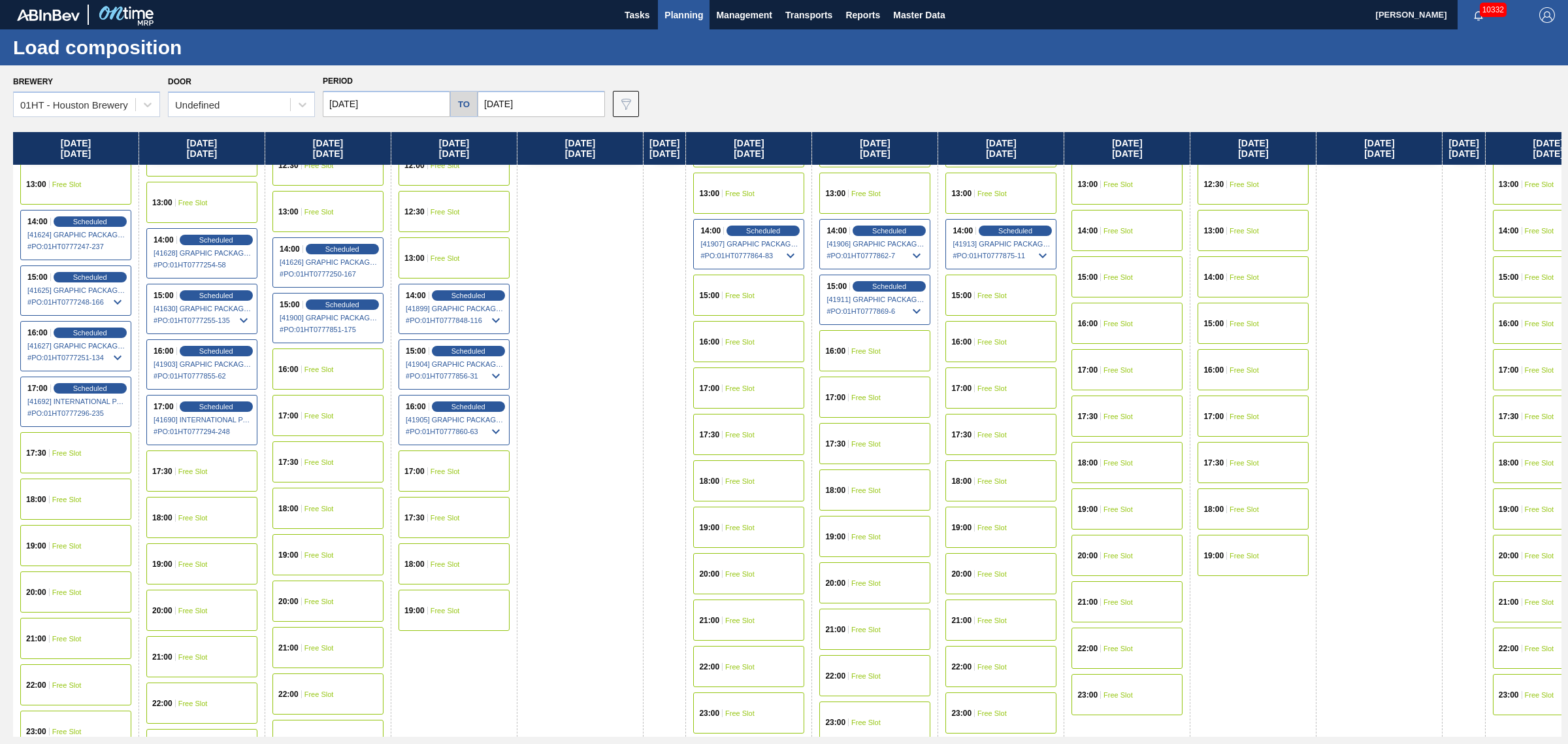
click at [191, 472] on span "Free Slot" at bounding box center [193, 471] width 29 height 8
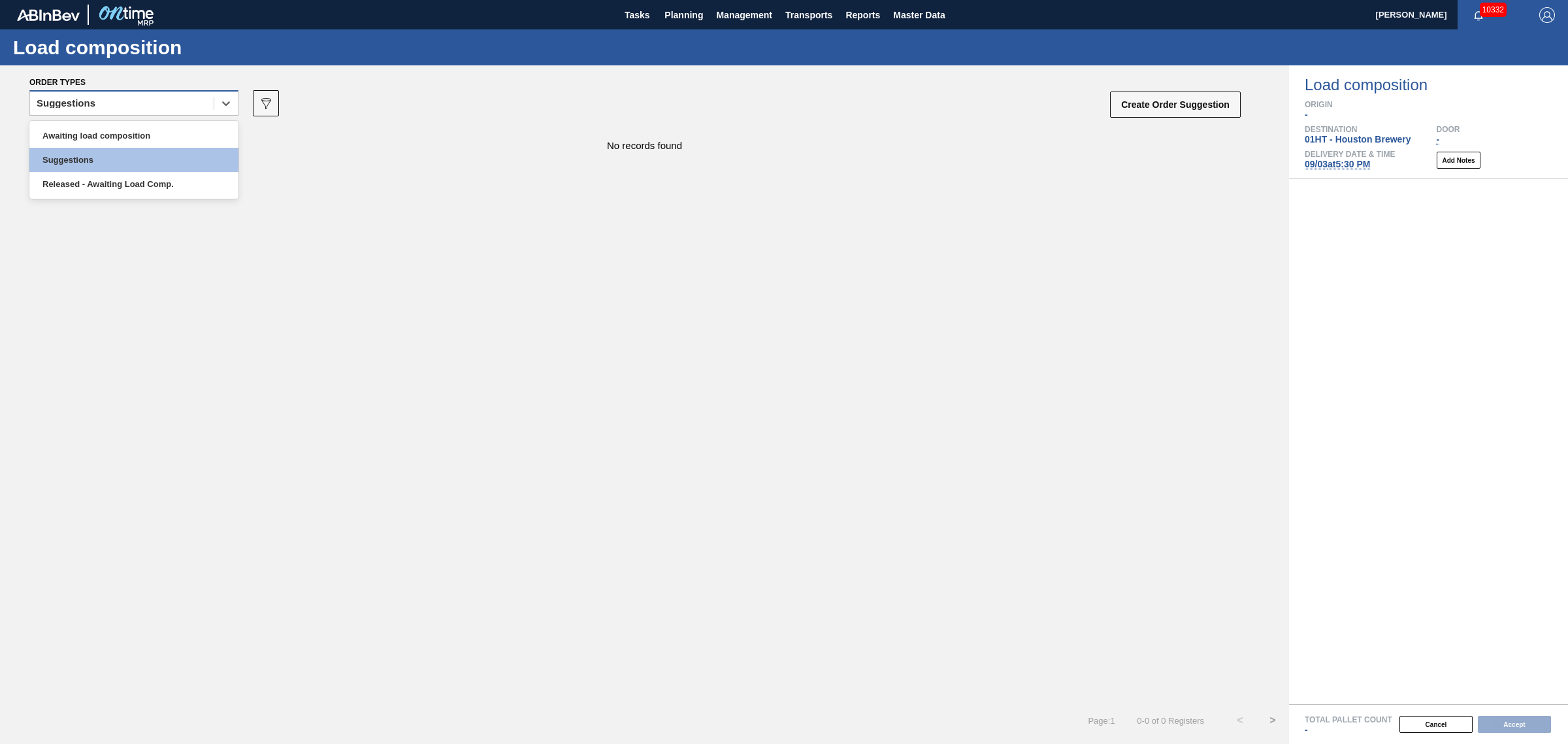
click at [150, 105] on div "Suggestions" at bounding box center [122, 103] width 183 height 19
click at [143, 128] on div "Awaiting load composition" at bounding box center [134, 135] width 209 height 24
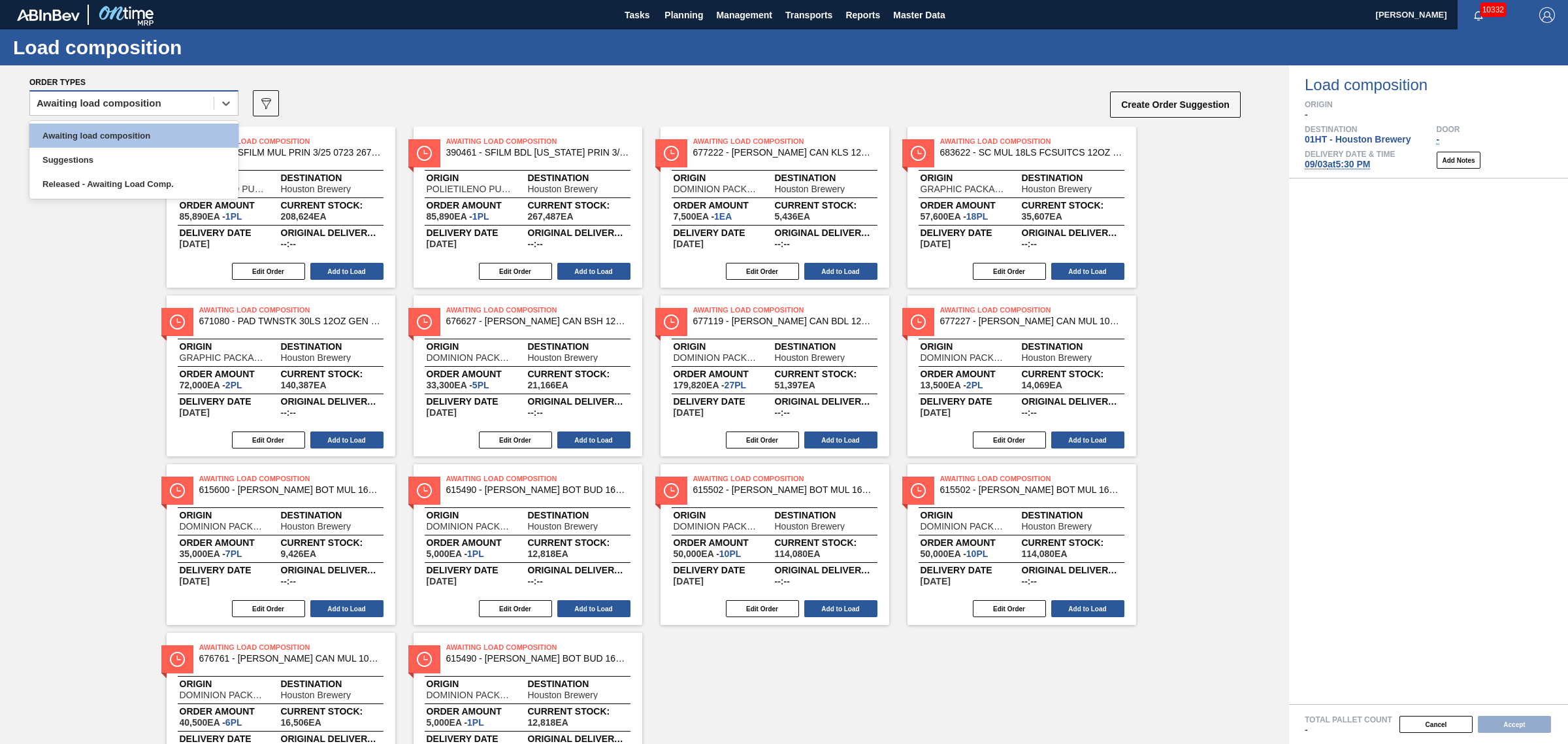
click at [170, 95] on div "Awaiting load composition" at bounding box center [122, 103] width 183 height 19
click at [170, 96] on div "Awaiting load composition" at bounding box center [122, 103] width 183 height 19
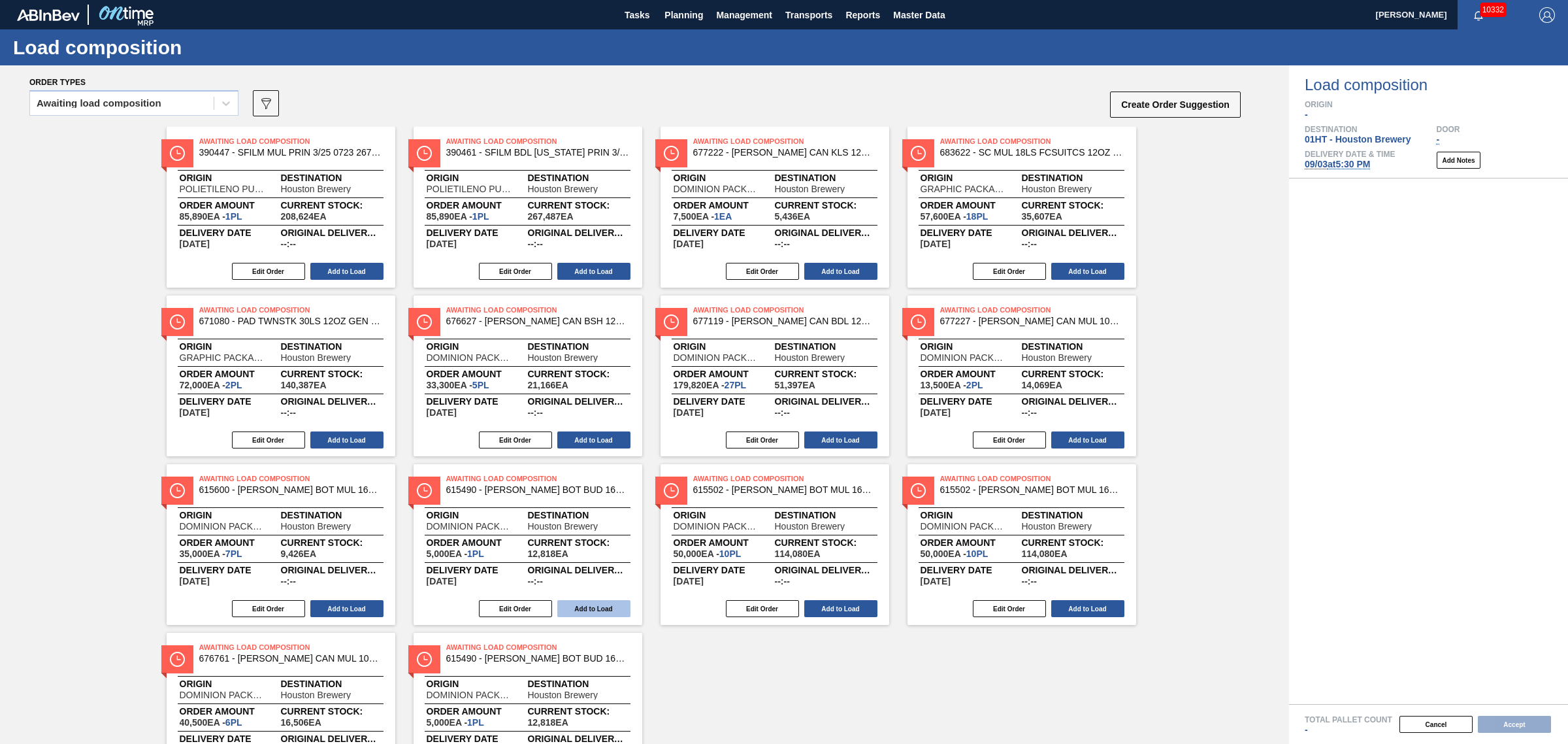
click at [615, 611] on button "Add to Load" at bounding box center [594, 609] width 73 height 17
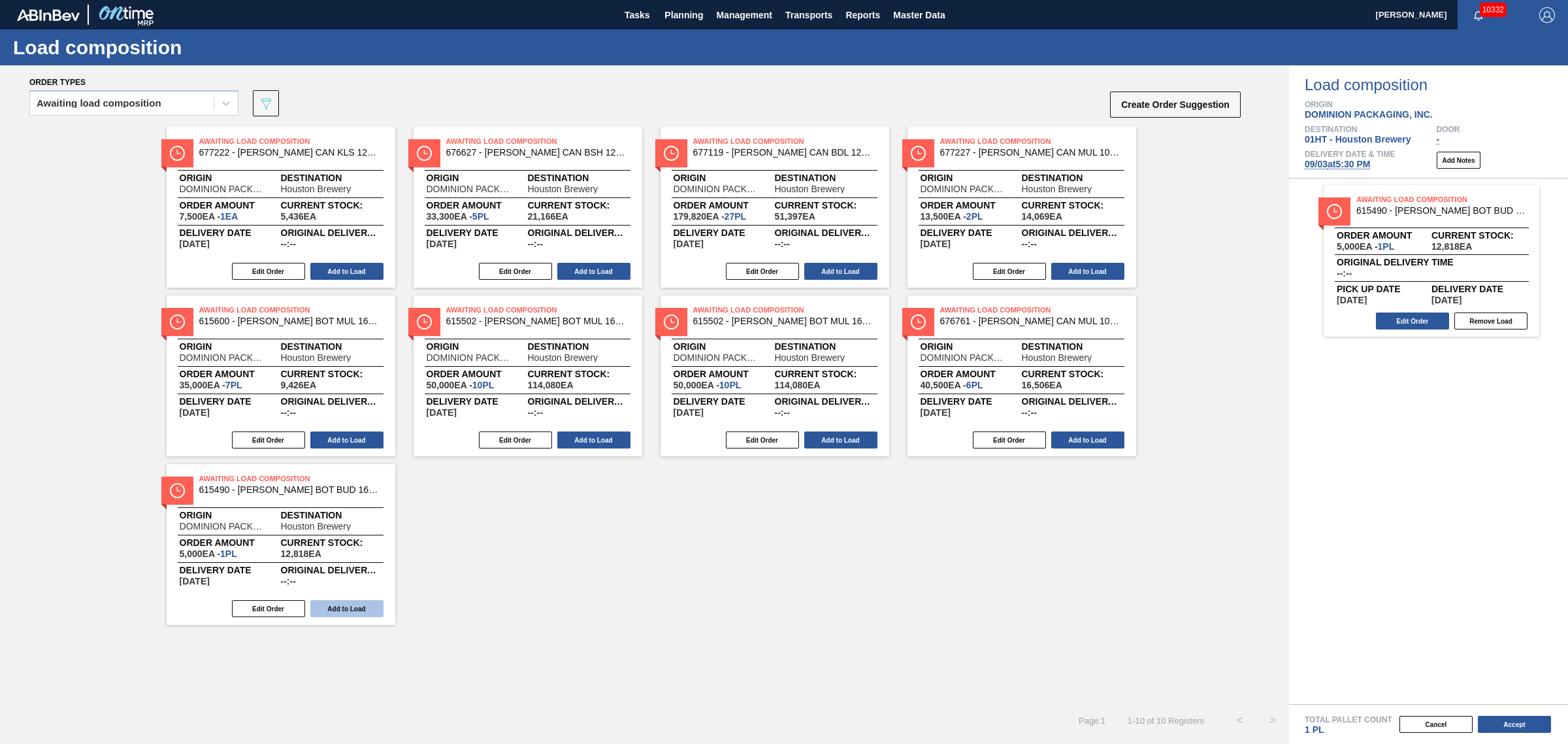
click at [361, 603] on button "Add to Load" at bounding box center [347, 609] width 73 height 17
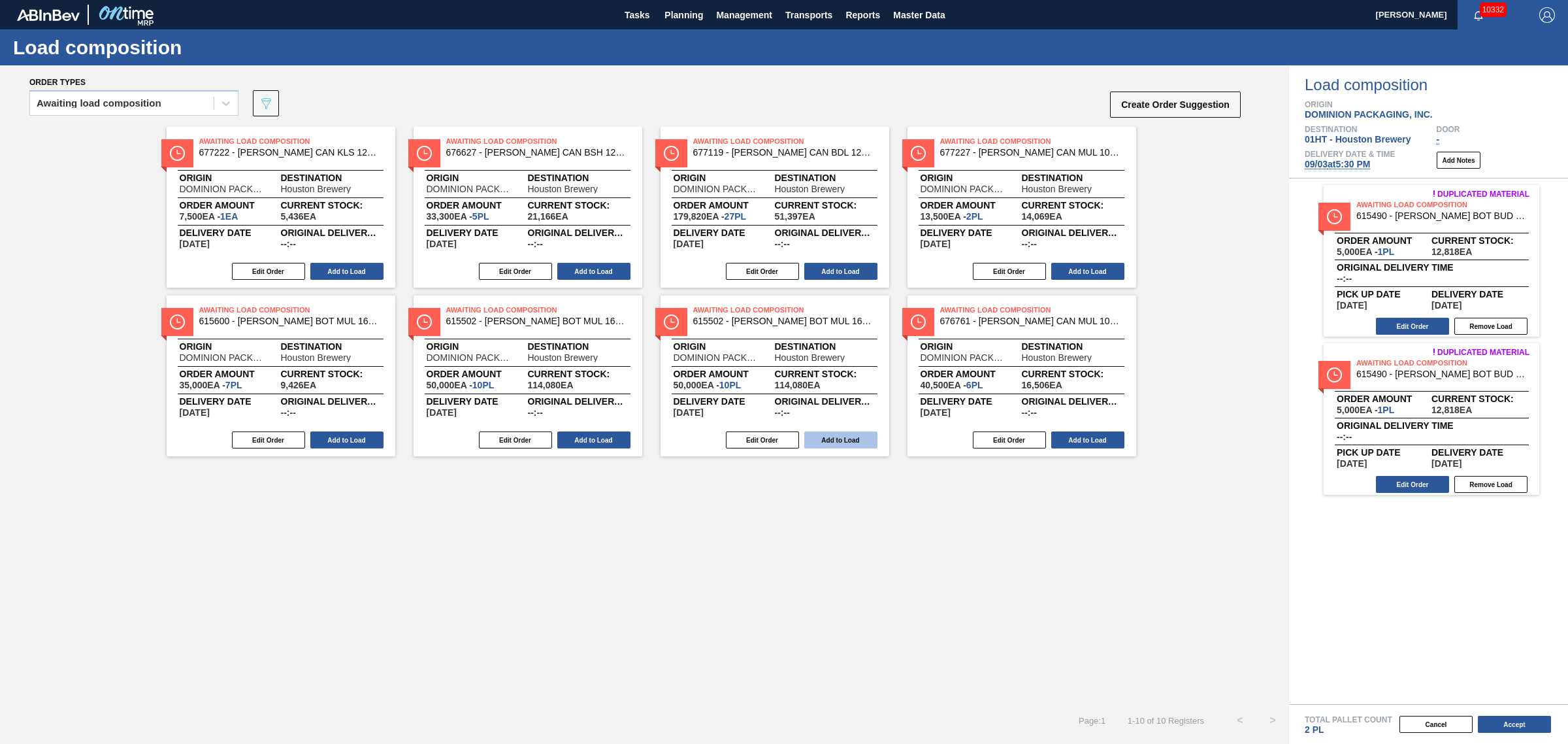
click at [847, 442] on button "Add to Load" at bounding box center [841, 440] width 73 height 17
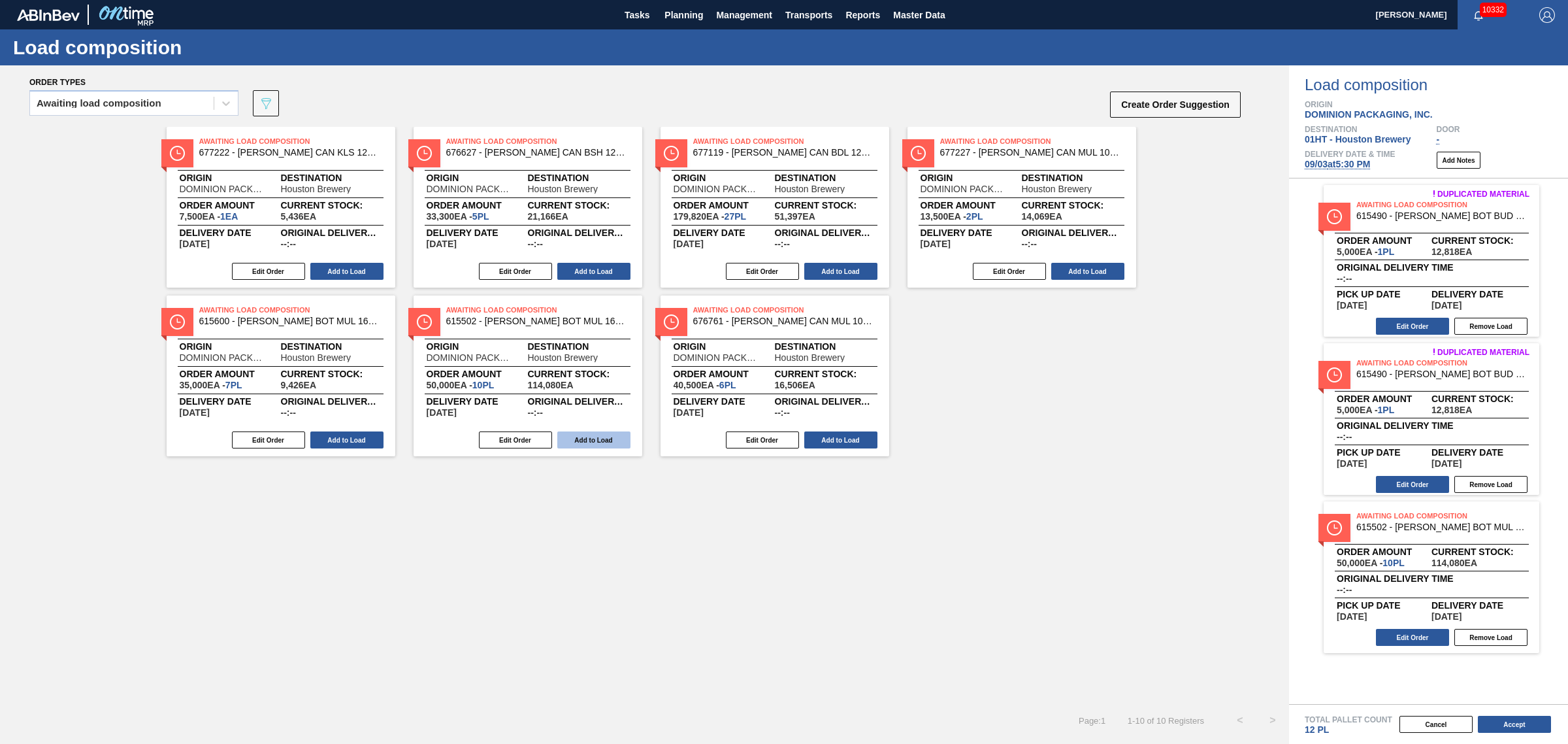
click at [607, 432] on button "Add to Load" at bounding box center [594, 440] width 73 height 17
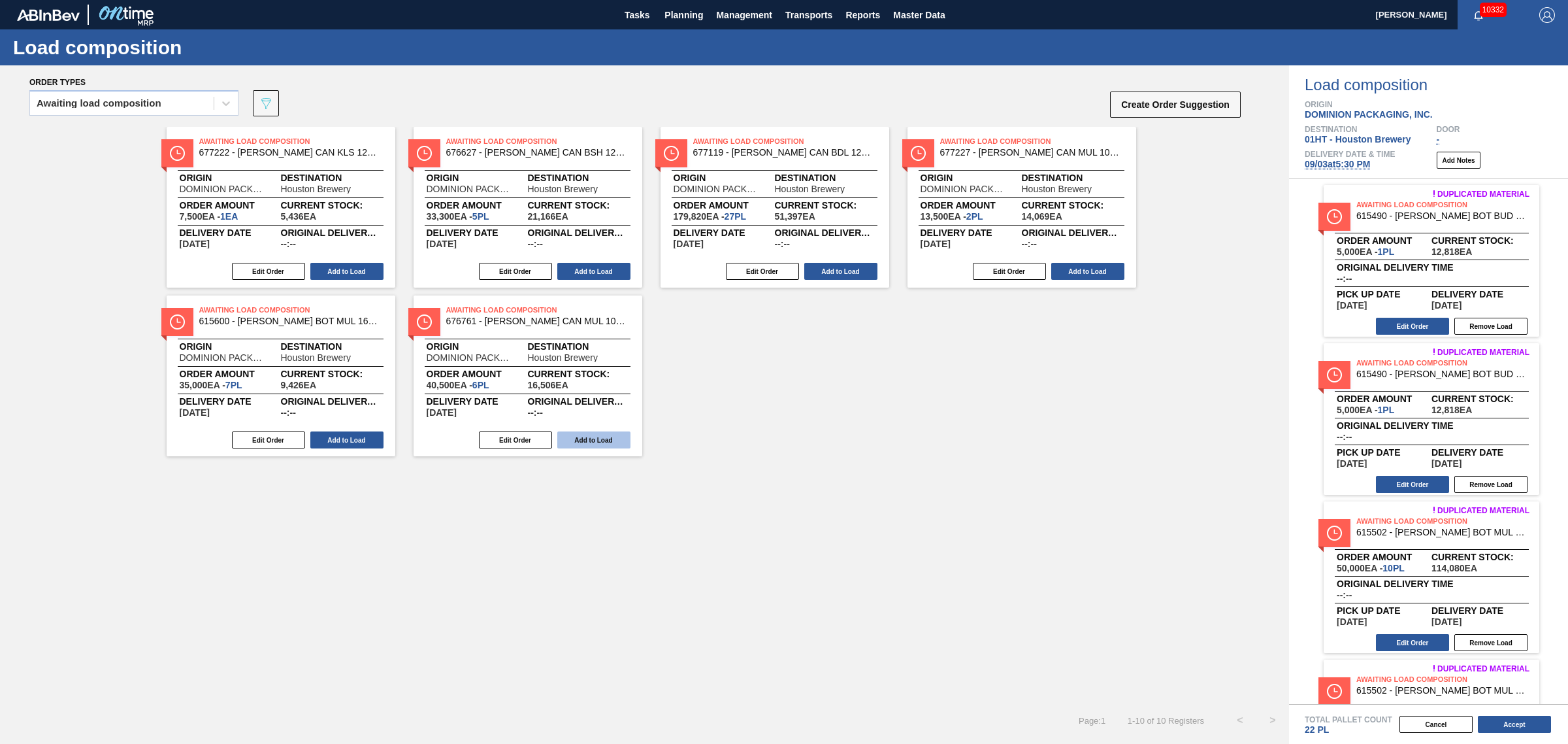
click at [587, 442] on button "Add to Load" at bounding box center [594, 440] width 73 height 17
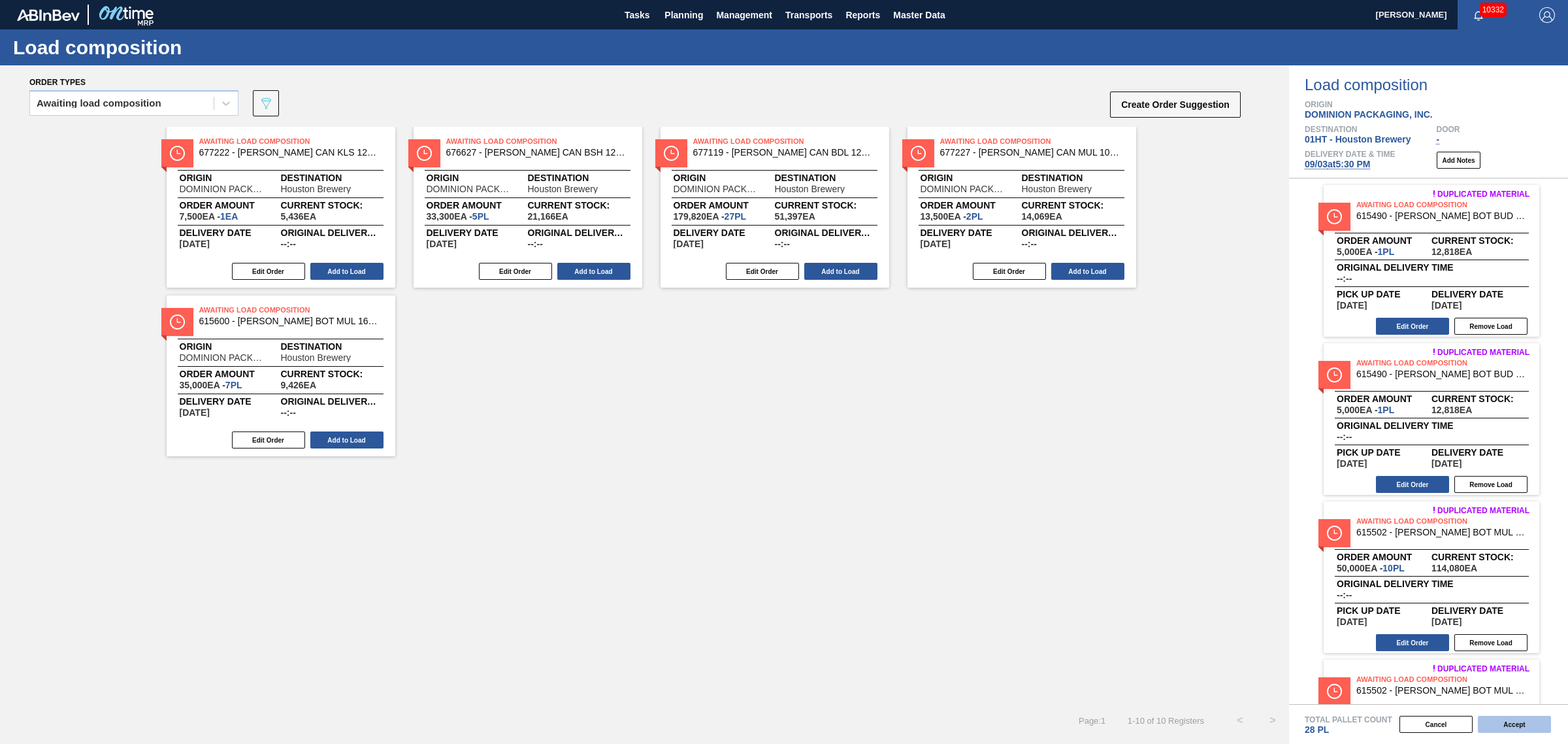
click at [1527, 725] on button "Accept" at bounding box center [1514, 725] width 73 height 17
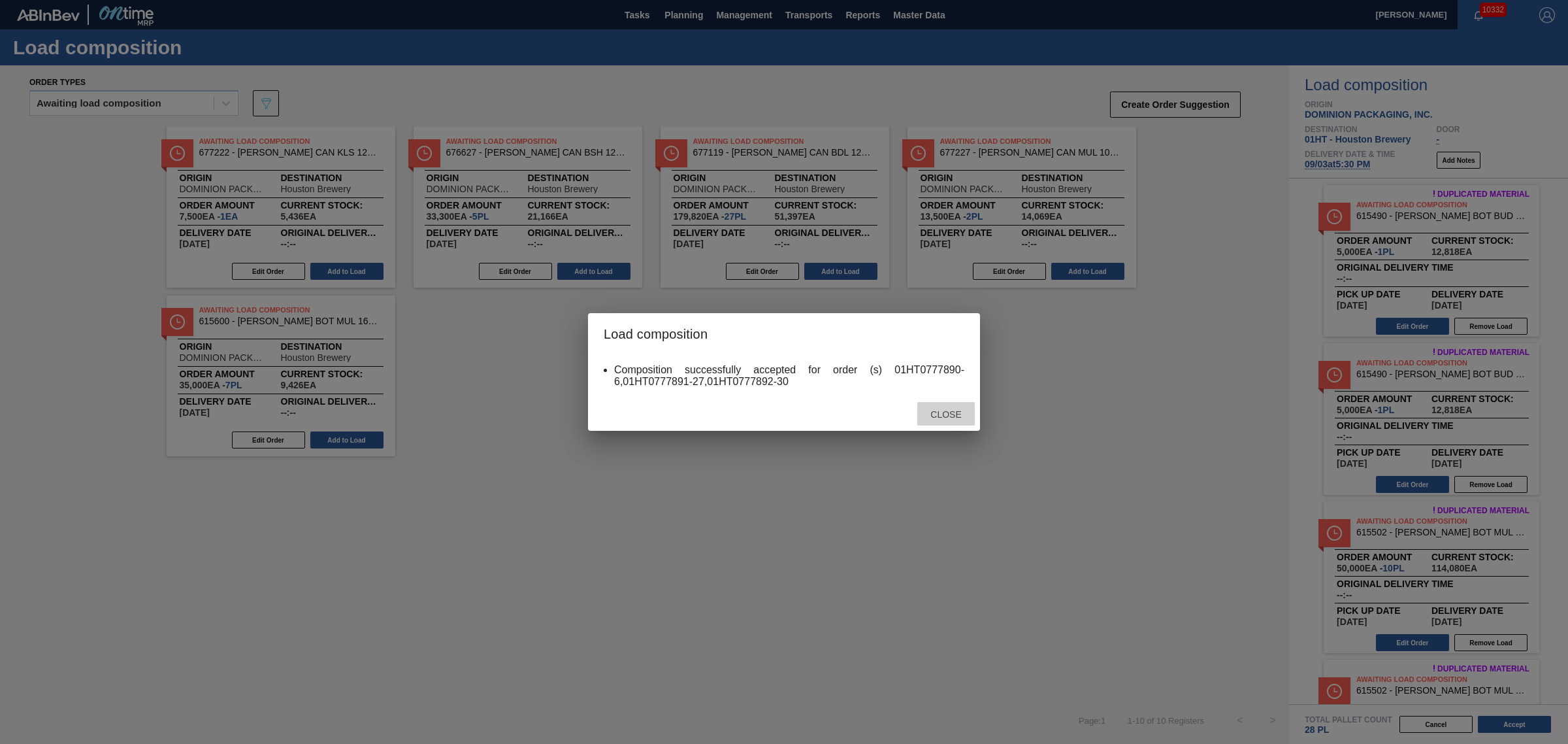
click at [933, 410] on span "Close" at bounding box center [946, 414] width 52 height 11
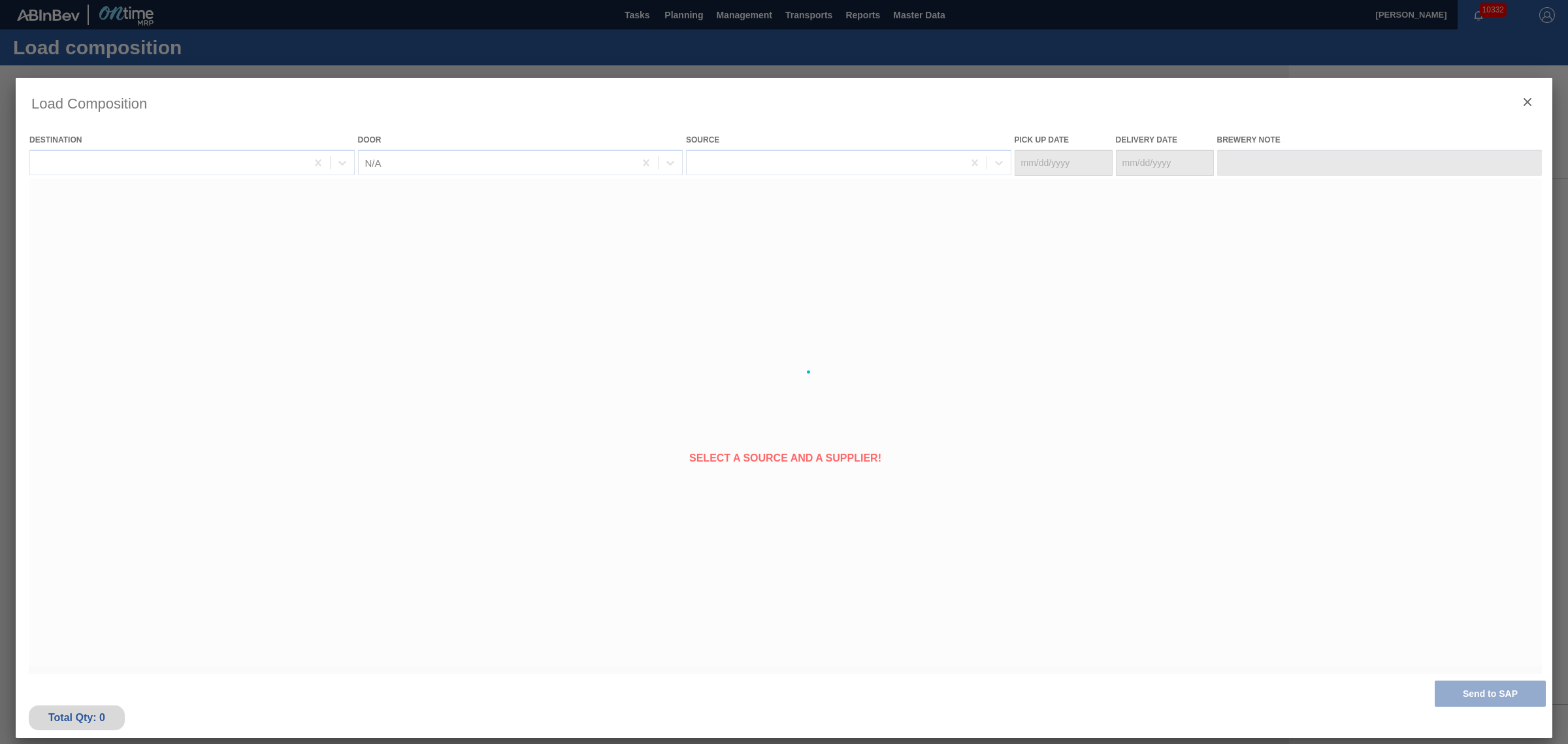
type Date "08/31/2025"
type Date "[DATE]"
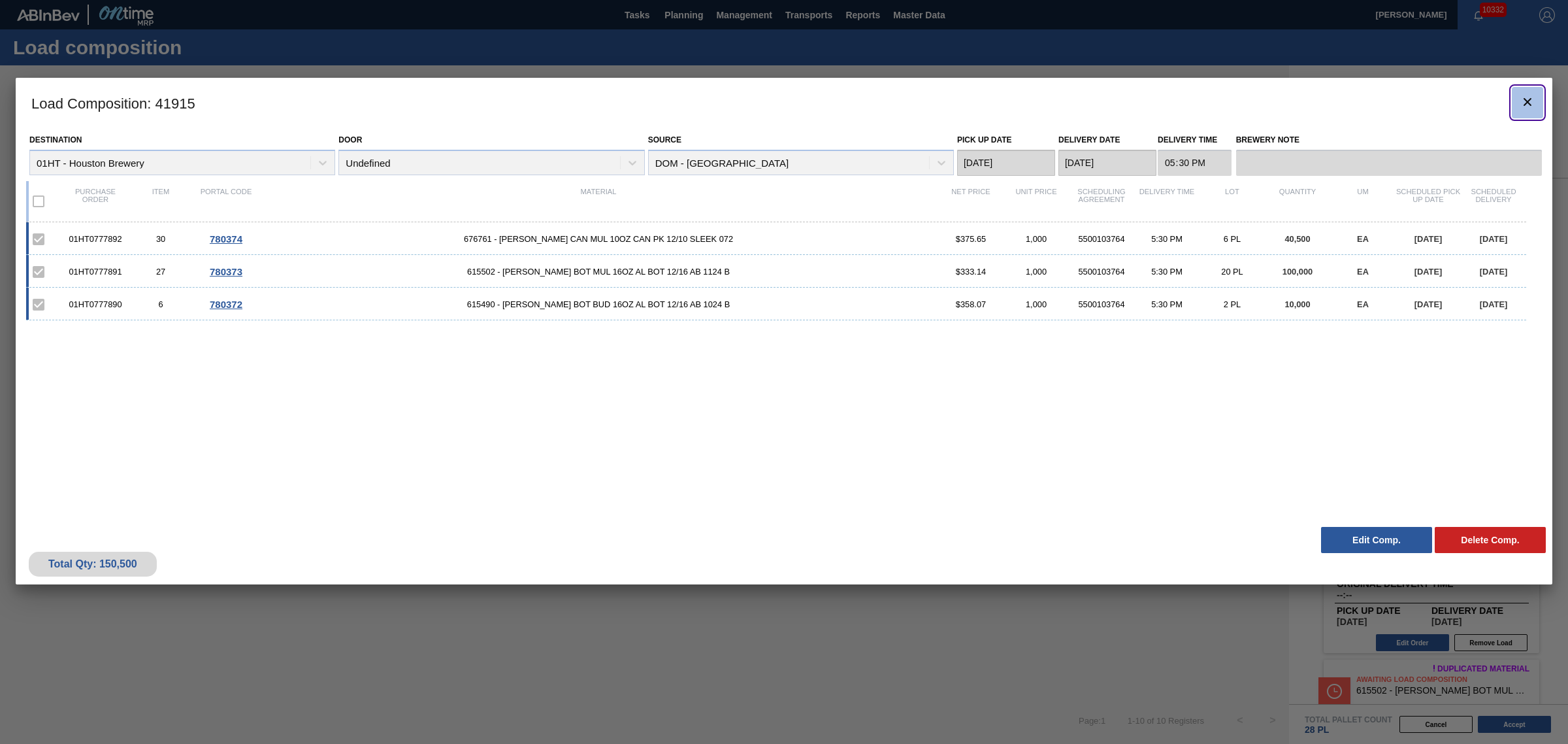
click at [1532, 94] on icon "botão de ícone" at bounding box center [1527, 102] width 16 height 16
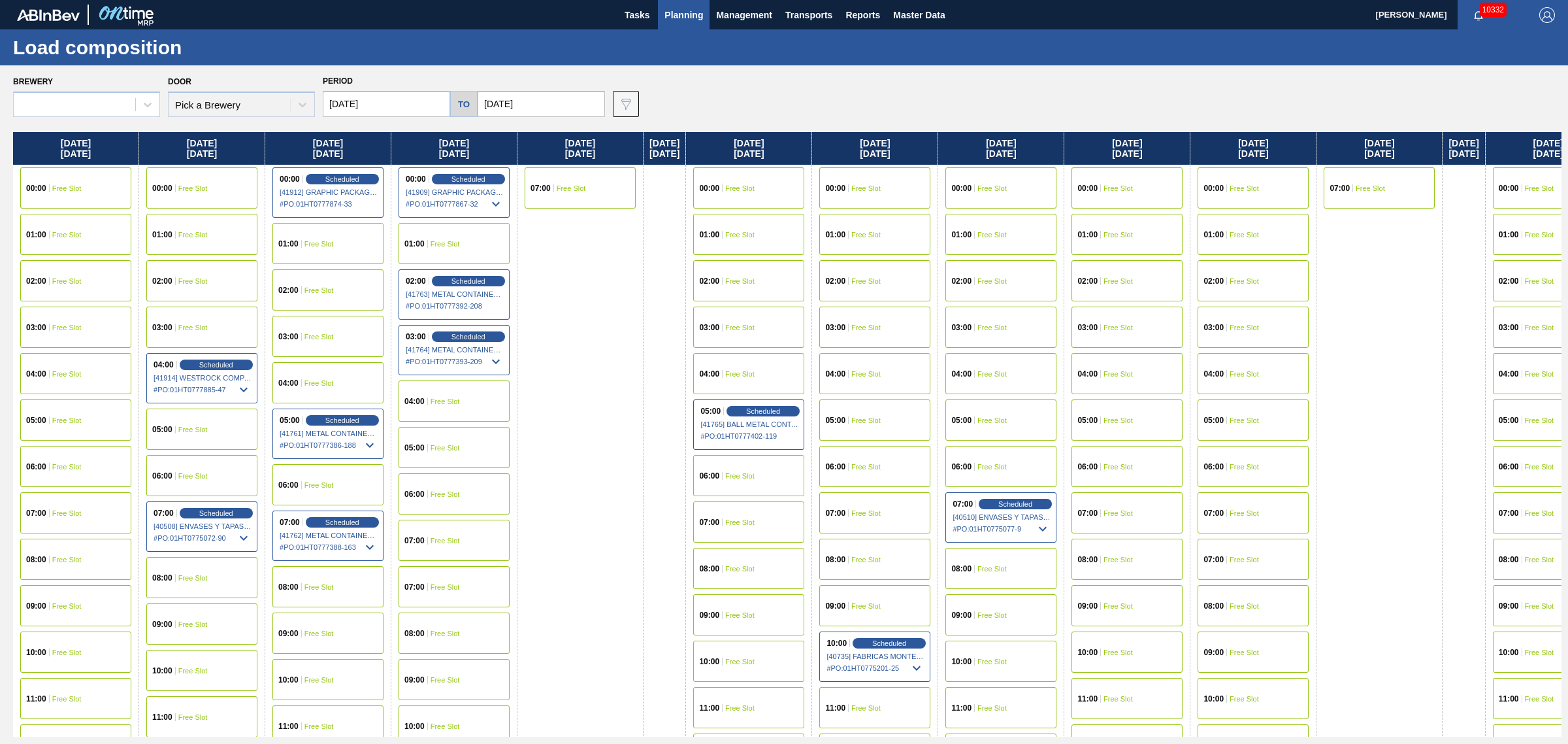
click at [680, 17] on span "Planning" at bounding box center [684, 15] width 39 height 16
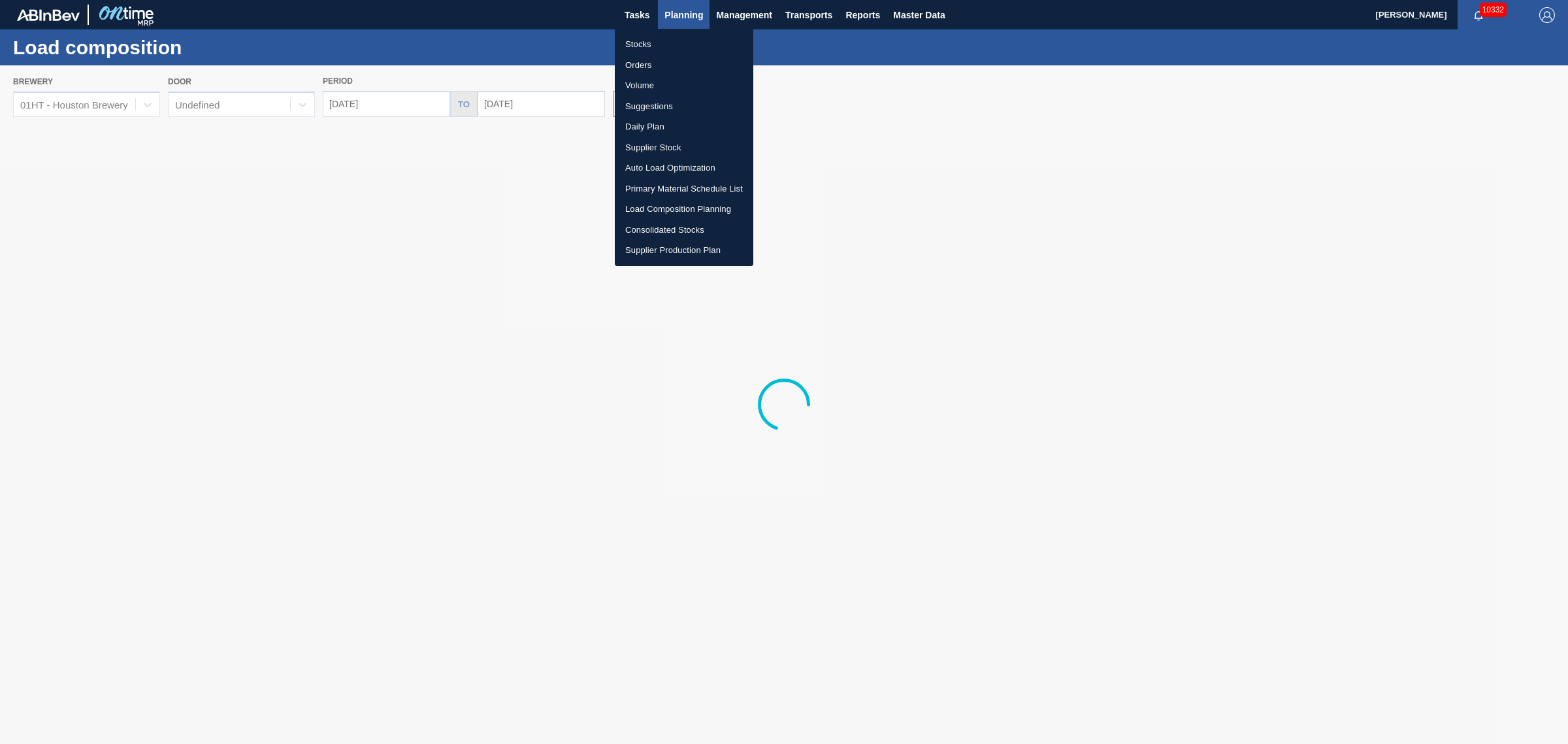
drag, startPoint x: 637, startPoint y: 42, endPoint x: 668, endPoint y: 96, distance: 62.3
click at [637, 42] on li "Stocks" at bounding box center [683, 44] width 138 height 21
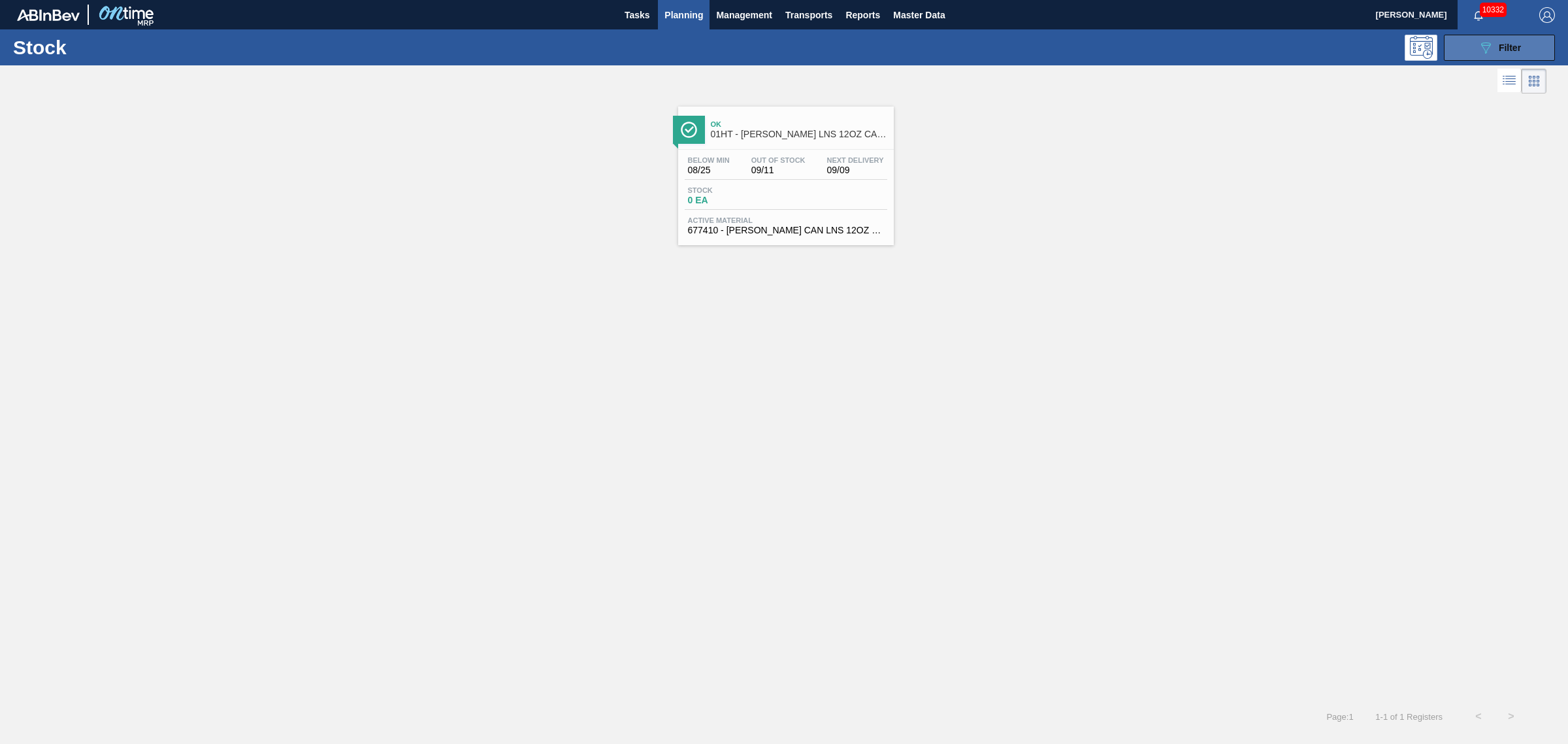
click at [1506, 54] on div "089F7B8B-B2A5-4AFE-B5C0-19BA573D28AC Filter" at bounding box center [1499, 48] width 43 height 16
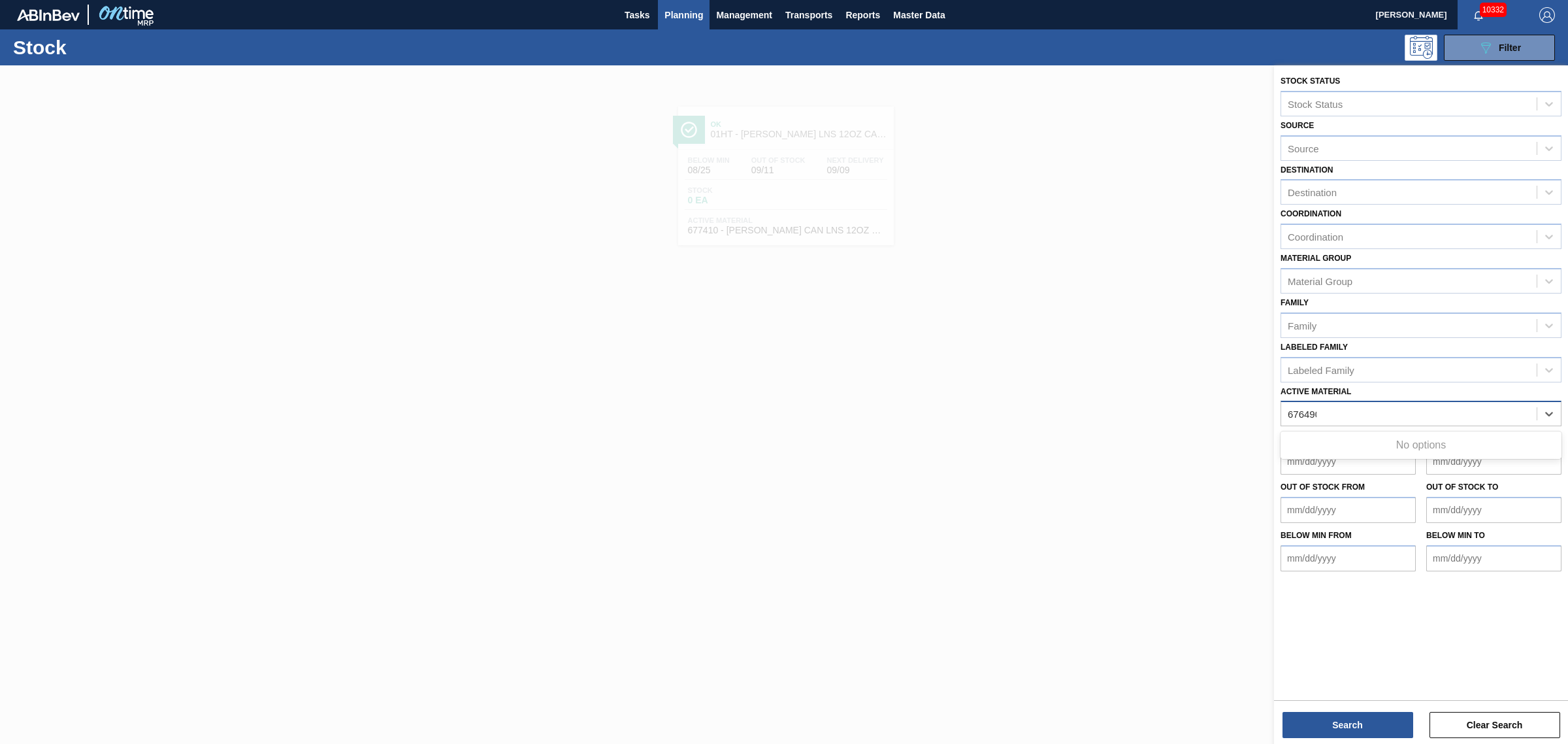
type Material "676490"
drag, startPoint x: 1329, startPoint y: 404, endPoint x: 1141, endPoint y: 405, distance: 188.0
click at [1274, 404] on div "Stock Status Stock Status Source Source Destination Destination Coordination Co…" at bounding box center [1421, 437] width 294 height 744
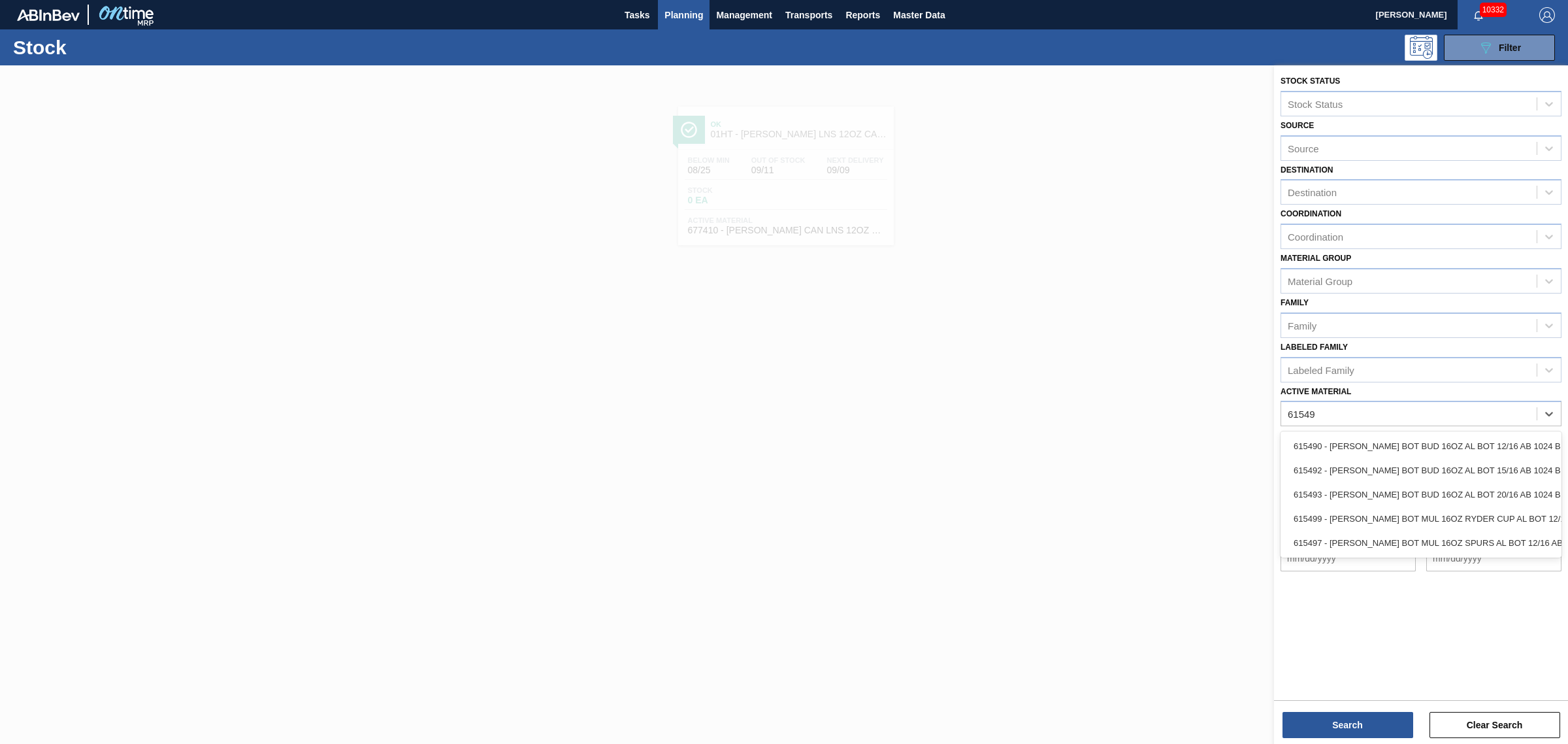
type Material "615490"
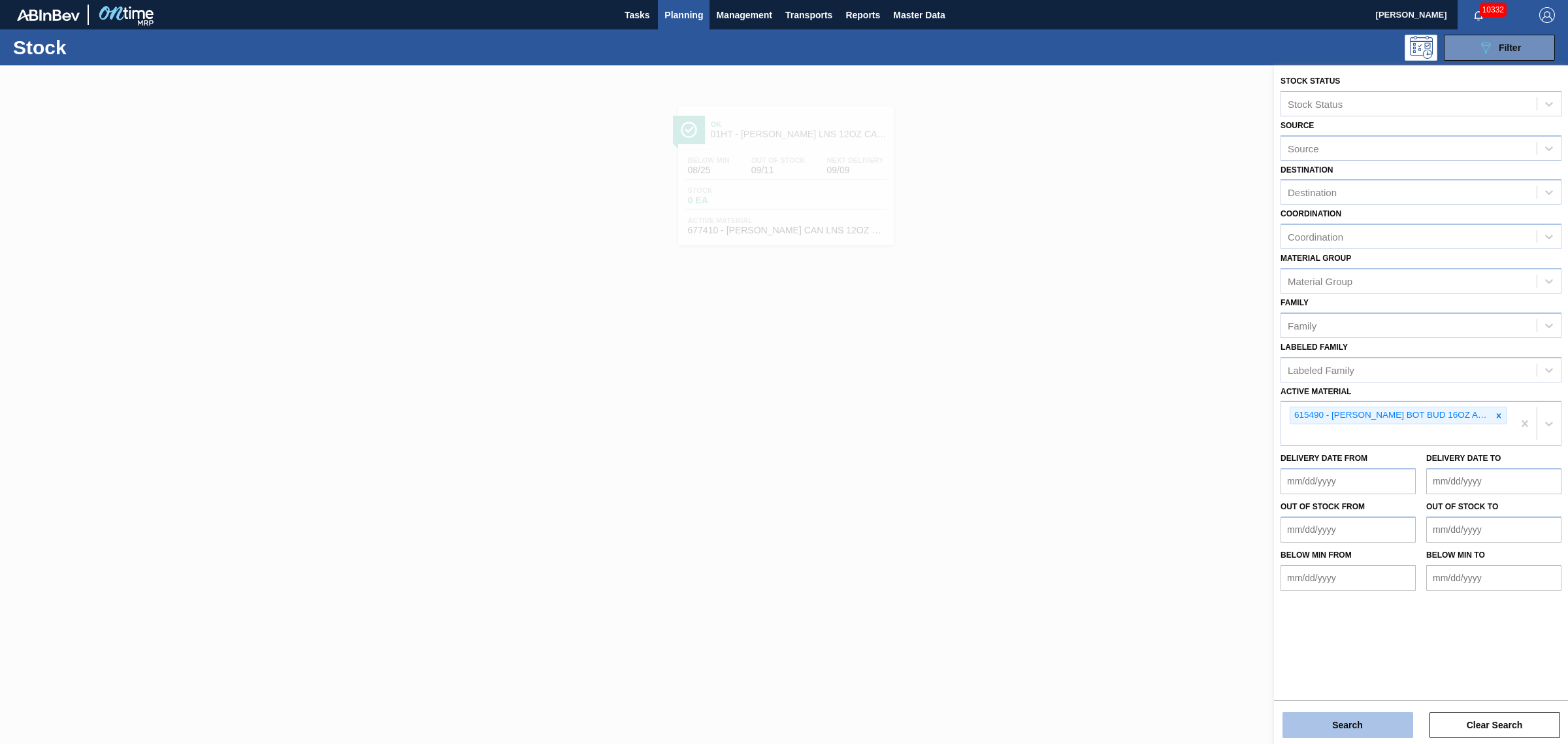
click at [1367, 720] on button "Search" at bounding box center [1347, 725] width 130 height 26
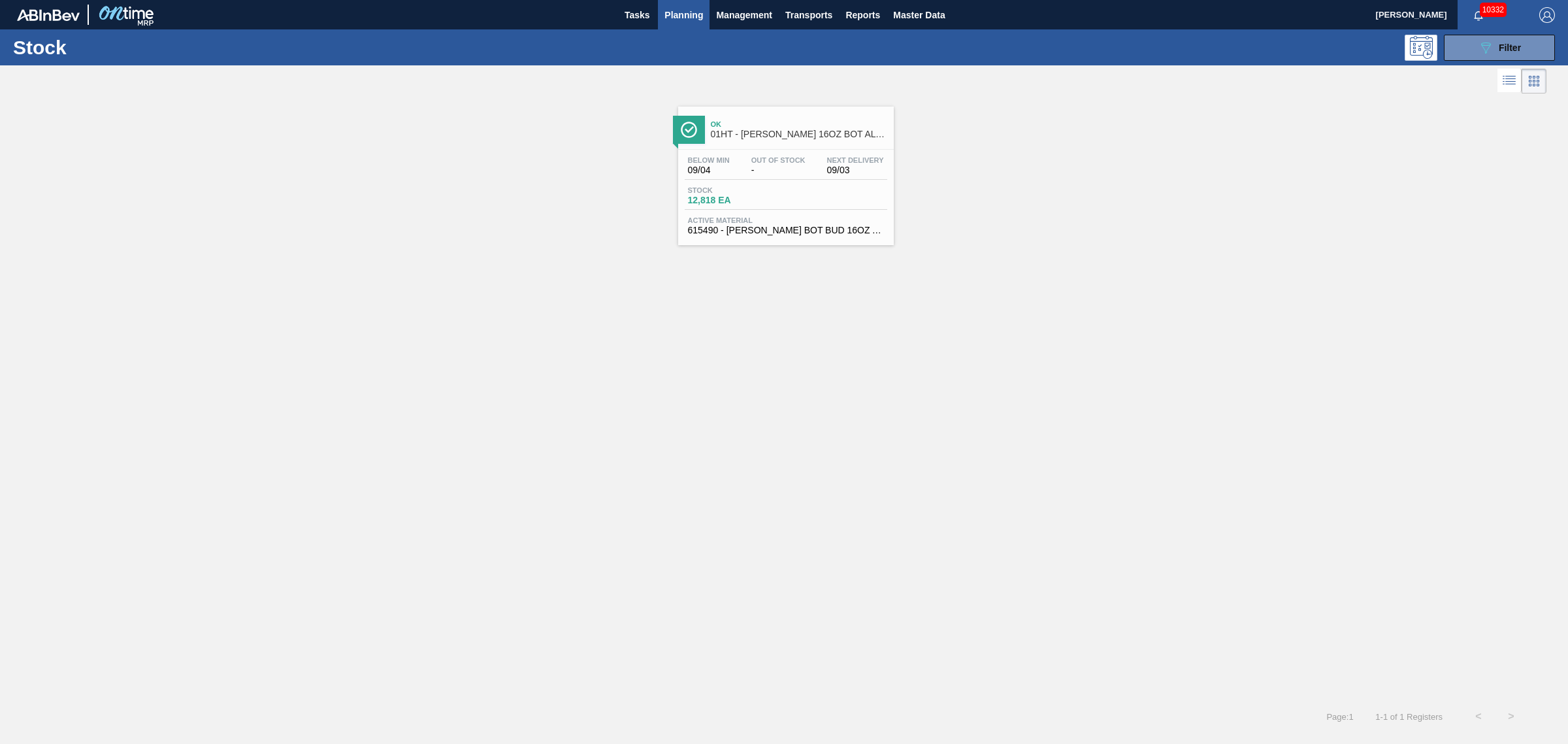
drag, startPoint x: 653, startPoint y: 130, endPoint x: 744, endPoint y: 167, distance: 98.2
click at [660, 130] on div "Ok 01HT - CARR BUD 16OZ BOT AL BOT 12/16 AB RECLOSABLE Below Min 09/04 Out Of S…" at bounding box center [784, 171] width 1568 height 148
click at [751, 171] on span "-" at bounding box center [779, 171] width 54 height 10
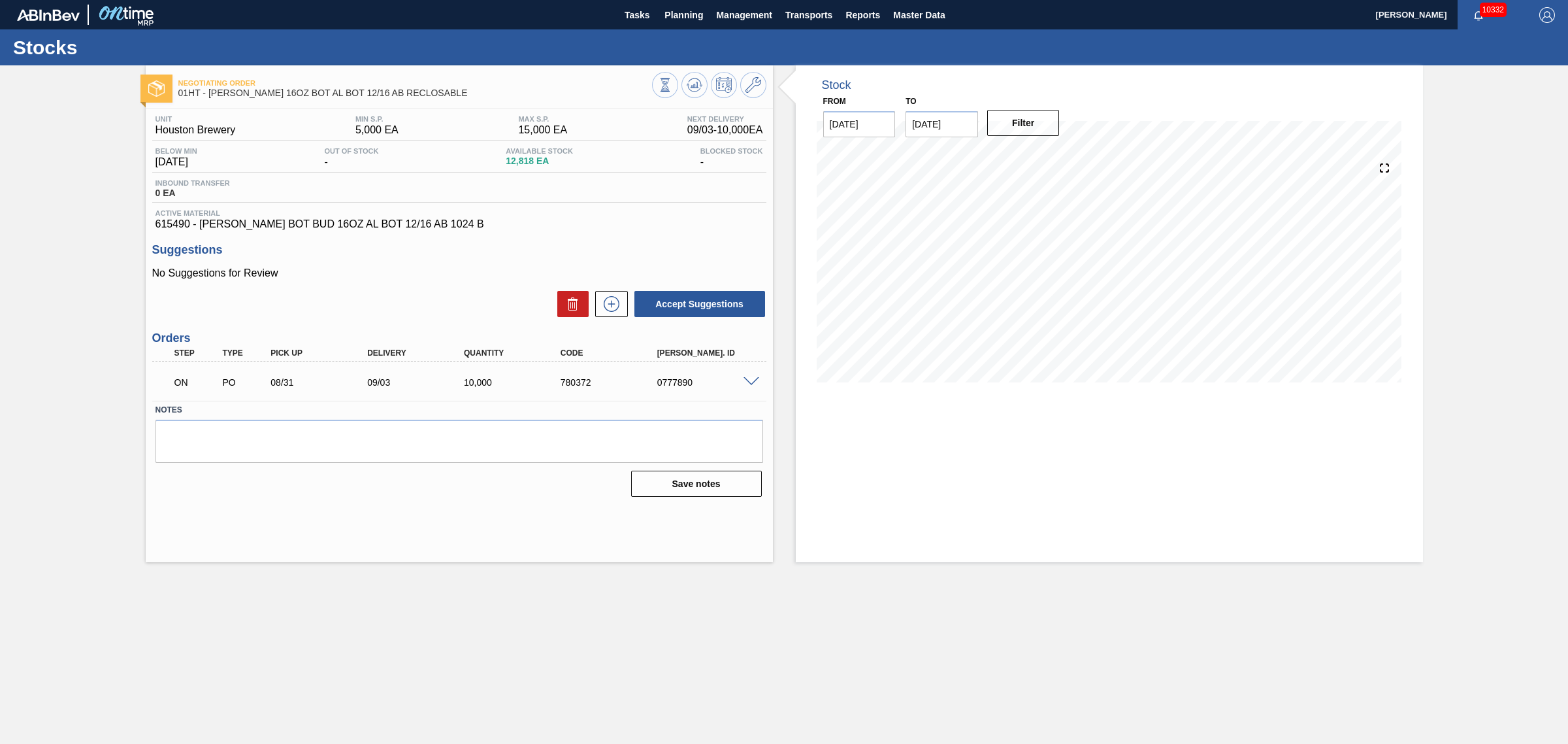
click at [749, 379] on span at bounding box center [751, 382] width 16 height 10
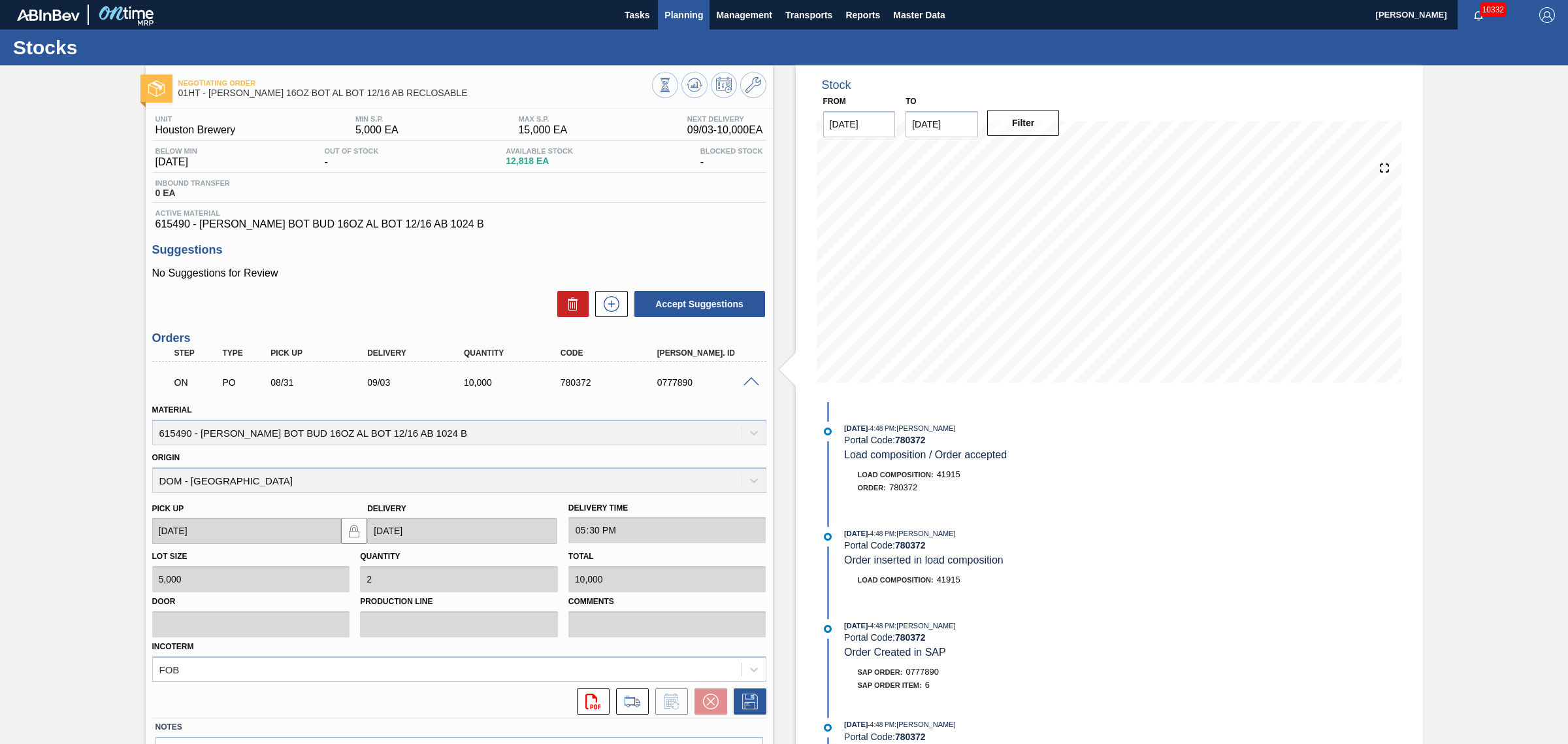
click at [693, 16] on span "Planning" at bounding box center [684, 15] width 39 height 16
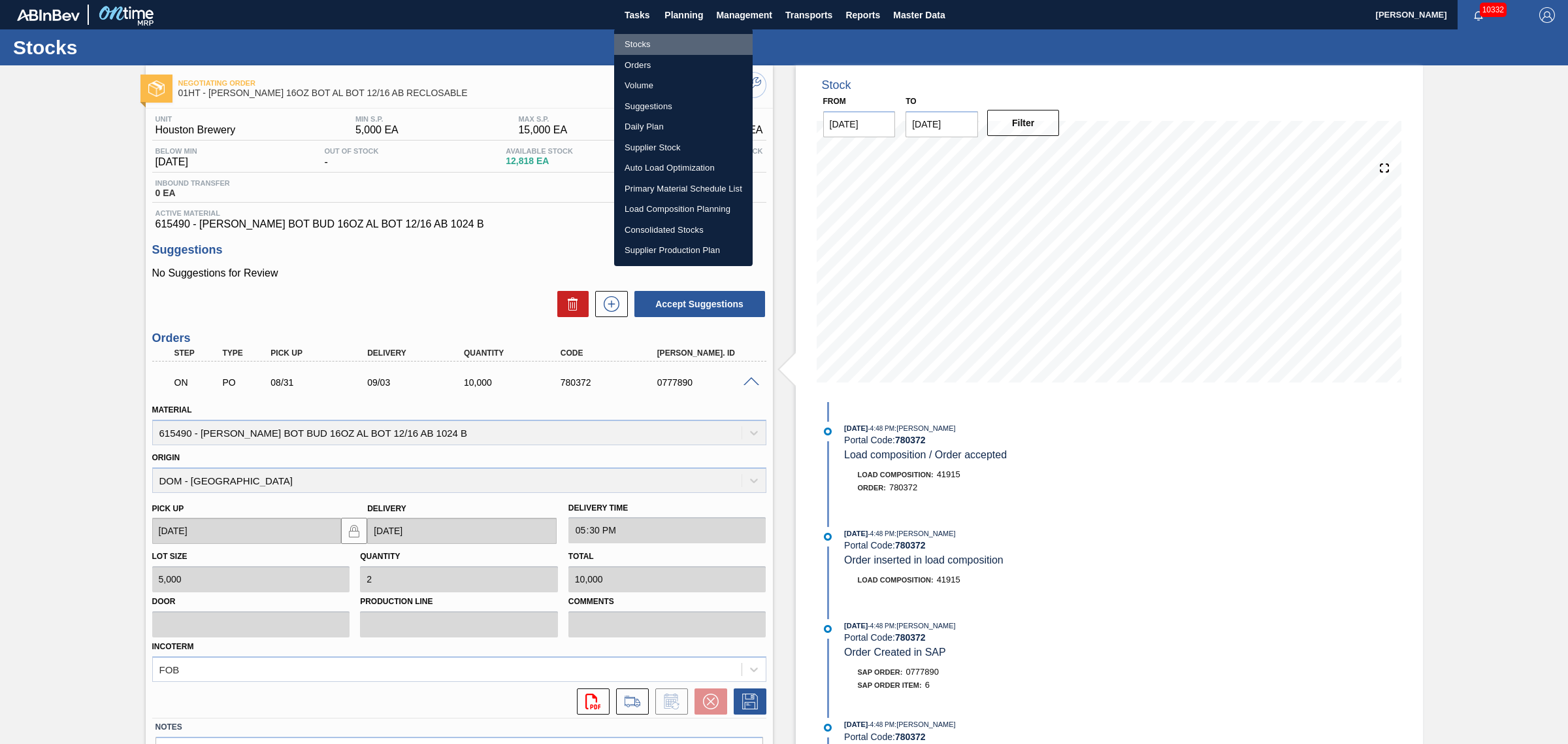
click at [640, 44] on li "Stocks" at bounding box center [683, 44] width 138 height 21
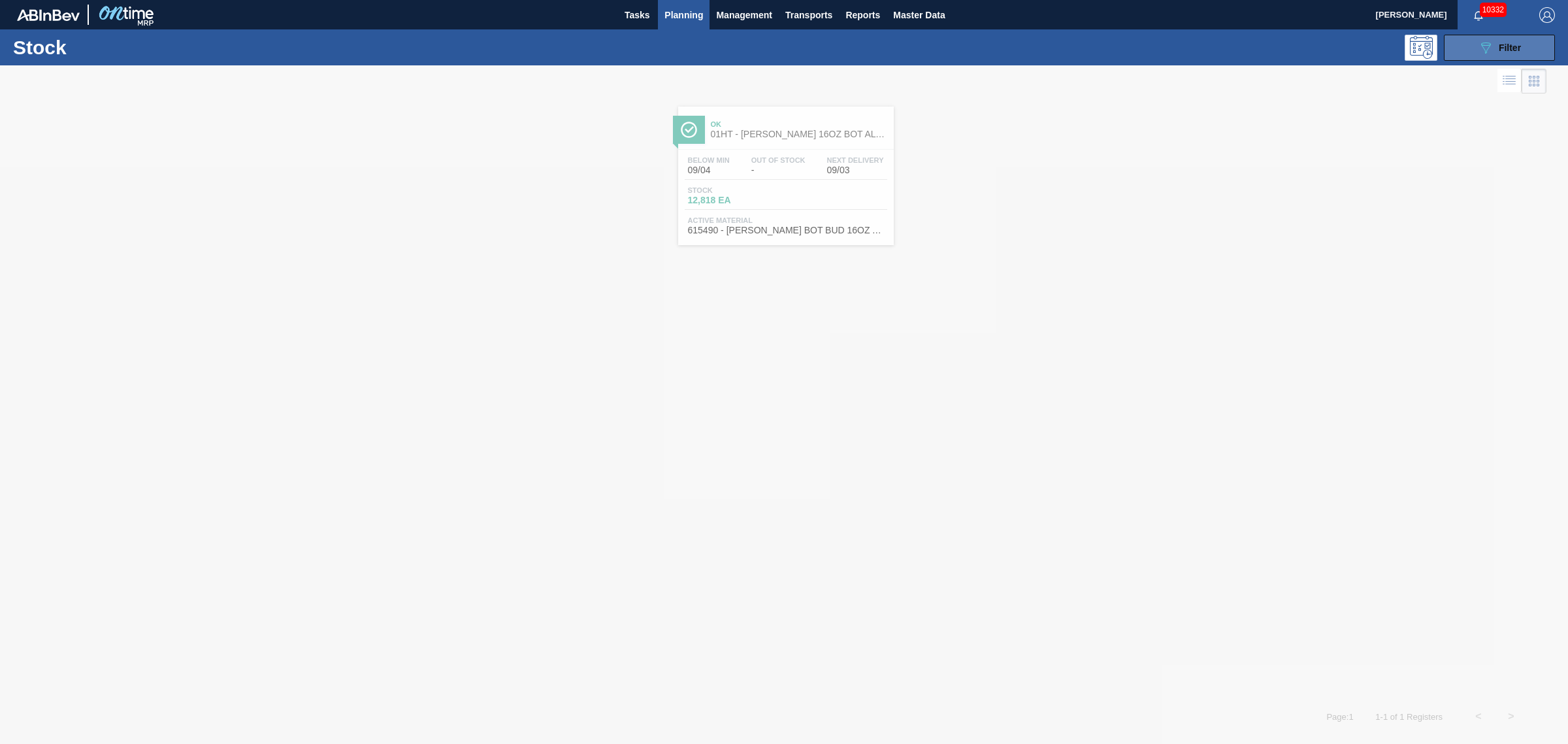
click at [1480, 43] on icon "089F7B8B-B2A5-4AFE-B5C0-19BA573D28AC" at bounding box center [1486, 48] width 16 height 16
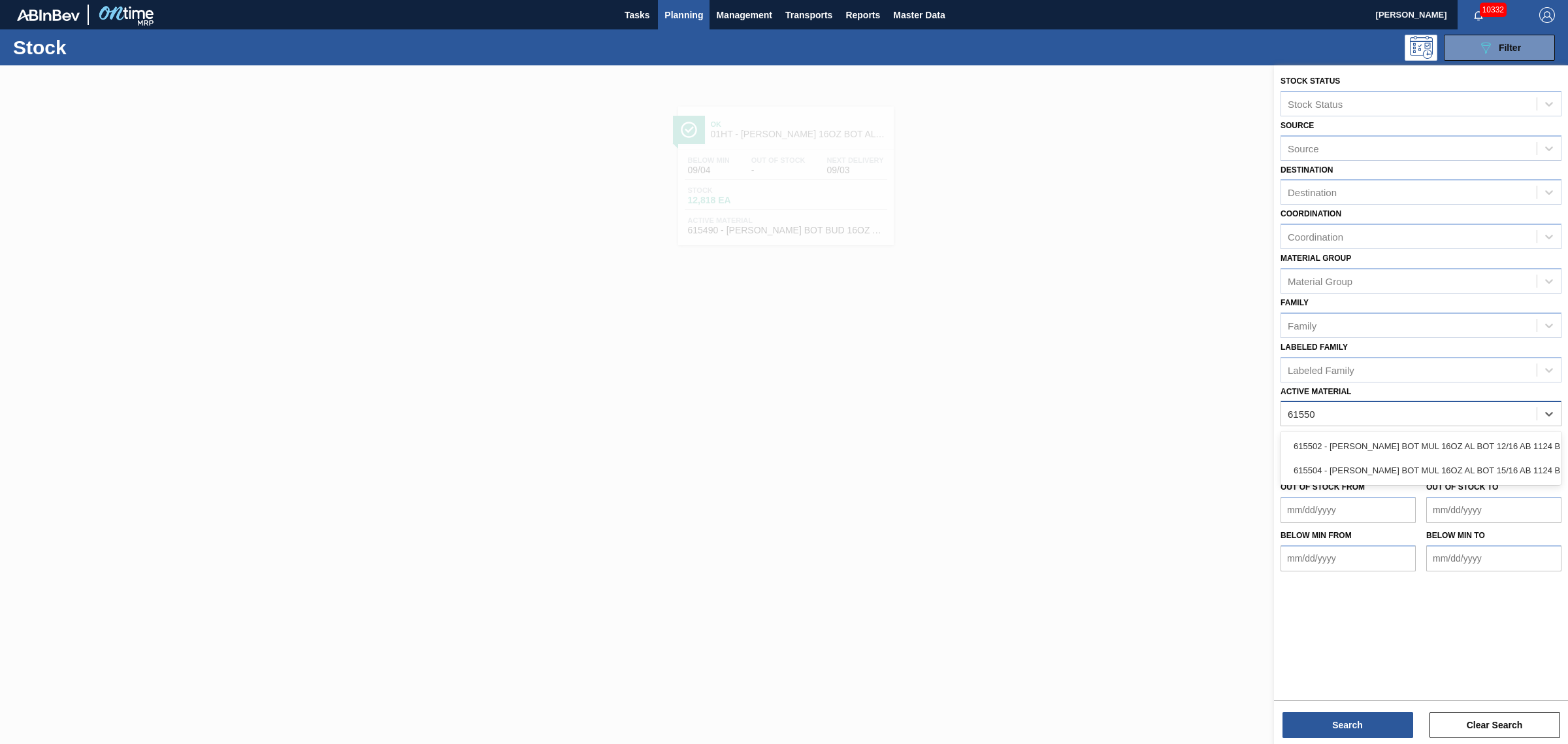
type Material "615502"
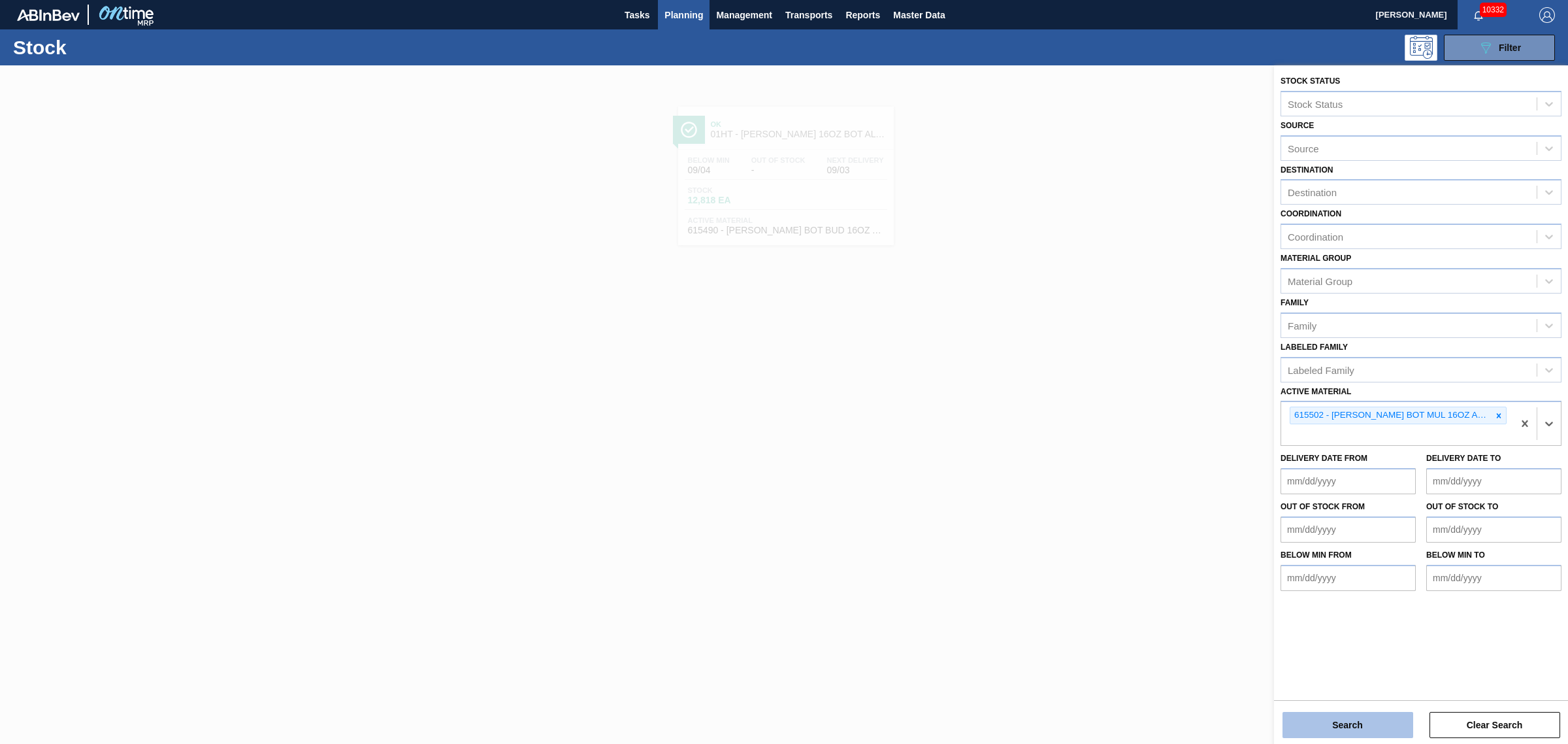
click at [1370, 719] on button "Search" at bounding box center [1347, 725] width 130 height 26
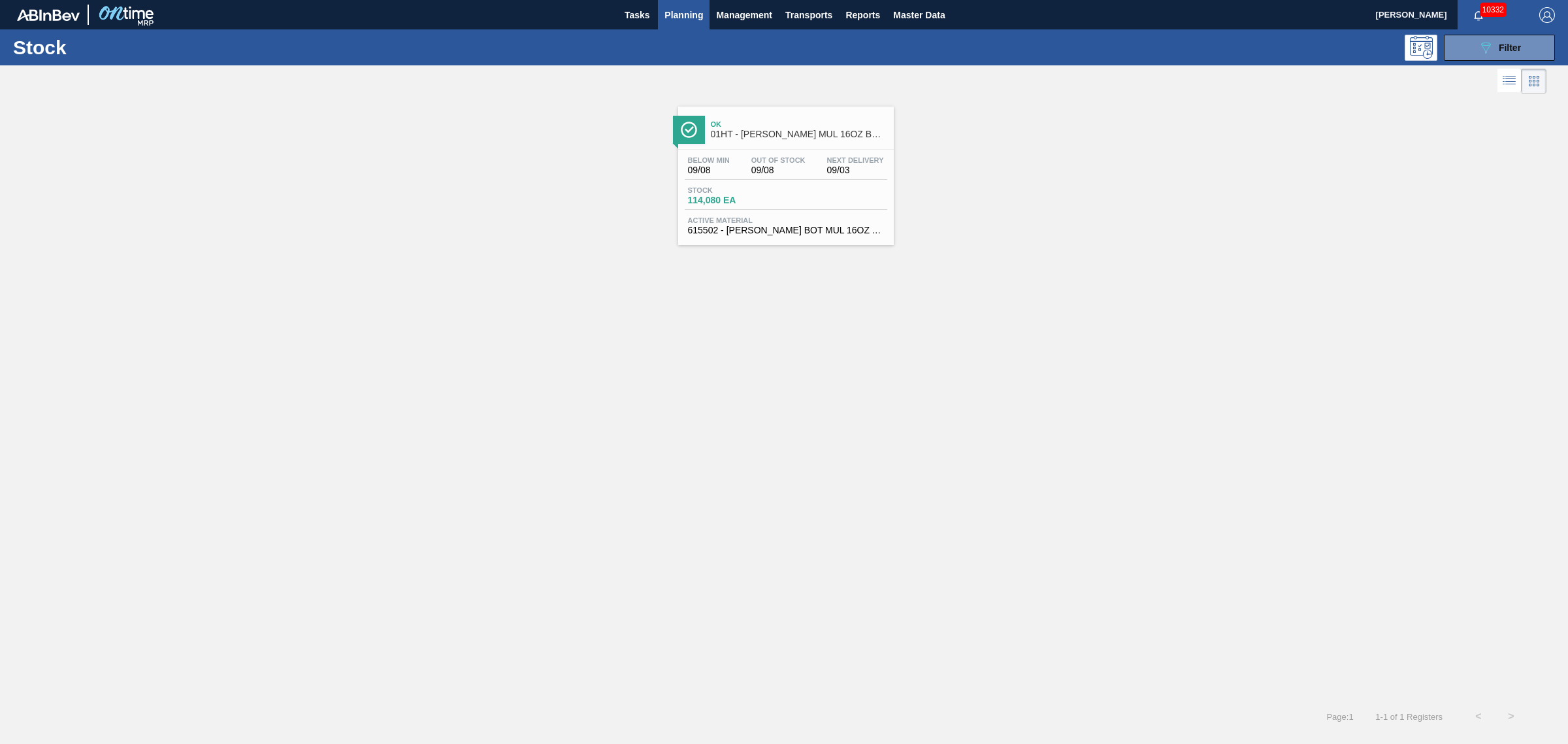
click at [850, 145] on div "Ok 01HT - CARR MUL 16OZ BOT AL BOT 12/16 AB Below Min 09/08 Out Of Stock 09/08 …" at bounding box center [786, 176] width 216 height 138
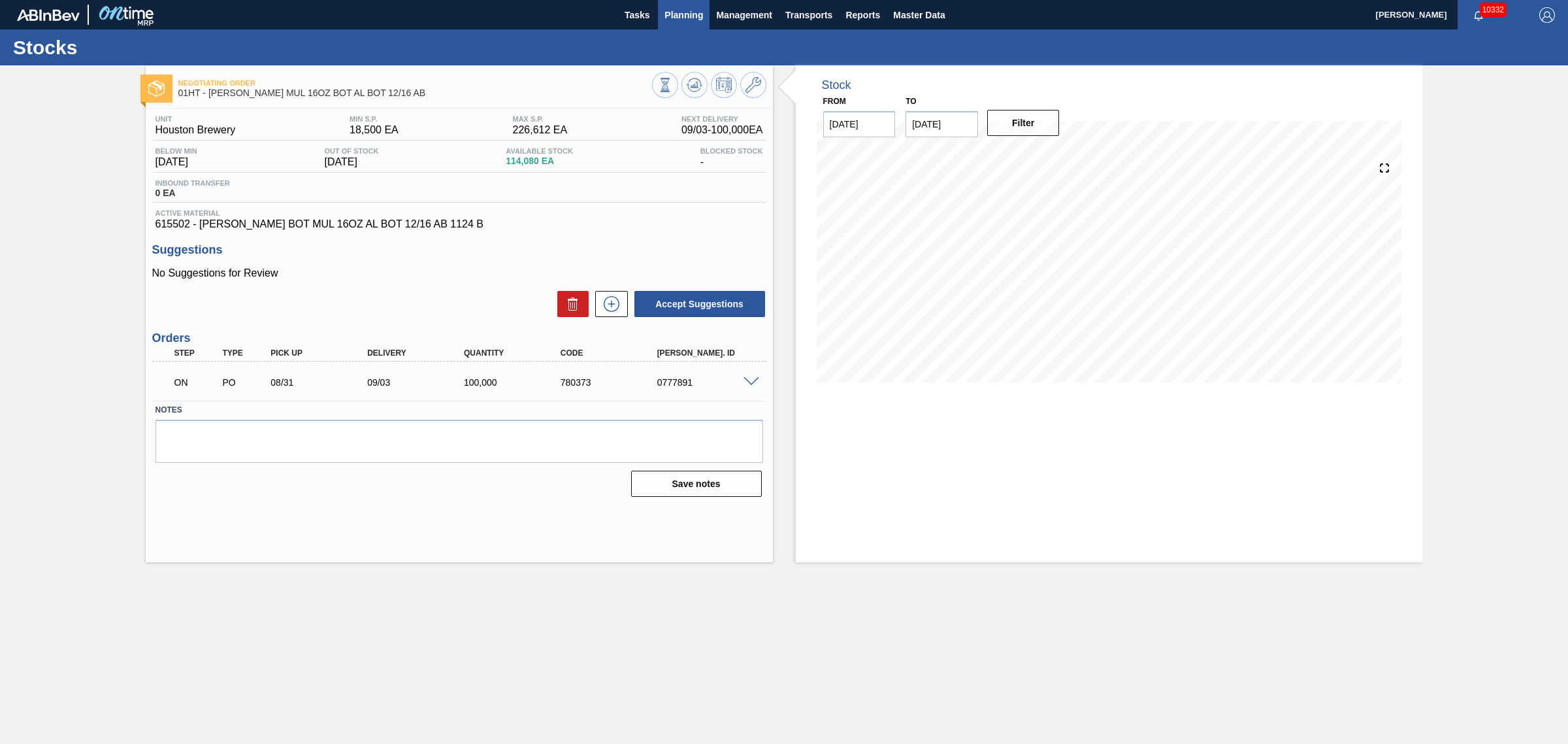
click at [693, 13] on span "Planning" at bounding box center [684, 15] width 39 height 16
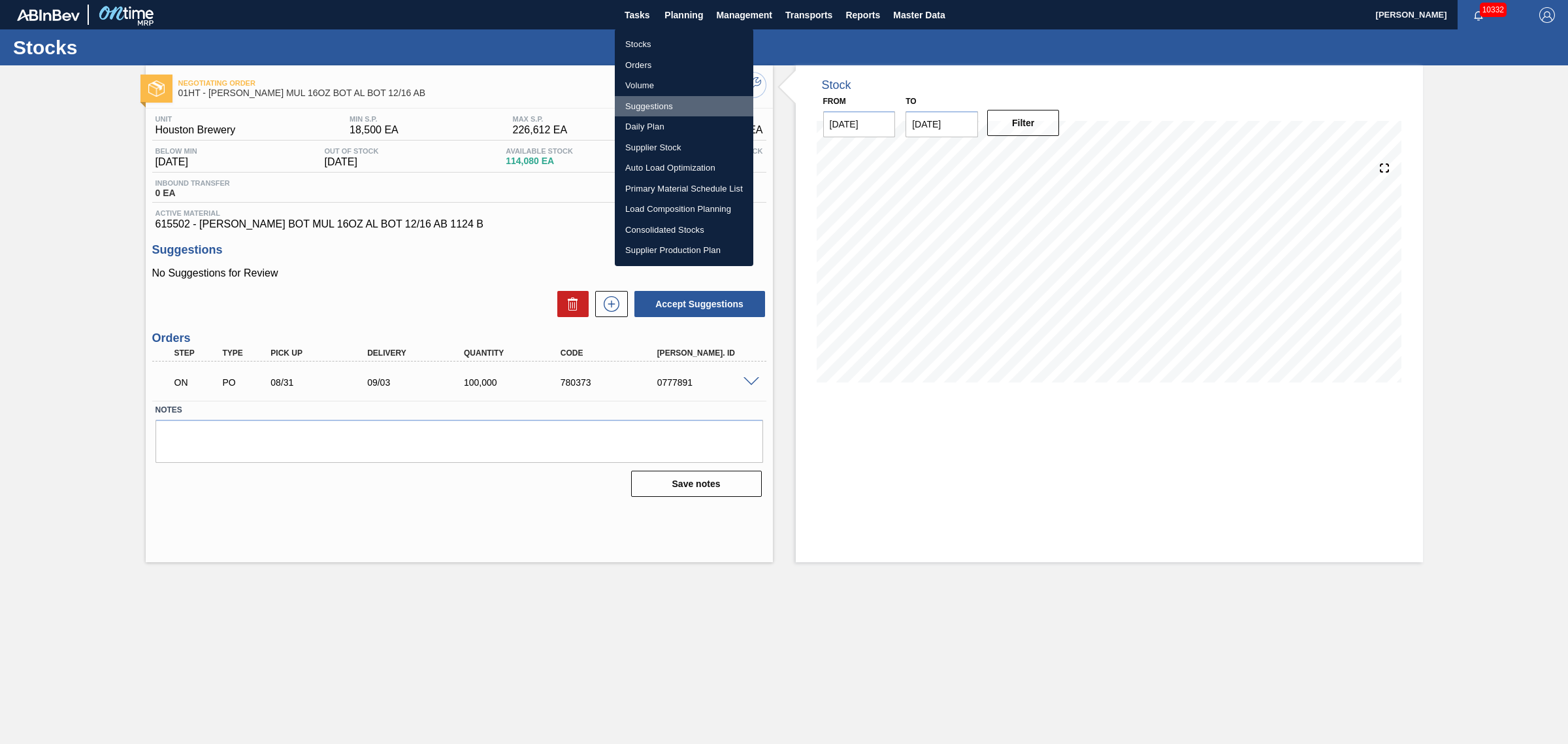
click at [666, 100] on li "Suggestions" at bounding box center [683, 106] width 138 height 21
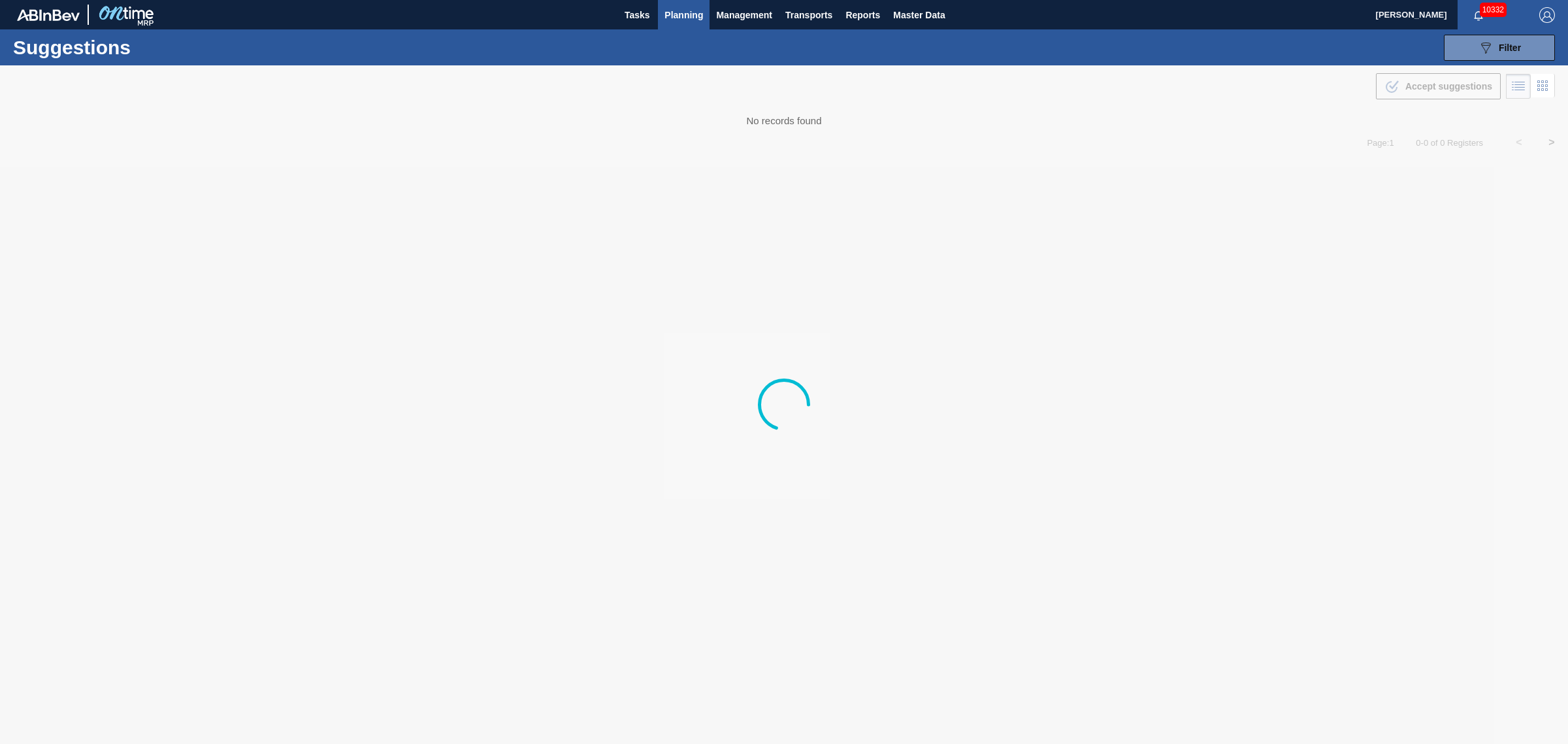
type from "08/31/2025"
type to "[DATE]"
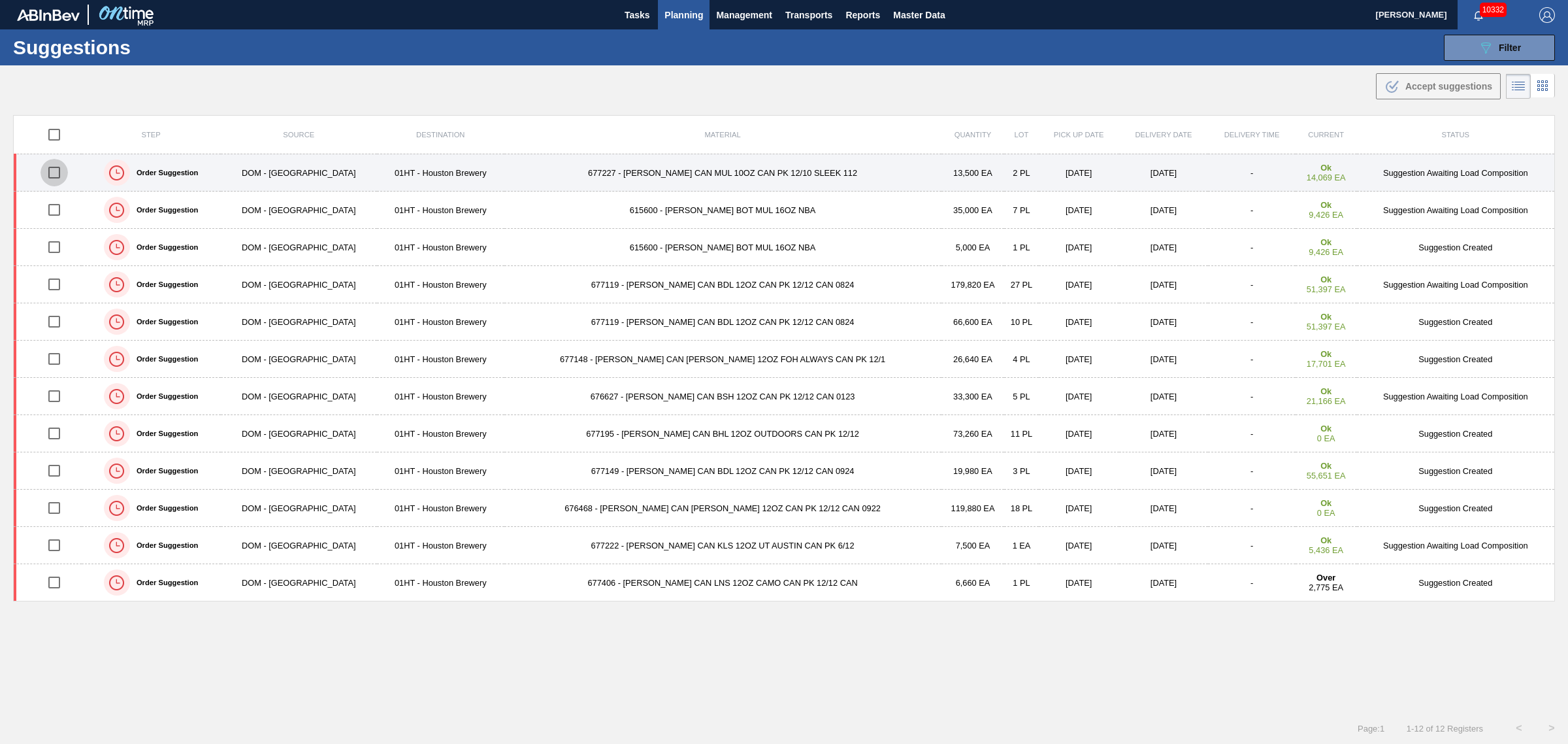
click at [59, 175] on input "checkbox" at bounding box center [54, 173] width 27 height 27
click at [57, 178] on input "checkbox" at bounding box center [54, 173] width 27 height 27
checkbox input "false"
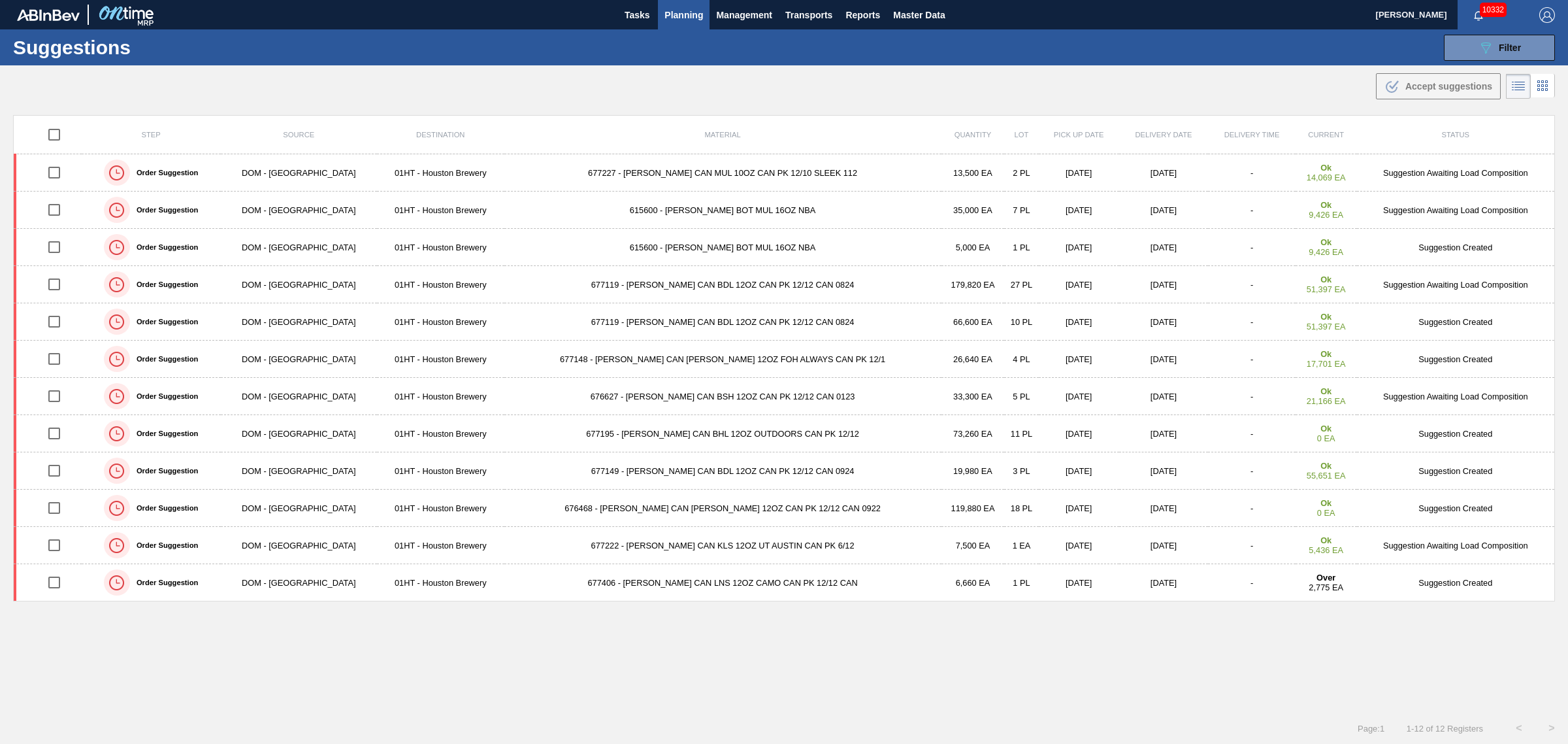
click at [693, 10] on span "Planning" at bounding box center [684, 15] width 39 height 16
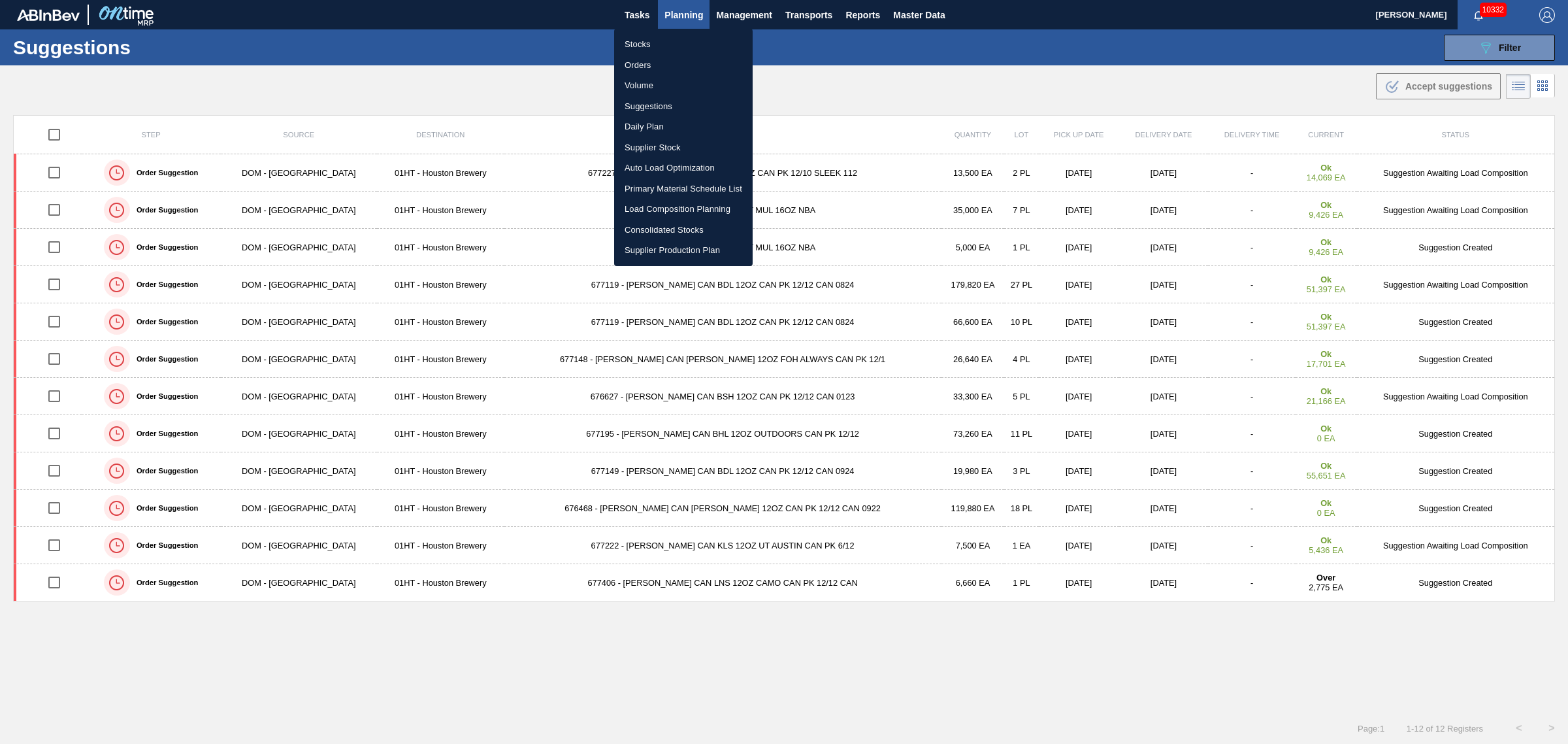
click at [635, 39] on li "Stocks" at bounding box center [683, 44] width 138 height 21
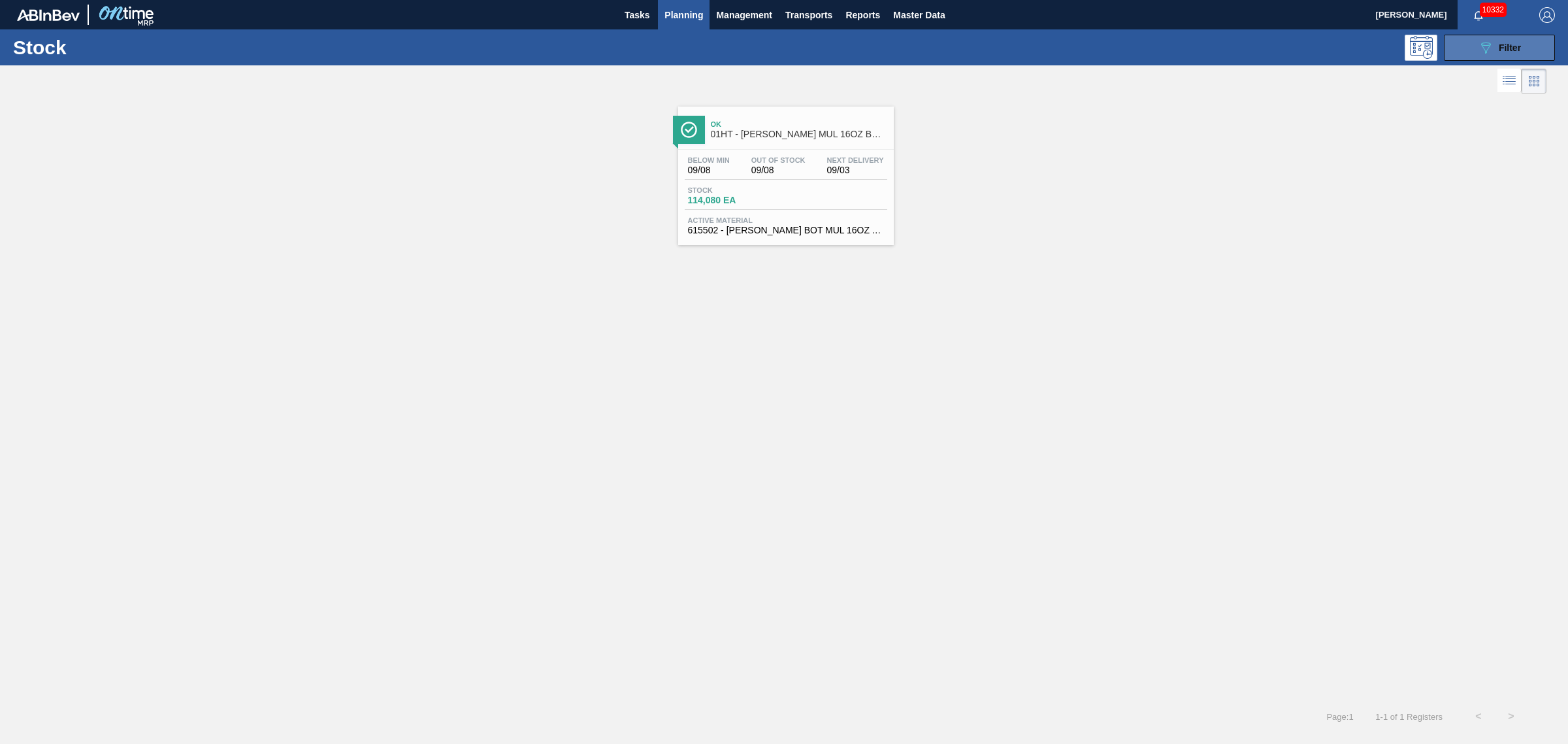
click at [1482, 49] on icon "089F7B8B-B2A5-4AFE-B5C0-19BA573D28AC" at bounding box center [1486, 48] width 16 height 16
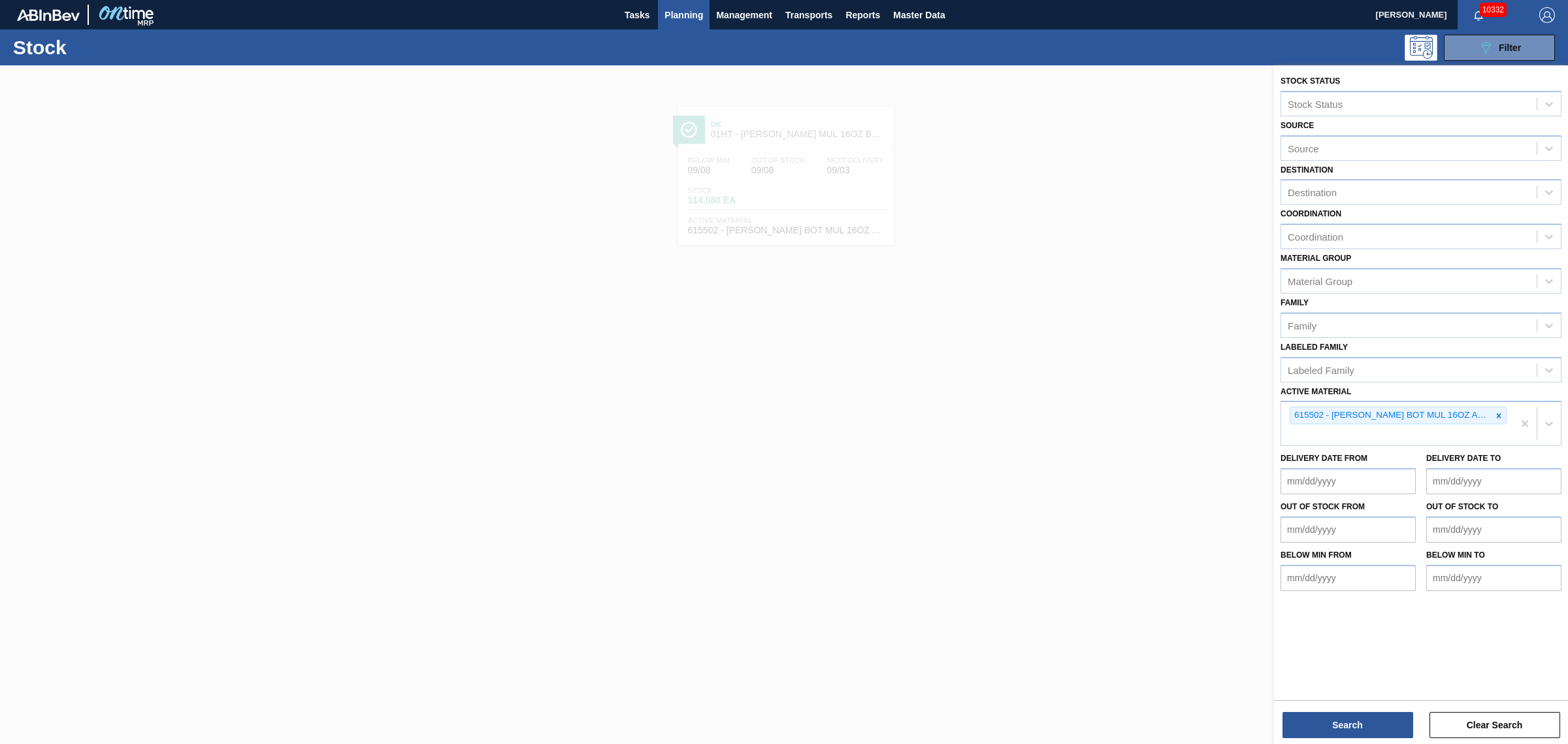
drag, startPoint x: 1526, startPoint y: 420, endPoint x: 1405, endPoint y: 392, distance: 124.2
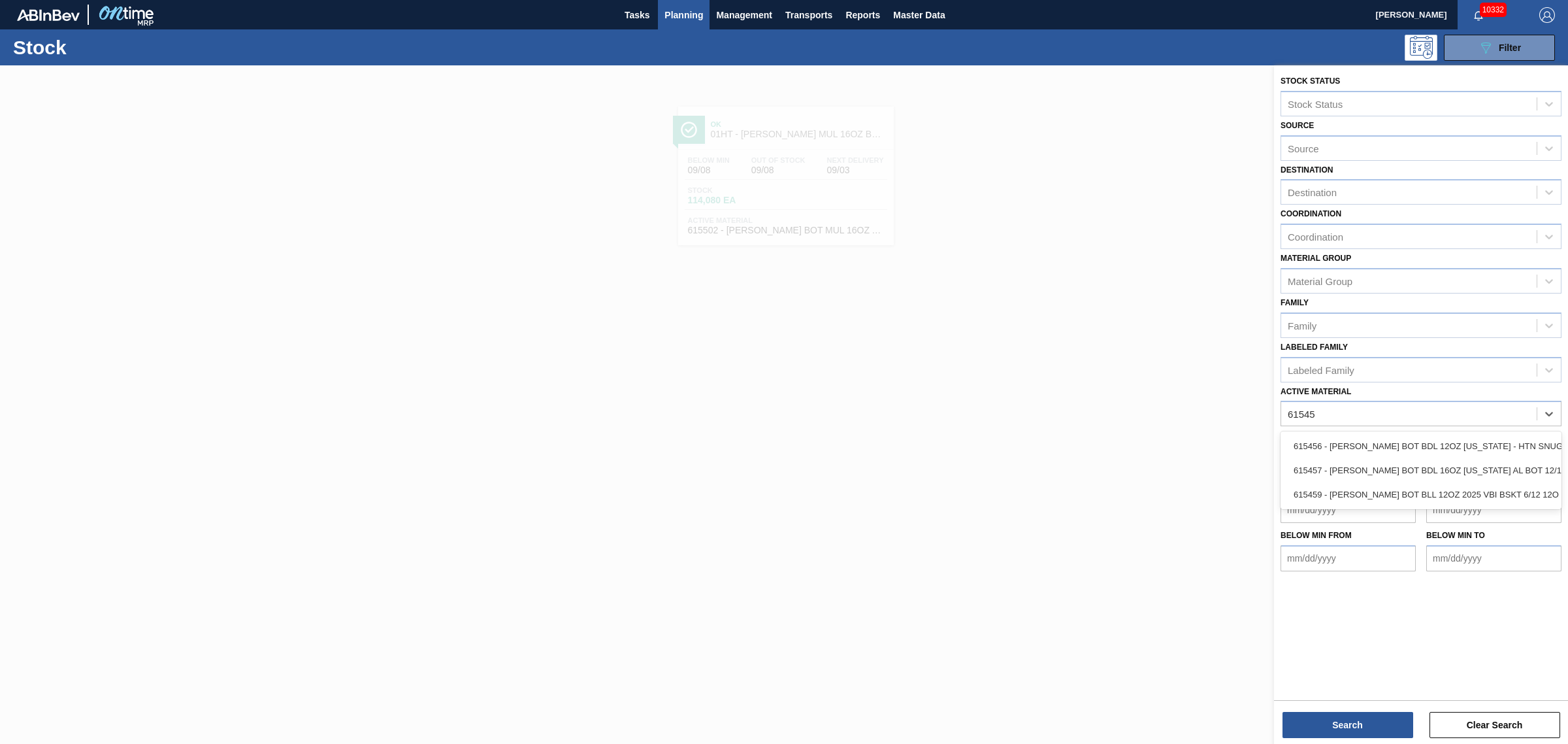
type Material "615457"
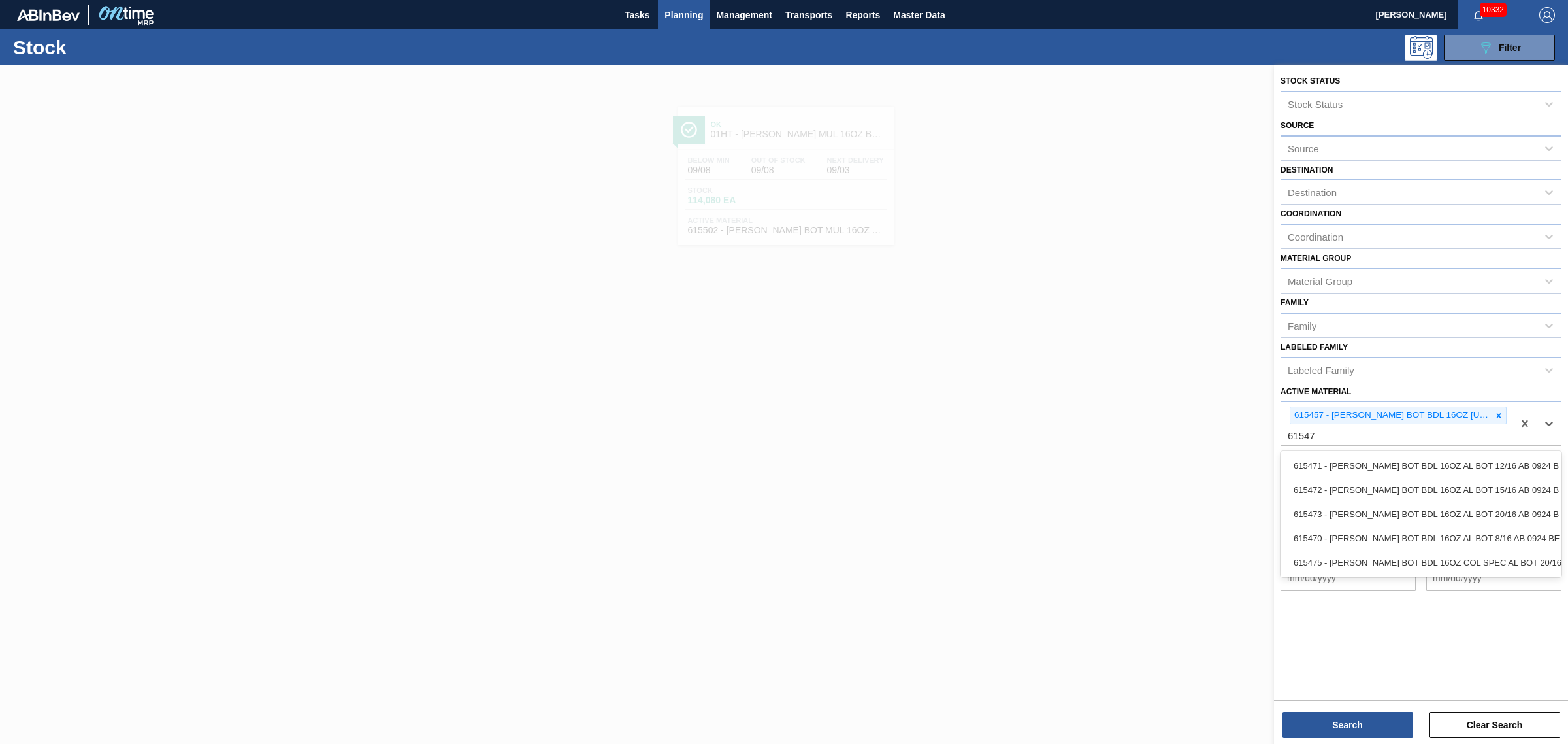
type Material "615471"
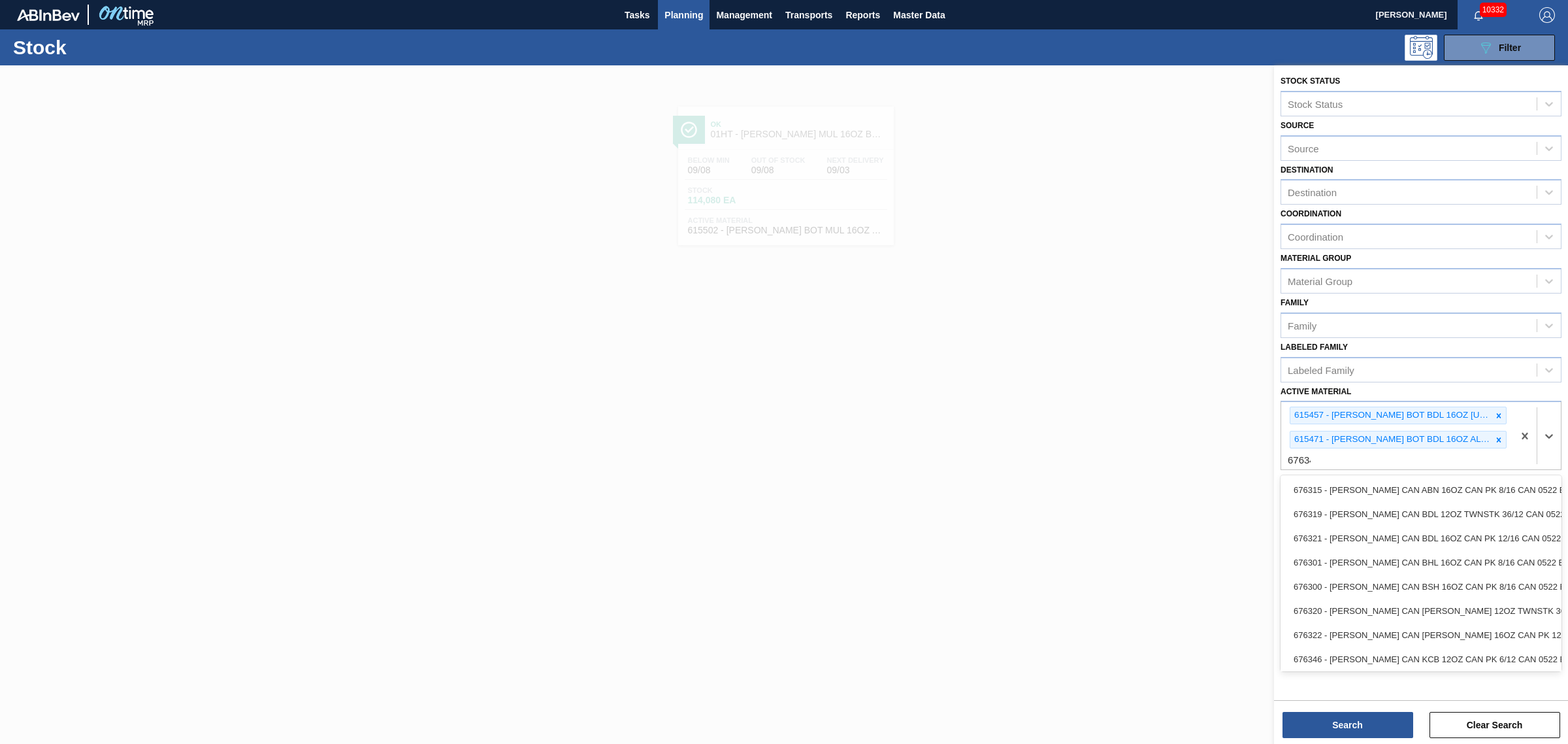
type Material "676346"
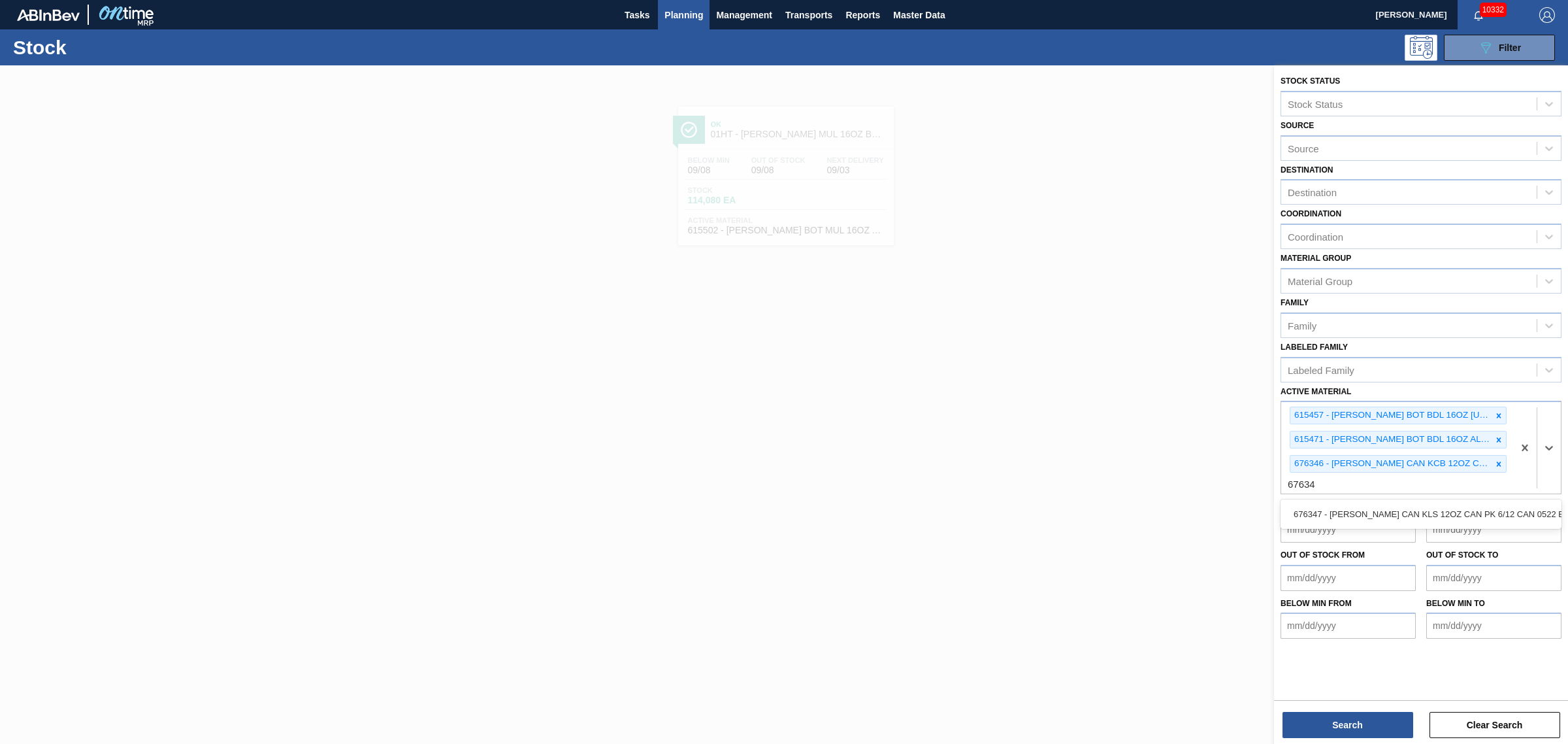
type Material "676347"
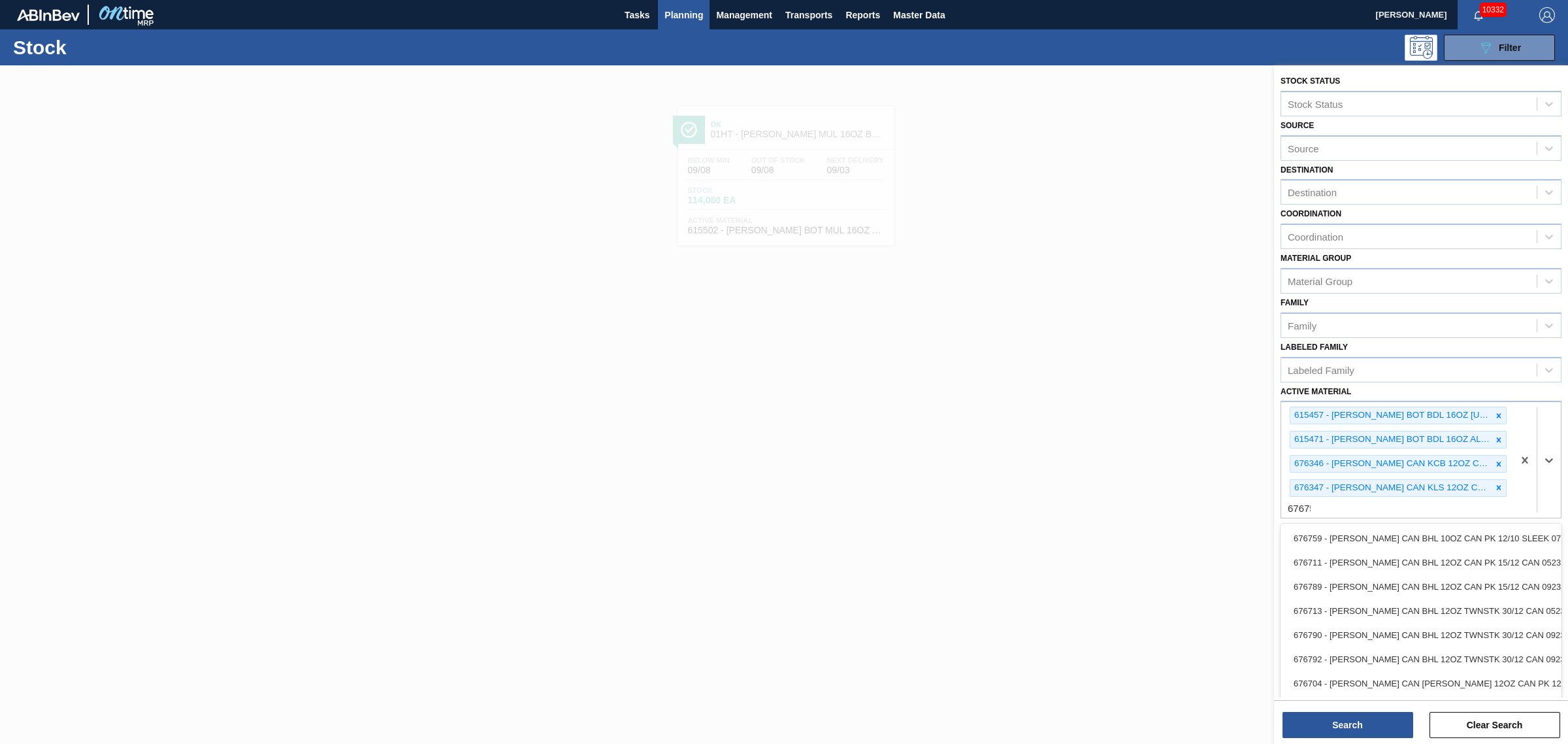
type Material "676759"
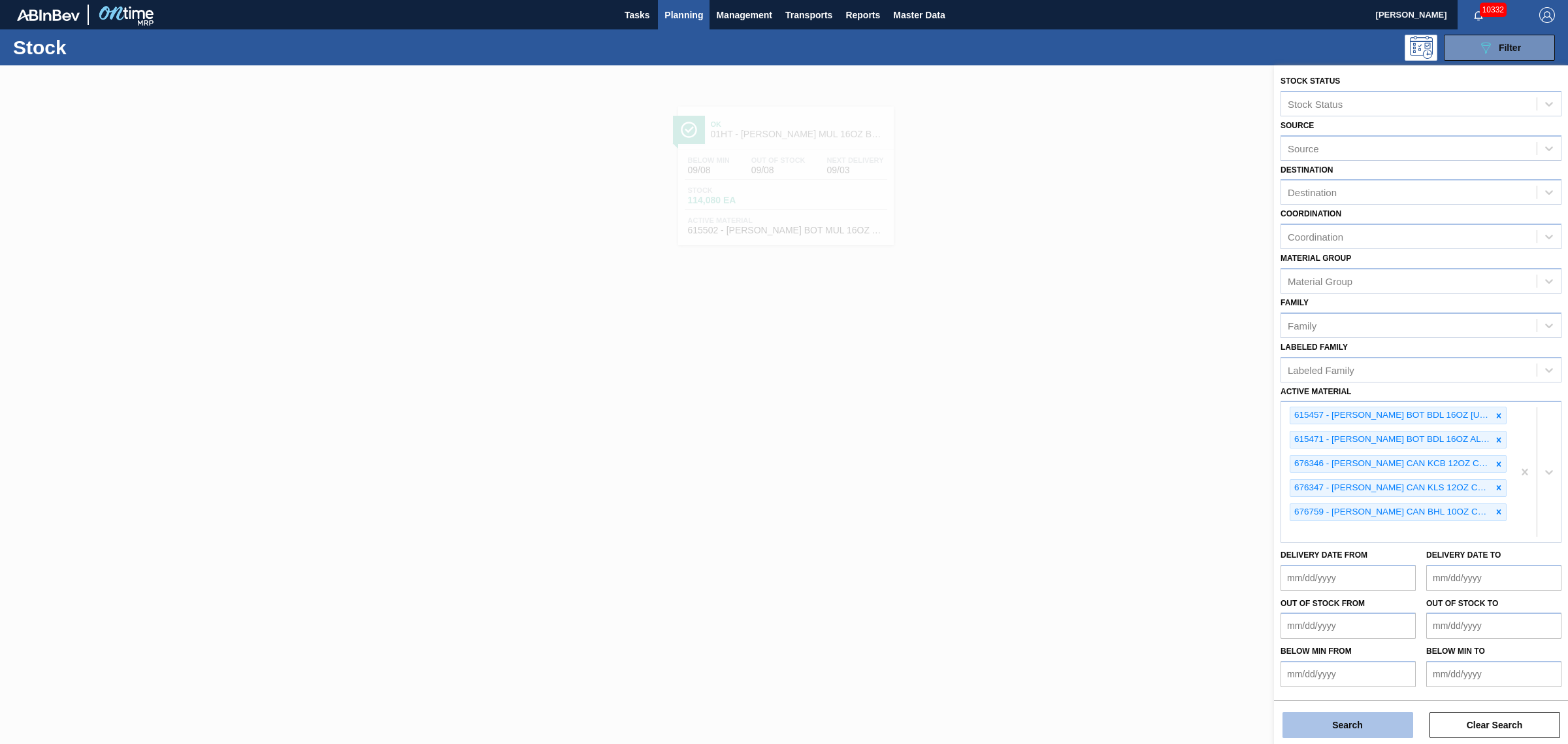
click at [1361, 722] on button "Search" at bounding box center [1347, 725] width 130 height 26
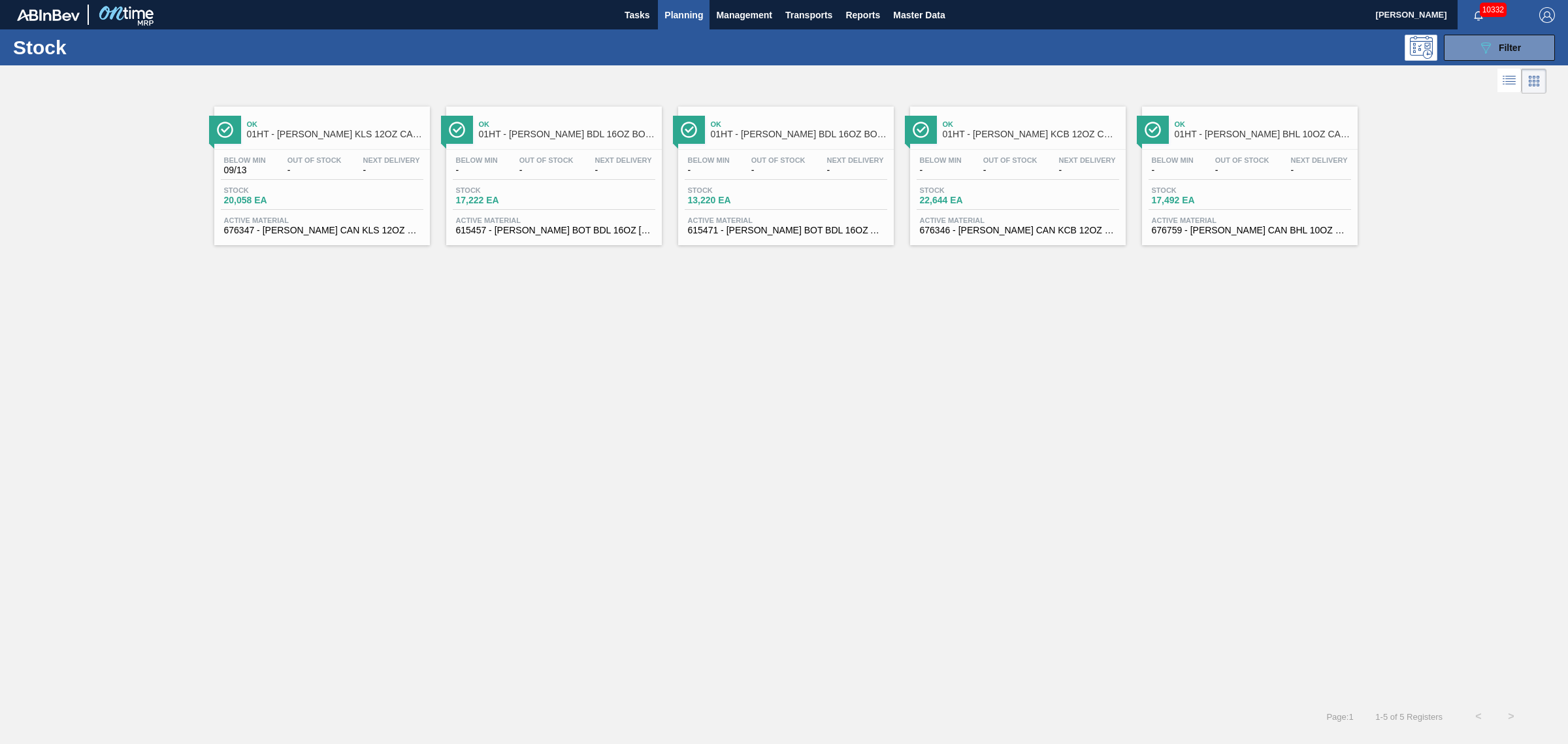
click at [612, 176] on div "Below Min - Out Of Stock - Next Delivery -" at bounding box center [554, 168] width 203 height 24
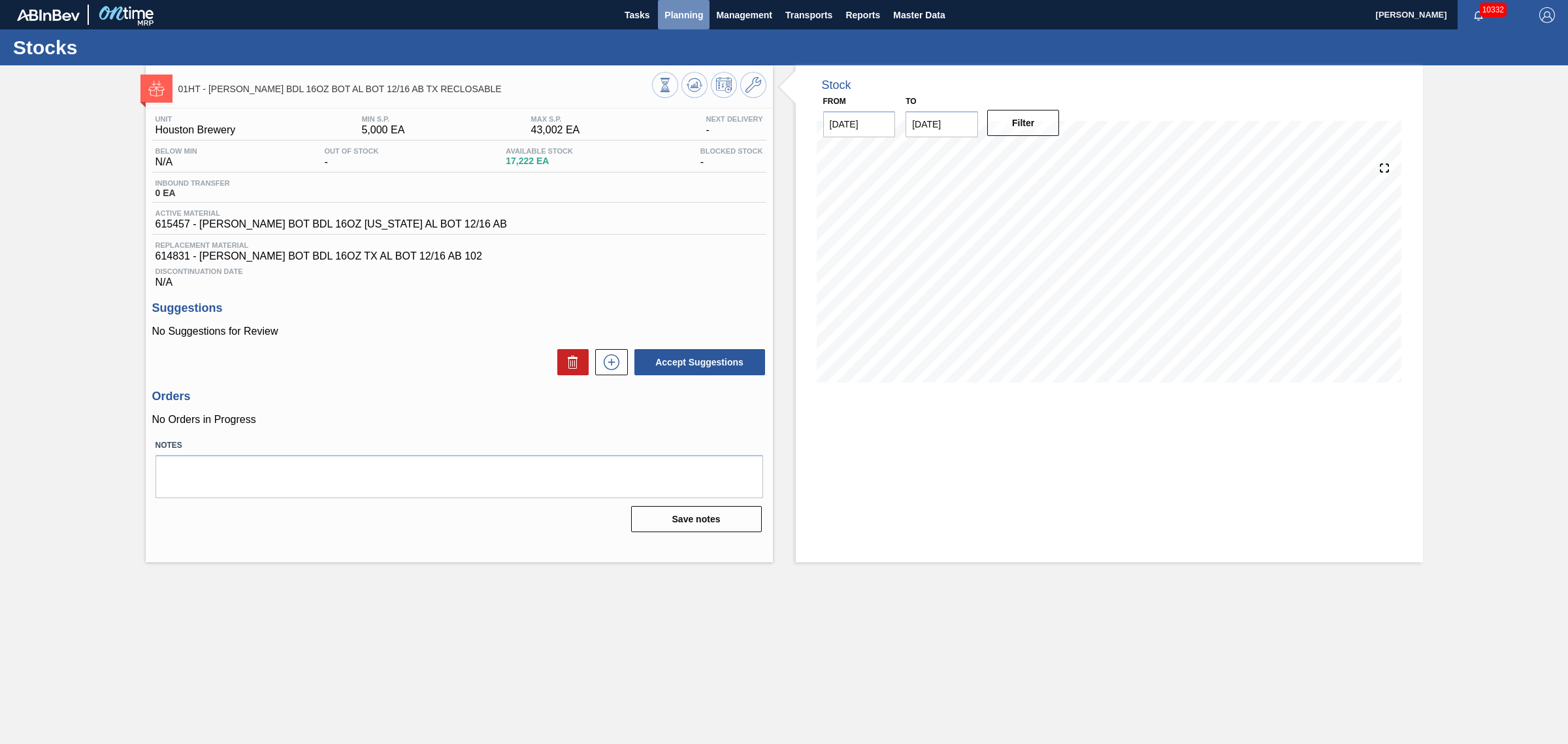
click at [681, 17] on span "Planning" at bounding box center [684, 15] width 39 height 16
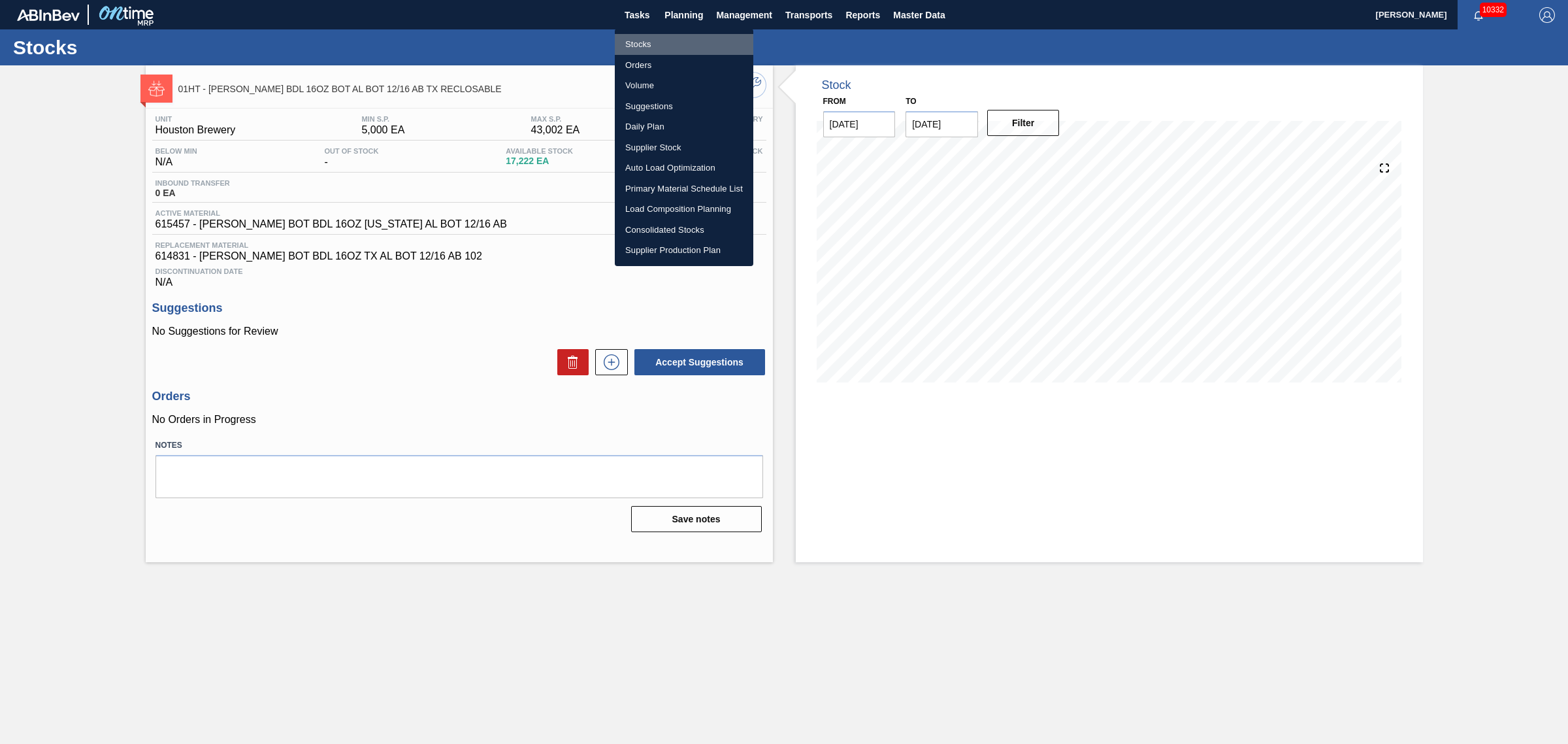
click at [643, 37] on li "Stocks" at bounding box center [683, 44] width 138 height 21
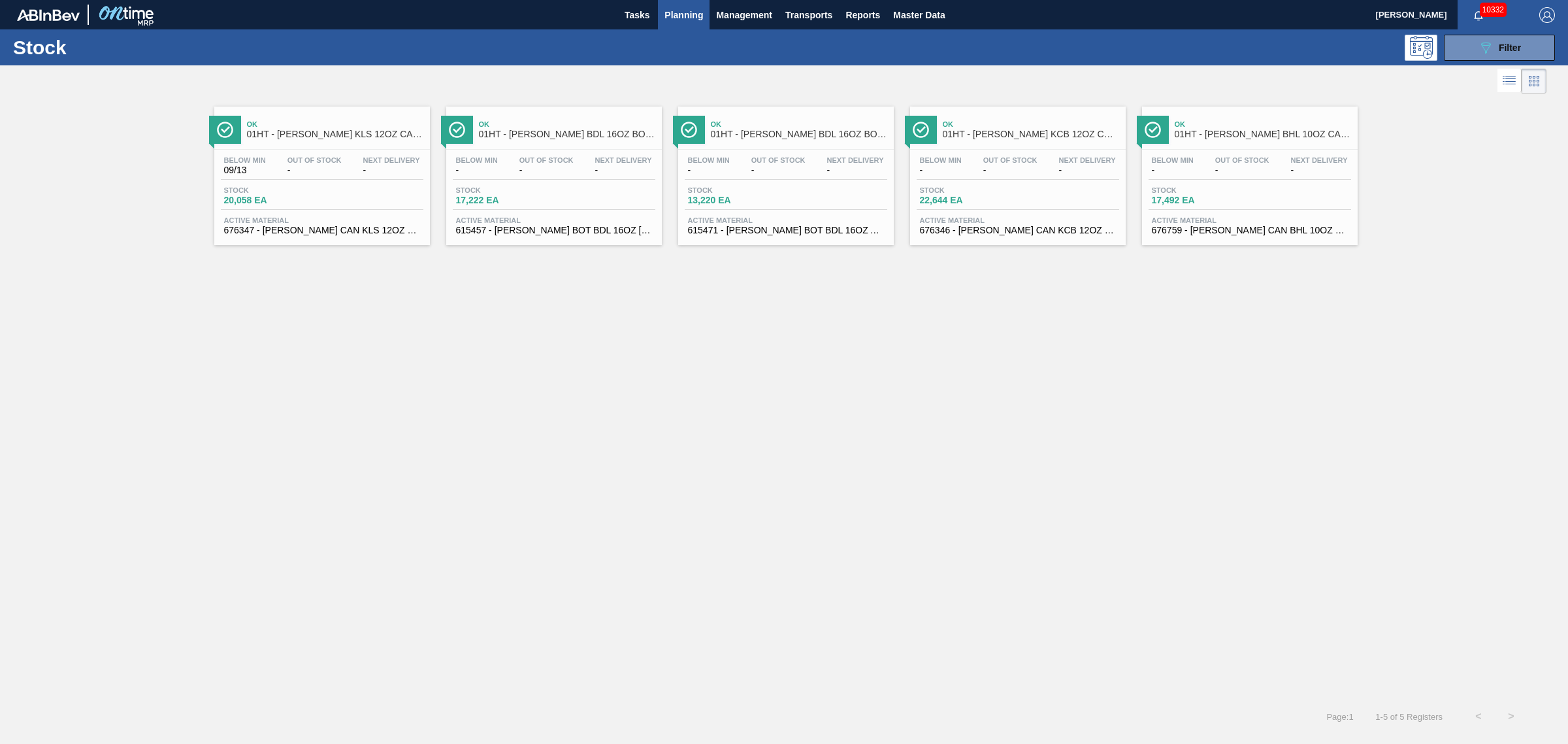
click at [756, 185] on div "Below Min - Out Of Stock - Next Delivery - Stock 13,220 EA Active Material 6154…" at bounding box center [786, 194] width 216 height 89
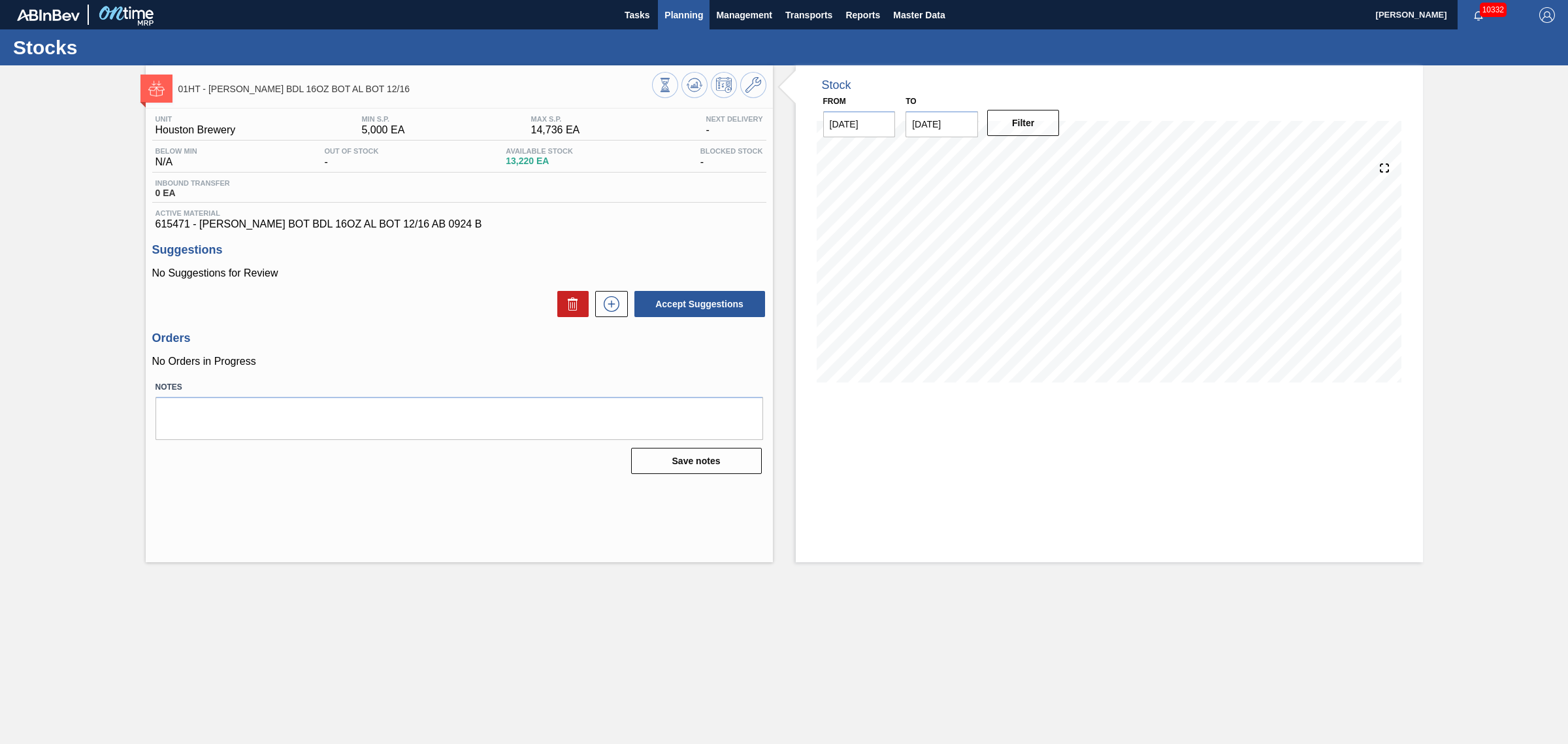
click at [689, 16] on span "Planning" at bounding box center [684, 15] width 39 height 16
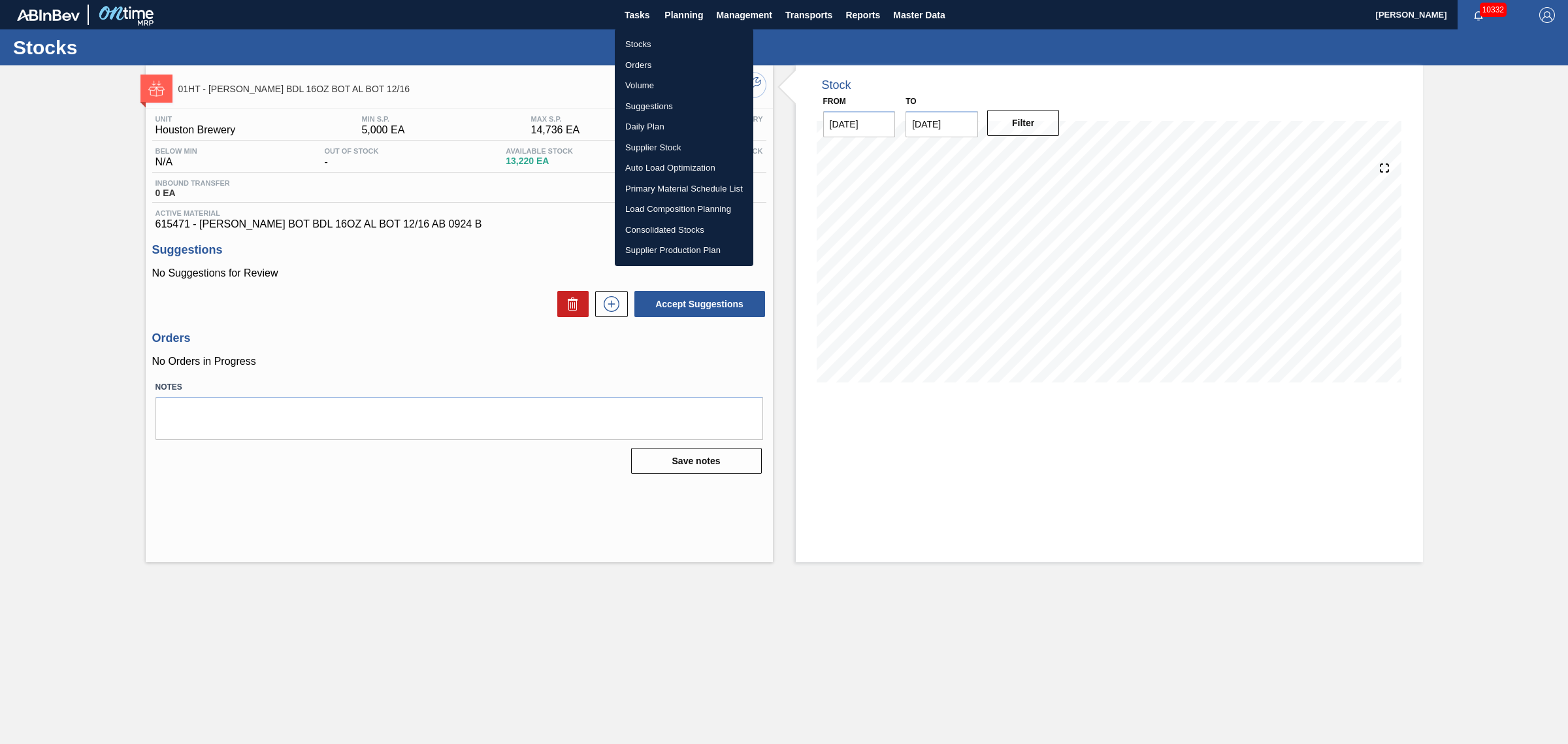
click at [641, 41] on li "Stocks" at bounding box center [683, 44] width 138 height 21
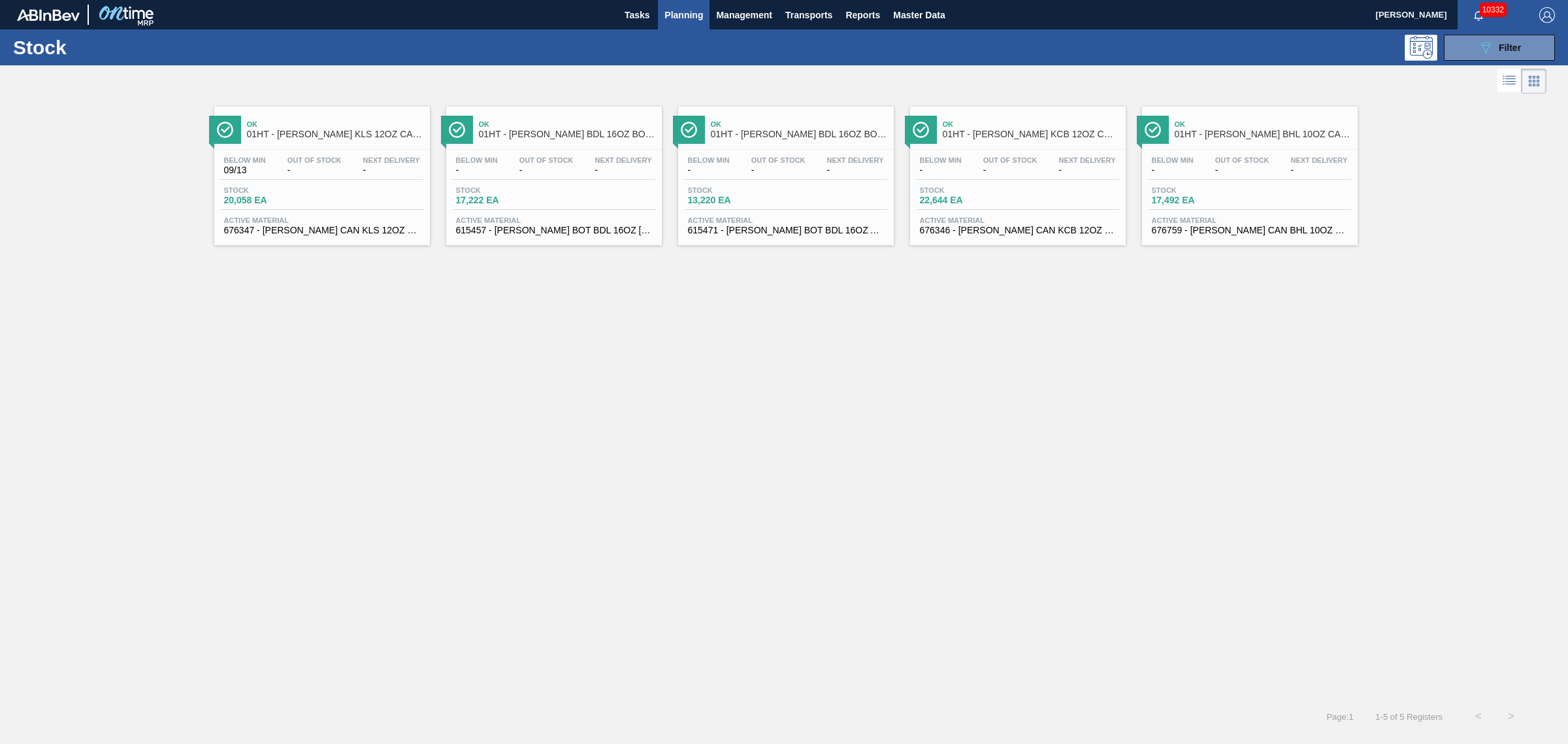
click at [970, 212] on div "Below Min - Out Of Stock - Next Delivery - Stock 22,644 EA Active Material 6763…" at bounding box center [1018, 194] width 216 height 89
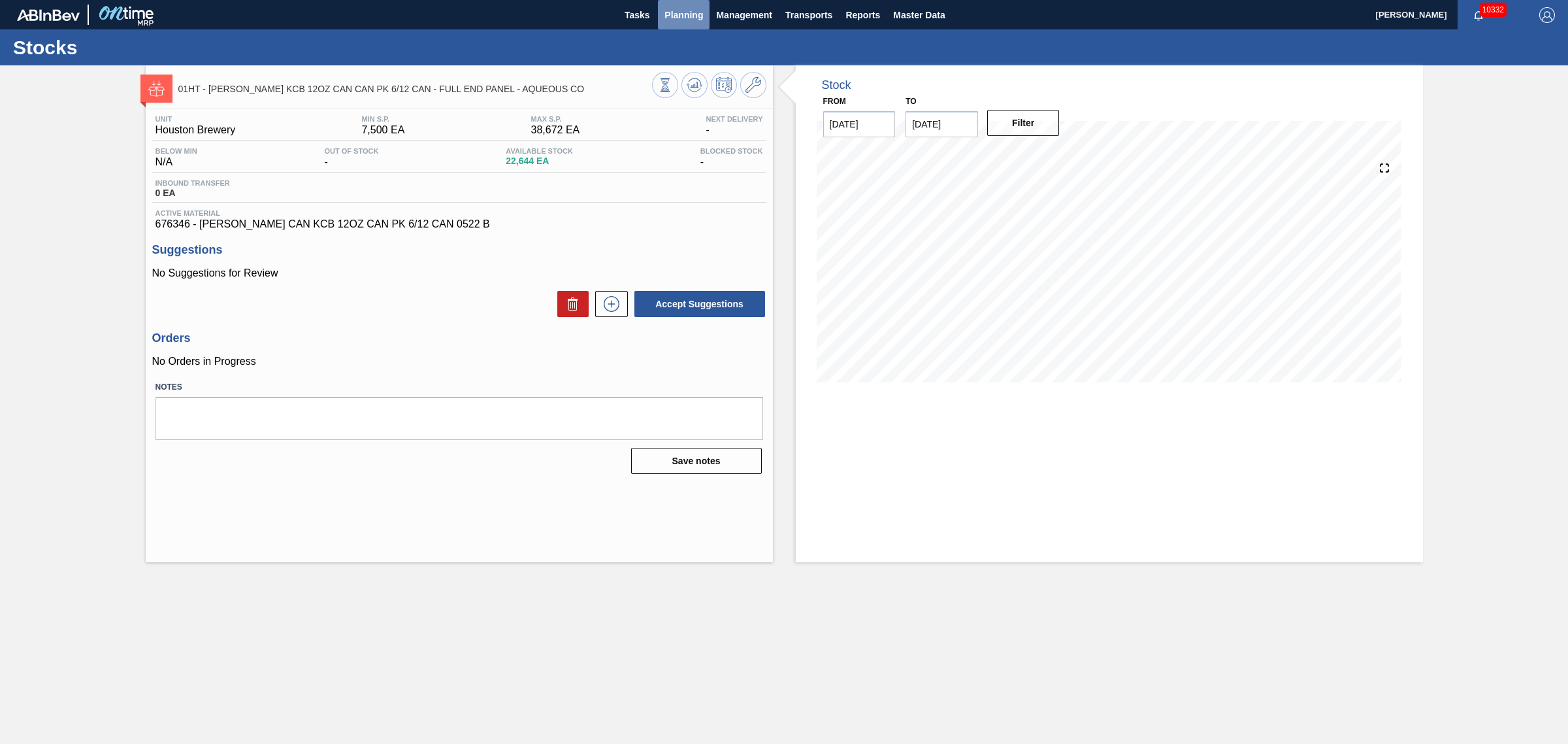
click at [694, 11] on span "Planning" at bounding box center [684, 15] width 39 height 16
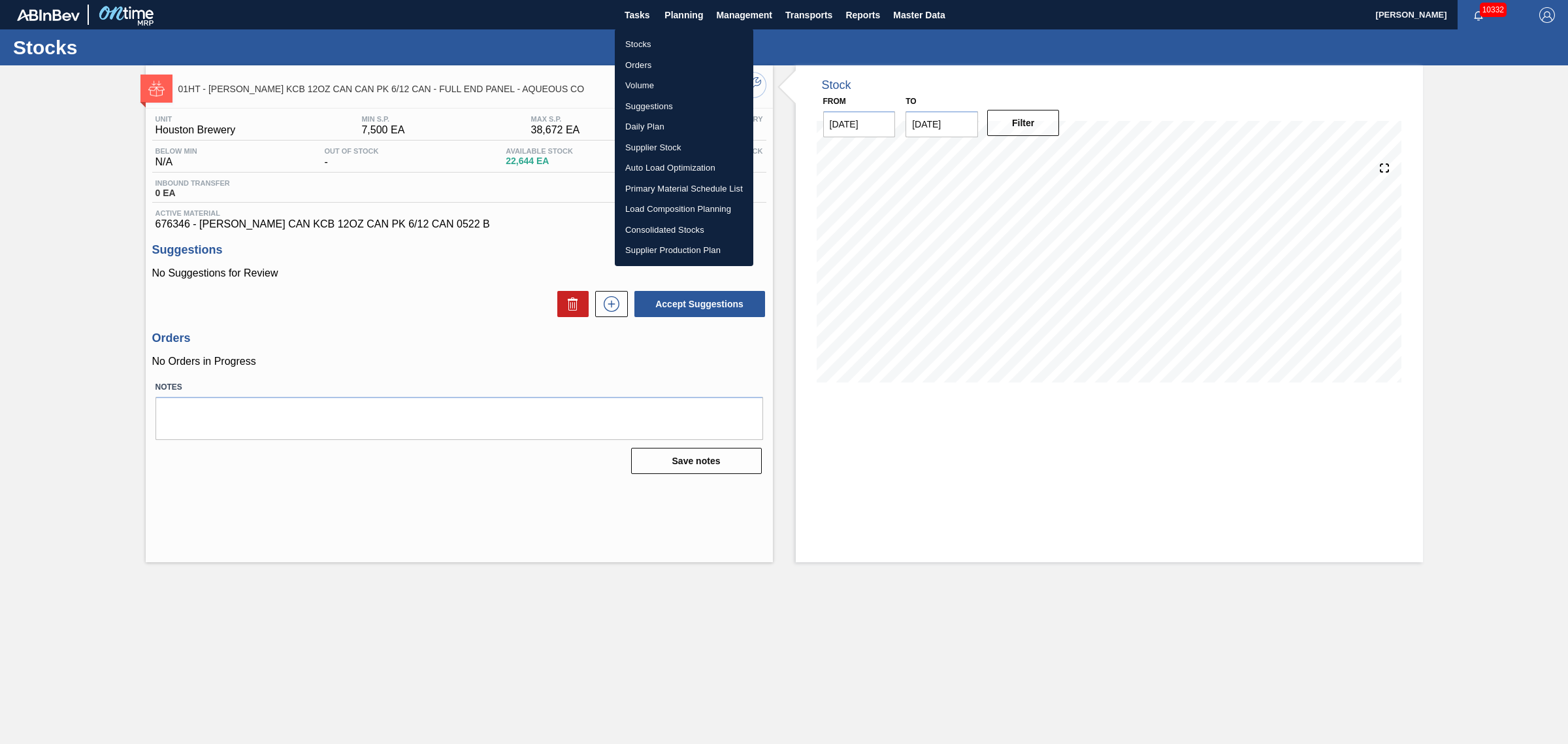
click at [642, 42] on li "Stocks" at bounding box center [683, 44] width 138 height 21
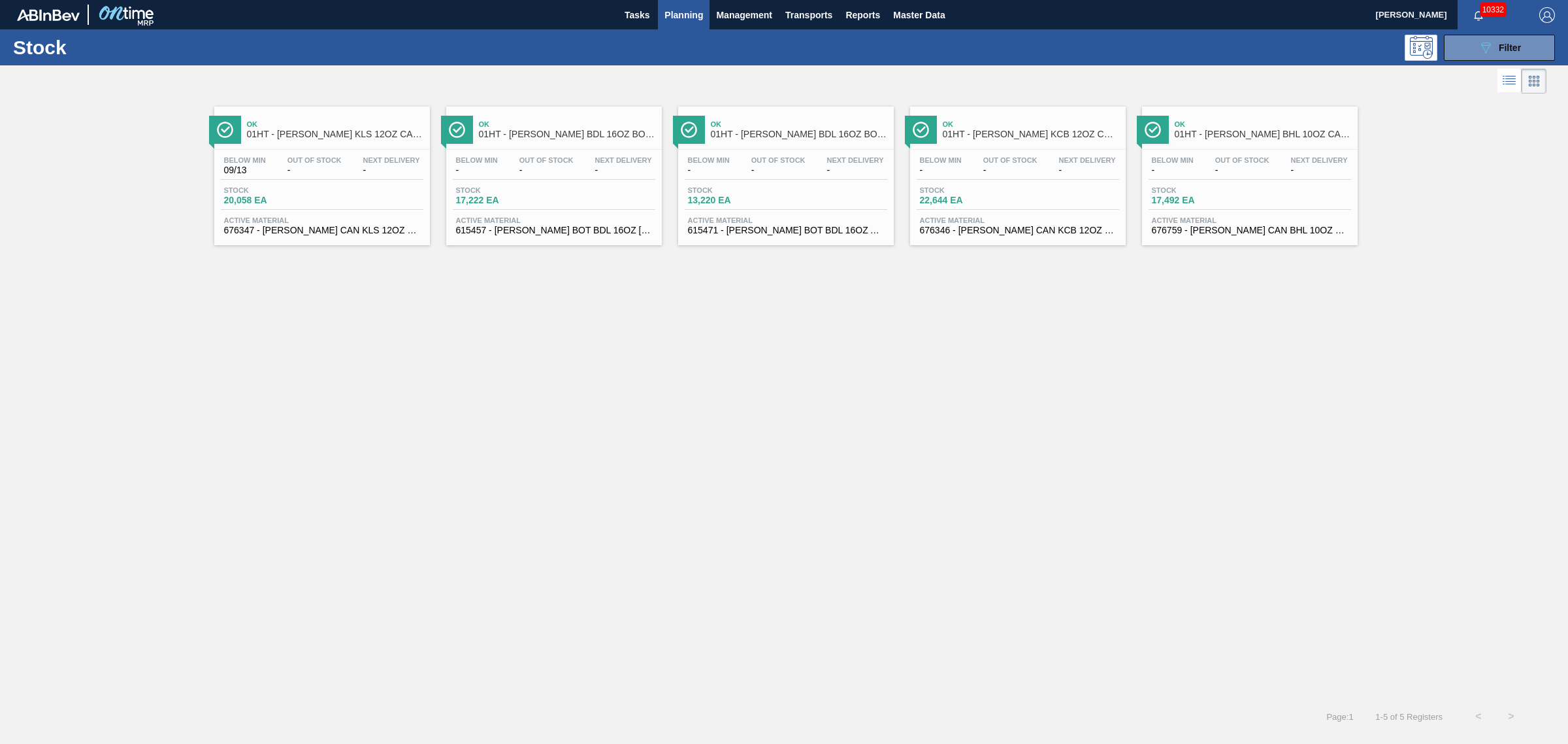
click at [324, 183] on div "Below Min 09/13 Out Of Stock - Next Delivery - Stock 20,058 EA Active Material …" at bounding box center [322, 194] width 216 height 89
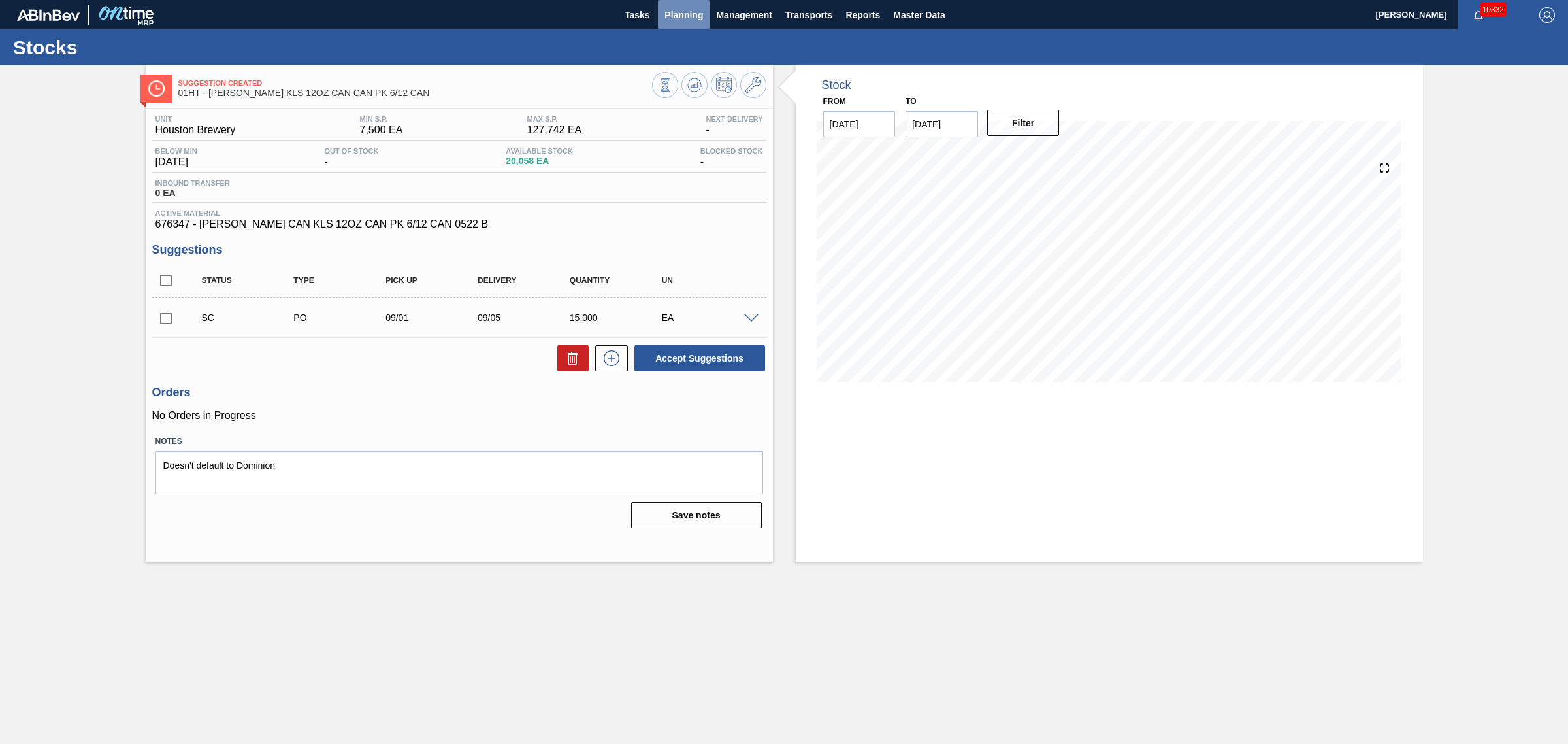
click at [690, 10] on span "Planning" at bounding box center [684, 15] width 39 height 16
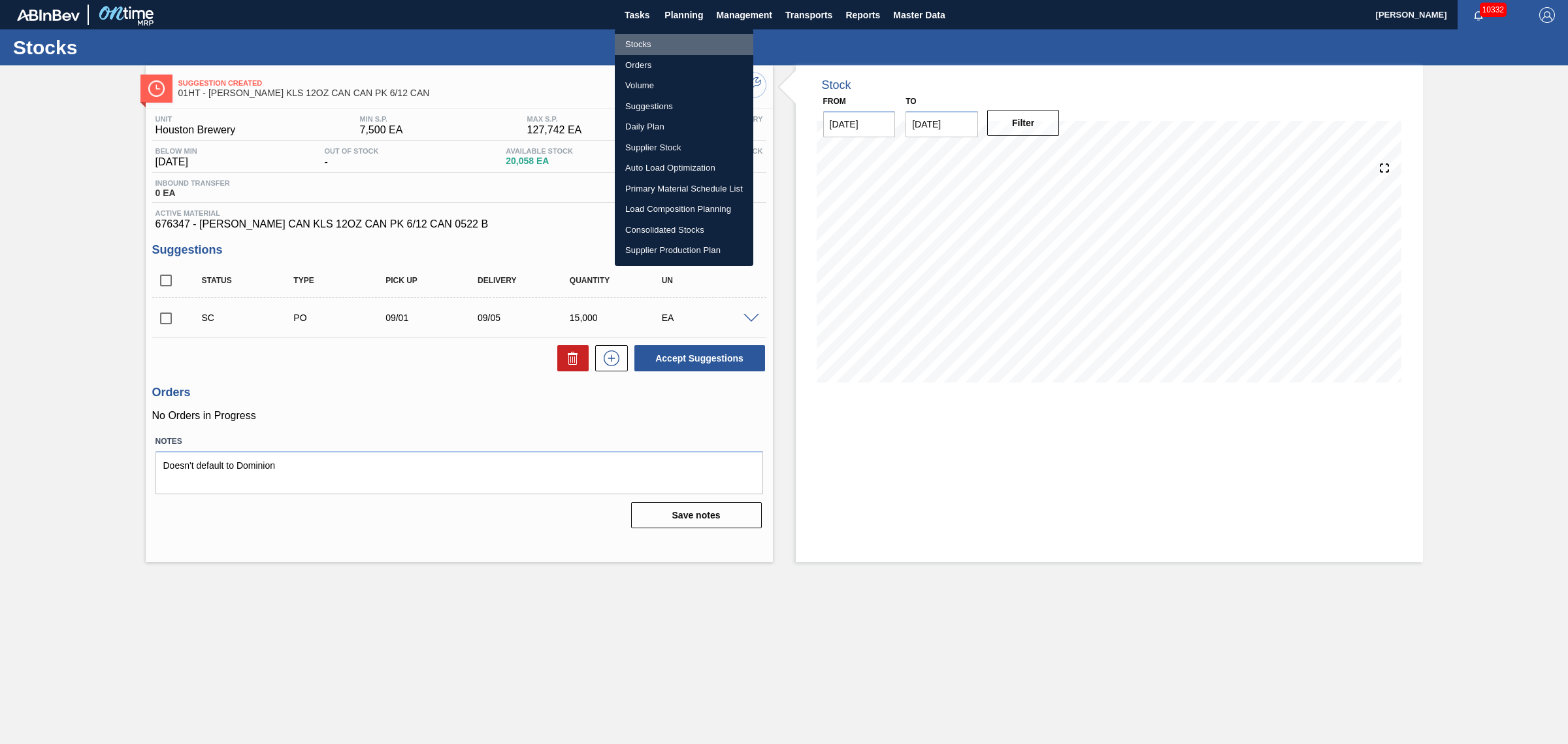
click at [642, 41] on li "Stocks" at bounding box center [683, 44] width 138 height 21
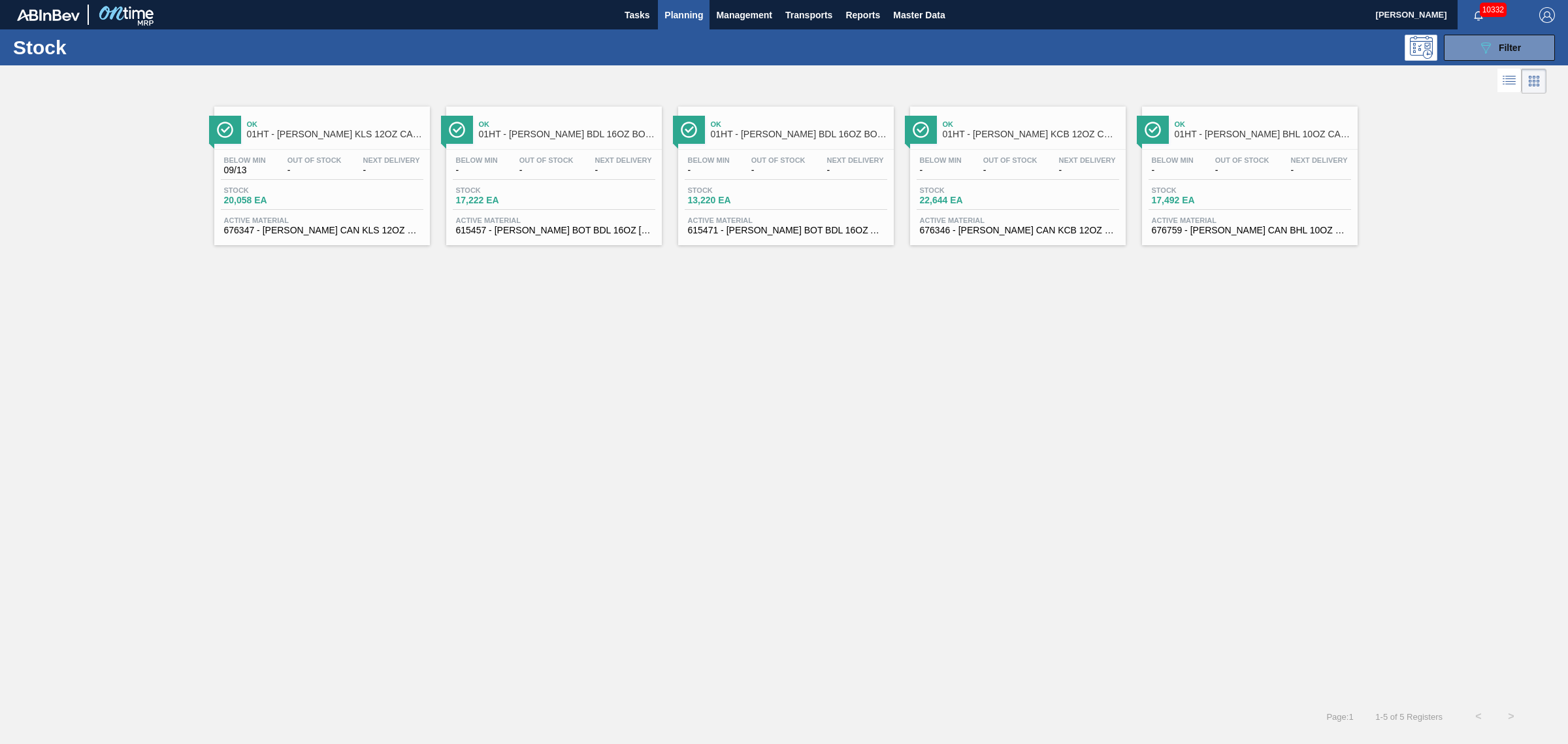
click at [1200, 210] on div "Stock 17,492 EA" at bounding box center [1249, 198] width 203 height 24
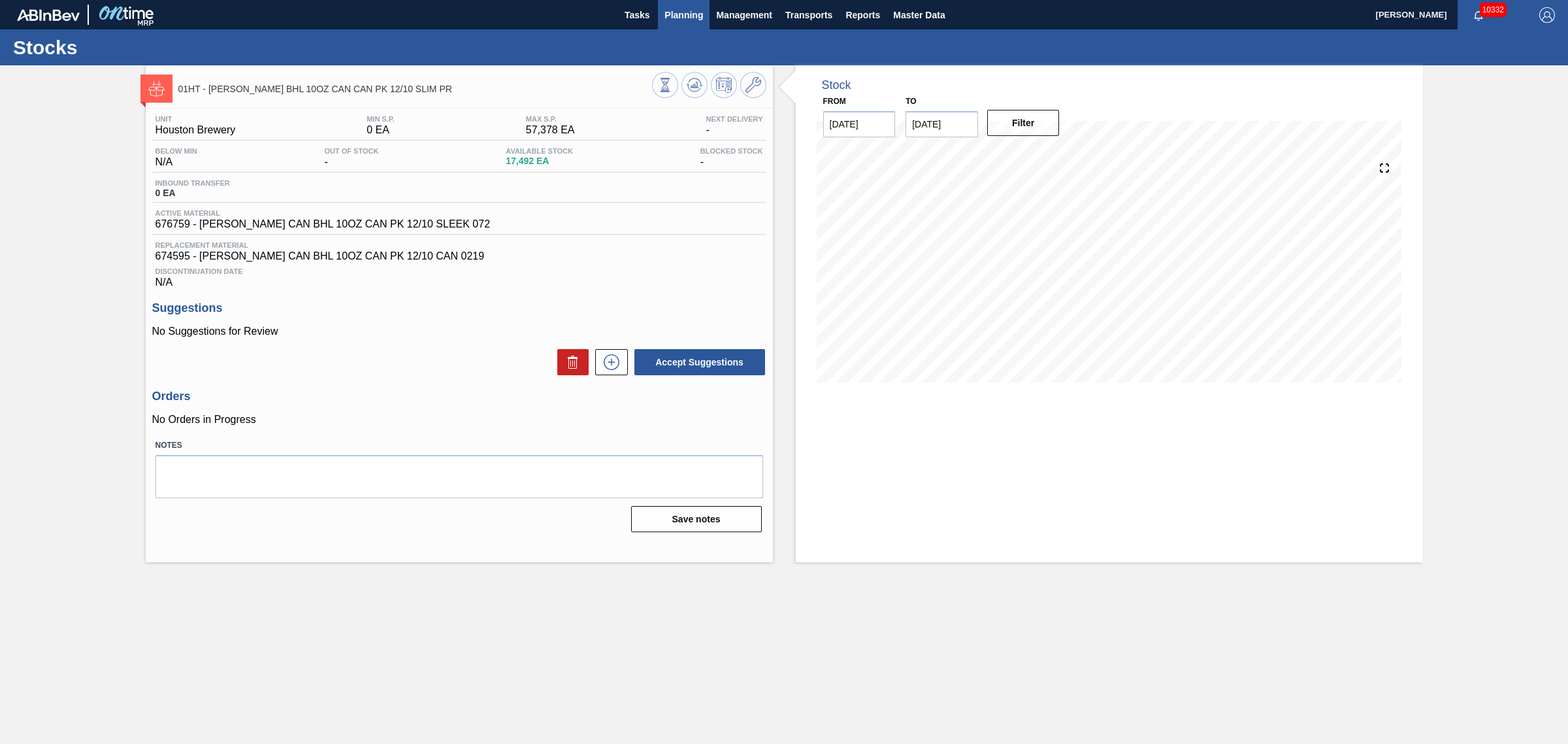
click at [688, 14] on span "Planning" at bounding box center [684, 15] width 39 height 16
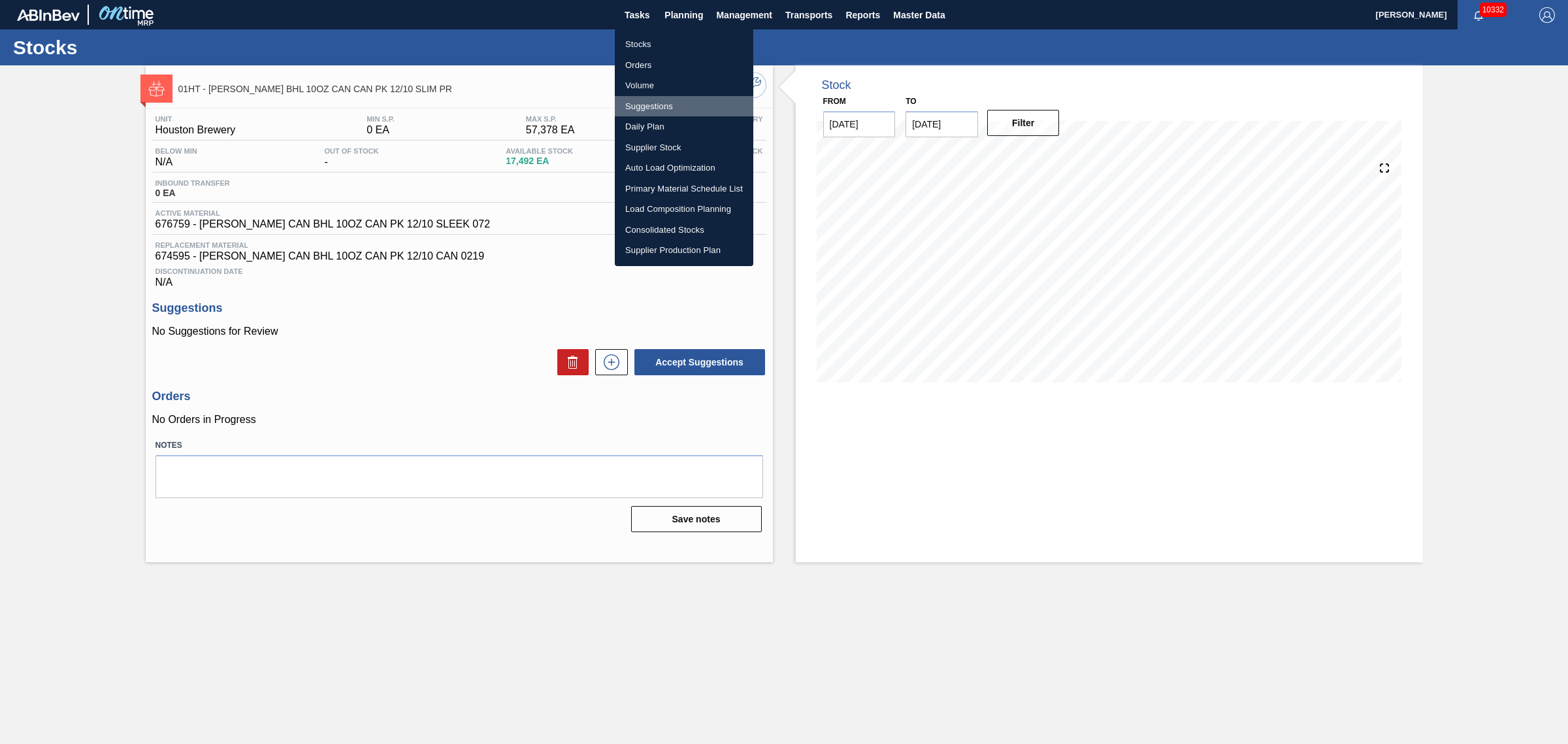
click at [650, 100] on li "Suggestions" at bounding box center [683, 106] width 138 height 21
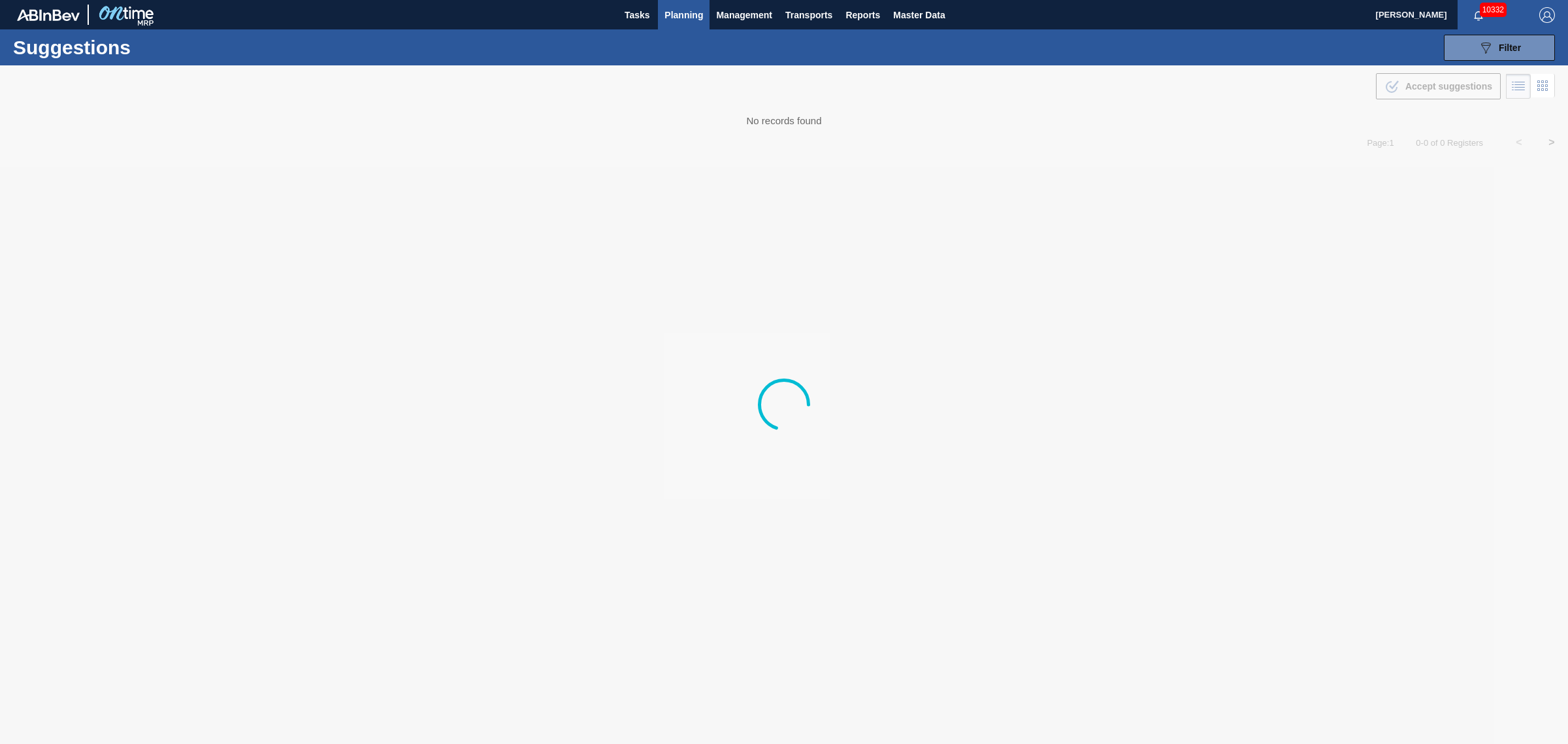
type from "08/31/2025"
type to "[DATE]"
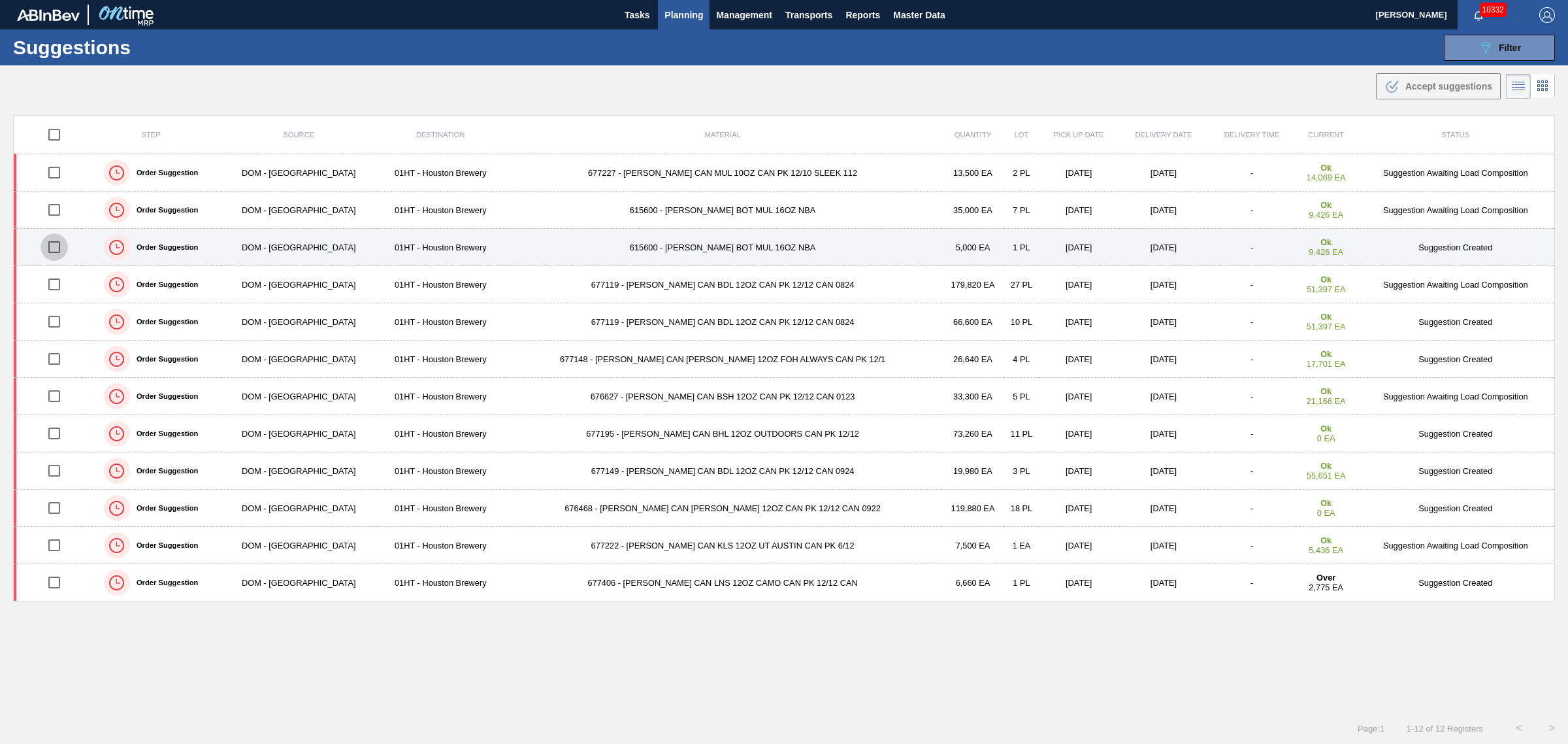
click at [59, 245] on input "checkbox" at bounding box center [54, 247] width 27 height 27
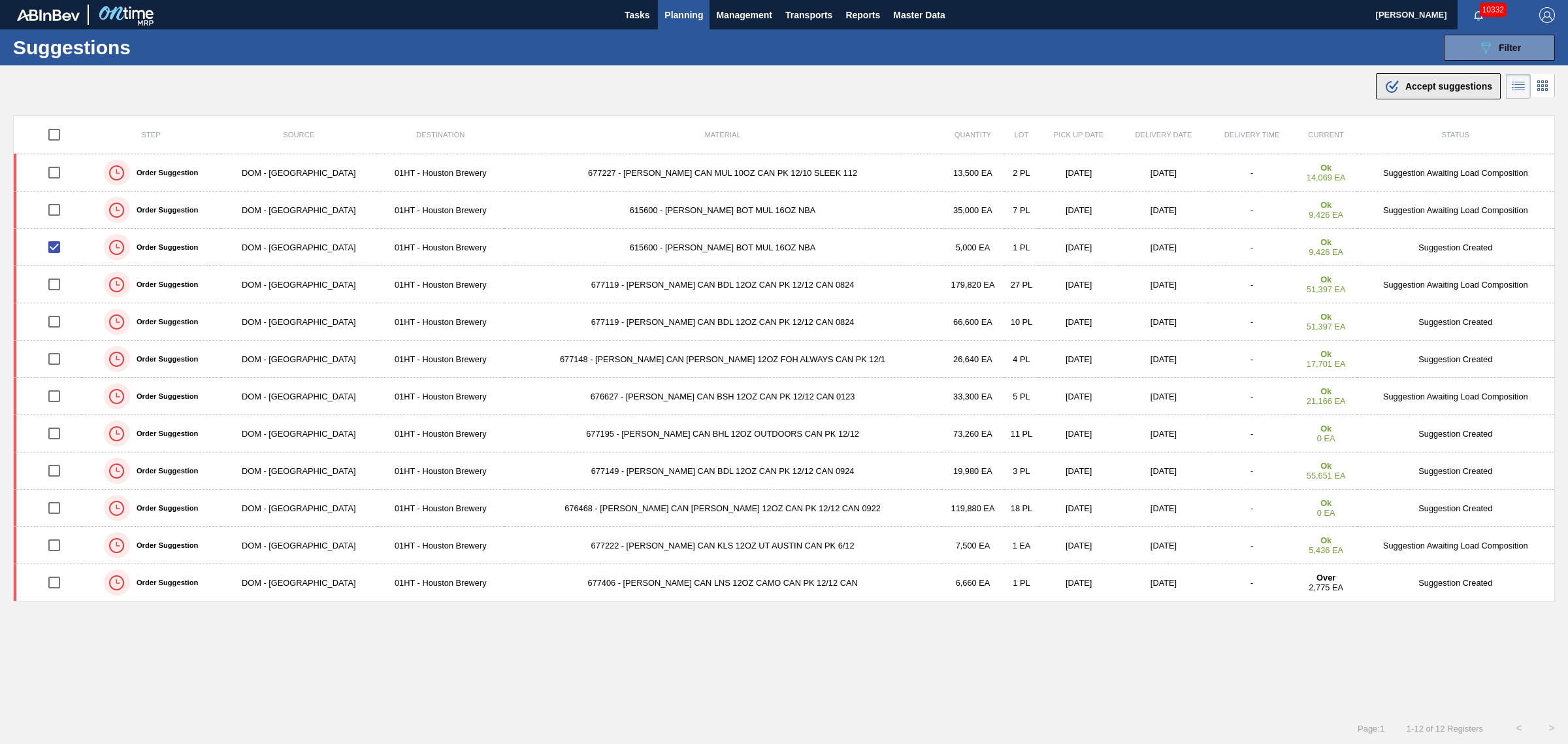
click at [1418, 85] on span "Accept suggestions" at bounding box center [1448, 86] width 87 height 11
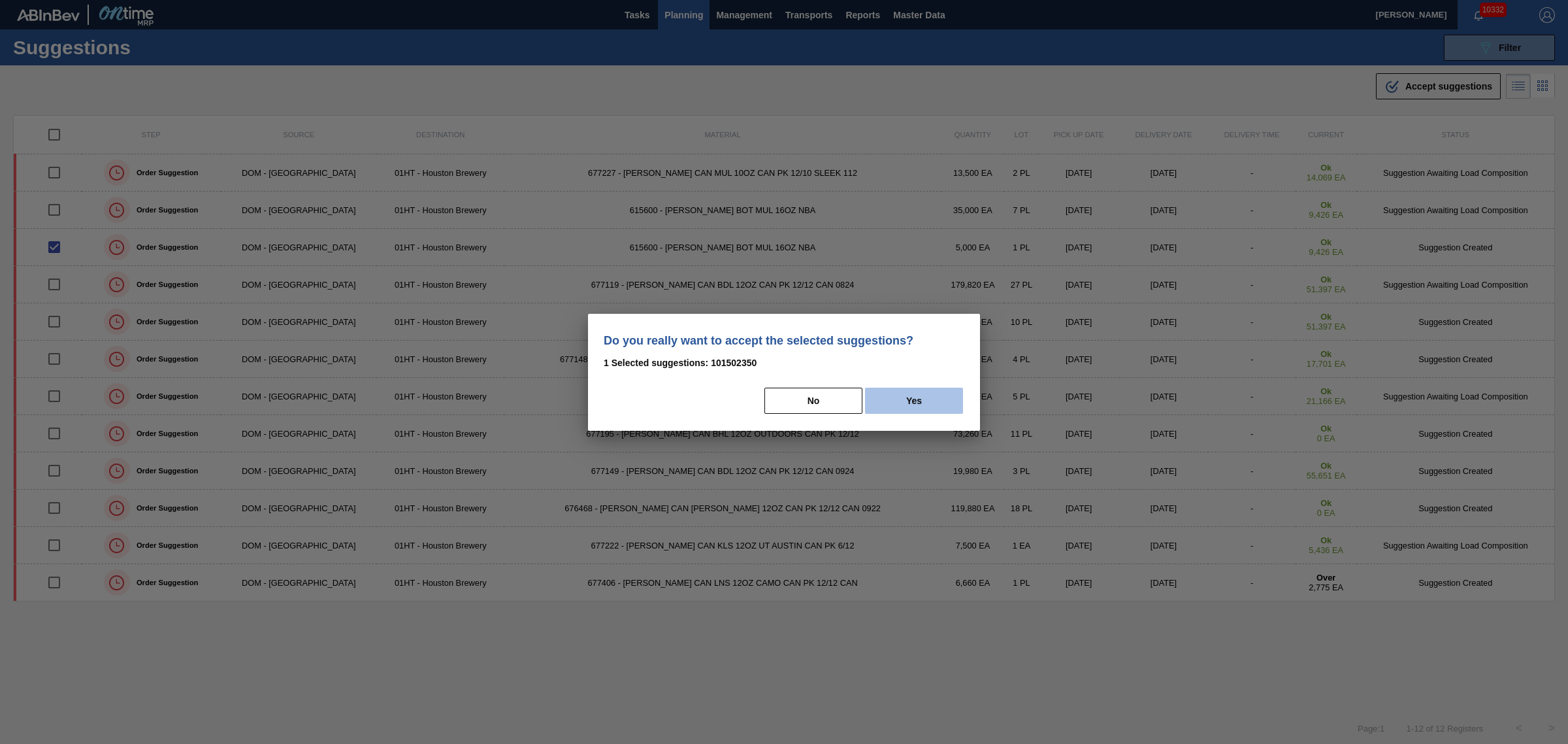
click at [936, 396] on button "Yes" at bounding box center [914, 401] width 98 height 26
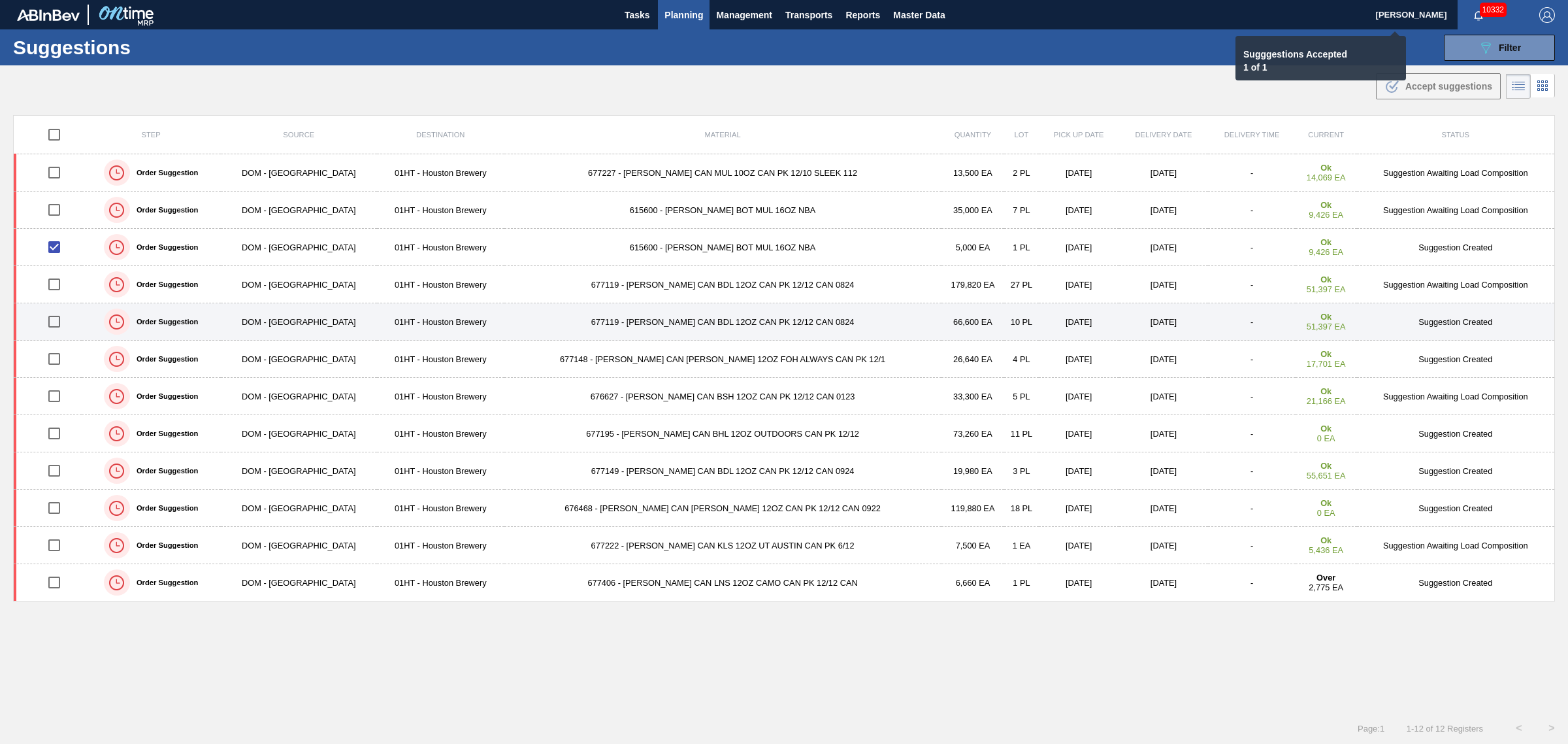
checkbox input "false"
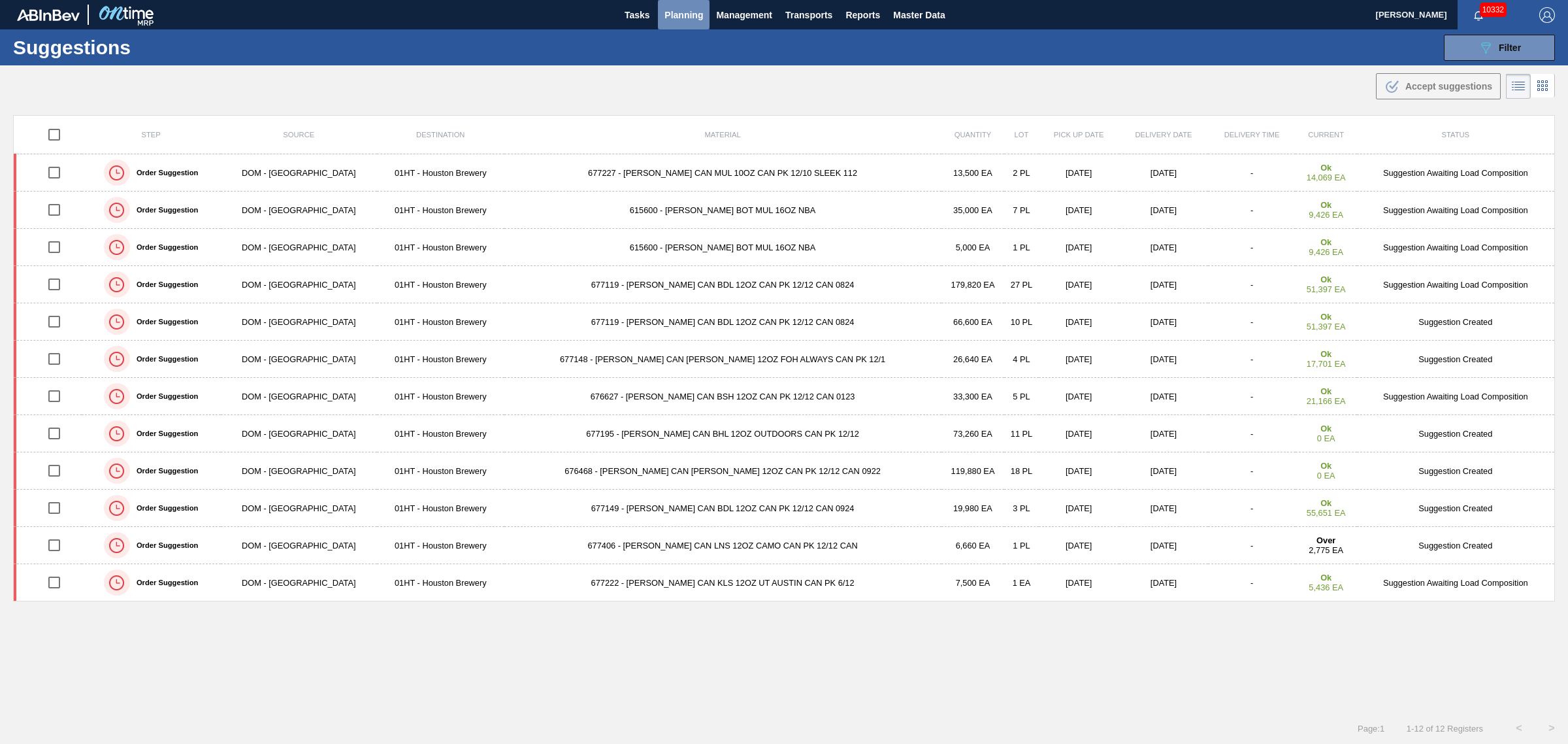
click at [688, 9] on span "Planning" at bounding box center [684, 15] width 39 height 16
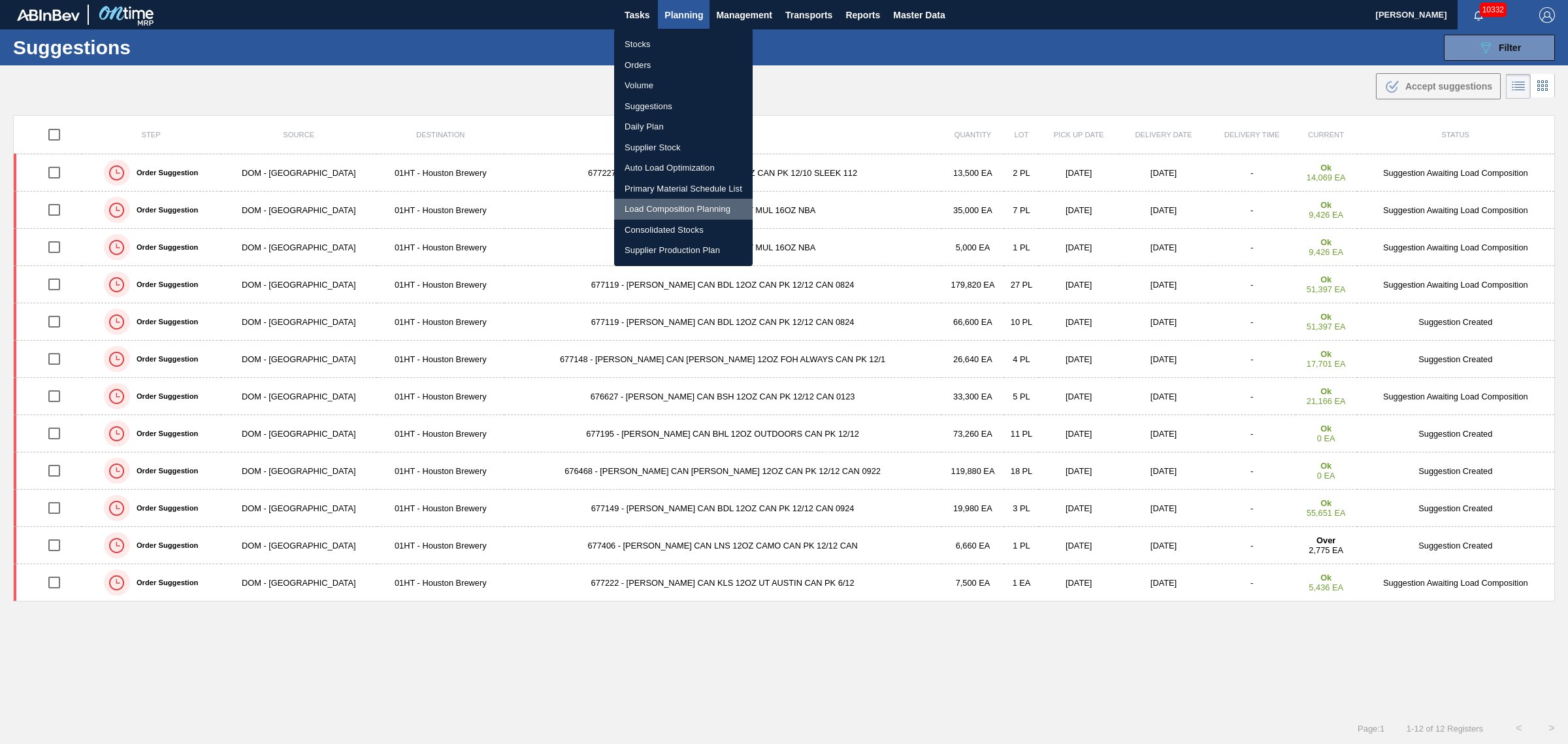
click at [663, 203] on li "Load Composition Planning" at bounding box center [683, 209] width 138 height 21
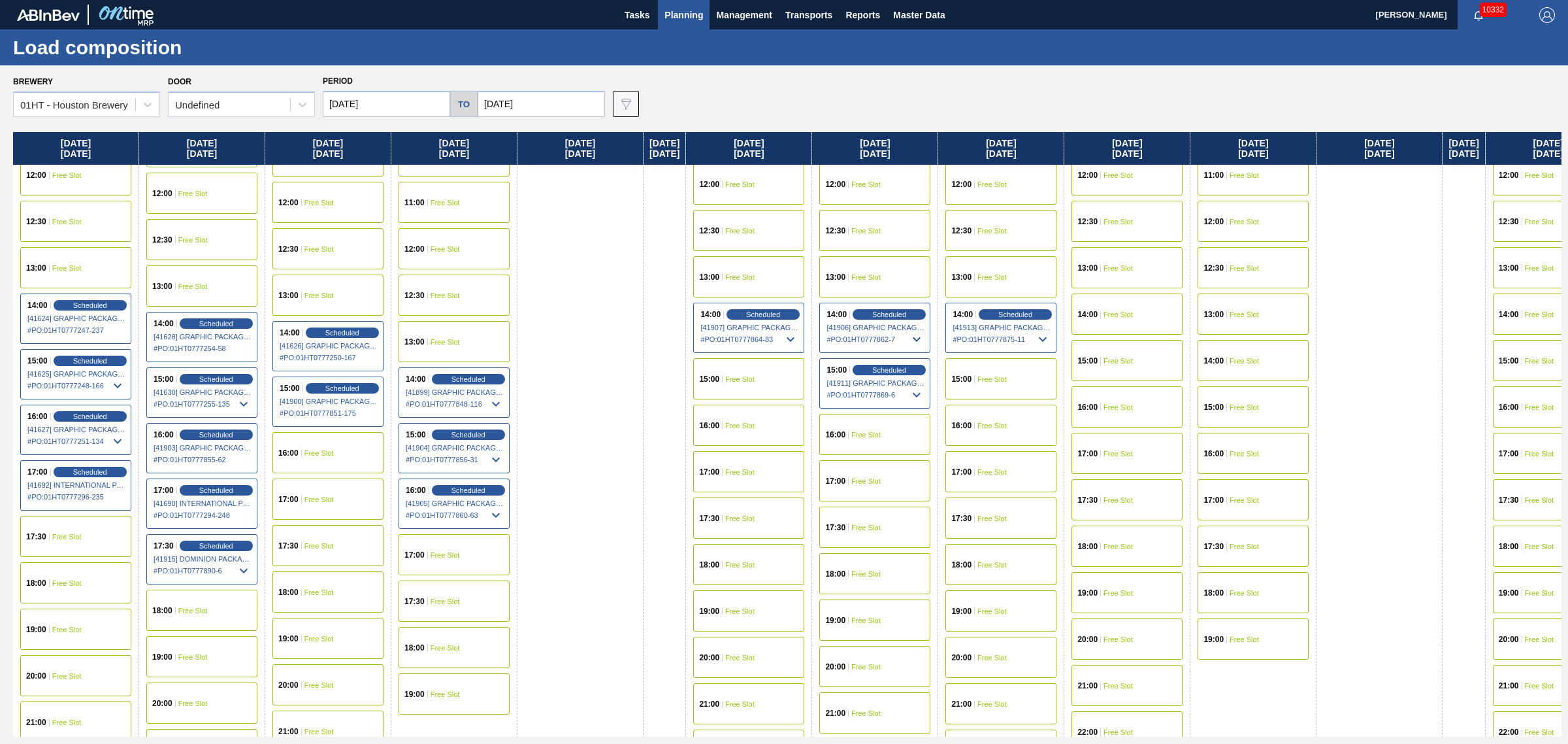
scroll to position [572, 0]
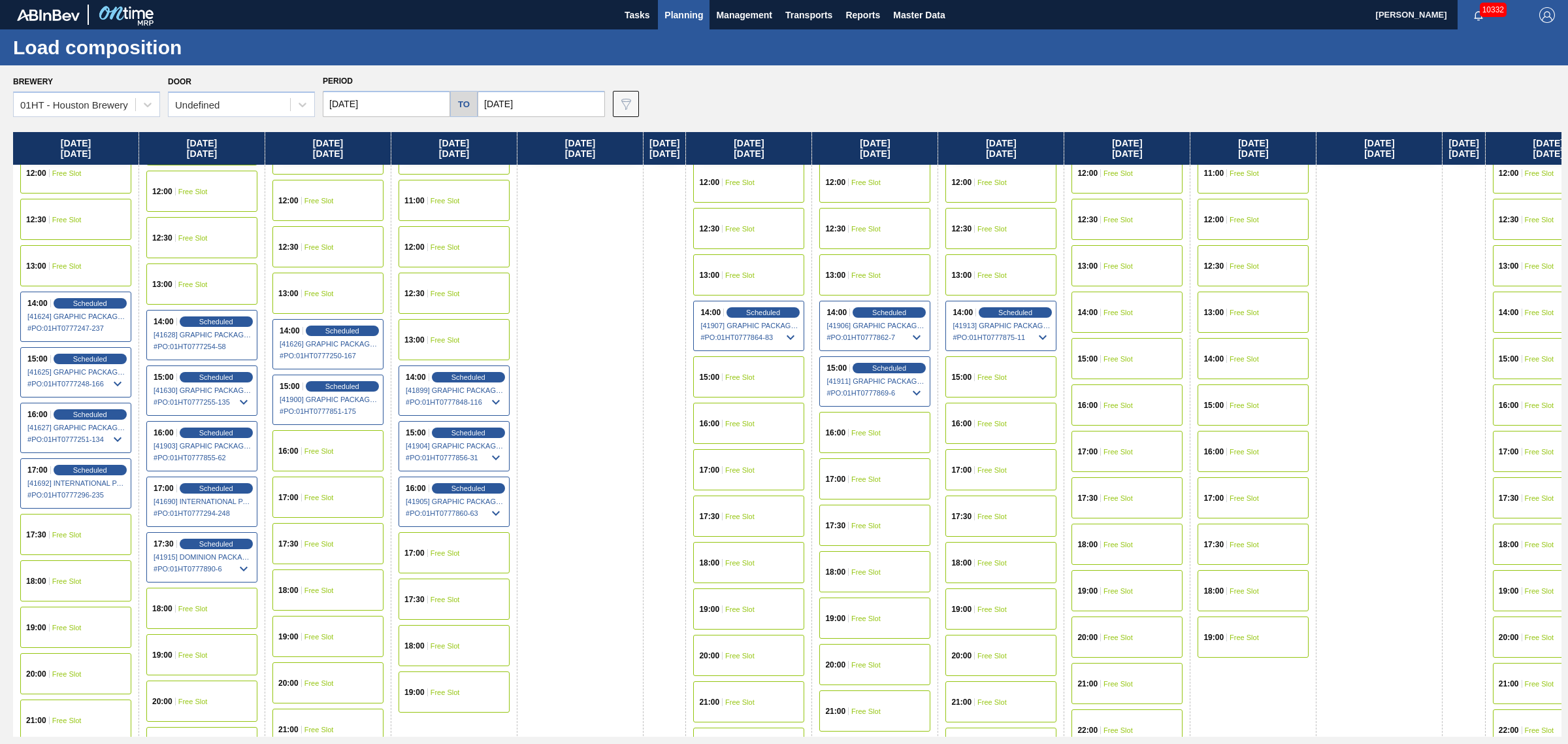
click at [740, 518] on div "17:30 Free Slot" at bounding box center [749, 515] width 111 height 41
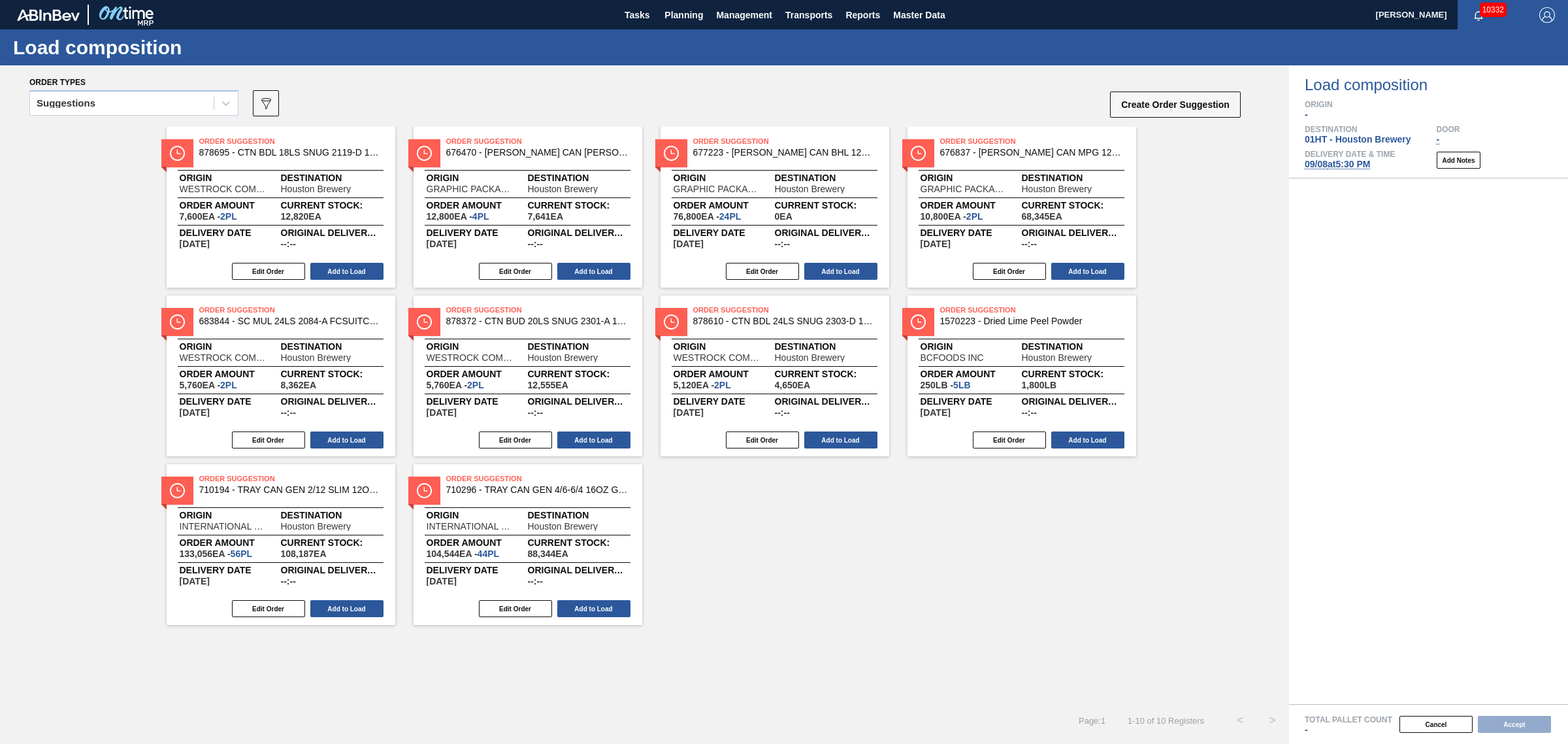
click at [138, 102] on div "Suggestions" at bounding box center [122, 103] width 183 height 19
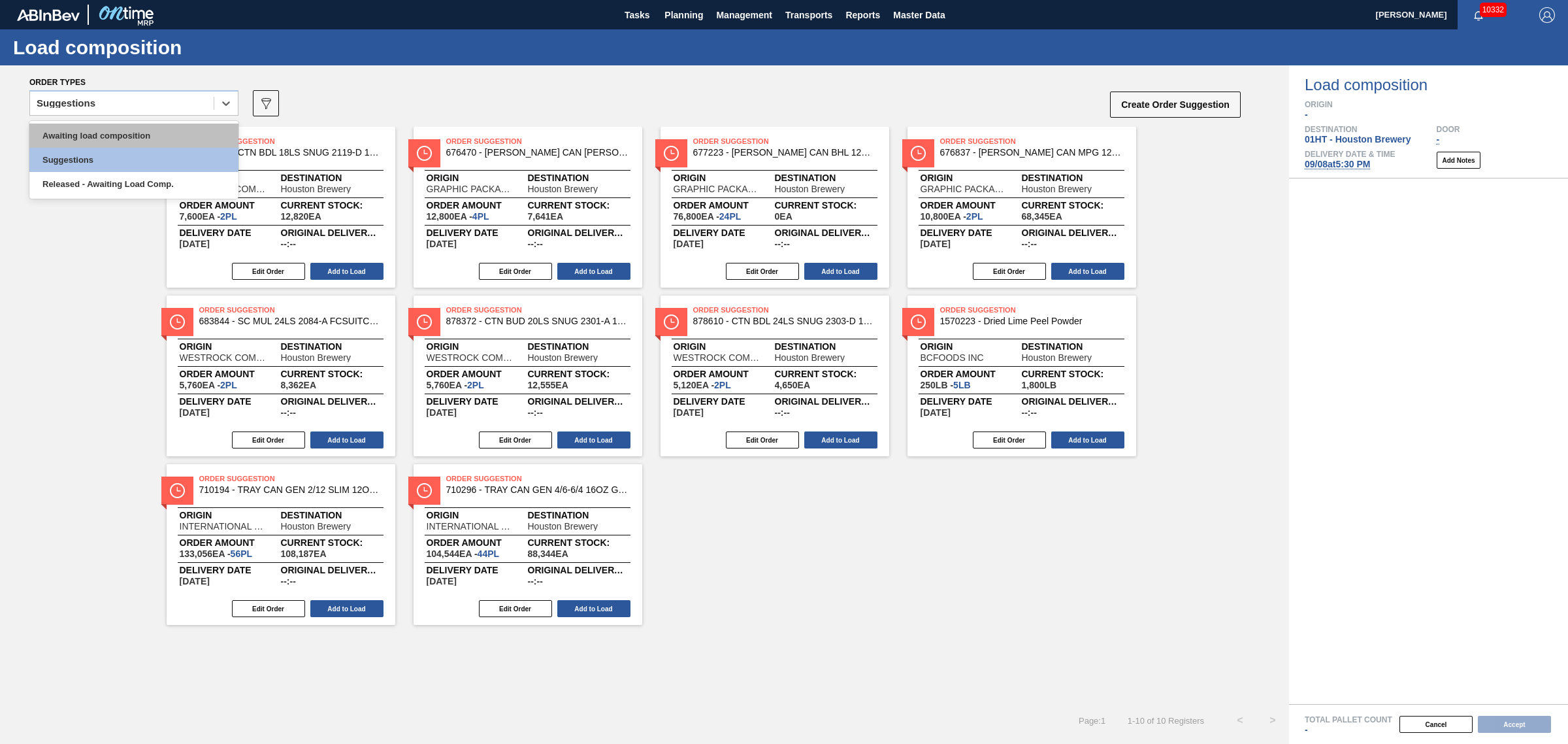
click at [133, 135] on div "Awaiting load composition" at bounding box center [134, 135] width 209 height 24
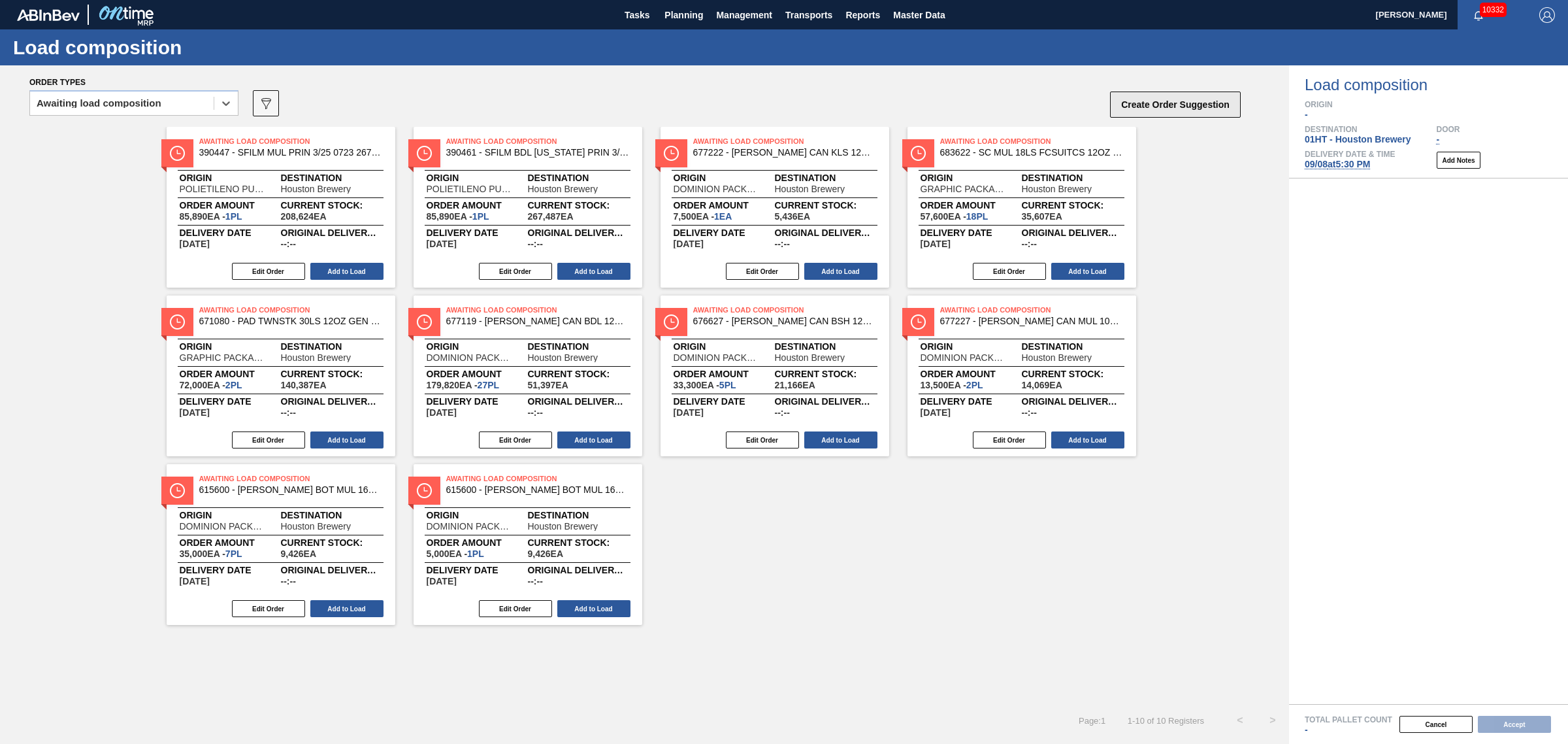
click at [1152, 102] on button "Create Order Suggestion" at bounding box center [1175, 105] width 130 height 26
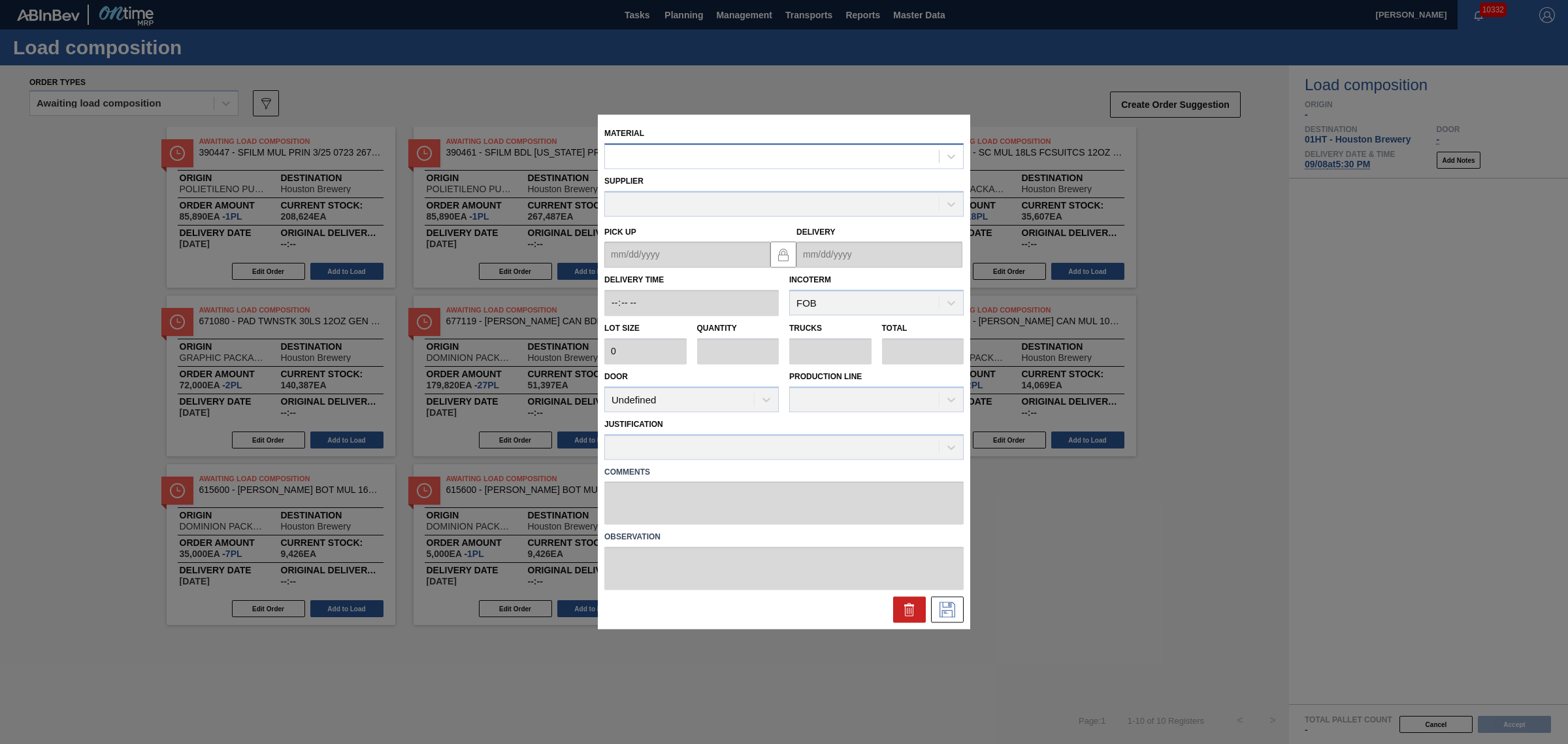
drag, startPoint x: 651, startPoint y: 156, endPoint x: 654, endPoint y: 146, distance: 10.4
click at [652, 149] on div at bounding box center [772, 156] width 334 height 19
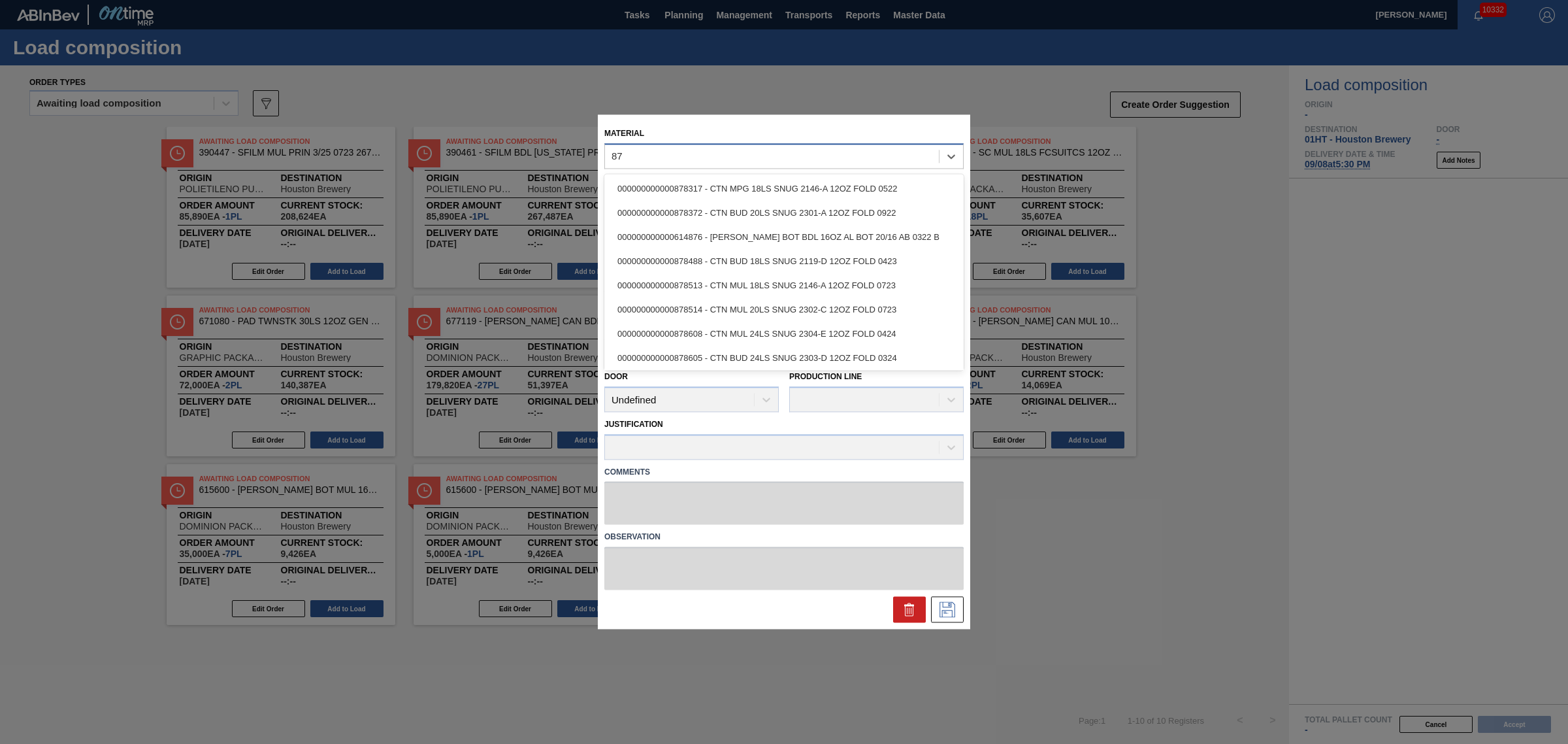
type input "8"
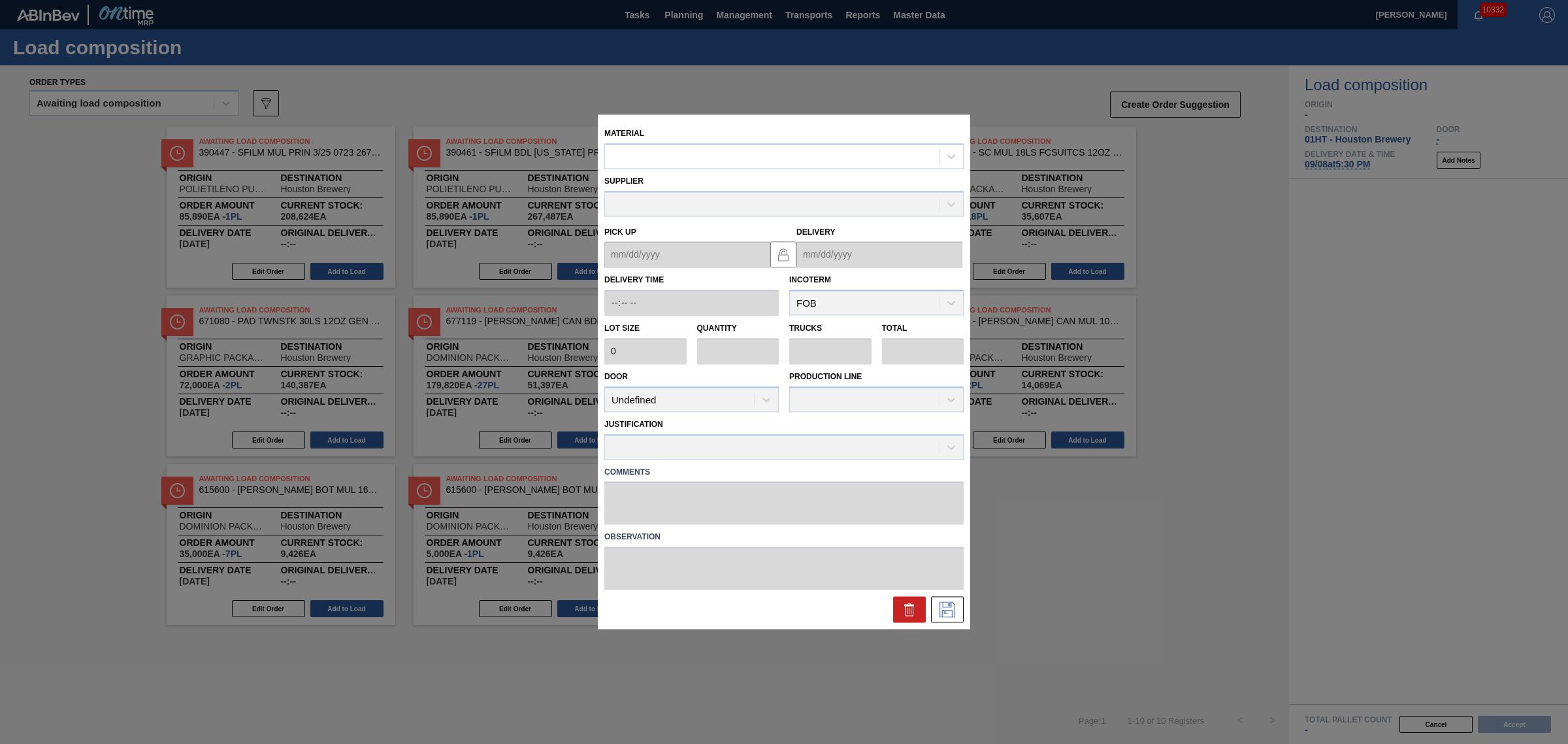
click at [909, 604] on icon at bounding box center [910, 610] width 16 height 16
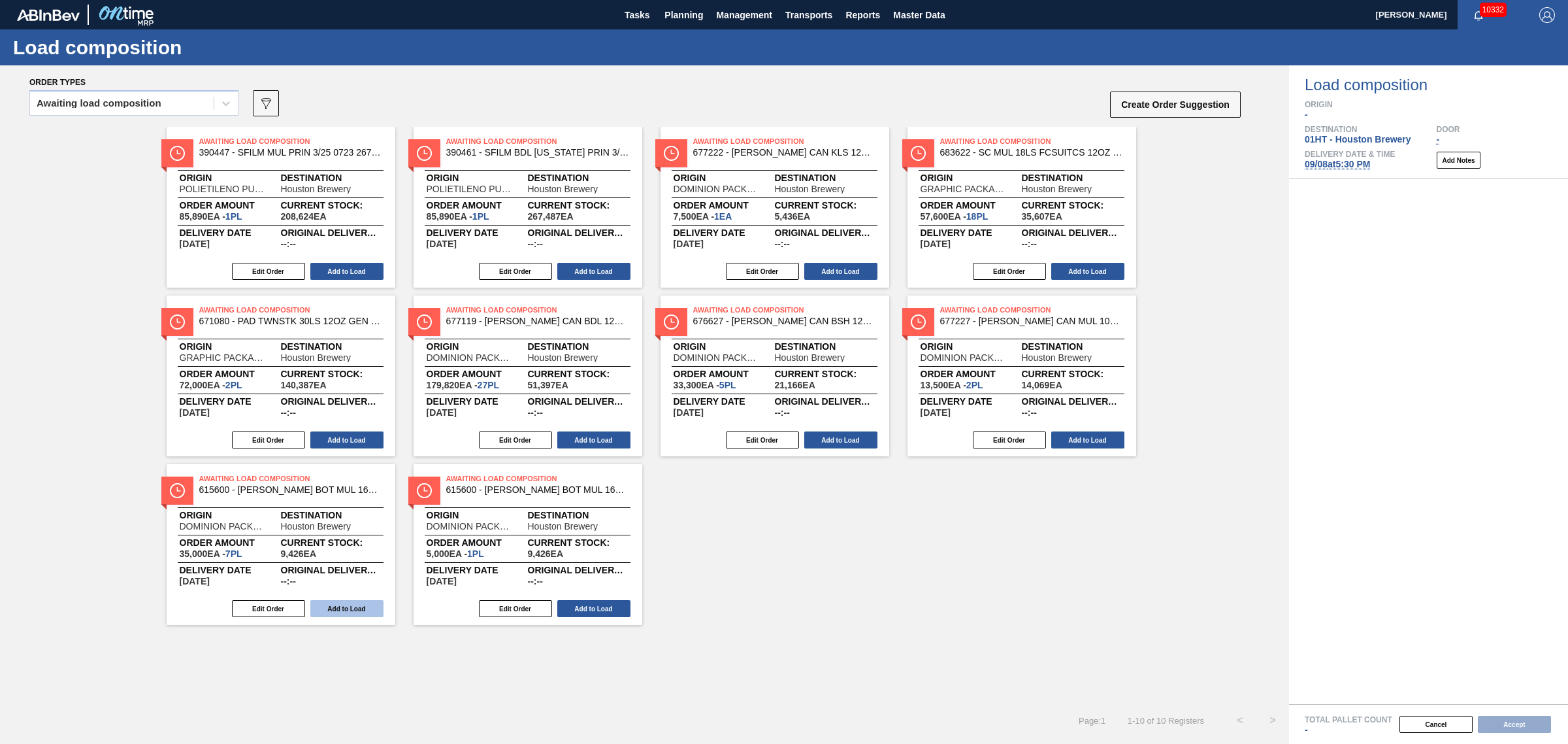
click at [347, 610] on button "Add to Load" at bounding box center [347, 609] width 73 height 17
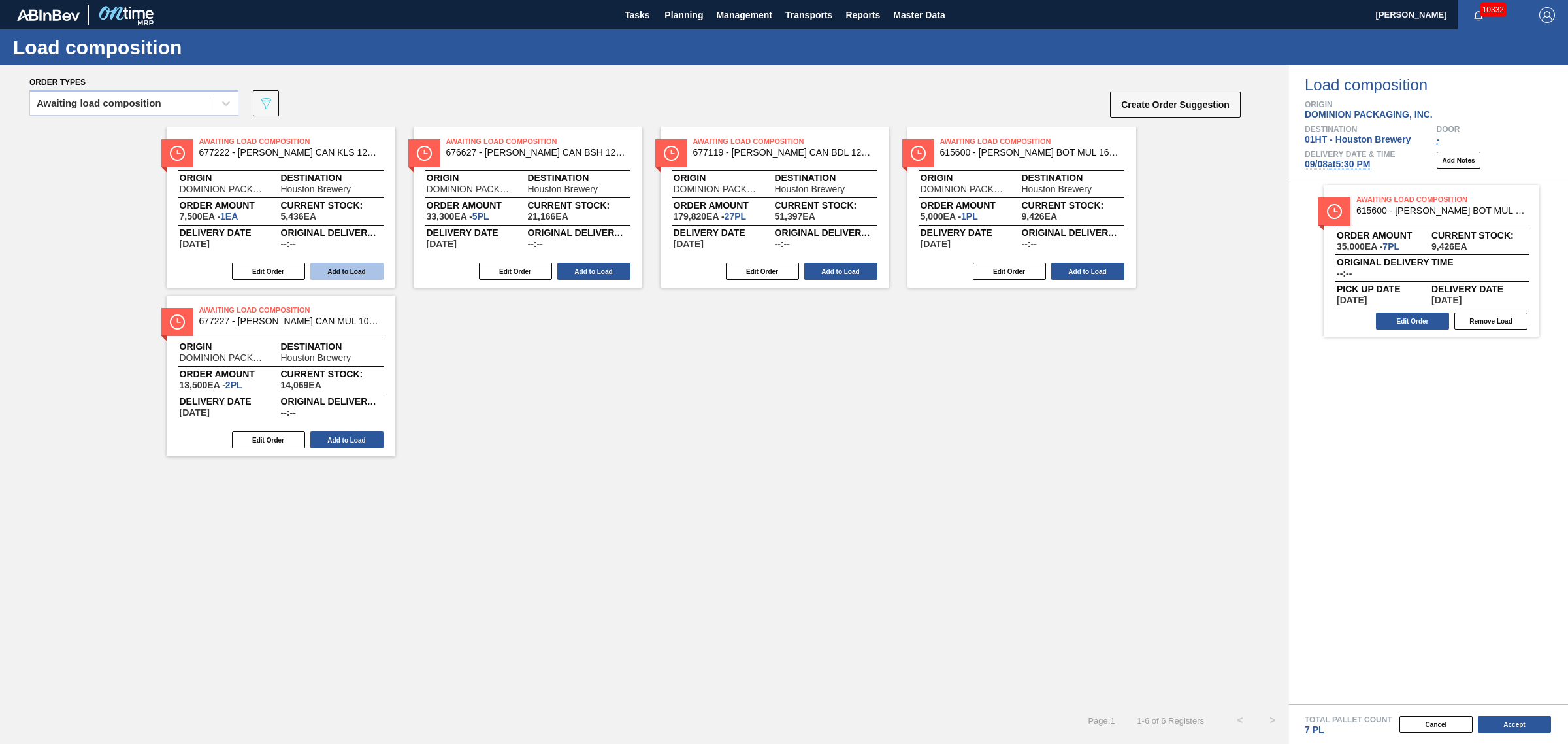
click at [344, 268] on button "Add to Load" at bounding box center [347, 272] width 73 height 17
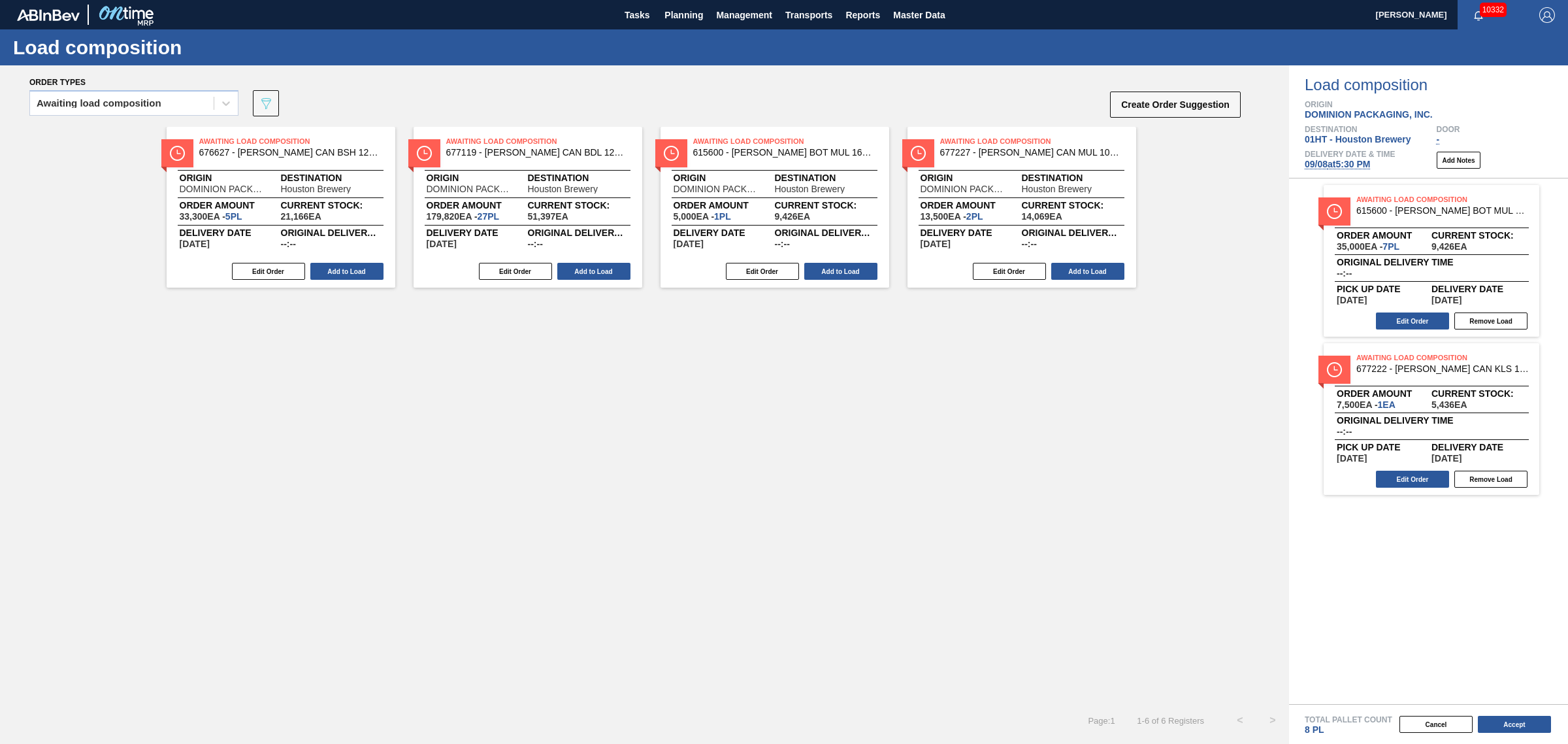
click at [344, 268] on button "Add to Load" at bounding box center [347, 272] width 73 height 17
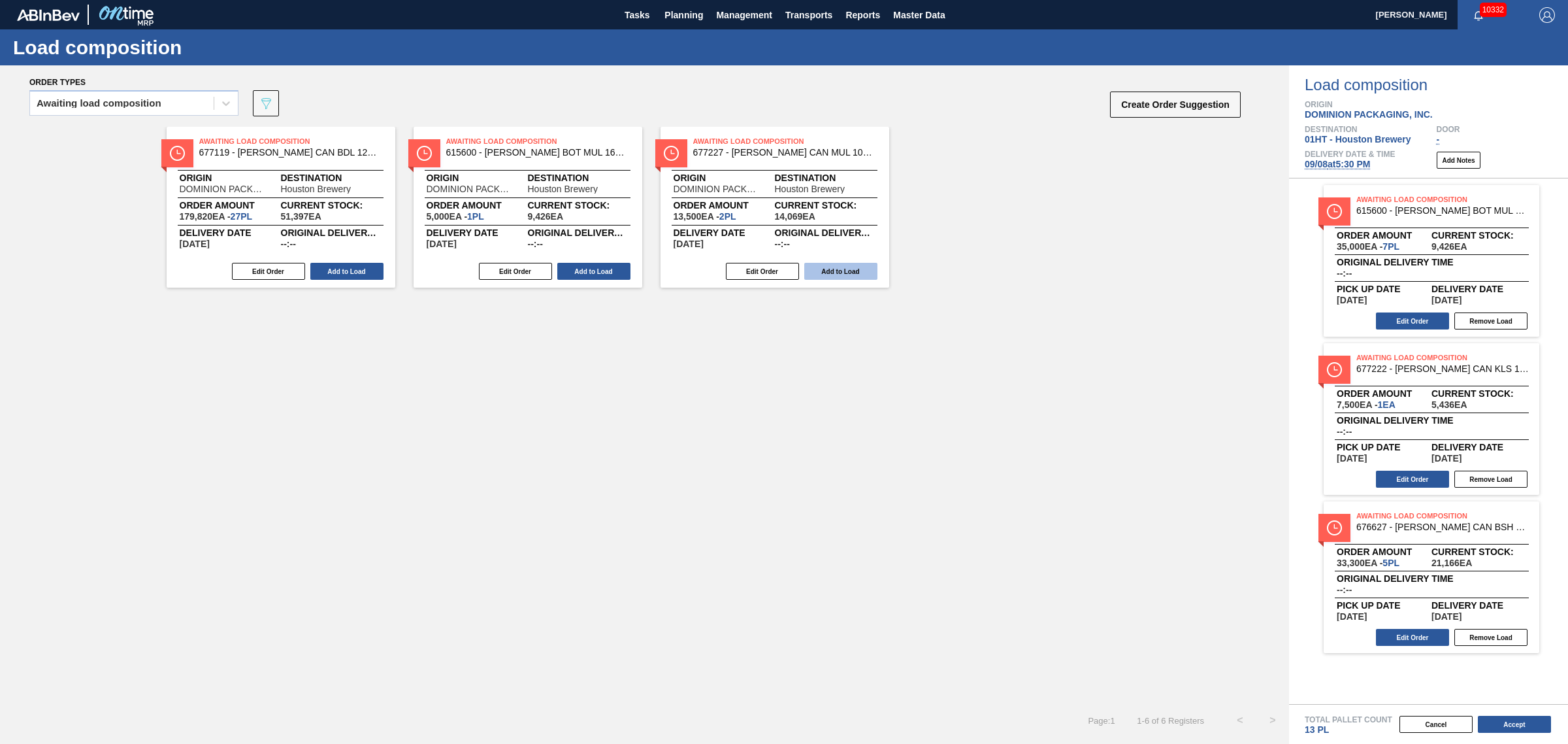
click at [862, 269] on button "Add to Load" at bounding box center [841, 272] width 73 height 17
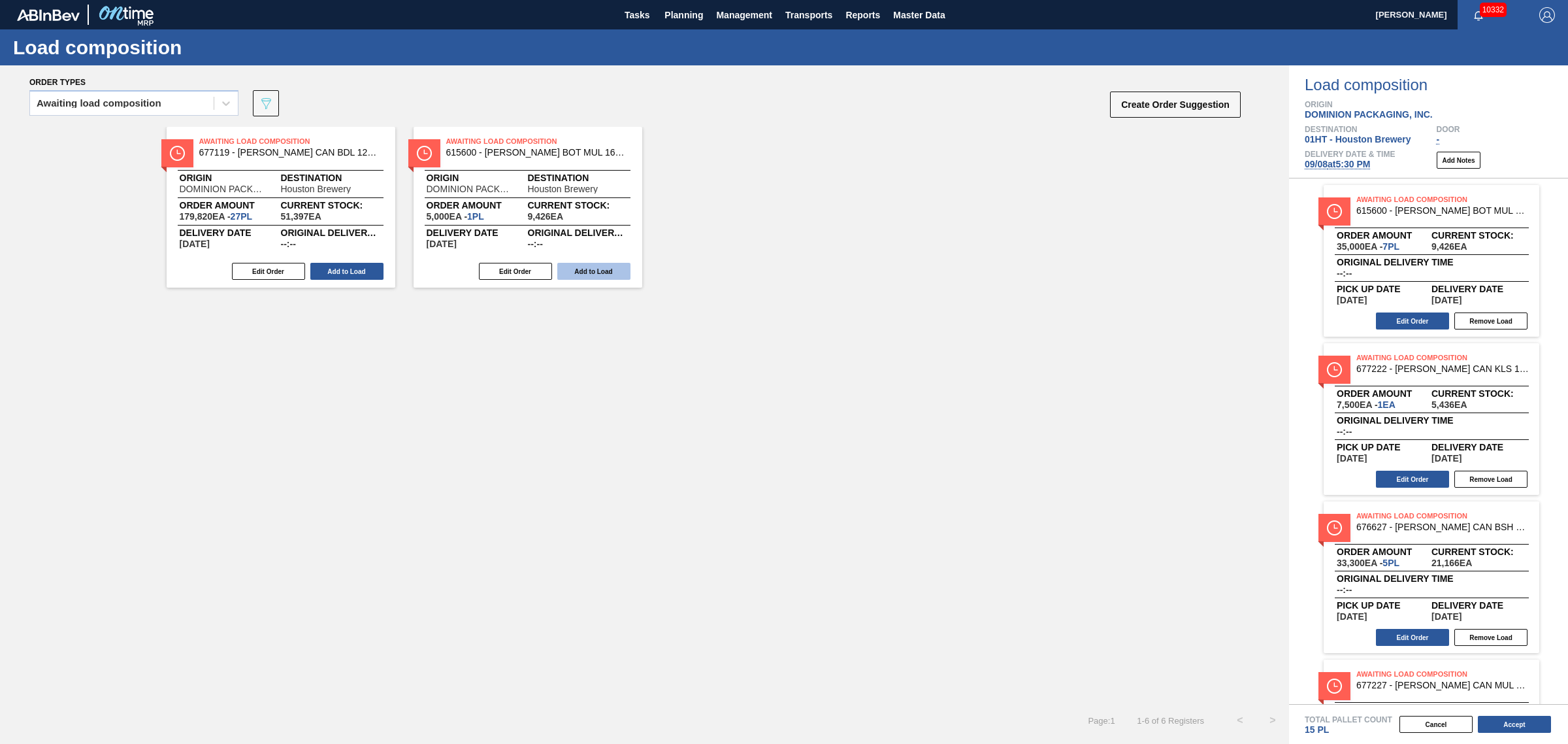
click at [590, 273] on button "Add to Load" at bounding box center [594, 272] width 73 height 17
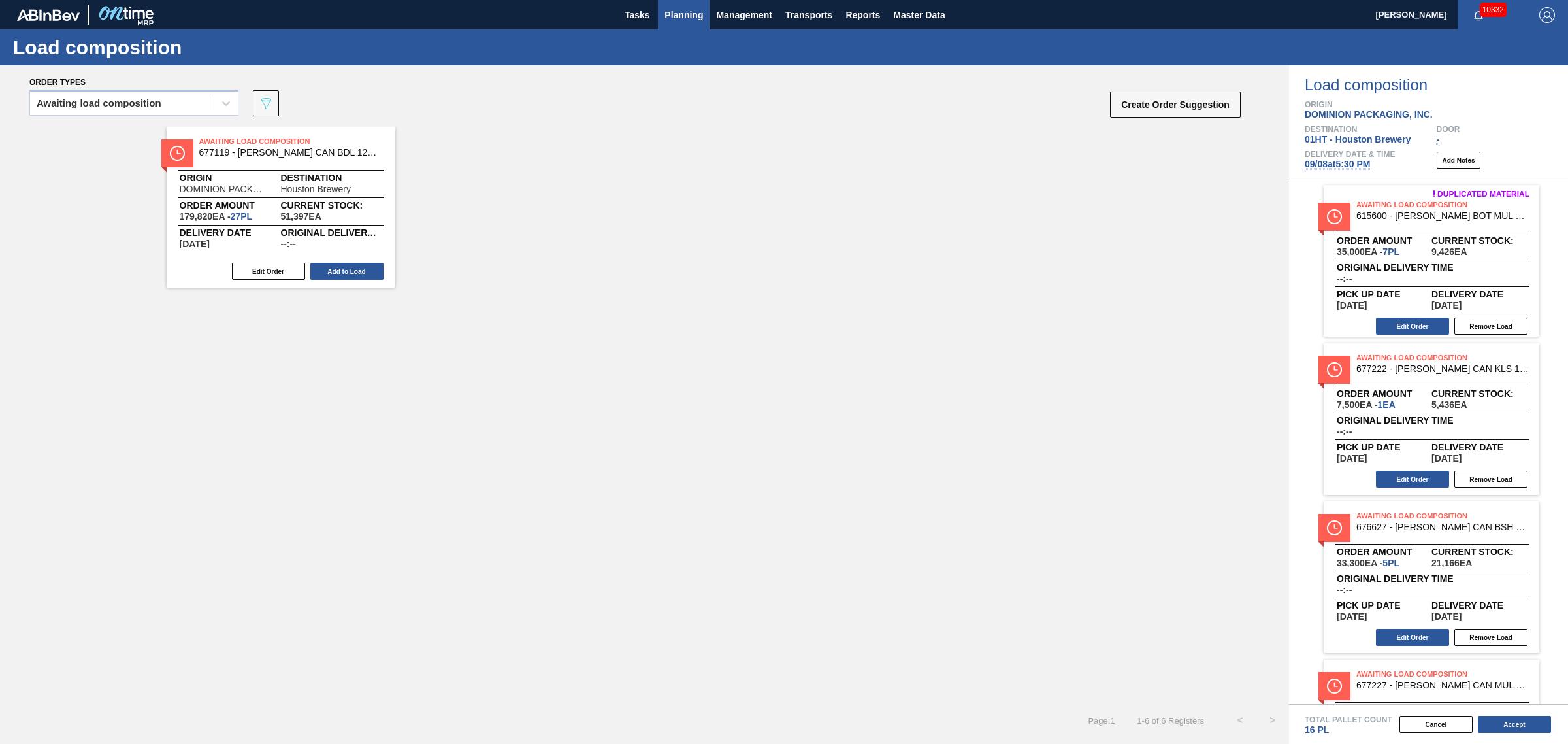
click at [683, 4] on button "Planning" at bounding box center [683, 14] width 52 height 29
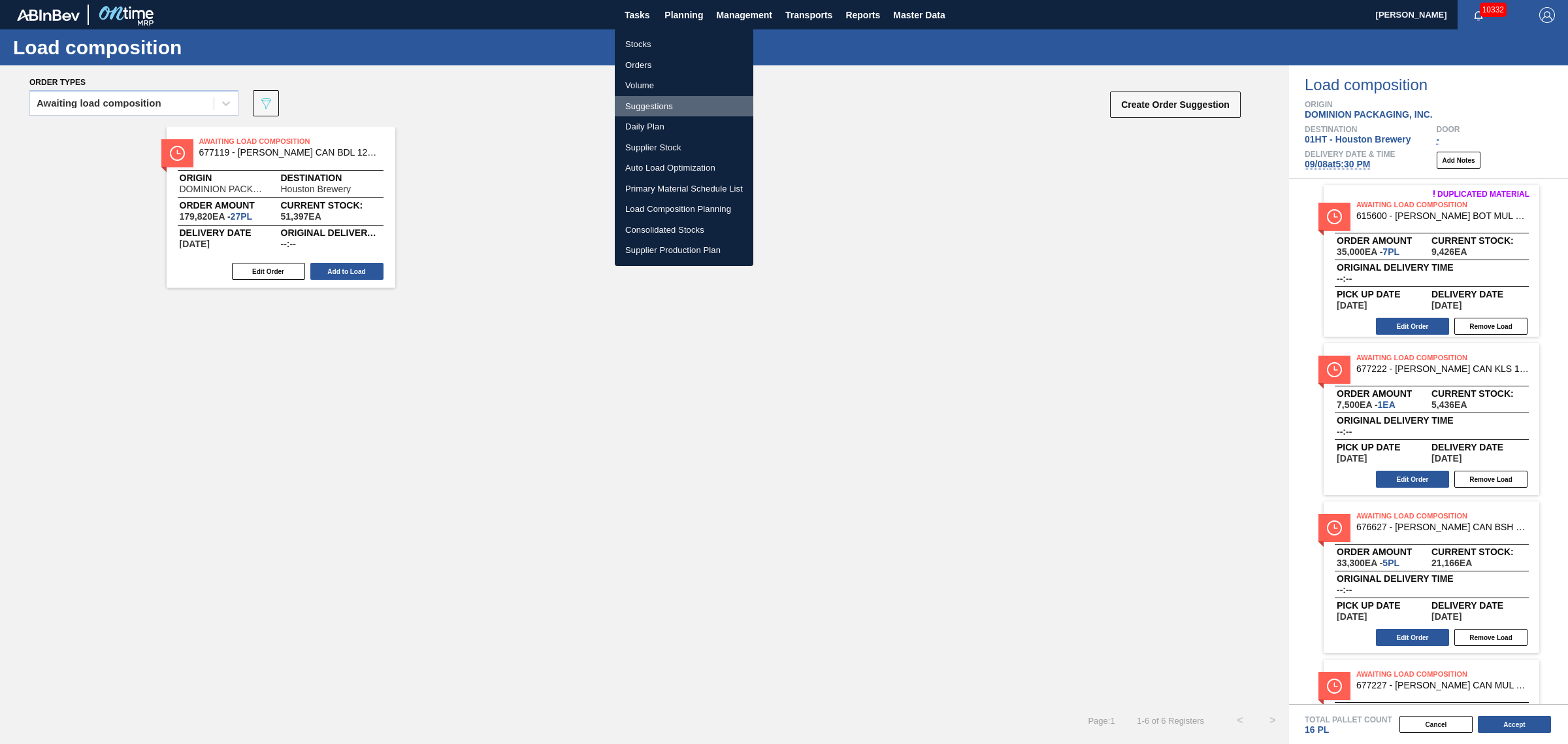
click at [641, 101] on li "Suggestions" at bounding box center [683, 106] width 138 height 21
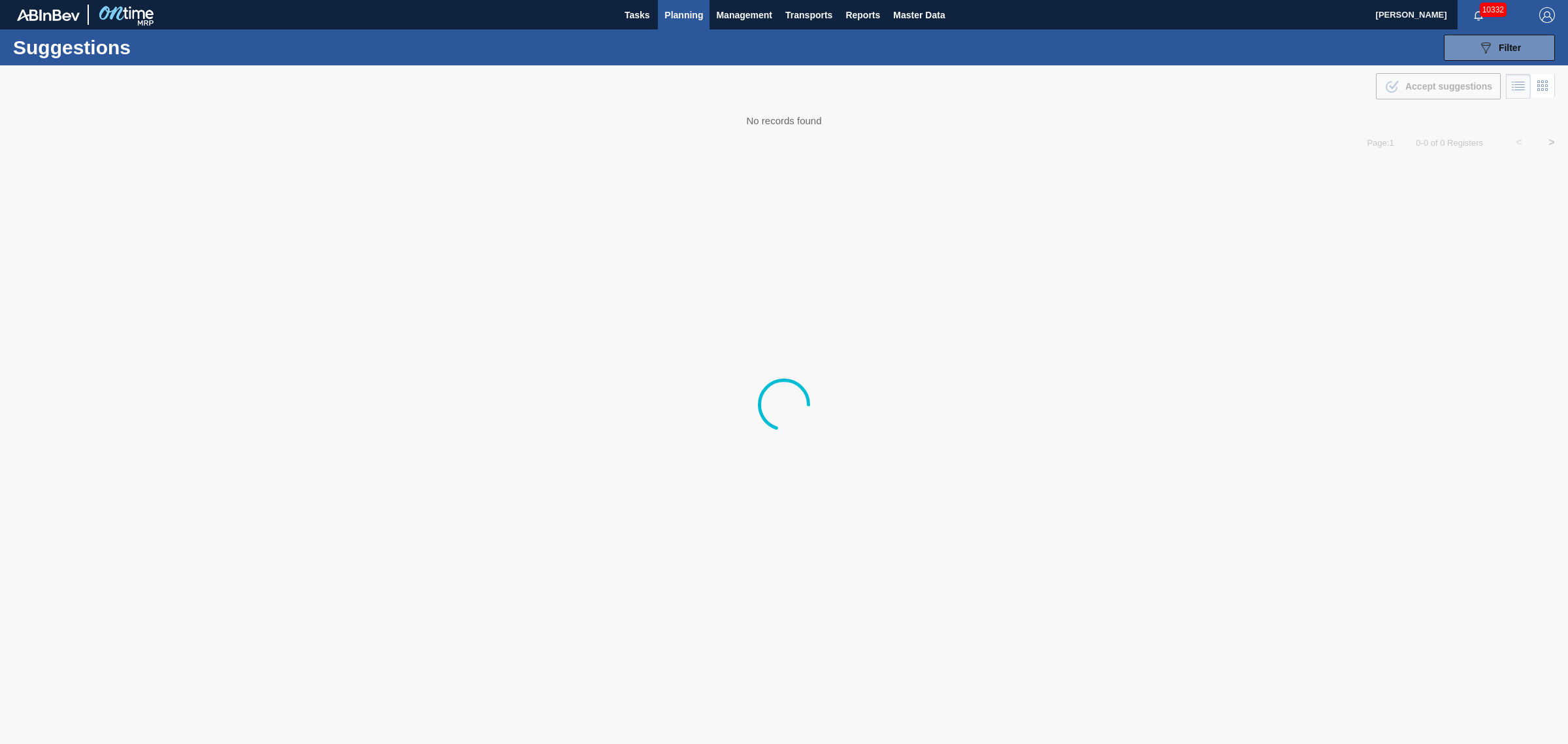
type from "08/31/2025"
type to "[DATE]"
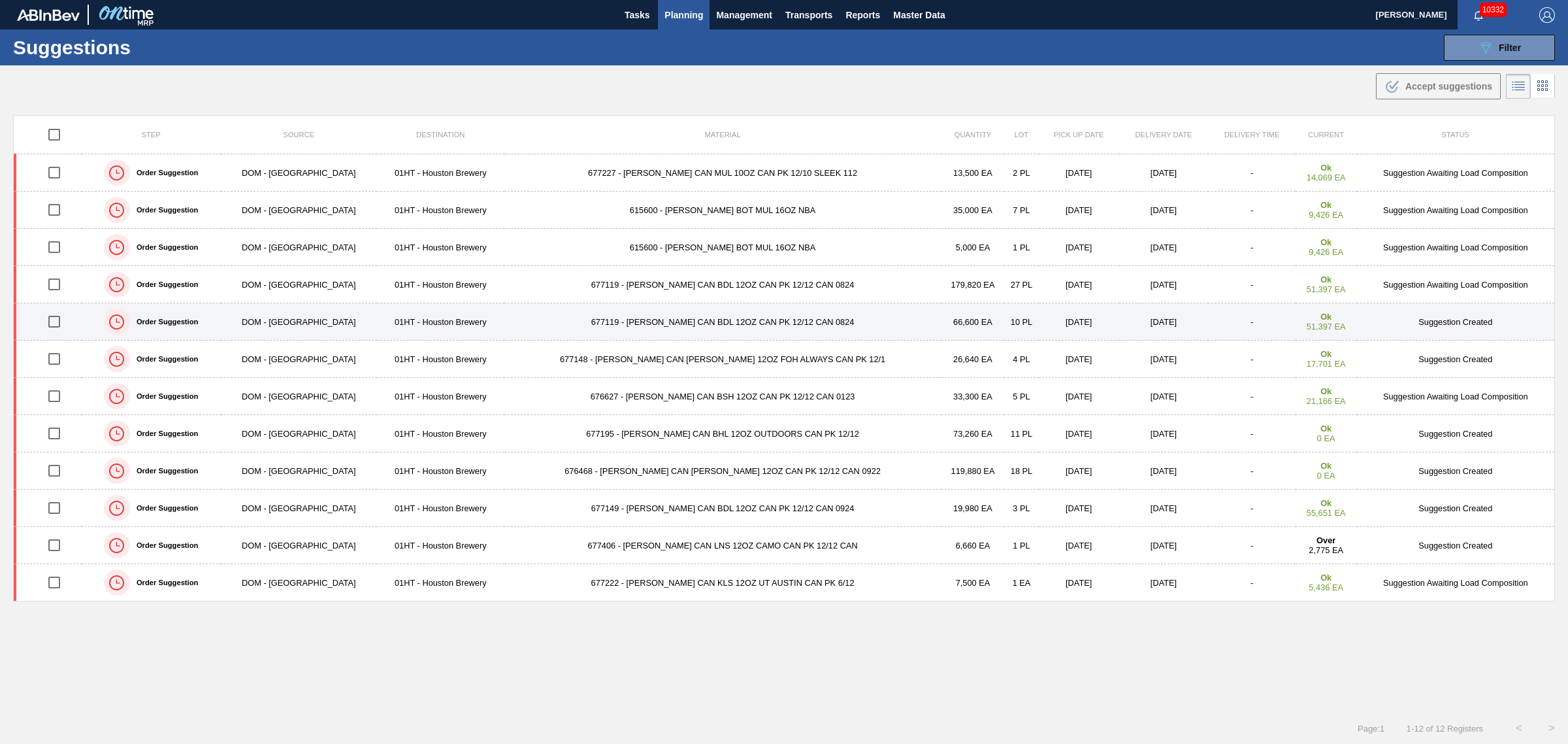
click at [59, 322] on input "checkbox" at bounding box center [54, 322] width 27 height 27
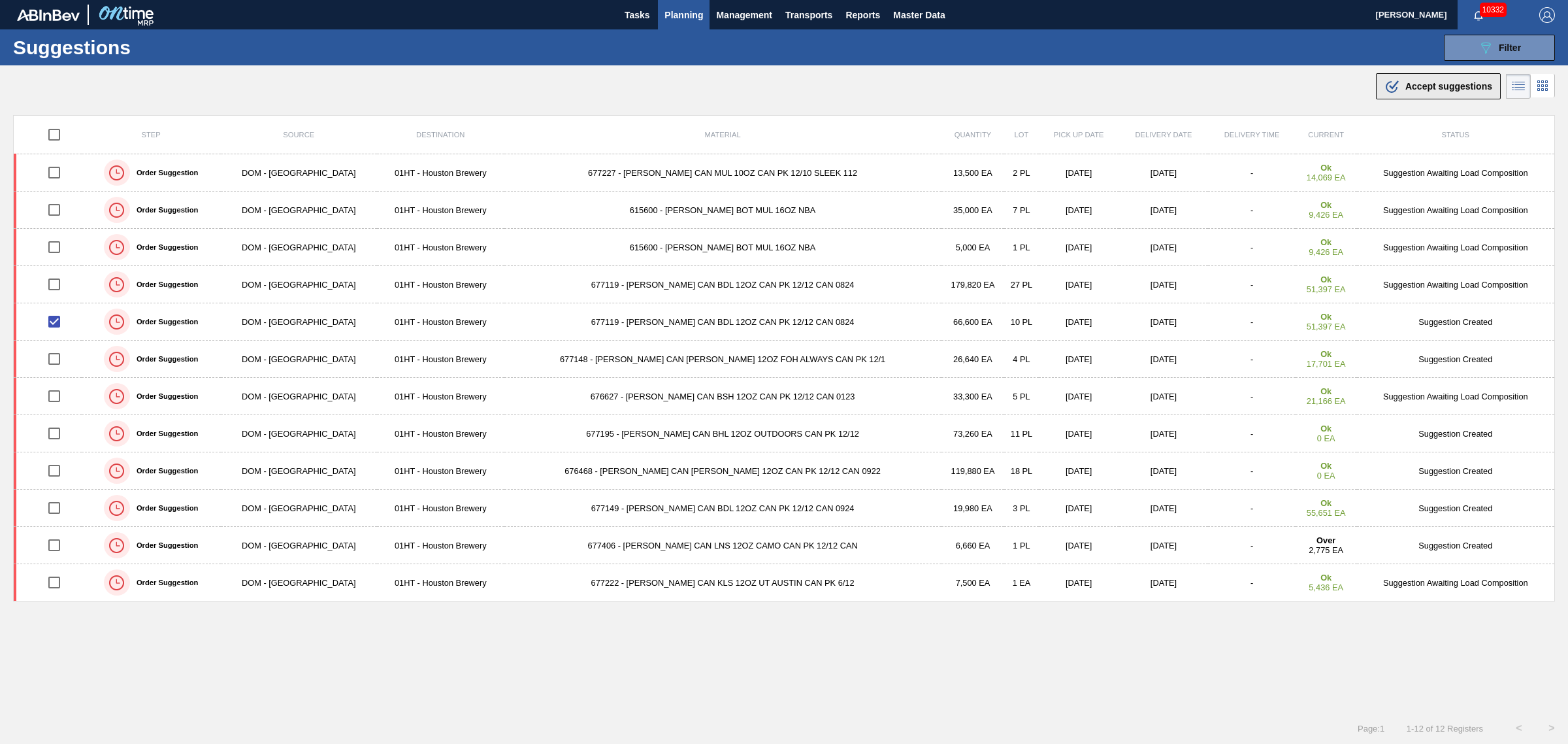
click at [1433, 81] on span "Accept suggestions" at bounding box center [1448, 86] width 87 height 11
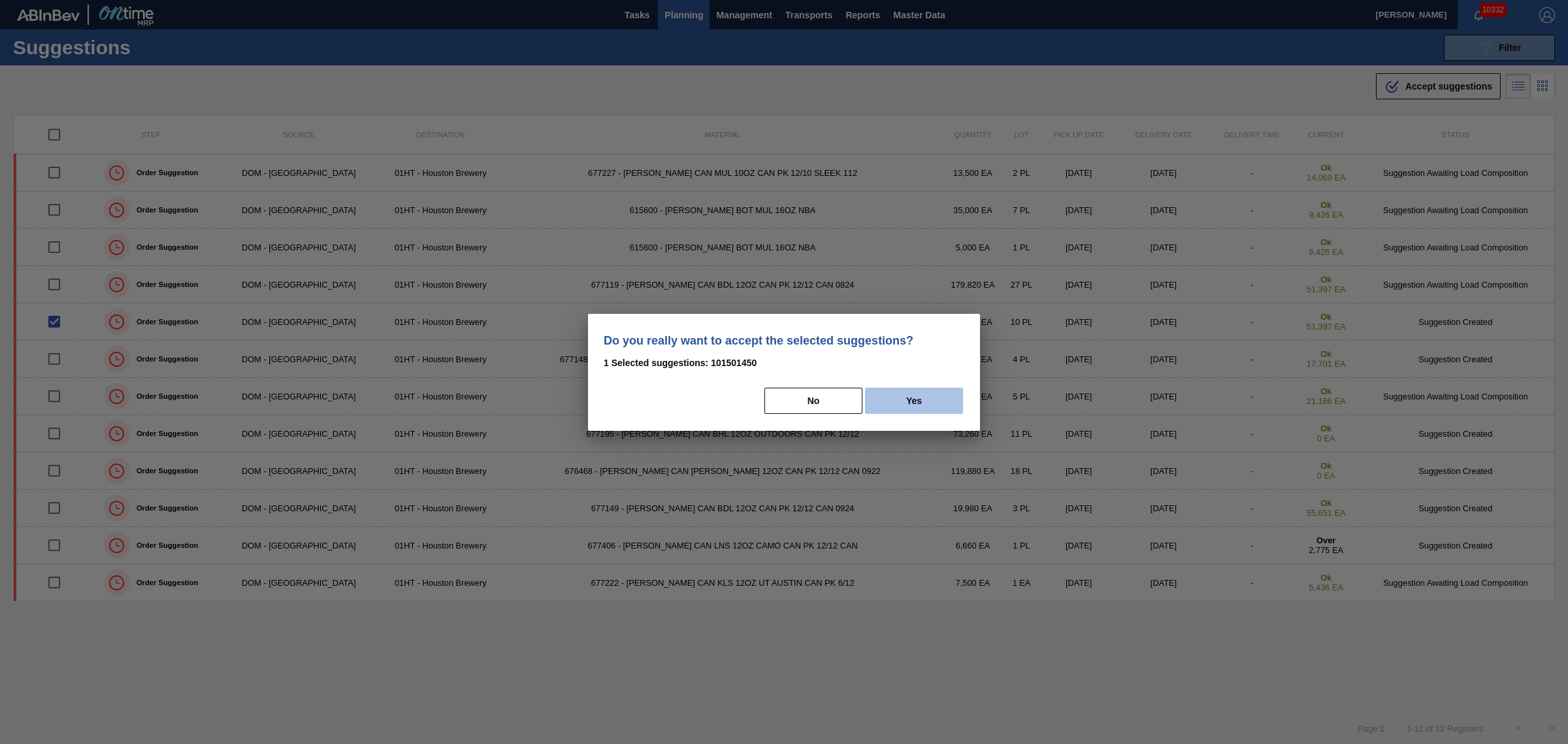
click at [932, 401] on button "Yes" at bounding box center [914, 401] width 98 height 26
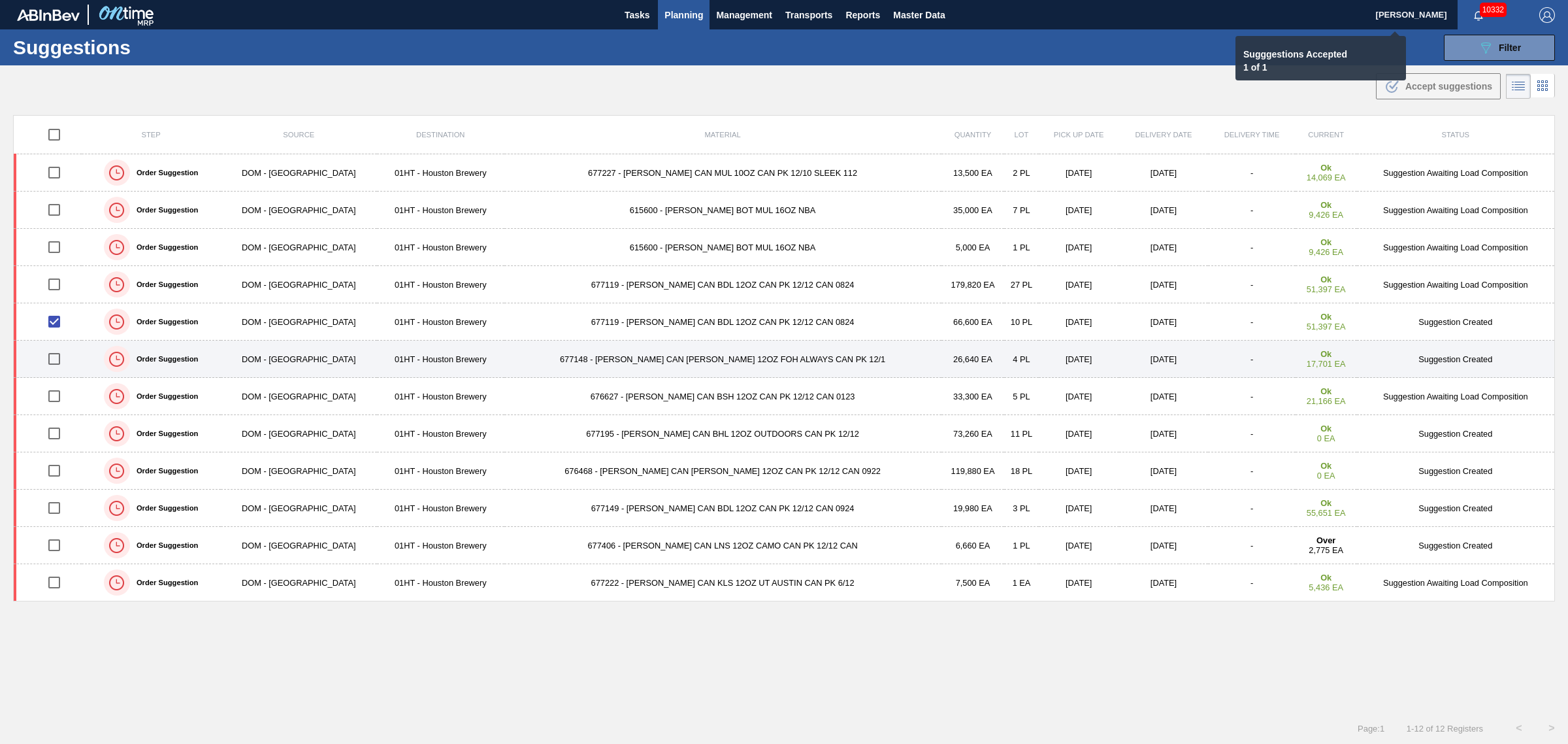
checkbox input "false"
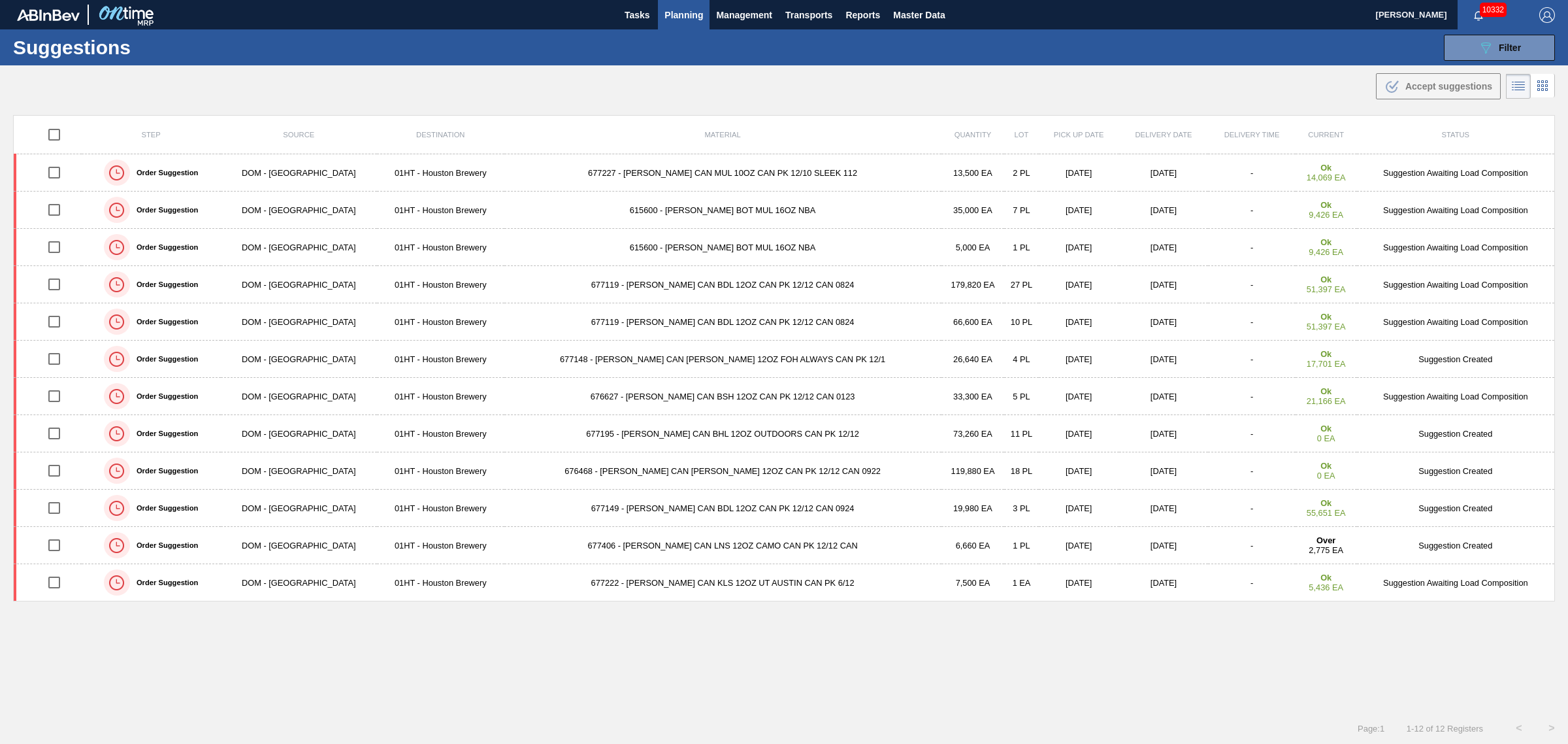
click at [683, 9] on span "Planning" at bounding box center [684, 15] width 39 height 16
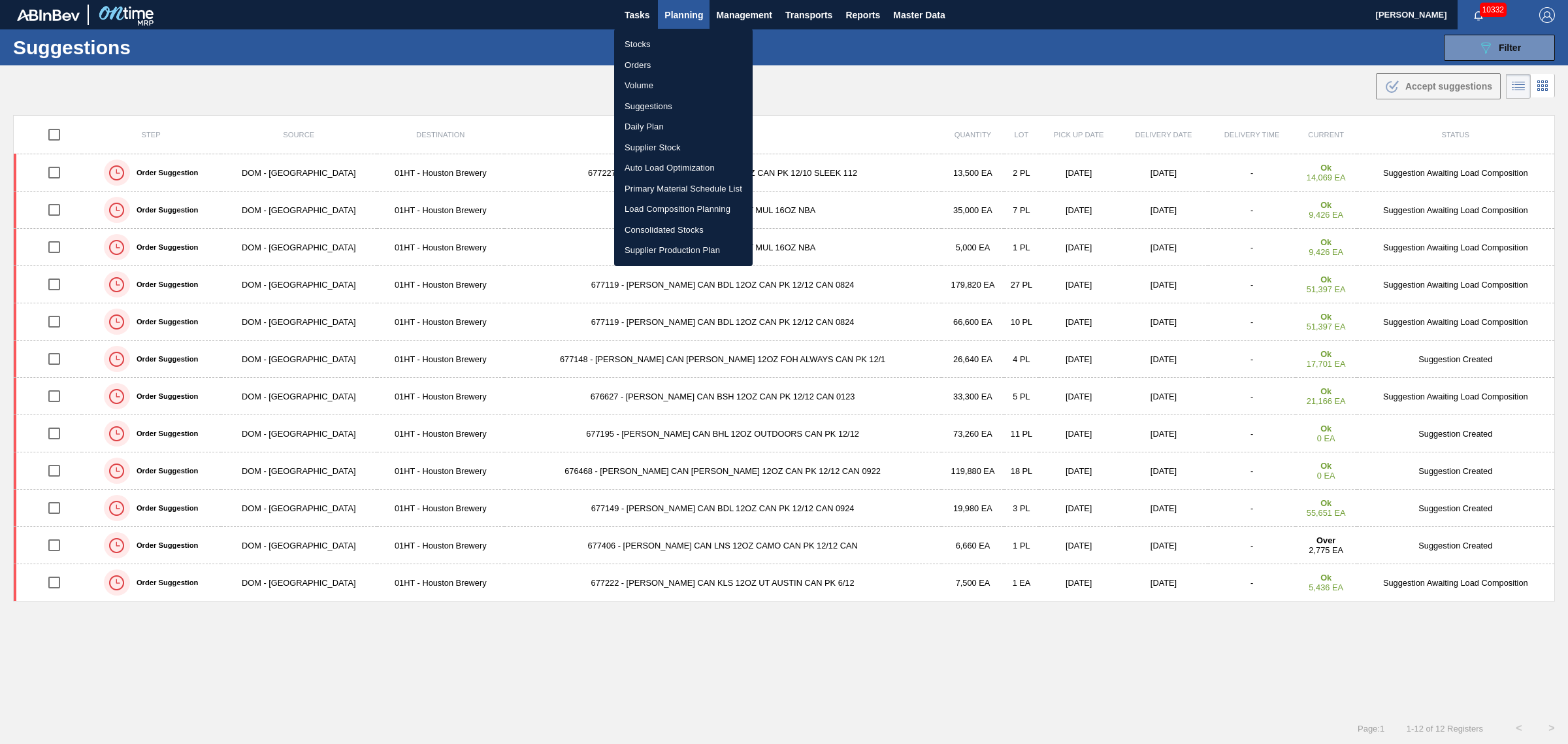
click at [925, 656] on div at bounding box center [784, 372] width 1568 height 744
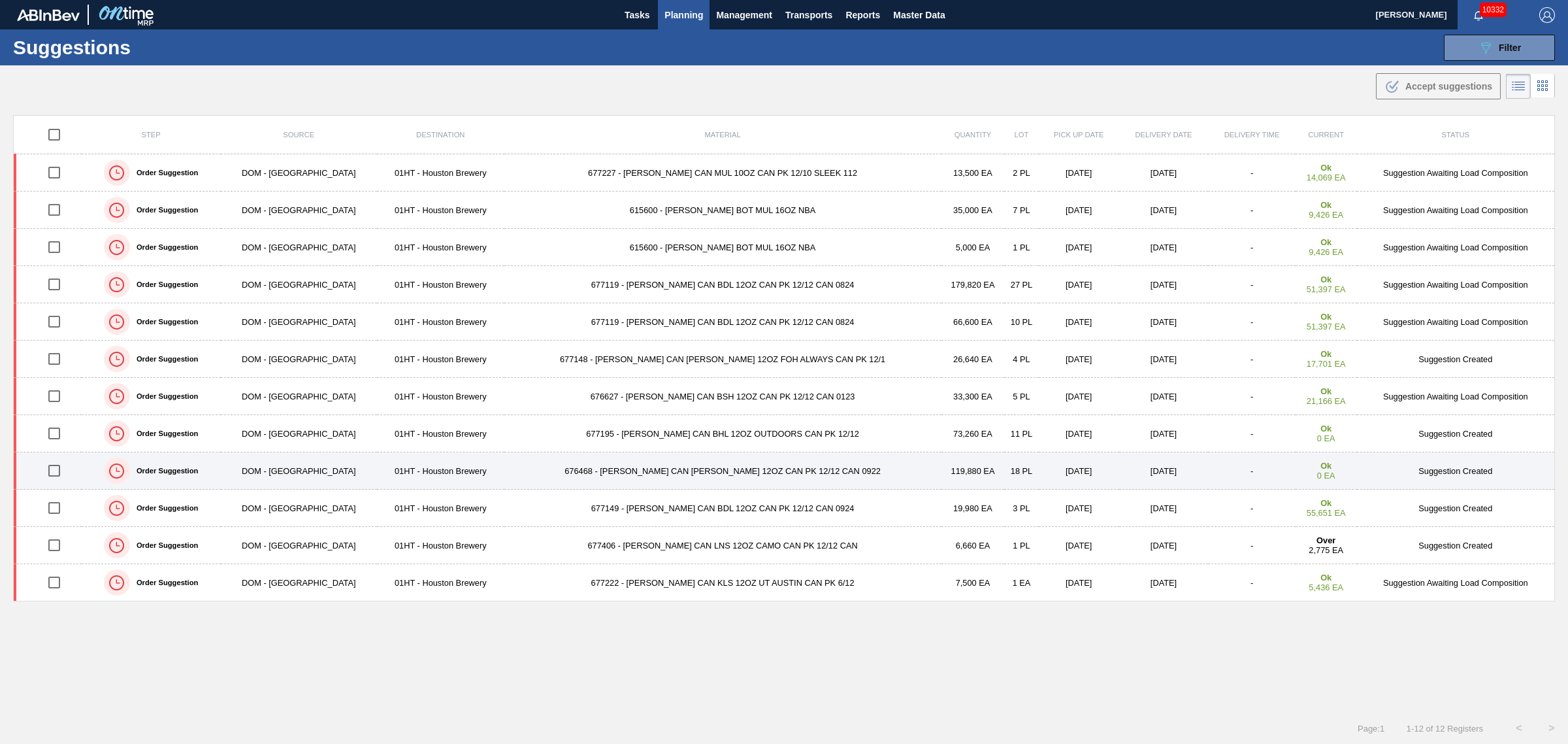
scroll to position [1, 0]
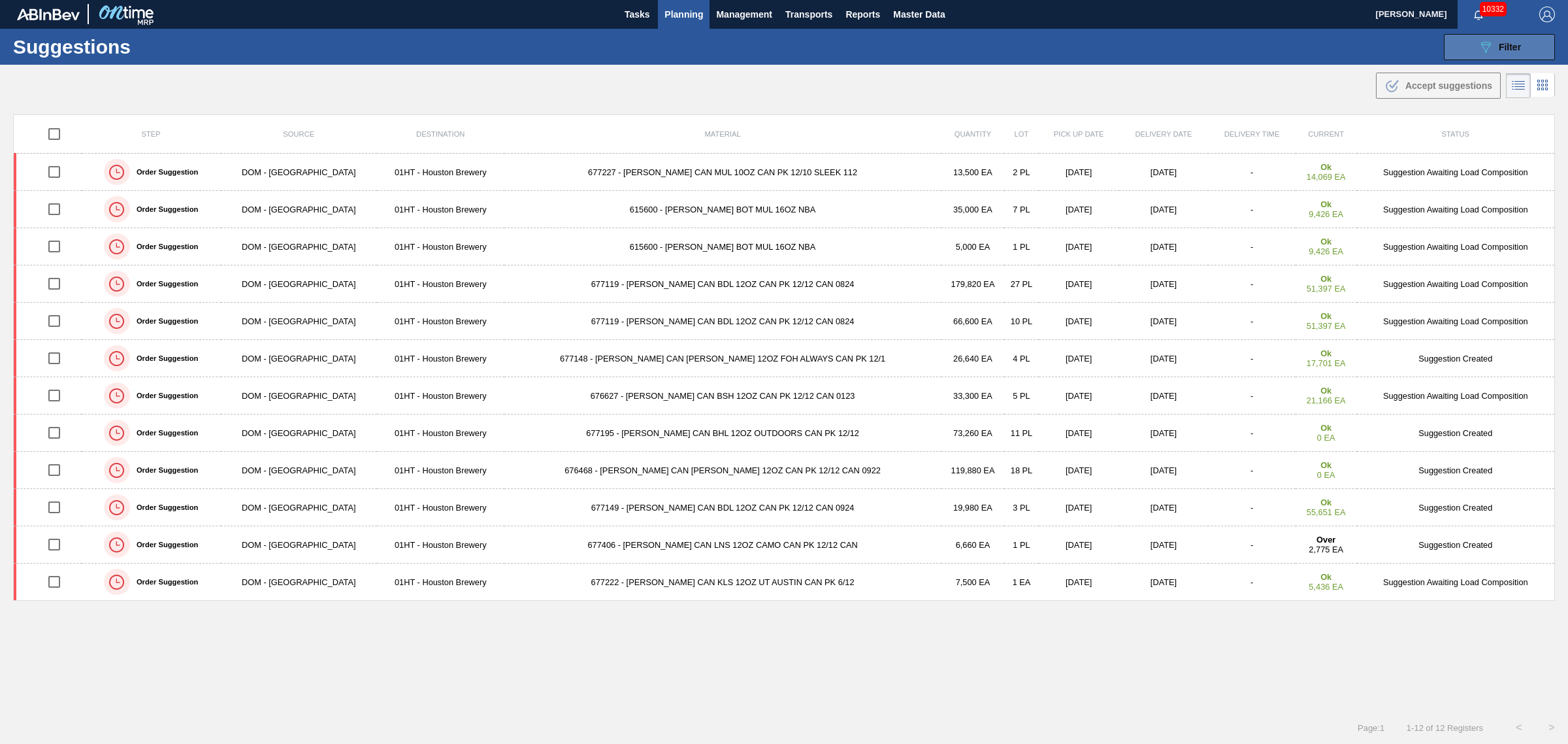
click at [1518, 47] on span "Filter" at bounding box center [1509, 47] width 22 height 11
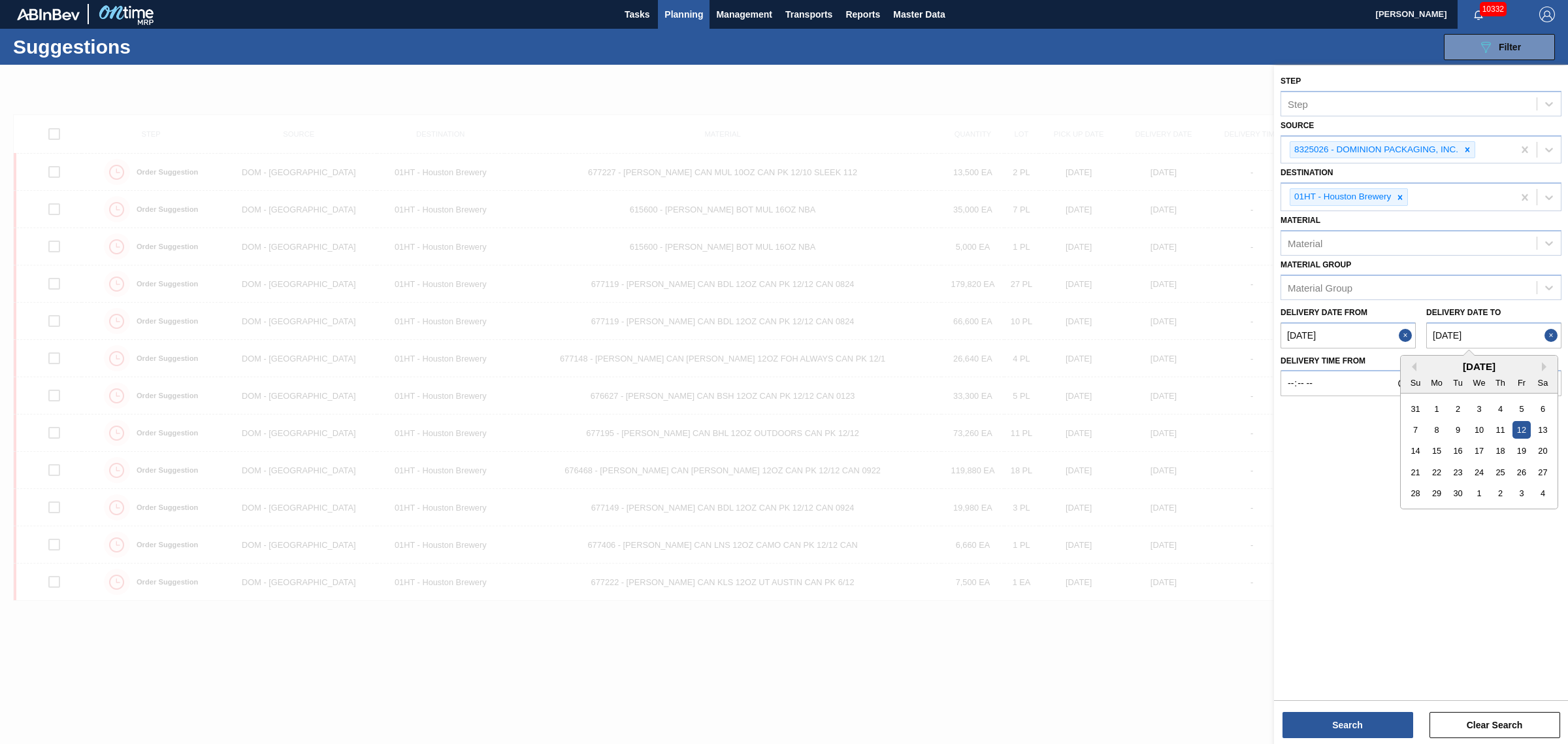
click at [1472, 334] on to "[DATE]" at bounding box center [1494, 335] width 135 height 26
click at [1422, 448] on div "14" at bounding box center [1415, 451] width 18 height 18
type to "[DATE]"
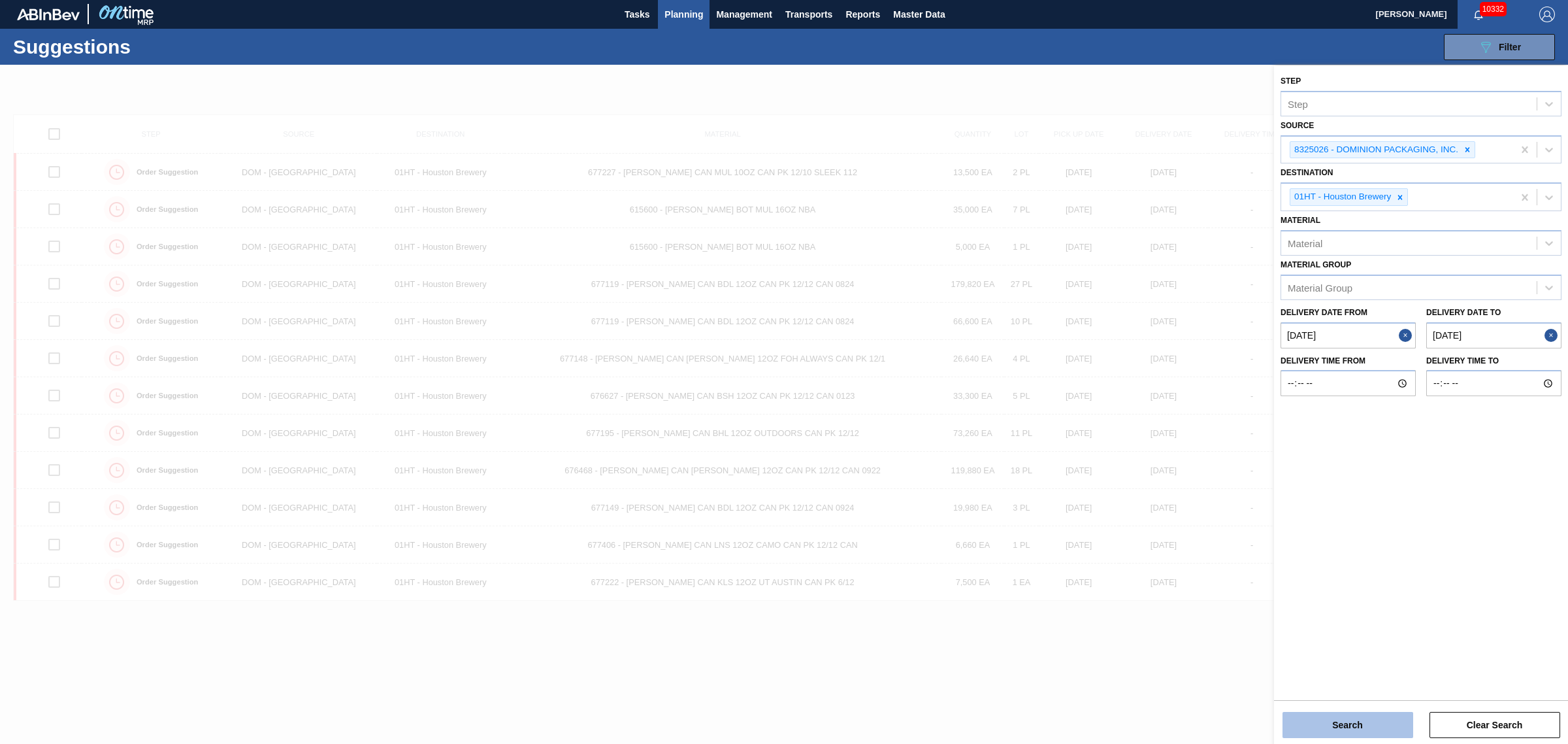
click at [1357, 723] on button "Search" at bounding box center [1347, 725] width 130 height 26
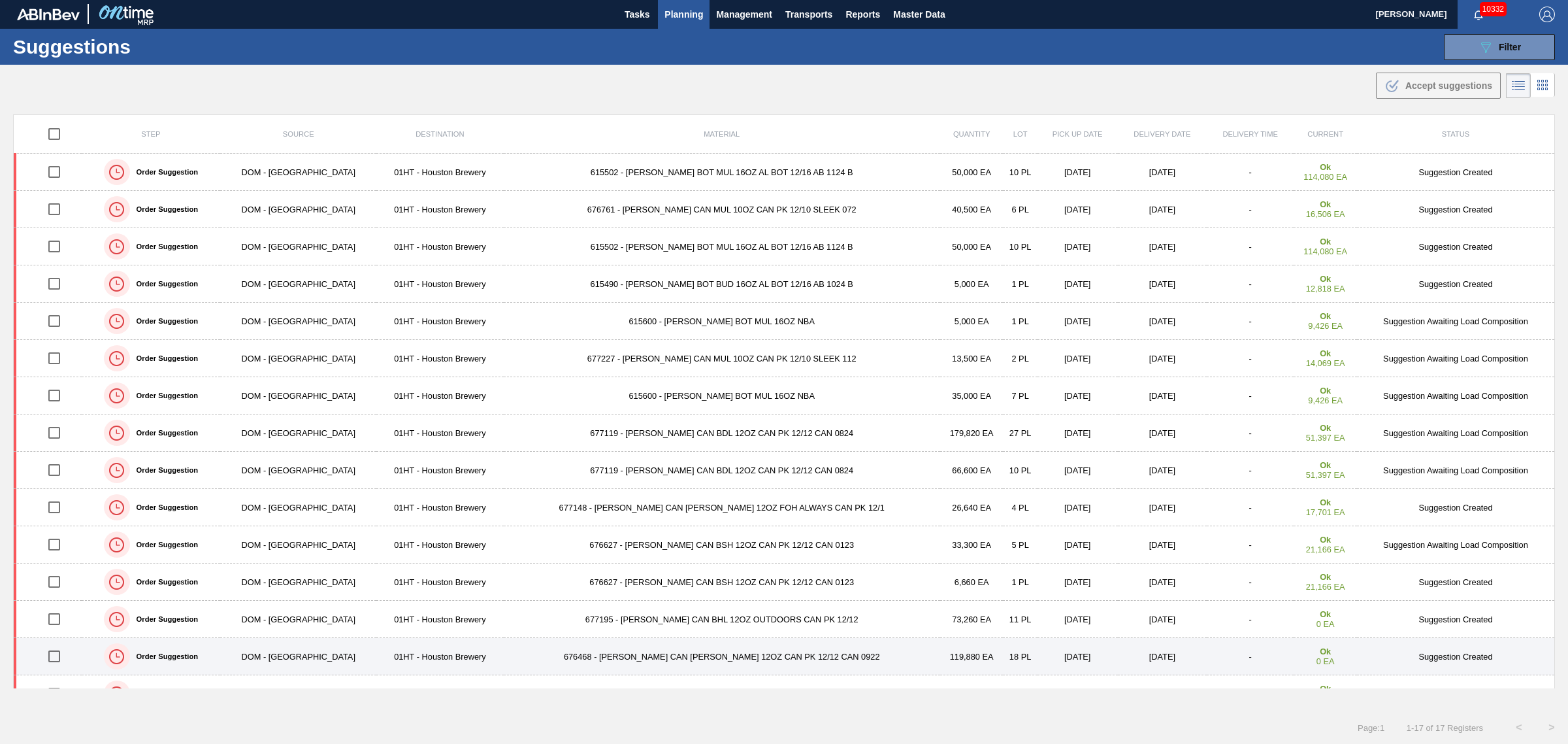
scroll to position [0, 0]
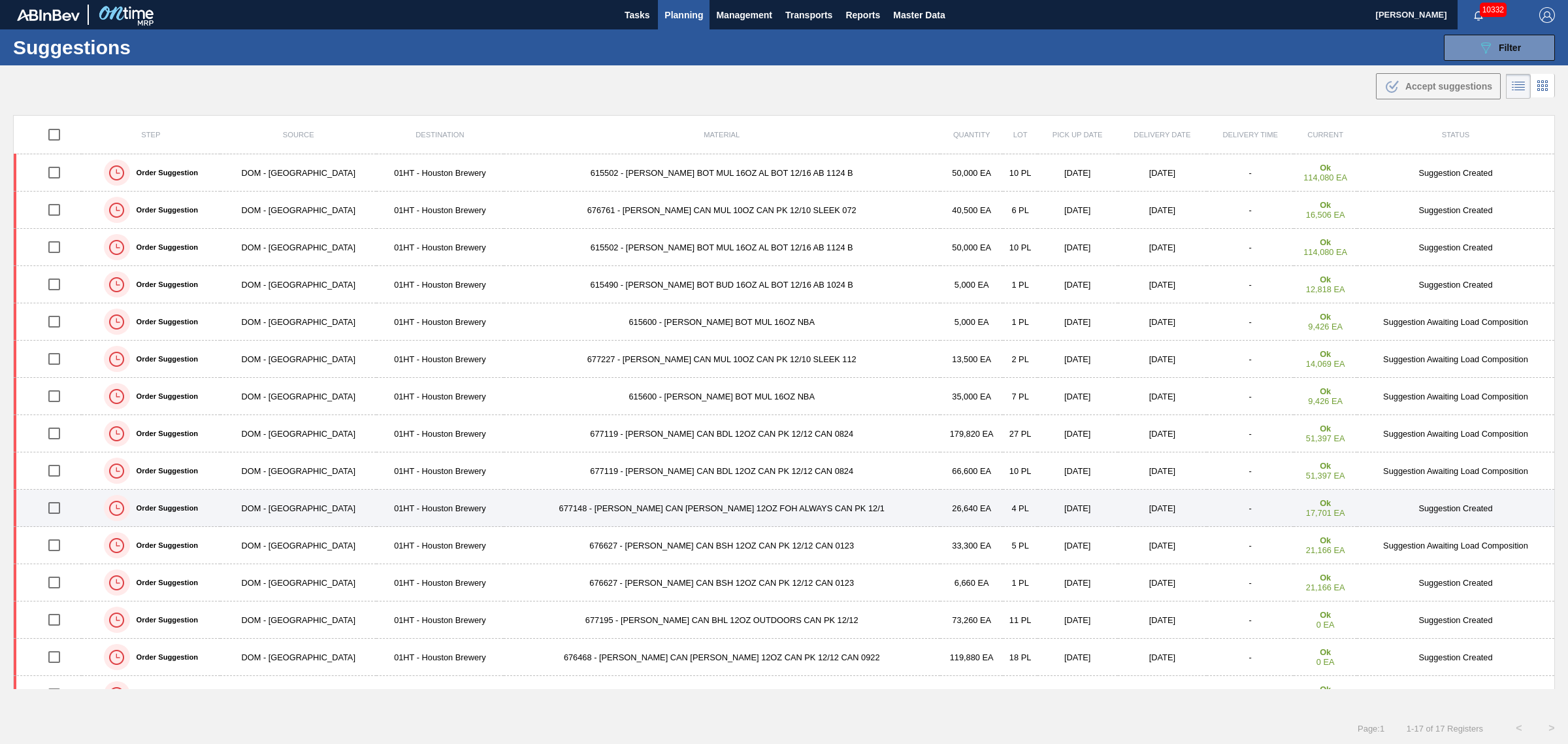
click at [60, 510] on input "checkbox" at bounding box center [54, 508] width 27 height 27
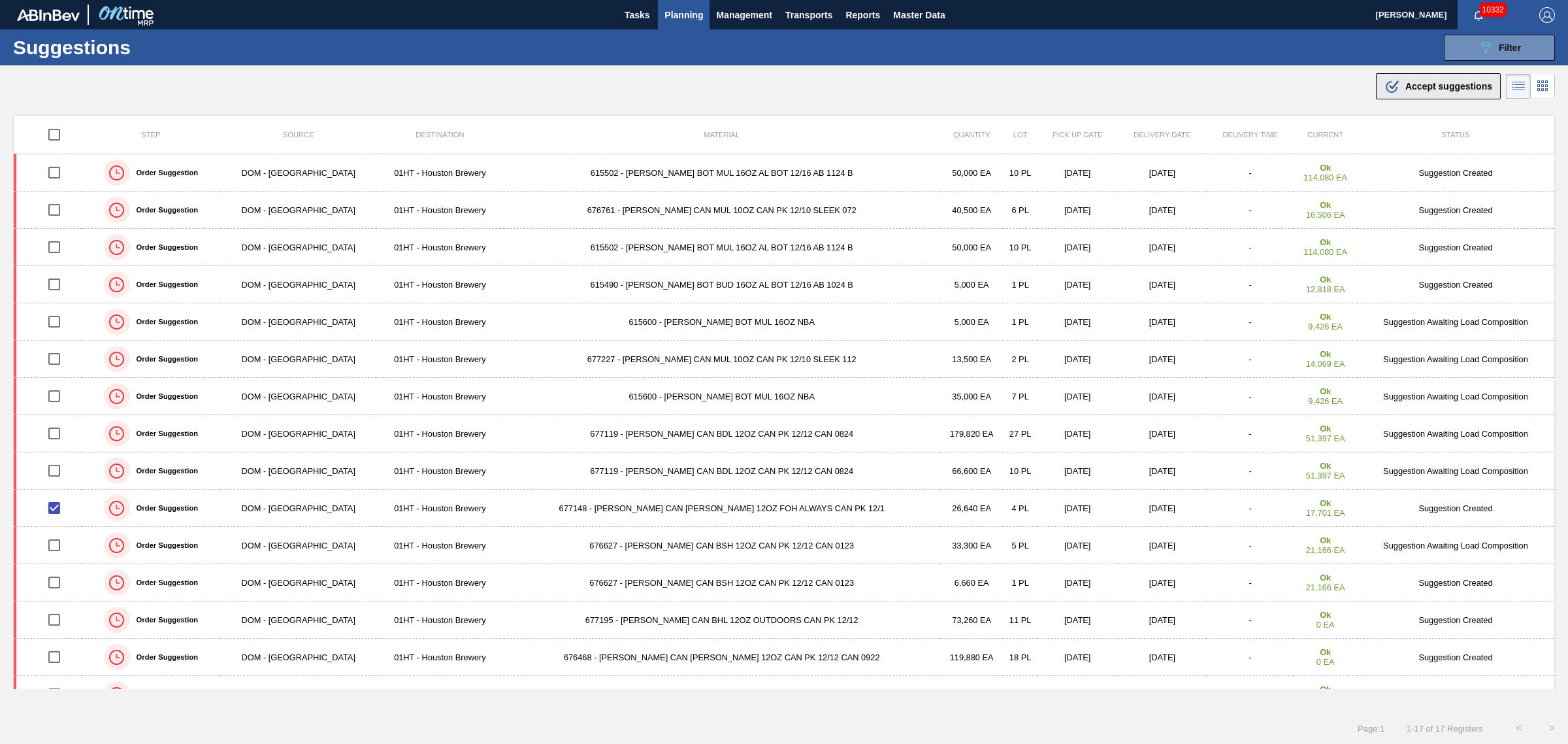
click at [1430, 90] on span "Accept suggestions" at bounding box center [1448, 86] width 87 height 11
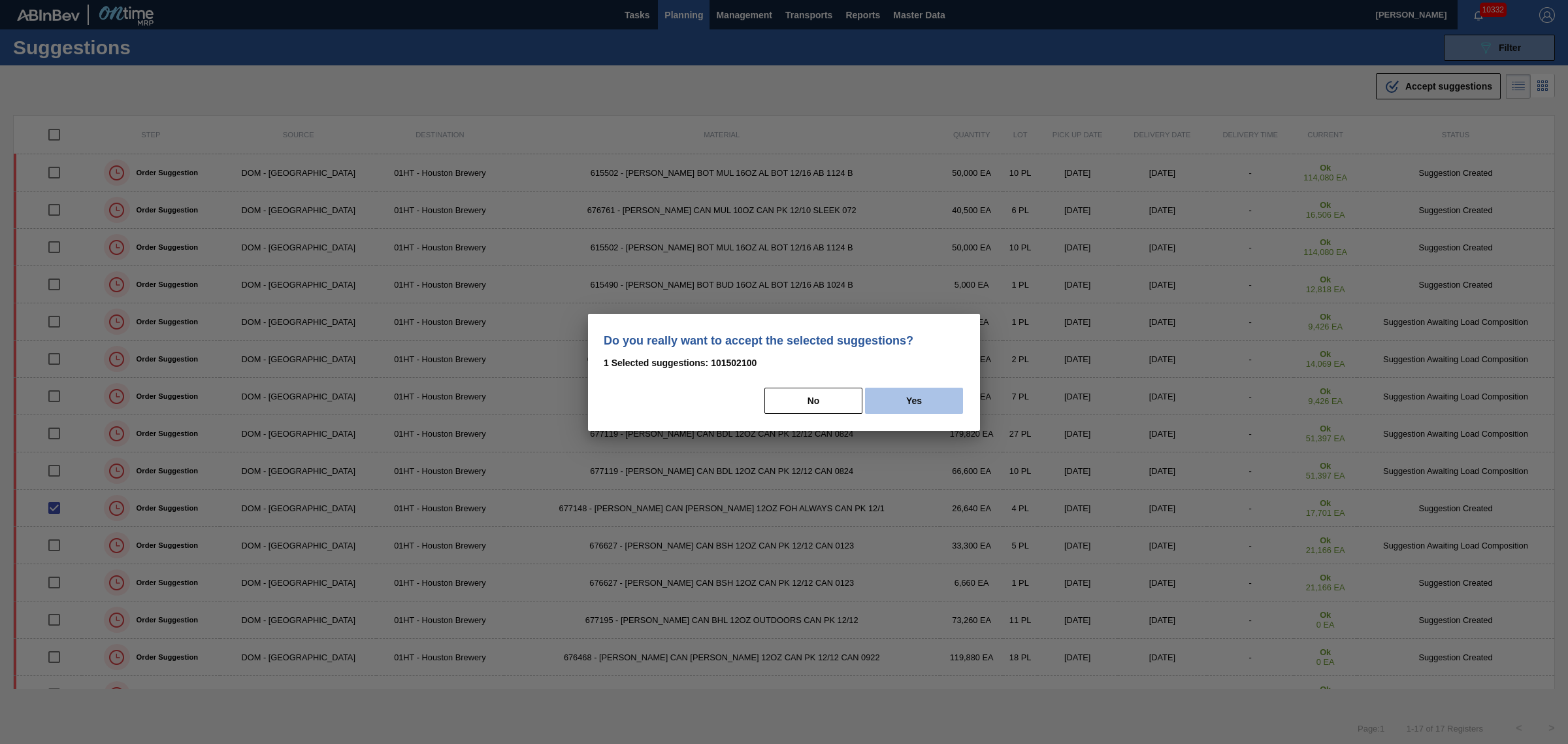
click at [915, 402] on button "Yes" at bounding box center [914, 401] width 98 height 26
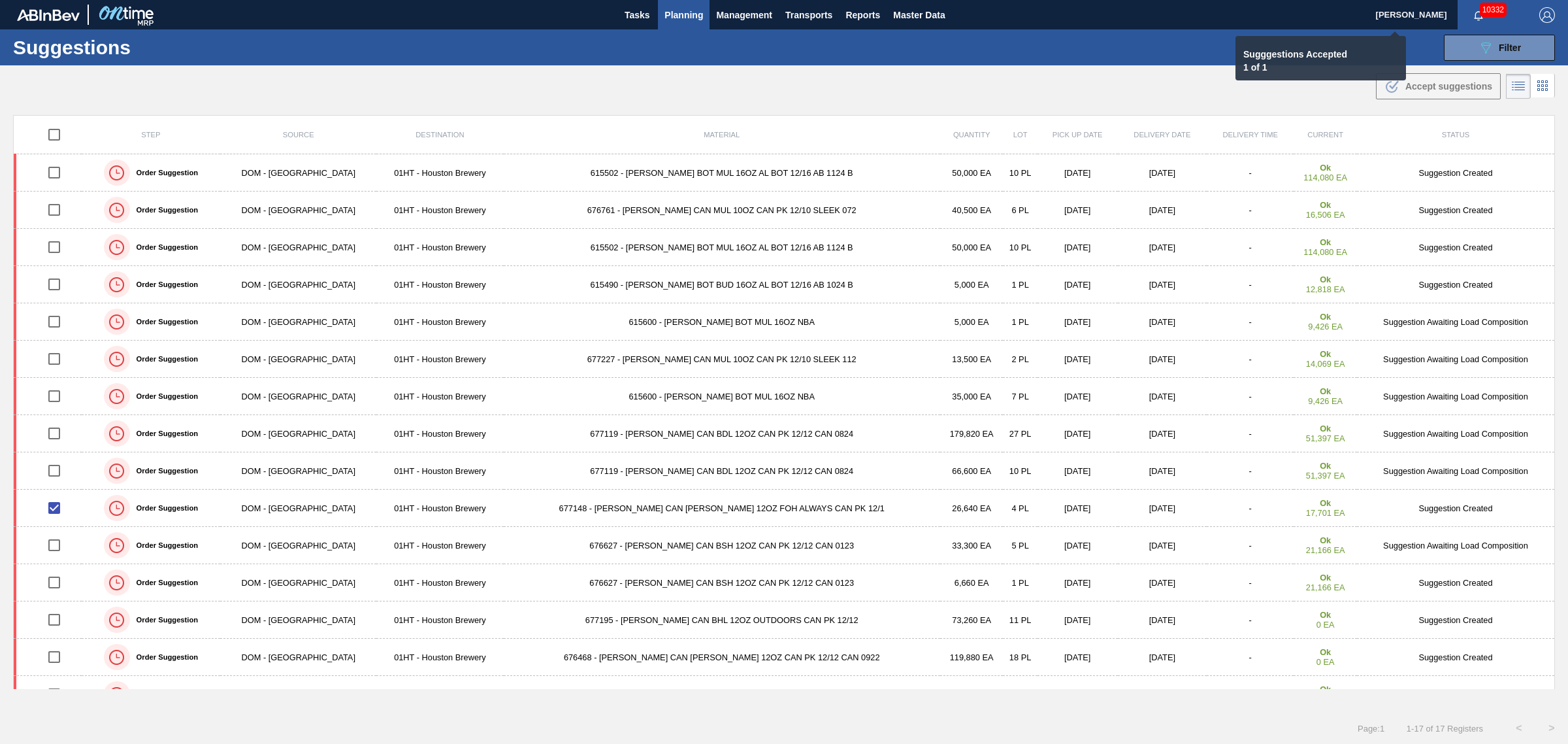
checkbox input "false"
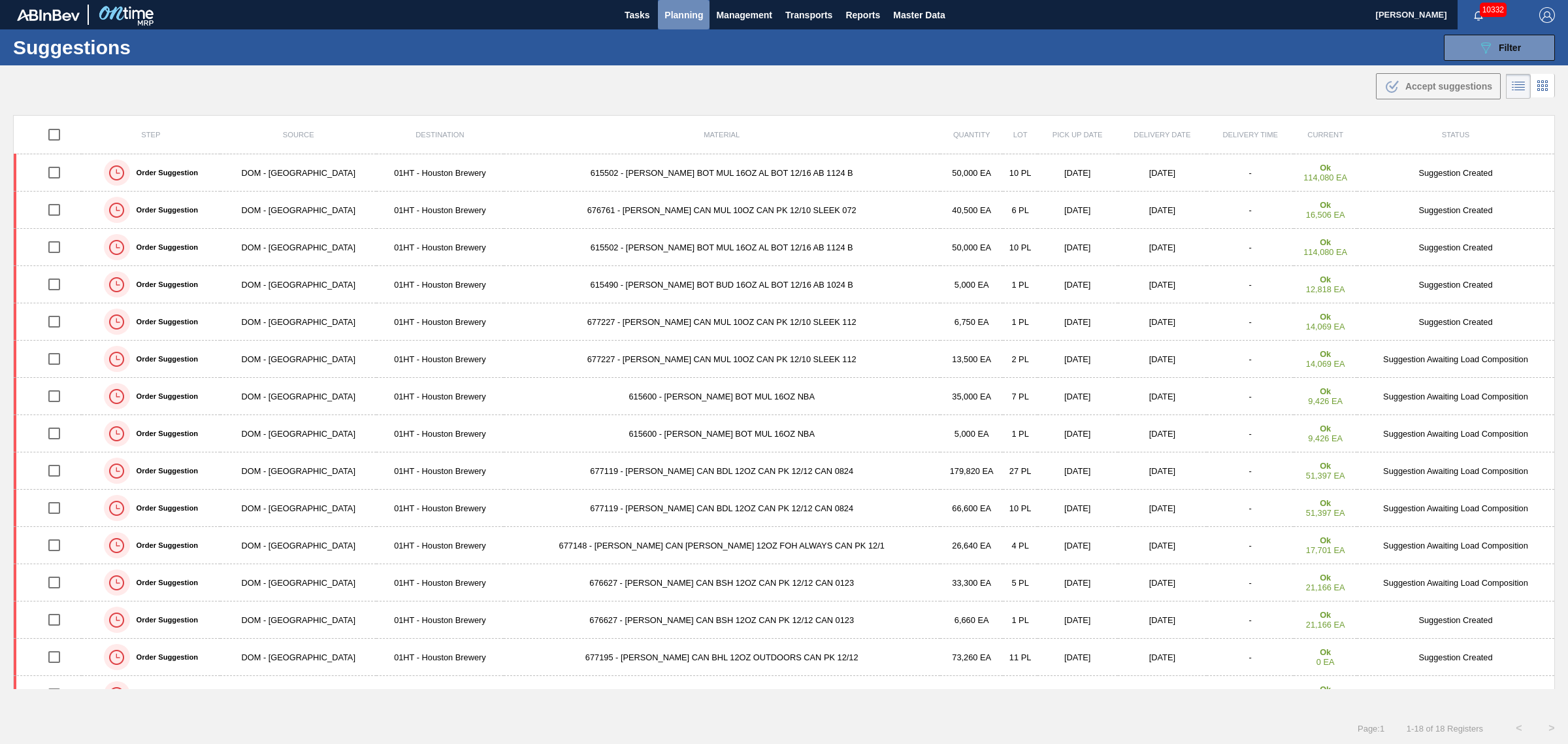
click at [681, 11] on span "Planning" at bounding box center [684, 15] width 39 height 16
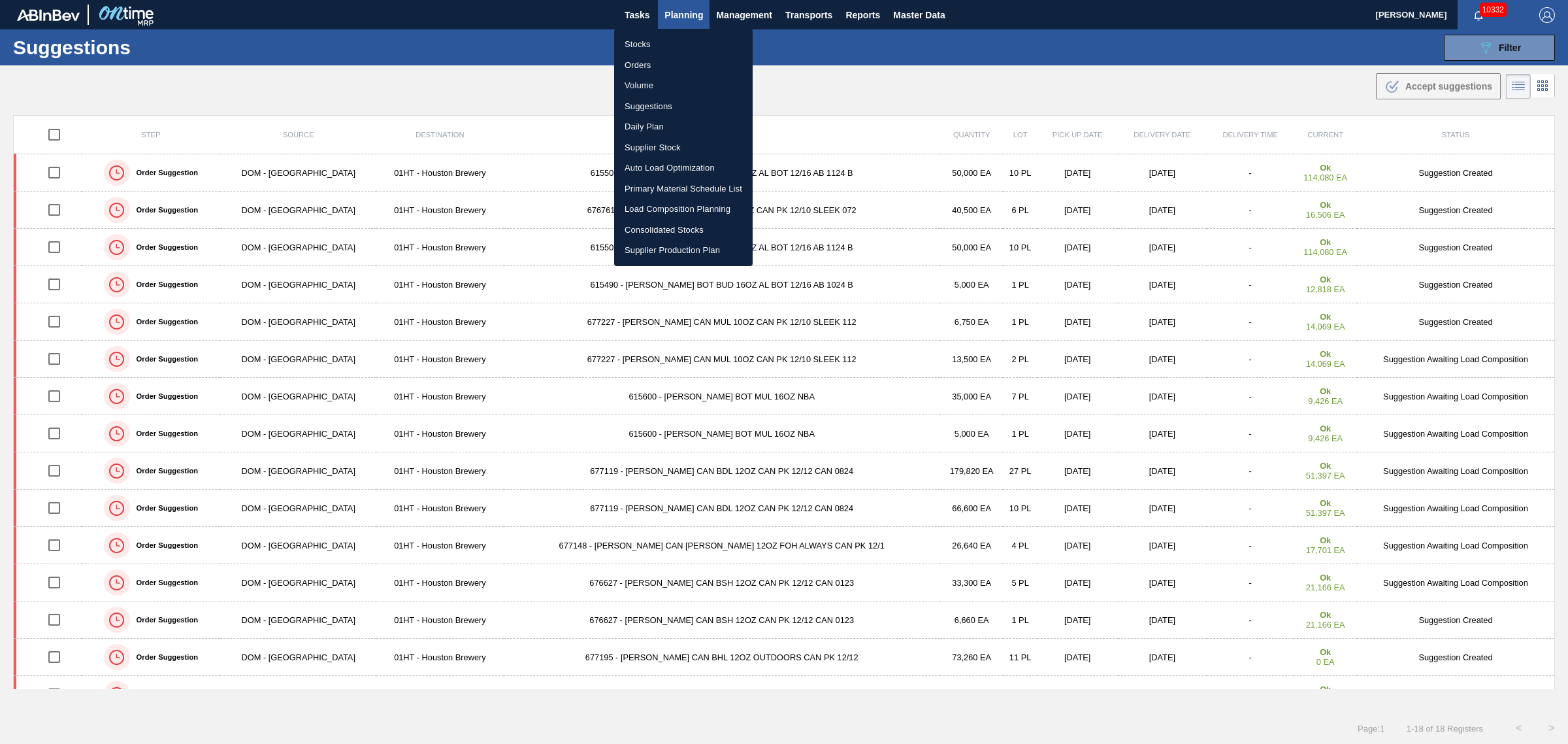
drag, startPoint x: 628, startPoint y: 44, endPoint x: 640, endPoint y: 63, distance: 22.5
click at [627, 44] on li "Stocks" at bounding box center [683, 44] width 138 height 21
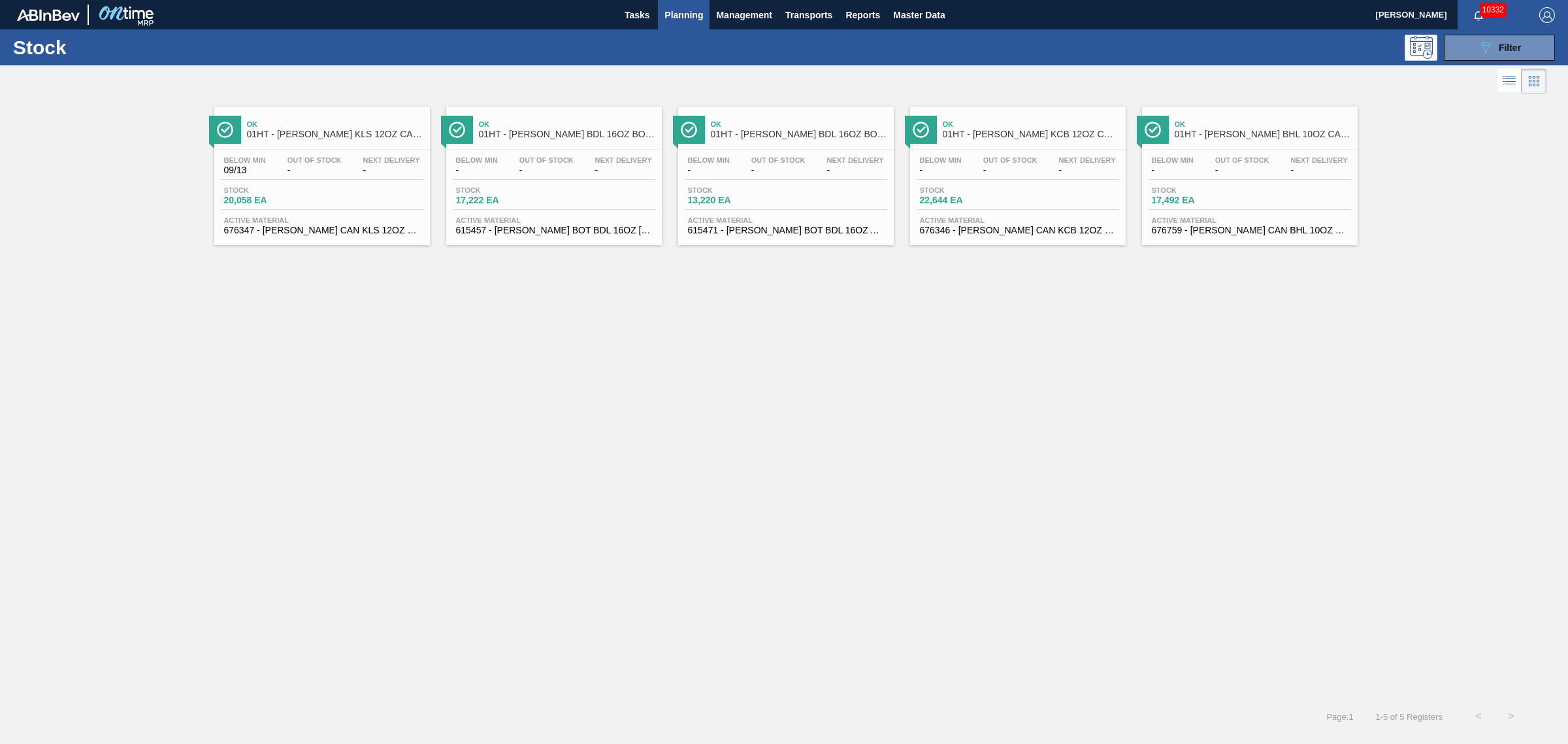
click at [345, 186] on div "Stock 20,058 EA" at bounding box center [322, 198] width 203 height 24
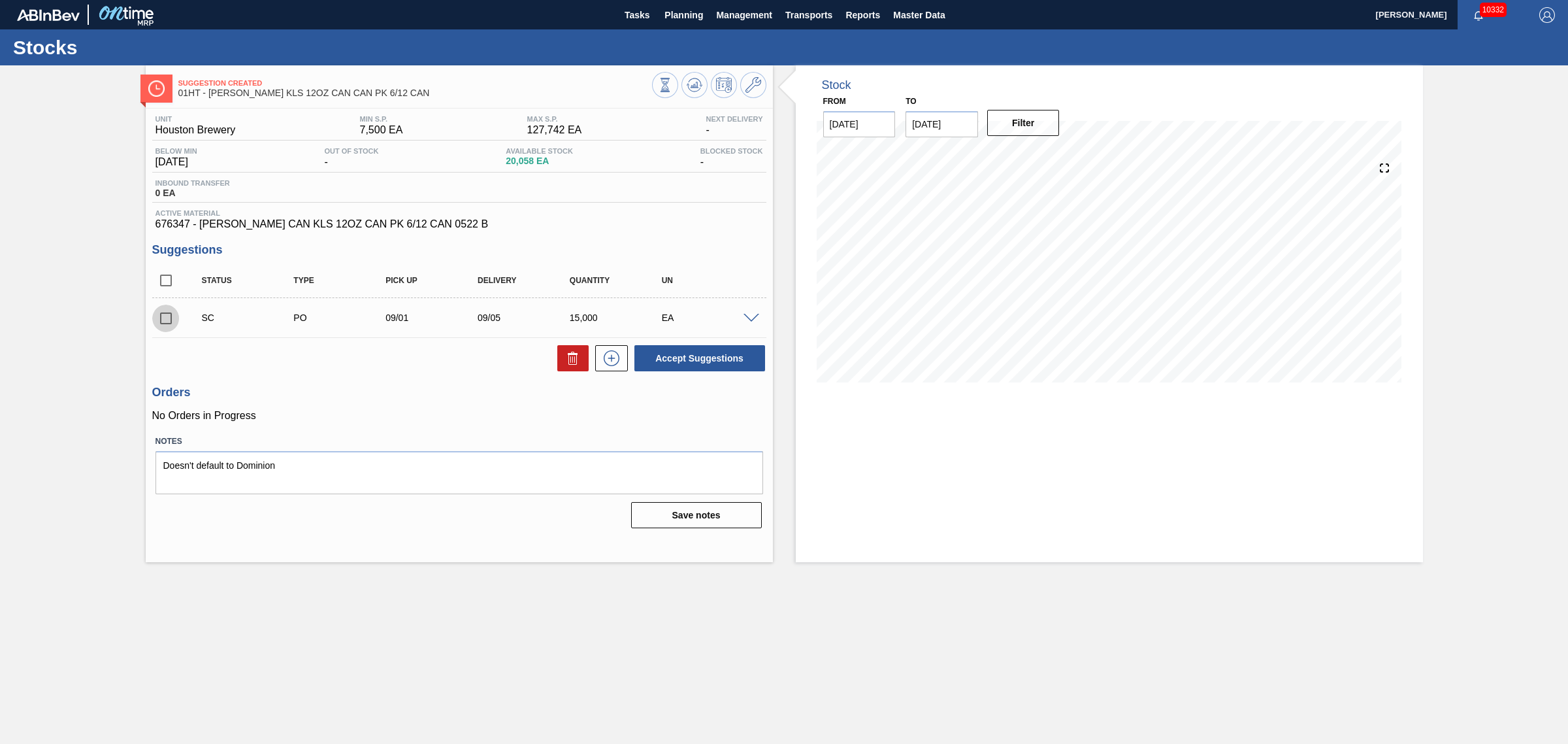
click at [164, 321] on input "checkbox" at bounding box center [166, 318] width 27 height 27
click at [678, 353] on button "Accept Suggestions" at bounding box center [700, 358] width 130 height 26
checkbox input "false"
click at [678, 11] on span "Planning" at bounding box center [684, 15] width 39 height 16
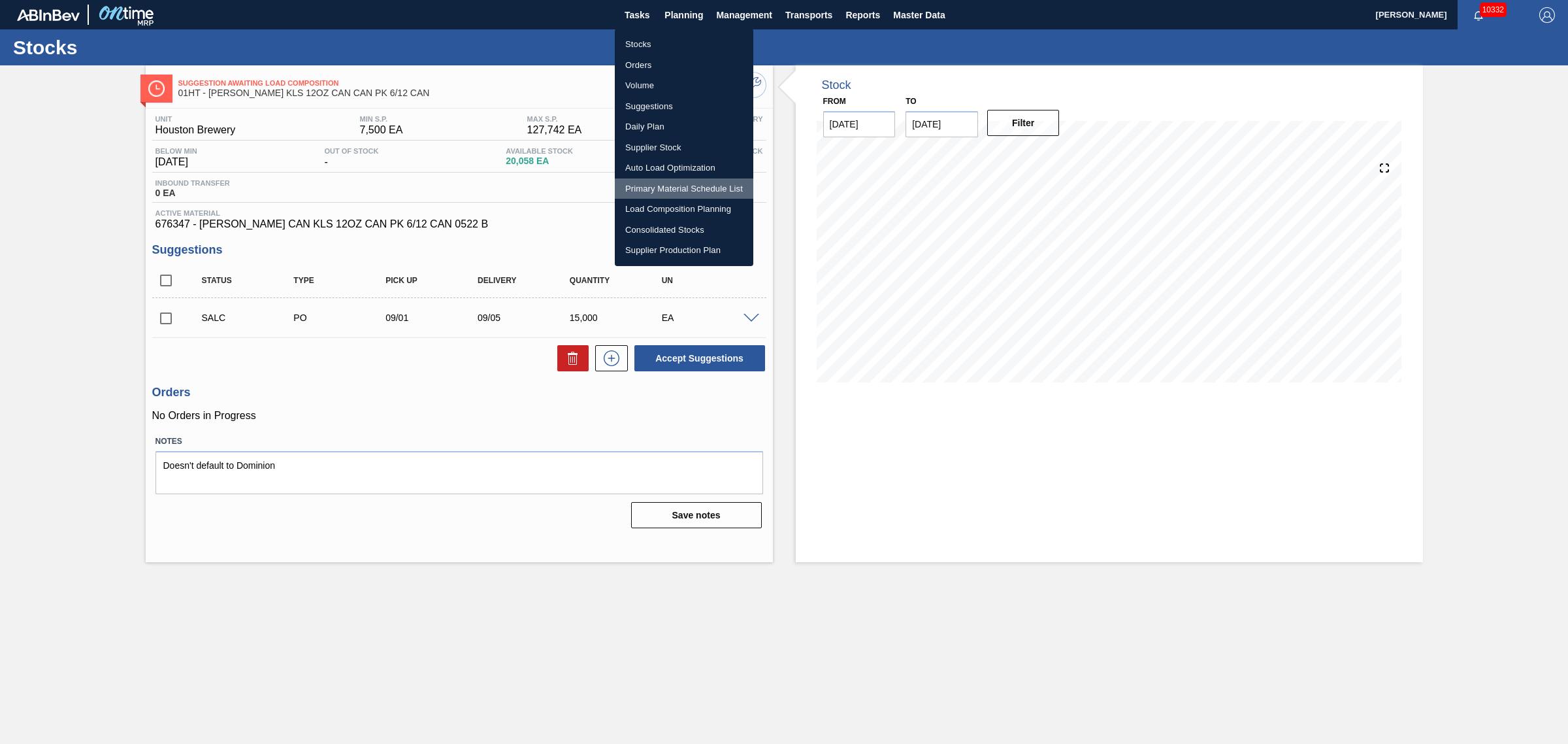
click at [645, 186] on li "Primary Material Schedule List" at bounding box center [683, 189] width 138 height 21
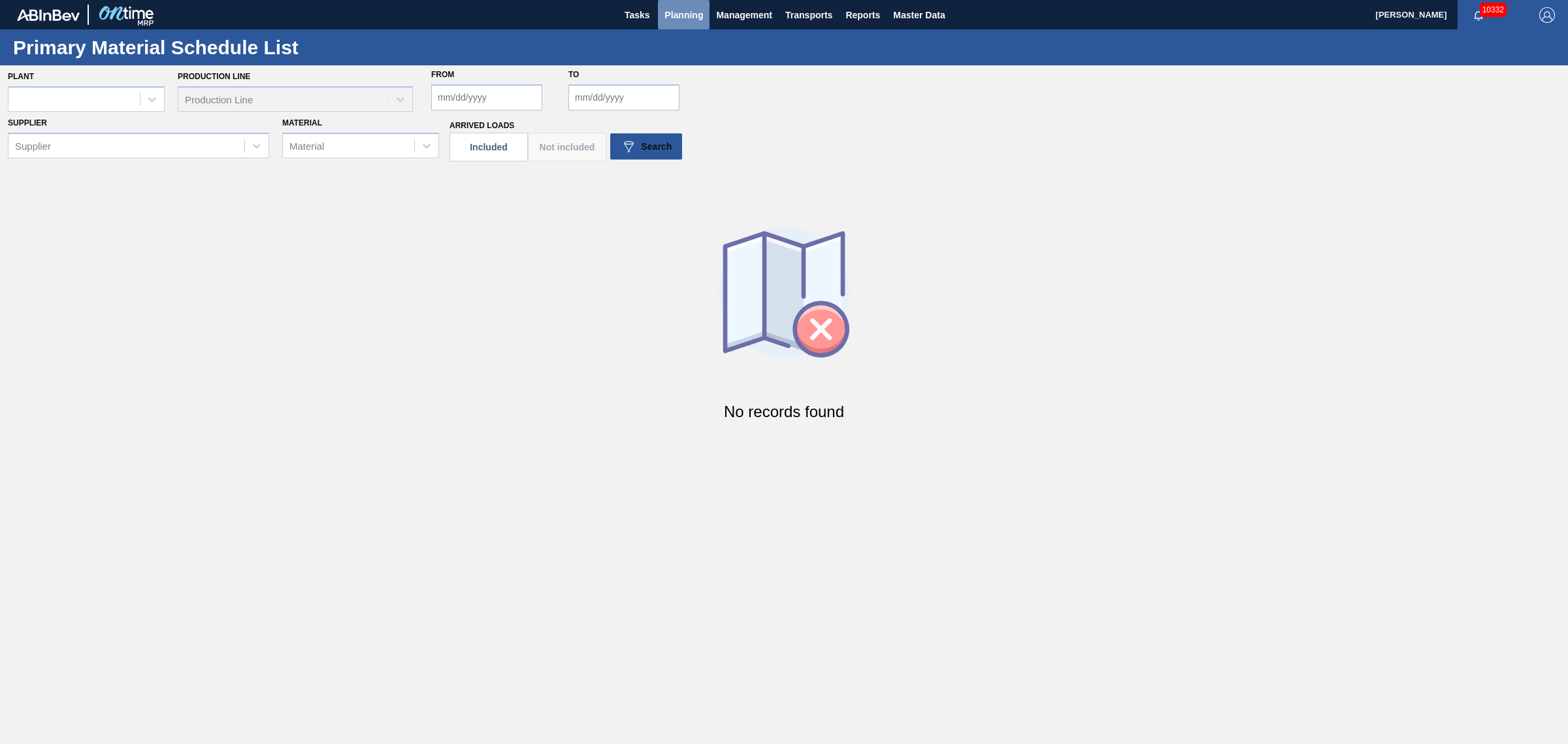
click at [684, 16] on span "Planning" at bounding box center [684, 15] width 39 height 16
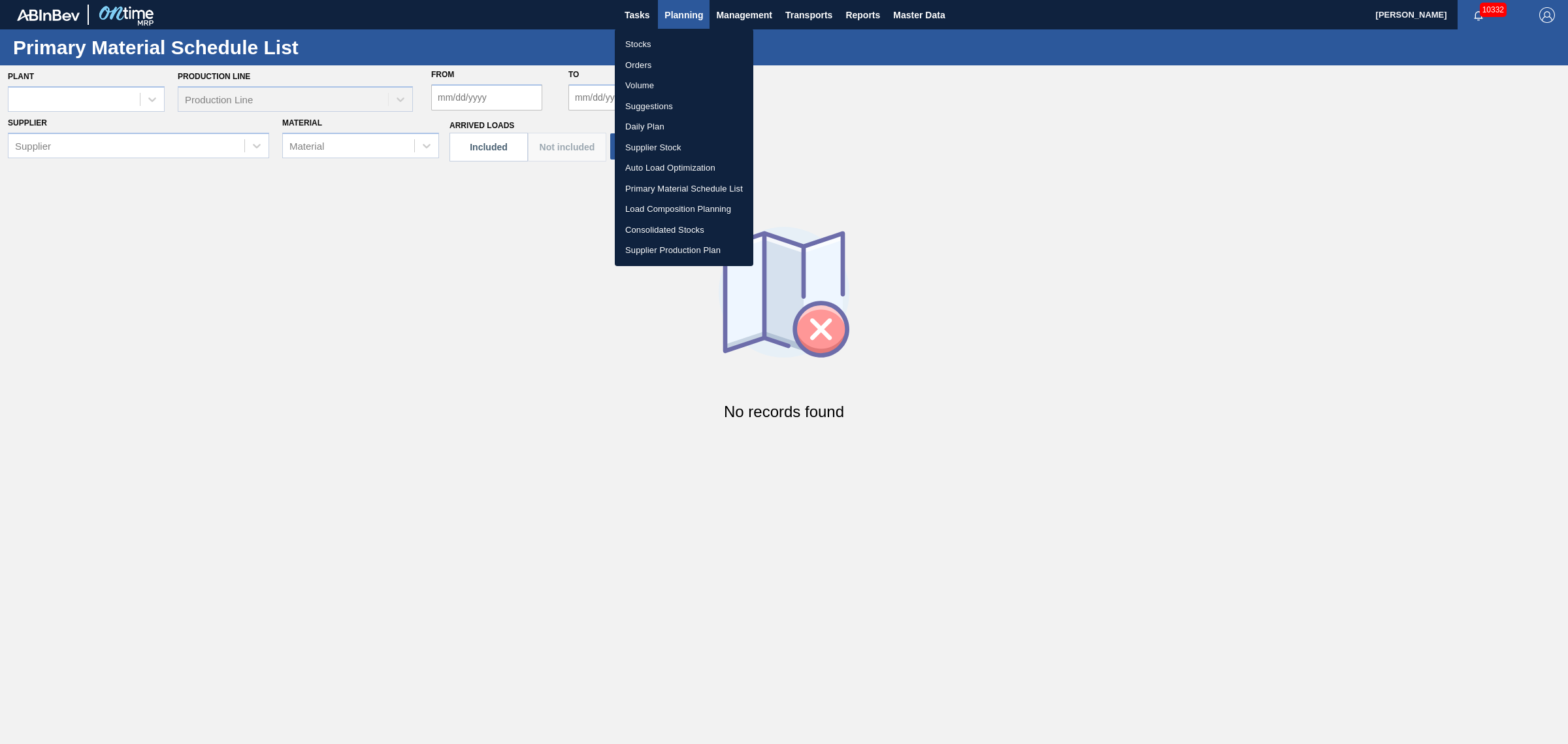
click at [678, 207] on li "Load Composition Planning" at bounding box center [683, 209] width 138 height 21
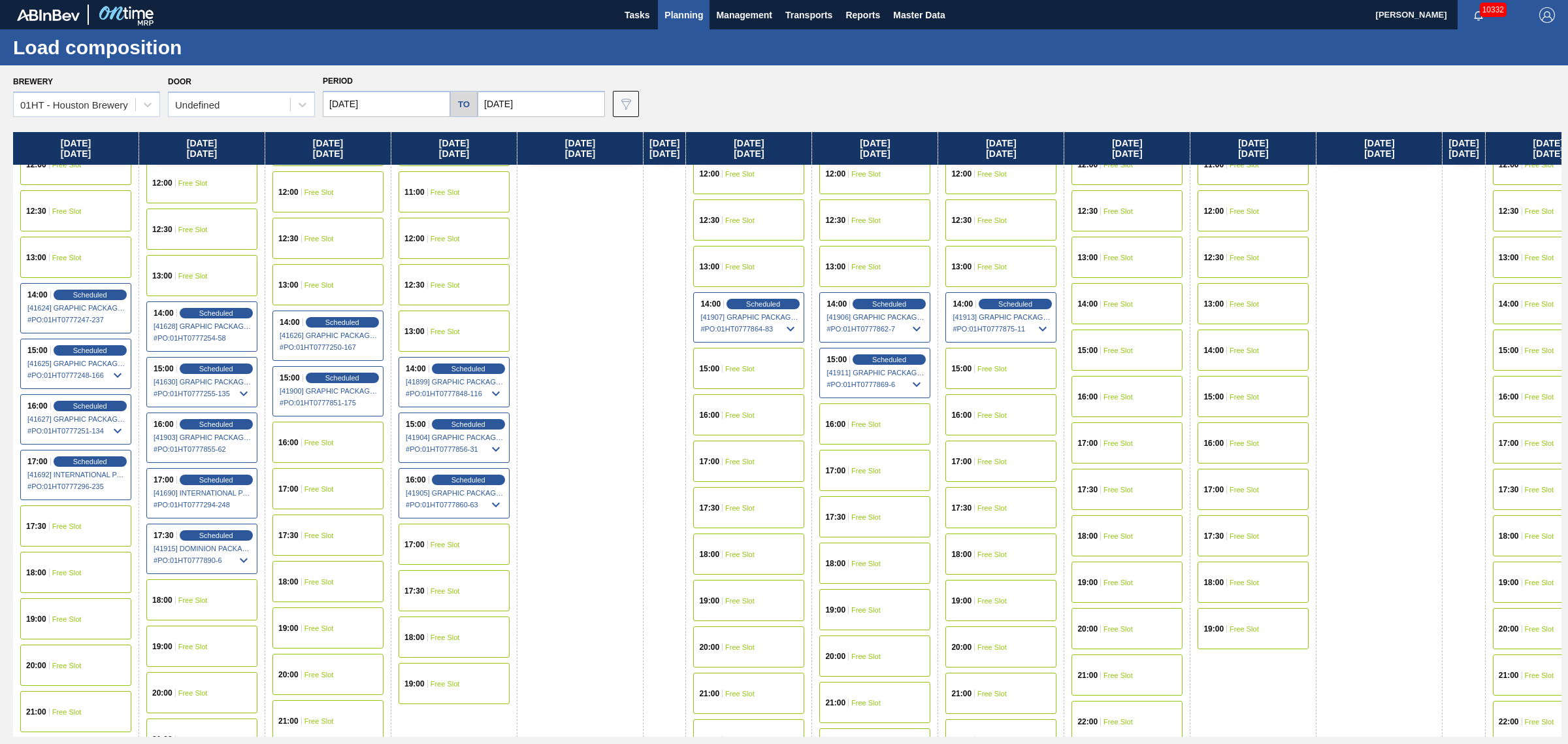
scroll to position [654, 0]
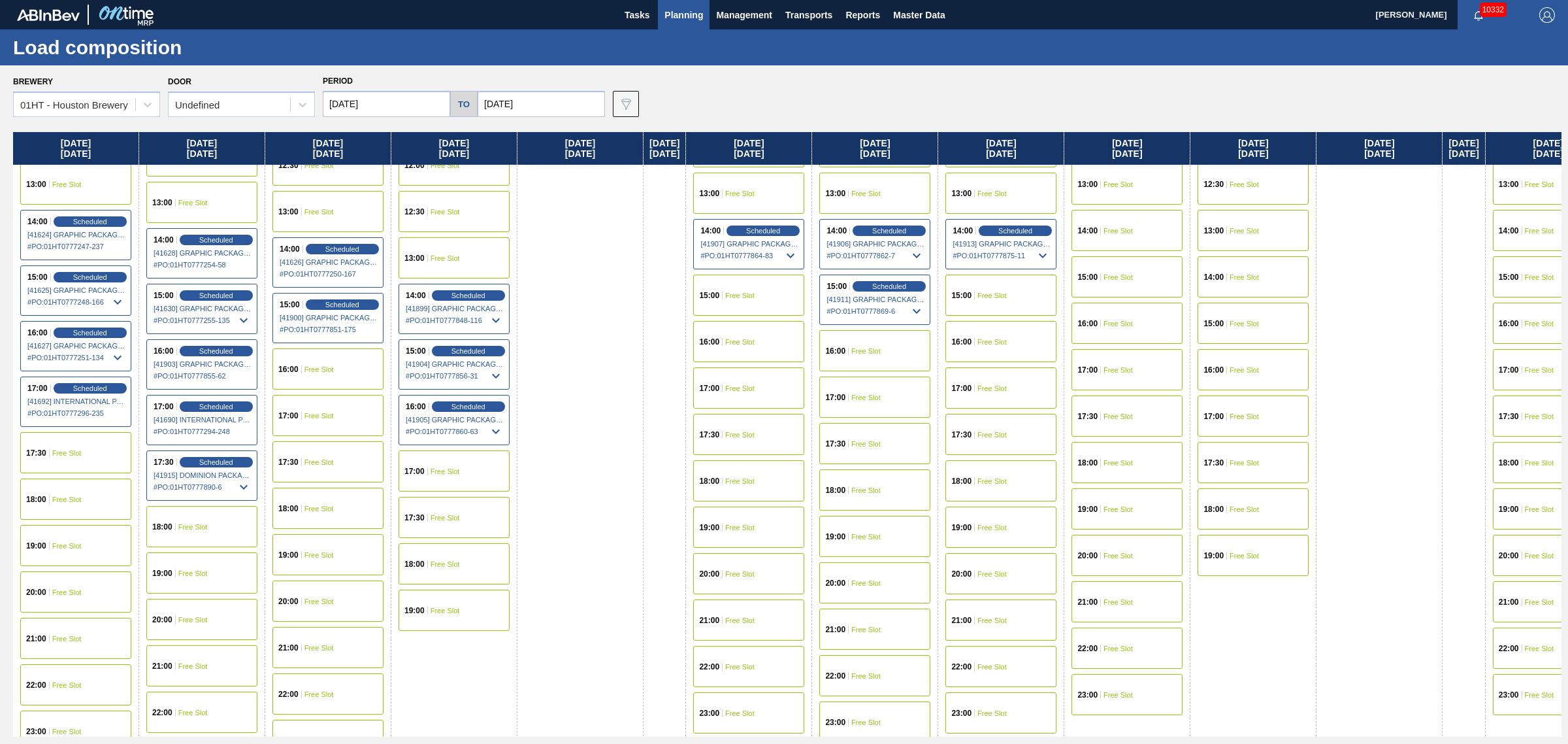
click at [749, 424] on div "17:30 Free Slot" at bounding box center [749, 434] width 111 height 41
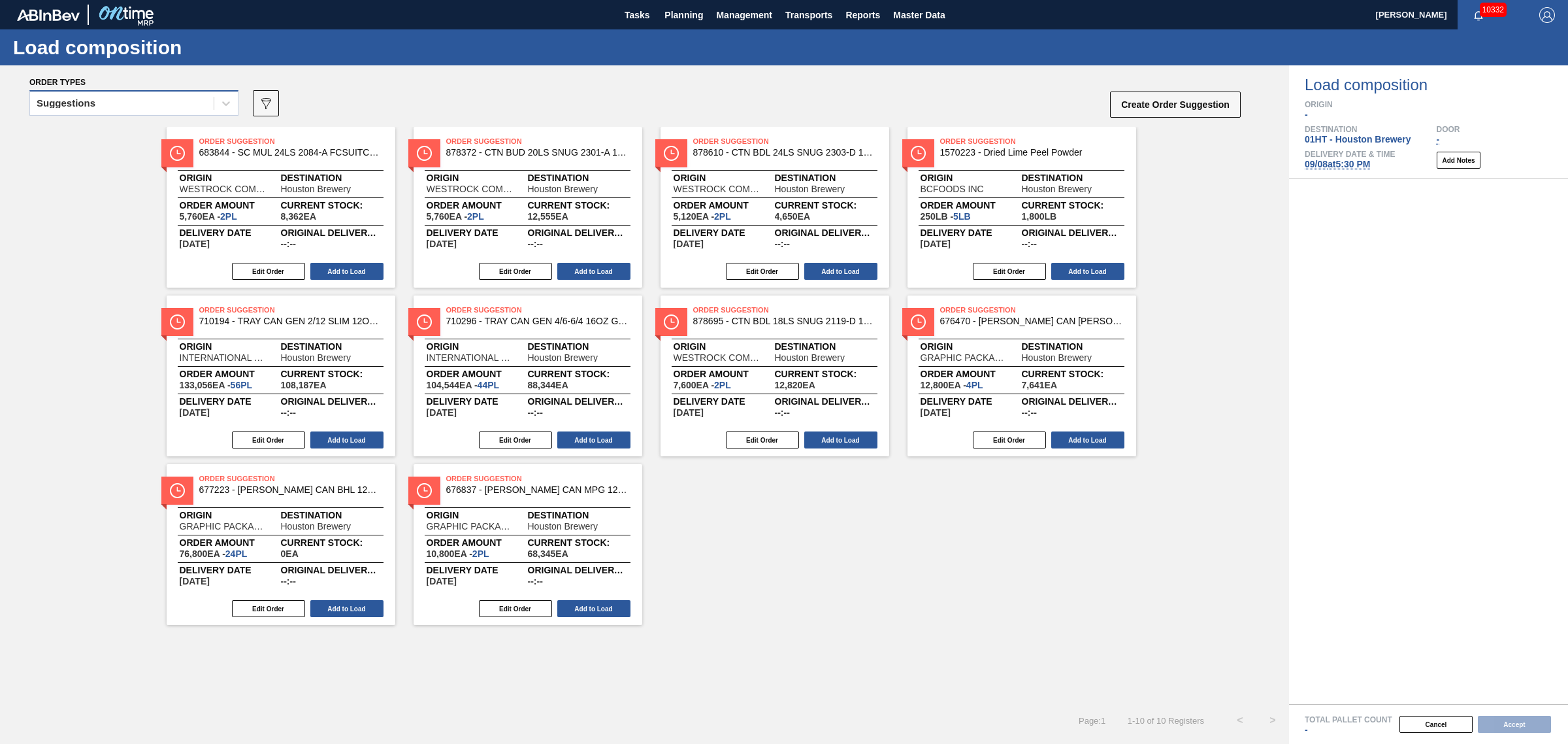
click at [154, 99] on div "Suggestions" at bounding box center [122, 103] width 183 height 19
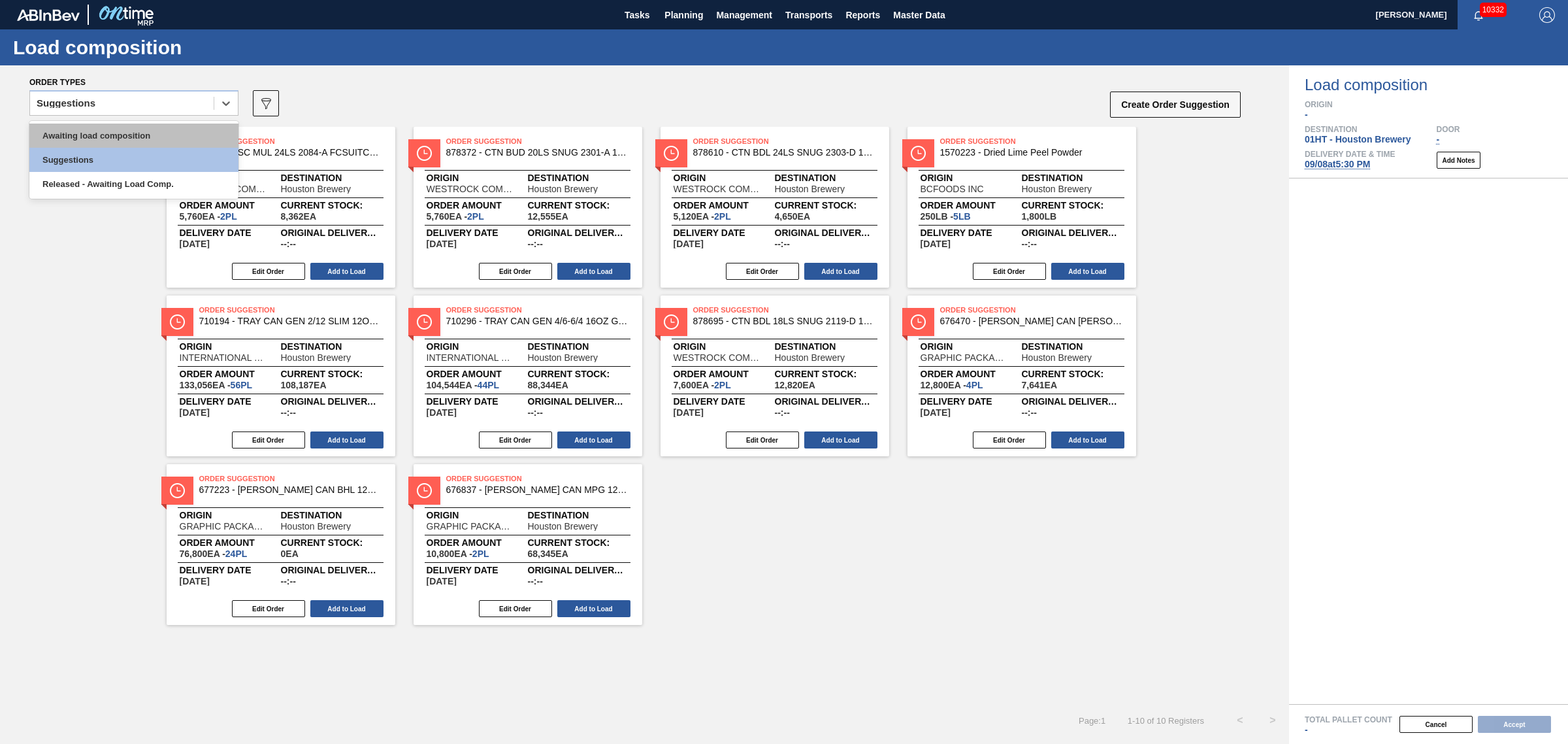
click at [154, 128] on div "Awaiting load composition" at bounding box center [134, 135] width 209 height 24
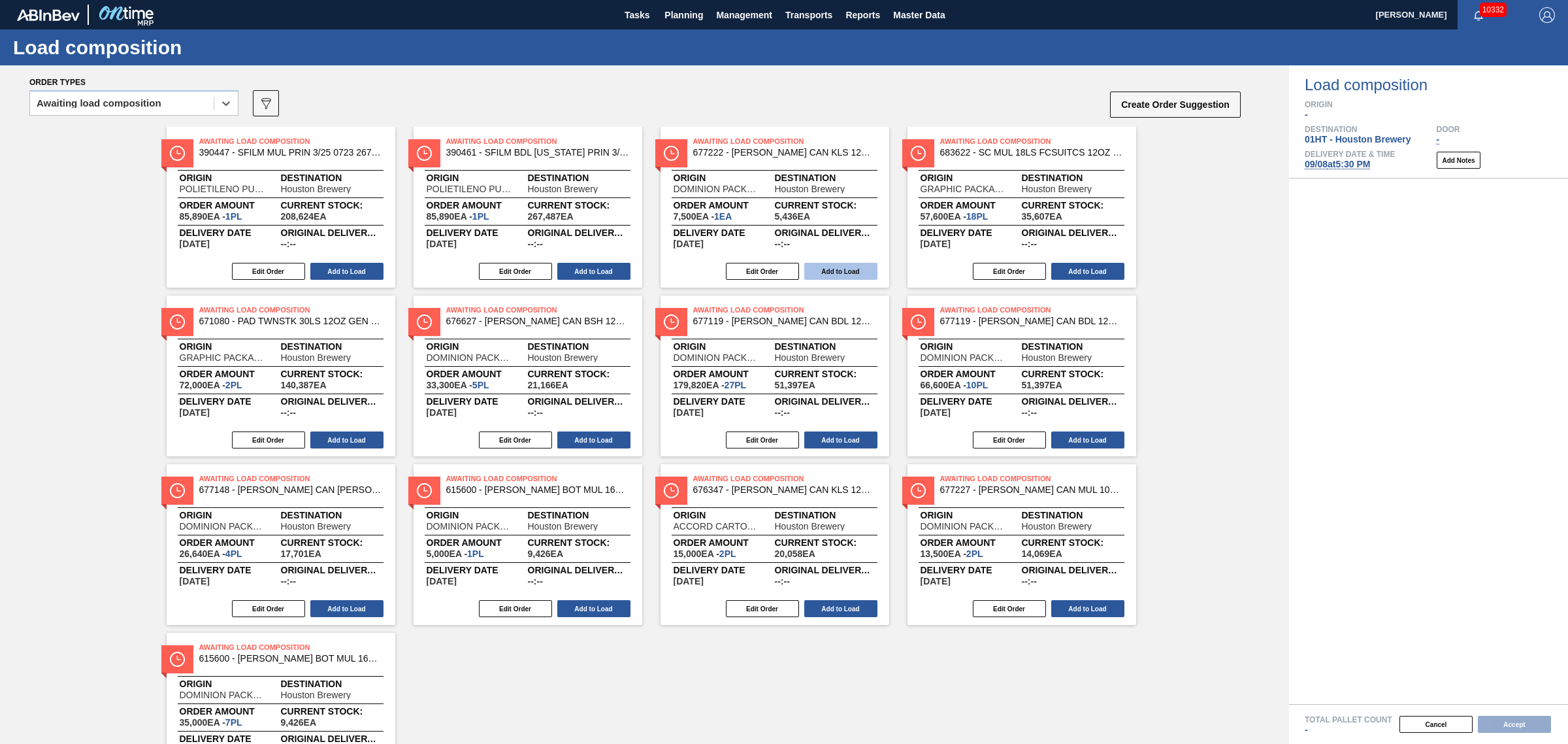
click at [830, 270] on button "Add to Load" at bounding box center [841, 272] width 73 height 17
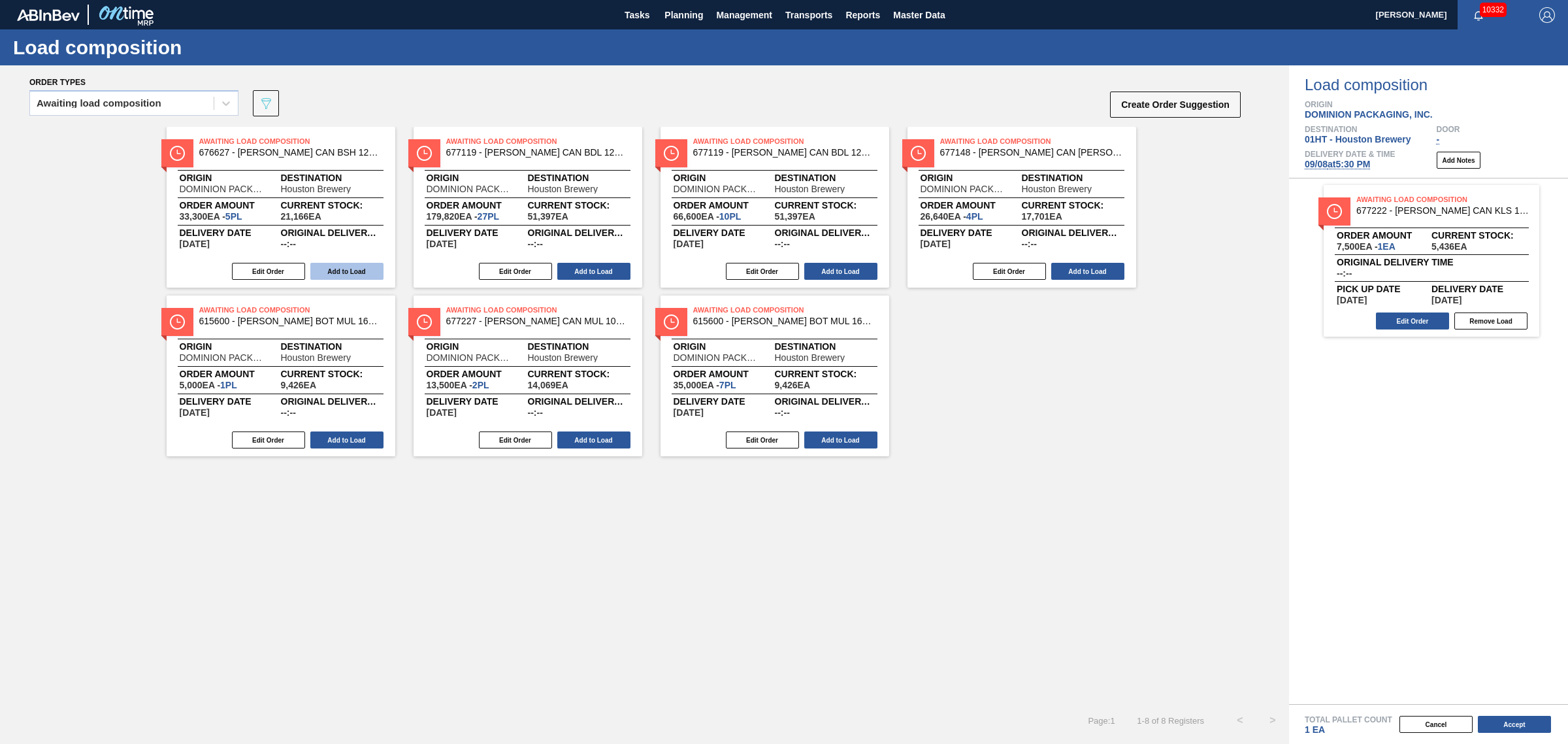
click at [342, 270] on button "Add to Load" at bounding box center [347, 272] width 73 height 17
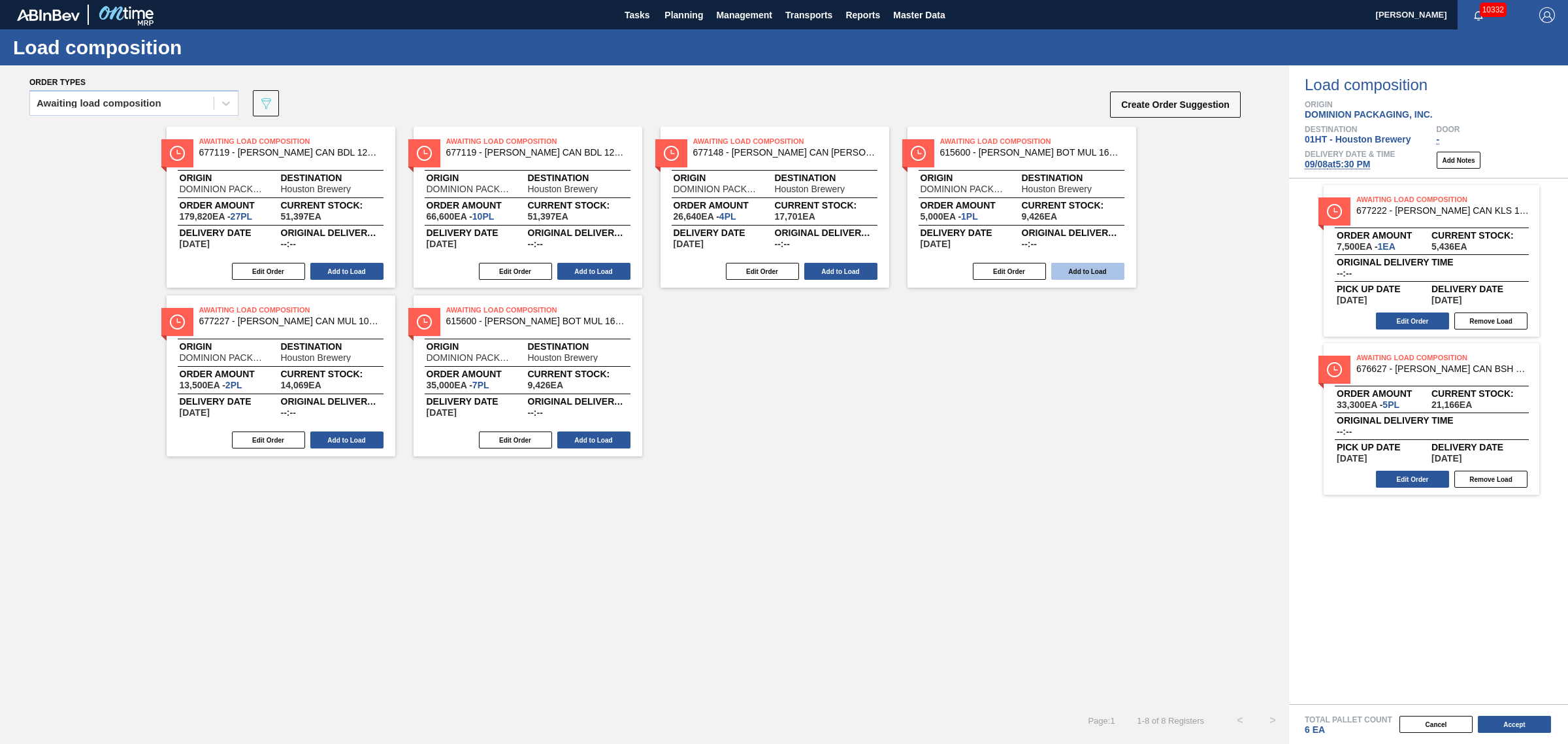
click at [1098, 270] on button "Add to Load" at bounding box center [1088, 272] width 73 height 17
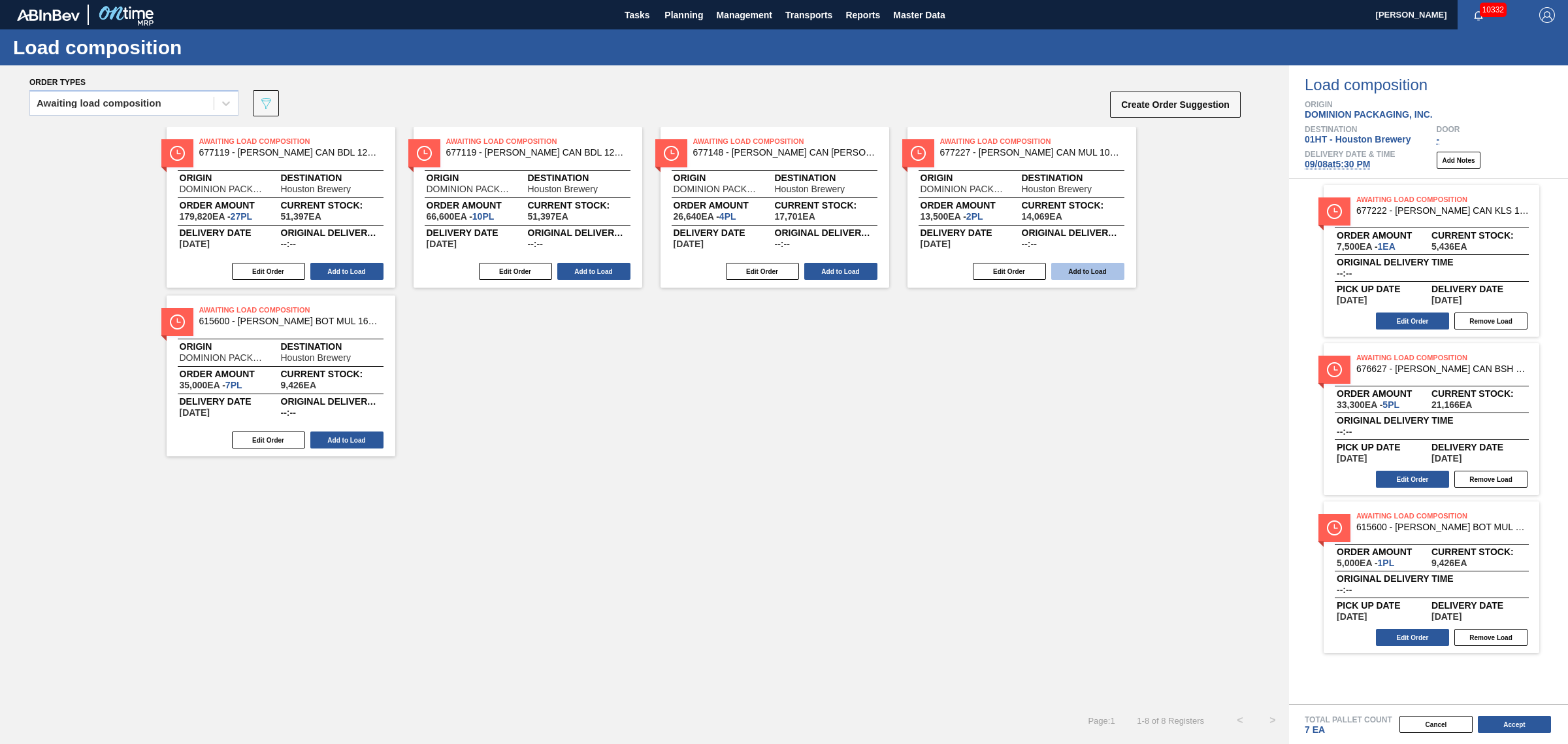
click at [1087, 270] on button "Add to Load" at bounding box center [1088, 272] width 73 height 17
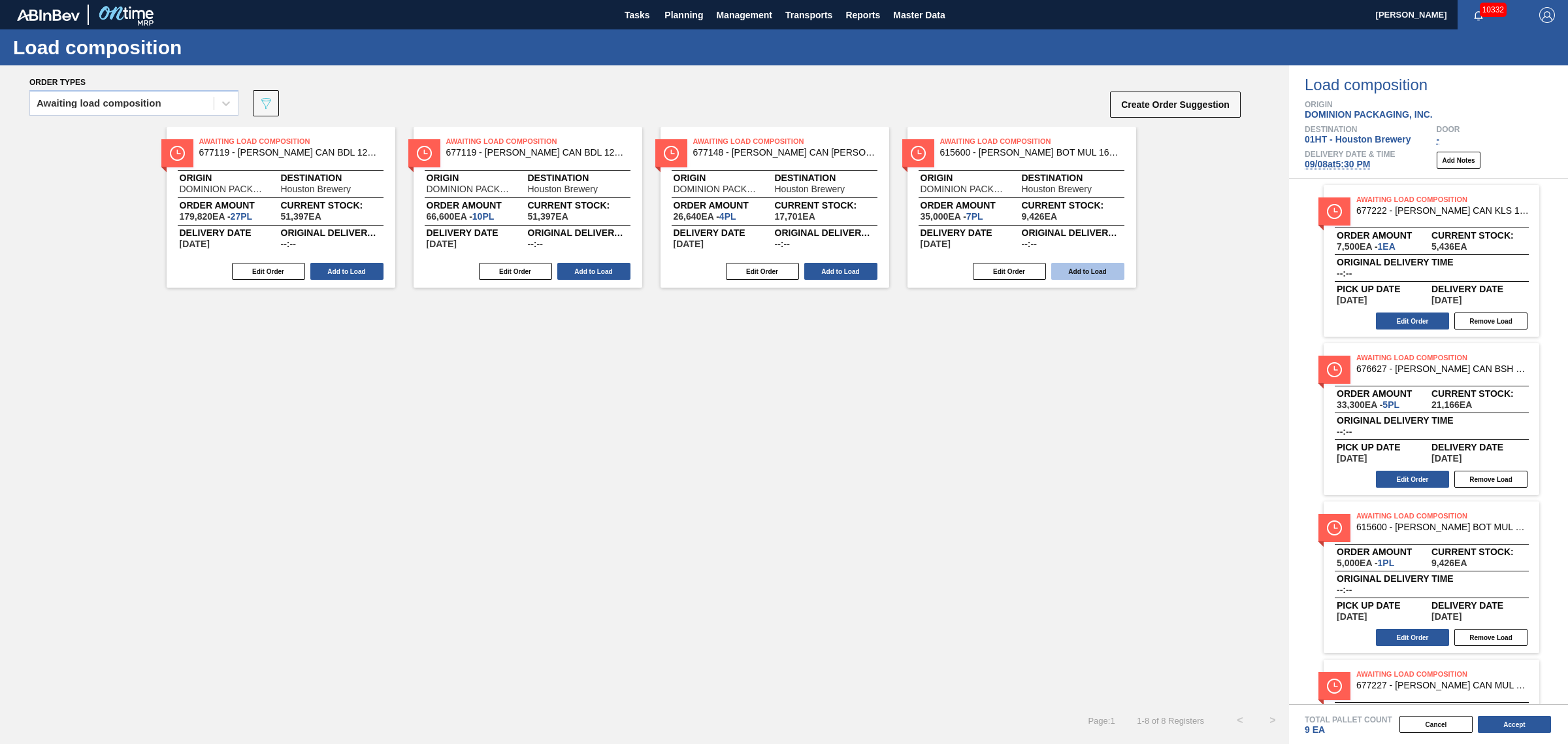
click at [1118, 275] on button "Add to Load" at bounding box center [1088, 272] width 73 height 17
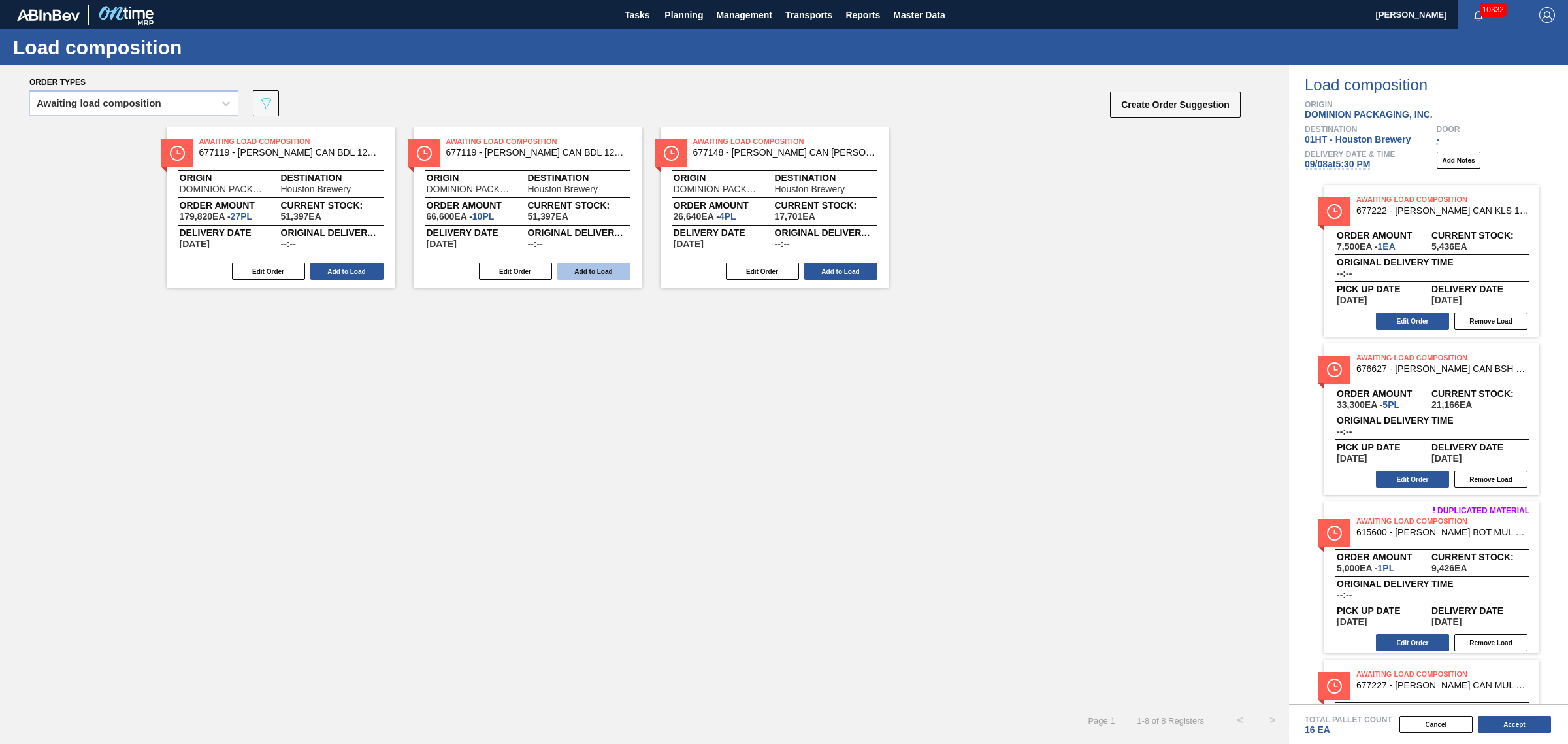
click at [603, 272] on button "Add to Load" at bounding box center [594, 272] width 73 height 17
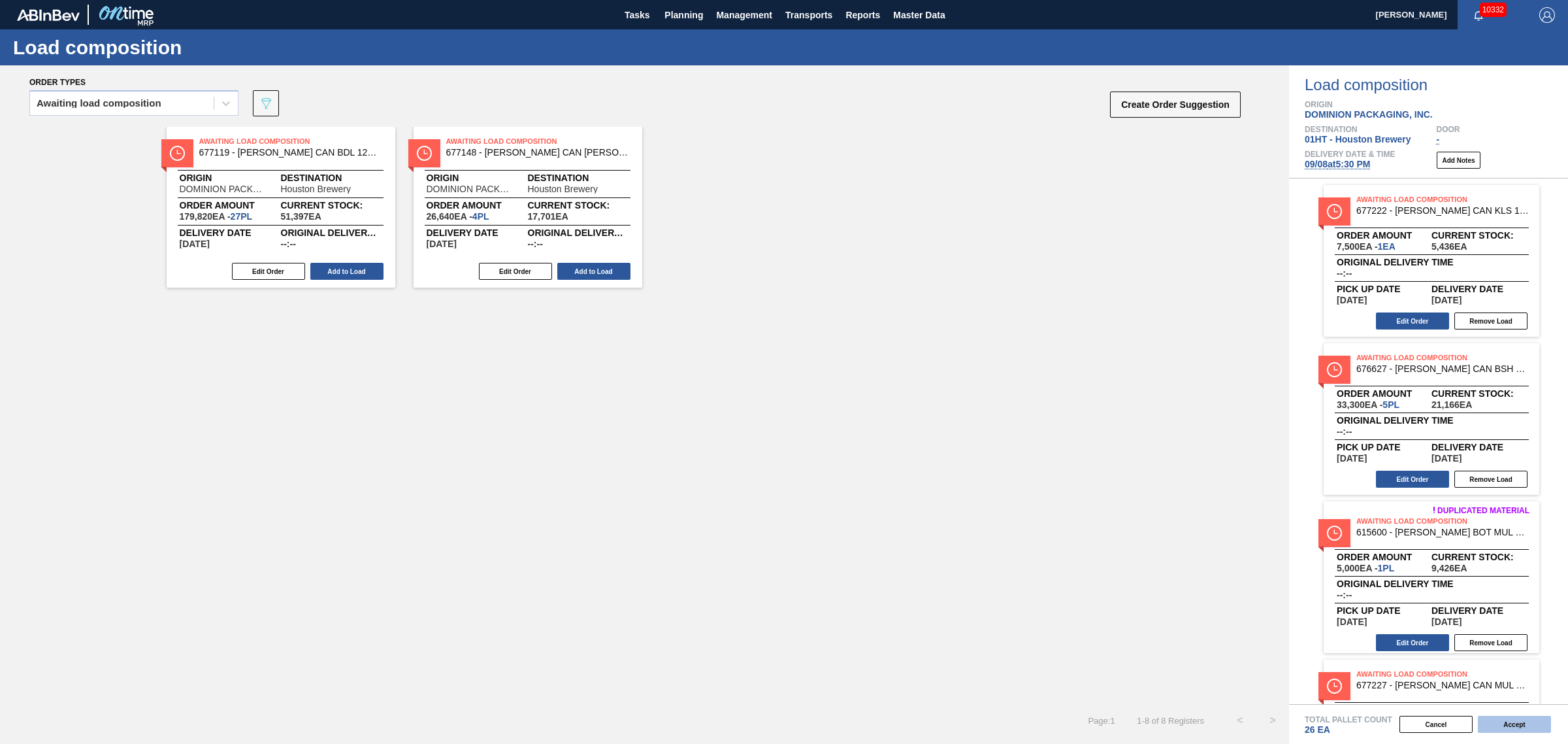
click at [1520, 724] on button "Accept" at bounding box center [1514, 725] width 73 height 17
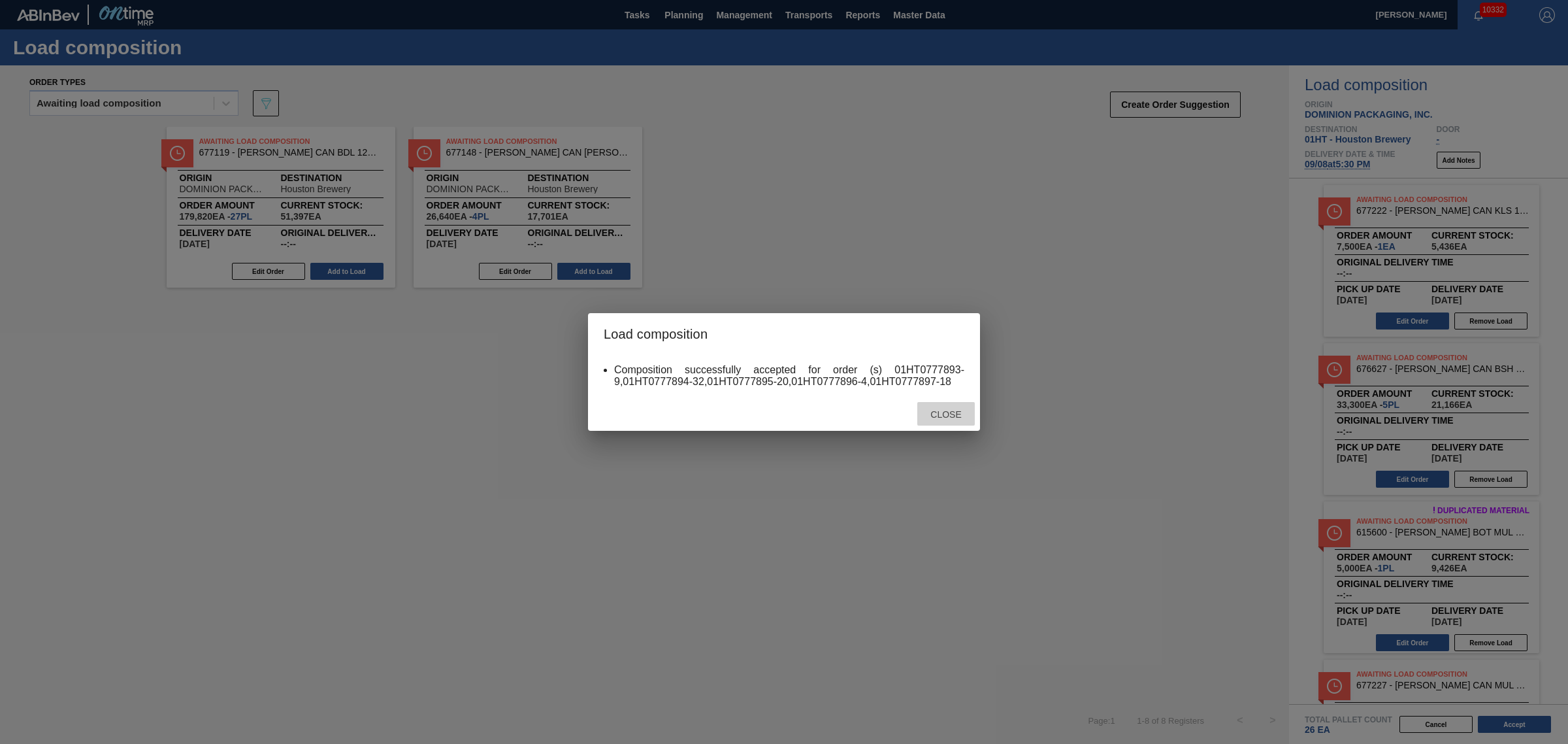
click at [951, 420] on div "Close" at bounding box center [946, 414] width 57 height 24
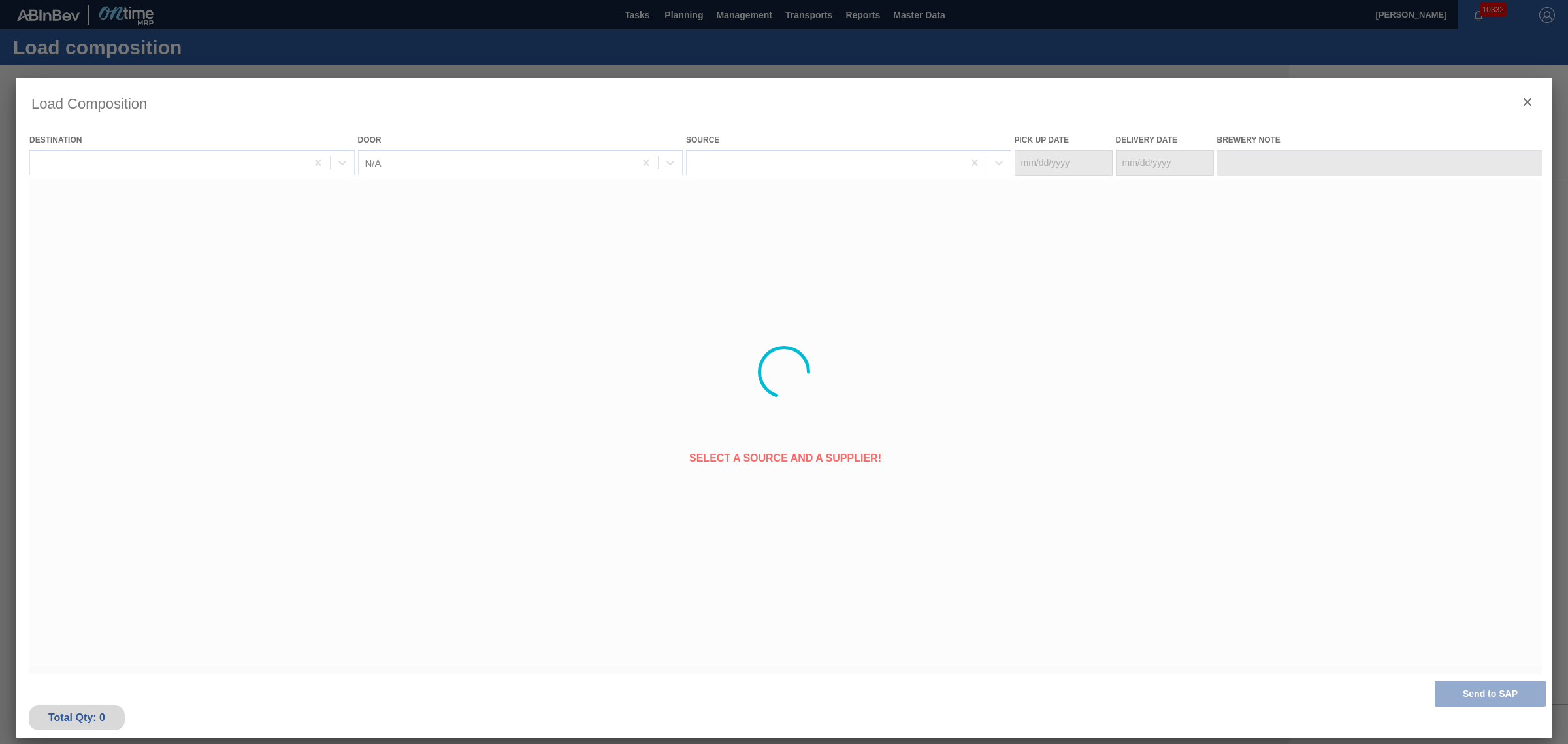
type Date "[DATE]"
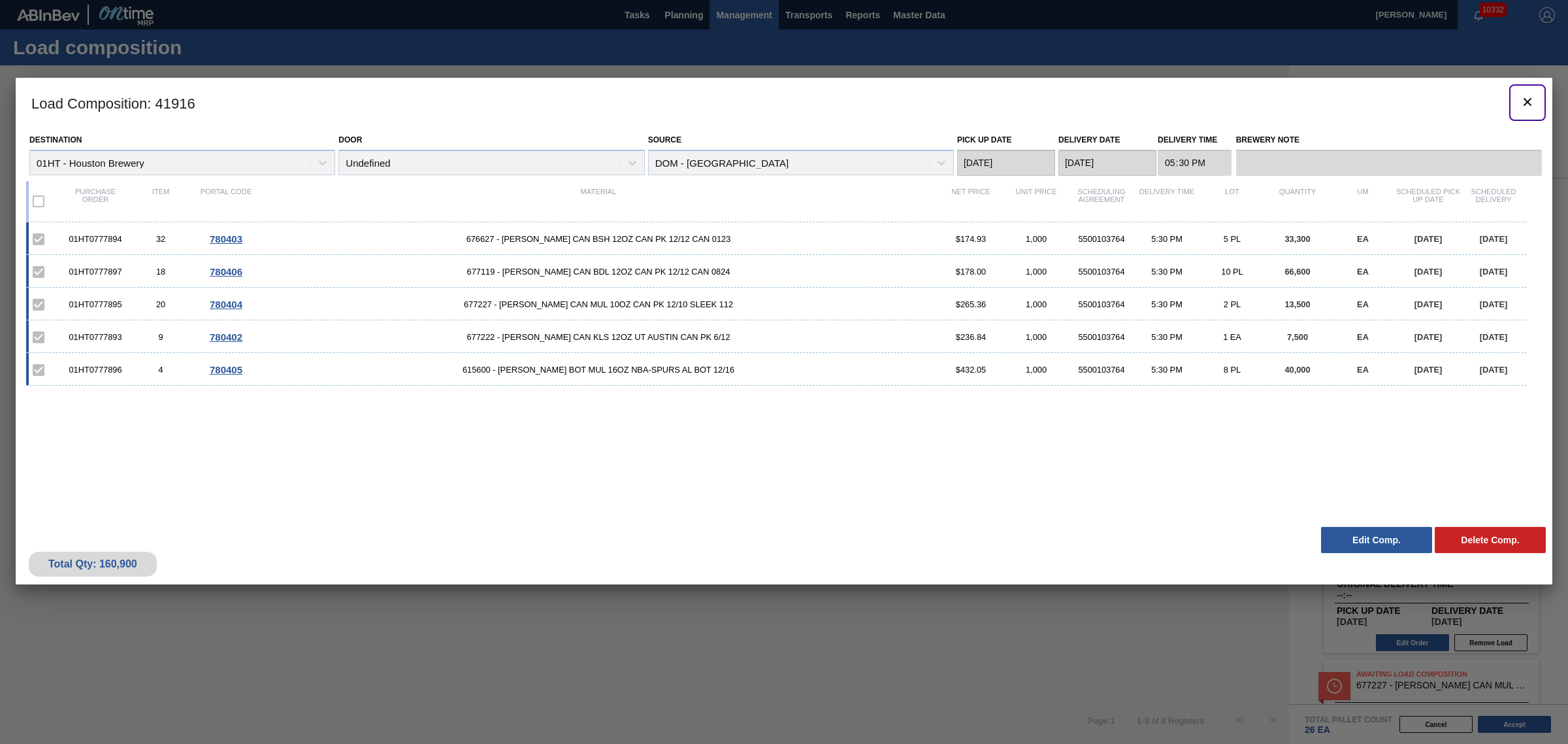
drag, startPoint x: 1521, startPoint y: 97, endPoint x: 776, endPoint y: 18, distance: 749.2
click at [1521, 97] on icon "botão de ícone" at bounding box center [1527, 102] width 16 height 16
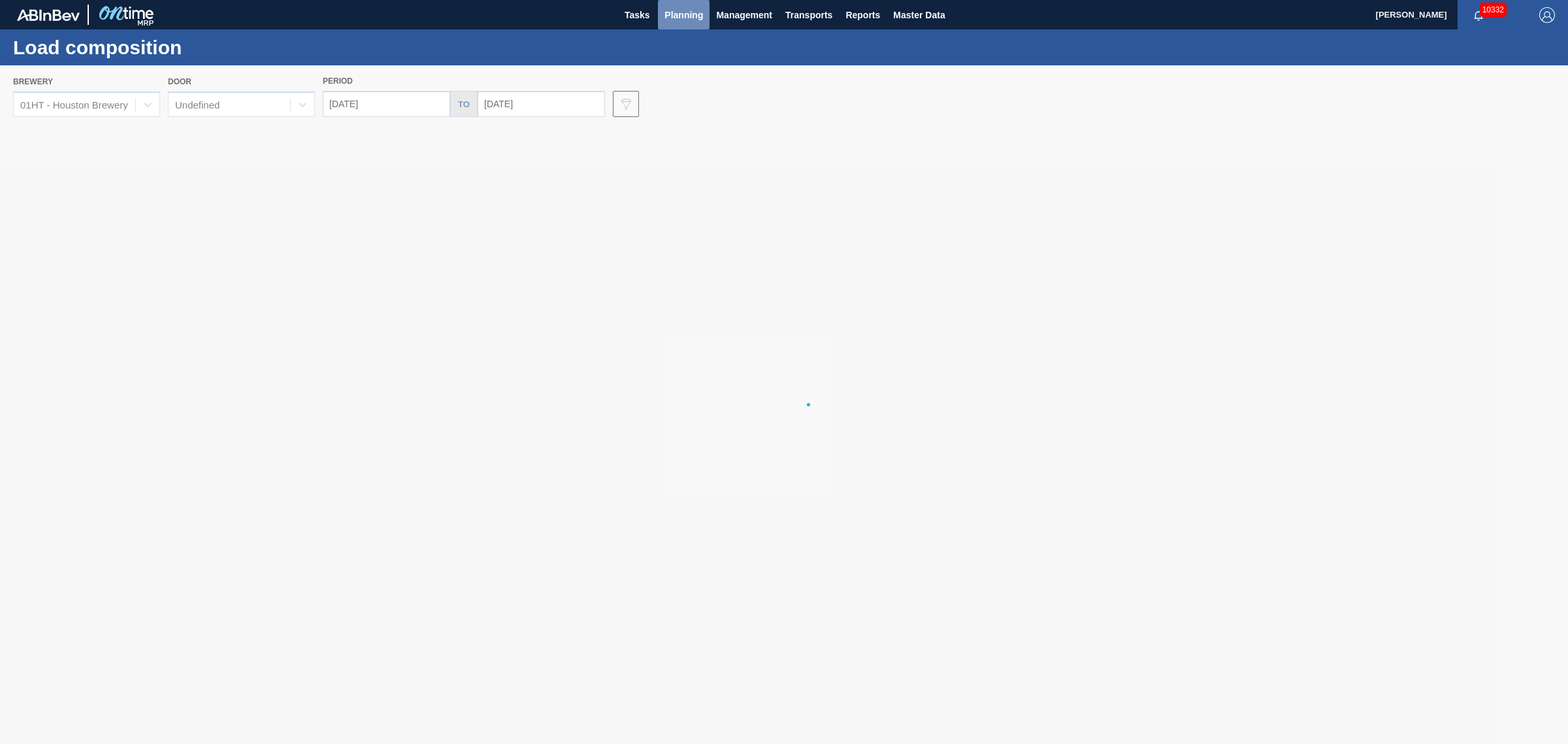
click at [691, 10] on span "Planning" at bounding box center [684, 15] width 39 height 16
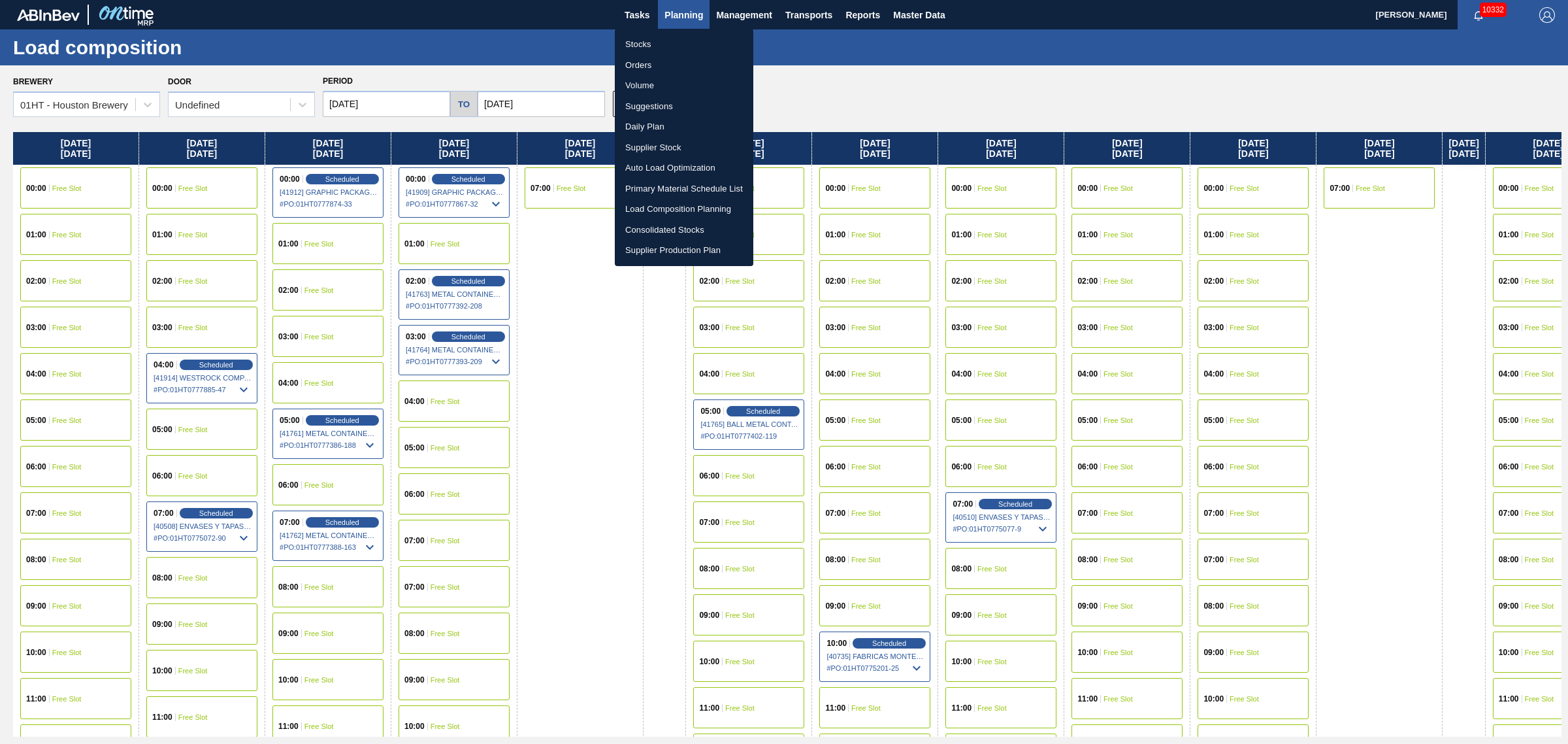
click at [442, 515] on div at bounding box center [784, 372] width 1568 height 744
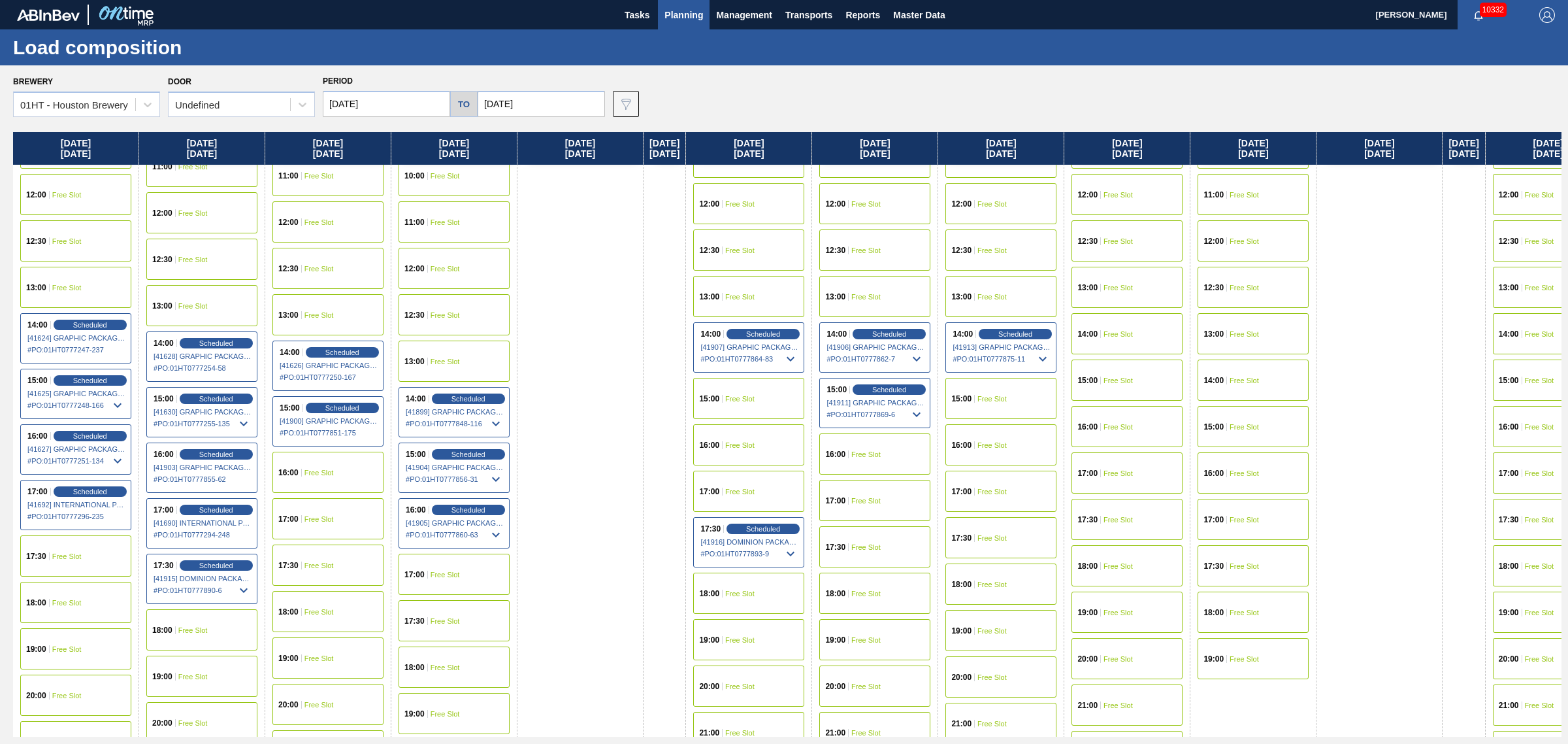
scroll to position [572, 0]
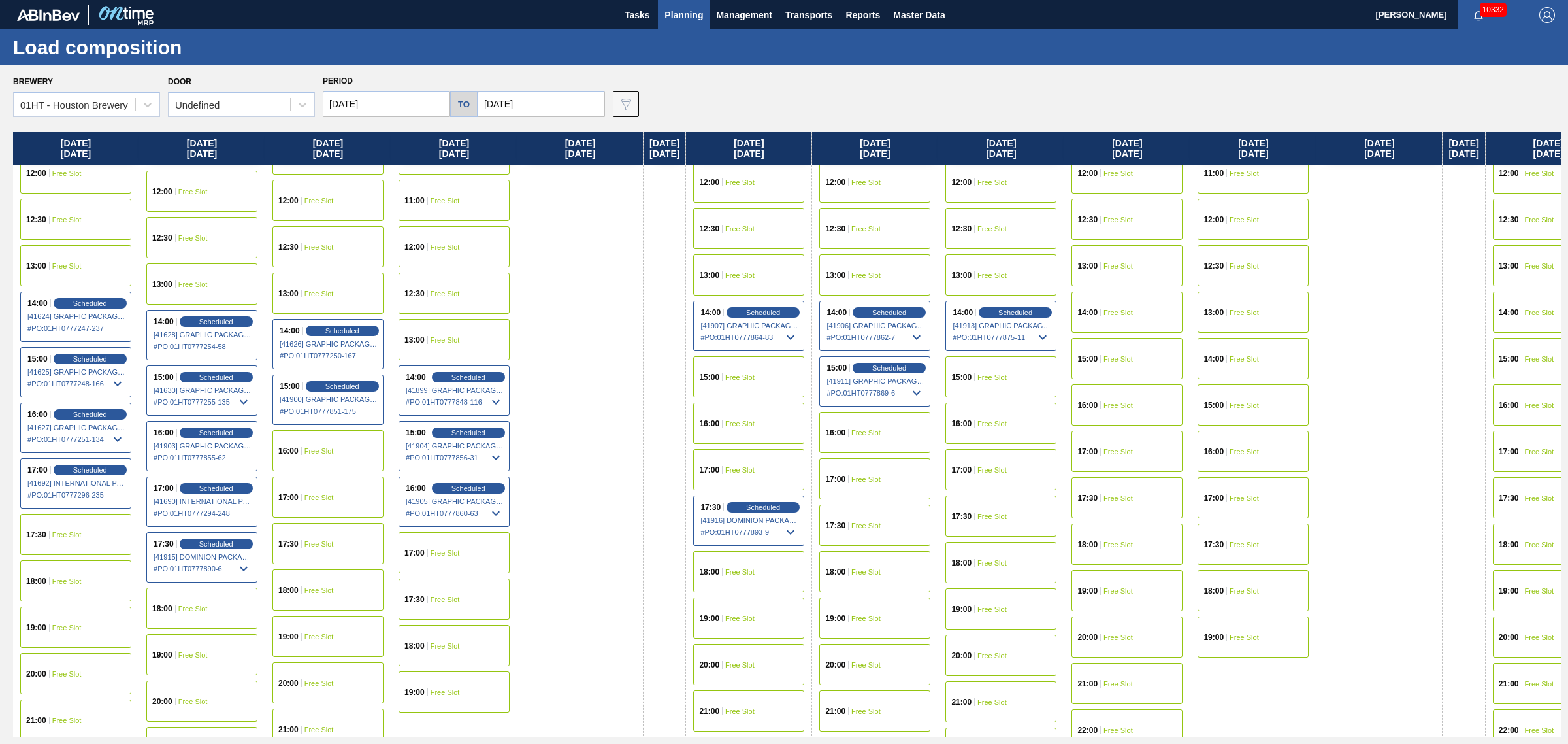
click at [446, 592] on div "17:30 Free Slot" at bounding box center [453, 598] width 111 height 41
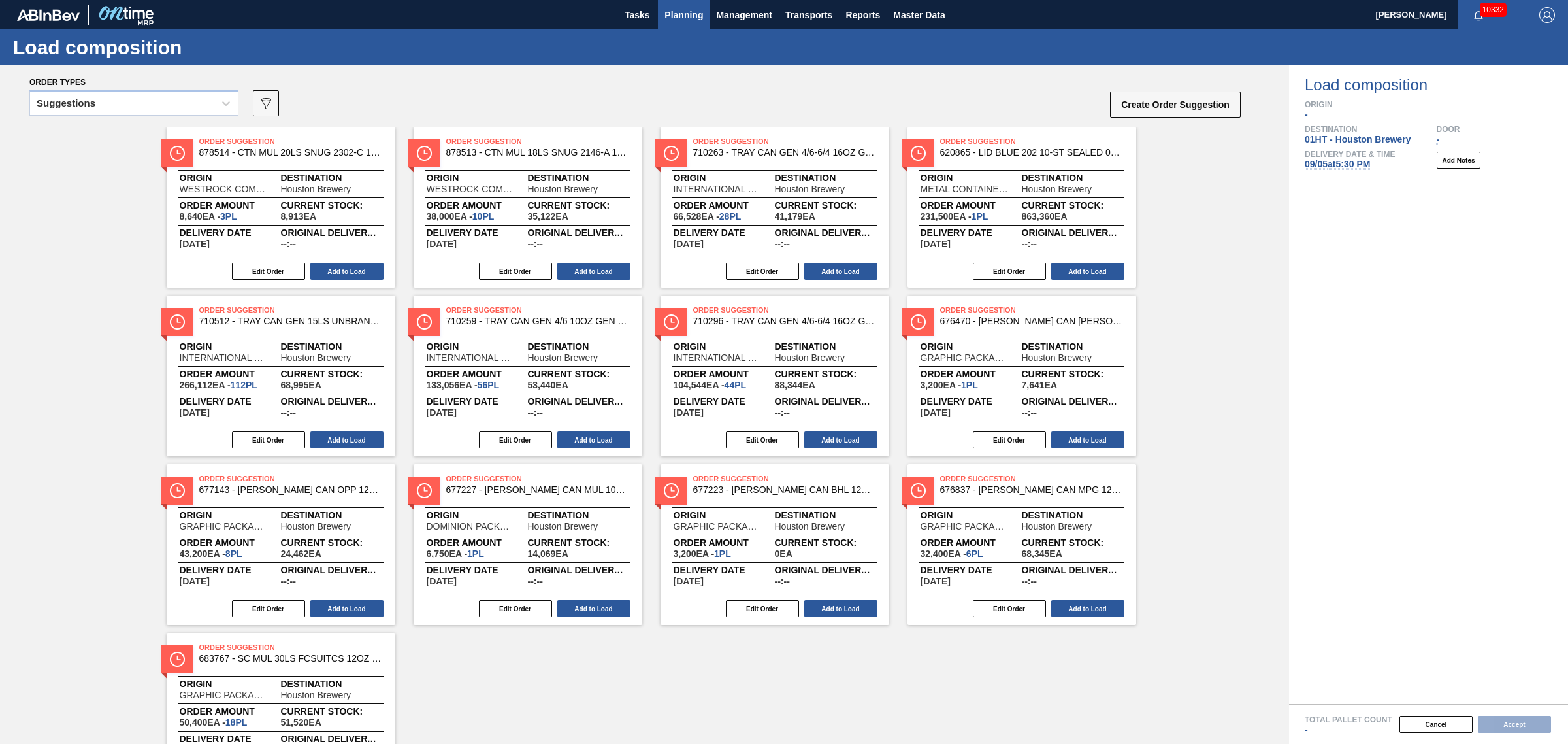
click at [673, 14] on span "Planning" at bounding box center [684, 15] width 39 height 16
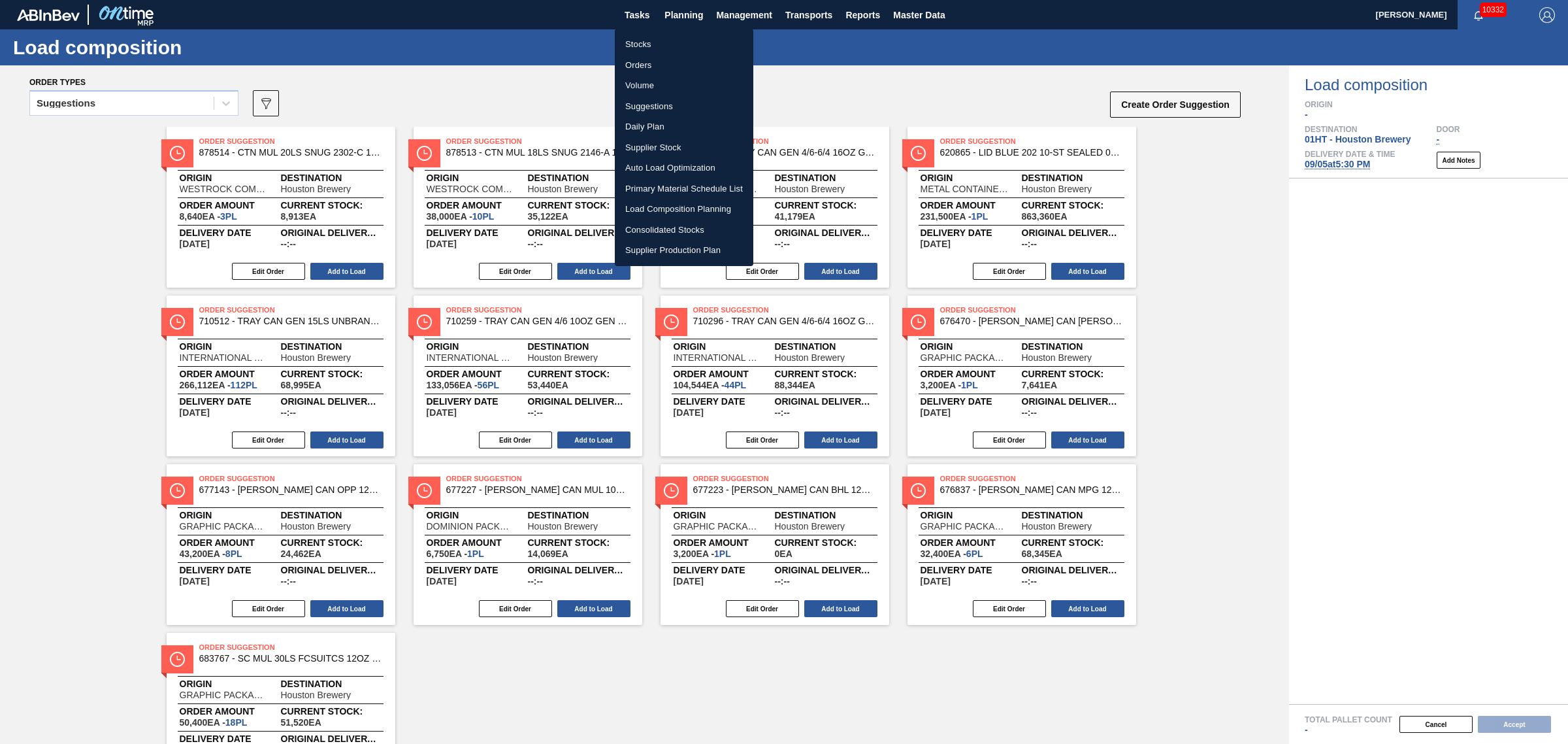
click at [1054, 80] on div at bounding box center [784, 372] width 1568 height 744
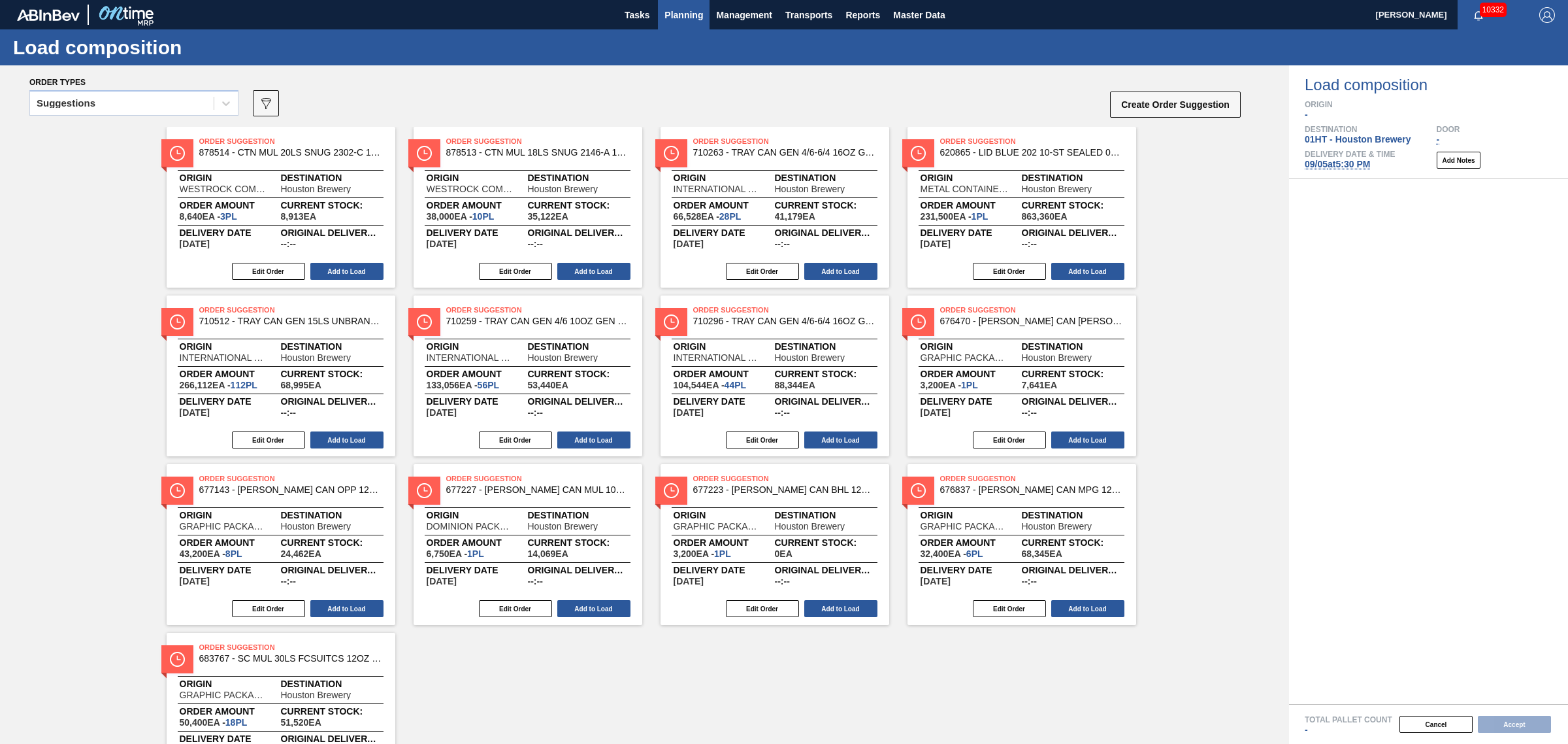
click at [677, 4] on button "Planning" at bounding box center [683, 14] width 52 height 29
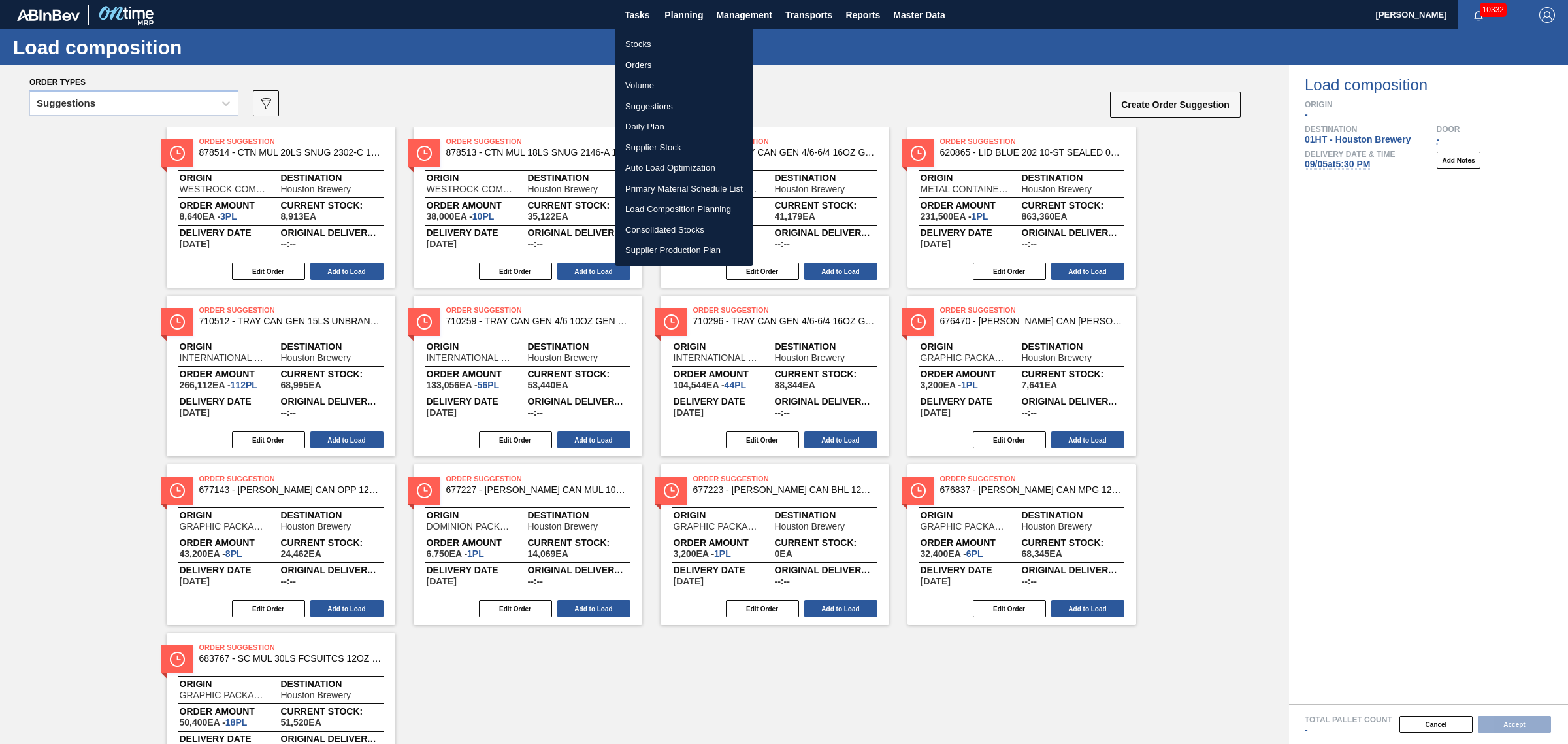
click at [658, 206] on li "Load Composition Planning" at bounding box center [683, 209] width 138 height 21
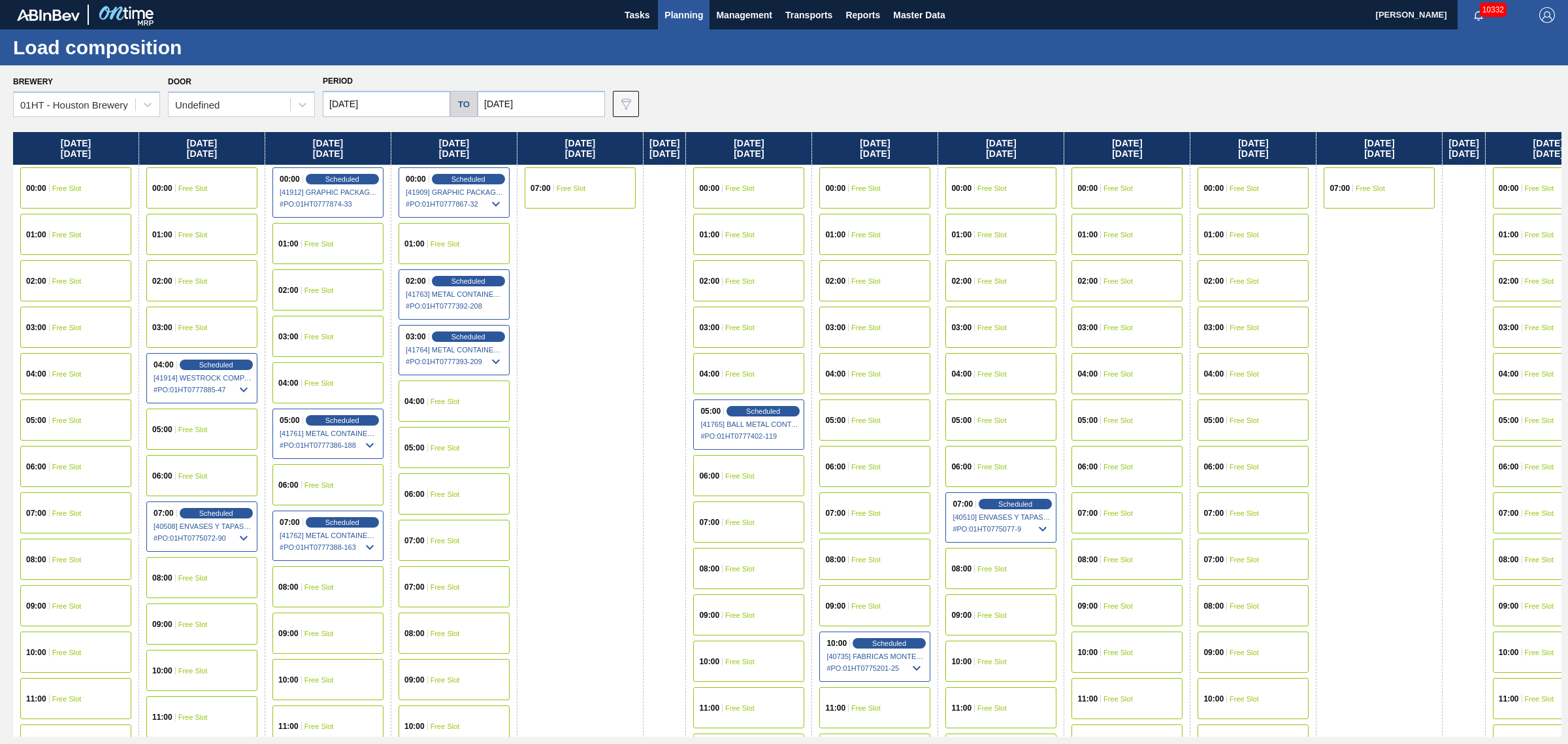
click at [1011, 173] on div "00:00 Free Slot" at bounding box center [1001, 187] width 111 height 41
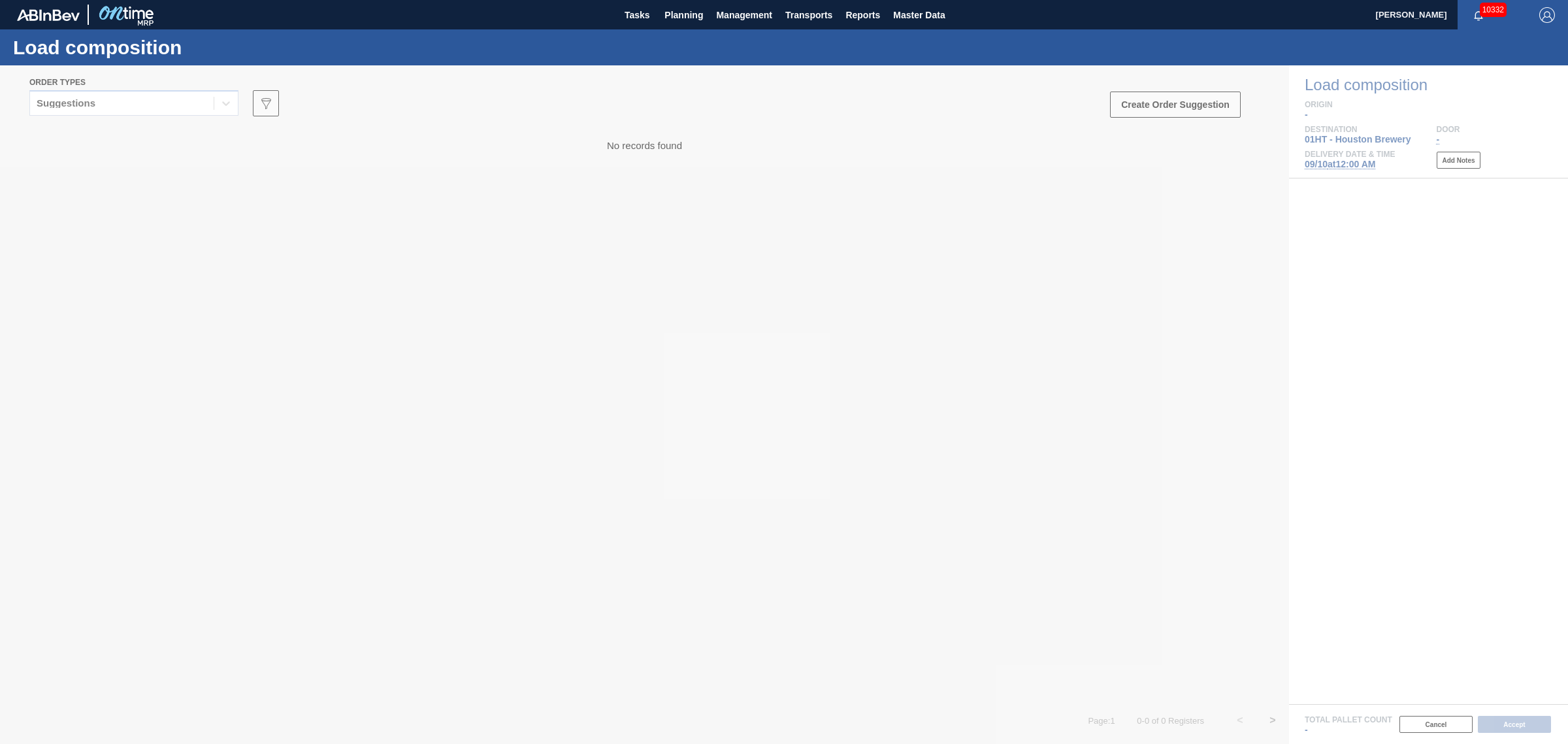
click at [97, 101] on div at bounding box center [784, 404] width 1568 height 679
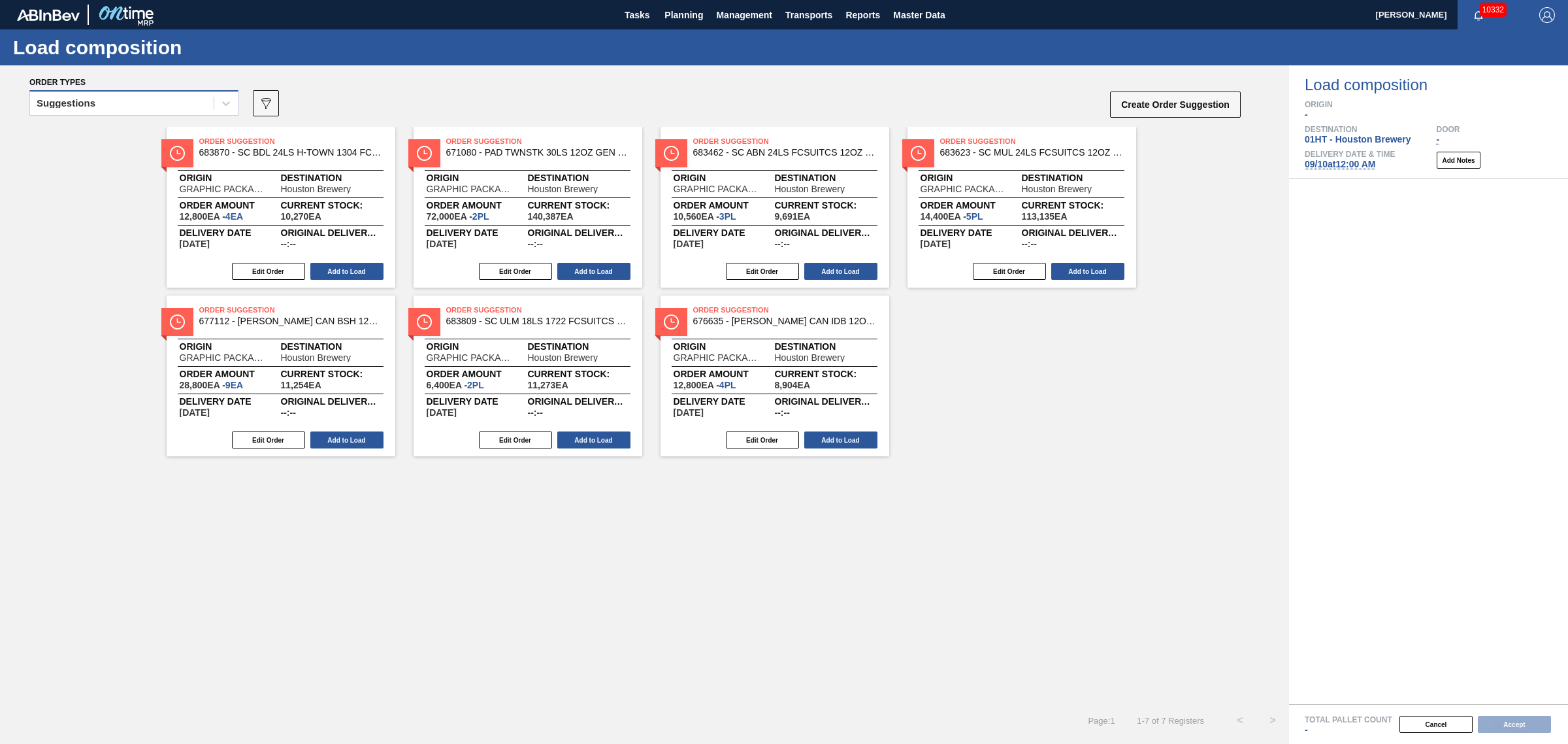
click at [98, 108] on div "Suggestions" at bounding box center [122, 103] width 183 height 19
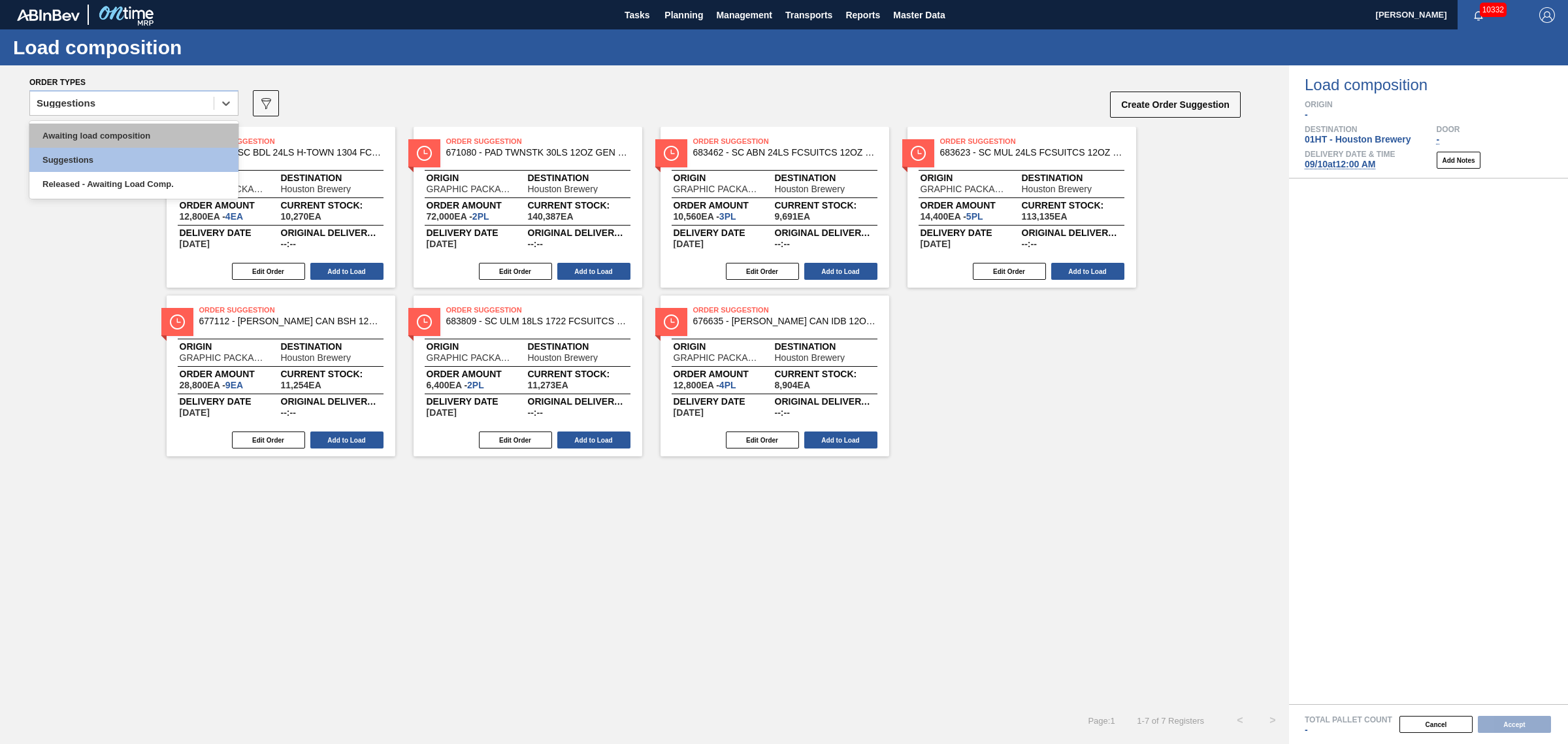
click at [99, 135] on div "Awaiting load composition" at bounding box center [134, 135] width 209 height 24
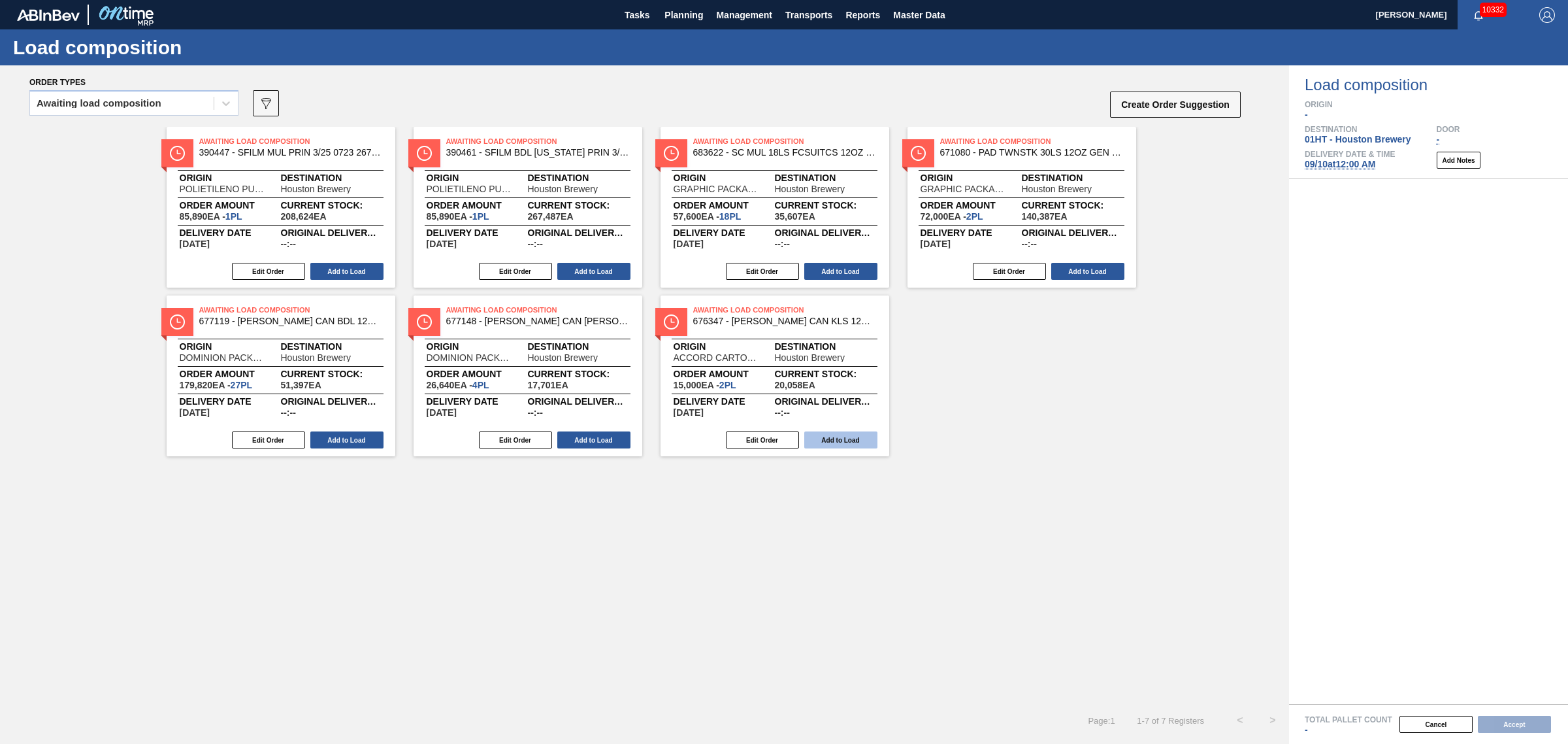
click at [819, 442] on button "Add to Load" at bounding box center [841, 440] width 73 height 17
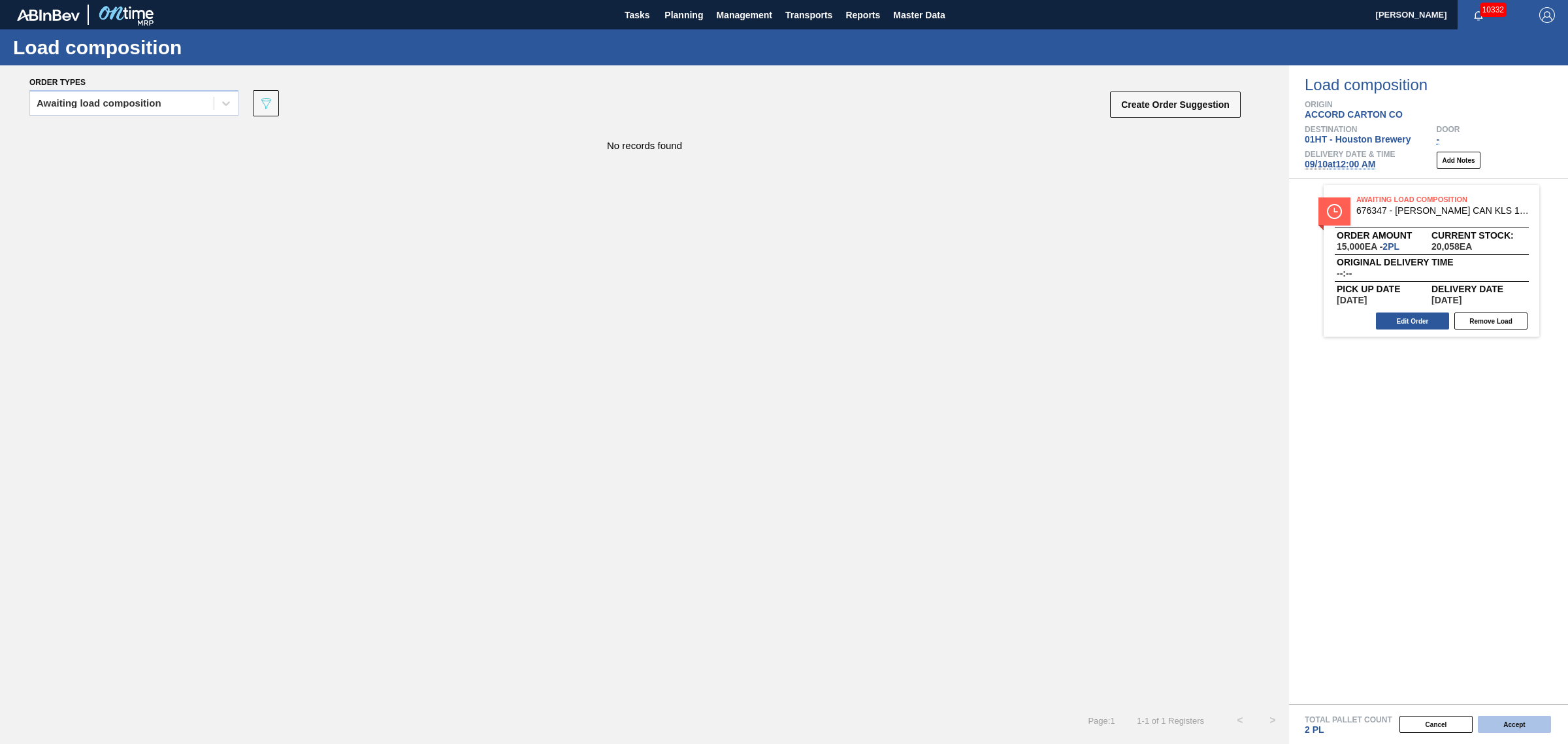
click at [1519, 722] on button "Accept" at bounding box center [1514, 725] width 73 height 17
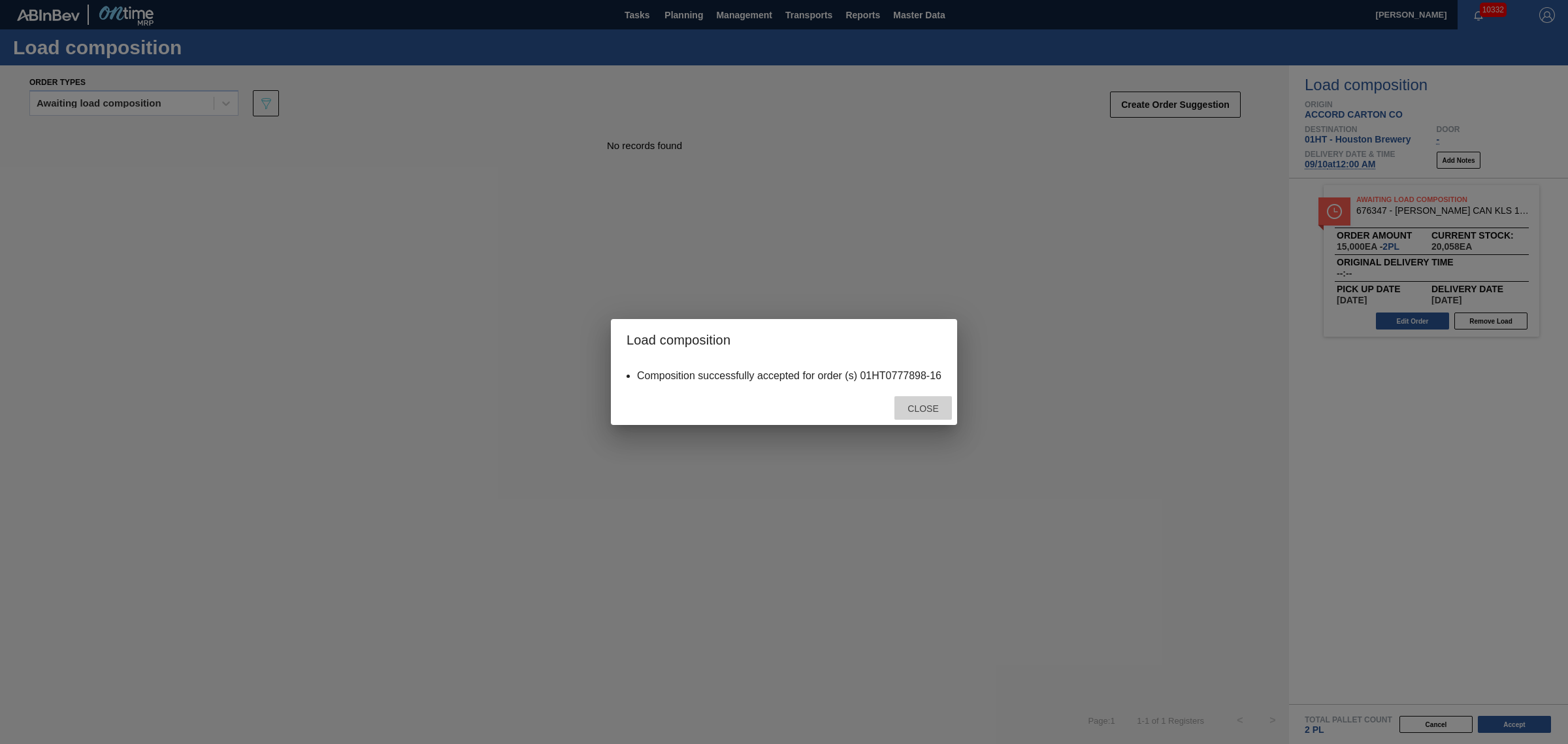
click at [921, 411] on span "Close" at bounding box center [923, 409] width 52 height 11
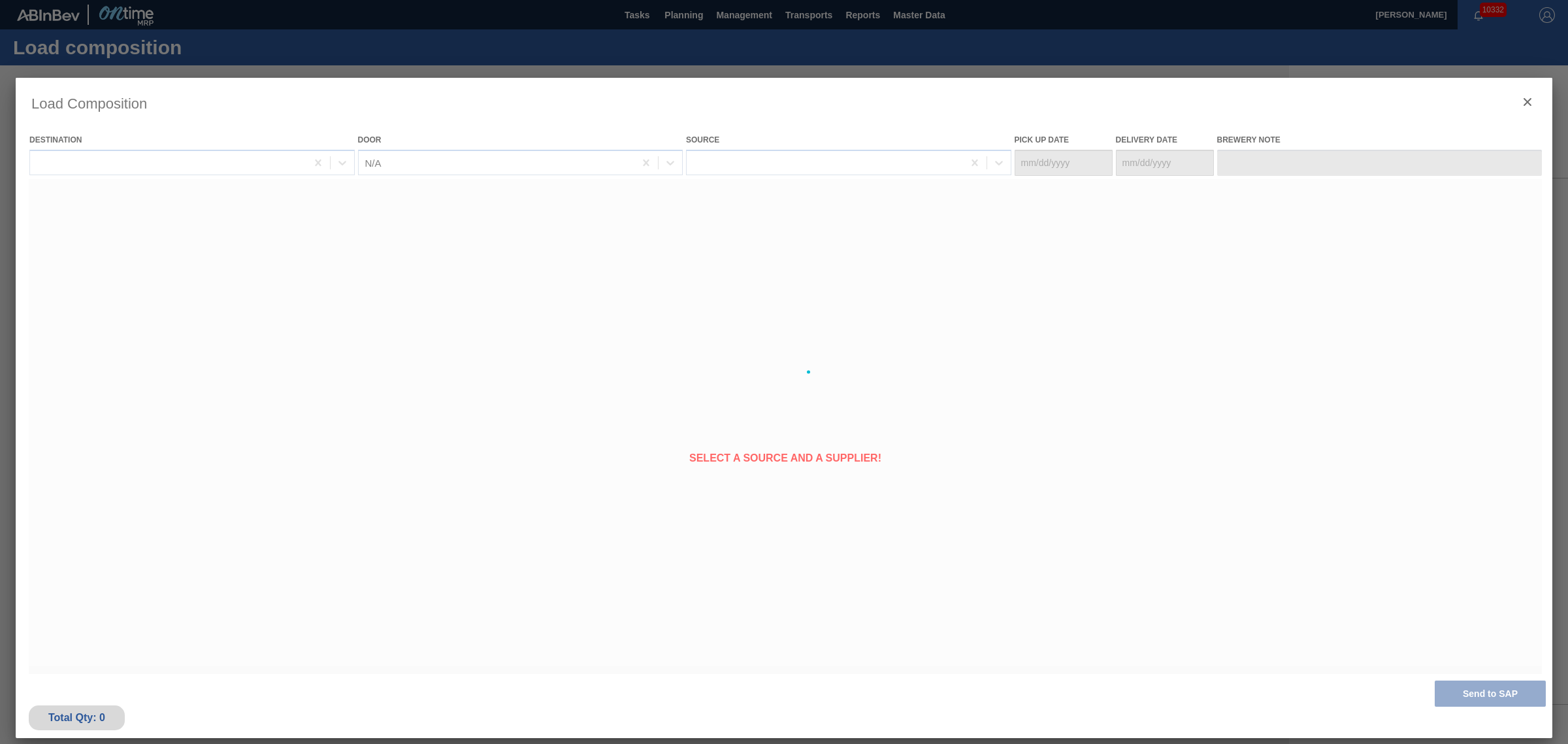
type Date "[DATE]"
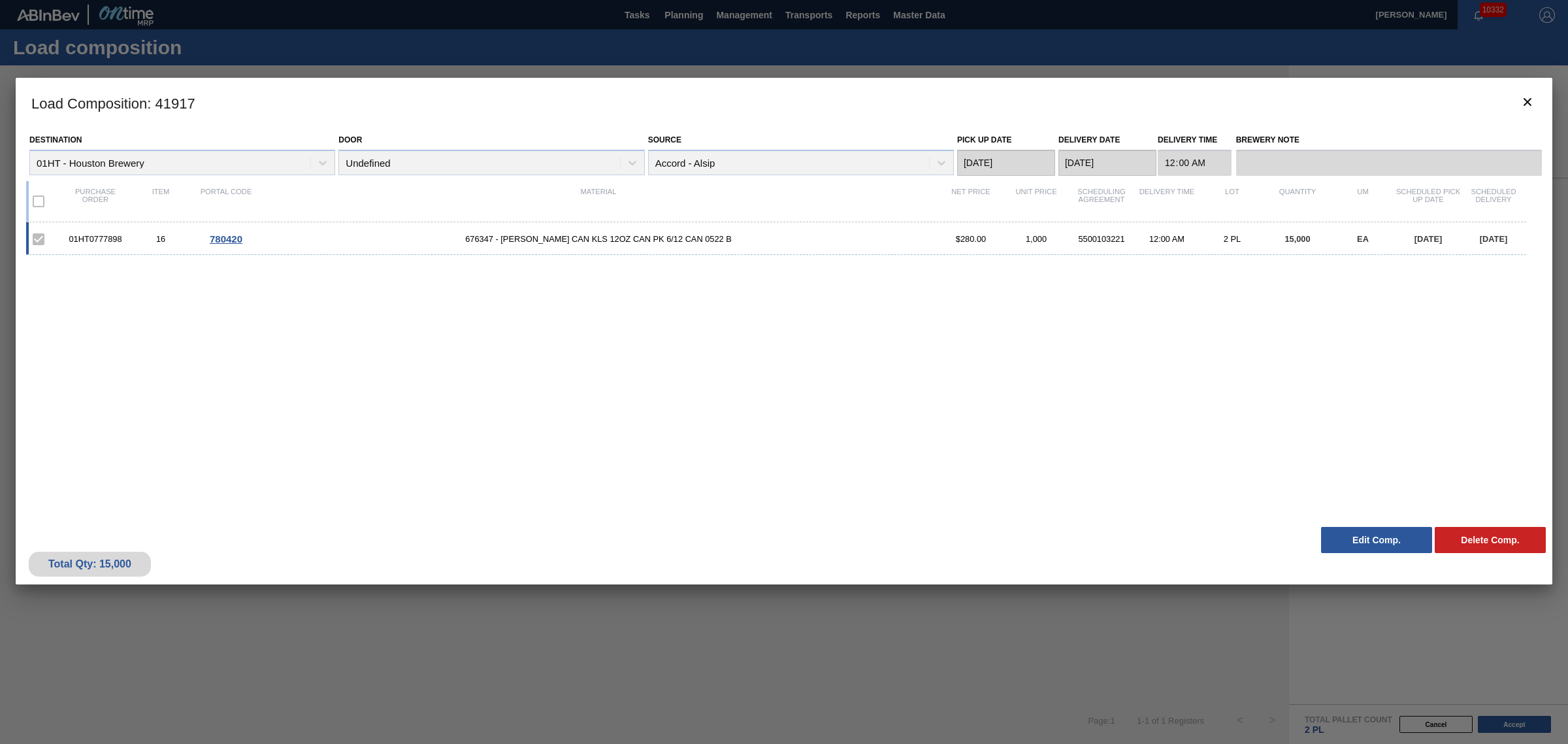
click at [597, 239] on span "676347 - CARR CAN KLS 12OZ CAN PK 6/12 CAN 0522 B" at bounding box center [598, 239] width 680 height 10
click at [1386, 532] on button "Edit Comp." at bounding box center [1376, 540] width 111 height 26
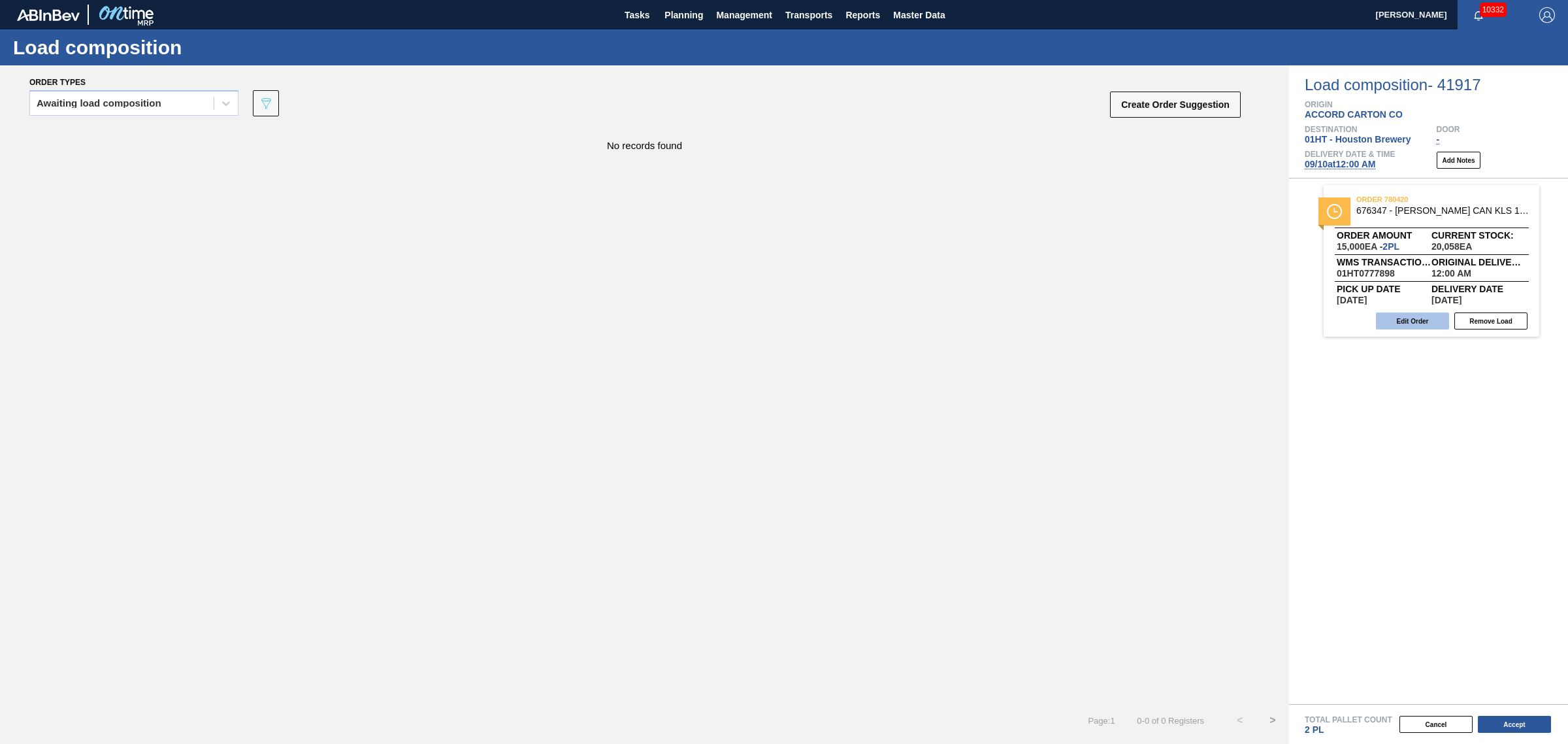
click at [1413, 322] on button "Edit Order" at bounding box center [1413, 321] width 73 height 17
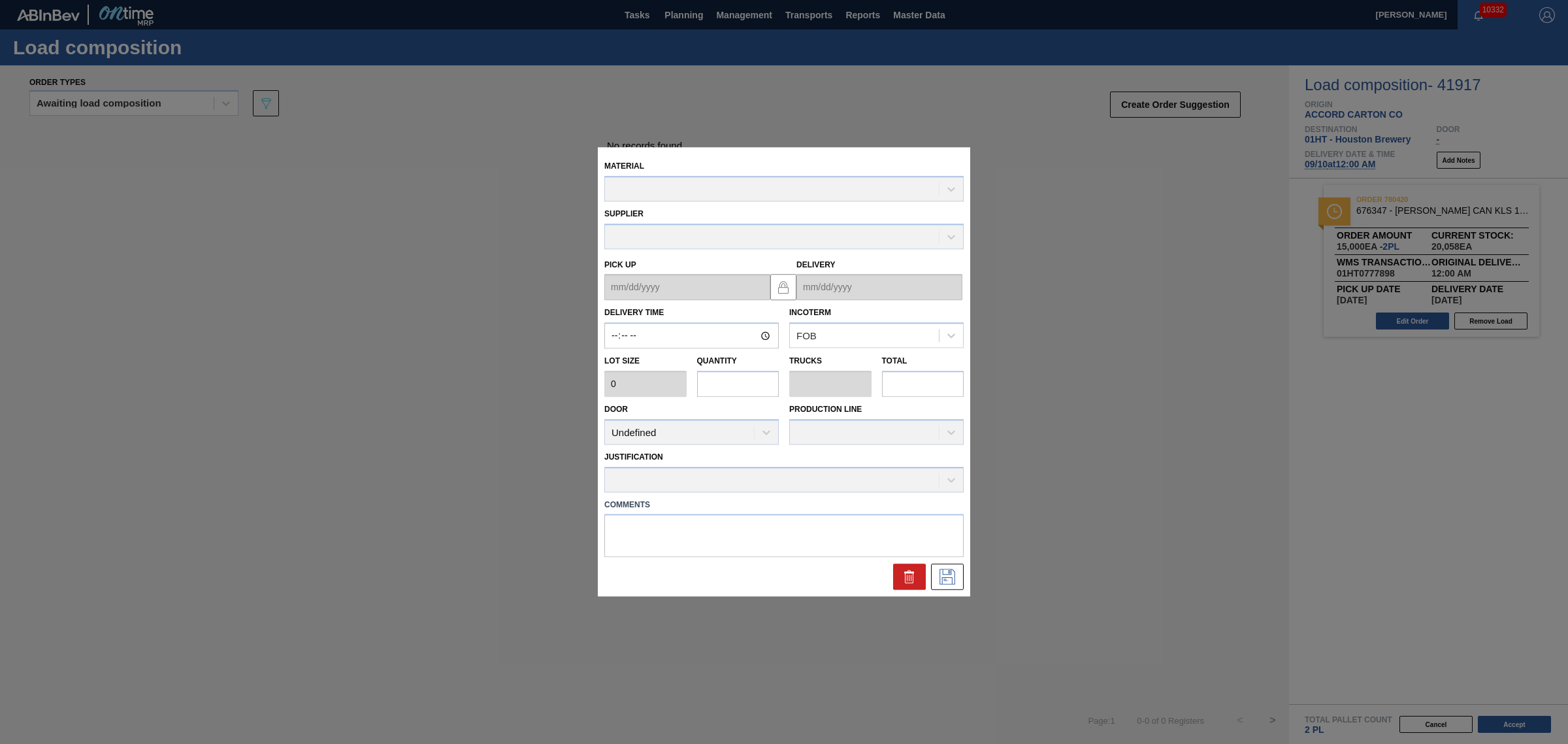
type input "00:00:00"
type input "7,500"
type input "2"
type input "0.083"
type input "15,000"
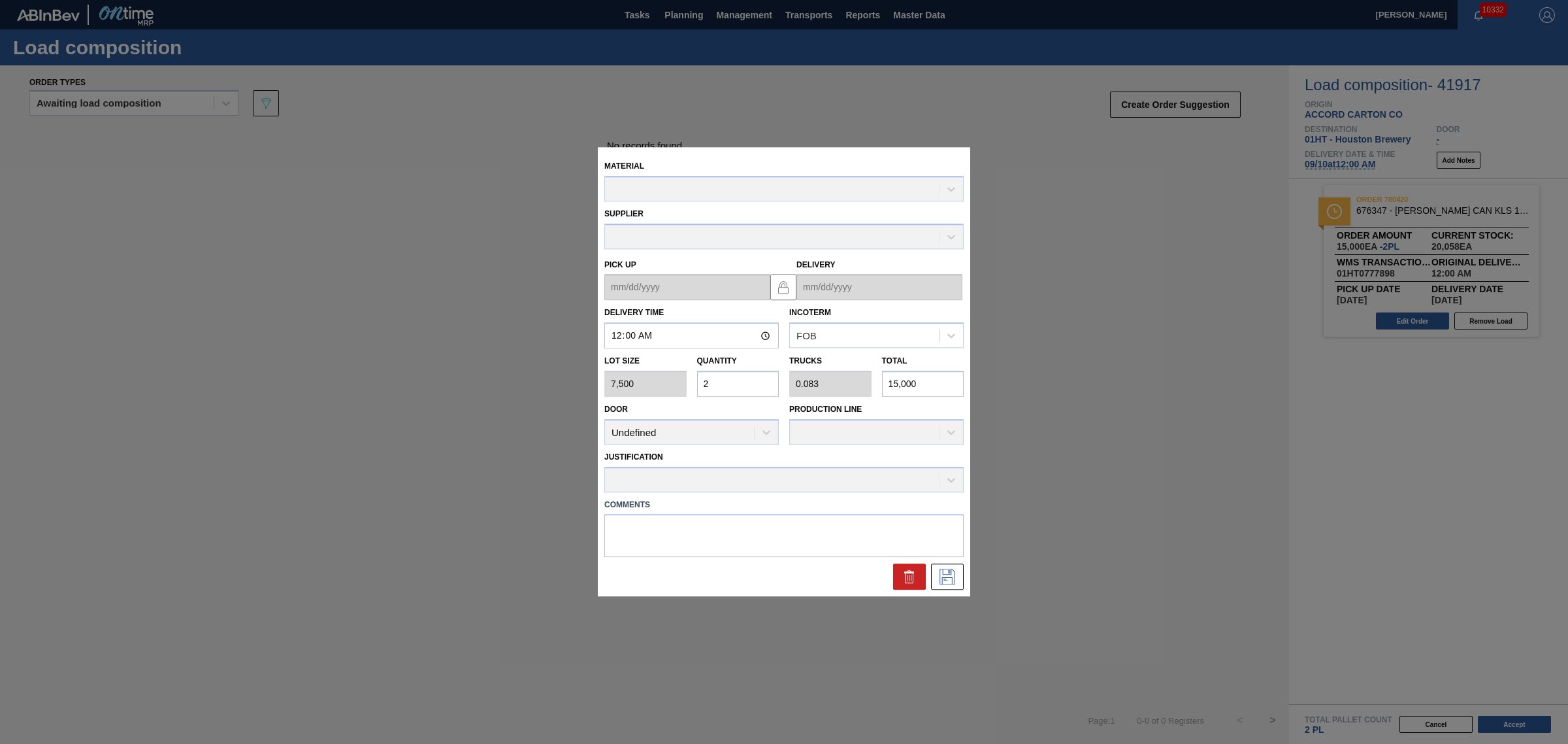
type up "[DATE]"
type input "[DATE]"
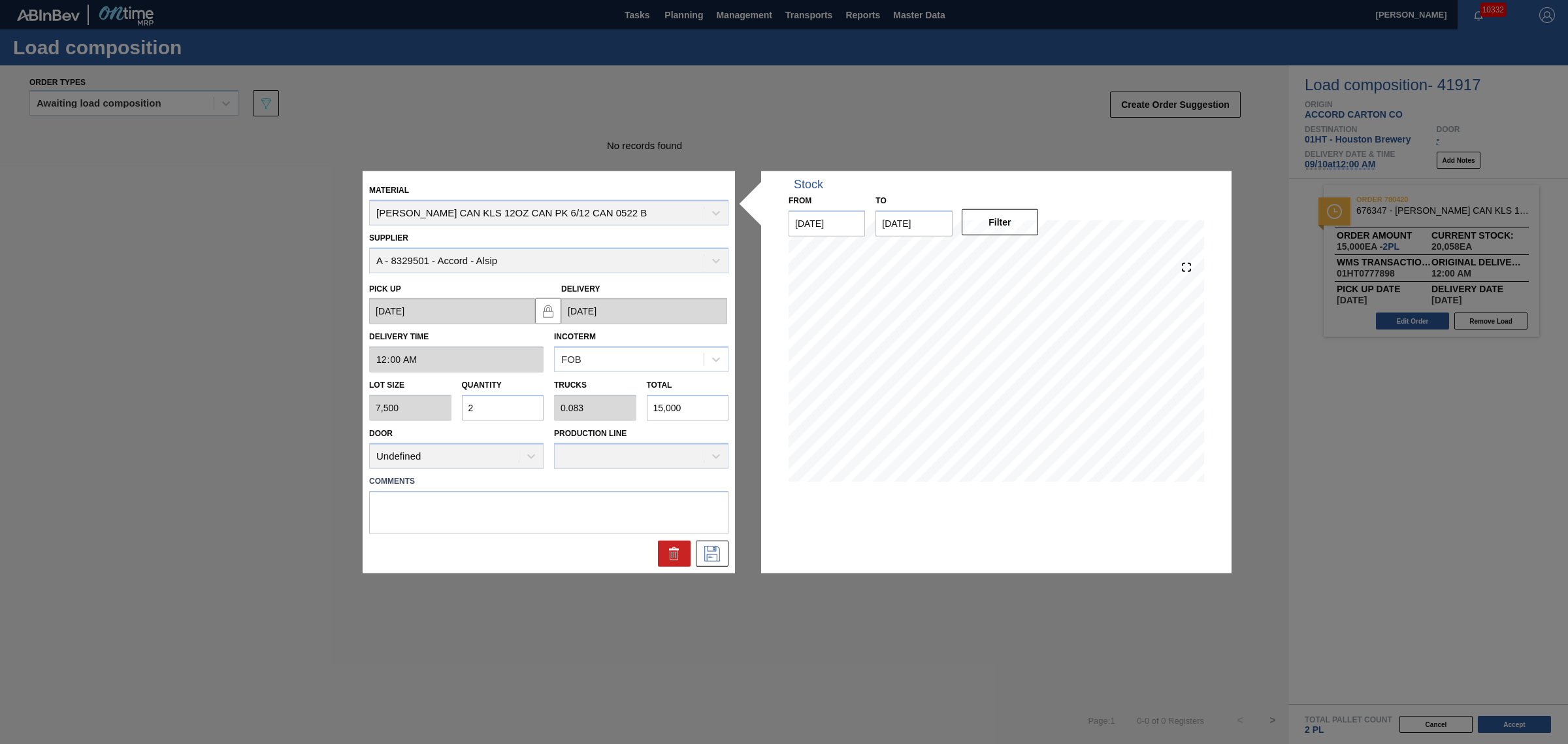
click at [596, 263] on div "Supplier A - 8329501 - Accord - Alsip" at bounding box center [549, 251] width 360 height 44
click at [672, 554] on icon at bounding box center [672, 554] width 1 height 6
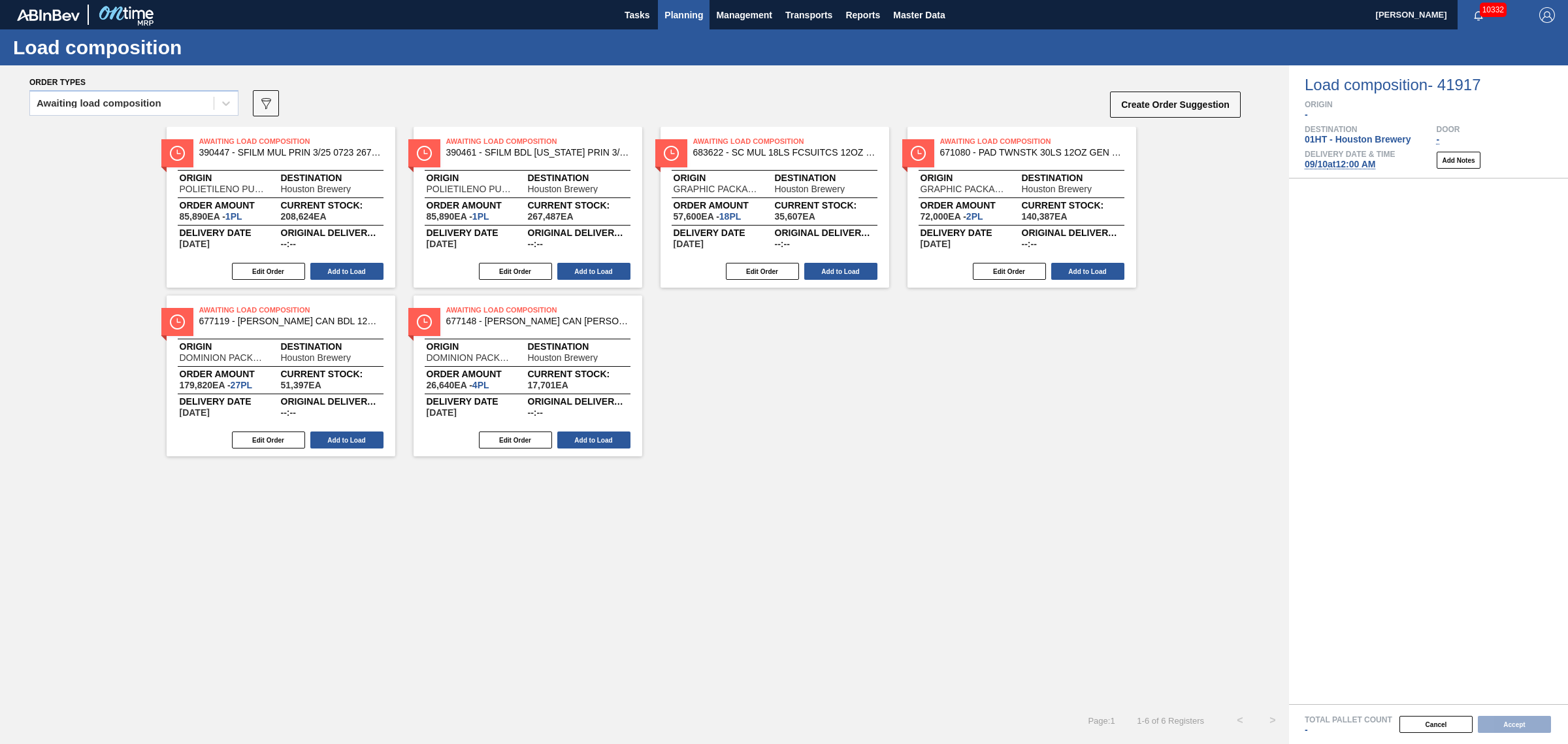
click at [673, 16] on span "Planning" at bounding box center [684, 15] width 39 height 16
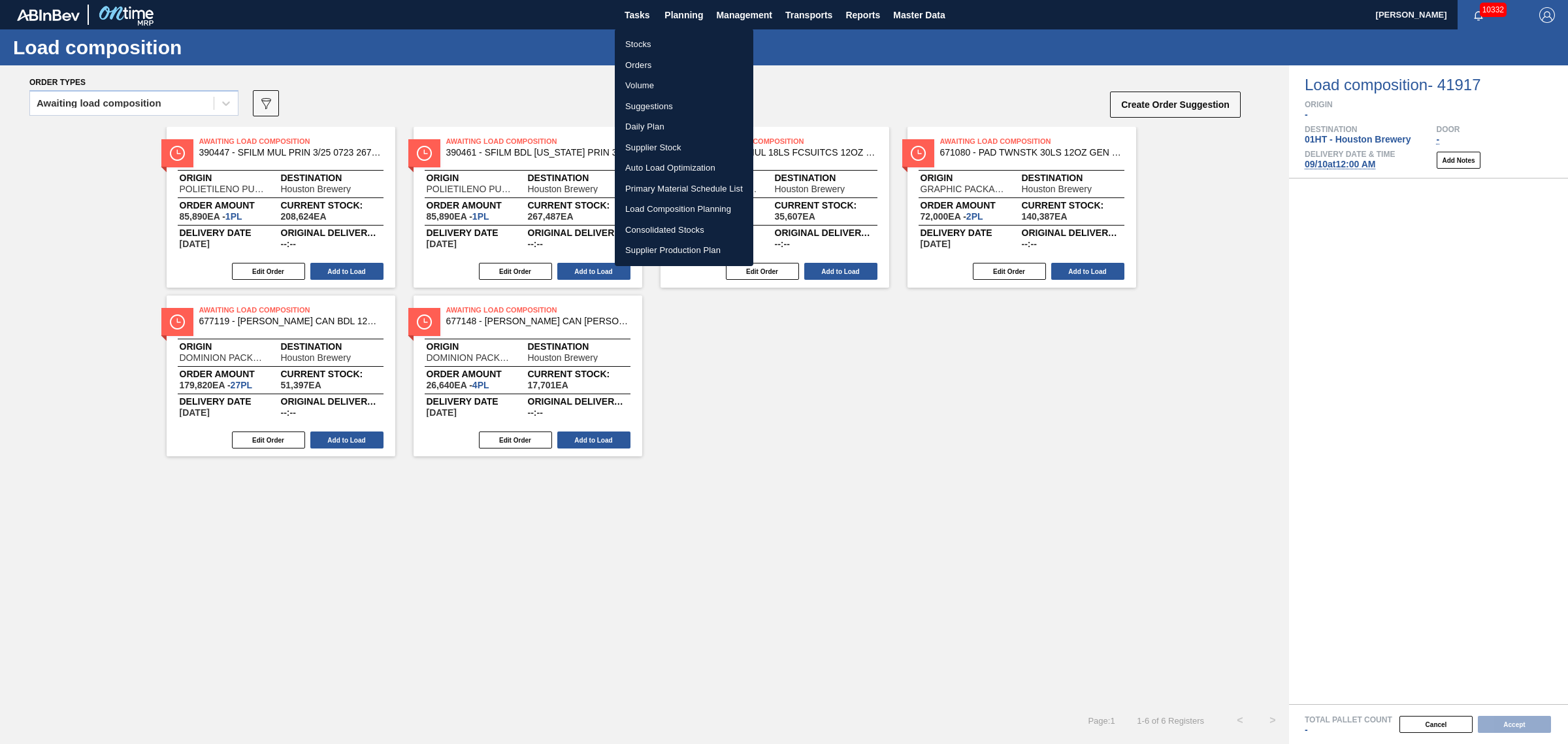
click at [640, 47] on li "Stocks" at bounding box center [683, 44] width 138 height 21
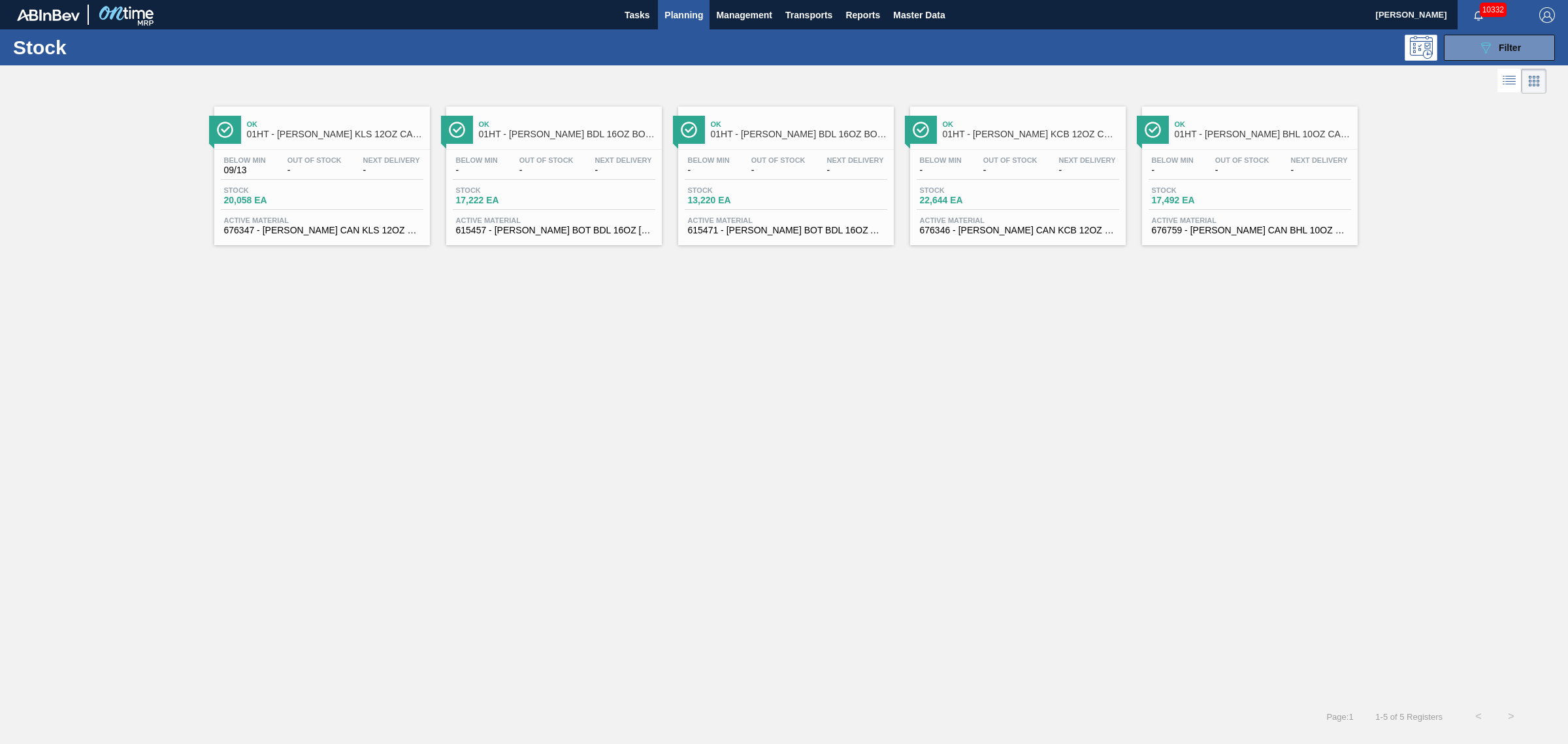
drag, startPoint x: 299, startPoint y: 204, endPoint x: 327, endPoint y: 197, distance: 28.9
click at [299, 203] on span "20,058 EA" at bounding box center [270, 201] width 92 height 10
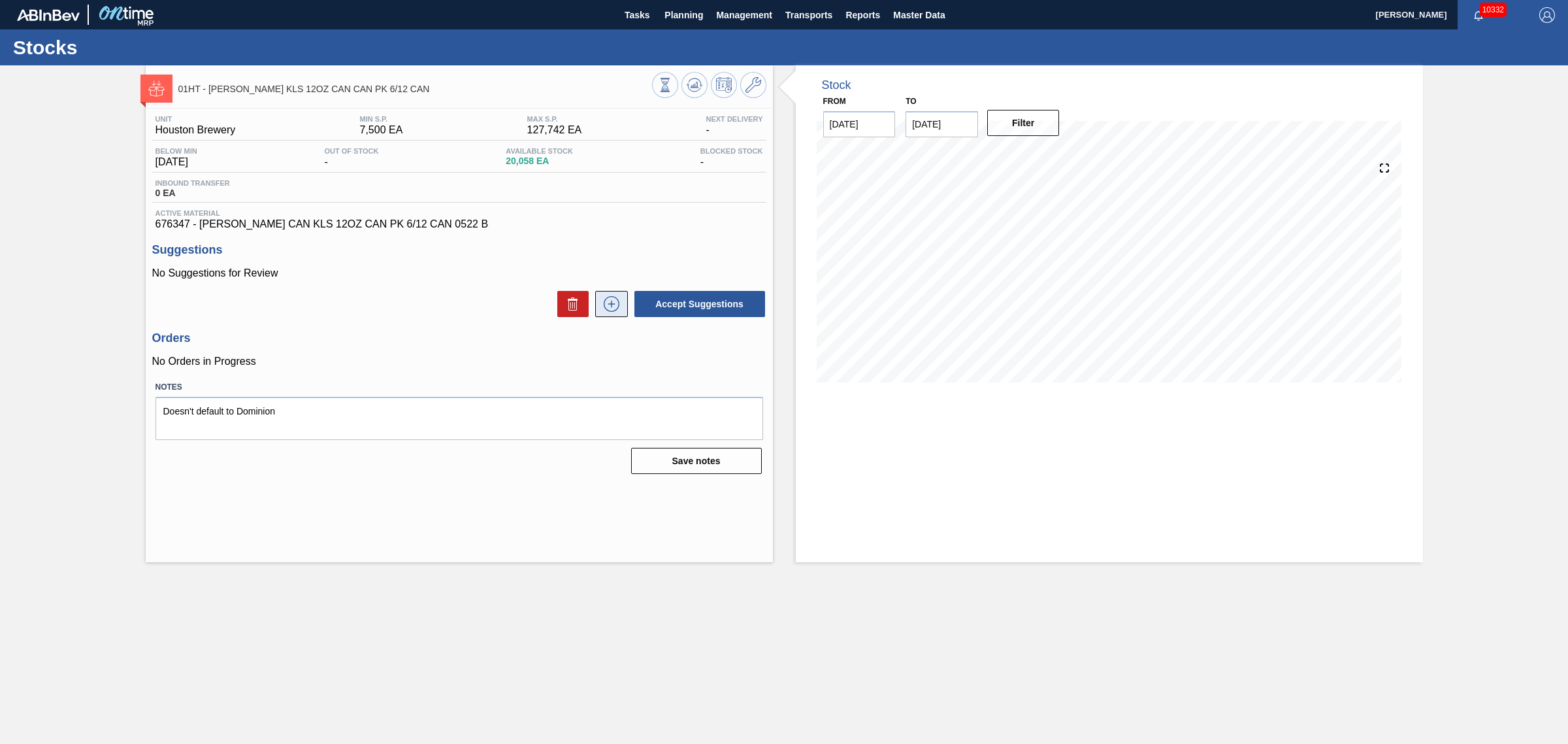
click at [605, 308] on icon at bounding box center [612, 304] width 16 height 16
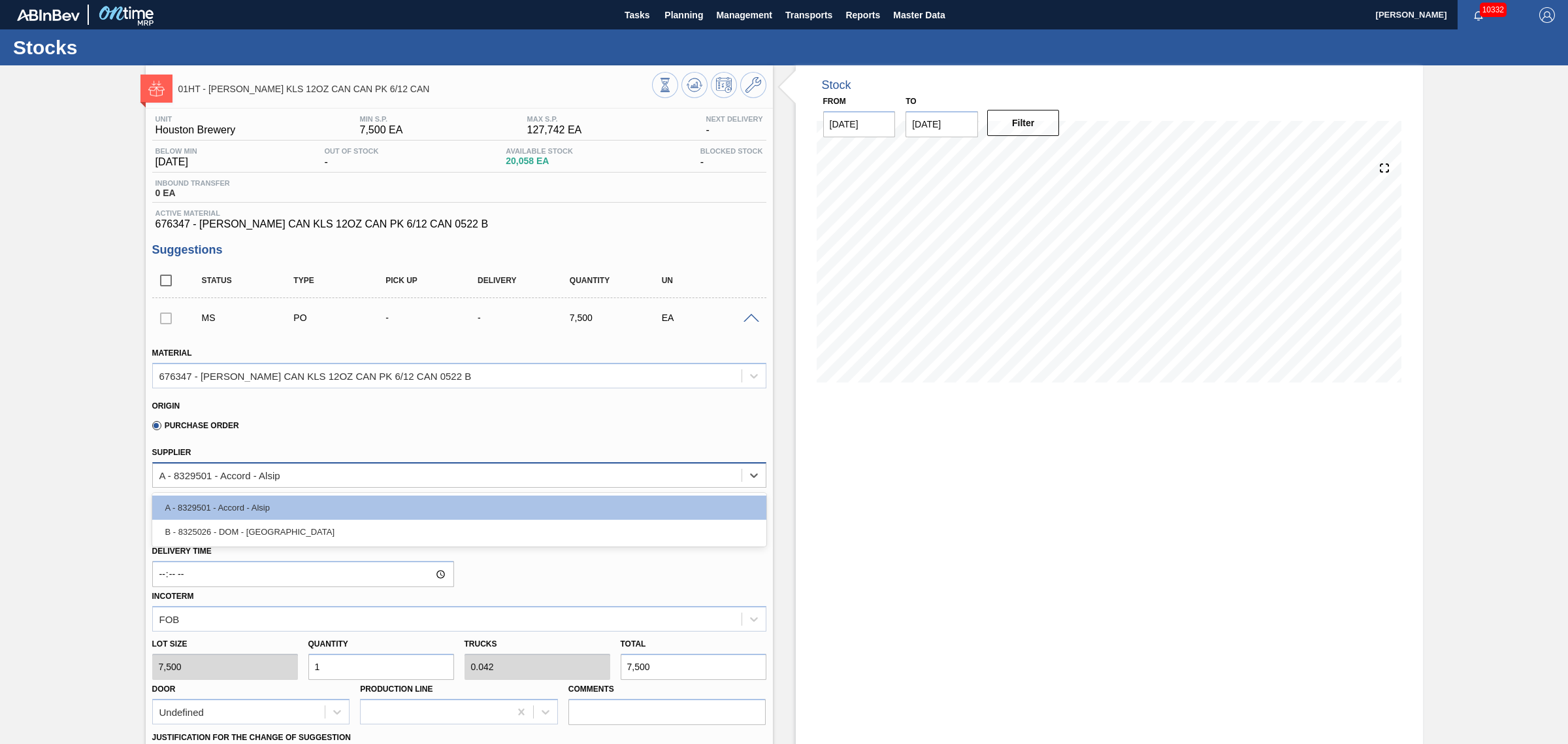
click at [575, 472] on div "A - 8329501 - Accord - Alsip" at bounding box center [447, 474] width 589 height 19
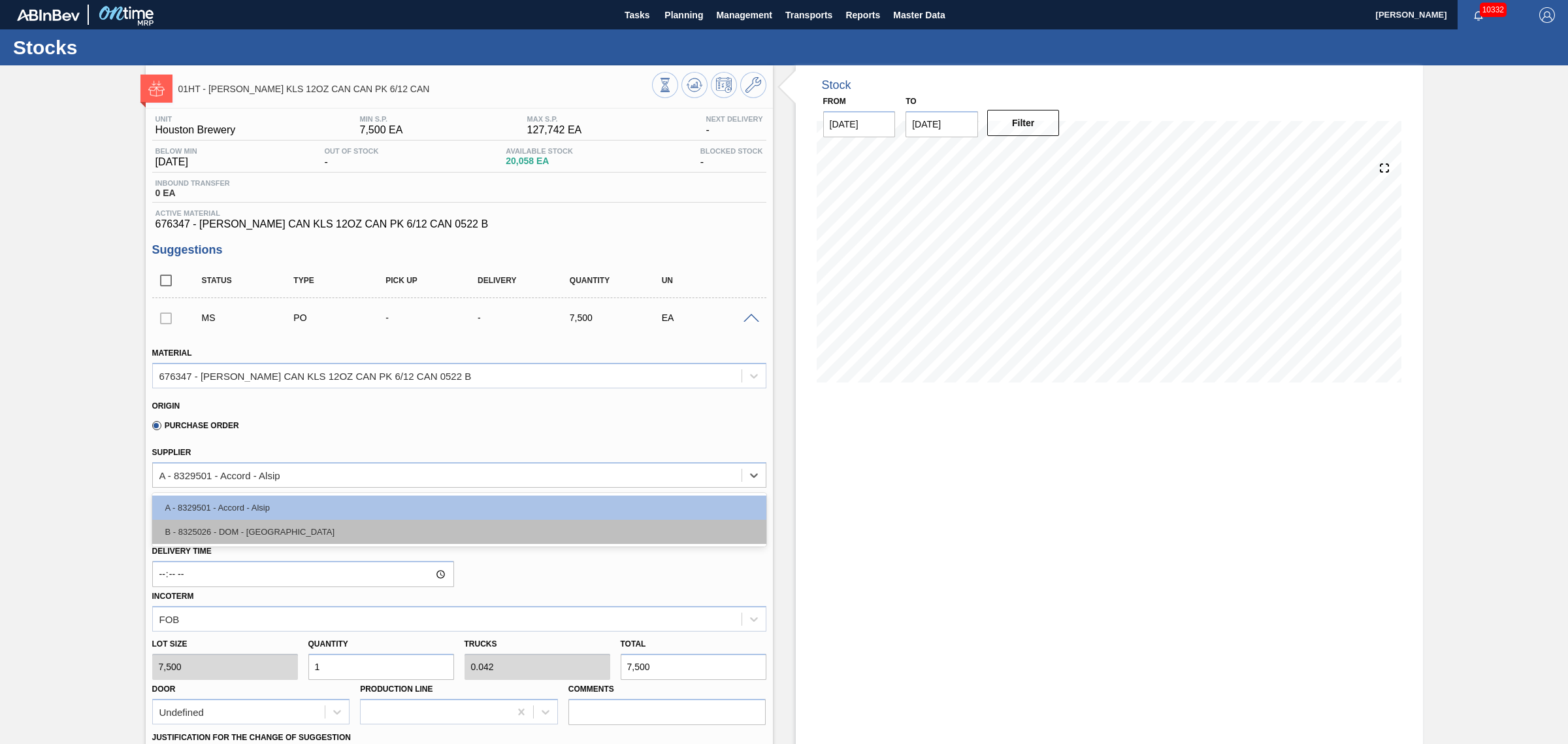
click at [555, 528] on div "B - 8325026 - DOM - Richmond" at bounding box center [459, 532] width 614 height 24
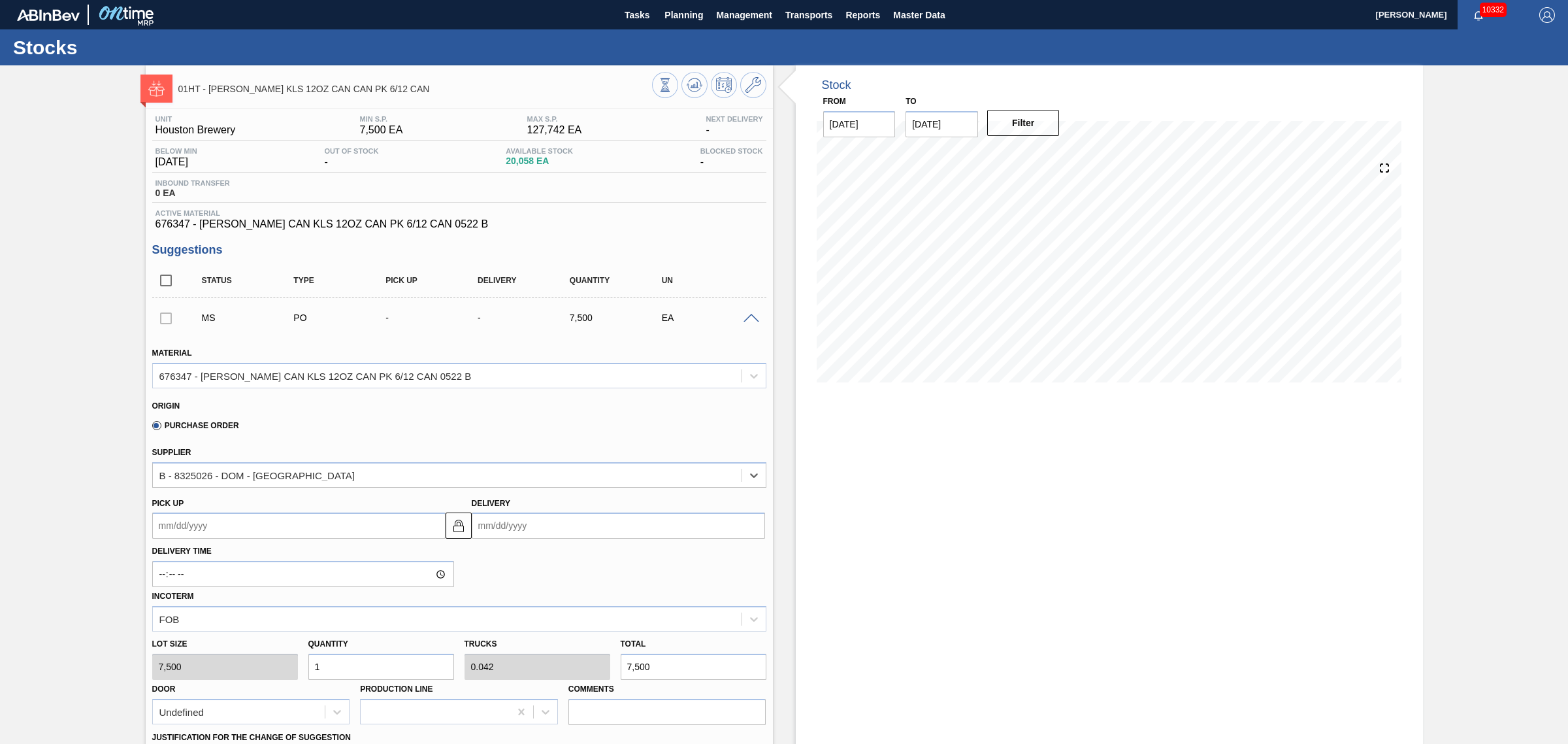
click at [518, 527] on input "Delivery" at bounding box center [619, 525] width 294 height 26
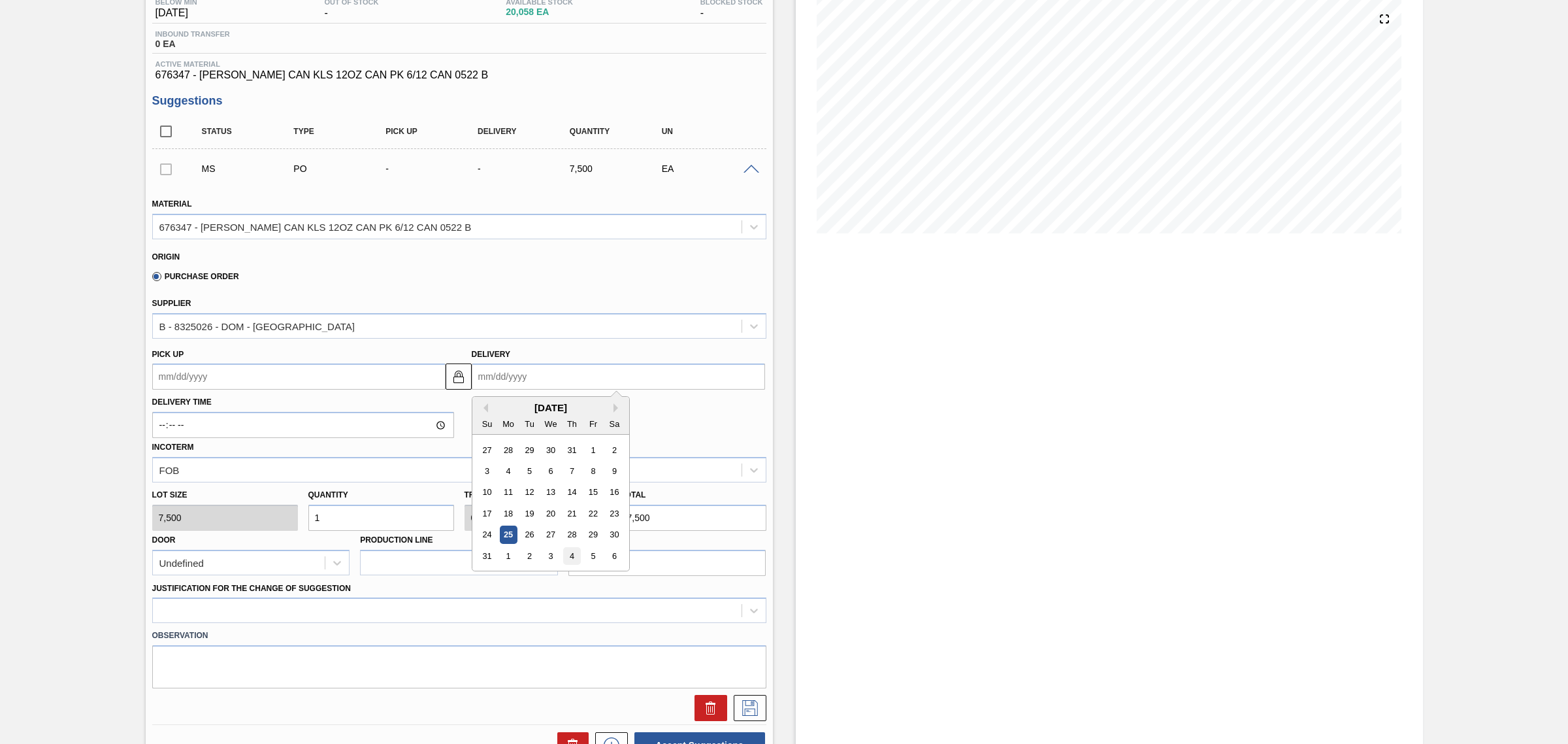
scroll to position [163, 0]
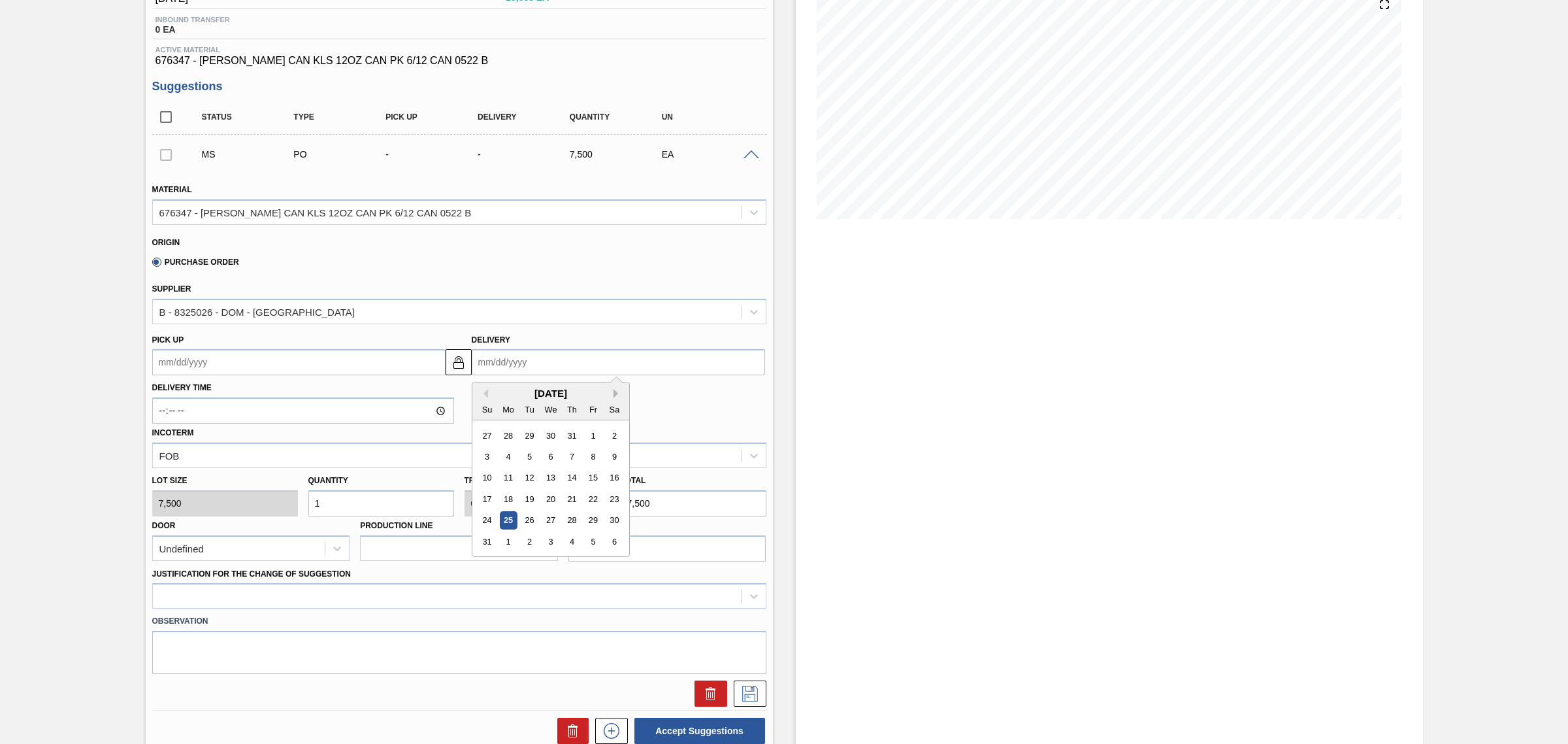
click at [615, 398] on button "Next Month" at bounding box center [617, 394] width 9 height 9
click at [508, 459] on div "8" at bounding box center [508, 457] width 18 height 18
type up101504528 "[DATE]"
type input "[DATE]"
click at [386, 500] on input "1" at bounding box center [380, 503] width 145 height 26
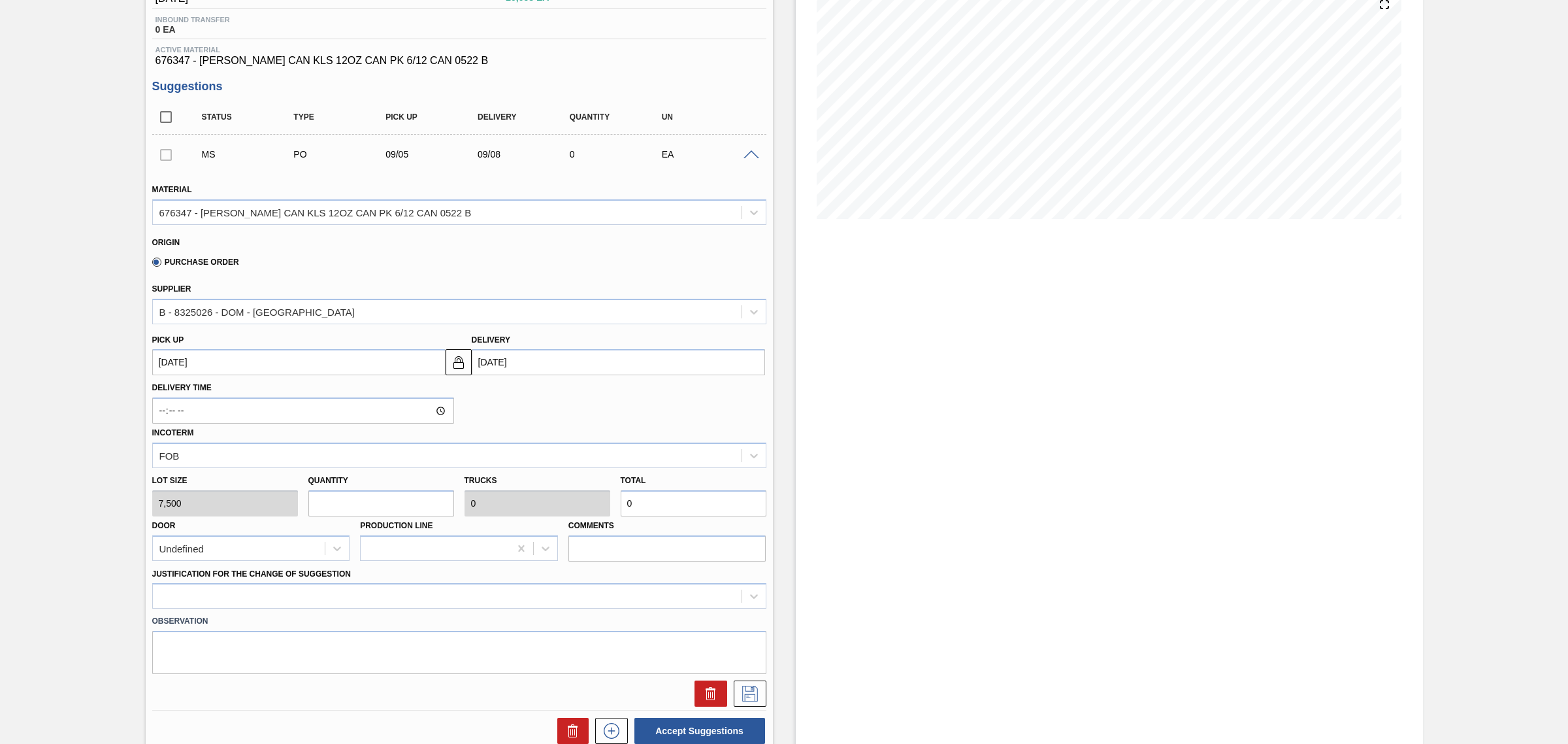
type input "0"
type input "2"
type input "0.083"
type input "15,000"
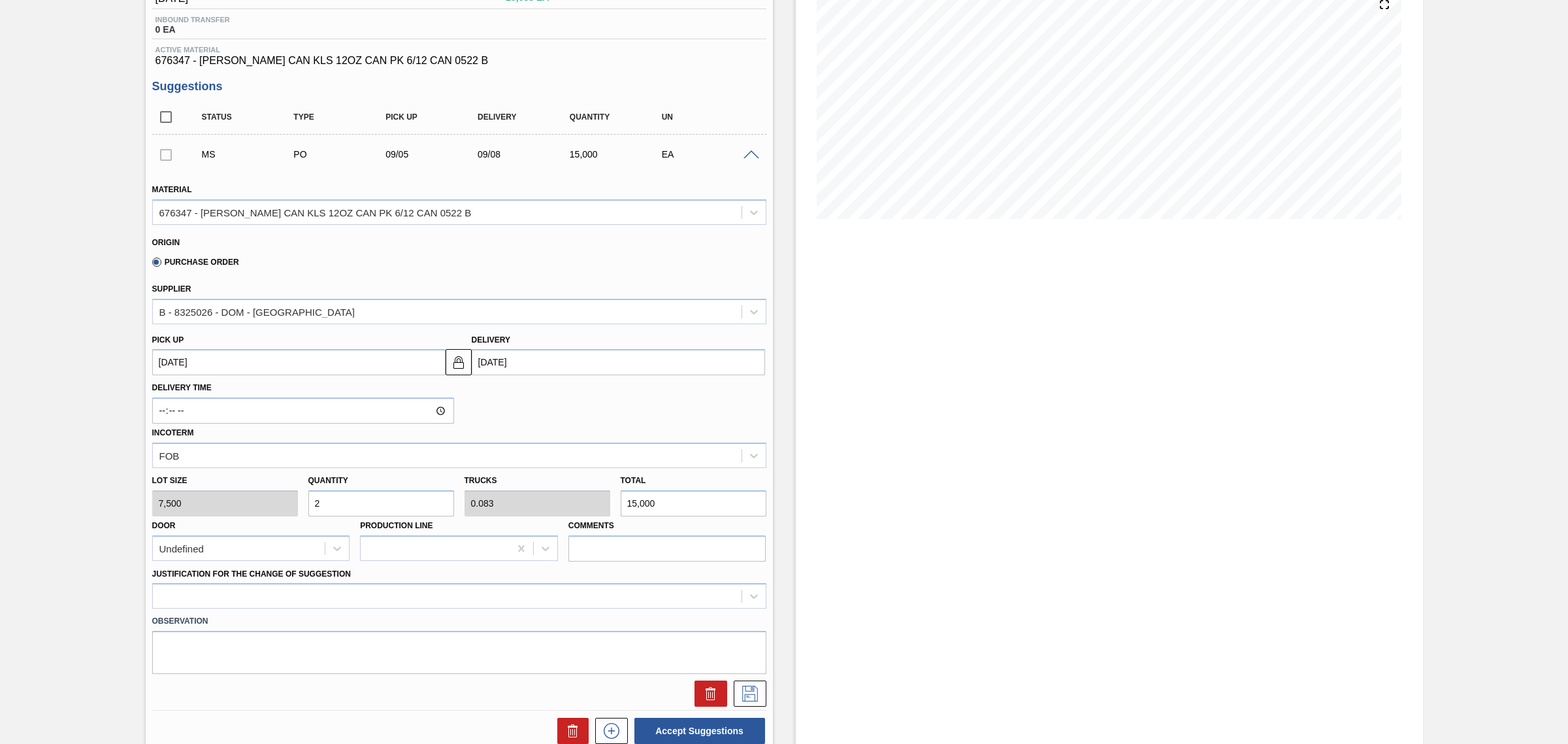
type input "2"
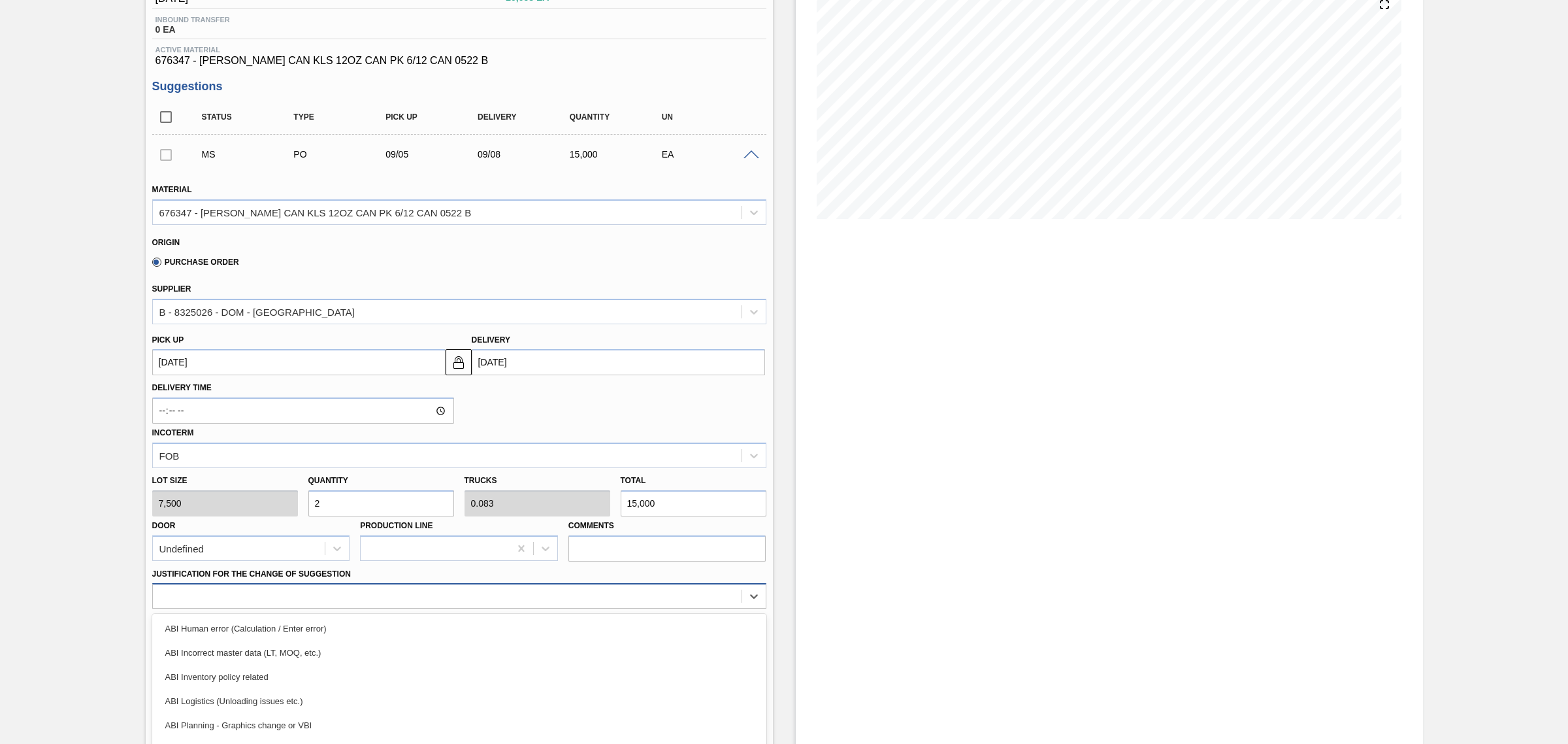
click at [395, 605] on div "option ABI Inventory policy related focused, 3 of 18. 18 results available. Use…" at bounding box center [459, 596] width 614 height 26
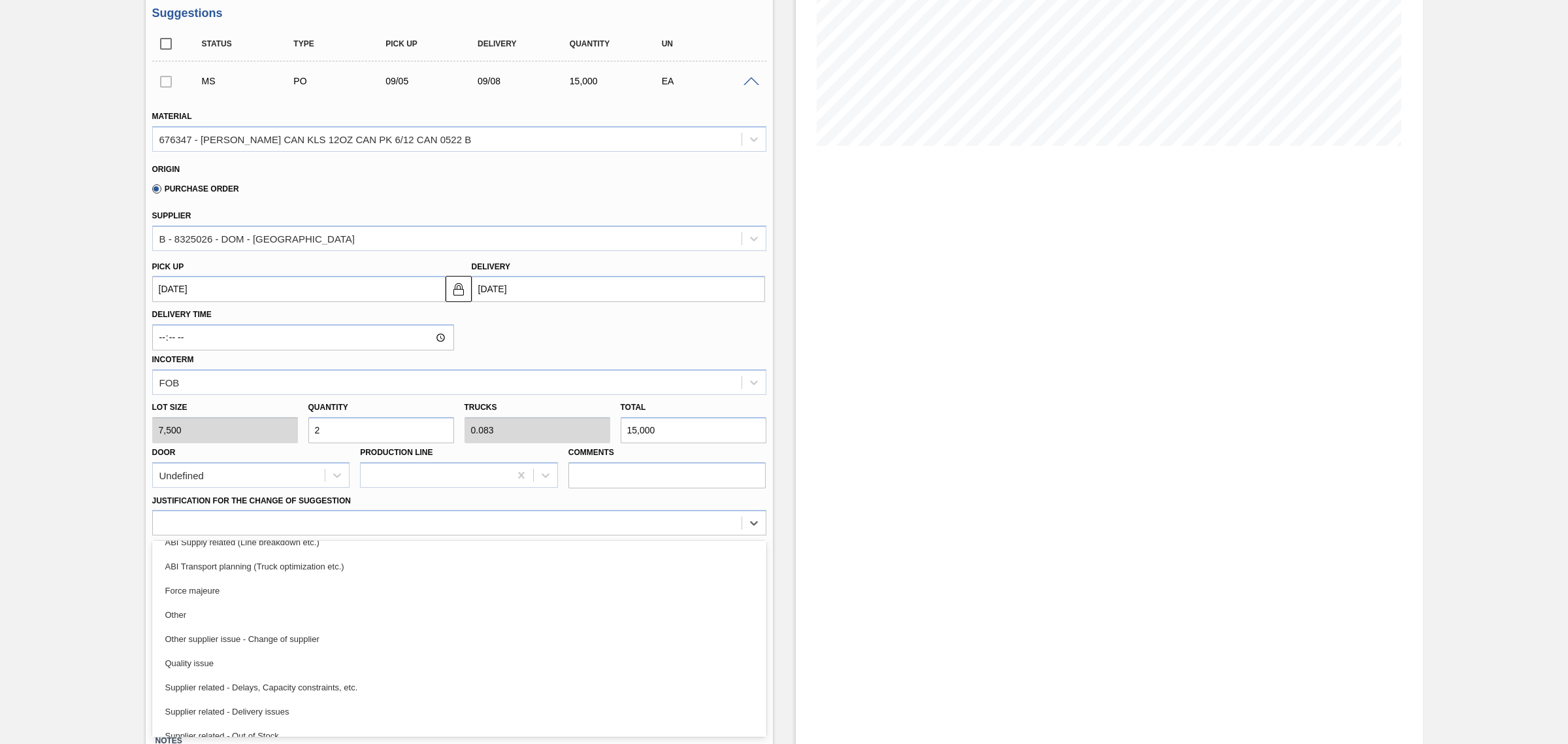
scroll to position [244, 0]
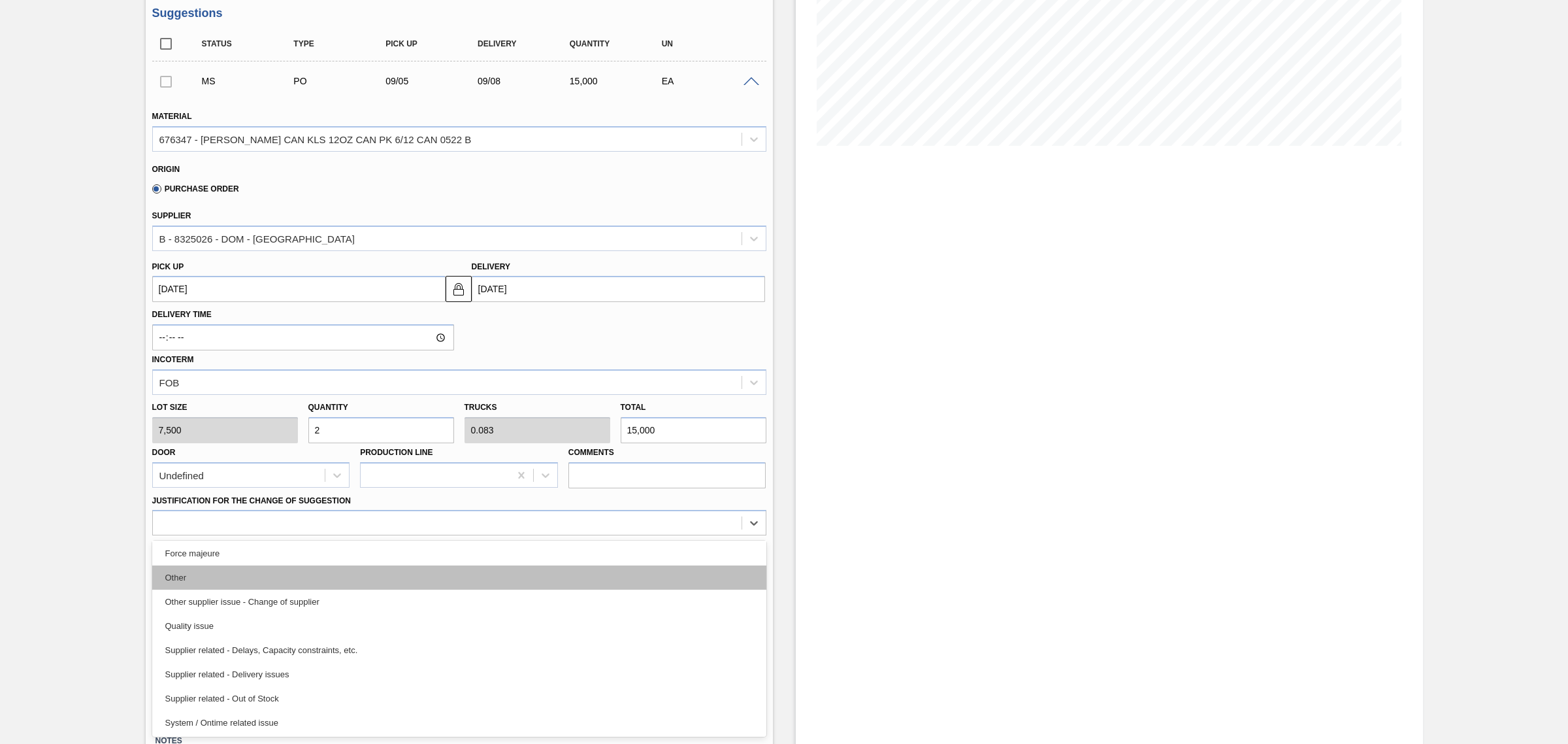
click at [262, 571] on div "Other" at bounding box center [459, 578] width 614 height 24
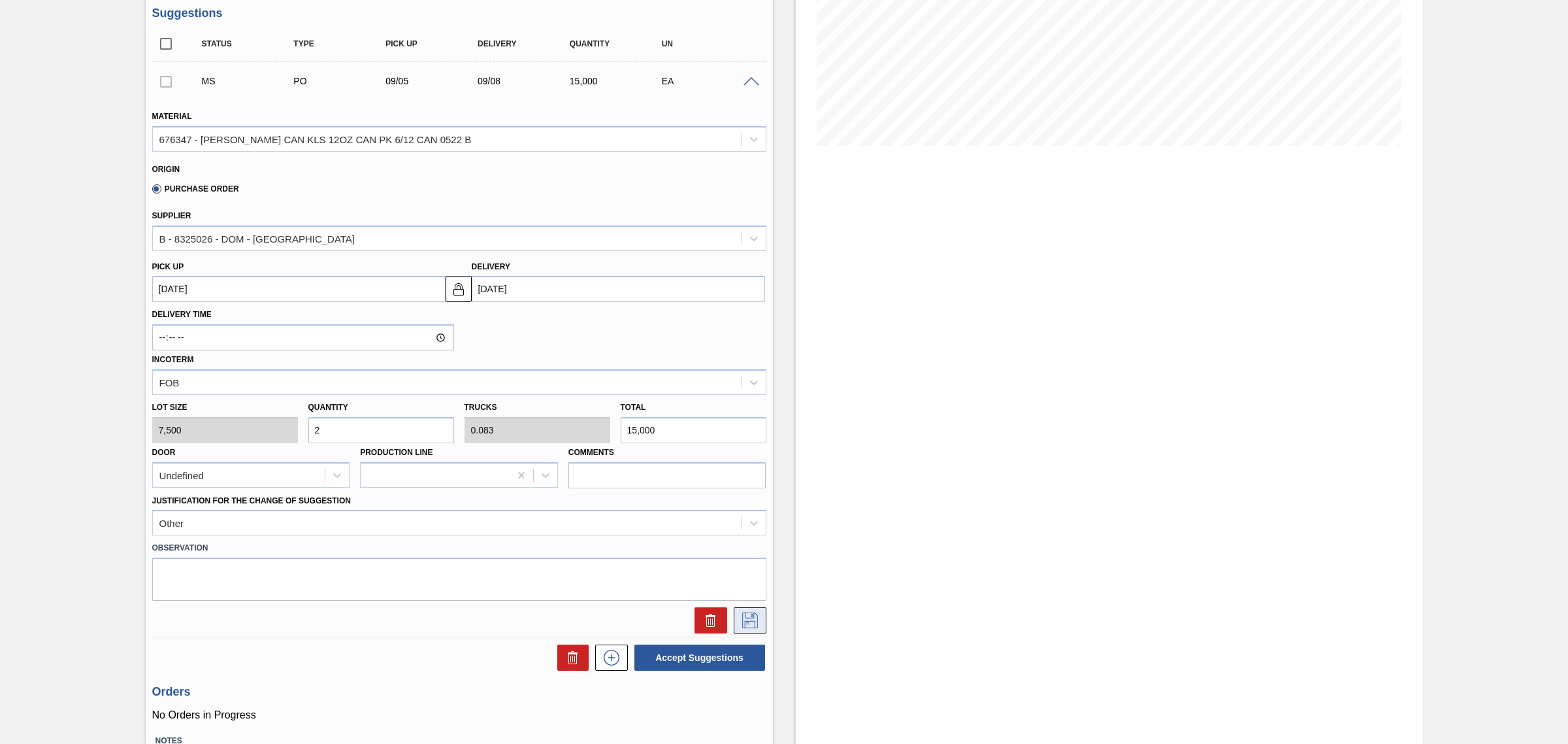
click at [742, 623] on icon at bounding box center [749, 621] width 21 height 16
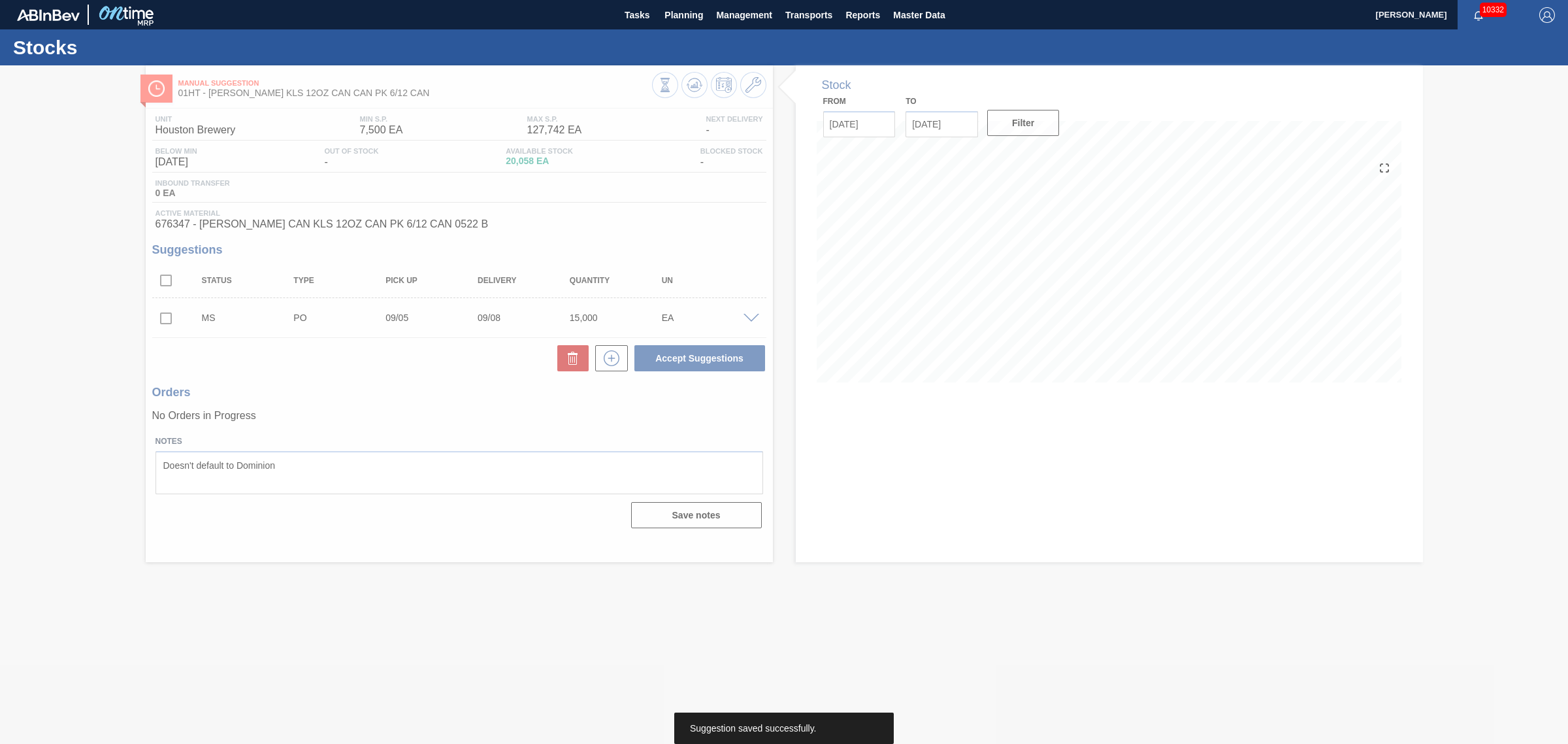
scroll to position [0, 0]
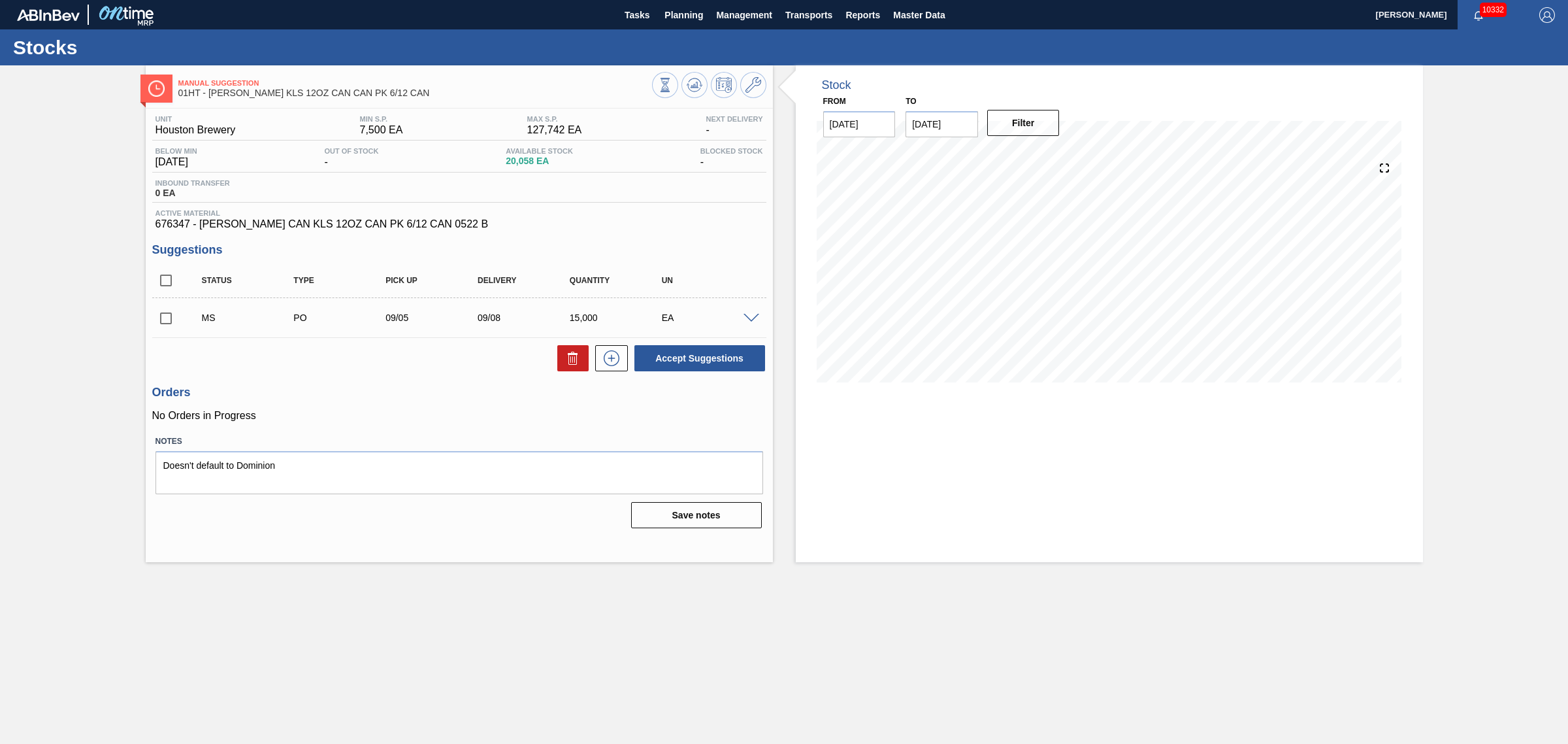
click at [168, 317] on input "checkbox" at bounding box center [166, 318] width 27 height 27
click at [654, 358] on button "Accept Suggestions" at bounding box center [700, 358] width 130 height 26
checkbox input "false"
click at [696, 7] on span "Planning" at bounding box center [684, 15] width 39 height 16
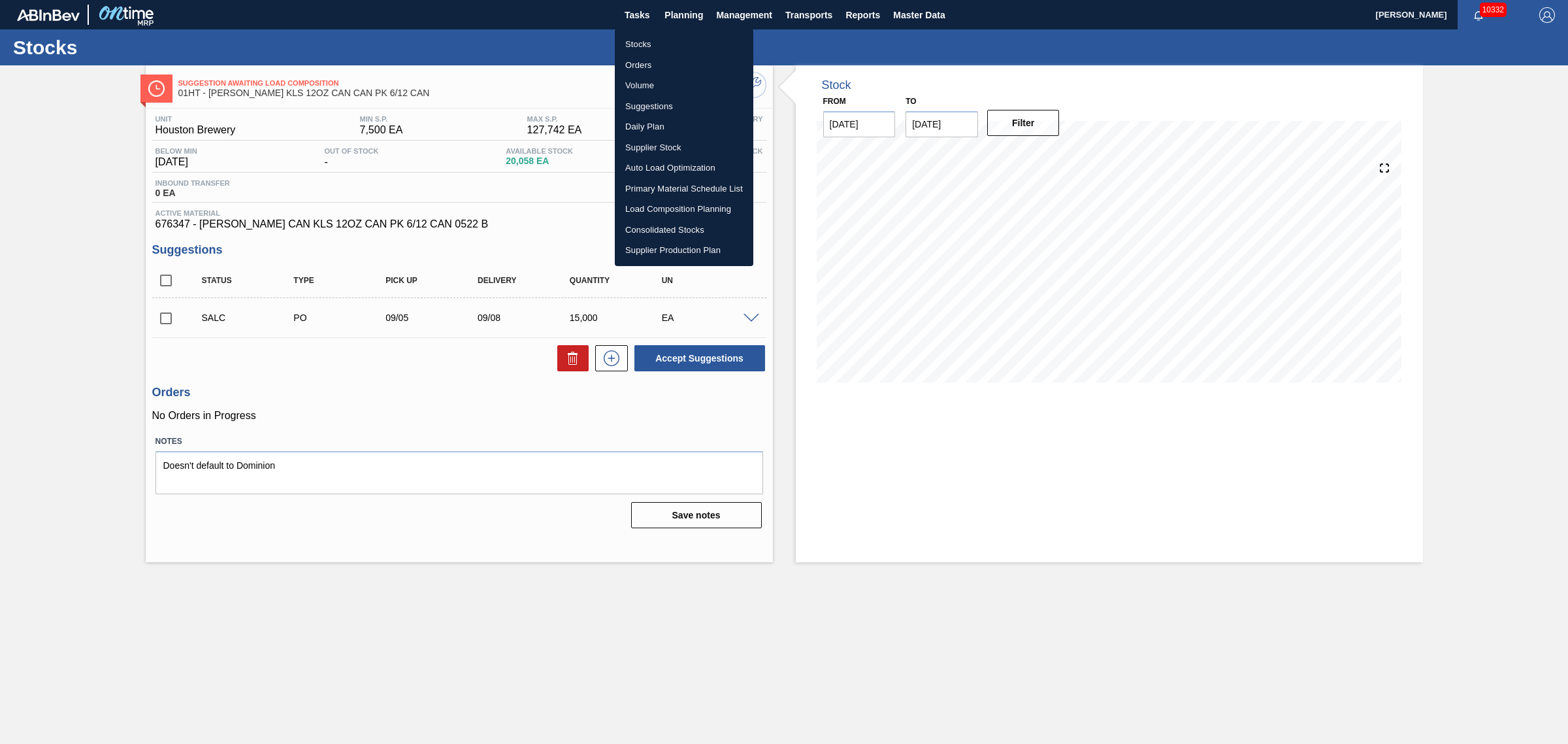
click at [635, 43] on li "Stocks" at bounding box center [683, 44] width 138 height 21
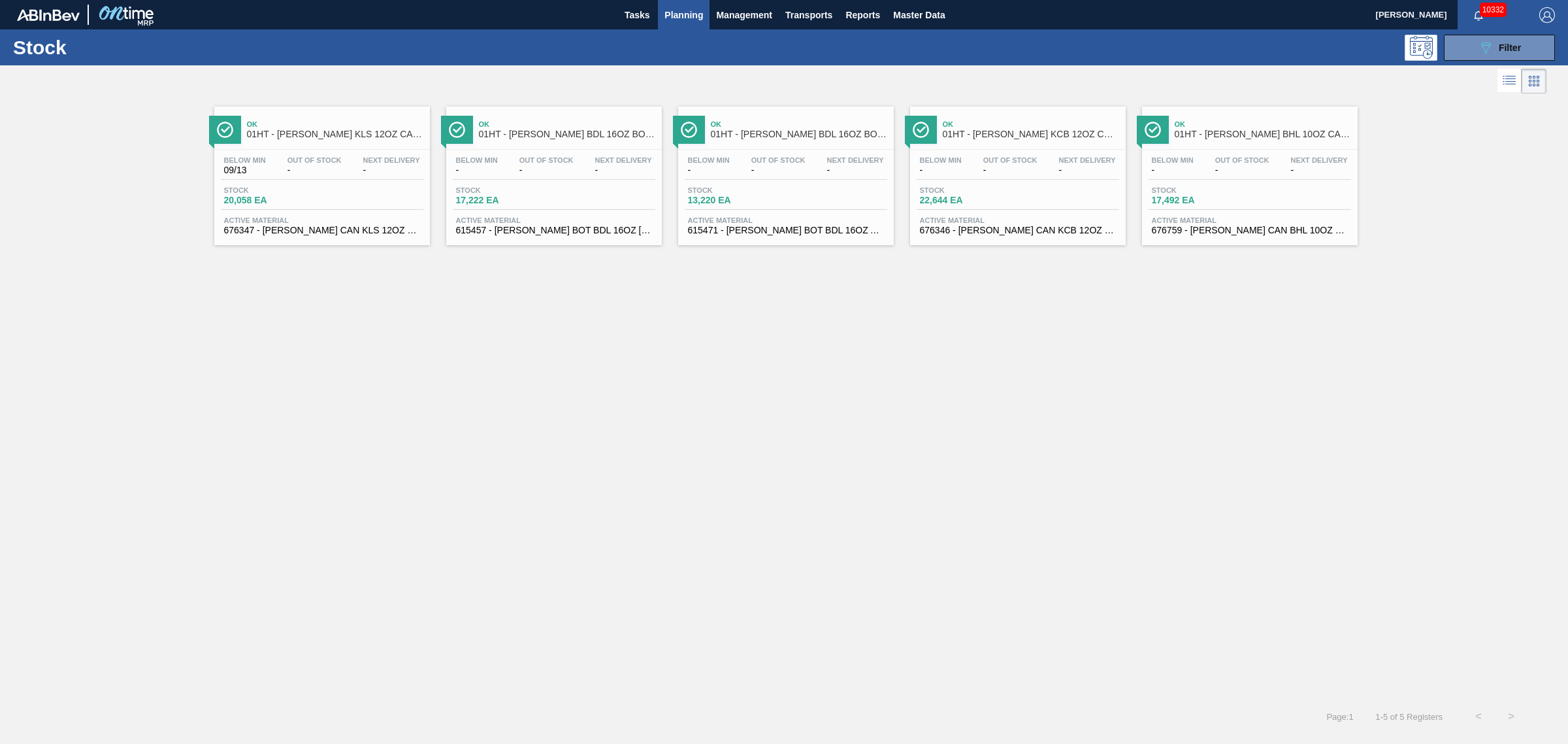
drag, startPoint x: 678, startPoint y: 14, endPoint x: 673, endPoint y: 44, distance: 30.4
click at [678, 14] on span "Planning" at bounding box center [684, 15] width 39 height 16
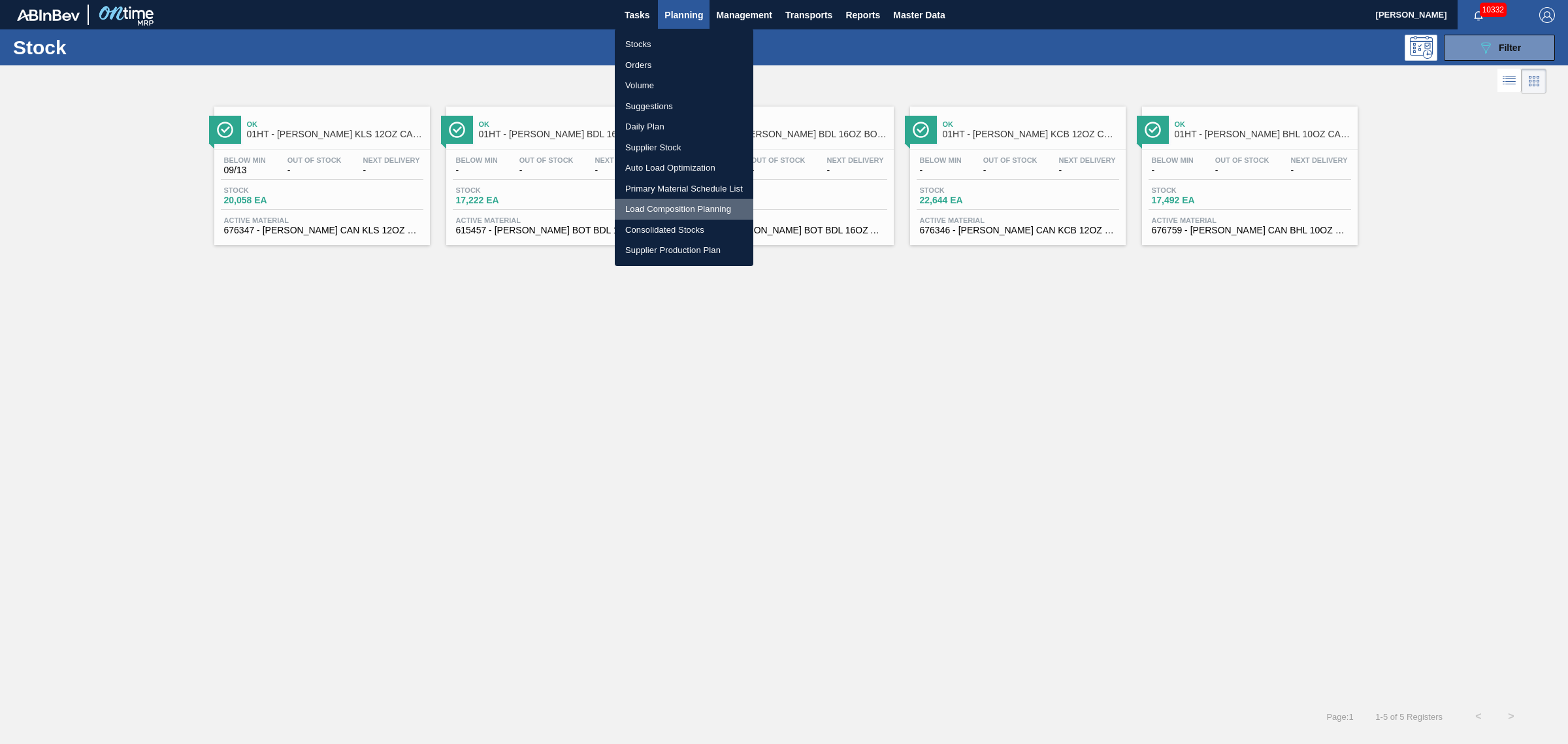
click at [650, 203] on li "Load Composition Planning" at bounding box center [683, 209] width 138 height 21
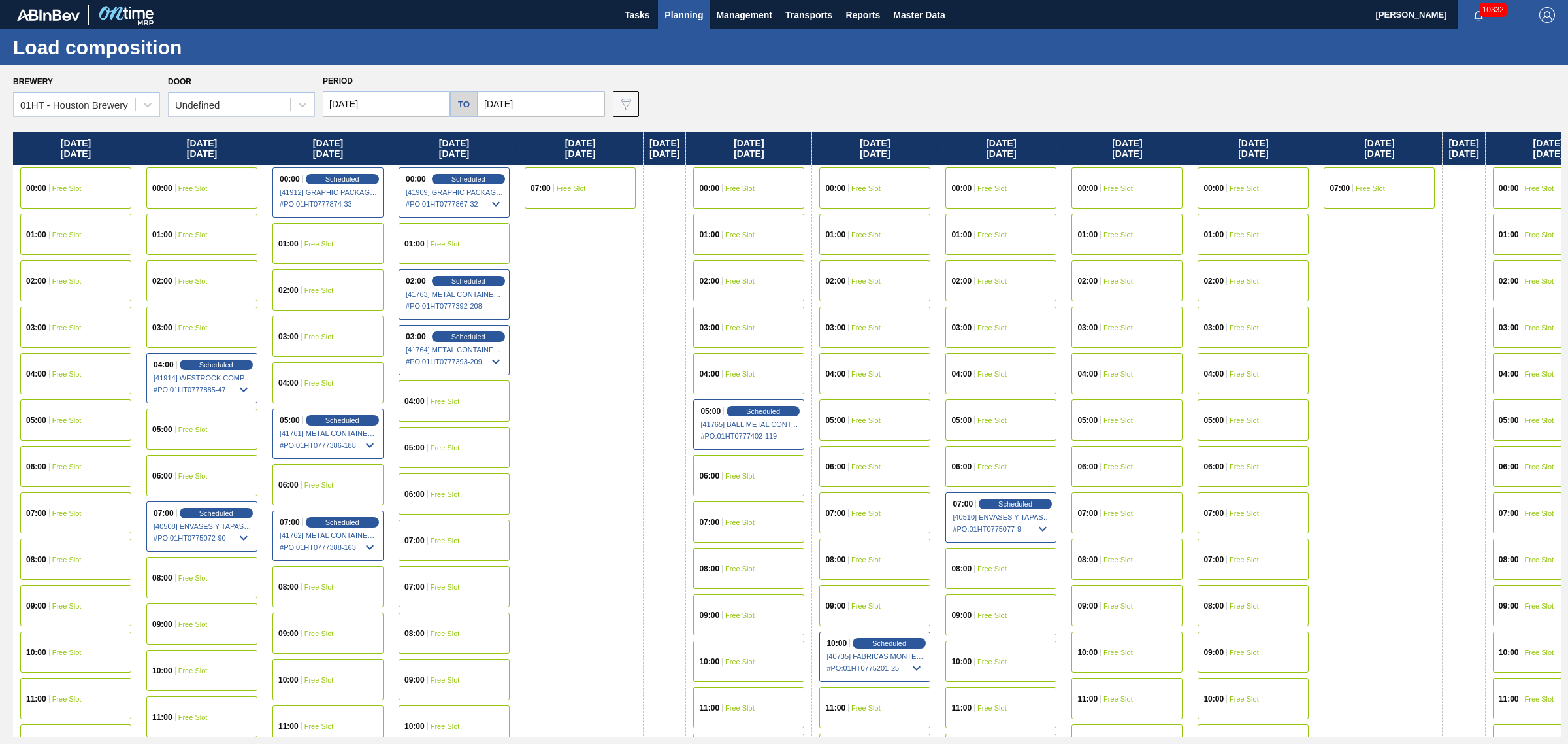
click at [768, 178] on div "00:00 Free Slot" at bounding box center [749, 187] width 111 height 41
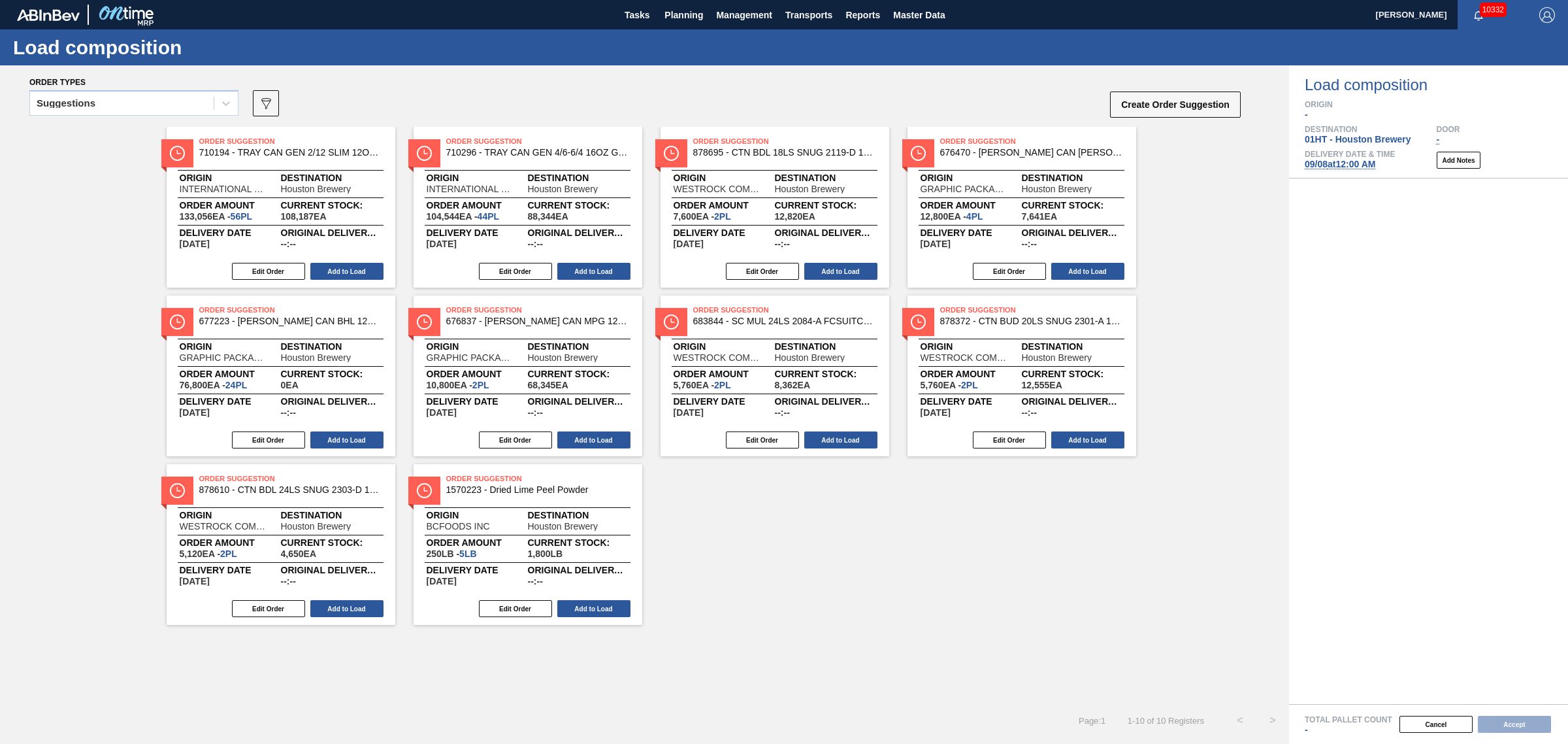
click at [105, 106] on div "Suggestions" at bounding box center [122, 103] width 183 height 19
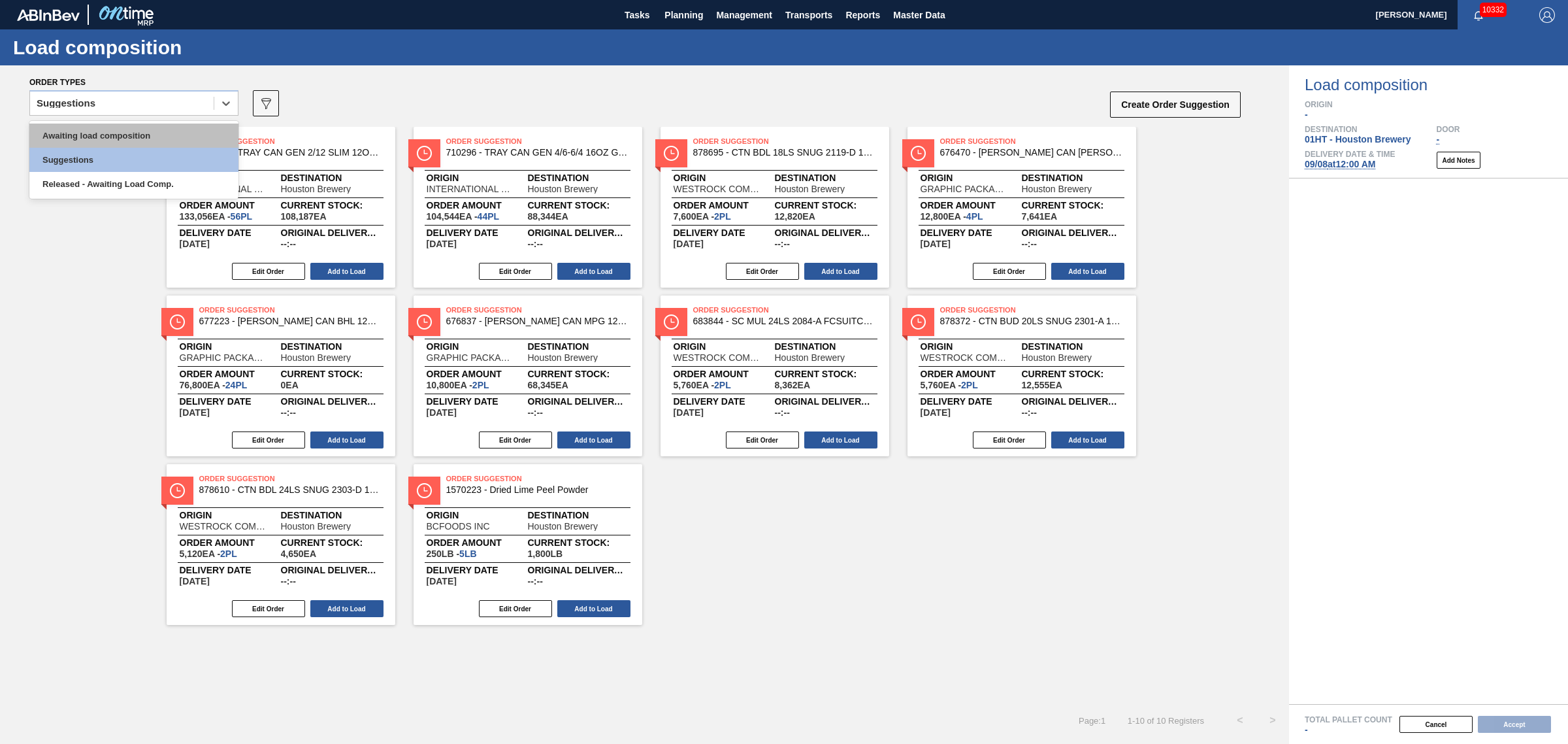
click at [107, 138] on div "Awaiting load composition" at bounding box center [134, 135] width 209 height 24
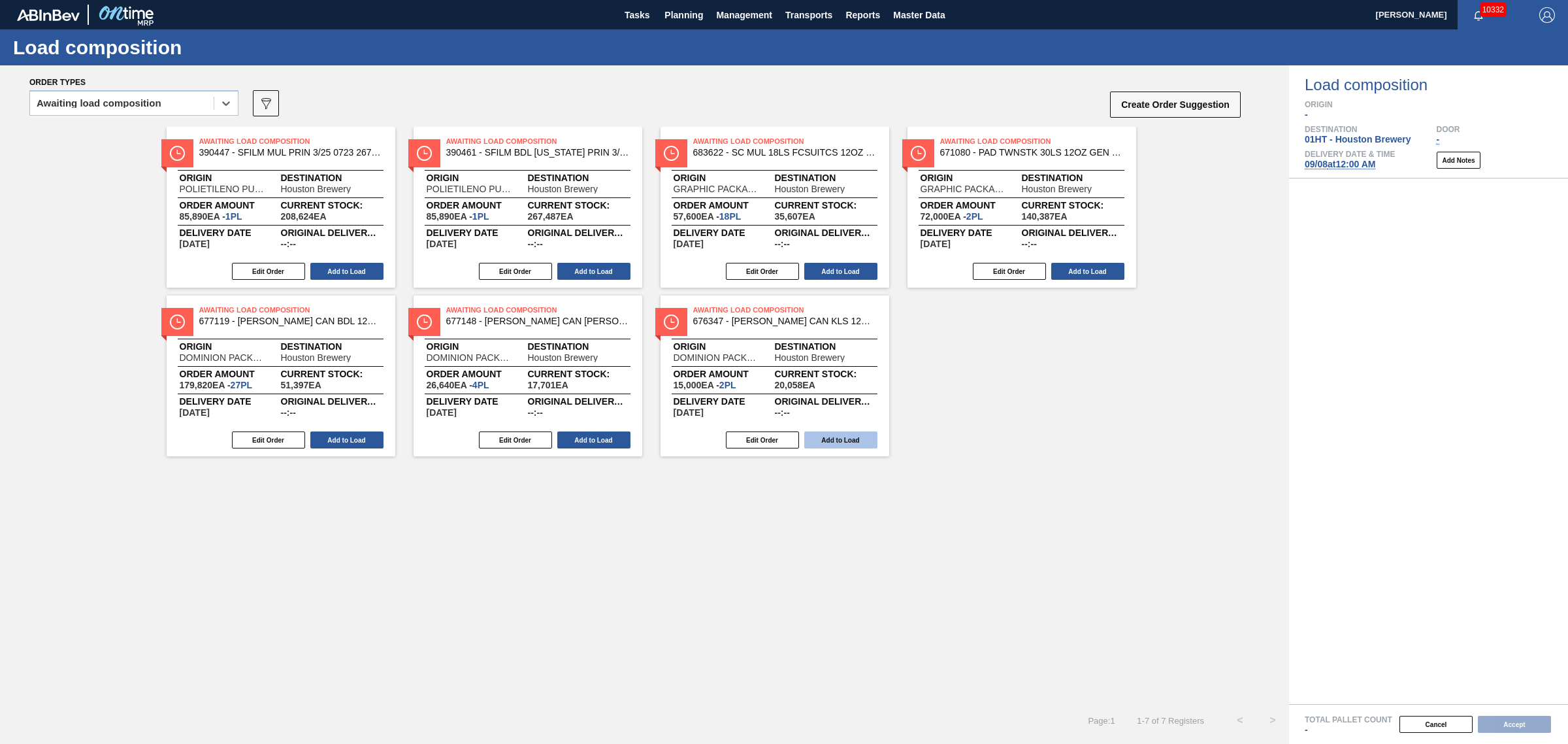
click at [845, 442] on button "Add to Load" at bounding box center [841, 440] width 73 height 17
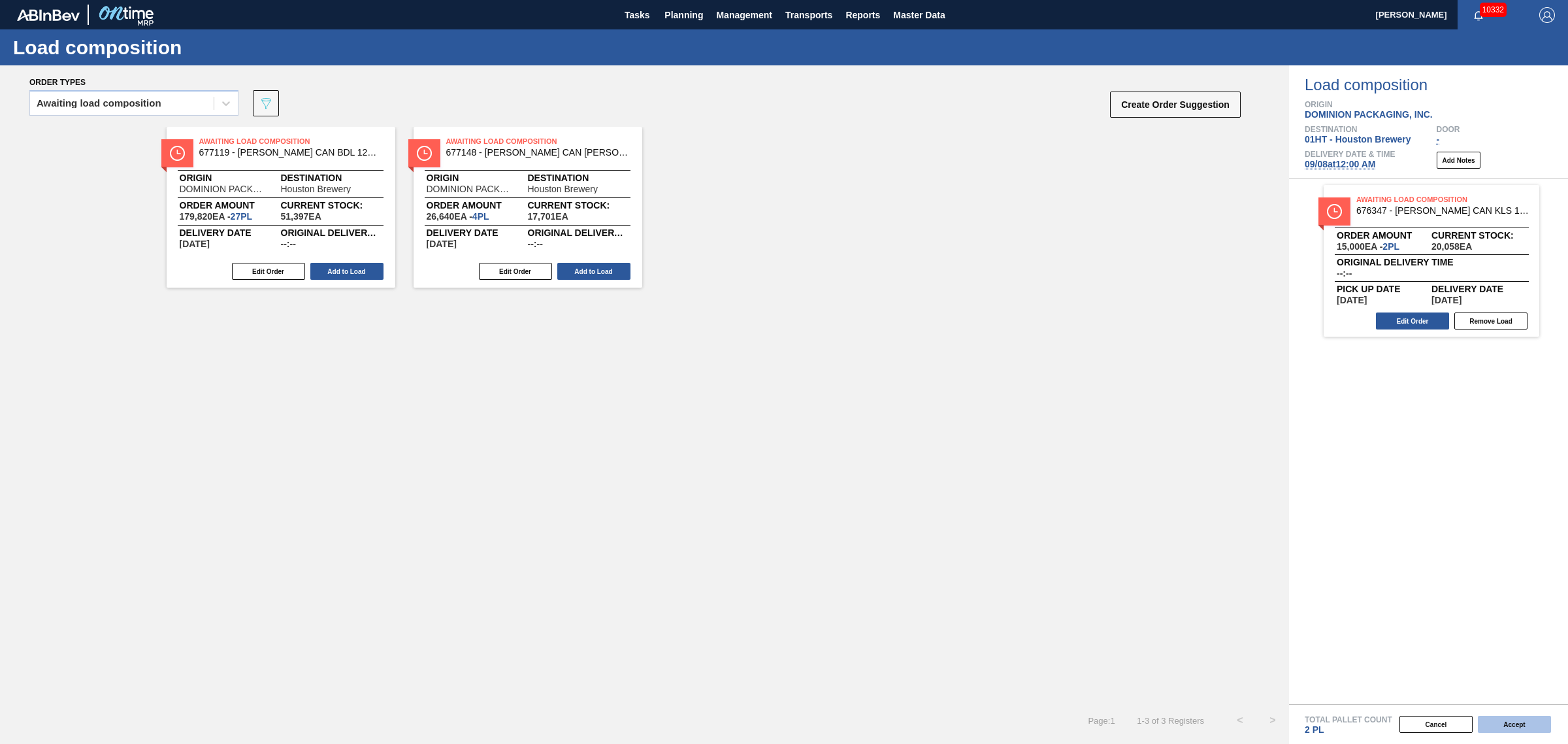
click at [1501, 719] on button "Accept" at bounding box center [1514, 725] width 73 height 17
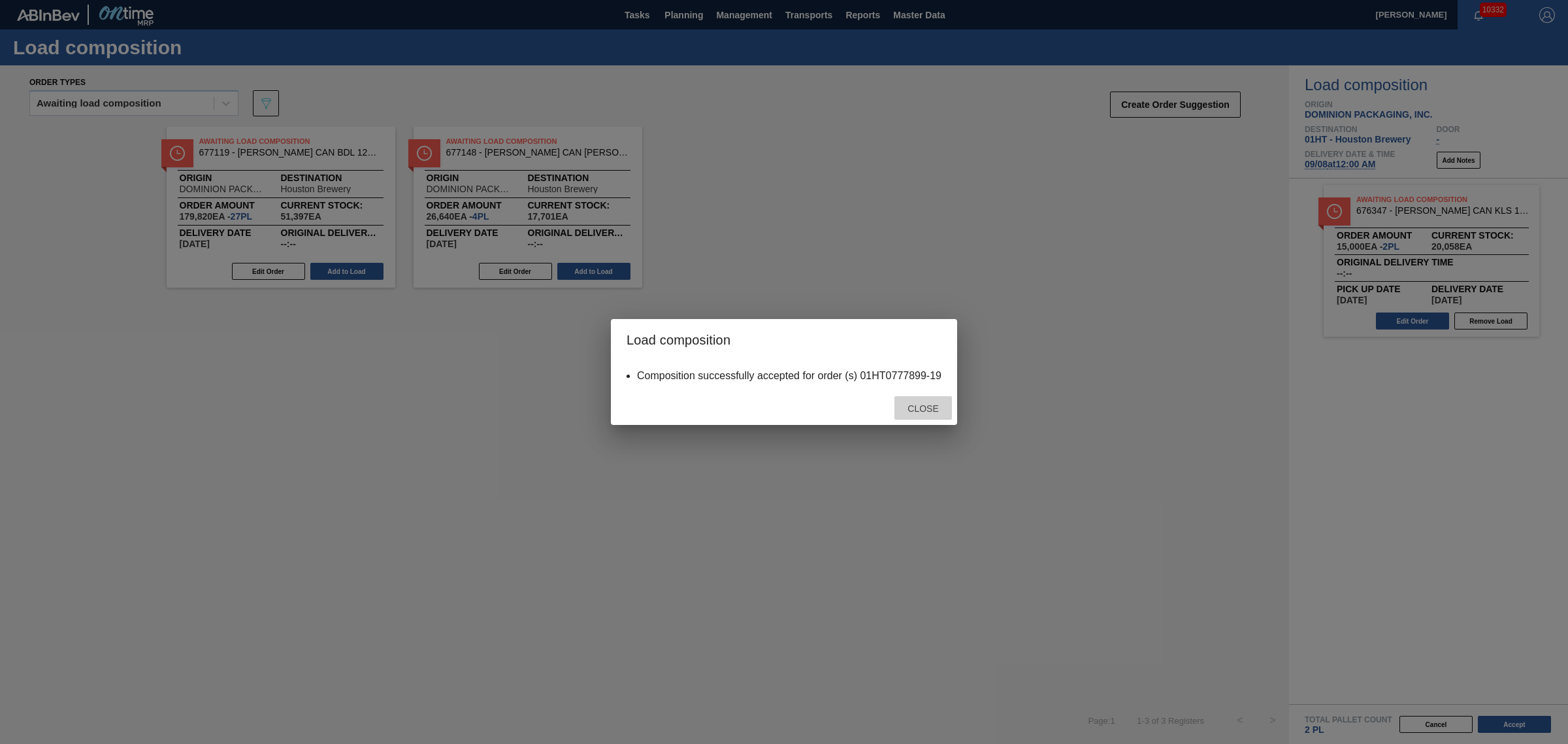
click at [918, 404] on span "Close" at bounding box center [923, 409] width 52 height 11
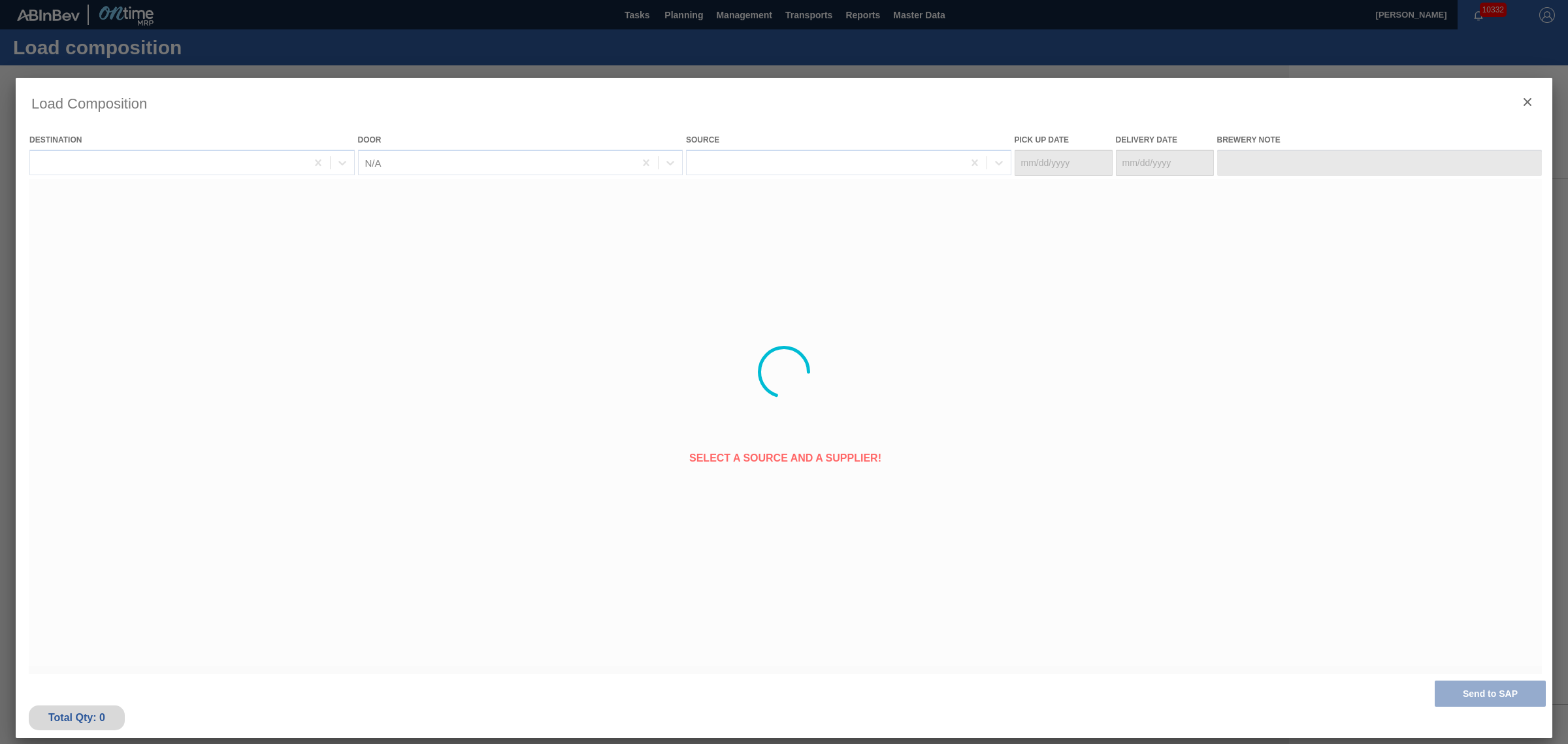
type Date "[DATE]"
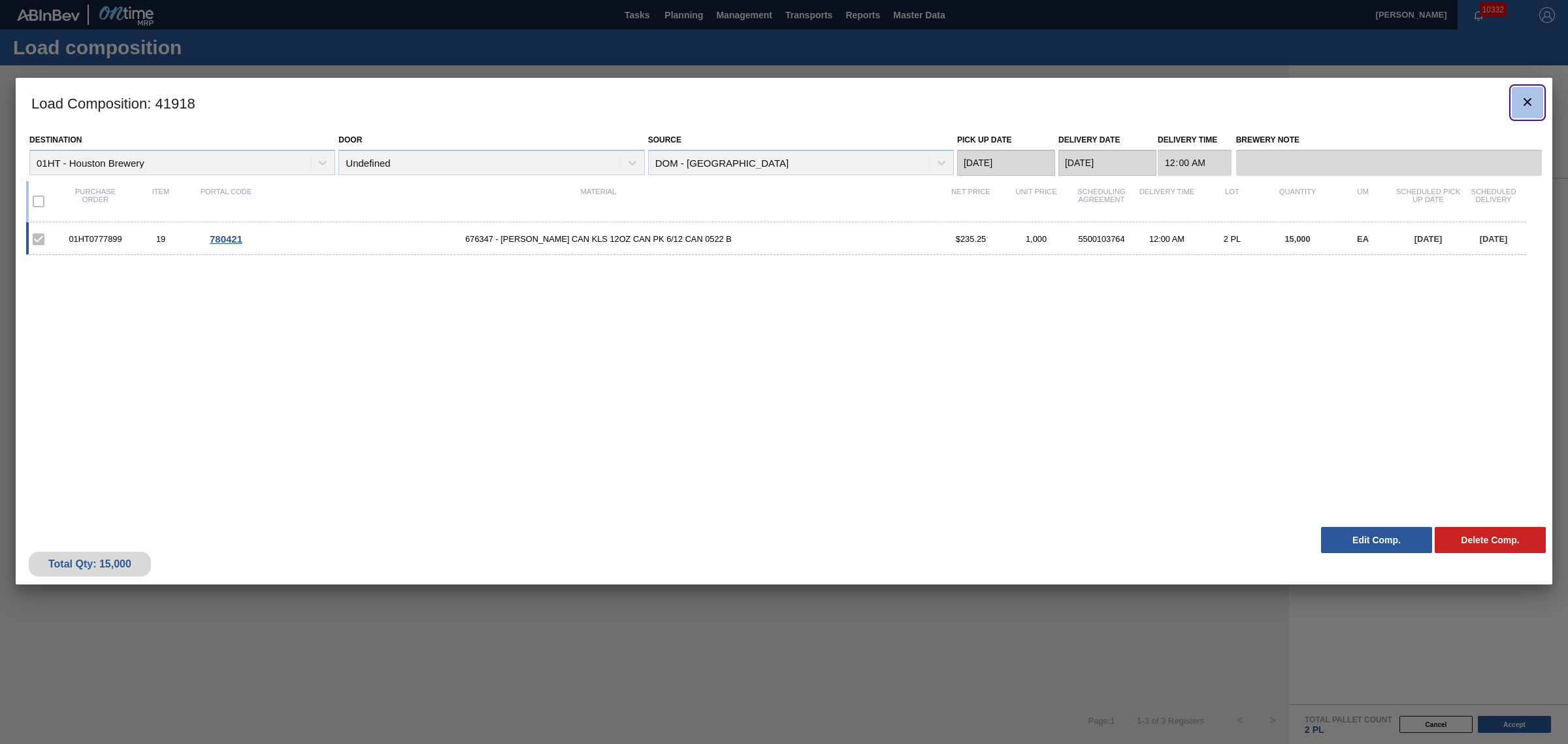
click at [1527, 100] on icon "botão de ícone" at bounding box center [1527, 102] width 16 height 16
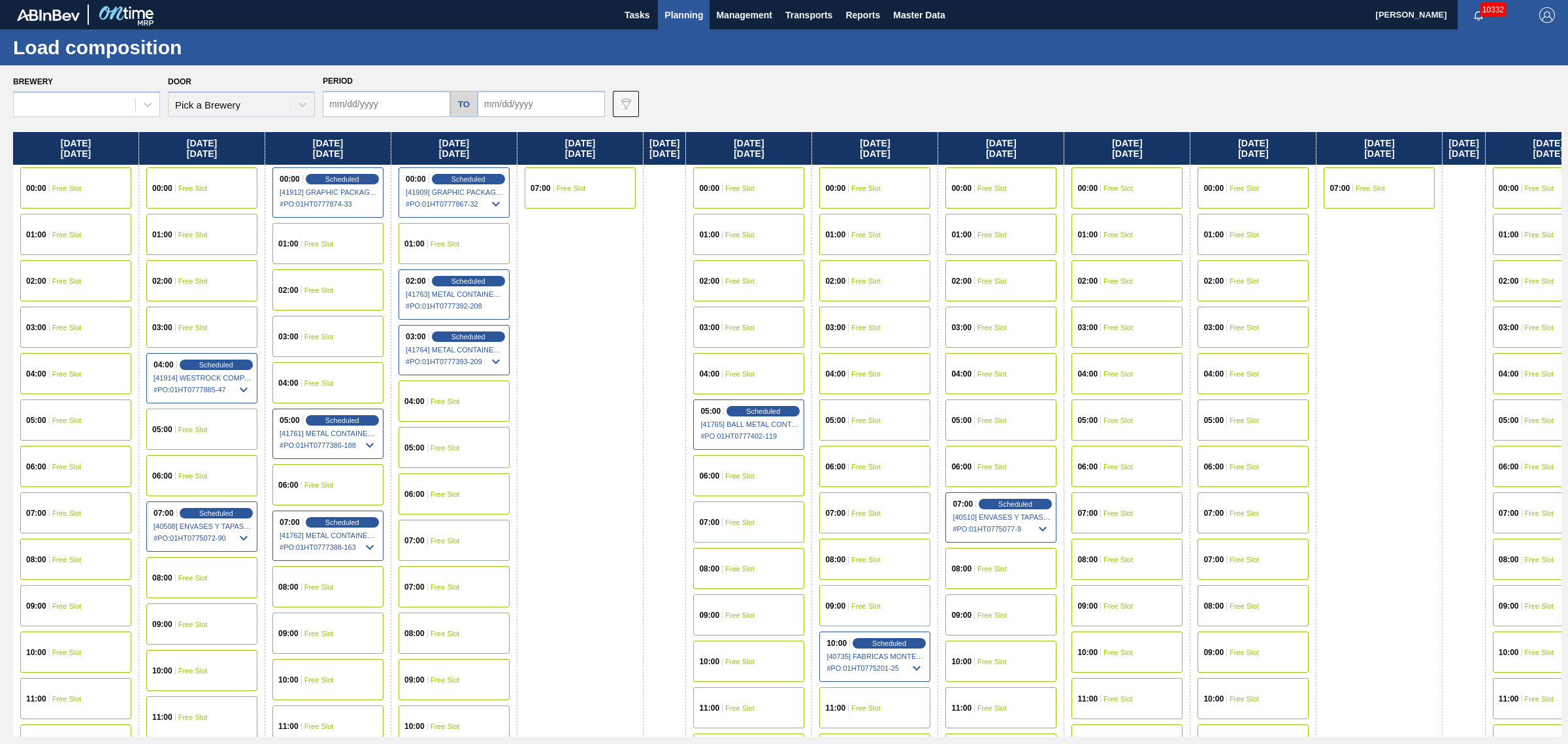
type input "[DATE]"
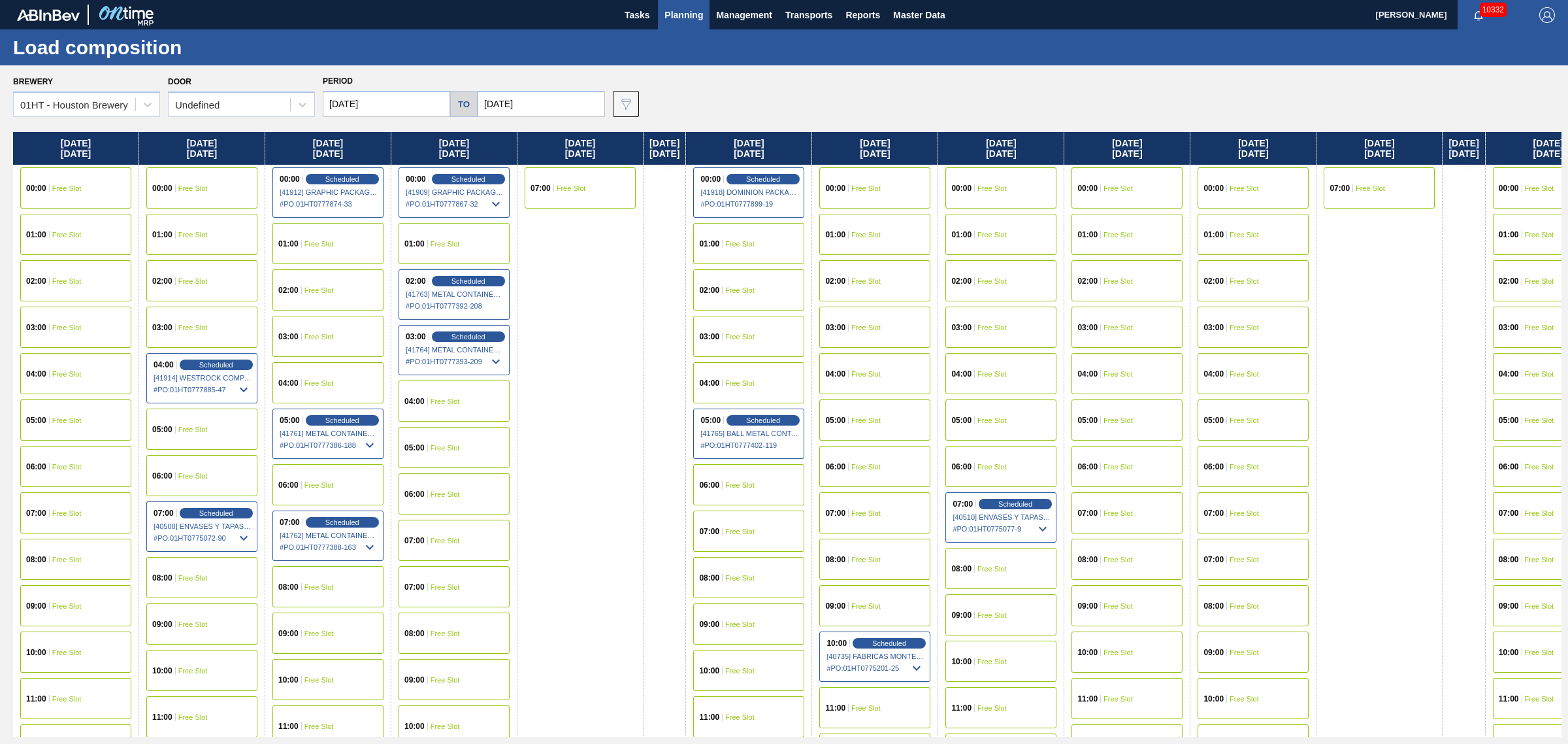
click at [688, 14] on span "Planning" at bounding box center [684, 15] width 39 height 16
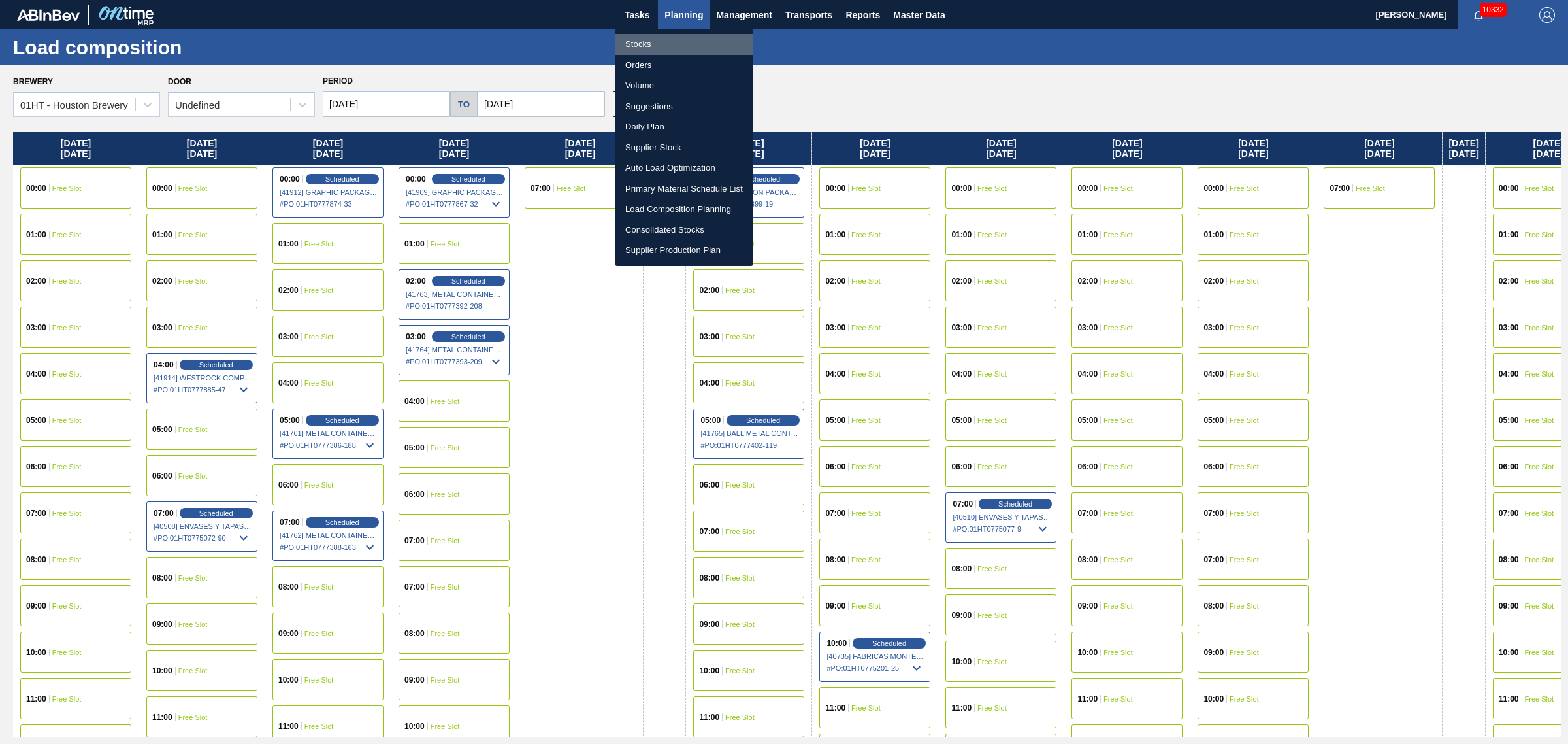
click at [641, 47] on li "Stocks" at bounding box center [683, 44] width 138 height 21
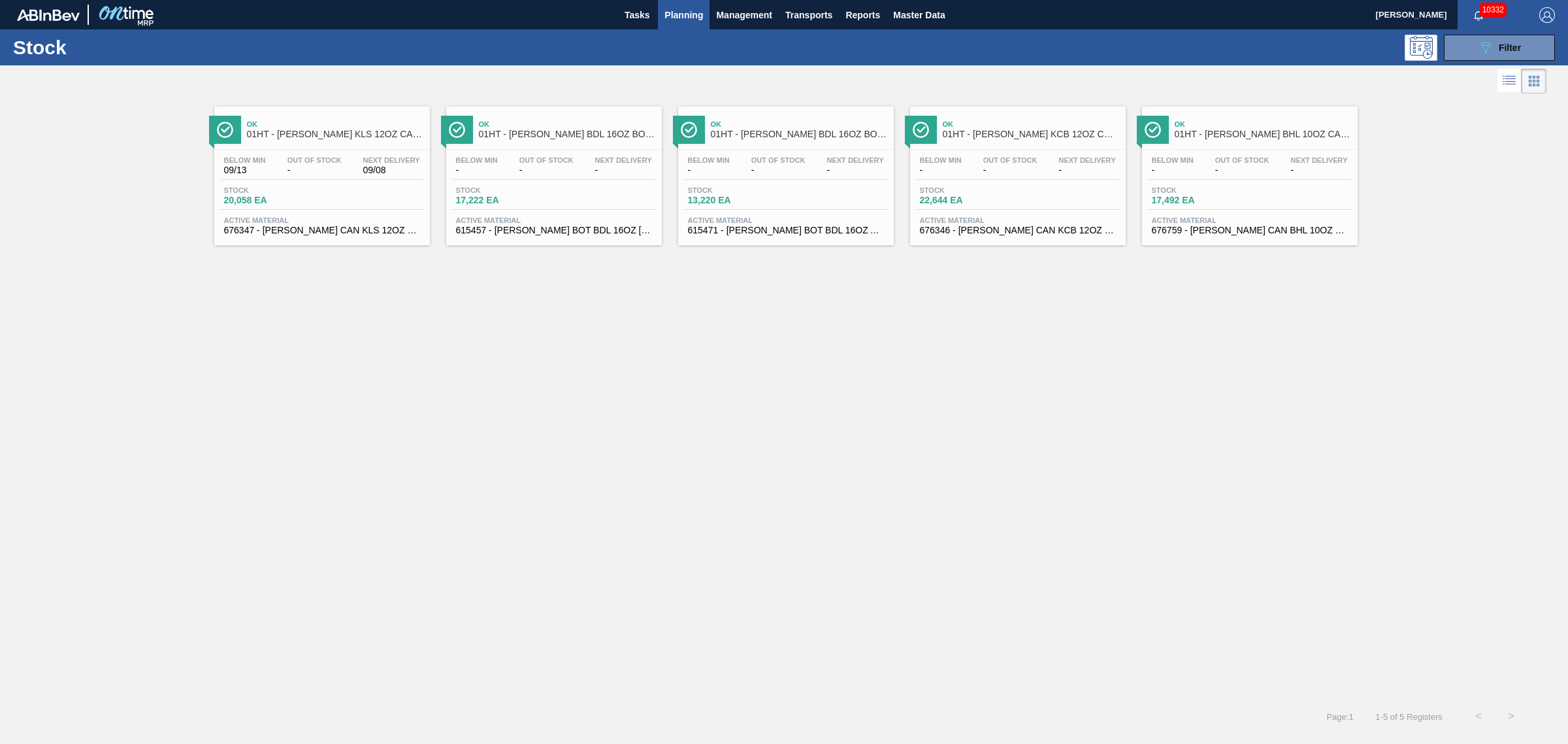
click at [683, 11] on span "Planning" at bounding box center [684, 15] width 39 height 16
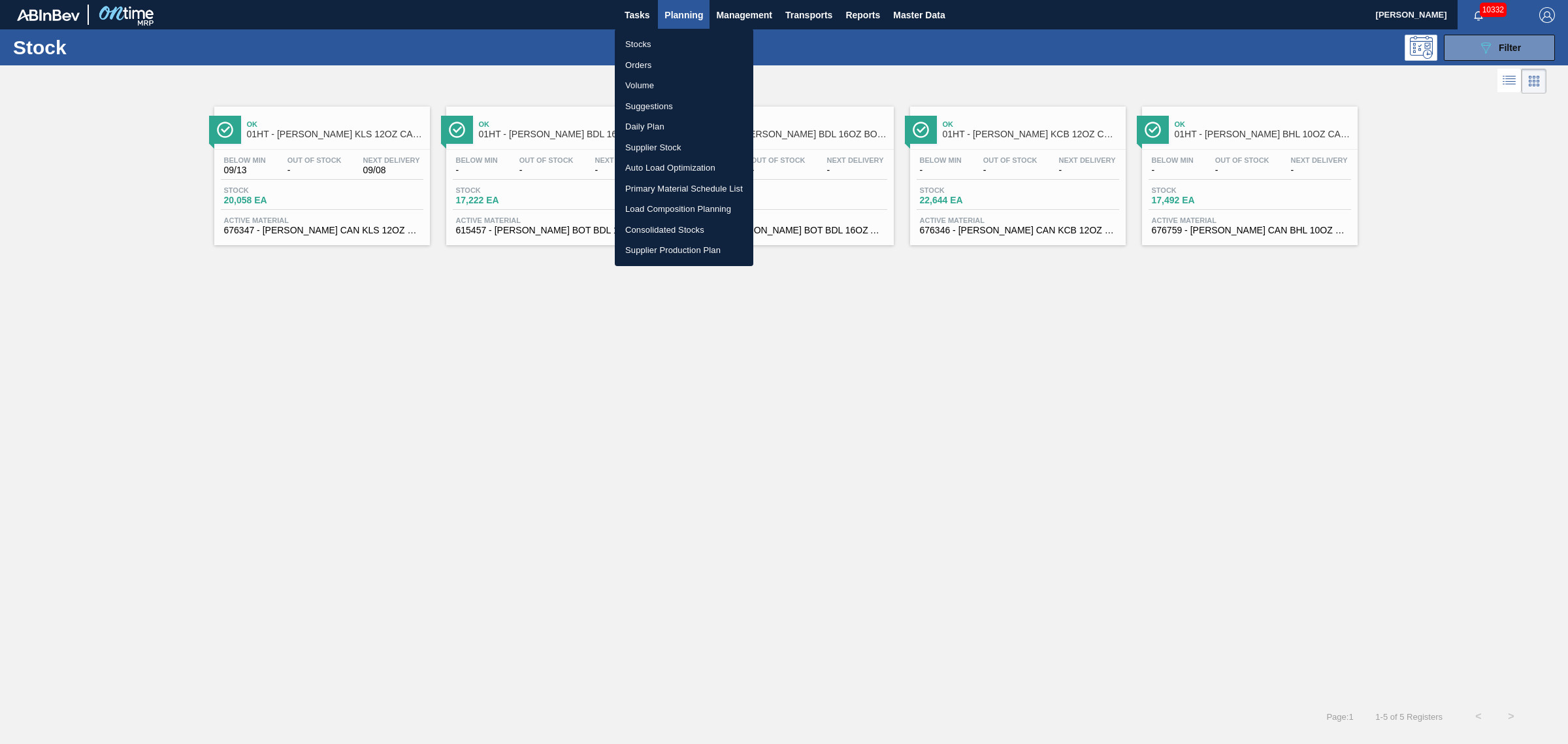
click at [635, 41] on li "Stocks" at bounding box center [683, 44] width 138 height 21
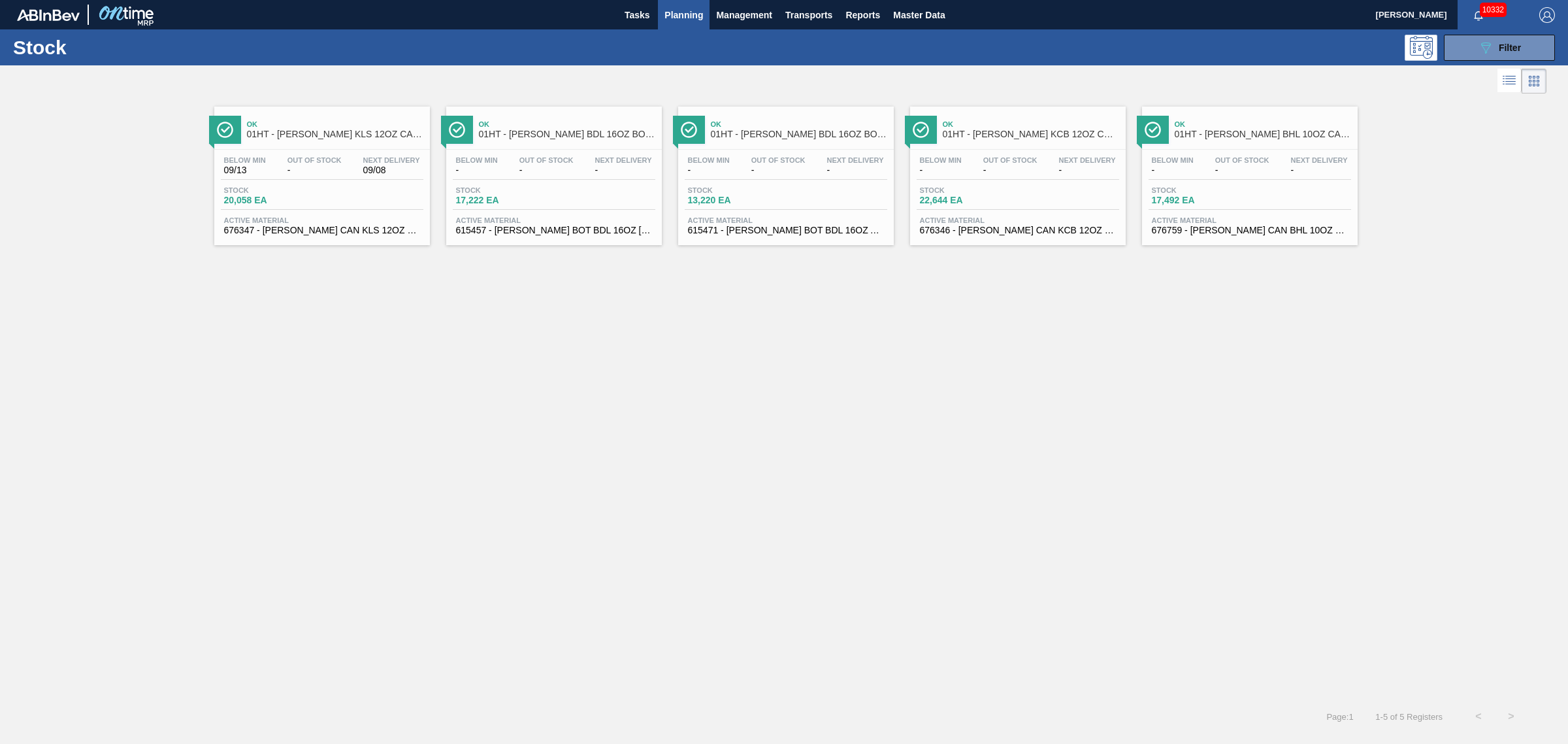
drag, startPoint x: 1497, startPoint y: 44, endPoint x: 1461, endPoint y: 163, distance: 124.3
click at [1497, 43] on div "089F7B8B-B2A5-4AFE-B5C0-19BA573D28AC Filter" at bounding box center [1499, 48] width 43 height 16
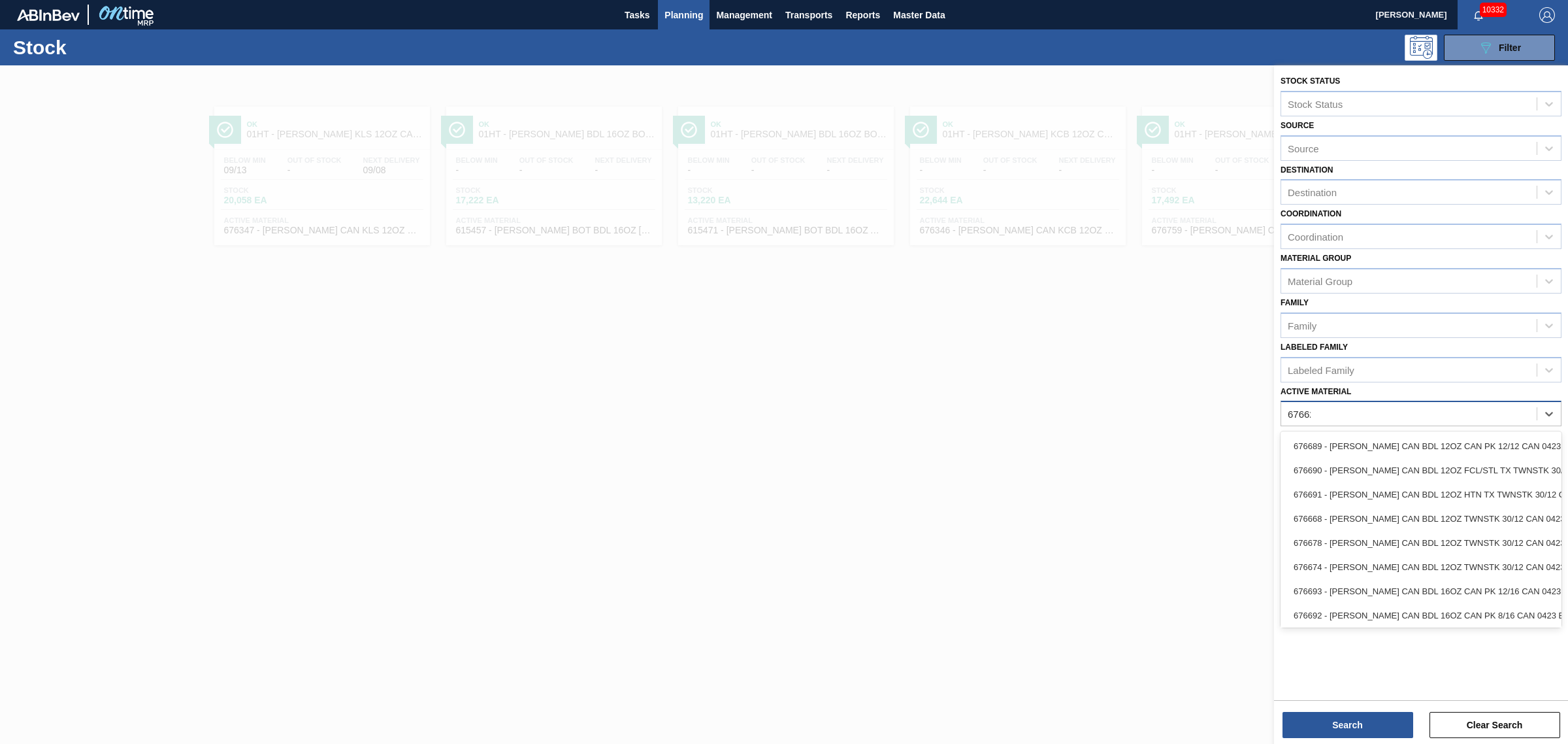
type Material "676623"
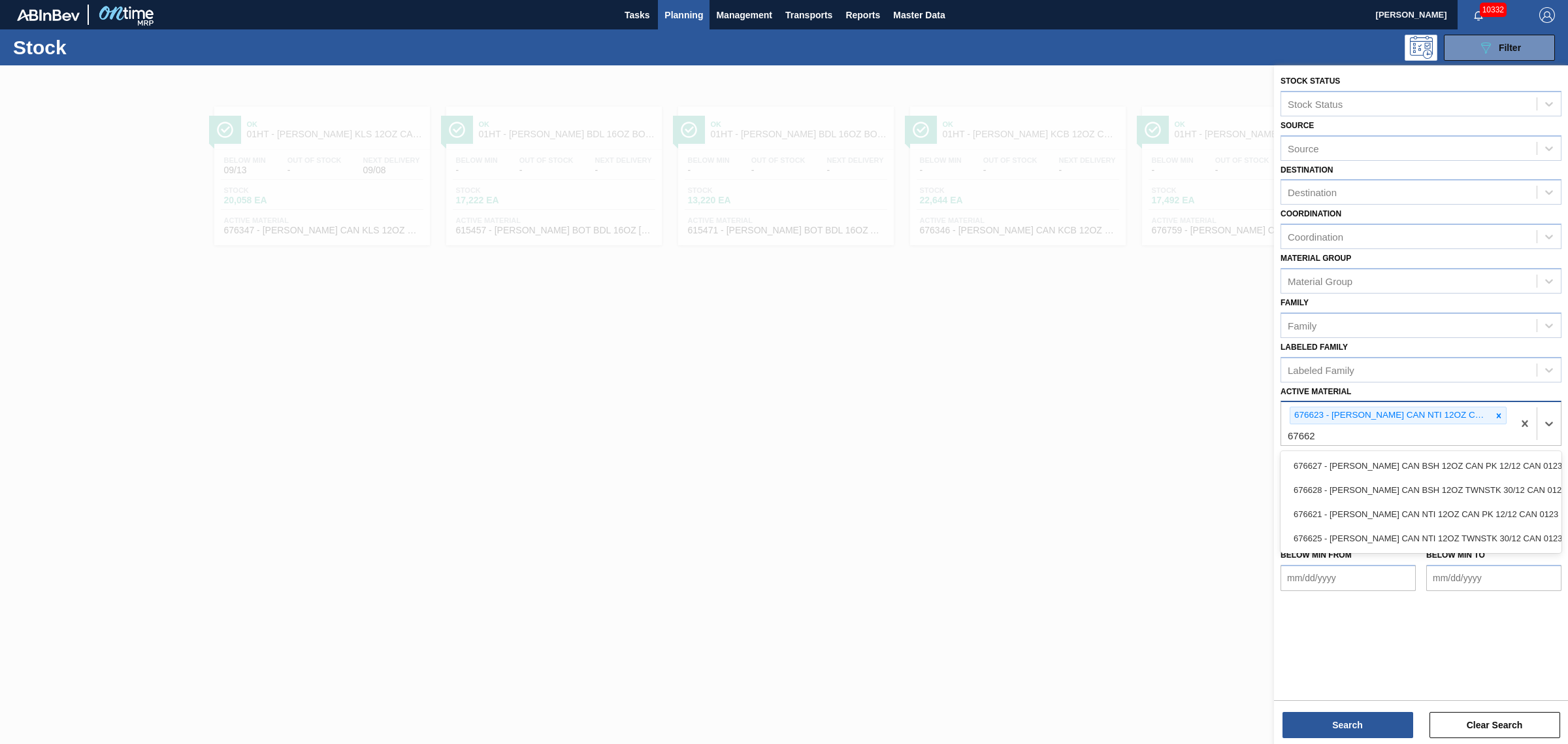
type Material "676625"
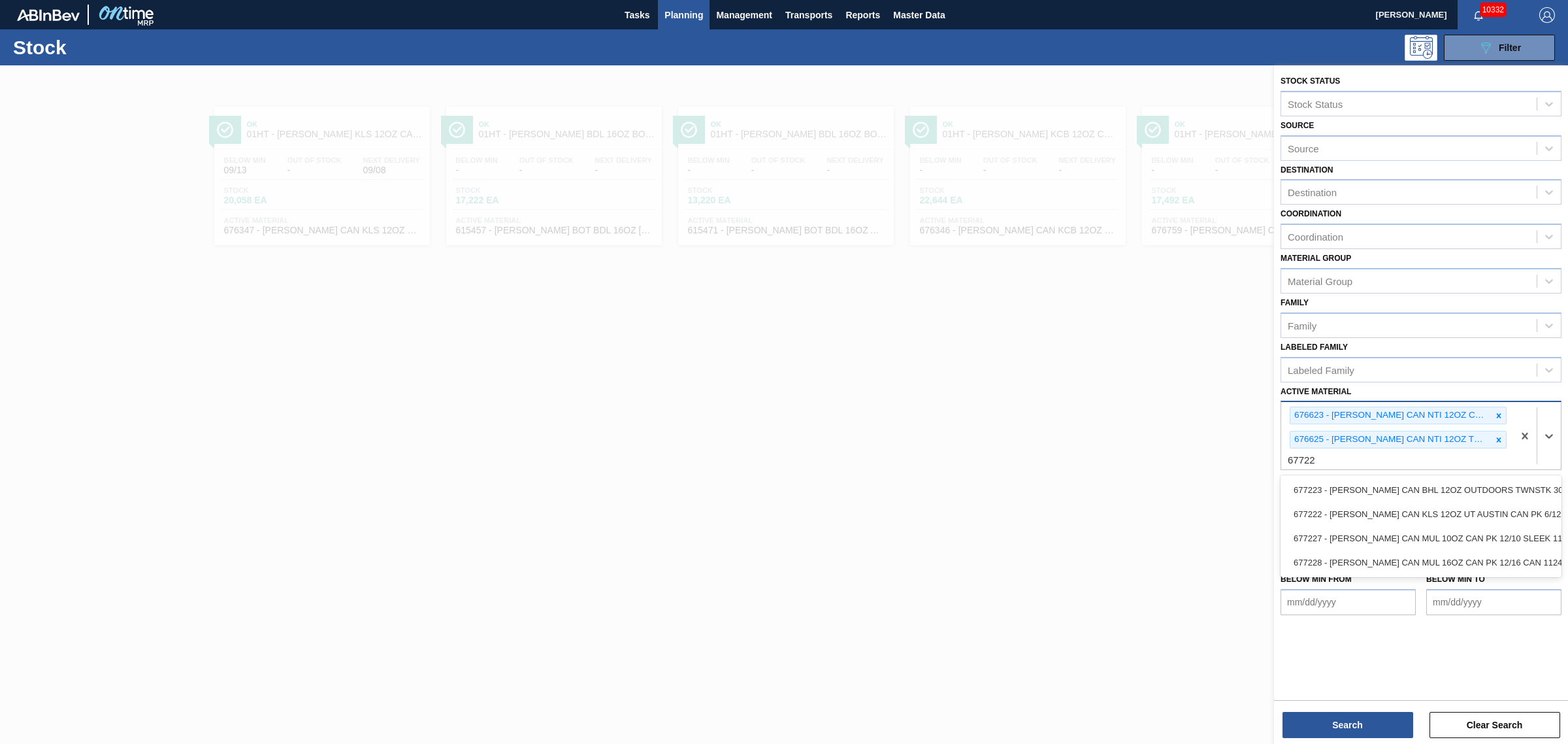
type Material "677223"
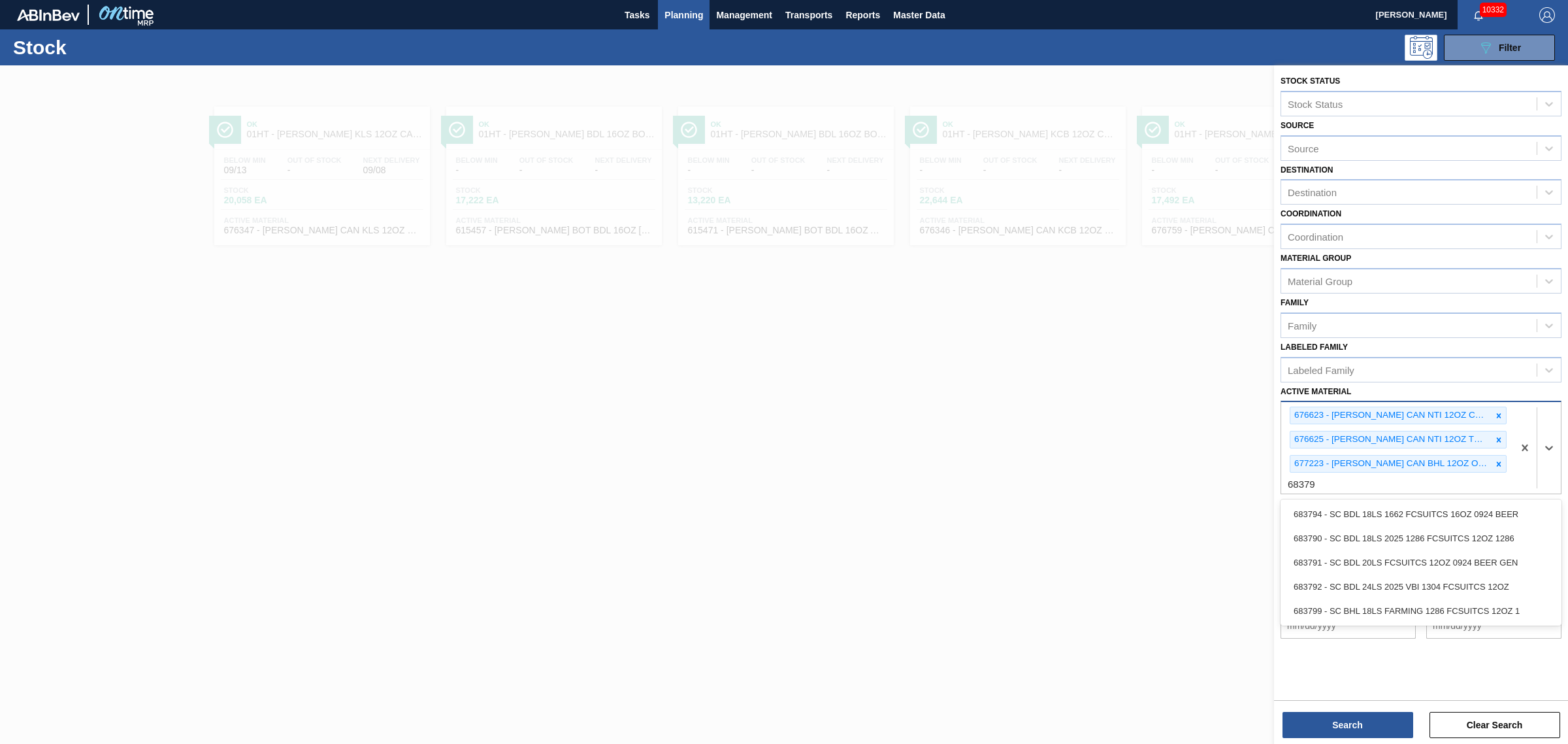
type Material "683792"
type Material "683838"
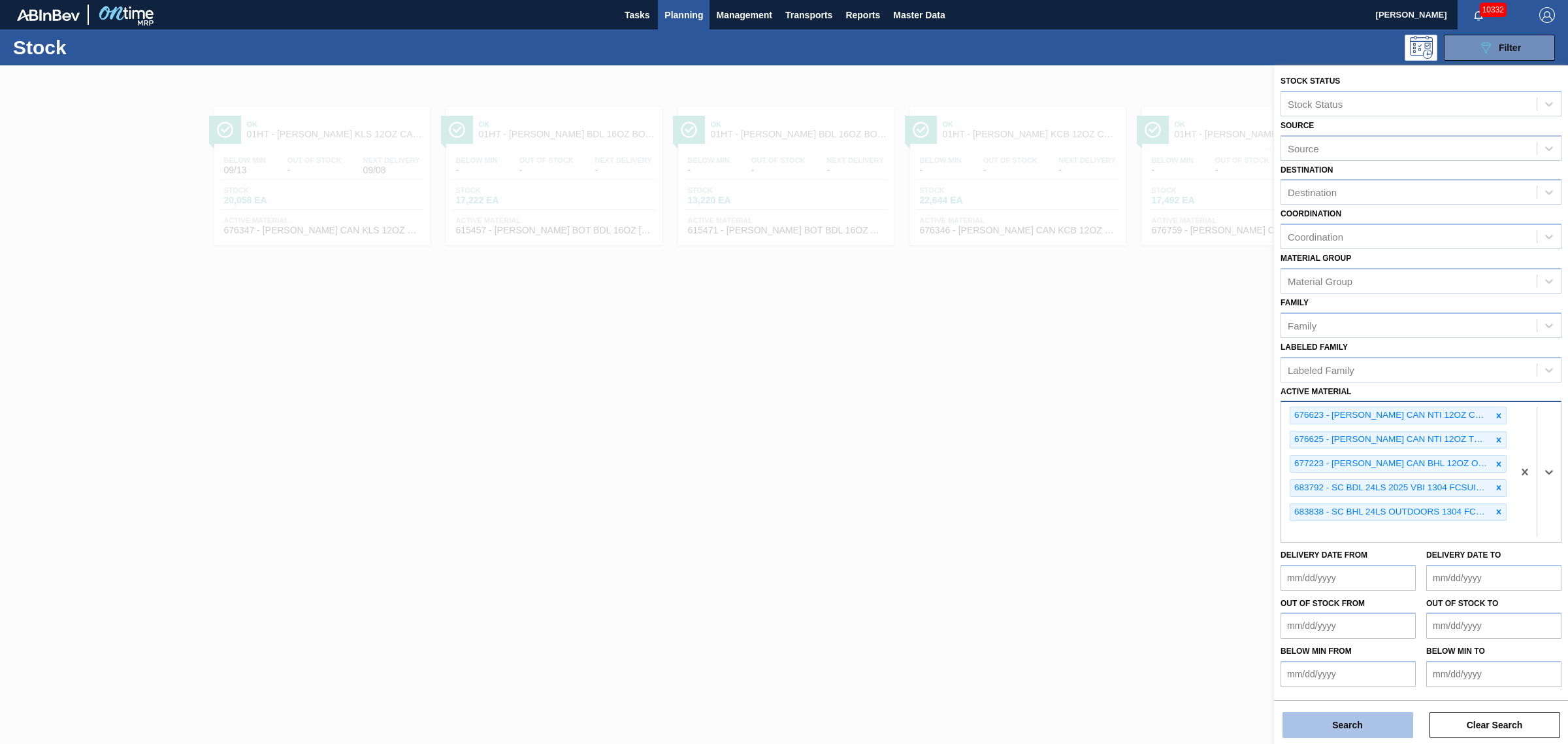
click at [1319, 720] on button "Search" at bounding box center [1347, 725] width 130 height 26
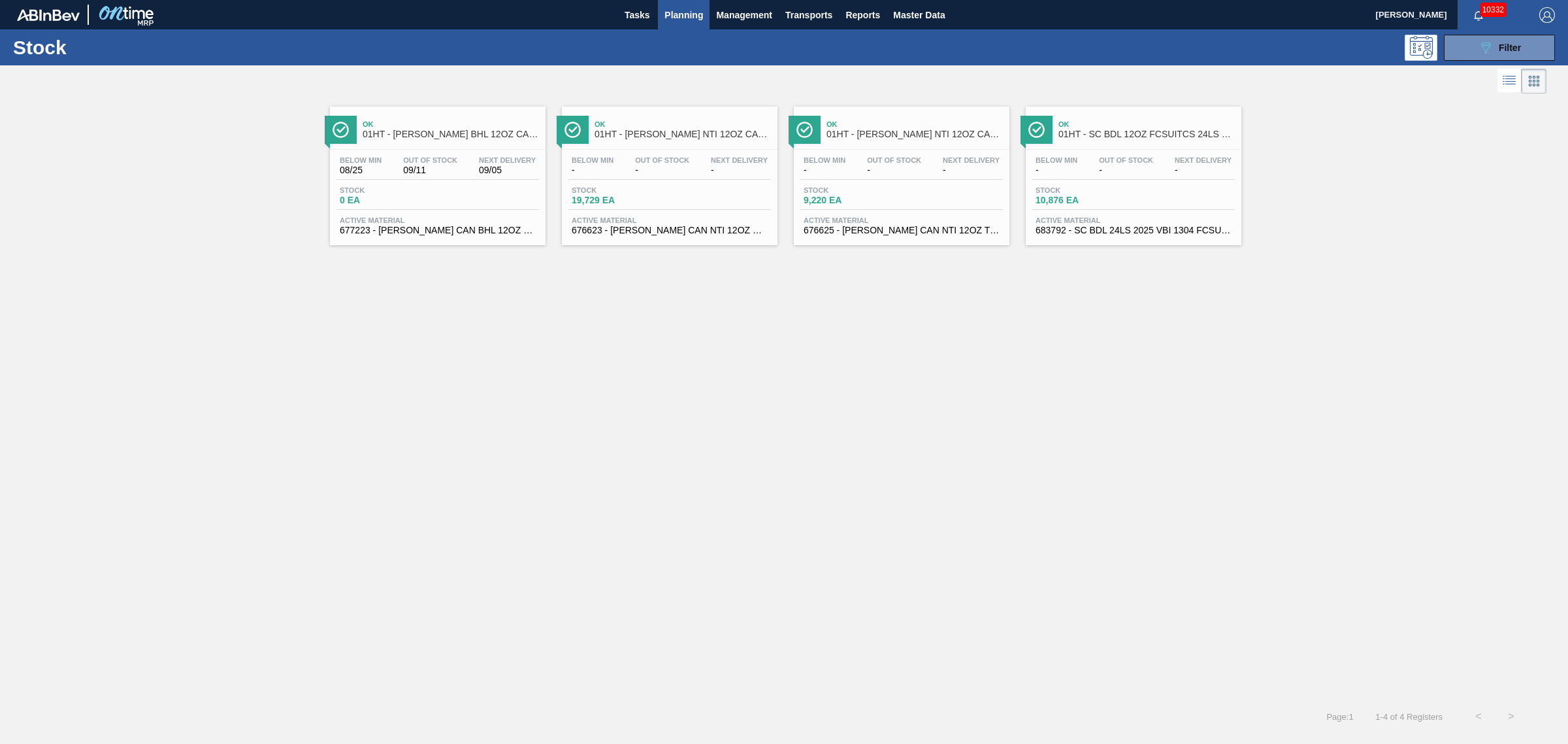
click at [677, 4] on button "Planning" at bounding box center [683, 14] width 52 height 29
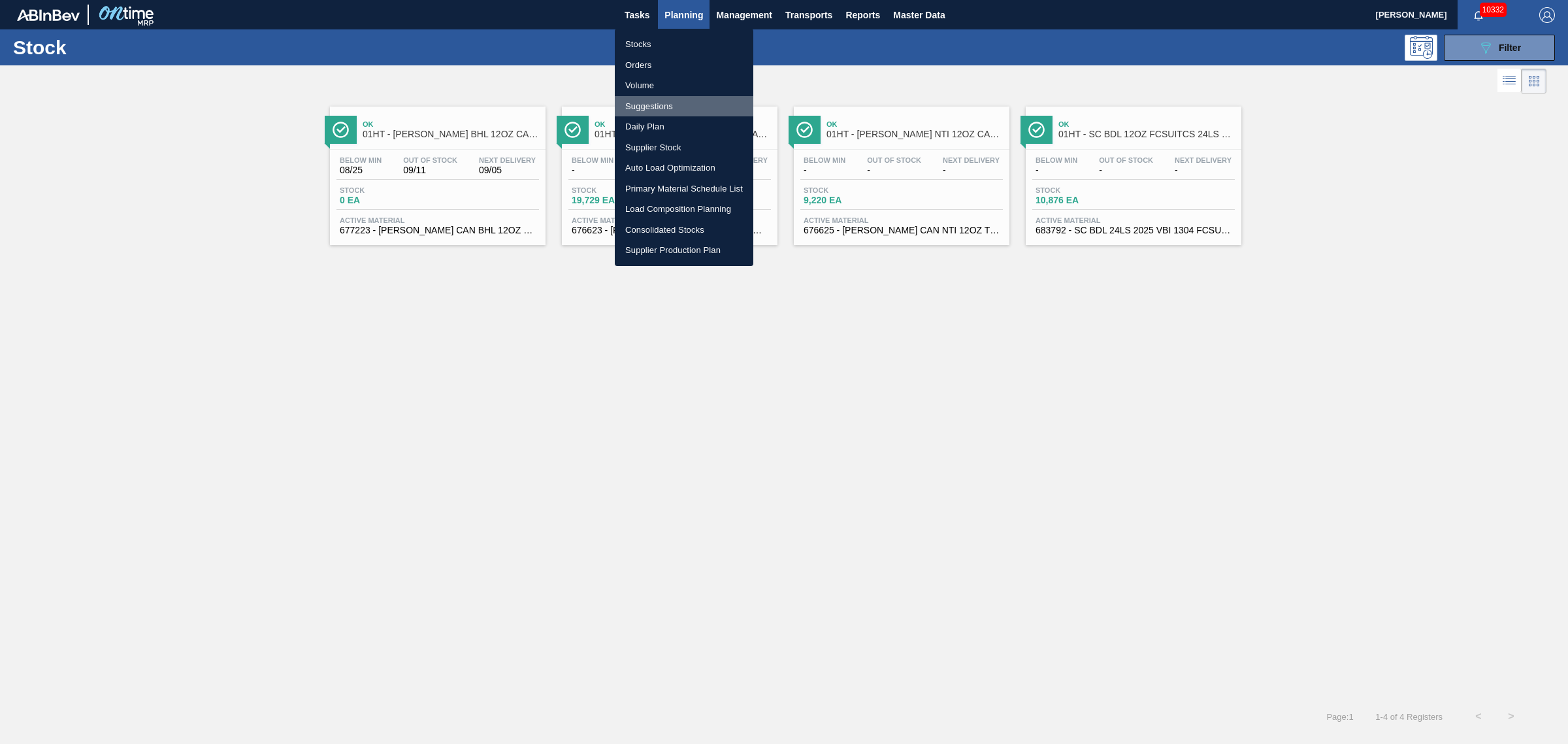
click at [655, 105] on li "Suggestions" at bounding box center [683, 106] width 138 height 21
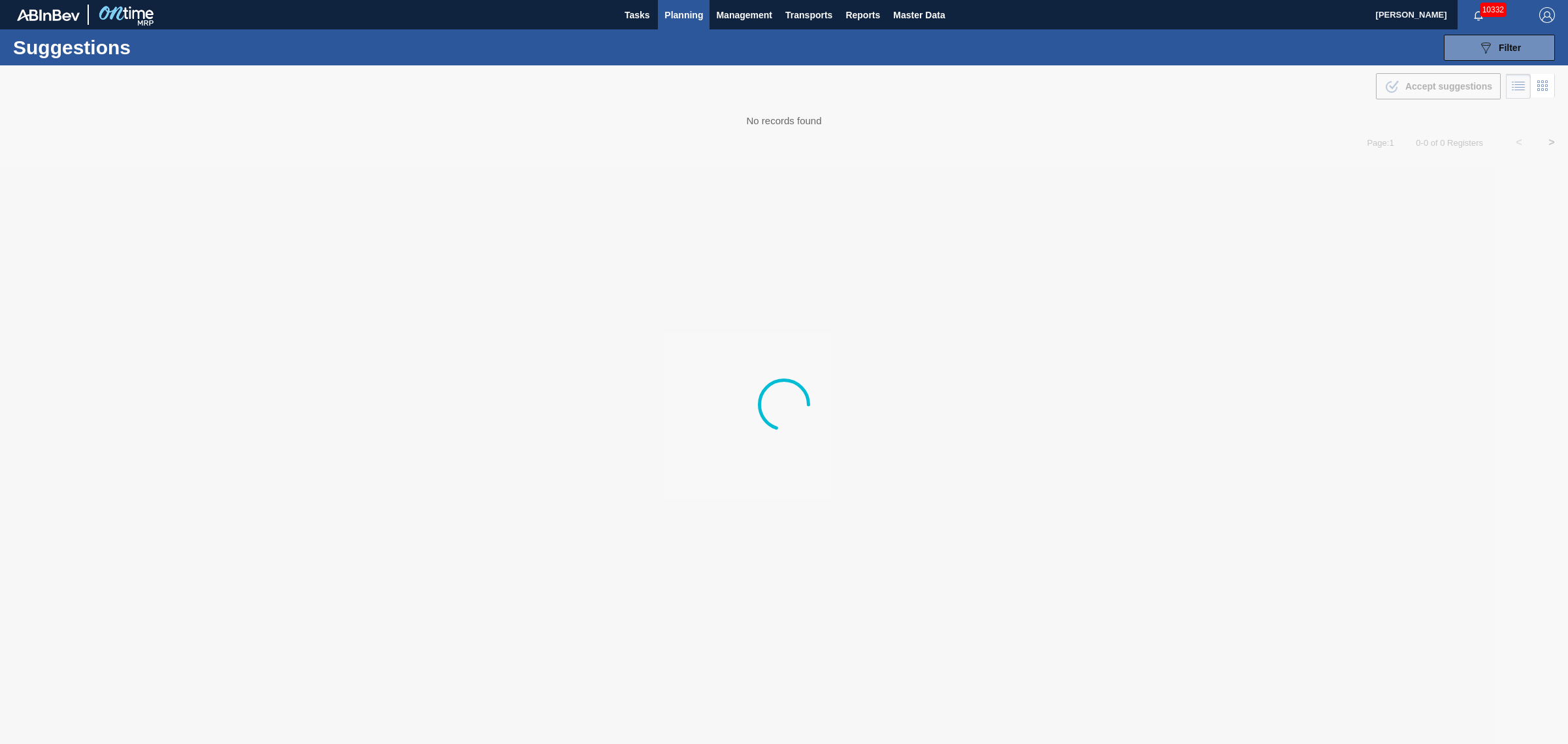
type from "08/31/2025"
type to "[DATE]"
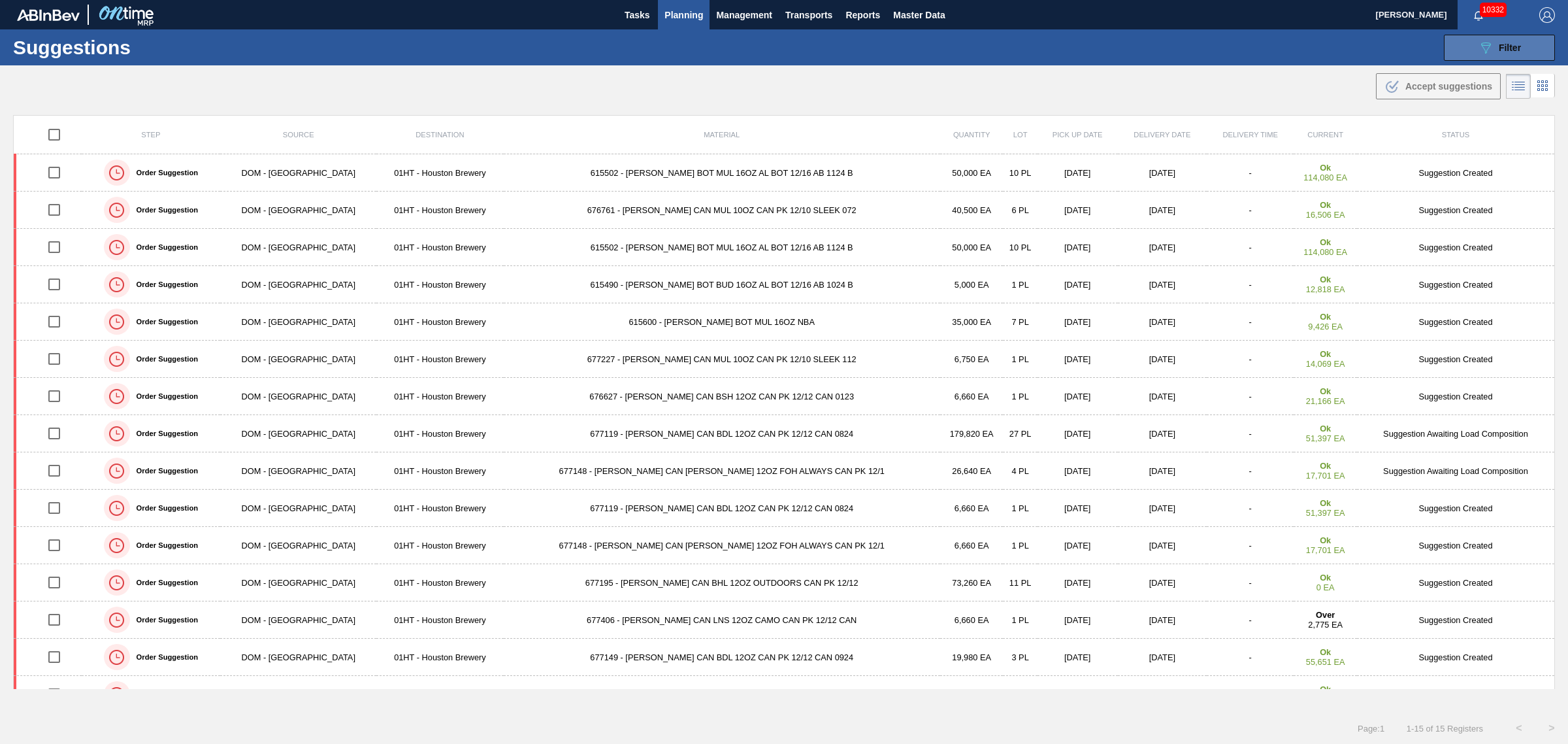
click at [1530, 51] on button "089F7B8B-B2A5-4AFE-B5C0-19BA573D28AC Filter" at bounding box center [1499, 47] width 111 height 26
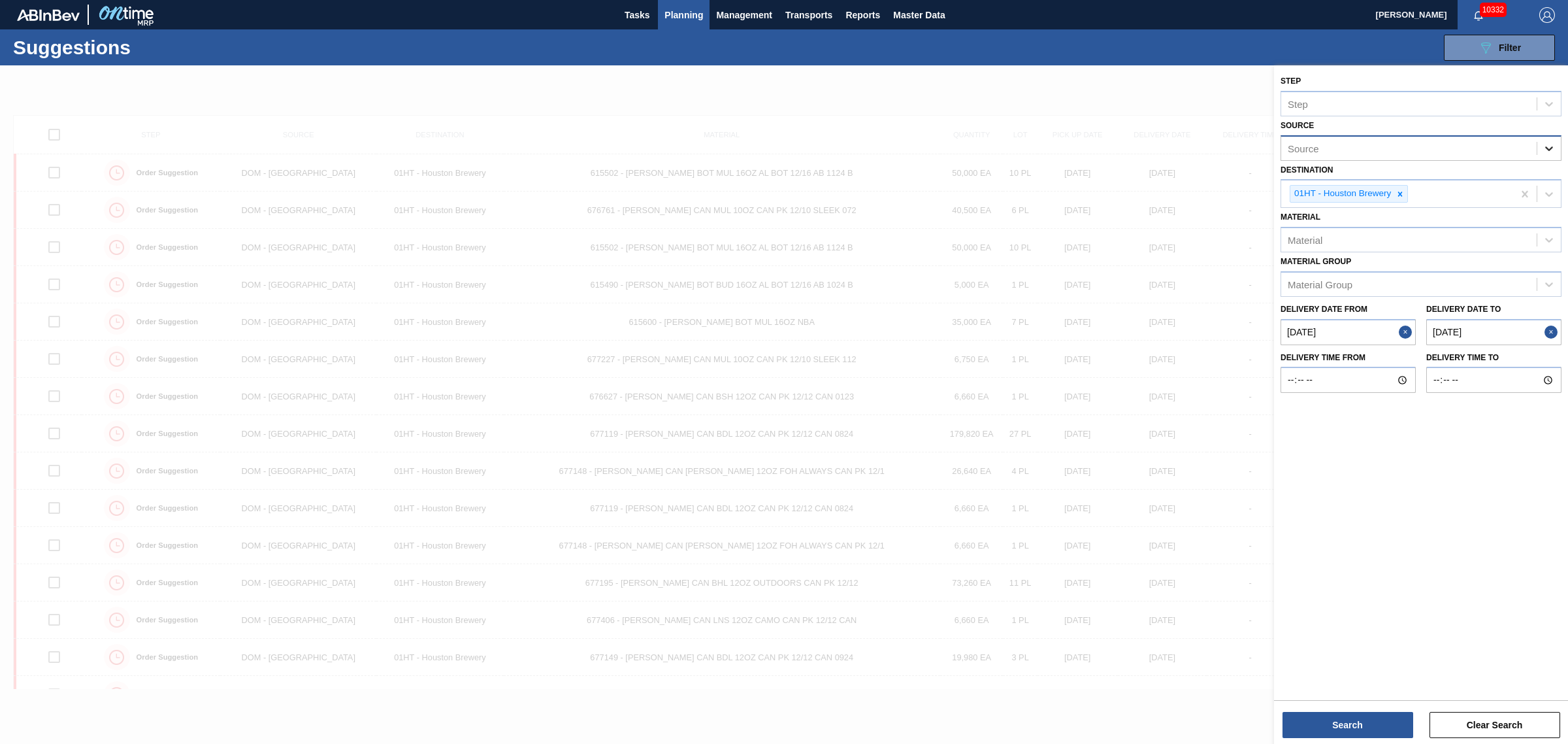
click at [1554, 147] on icon at bounding box center [1549, 148] width 13 height 13
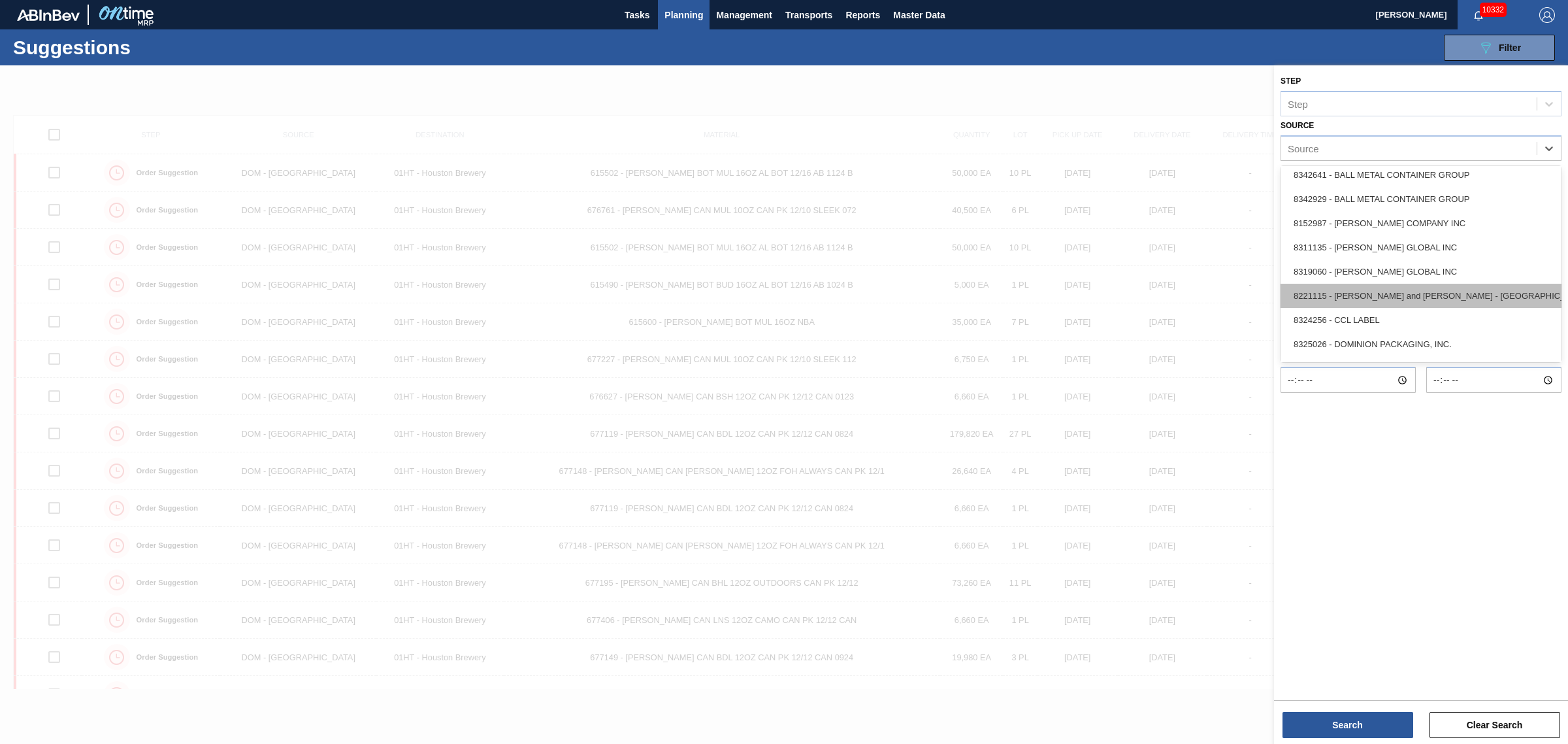
scroll to position [245, 0]
click at [1337, 279] on div "8221069 - GRAPHIC PACKAGING INTERNATIONA" at bounding box center [1421, 275] width 281 height 24
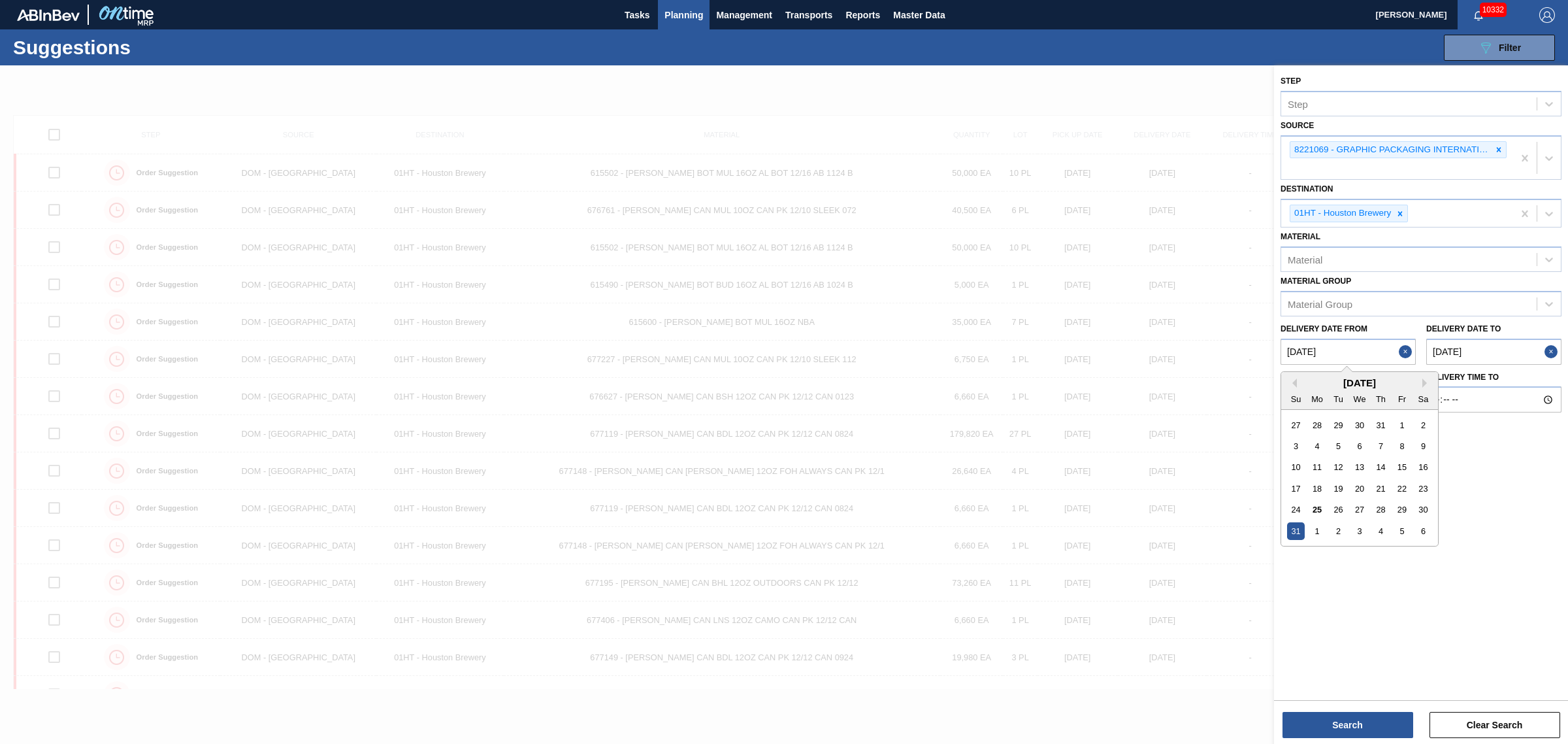
click at [1341, 348] on from "08/31/2025" at bounding box center [1348, 351] width 135 height 26
click at [1386, 505] on div "28" at bounding box center [1380, 510] width 18 height 18
type from "[DATE]"
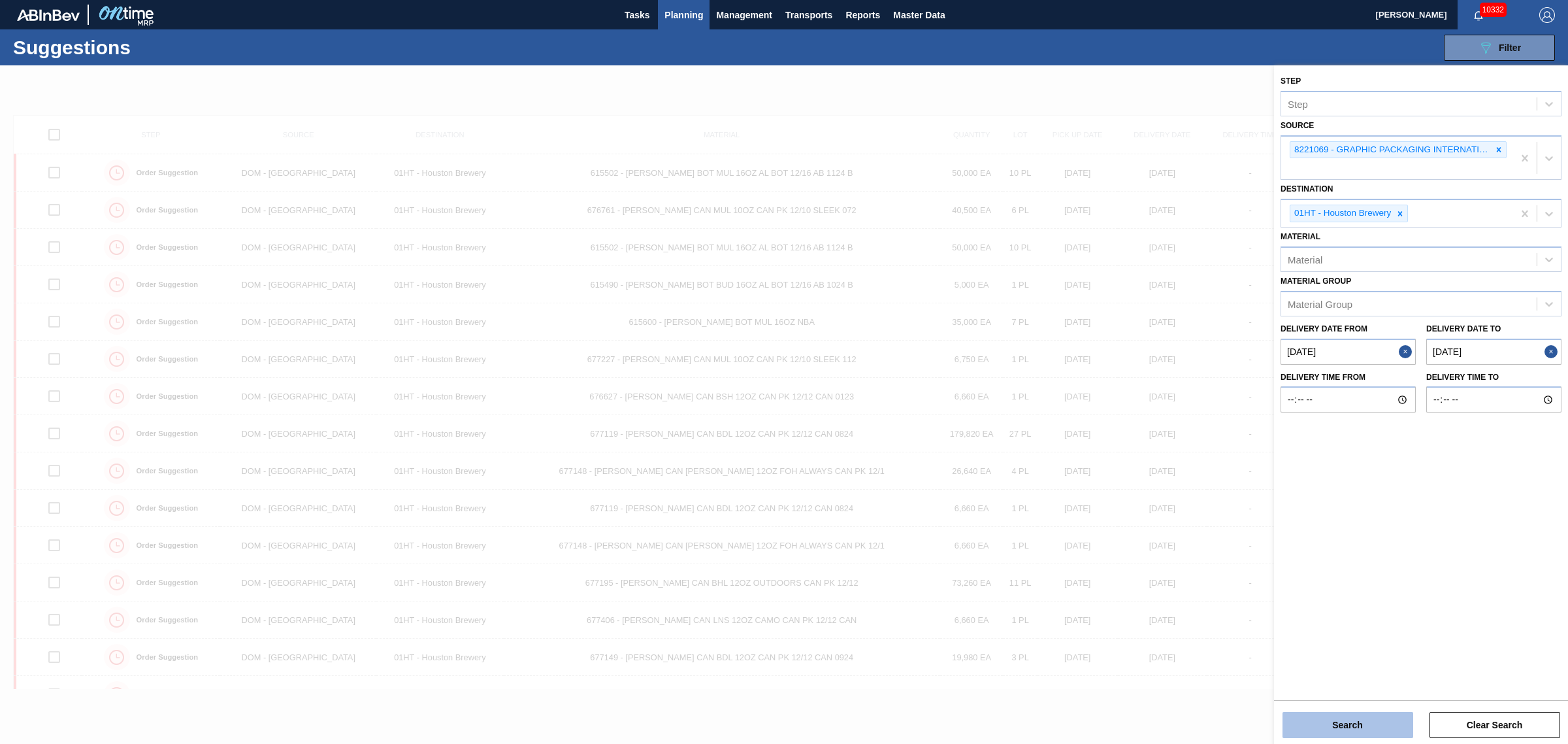
click at [1360, 733] on button "Search" at bounding box center [1347, 725] width 130 height 26
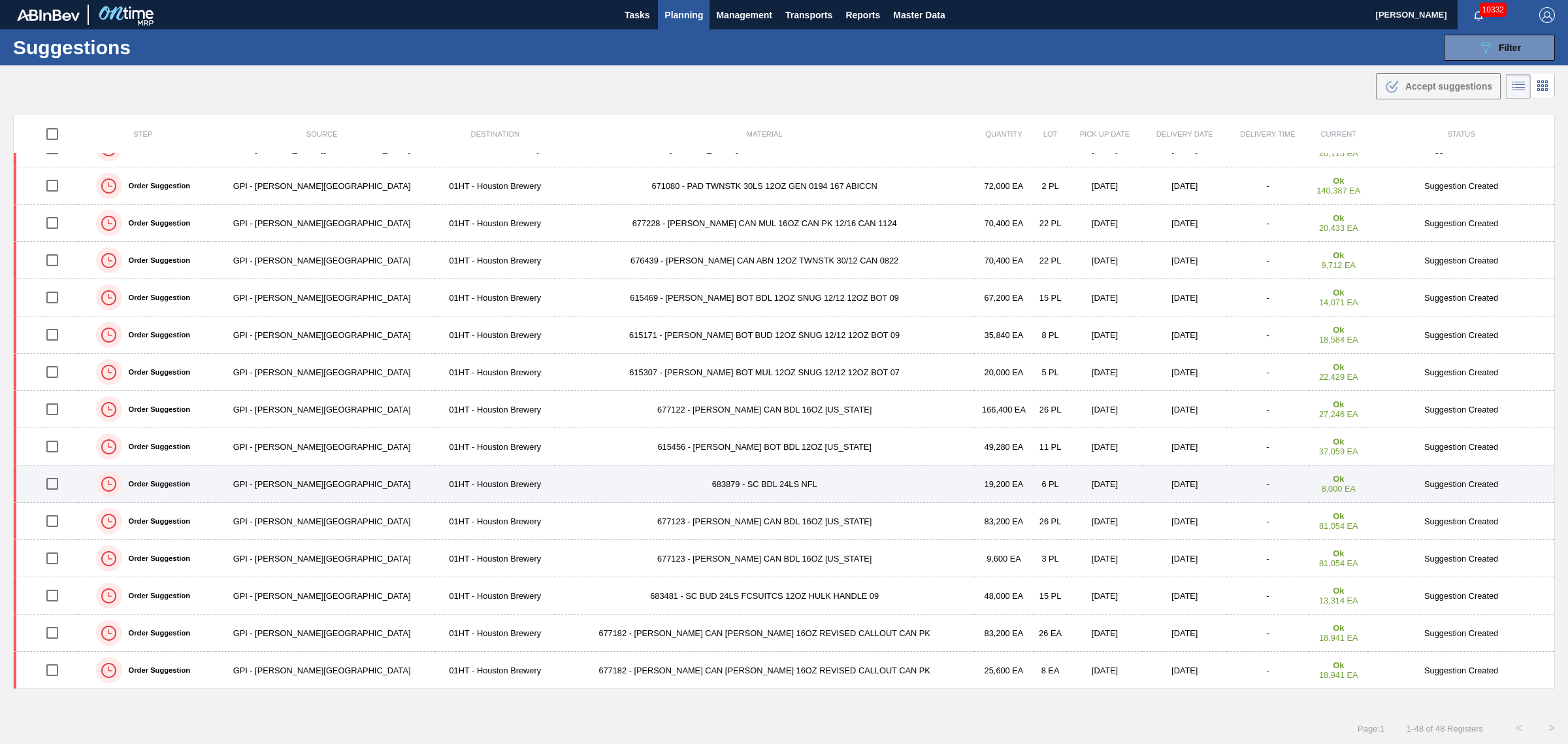
scroll to position [1, 0]
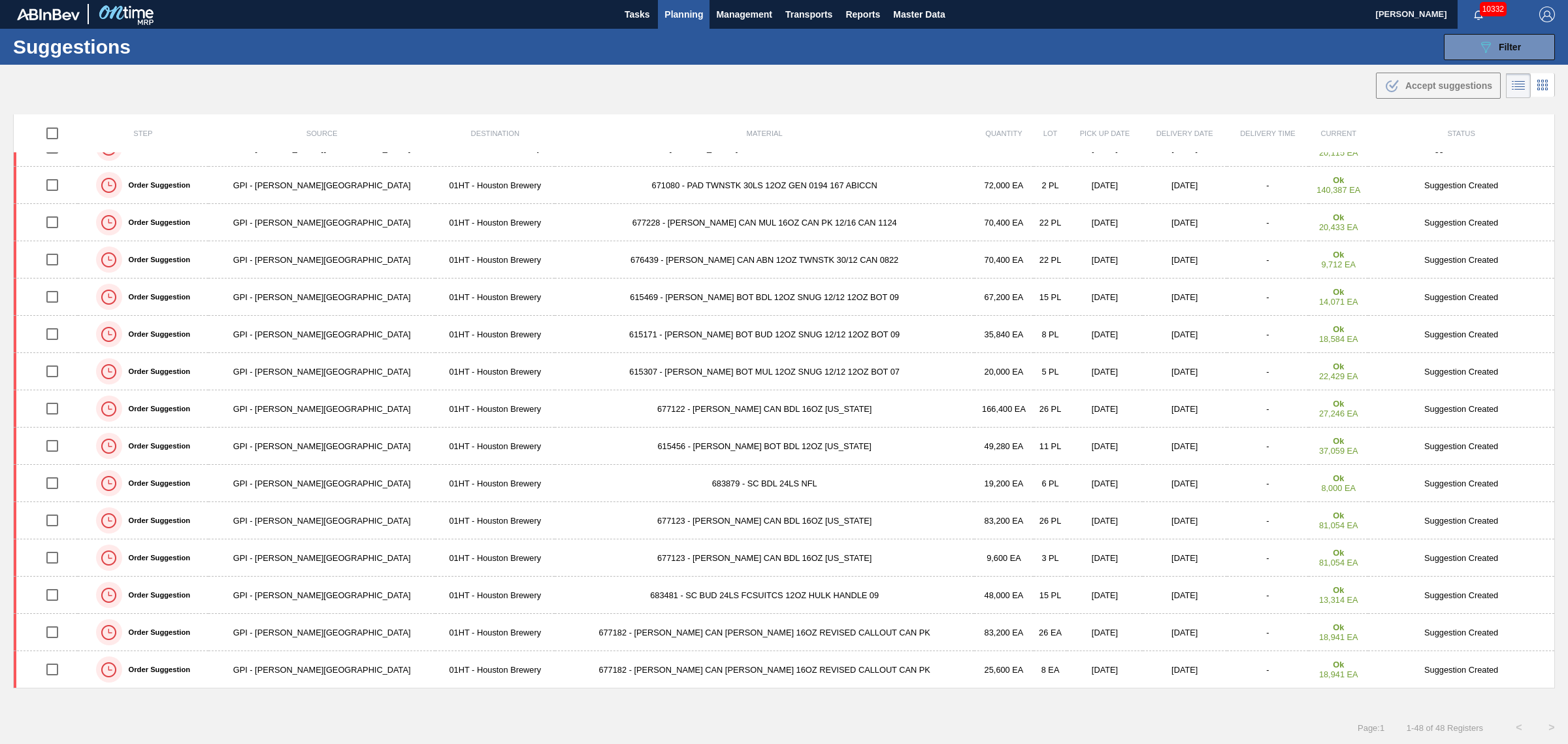
click at [680, 7] on span "Planning" at bounding box center [684, 14] width 39 height 16
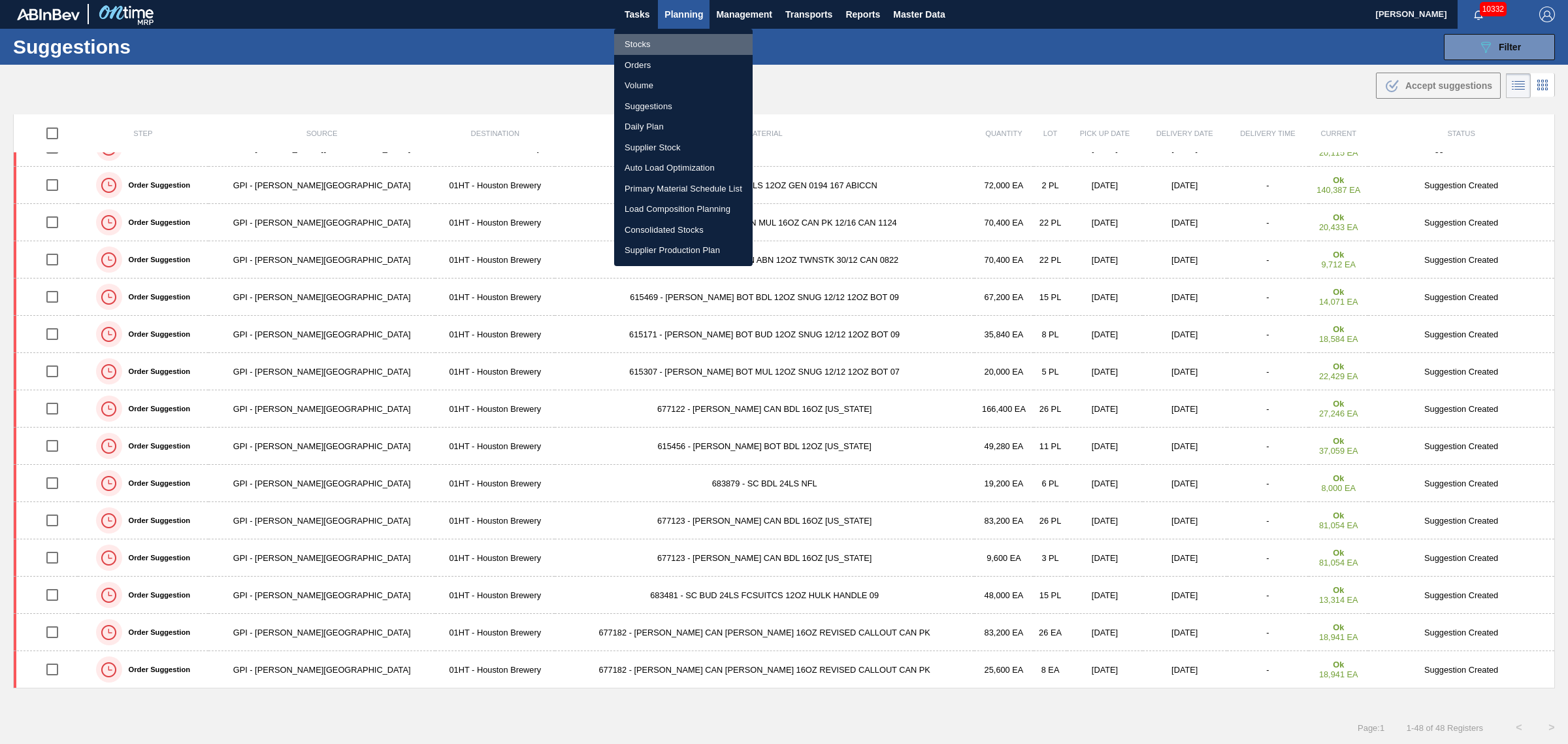
click at [631, 38] on li "Stocks" at bounding box center [683, 44] width 138 height 21
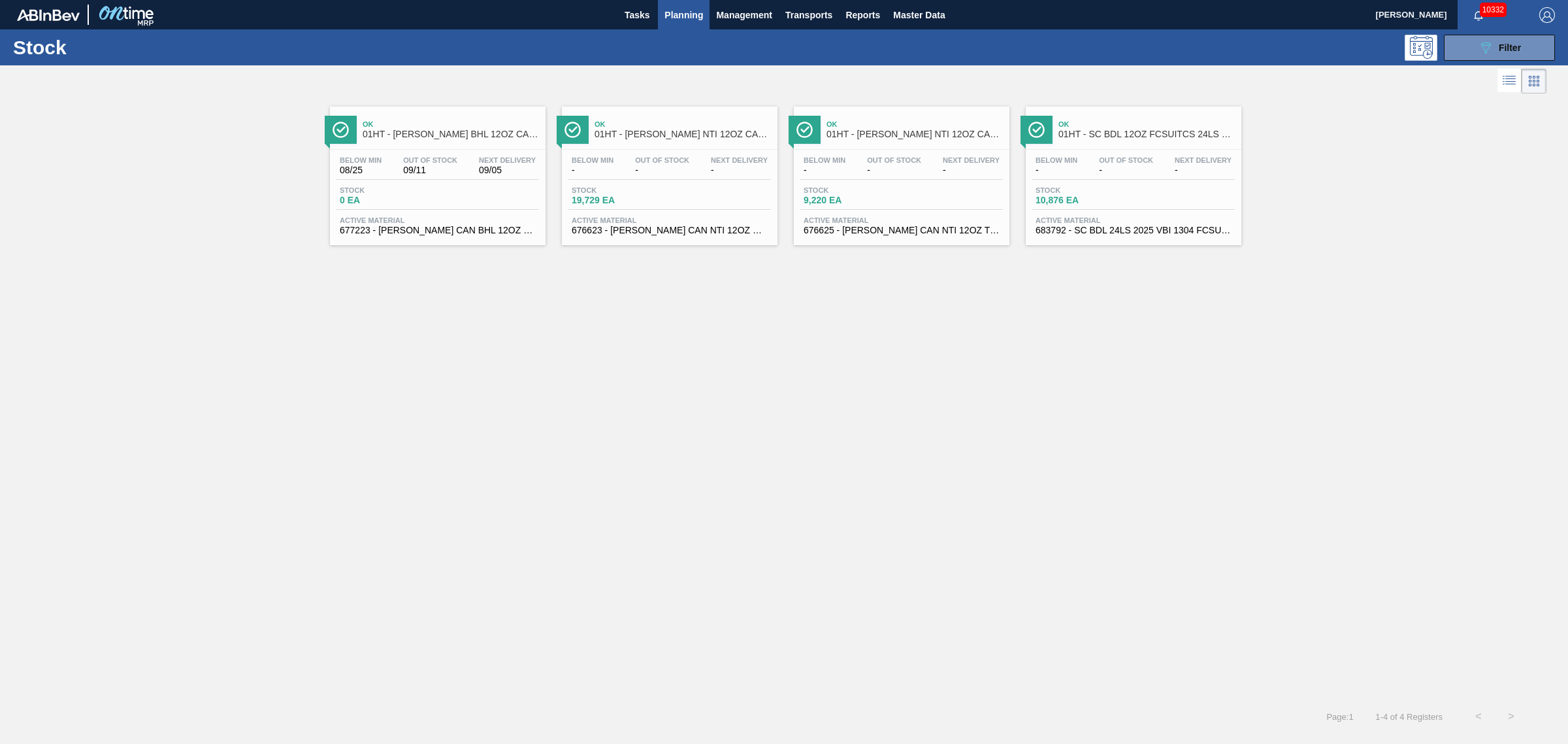
click at [1107, 190] on span "Stock" at bounding box center [1082, 190] width 92 height 8
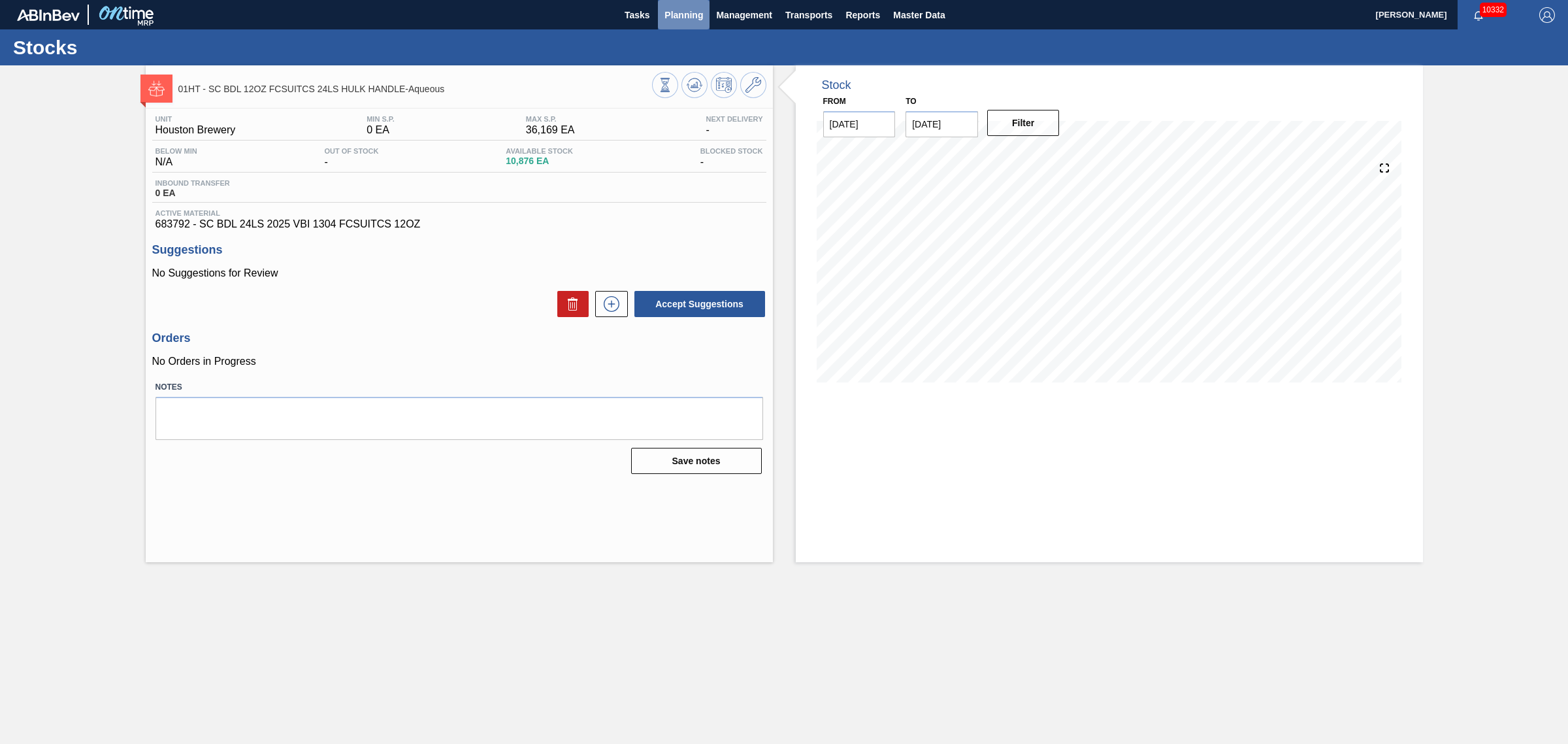
click at [683, 11] on span "Planning" at bounding box center [684, 15] width 39 height 16
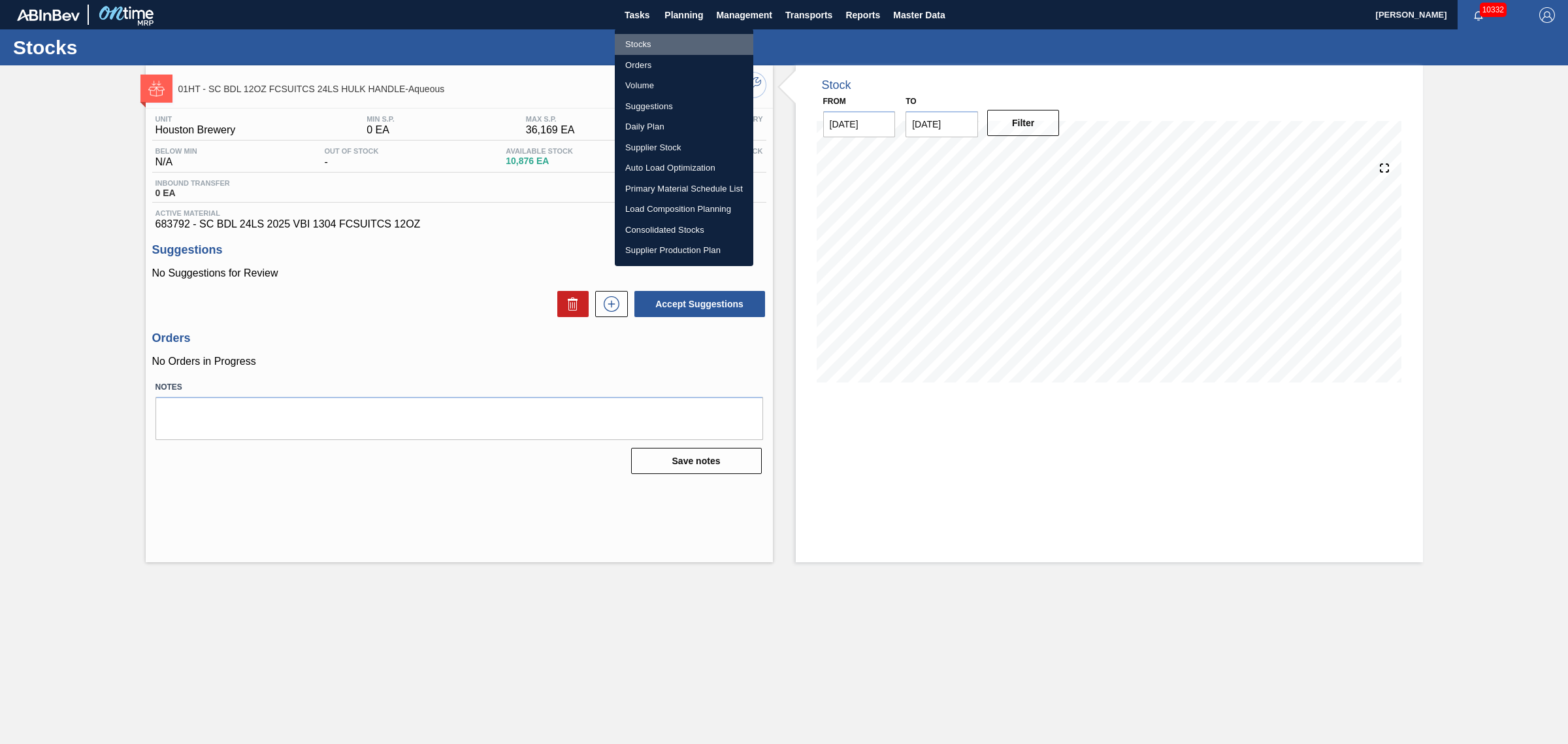
click at [635, 44] on li "Stocks" at bounding box center [683, 44] width 138 height 21
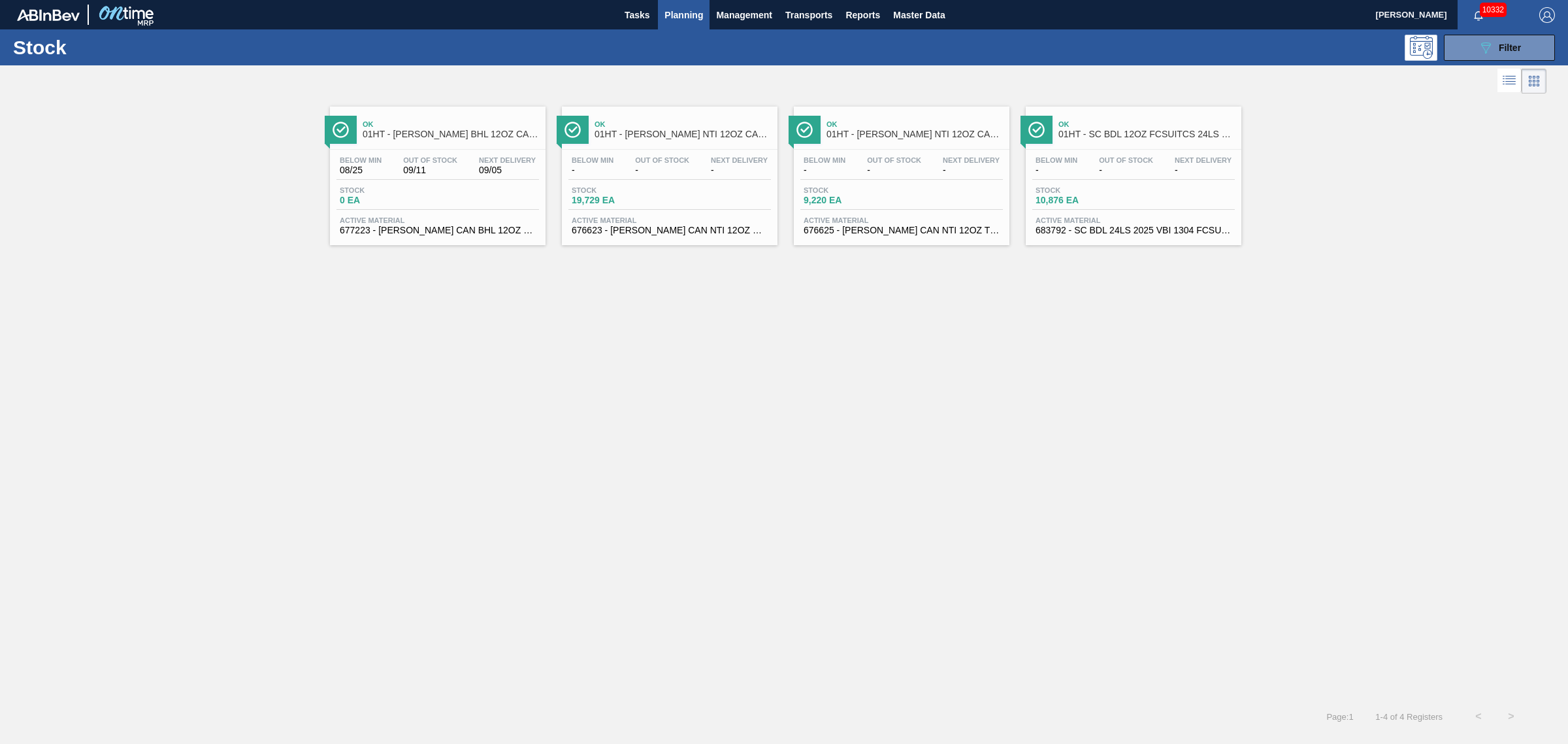
click at [647, 218] on span "Active Material" at bounding box center [670, 220] width 196 height 8
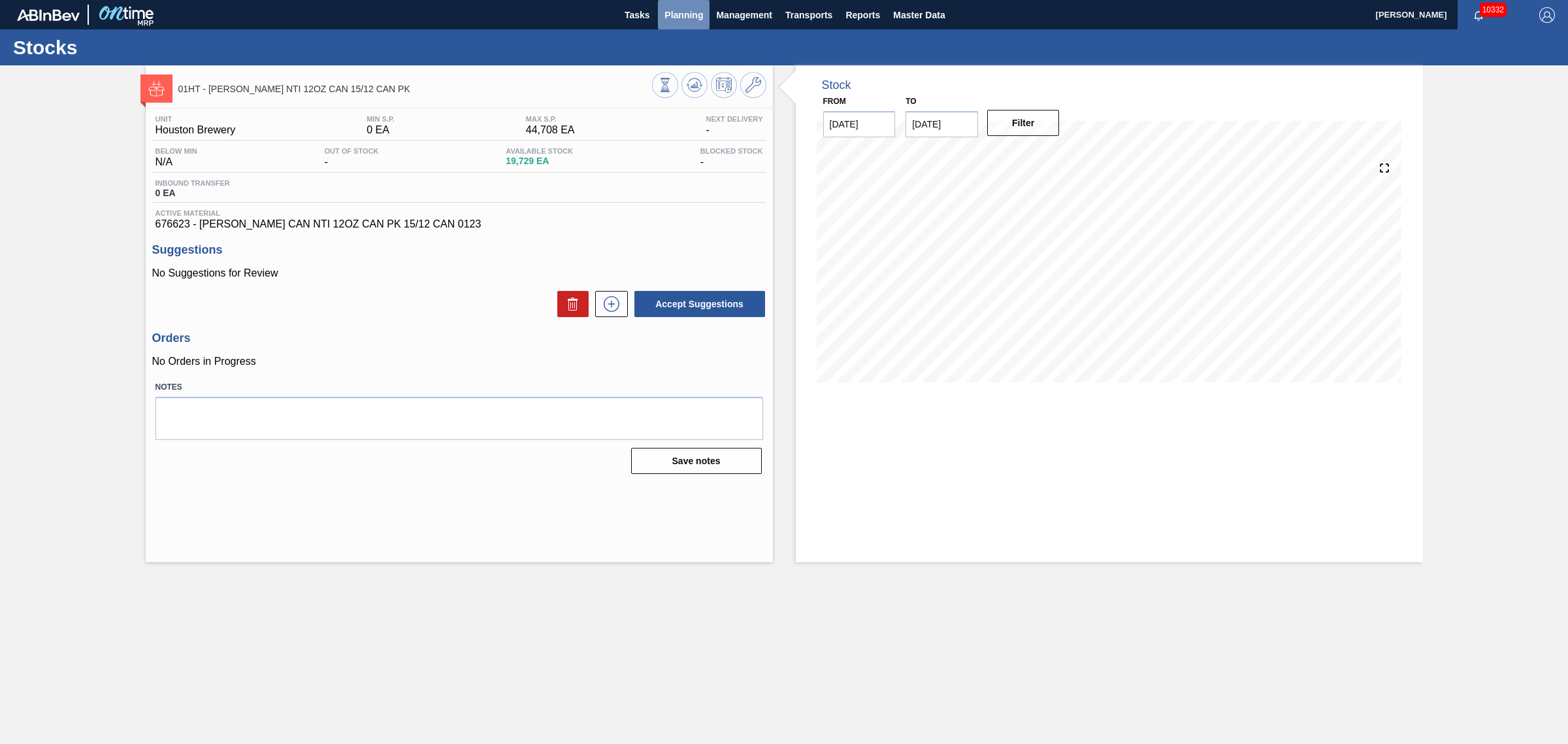
click at [696, 17] on span "Planning" at bounding box center [684, 15] width 39 height 16
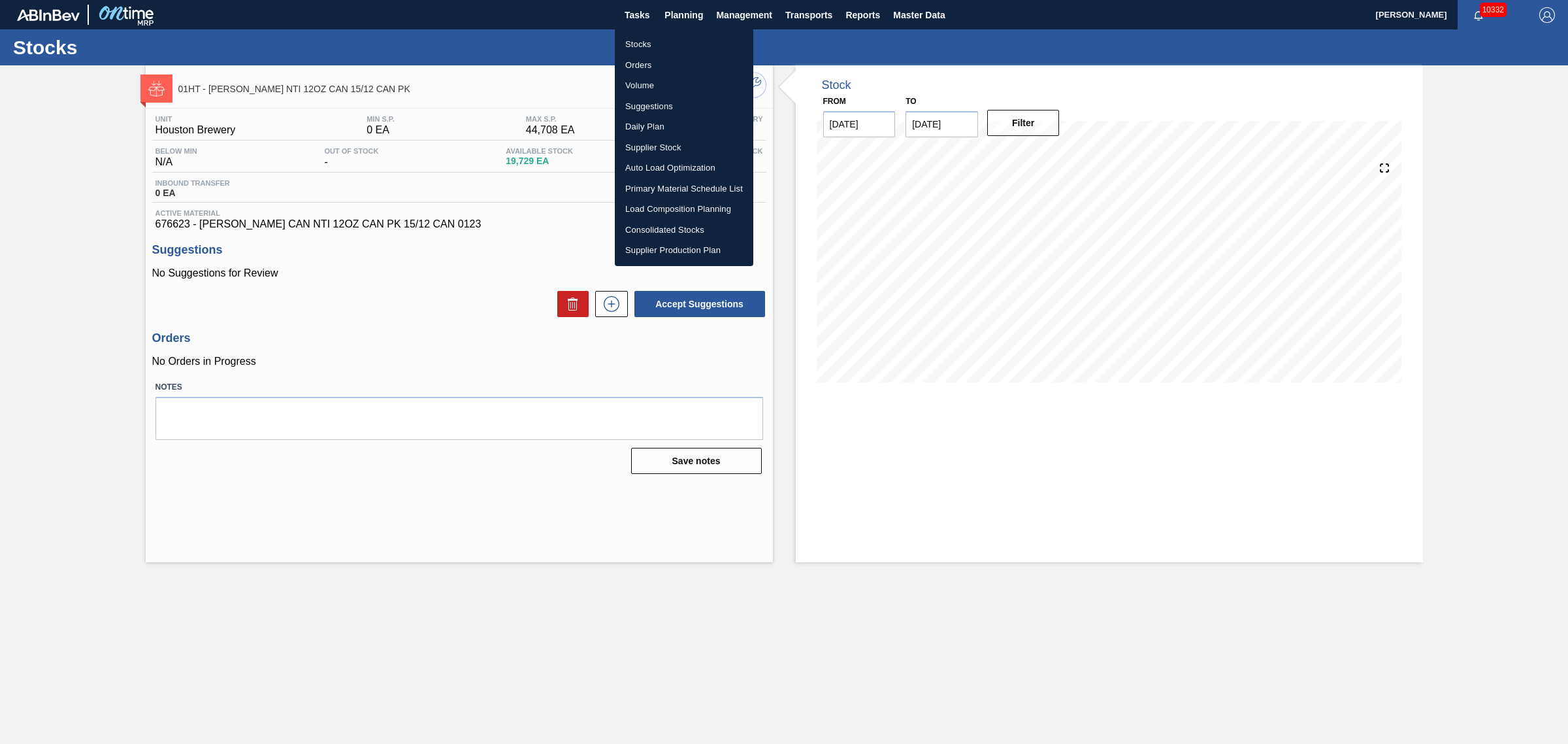
click at [633, 40] on li "Stocks" at bounding box center [683, 44] width 138 height 21
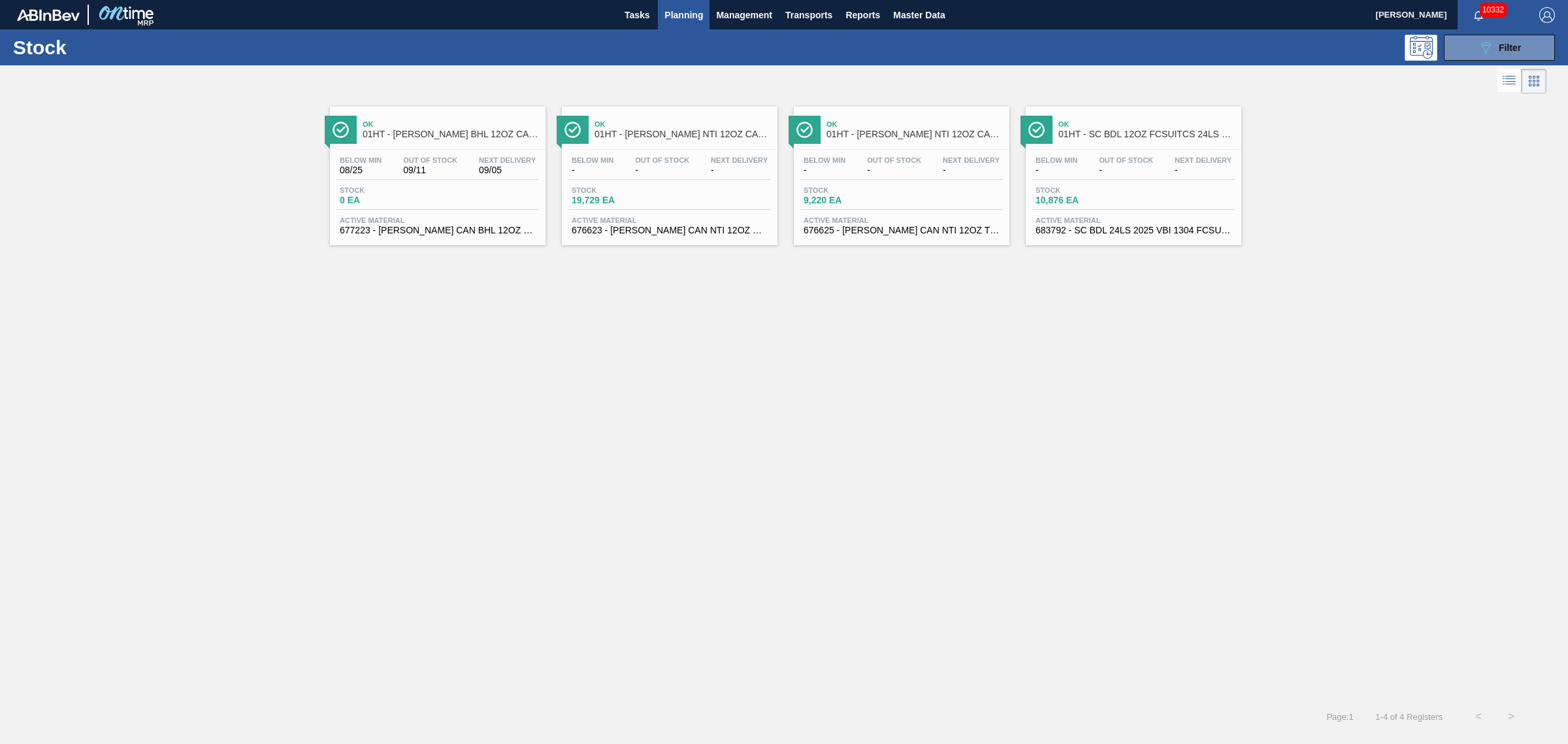
click at [873, 134] on span "01HT - CARR NTI 12OZ CAN TWNSTK 30/12 CAN" at bounding box center [915, 135] width 176 height 10
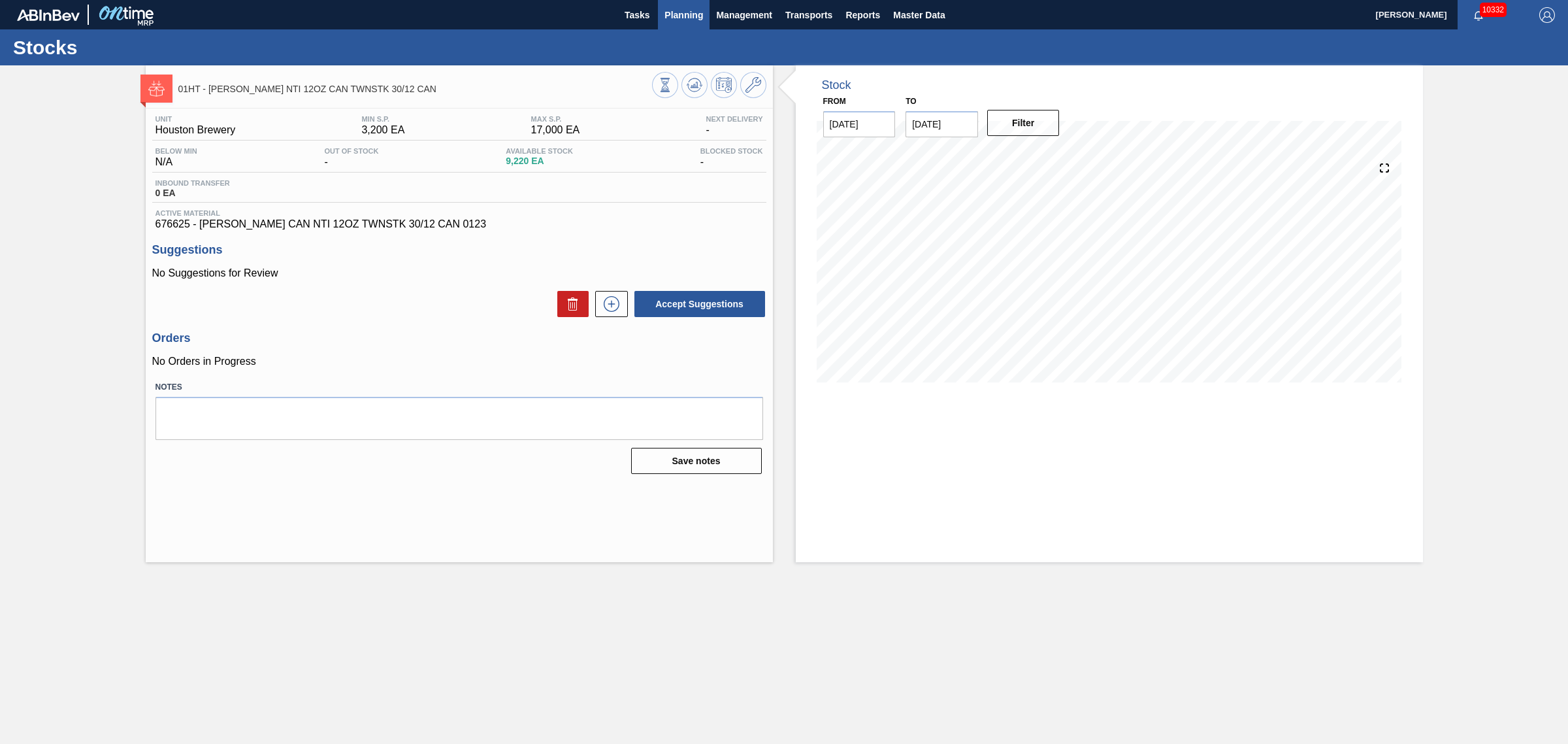
click at [672, 11] on span "Planning" at bounding box center [684, 15] width 39 height 16
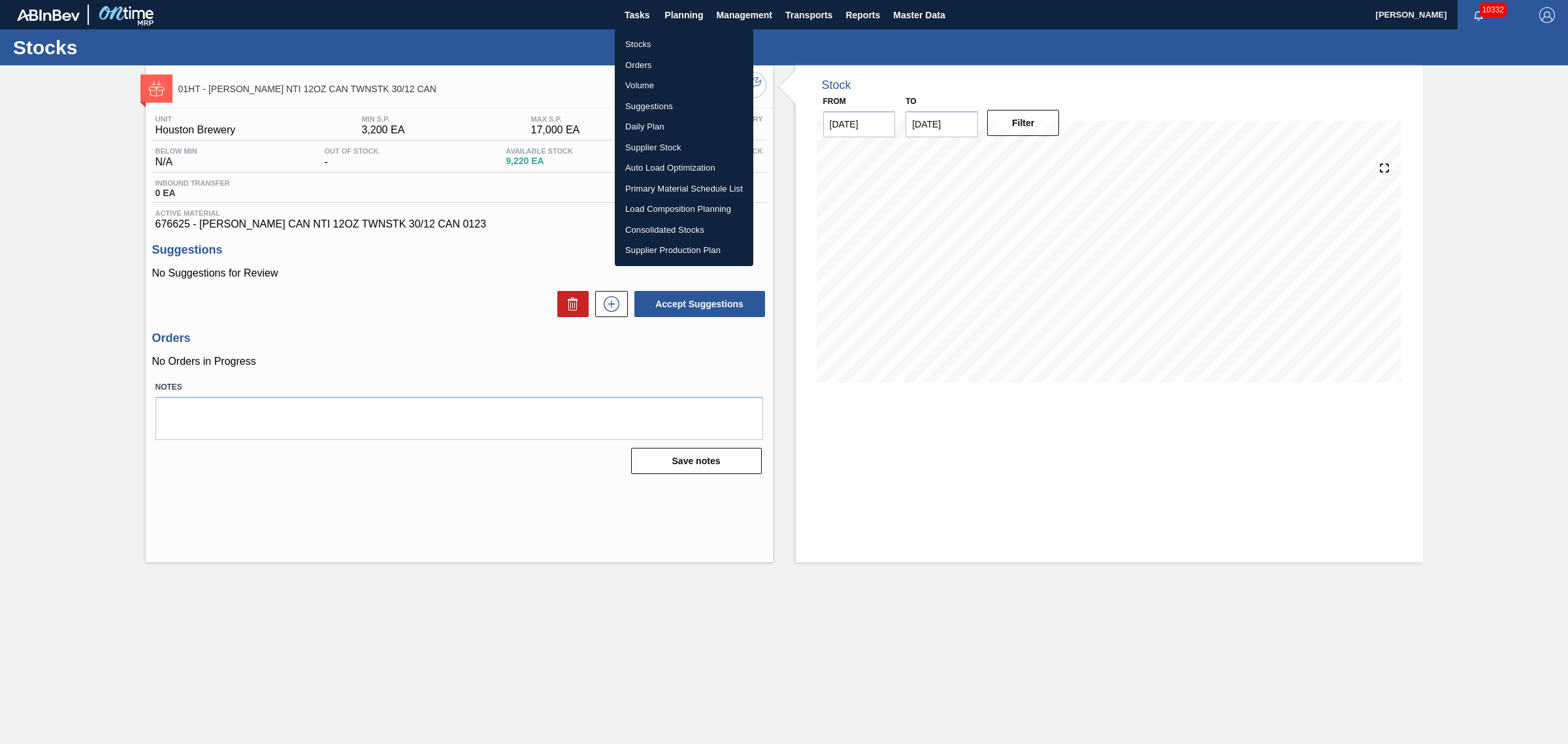
click at [643, 106] on li "Suggestions" at bounding box center [683, 106] width 138 height 21
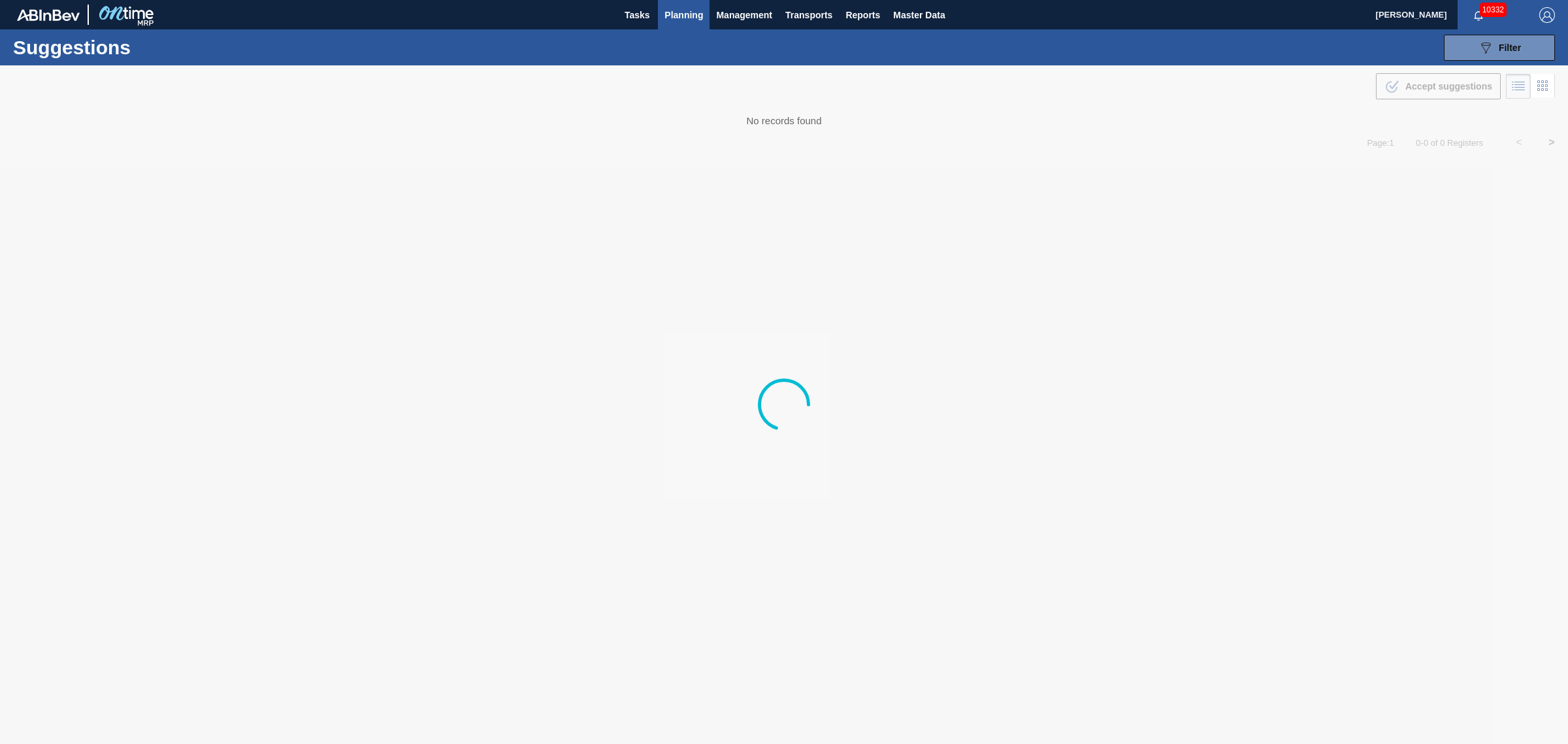
type from "[DATE]"
type to "[DATE]"
click at [1481, 53] on icon "089F7B8B-B2A5-4AFE-B5C0-19BA573D28AC" at bounding box center [1486, 48] width 16 height 16
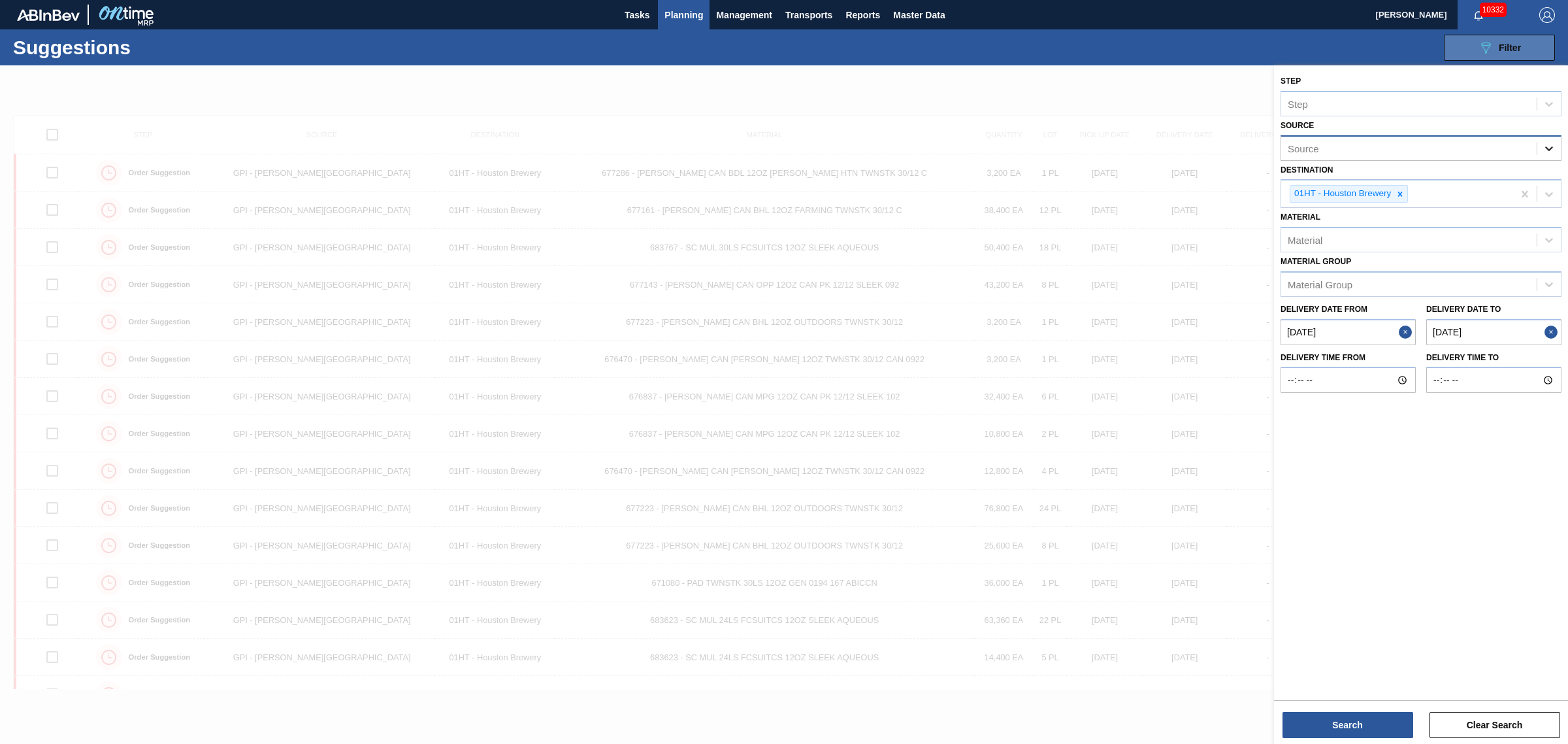
click at [1547, 142] on icon at bounding box center [1549, 148] width 13 height 13
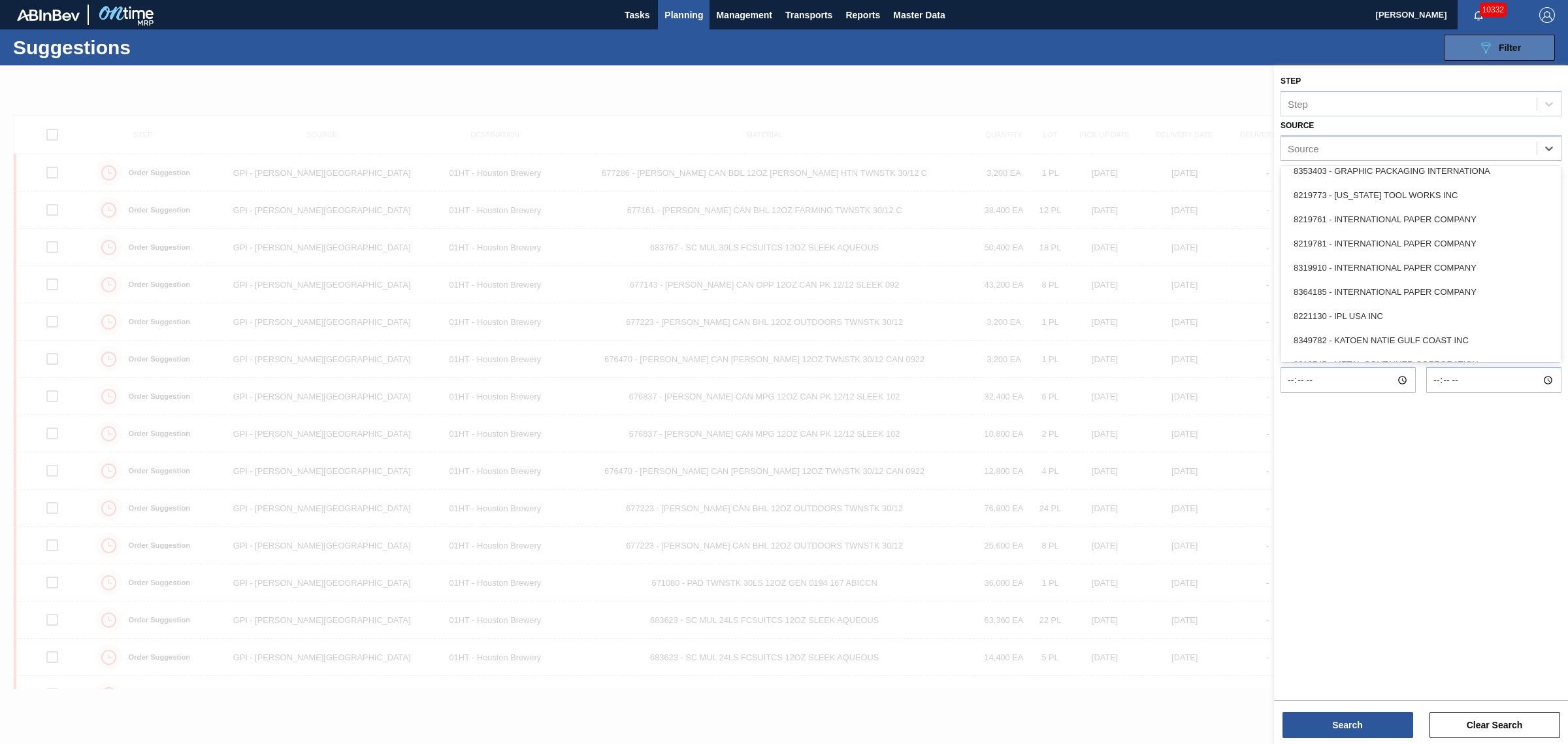
scroll to position [396, 0]
click at [1356, 270] on div "8319910 - INTERNATIONAL PAPER COMPANY" at bounding box center [1421, 269] width 281 height 24
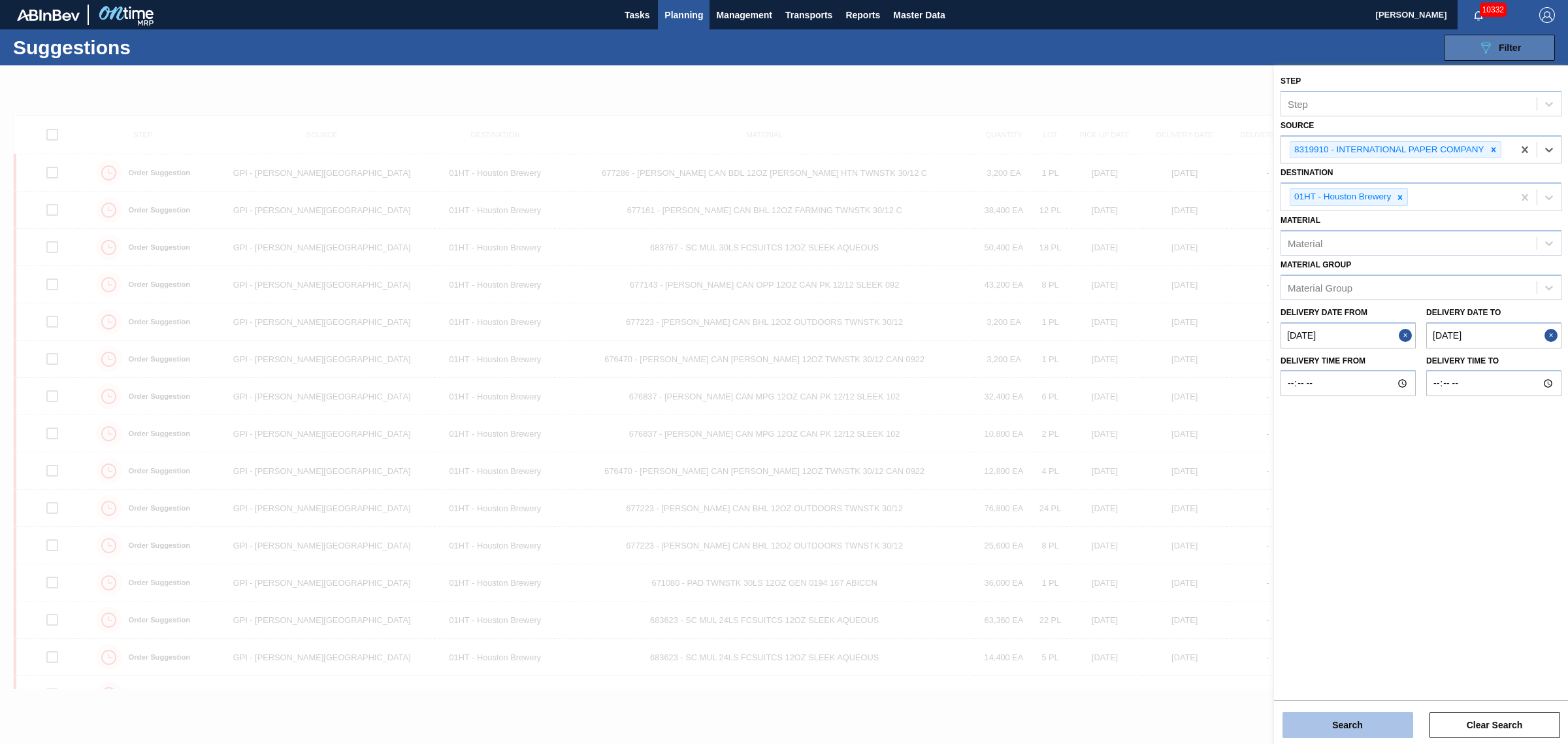
click at [1356, 716] on button "Search" at bounding box center [1347, 725] width 130 height 26
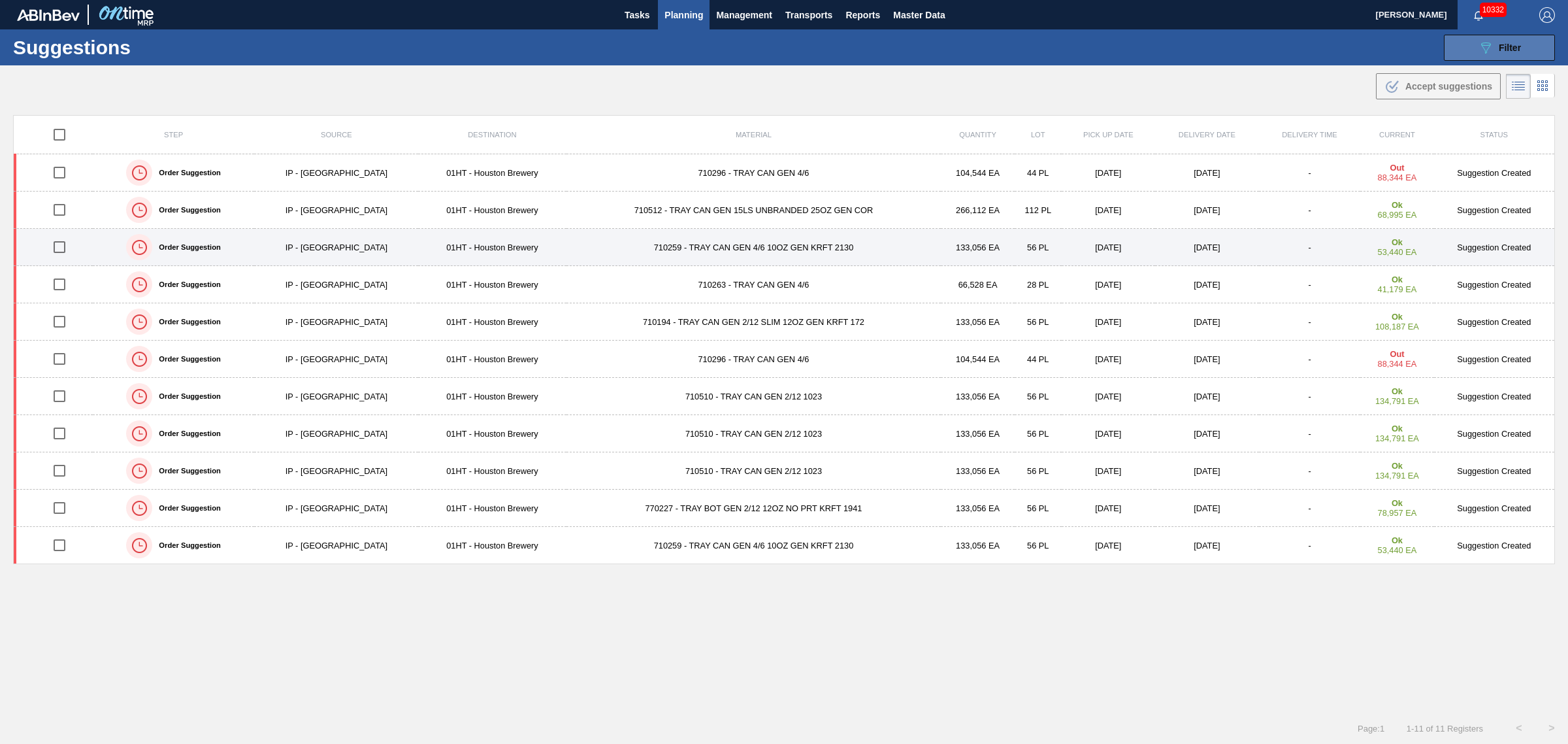
click at [60, 249] on input "checkbox" at bounding box center [59, 247] width 27 height 27
checkbox input "true"
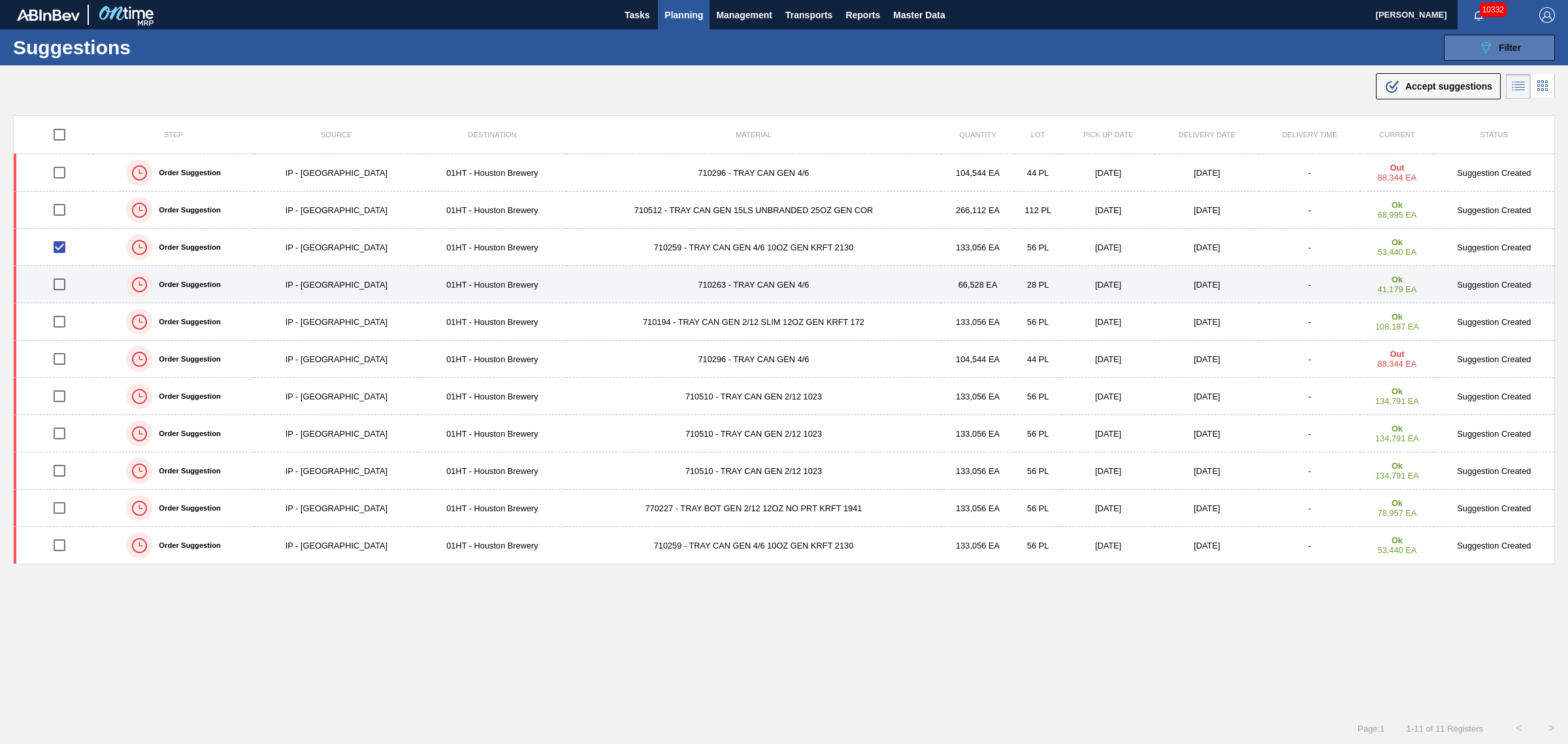
click at [57, 286] on input "checkbox" at bounding box center [59, 285] width 27 height 27
checkbox input "true"
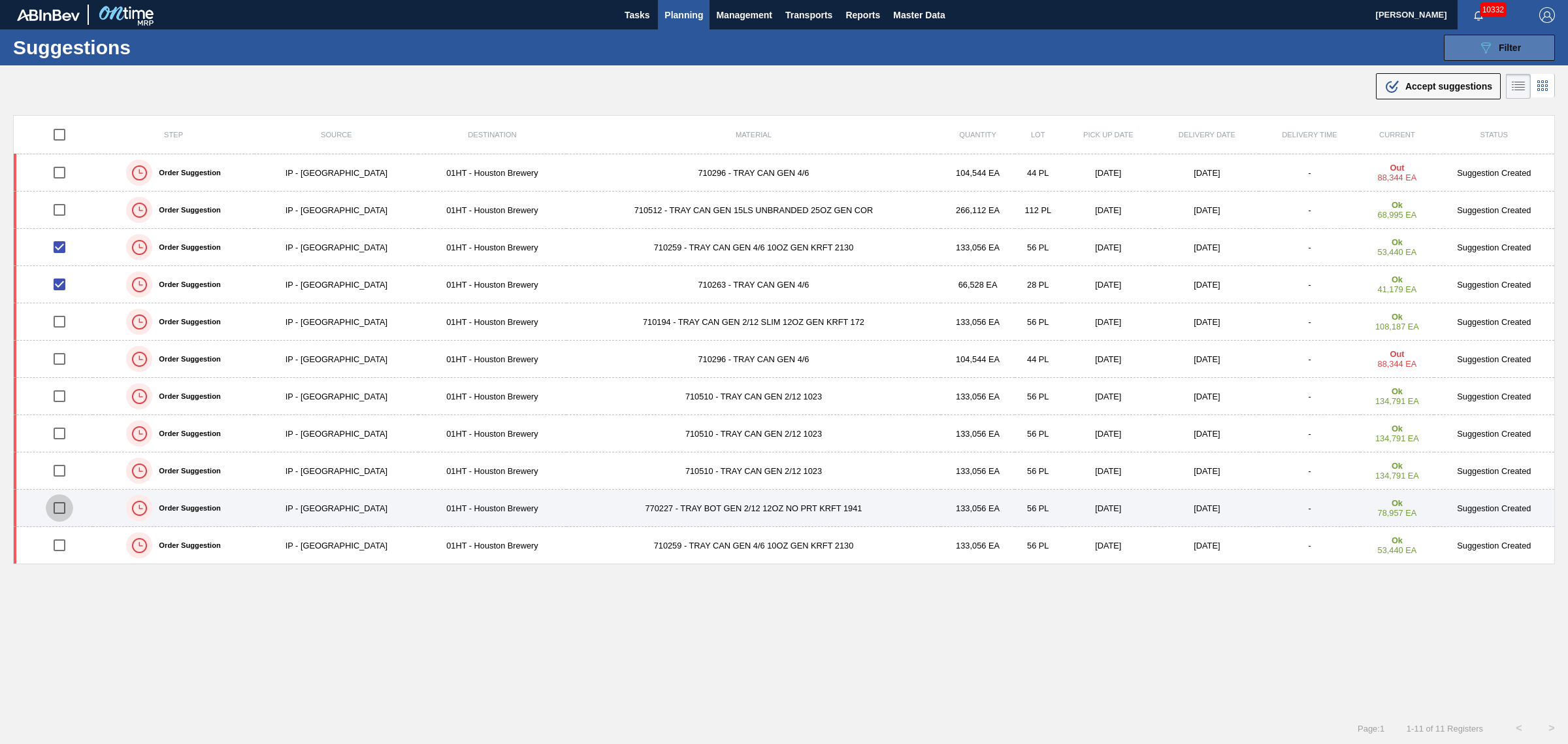
click at [60, 508] on input "checkbox" at bounding box center [59, 508] width 27 height 27
checkbox input "true"
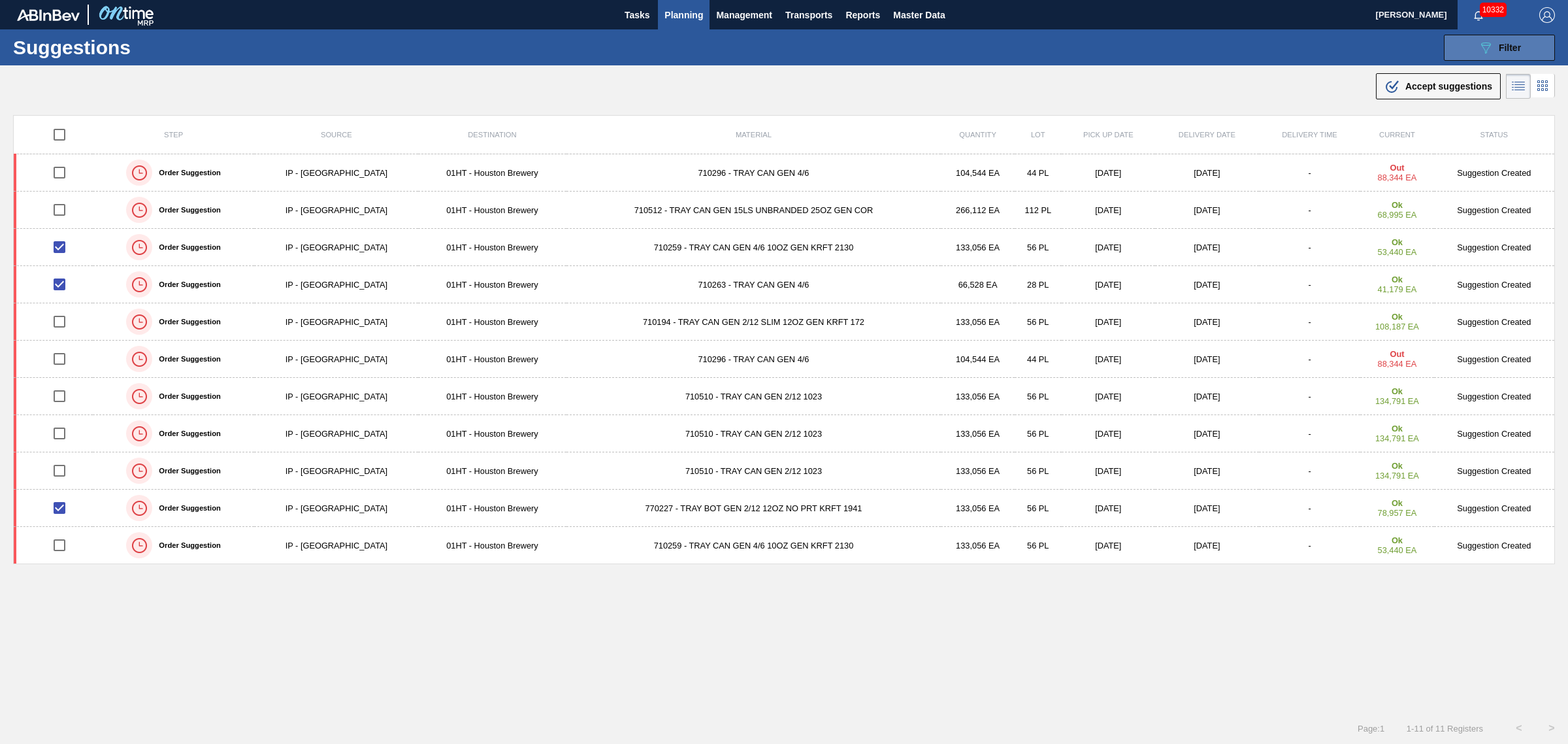
click at [680, 14] on span "Planning" at bounding box center [684, 15] width 39 height 16
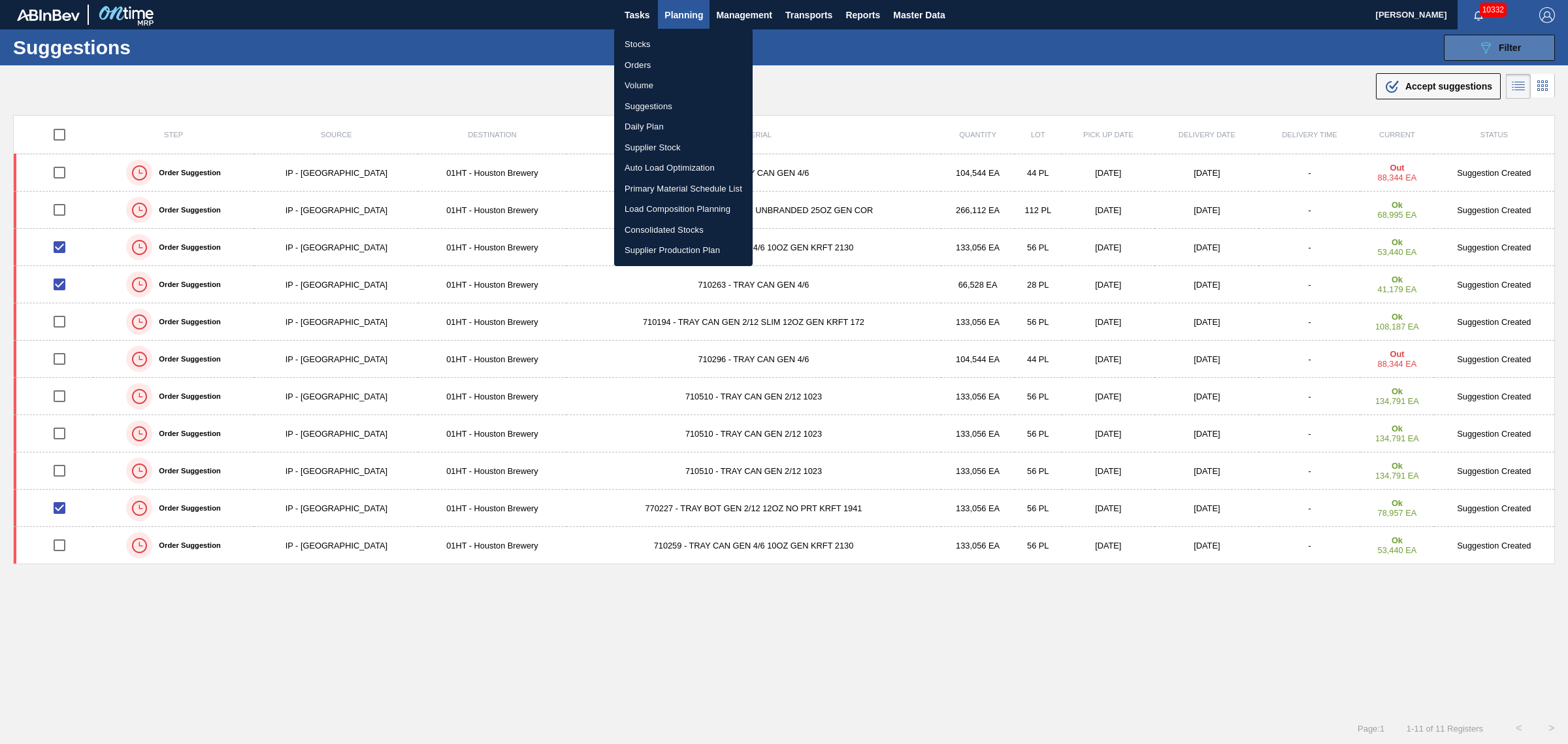
drag, startPoint x: 892, startPoint y: 67, endPoint x: 1220, endPoint y: 42, distance: 329.0
click at [893, 67] on div at bounding box center [784, 372] width 1568 height 744
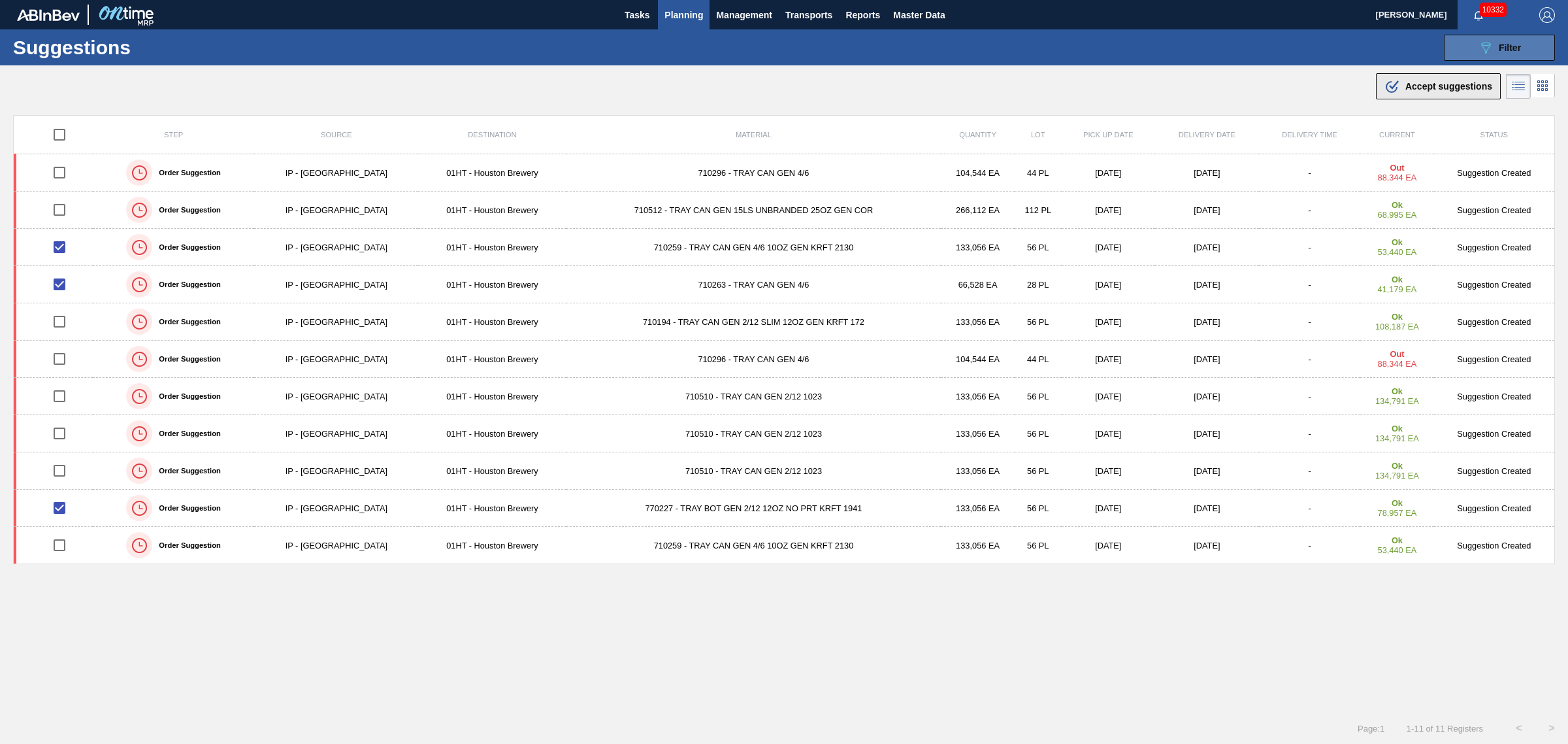
click at [1409, 82] on span "Accept suggestions" at bounding box center [1448, 86] width 87 height 11
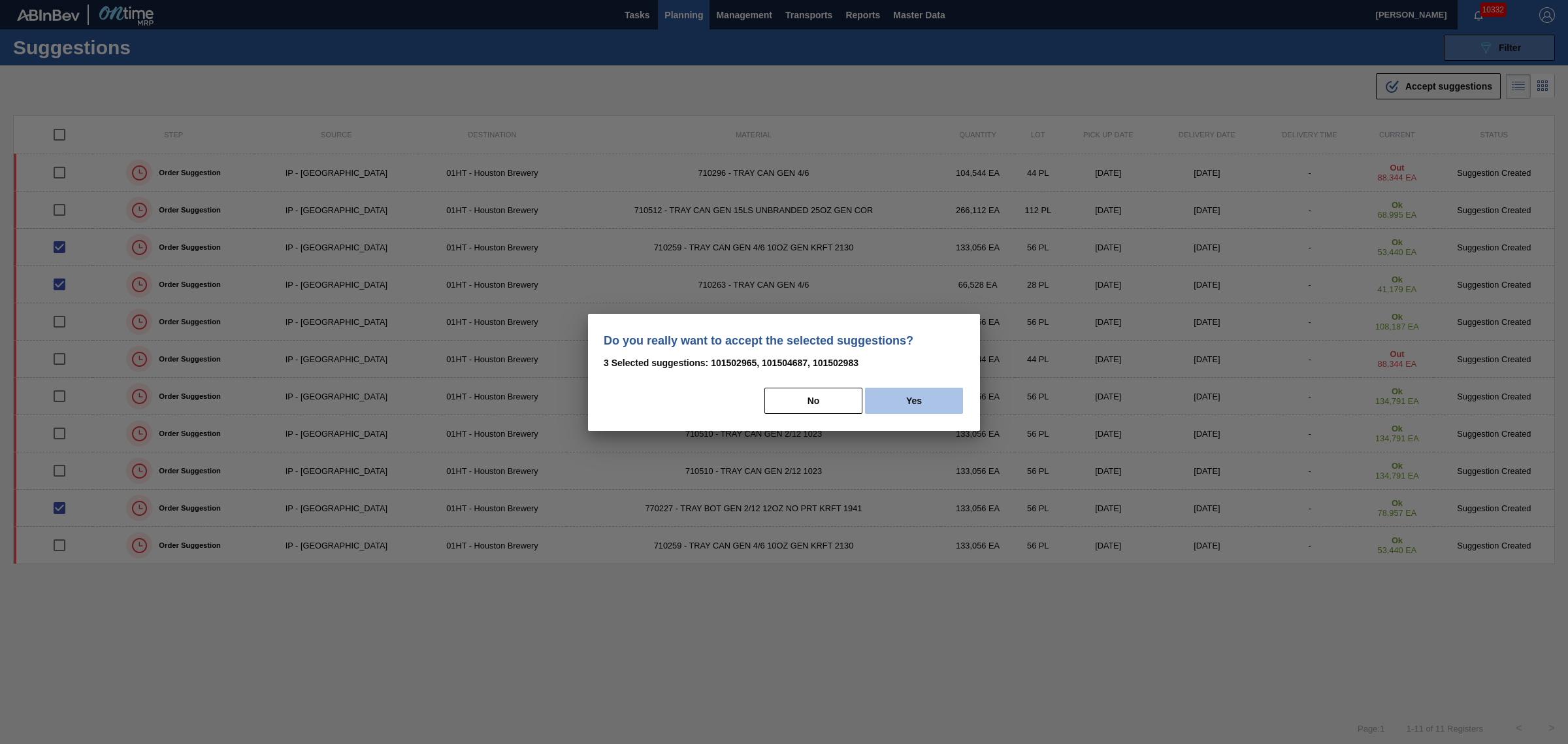
click at [915, 403] on button "Yes" at bounding box center [914, 401] width 98 height 26
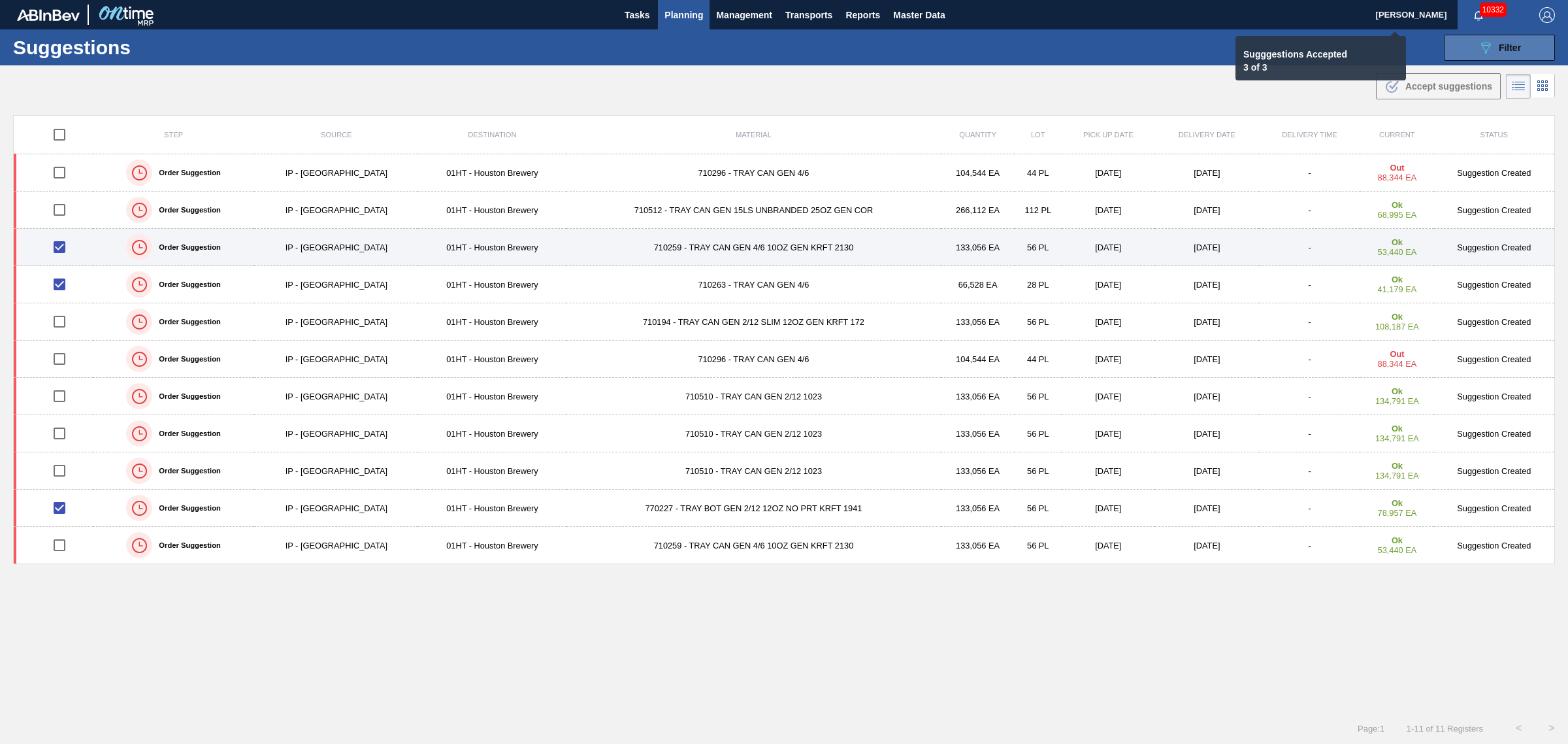
checkbox input "false"
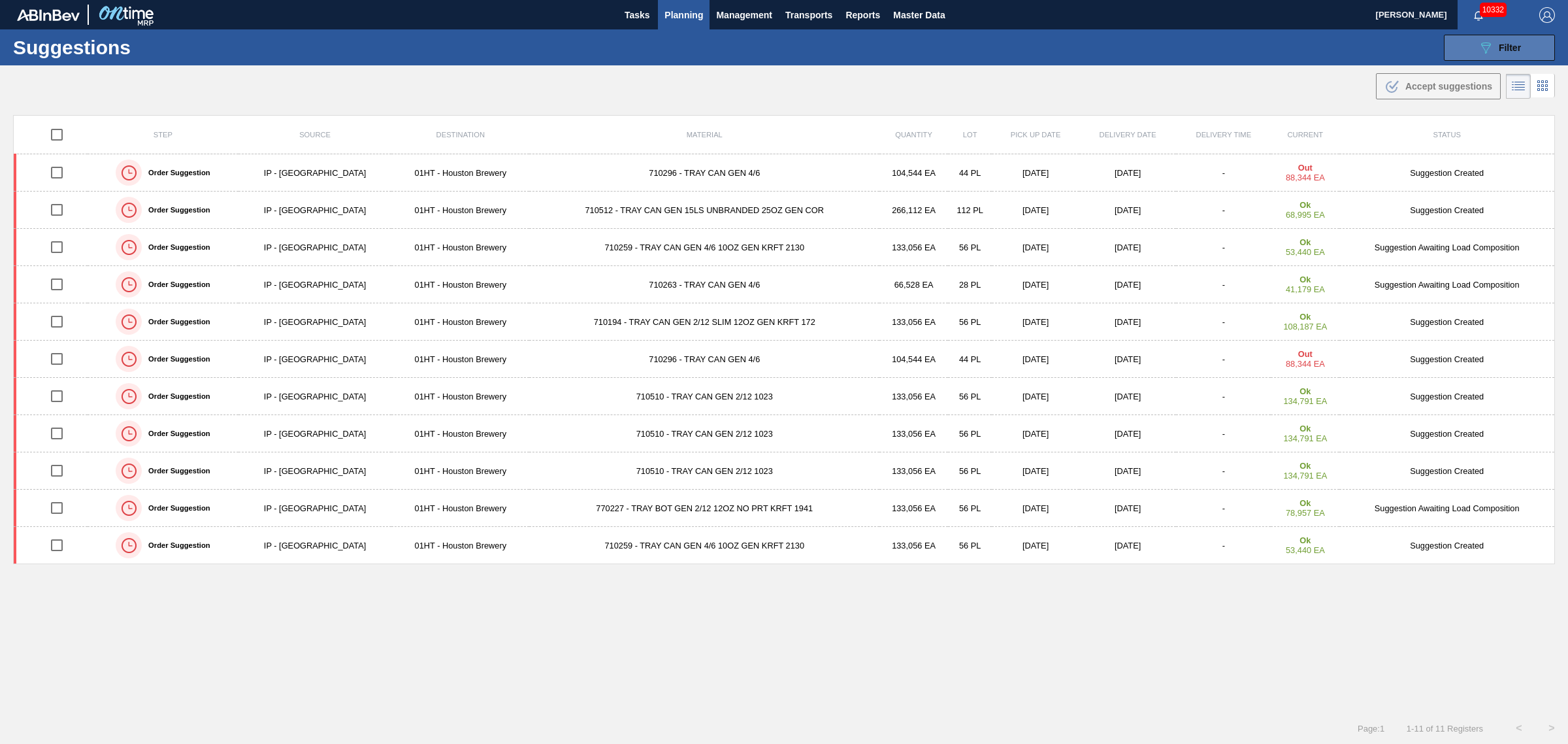
click at [1482, 42] on icon at bounding box center [1486, 48] width 10 height 11
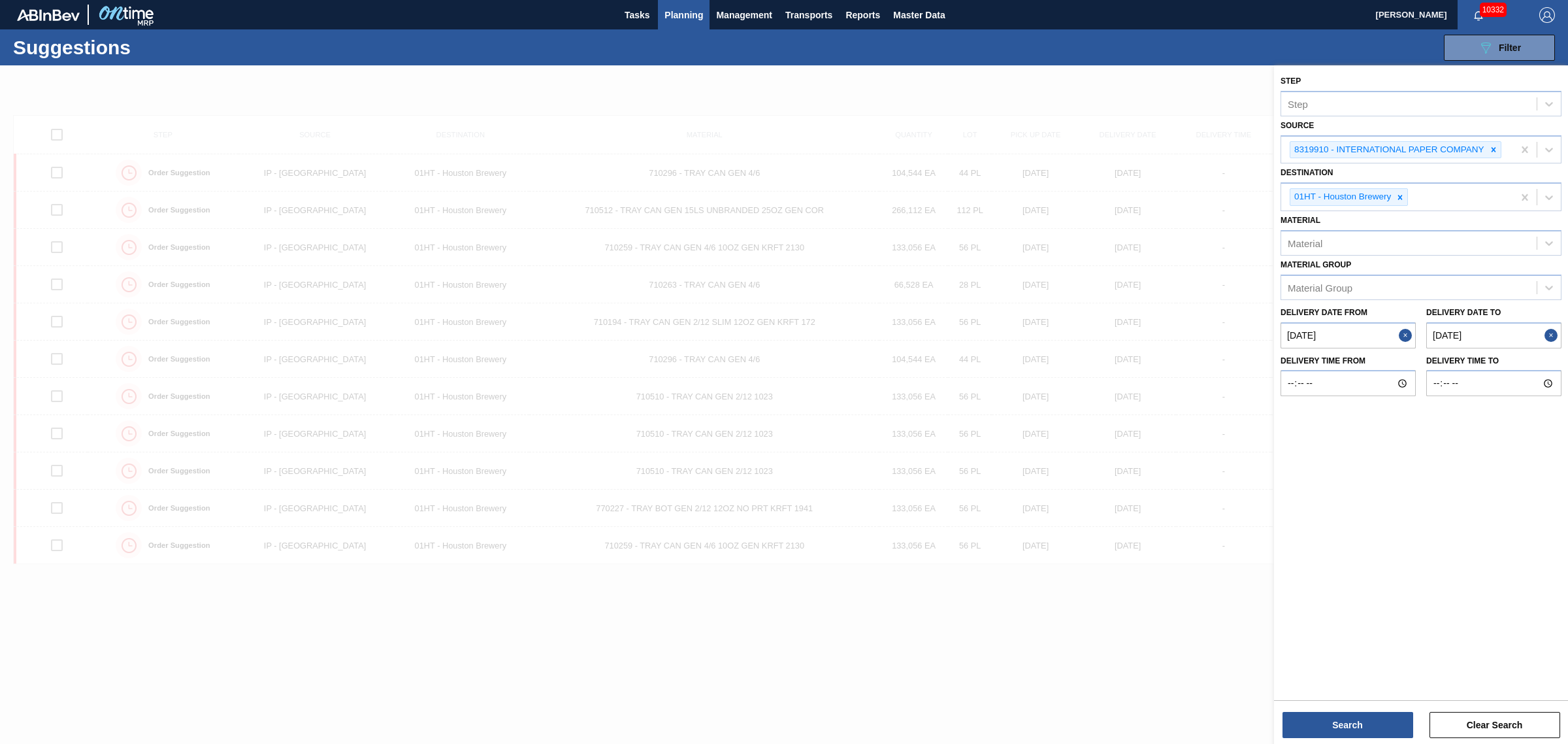
click at [1547, 338] on button "Close" at bounding box center [1553, 335] width 17 height 26
click at [1458, 337] on to "Delivery Date to" at bounding box center [1494, 335] width 135 height 26
click at [1541, 361] on div "August 2025" at bounding box center [1478, 366] width 157 height 11
click at [1545, 363] on button "Next Month" at bounding box center [1546, 366] width 9 height 9
click at [1526, 446] on div "19" at bounding box center [1521, 451] width 18 height 18
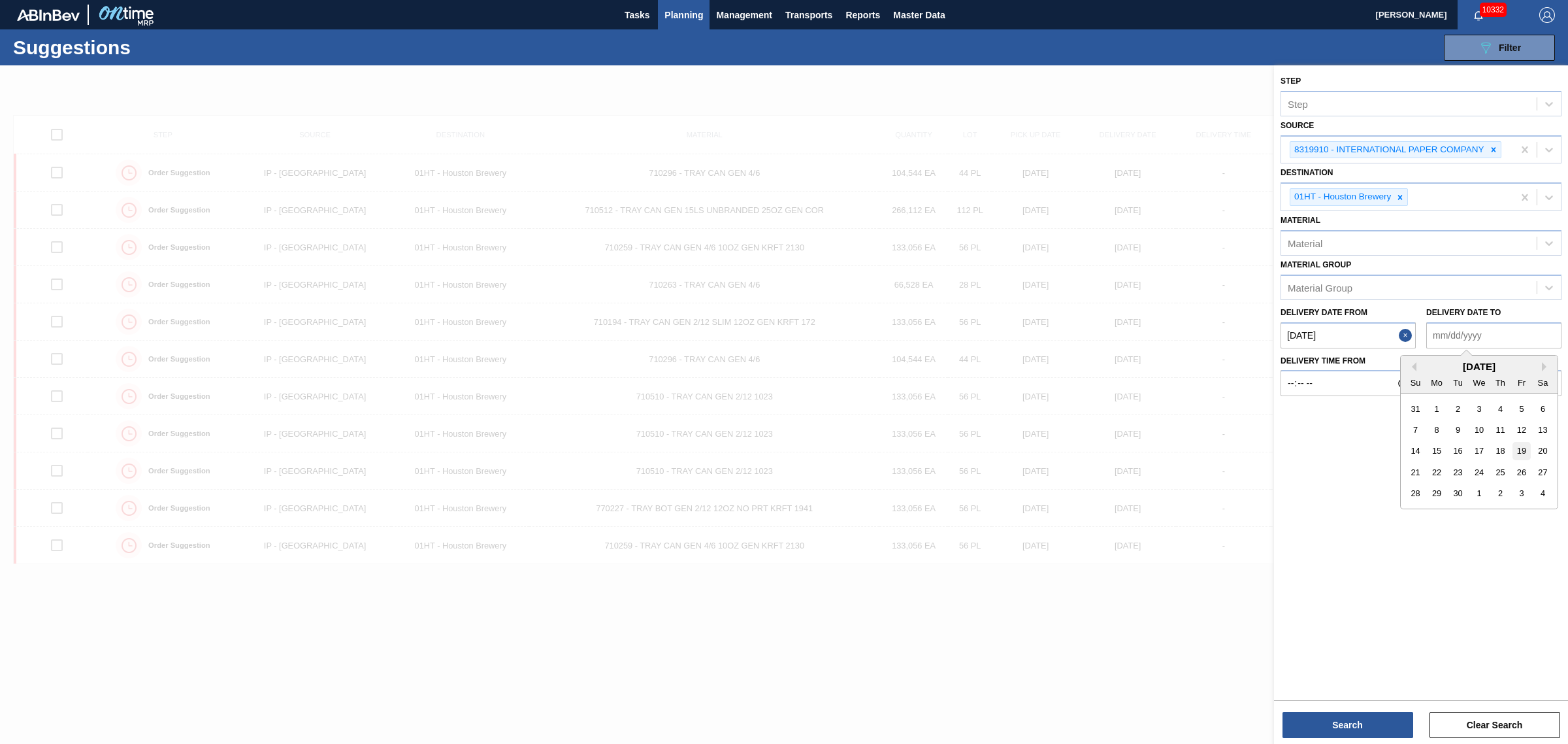
type to "[DATE]"
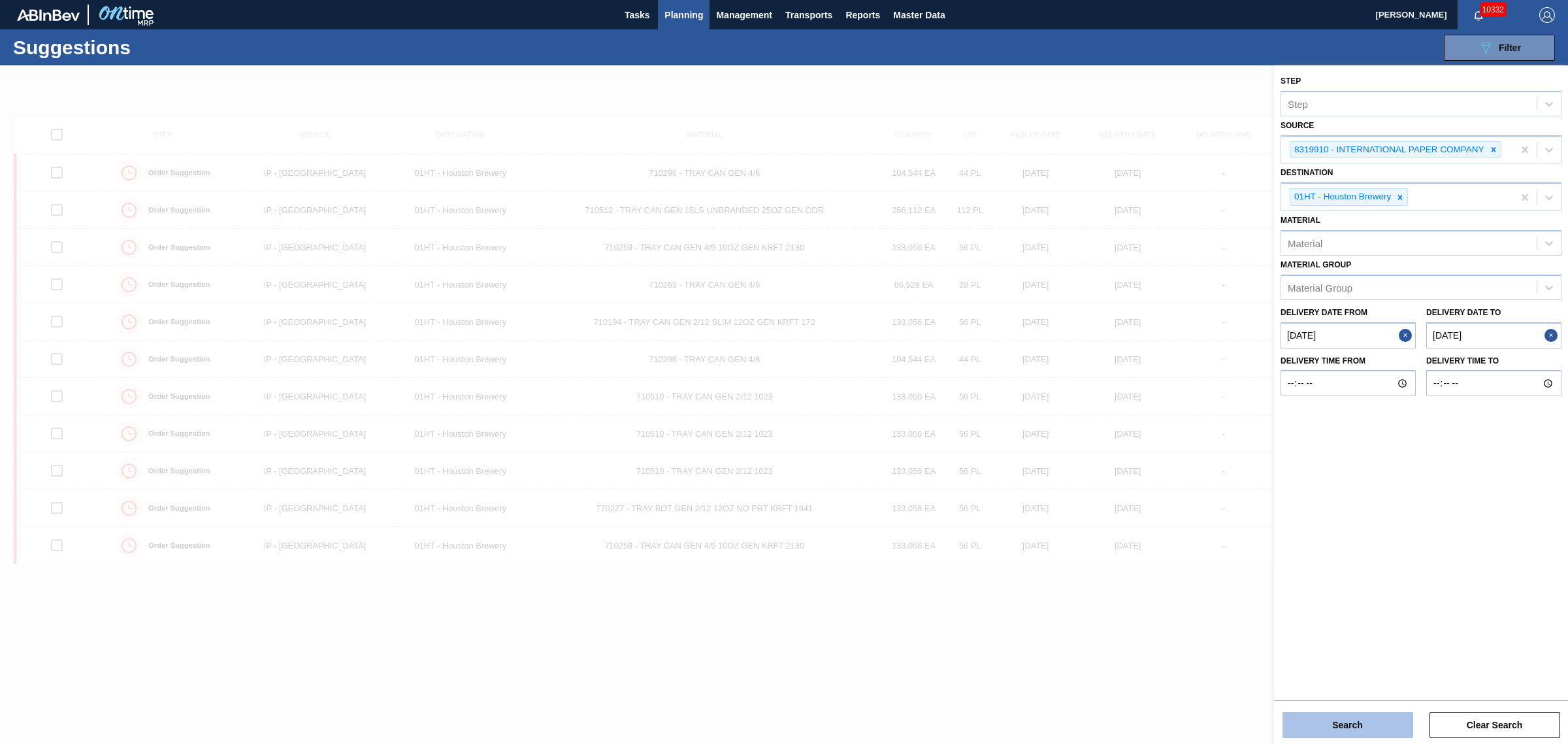
click at [1339, 723] on button "Search" at bounding box center [1347, 725] width 130 height 26
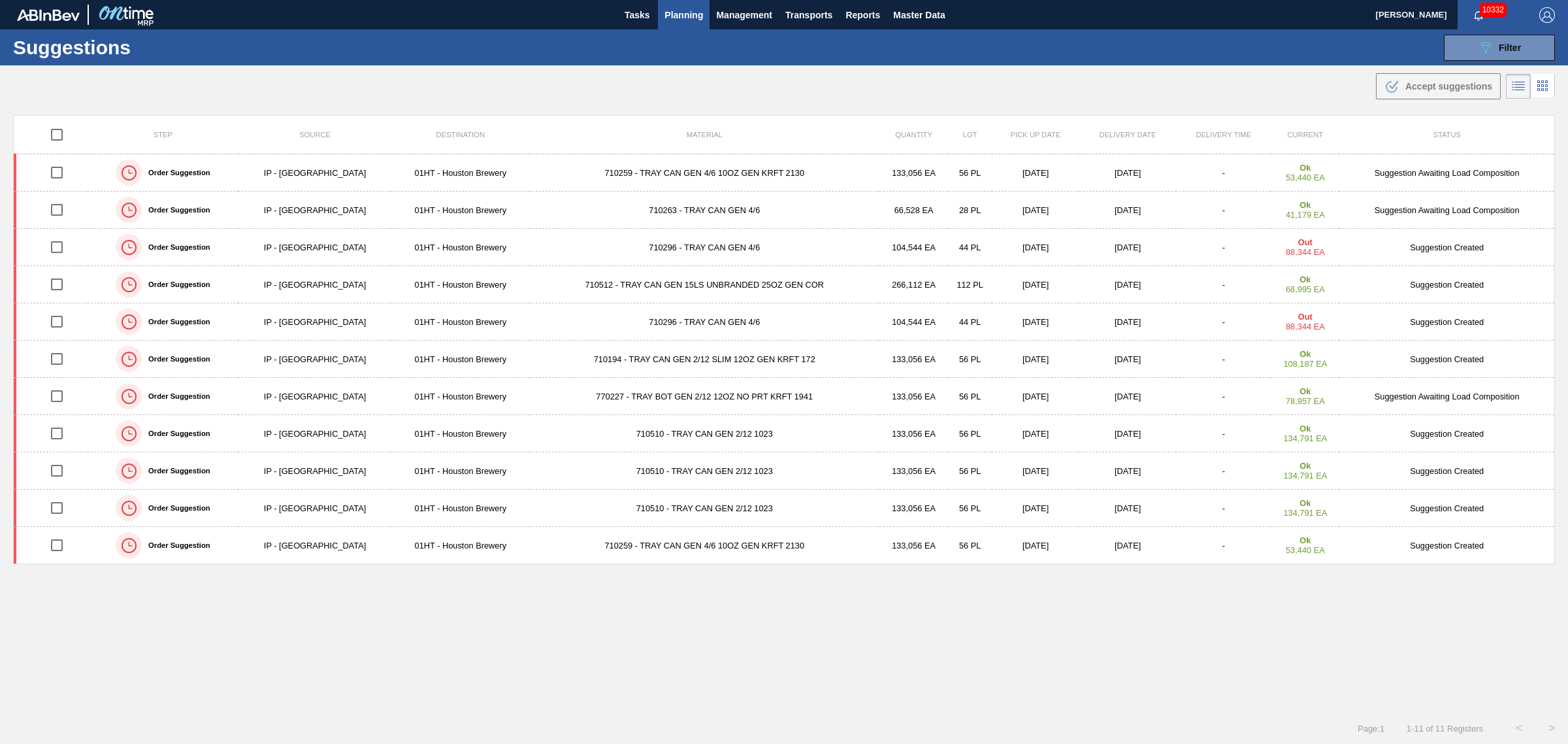
click at [672, 11] on span "Planning" at bounding box center [684, 15] width 39 height 16
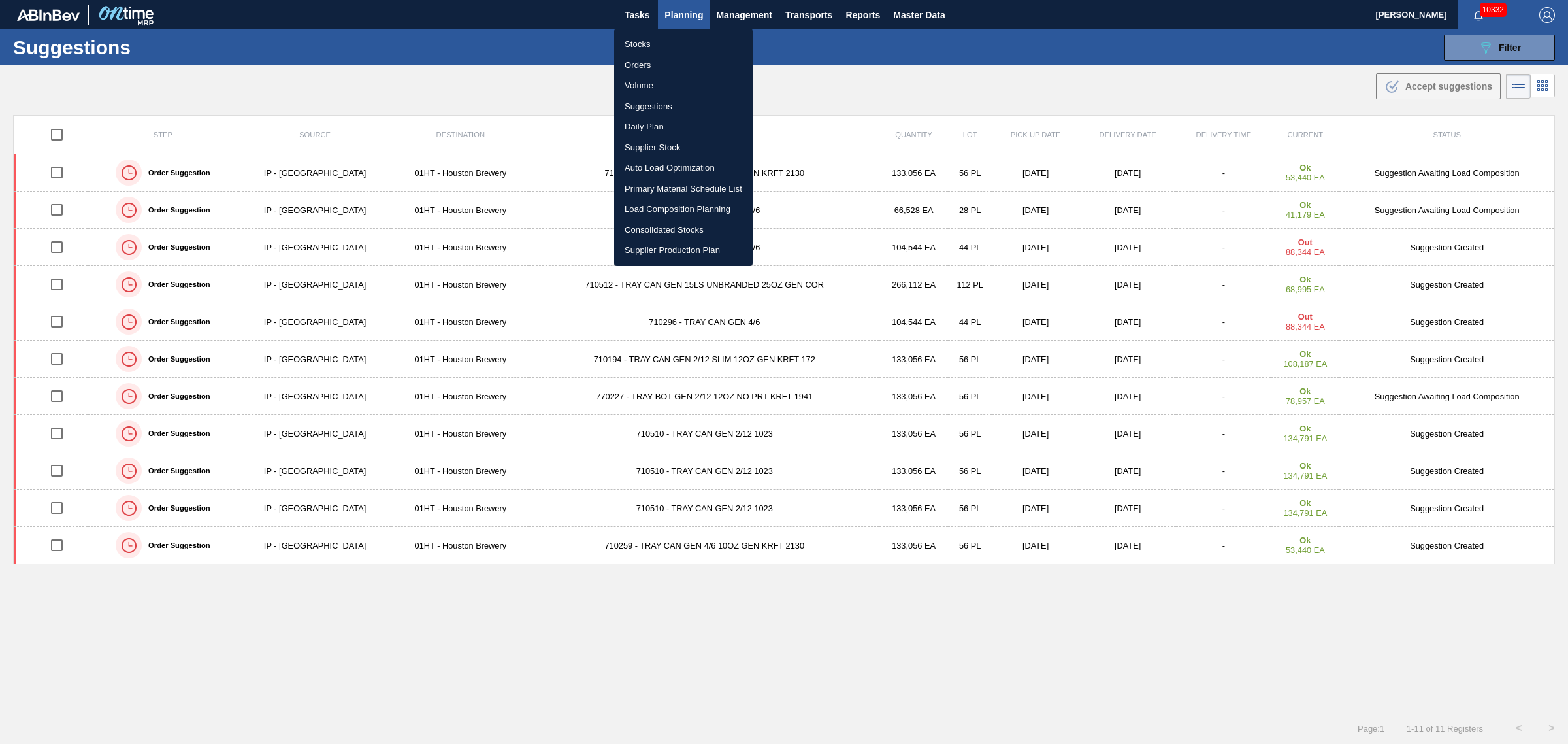
click at [668, 209] on li "Load Composition Planning" at bounding box center [683, 209] width 138 height 21
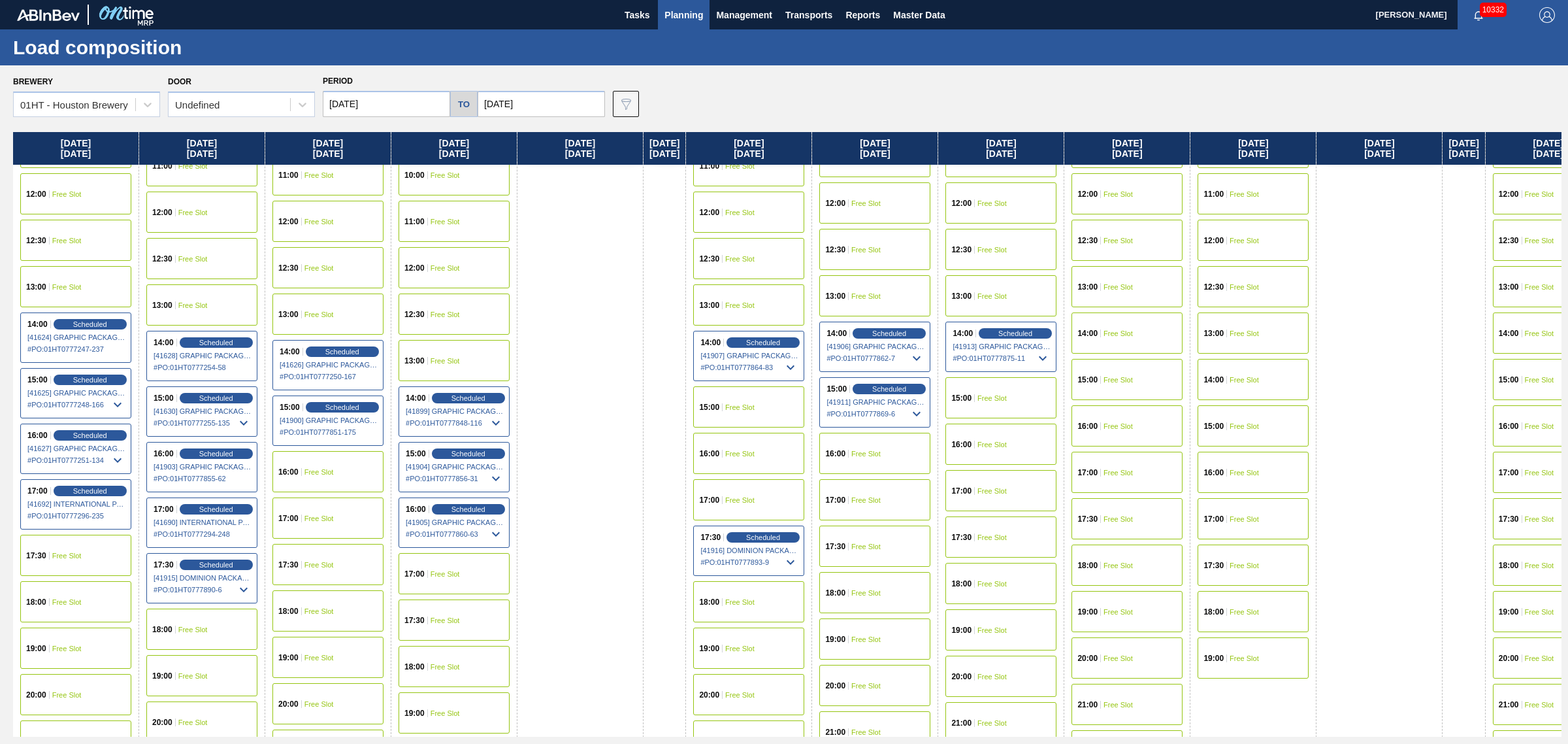
scroll to position [572, 0]
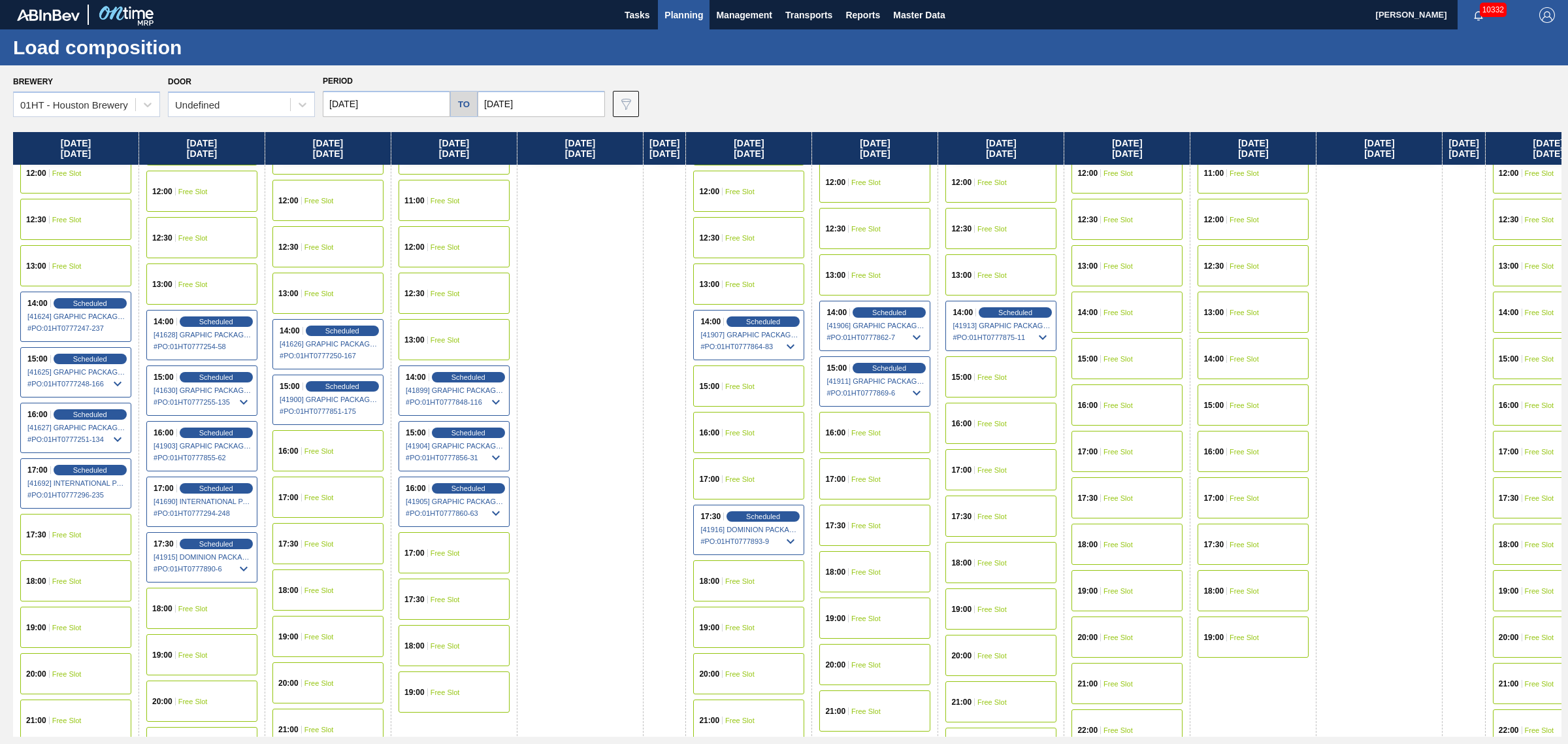
click at [309, 494] on span "Free Slot" at bounding box center [319, 497] width 29 height 8
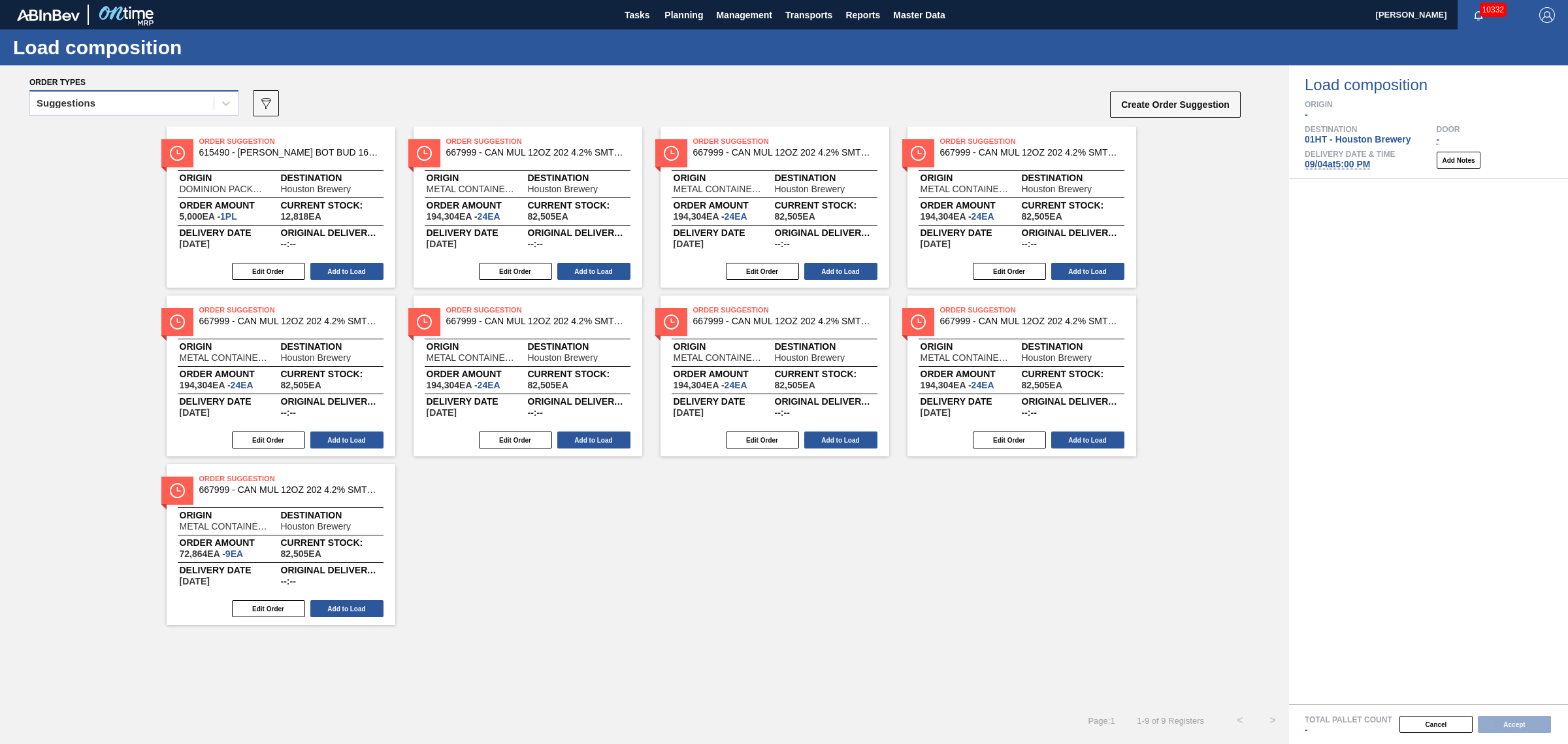
click at [128, 112] on div "Suggestions" at bounding box center [122, 103] width 183 height 19
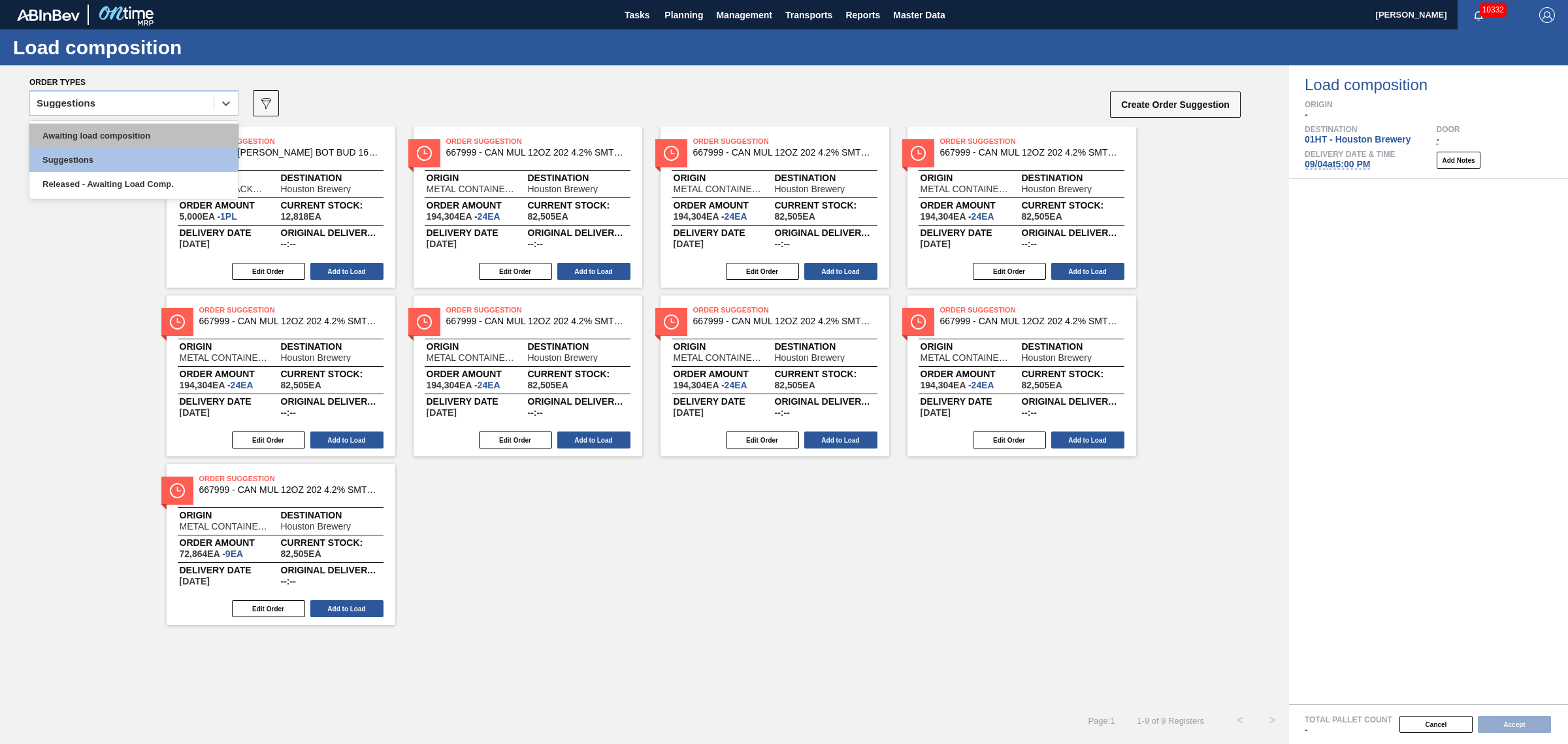
click at [128, 130] on div "Awaiting load composition" at bounding box center [134, 135] width 209 height 24
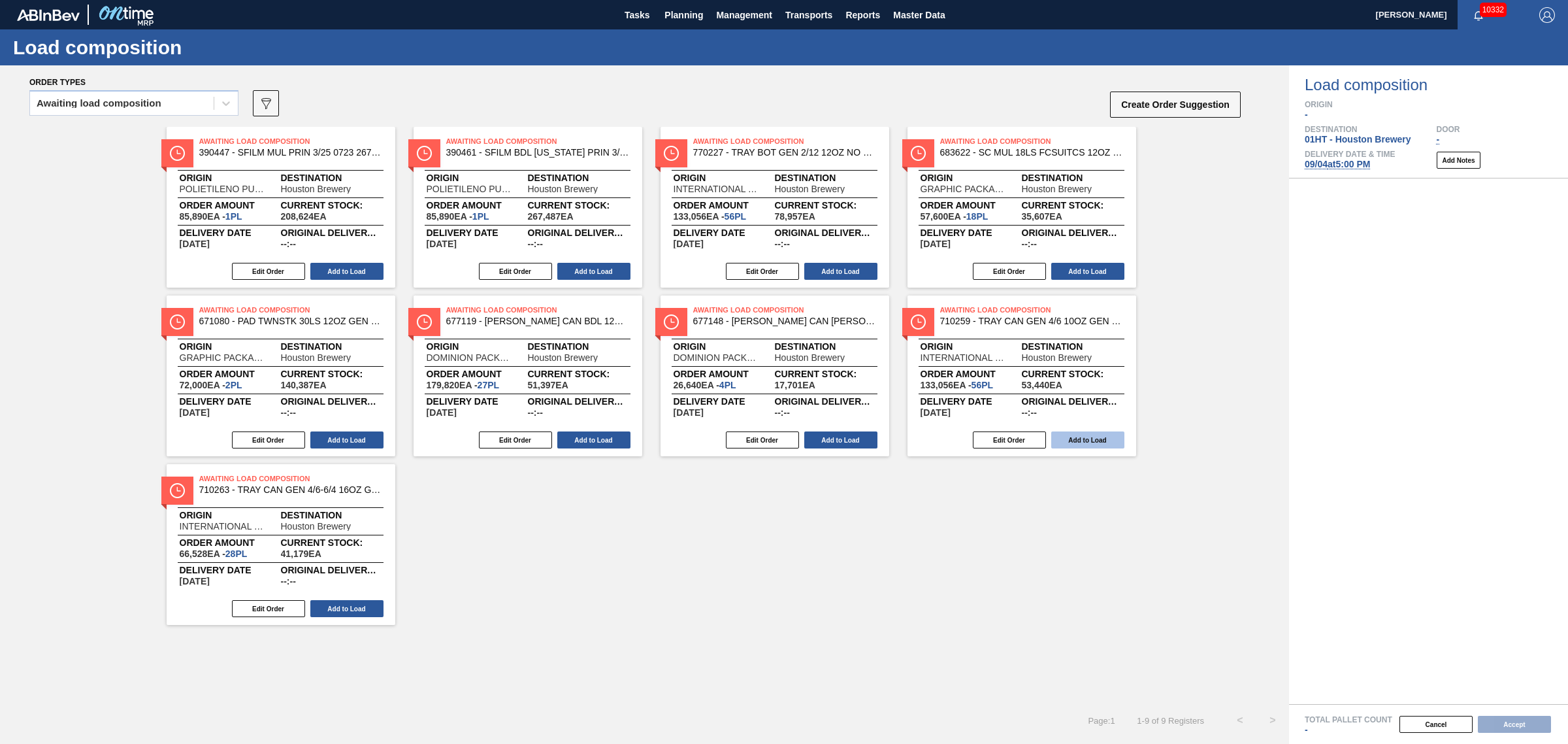
click at [1097, 431] on button "Add to Load" at bounding box center [1088, 440] width 73 height 17
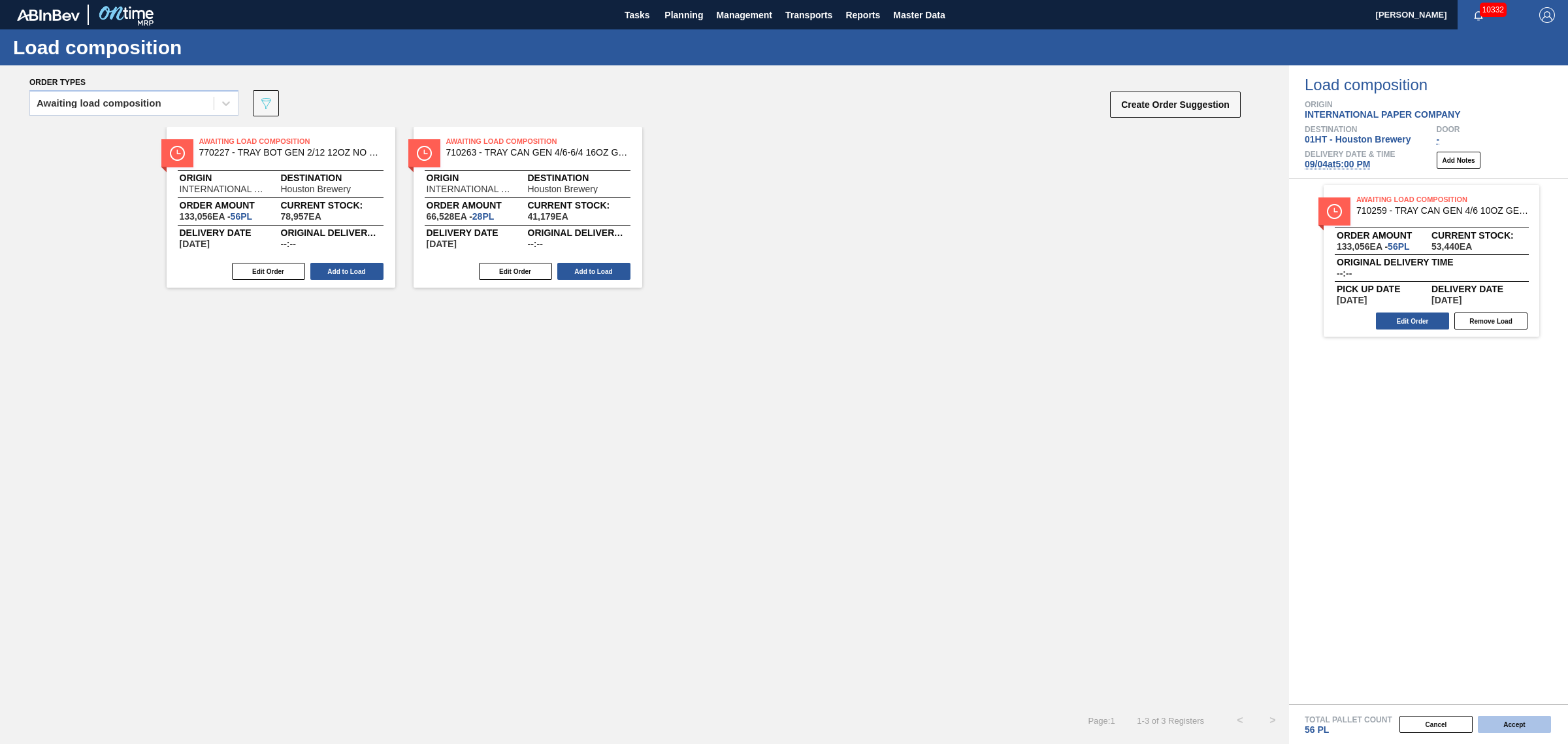
click at [1494, 728] on button "Accept" at bounding box center [1514, 725] width 73 height 17
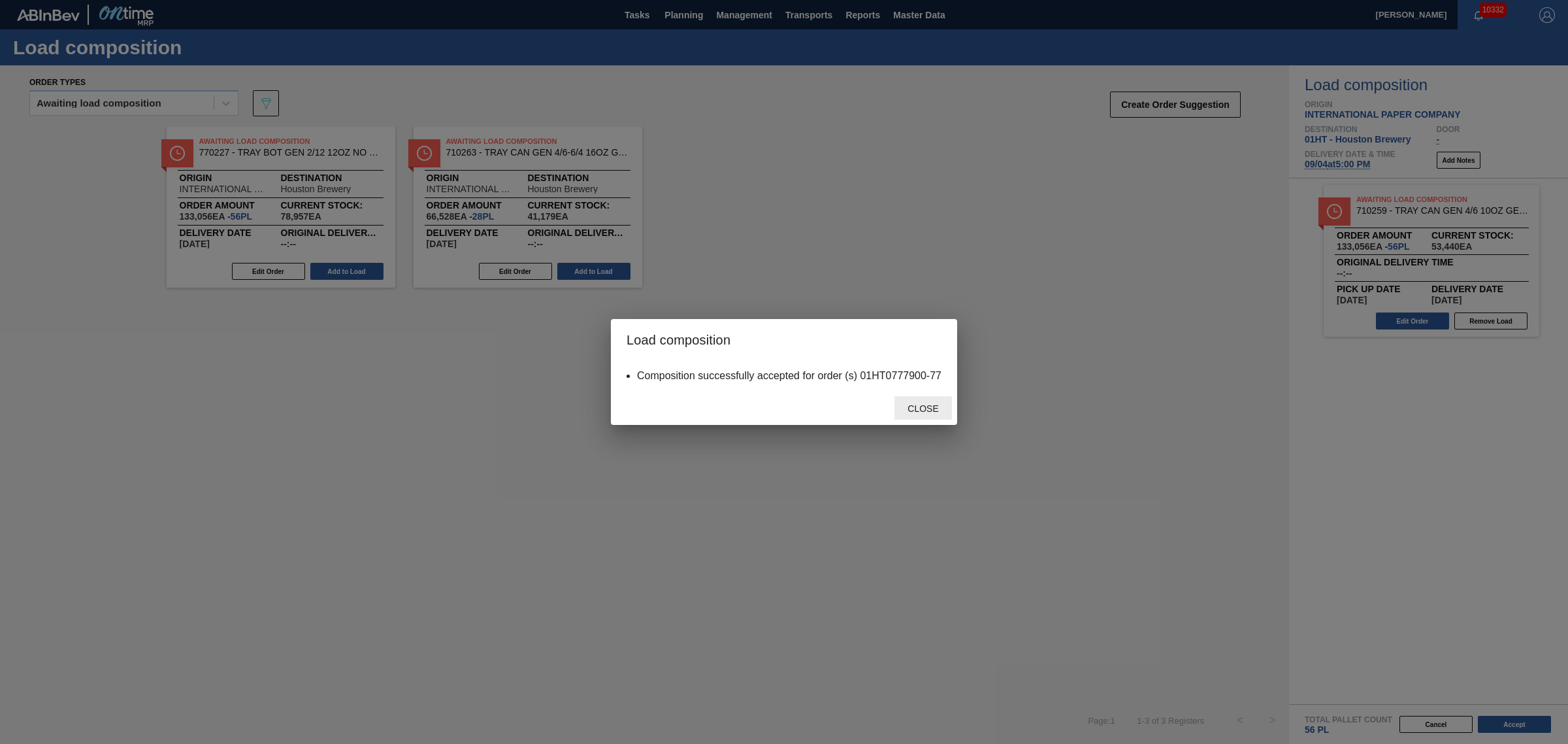
click at [923, 405] on span "Close" at bounding box center [923, 409] width 52 height 11
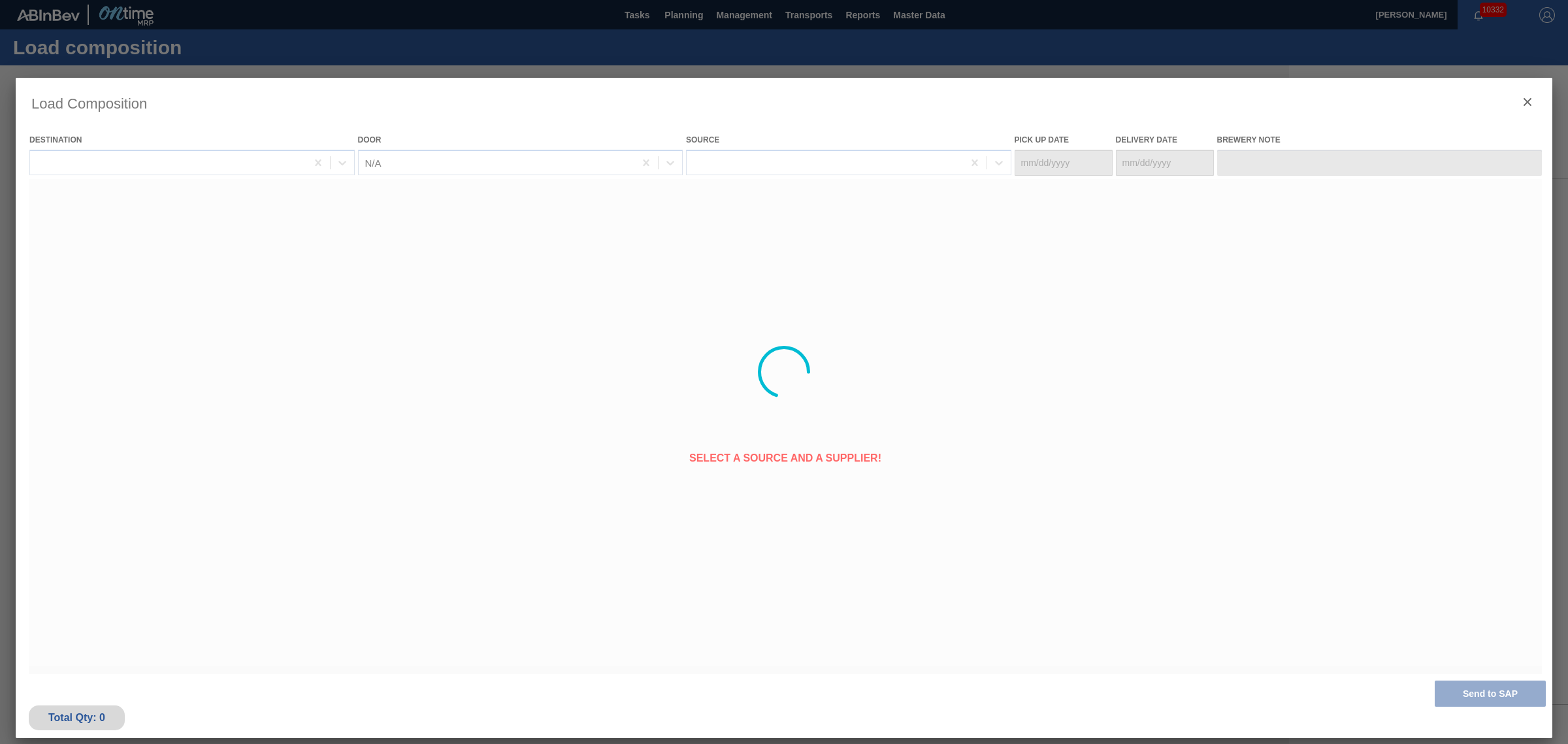
type Date "[DATE]"
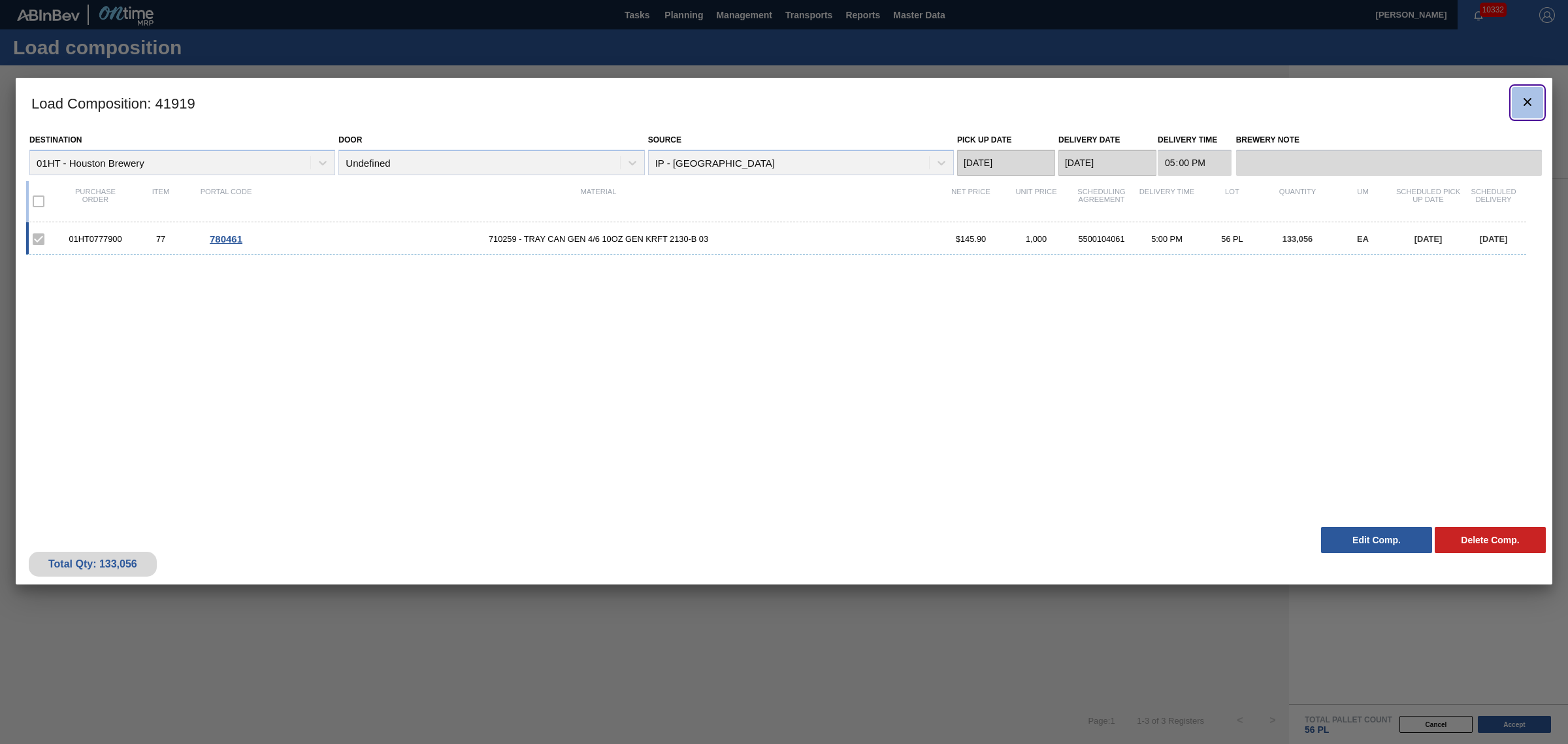
click at [1521, 101] on icon "botão de ícone" at bounding box center [1527, 102] width 16 height 16
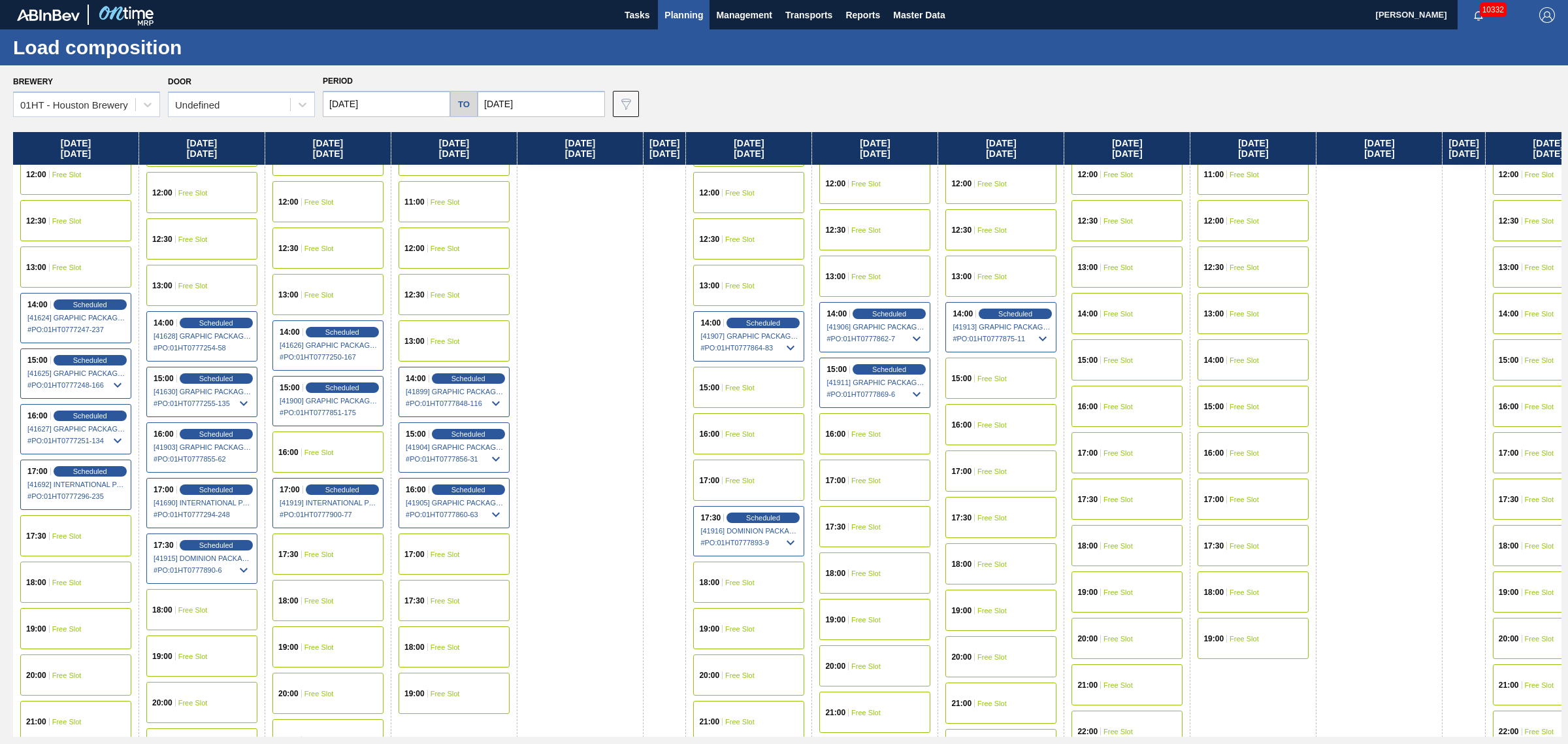
scroll to position [572, 0]
click at [317, 586] on div "18:00 Free Slot" at bounding box center [327, 598] width 111 height 41
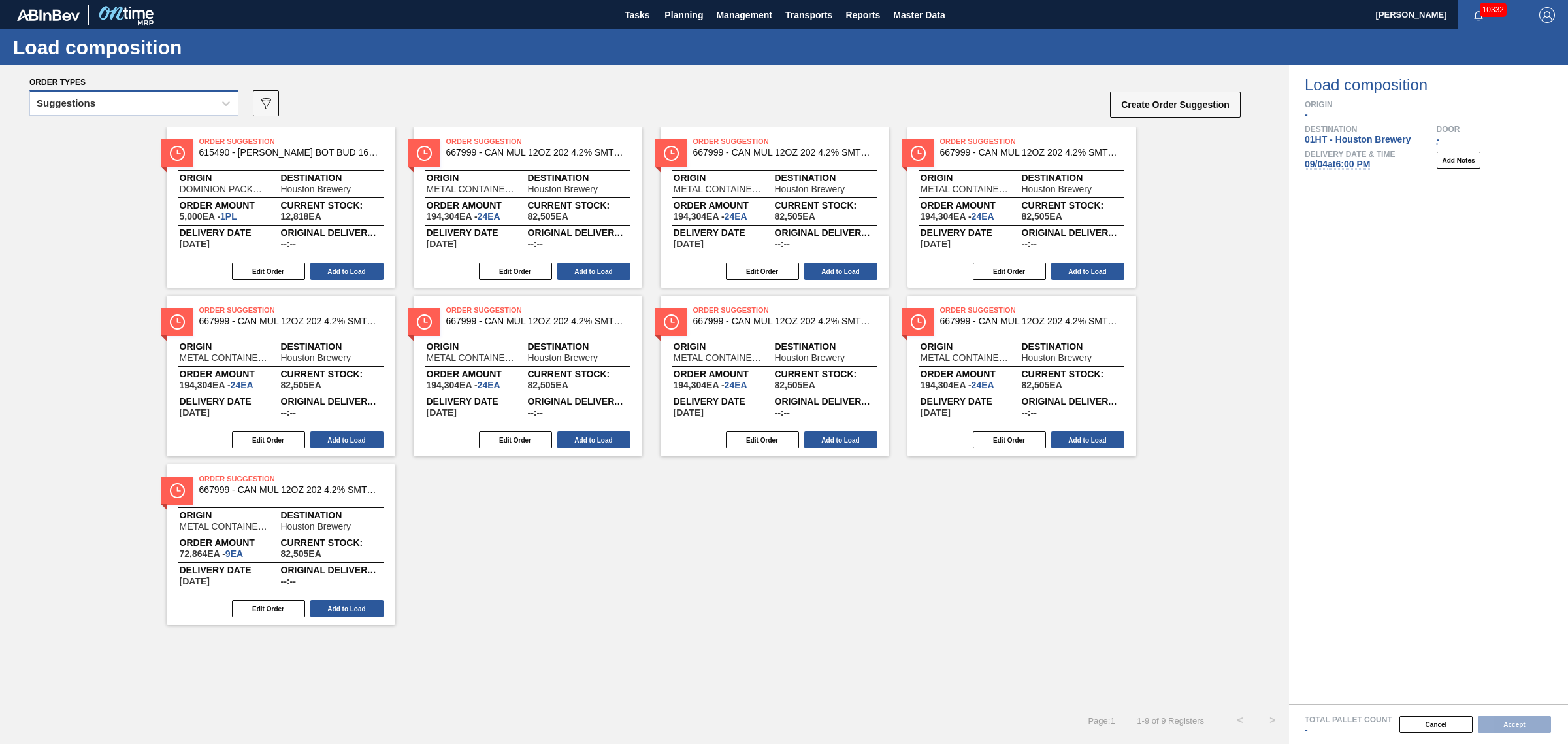
click at [135, 105] on div "Suggestions" at bounding box center [122, 103] width 183 height 19
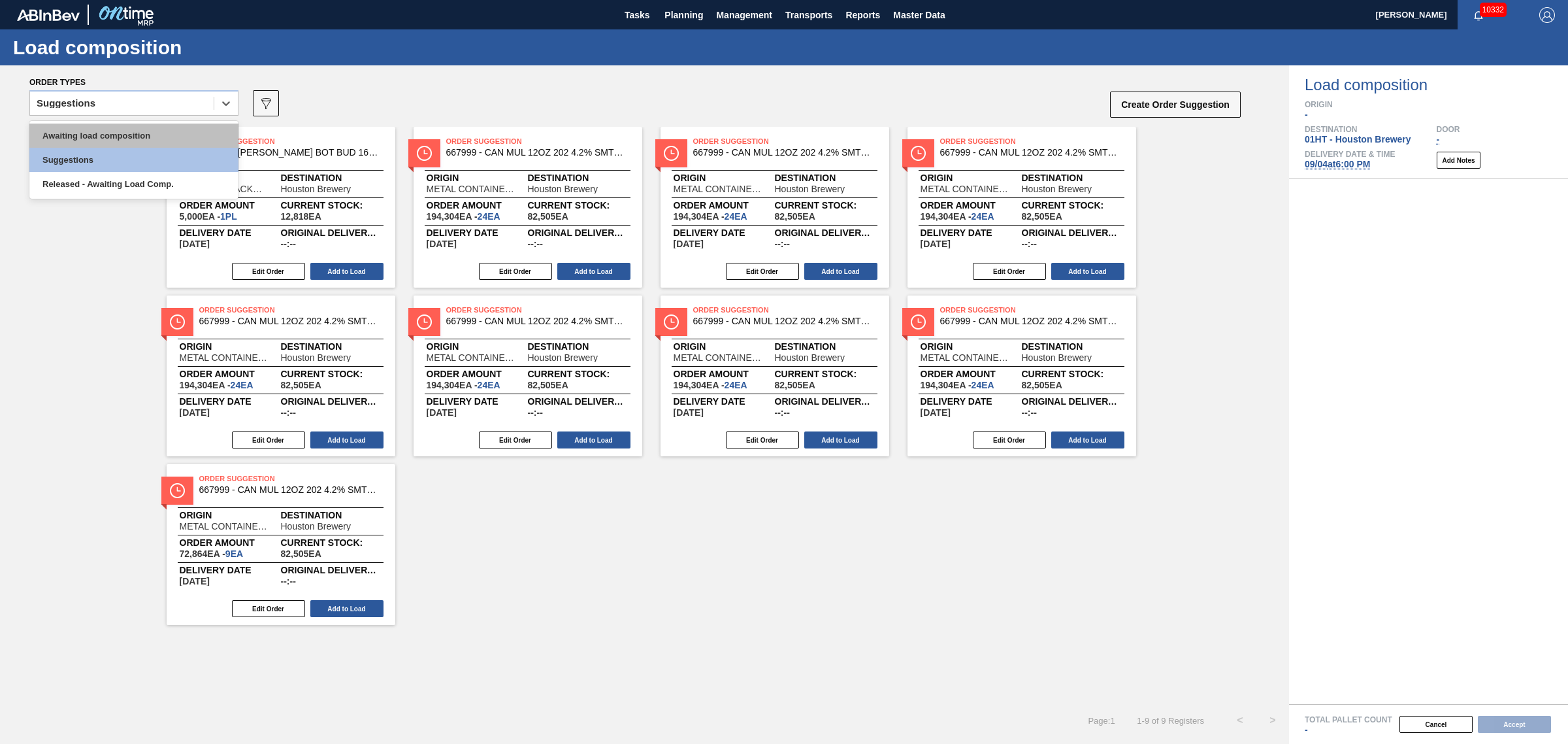
click at [126, 130] on div "Awaiting load composition" at bounding box center [134, 135] width 209 height 24
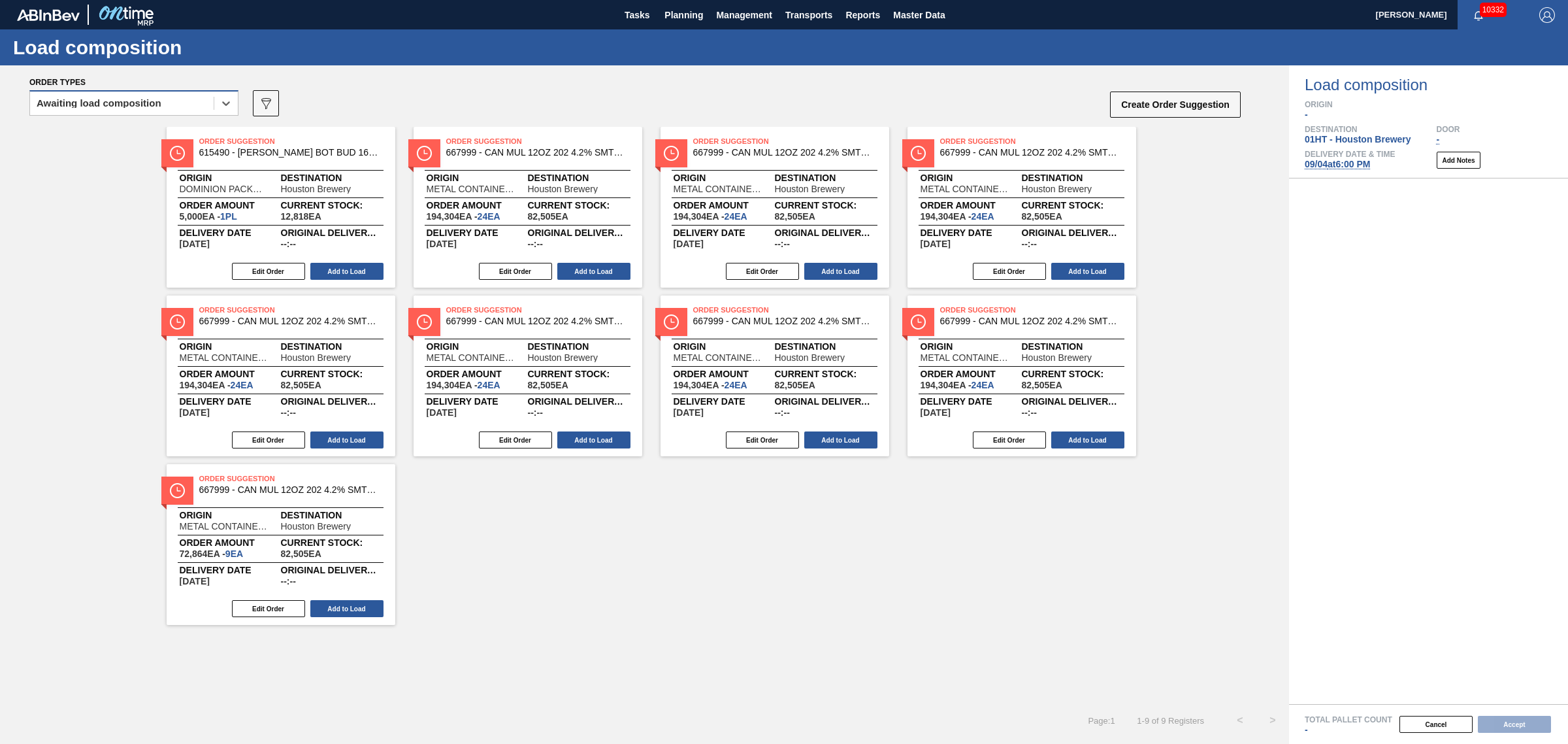
click at [118, 108] on div "Awaiting load composition" at bounding box center [122, 103] width 183 height 19
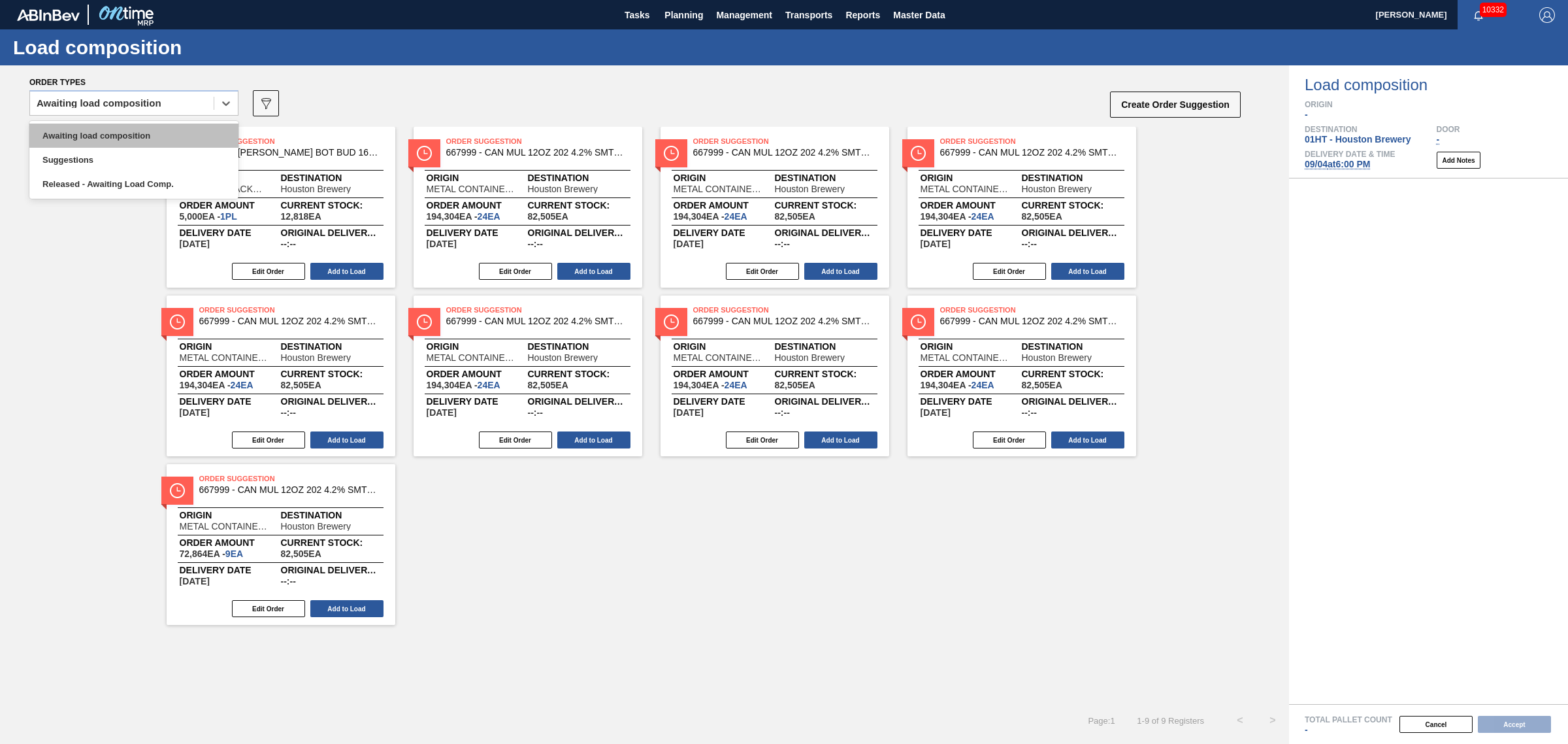
click at [112, 126] on div "Awaiting load composition" at bounding box center [134, 135] width 209 height 24
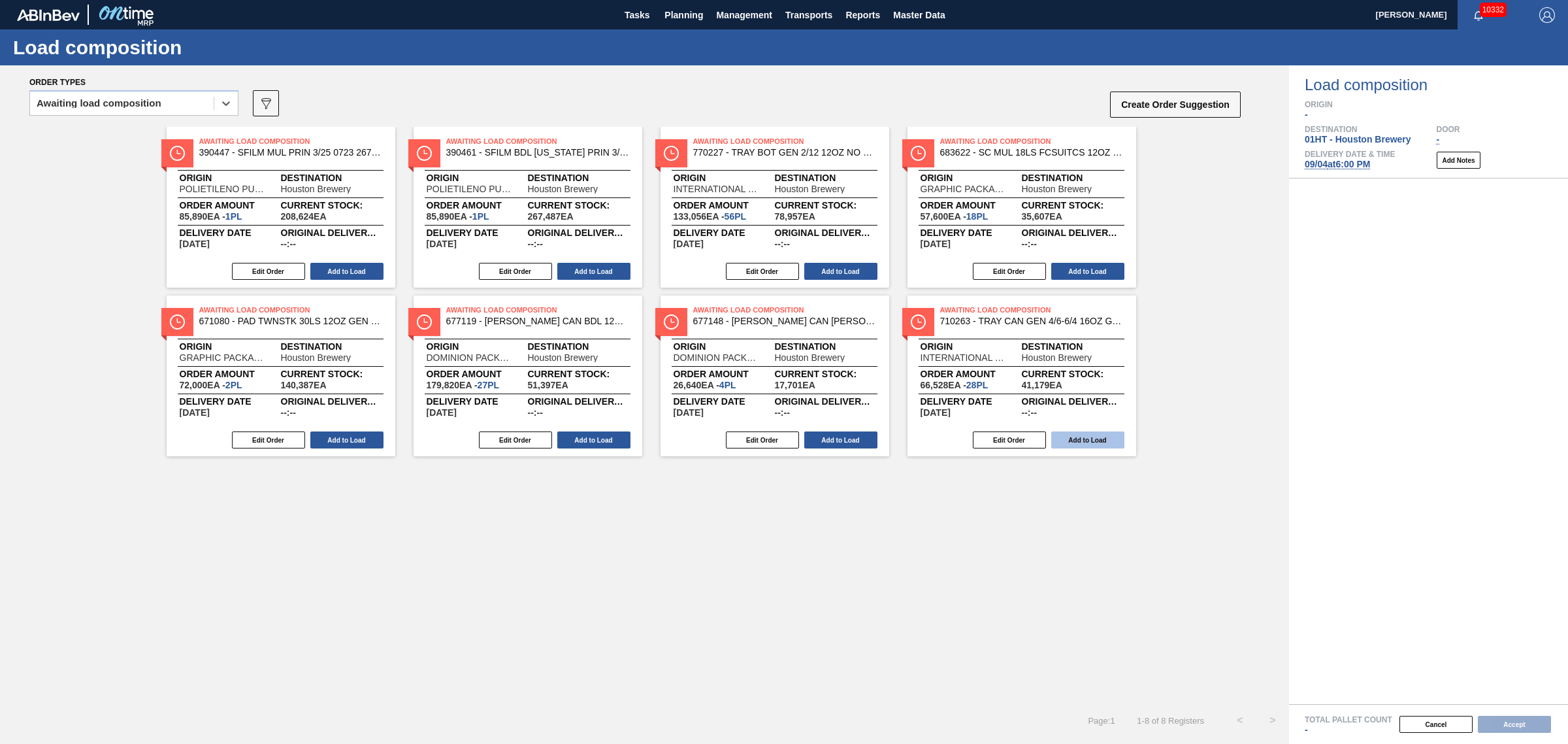
click at [1074, 444] on button "Add to Load" at bounding box center [1088, 440] width 73 height 17
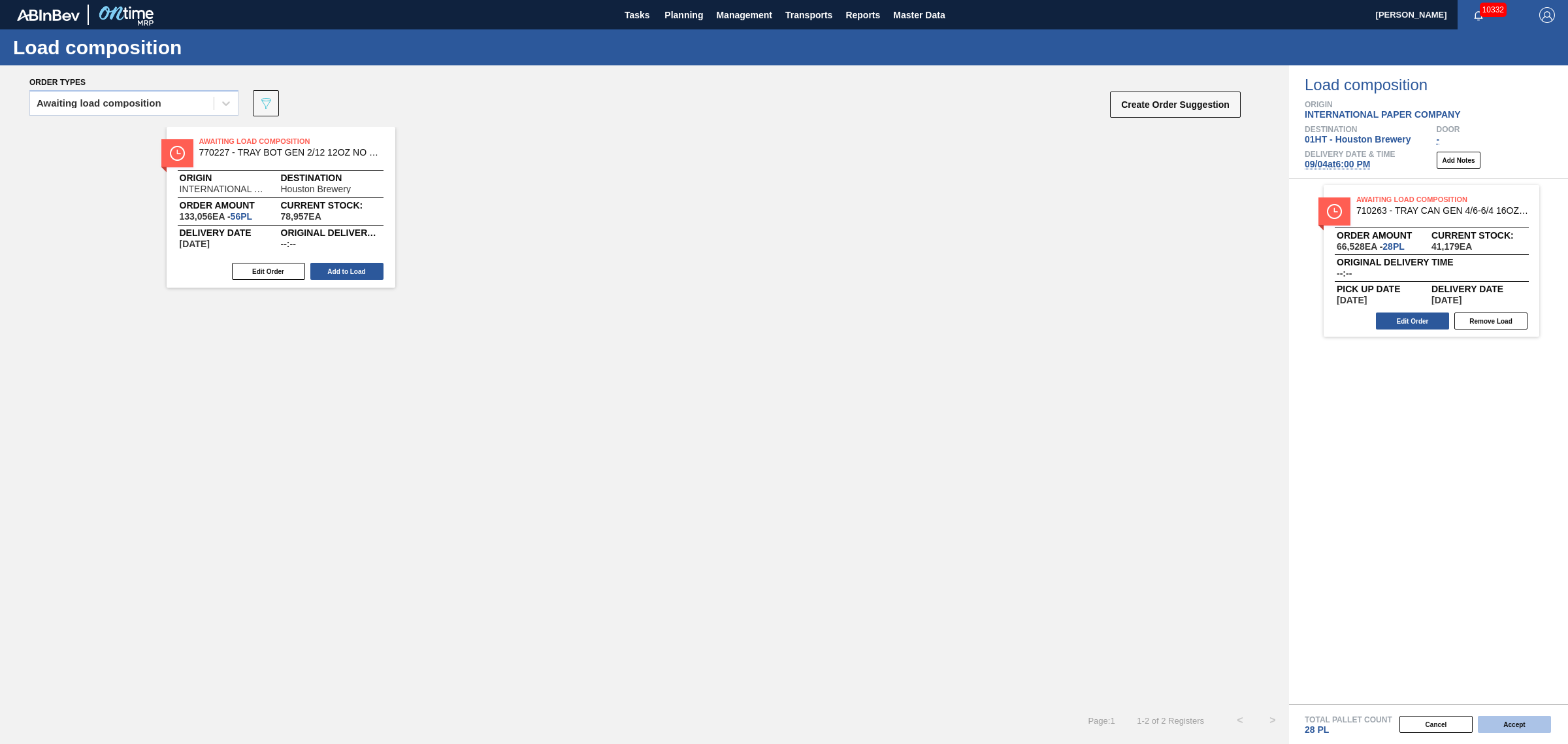
click at [1503, 720] on button "Accept" at bounding box center [1514, 725] width 73 height 17
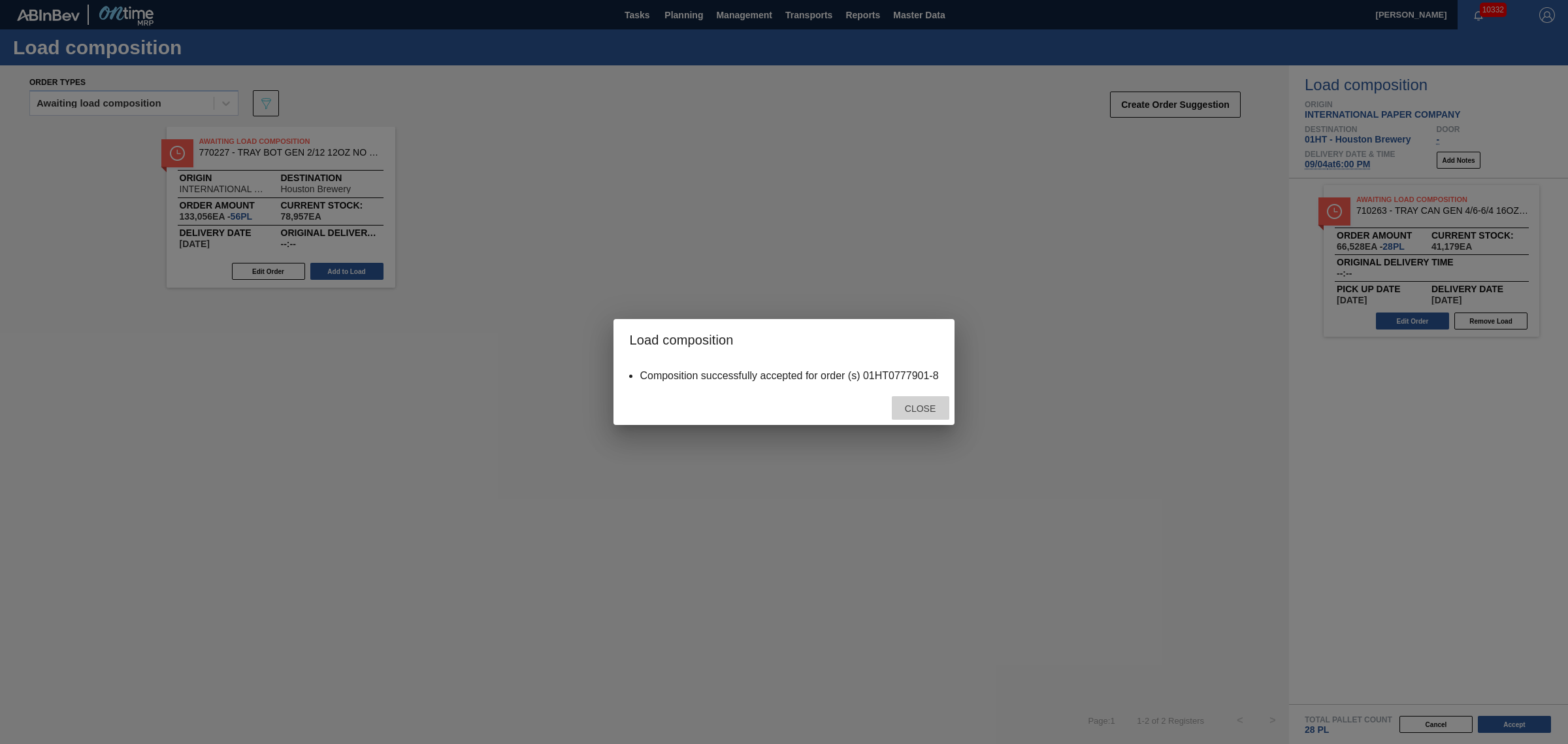
click at [935, 413] on div "Close" at bounding box center [920, 409] width 57 height 24
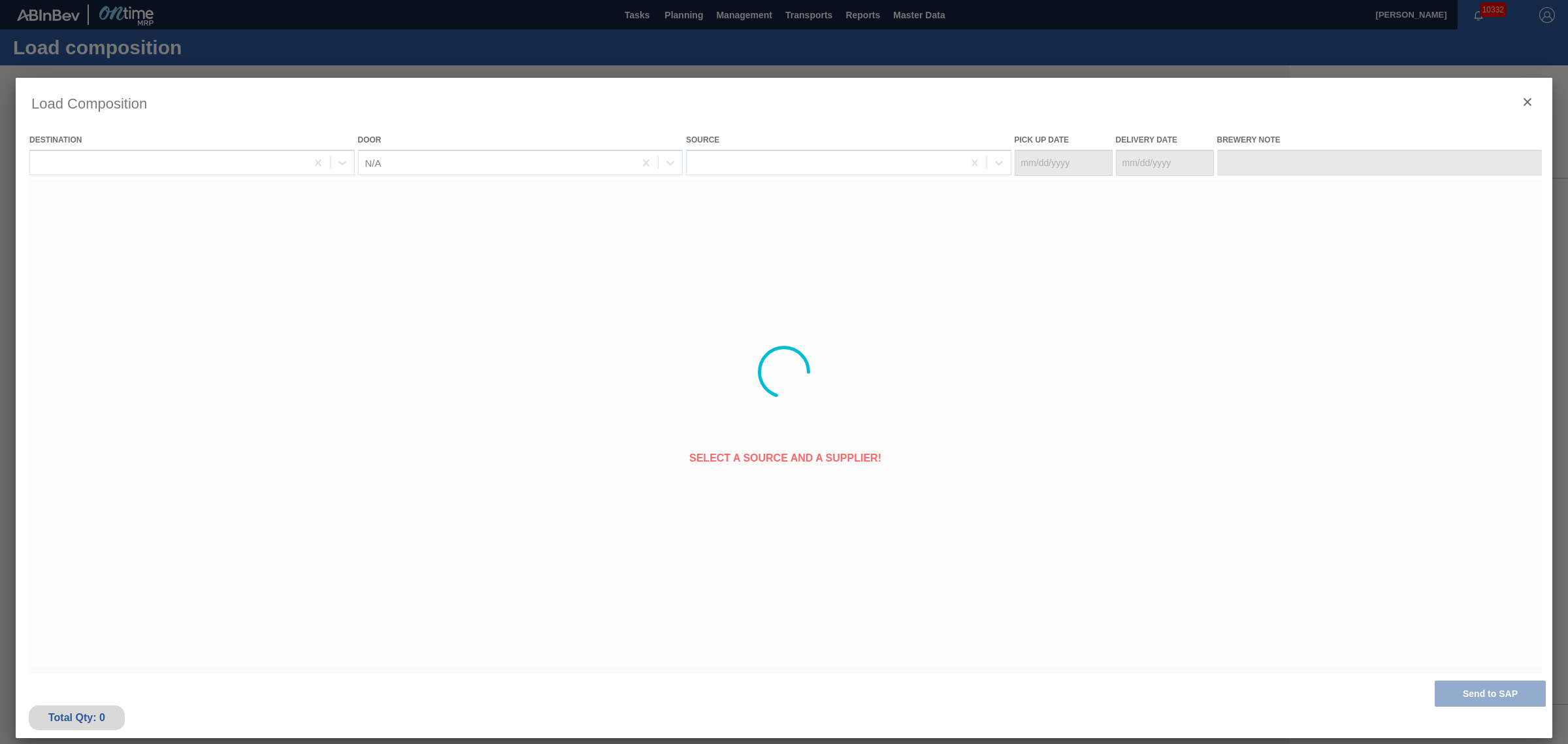
type Date "[DATE]"
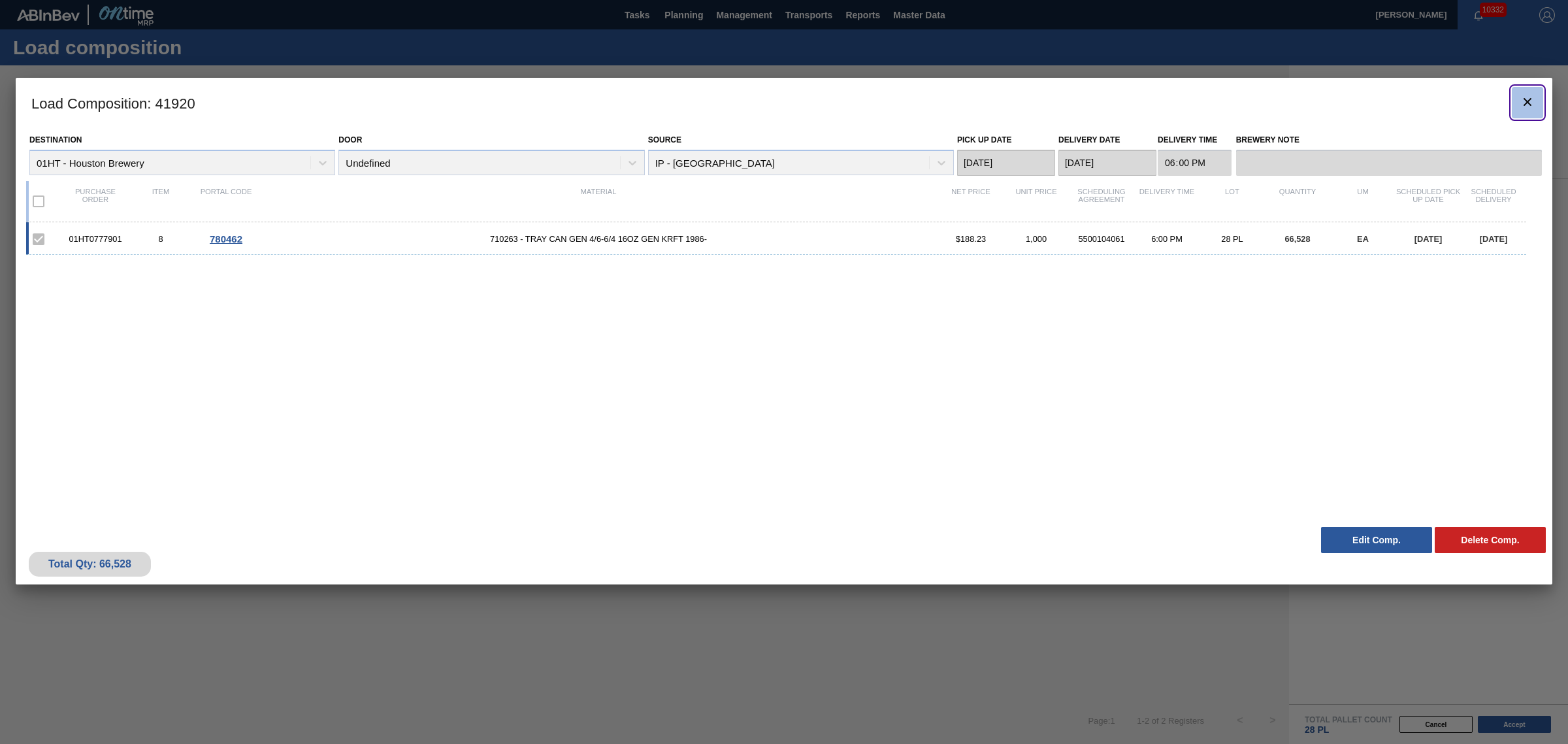
click at [1531, 94] on icon "botão de ícone" at bounding box center [1527, 102] width 16 height 16
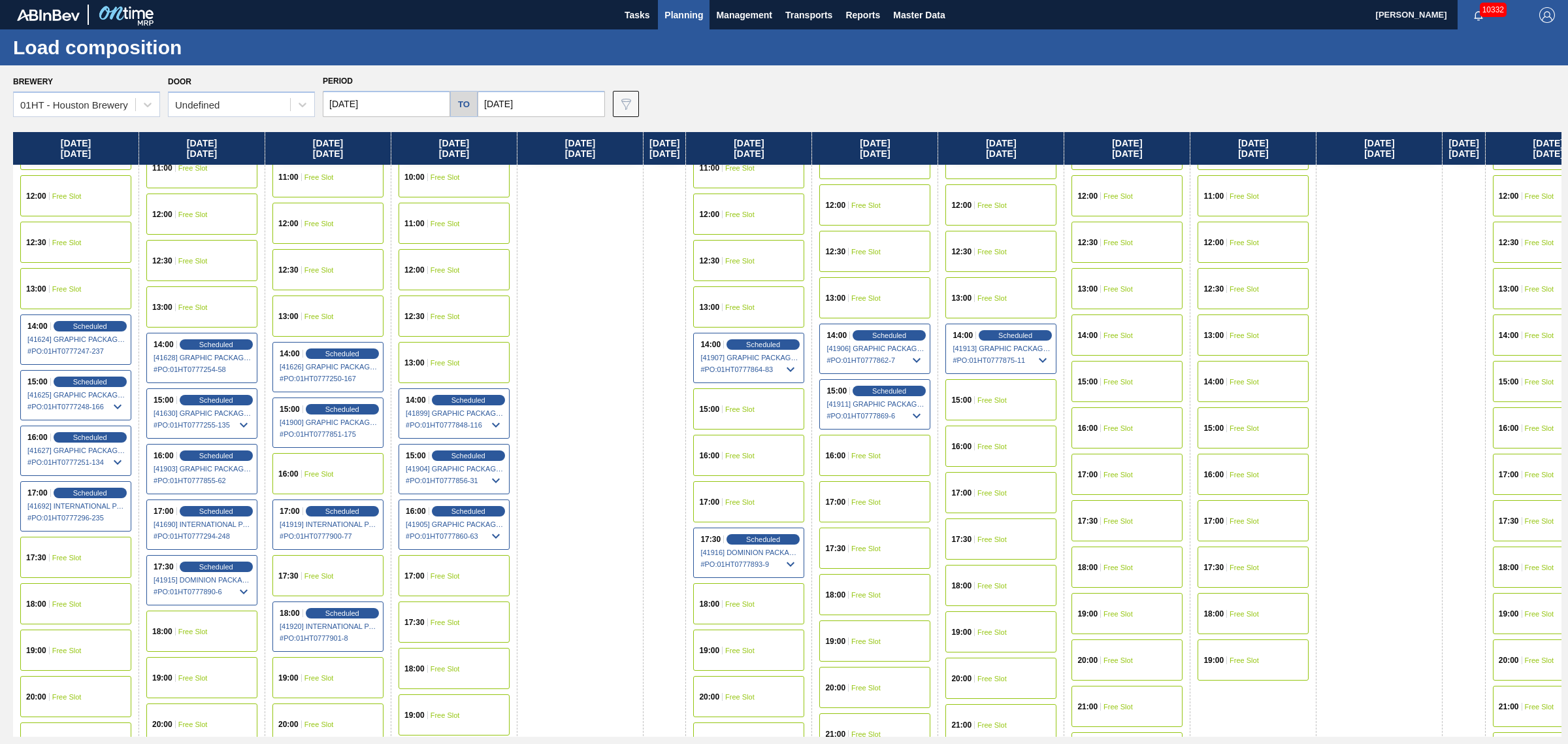
scroll to position [572, 0]
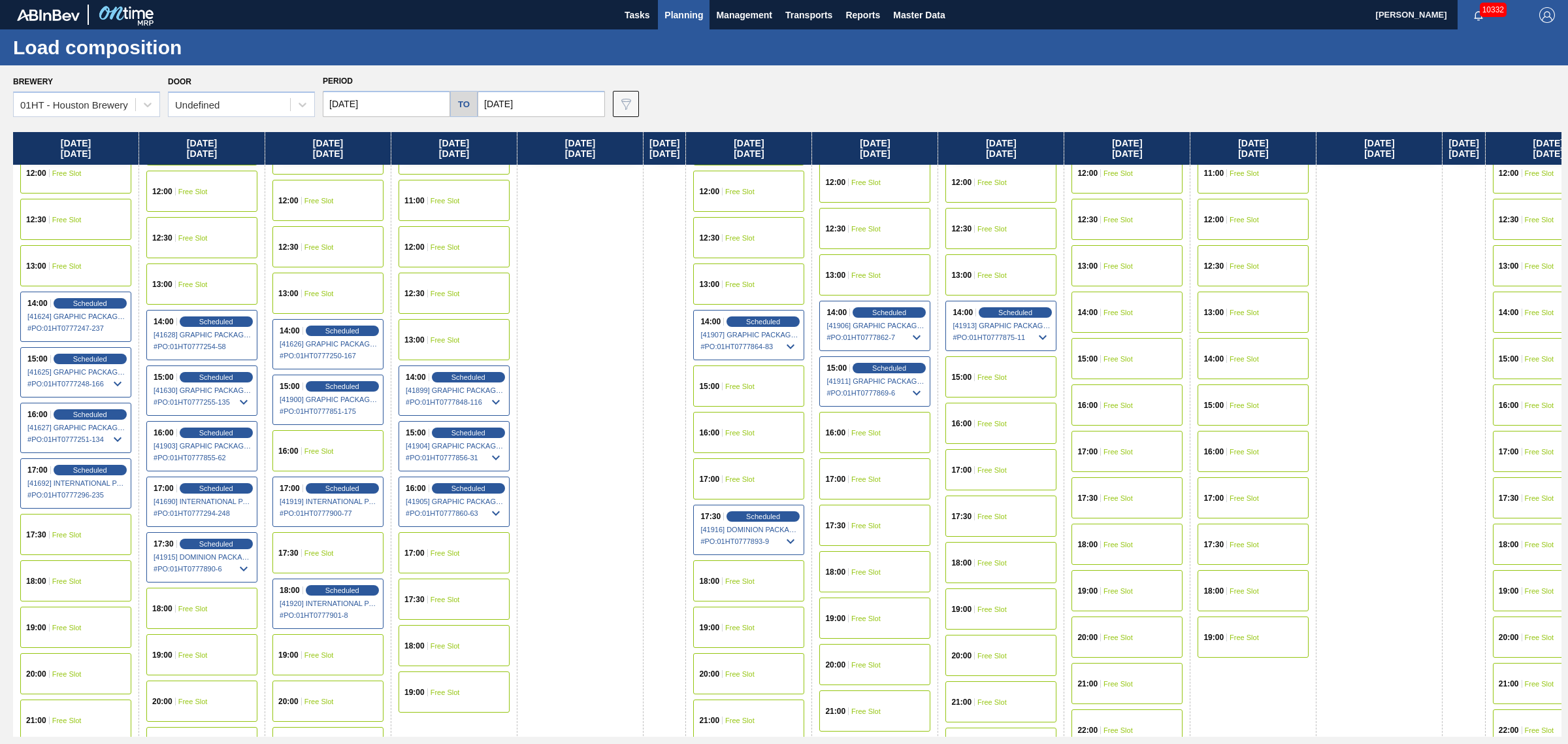
click at [325, 652] on span "Free Slot" at bounding box center [319, 654] width 29 height 8
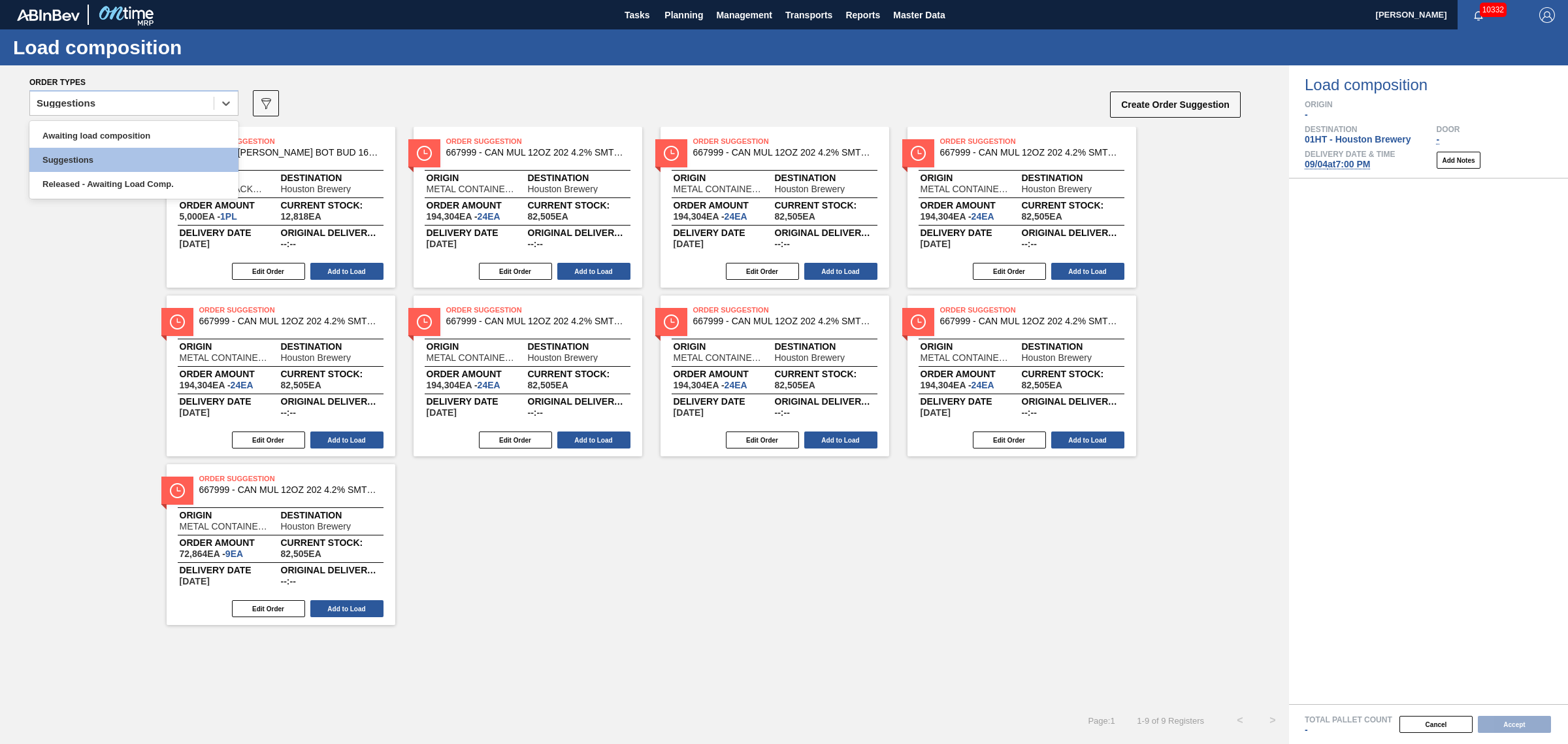
click at [112, 103] on div "Suggestions" at bounding box center [122, 103] width 183 height 19
click at [110, 136] on div "Awaiting load composition" at bounding box center [134, 135] width 209 height 24
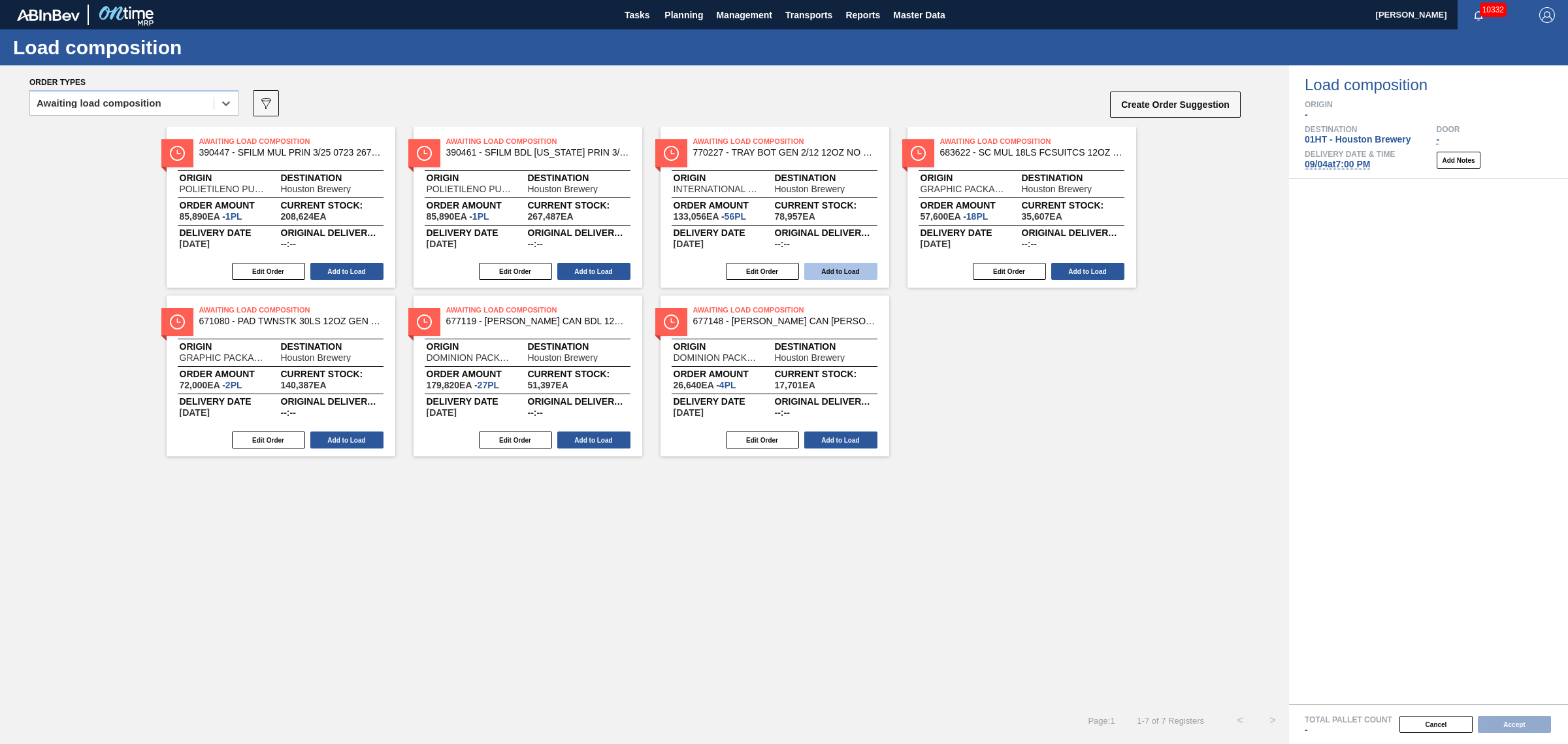
click at [833, 263] on button "Add to Load" at bounding box center [841, 272] width 73 height 17
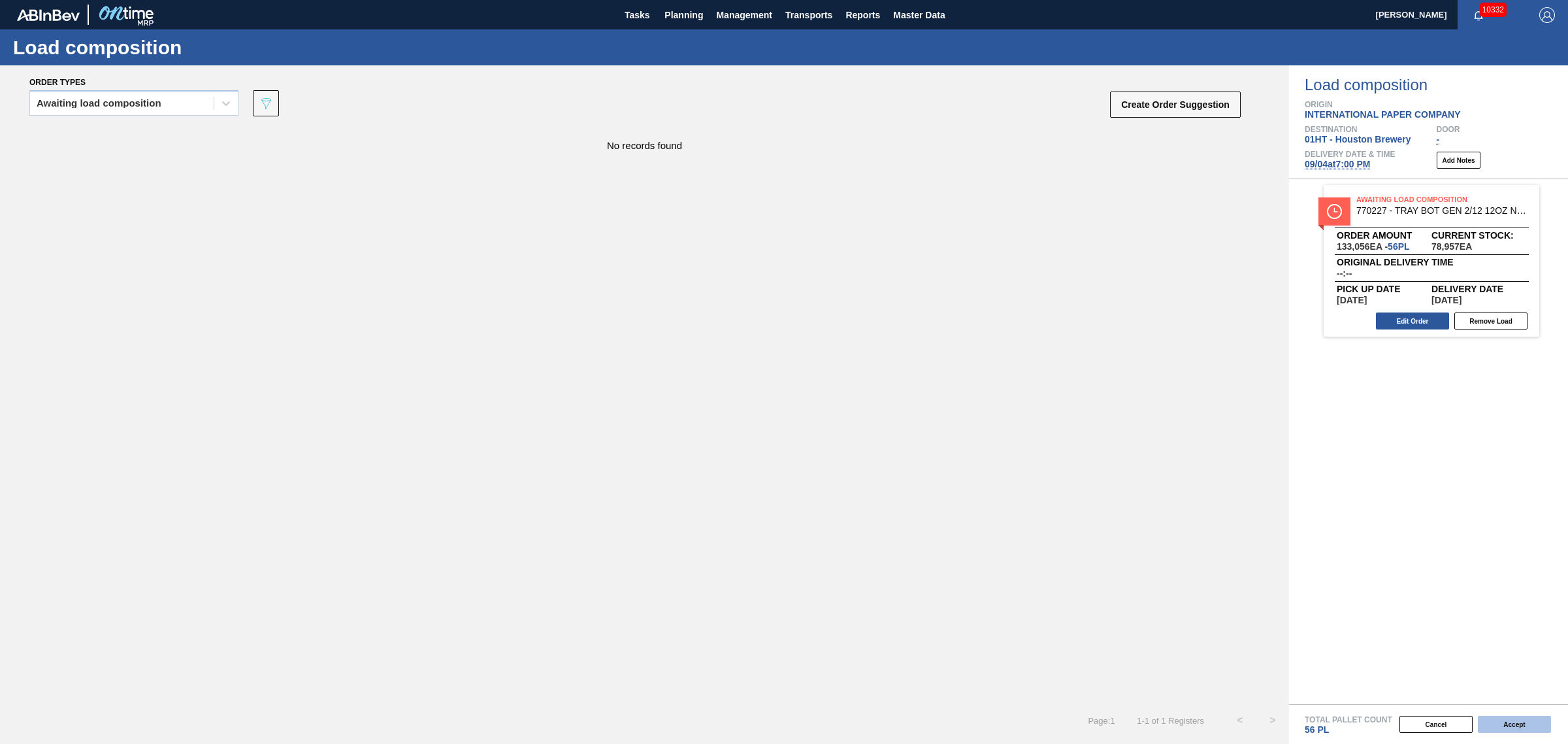
drag, startPoint x: 1505, startPoint y: 729, endPoint x: 1503, endPoint y: 720, distance: 9.2
click at [1503, 720] on button "Accept" at bounding box center [1514, 725] width 73 height 17
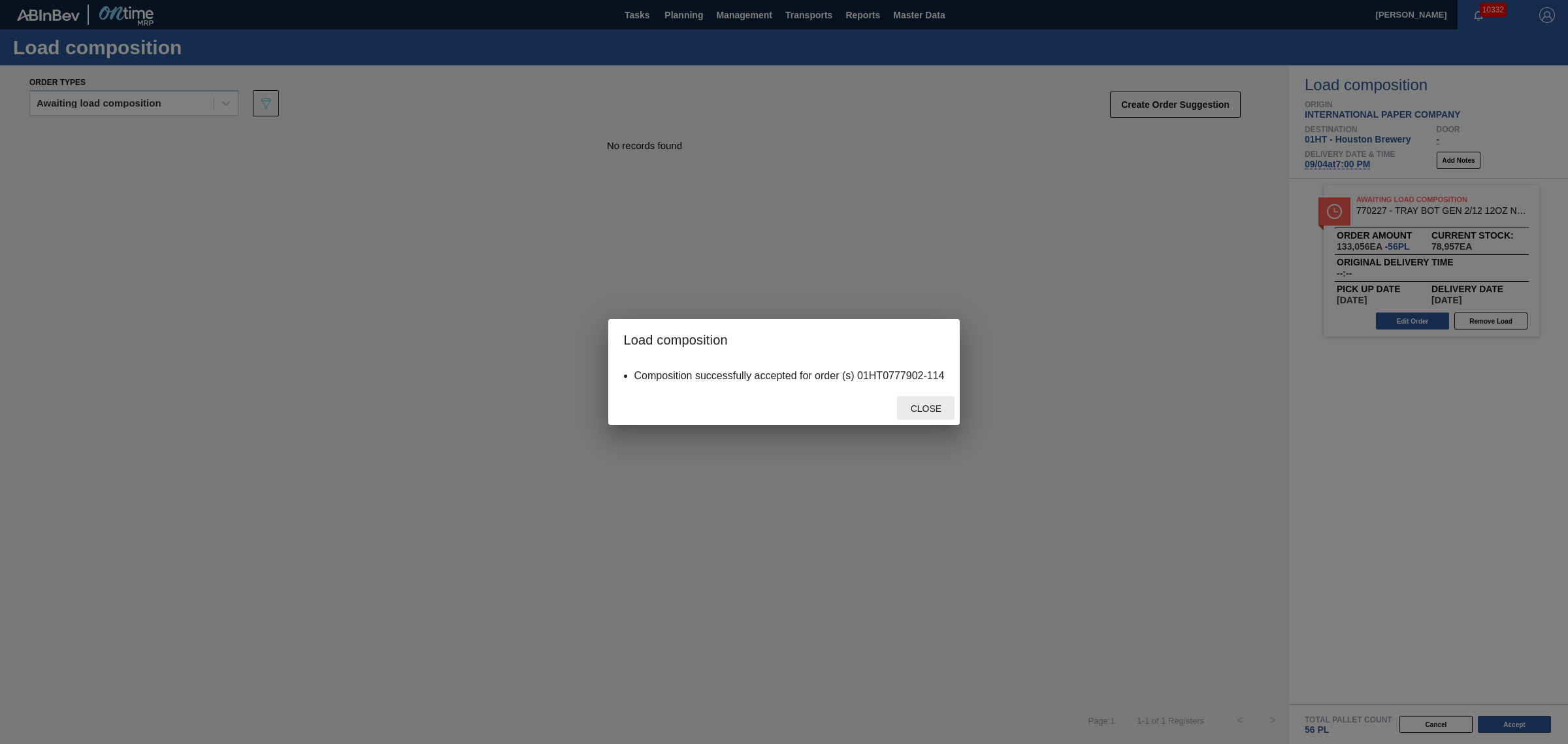
click at [929, 405] on span "Close" at bounding box center [926, 409] width 52 height 11
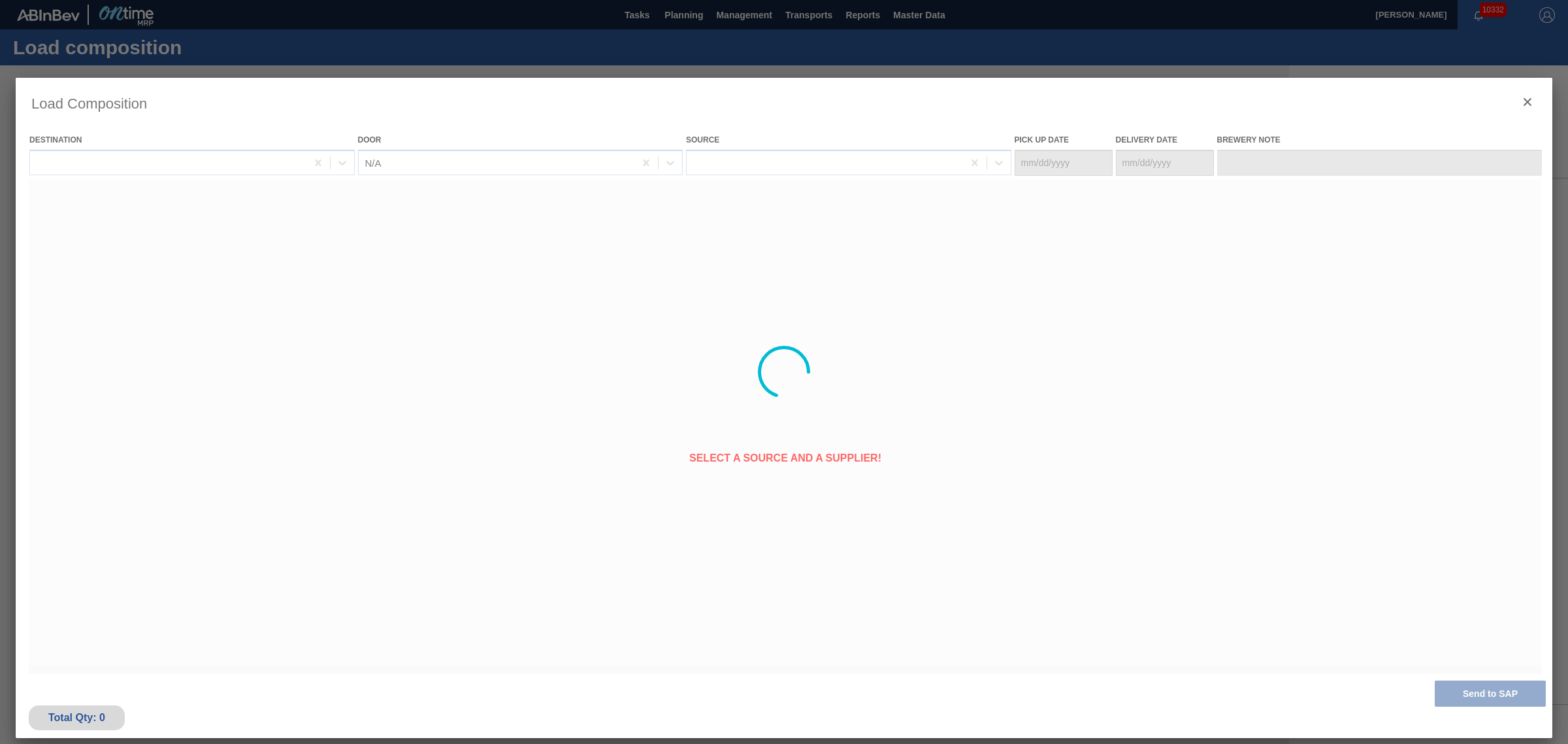
type Date "[DATE]"
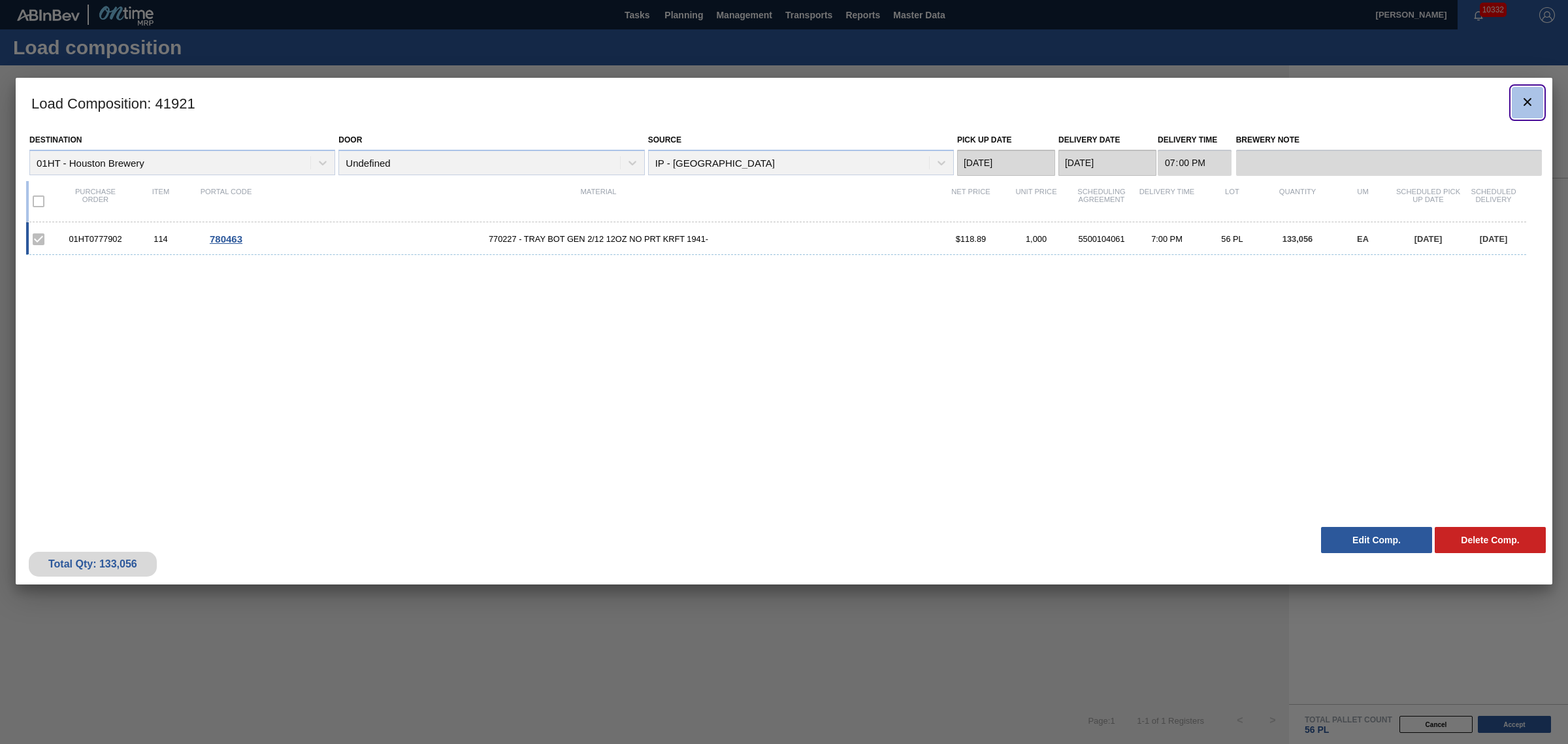
click at [1523, 109] on icon "botão de ícone" at bounding box center [1527, 102] width 16 height 16
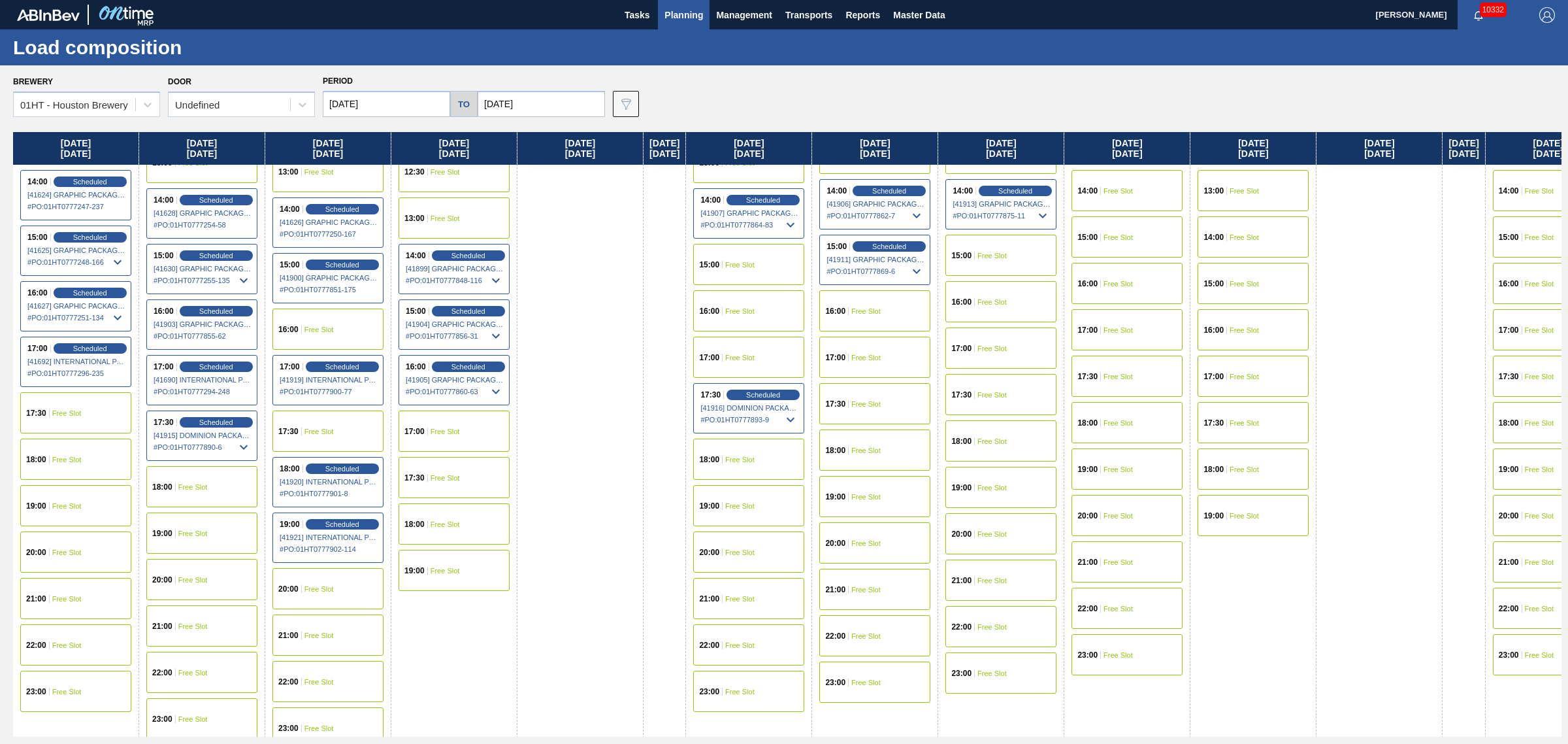
scroll to position [707, 0]
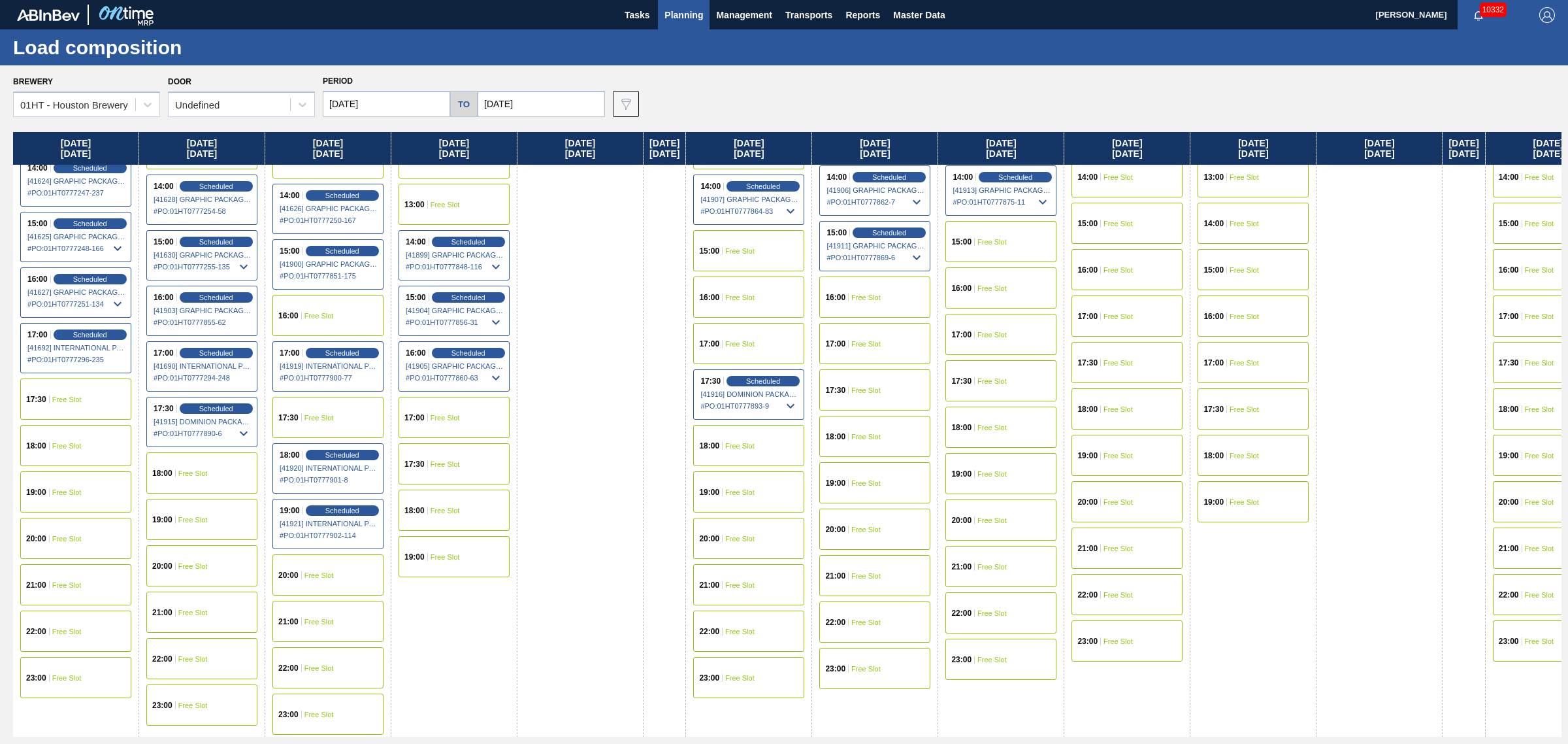
click at [693, 14] on span "Planning" at bounding box center [684, 15] width 39 height 16
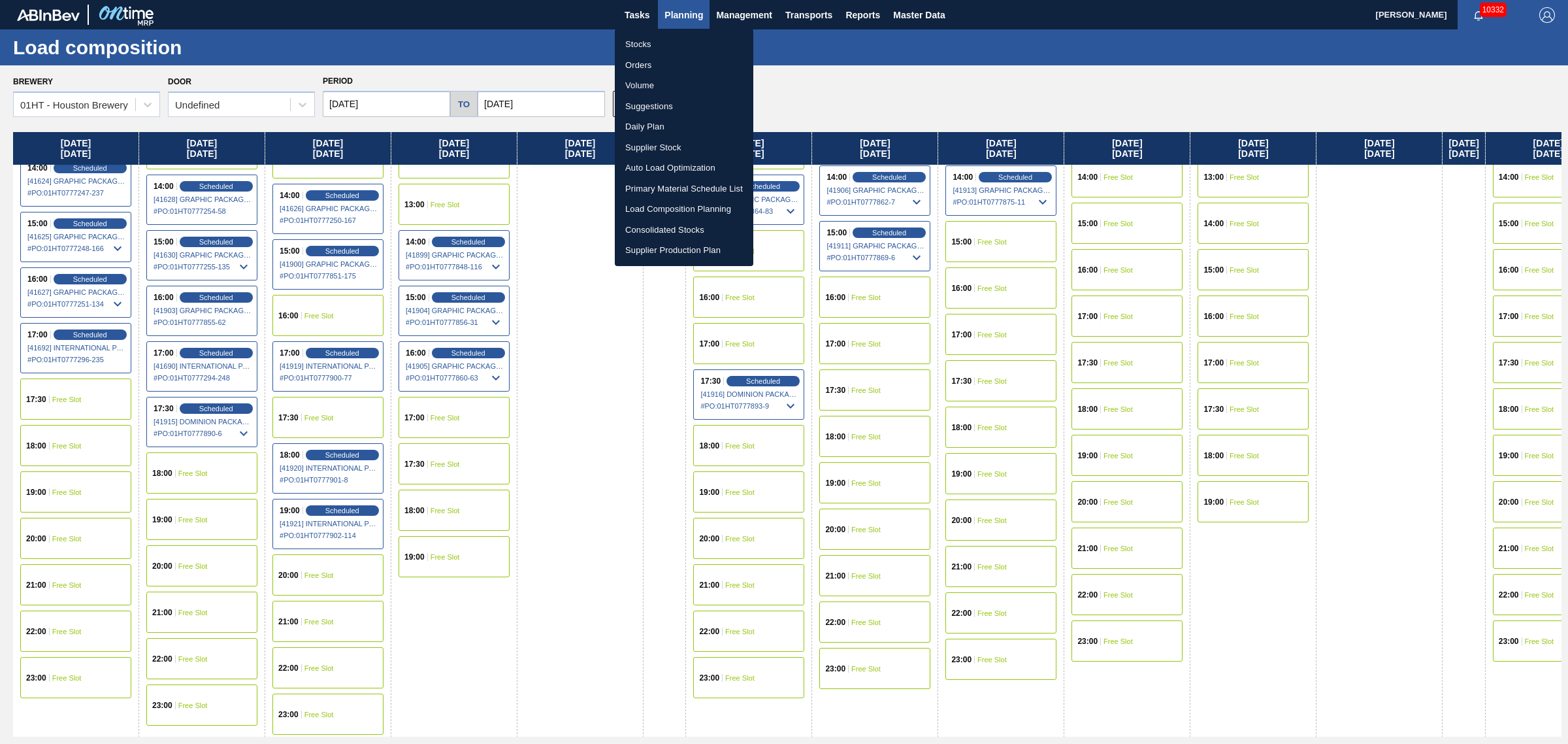
click at [643, 102] on li "Suggestions" at bounding box center [683, 106] width 138 height 21
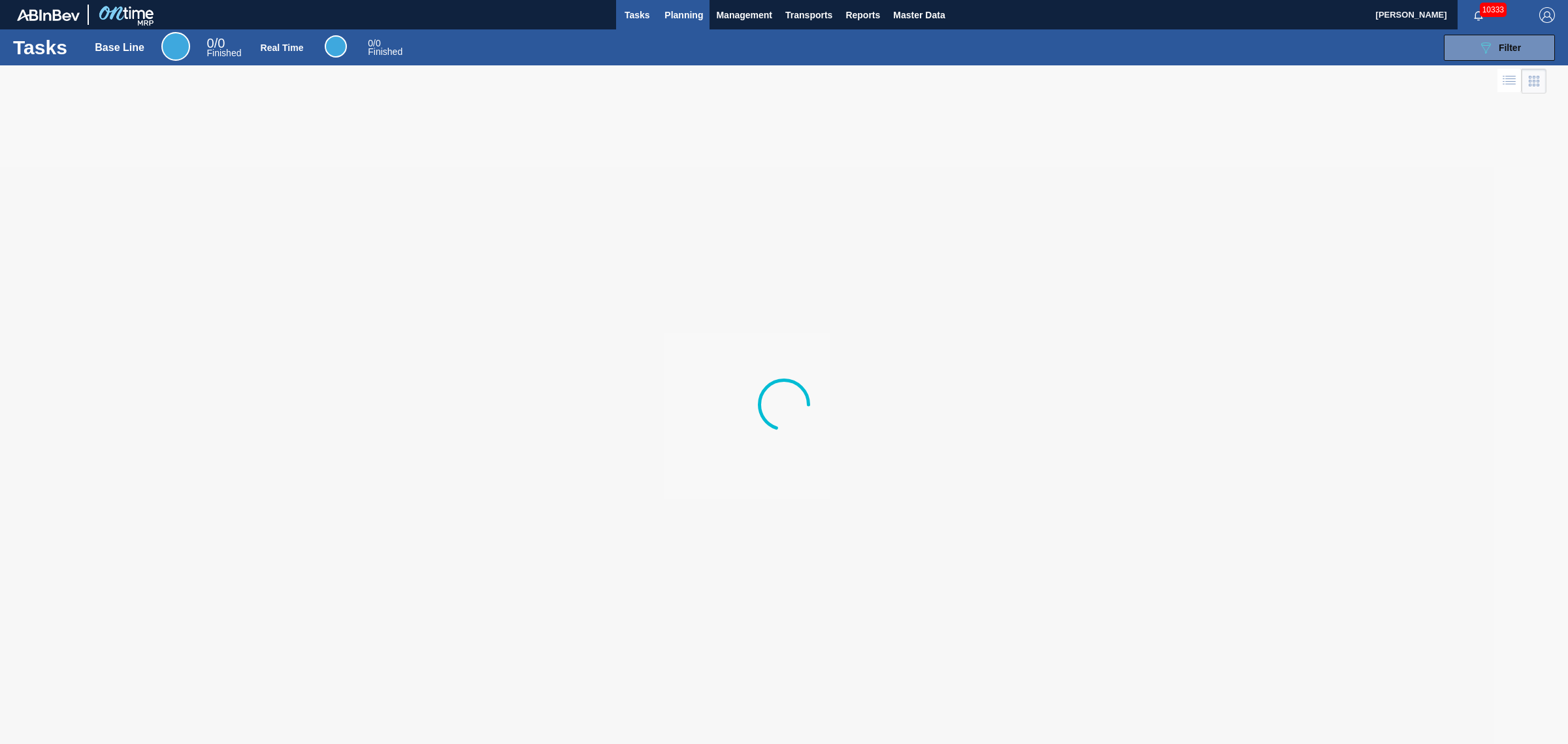
click at [693, 7] on span "Planning" at bounding box center [684, 15] width 39 height 16
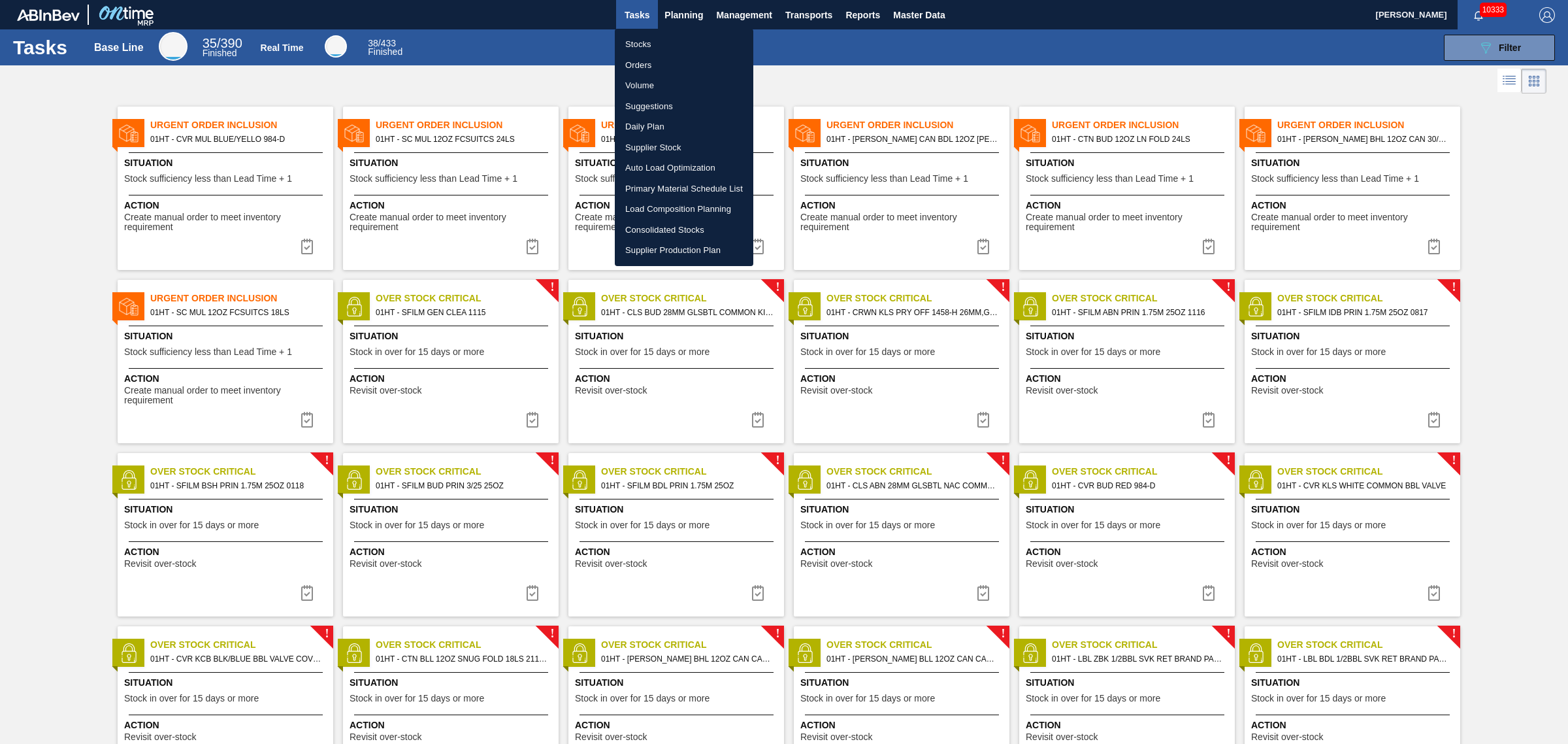
click at [657, 102] on li "Suggestions" at bounding box center [683, 106] width 138 height 21
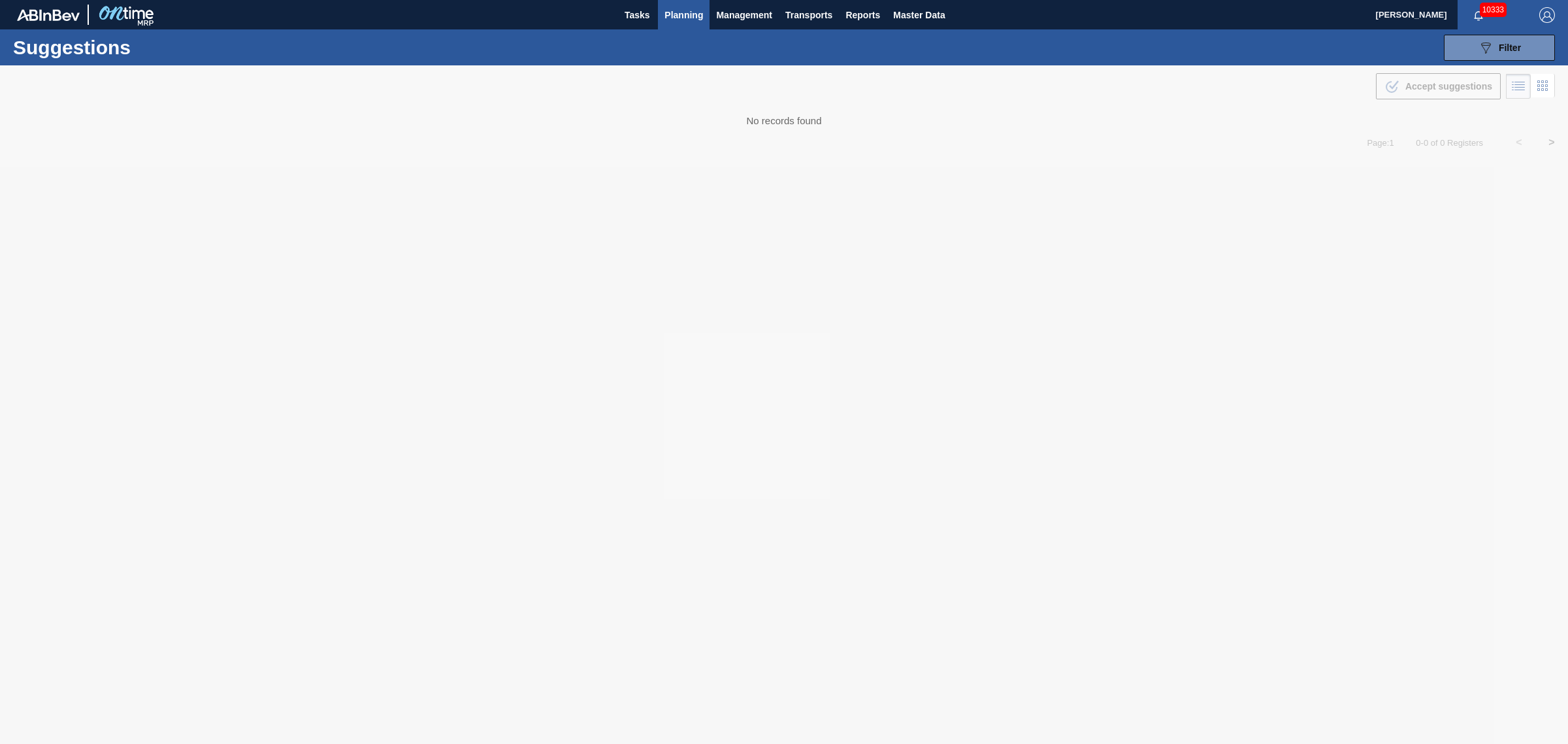
type from "[DATE]"
type to "[DATE]"
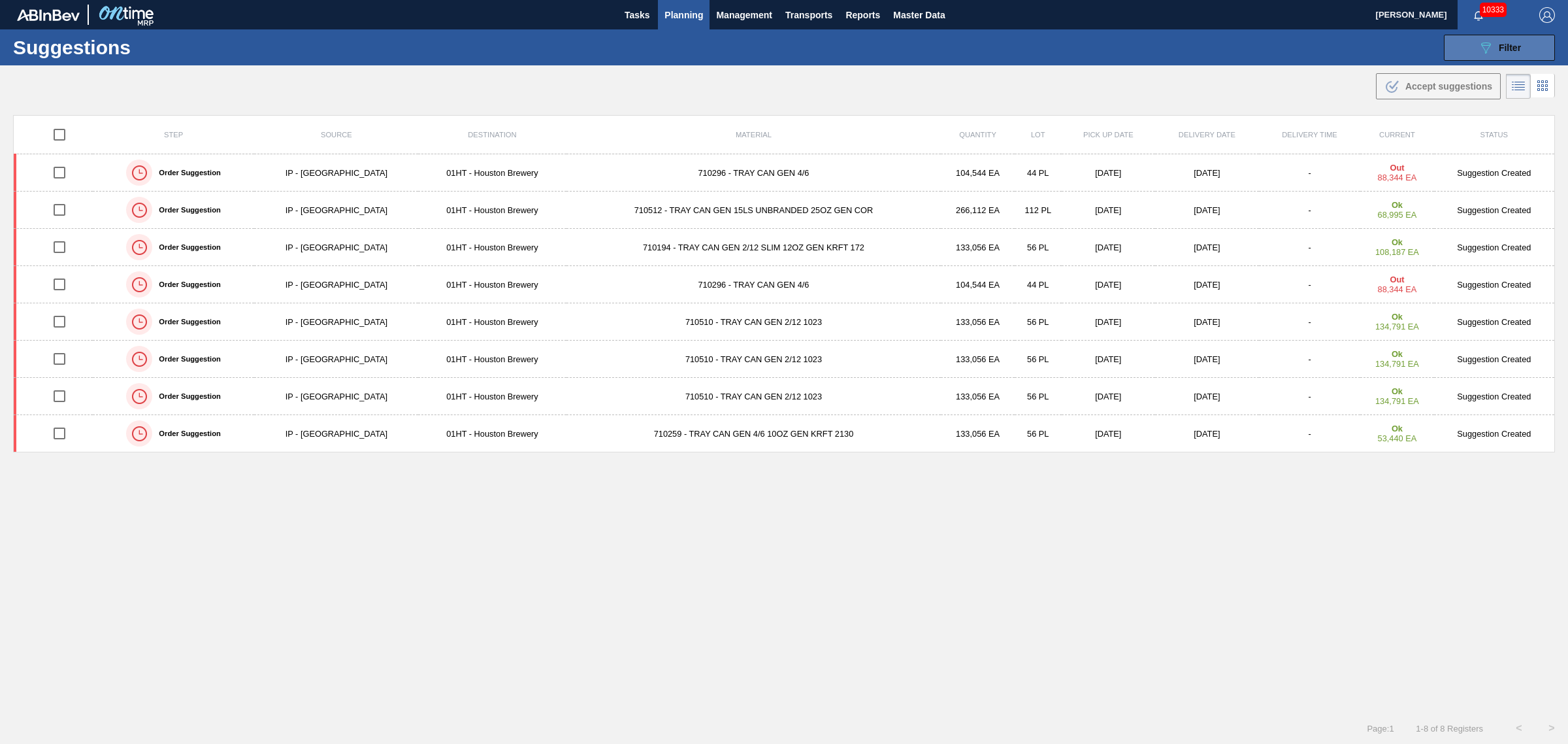
click at [1493, 49] on div "089F7B8B-B2A5-4AFE-B5C0-19BA573D28AC Filter" at bounding box center [1499, 48] width 43 height 16
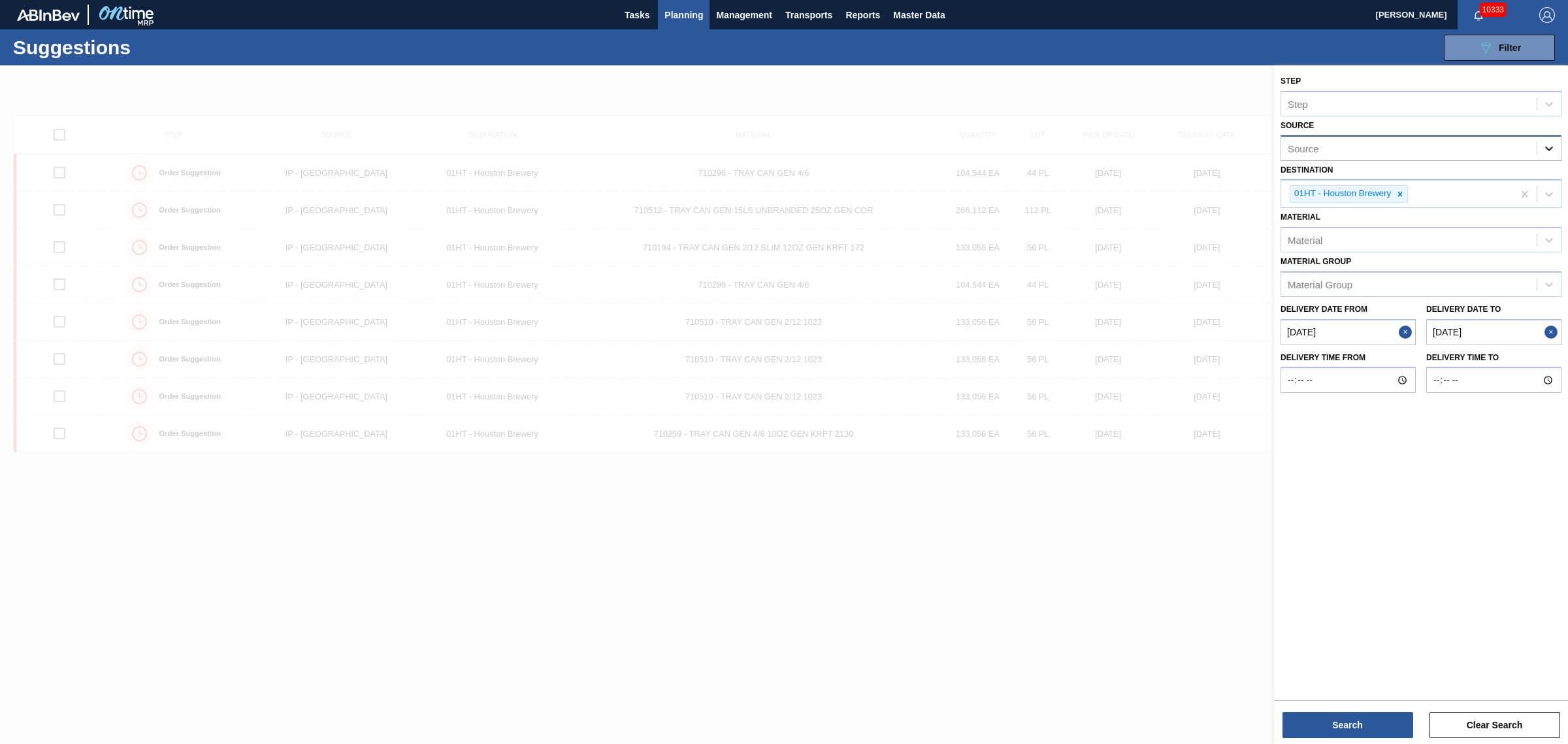
click at [1549, 148] on icon at bounding box center [1549, 148] width 8 height 4
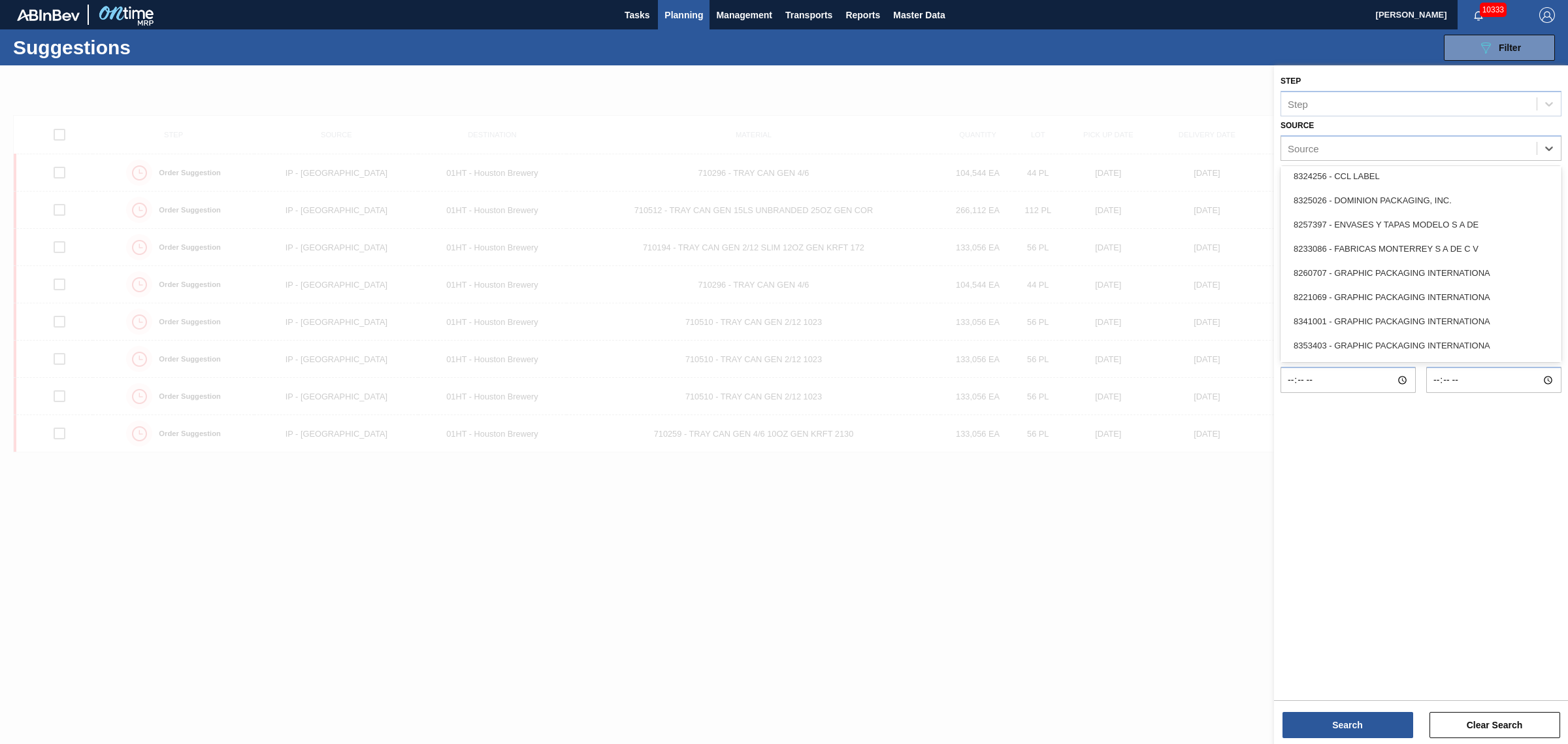
scroll to position [245, 0]
click at [1405, 282] on div "8221069 - GRAPHIC PACKAGING INTERNATIONA" at bounding box center [1421, 275] width 281 height 24
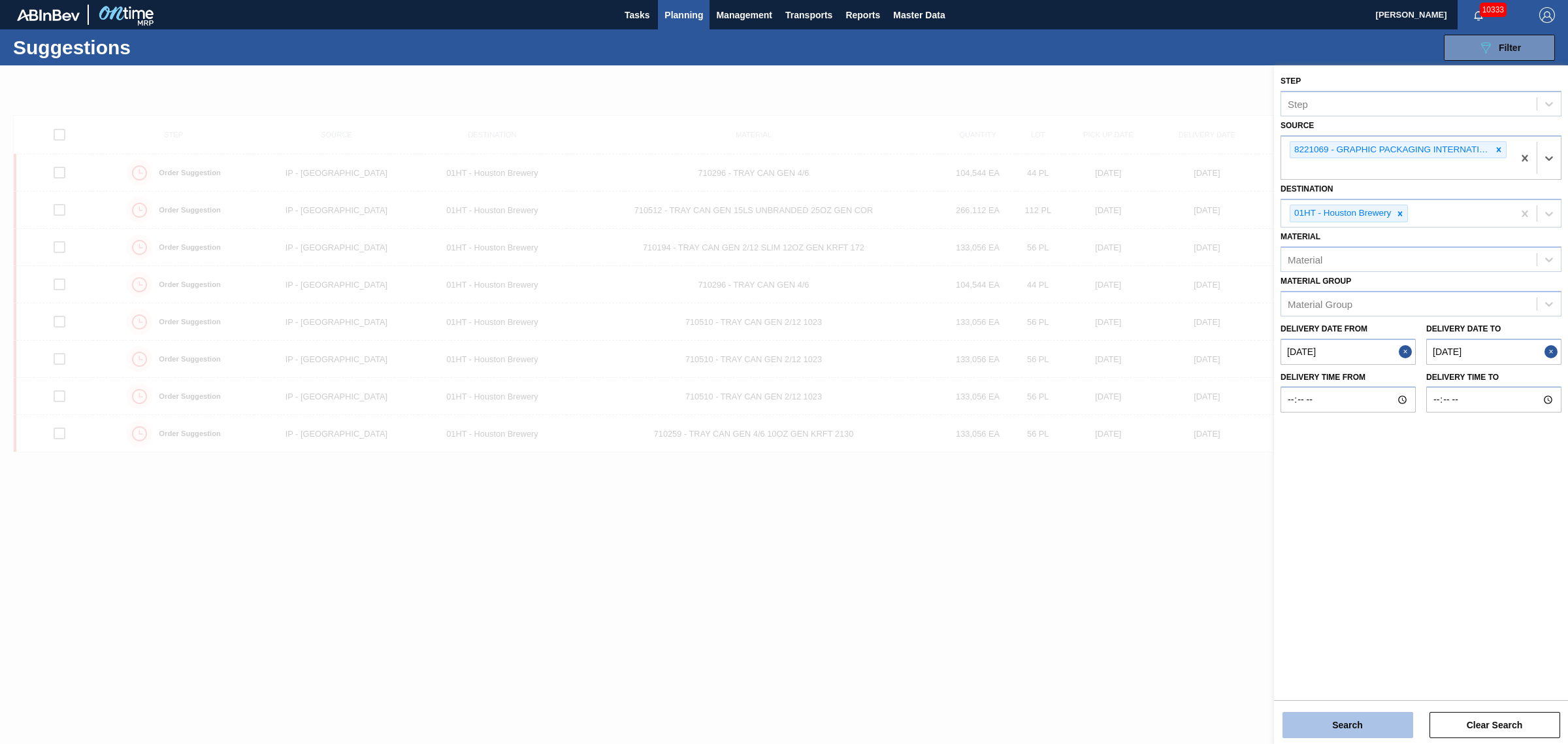
click at [1352, 719] on button "Search" at bounding box center [1347, 725] width 130 height 26
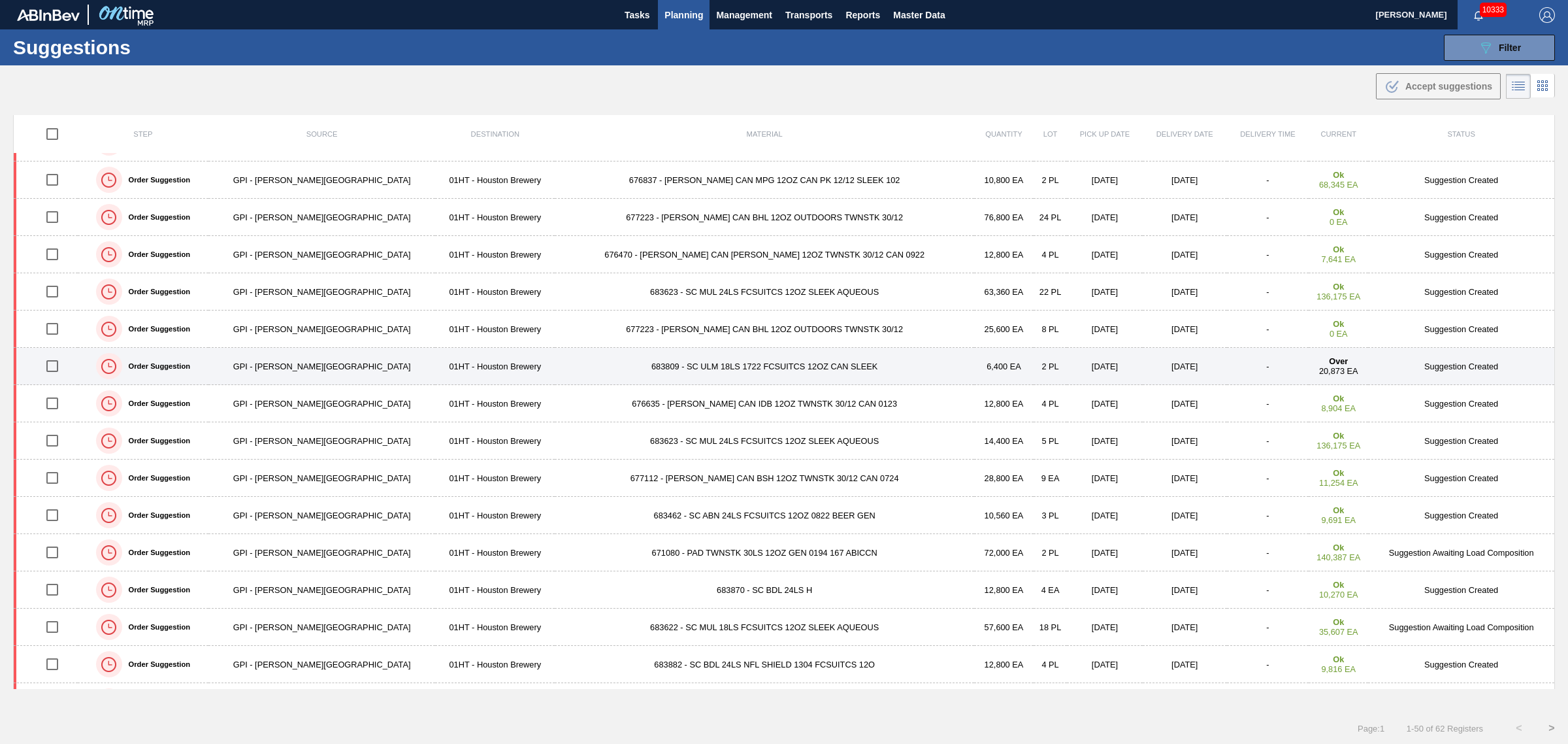
scroll to position [327, 0]
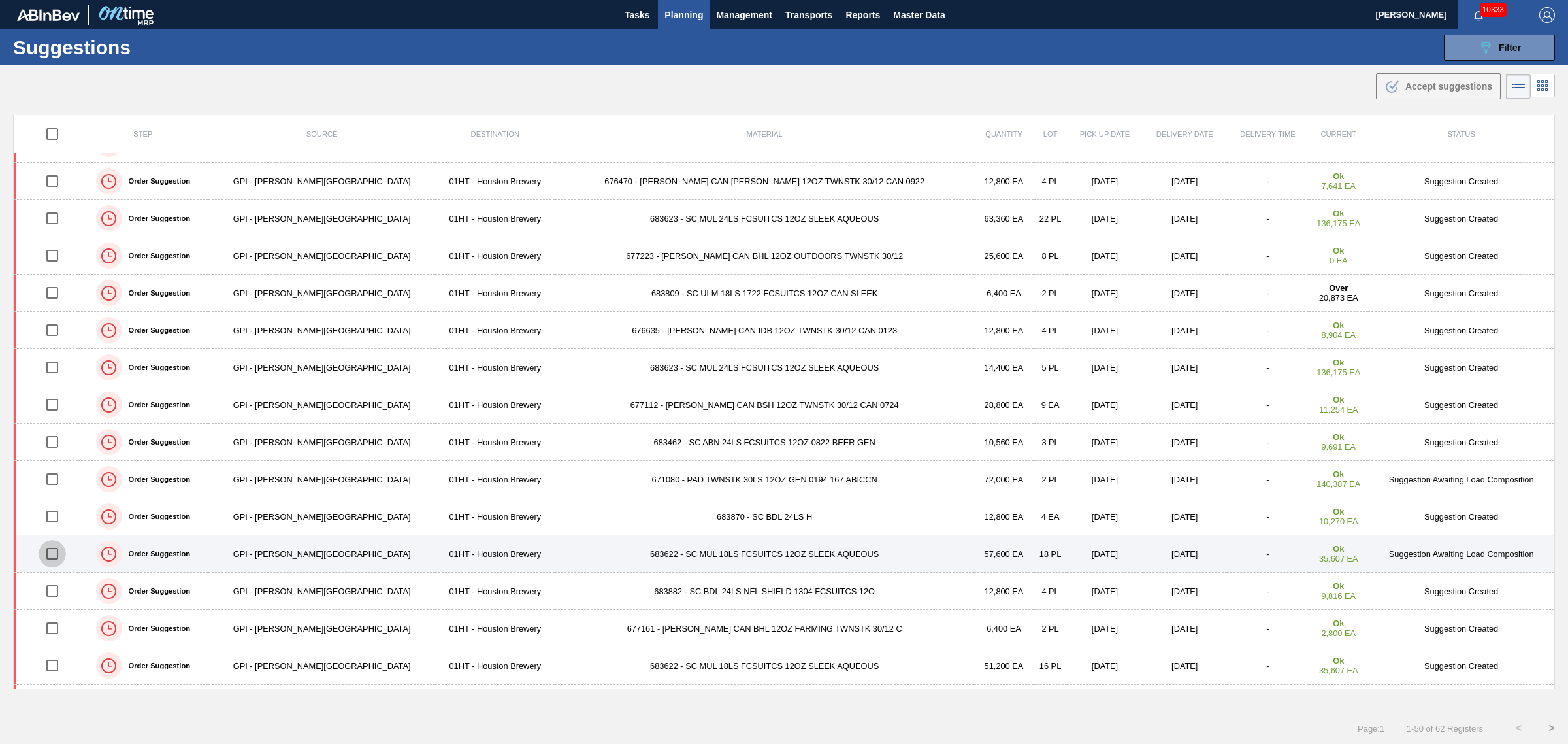
click at [56, 555] on input "checkbox" at bounding box center [52, 553] width 27 height 27
checkbox input "true"
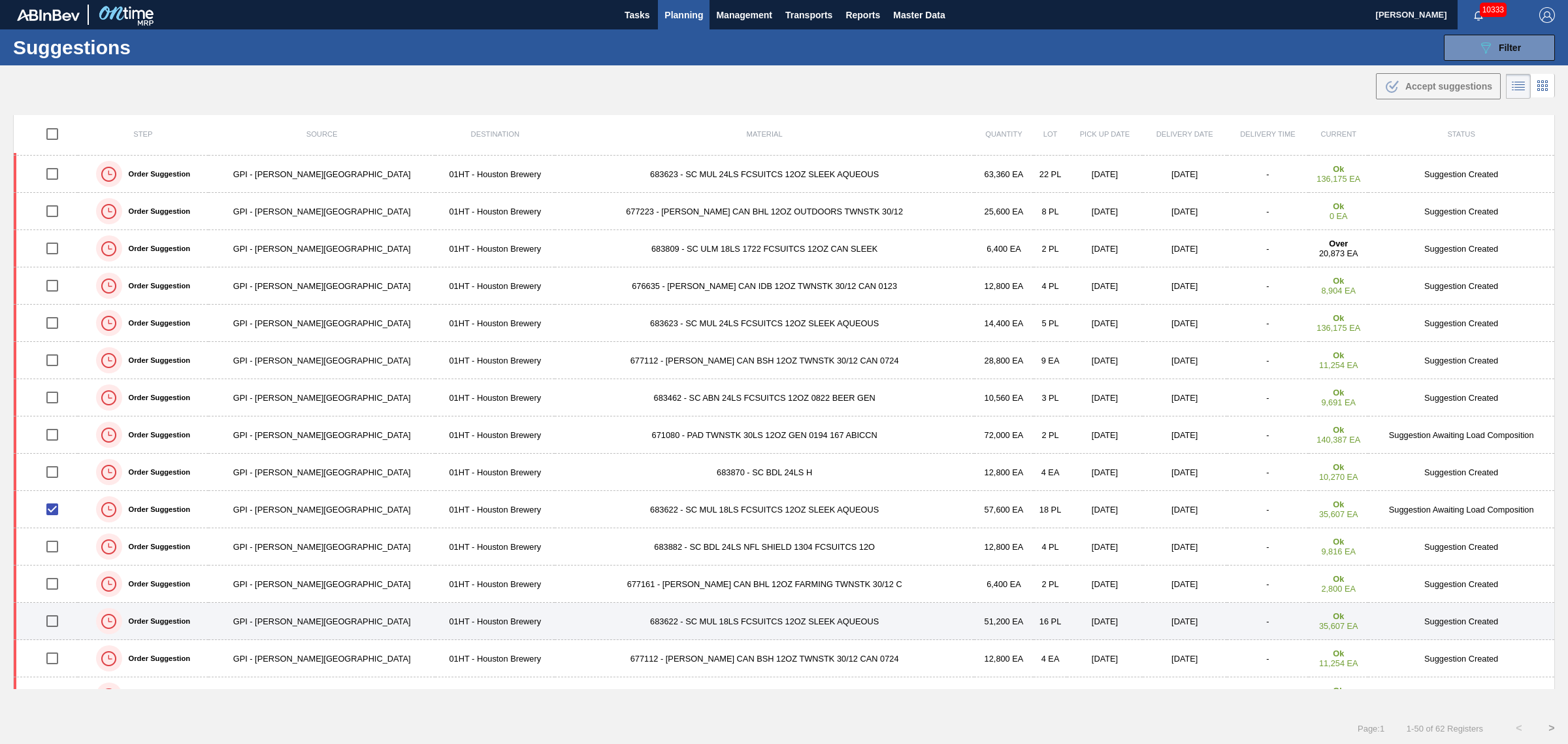
scroll to position [409, 0]
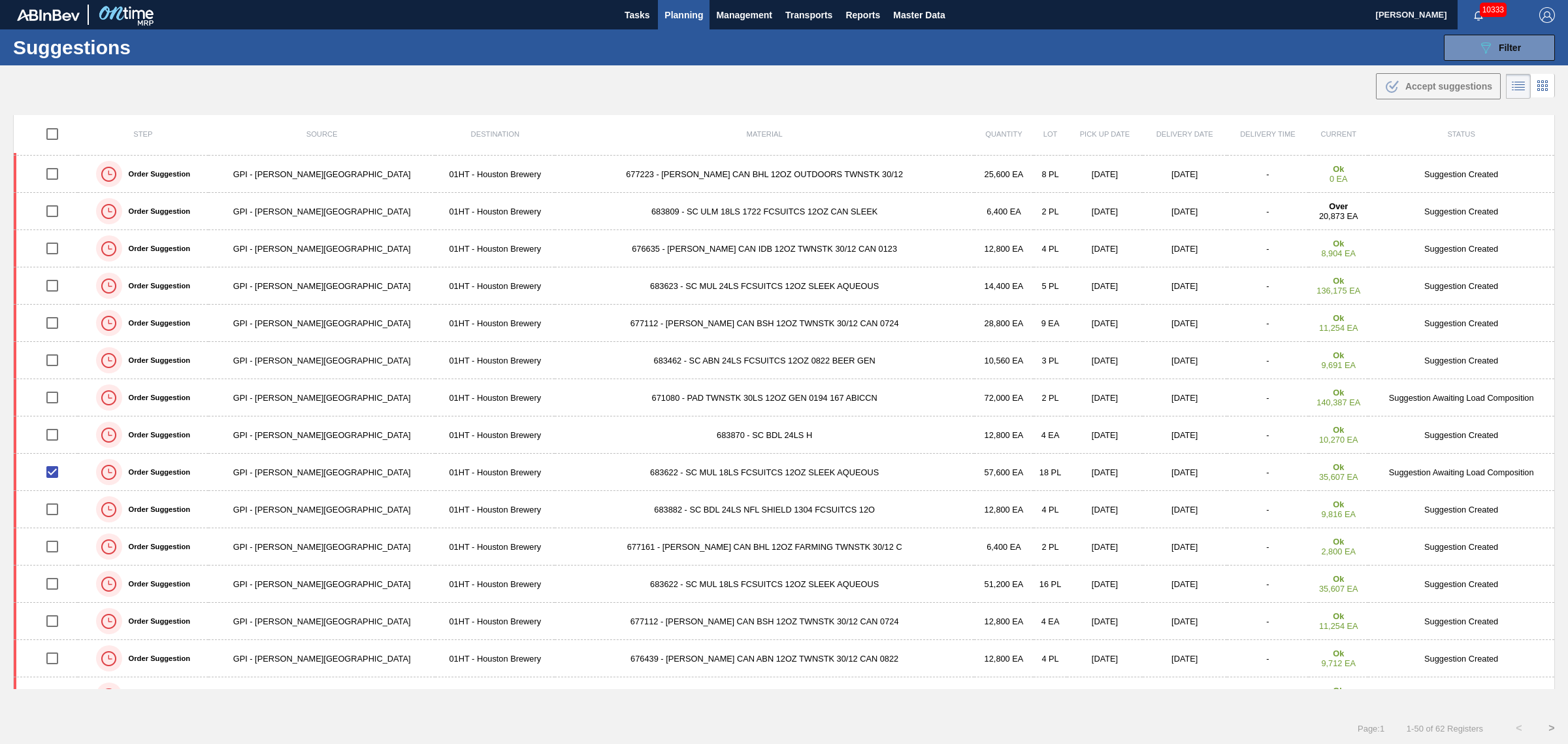
click at [693, 11] on span "Planning" at bounding box center [684, 15] width 39 height 16
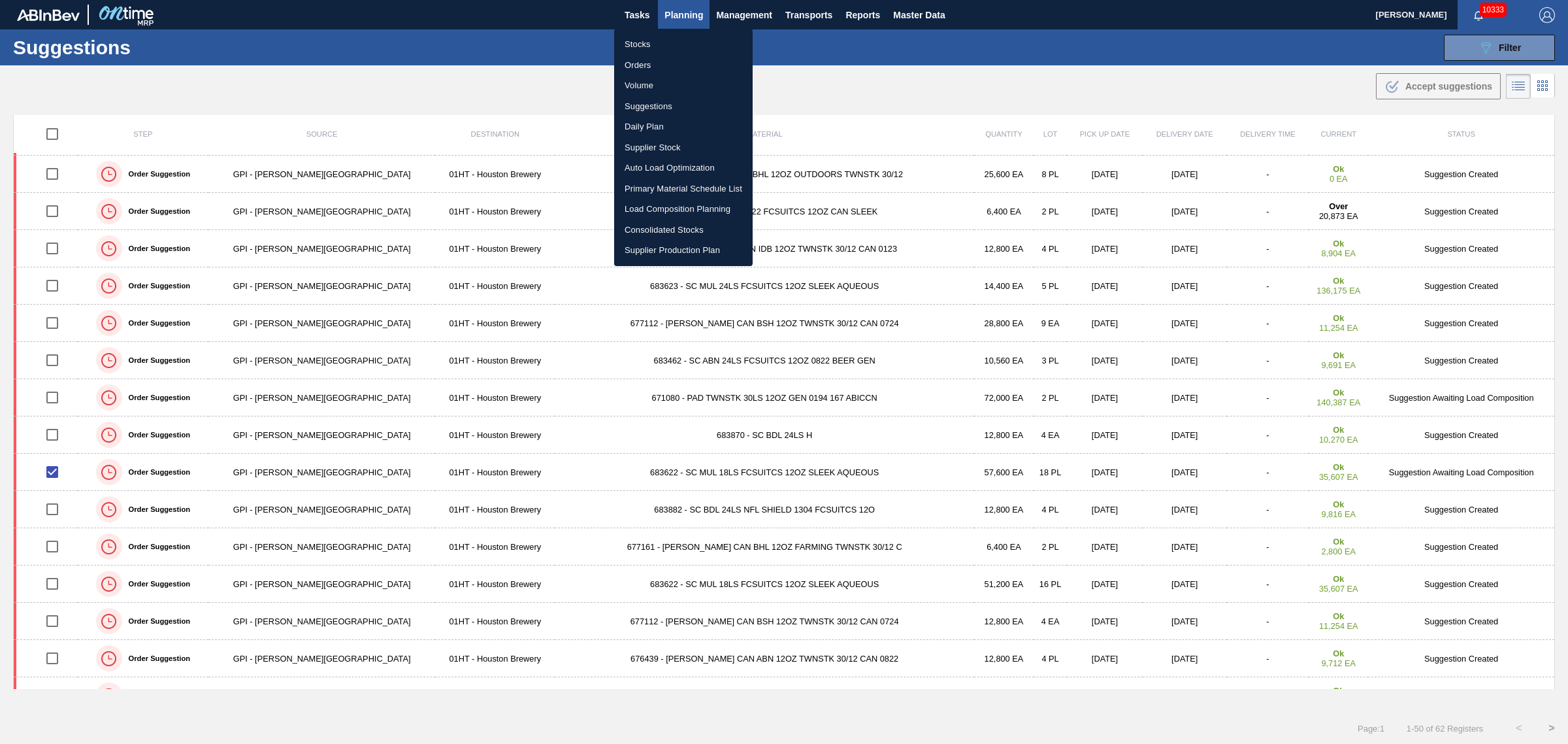
click at [658, 201] on li "Load Composition Planning" at bounding box center [683, 209] width 138 height 21
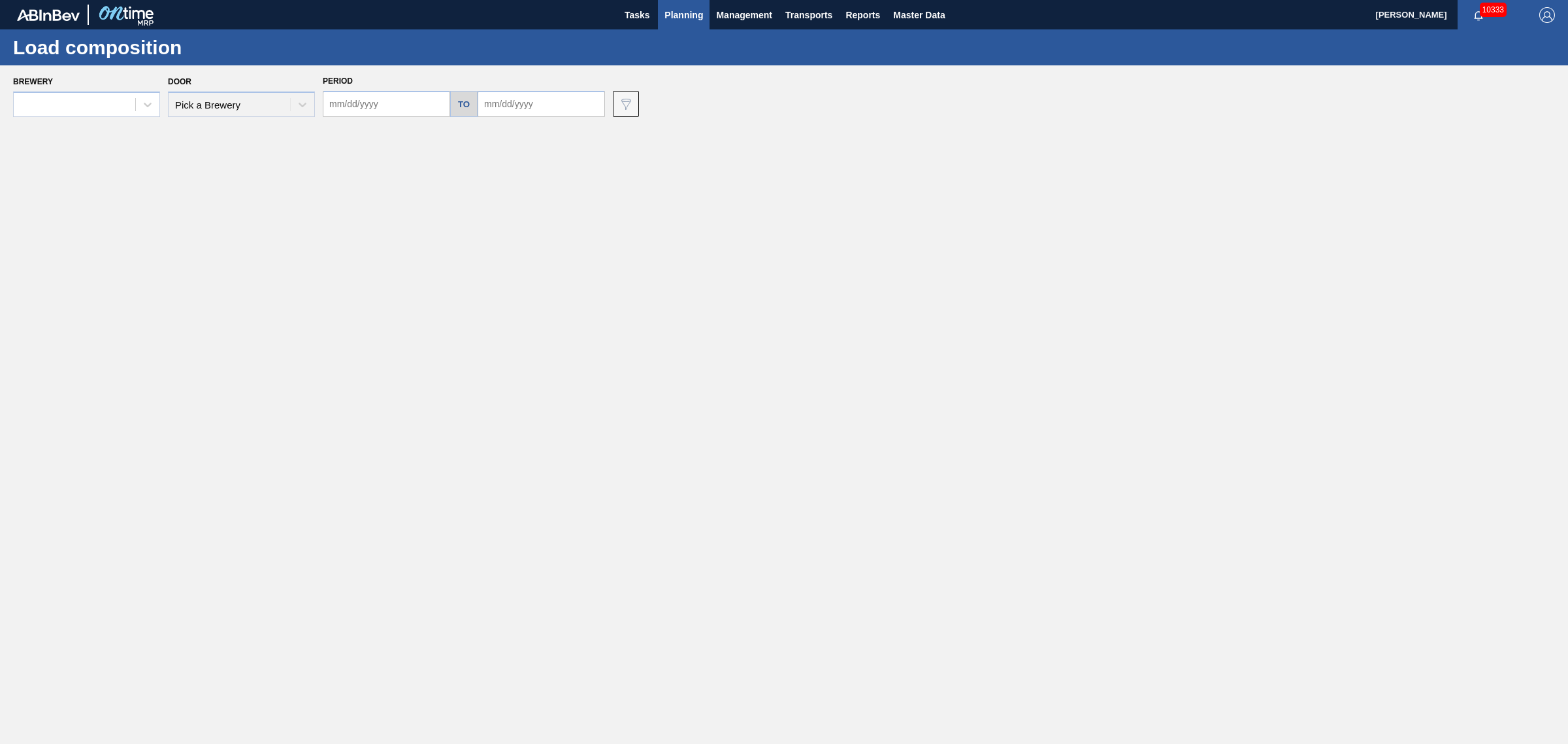
type input "[DATE]"
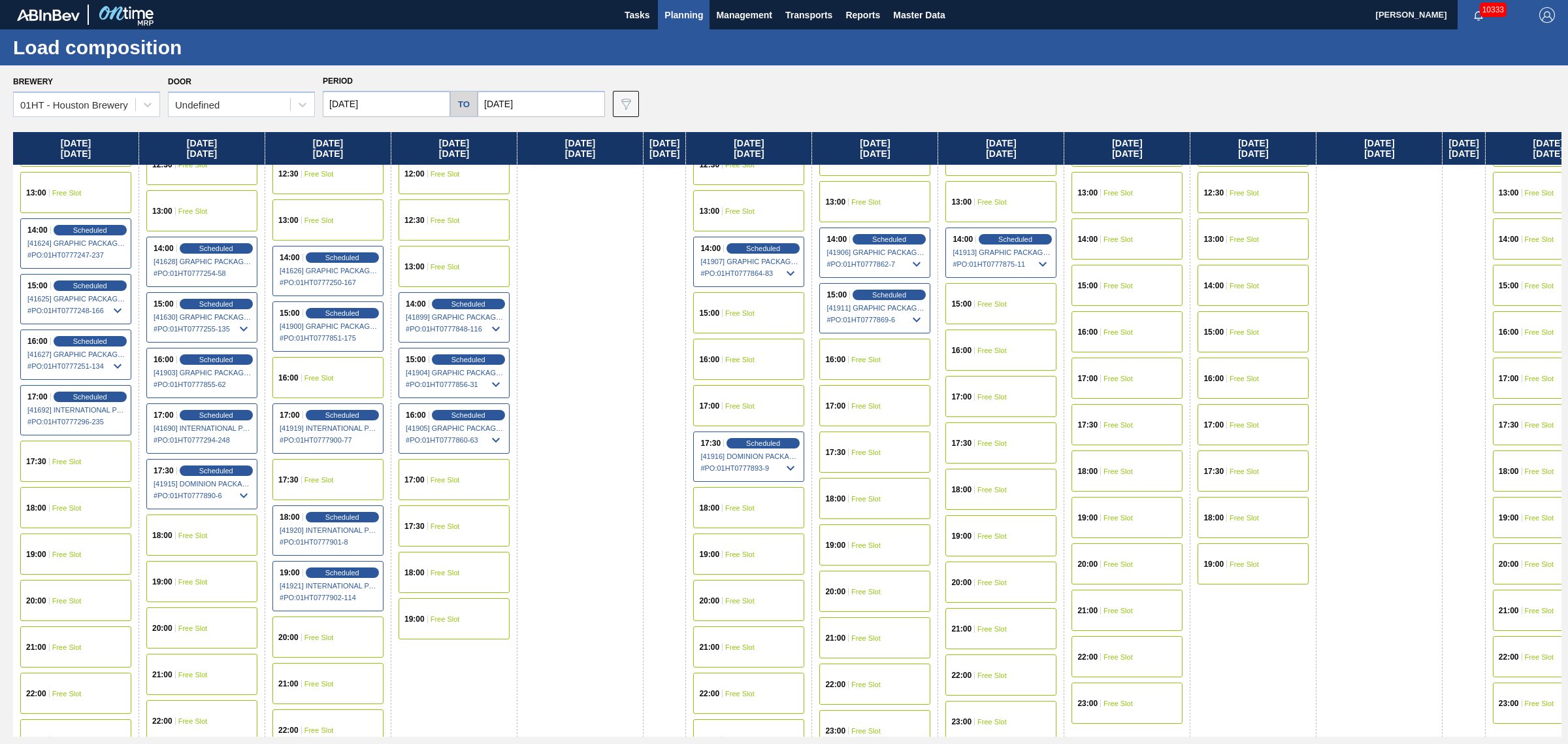
scroll to position [626, 0]
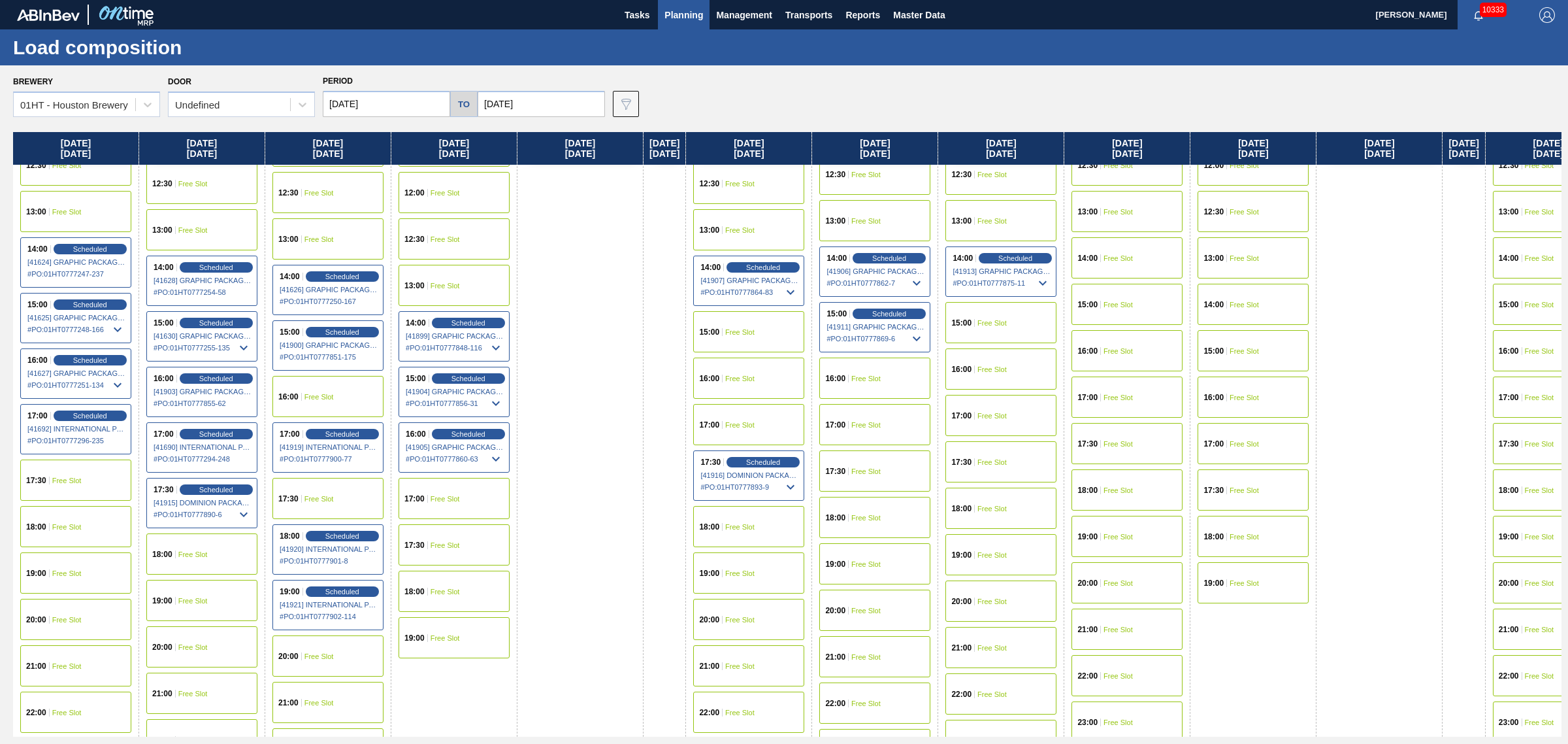
click at [1004, 310] on div "15:00 Free Slot" at bounding box center [1001, 322] width 111 height 41
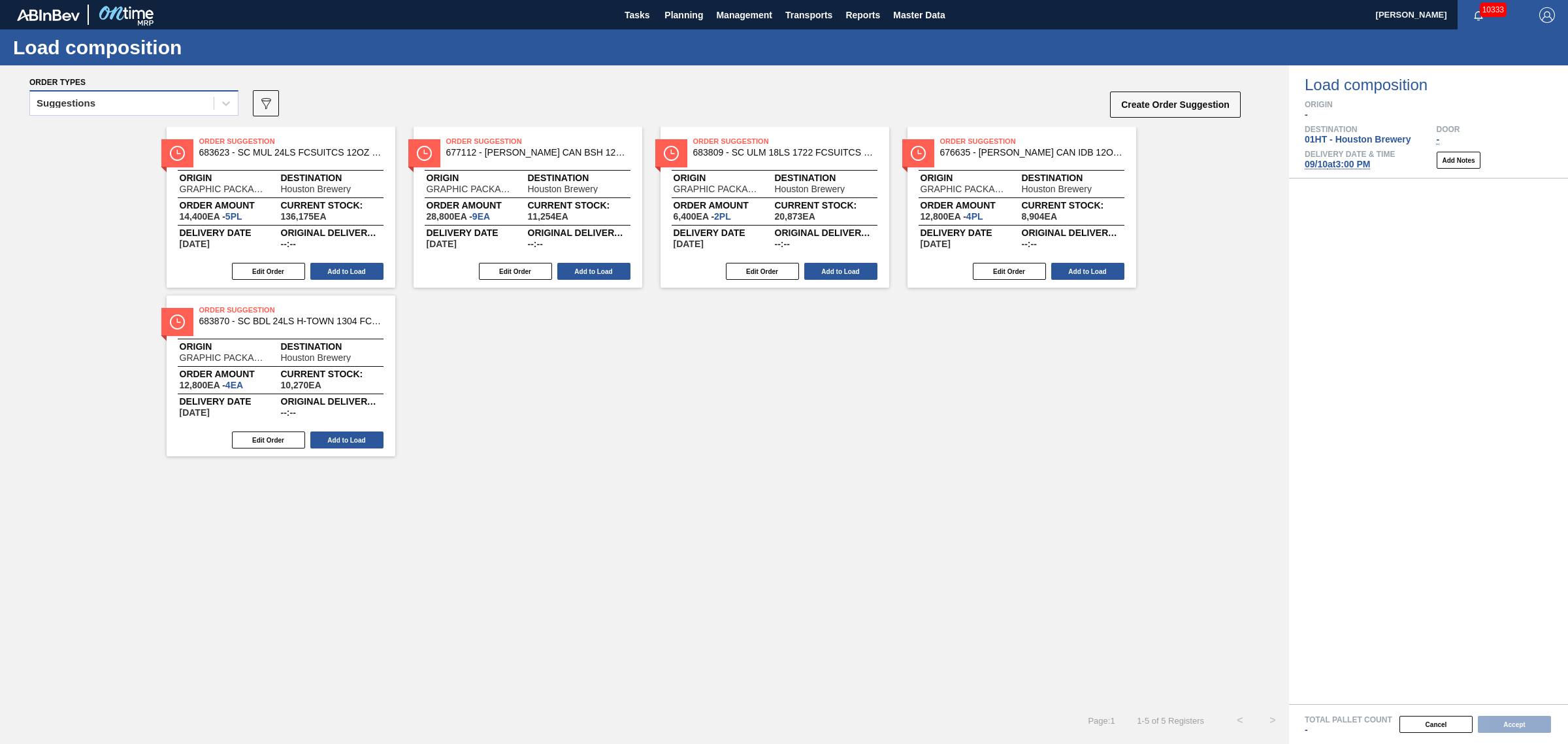
click at [170, 92] on div "Suggestions" at bounding box center [134, 103] width 209 height 26
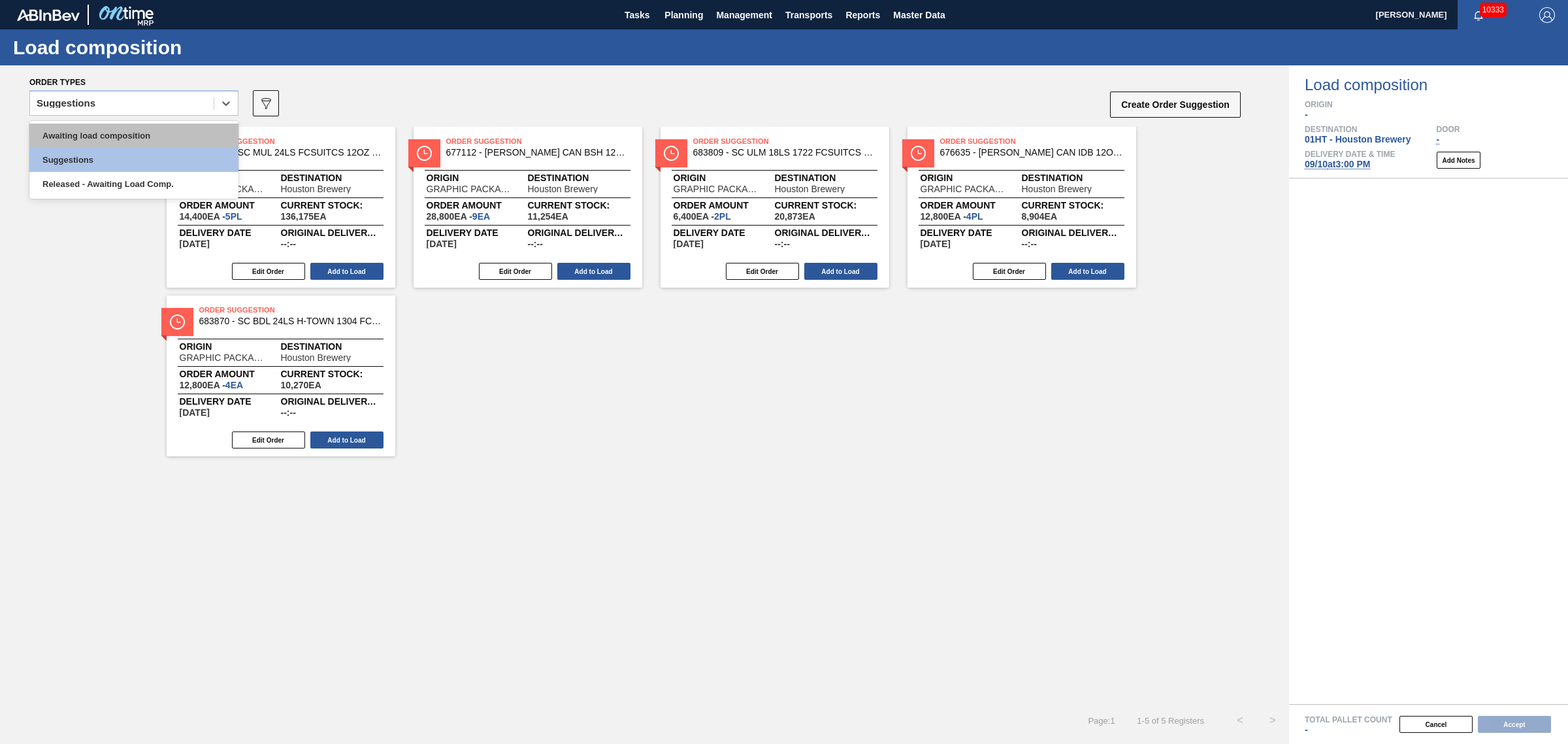
click at [167, 128] on div "Awaiting load composition" at bounding box center [134, 135] width 209 height 24
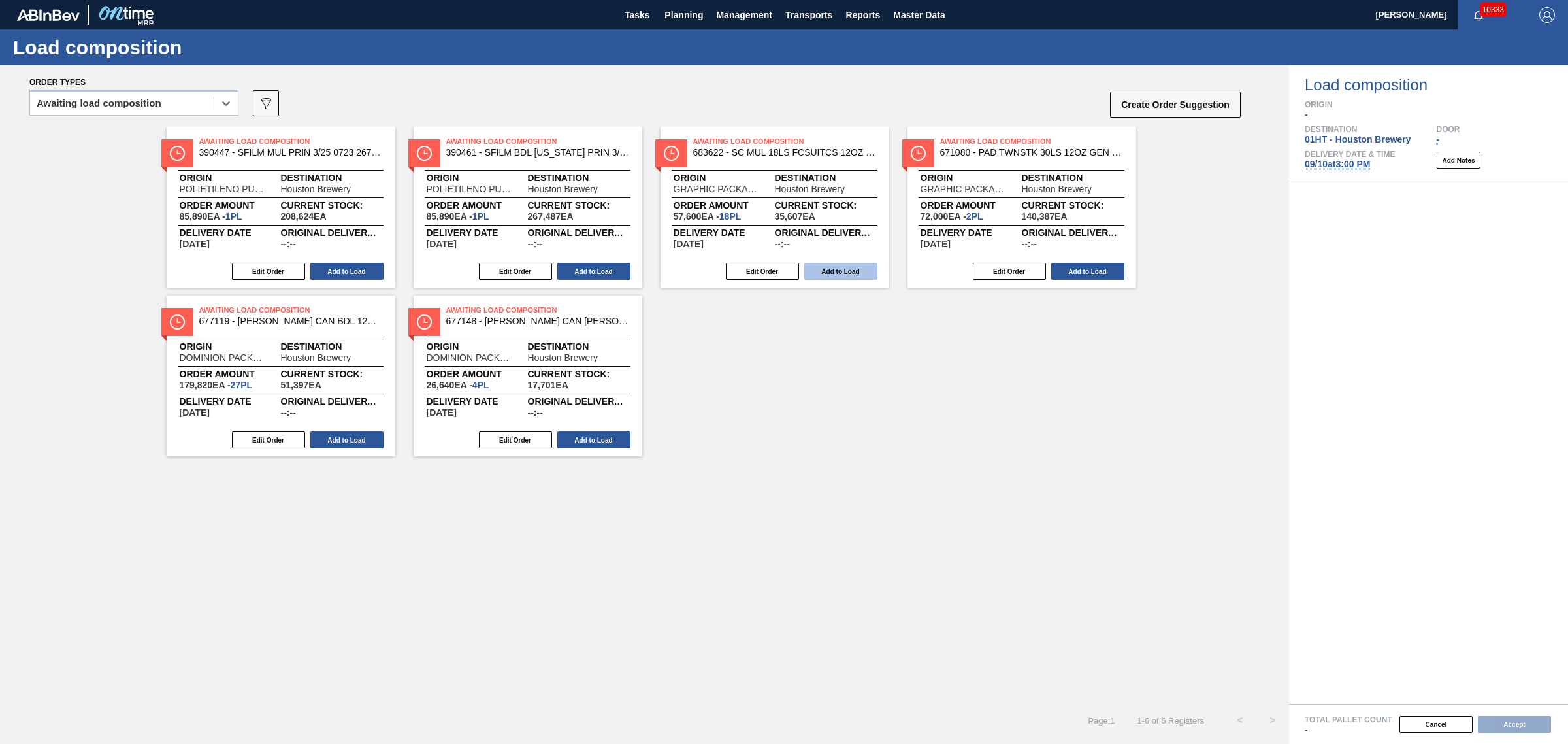
click at [847, 270] on button "Add to Load" at bounding box center [841, 272] width 73 height 17
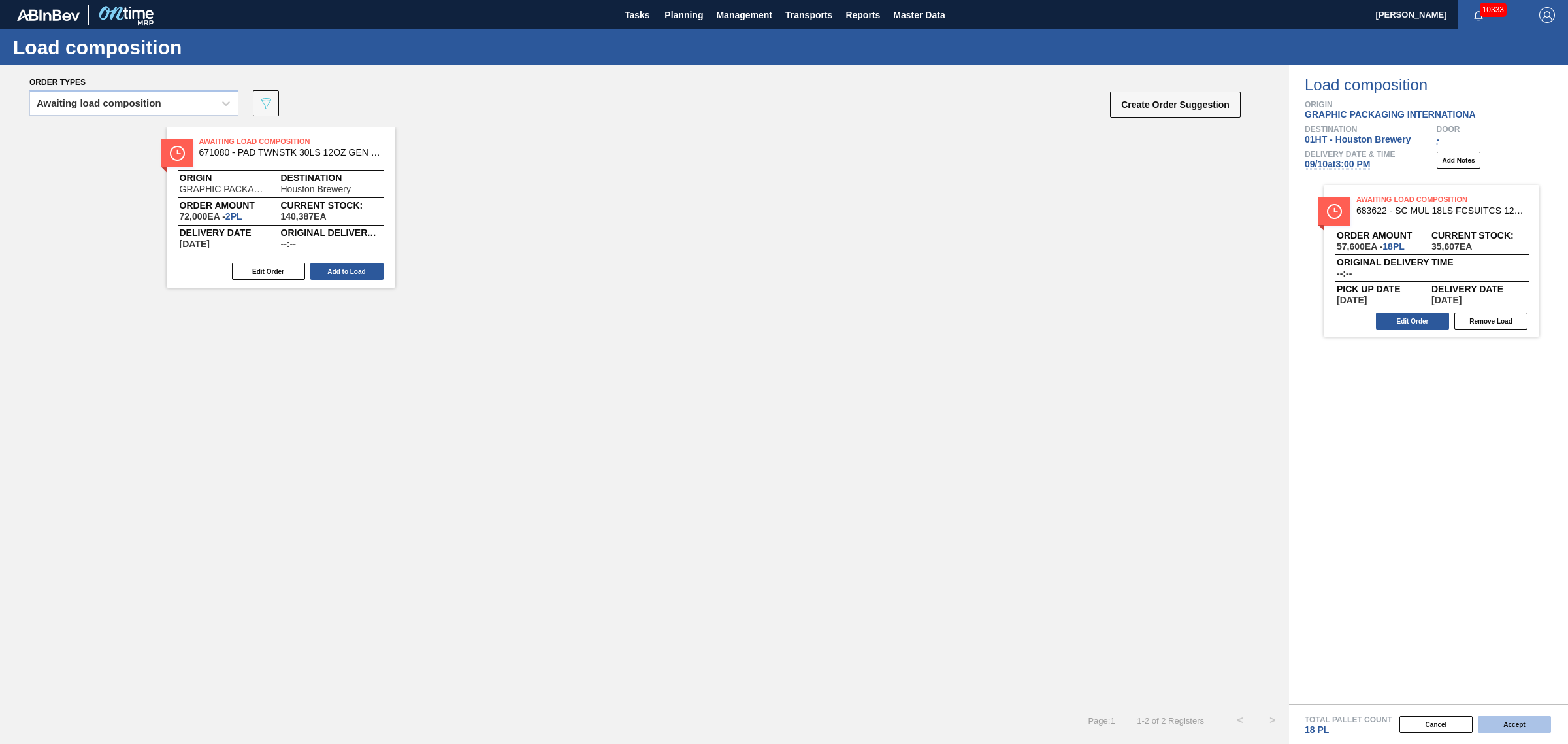
click at [1524, 717] on button "Accept" at bounding box center [1514, 725] width 73 height 17
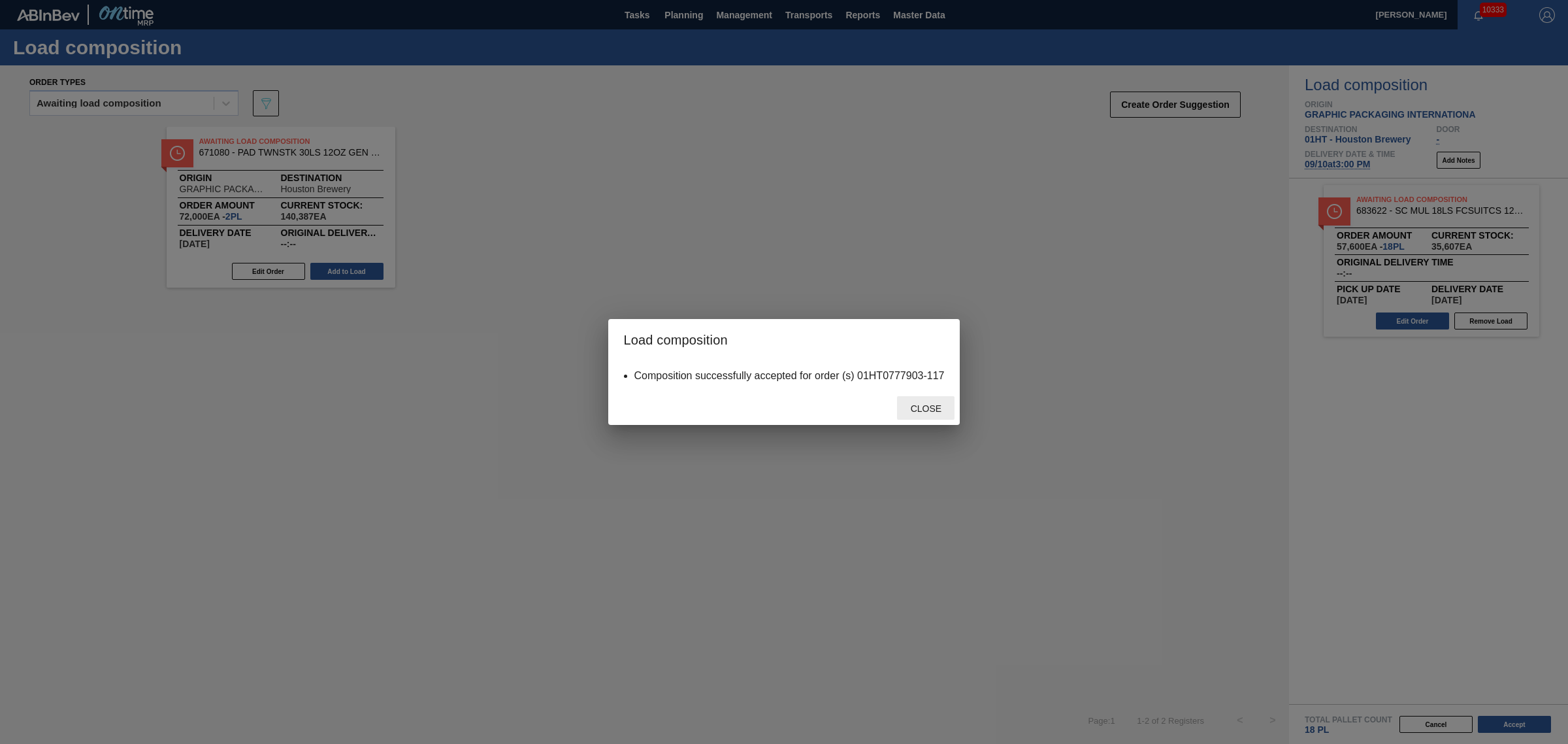
click at [932, 419] on div "Close" at bounding box center [925, 409] width 57 height 24
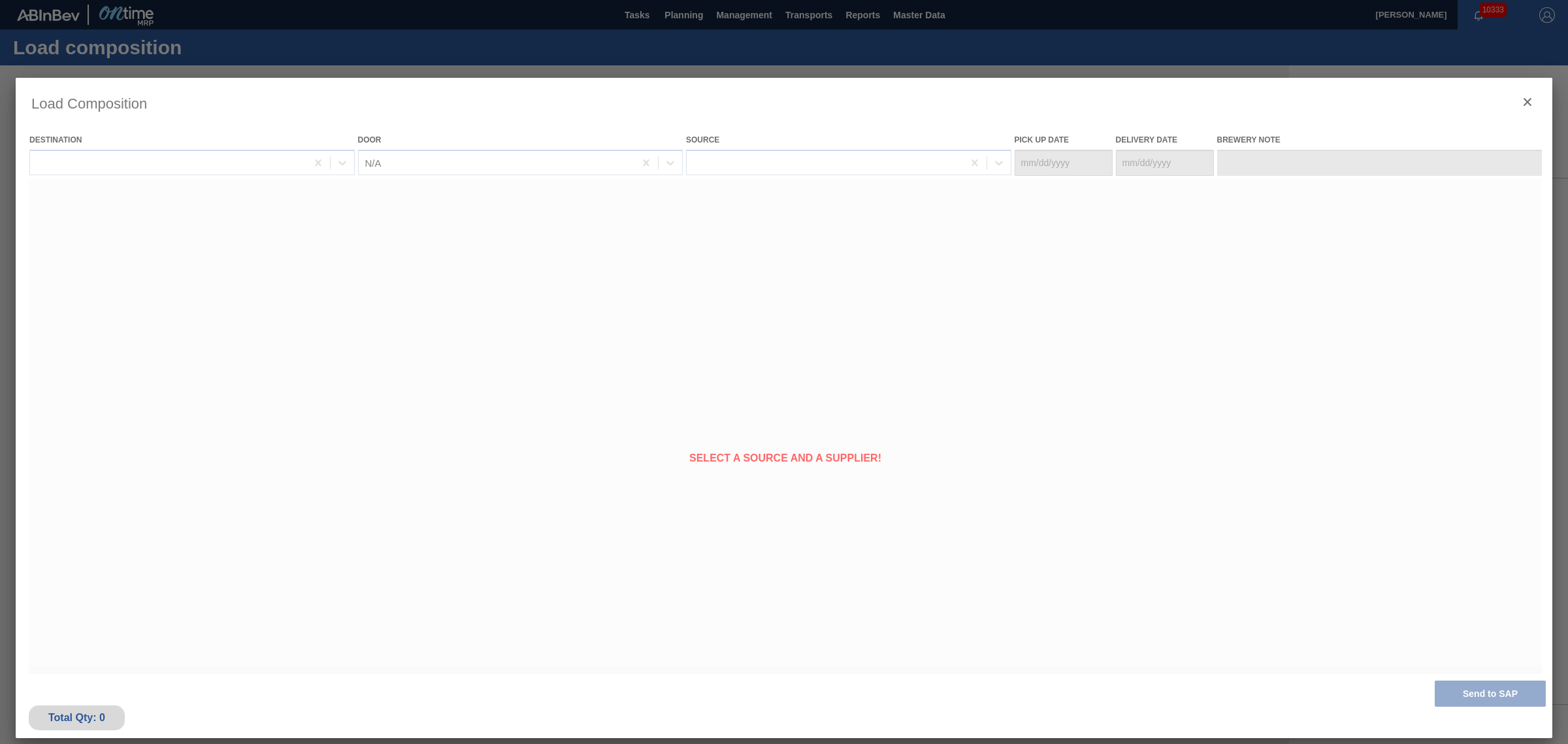
type Date "[DATE]"
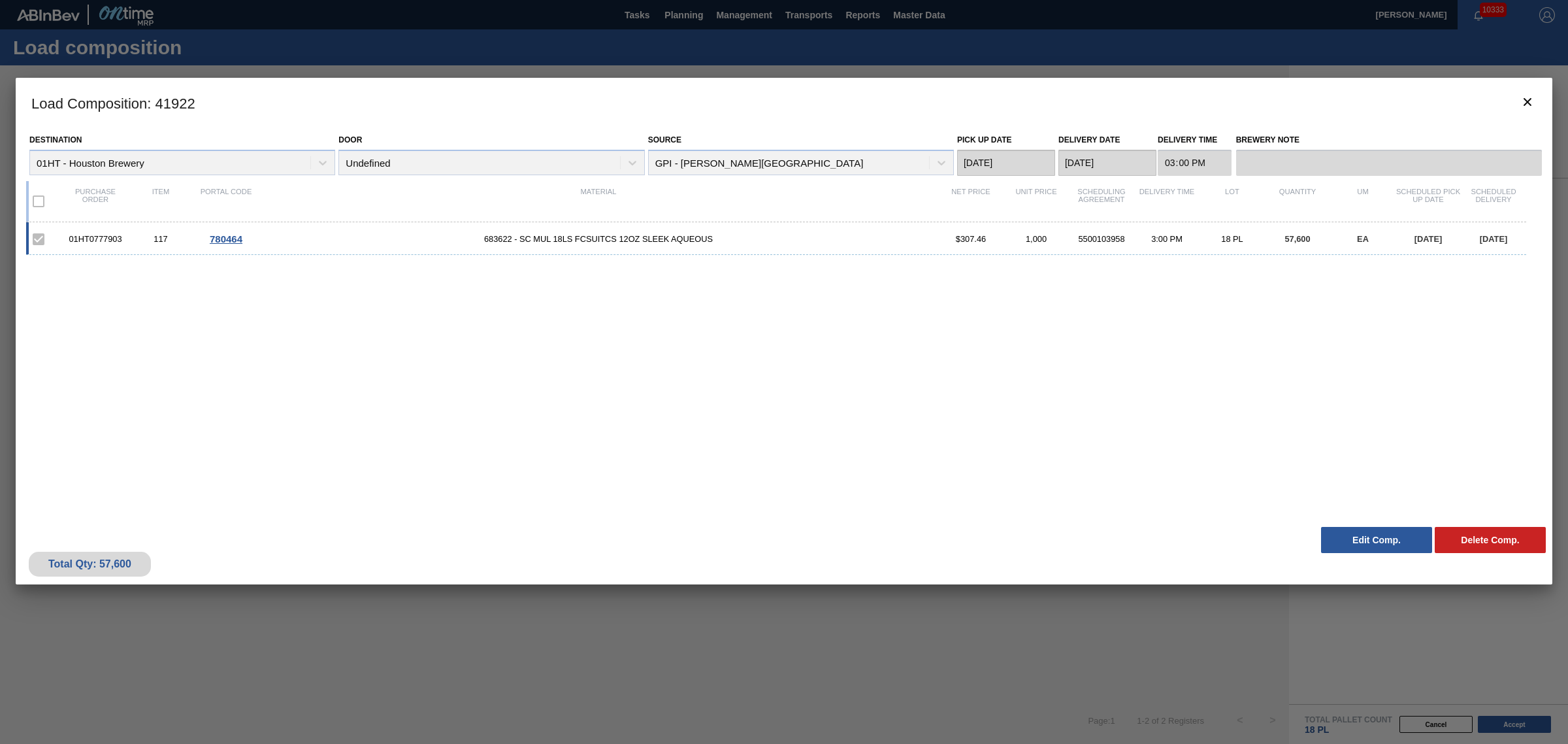
click at [1534, 62] on div at bounding box center [784, 372] width 1568 height 744
